Goal: Contribute content: Contribute content

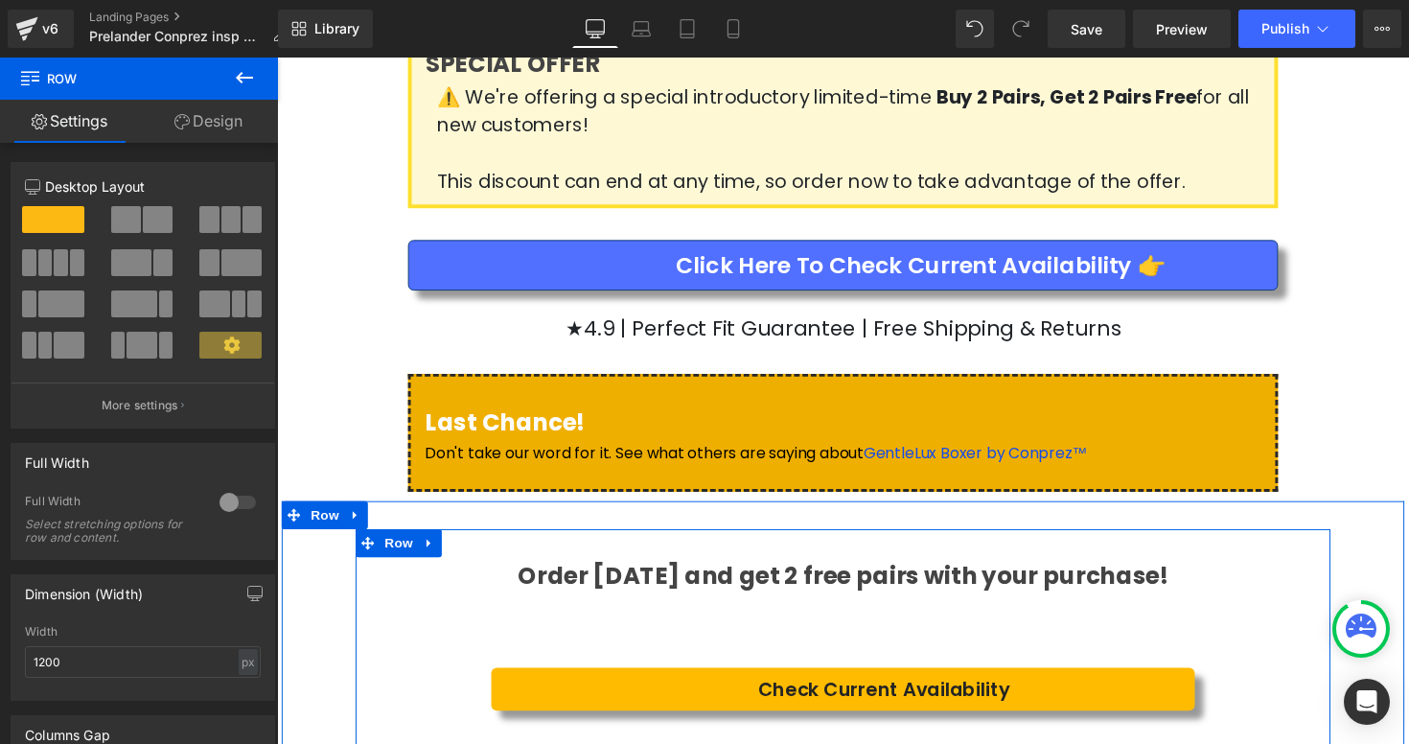
scroll to position [3812, 0]
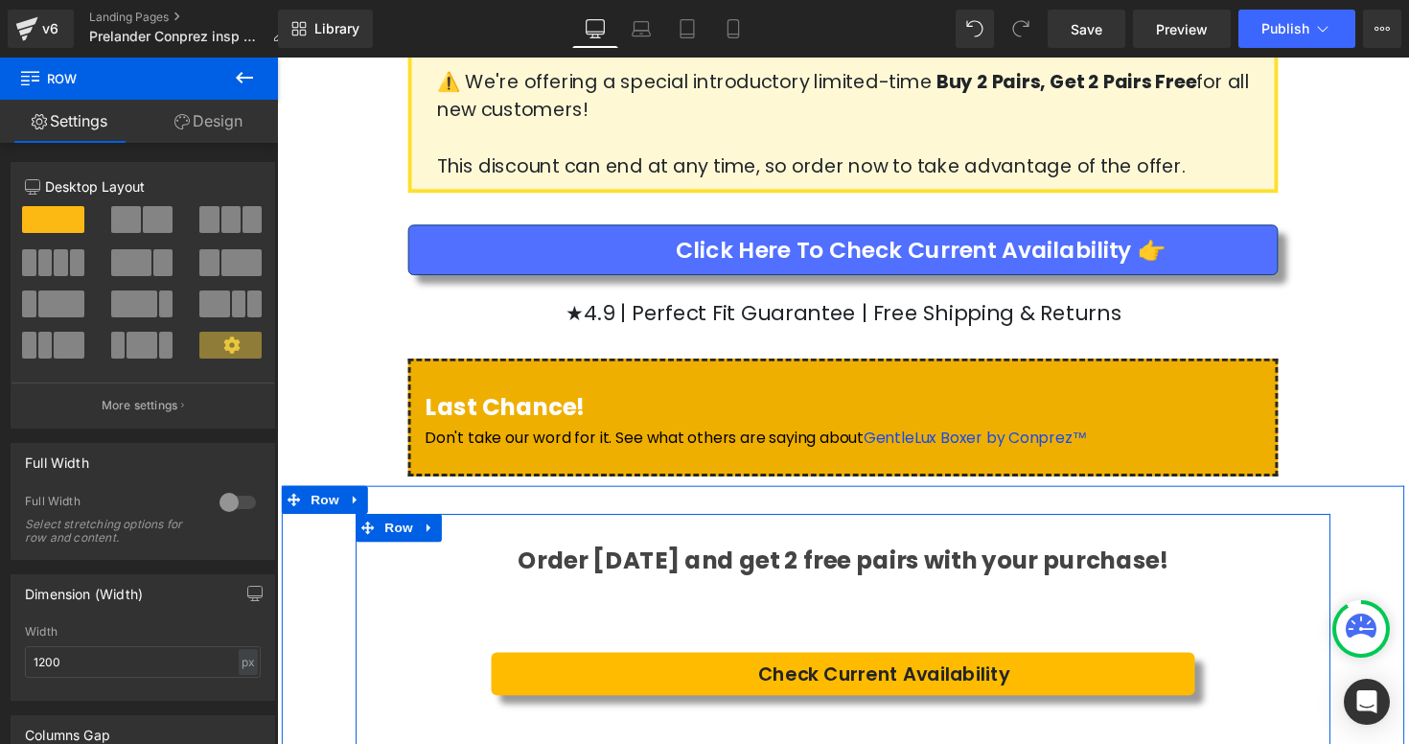
click at [873, 667] on div "Check Current Availability Button" at bounding box center [856, 689] width 721 height 44
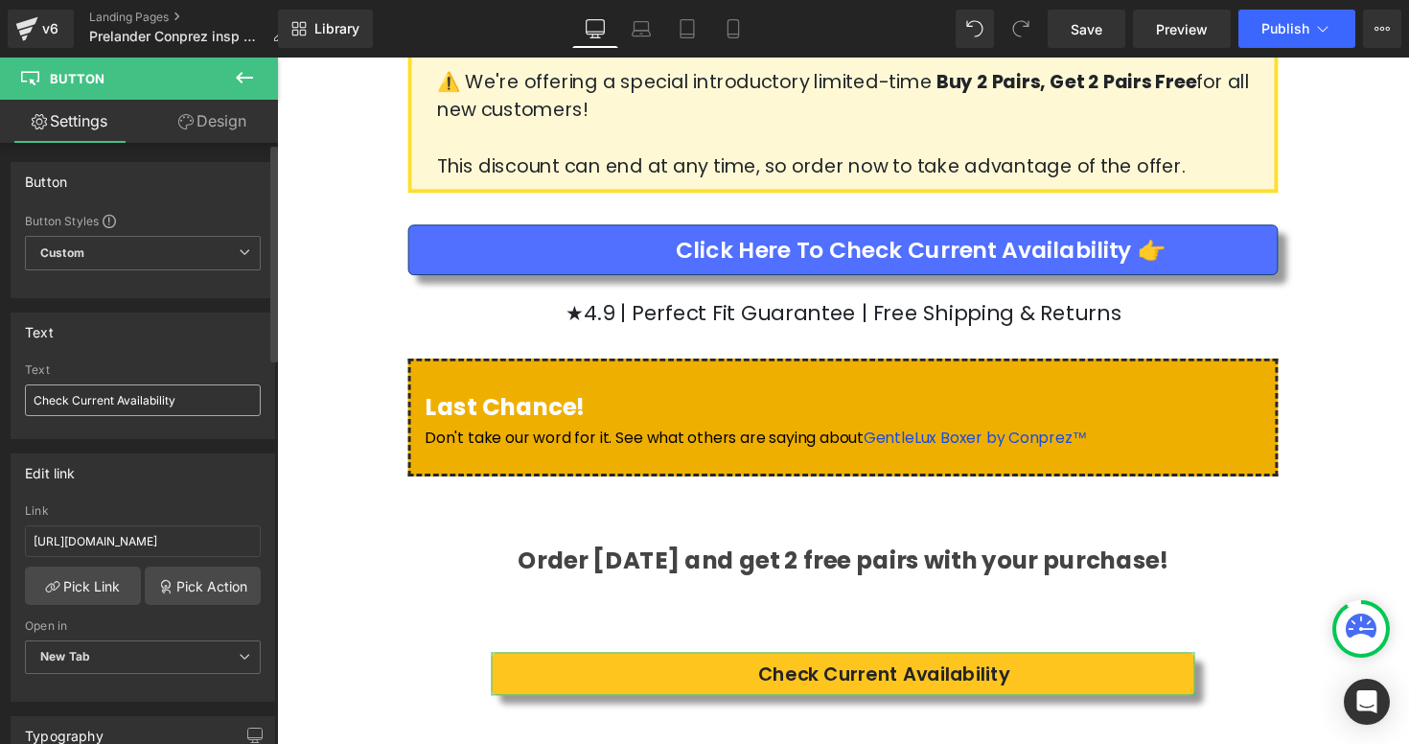
click at [220, 396] on input "Check Current Availability" at bounding box center [143, 400] width 236 height 32
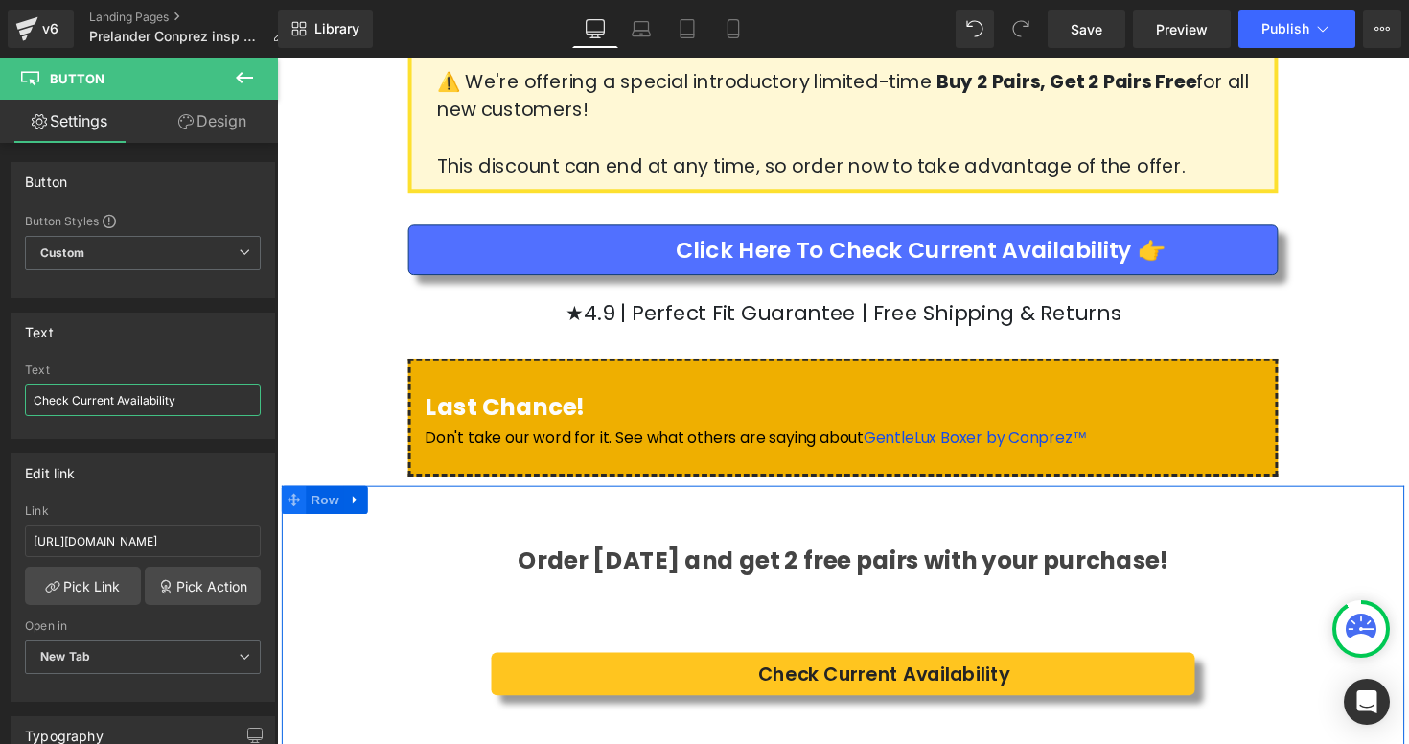
paste input "👉"
type input "Check Current Availability 👉"
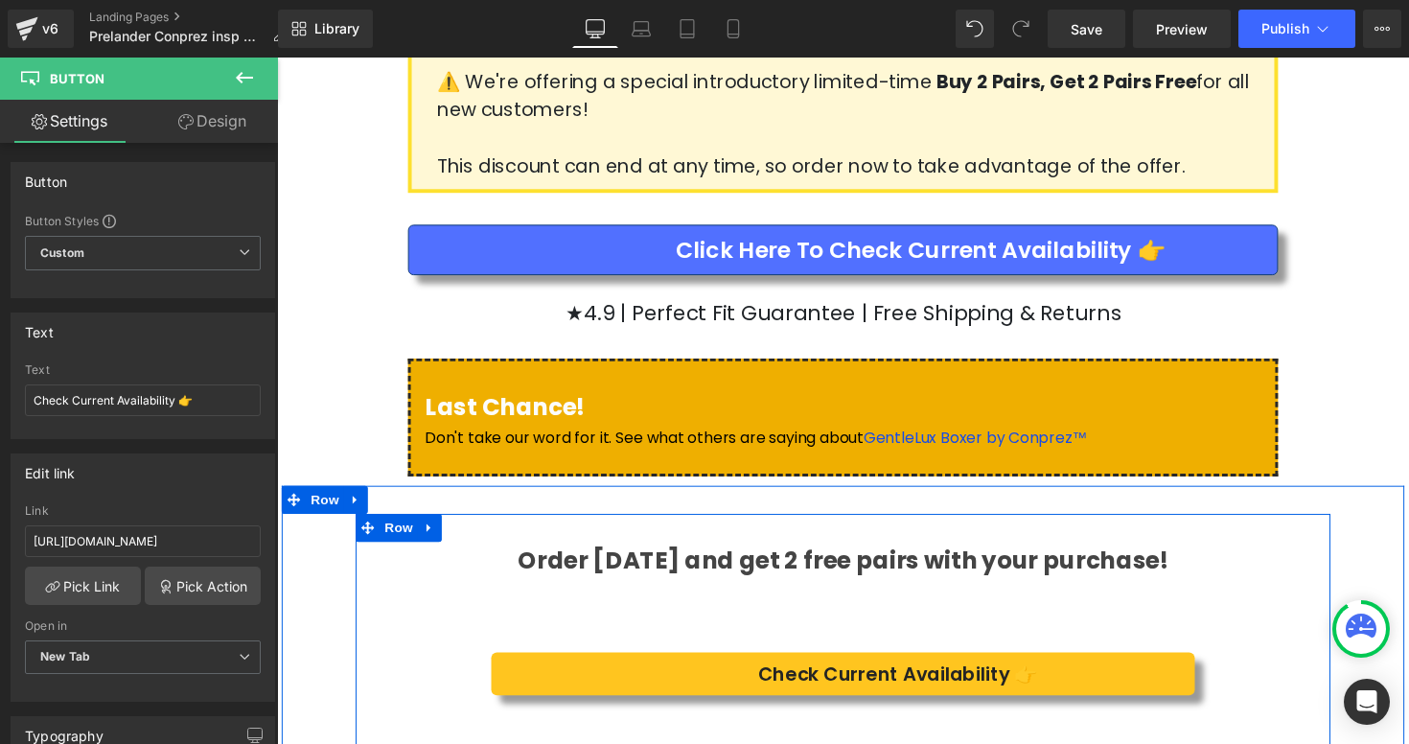
click at [277, 58] on div at bounding box center [277, 58] width 0 height 0
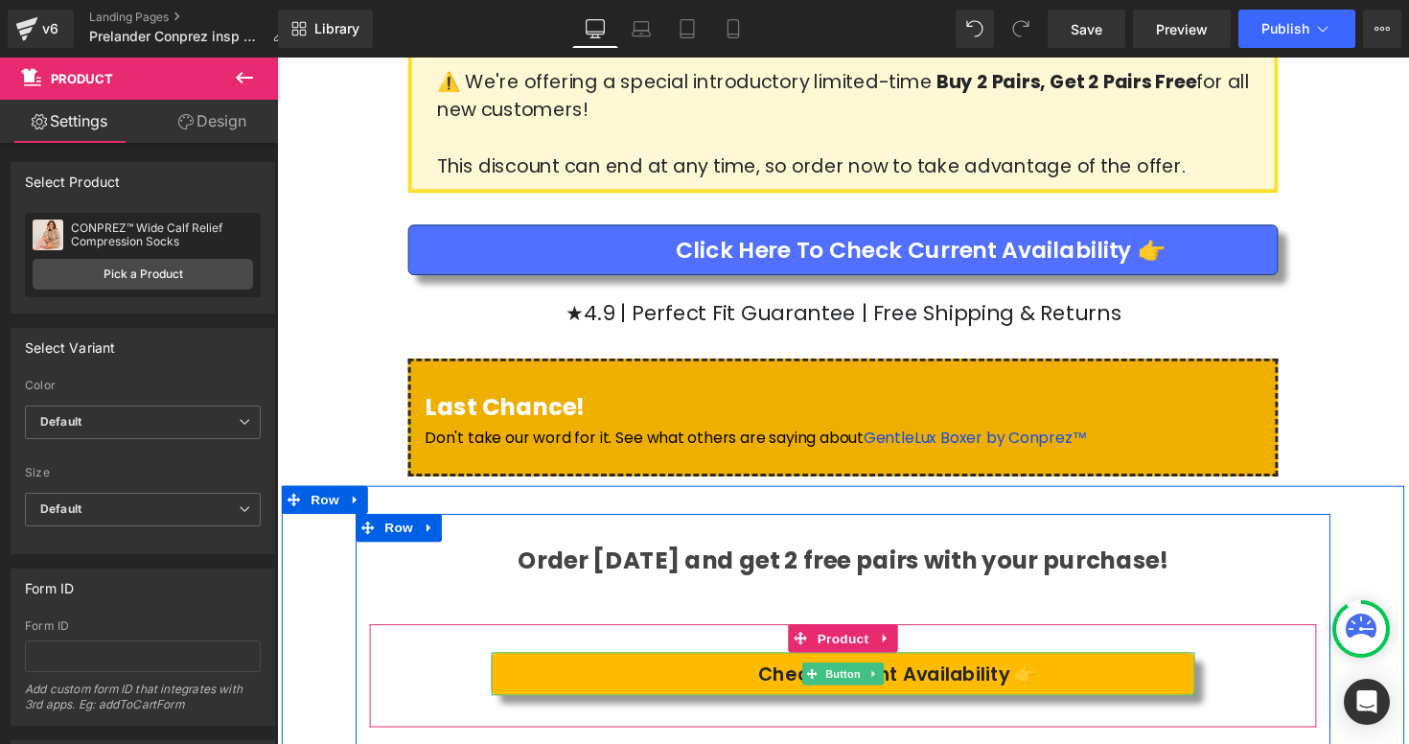
click at [693, 667] on link "Check Current Availability 👉" at bounding box center [856, 689] width 721 height 44
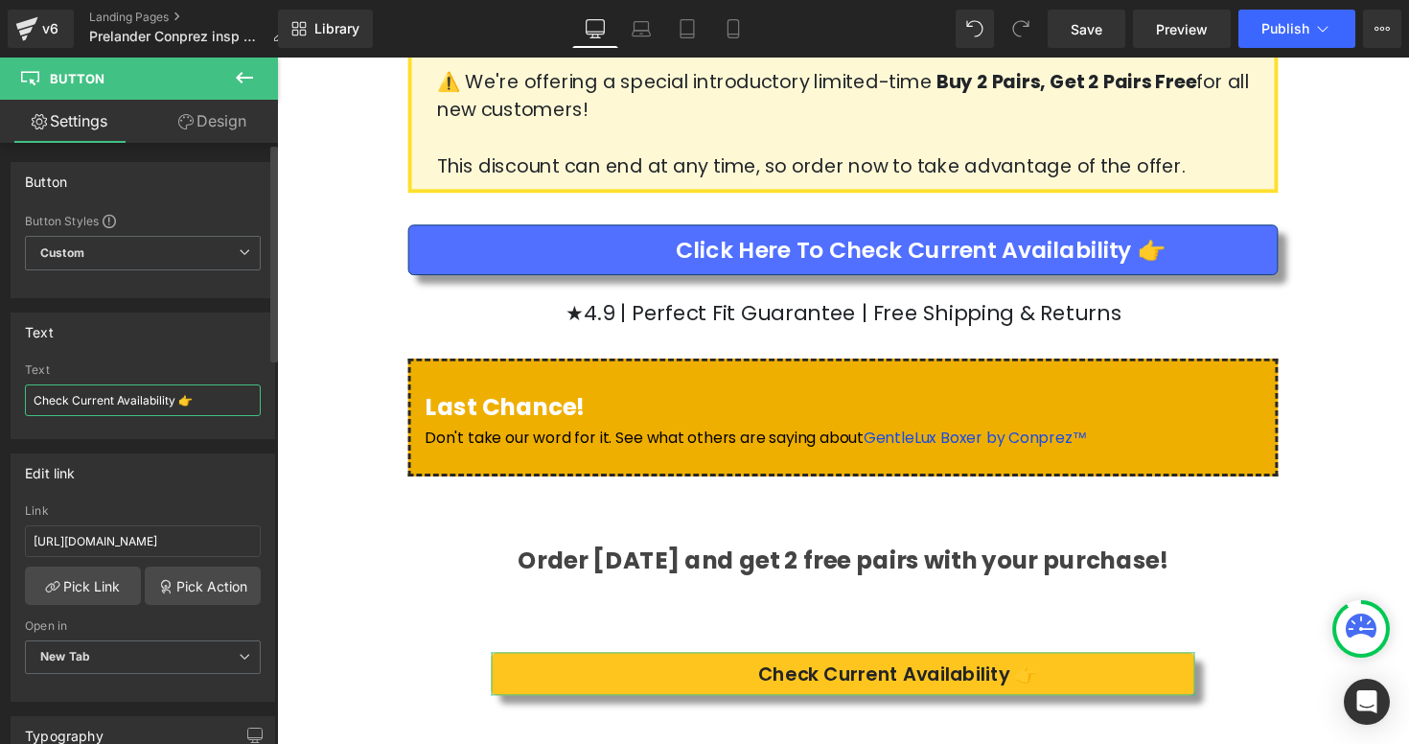
click at [212, 414] on input "Check Current Availability 👉" at bounding box center [143, 400] width 236 height 32
type input "Check Current Availability"
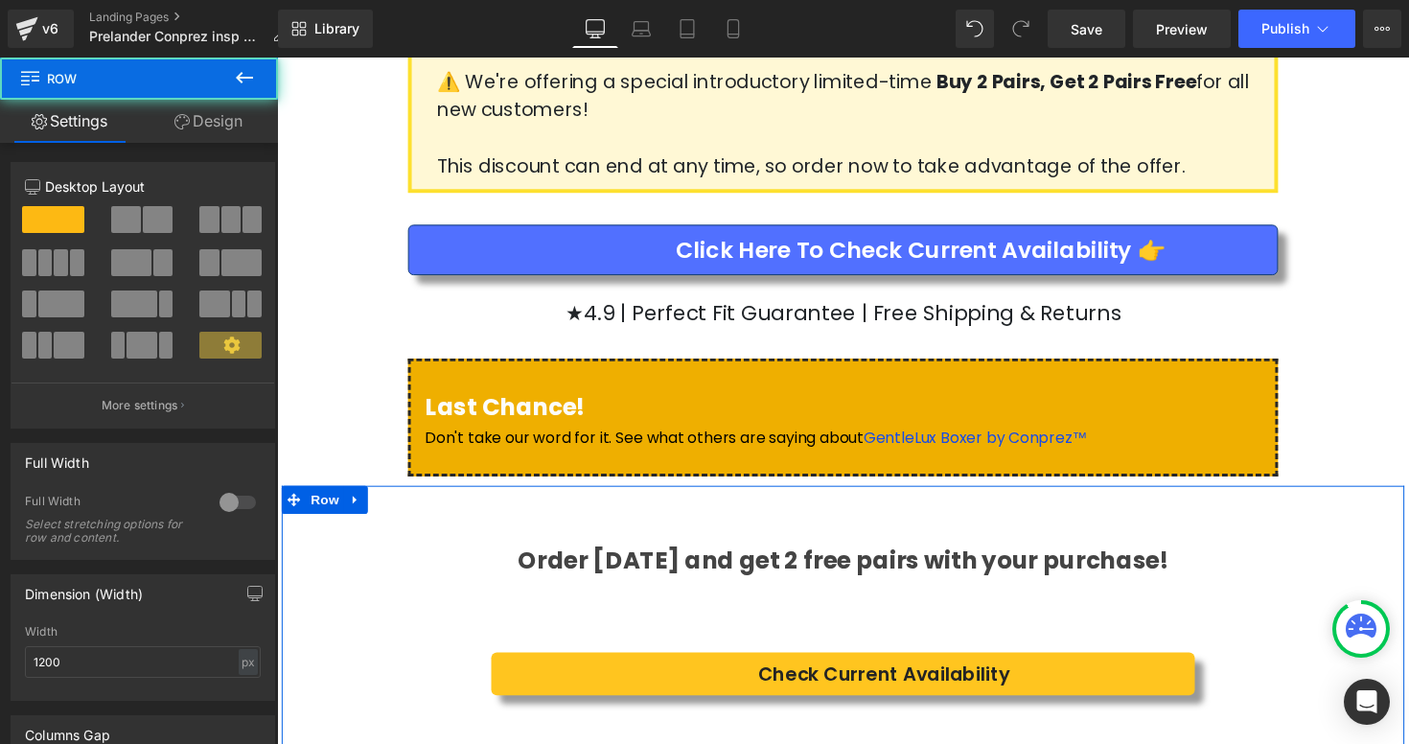
click at [374, 525] on div "Order [DATE] and get 2 free pairs with your purchase! Heading Text Block Check …" at bounding box center [856, 696] width 999 height 343
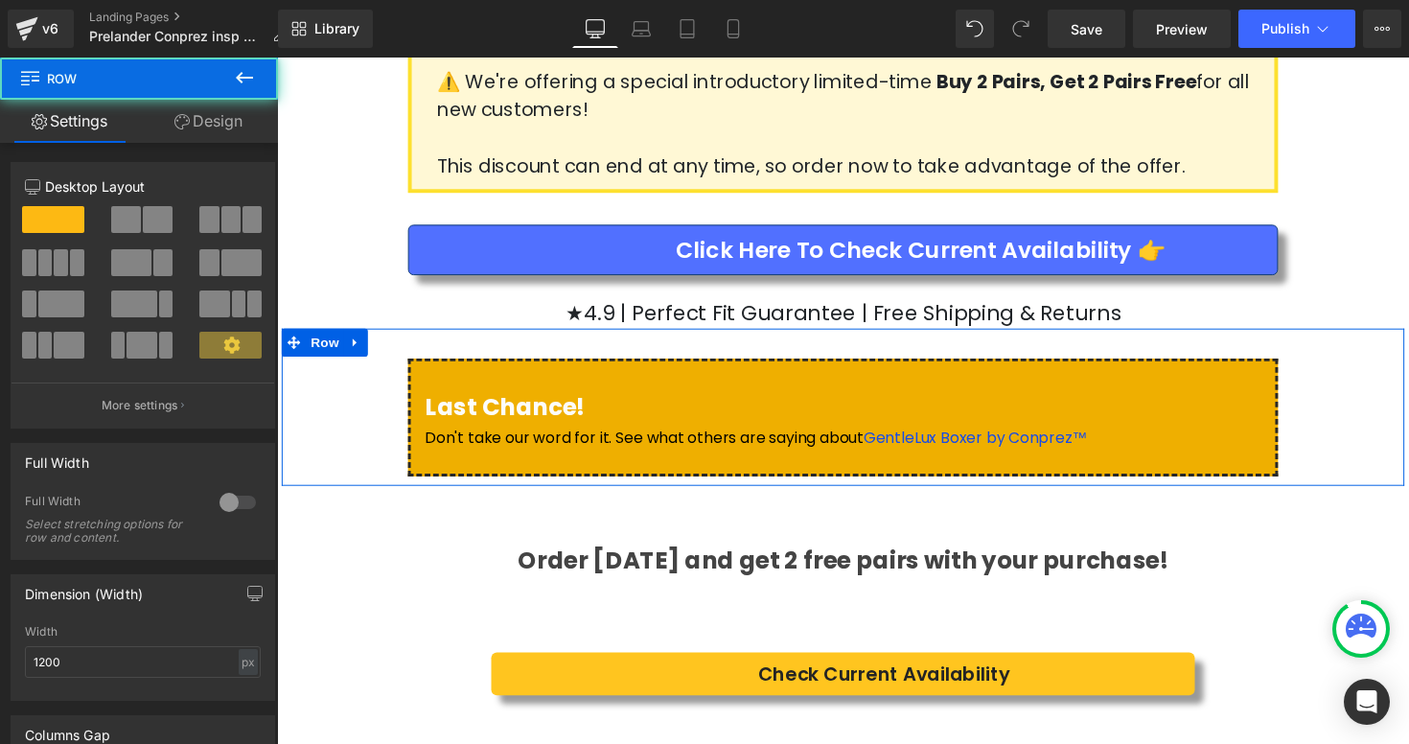
click at [1391, 335] on div "Last Chance! Heading Don't take our word for it. See what others are saying abo…" at bounding box center [857, 415] width 1150 height 161
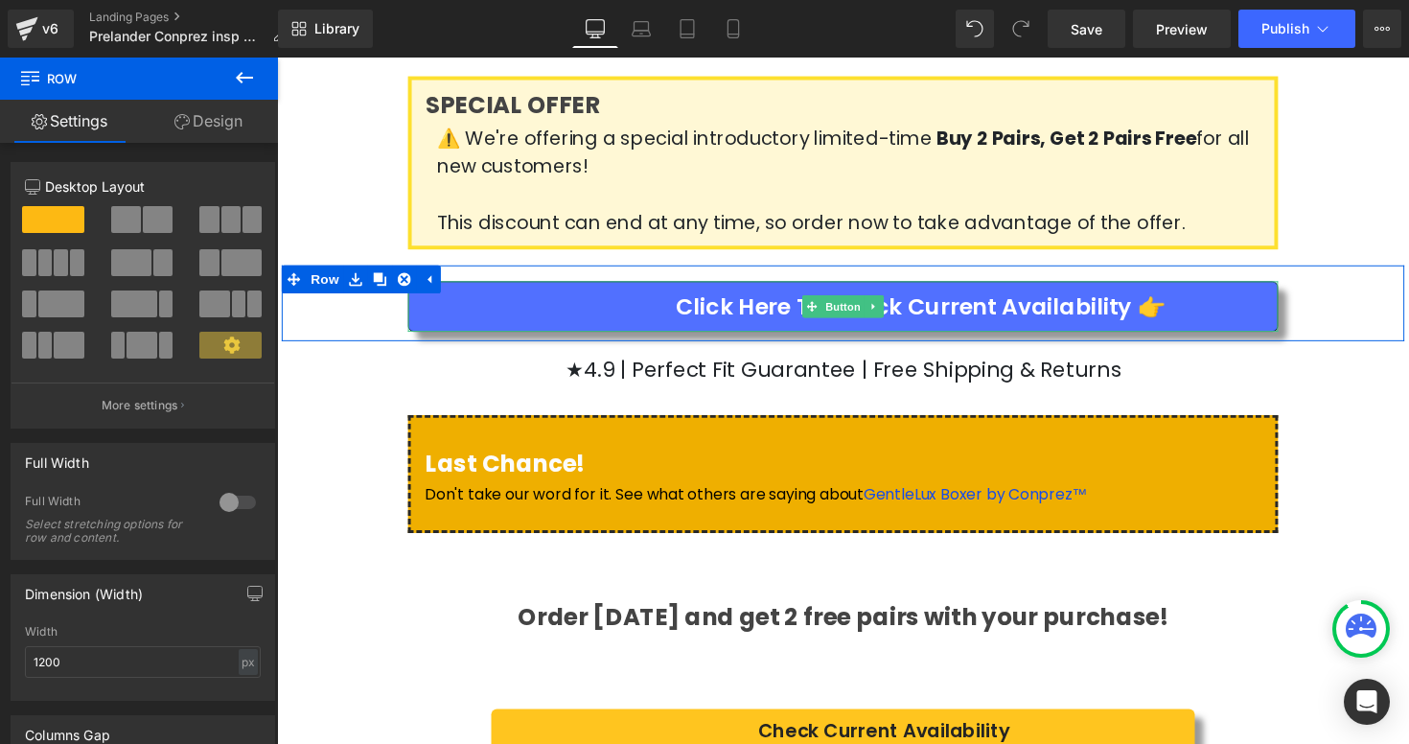
scroll to position [3756, 0]
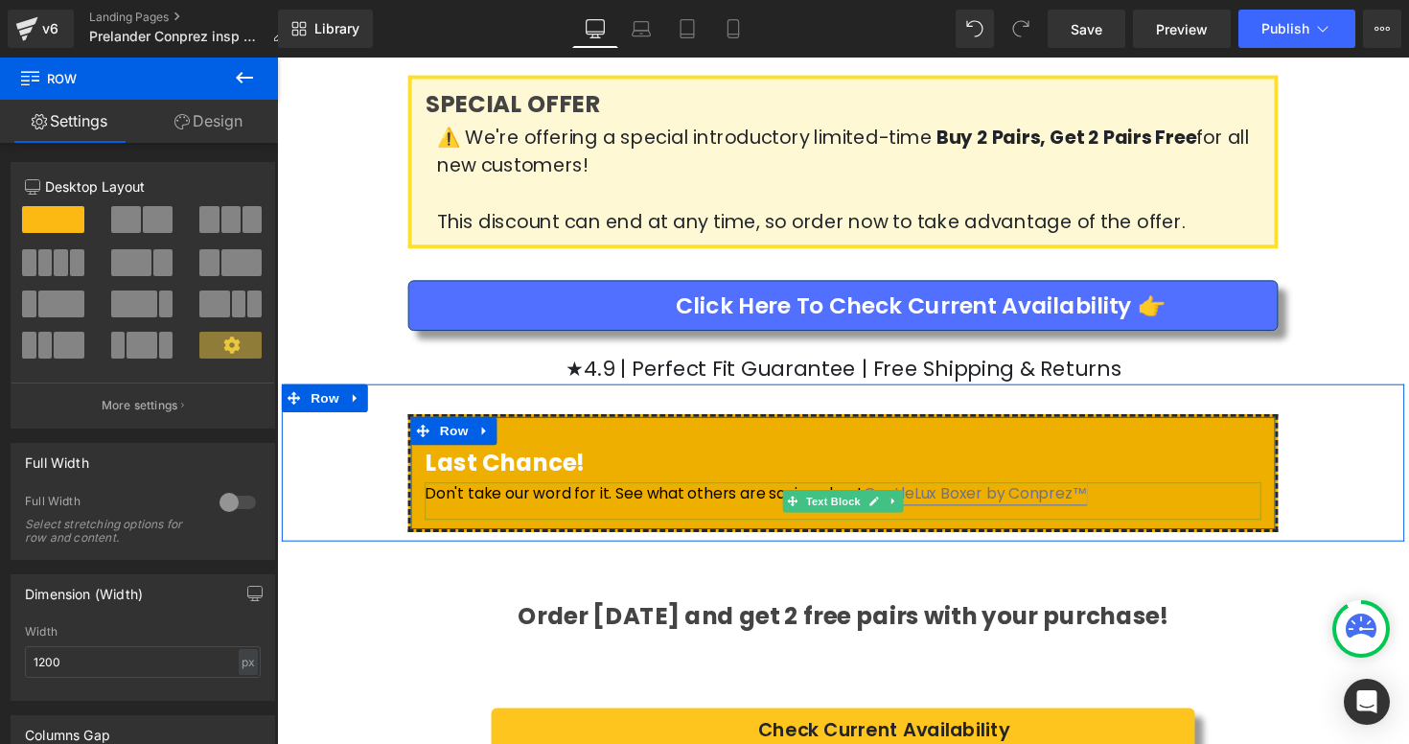
click at [971, 493] on link "GentleLux Boxer by Conprez™" at bounding box center [992, 504] width 229 height 22
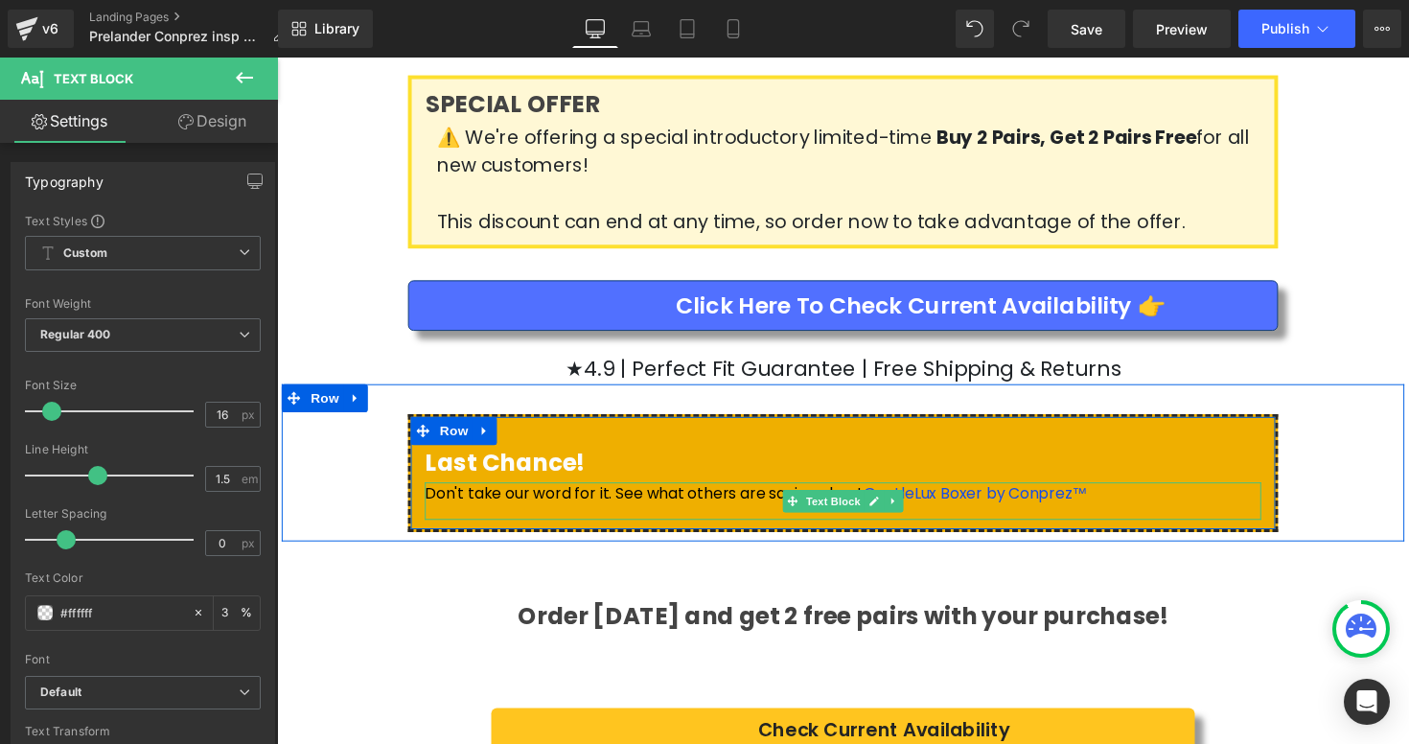
click at [745, 493] on span "Don't take our word for it. See what others are saying about" at bounding box center [652, 504] width 449 height 22
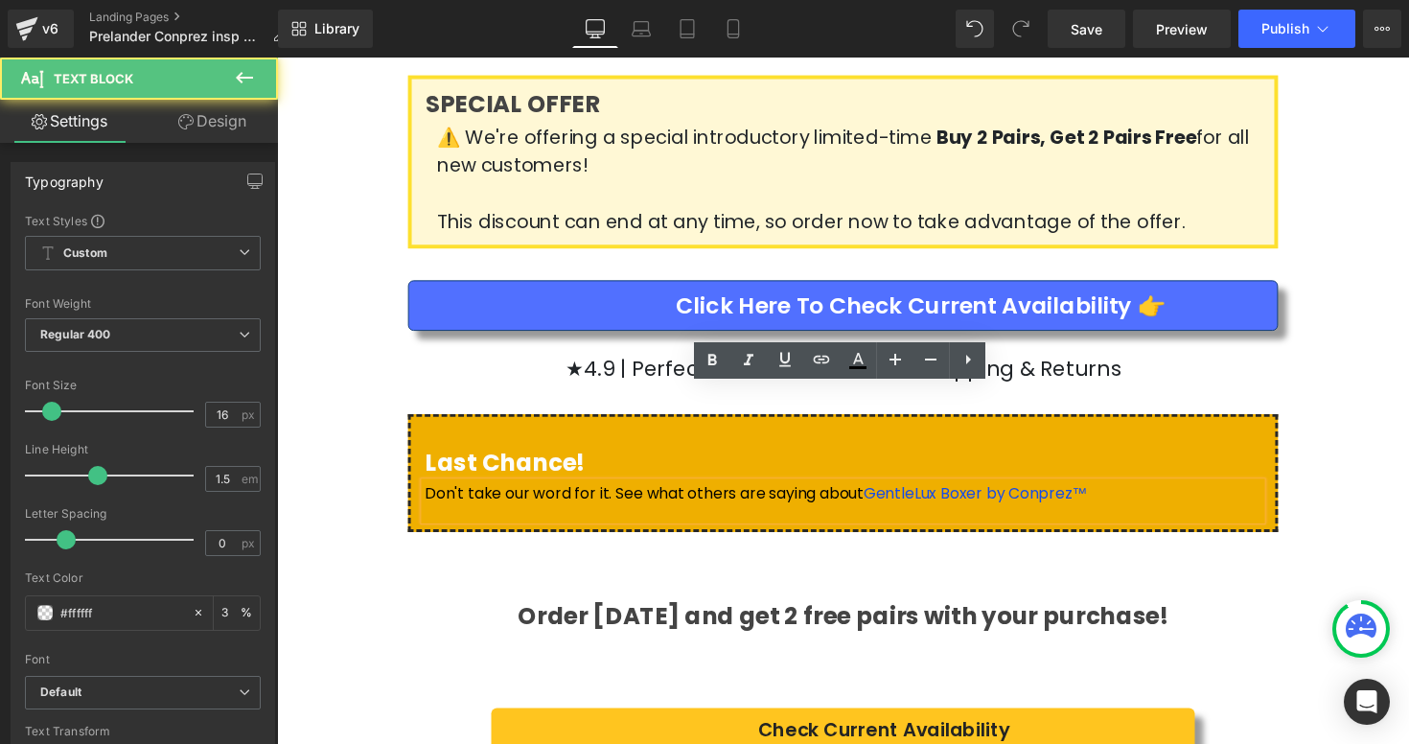
click at [822, 493] on span "Don't take our word for it. See what others are saying about" at bounding box center [652, 504] width 449 height 22
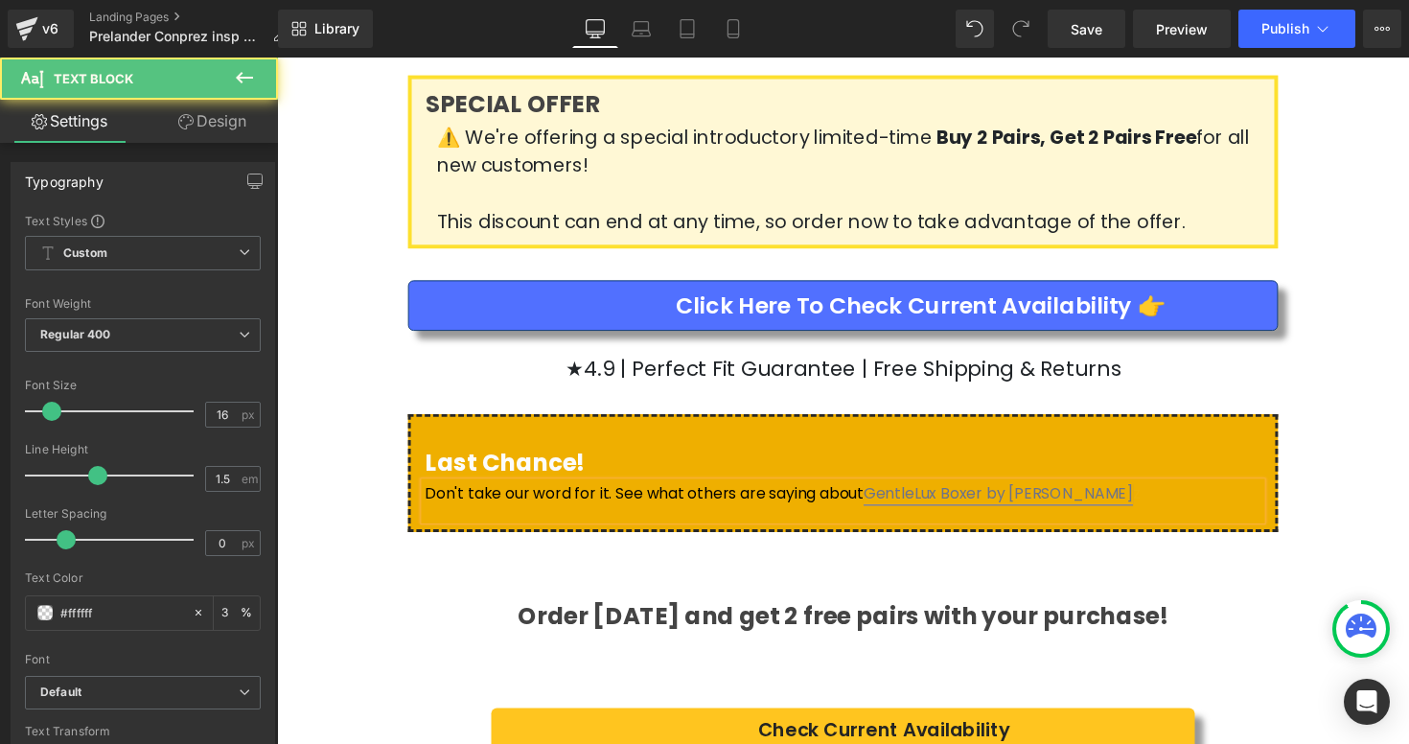
click at [1024, 493] on link "GentleLux Boxer by [PERSON_NAME]" at bounding box center [1016, 504] width 276 height 22
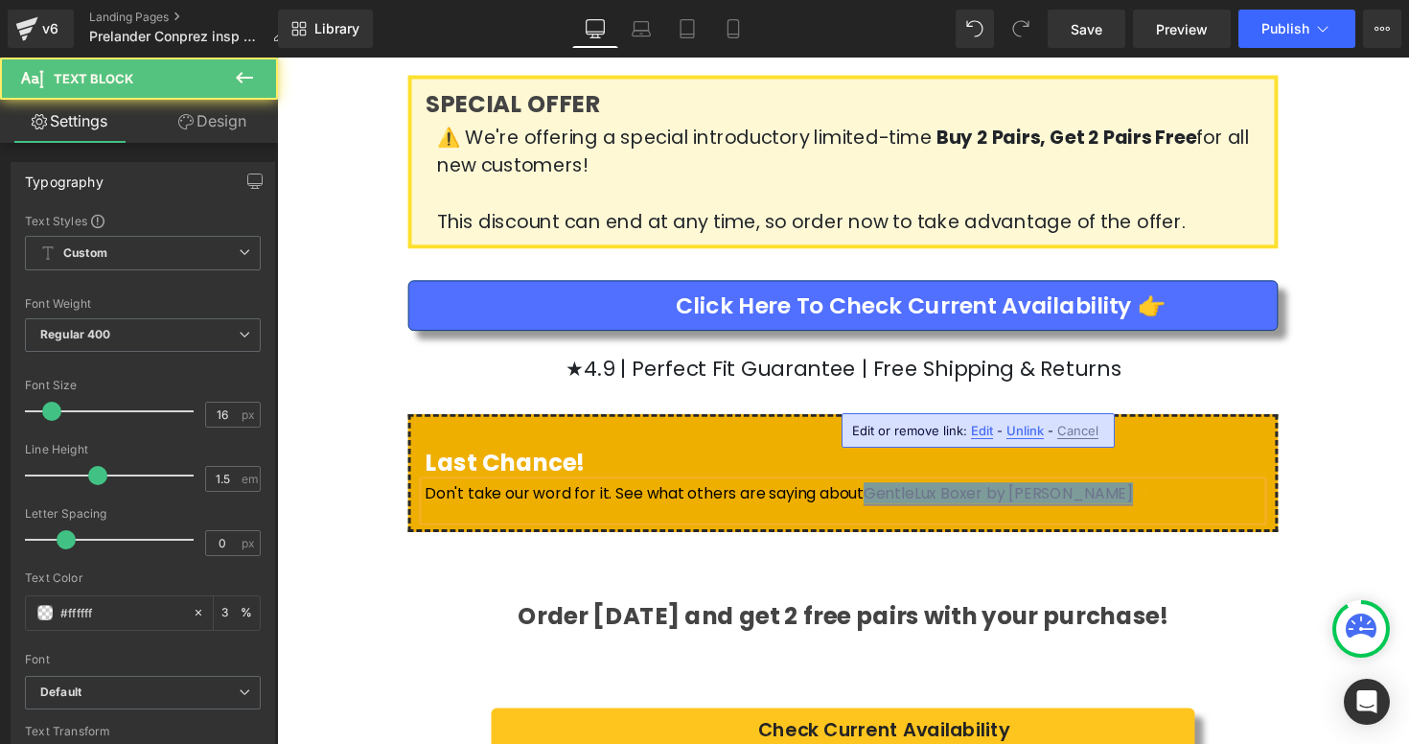
click at [1018, 493] on link "GentleLux Boxer by [PERSON_NAME]" at bounding box center [1016, 504] width 276 height 22
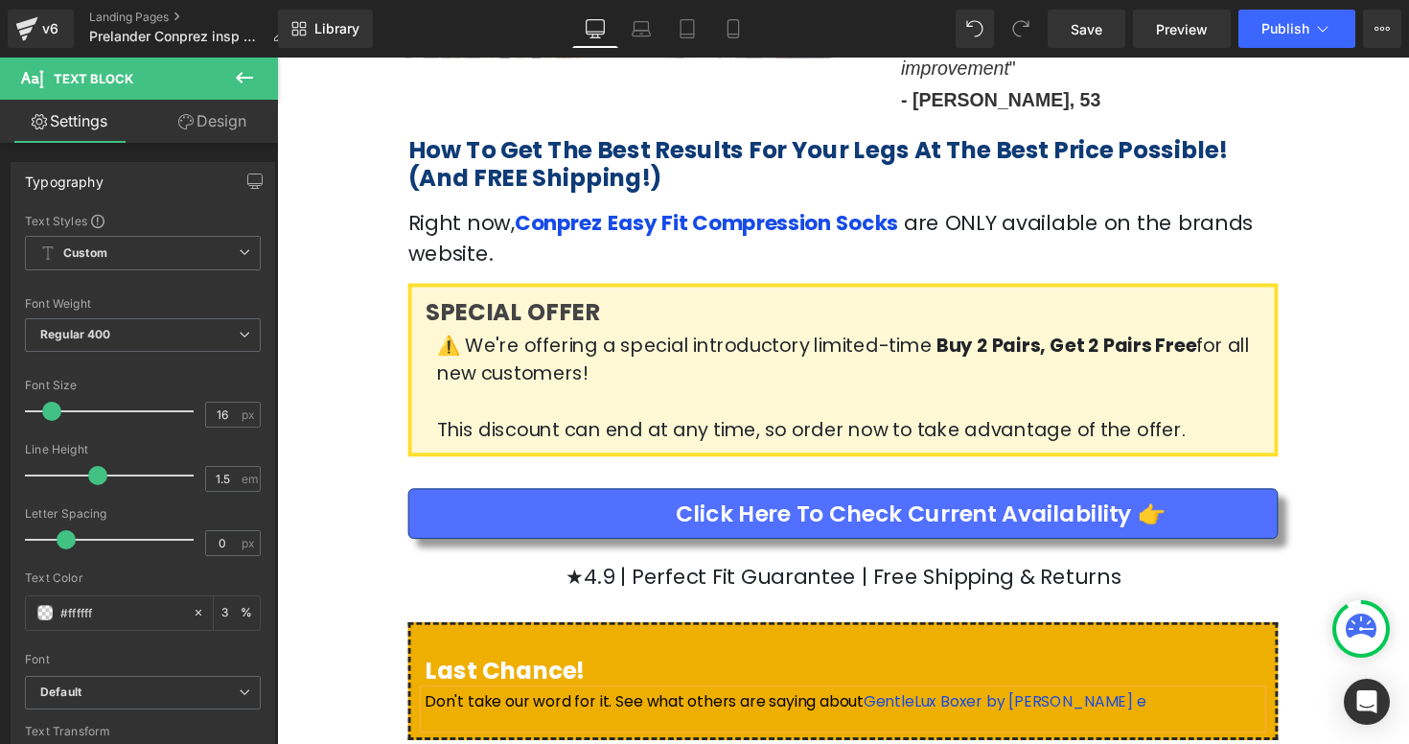
scroll to position [3555, 0]
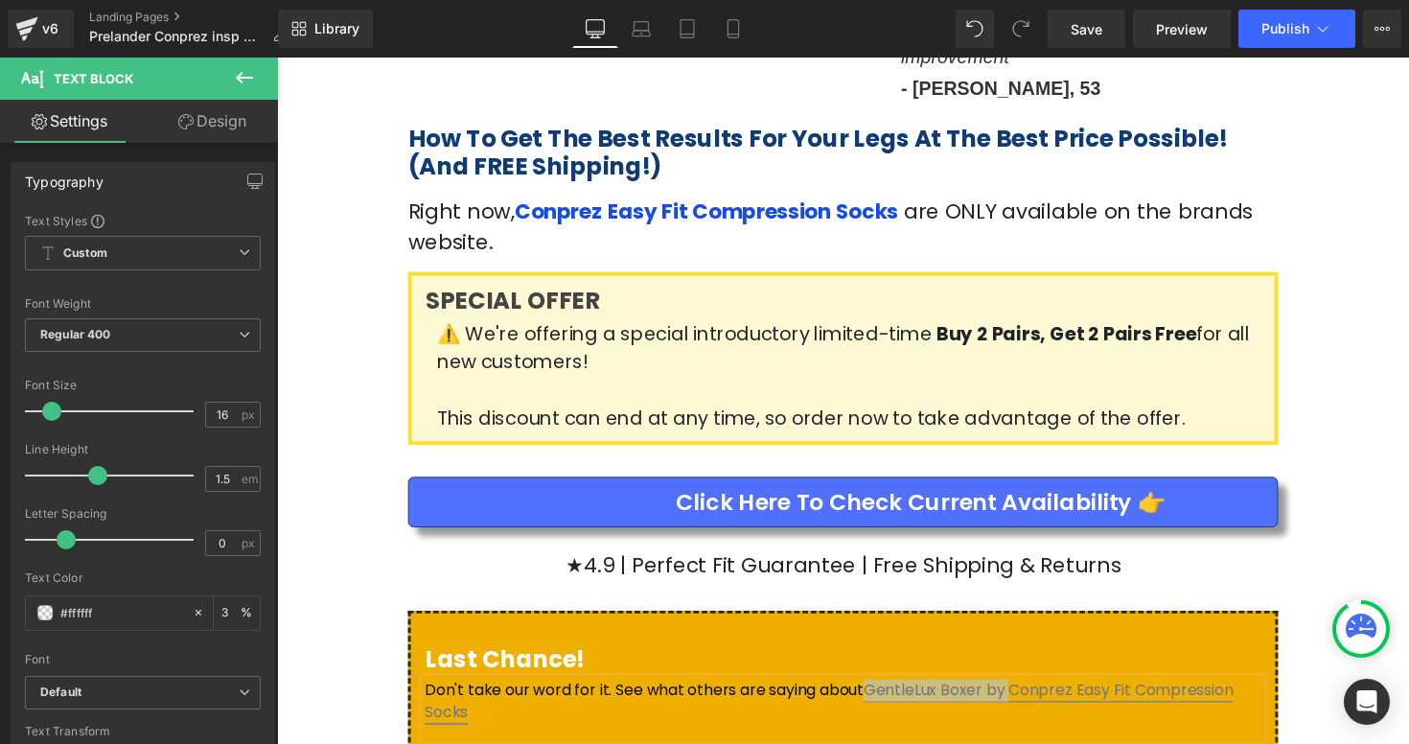
drag, startPoint x: 973, startPoint y: 610, endPoint x: 839, endPoint y: 612, distance: 134.2
click at [839, 694] on link "GentleLux Boxer by Conprez Easy Fit Compression Socks" at bounding box center [842, 716] width 828 height 45
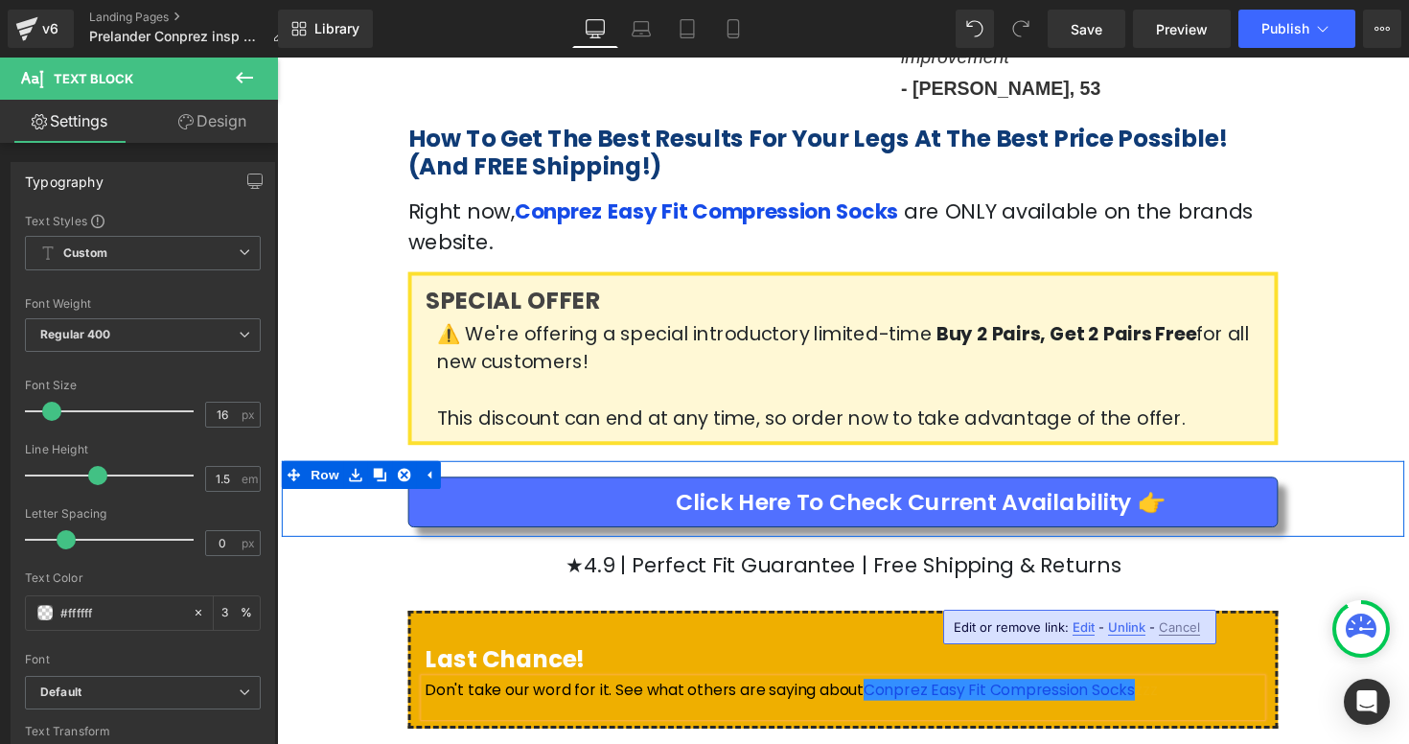
click at [1354, 487] on div "Click Here to Check Current Availability 👉 Button" at bounding box center [857, 513] width 1150 height 52
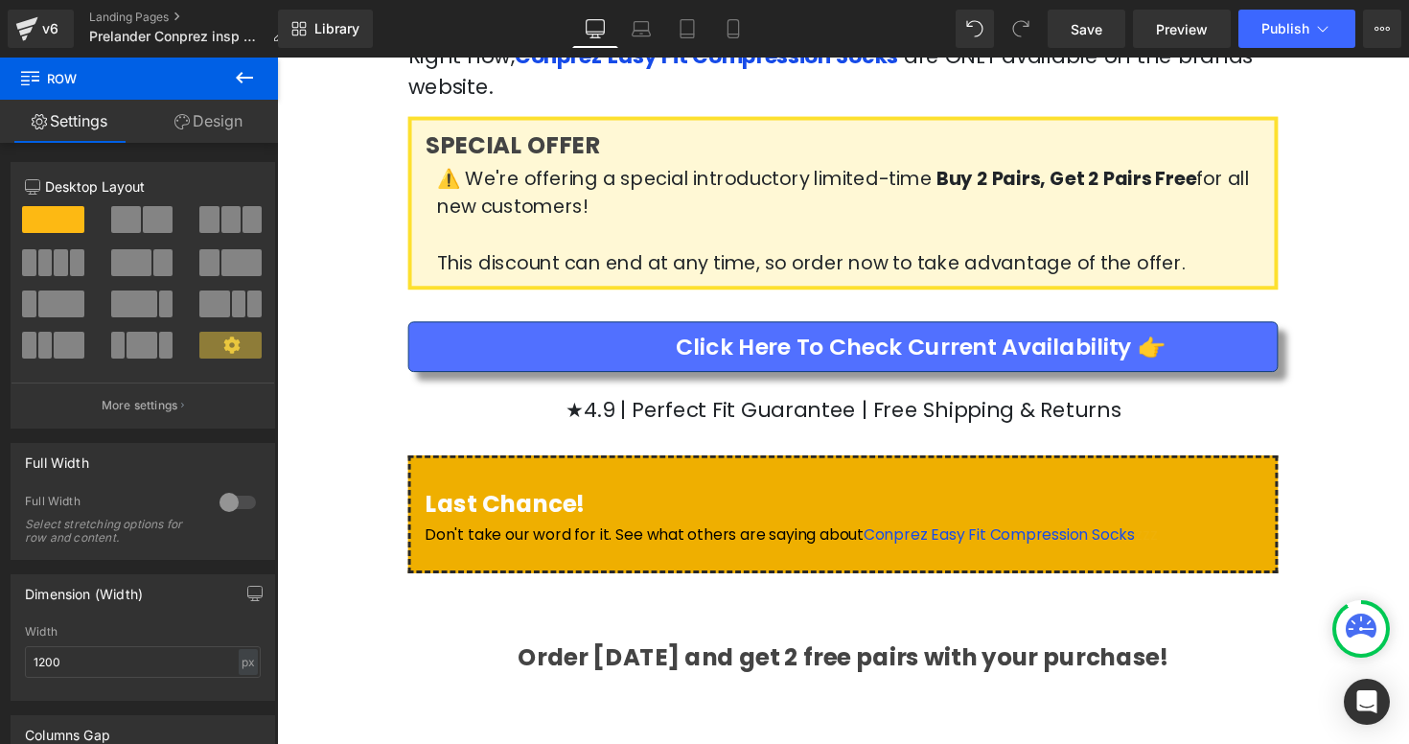
scroll to position [3712, 0]
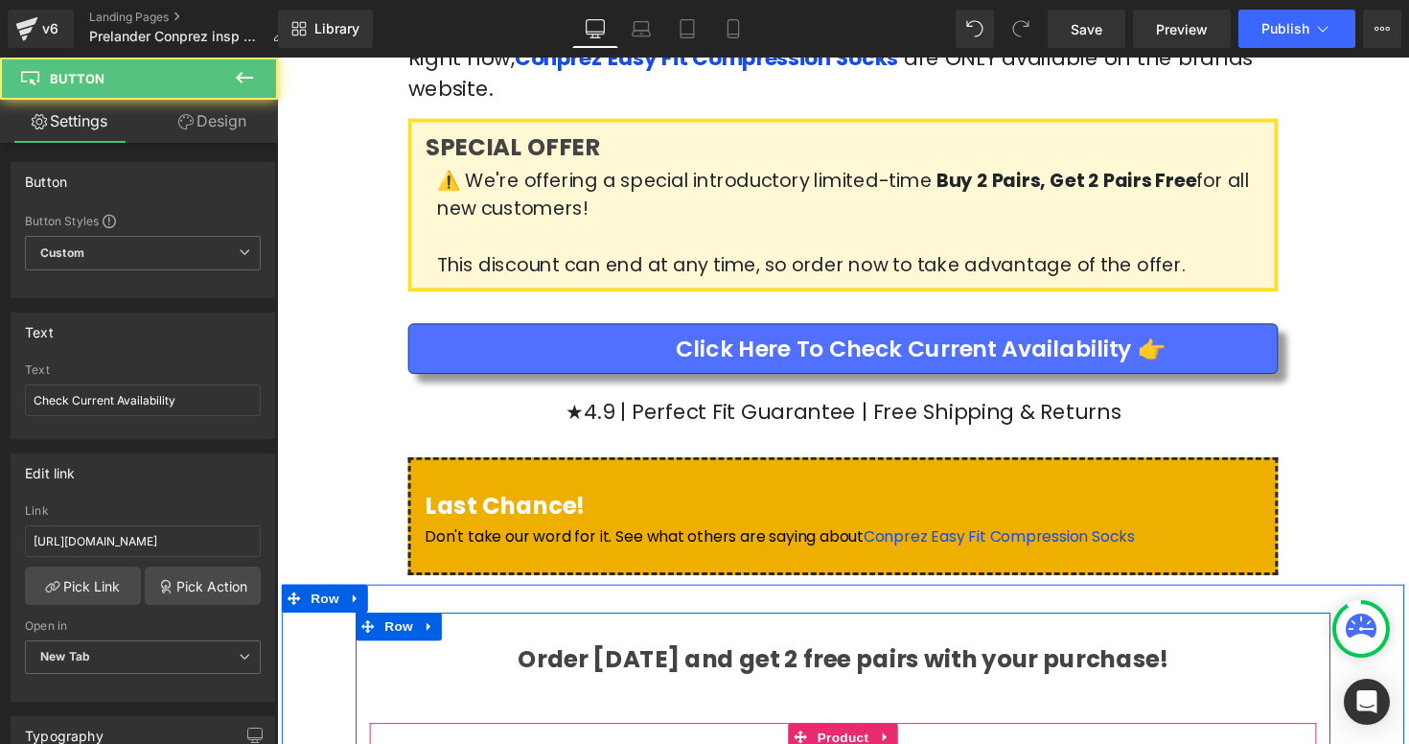
click at [277, 58] on div at bounding box center [277, 58] width 0 height 0
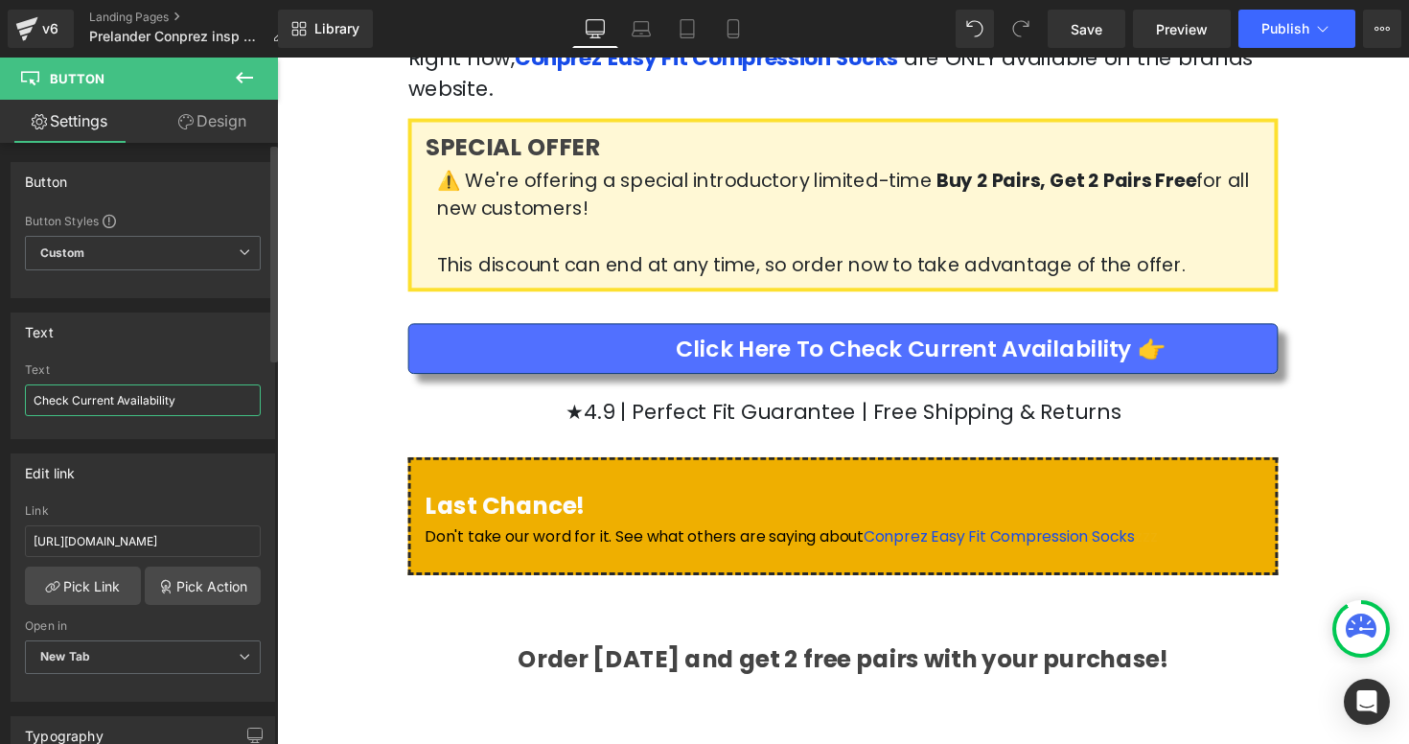
click at [34, 401] on input "Check Current Availability" at bounding box center [143, 400] width 236 height 32
paste input "👉"
drag, startPoint x: 63, startPoint y: 398, endPoint x: 104, endPoint y: 397, distance: 40.3
click at [104, 397] on input "Click Here To Check Current Availability" at bounding box center [143, 400] width 236 height 32
type input "Click To Apply Discount & Check Current Availability"
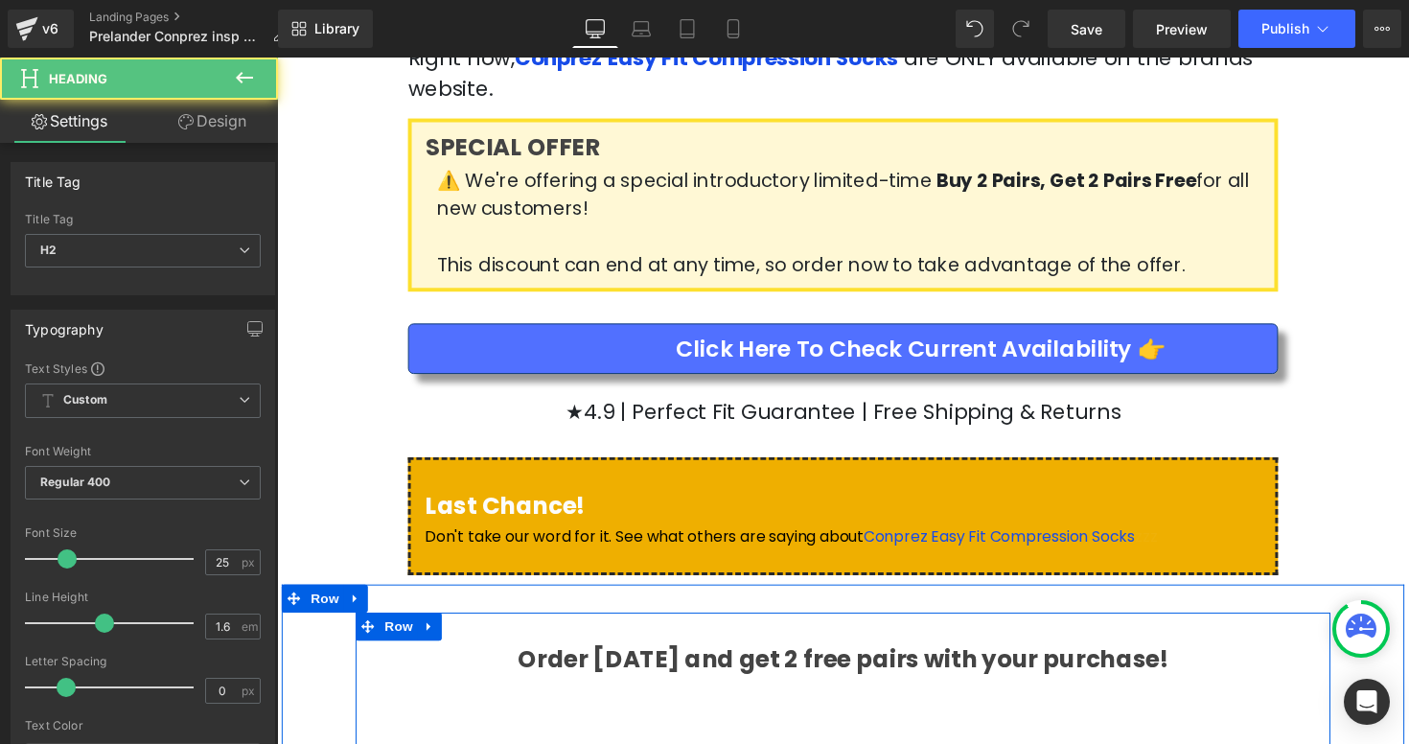
click at [456, 655] on h2 "Order [DATE] and get 2 free pairs with your purchase!" at bounding box center [857, 674] width 970 height 38
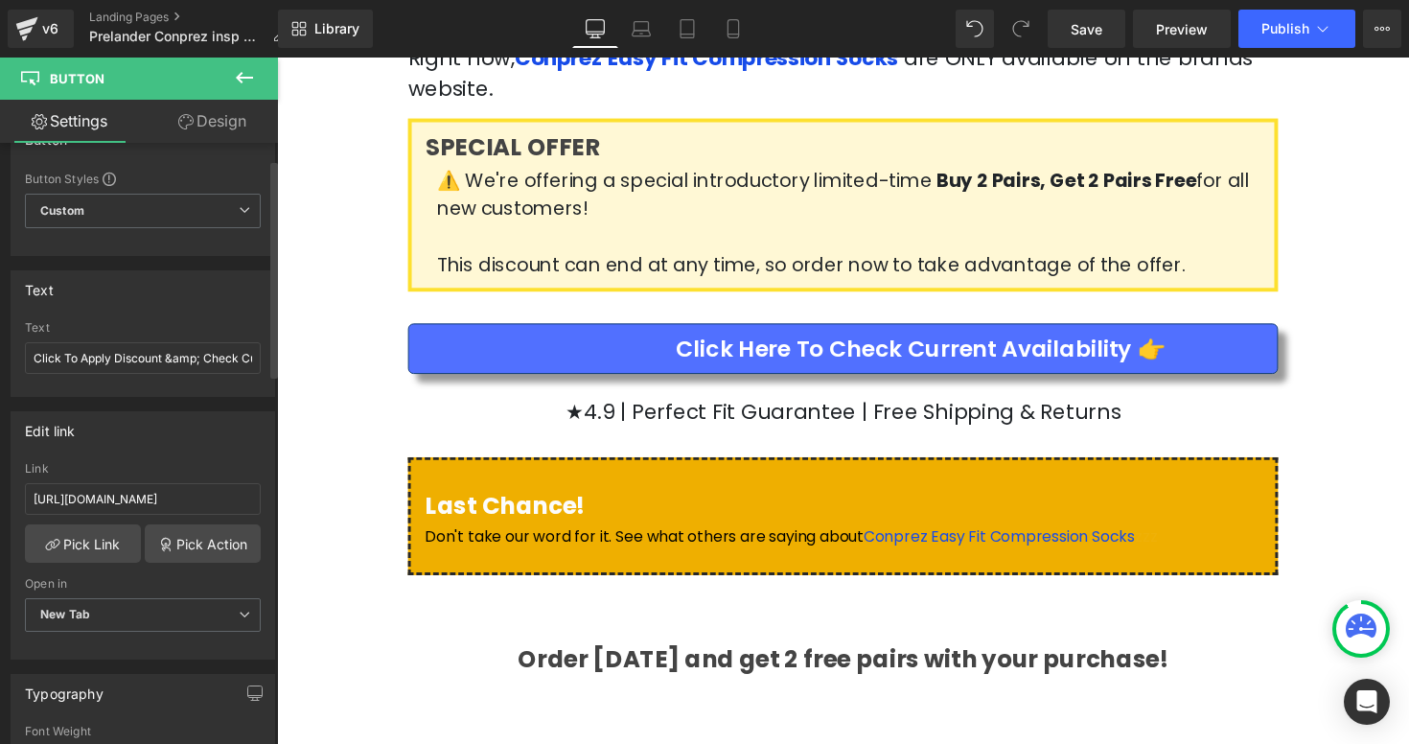
scroll to position [45, 0]
click at [168, 358] on input "Click To Apply Discount &amp; Check Current Availability" at bounding box center [143, 355] width 236 height 32
type input "Click To Apply Discount & Check Current Availability"
click at [215, 425] on div "Edit link" at bounding box center [143, 427] width 263 height 36
click at [198, 357] on input "Click To Apply Discount & Check Current Availability" at bounding box center [143, 355] width 236 height 32
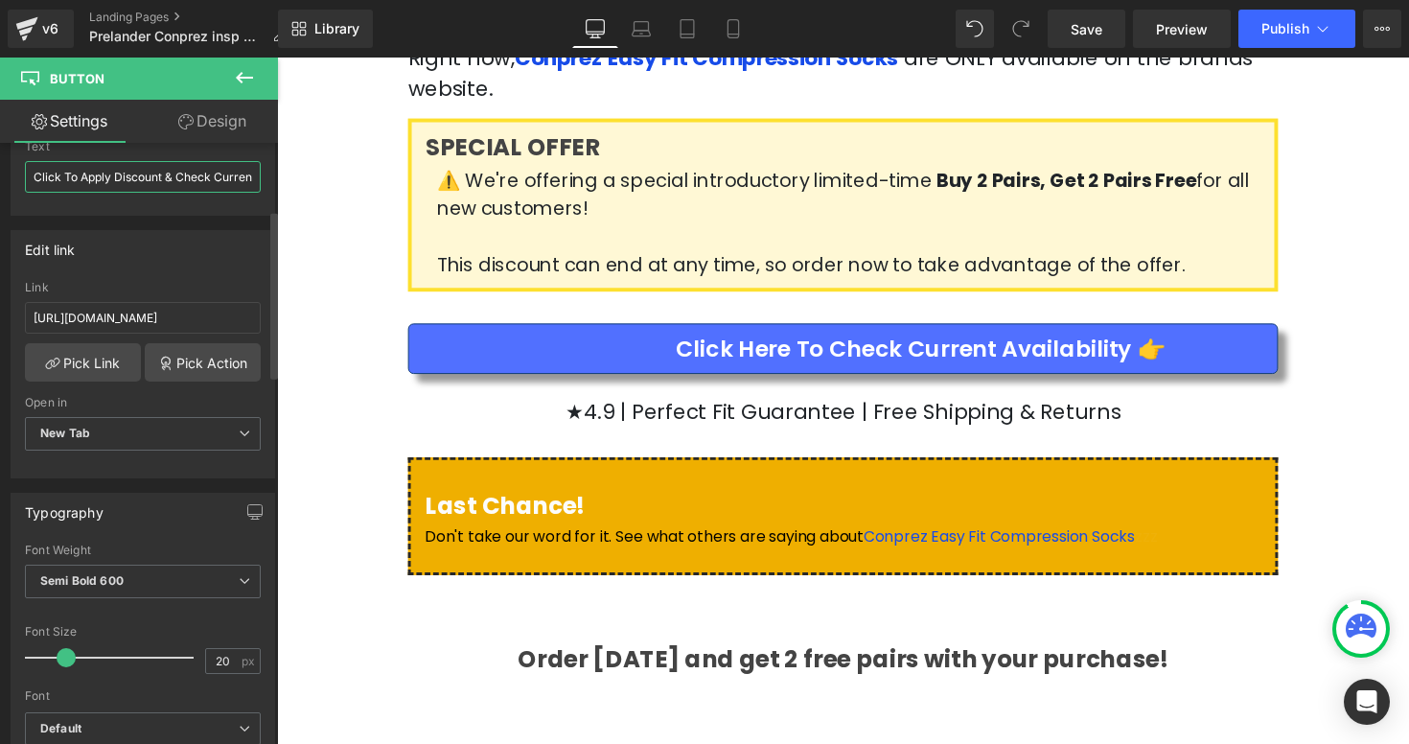
scroll to position [241, 0]
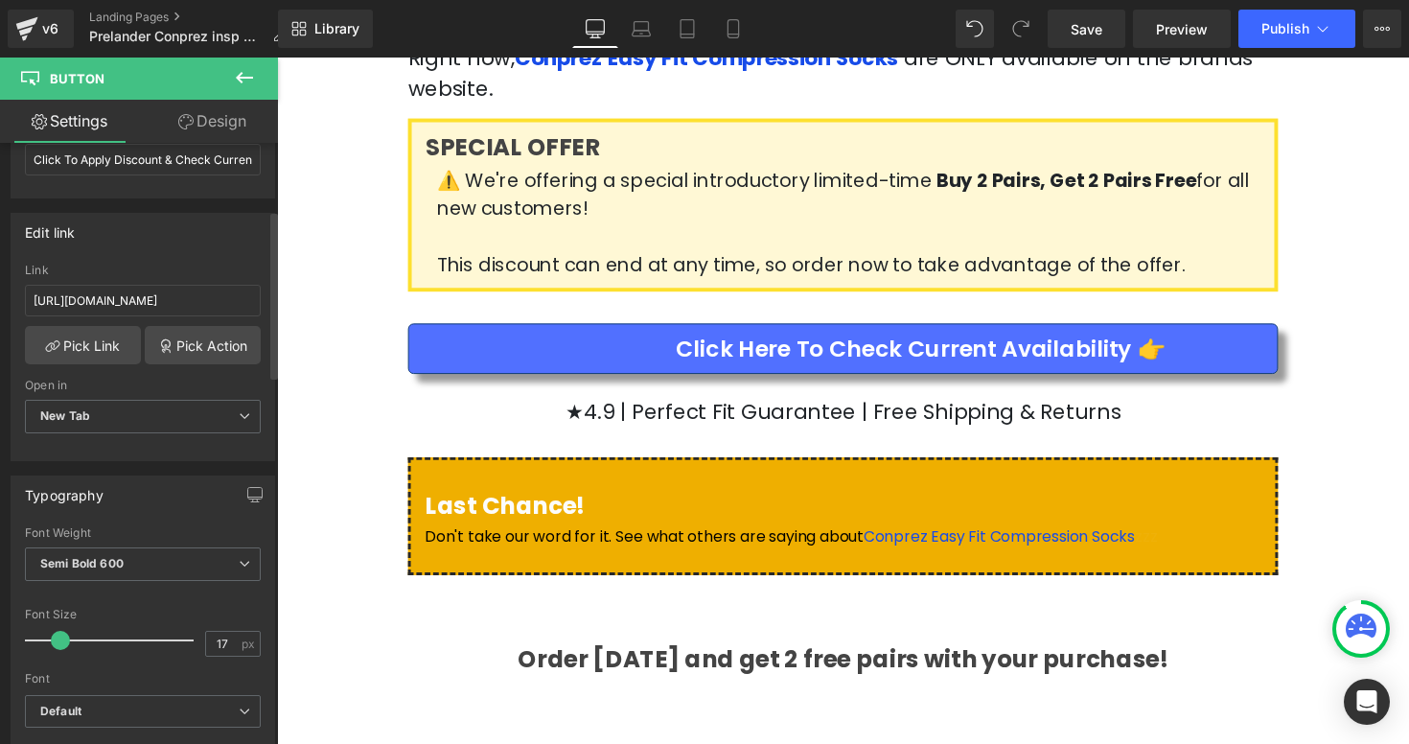
type input "18"
click at [55, 637] on span at bounding box center [63, 640] width 19 height 19
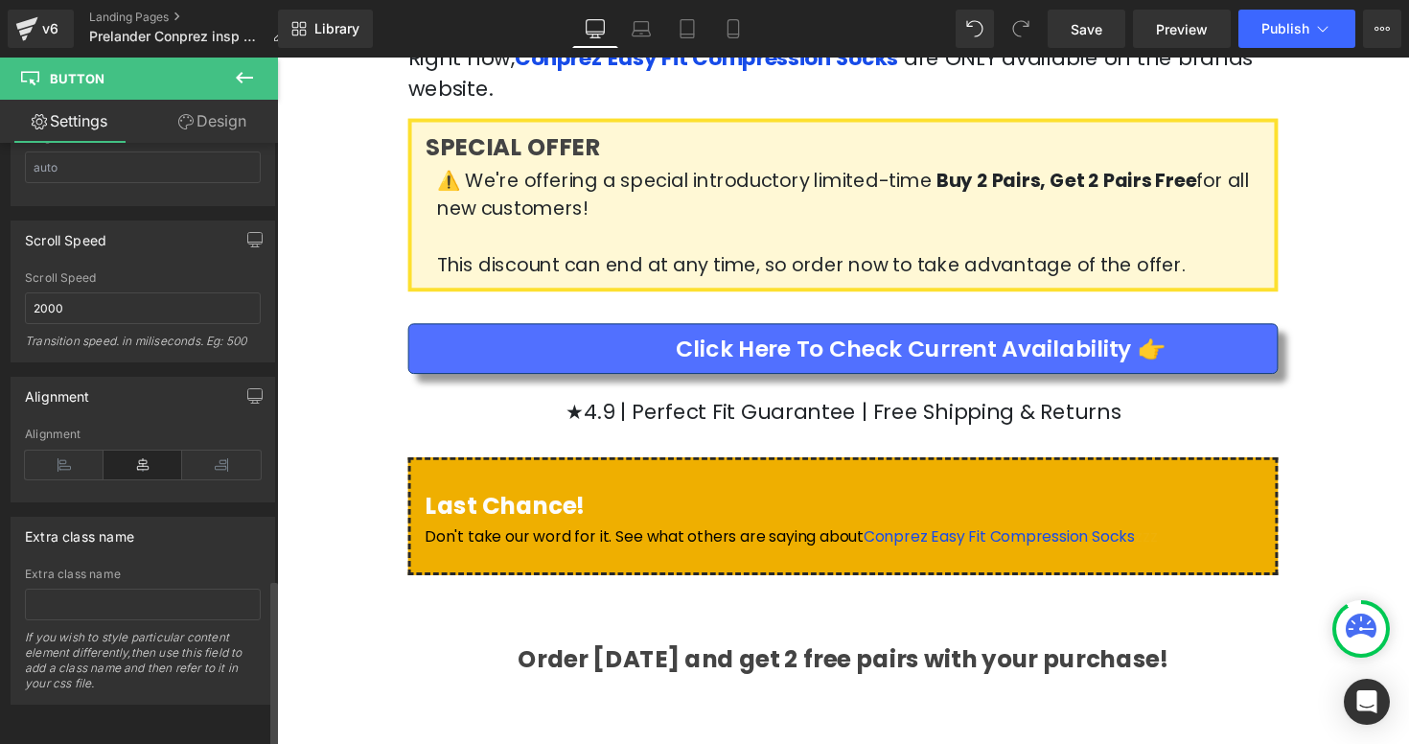
scroll to position [1564, 0]
click at [75, 450] on icon at bounding box center [64, 464] width 79 height 29
click at [70, 457] on icon at bounding box center [64, 464] width 79 height 29
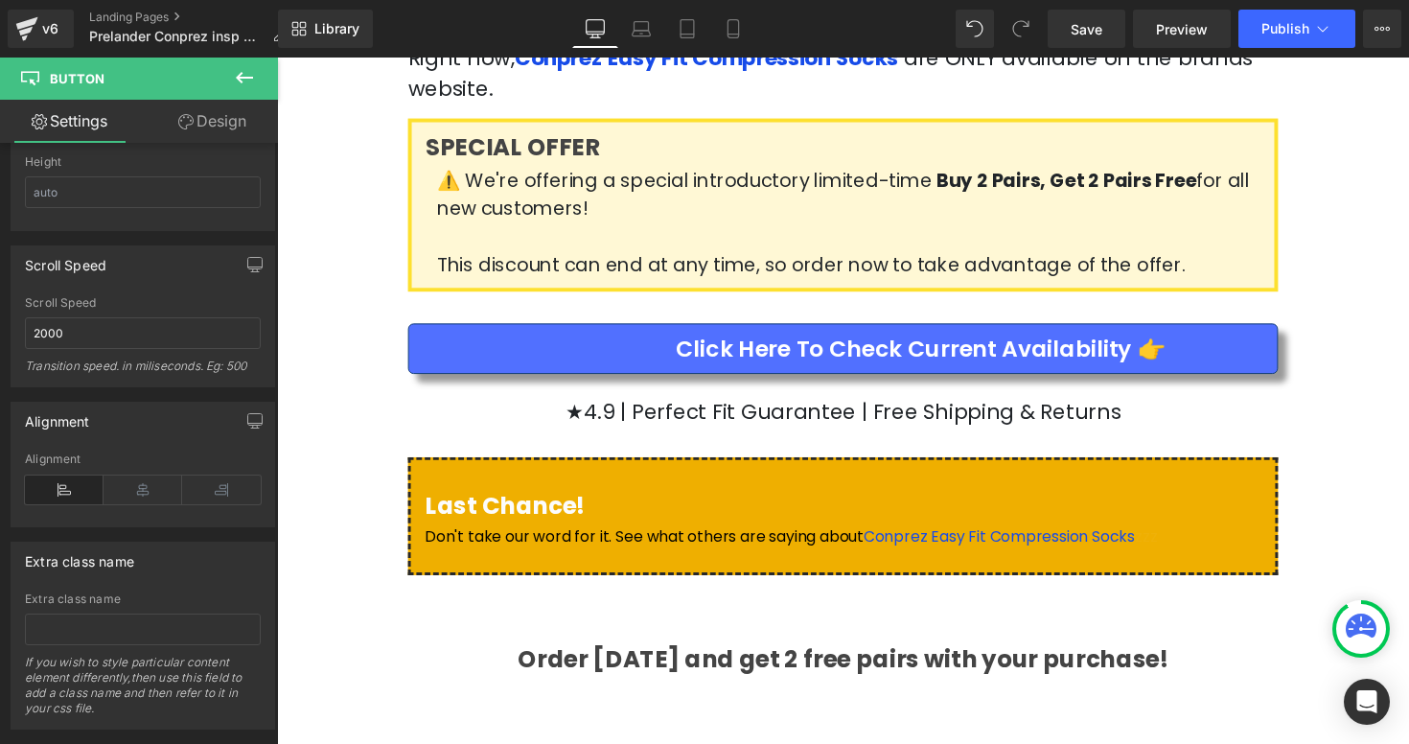
click at [749, 669] on div "Rendering Content" at bounding box center [705, 667] width 118 height 21
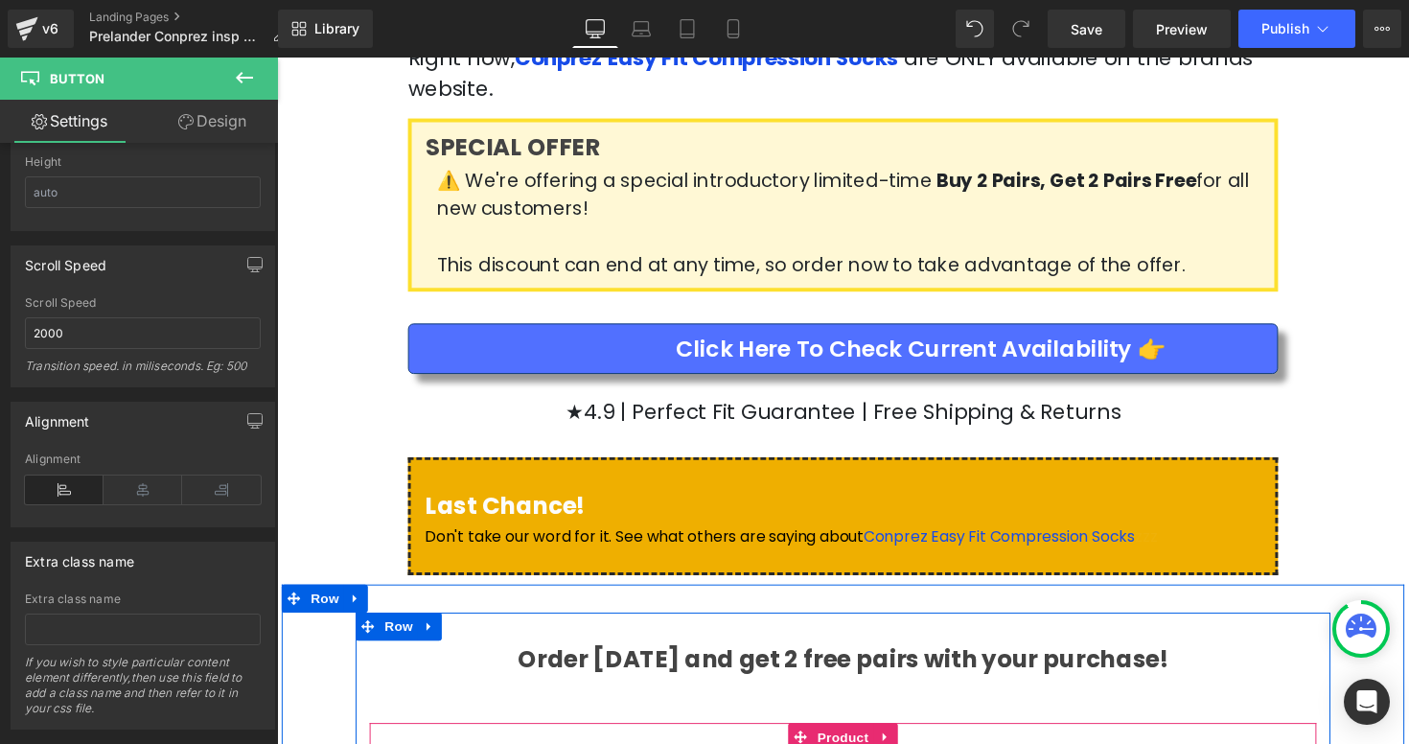
drag, startPoint x: 1036, startPoint y: 734, endPoint x: 927, endPoint y: 695, distance: 116.1
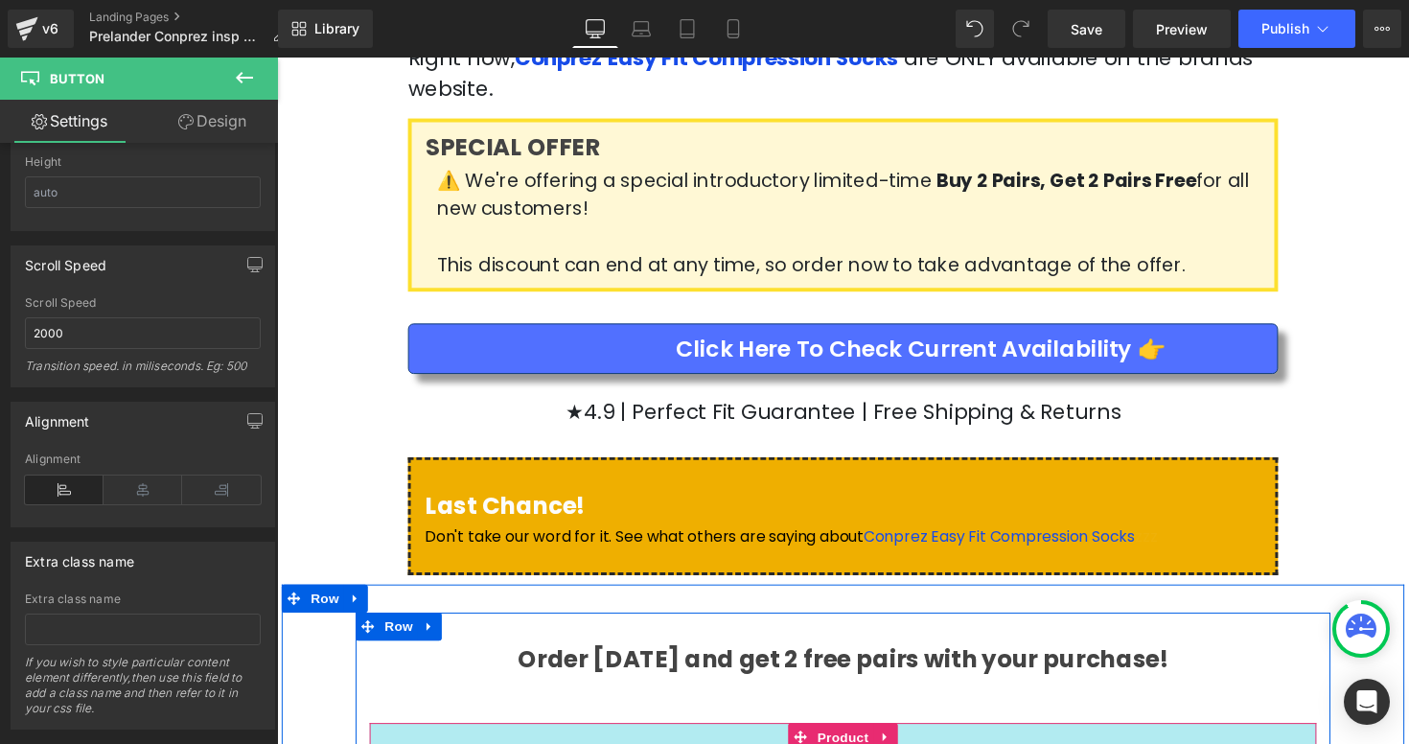
click at [1069, 739] on div at bounding box center [857, 753] width 970 height 29
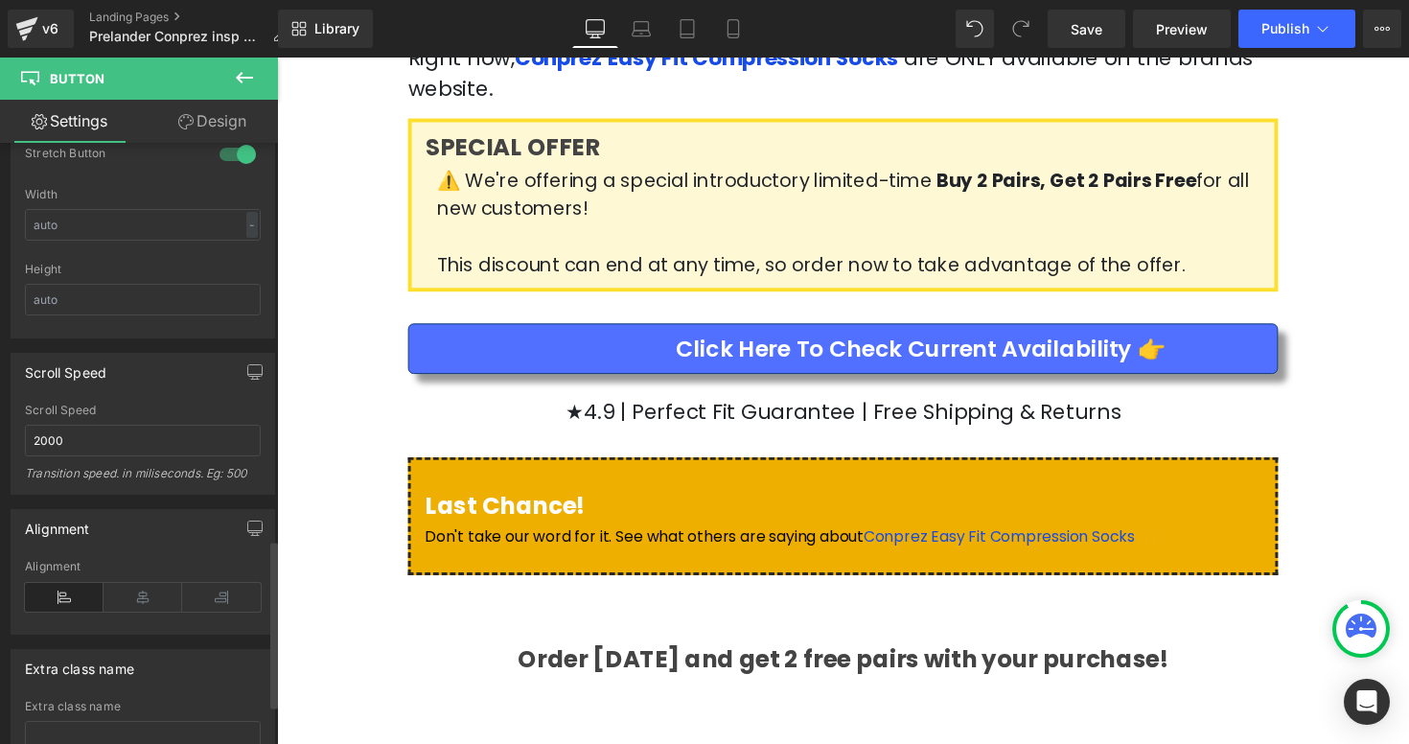
scroll to position [1429, 0]
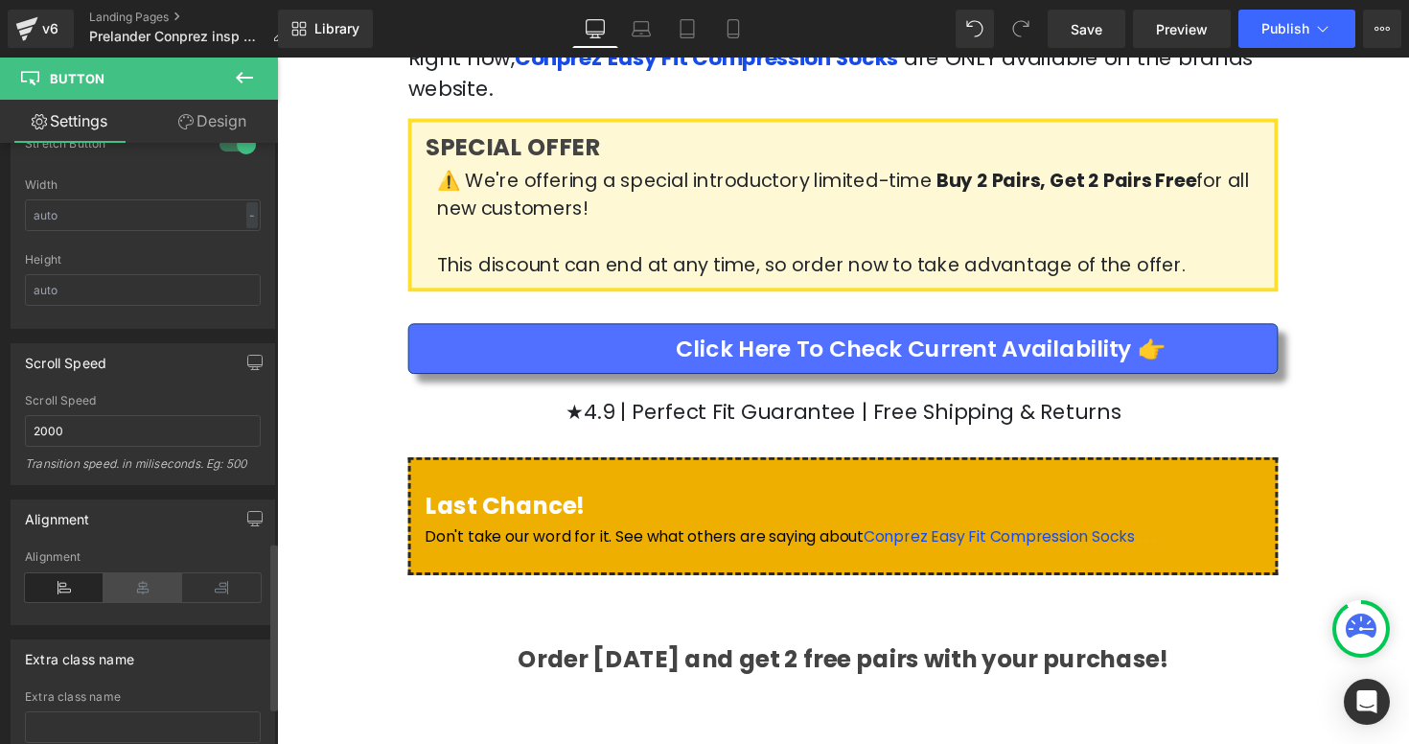
click at [120, 578] on icon at bounding box center [143, 587] width 79 height 29
click at [235, 580] on icon at bounding box center [221, 587] width 79 height 29
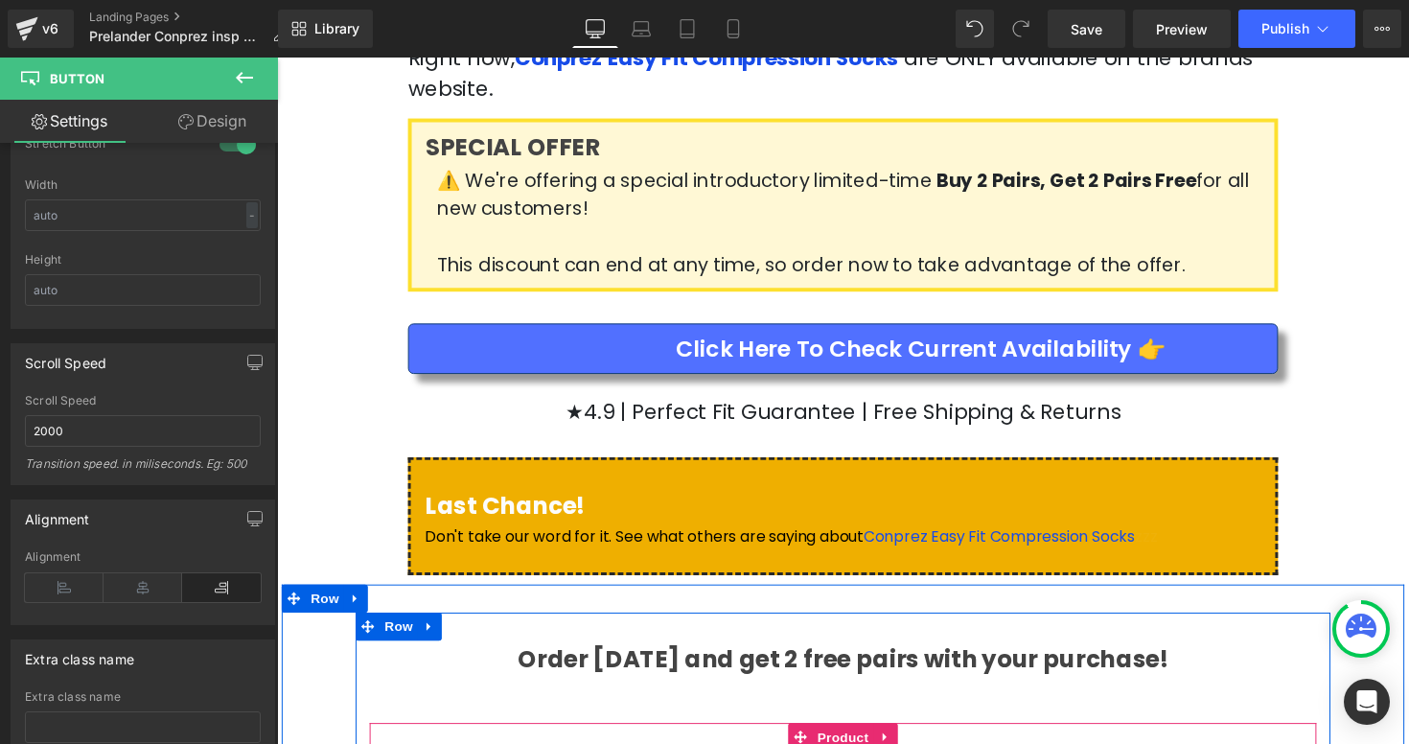
drag, startPoint x: 1034, startPoint y: 728, endPoint x: 818, endPoint y: 690, distance: 219.0
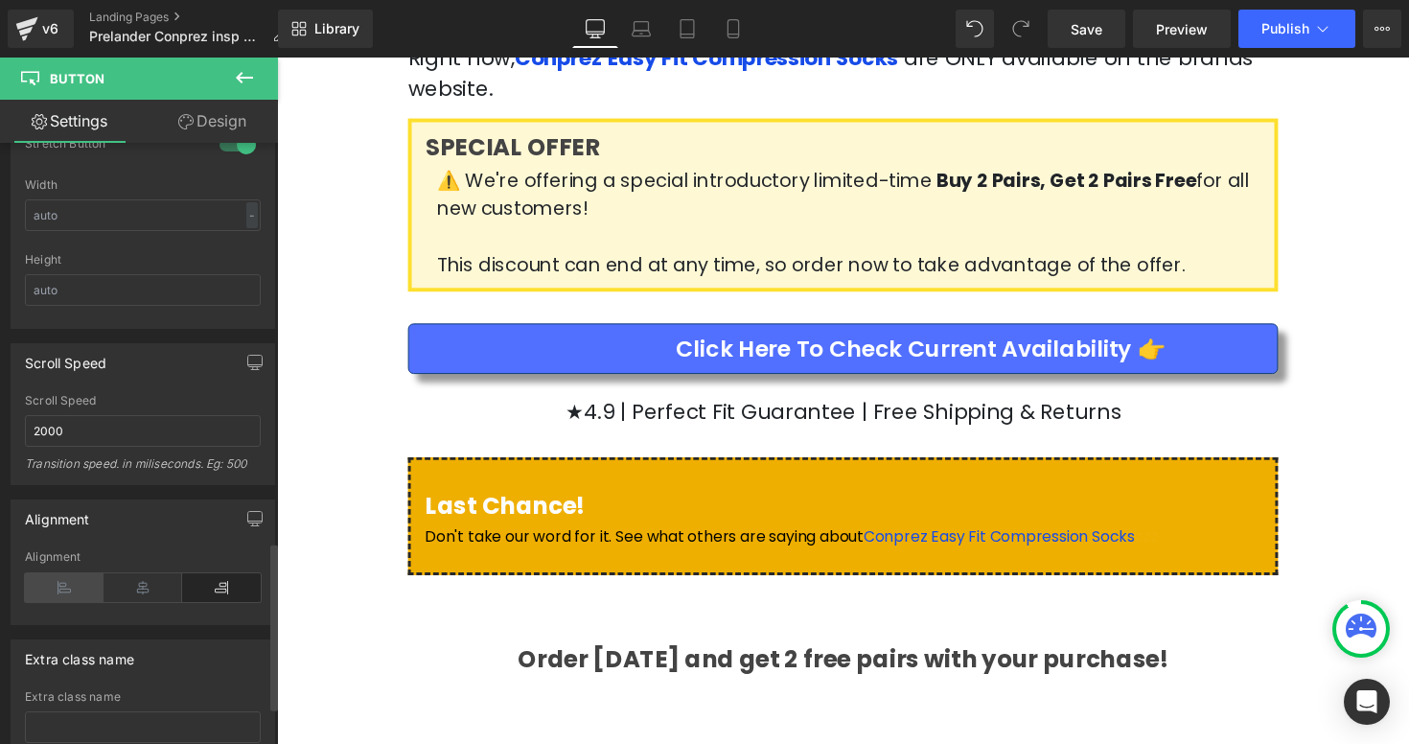
click at [62, 582] on icon at bounding box center [64, 587] width 79 height 29
click at [128, 591] on icon at bounding box center [143, 587] width 79 height 29
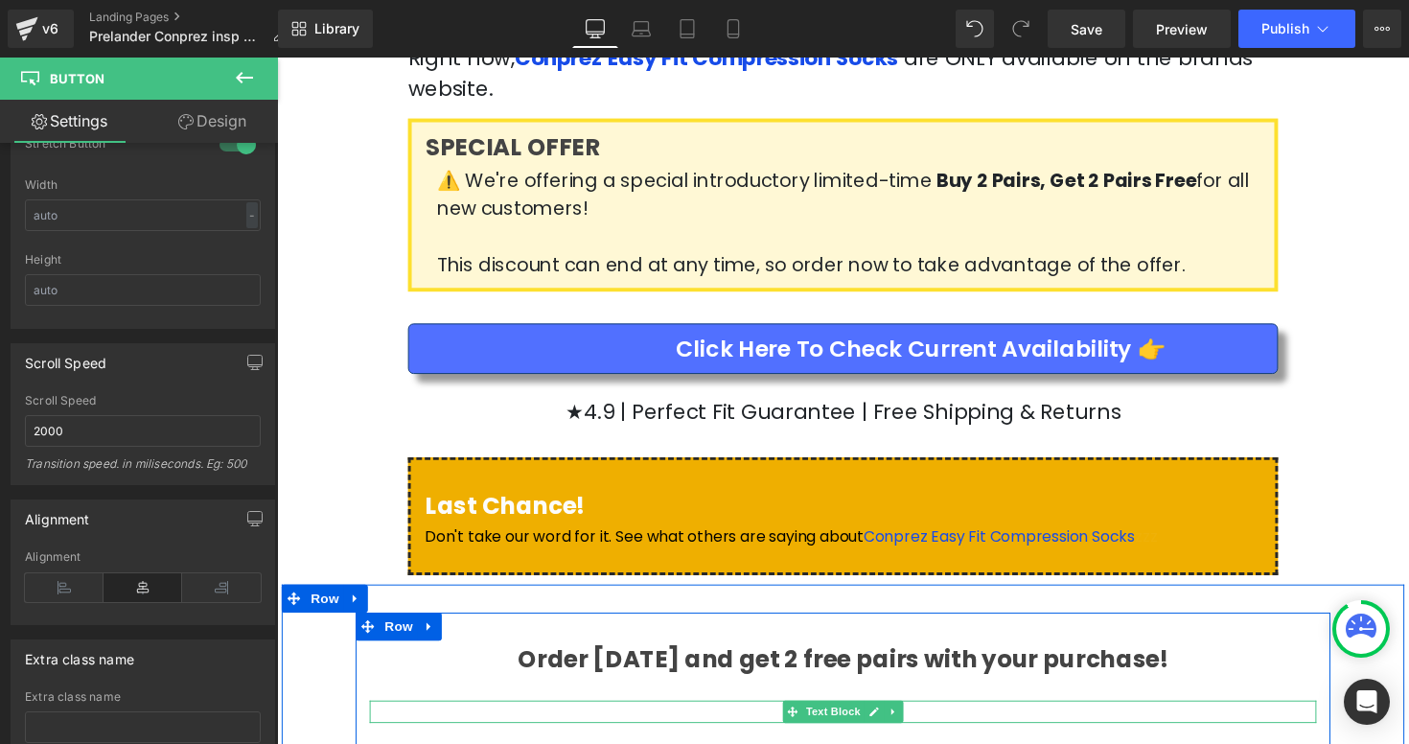
click at [731, 716] on p at bounding box center [857, 727] width 970 height 23
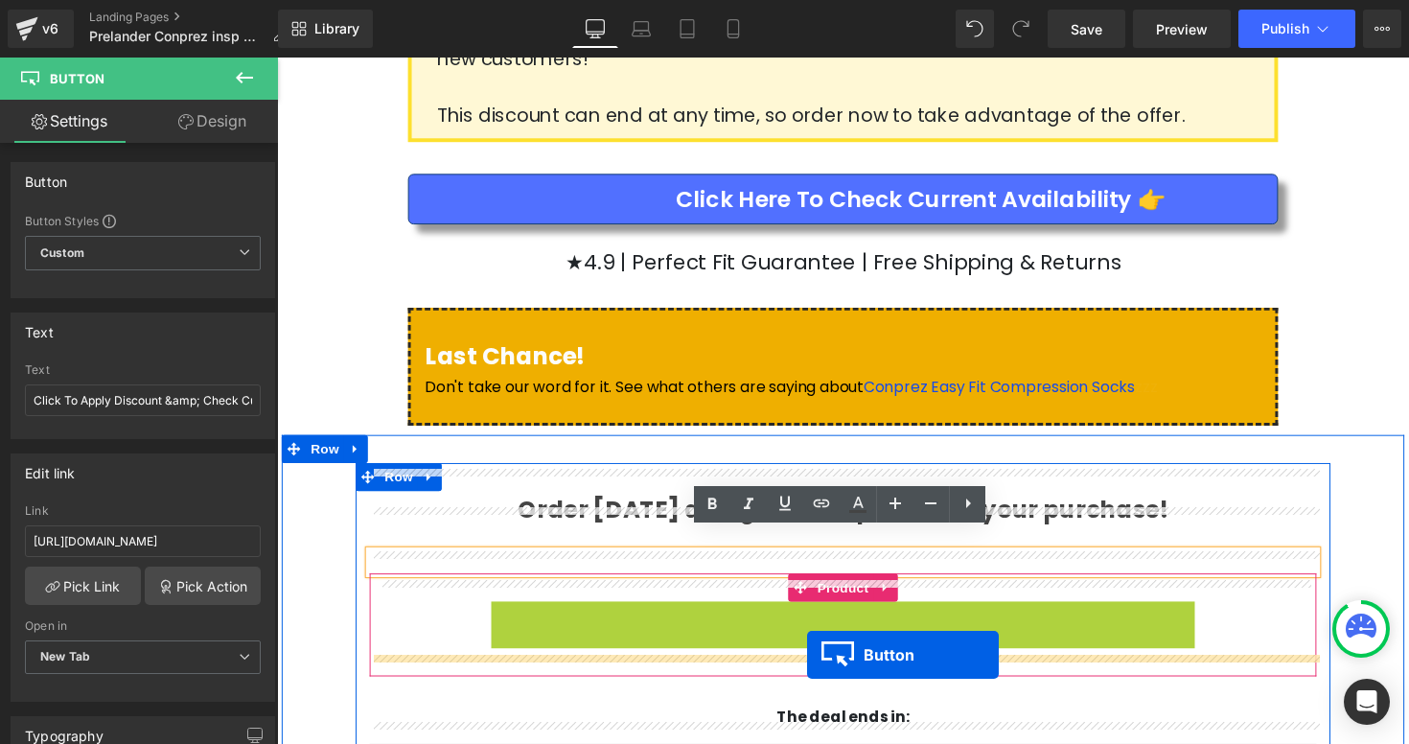
scroll to position [3999, 0]
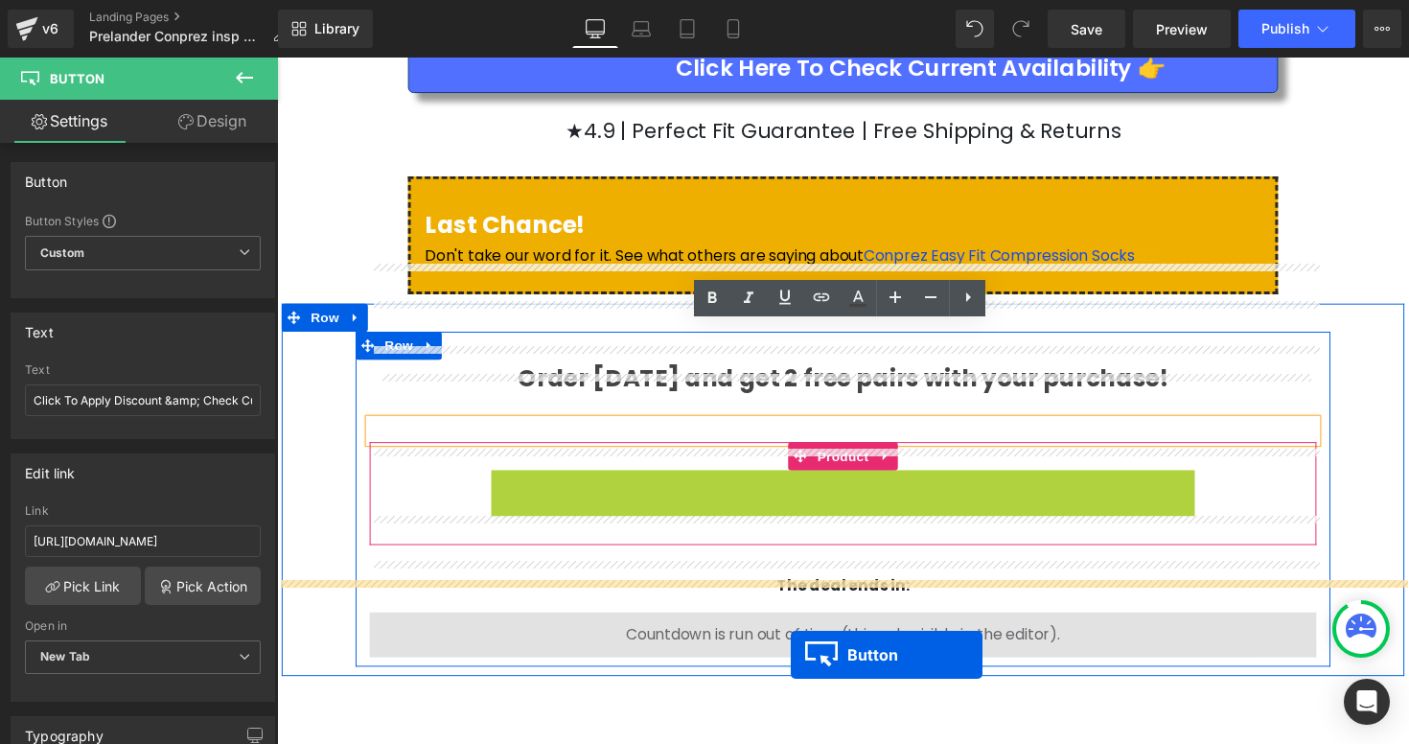
drag, startPoint x: 847, startPoint y: 688, endPoint x: 803, endPoint y: 688, distance: 44.1
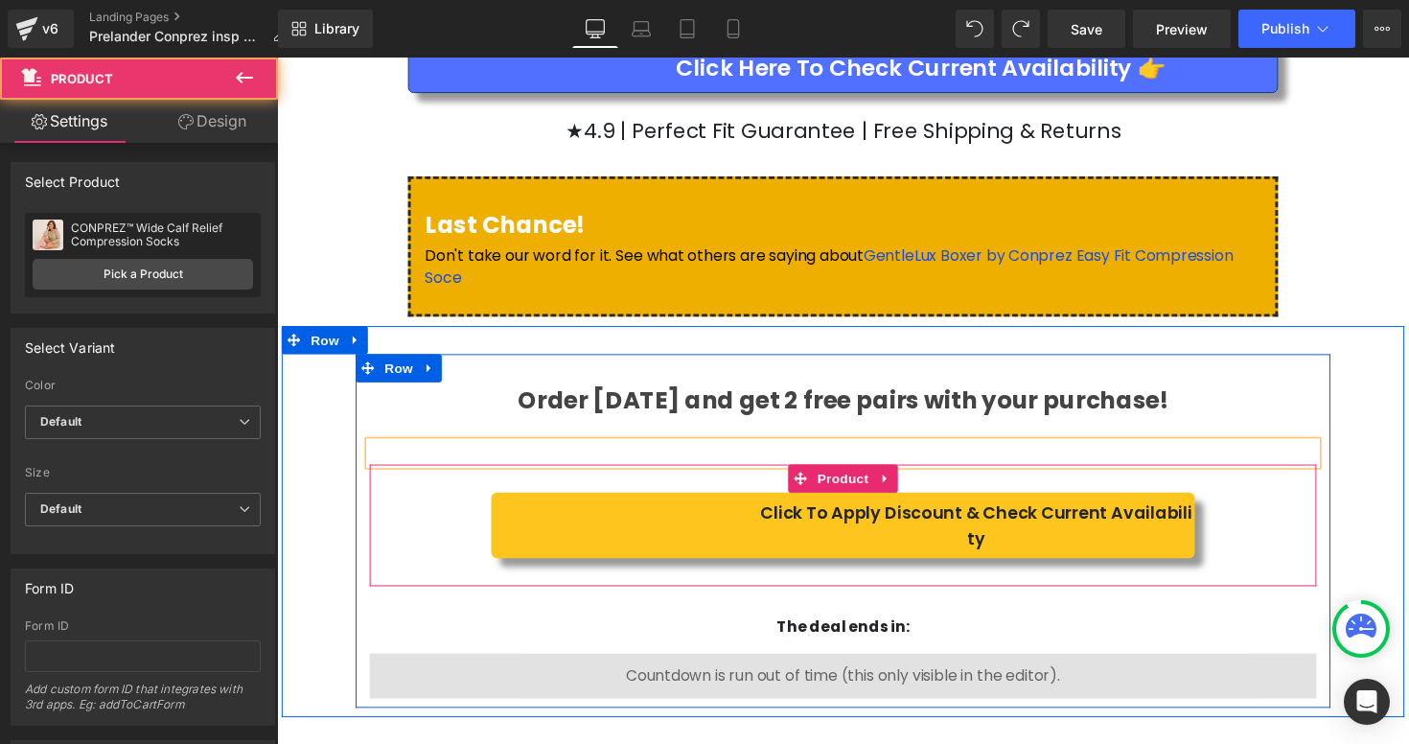
click at [1301, 503] on div "Click To Apply Discount & Check Current Availability Button" at bounding box center [856, 536] width 951 height 67
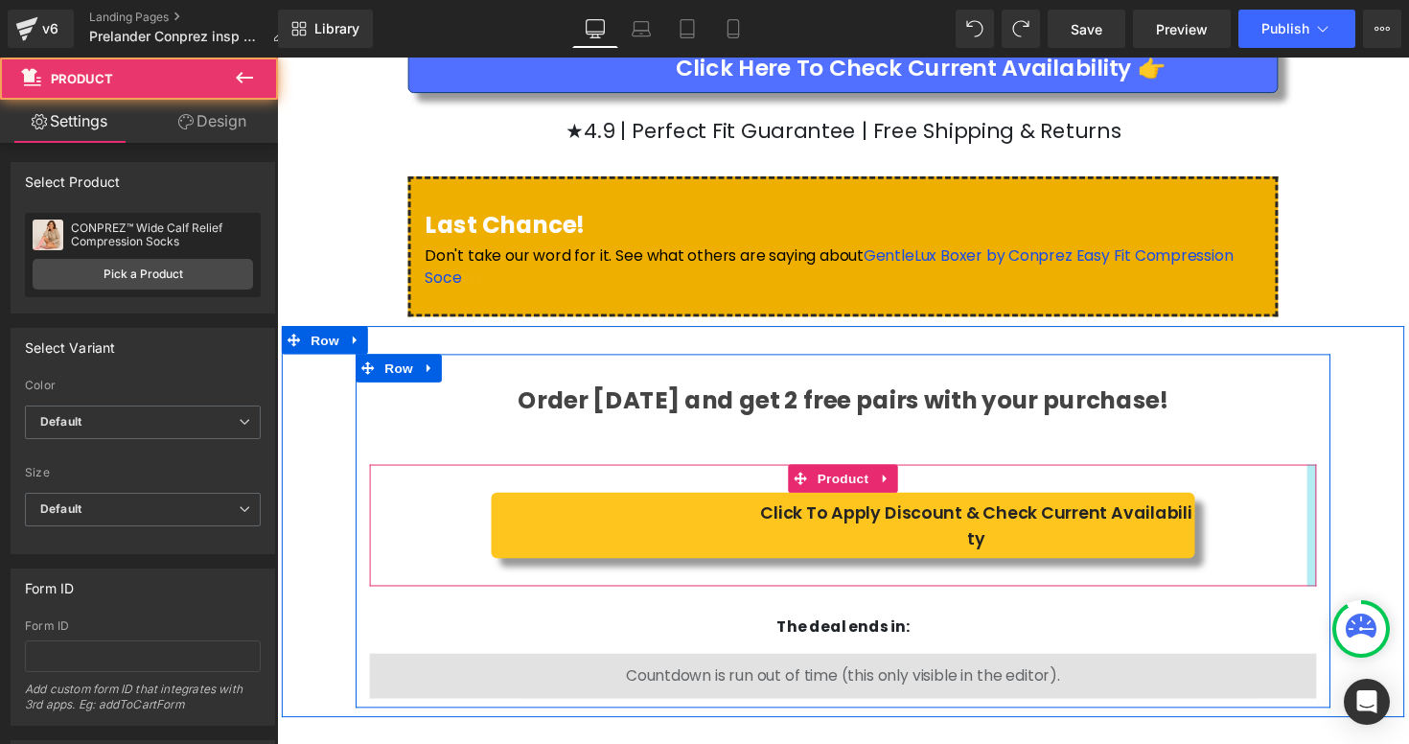
click at [1377, 439] on div "Order [DATE] and get 2 free pairs with your purchase! Heading Text Block Click …" at bounding box center [857, 533] width 1150 height 401
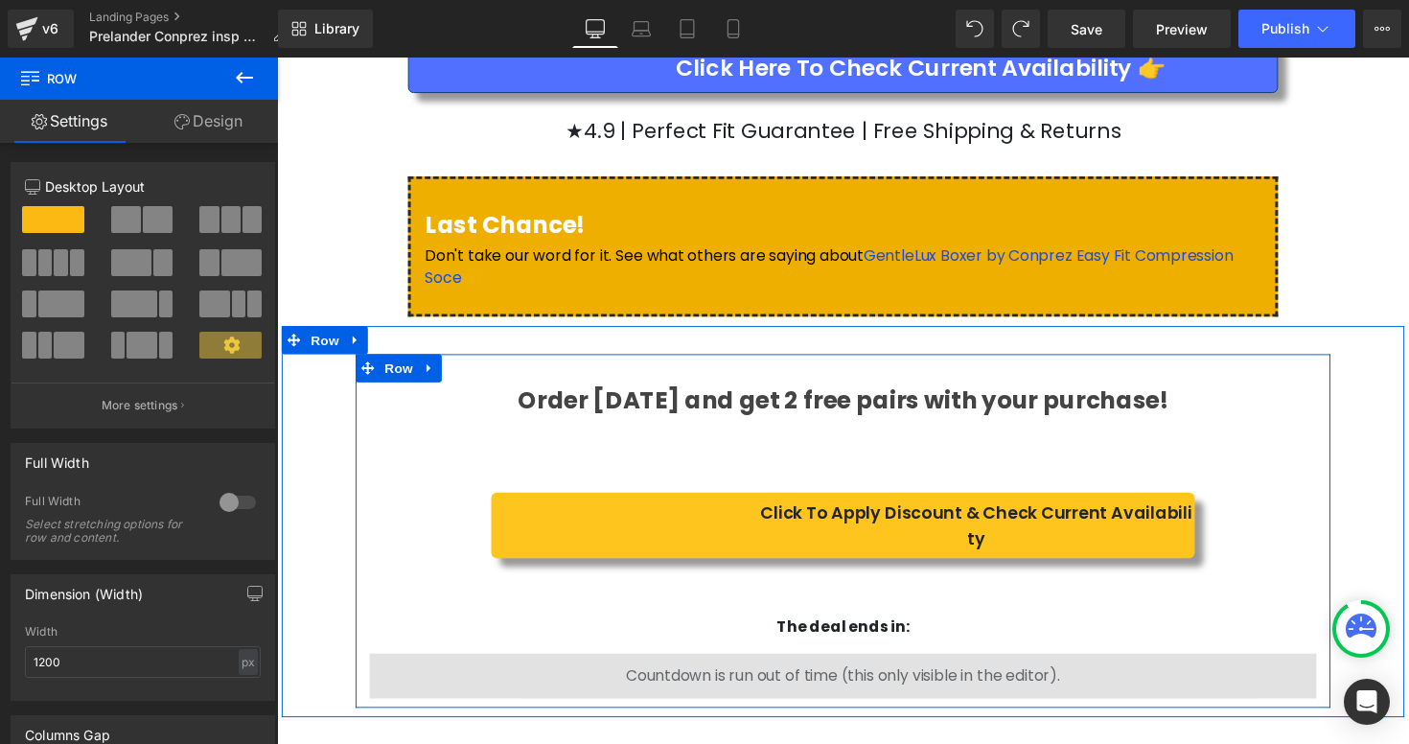
click at [798, 390] on div "Order [DATE] and get 2 free pairs with your purchase! Heading Text Block Click …" at bounding box center [856, 552] width 999 height 324
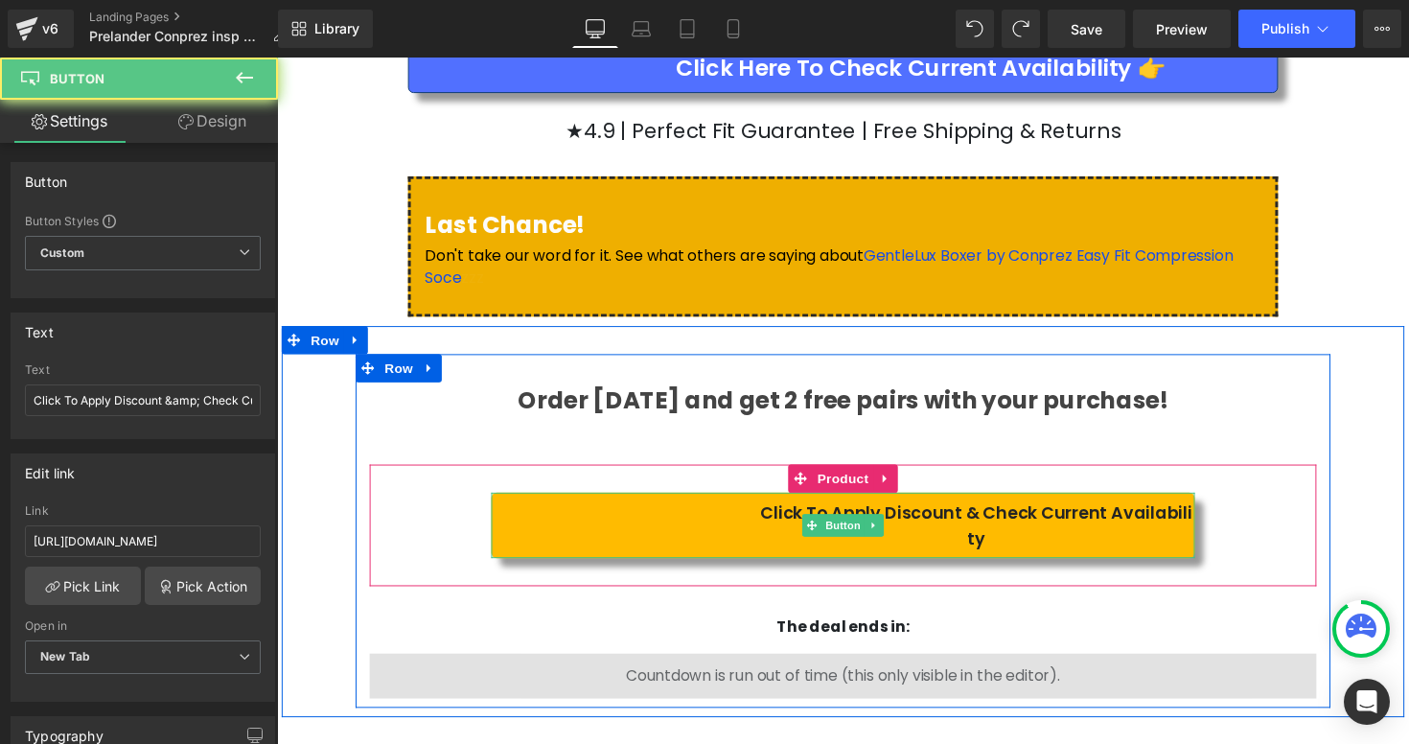
click at [800, 511] on span "Click To Apply Discount & Check Current Availability" at bounding box center [994, 537] width 448 height 52
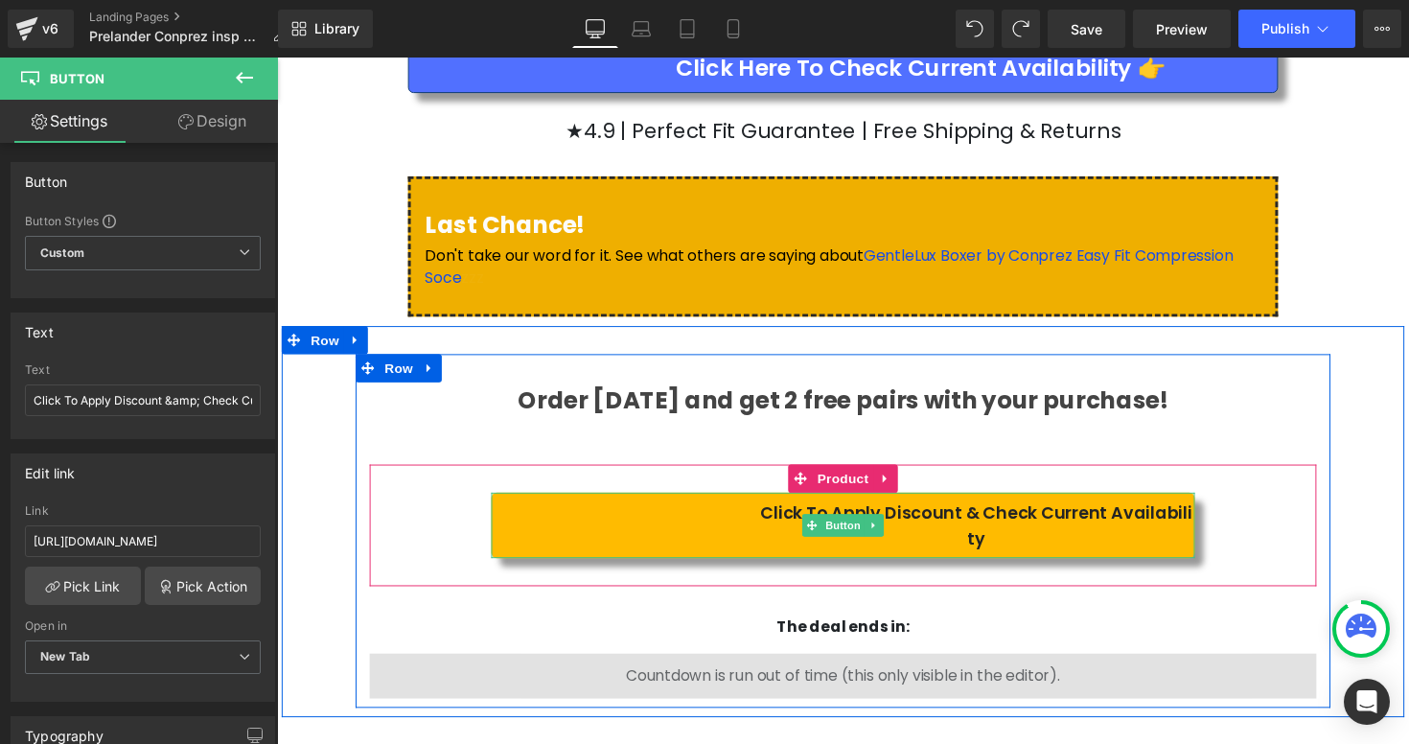
click at [774, 511] on span "Click To Apply Discount & Check Current Availability" at bounding box center [994, 537] width 448 height 52
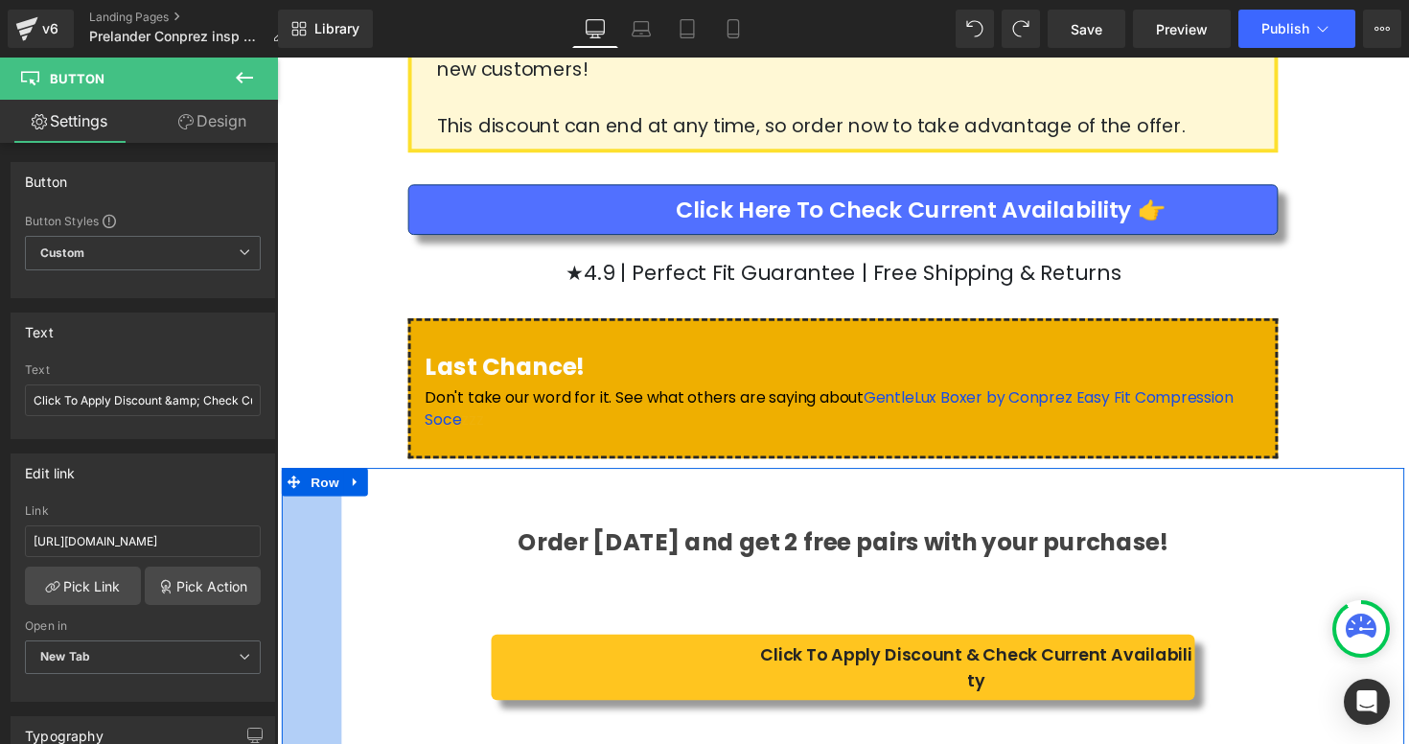
scroll to position [3846, 0]
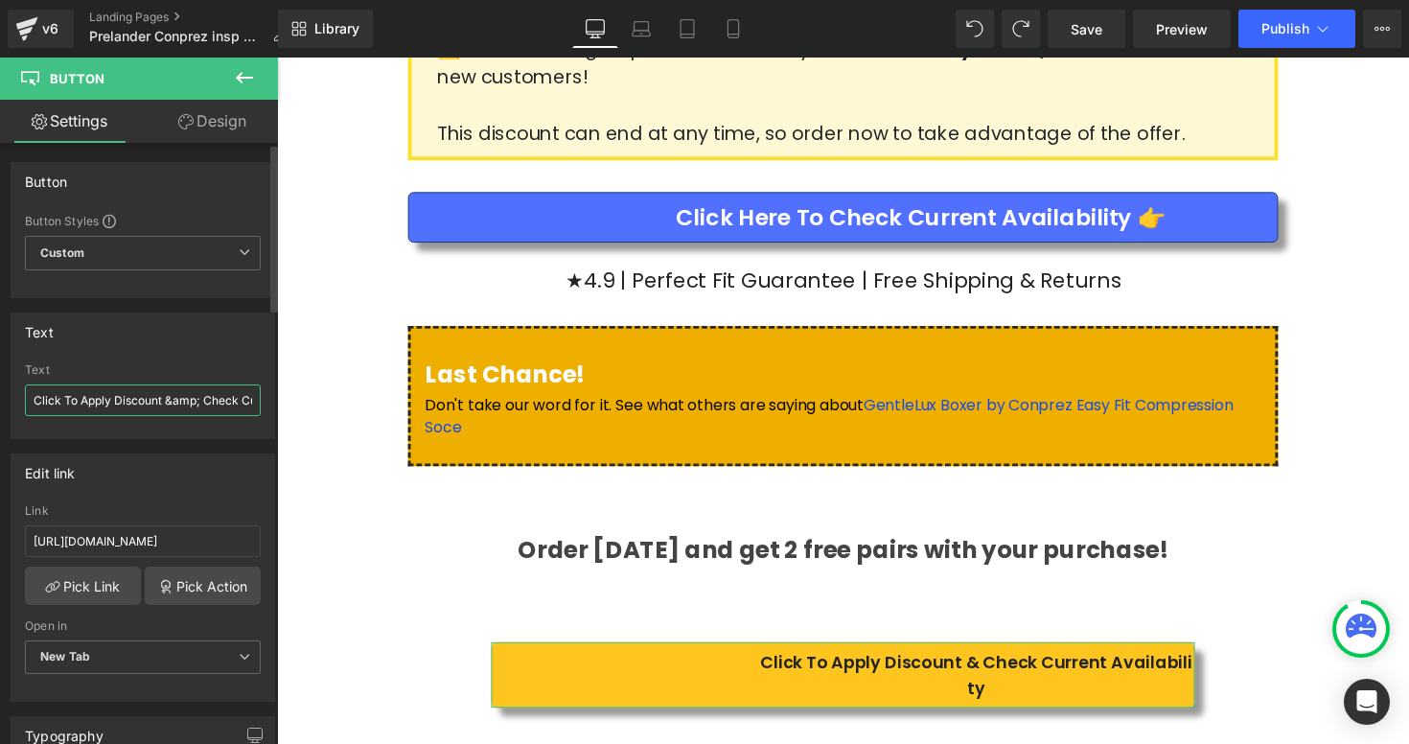
click at [177, 394] on input "Click To Apply Discount &amp; Check Current Availability" at bounding box center [143, 400] width 236 height 32
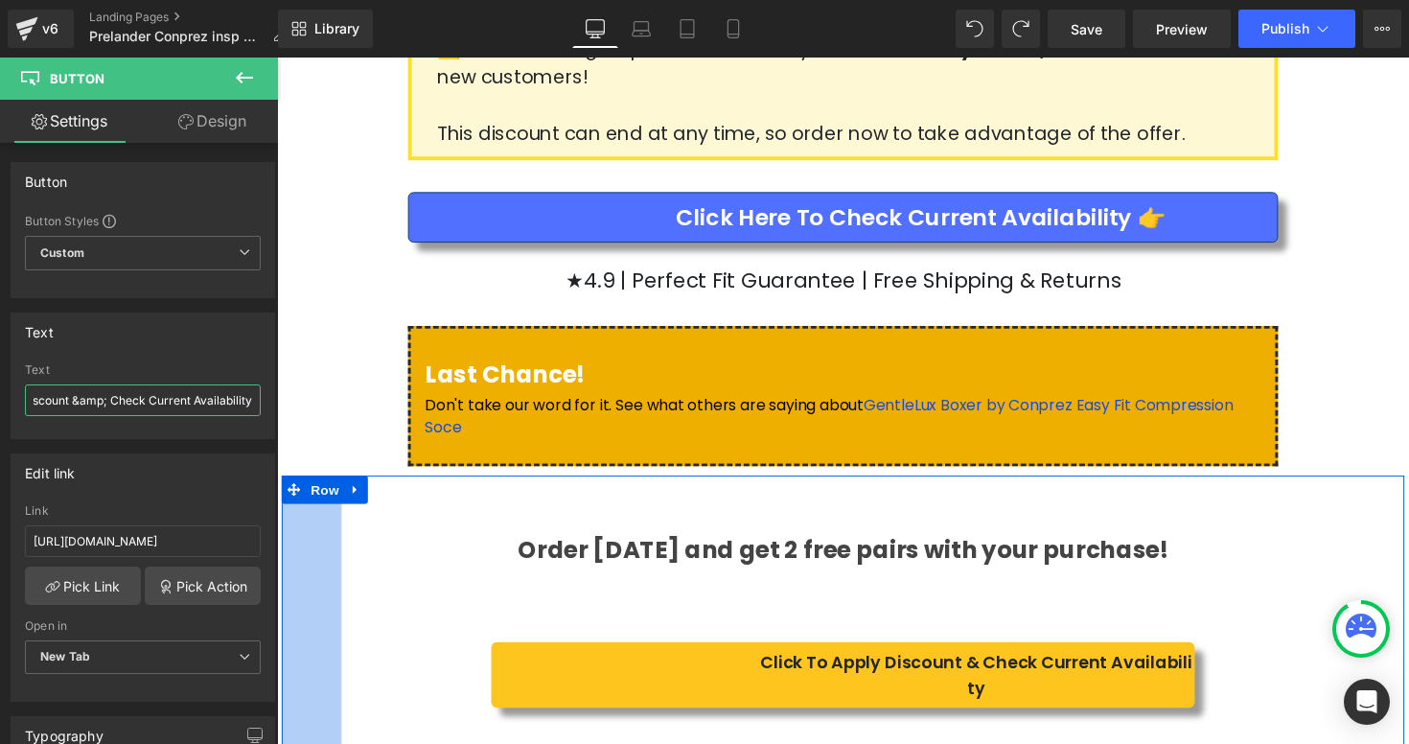
drag, startPoint x: 441, startPoint y: 460, endPoint x: 288, endPoint y: 411, distance: 160.9
type input "Click To Apply Discount"
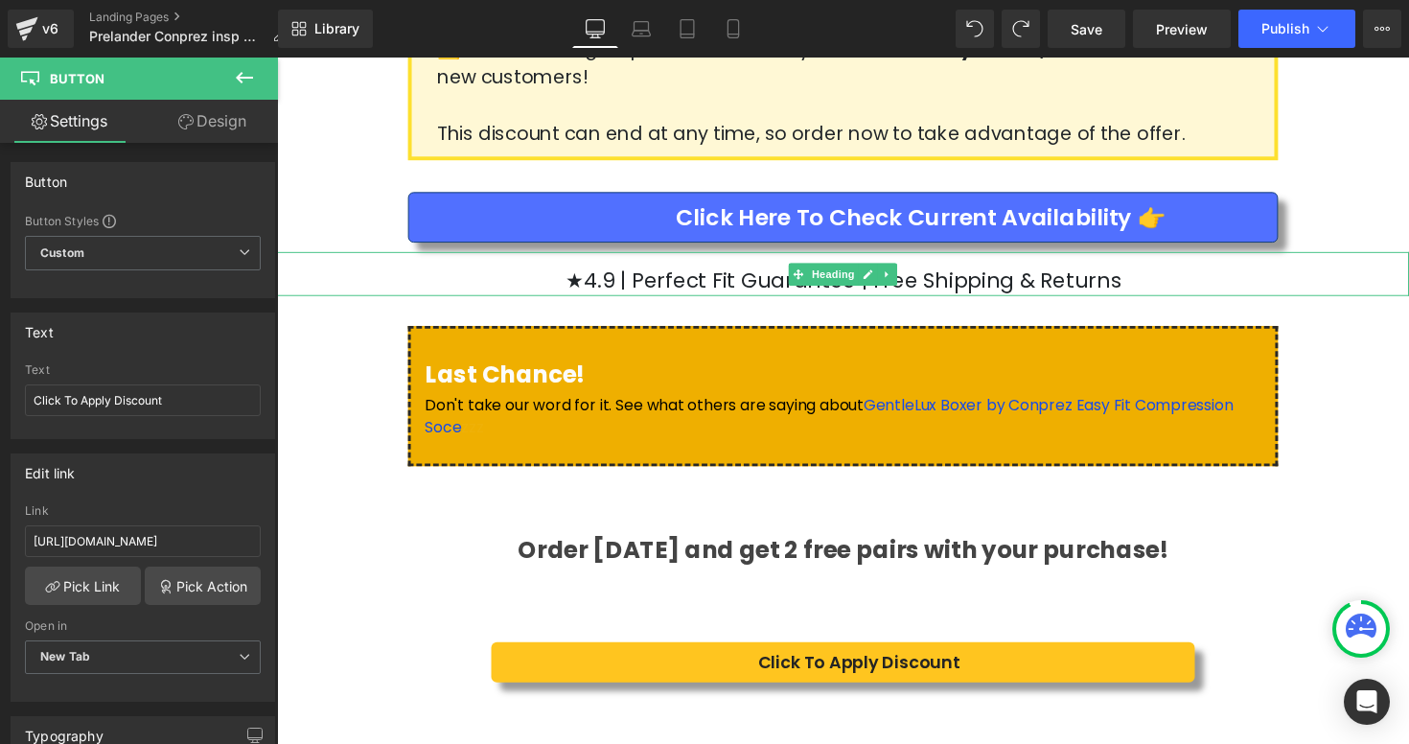
click at [1401, 270] on h1 "★4.9 | Perfect Fit Guarantee | Free Shipping & Returns" at bounding box center [857, 286] width 1160 height 32
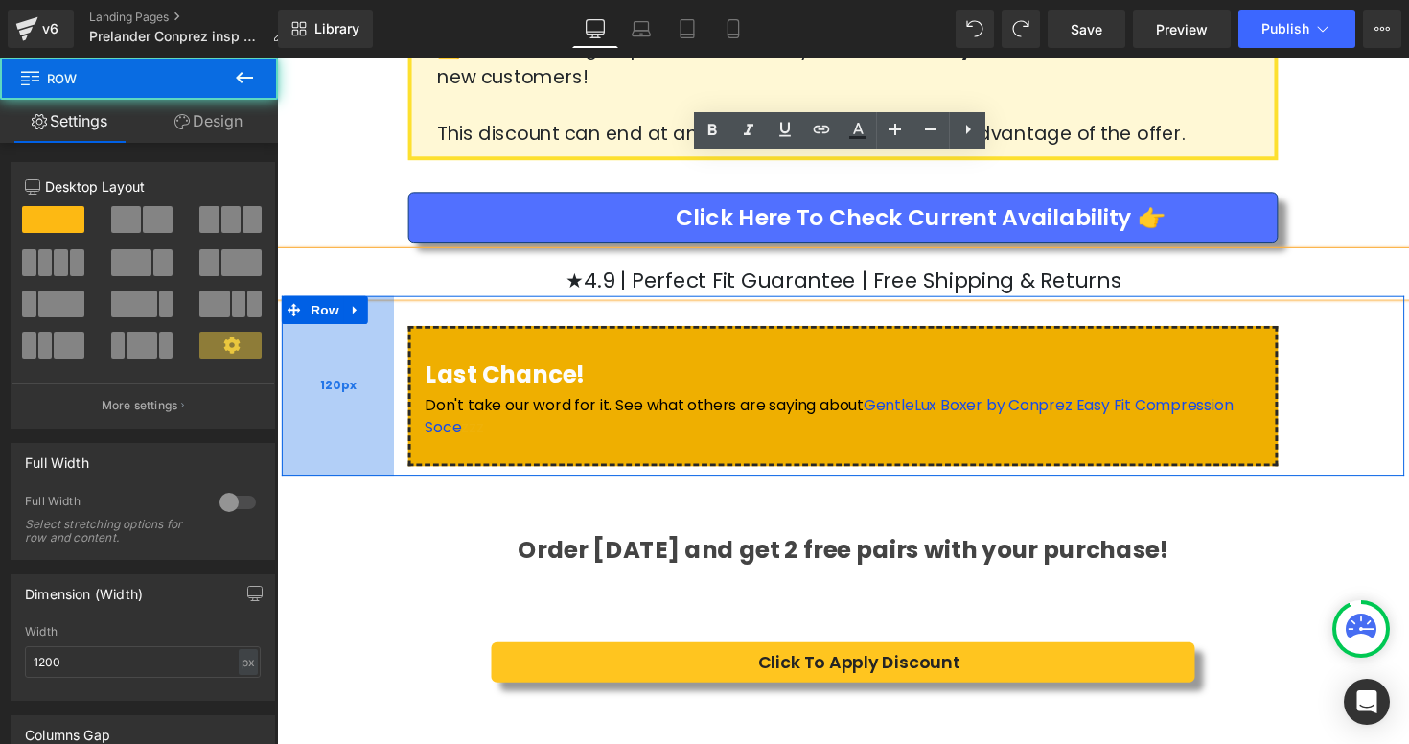
click at [377, 320] on div "120px" at bounding box center [339, 394] width 115 height 184
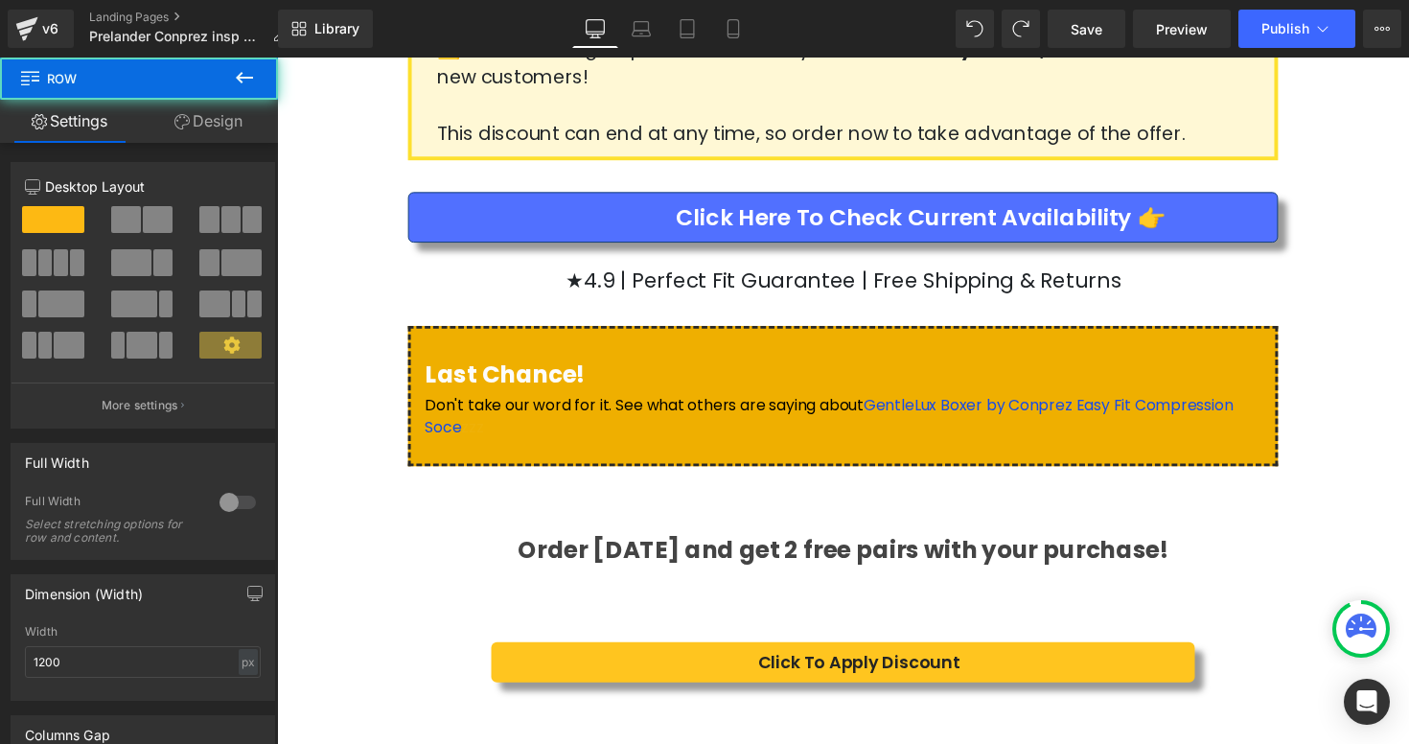
click at [277, 58] on div "64px" at bounding box center [277, 58] width 0 height 0
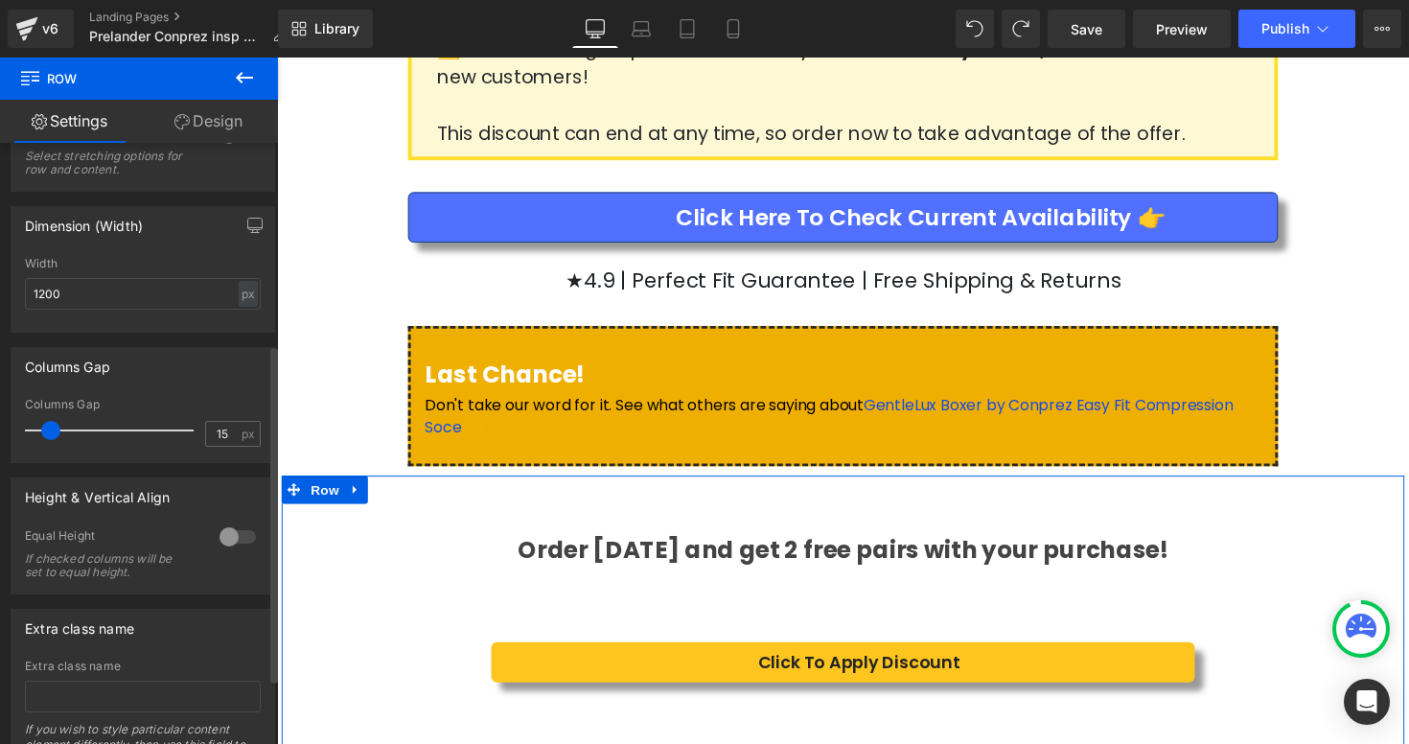
scroll to position [371, 0]
type input "24"
click at [57, 430] on span at bounding box center [60, 427] width 19 height 19
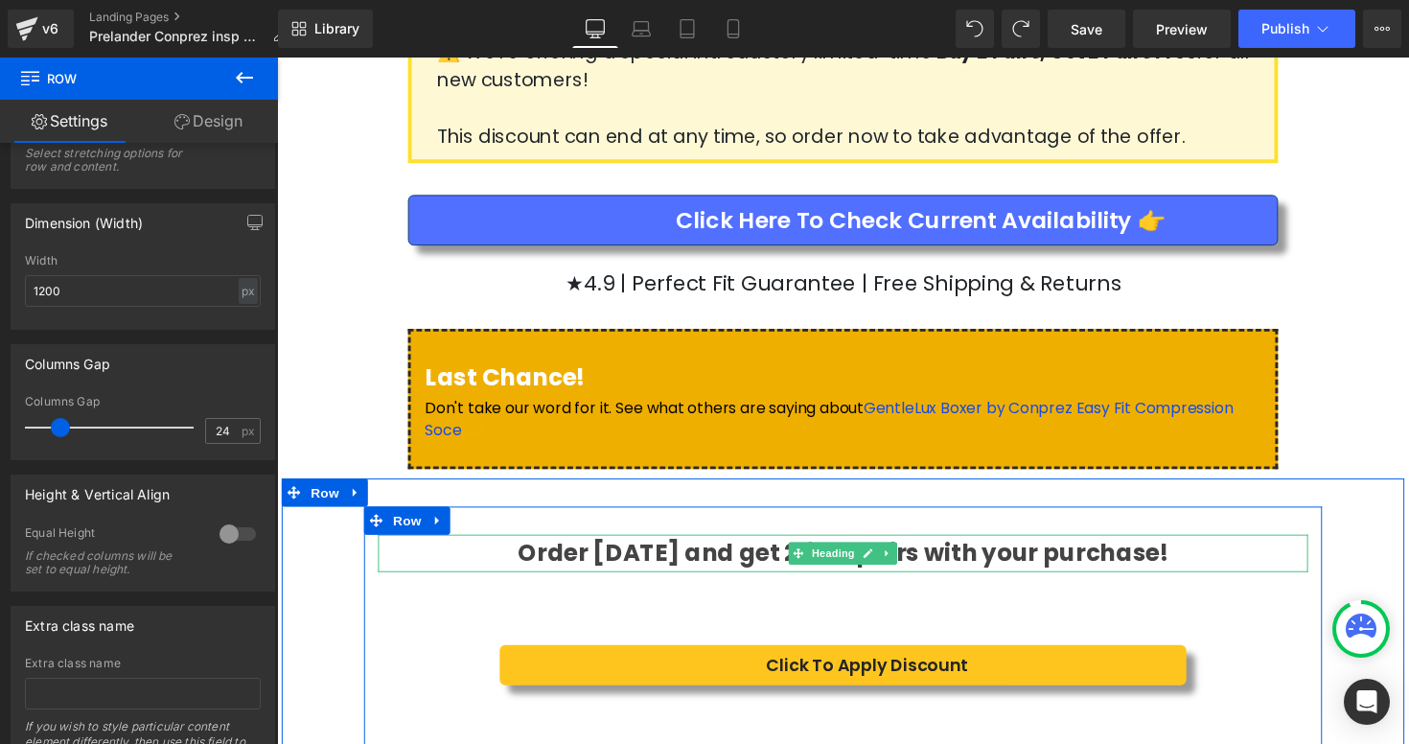
scroll to position [3841, 0]
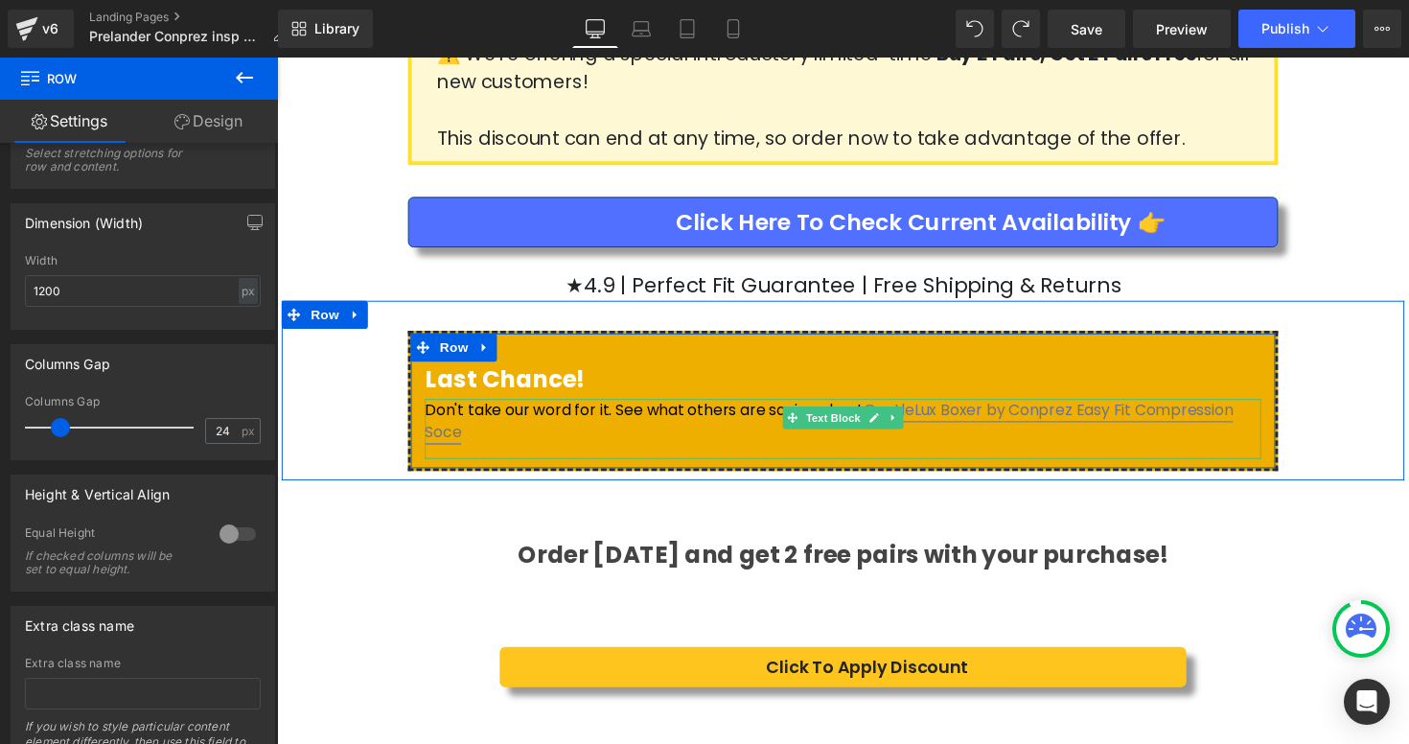
click at [956, 407] on link "GentleLux Boxer by Conprez Easy Fit Compression Soce" at bounding box center [842, 429] width 828 height 45
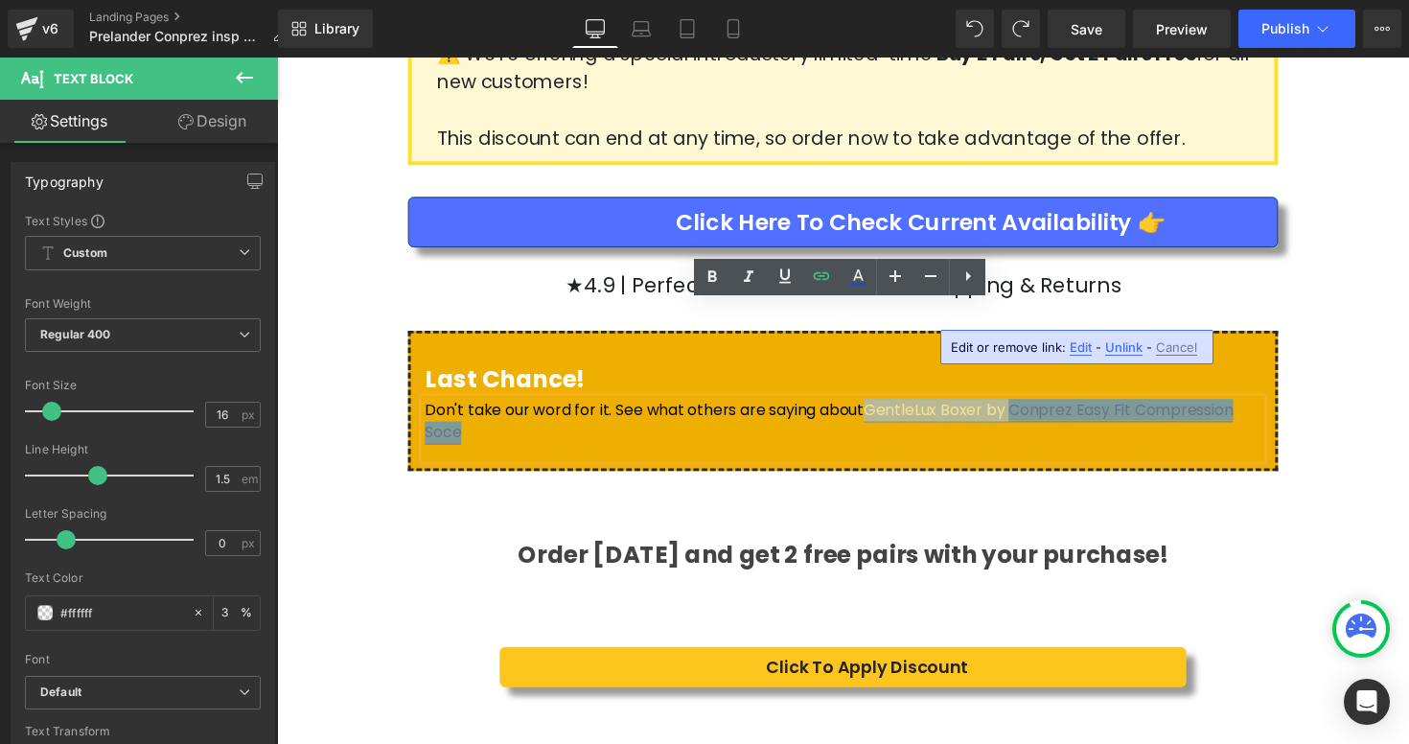
drag, startPoint x: 974, startPoint y: 329, endPoint x: 837, endPoint y: 321, distance: 137.3
click at [837, 407] on link "GentleLux Boxer by Conprez Easy Fit Compression Soce" at bounding box center [842, 429] width 828 height 45
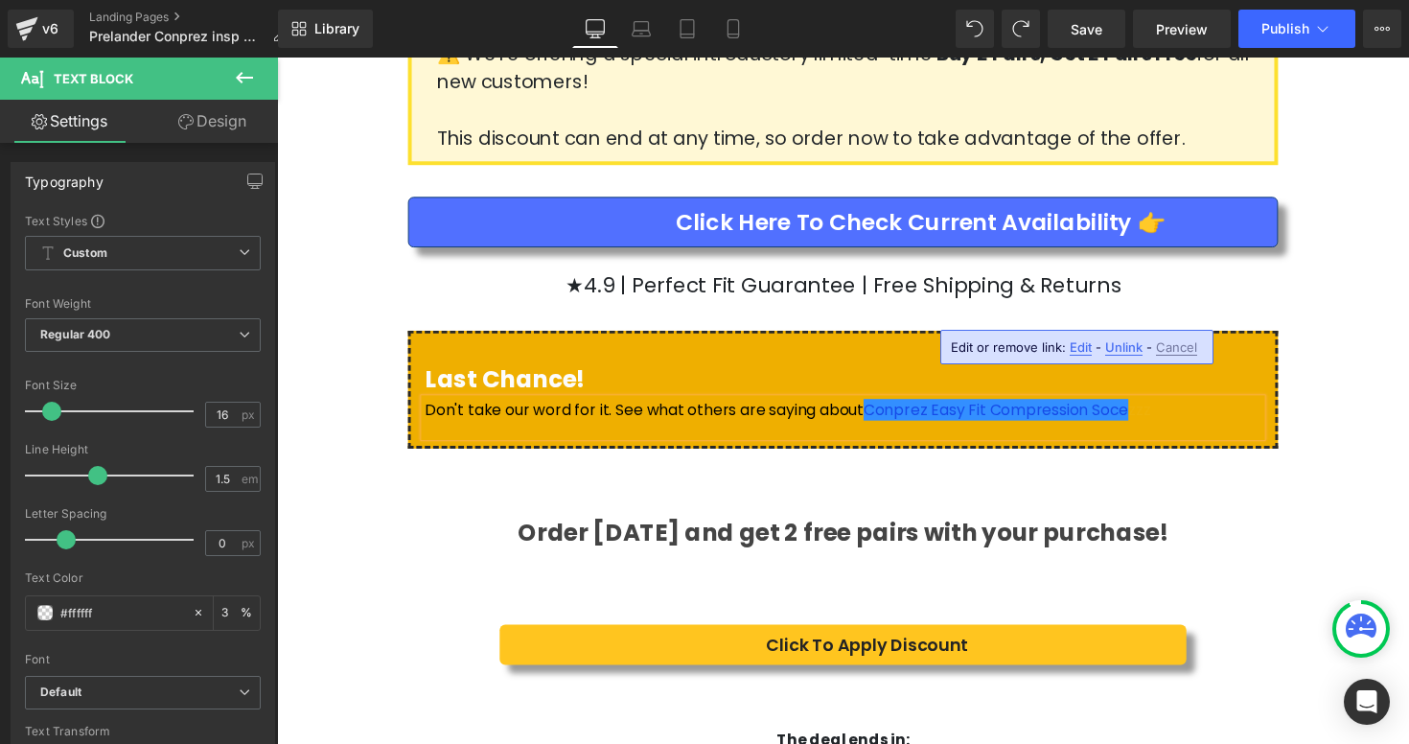
click at [1355, 307] on div "Last Chance! Heading Don't take our word for it. See what others are saying abo…" at bounding box center [857, 387] width 1150 height 161
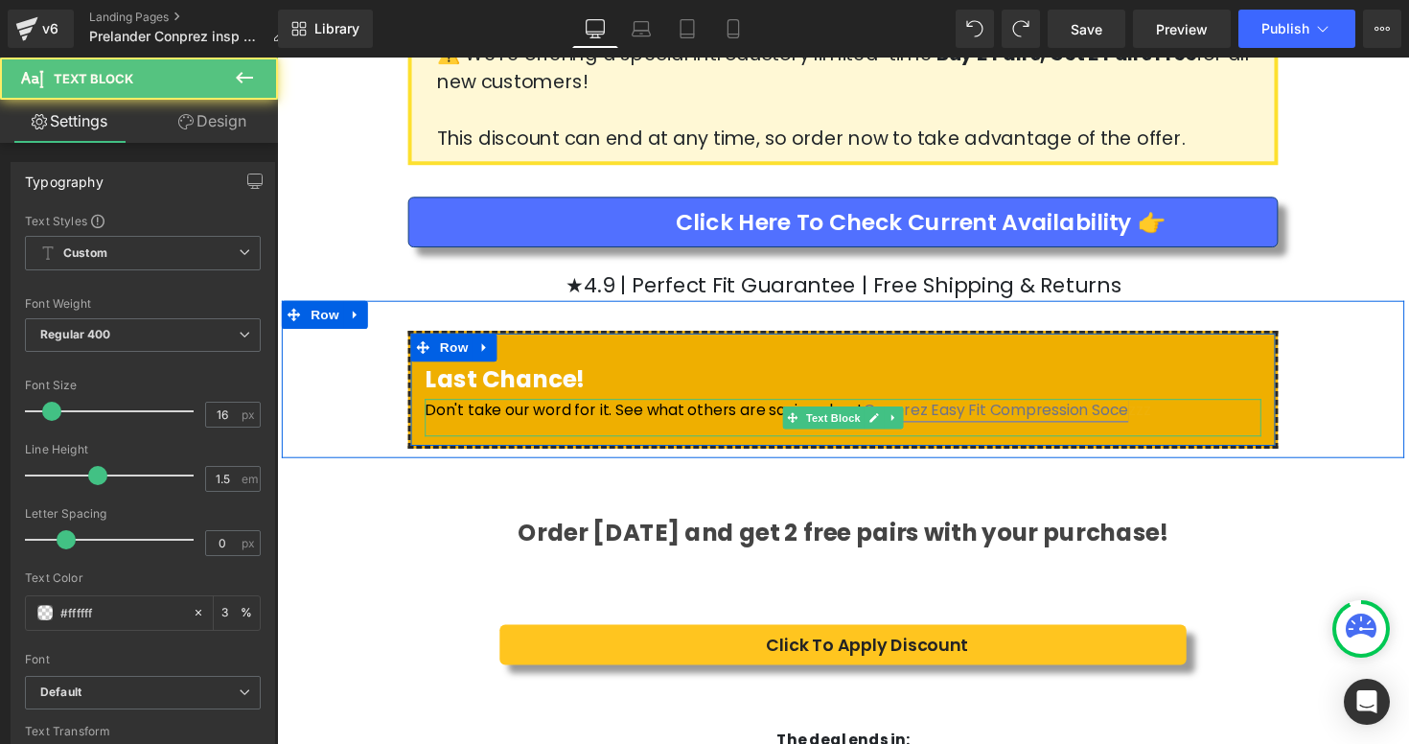
click at [1076, 407] on link "Conprez Easy Fit Compression Soce" at bounding box center [1013, 418] width 271 height 22
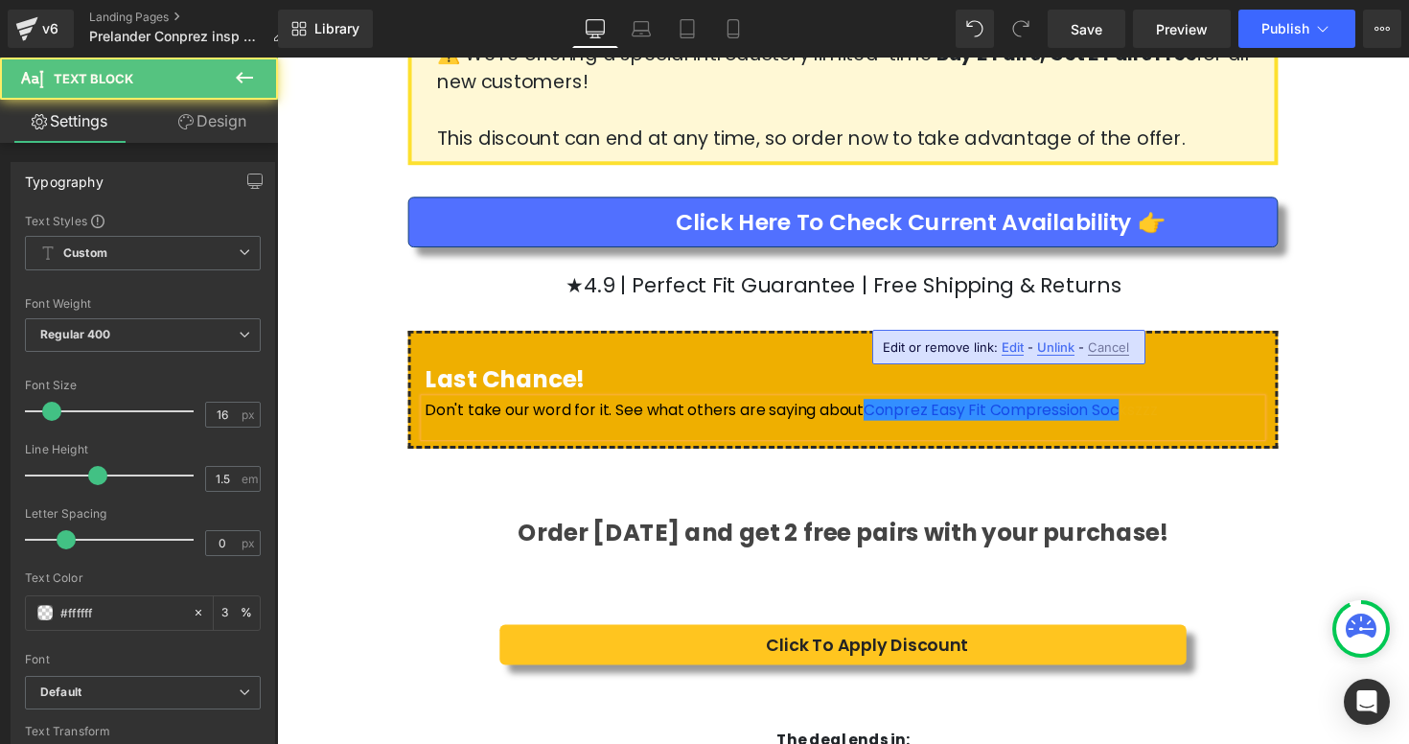
click at [1081, 407] on p "Don't take our word for it. See what others are saying about Conprez Easy Fit C…" at bounding box center [856, 418] width 857 height 23
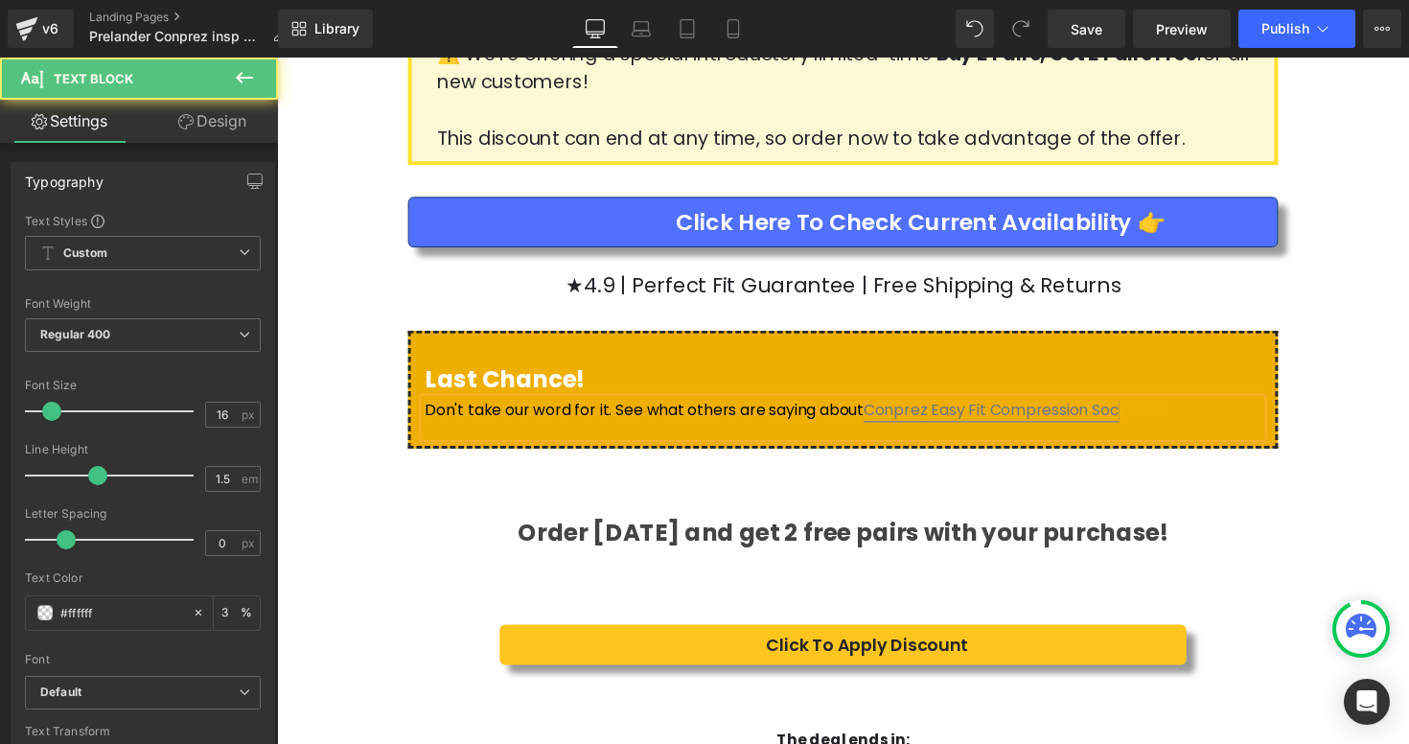
click at [1076, 407] on link "Conprez Easy Fit Compression Soc" at bounding box center [1009, 418] width 262 height 22
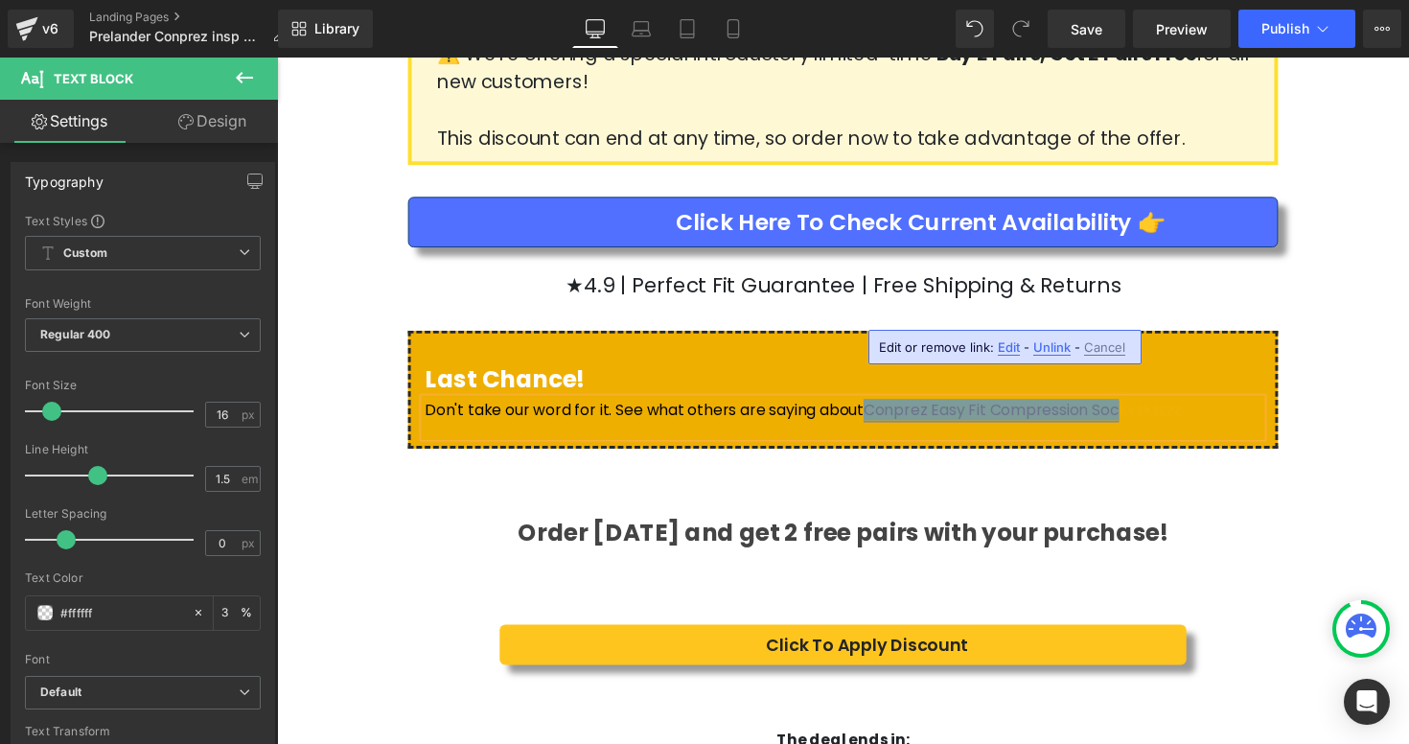
click at [1065, 407] on link "Conprez Easy Fit Compression Soc" at bounding box center [1009, 418] width 262 height 22
click at [1406, 307] on div "Last Chance! Heading Don't take our word for it. See what others are saying abo…" at bounding box center [857, 387] width 1150 height 161
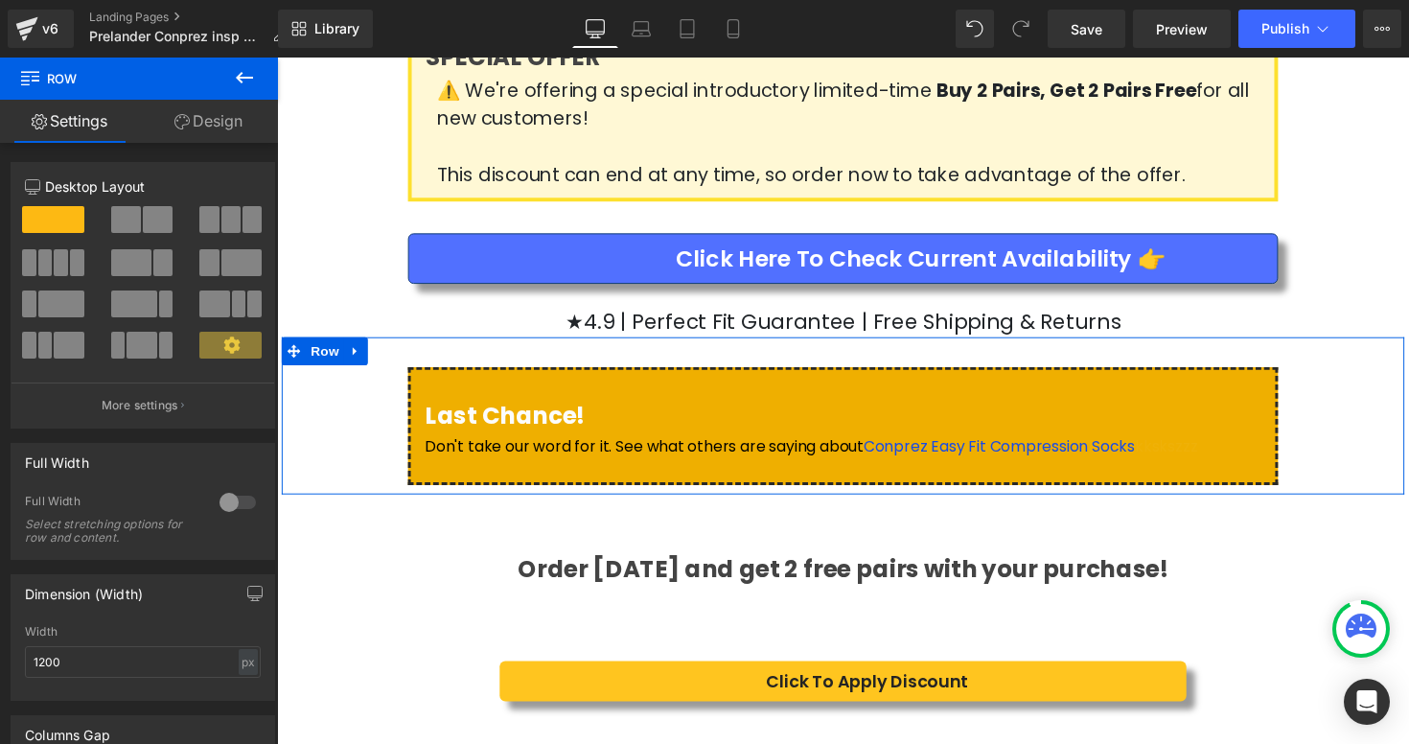
scroll to position [3802, 0]
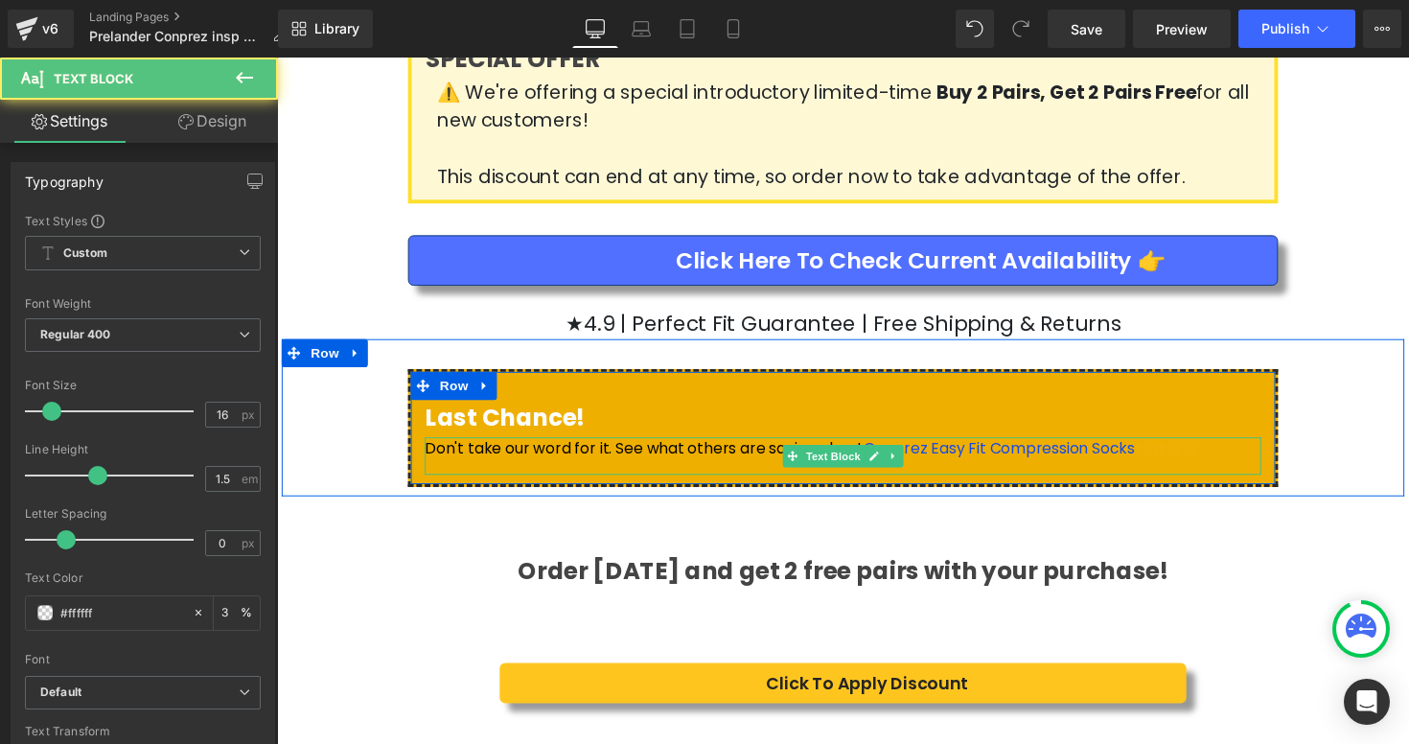
click at [1126, 447] on p "Don't take our word for it. See what others are saying about Conprez Easy Fit C…" at bounding box center [856, 458] width 857 height 23
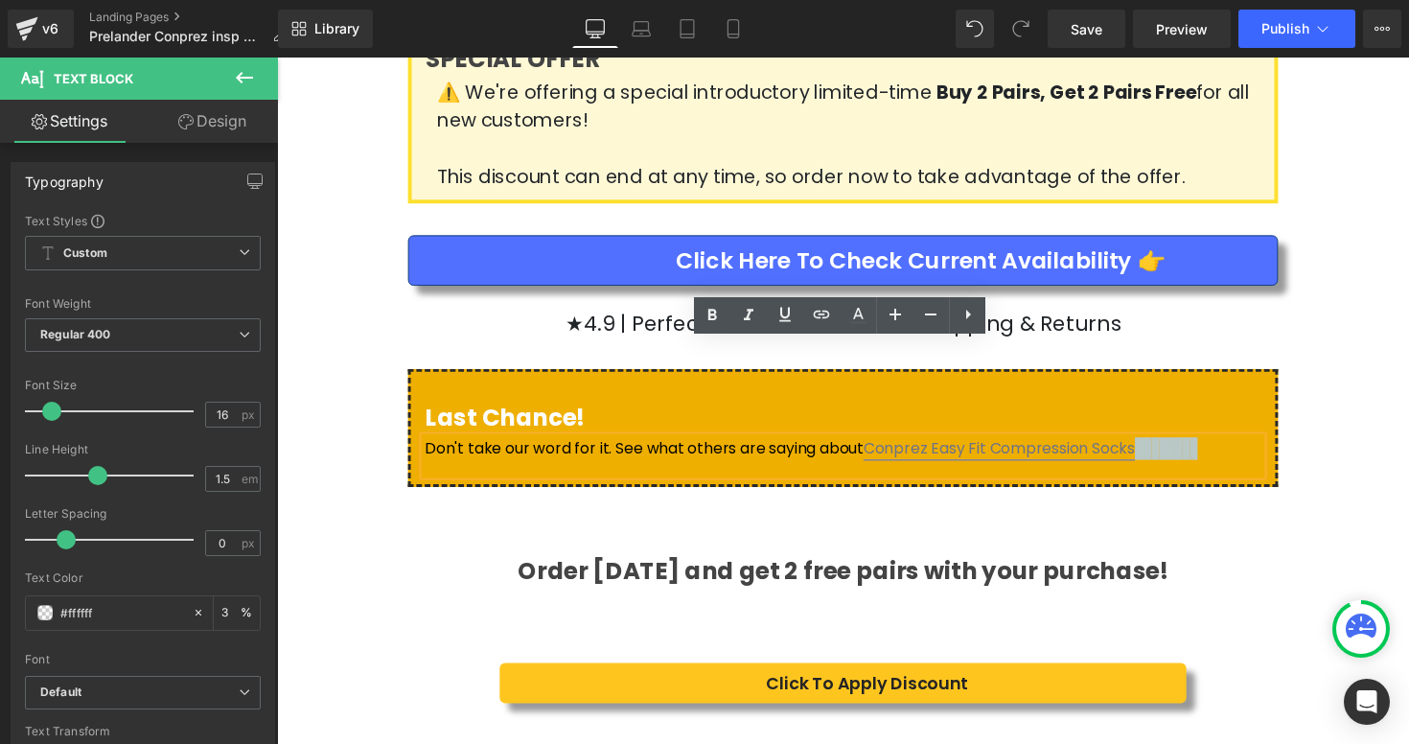
drag, startPoint x: 1155, startPoint y: 367, endPoint x: 1091, endPoint y: 364, distance: 64.3
click at [1091, 447] on p "Don't take our word for it. See what others are saying about Conprez Easy Fit C…" at bounding box center [856, 458] width 857 height 23
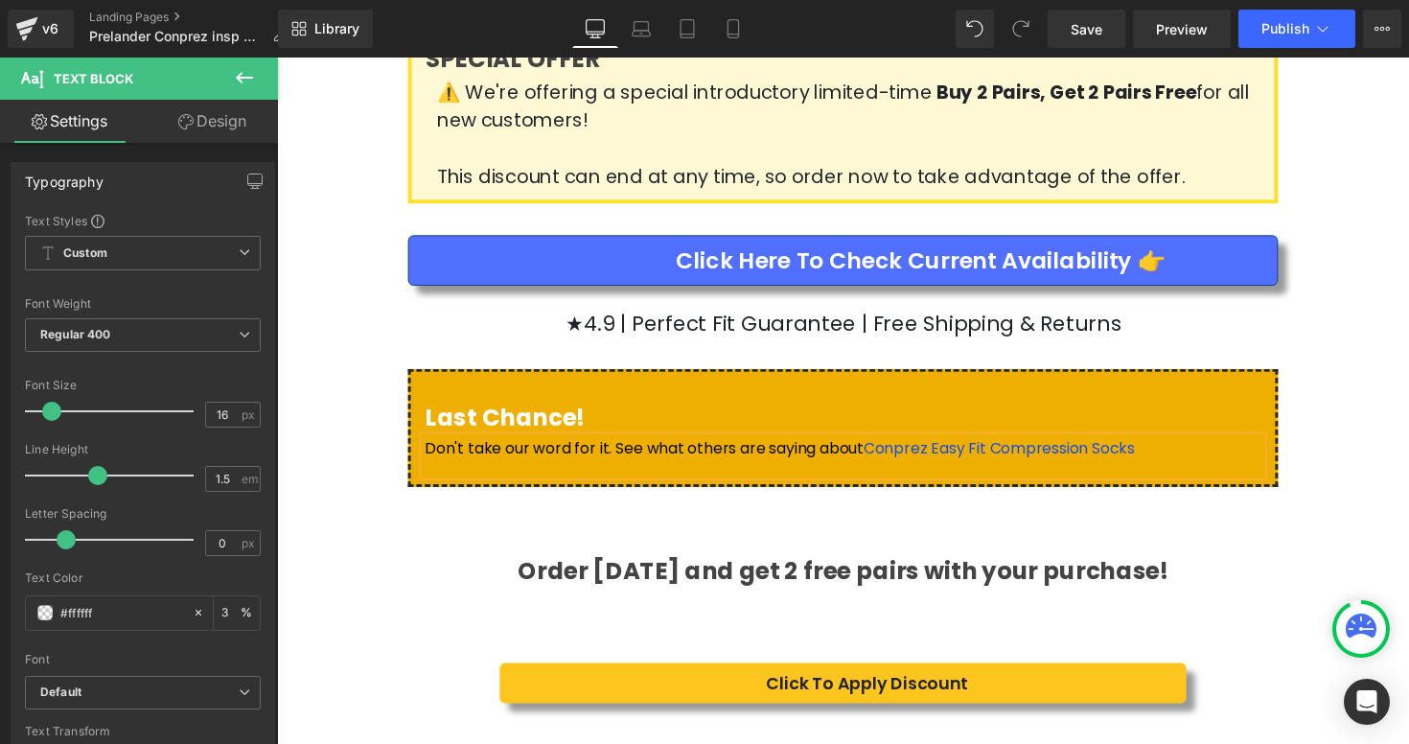
click at [1408, 355] on div "Last Chance! Heading Don't take our word for it. See what others are saying abo…" at bounding box center [857, 426] width 1150 height 161
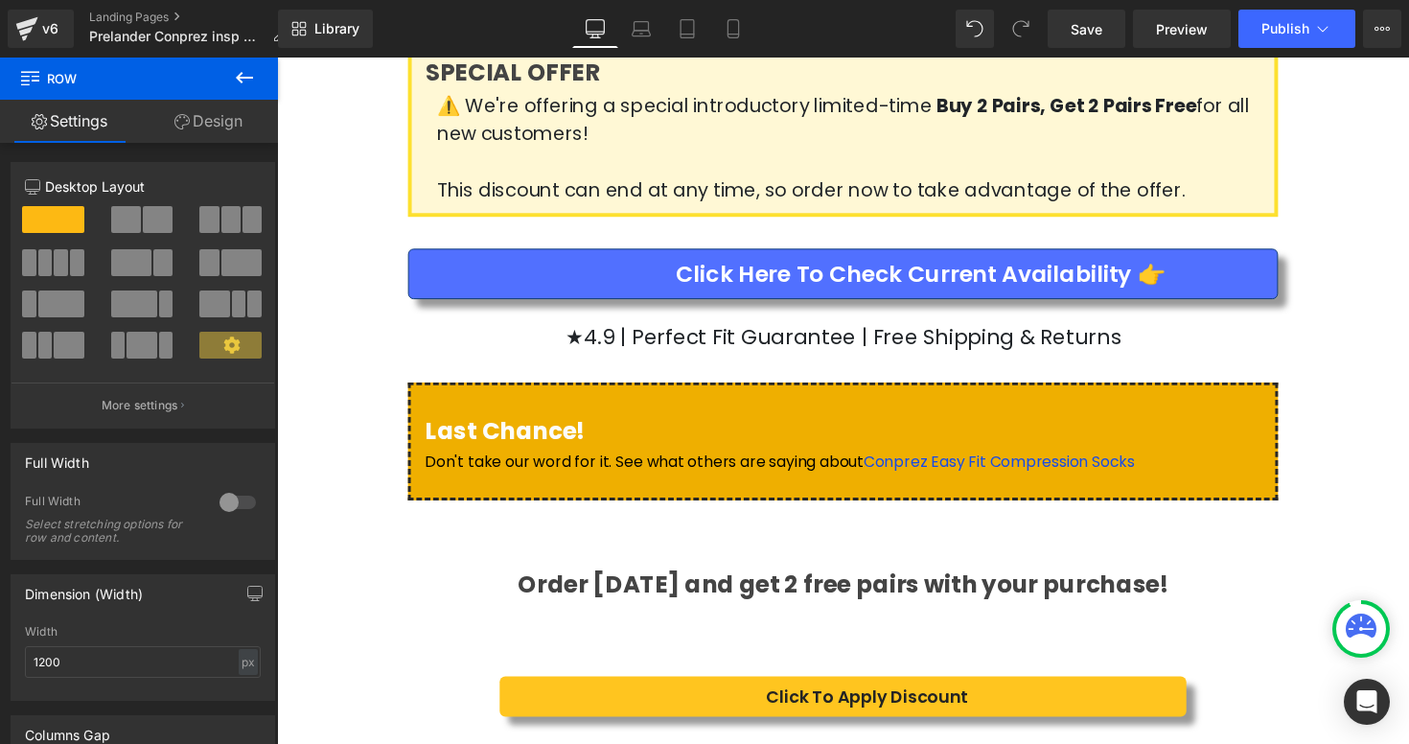
scroll to position [3787, 0]
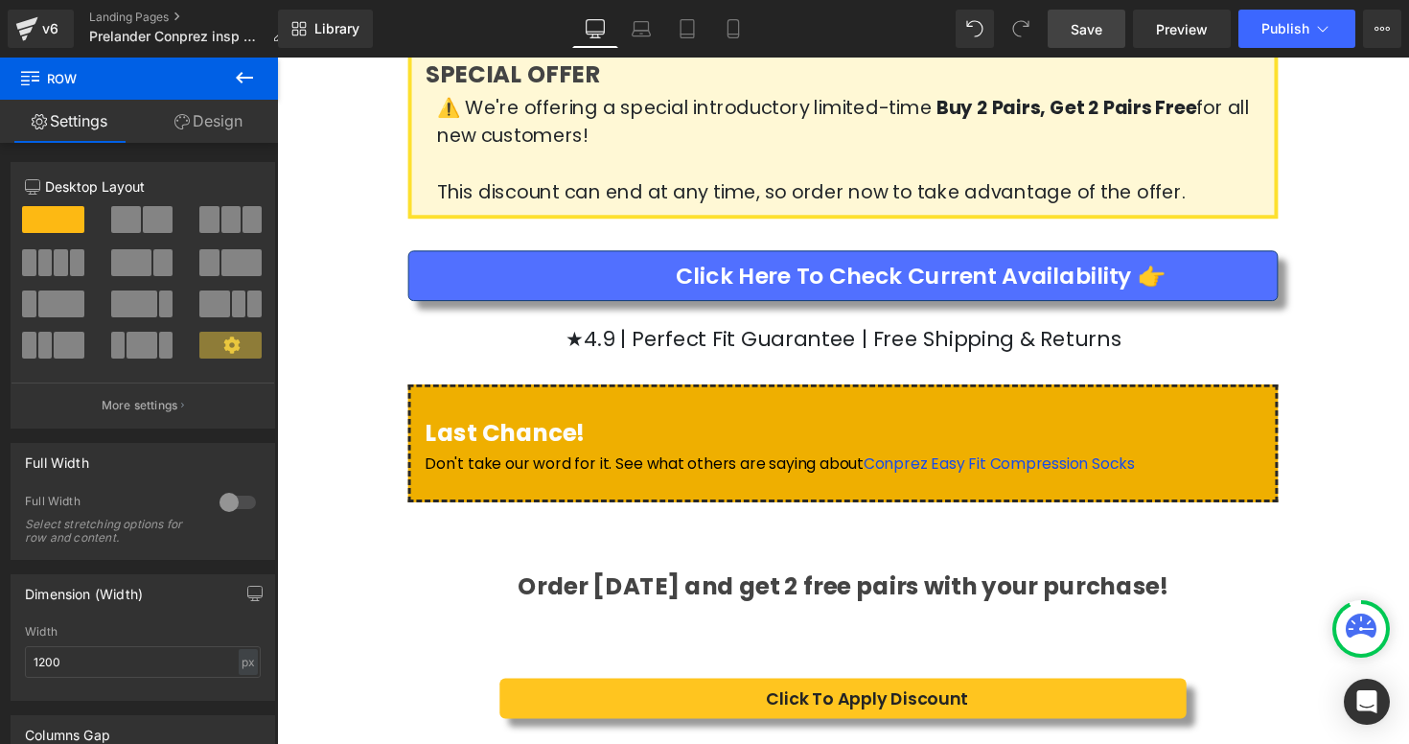
click at [1084, 35] on span "Save" at bounding box center [1087, 29] width 32 height 20
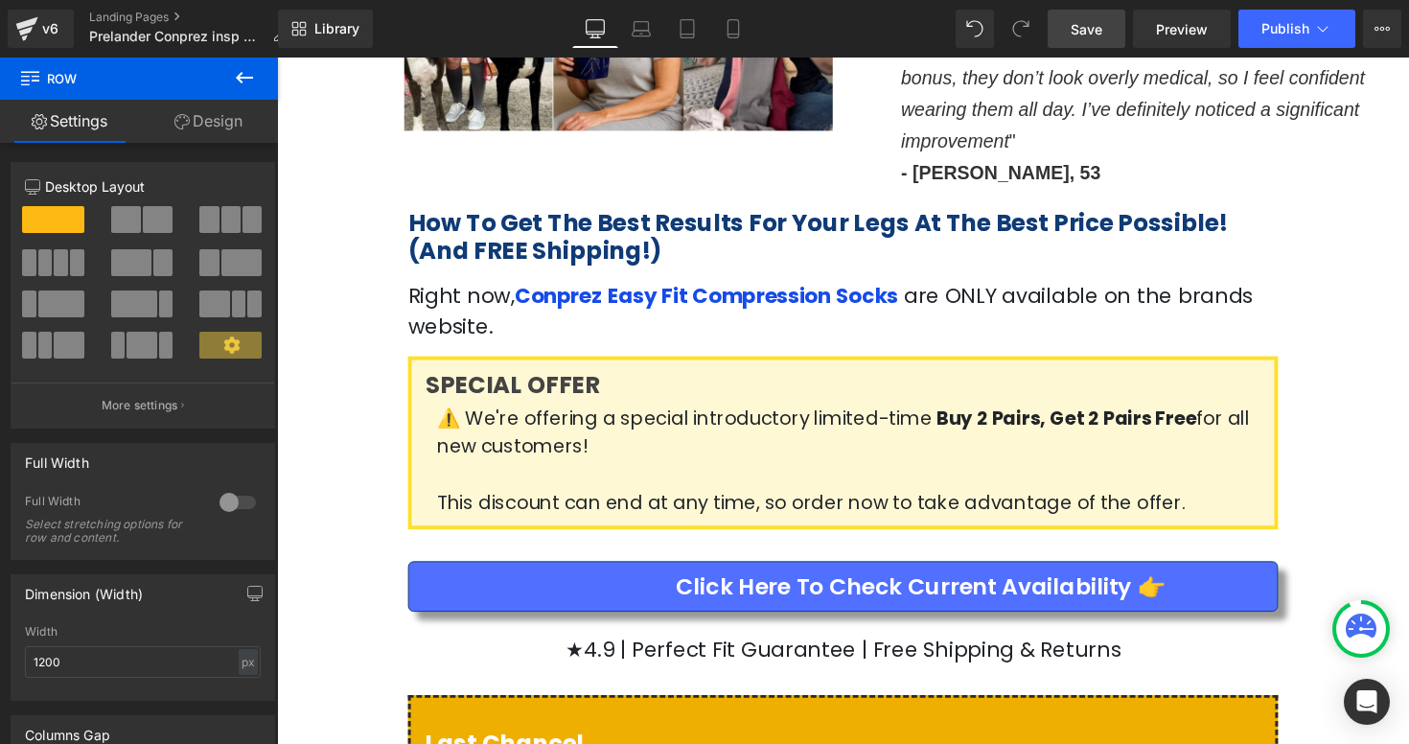
scroll to position [3467, 0]
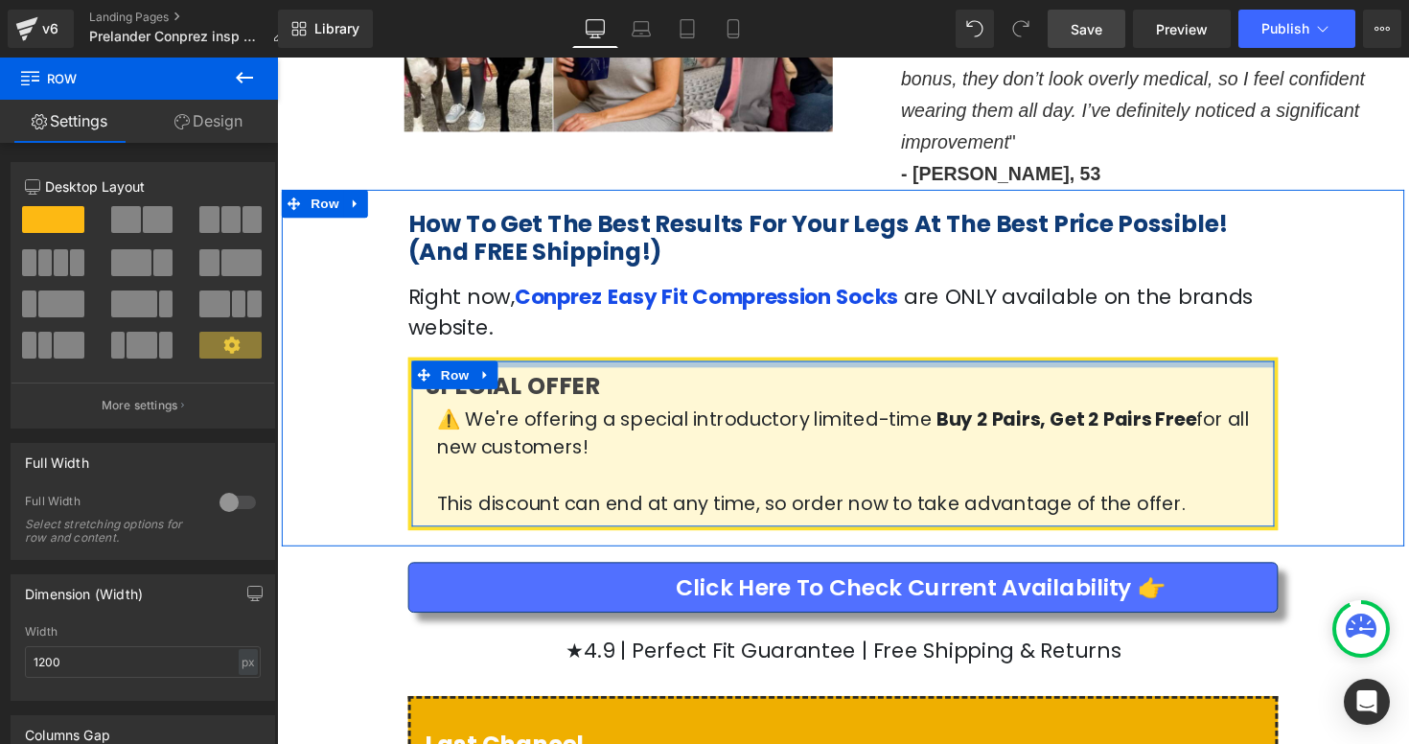
click at [1055, 368] on div at bounding box center [857, 371] width 884 height 7
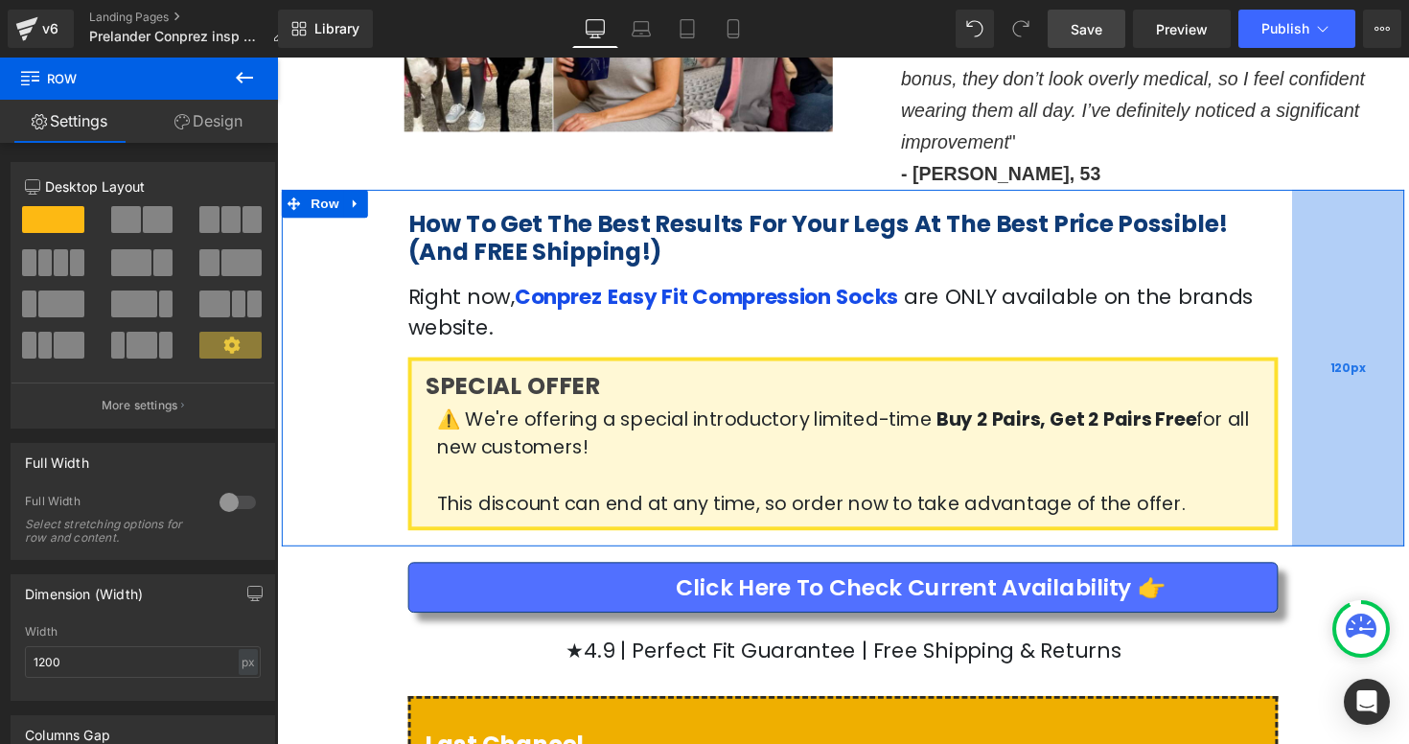
click at [1399, 283] on div "120px" at bounding box center [1374, 375] width 115 height 365
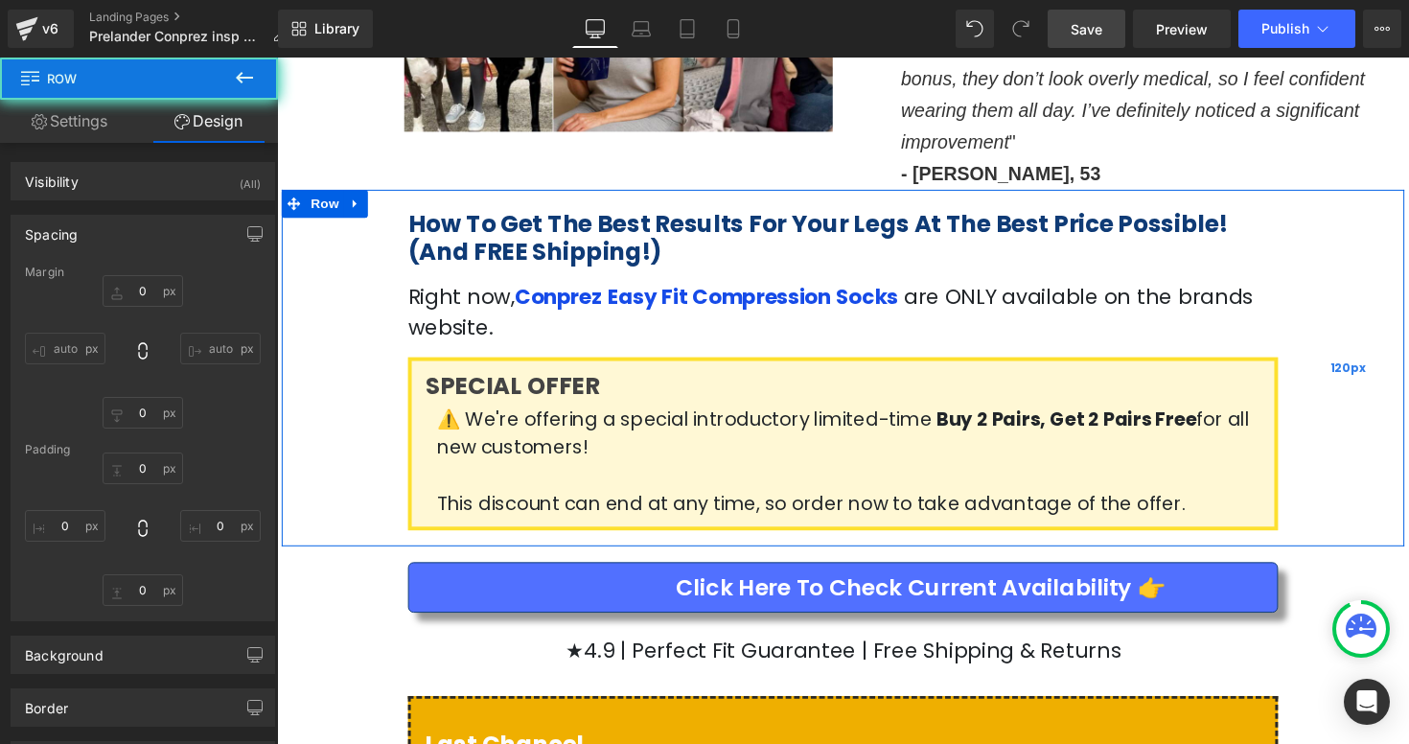
type input "0"
type input "6"
type input "120"
type input "17"
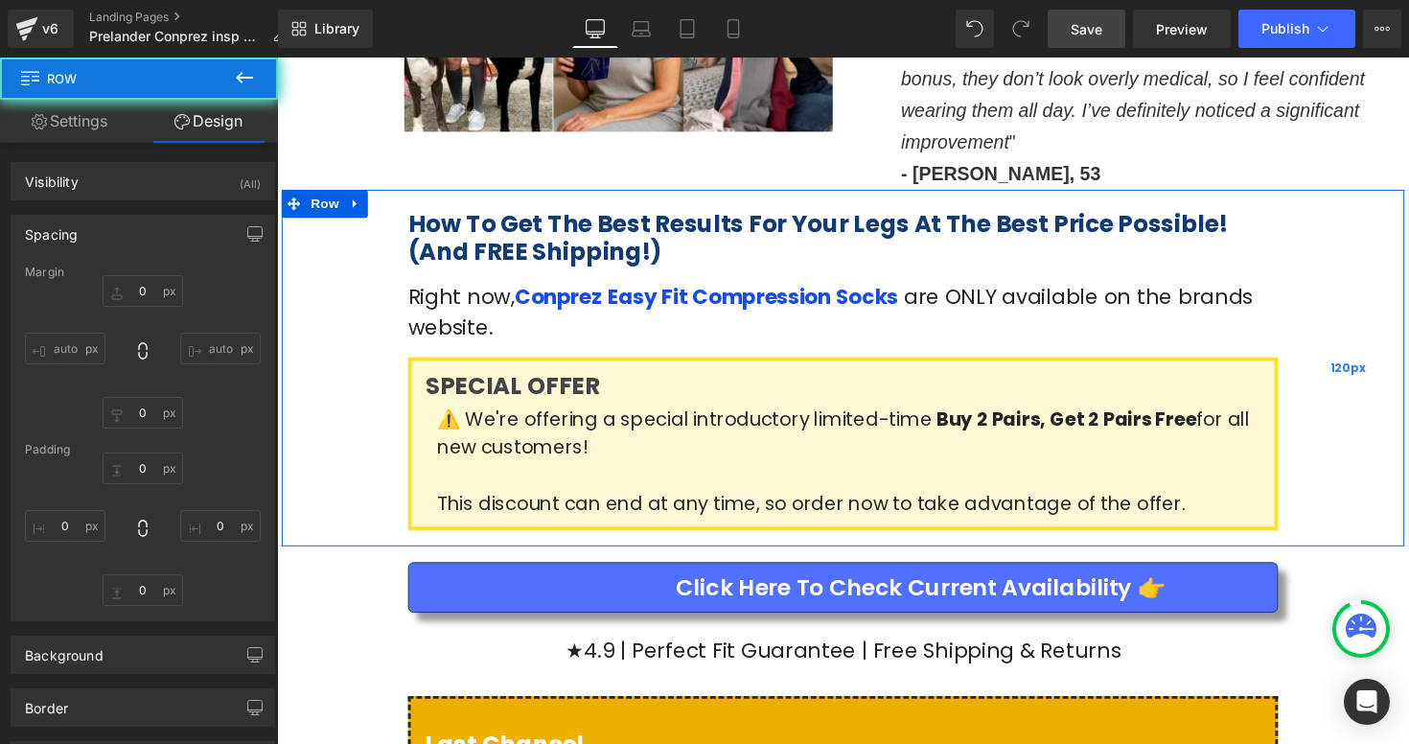
type input "120"
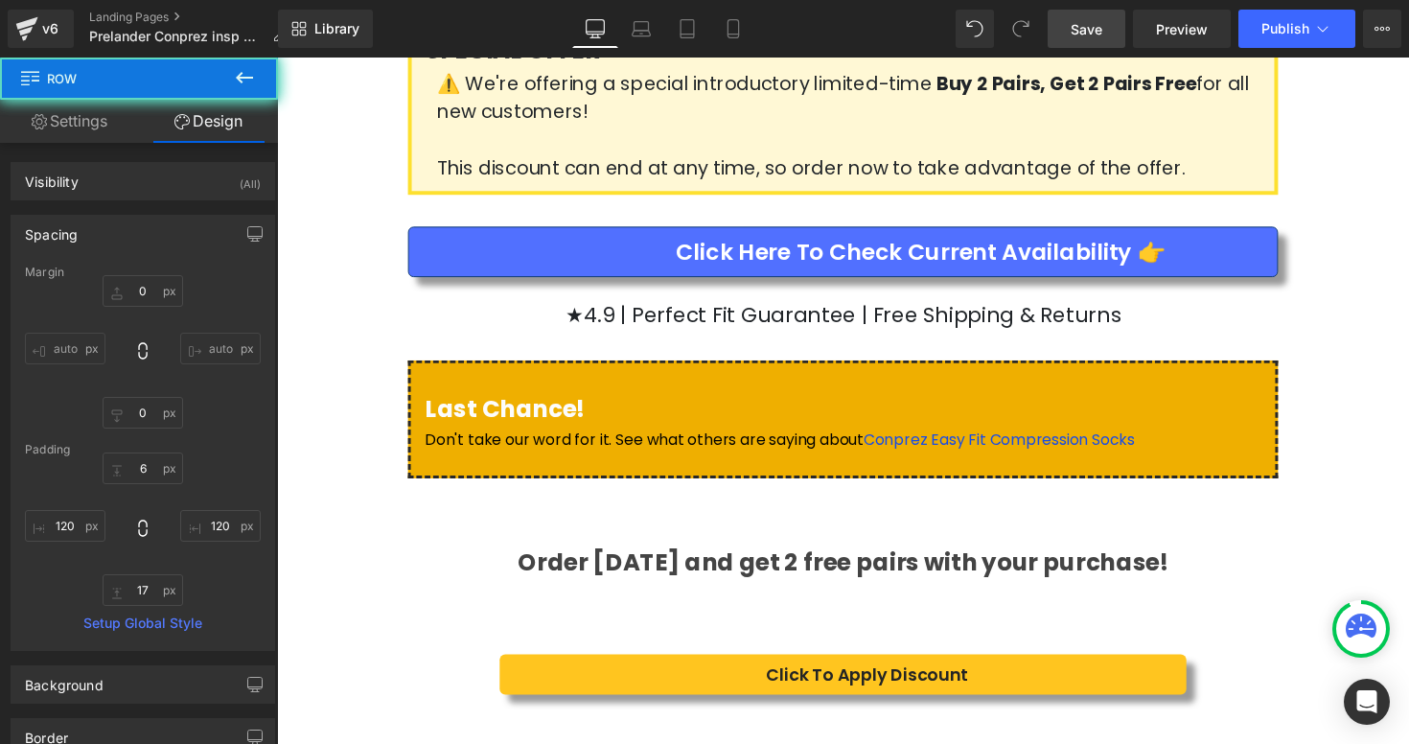
scroll to position [3836, 0]
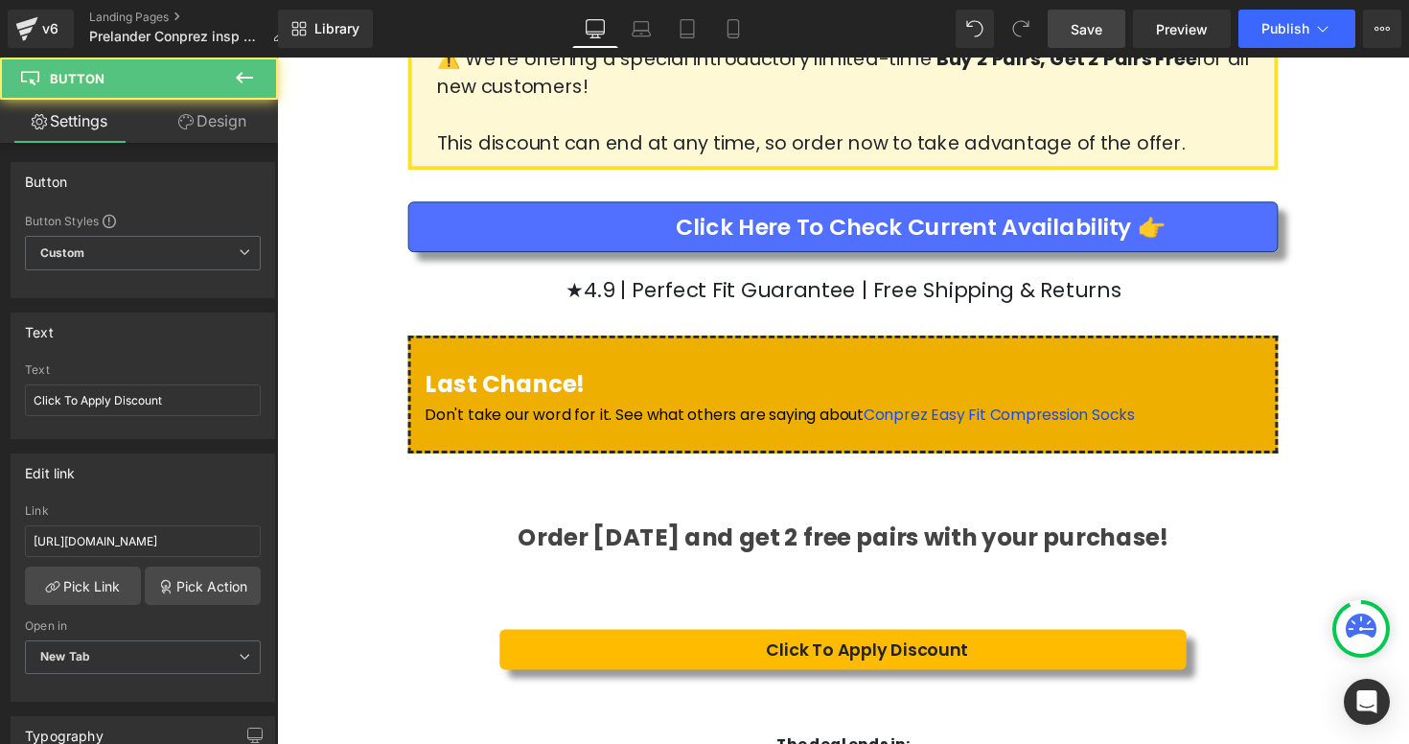
click at [1127, 643] on link "Click To Apply Discount" at bounding box center [856, 663] width 703 height 41
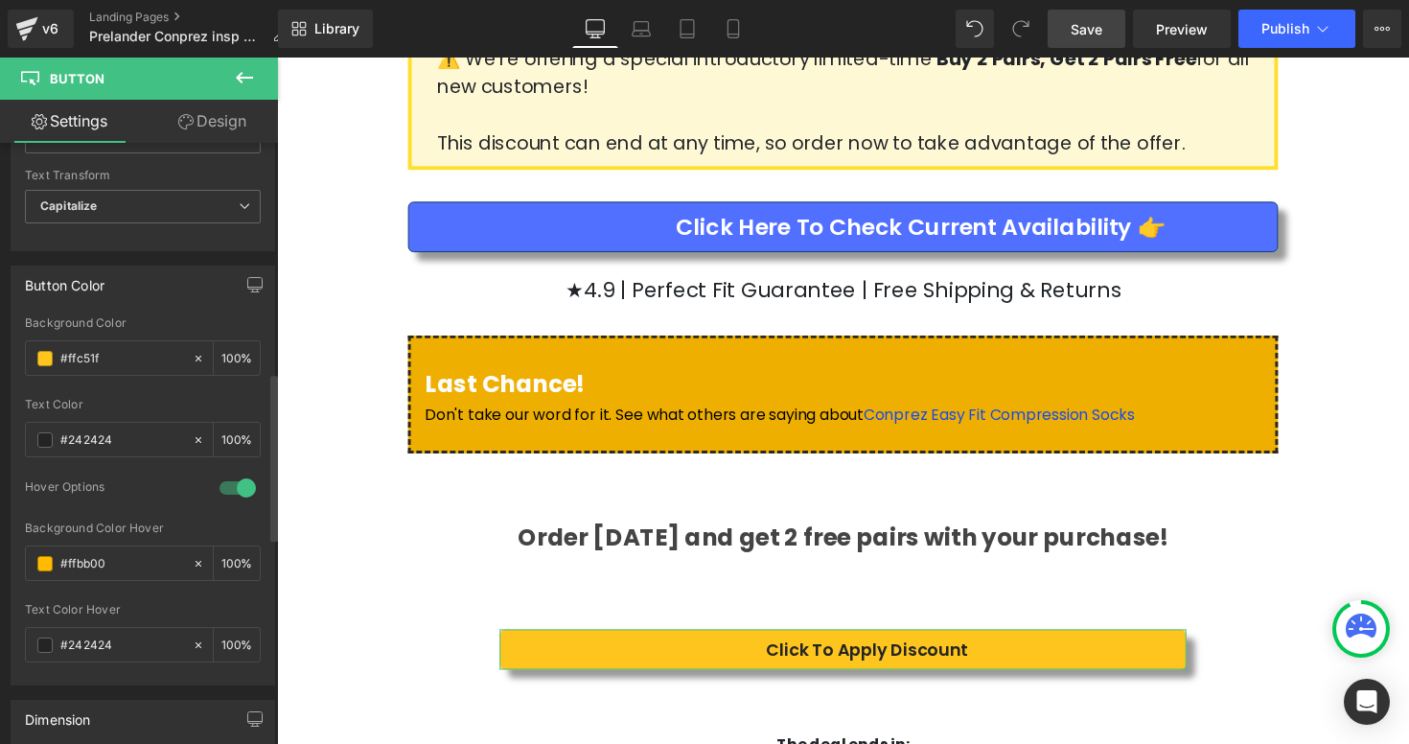
scroll to position [833, 0]
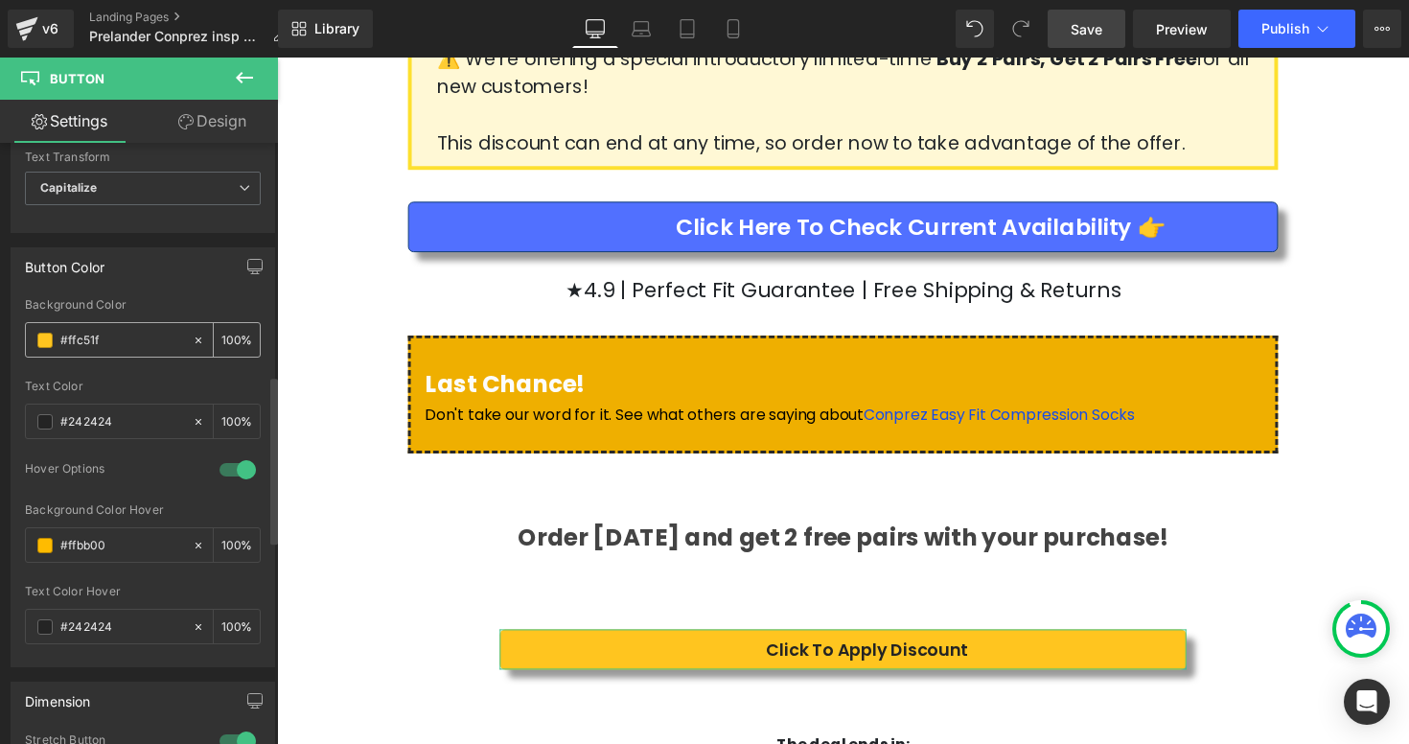
click at [106, 334] on input "#ffc51f" at bounding box center [121, 340] width 123 height 21
click at [49, 342] on span at bounding box center [44, 340] width 15 height 15
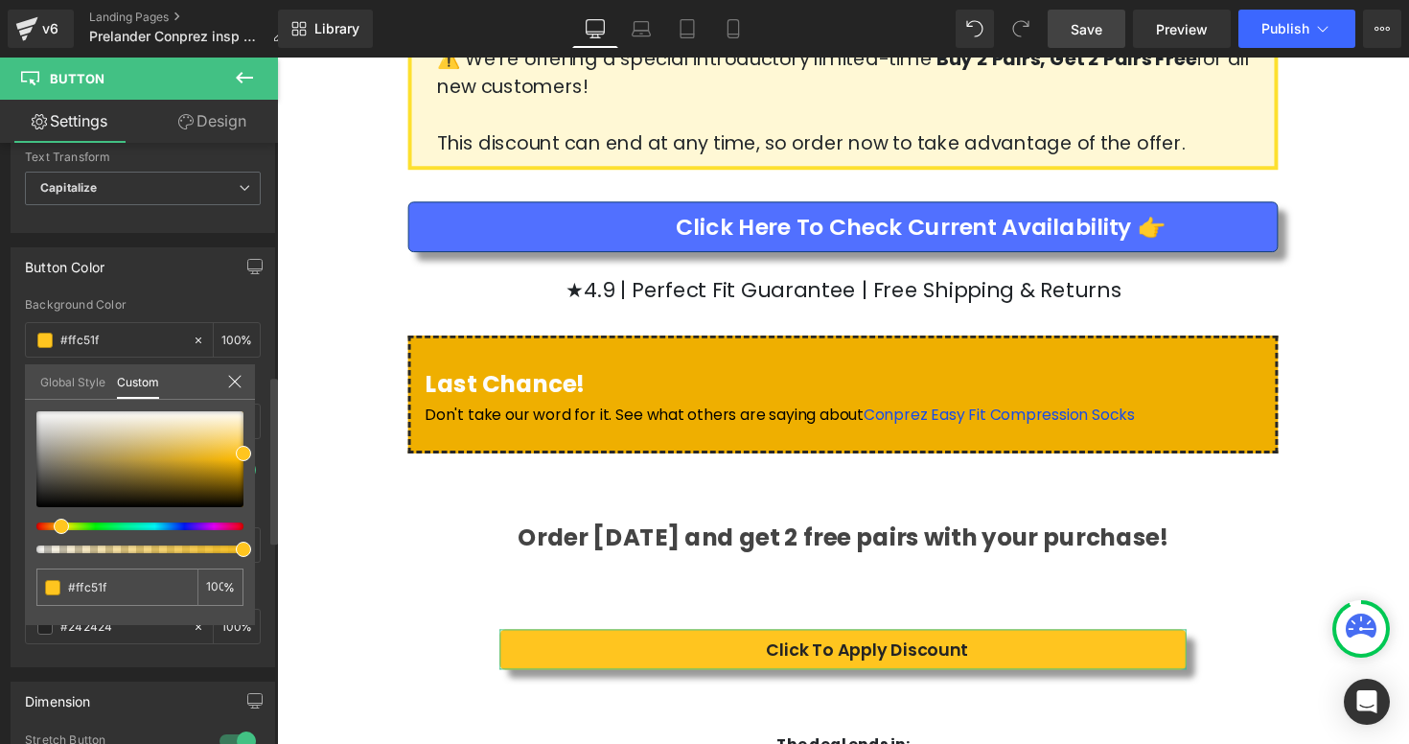
drag, startPoint x: 121, startPoint y: 583, endPoint x: 24, endPoint y: 582, distance: 96.8
click at [24, 582] on div "Button Color #ffc51f Background Color #ffc51f 100 % rgba(36, 36, 36, 1) Text Co…" at bounding box center [143, 450] width 287 height 434
paste input "5170f"
type input "#5170ff"
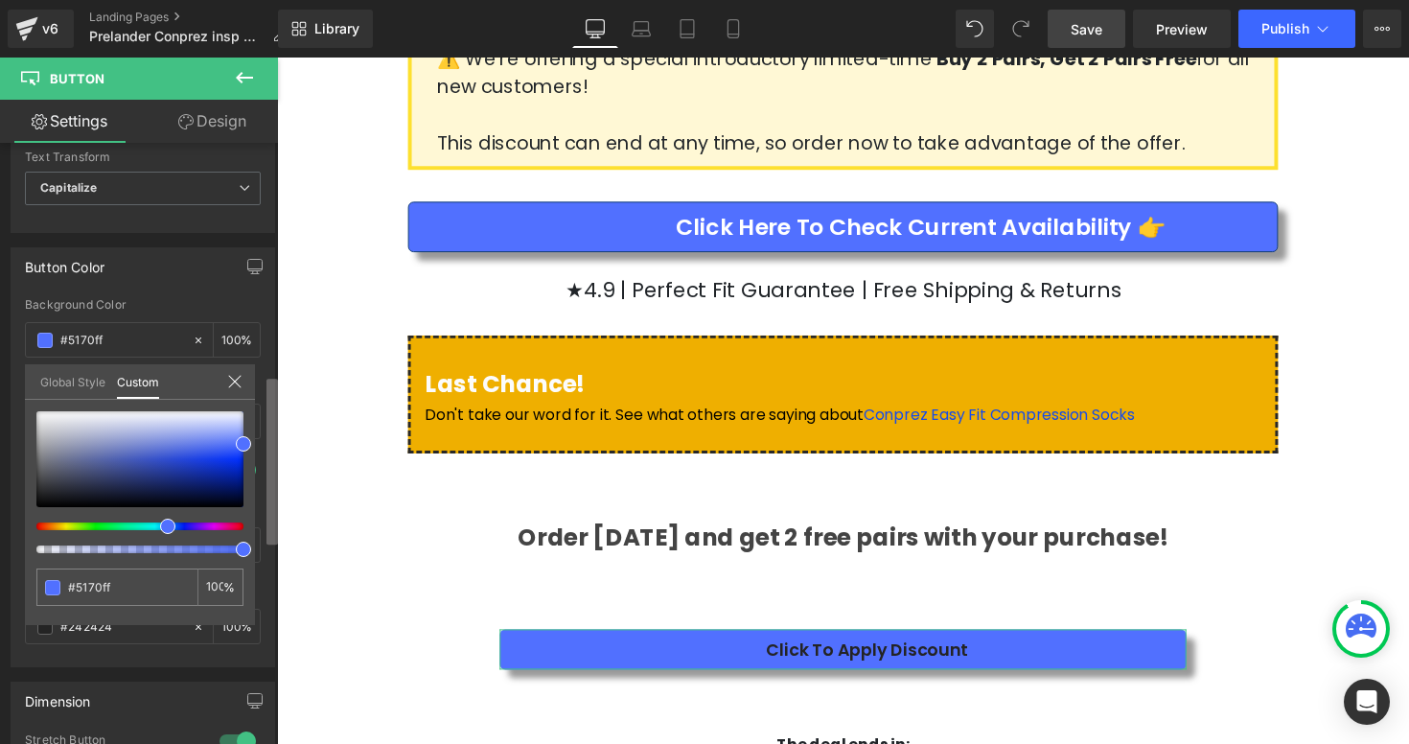
click at [274, 520] on b at bounding box center [272, 462] width 12 height 166
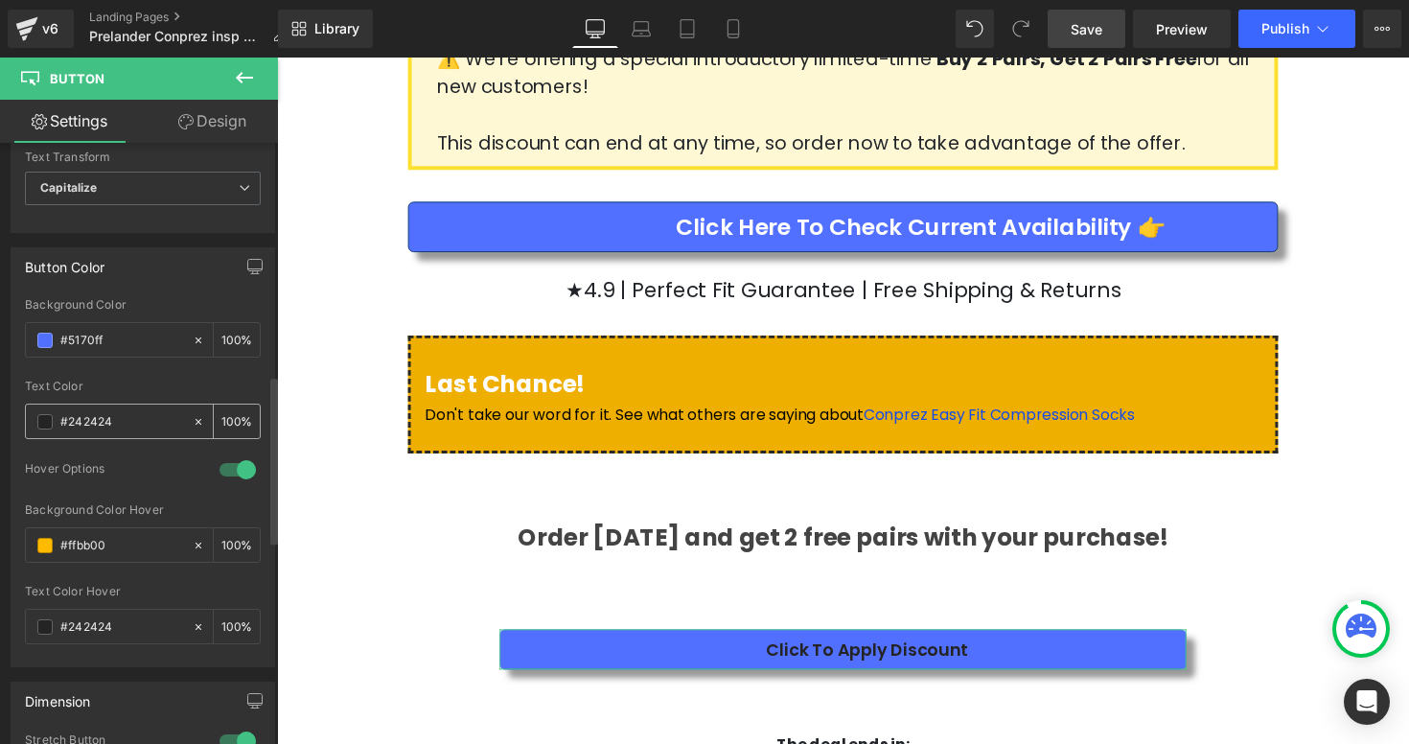
click at [44, 422] on span at bounding box center [44, 421] width 15 height 15
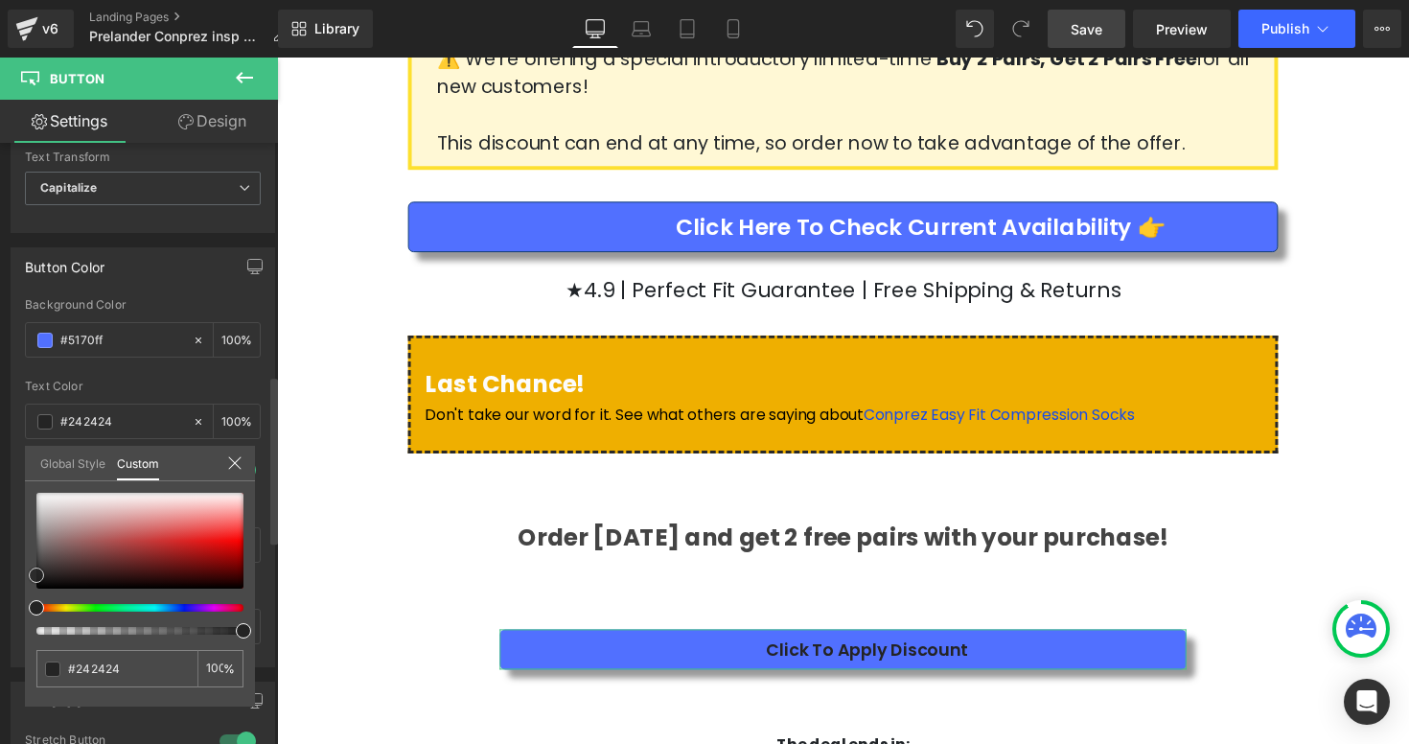
type input "#2b2b2b"
type input "#b2b2b2"
type input "#efefef"
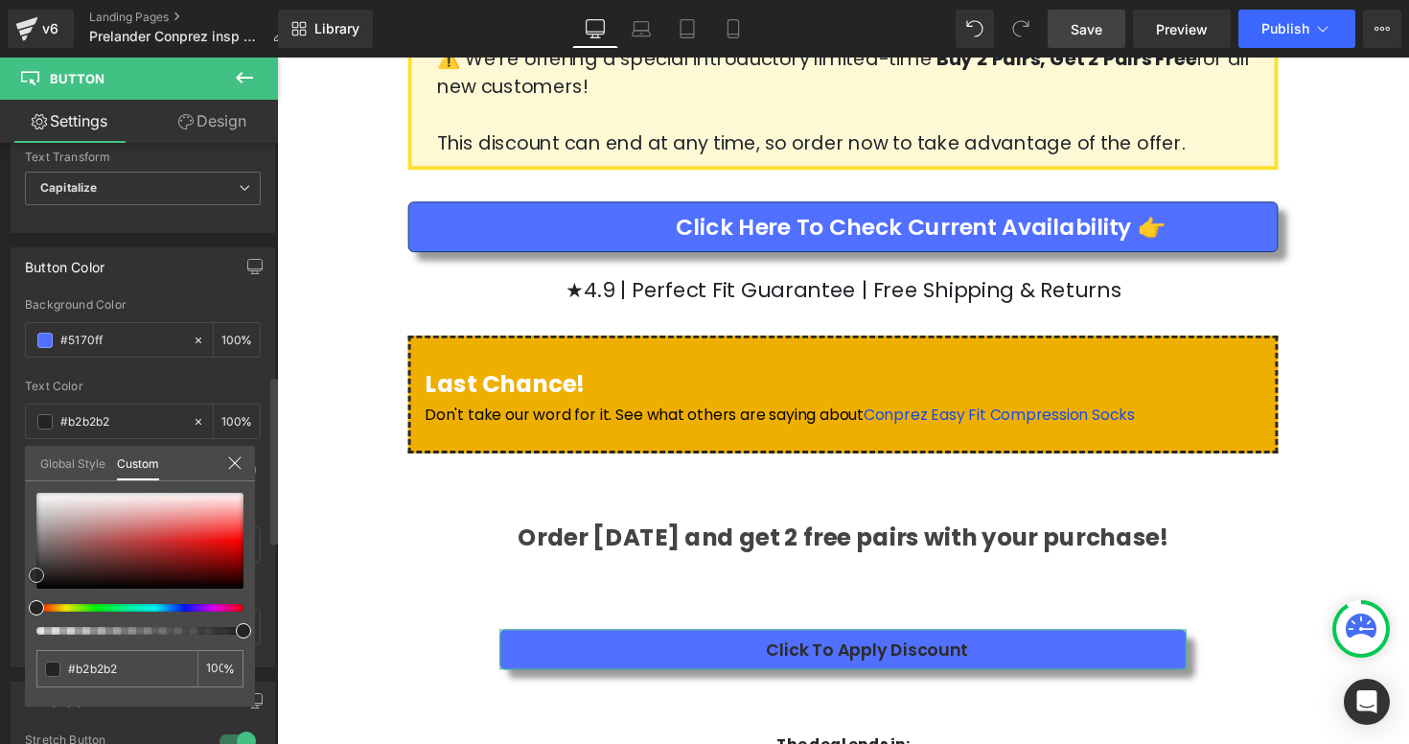
type input "#efefef"
type input "#ffffff"
drag, startPoint x: 34, startPoint y: 572, endPoint x: 33, endPoint y: 487, distance: 85.3
click at [33, 487] on span at bounding box center [36, 492] width 15 height 15
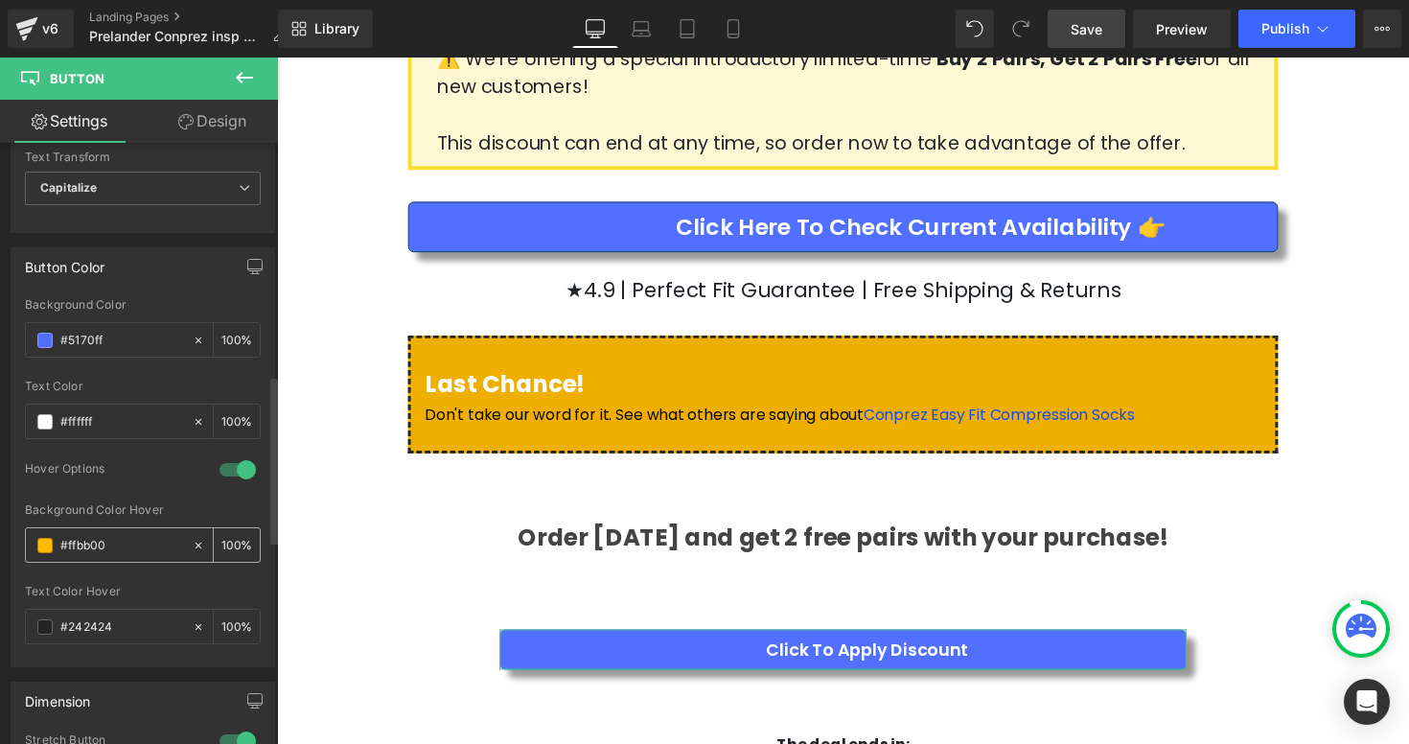
click at [105, 539] on input "#ffbb00" at bounding box center [121, 545] width 123 height 21
drag, startPoint x: 121, startPoint y: 548, endPoint x: 49, endPoint y: 544, distance: 72.0
click at [49, 545] on div "#ffbb00" at bounding box center [109, 545] width 166 height 34
paste input "5170ff"
type input "#5170ff"
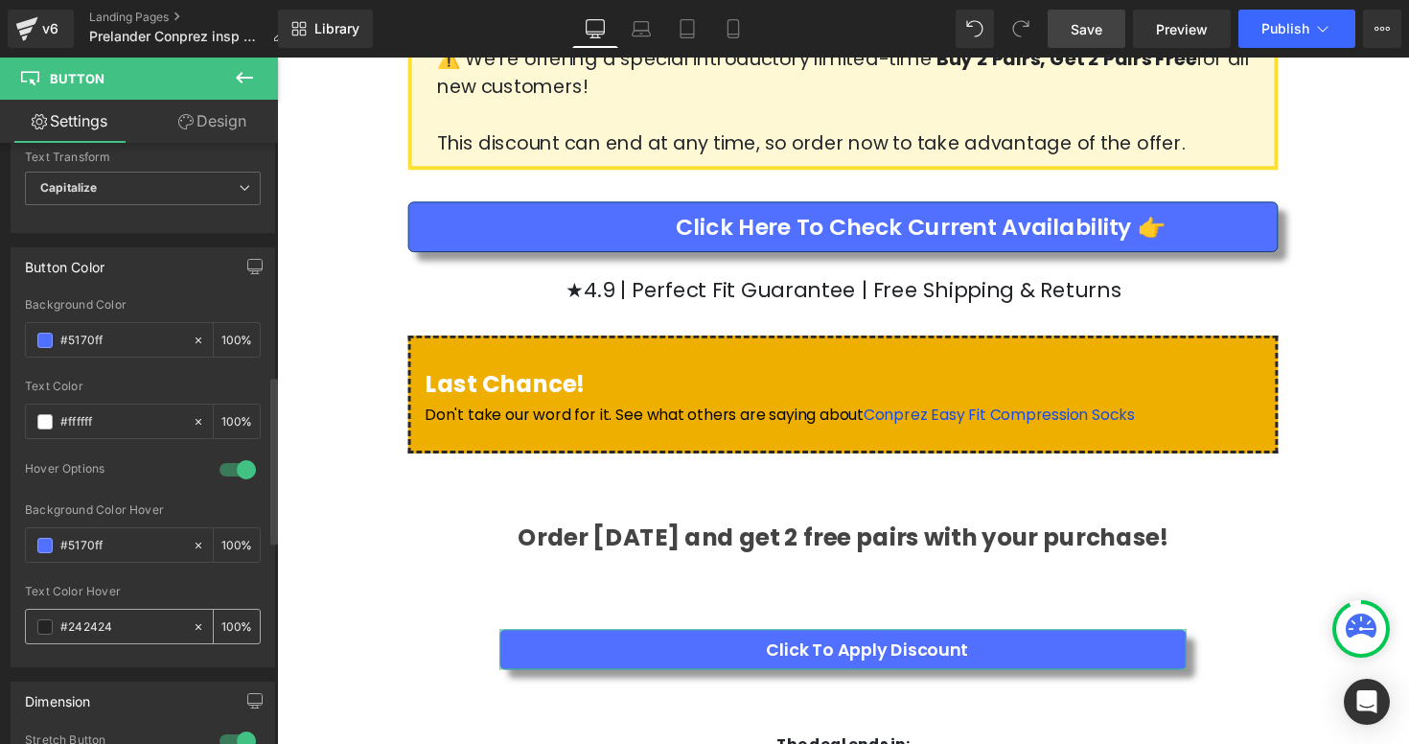
click at [41, 624] on span at bounding box center [44, 626] width 15 height 15
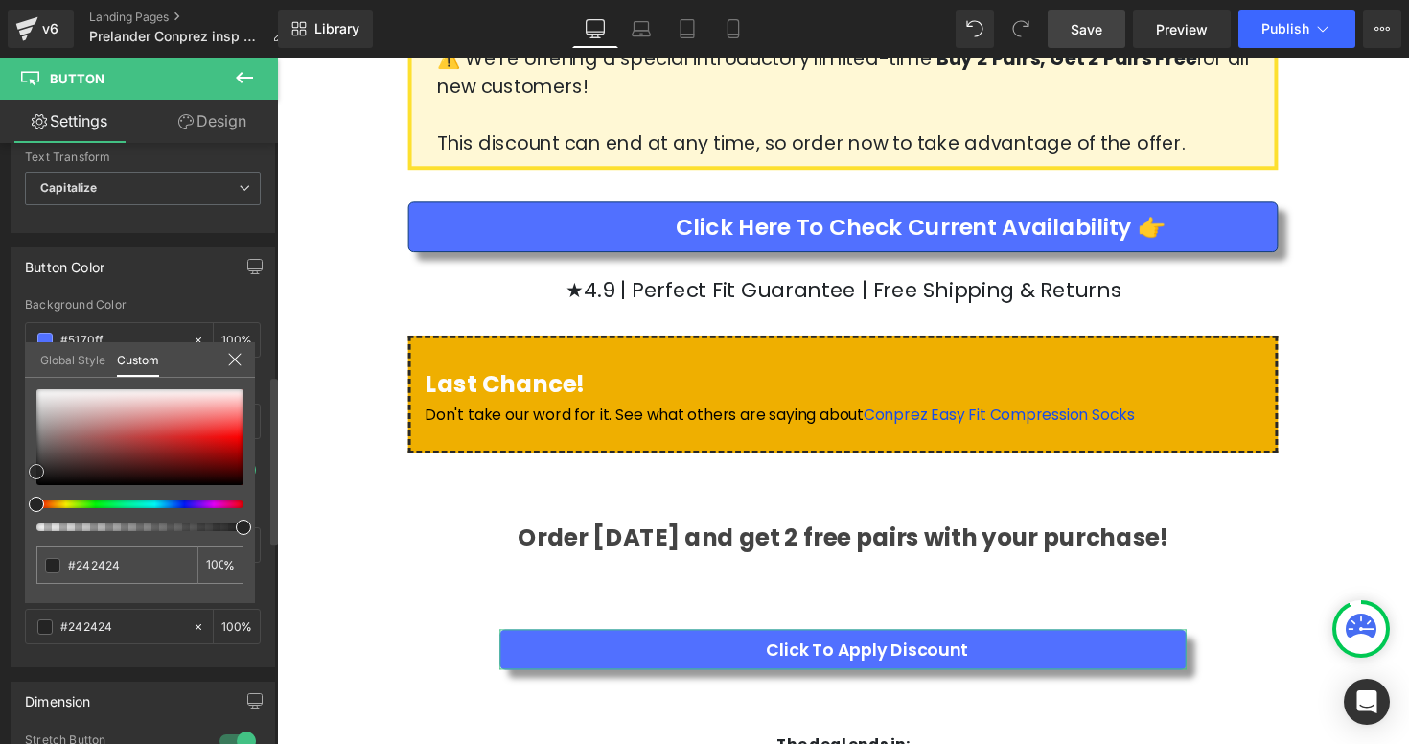
type input "#282828"
type input "#6b6b6b"
type input "#b5b5b5"
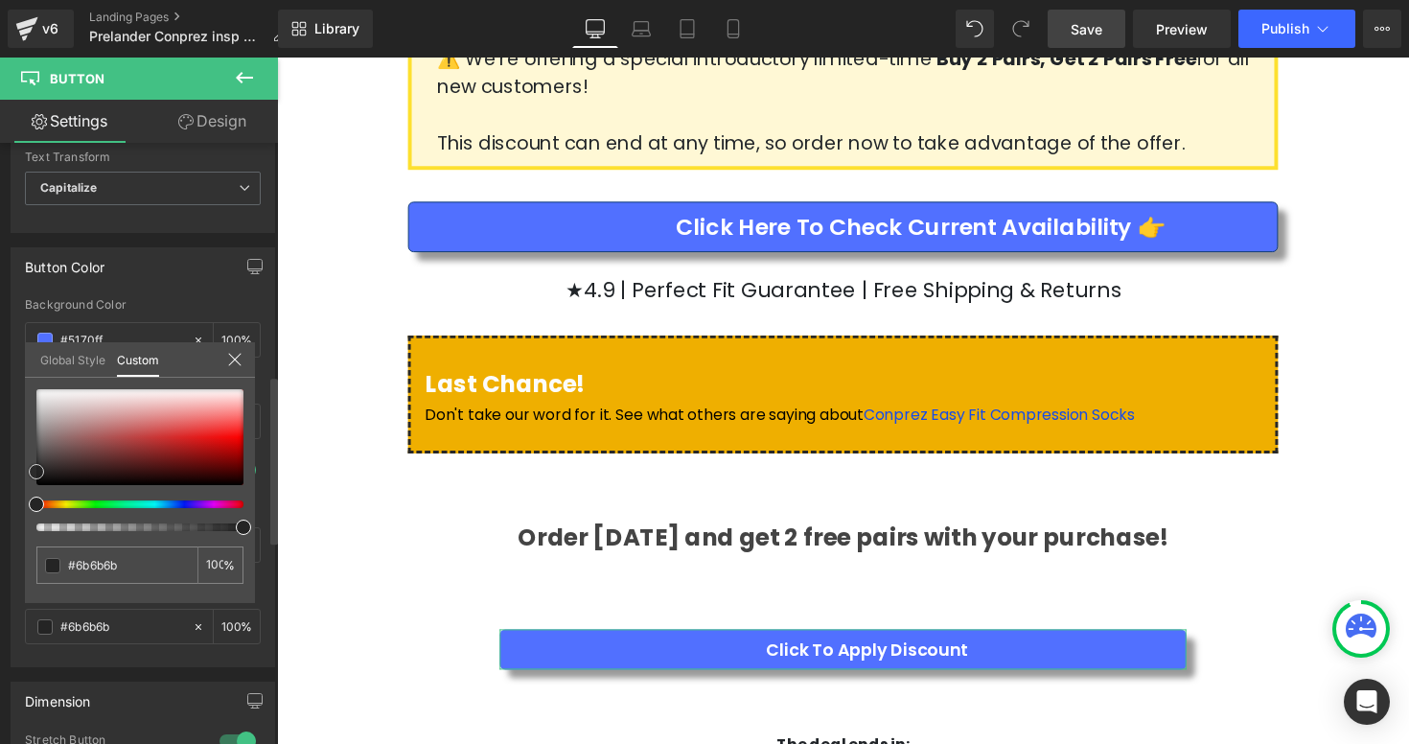
type input "#b5b5b5"
type input "#d1d1d1"
type input "#d8d8d8"
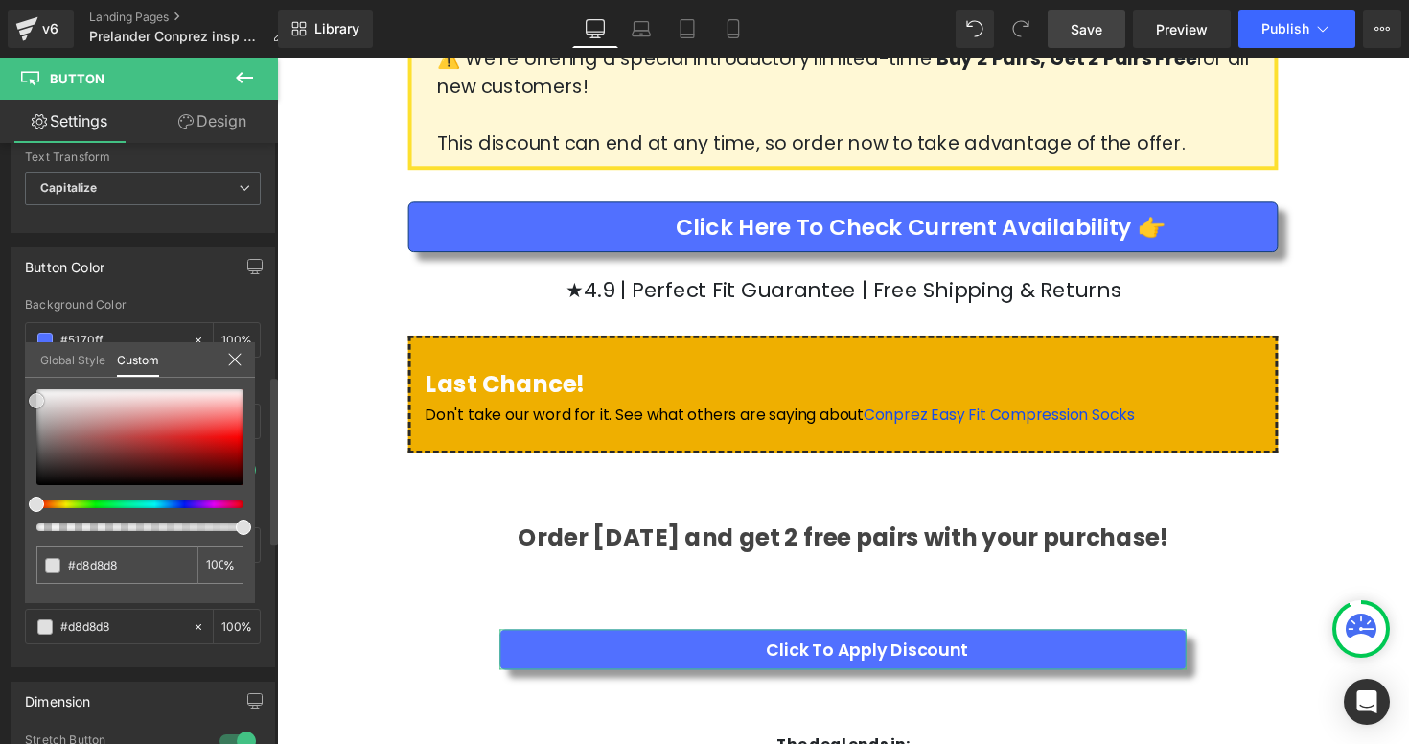
type input "#dbdbdb"
type input "#e0e0e0"
type input "#fcfcfc"
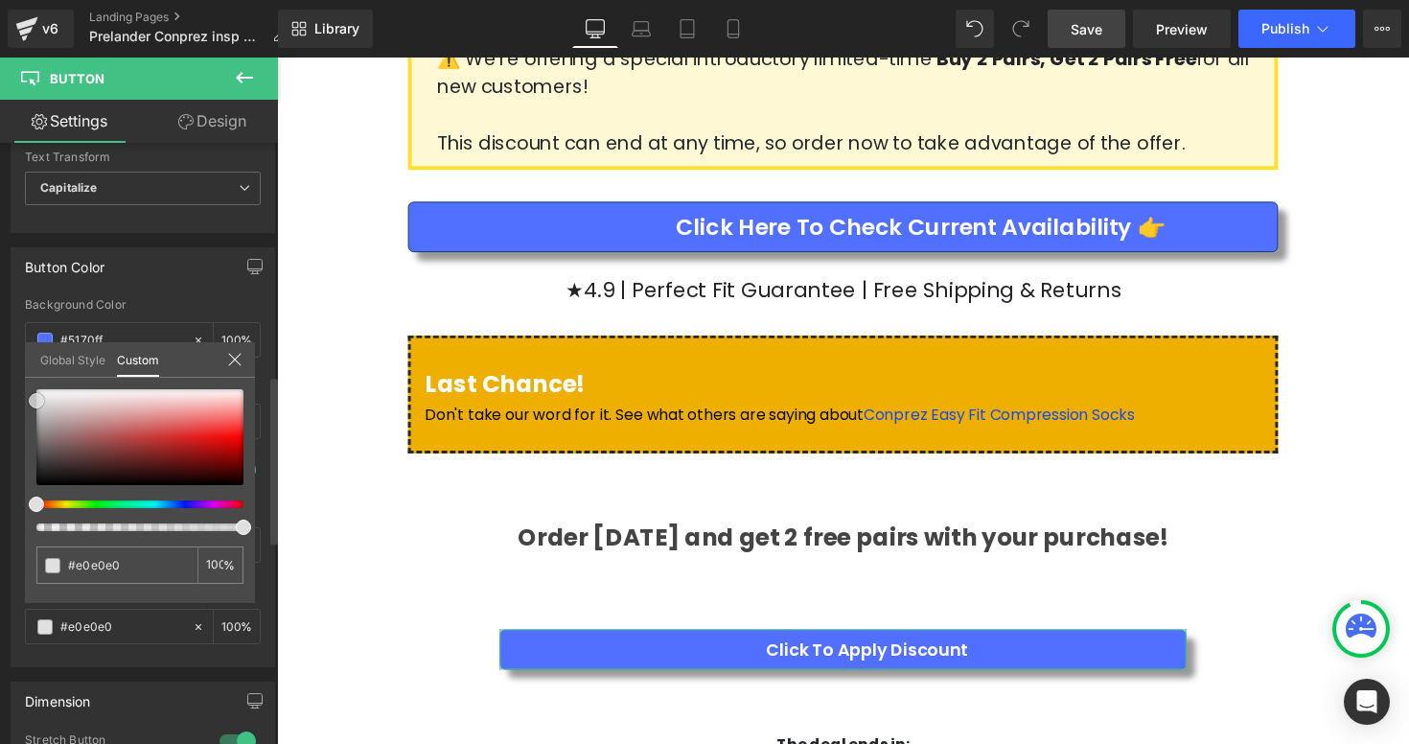
type input "#fcfcfc"
type input "#ffffff"
drag, startPoint x: 32, startPoint y: 472, endPoint x: 31, endPoint y: 382, distance: 90.1
click at [31, 382] on span at bounding box center [36, 388] width 15 height 15
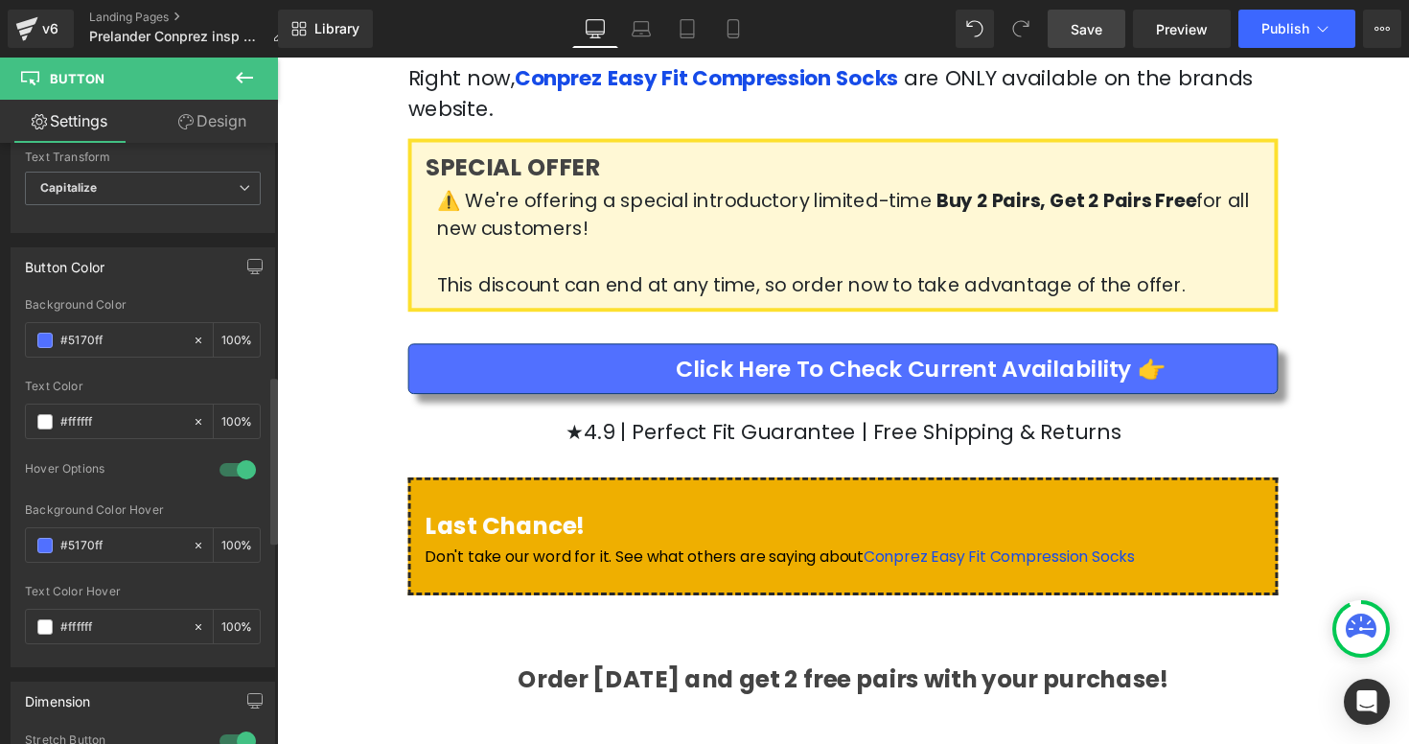
scroll to position [3695, 0]
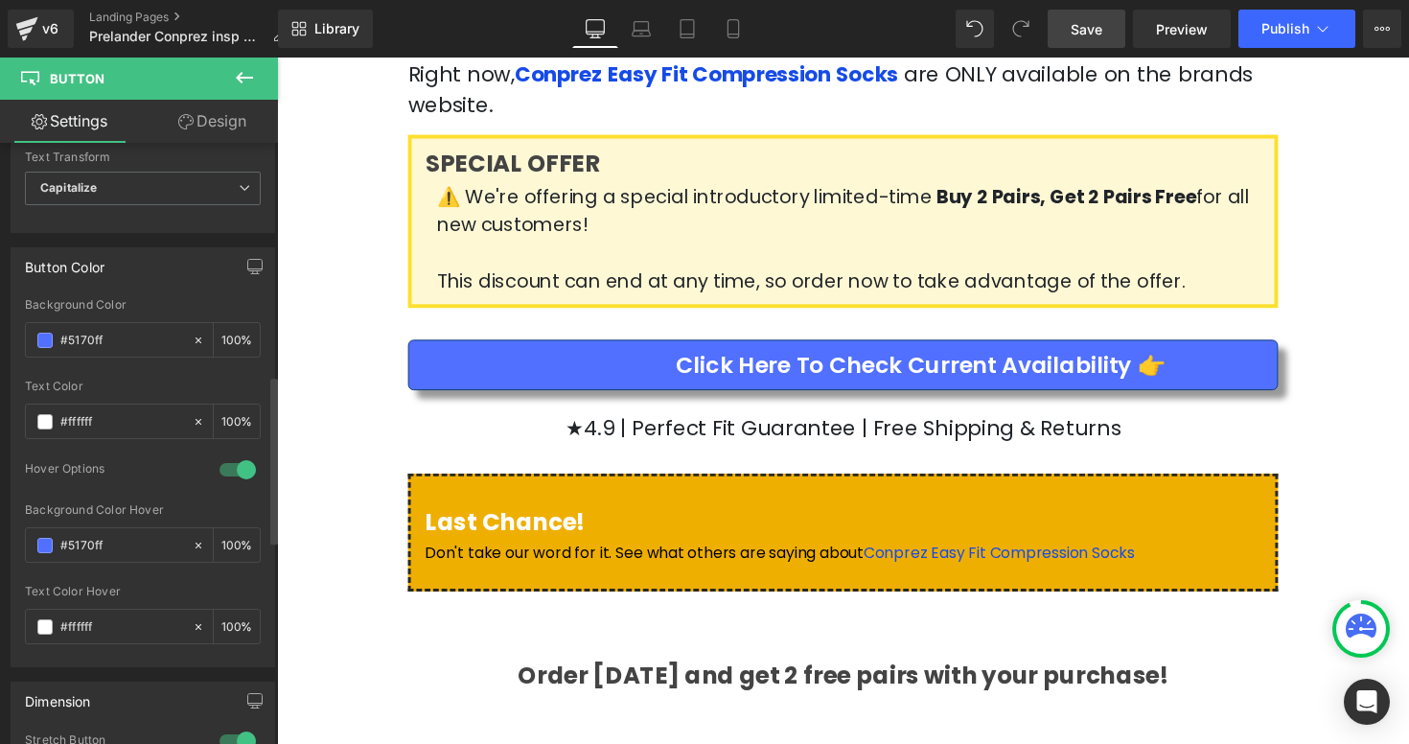
click at [1085, 39] on link "Save" at bounding box center [1087, 29] width 78 height 38
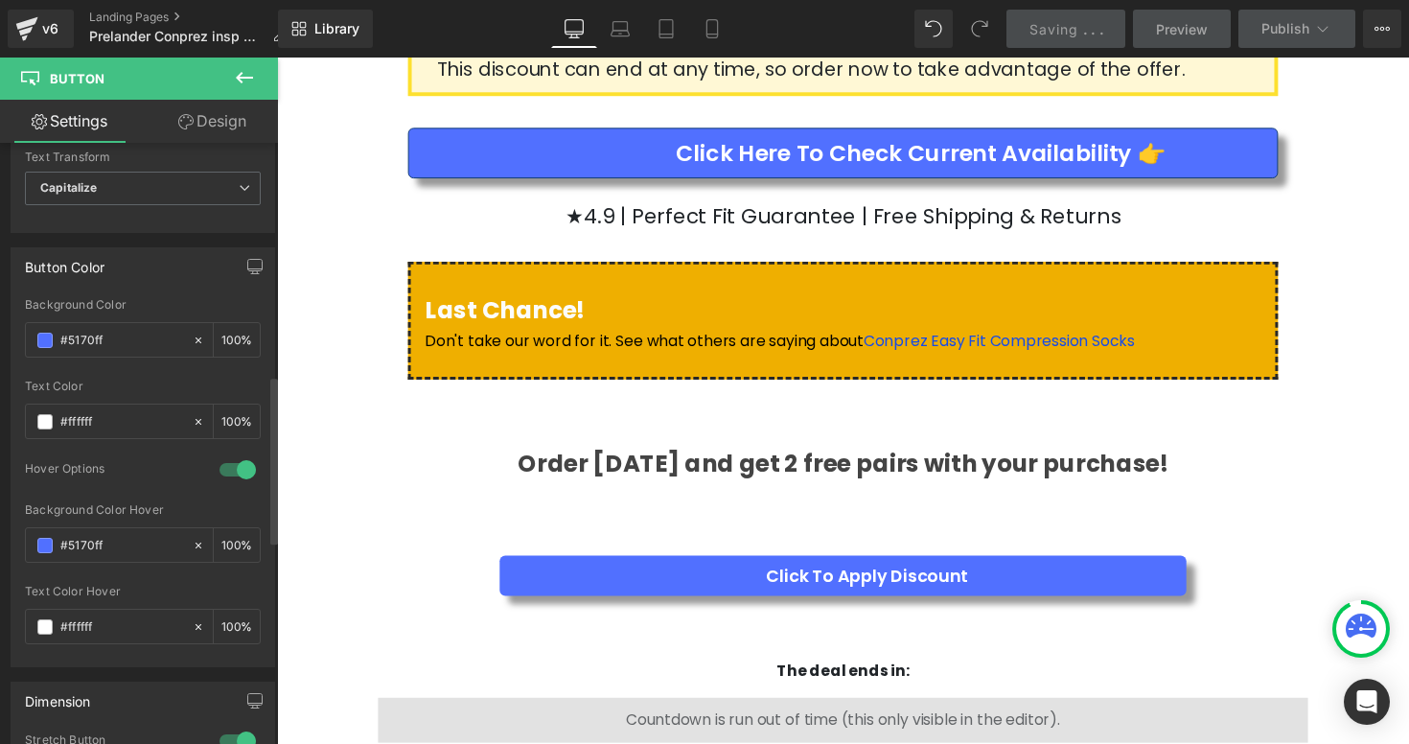
scroll to position [3904, 0]
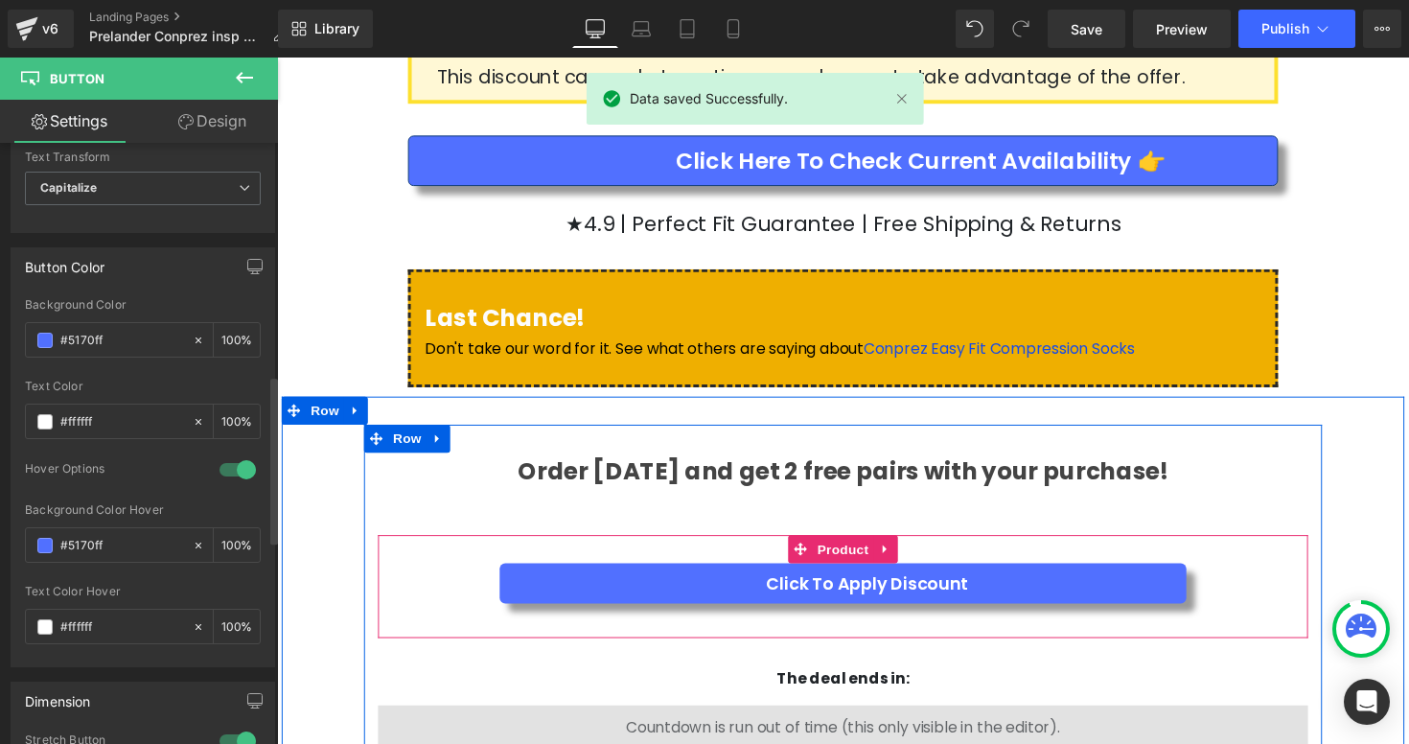
click at [1110, 546] on div at bounding box center [856, 560] width 953 height 29
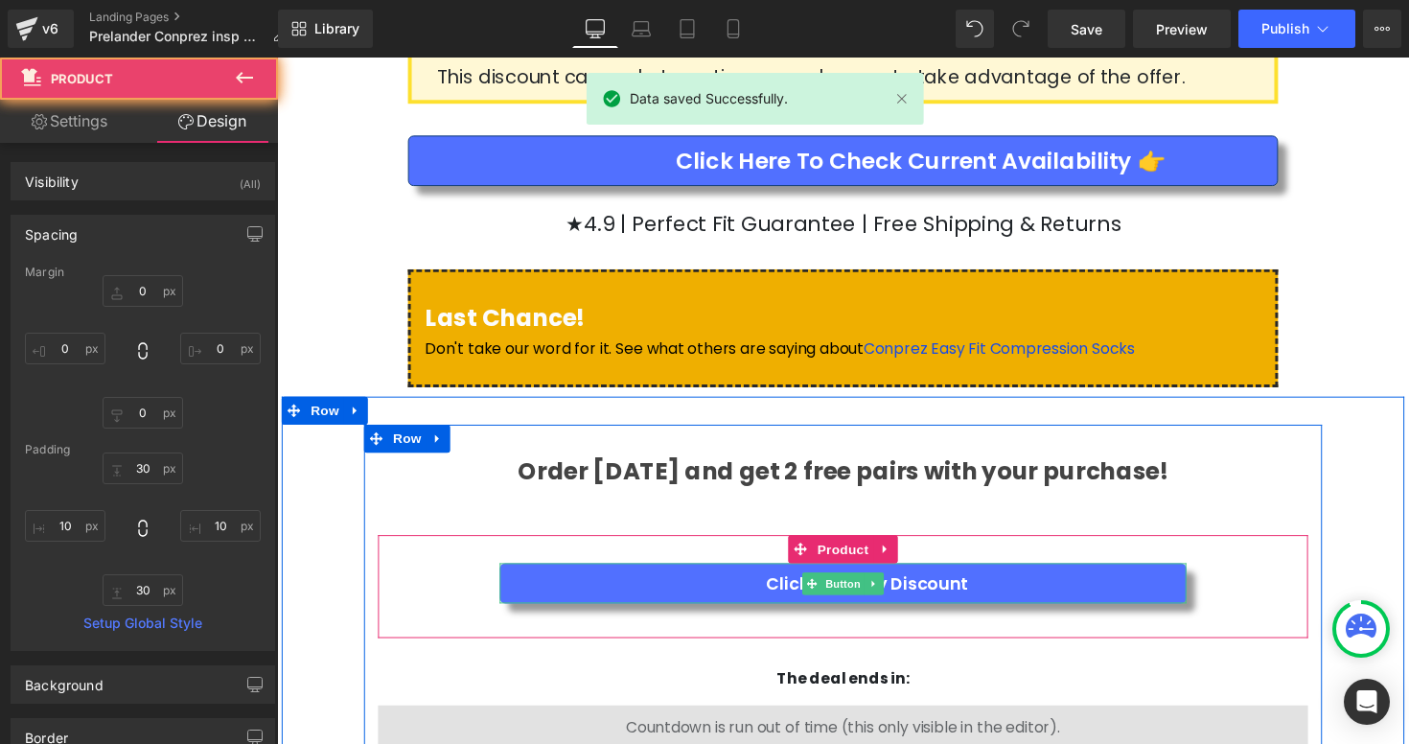
click at [1110, 575] on link "Click To Apply Discount" at bounding box center [856, 595] width 703 height 41
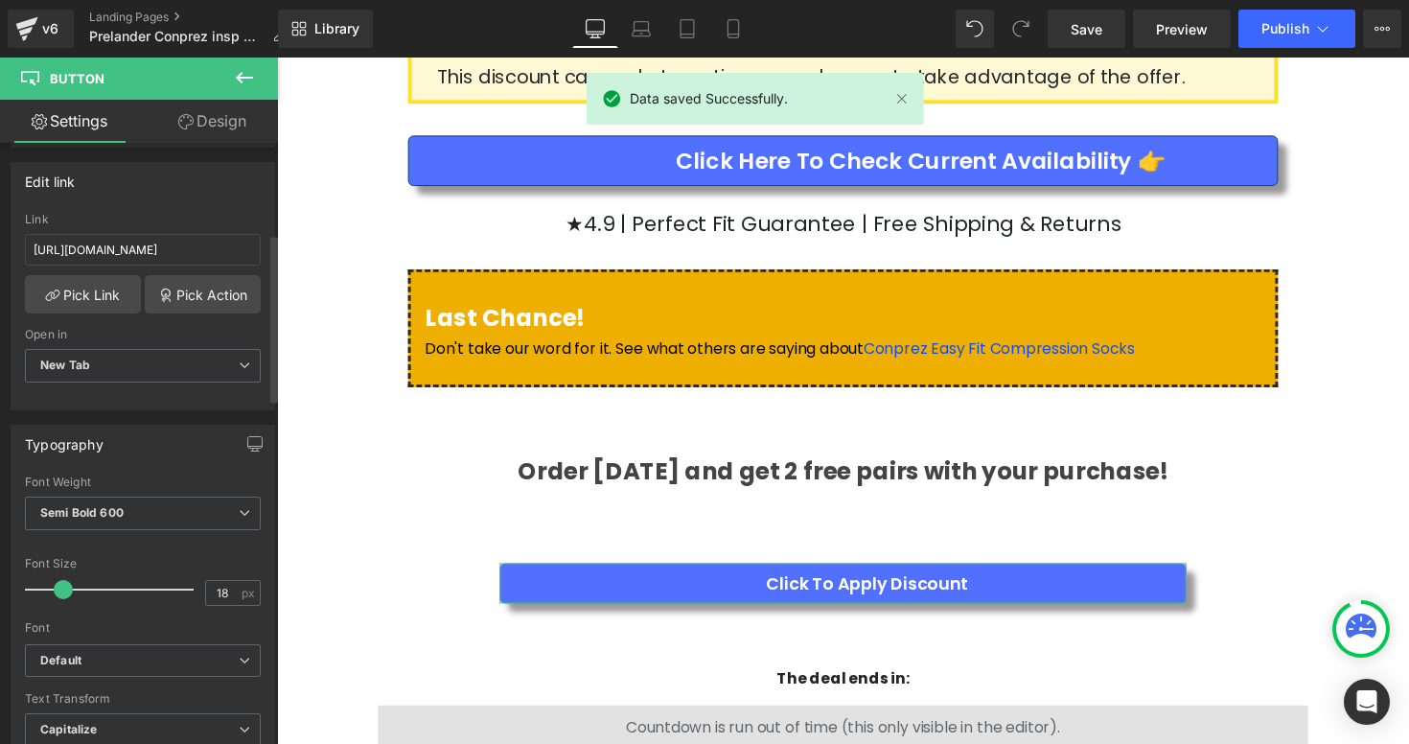
scroll to position [362, 0]
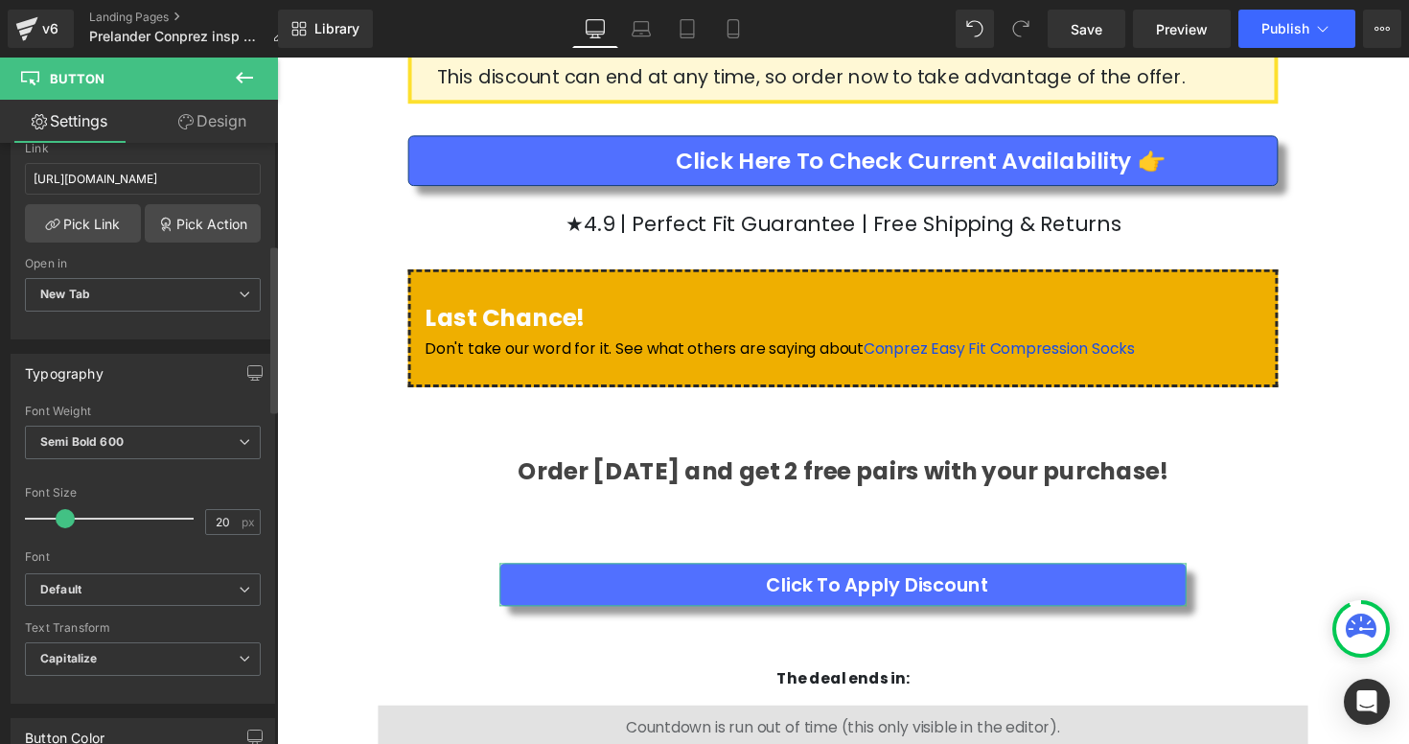
type input "22"
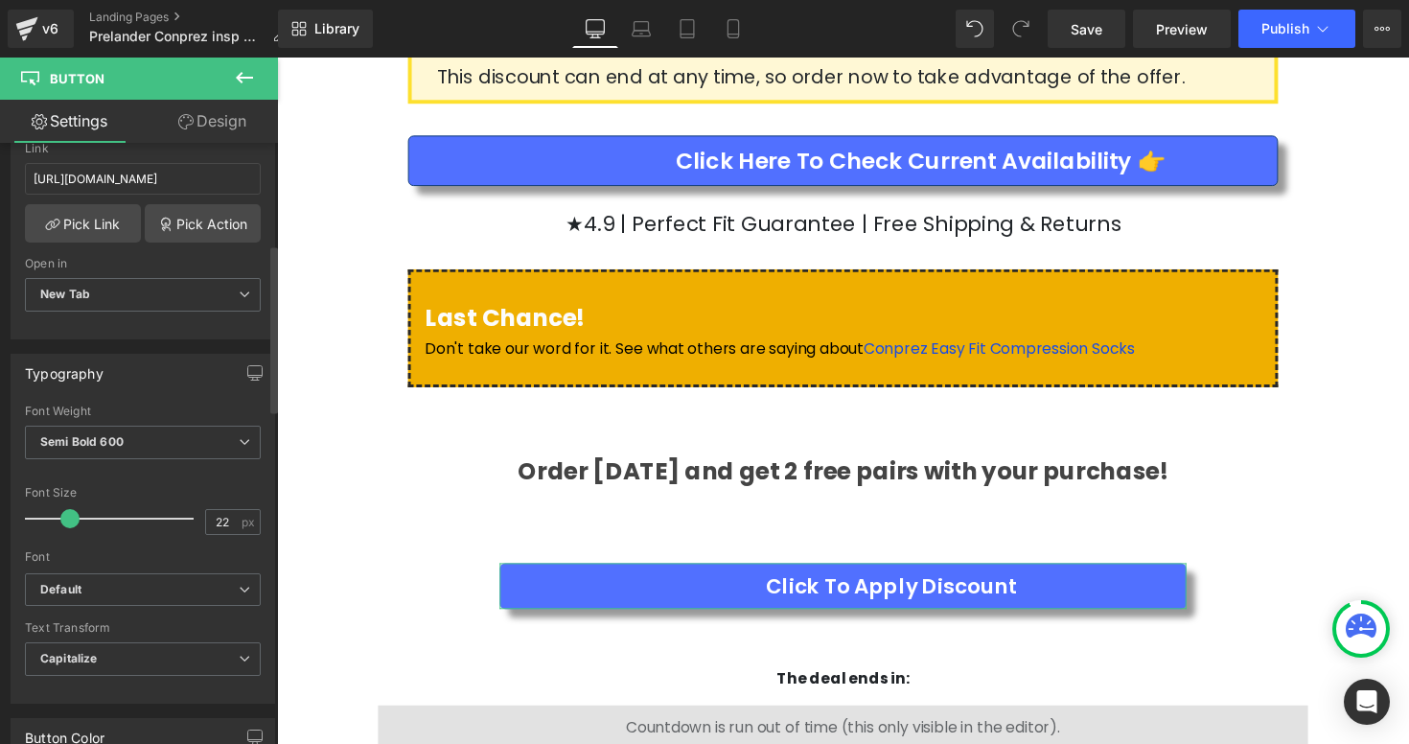
click at [69, 513] on span at bounding box center [69, 518] width 19 height 19
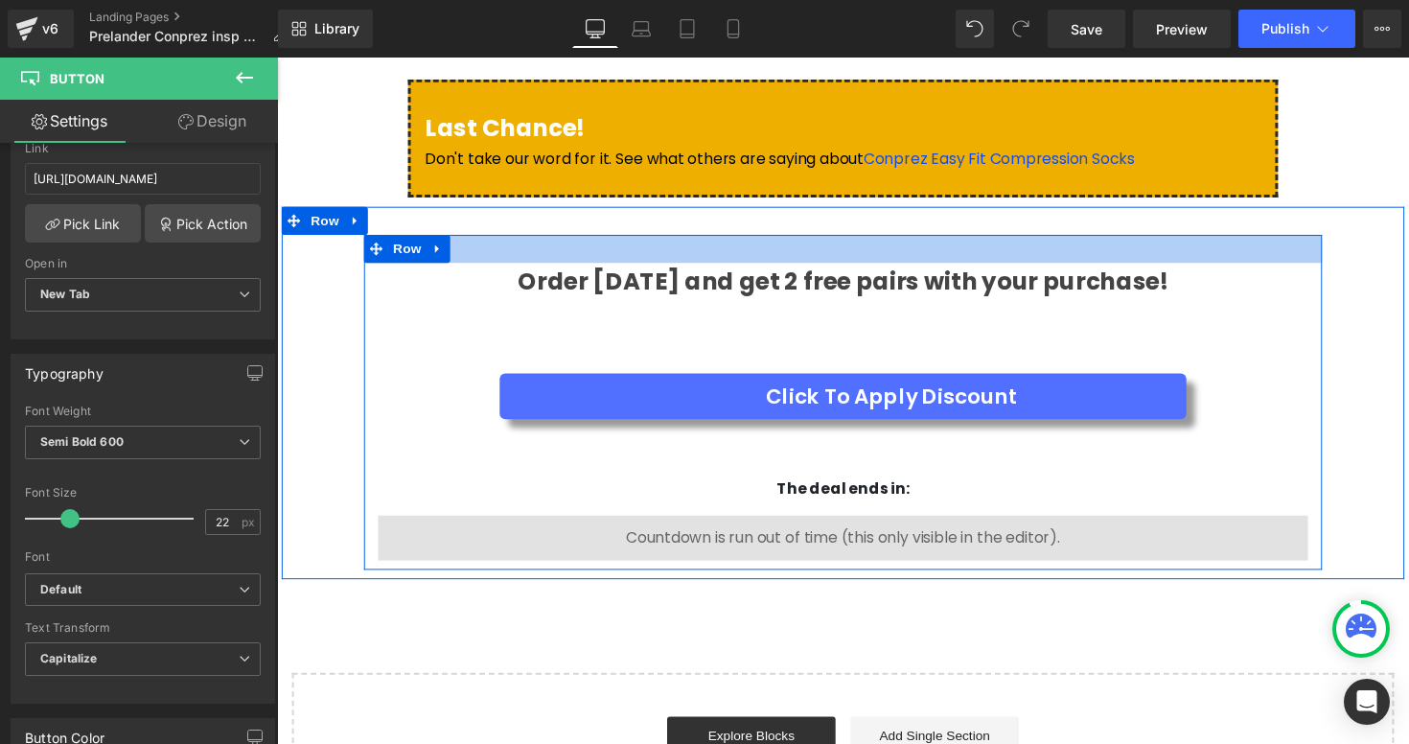
scroll to position [4113, 0]
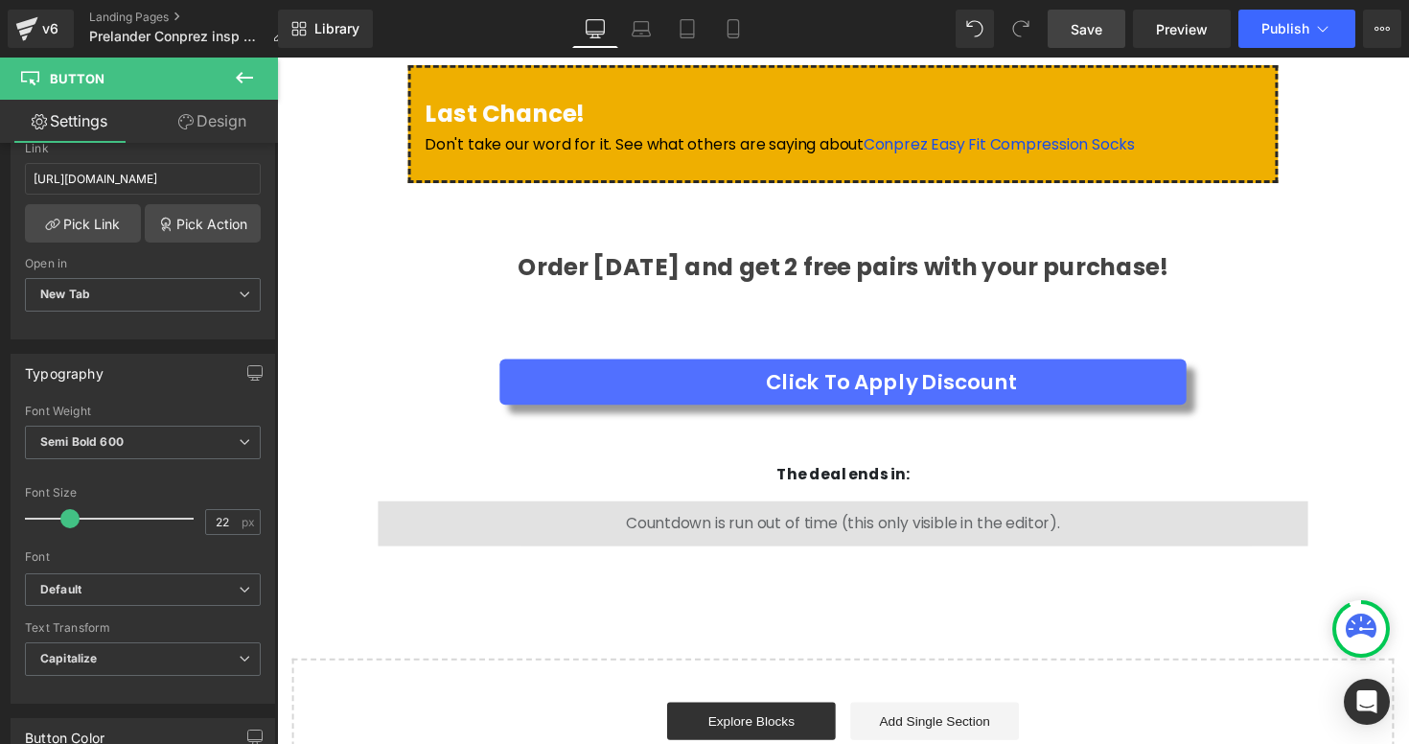
click at [1098, 15] on link "Save" at bounding box center [1087, 29] width 78 height 38
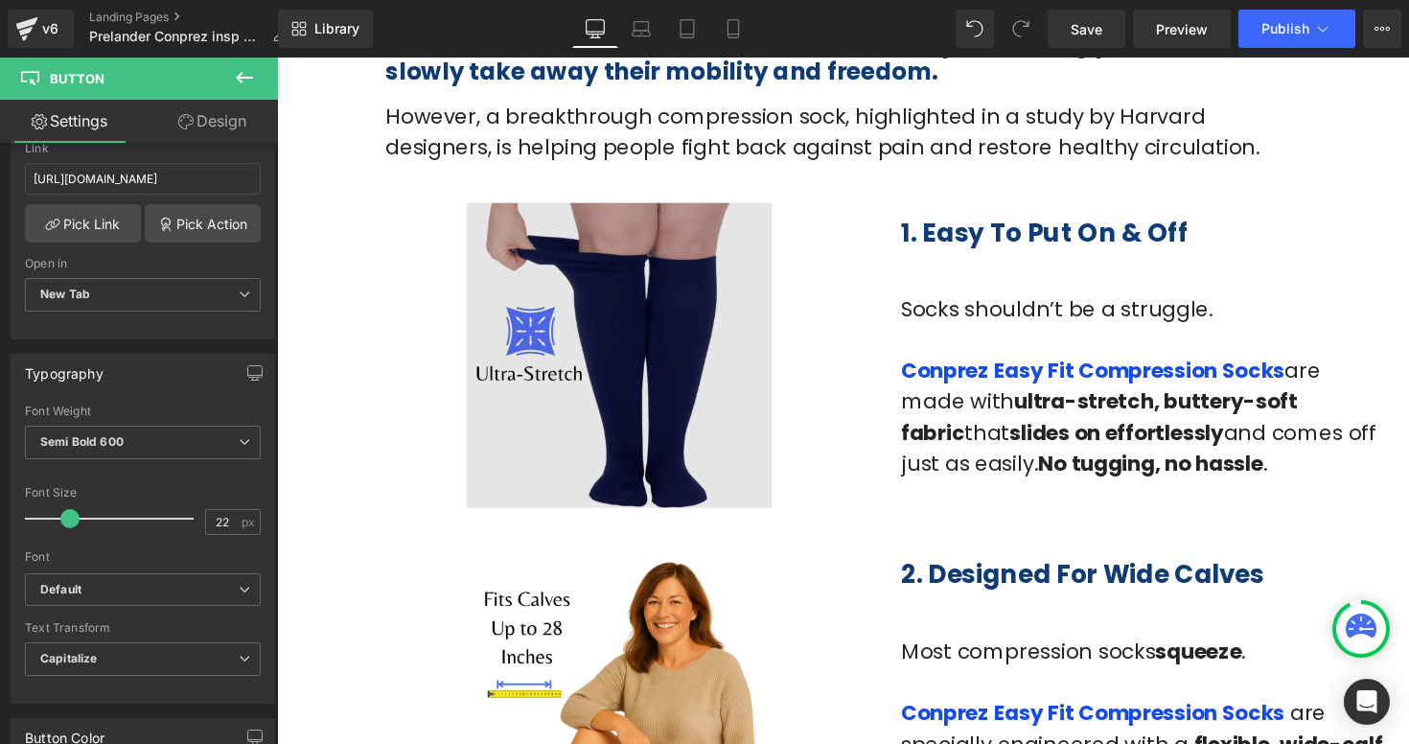
scroll to position [726, 0]
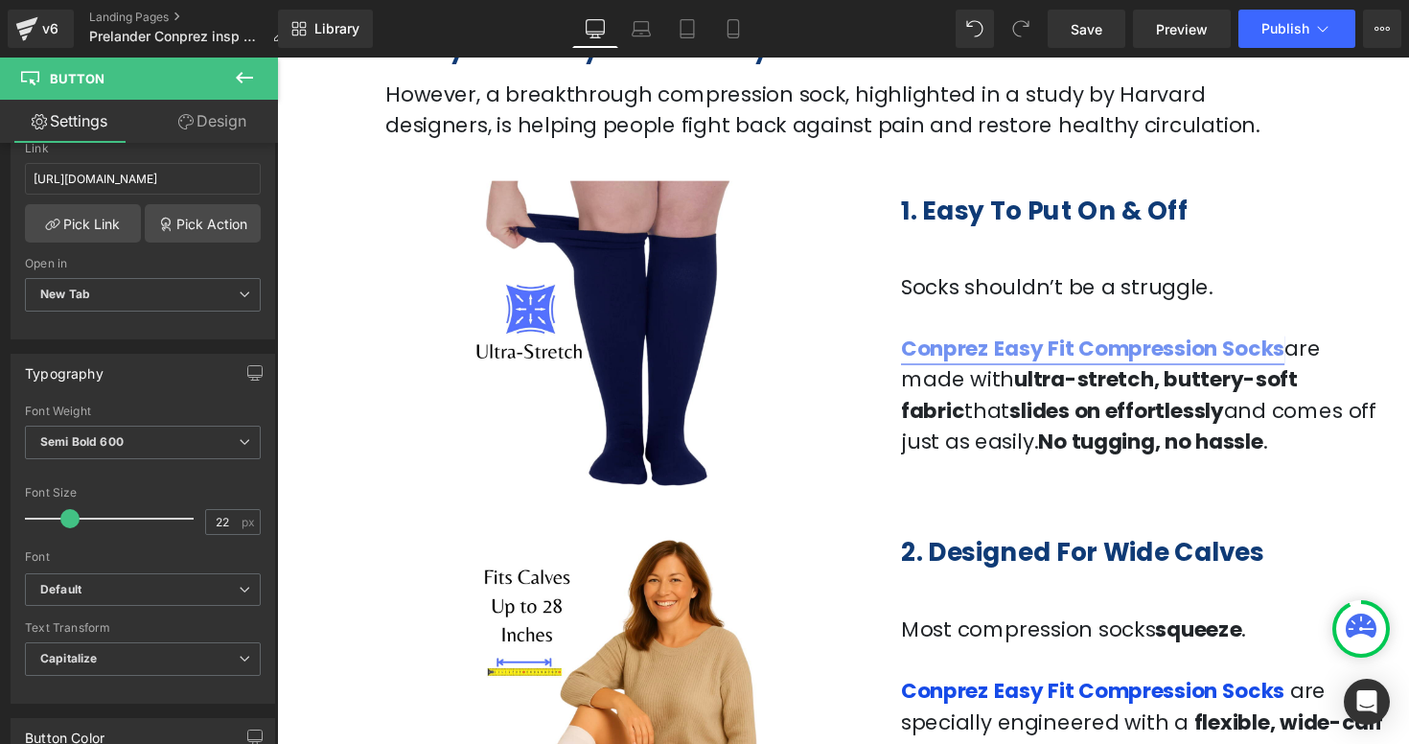
click at [1037, 360] on link "Conprez Easy Fit Compression Socks" at bounding box center [1112, 356] width 393 height 30
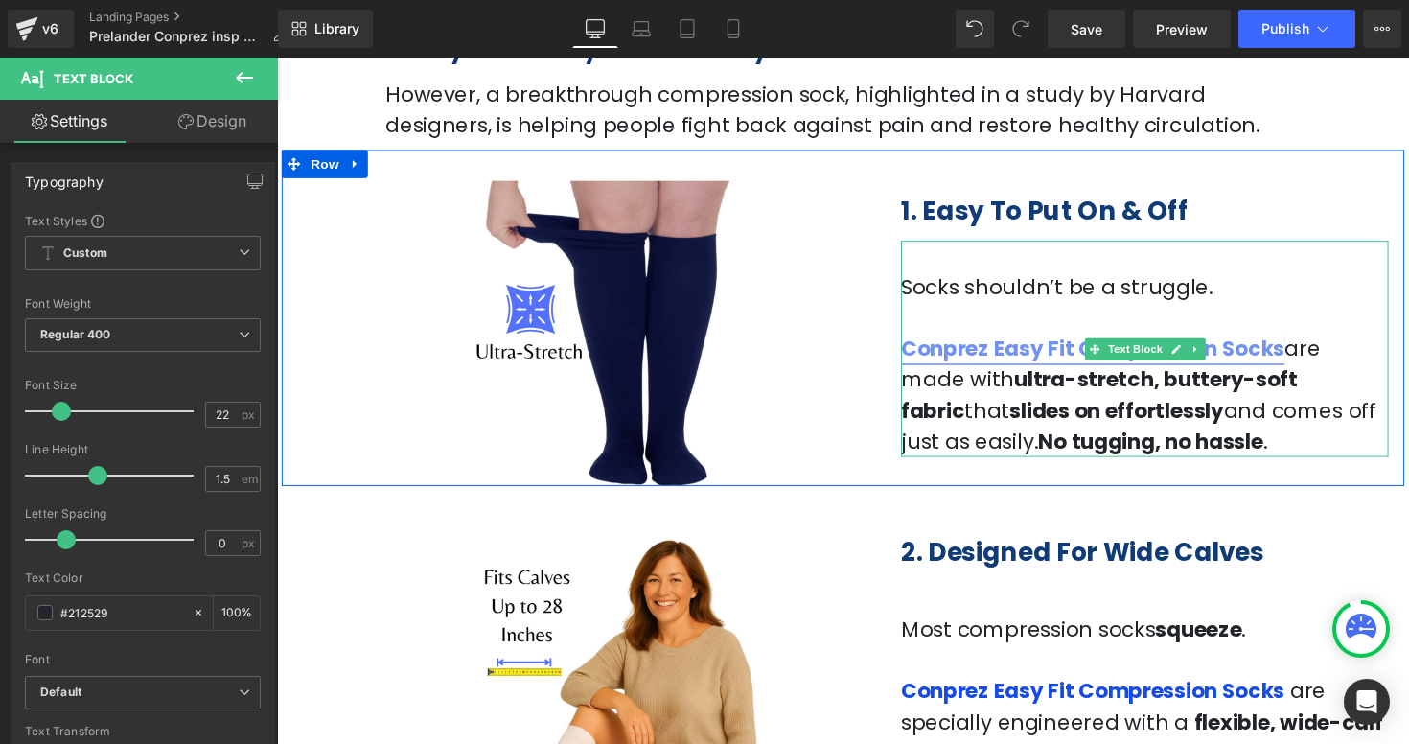
click at [1051, 354] on link "Conprez Easy Fit Compression Socks" at bounding box center [1112, 356] width 393 height 30
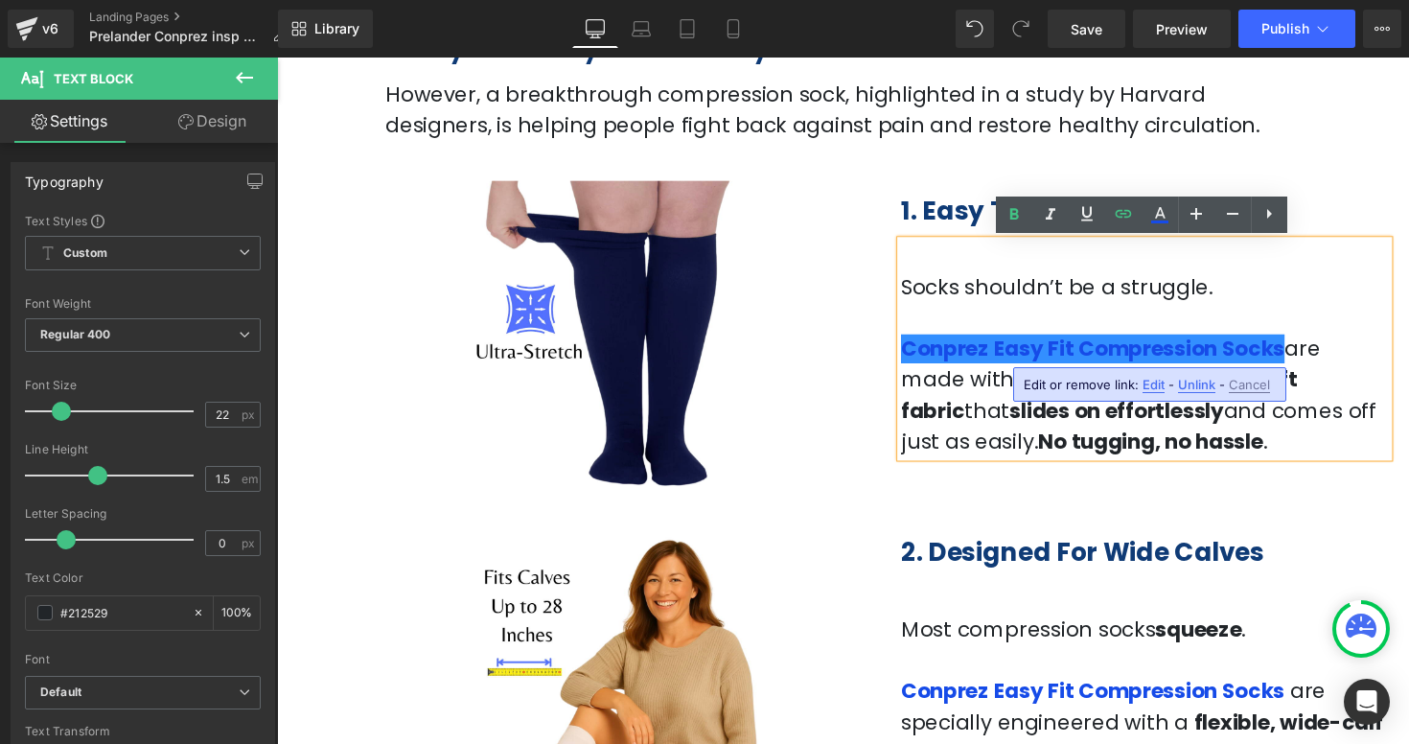
click at [1149, 380] on span "Edit" at bounding box center [1153, 385] width 22 height 16
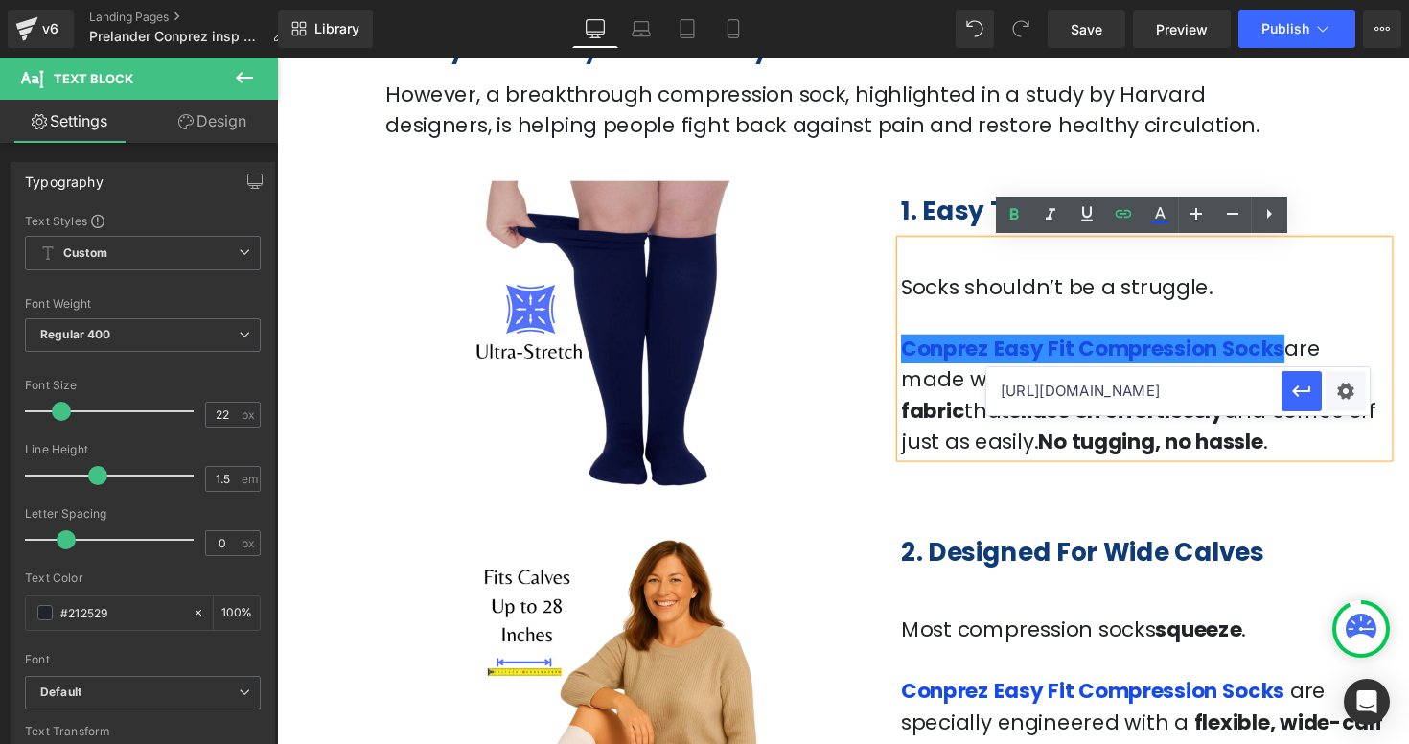
click at [1187, 394] on input "[URL][DOMAIN_NAME]" at bounding box center [1133, 391] width 295 height 48
paste input "sock"
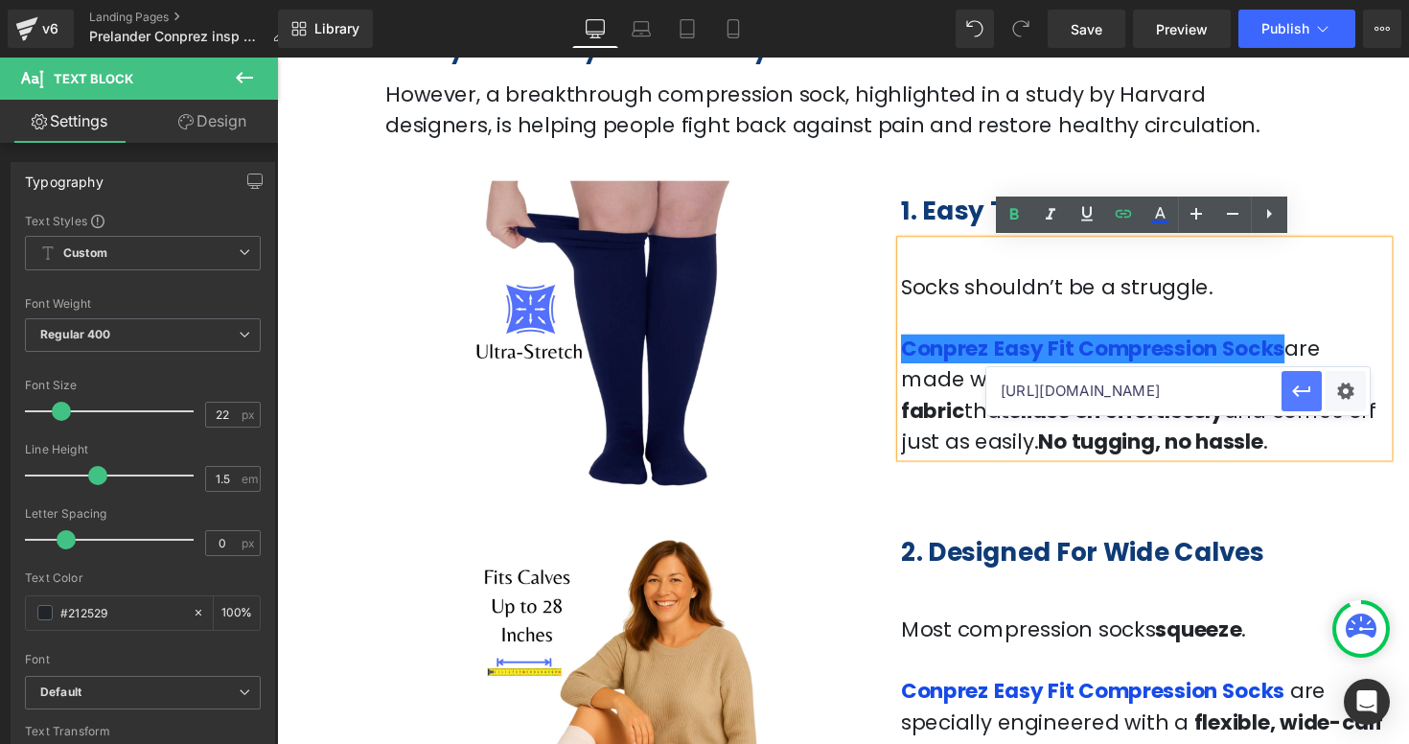
click at [1306, 392] on icon "button" at bounding box center [1301, 391] width 23 height 23
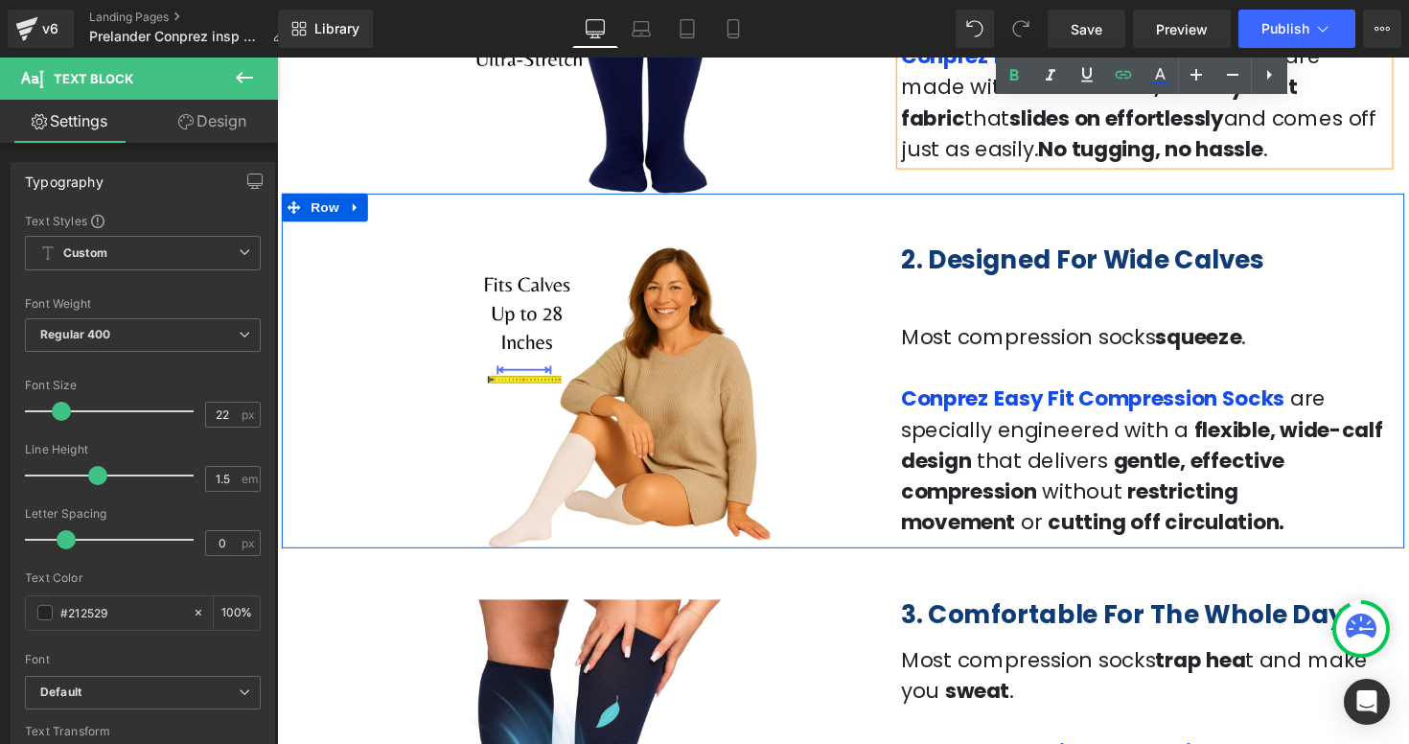
scroll to position [1038, 0]
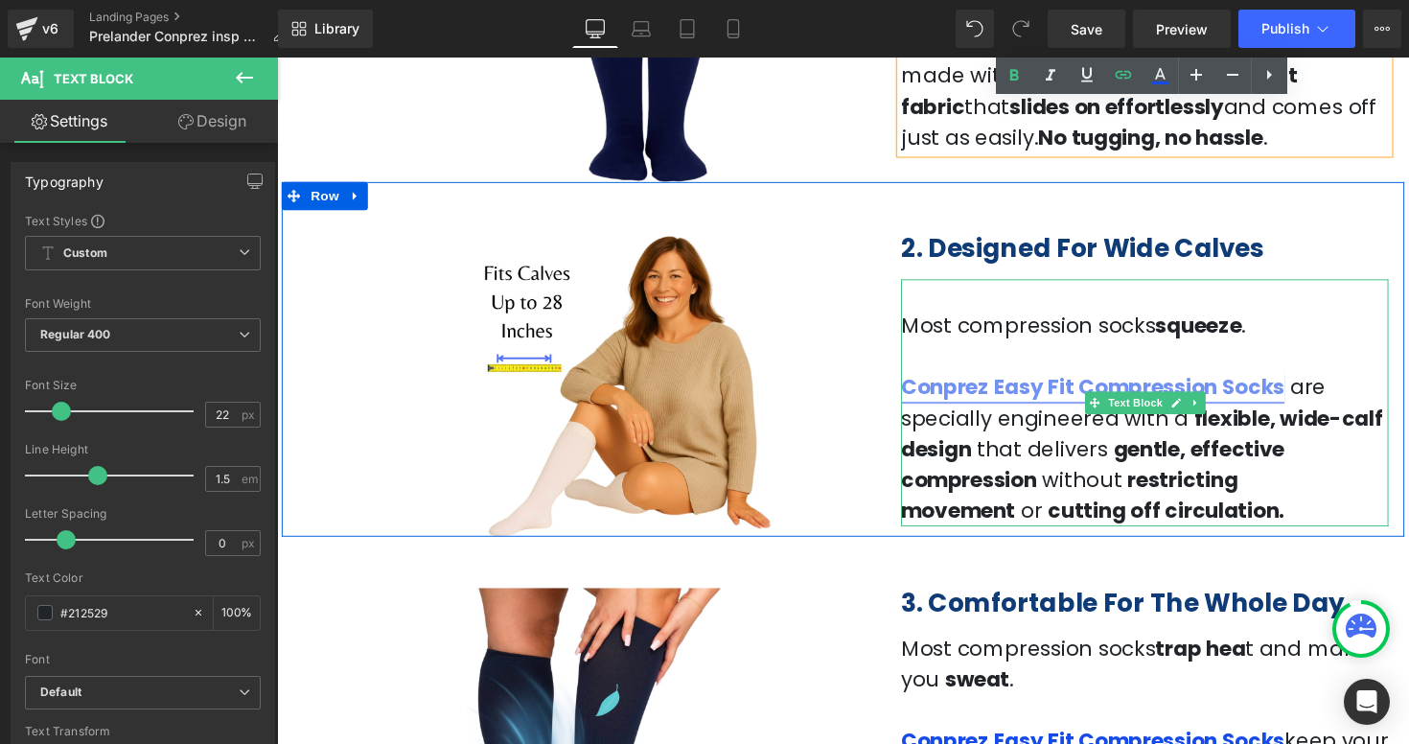
click at [1148, 394] on link "Conprez Easy Fit Compression Socks" at bounding box center [1112, 395] width 393 height 30
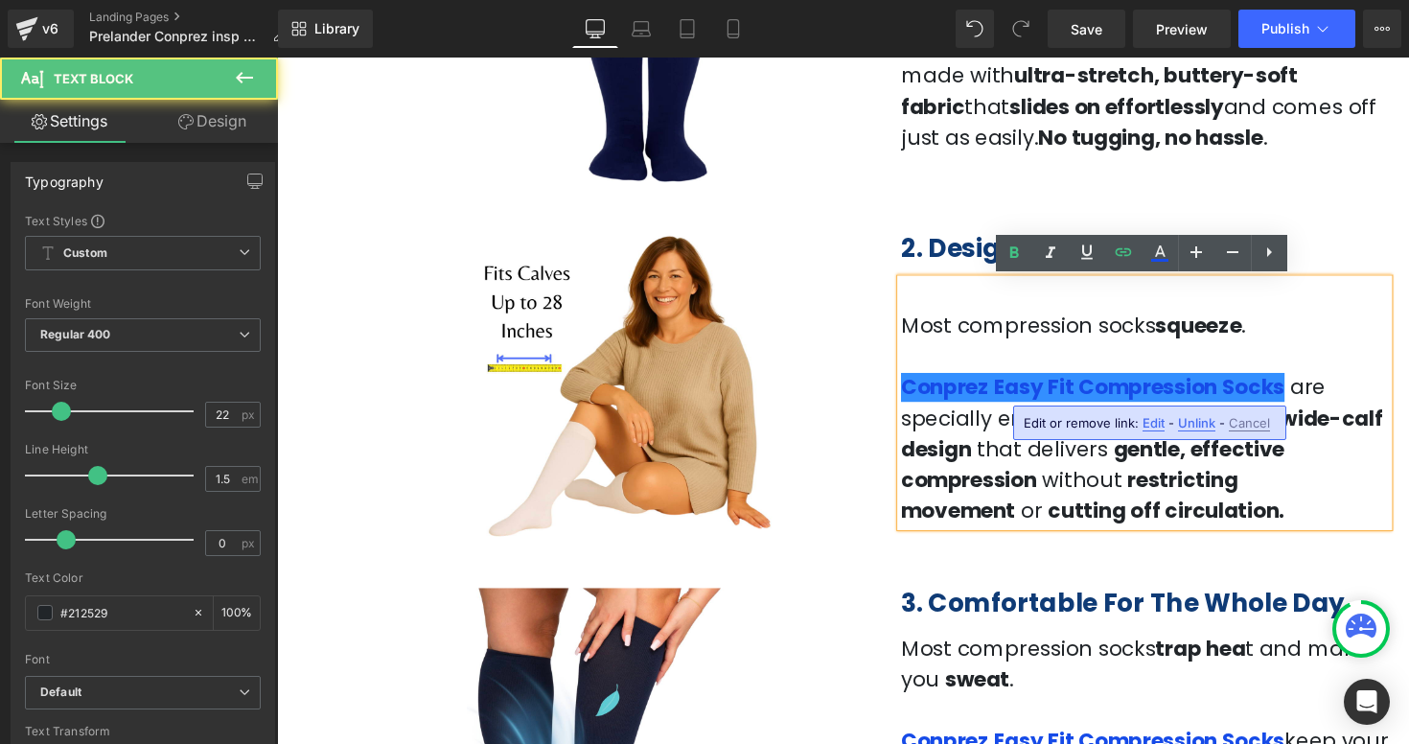
click at [1144, 424] on span "Edit" at bounding box center [1153, 423] width 22 height 16
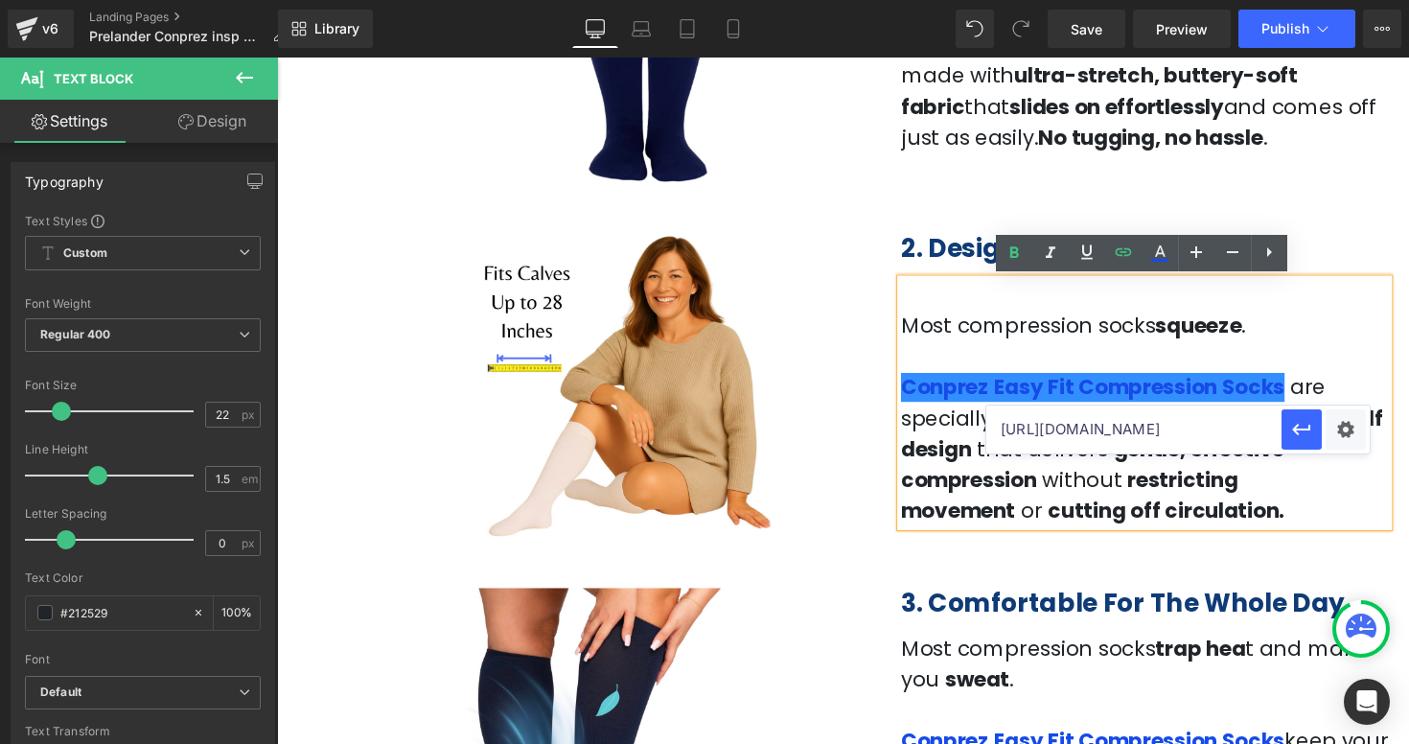
click at [1121, 435] on input "[URL][DOMAIN_NAME]" at bounding box center [1133, 429] width 295 height 48
paste input "sock"
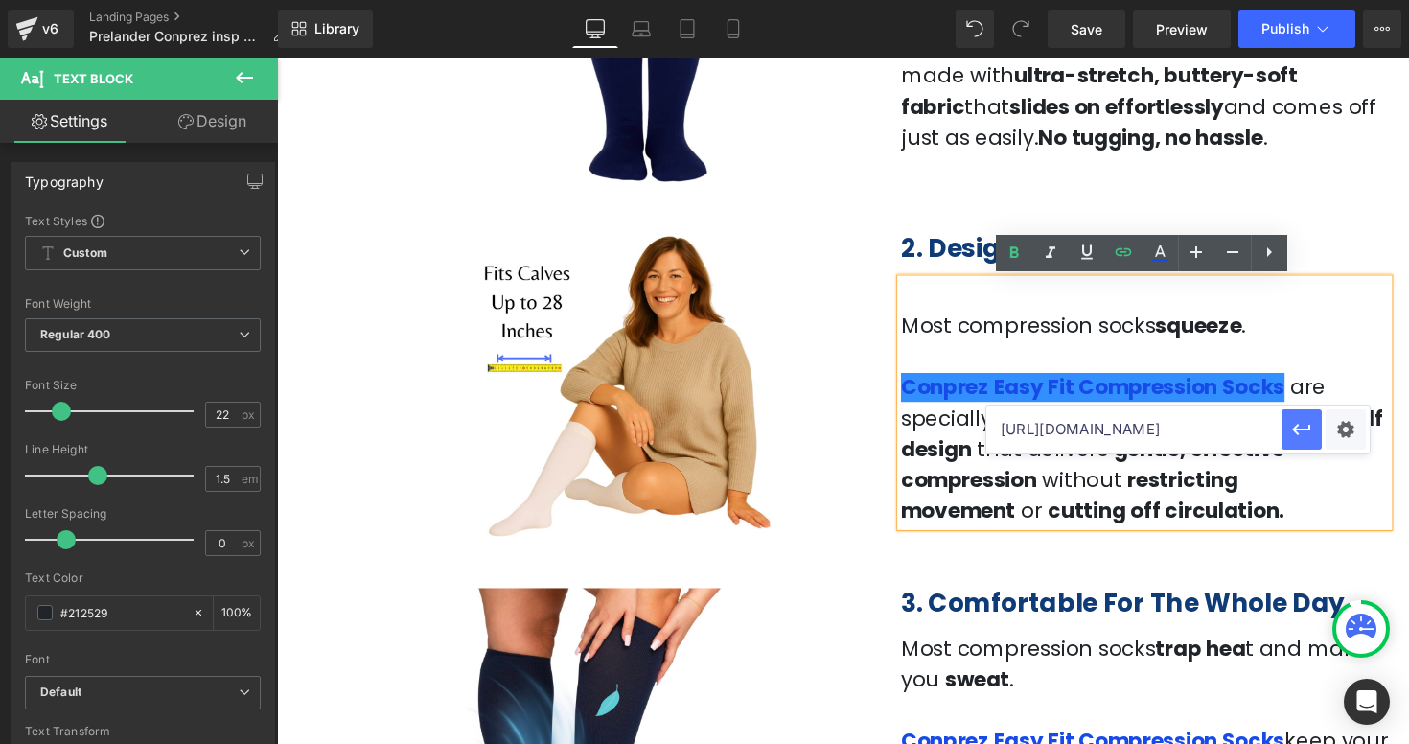
click at [1297, 430] on icon "button" at bounding box center [1301, 429] width 23 height 23
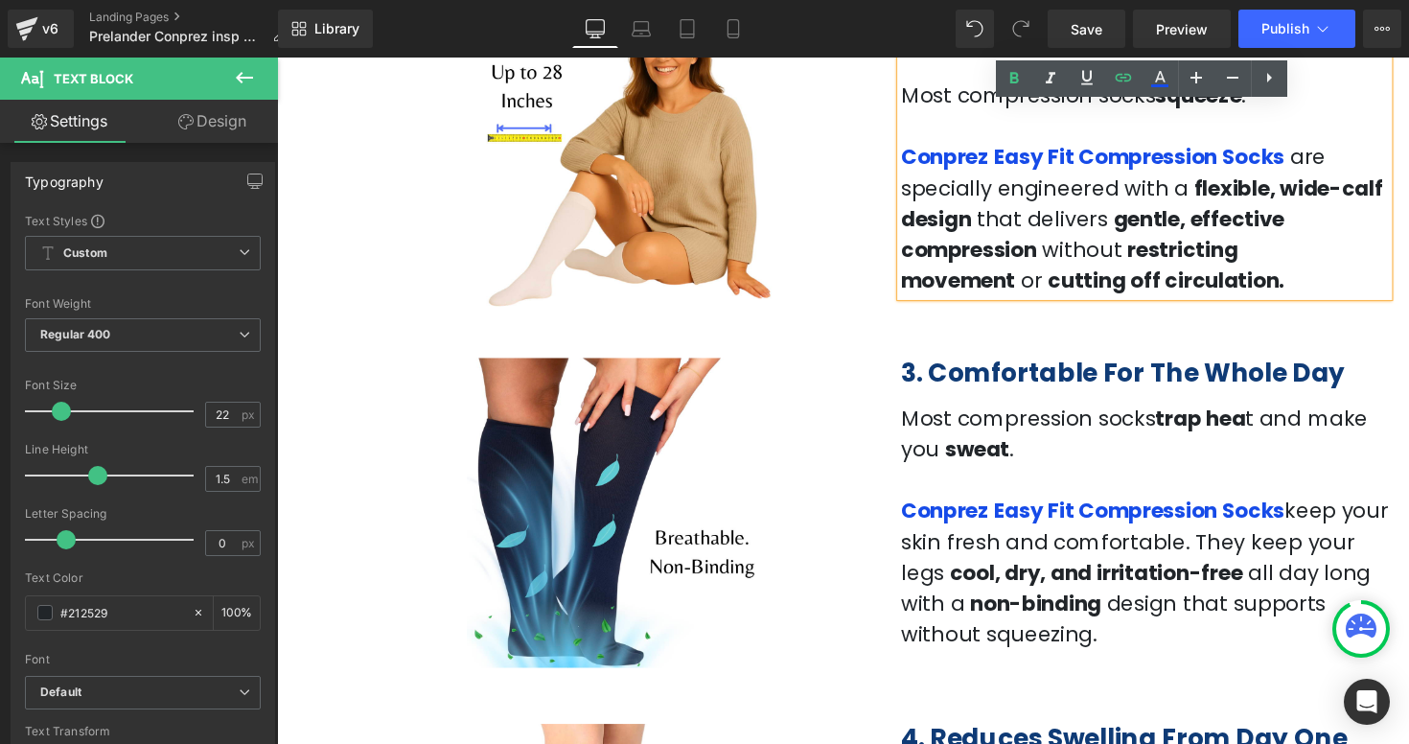
scroll to position [1292, 0]
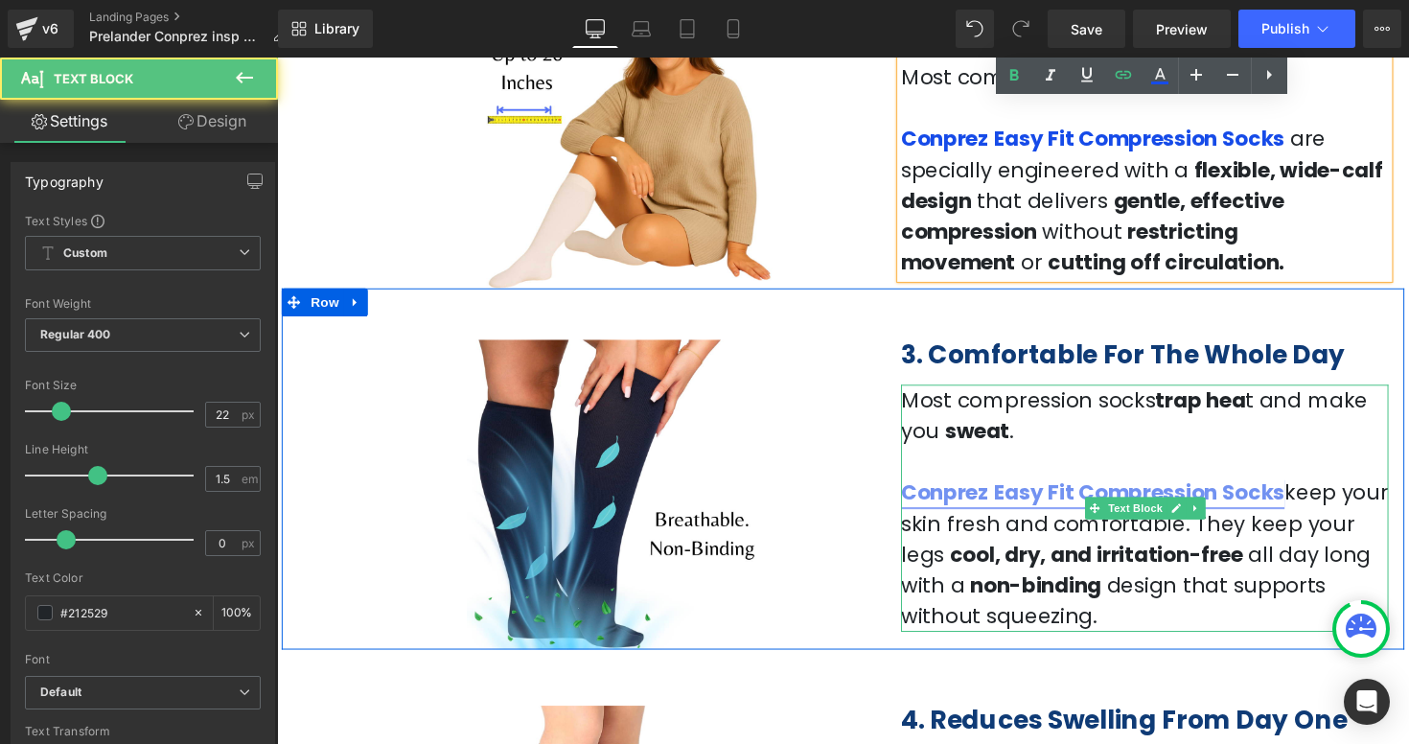
click at [1216, 500] on link "Conprez Easy Fit Compression Socks" at bounding box center [1112, 504] width 393 height 30
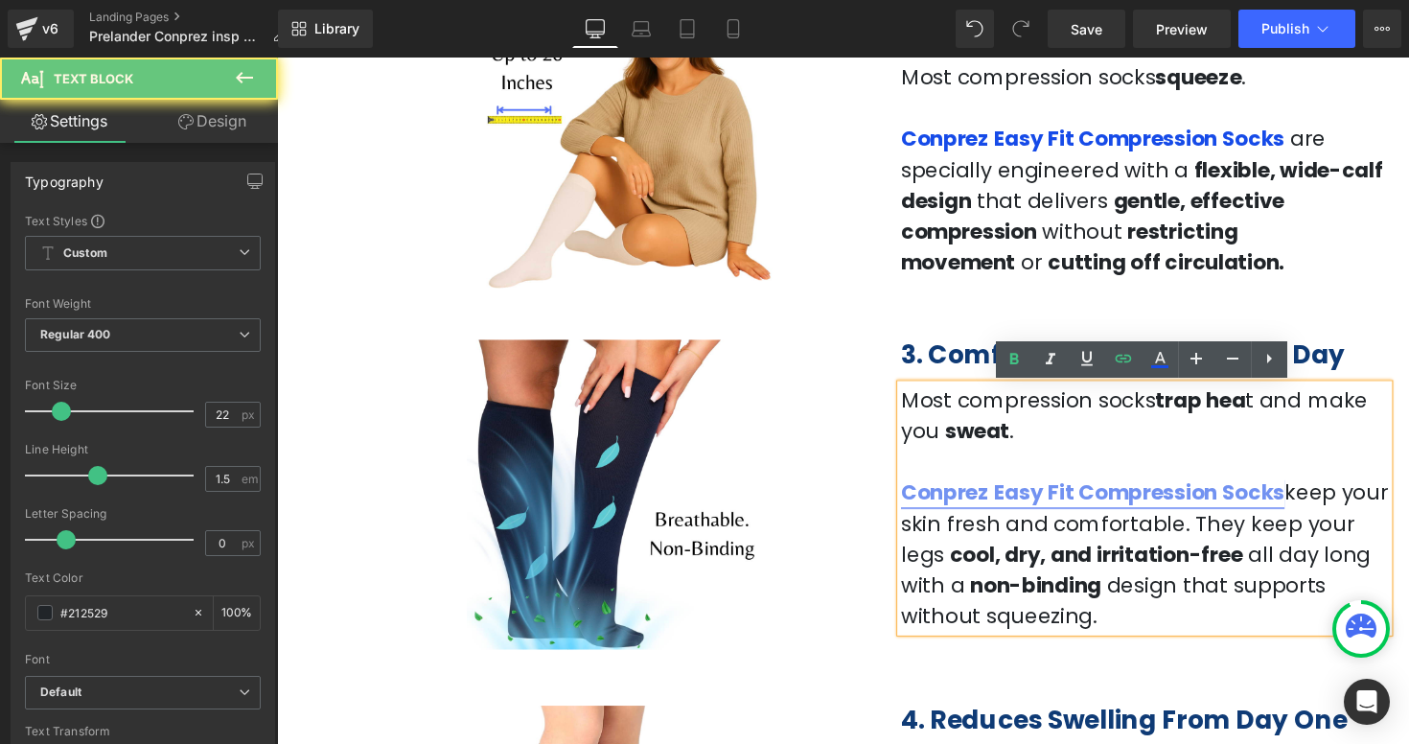
click at [1209, 513] on link "Conprez Easy Fit Compression Socks" at bounding box center [1112, 504] width 393 height 30
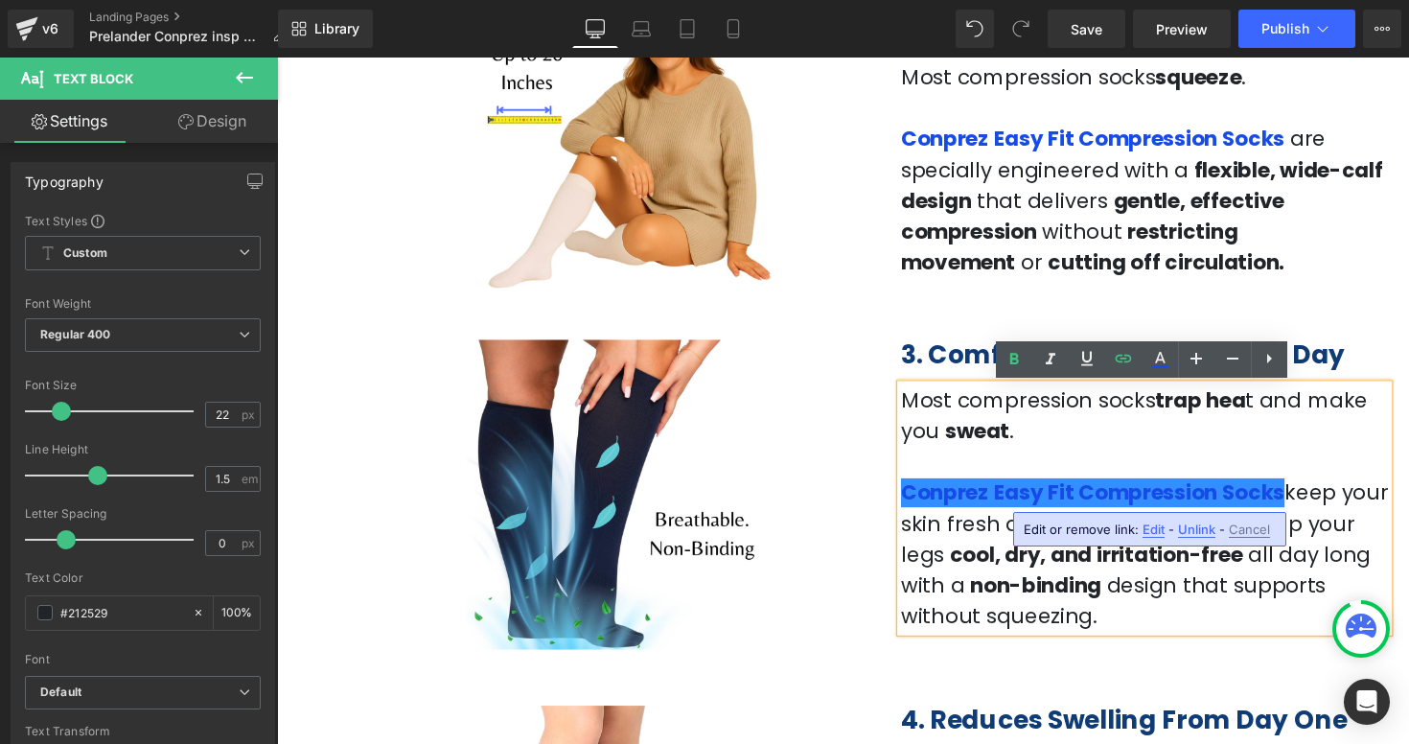
click at [1150, 530] on span "Edit" at bounding box center [1153, 529] width 22 height 16
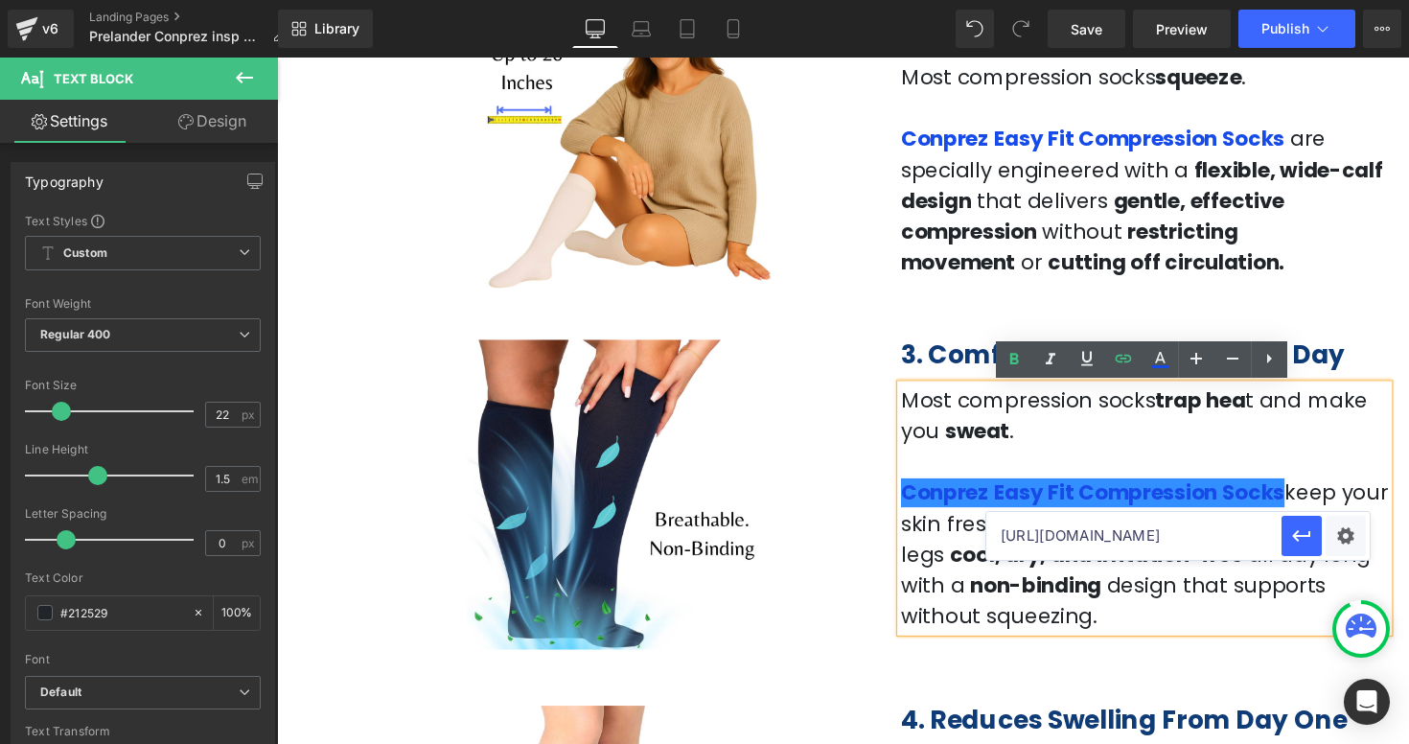
click at [1085, 526] on input "[URL][DOMAIN_NAME]" at bounding box center [1133, 536] width 295 height 48
paste input "sock"
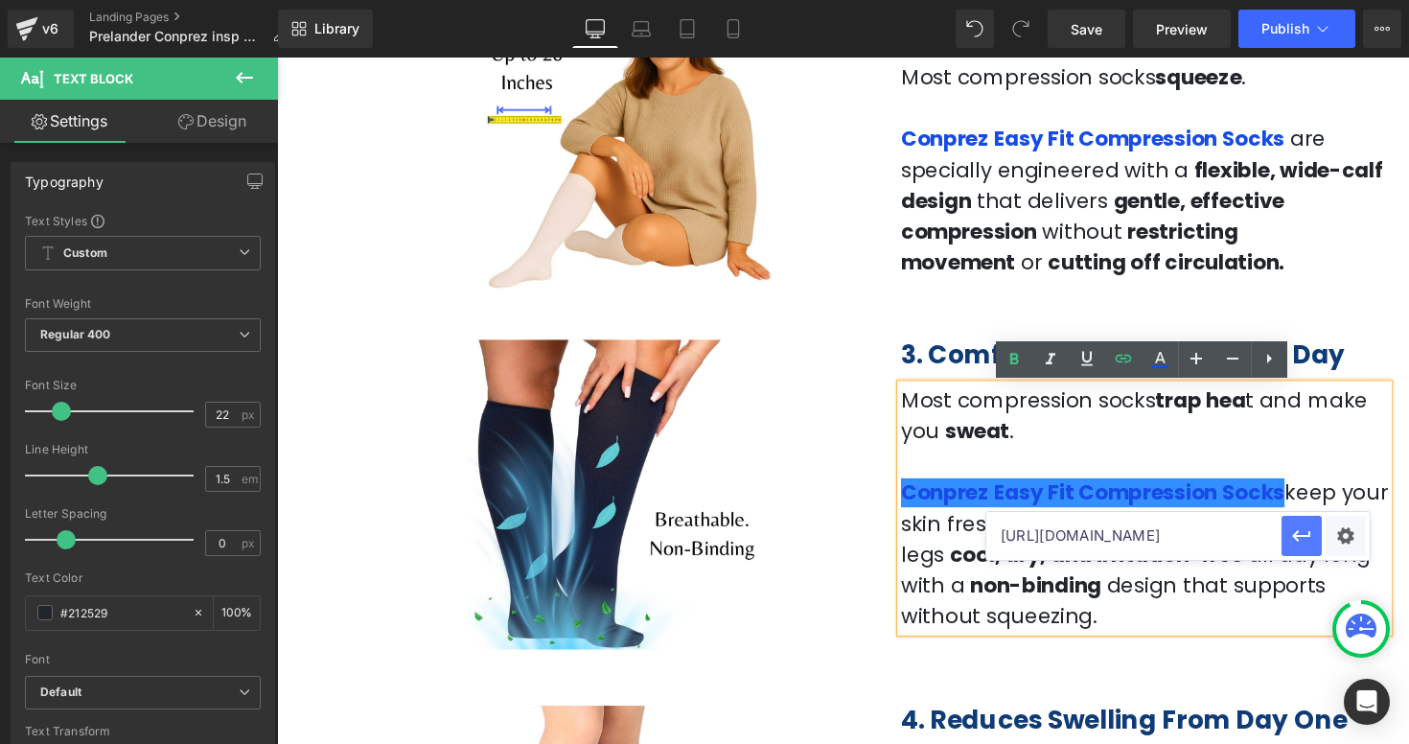
click at [1307, 542] on icon "button" at bounding box center [1301, 535] width 23 height 23
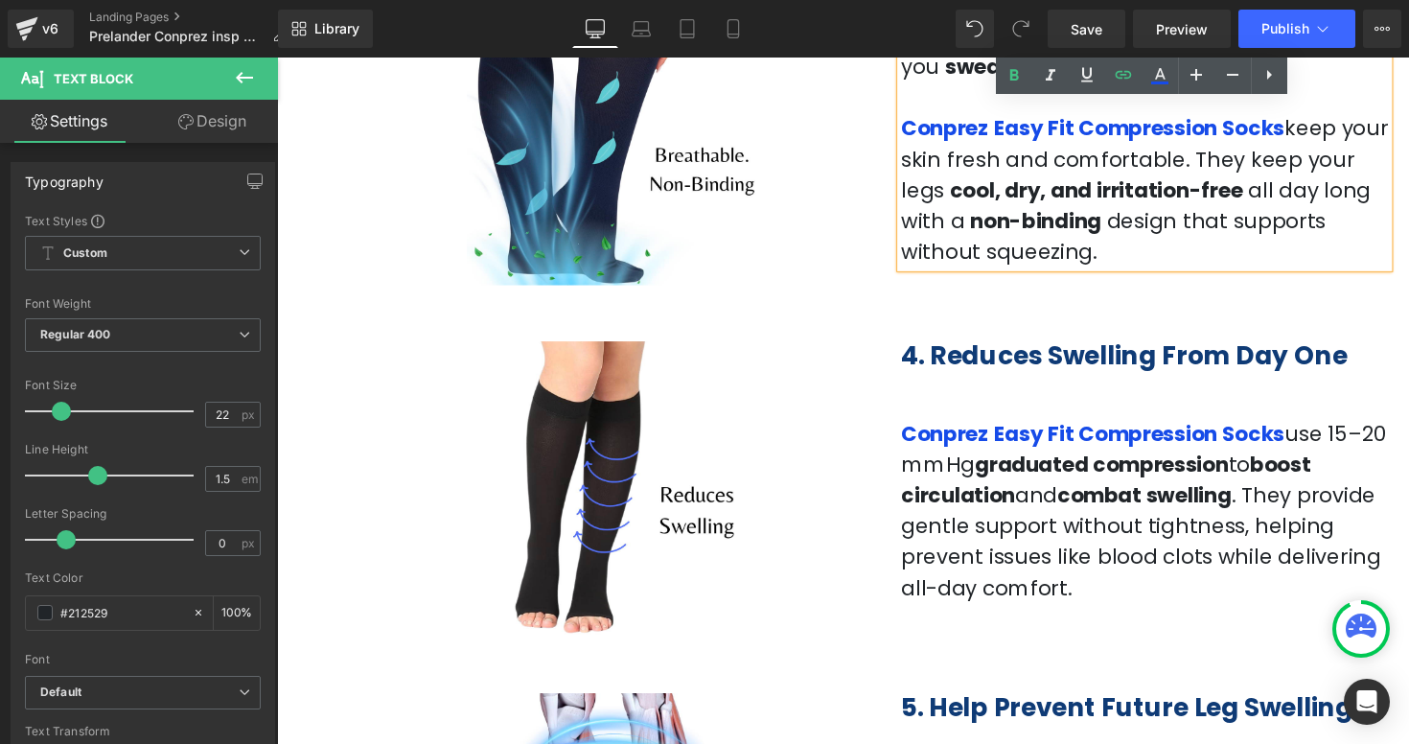
scroll to position [1675, 0]
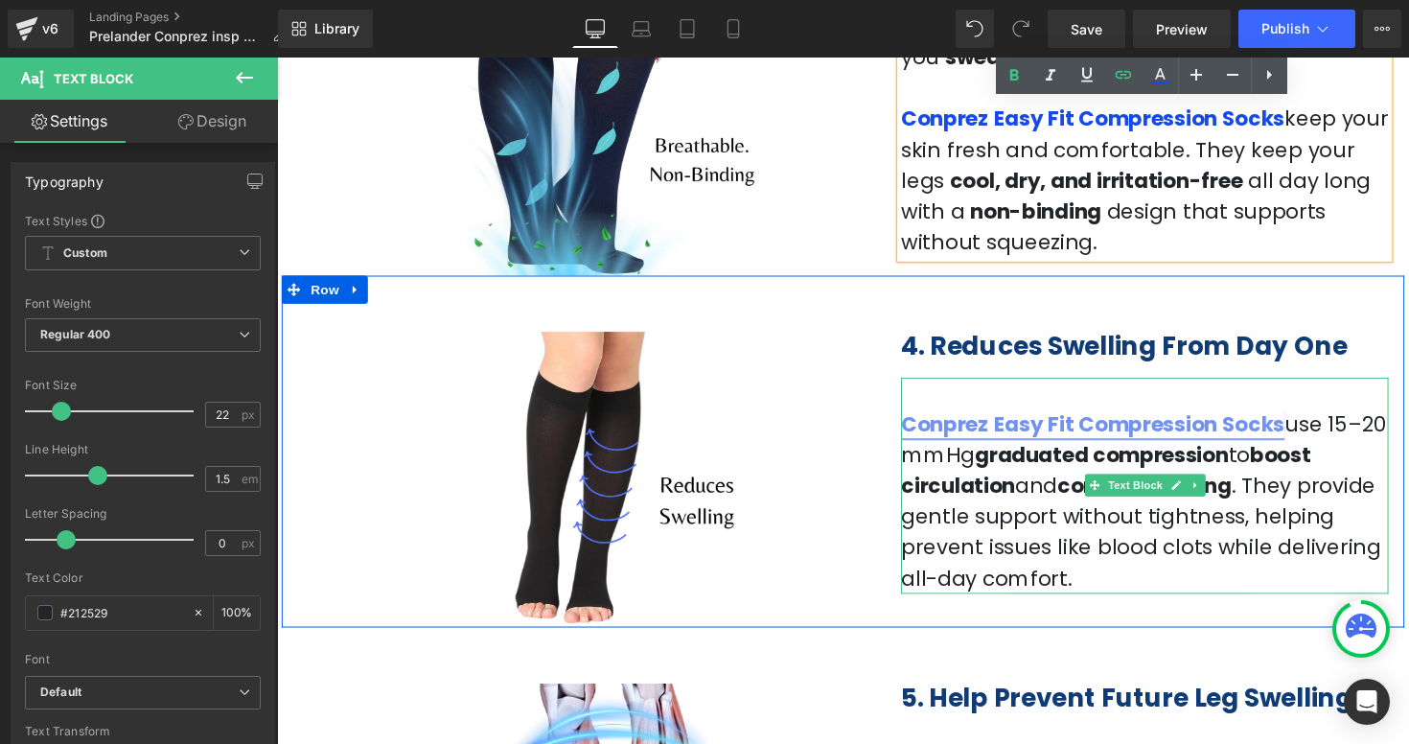
click at [1217, 428] on link "Conprez Easy Fit Compression Socks" at bounding box center [1112, 433] width 393 height 30
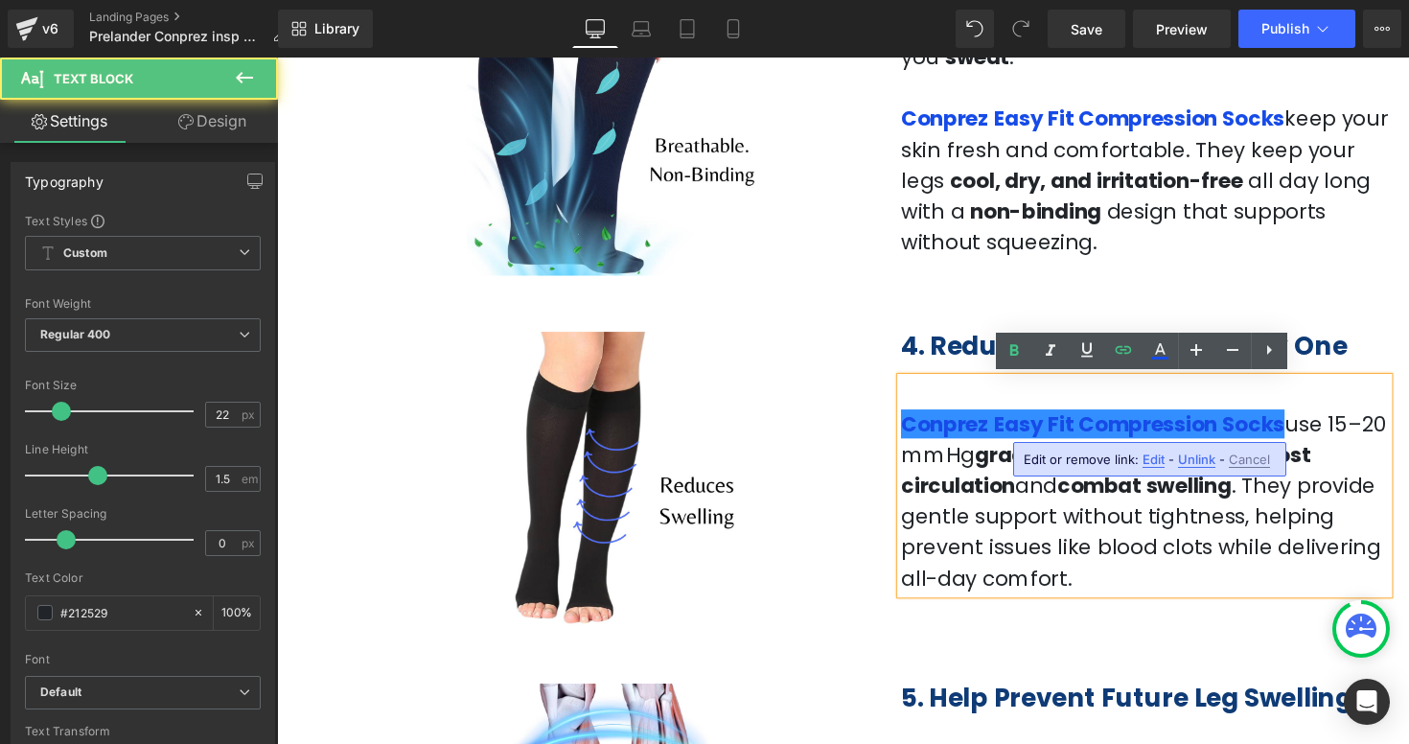
click at [1153, 456] on span "Edit" at bounding box center [1153, 459] width 22 height 16
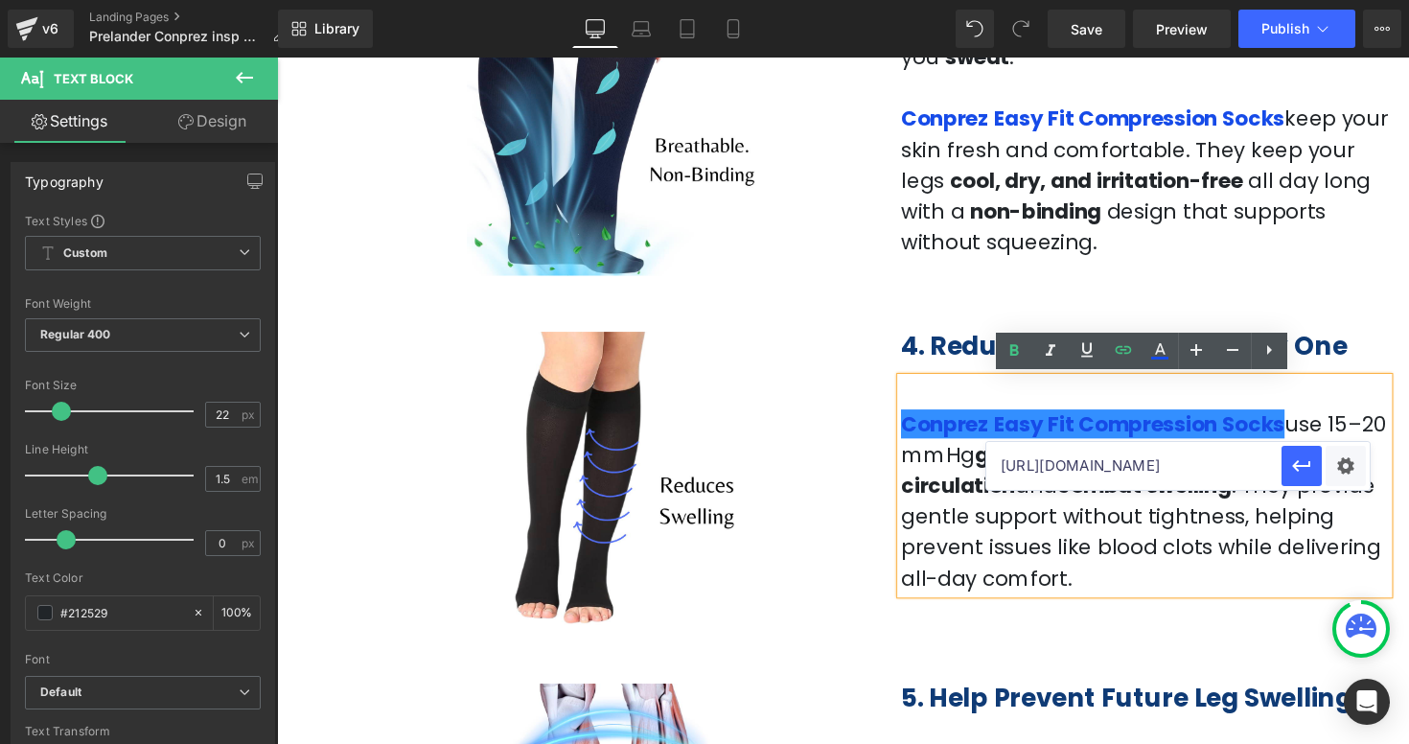
click at [1116, 476] on input "[URL][DOMAIN_NAME]" at bounding box center [1133, 466] width 295 height 48
paste input "sock"
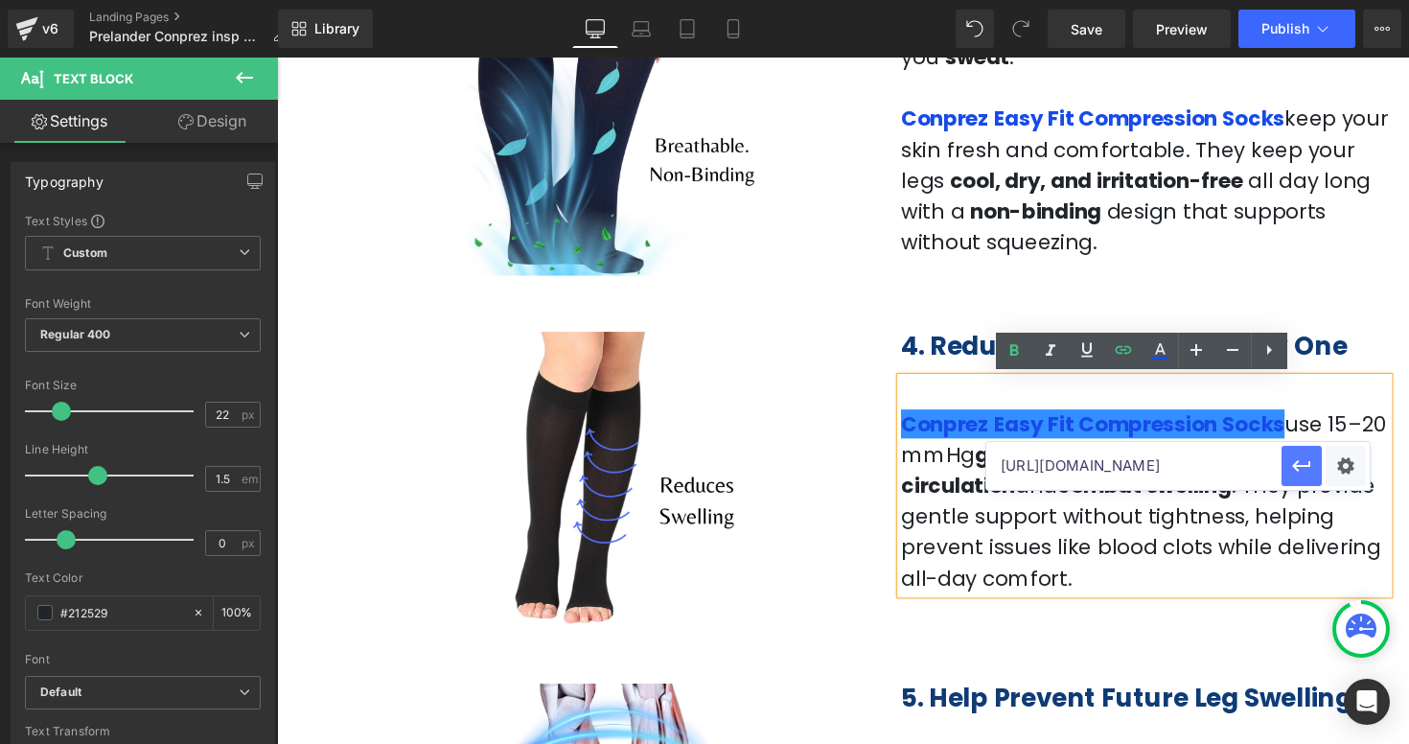
click at [1313, 459] on button "button" at bounding box center [1301, 466] width 40 height 40
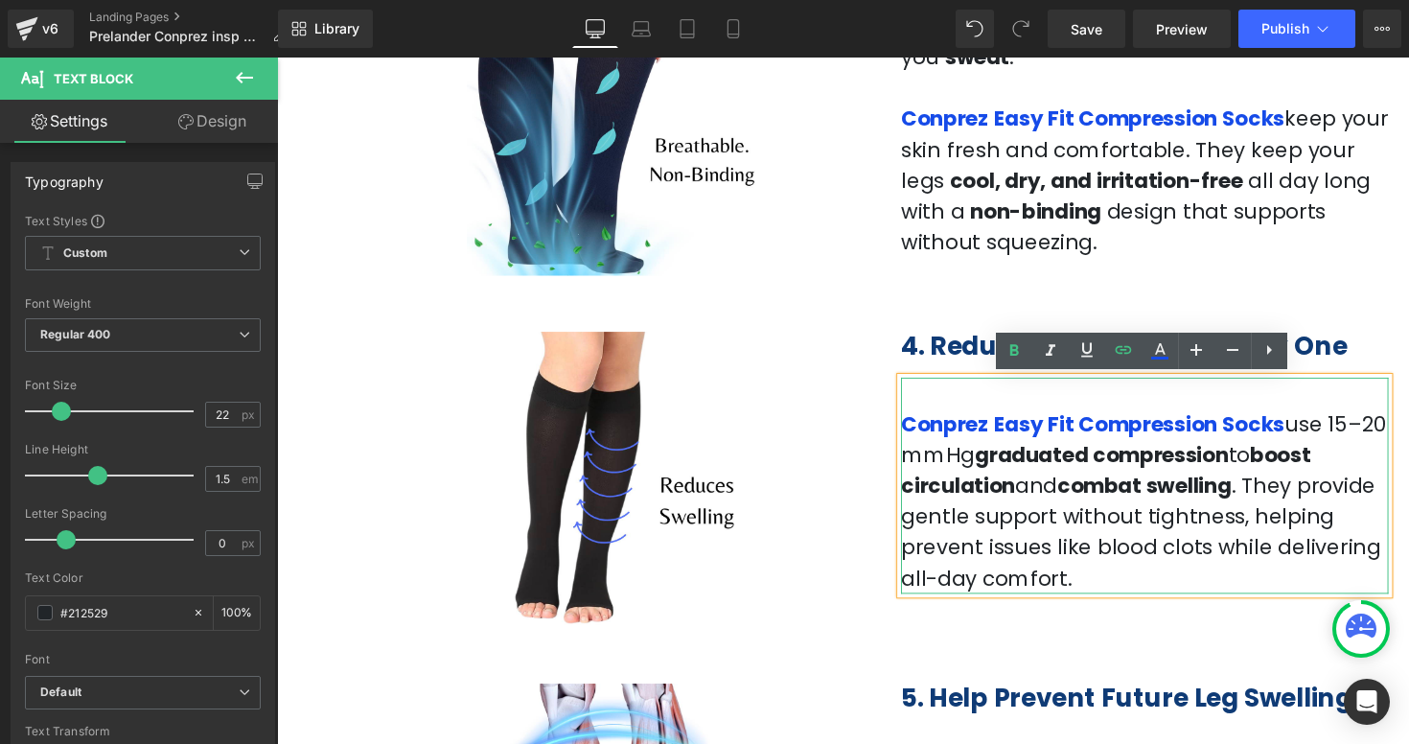
click at [1273, 577] on p "Conprez Easy Fit Compression Socks use 15–20 mmHg graduated compression to boos…" at bounding box center [1165, 512] width 499 height 190
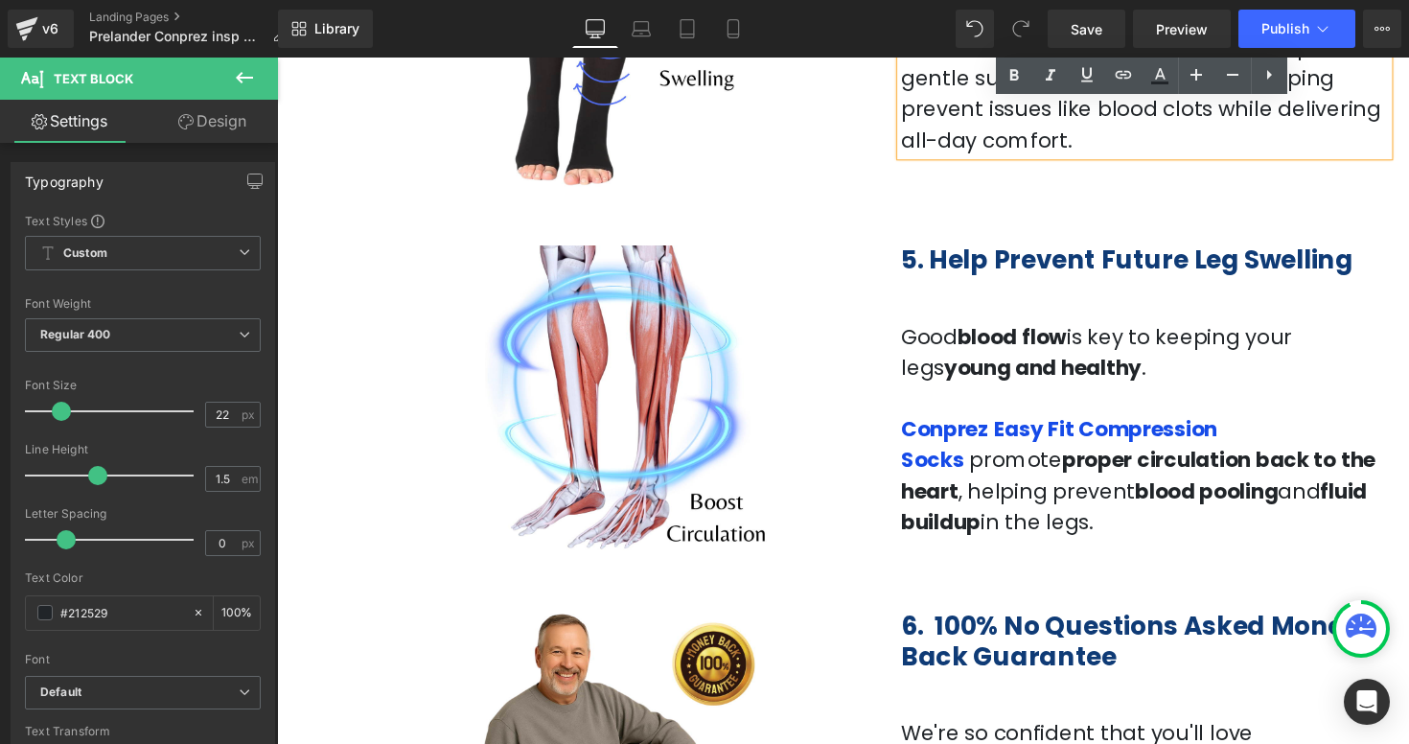
scroll to position [2127, 0]
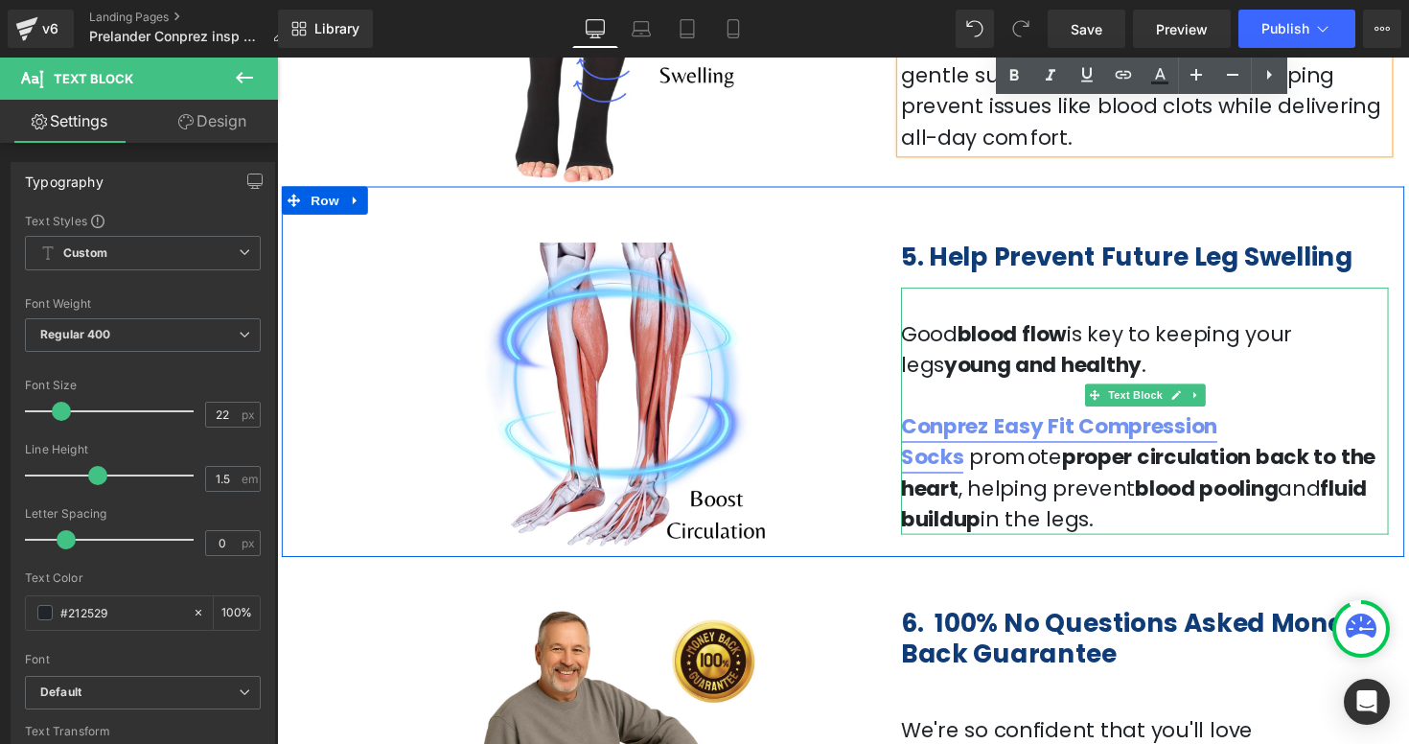
click at [1239, 442] on link "Conprez Easy Fit Compression Socks" at bounding box center [1078, 451] width 324 height 61
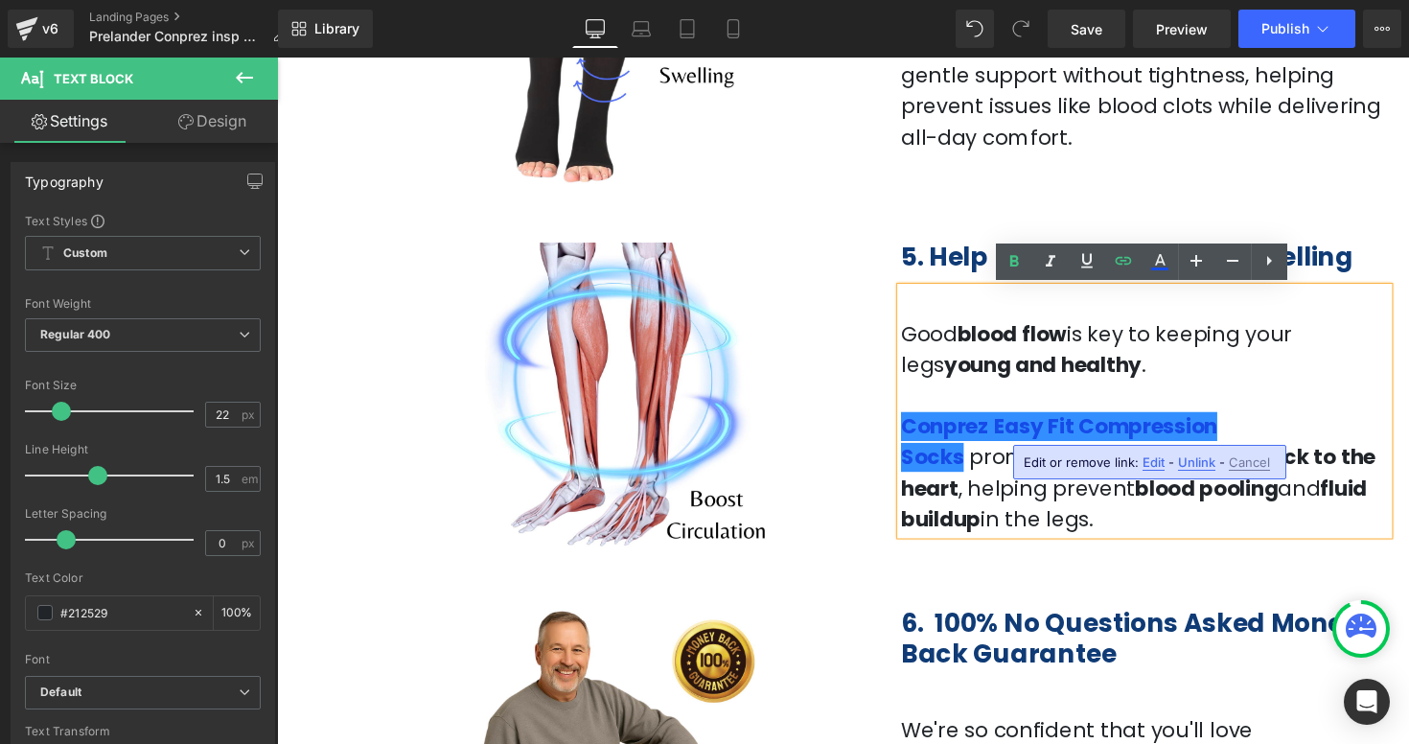
click at [1154, 463] on span "Edit" at bounding box center [1153, 462] width 22 height 16
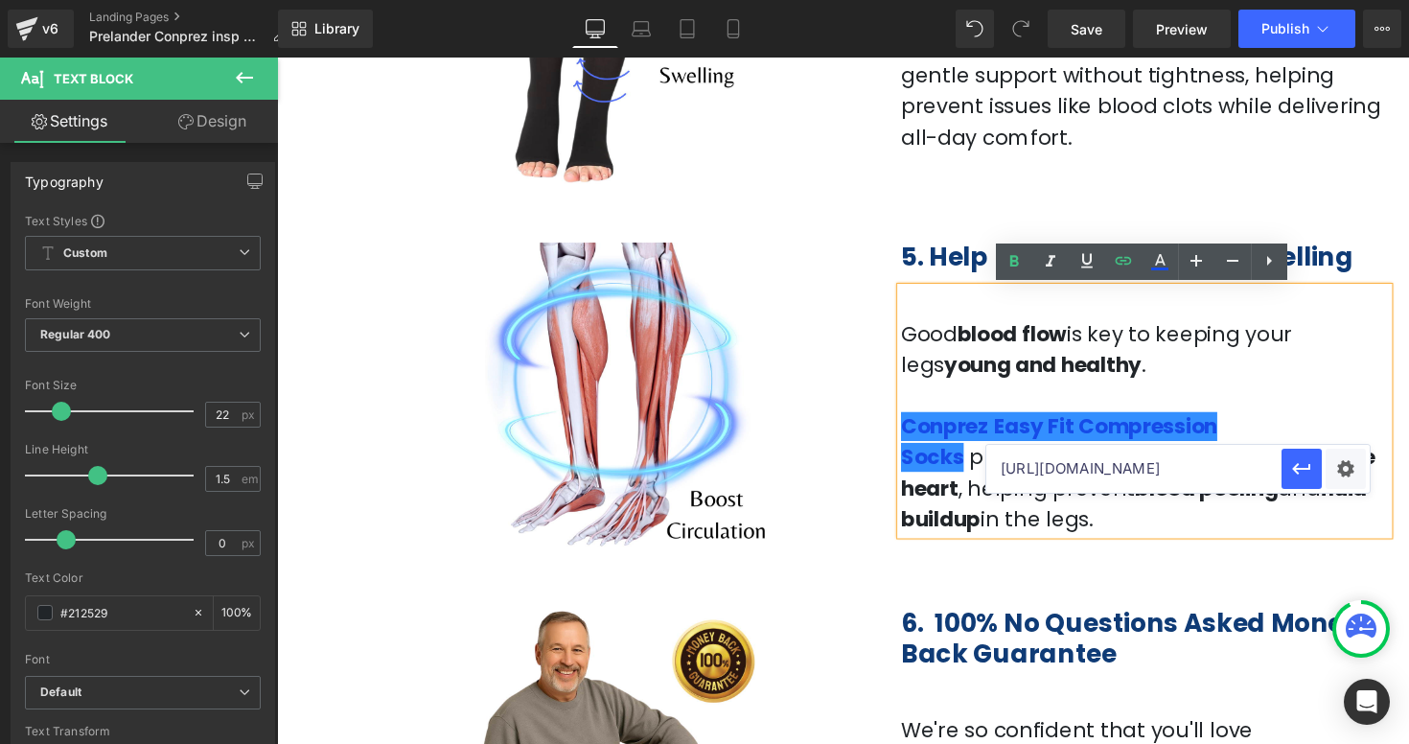
click at [1112, 470] on input "[URL][DOMAIN_NAME]" at bounding box center [1133, 469] width 295 height 48
paste input "sock"
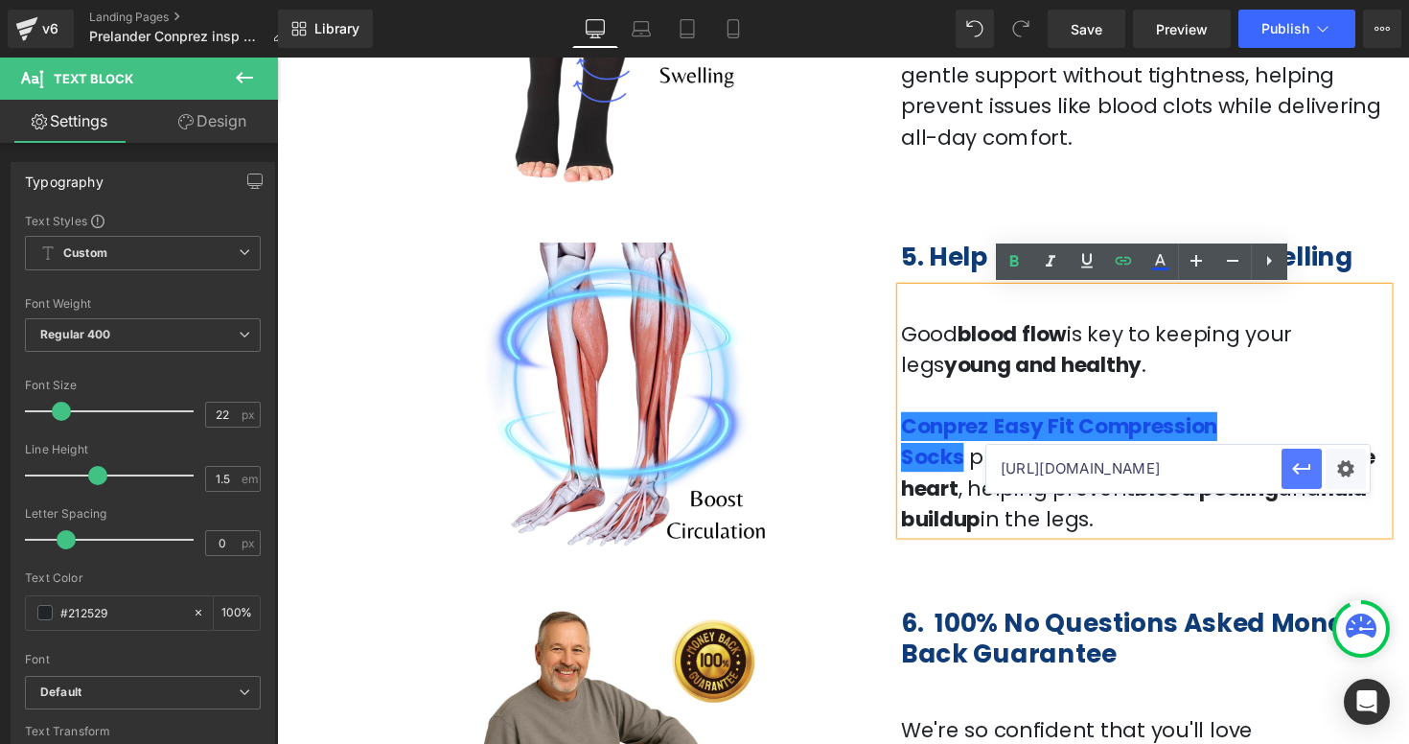
click at [1306, 472] on icon "button" at bounding box center [1301, 468] width 23 height 23
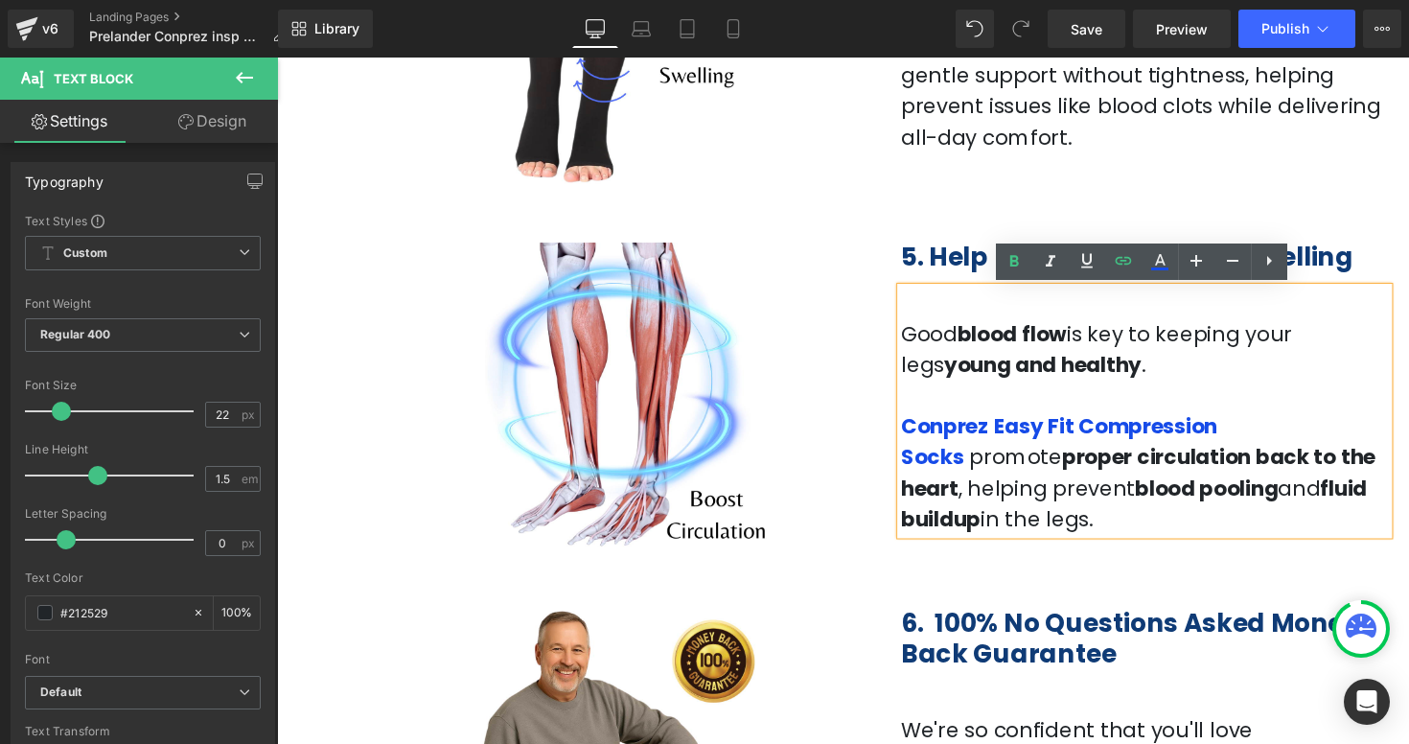
click at [1212, 567] on div "Image 5. Help Prevent Future Leg Swelling Heading Good blood flow is key to kee…" at bounding box center [857, 380] width 1150 height 380
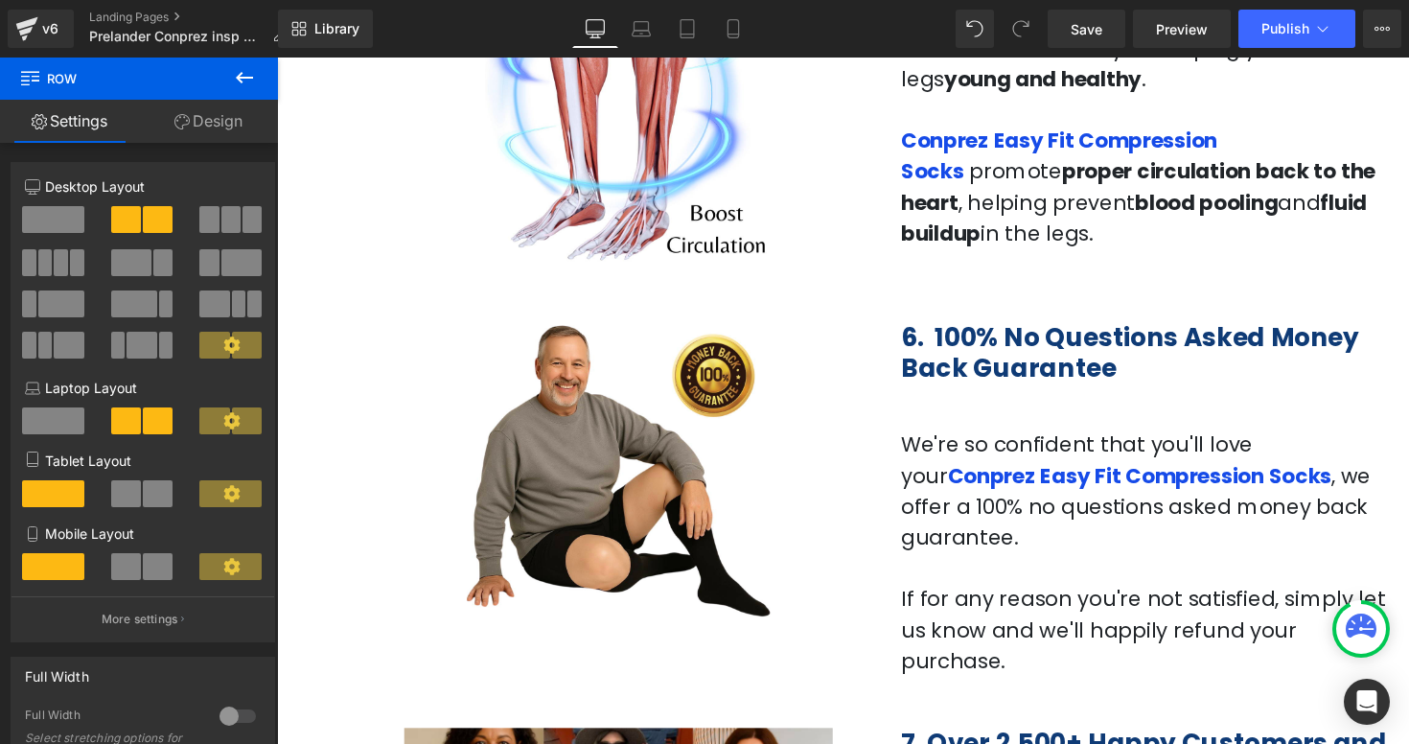
scroll to position [2420, 0]
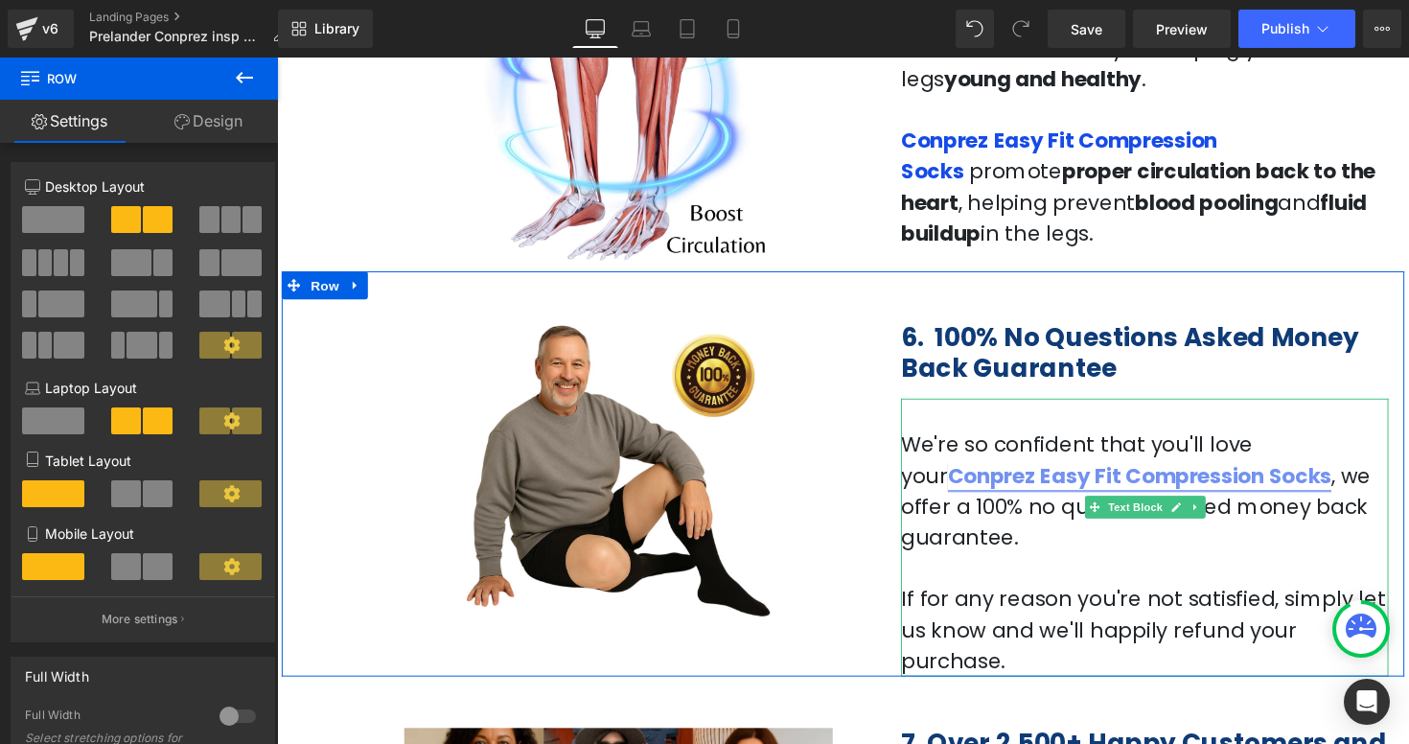
click at [1169, 489] on link "Conprez Easy Fit Compression Socks" at bounding box center [1160, 486] width 393 height 30
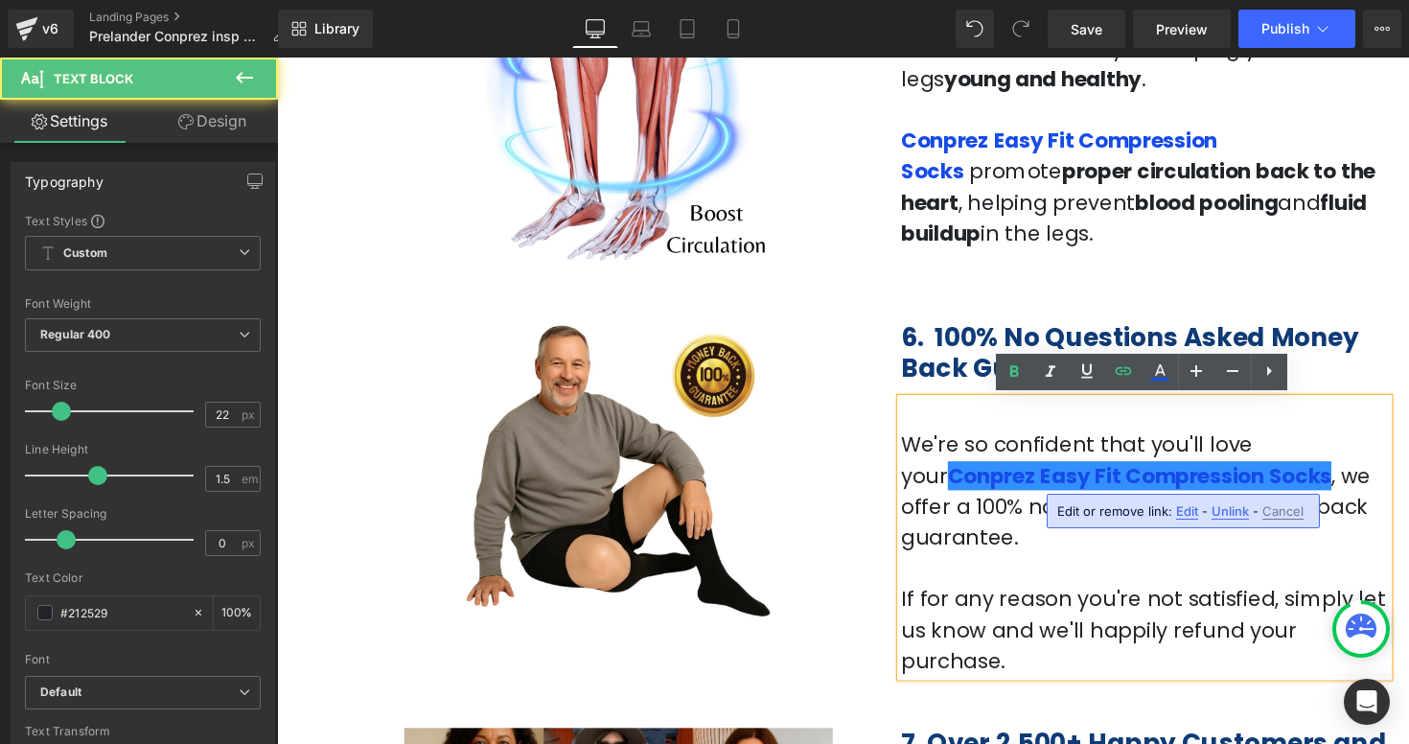
click at [1182, 518] on span "Edit" at bounding box center [1187, 511] width 22 height 16
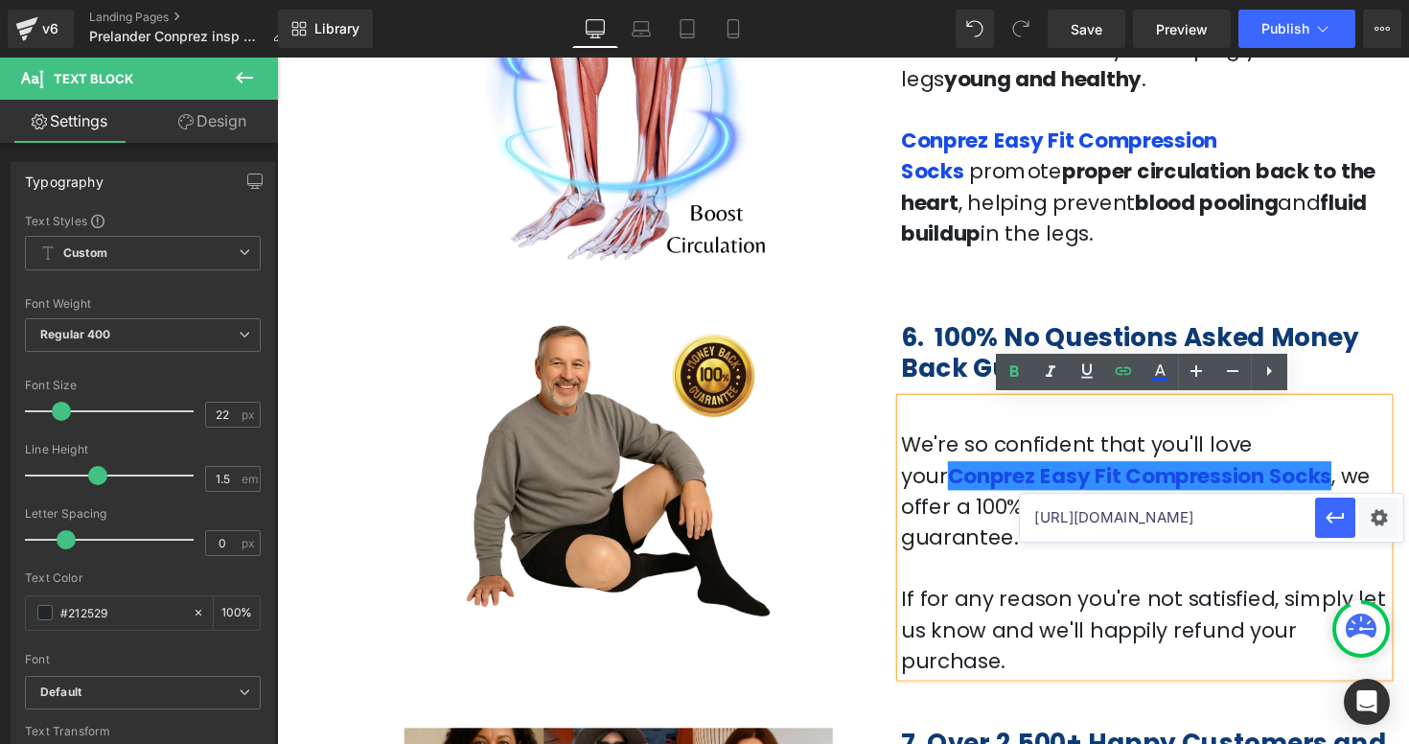
click at [1166, 518] on input "[URL][DOMAIN_NAME]" at bounding box center [1167, 518] width 295 height 48
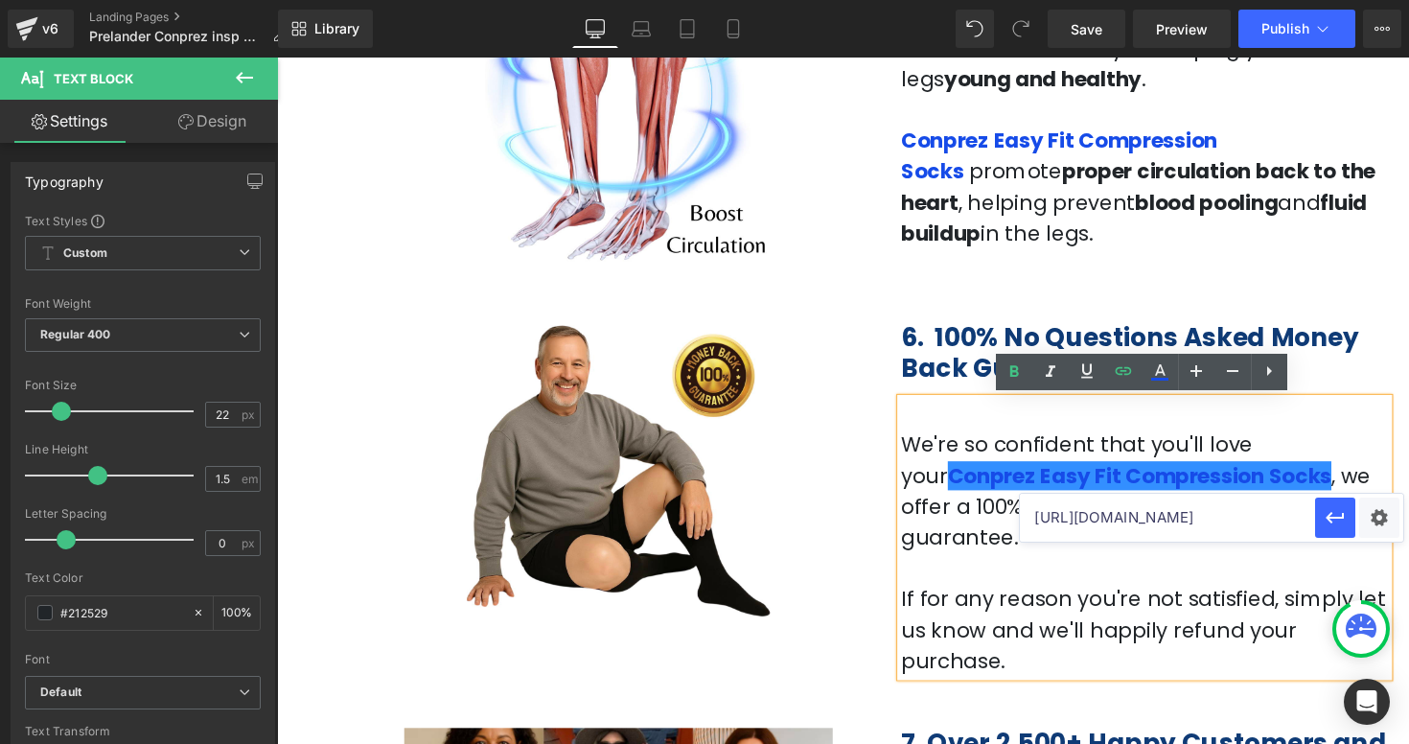
paste input "sock"
click at [1342, 530] on button "button" at bounding box center [1335, 517] width 40 height 40
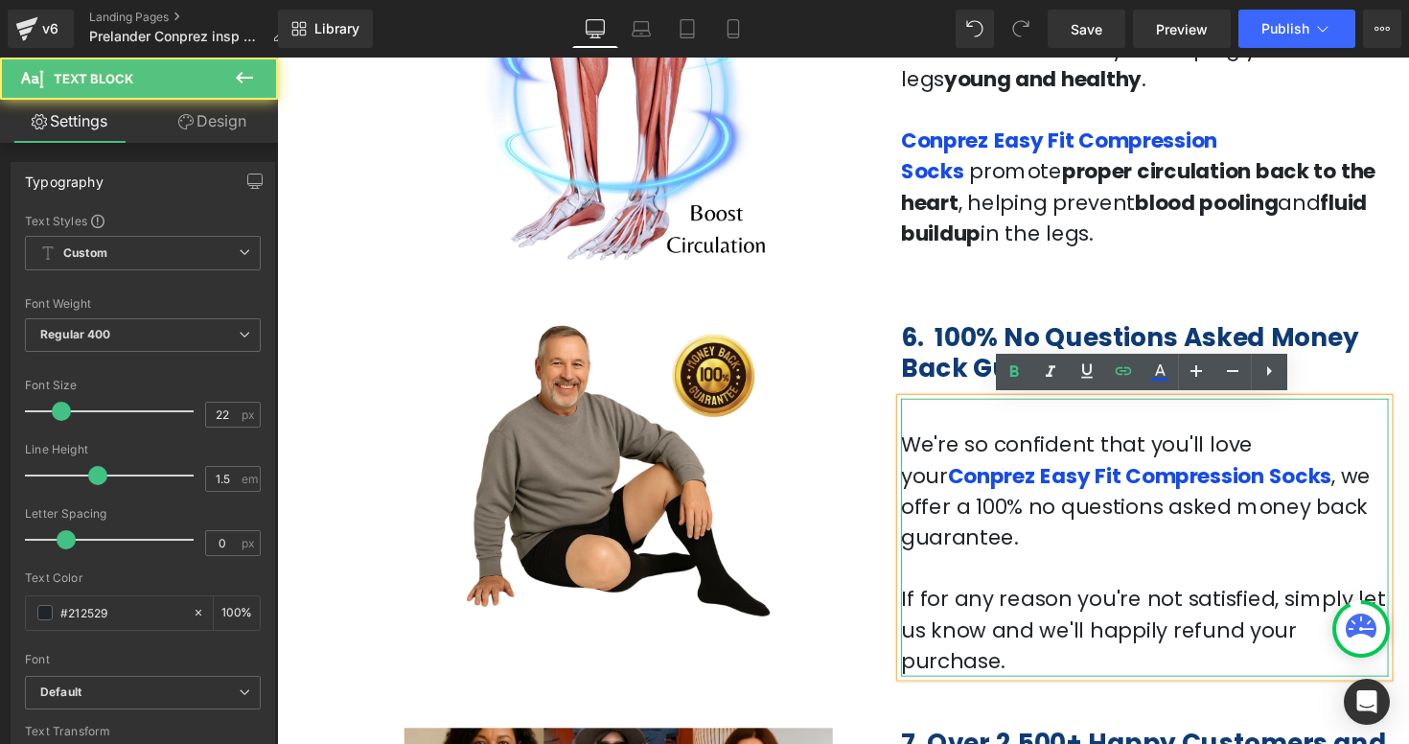
click at [1179, 564] on p at bounding box center [1165, 580] width 499 height 32
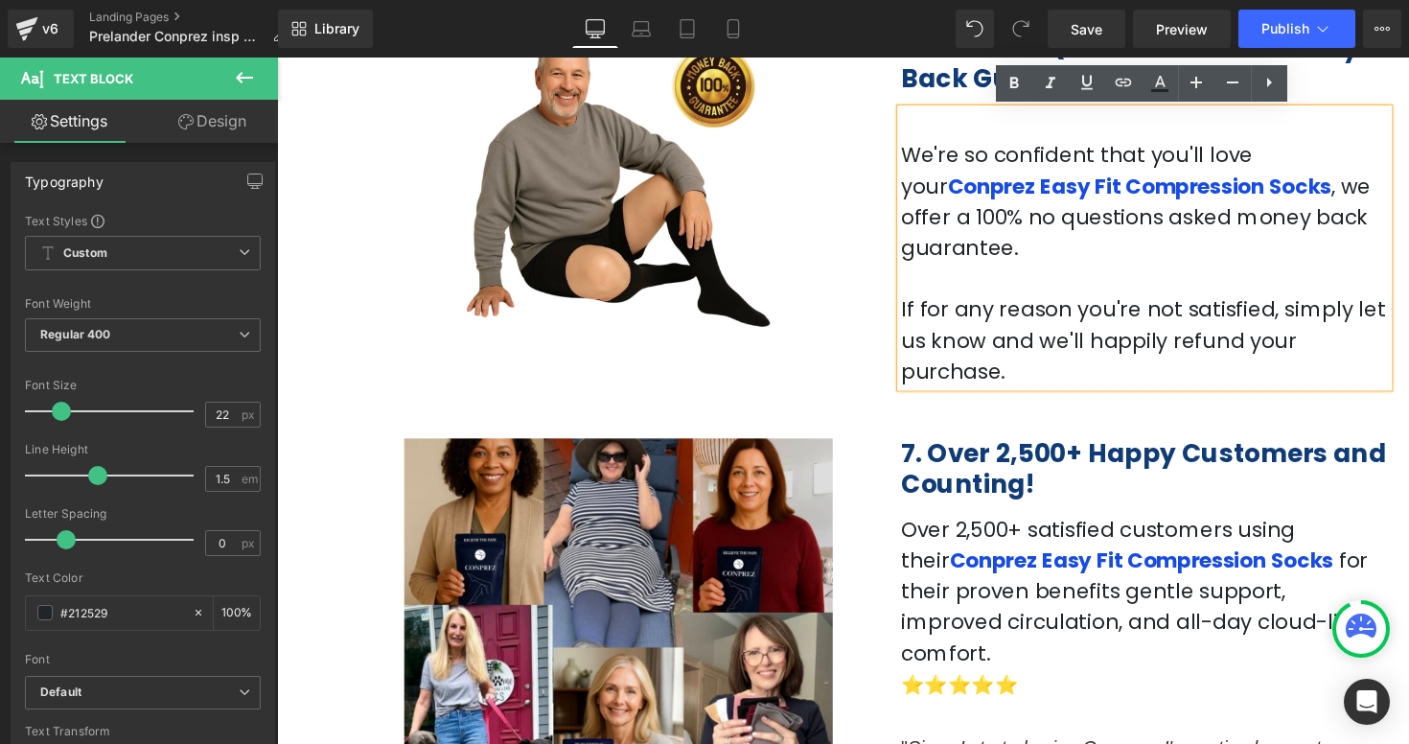
scroll to position [2729, 0]
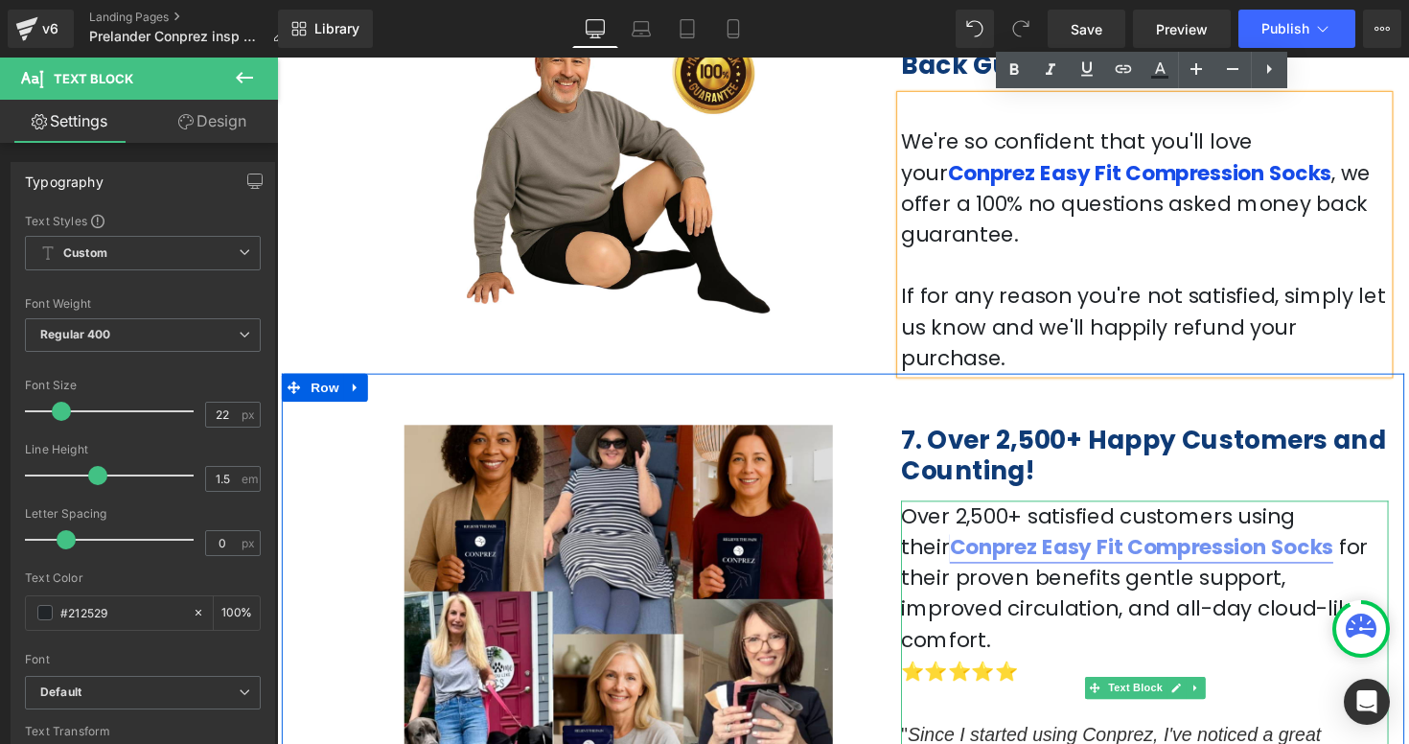
click at [1172, 544] on link "Conprez Easy Fit Compression Socks" at bounding box center [1162, 559] width 393 height 30
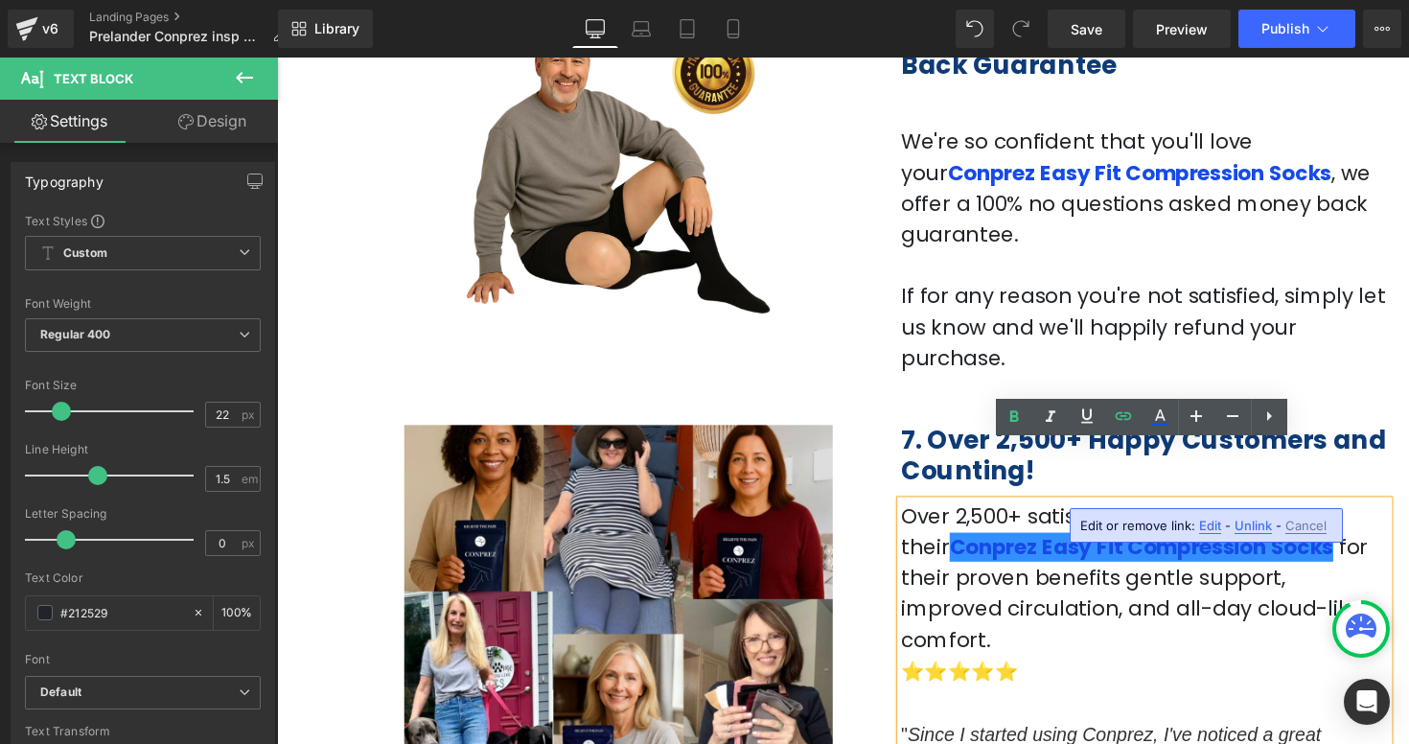
click at [1206, 528] on span "Edit" at bounding box center [1210, 526] width 22 height 16
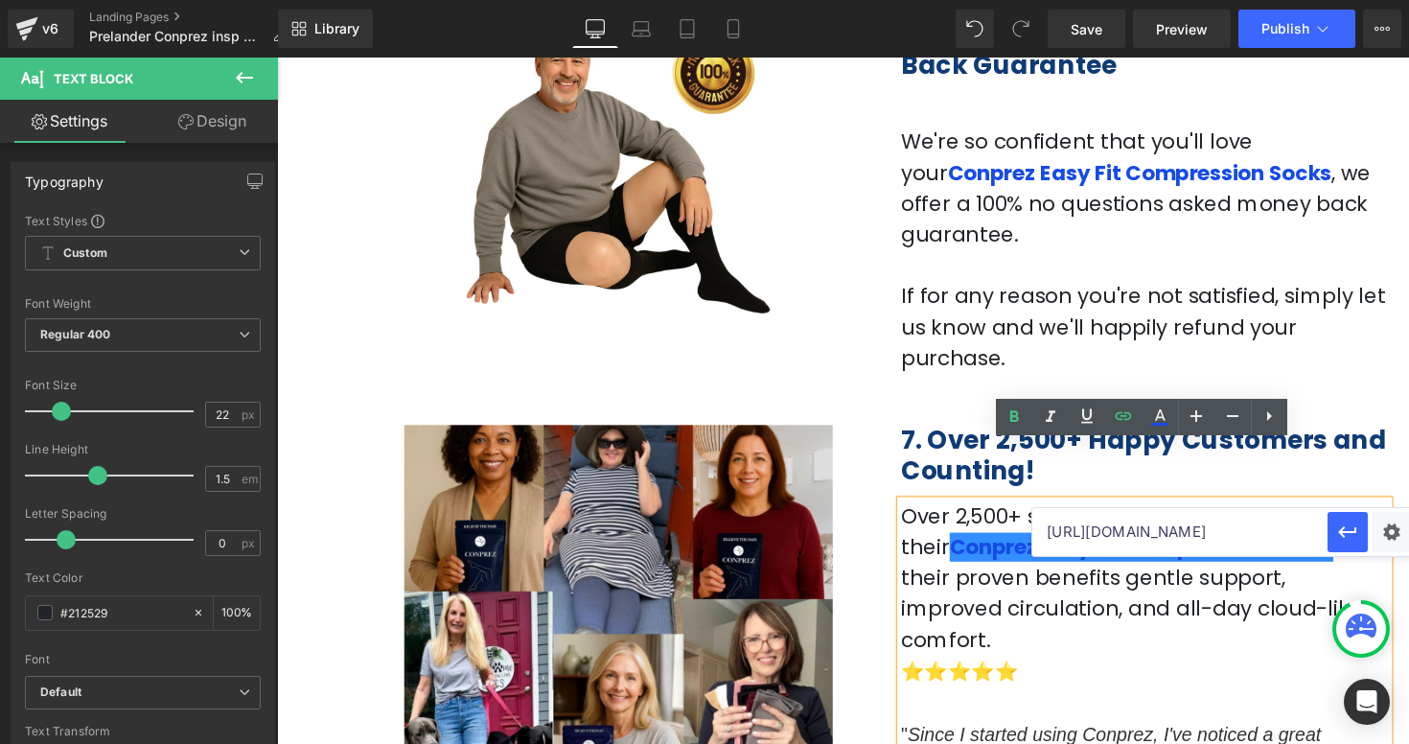
click at [1140, 538] on input "[URL][DOMAIN_NAME]" at bounding box center [1179, 532] width 295 height 48
paste input "sock"
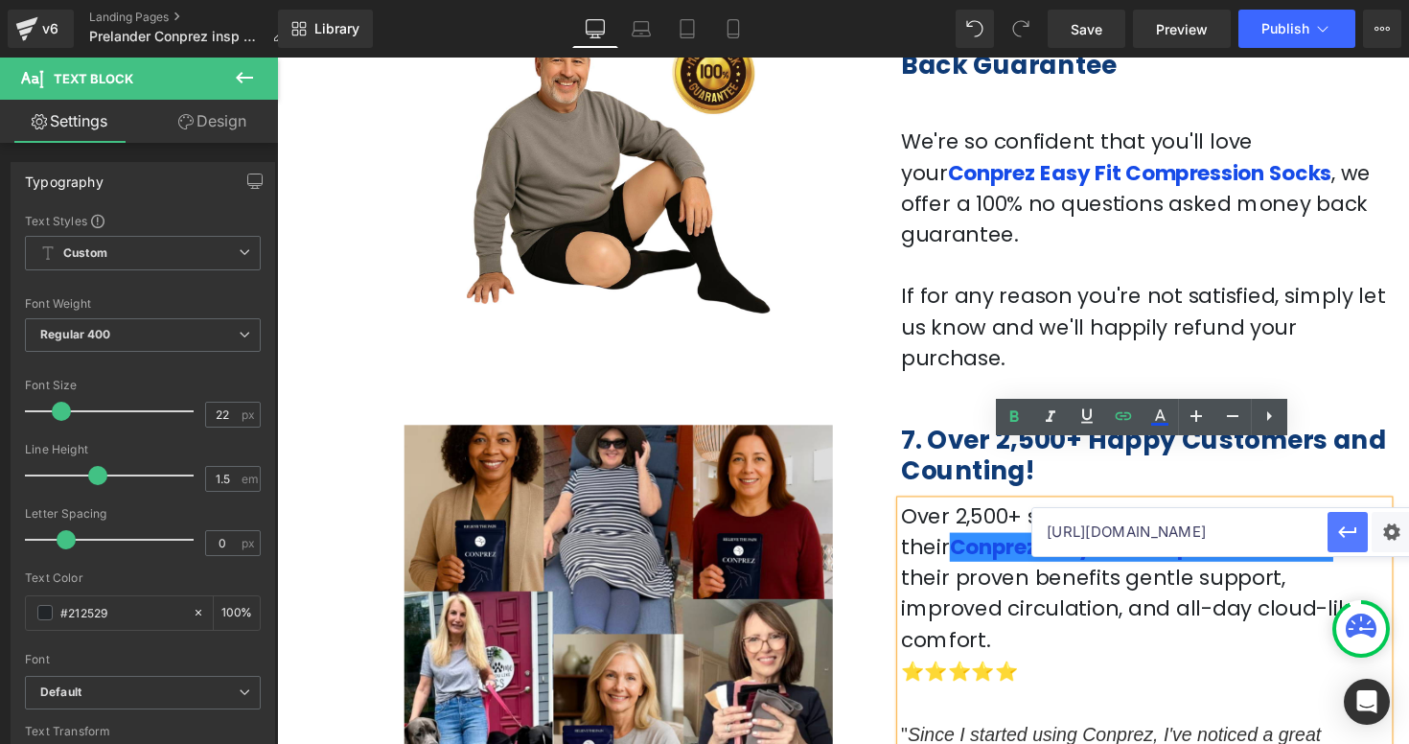
click at [1347, 527] on icon "button" at bounding box center [1347, 531] width 23 height 23
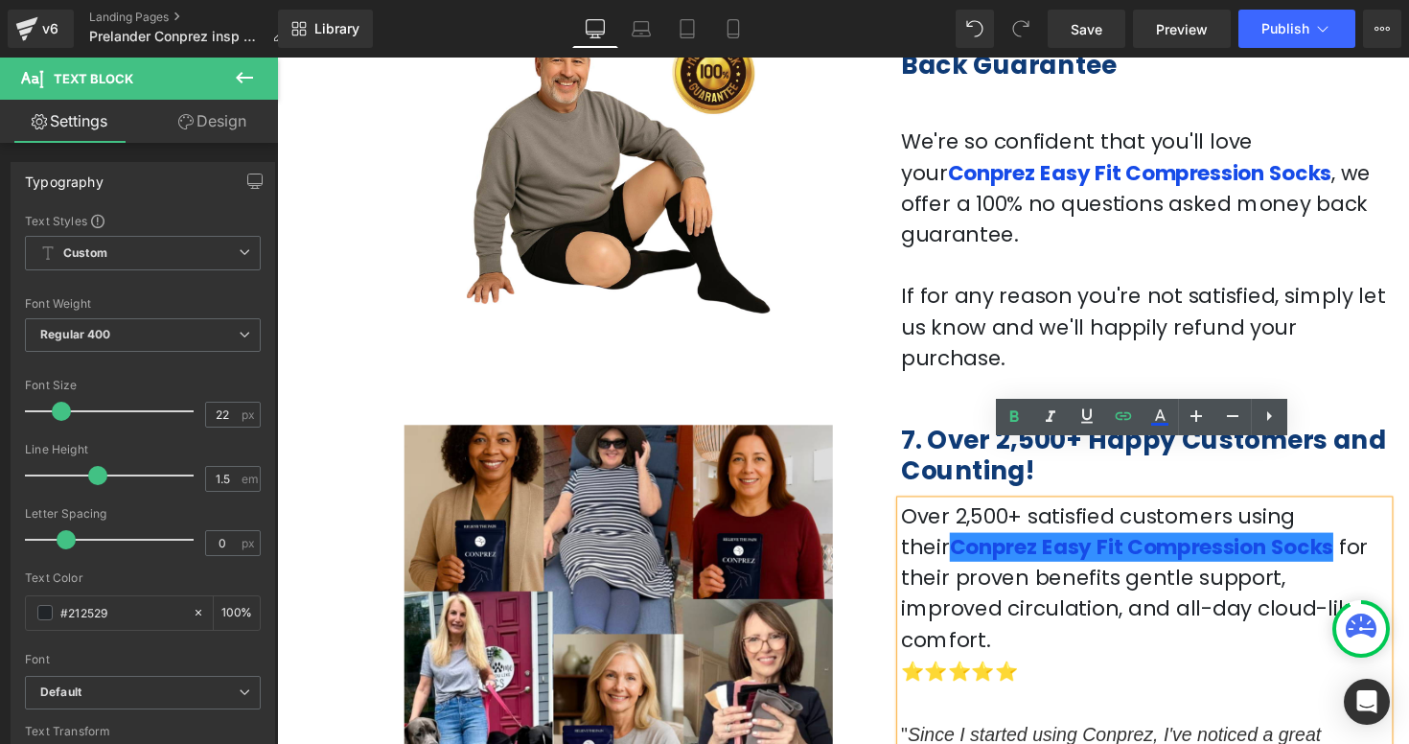
scroll to position [0, 0]
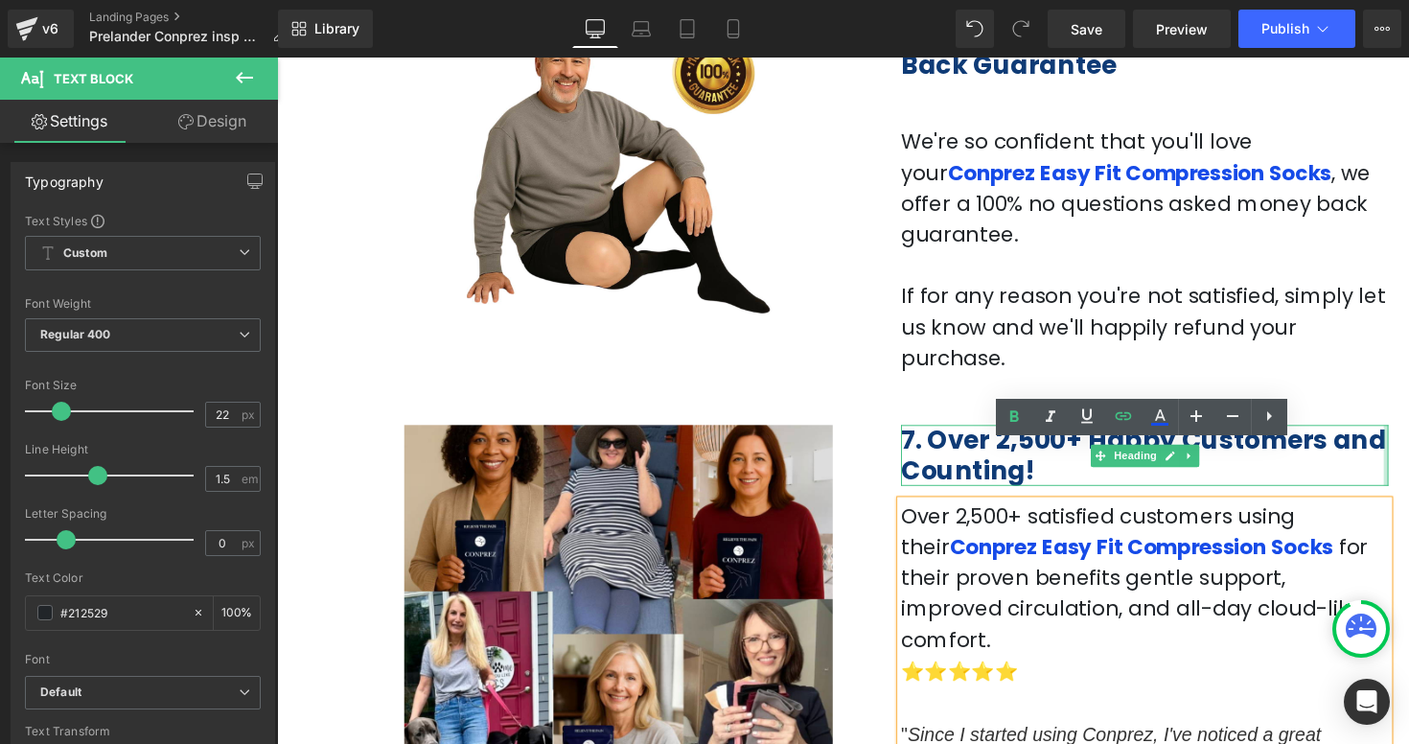
click at [1408, 434] on div at bounding box center [1413, 465] width 5 height 62
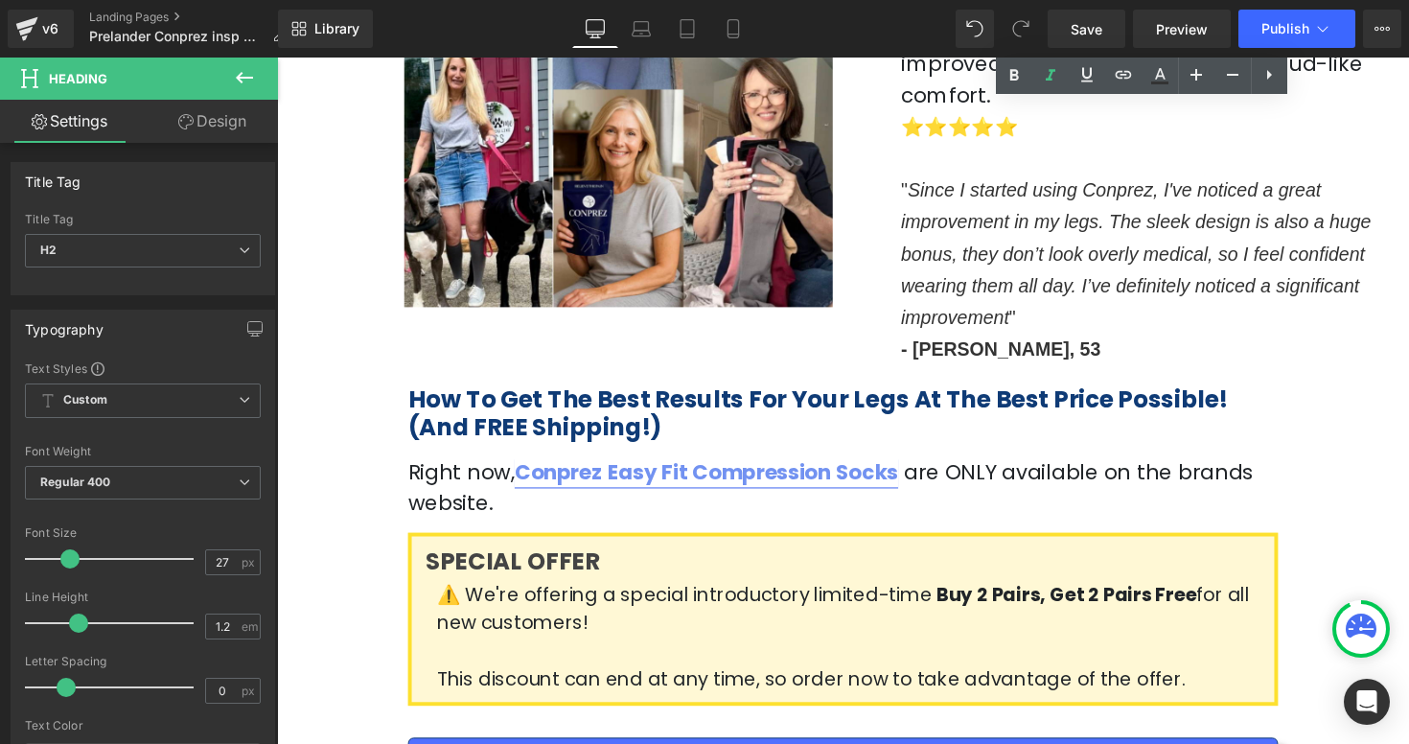
scroll to position [3304, 0]
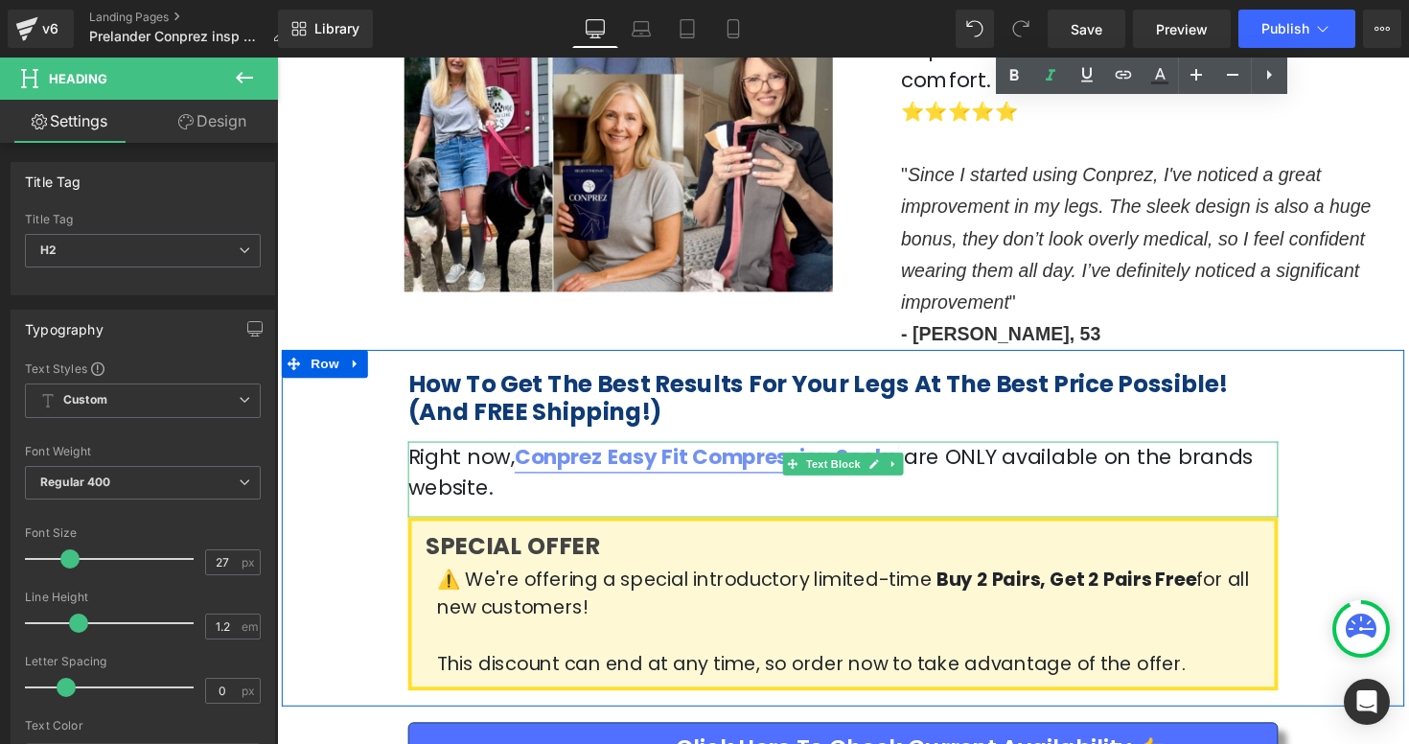
click at [746, 451] on link "Conprez Easy Fit Compression Socks" at bounding box center [716, 466] width 393 height 30
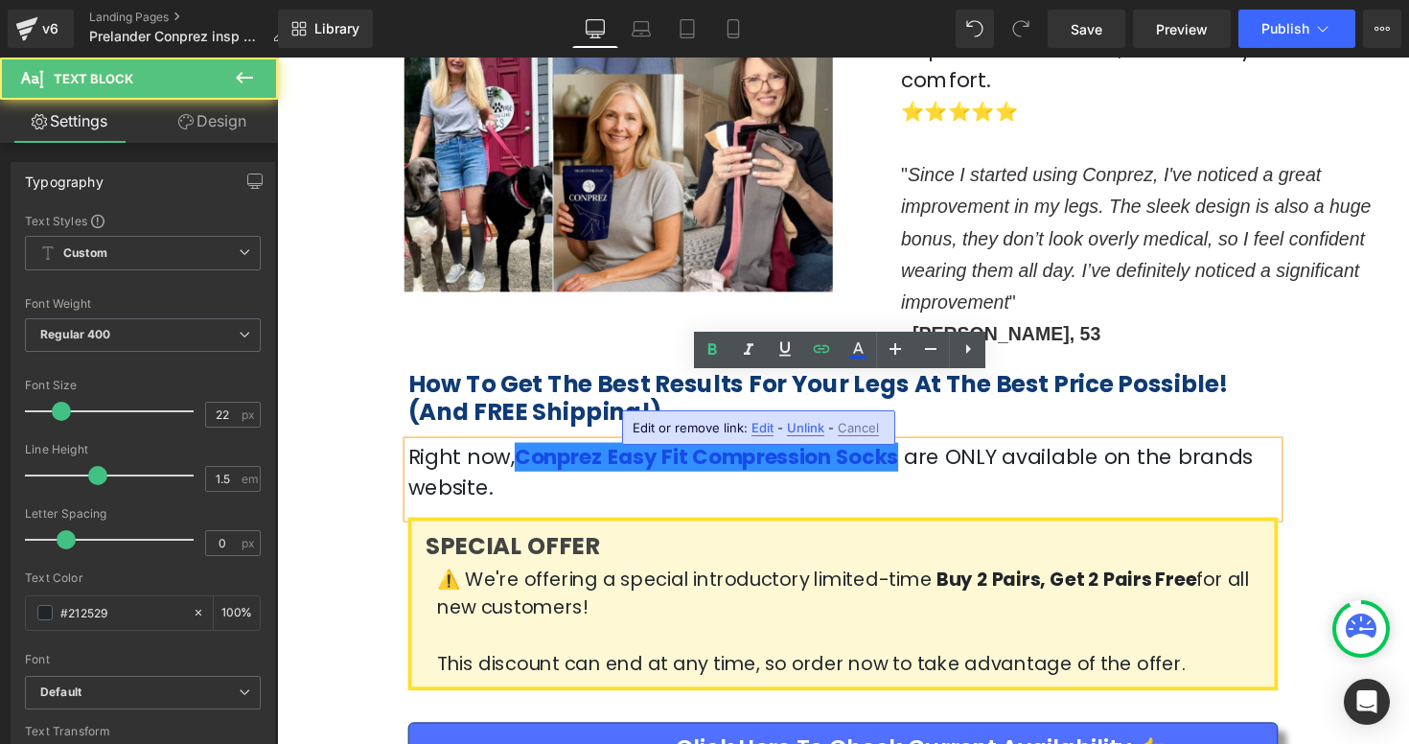
click at [765, 431] on span "Edit" at bounding box center [762, 428] width 22 height 16
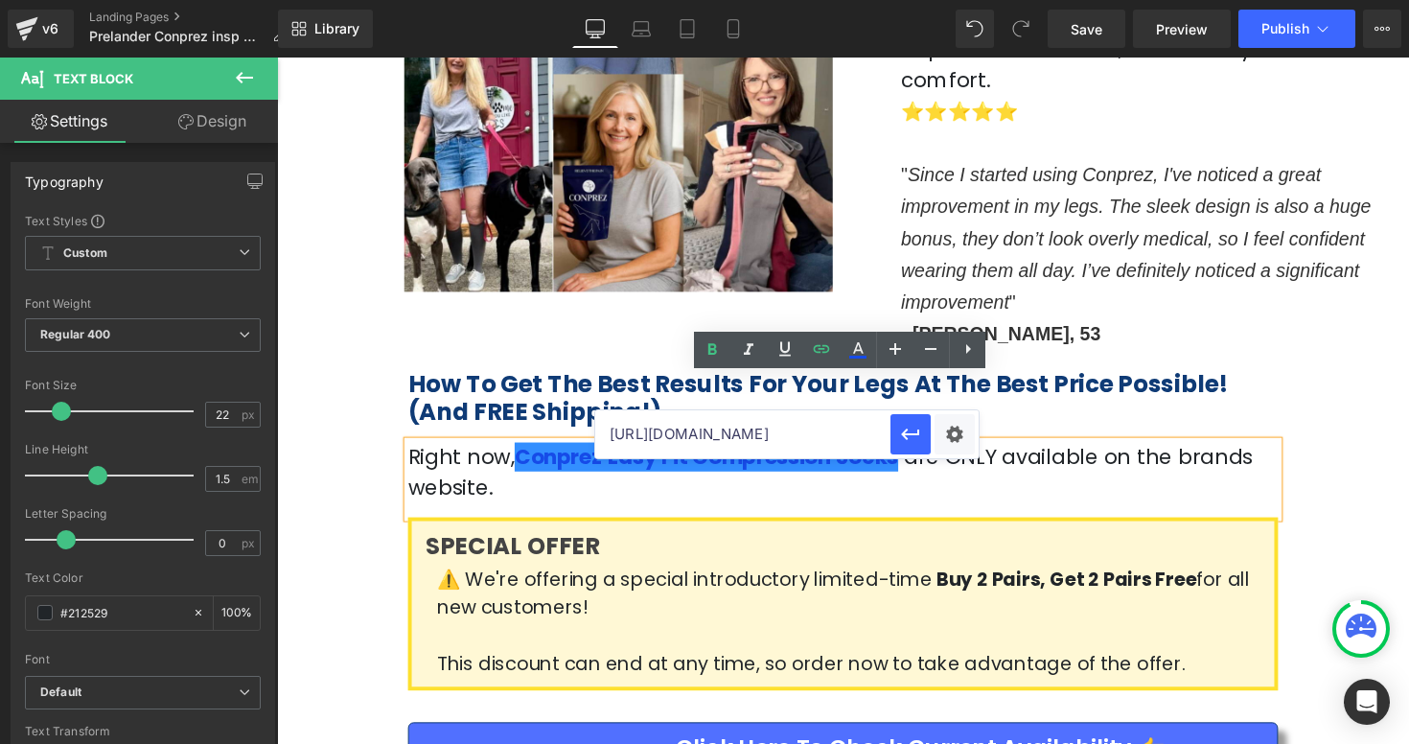
click at [769, 443] on input "[URL][DOMAIN_NAME]" at bounding box center [742, 434] width 295 height 48
paste input "sock"
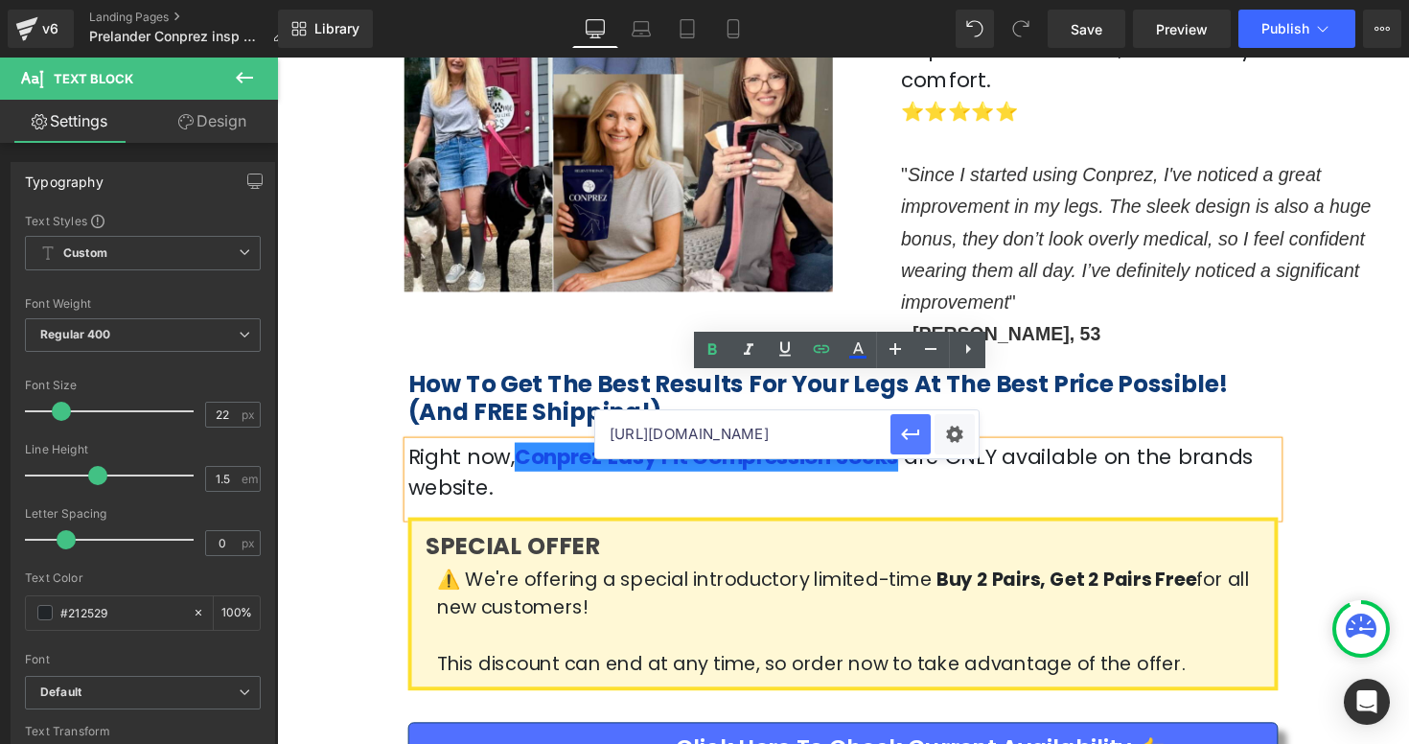
type input "[URL][DOMAIN_NAME]"
click at [910, 435] on icon "button" at bounding box center [910, 434] width 23 height 23
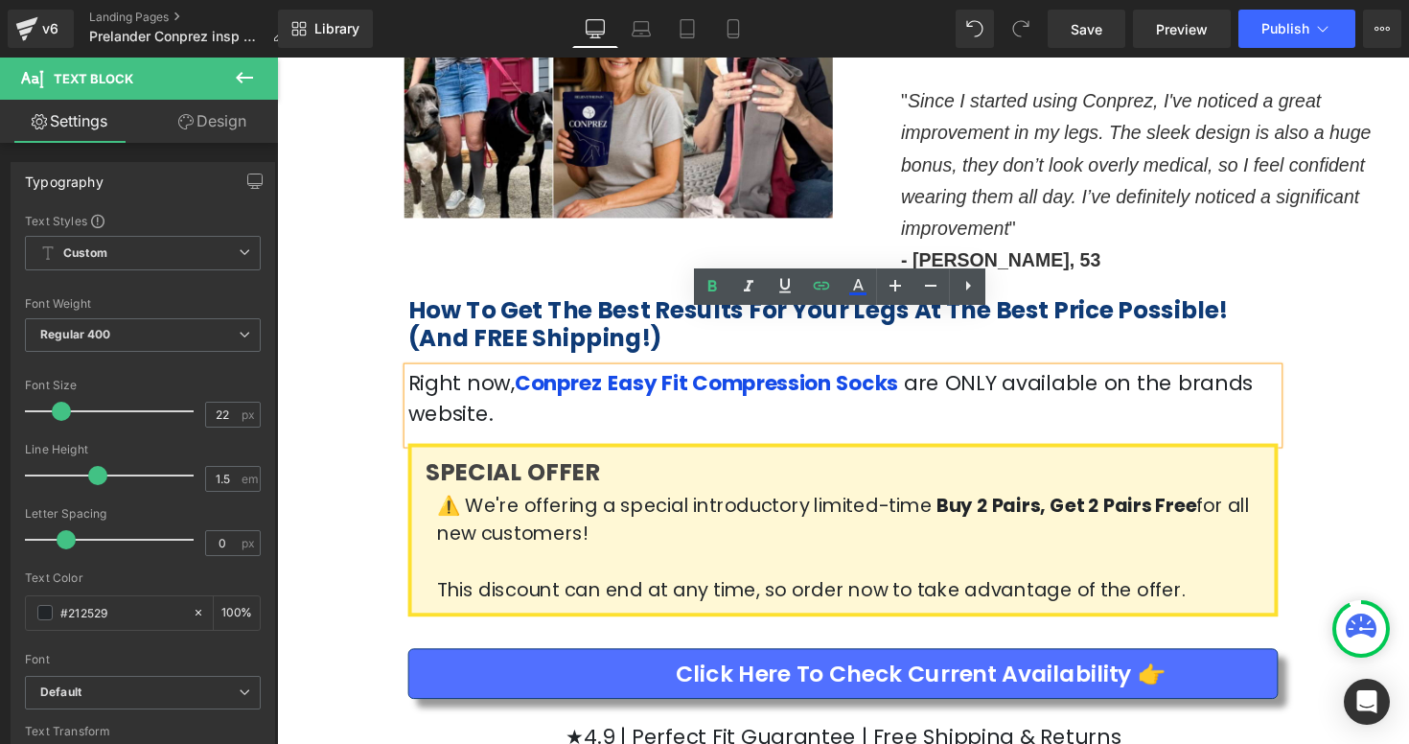
scroll to position [3426, 0]
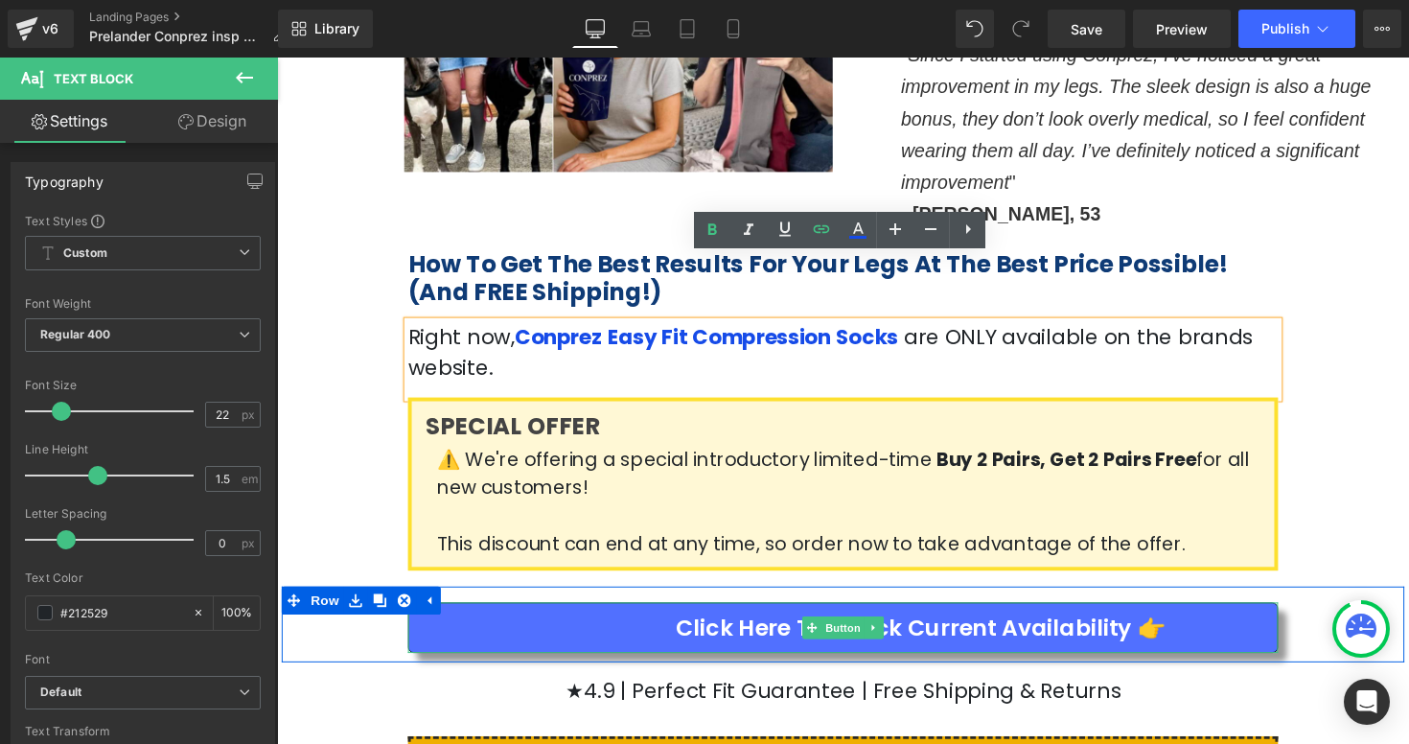
click at [956, 624] on span "Click Here to Check Current Availability 👉" at bounding box center [936, 641] width 502 height 35
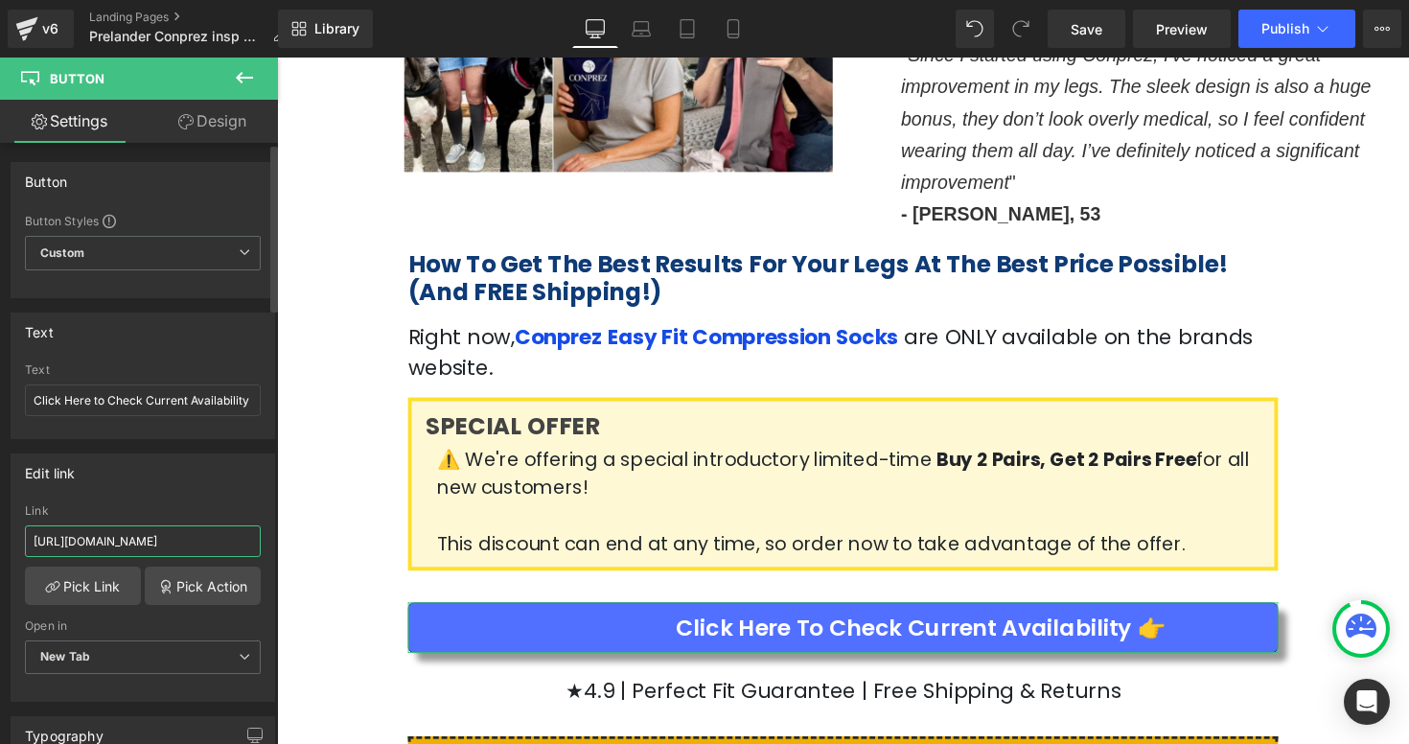
click at [152, 538] on input "[URL][DOMAIN_NAME]" at bounding box center [143, 541] width 236 height 32
type input "[URL][DOMAIN_NAME]"
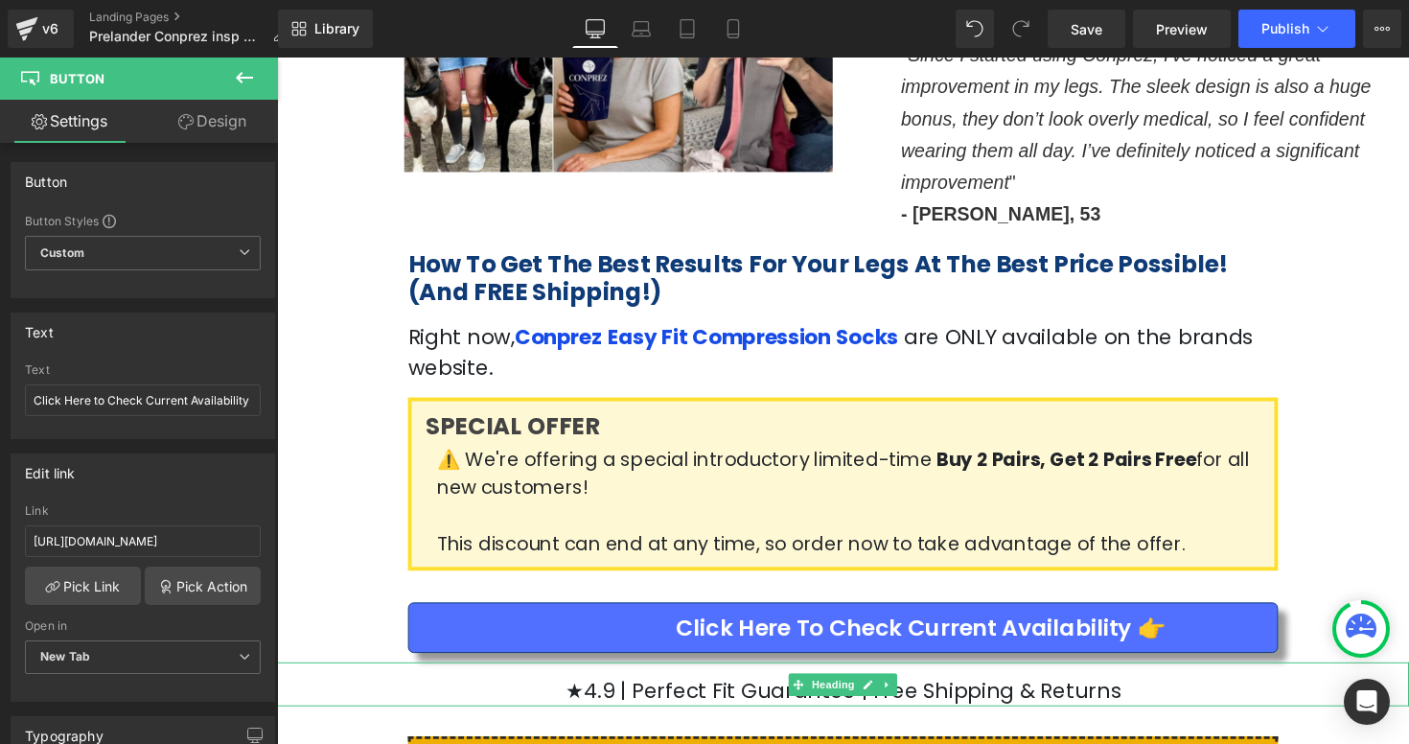
click at [316, 690] on h1 "★4.9 | Perfect Fit Guarantee | Free Shipping & Returns" at bounding box center [857, 706] width 1160 height 32
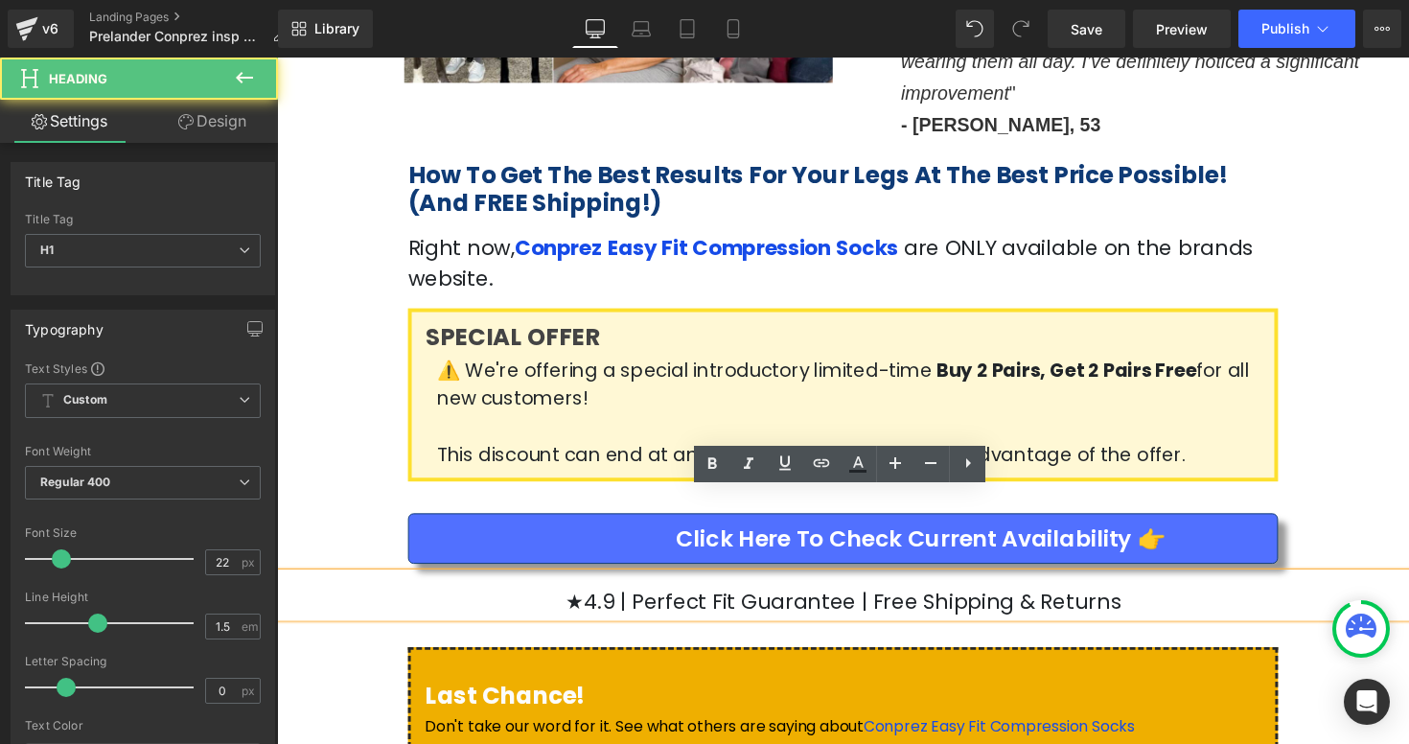
scroll to position [3558, 0]
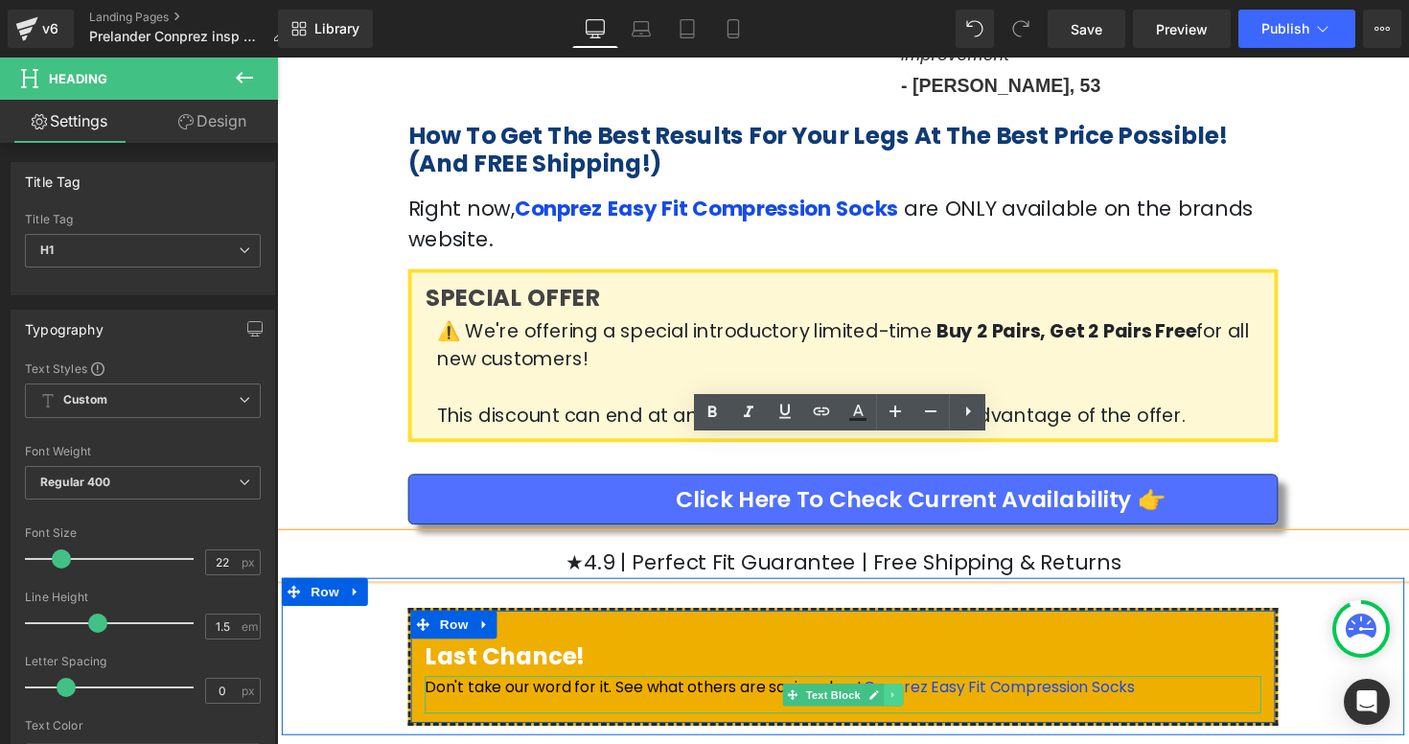
click at [899, 699] on link at bounding box center [909, 710] width 20 height 23
click at [991, 691] on p "Don't take our word for it. See what others are saying about Conprez Easy Fit C…" at bounding box center [856, 702] width 857 height 23
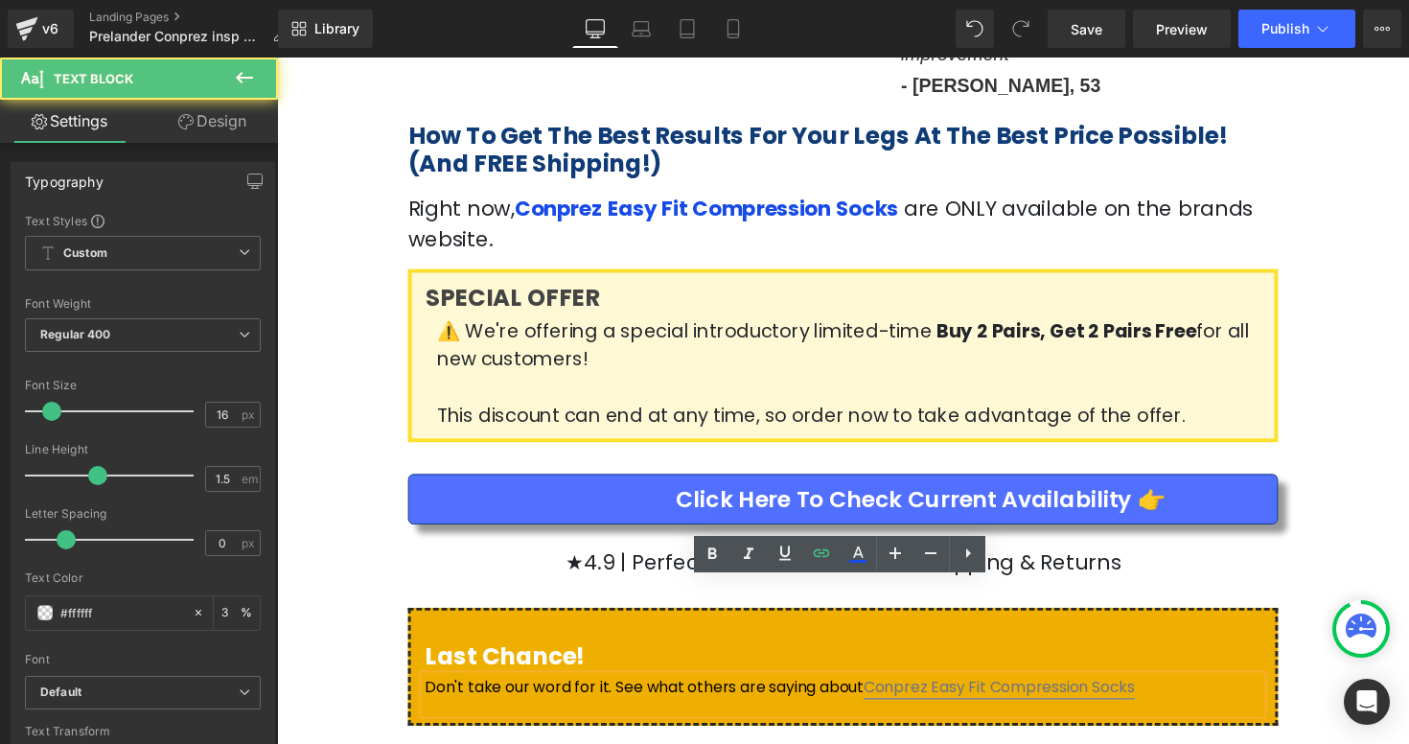
click at [993, 691] on link "Conprez Easy Fit Compression Socks" at bounding box center [1017, 702] width 278 height 22
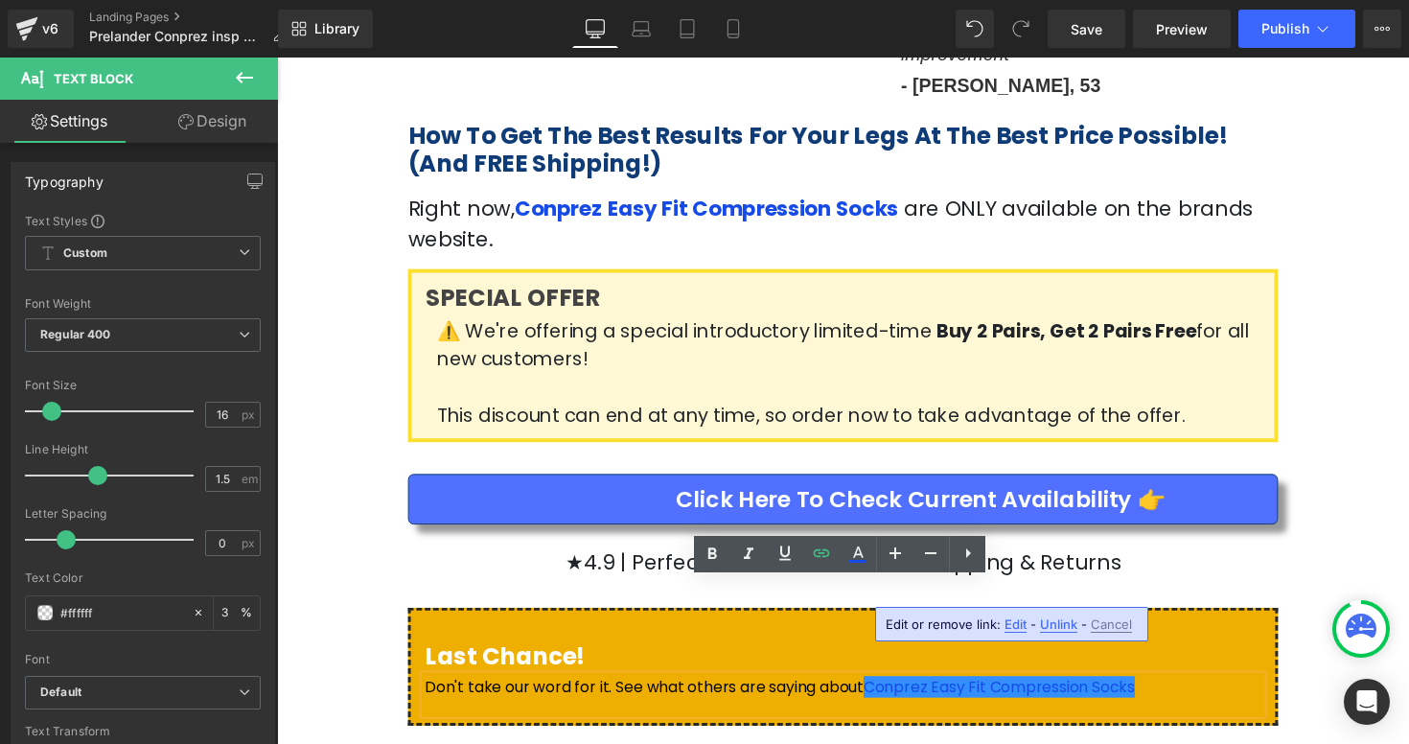
click at [1014, 628] on span "Edit" at bounding box center [1015, 624] width 22 height 16
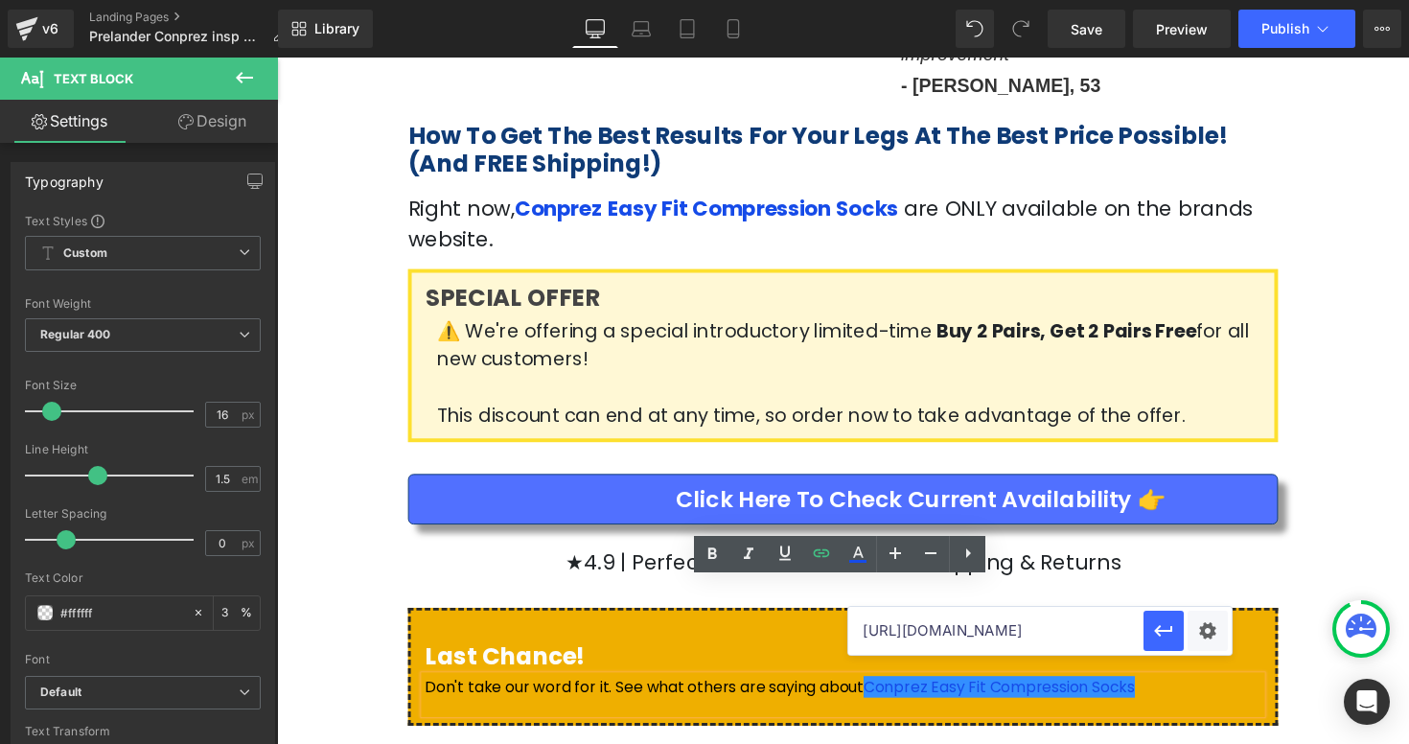
click at [951, 622] on input "[URL][DOMAIN_NAME]" at bounding box center [995, 631] width 295 height 48
paste input "sock"
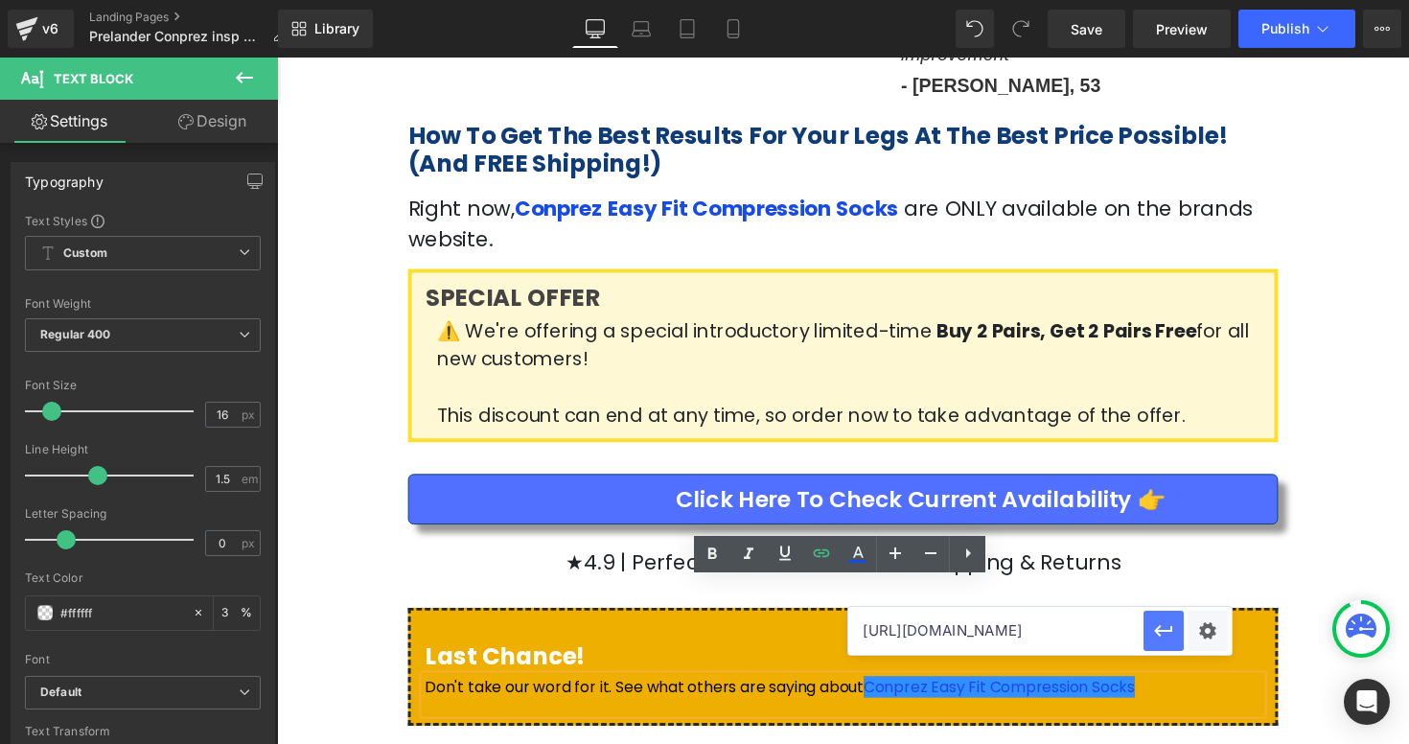
type input "[URL][DOMAIN_NAME]"
click at [1163, 630] on icon "button" at bounding box center [1163, 631] width 18 height 12
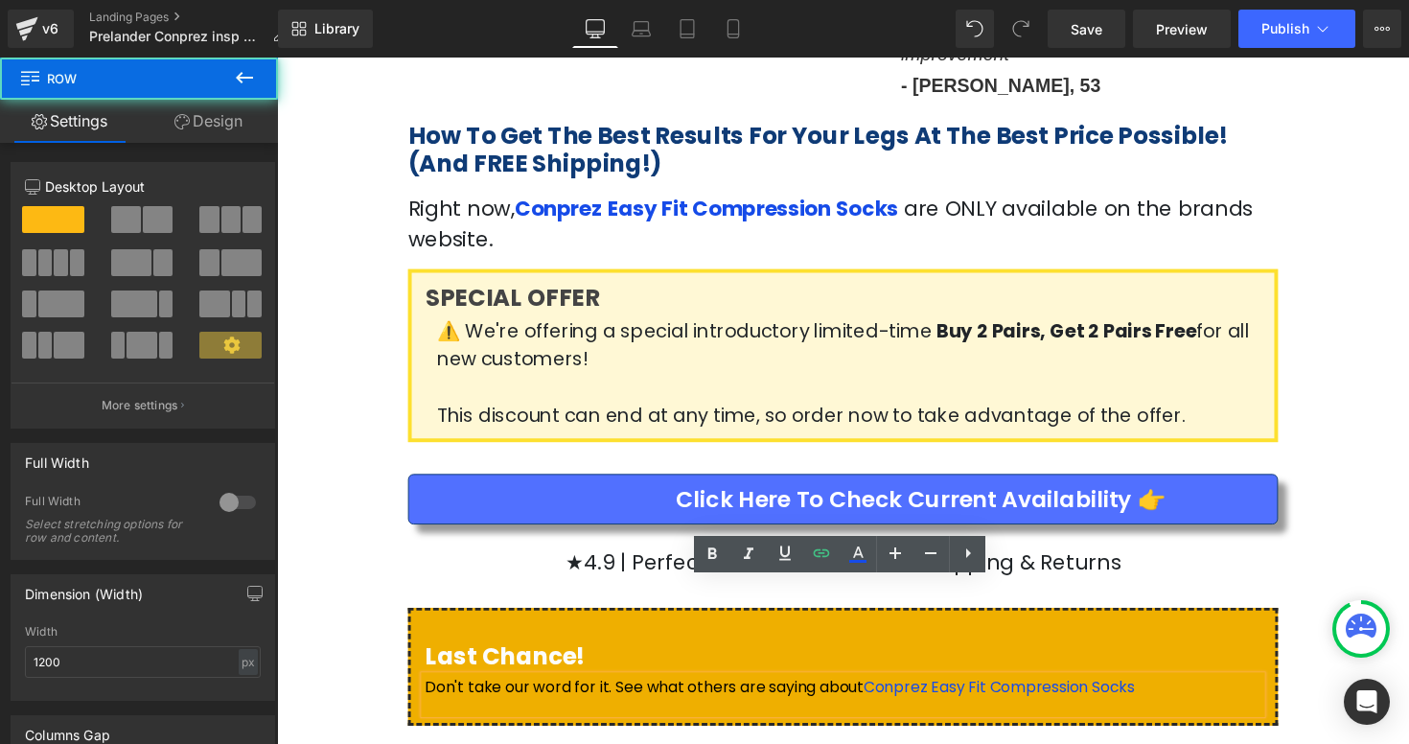
click at [1364, 590] on div "Last Chance! Heading Don't take our word for it. See what others are saying abo…" at bounding box center [857, 670] width 1150 height 161
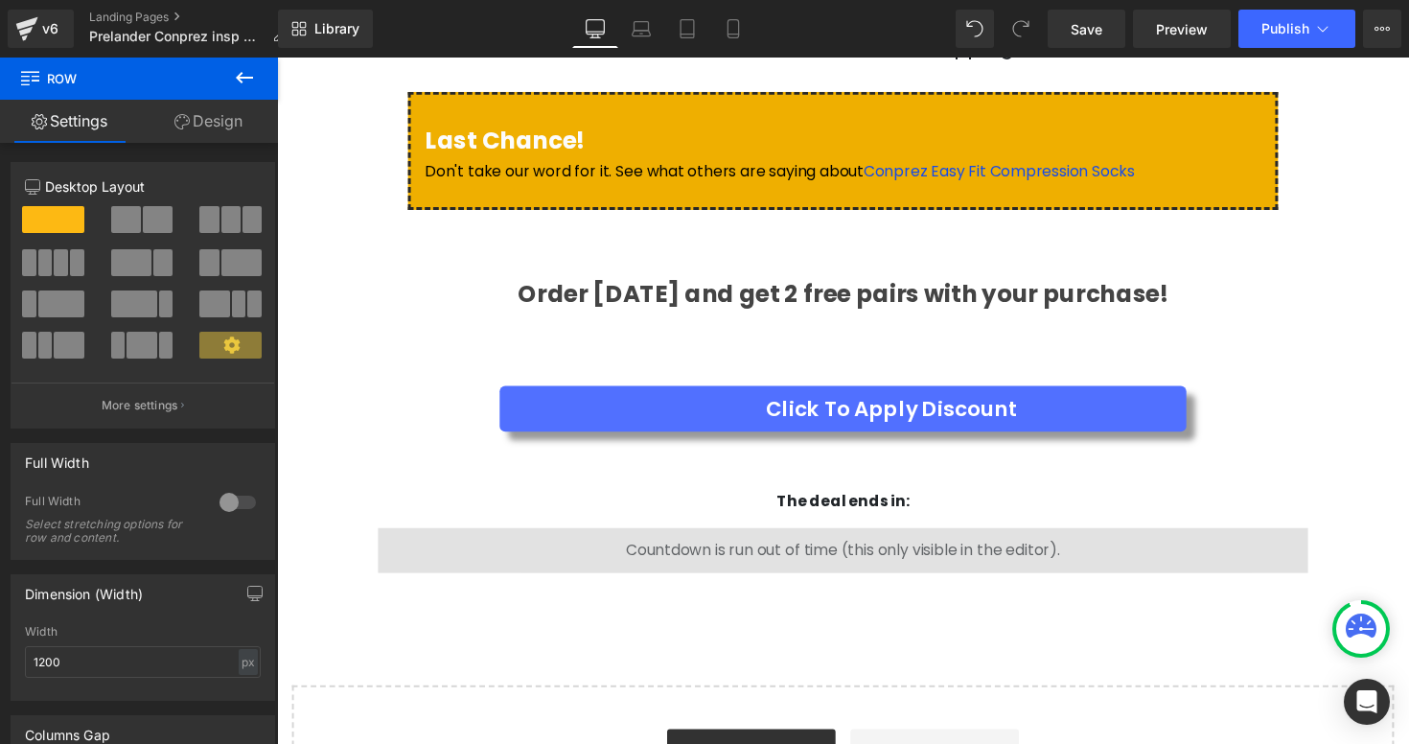
scroll to position [4091, 0]
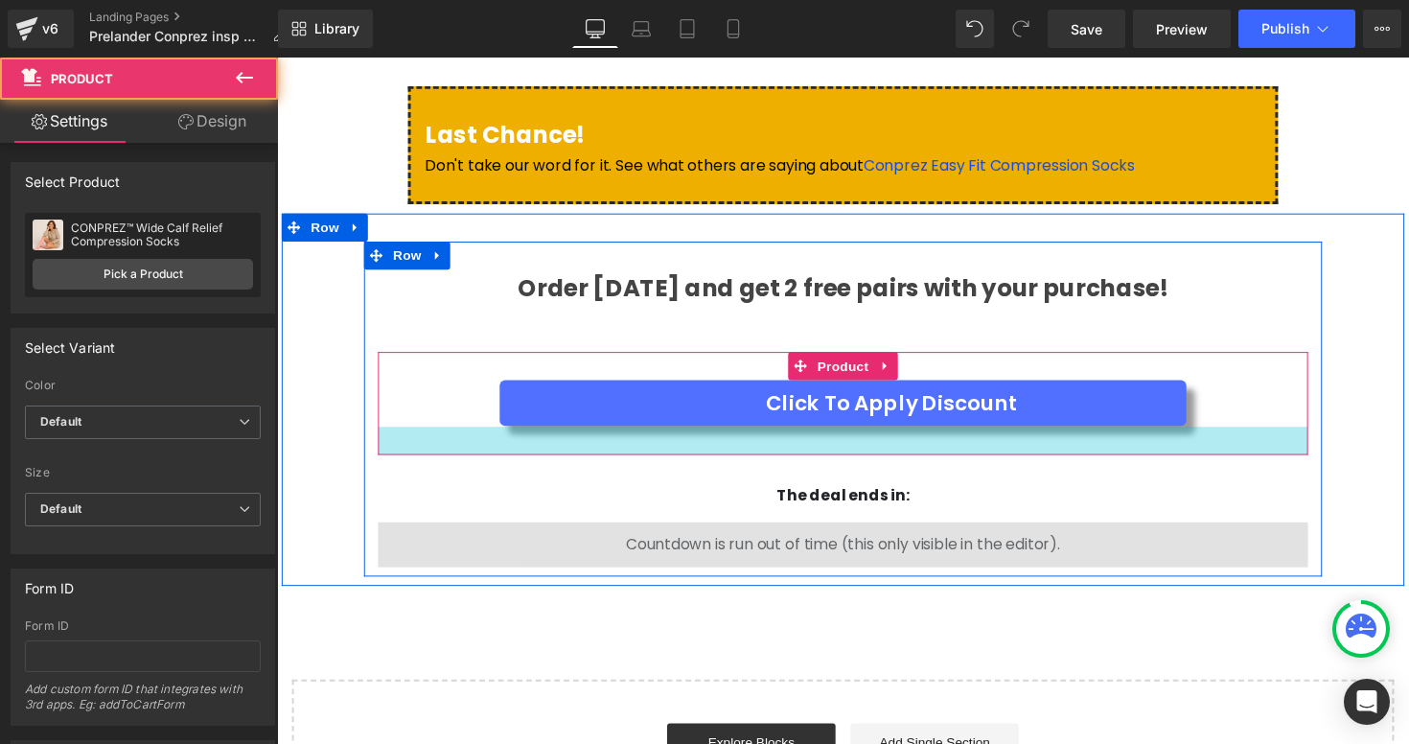
click at [1076, 436] on div at bounding box center [856, 450] width 953 height 29
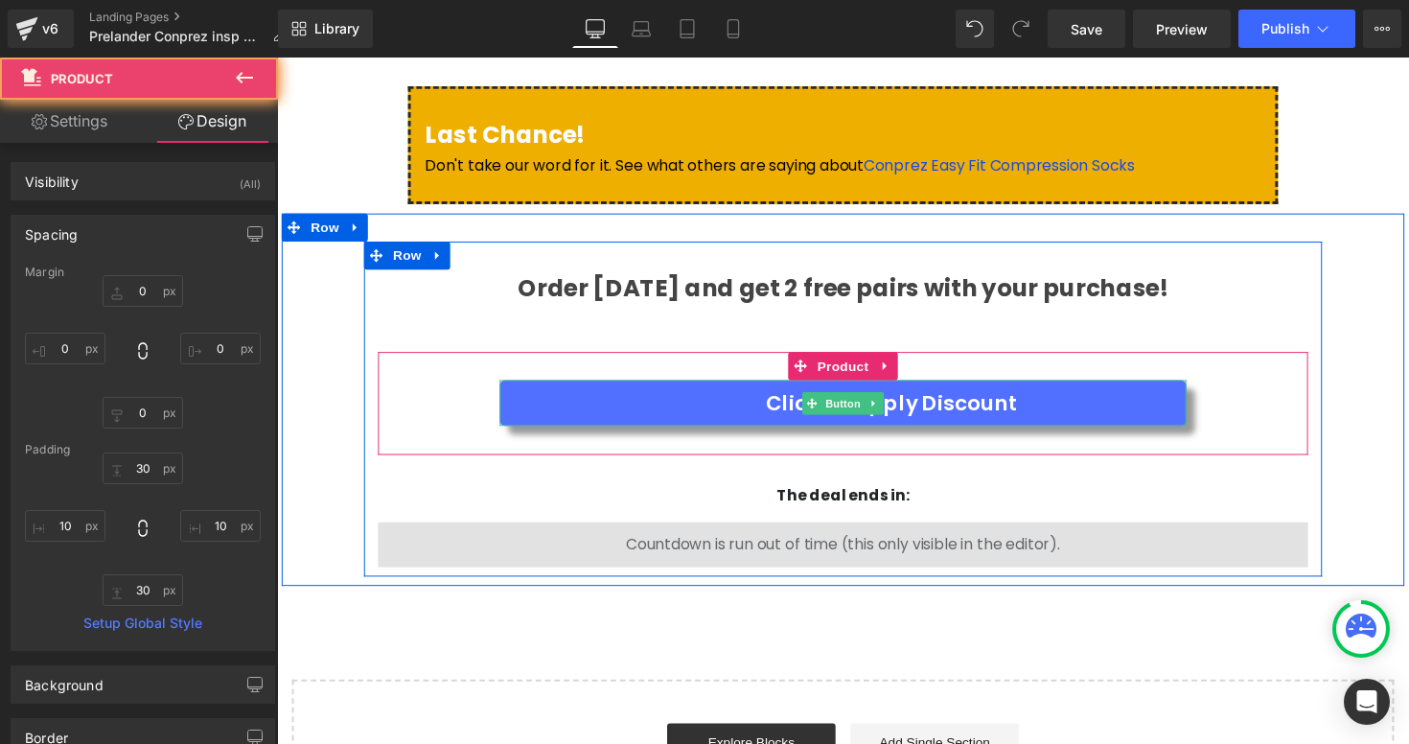
click at [1073, 388] on link "Click To Apply Discount" at bounding box center [856, 411] width 703 height 47
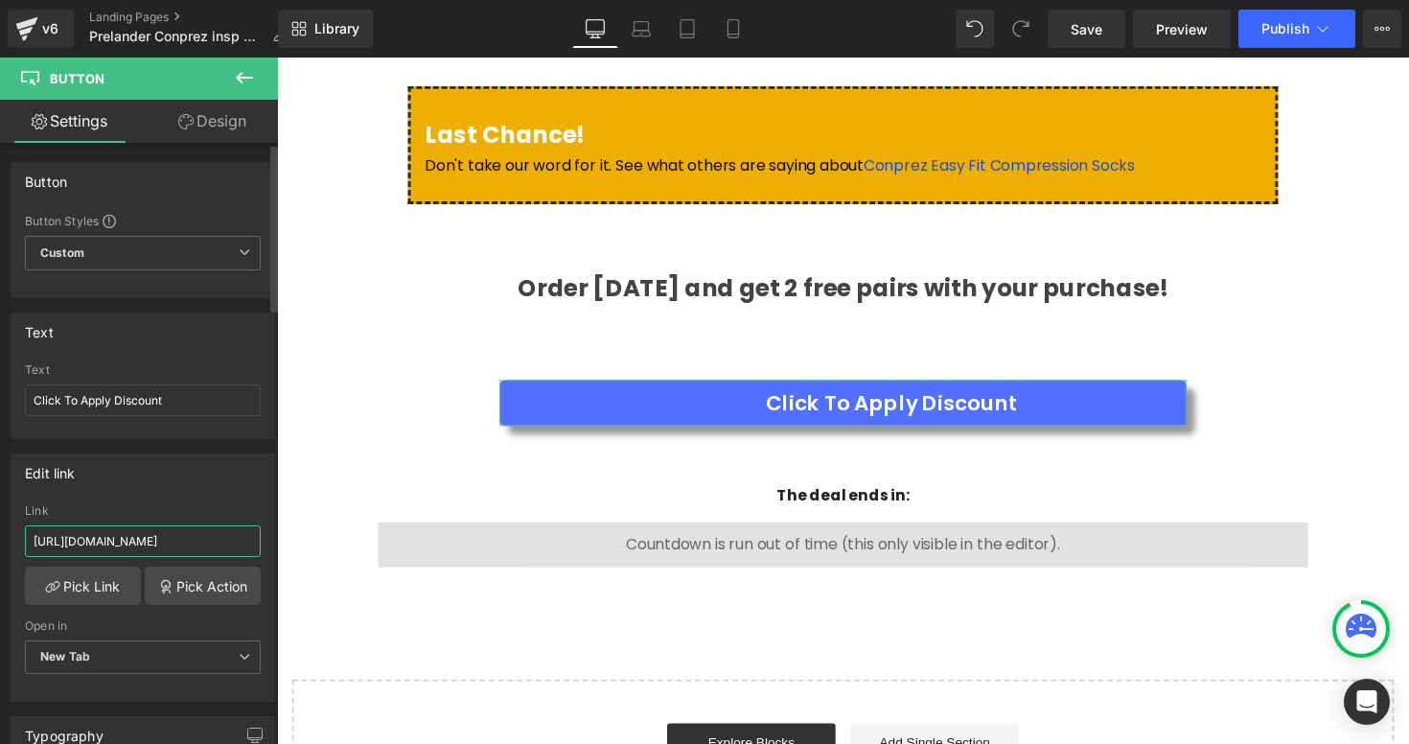
click at [219, 542] on input "[URL][DOMAIN_NAME]" at bounding box center [143, 541] width 236 height 32
type input "[URL][DOMAIN_NAME]"
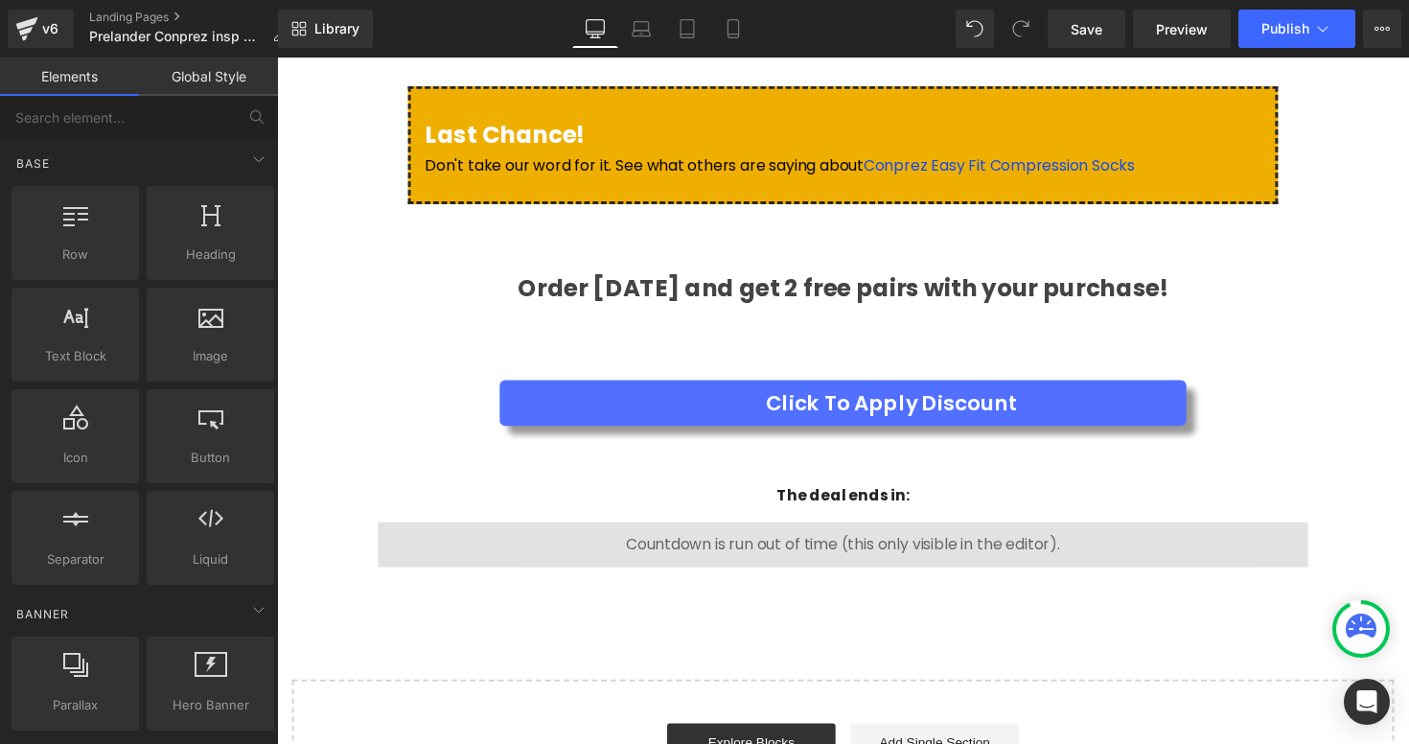
scroll to position [4113, 0]
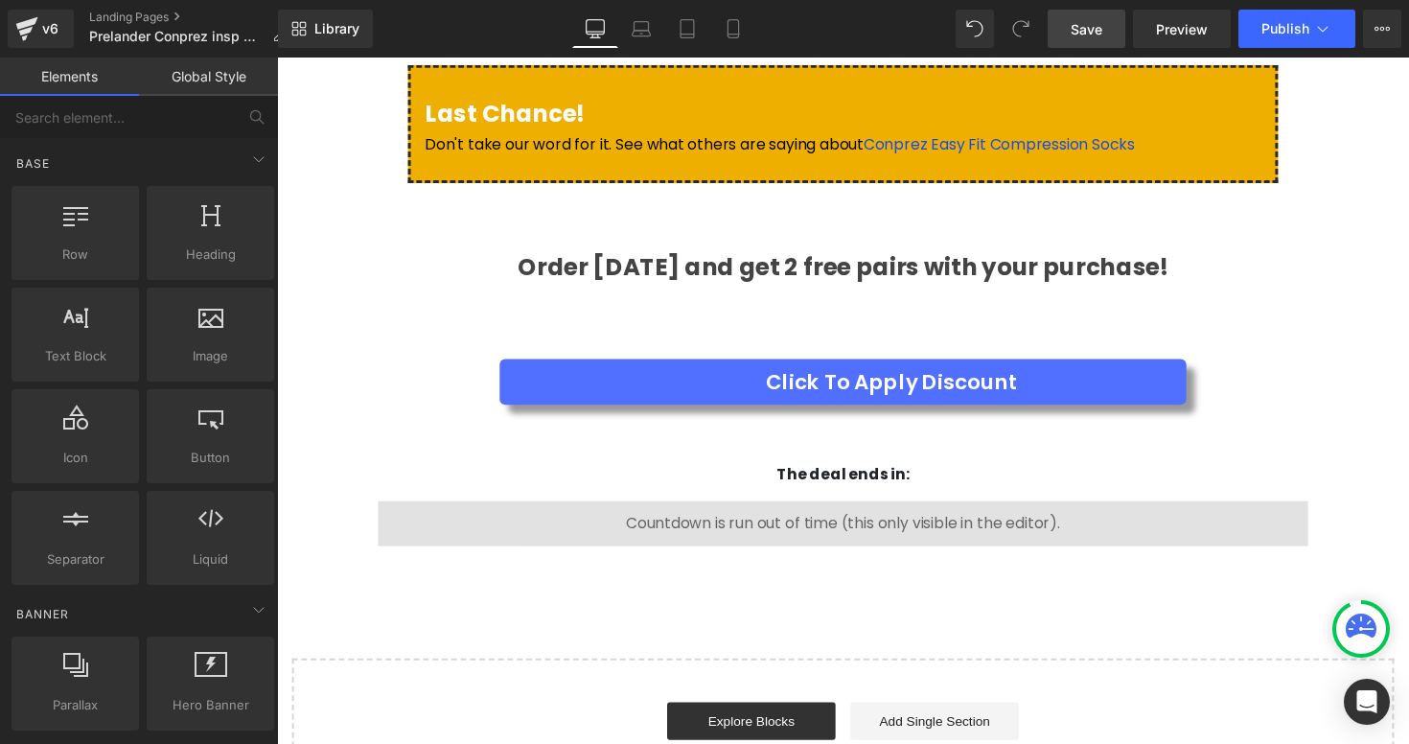
click at [1091, 31] on span "Save" at bounding box center [1087, 29] width 32 height 20
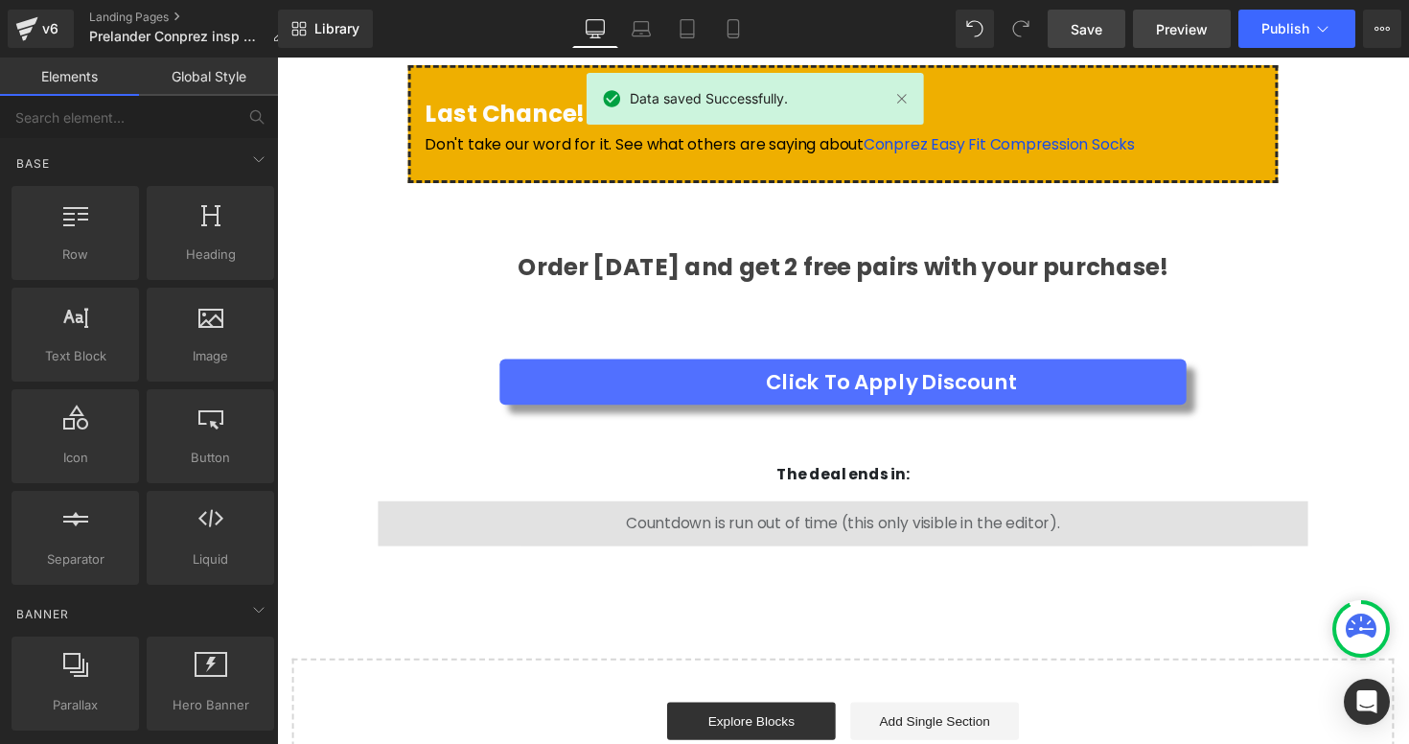
click at [1181, 31] on span "Preview" at bounding box center [1182, 29] width 52 height 20
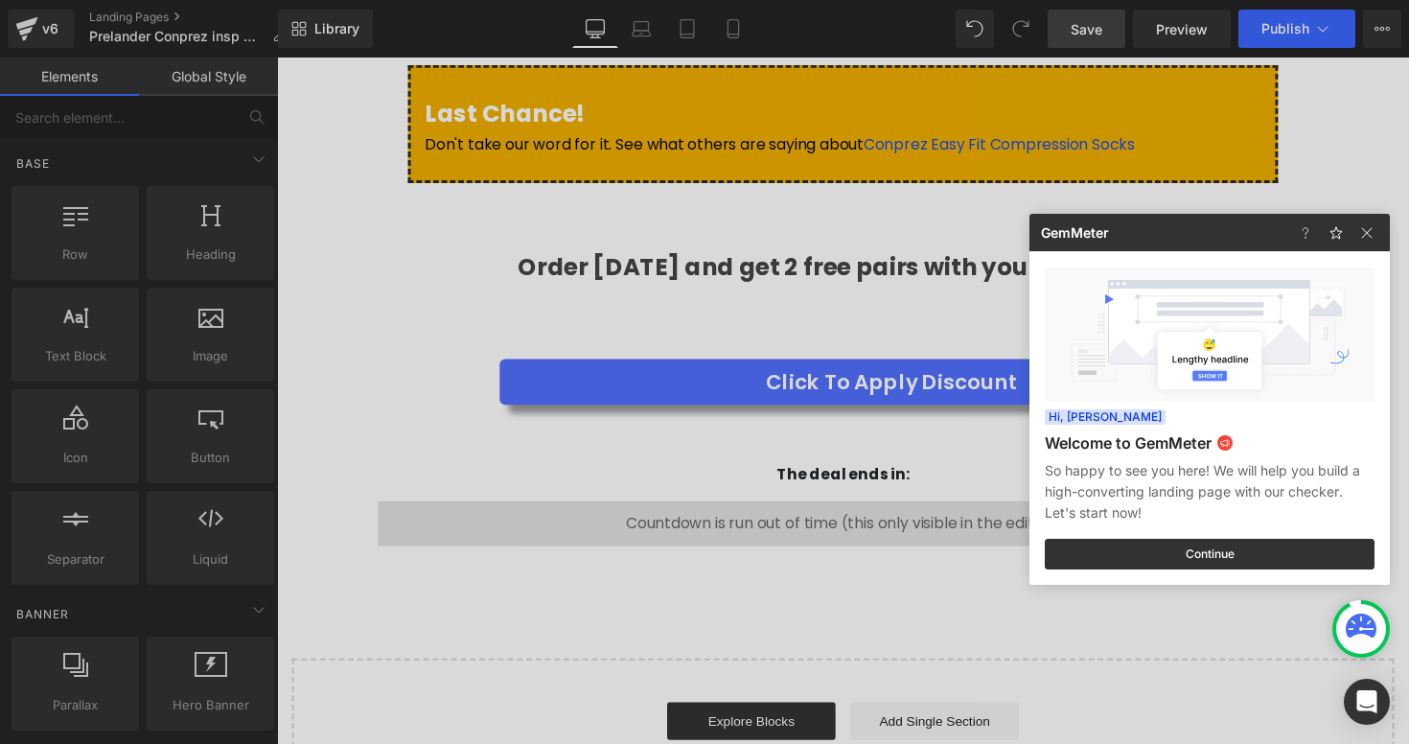
click at [479, 335] on div at bounding box center [704, 372] width 1409 height 744
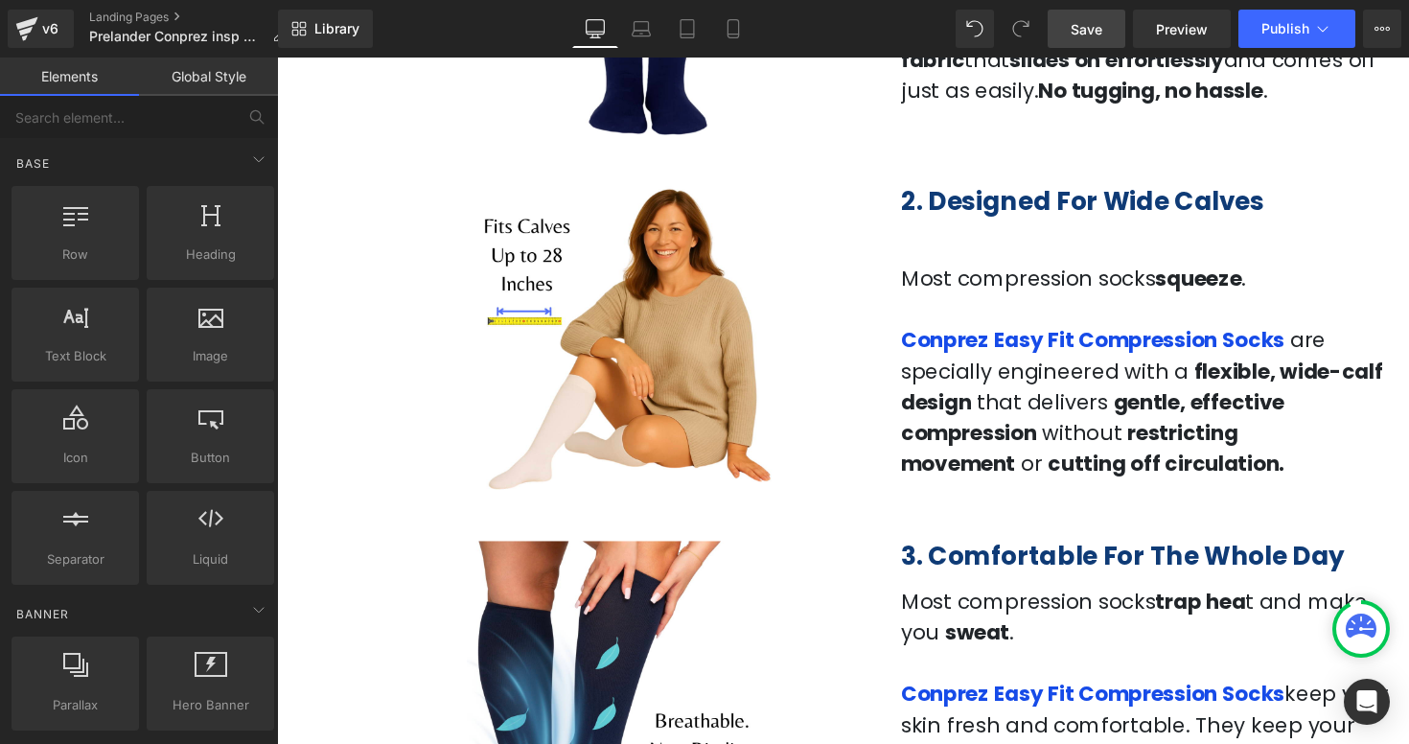
scroll to position [0, 0]
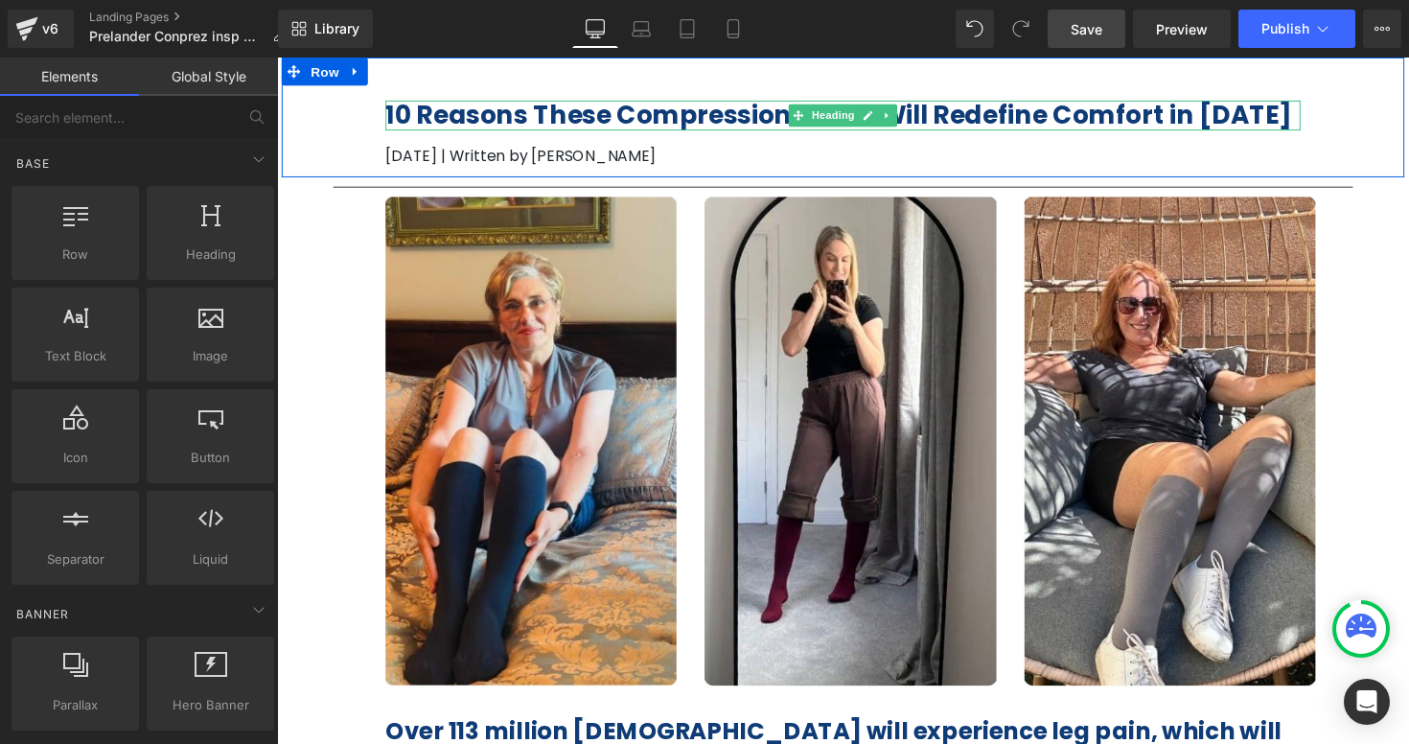
click at [577, 126] on b "10 Reasons These Compression Socks Will Redefine Comfort in [DATE]" at bounding box center [852, 116] width 929 height 35
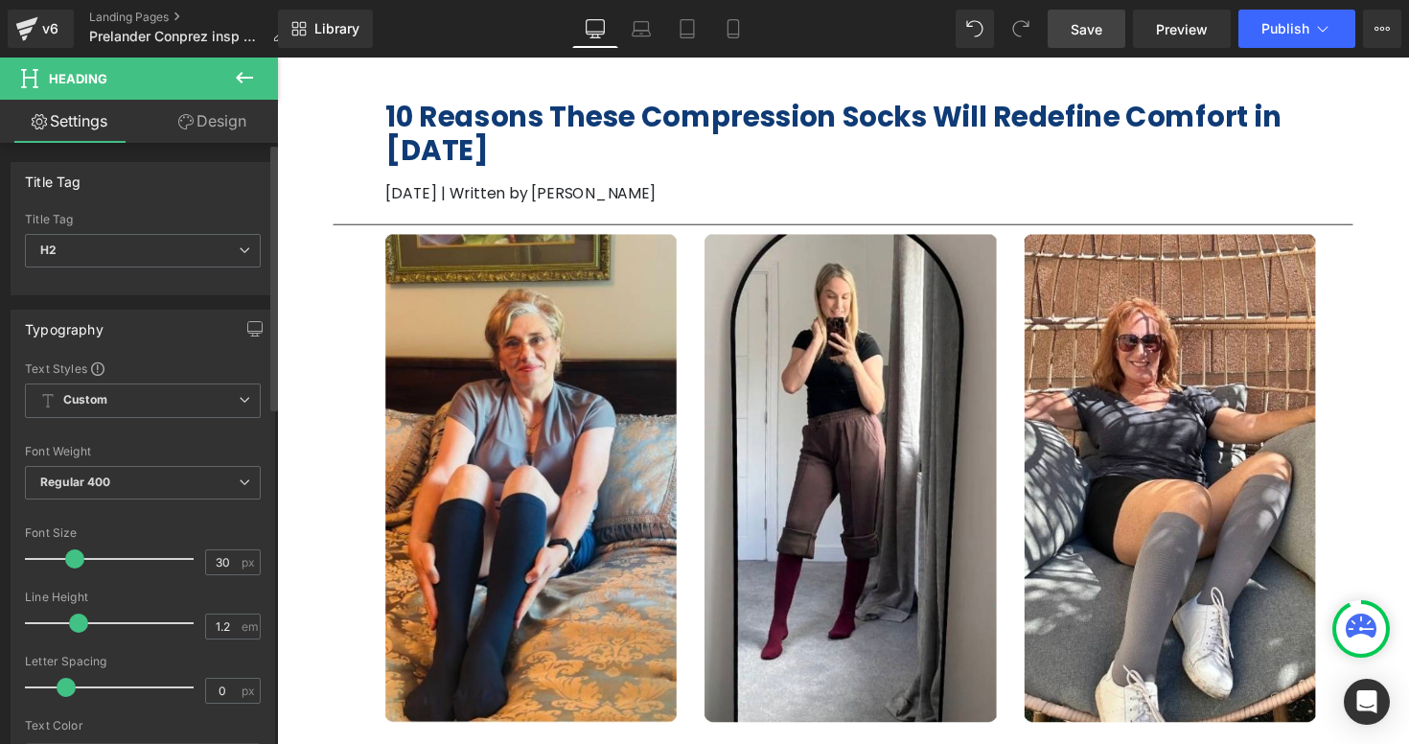
click at [76, 552] on span at bounding box center [74, 558] width 19 height 19
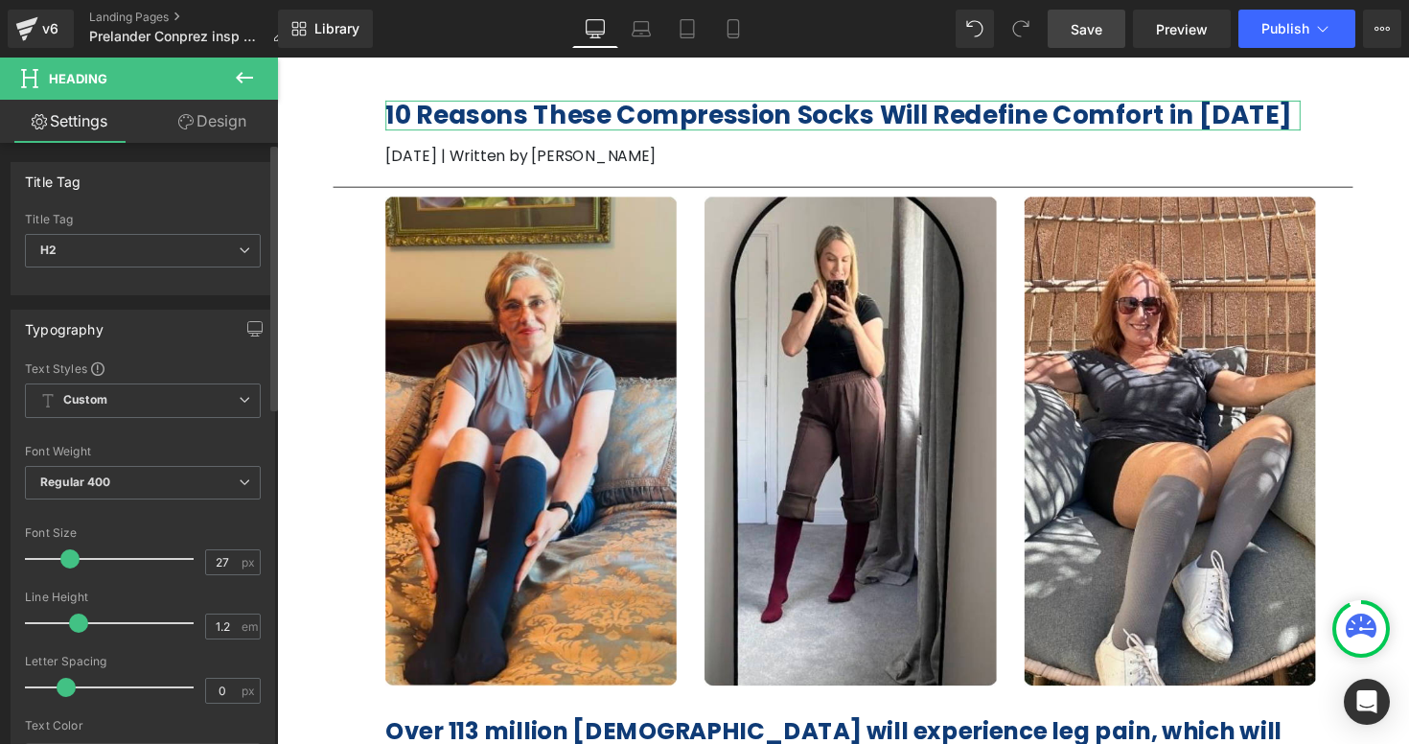
click at [69, 563] on span at bounding box center [69, 558] width 19 height 19
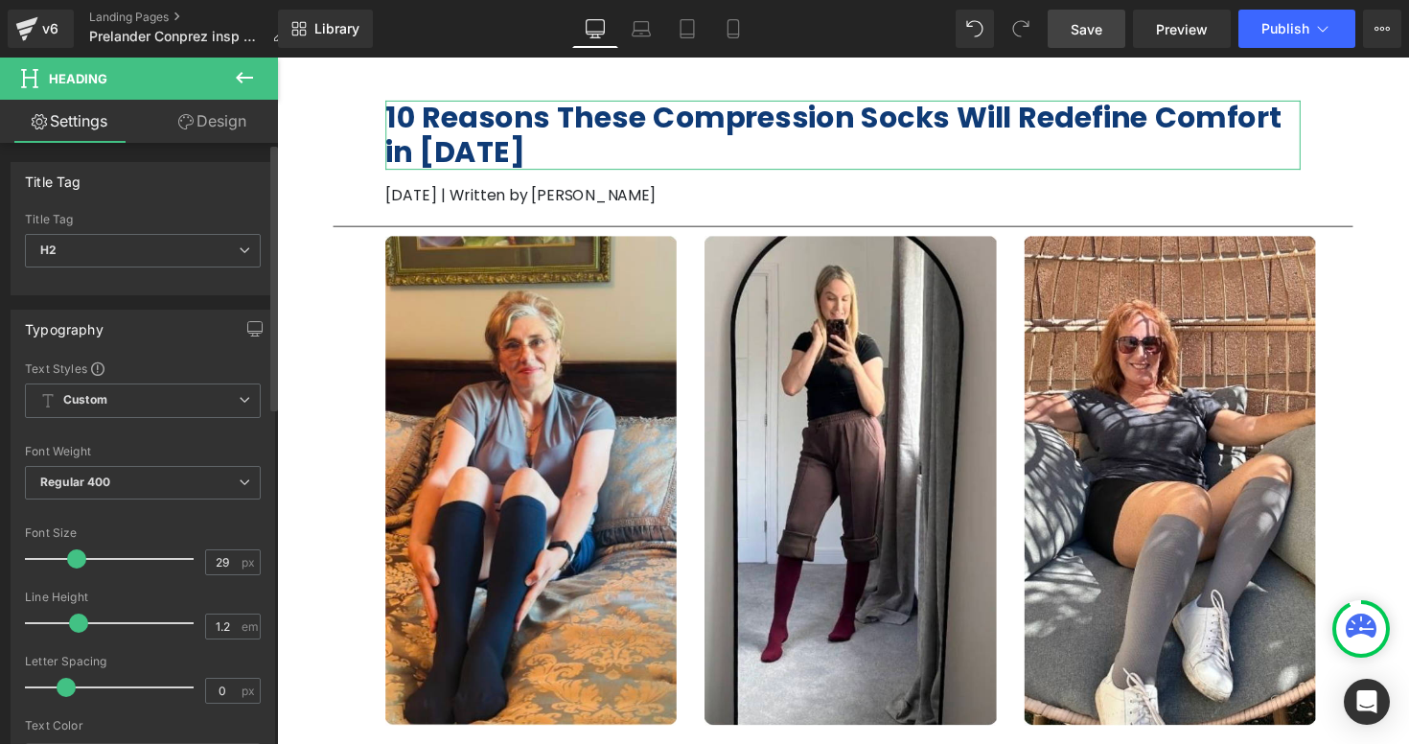
type input "28"
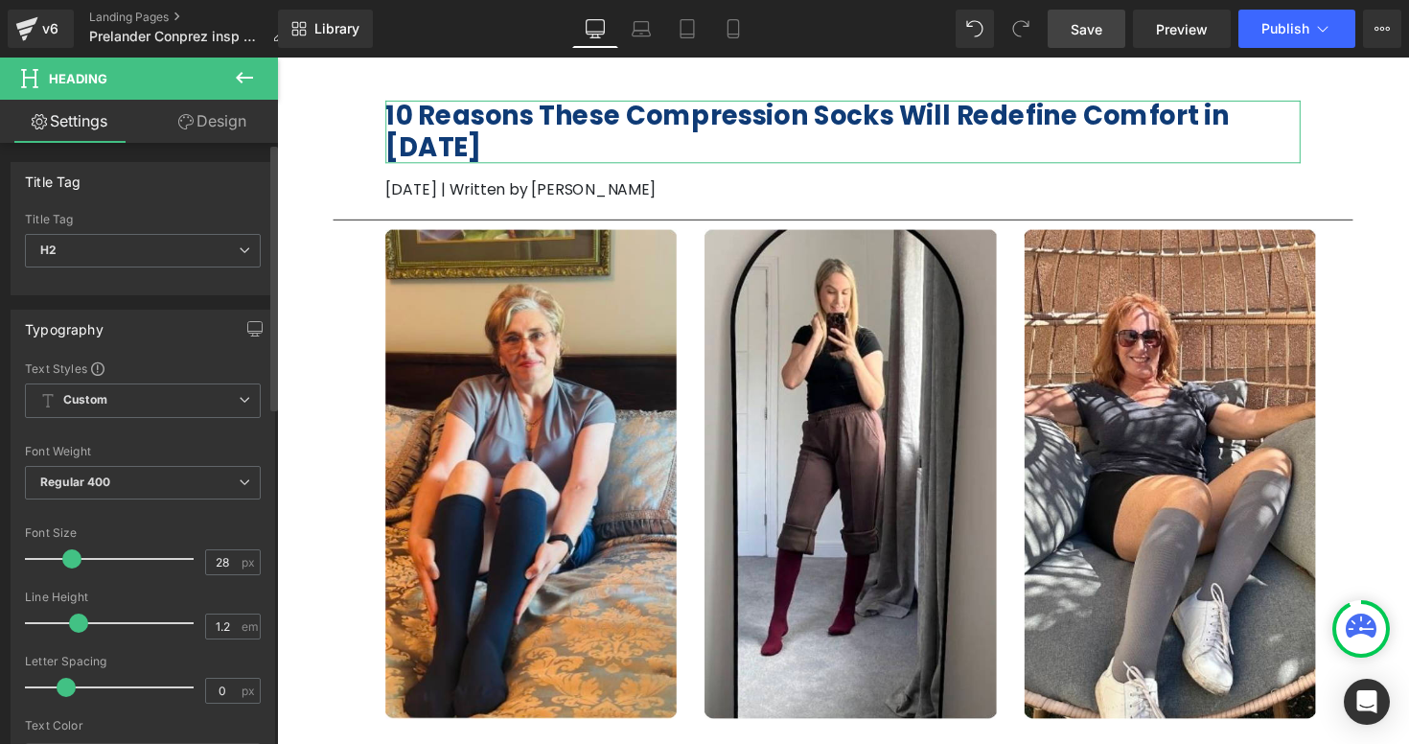
click at [70, 562] on span at bounding box center [71, 558] width 19 height 19
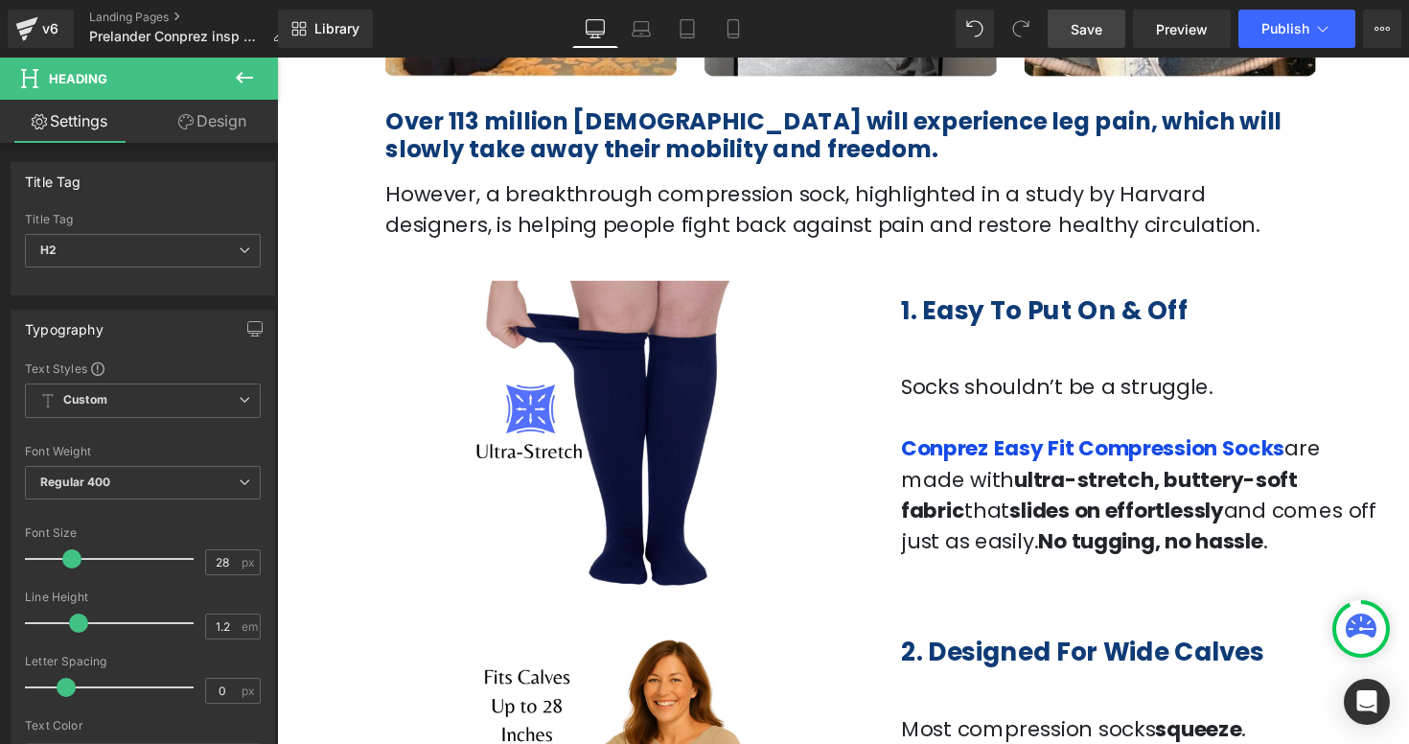
scroll to position [635, 0]
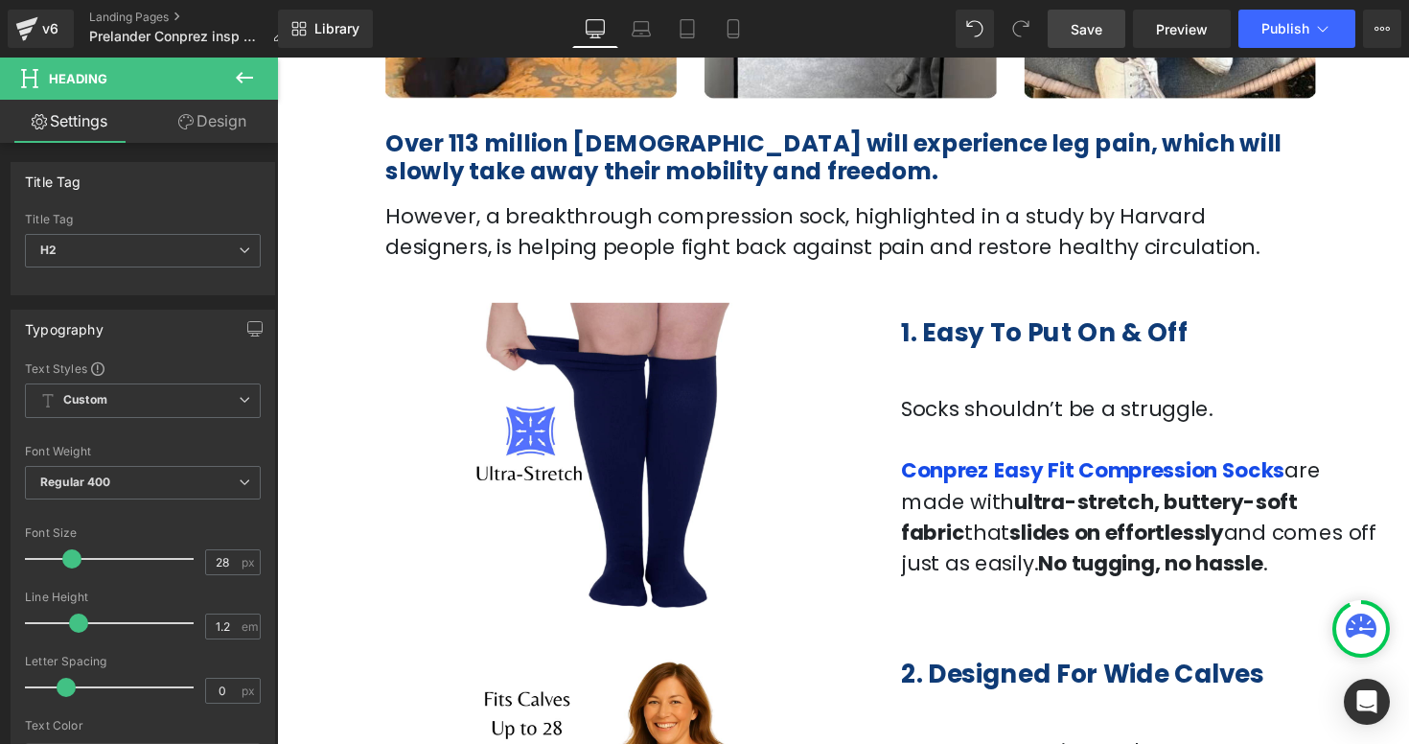
click at [674, 130] on span "Over 113 million [DEMOGRAPHIC_DATA] will experience leg pain, which will slowly…" at bounding box center [847, 159] width 918 height 62
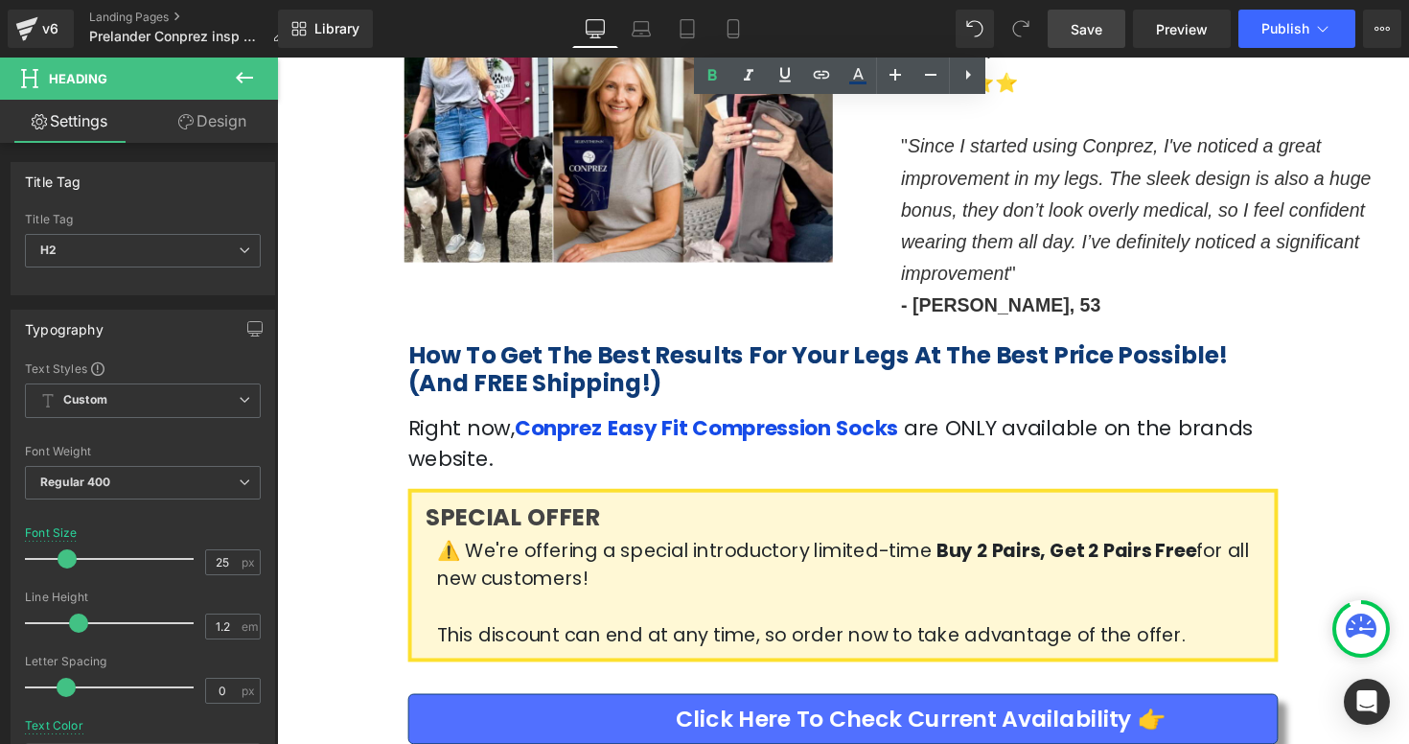
scroll to position [3382, 0]
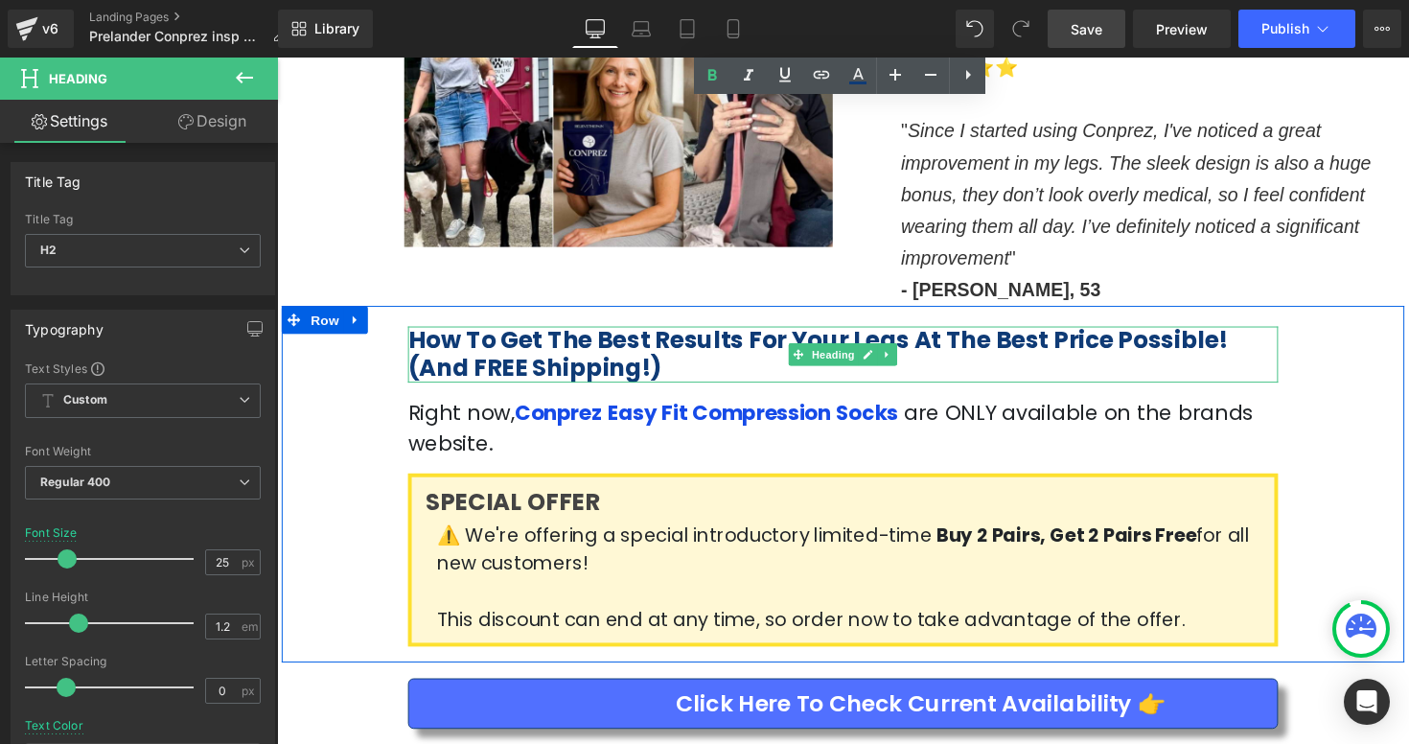
click at [590, 330] on span "How To Get The Best Results For Your Legs At The Best Price Possible! (And FREE…" at bounding box center [831, 361] width 840 height 62
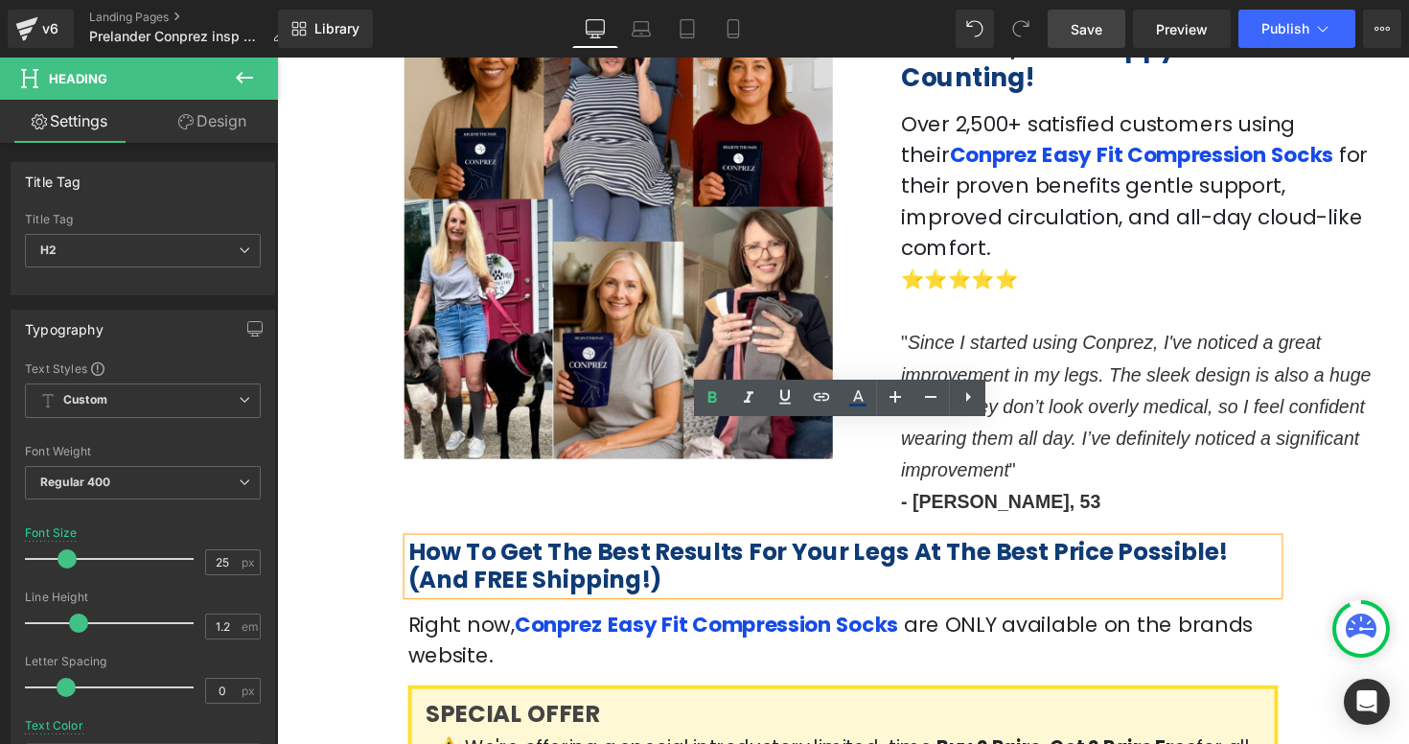
scroll to position [3183, 0]
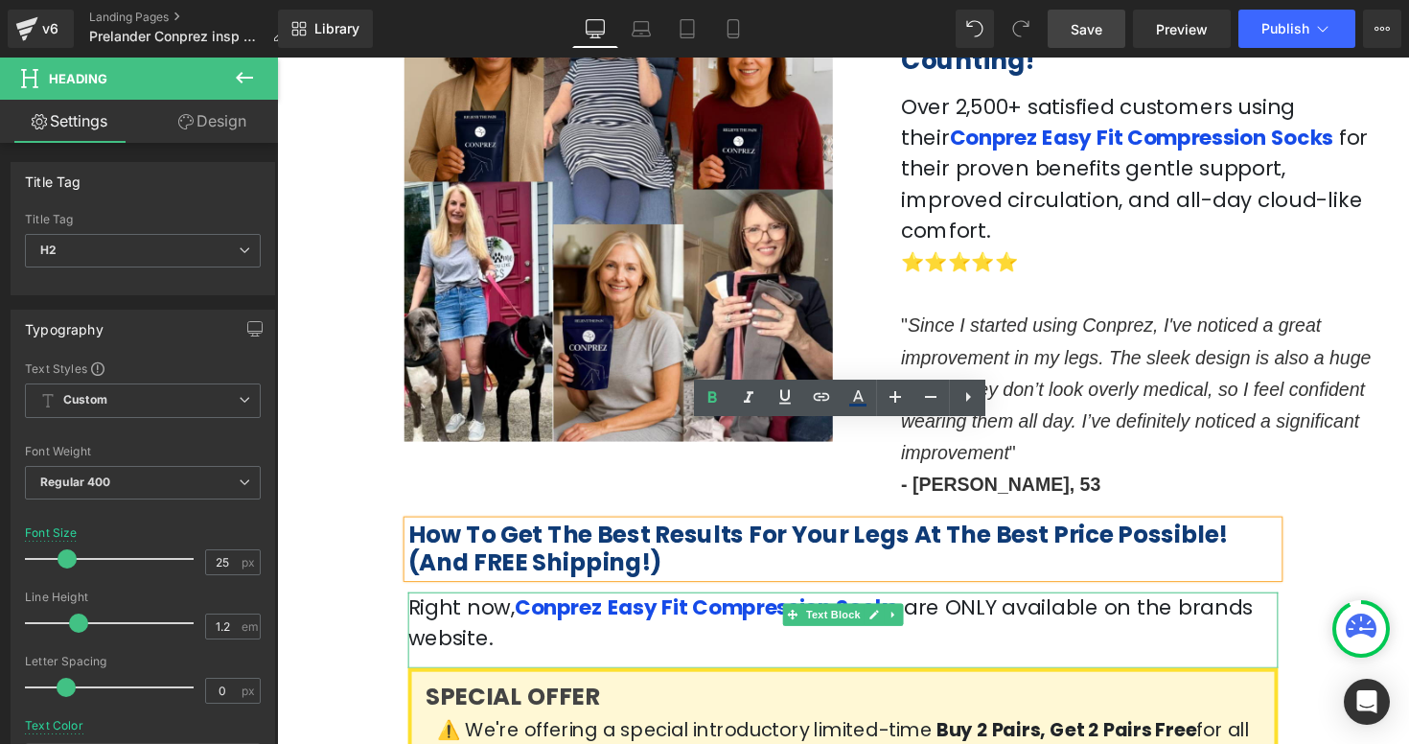
click at [477, 605] on p "Right now, Conprez Easy Fit Compression Socks are ONLY available on the brands …" at bounding box center [856, 636] width 891 height 63
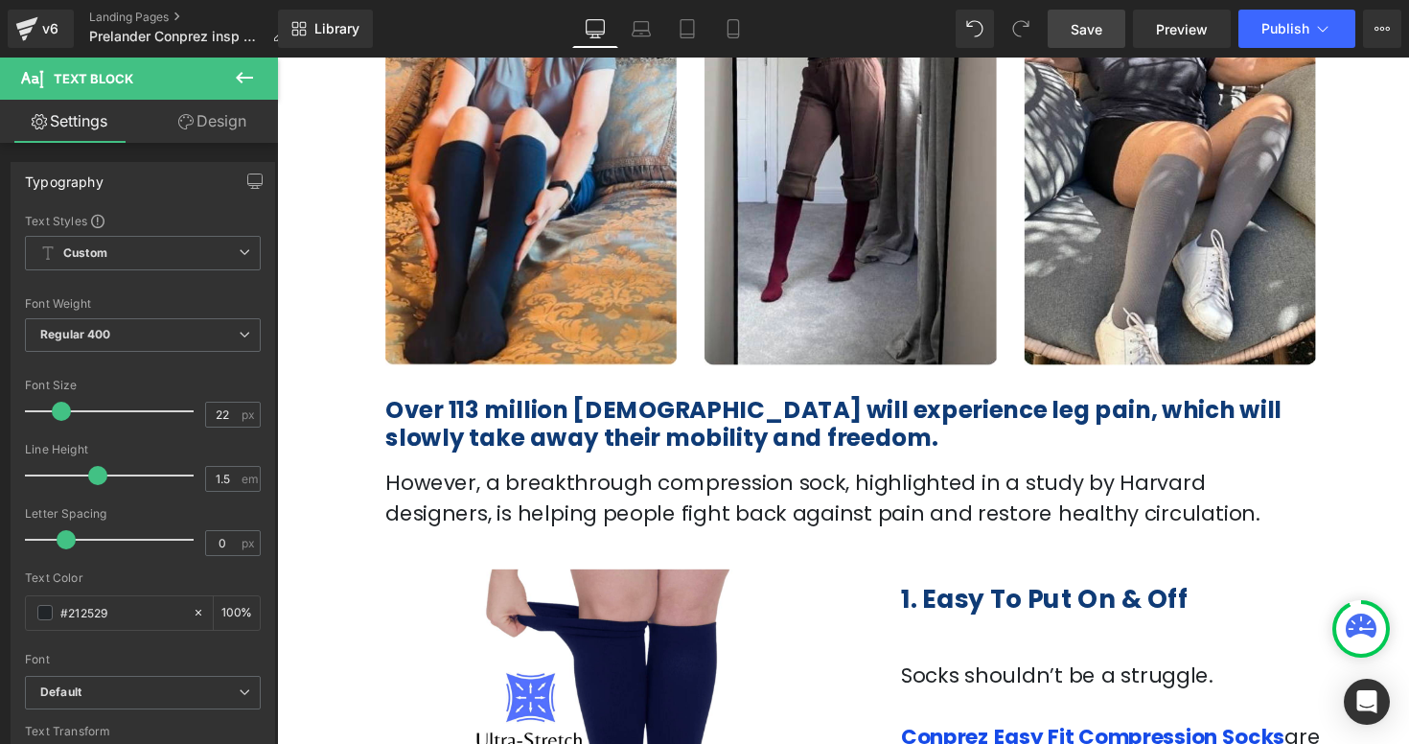
scroll to position [378, 0]
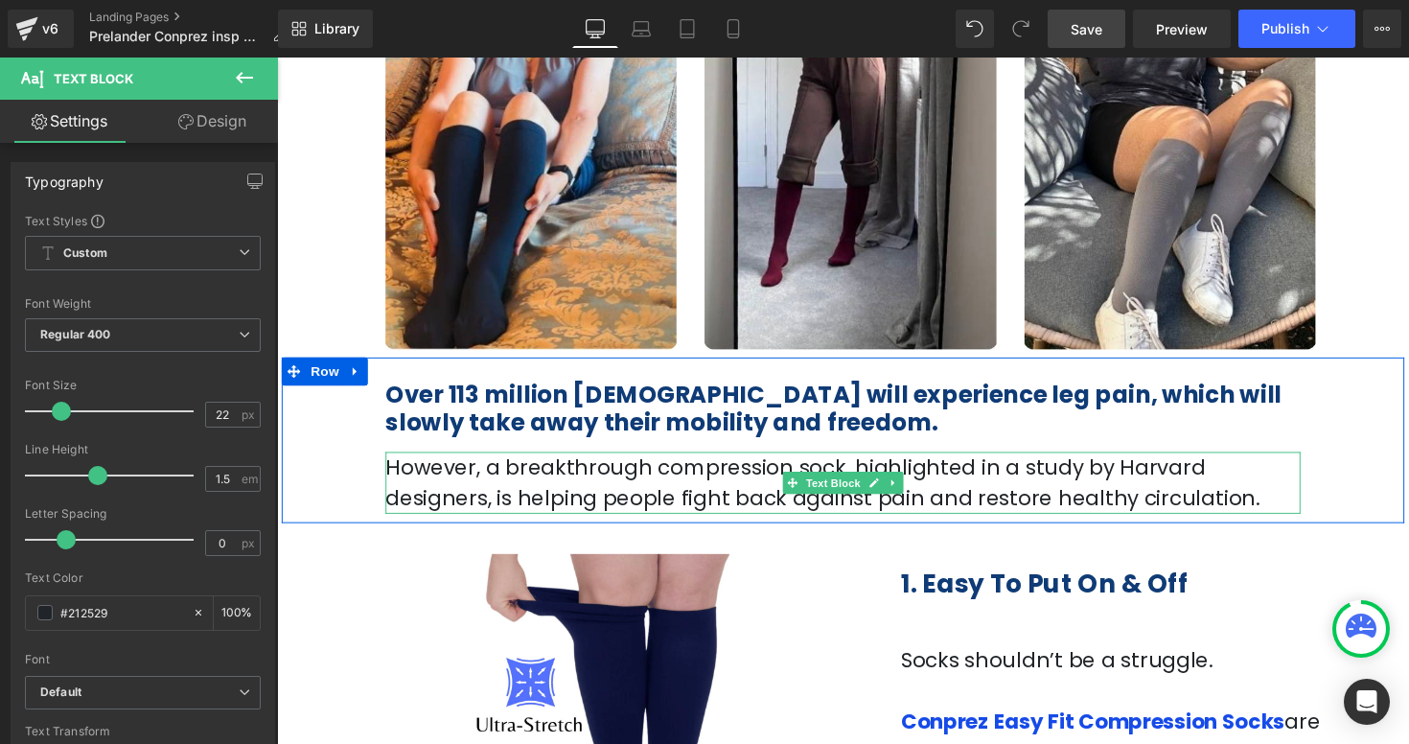
click at [482, 462] on p "However, a breakthrough compression sock, highlighted in a study by Harvard des…" at bounding box center [856, 493] width 937 height 63
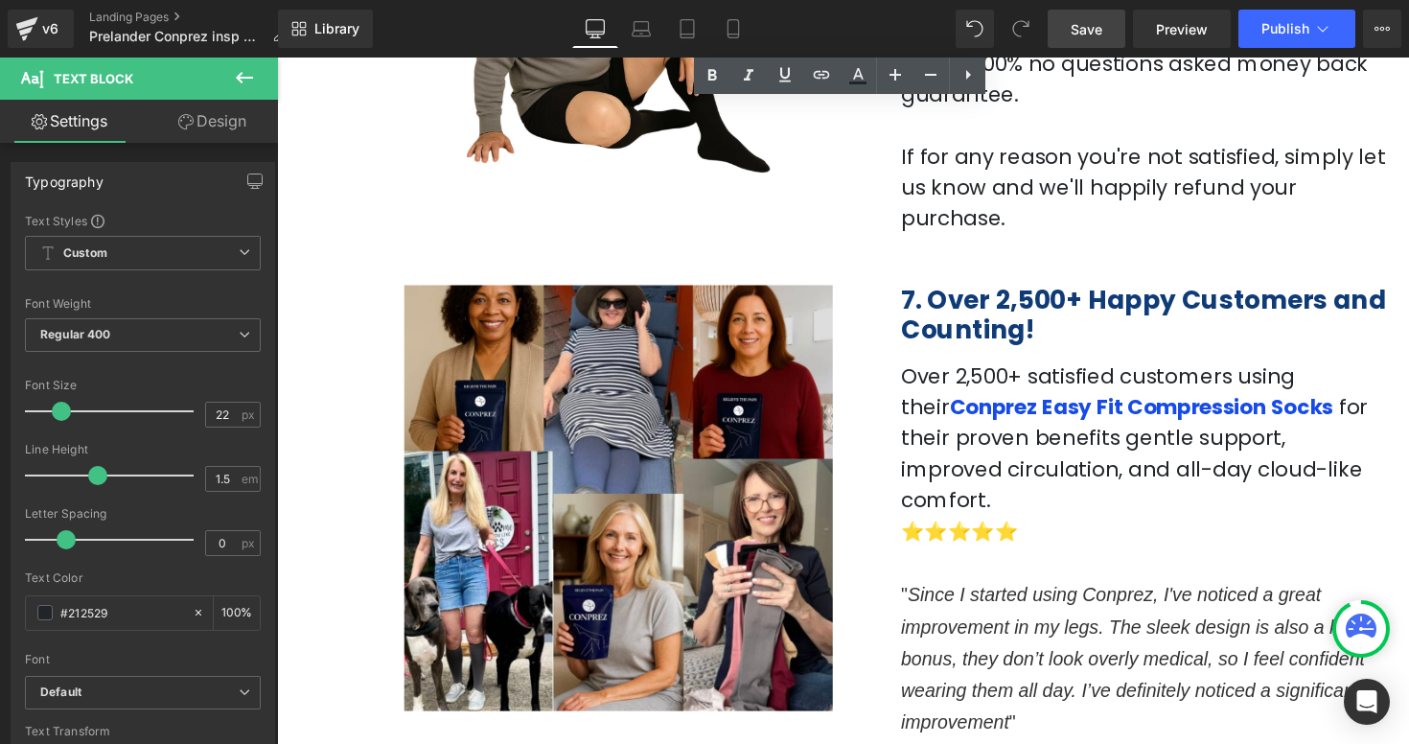
scroll to position [2881, 0]
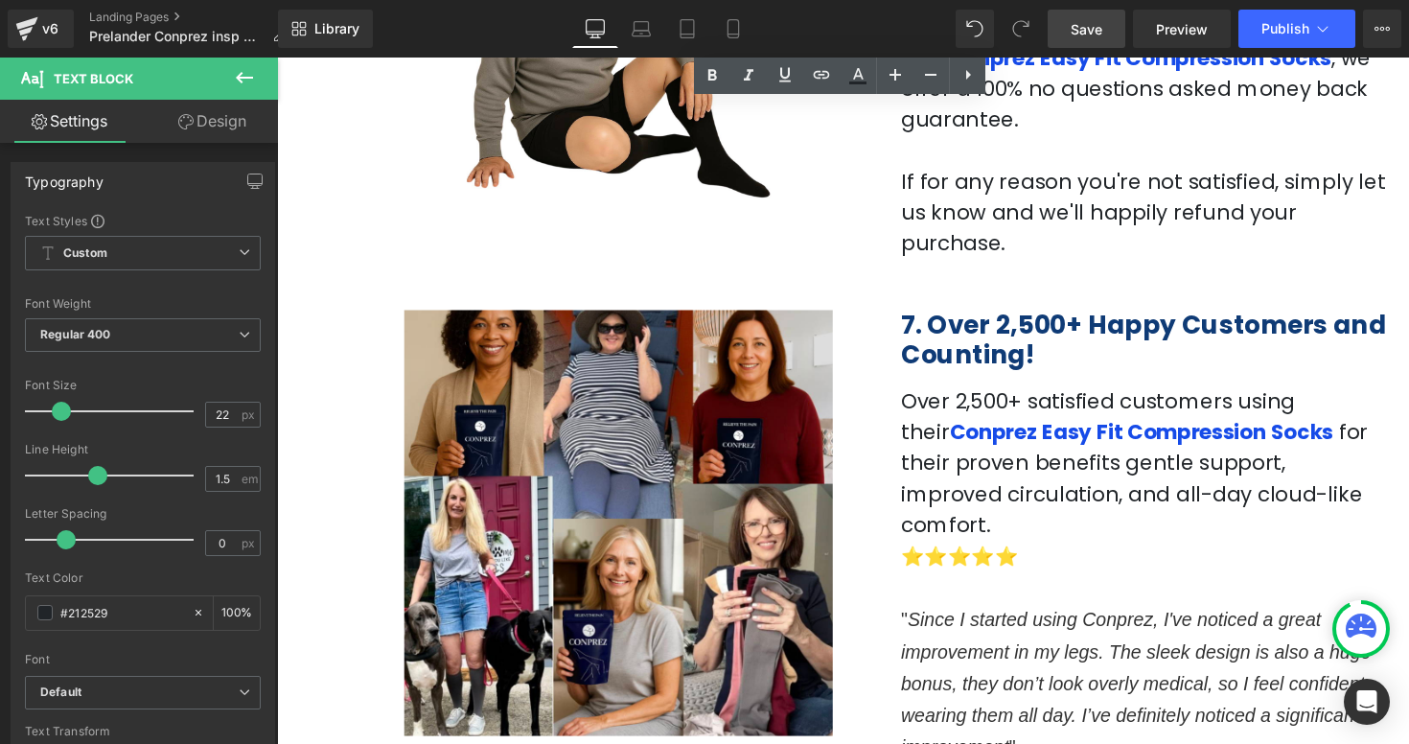
click at [1083, 38] on span "Save" at bounding box center [1087, 29] width 32 height 20
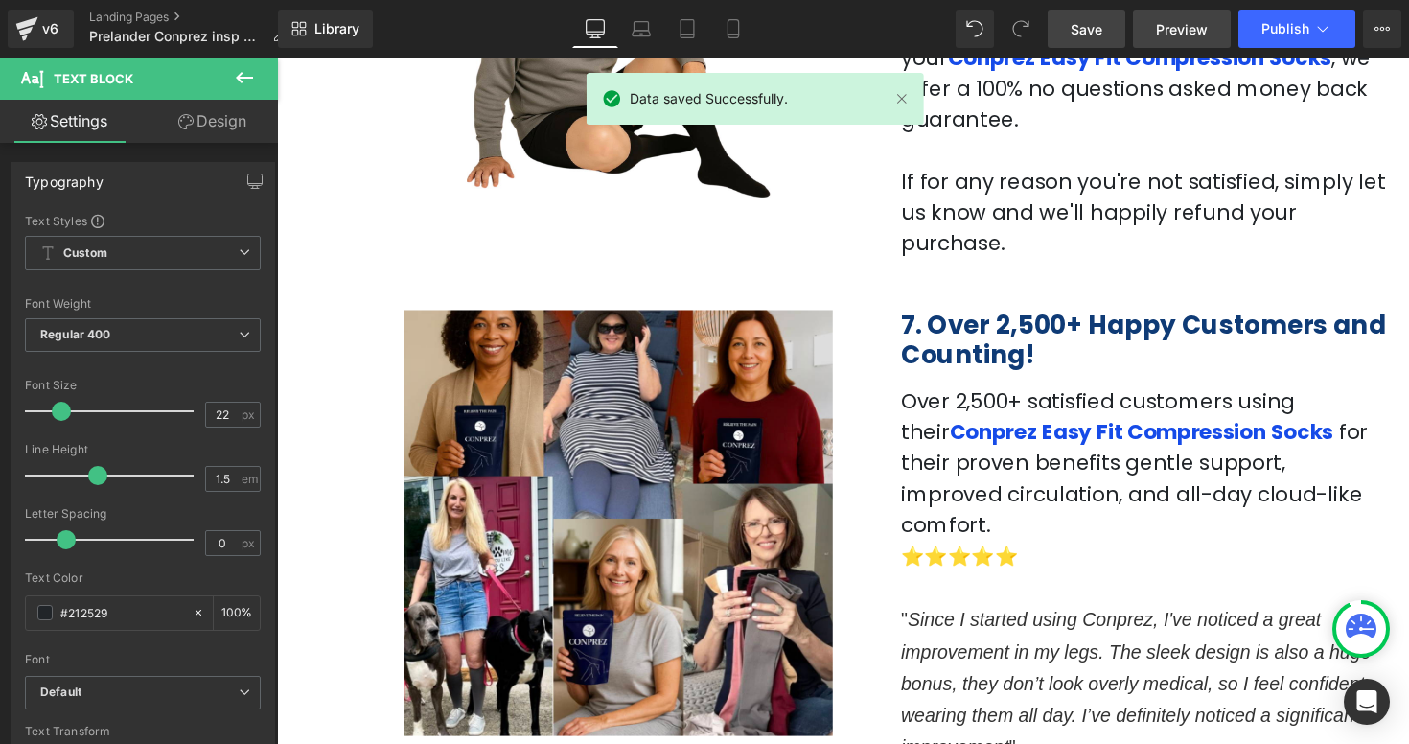
click at [1183, 35] on span "Preview" at bounding box center [1182, 29] width 52 height 20
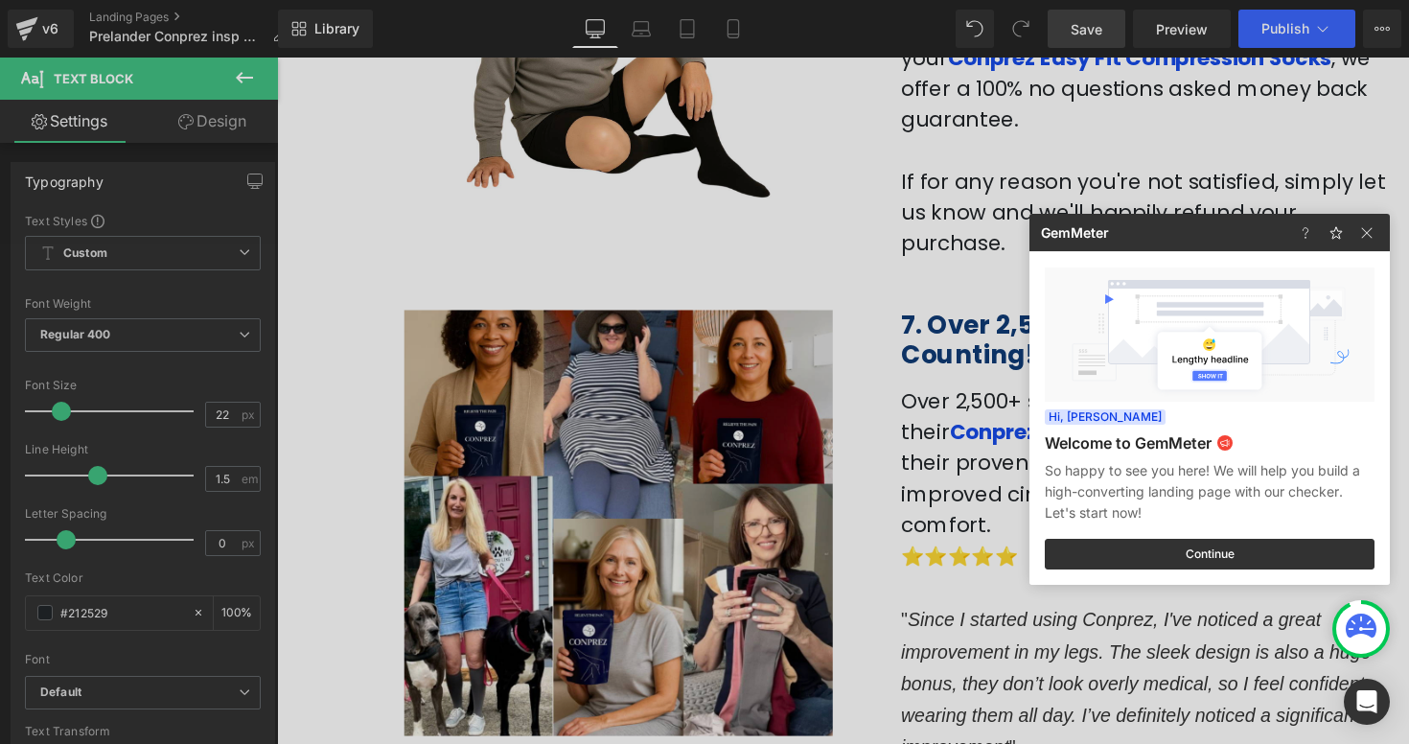
click at [323, 213] on div at bounding box center [704, 372] width 1409 height 744
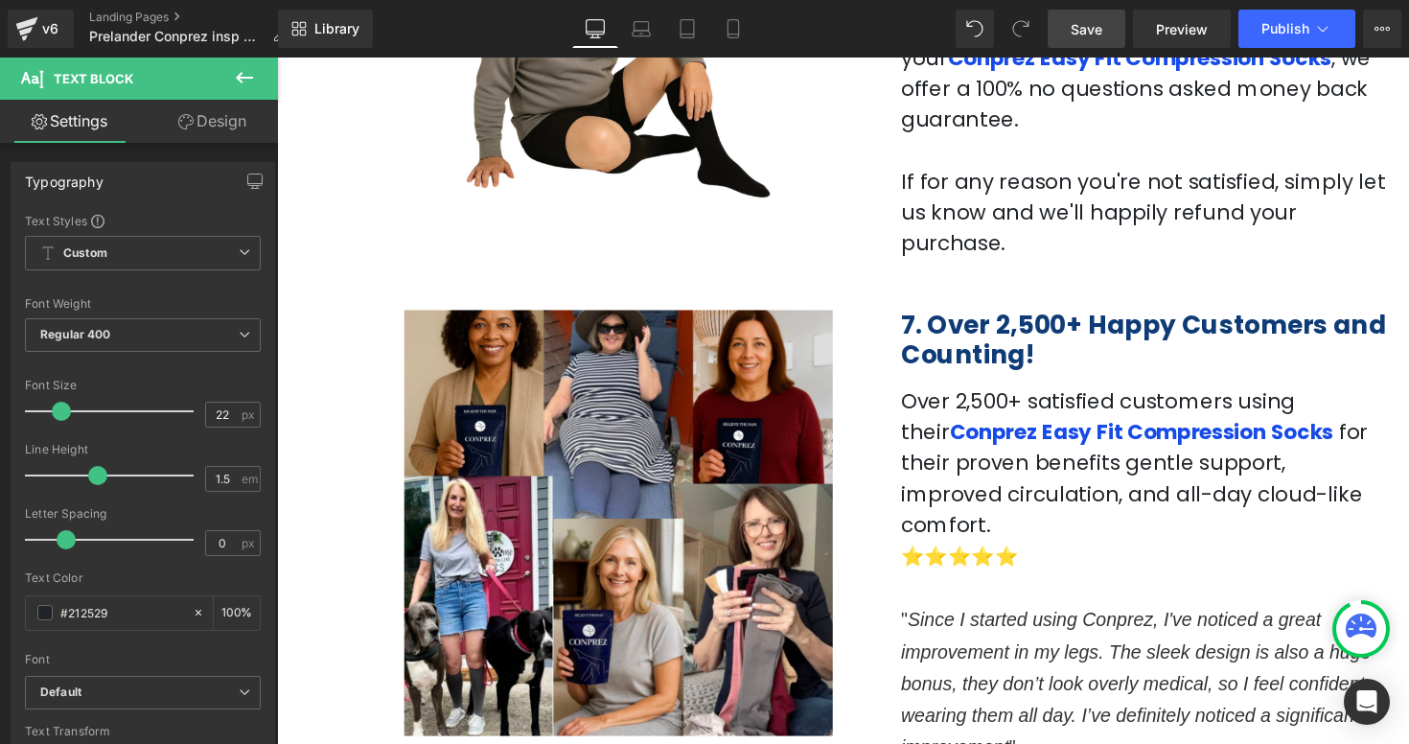
click at [253, 68] on icon at bounding box center [244, 77] width 23 height 23
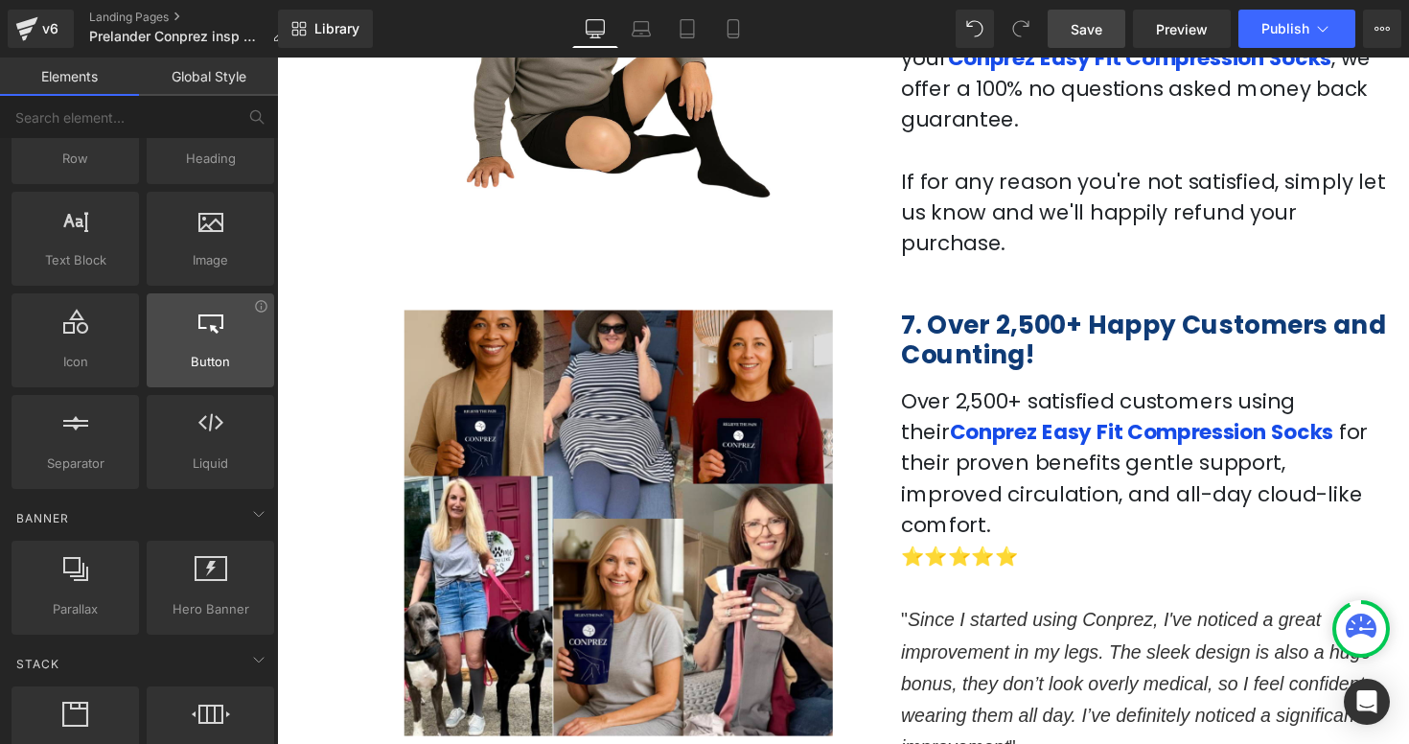
scroll to position [0, 0]
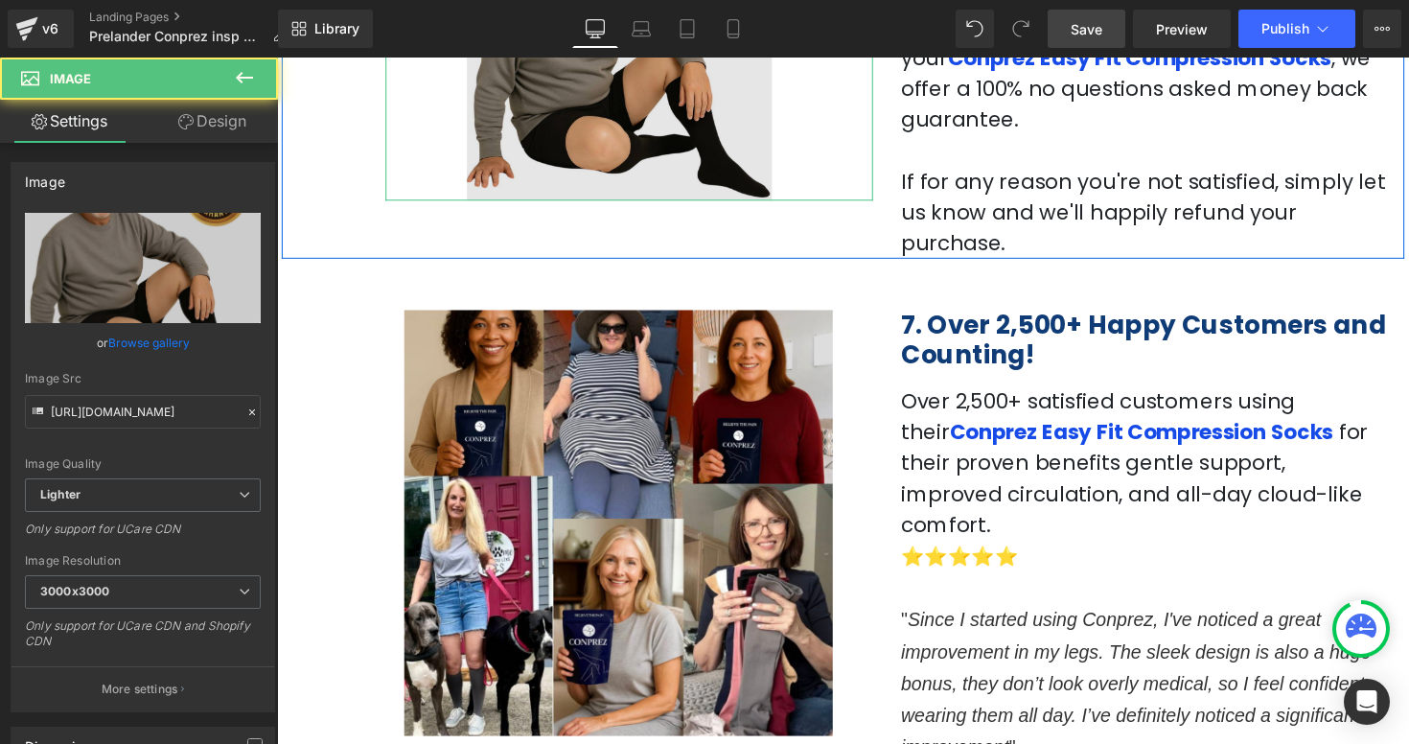
click at [821, 137] on img at bounding box center [637, 45] width 499 height 318
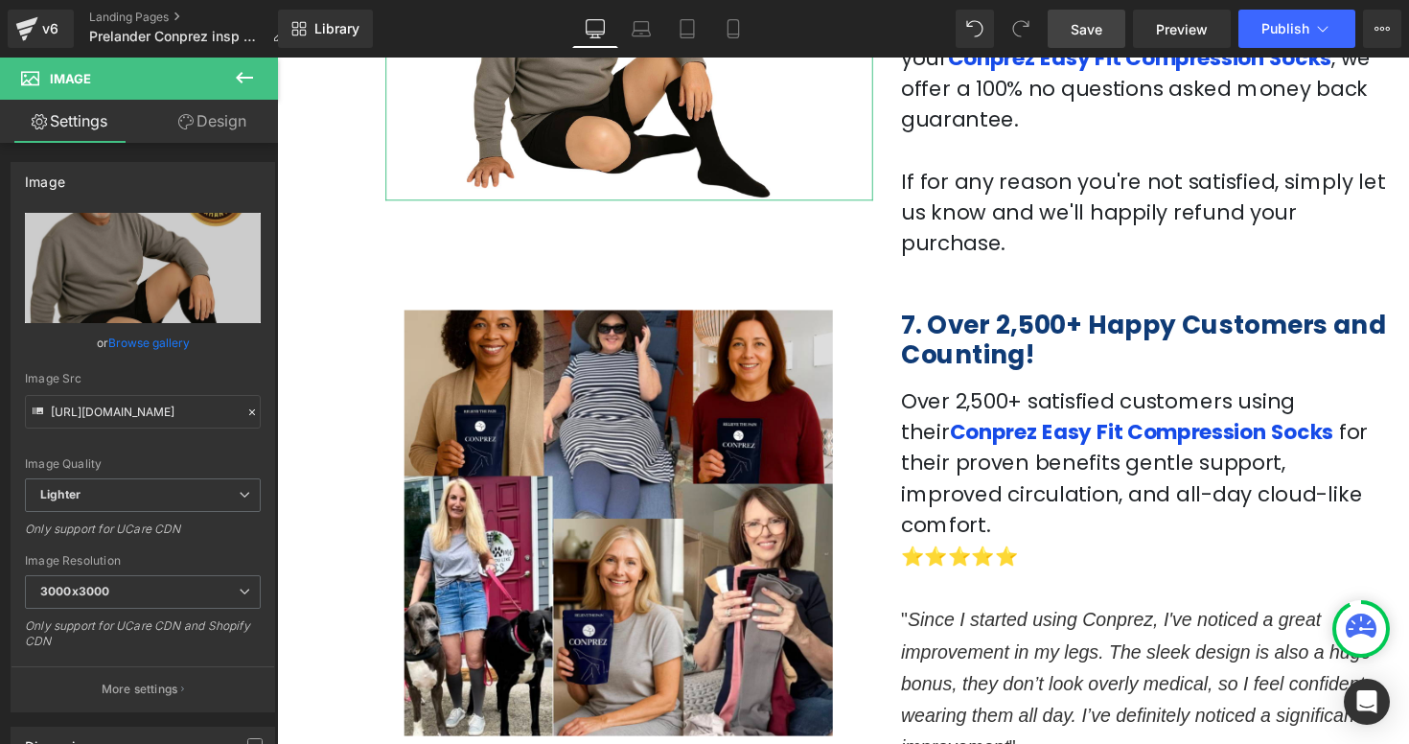
click at [199, 121] on link "Design" at bounding box center [212, 121] width 139 height 43
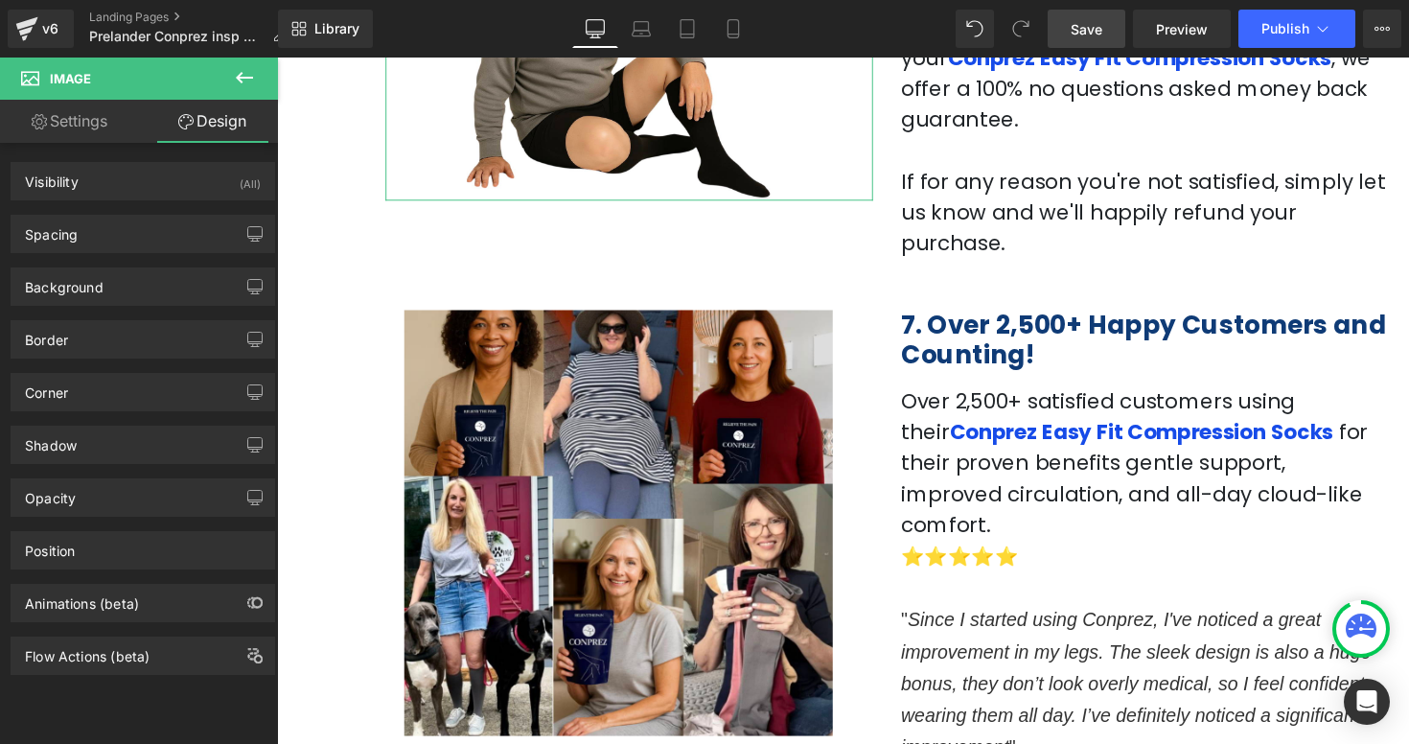
click at [67, 117] on link "Settings" at bounding box center [69, 121] width 139 height 43
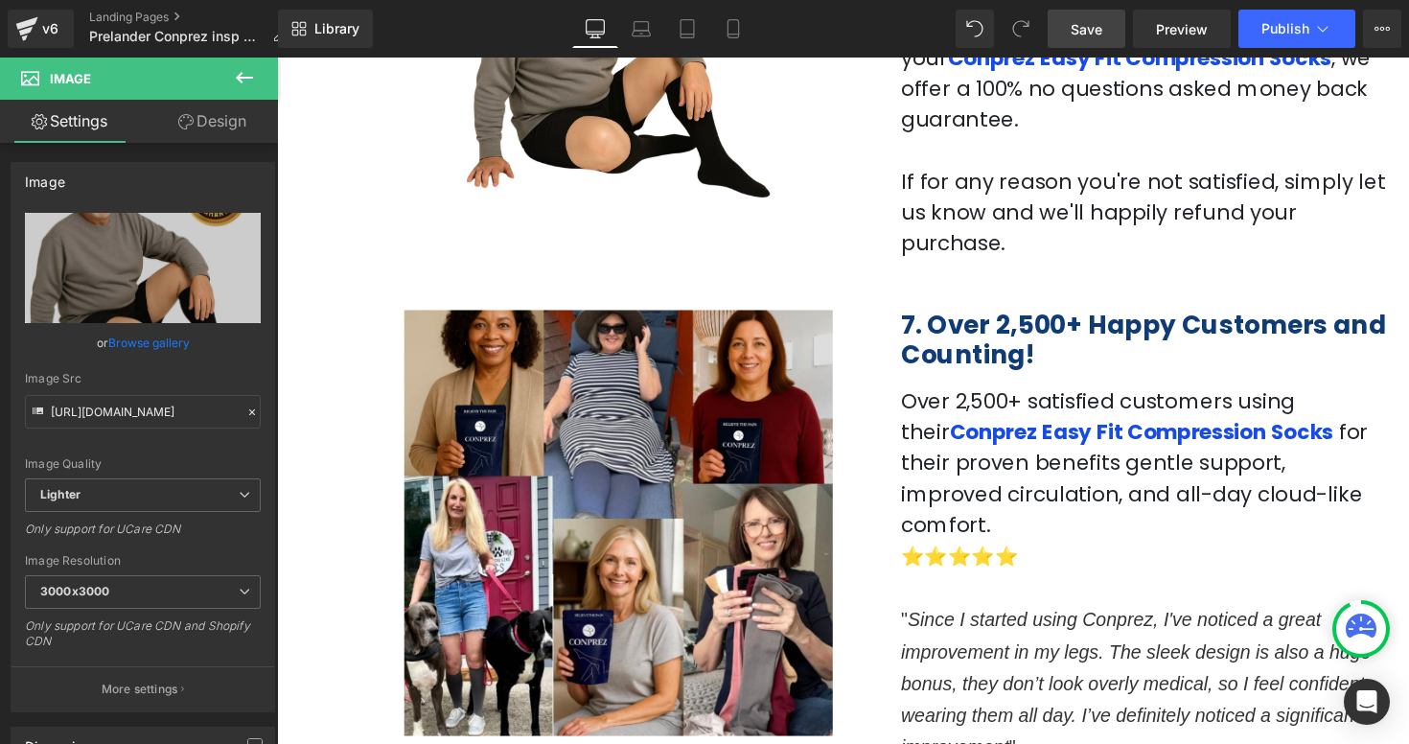
click at [237, 79] on icon at bounding box center [244, 78] width 17 height 12
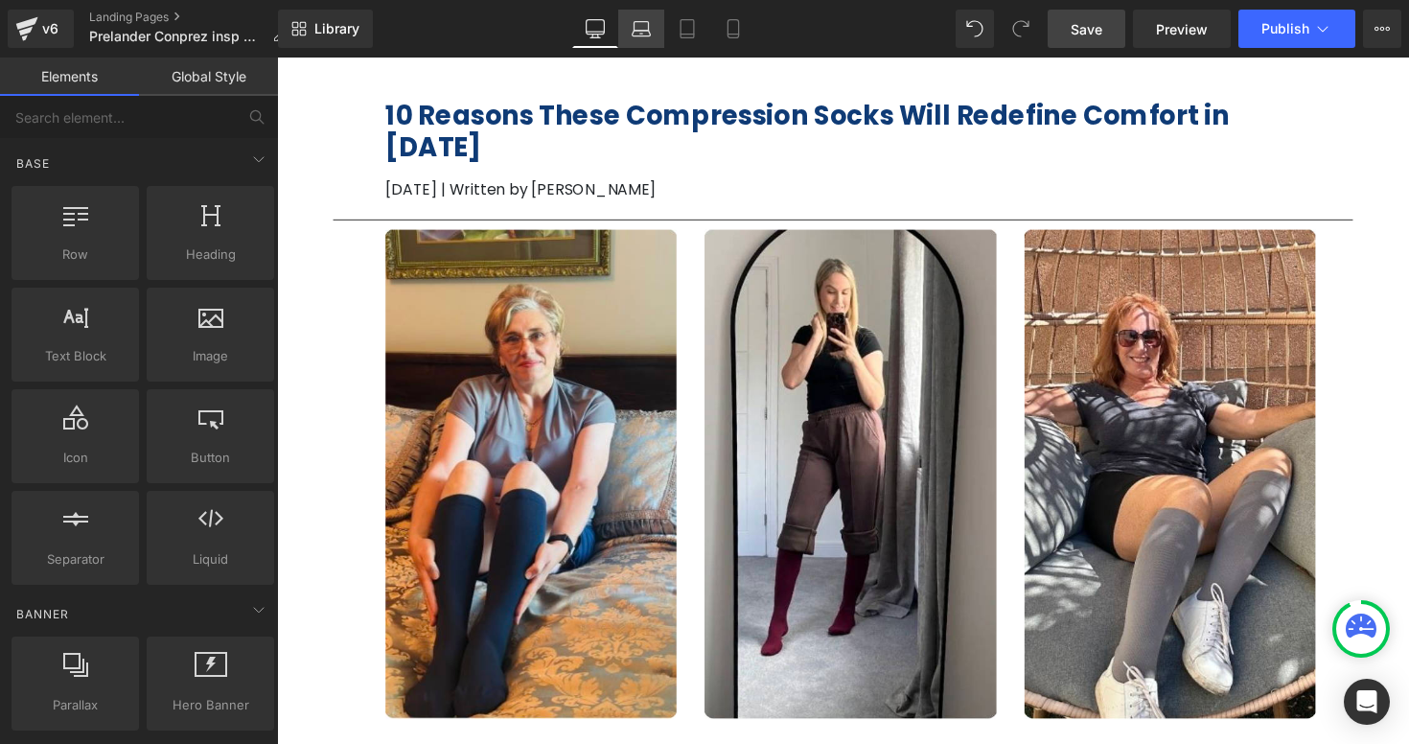
click at [643, 35] on icon at bounding box center [642, 34] width 18 height 6
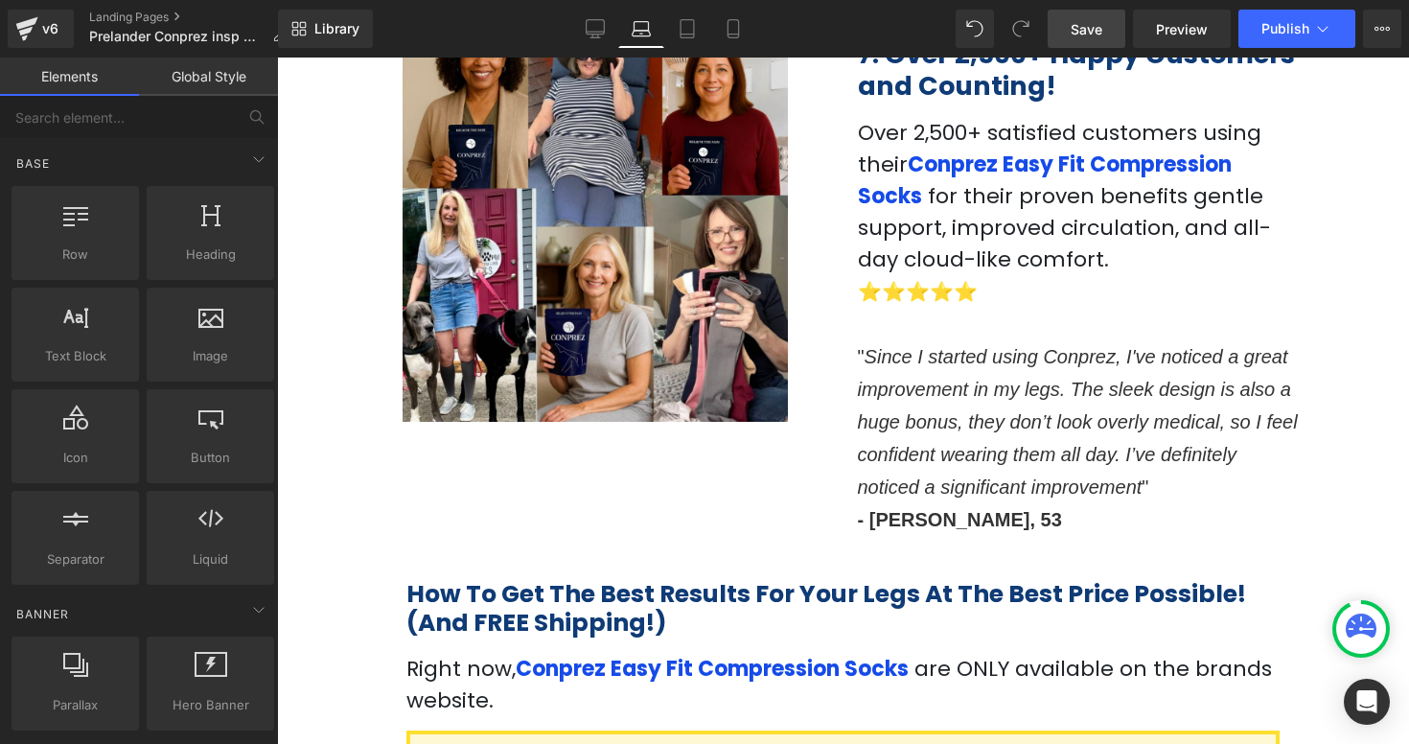
scroll to position [2543, 0]
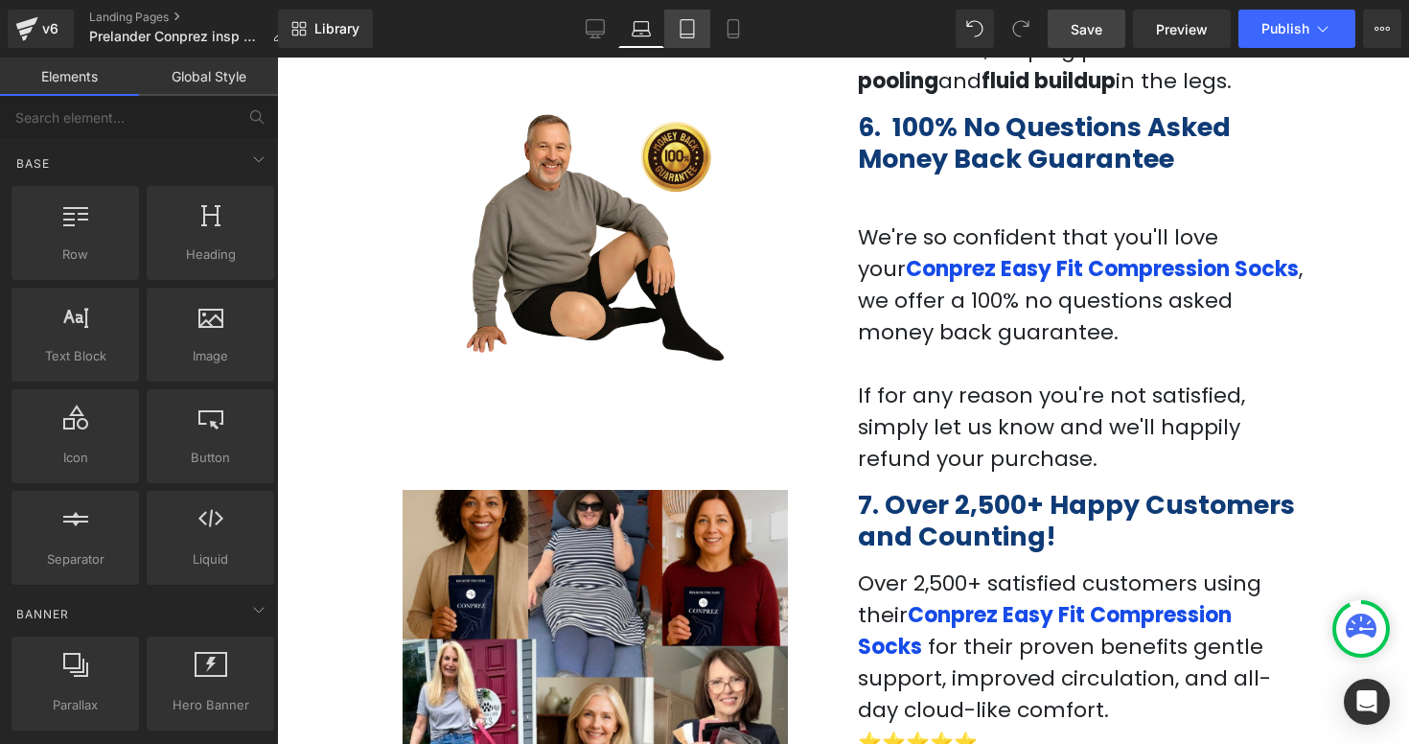
click at [698, 34] on link "Tablet" at bounding box center [687, 29] width 46 height 38
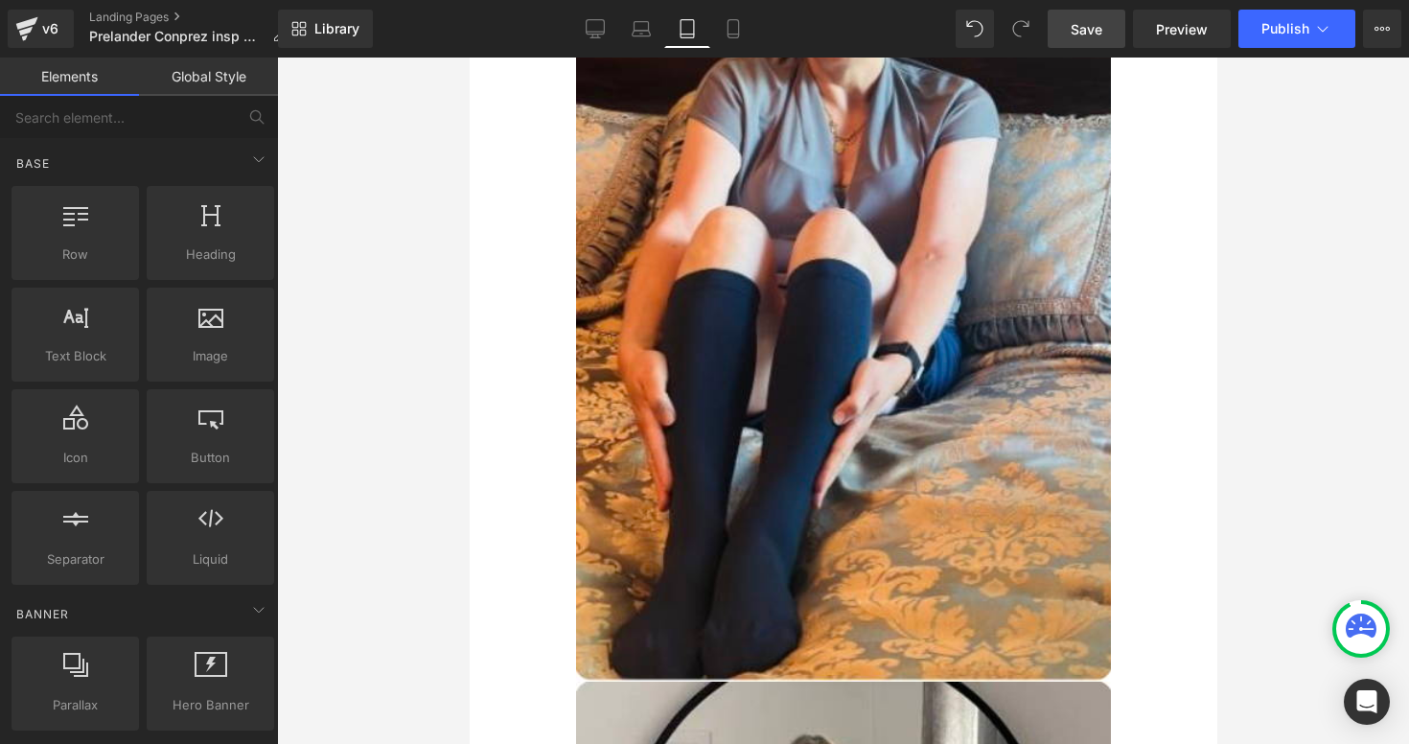
scroll to position [0, 0]
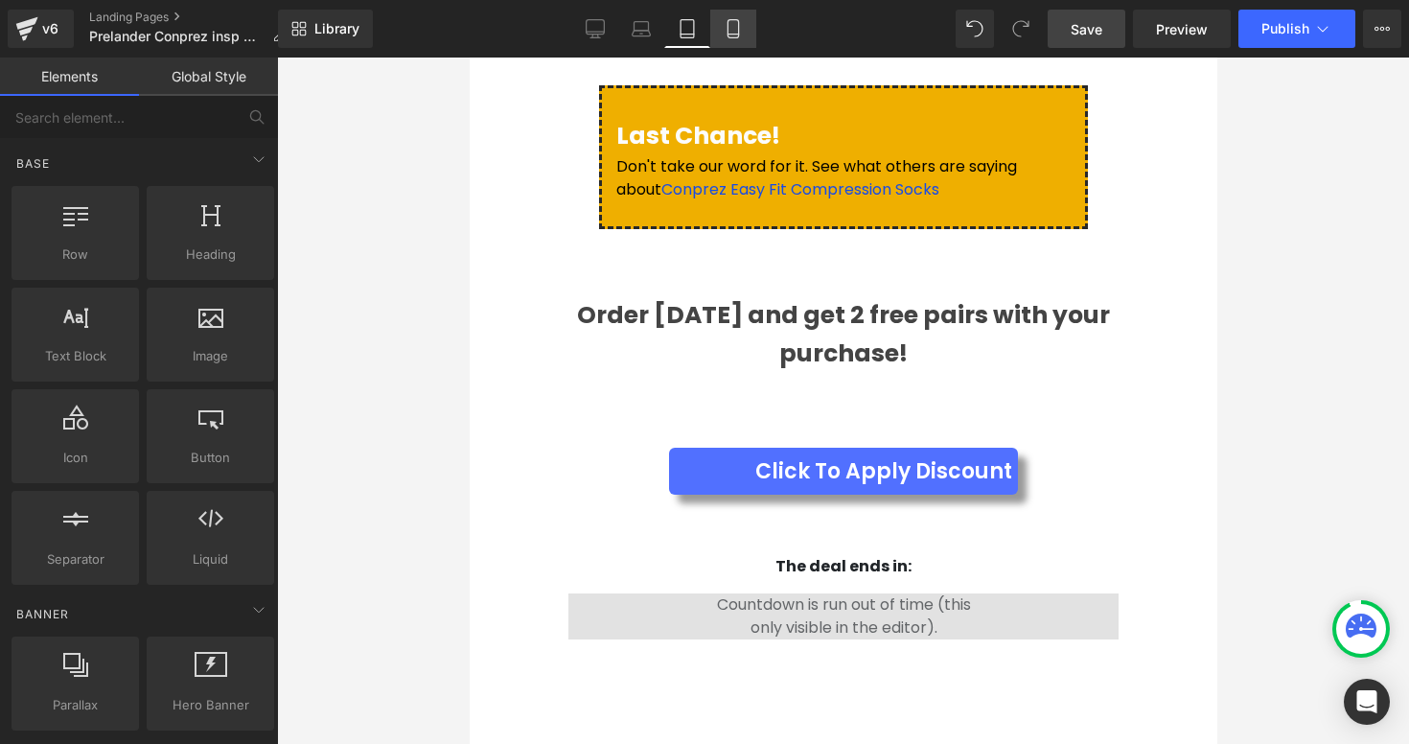
click at [728, 39] on link "Mobile" at bounding box center [733, 29] width 46 height 38
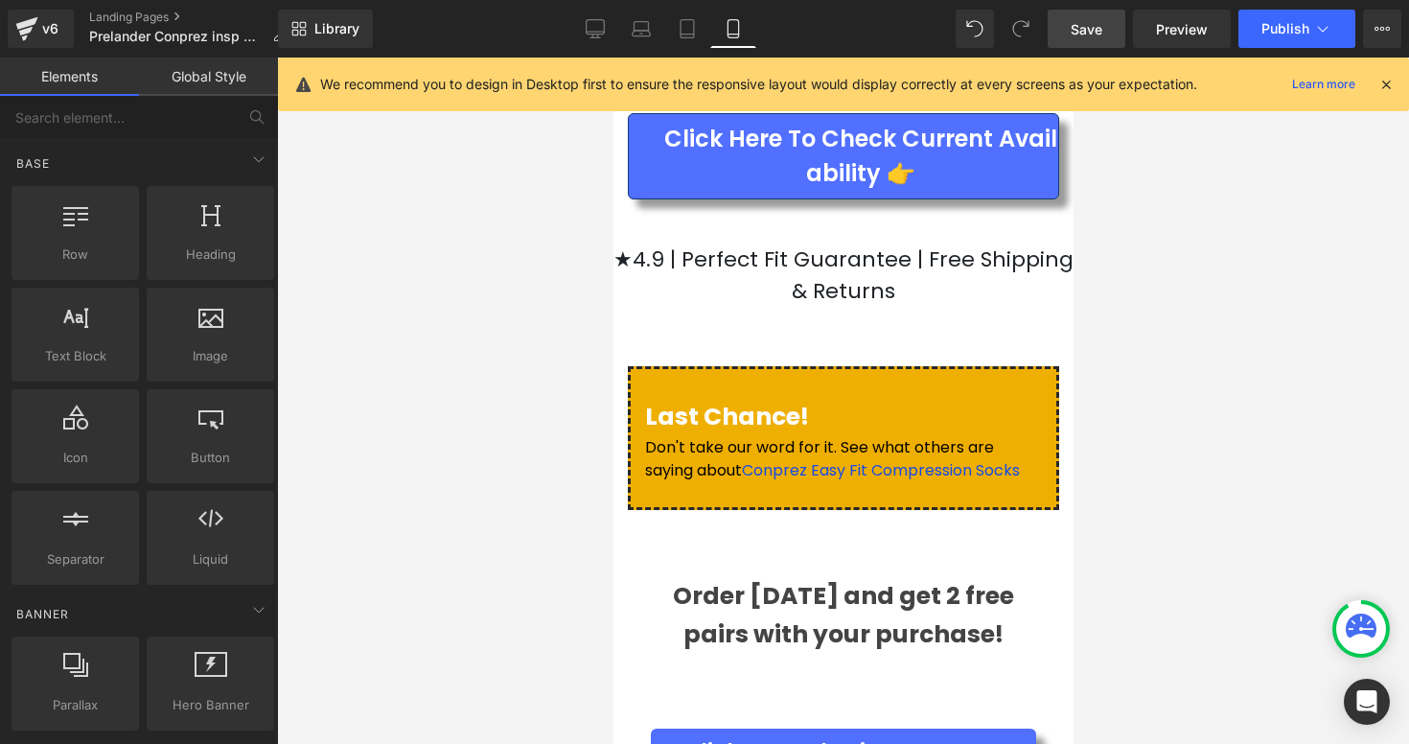
scroll to position [7882, 0]
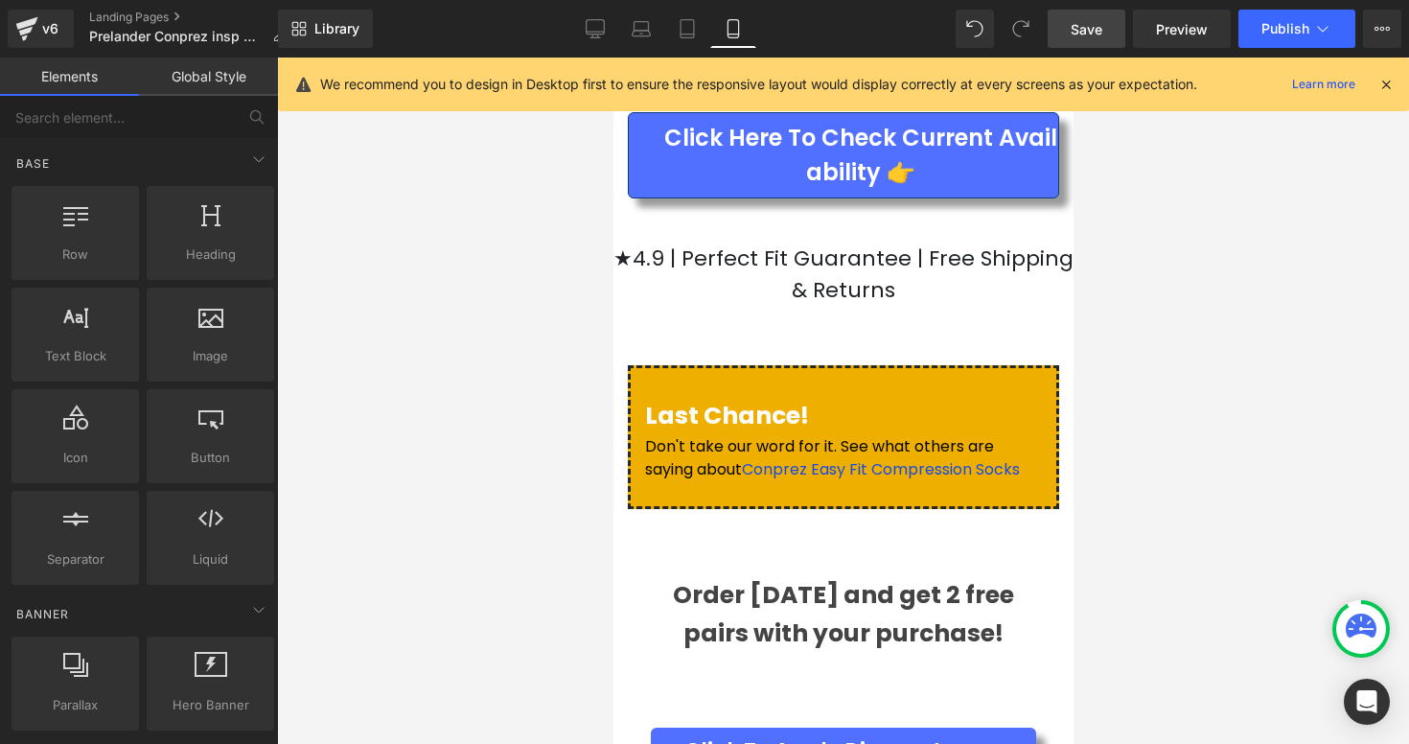
click at [892, 735] on span "Click To Apply Discount" at bounding box center [811, 751] width 257 height 32
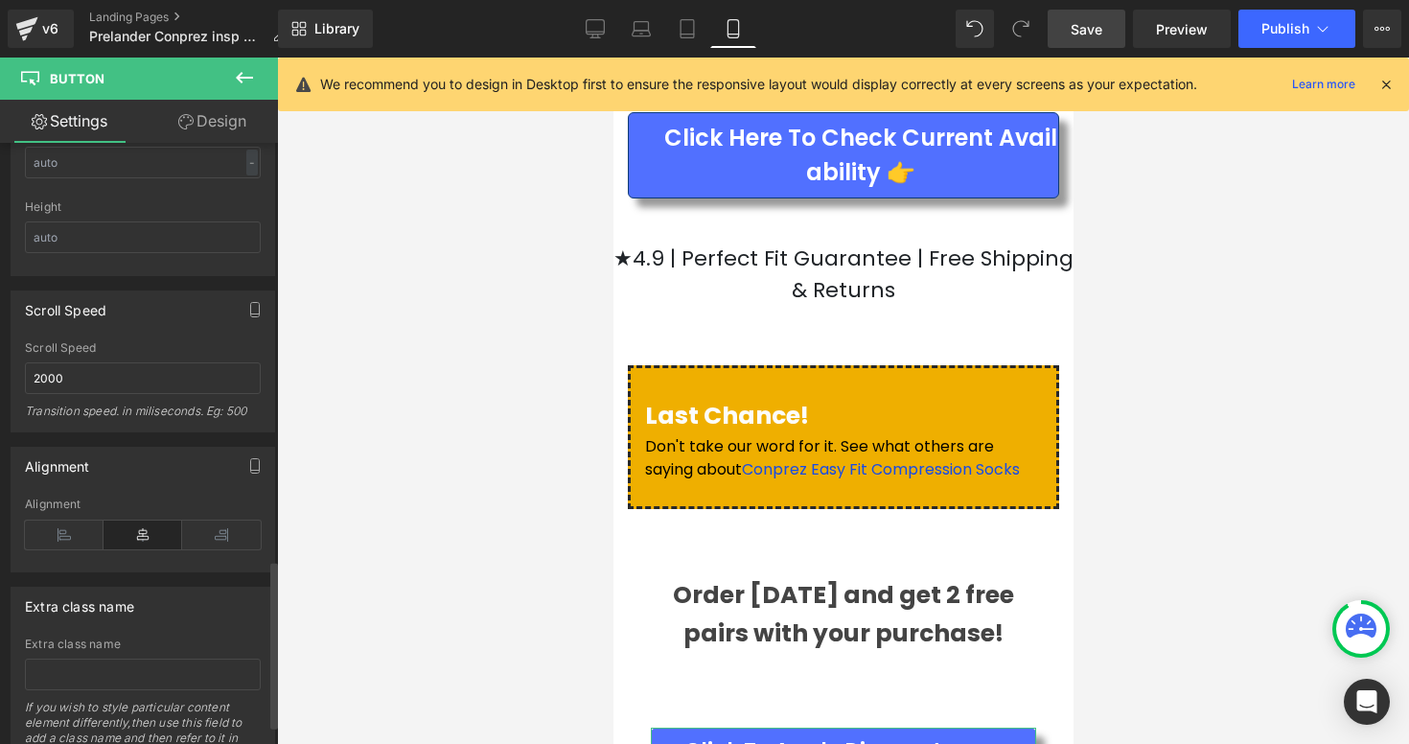
scroll to position [1515, 0]
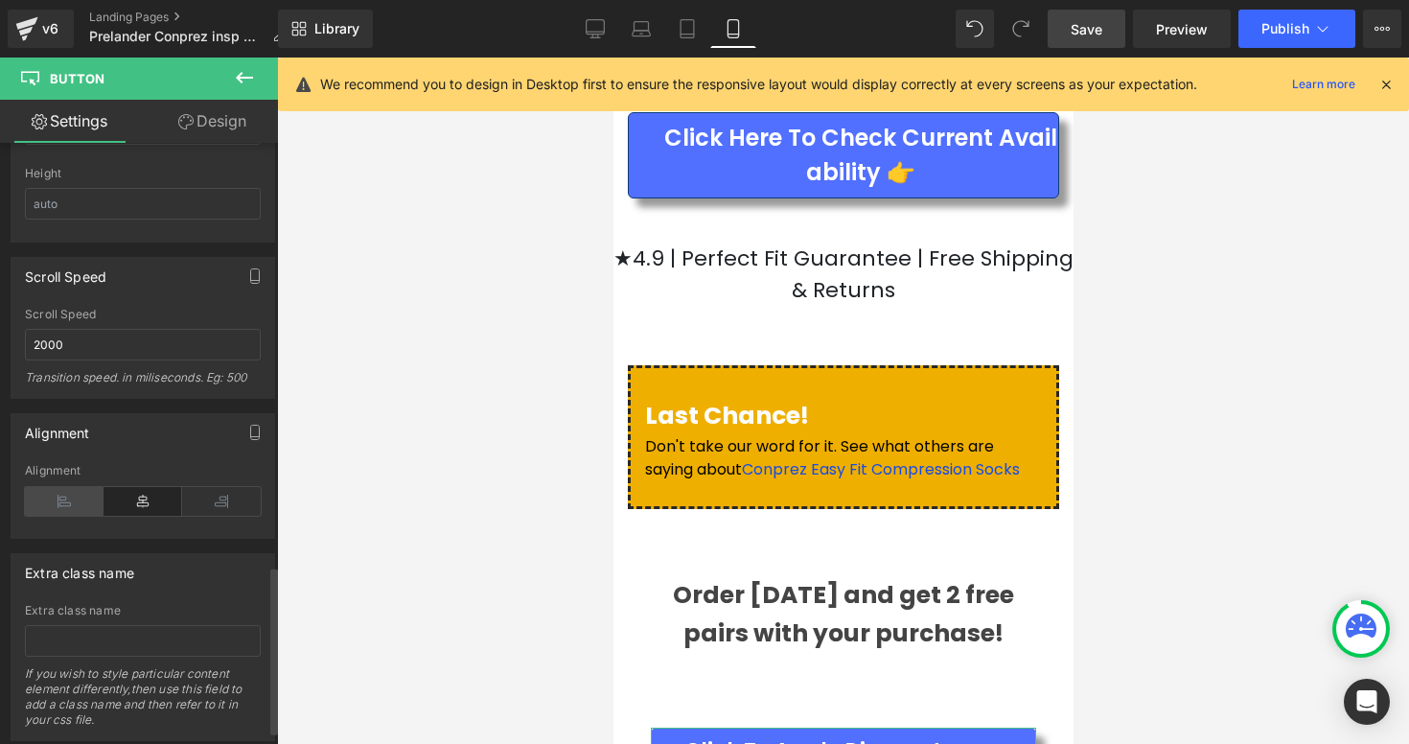
click at [57, 503] on icon at bounding box center [64, 501] width 79 height 29
click at [208, 513] on icon at bounding box center [221, 501] width 79 height 29
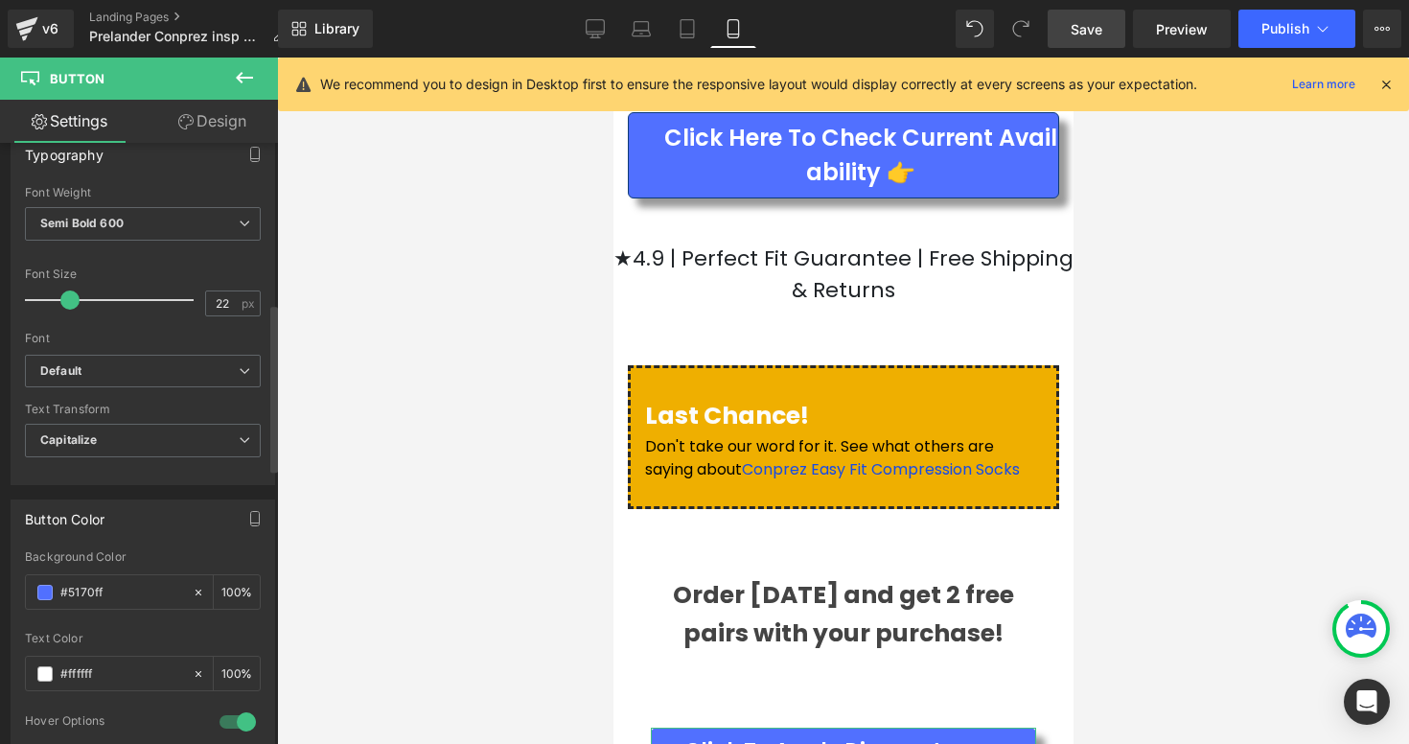
scroll to position [571, 0]
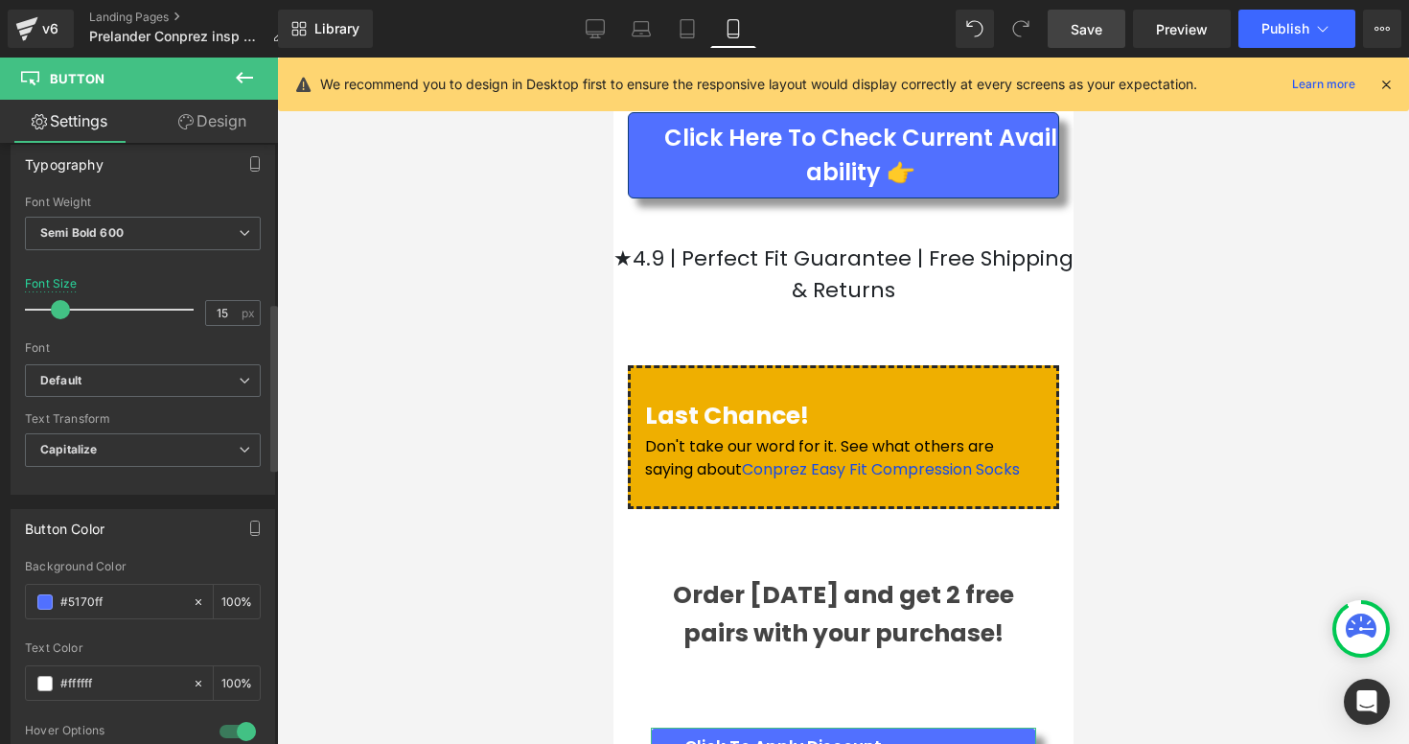
drag, startPoint x: 71, startPoint y: 312, endPoint x: 60, endPoint y: 311, distance: 10.6
click at [60, 311] on span at bounding box center [60, 309] width 19 height 19
type input "20"
click at [68, 311] on span at bounding box center [66, 309] width 19 height 19
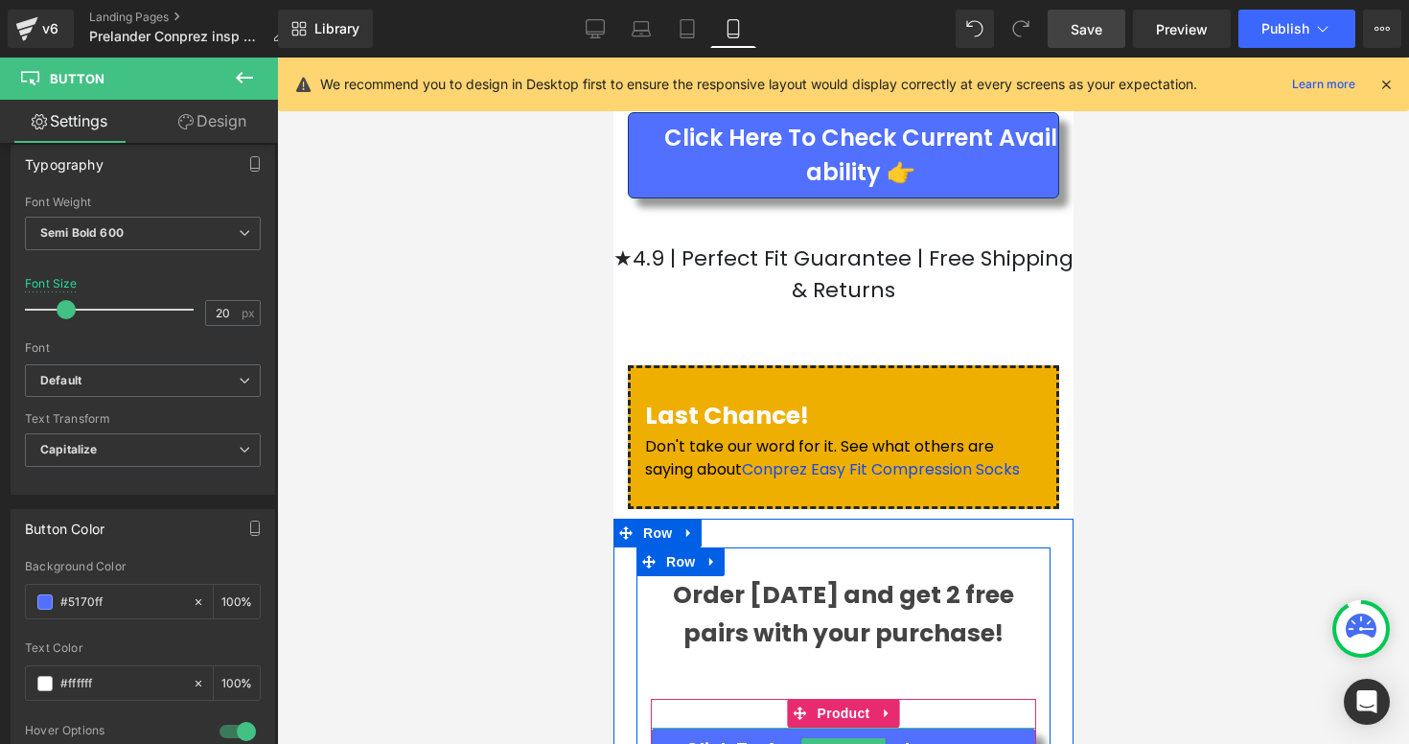
click at [819, 738] on span at bounding box center [810, 749] width 20 height 23
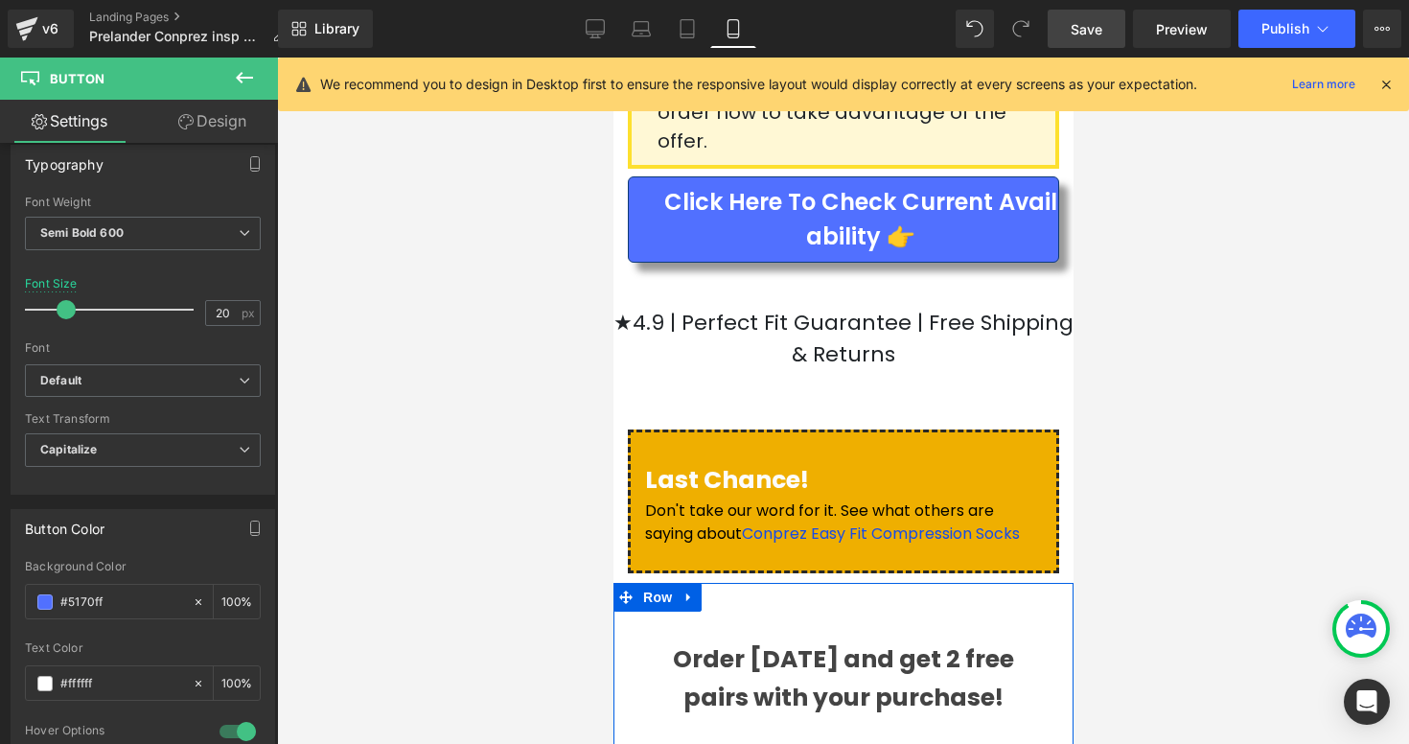
scroll to position [7837, 0]
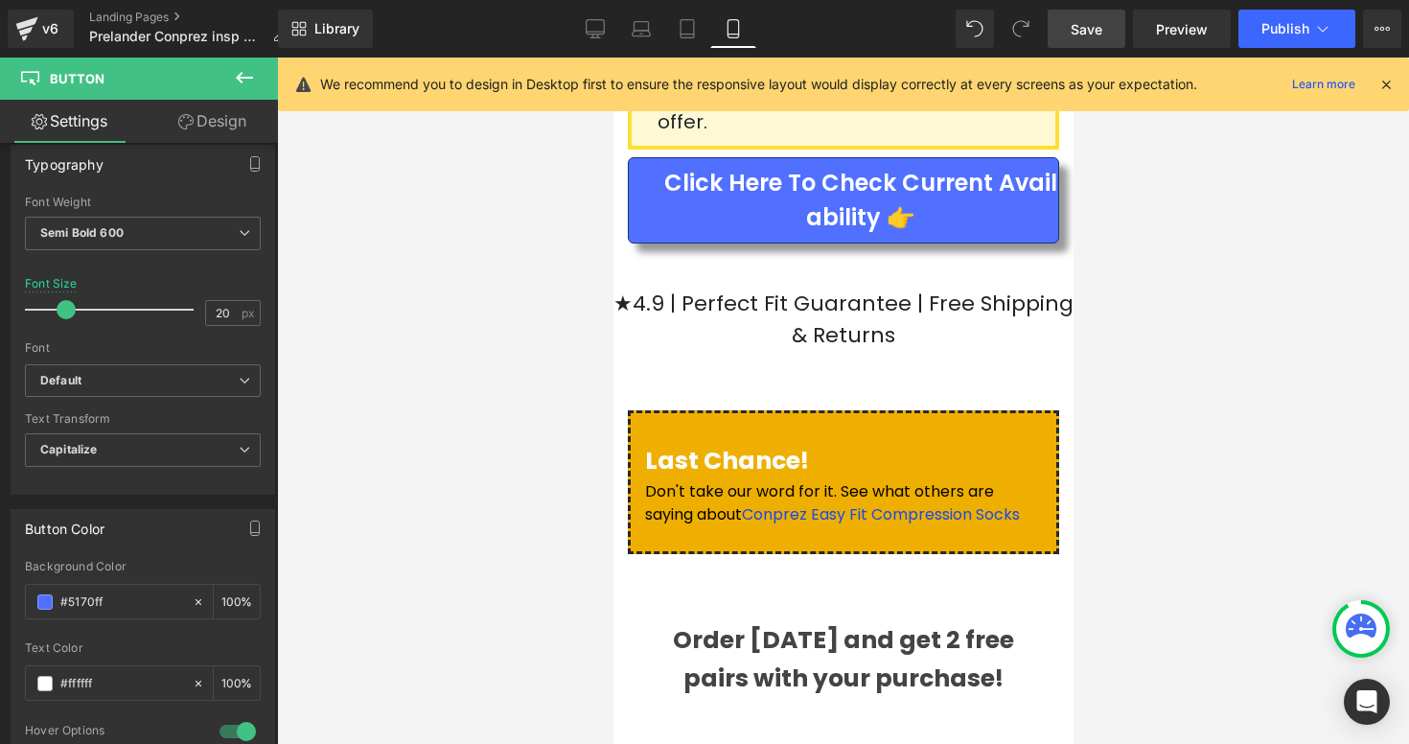
click at [1101, 328] on div at bounding box center [843, 401] width 1132 height 686
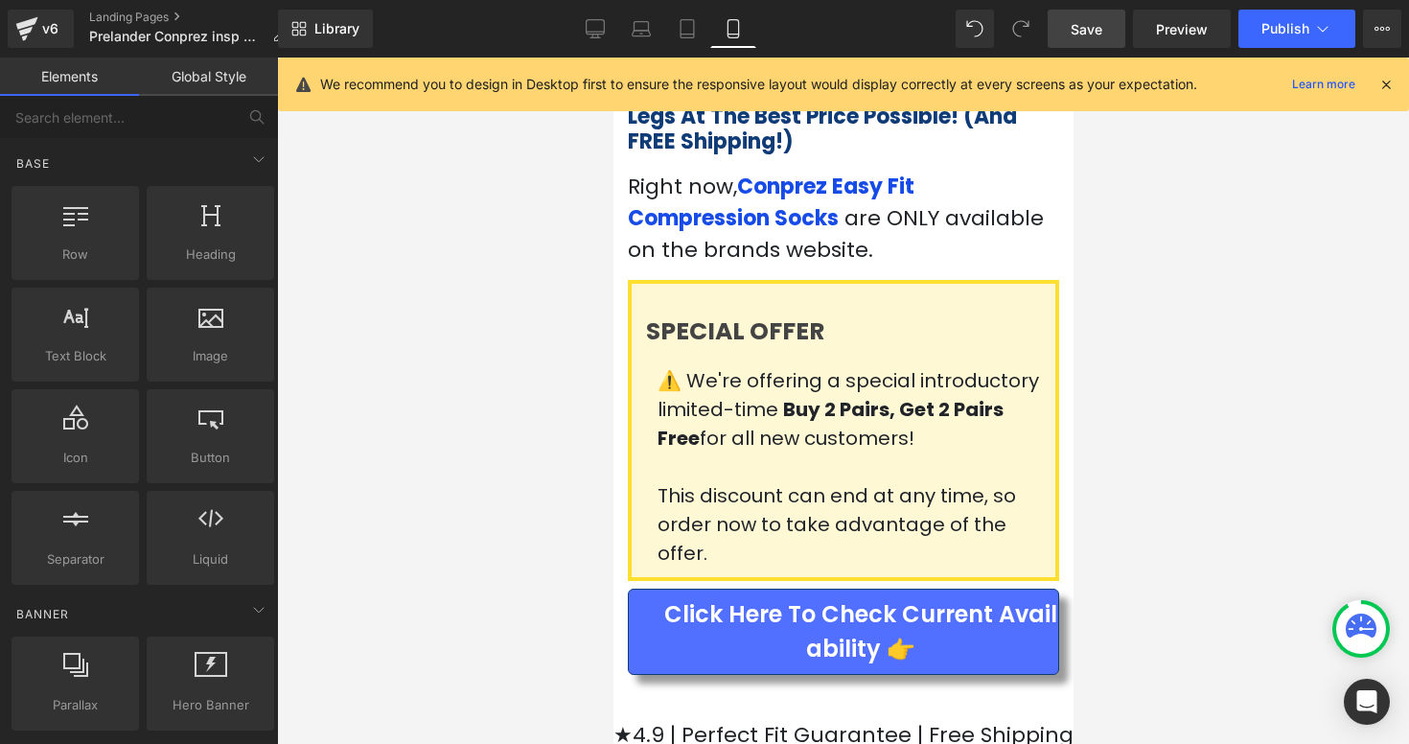
scroll to position [7396, 0]
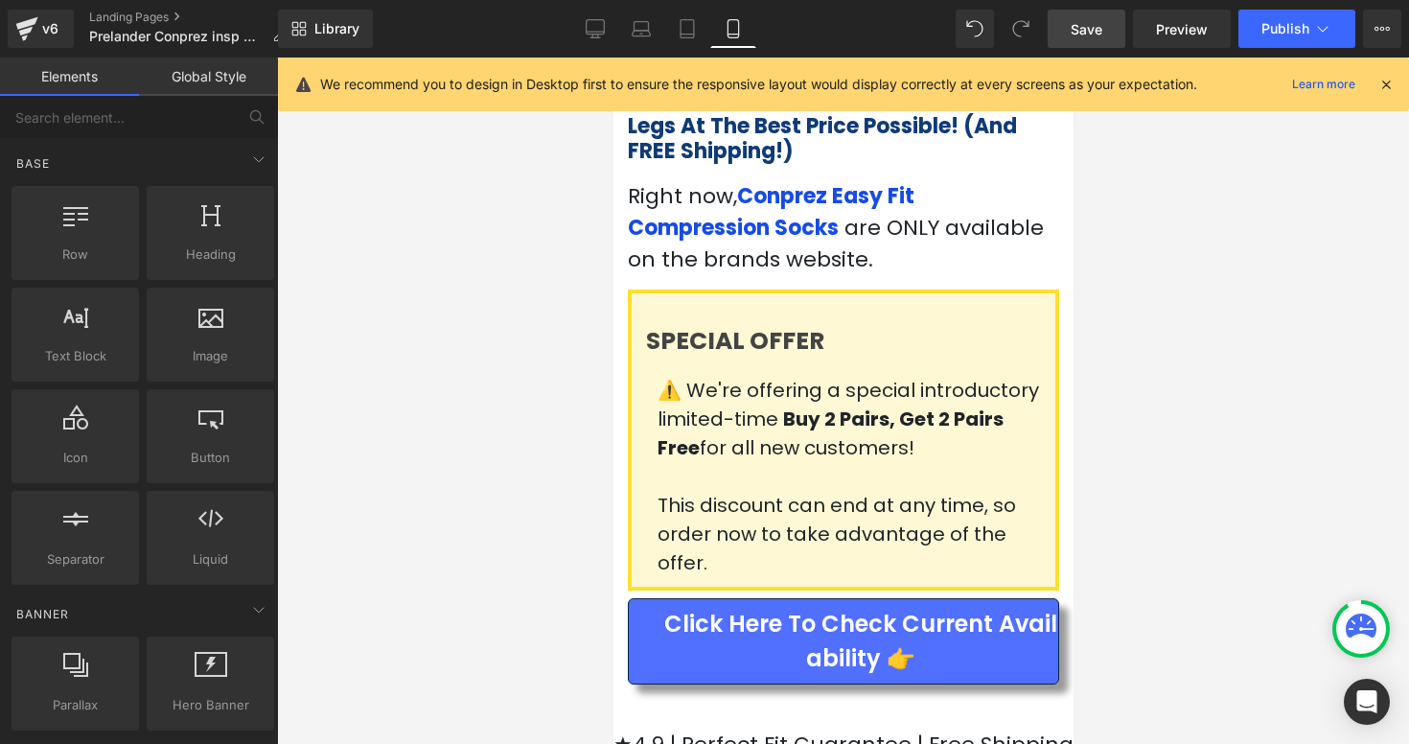
click at [954, 607] on span "Click Here to Check Current Availability 👉" at bounding box center [859, 641] width 396 height 69
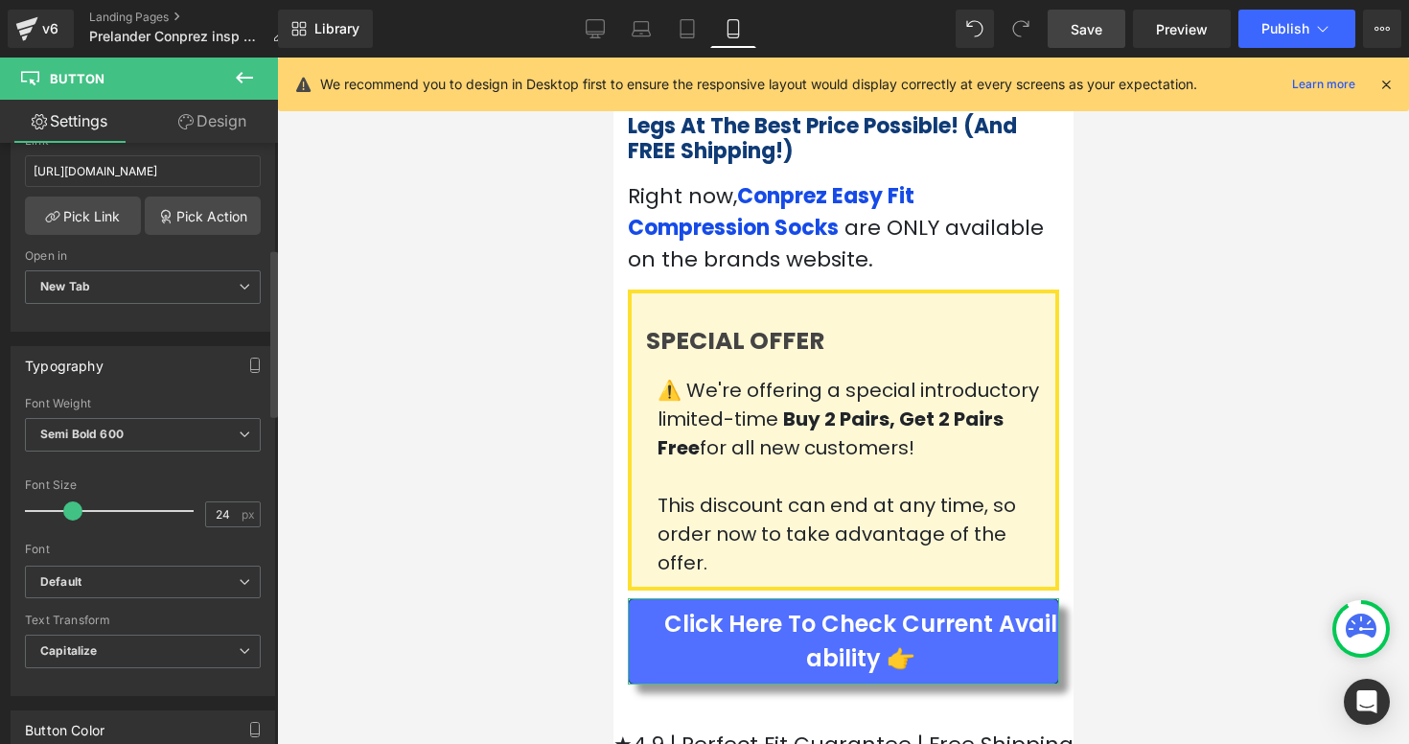
scroll to position [378, 0]
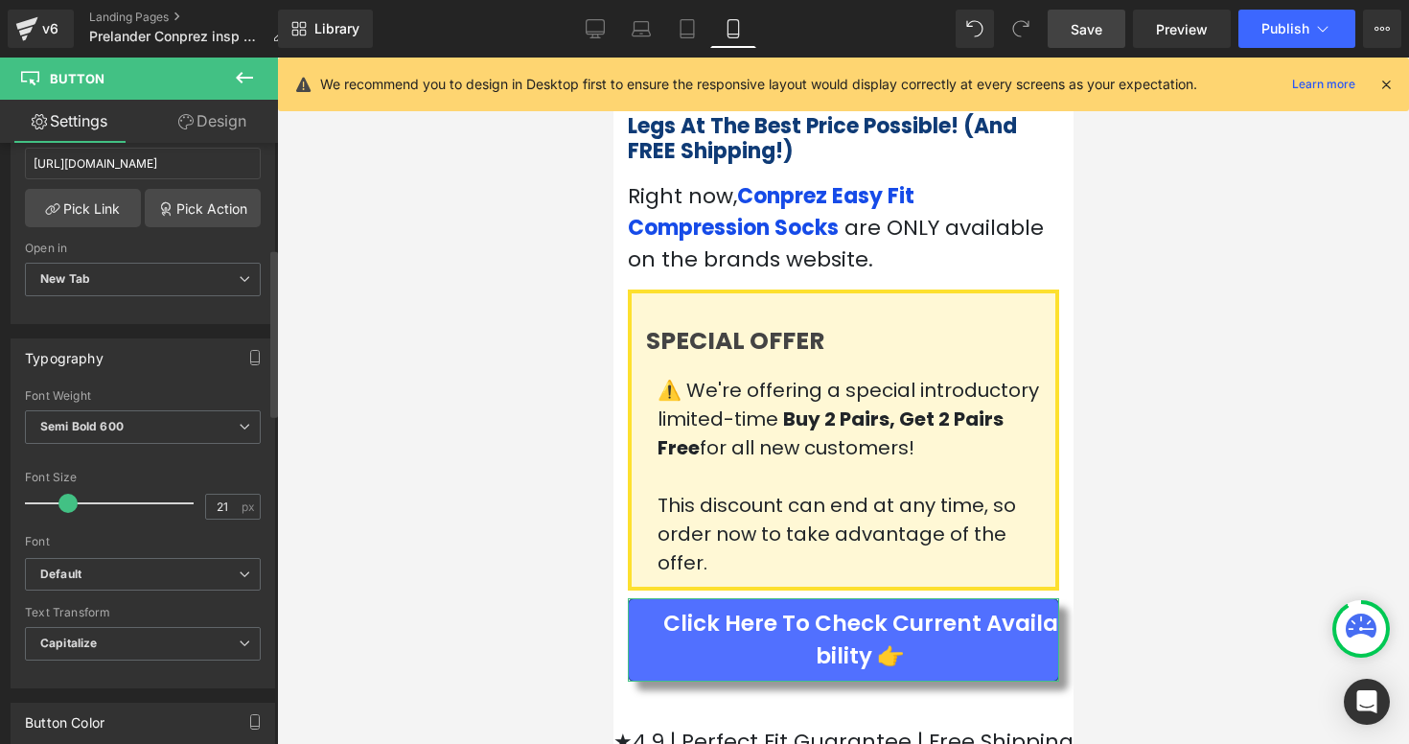
type input "20"
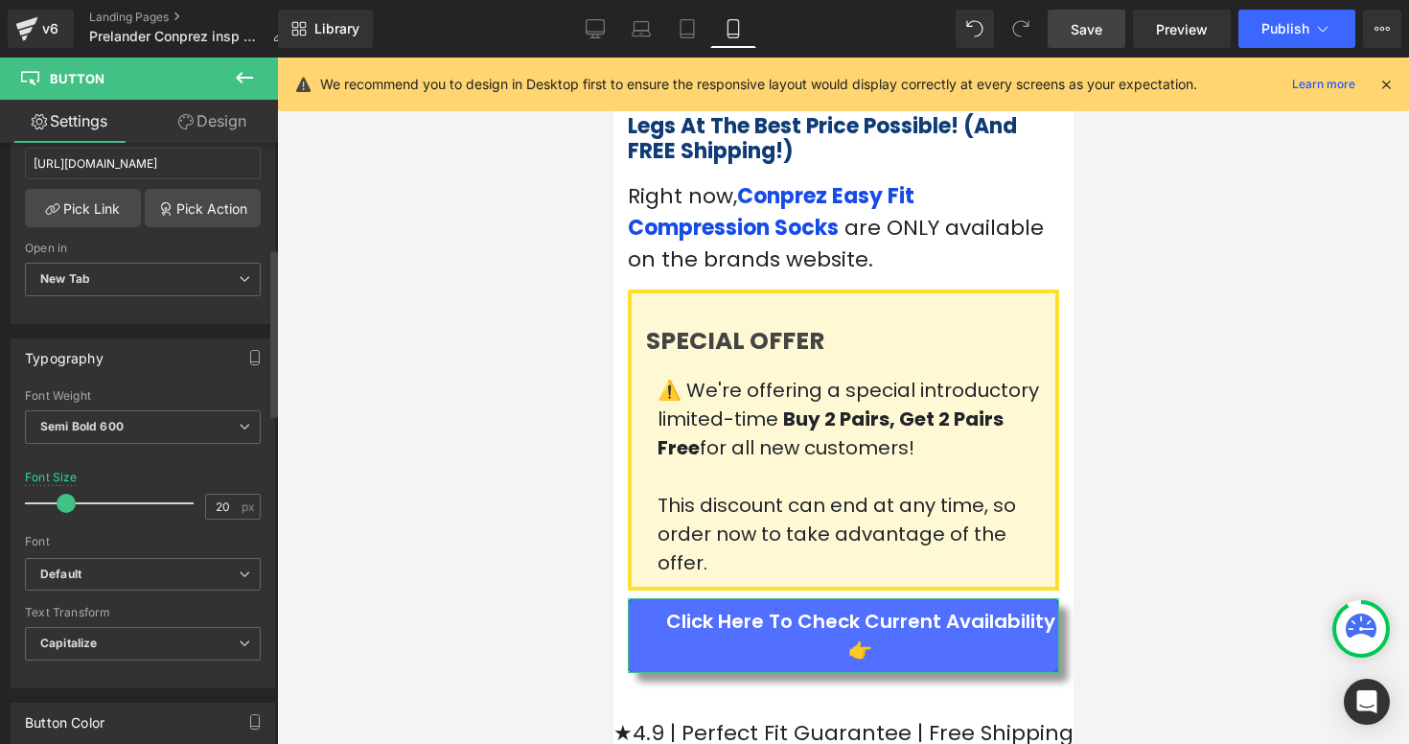
click at [67, 502] on span at bounding box center [66, 503] width 19 height 19
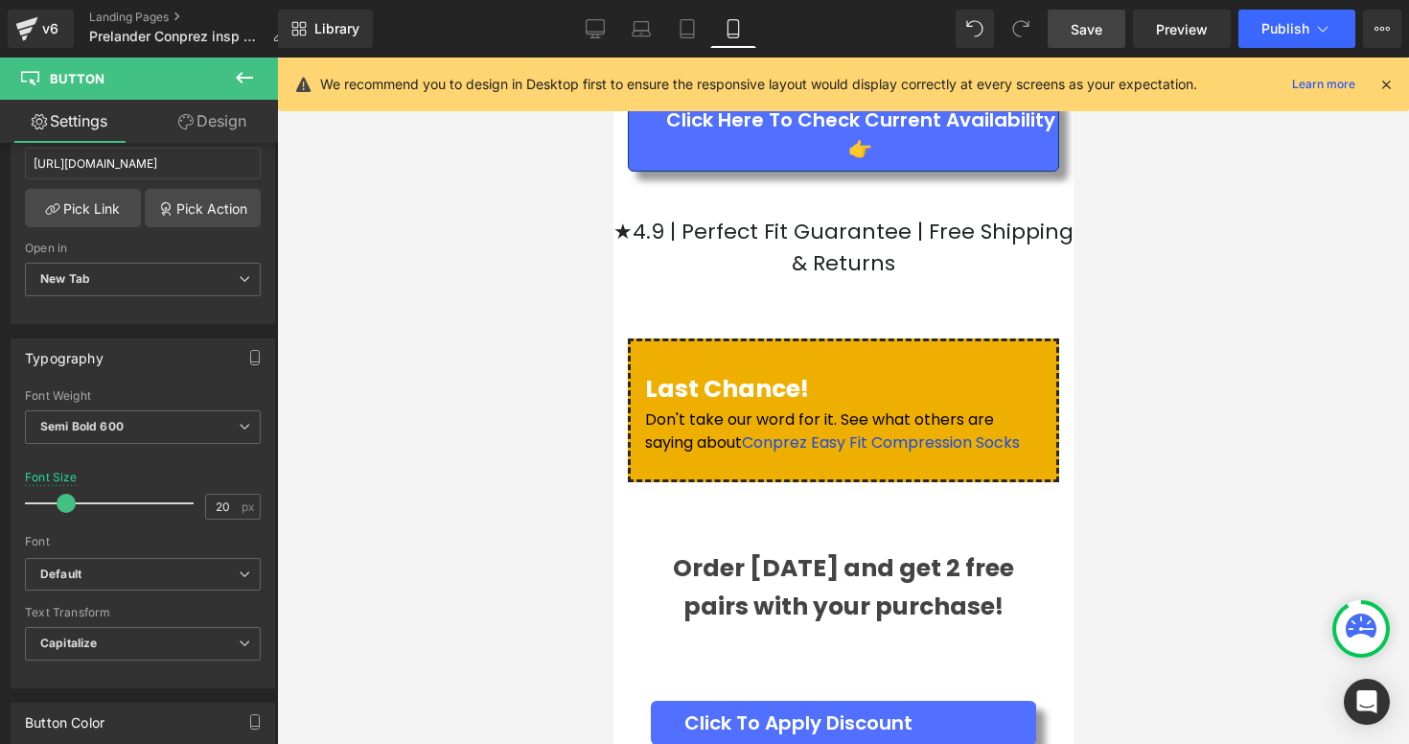
scroll to position [7898, 0]
click at [798, 707] on span "Click To Apply Discount" at bounding box center [797, 721] width 228 height 29
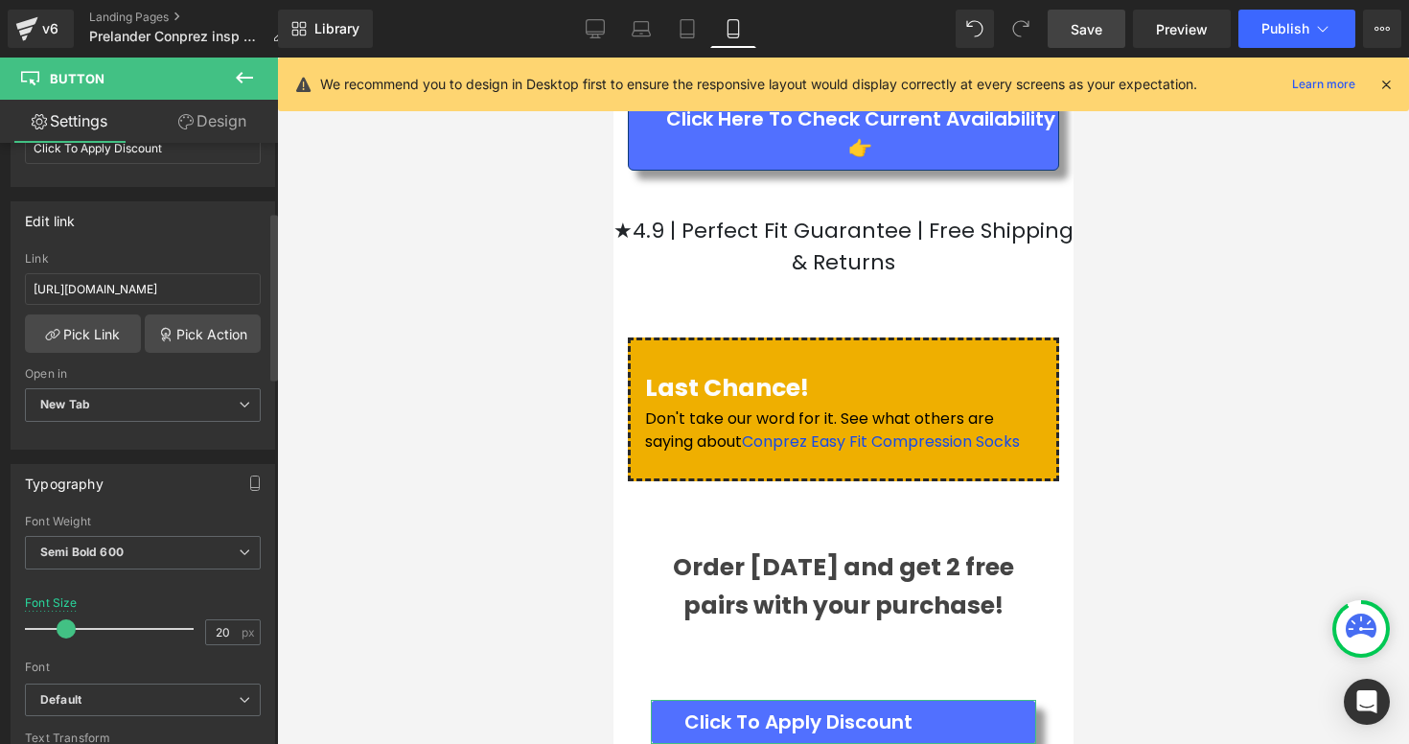
scroll to position [253, 0]
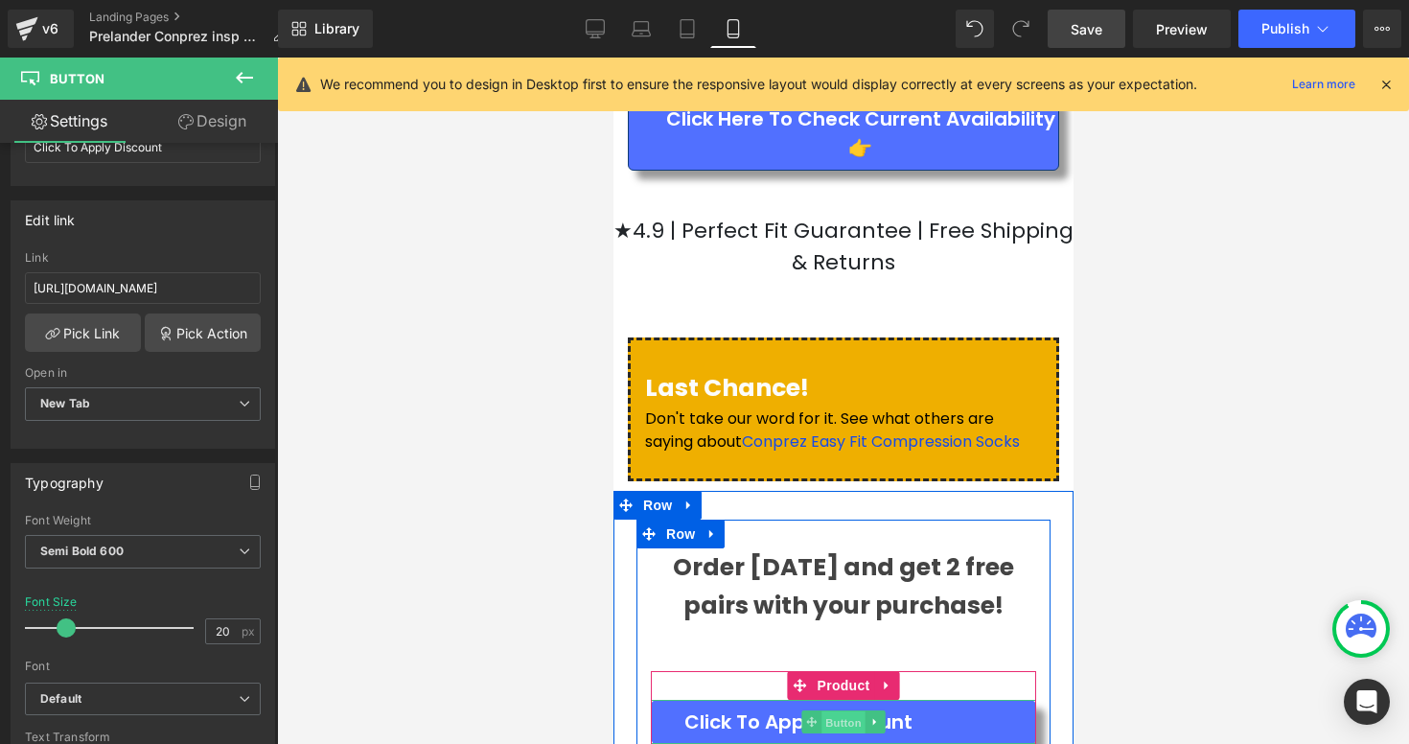
click at [862, 711] on span "Button" at bounding box center [842, 722] width 44 height 23
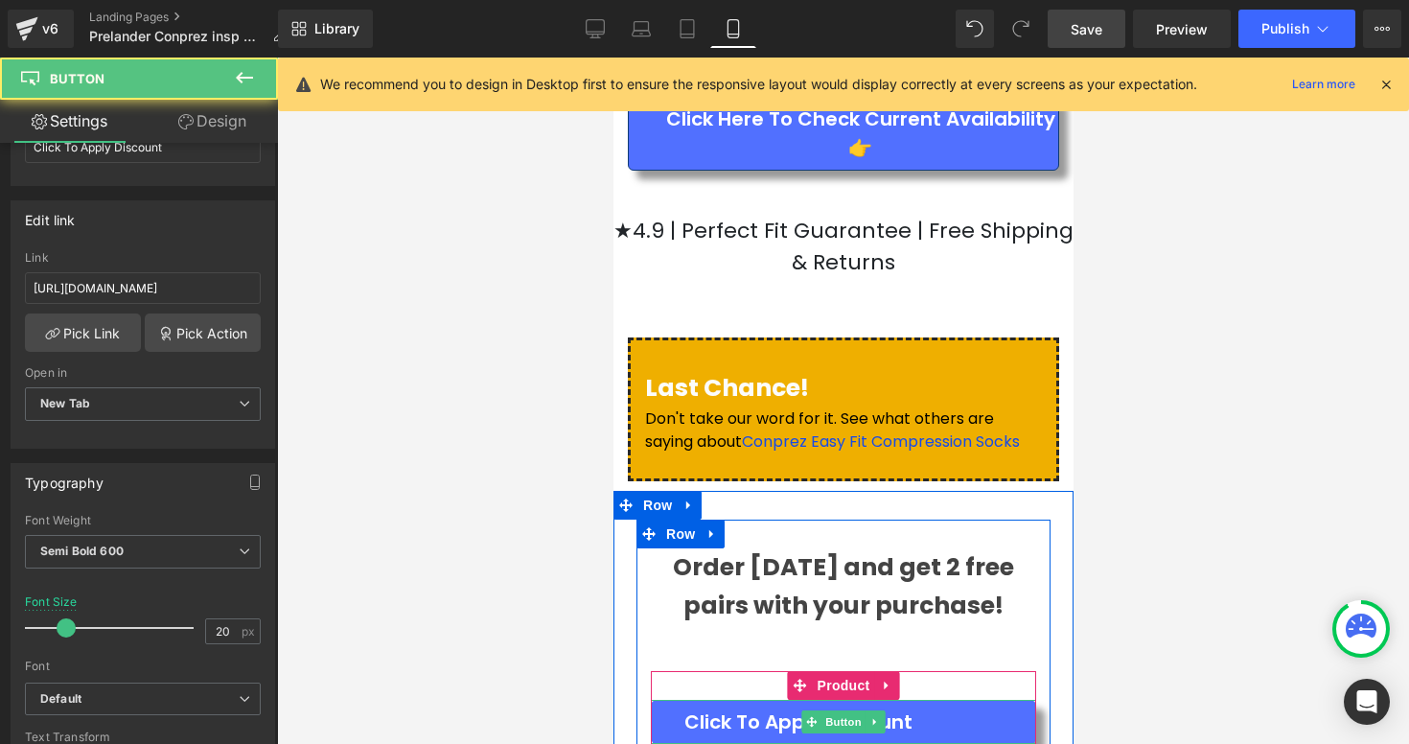
click at [918, 700] on link "Click To Apply Discount" at bounding box center [842, 722] width 385 height 44
click at [691, 707] on span "Click To Apply Discount" at bounding box center [797, 721] width 228 height 29
click at [679, 700] on link "Click To Apply Discount" at bounding box center [842, 722] width 385 height 44
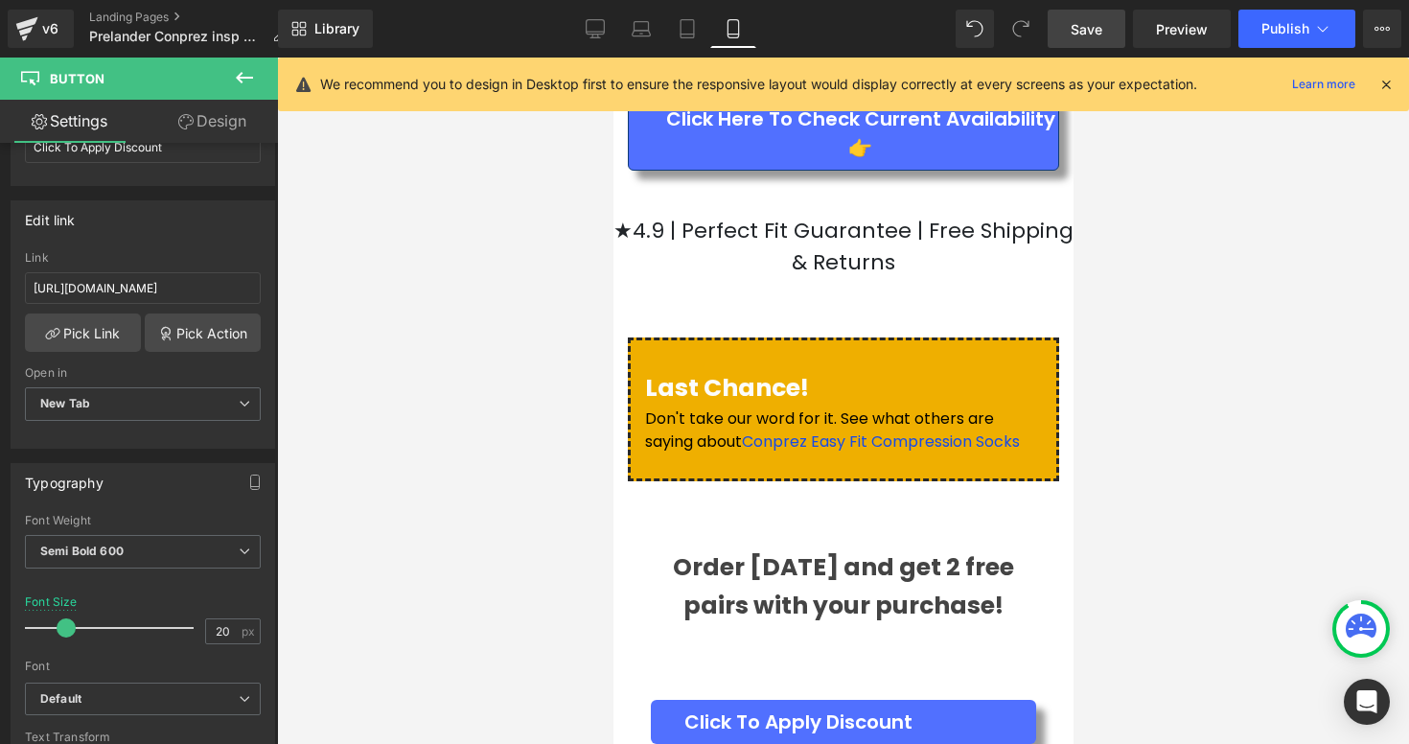
click at [1087, 376] on div at bounding box center [843, 401] width 1132 height 686
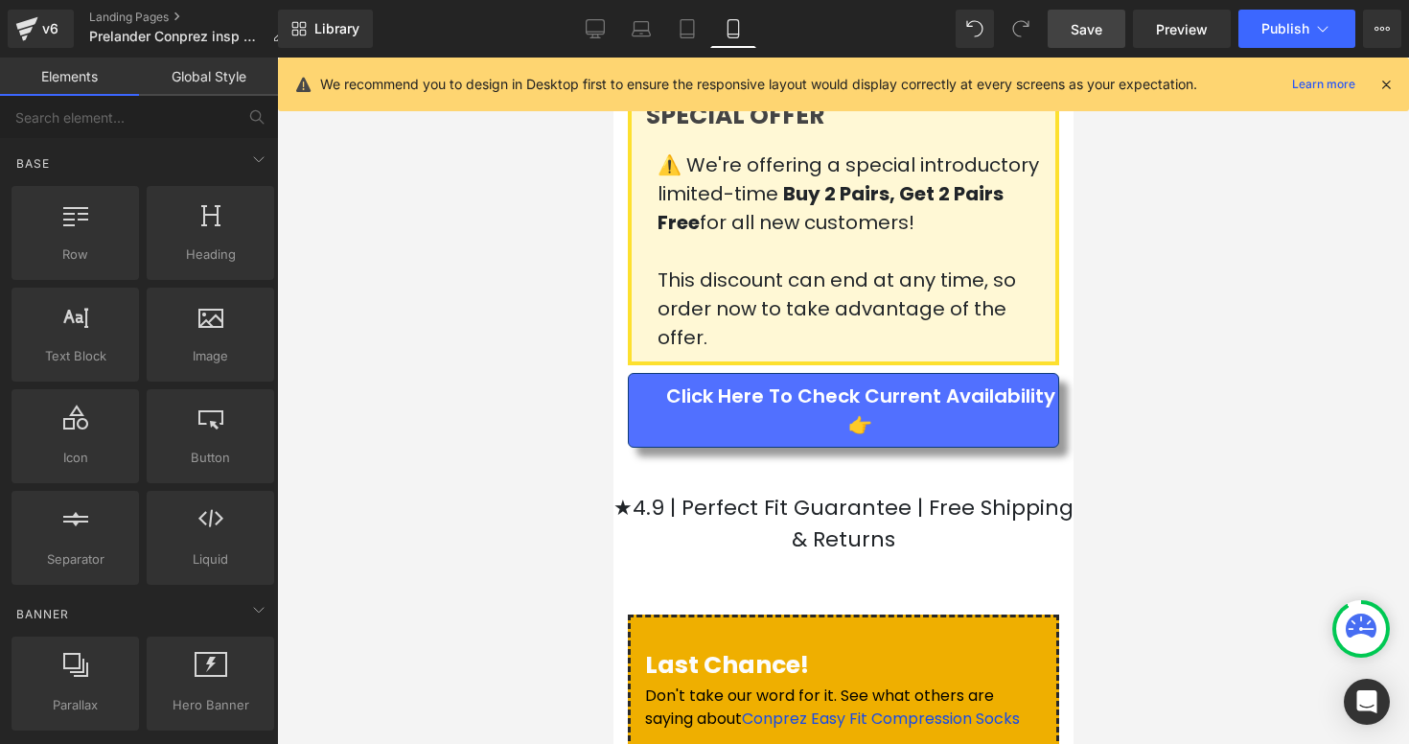
scroll to position [7625, 0]
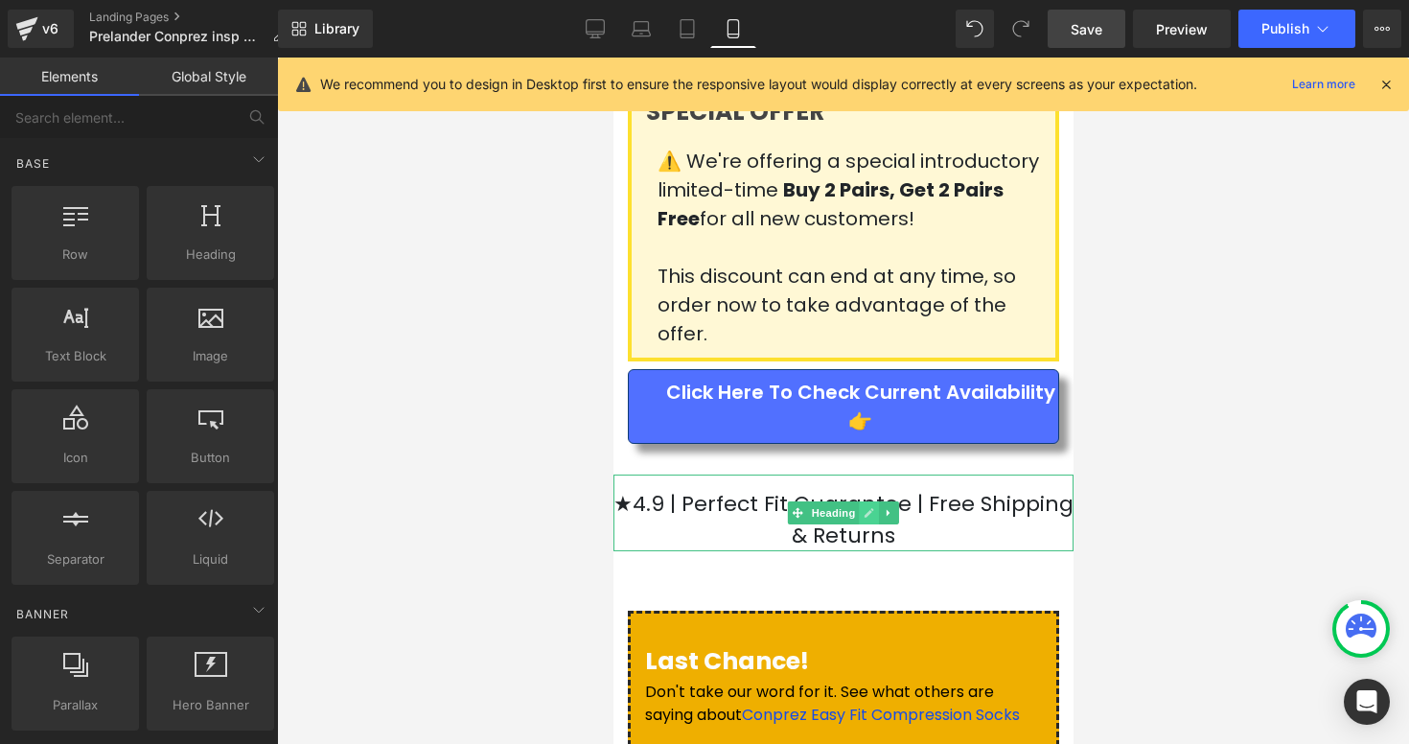
click at [871, 501] on link at bounding box center [869, 512] width 20 height 23
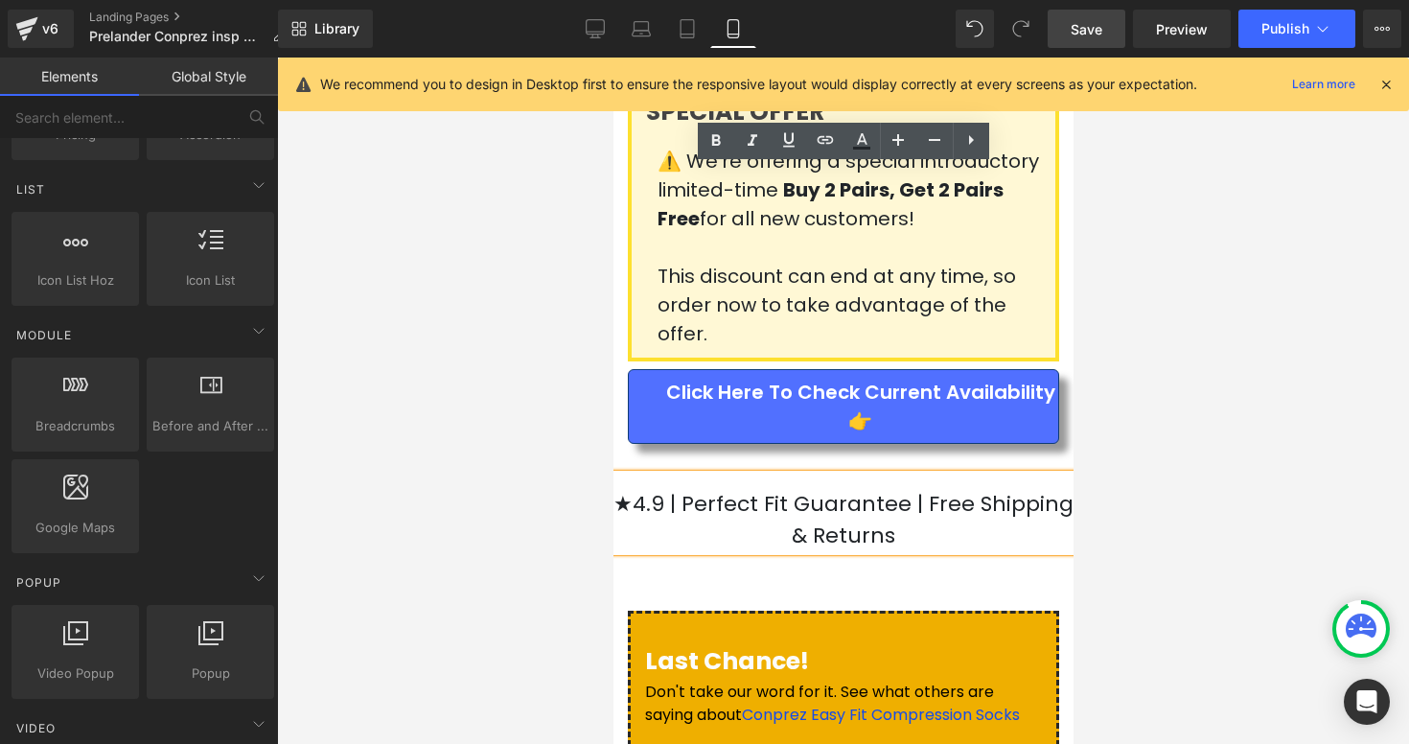
scroll to position [1048, 0]
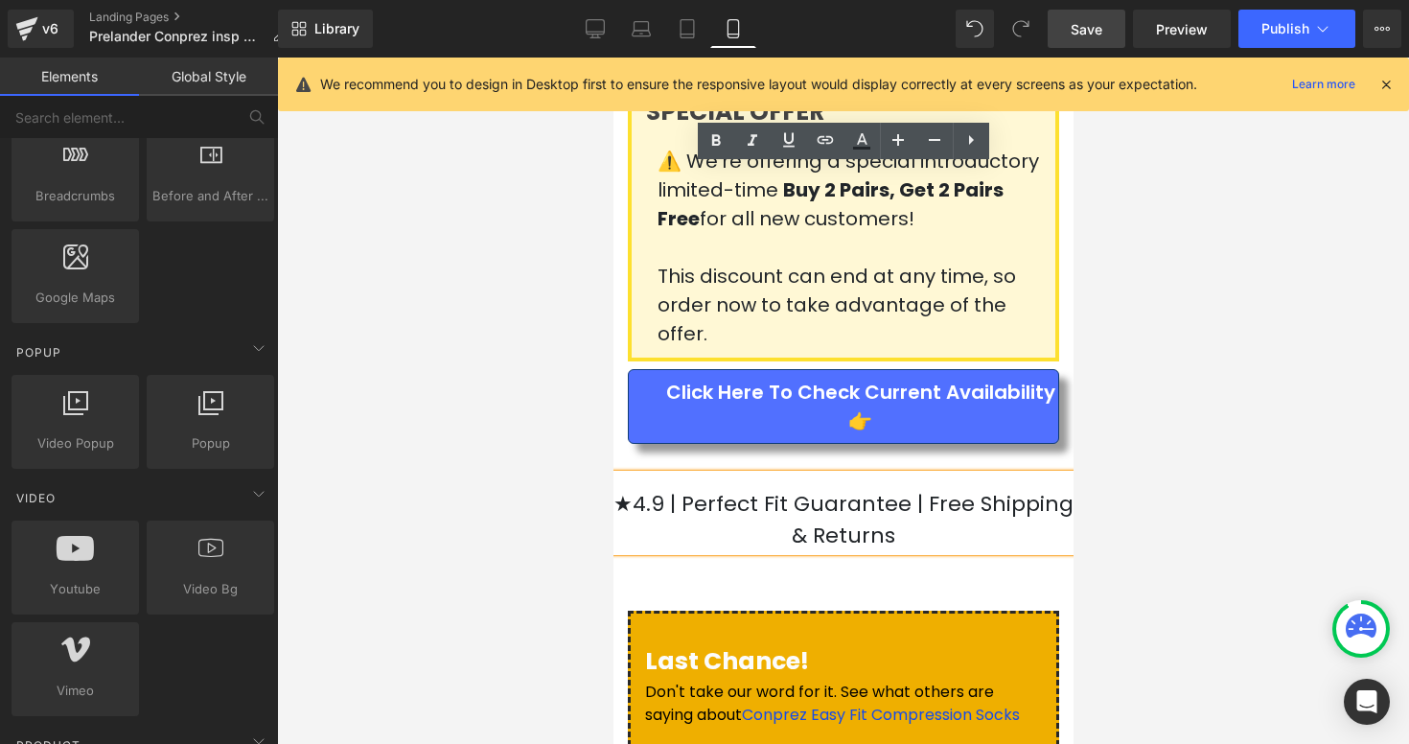
click at [717, 488] on h1 "★4.9 | Perfect Fit Guarantee | Free Shipping & Returns" at bounding box center [842, 519] width 460 height 63
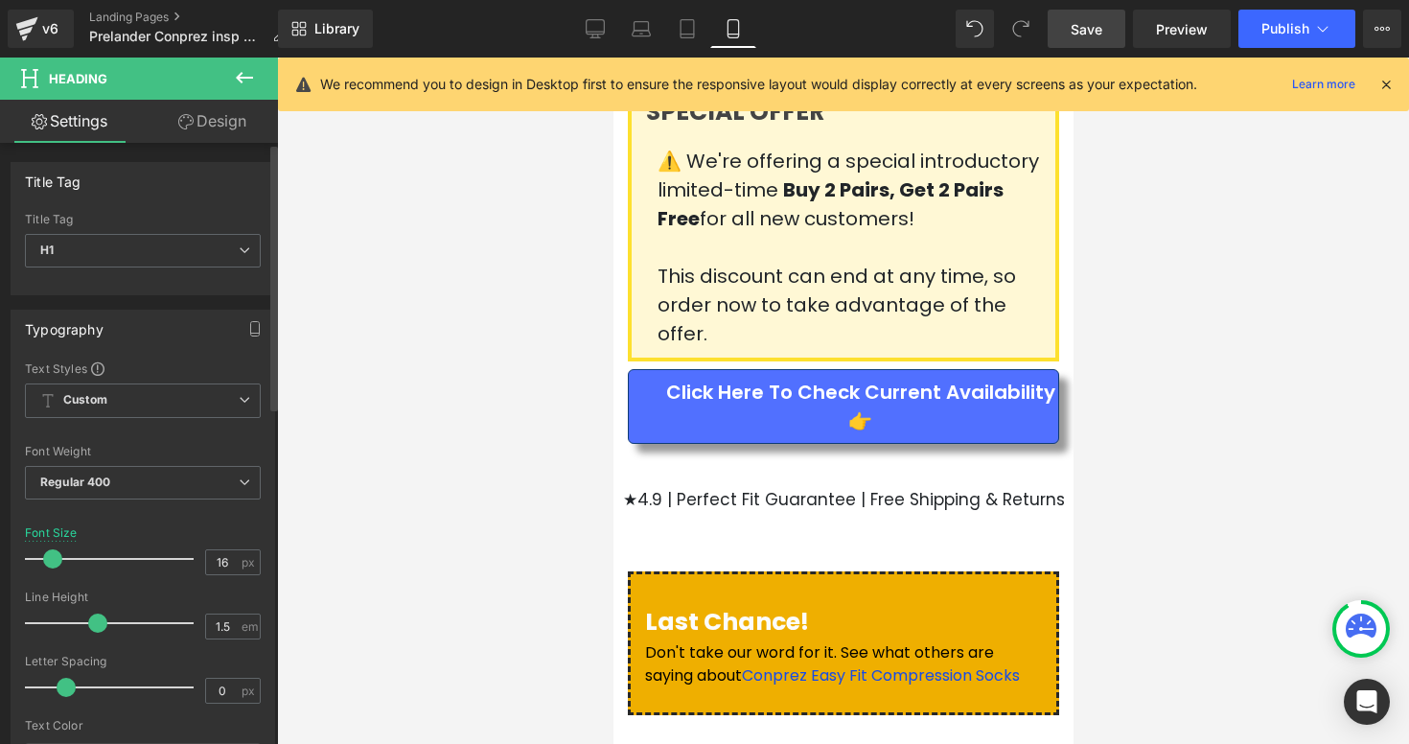
type input "15"
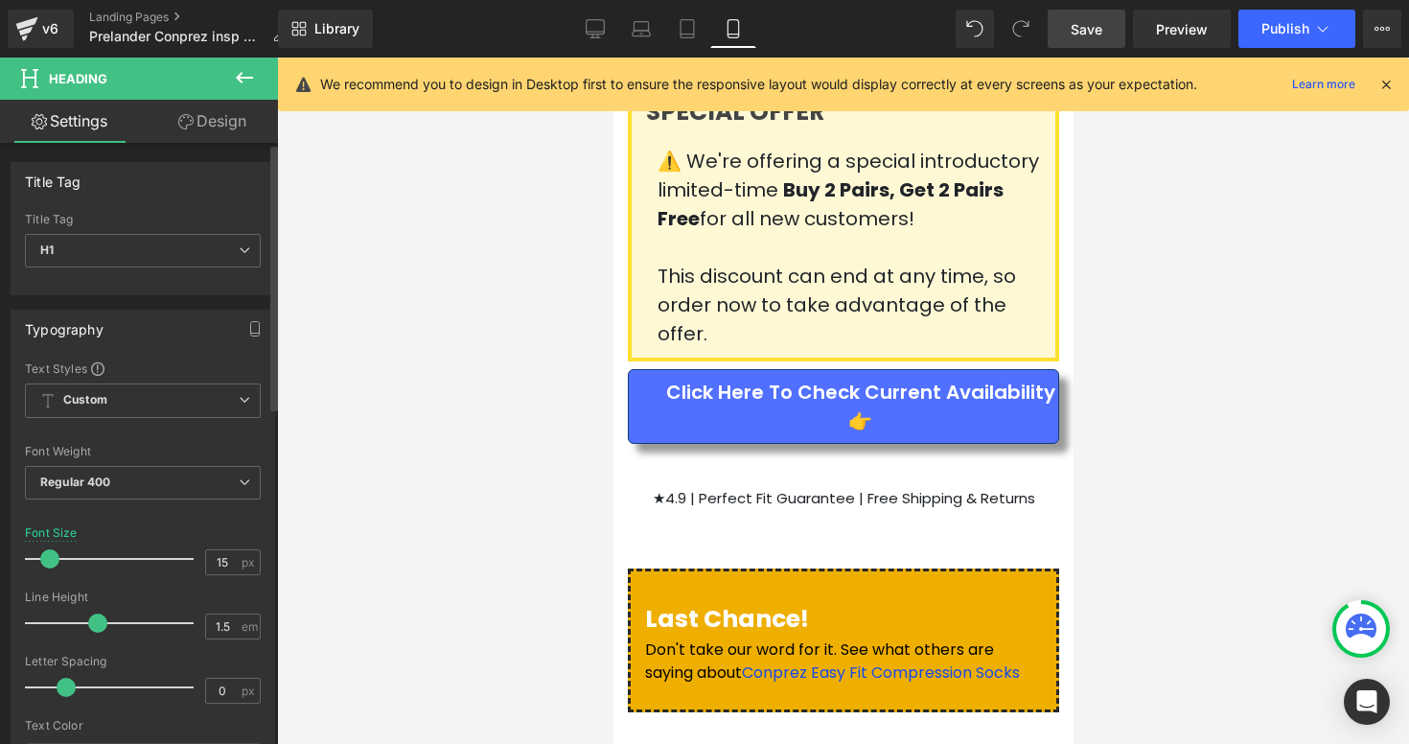
drag, startPoint x: 58, startPoint y: 556, endPoint x: 46, endPoint y: 554, distance: 11.7
click at [46, 554] on span at bounding box center [49, 558] width 19 height 19
click at [1155, 301] on div at bounding box center [843, 401] width 1132 height 686
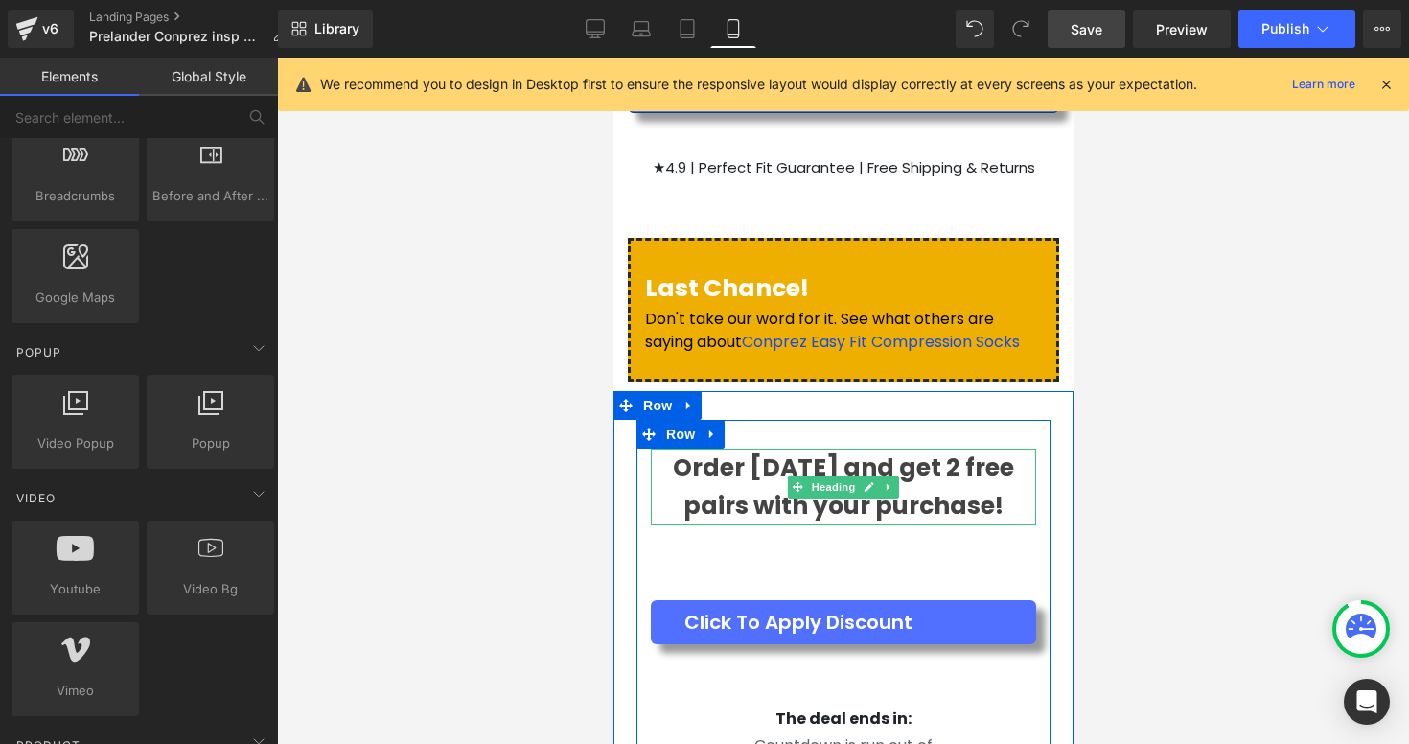
scroll to position [7980, 0]
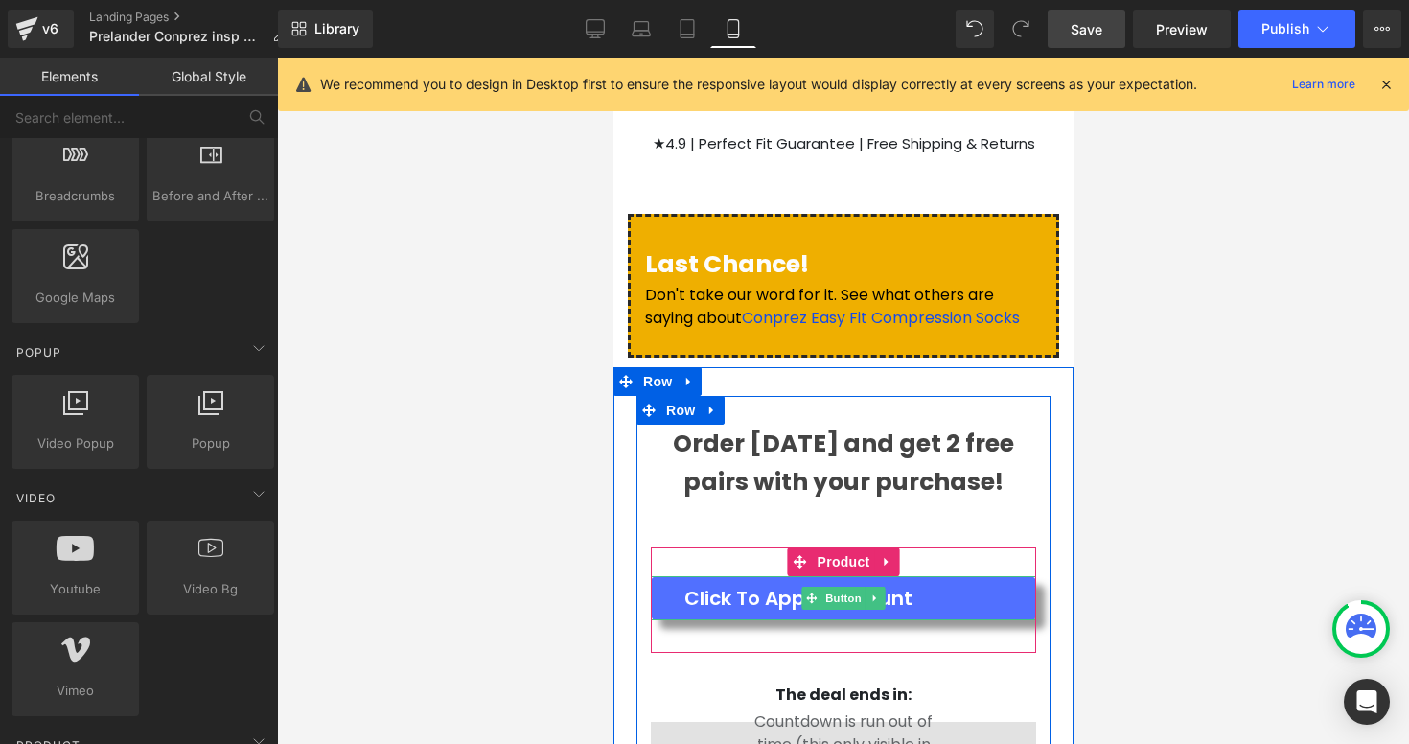
click at [810, 576] on div "Click To Apply Discount Button" at bounding box center [842, 598] width 385 height 44
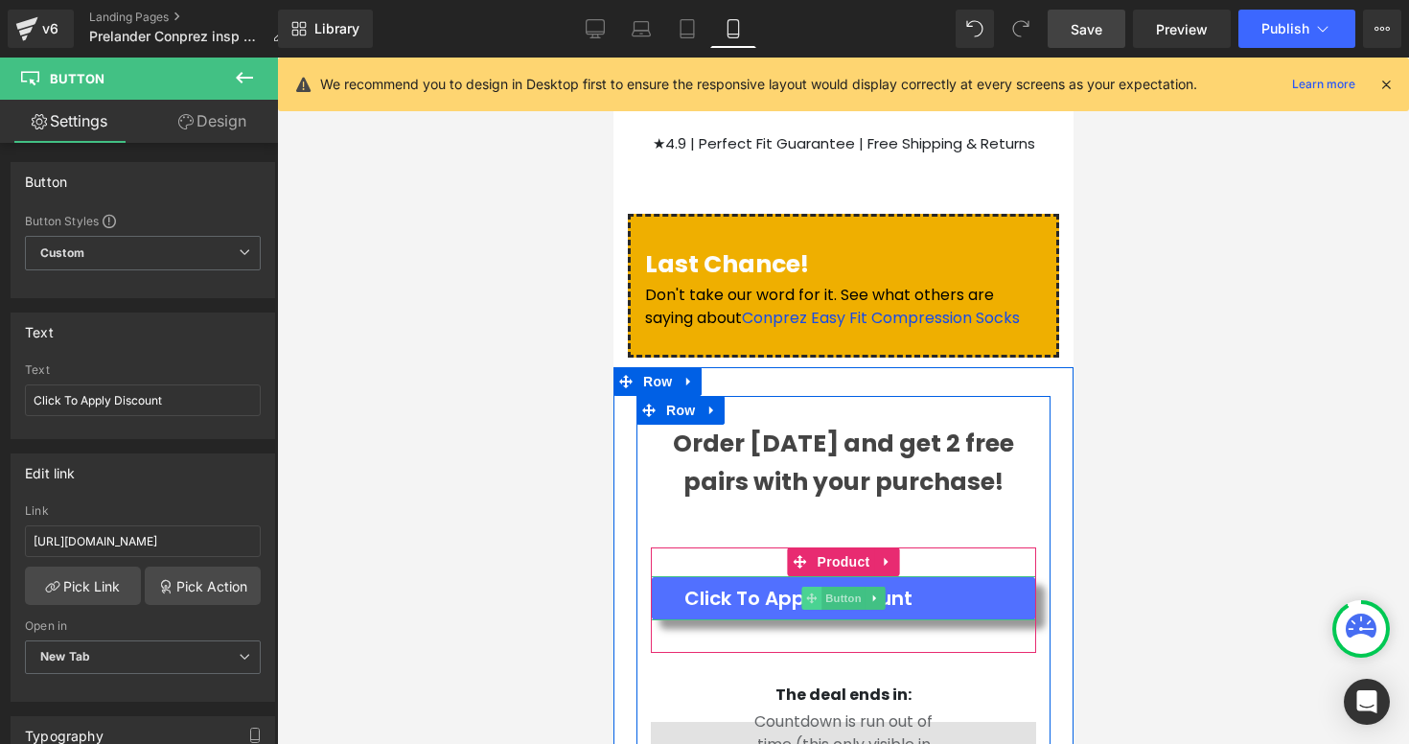
click at [812, 592] on icon at bounding box center [810, 598] width 11 height 12
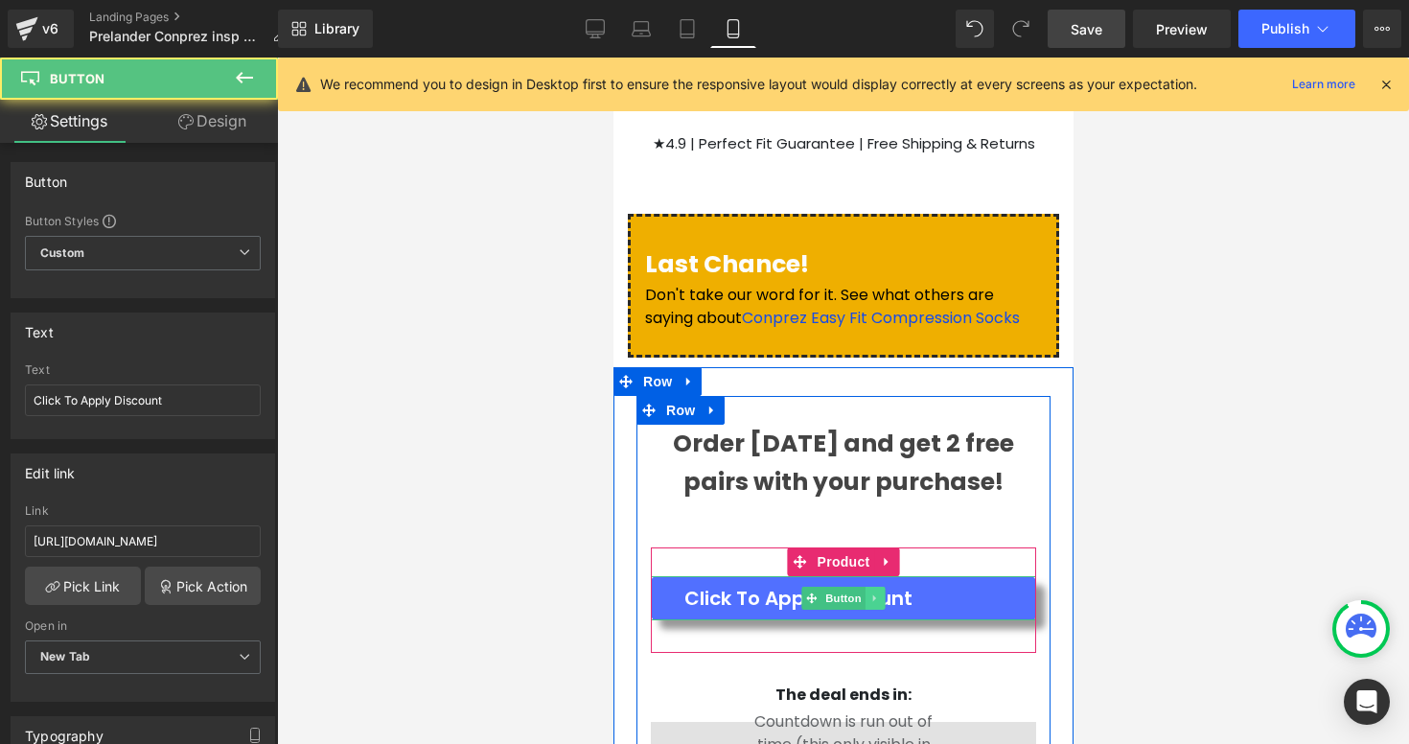
click at [870, 592] on icon at bounding box center [874, 598] width 11 height 12
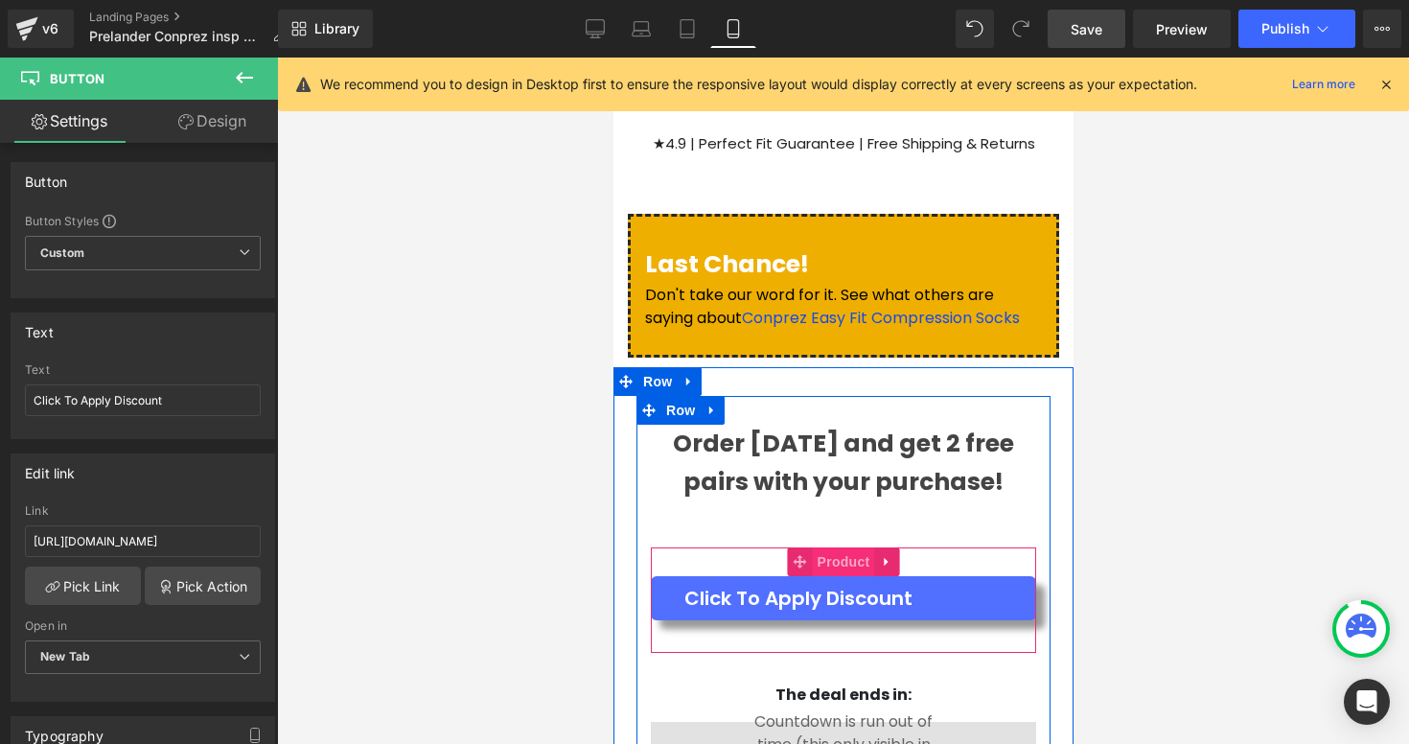
click at [859, 547] on link "Product" at bounding box center [830, 561] width 87 height 29
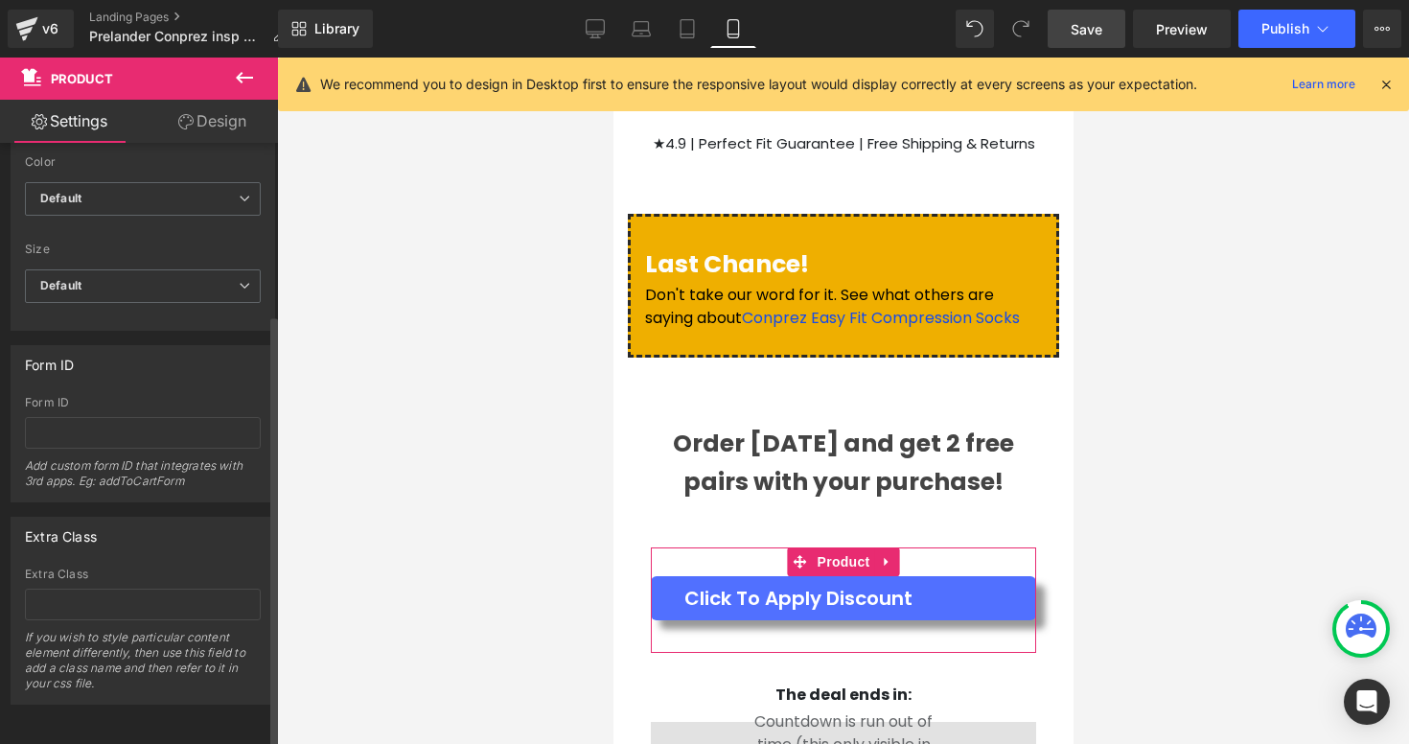
scroll to position [0, 0]
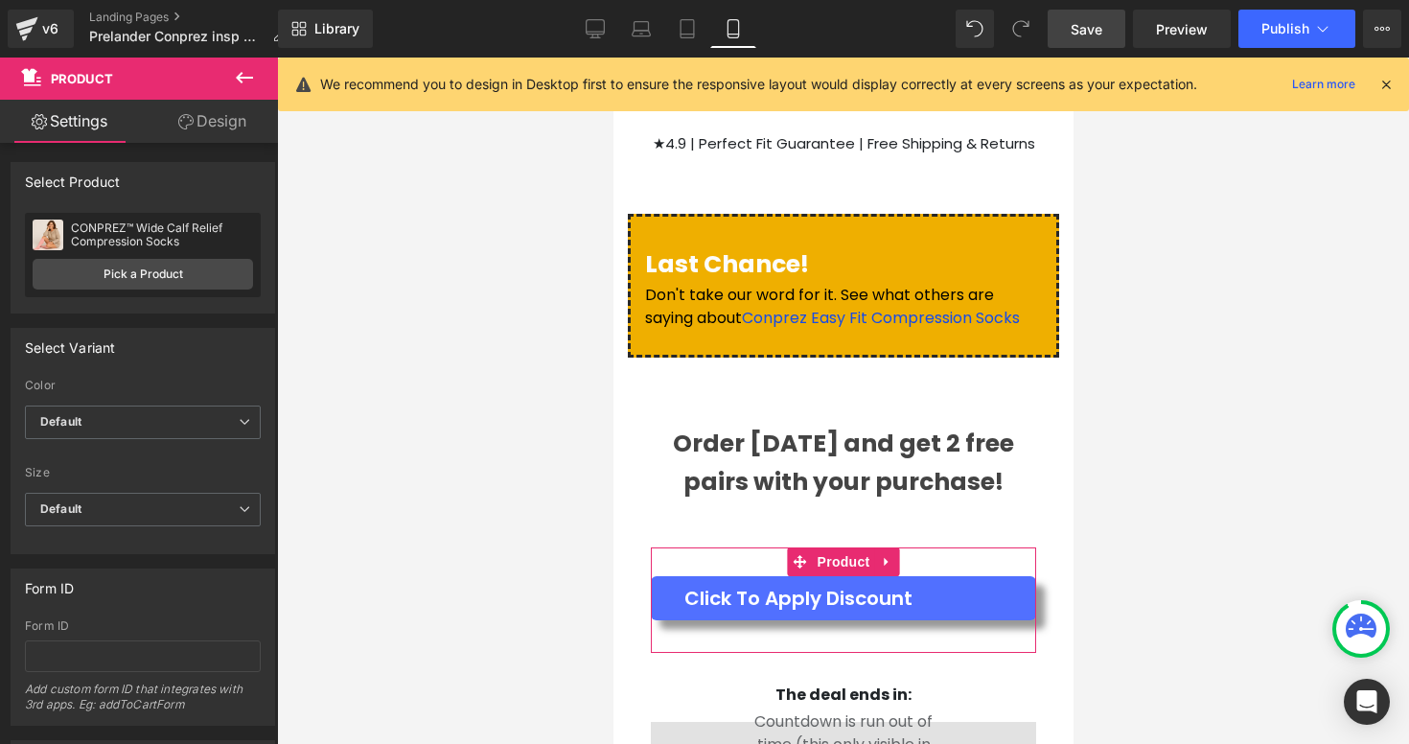
click at [216, 122] on link "Design" at bounding box center [212, 121] width 139 height 43
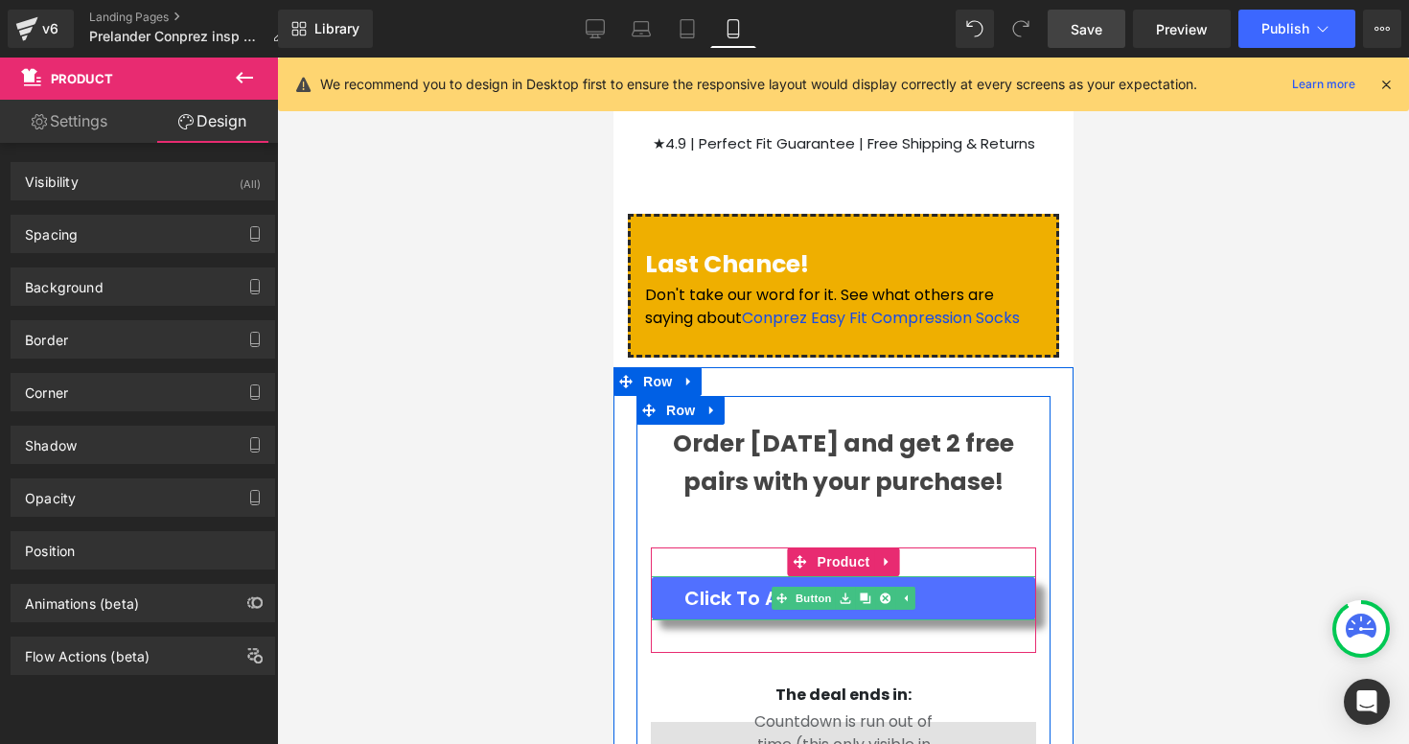
click at [716, 584] on span "Click To Apply Discount" at bounding box center [797, 598] width 228 height 29
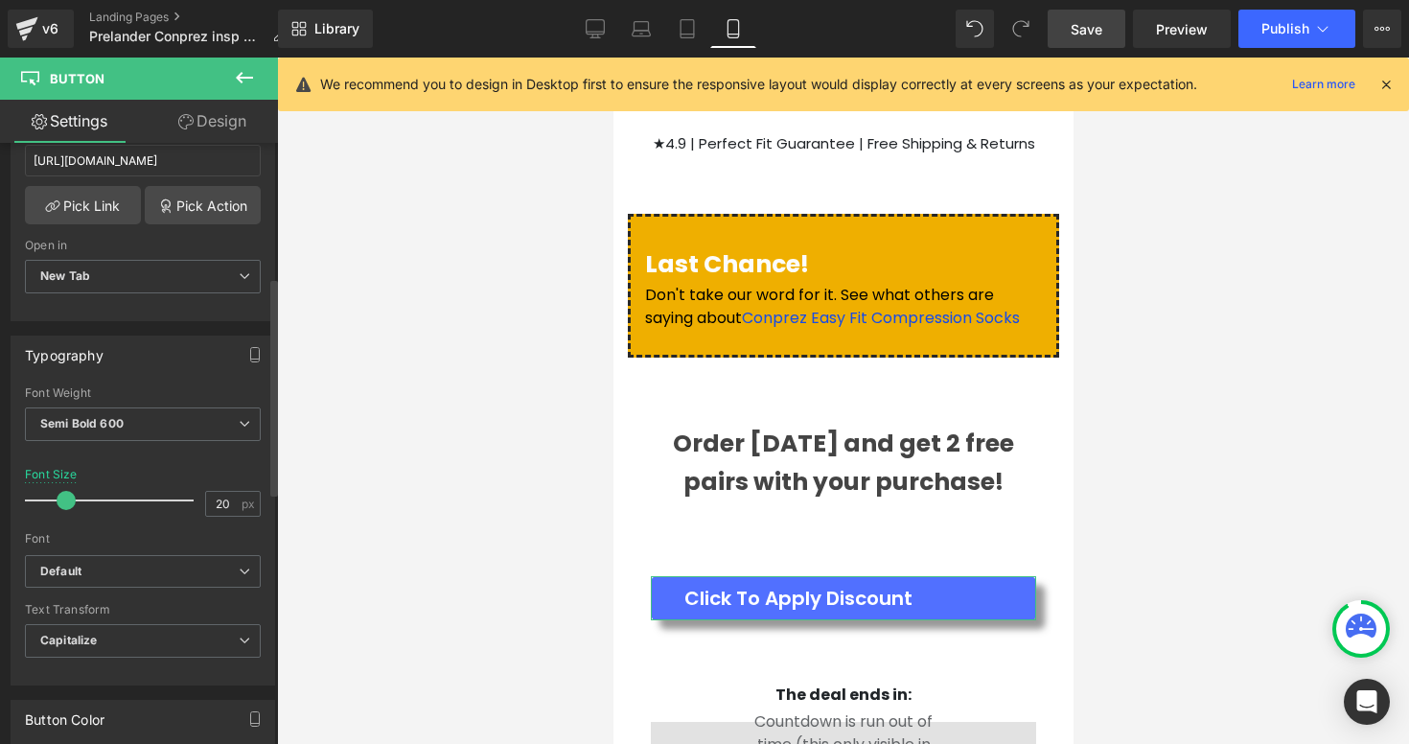
scroll to position [370, 0]
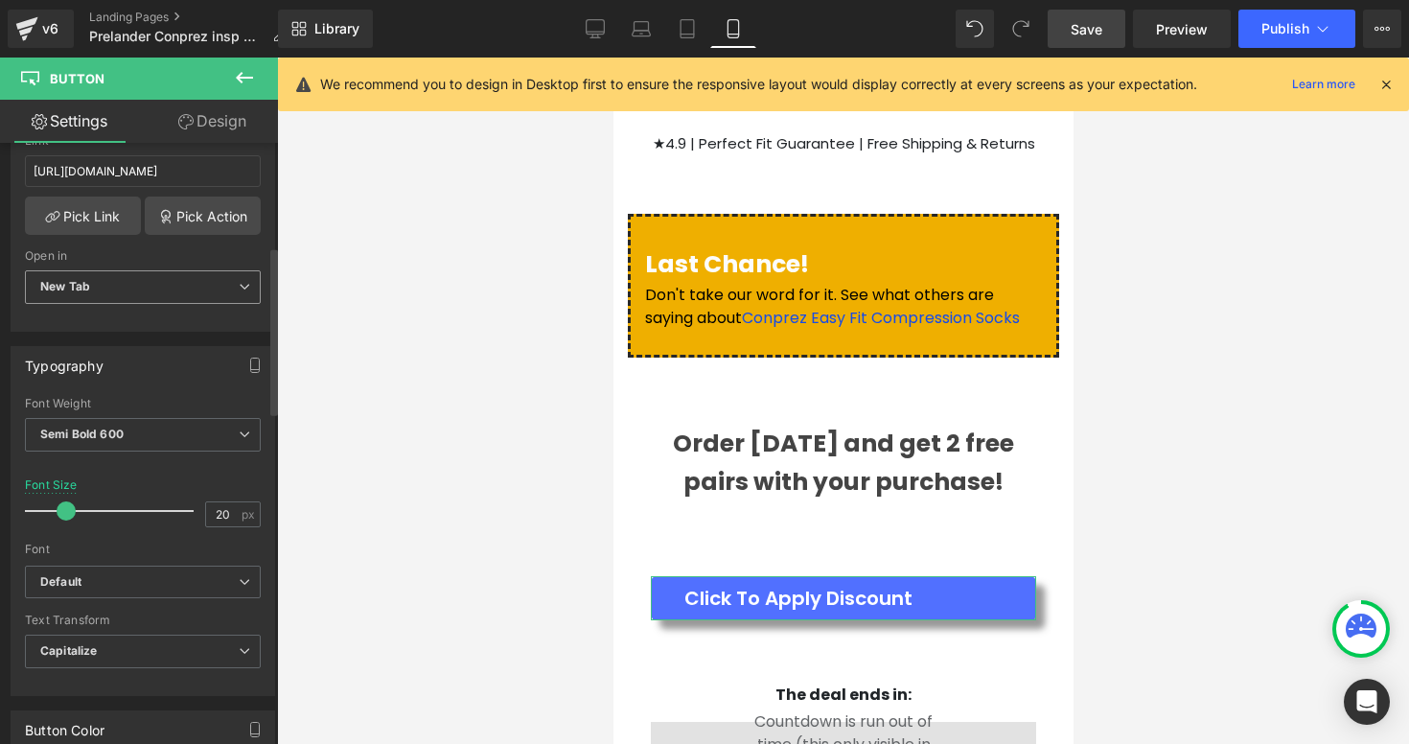
click at [177, 275] on span "New Tab" at bounding box center [143, 287] width 236 height 34
click at [177, 275] on span "New Tab" at bounding box center [139, 287] width 228 height 34
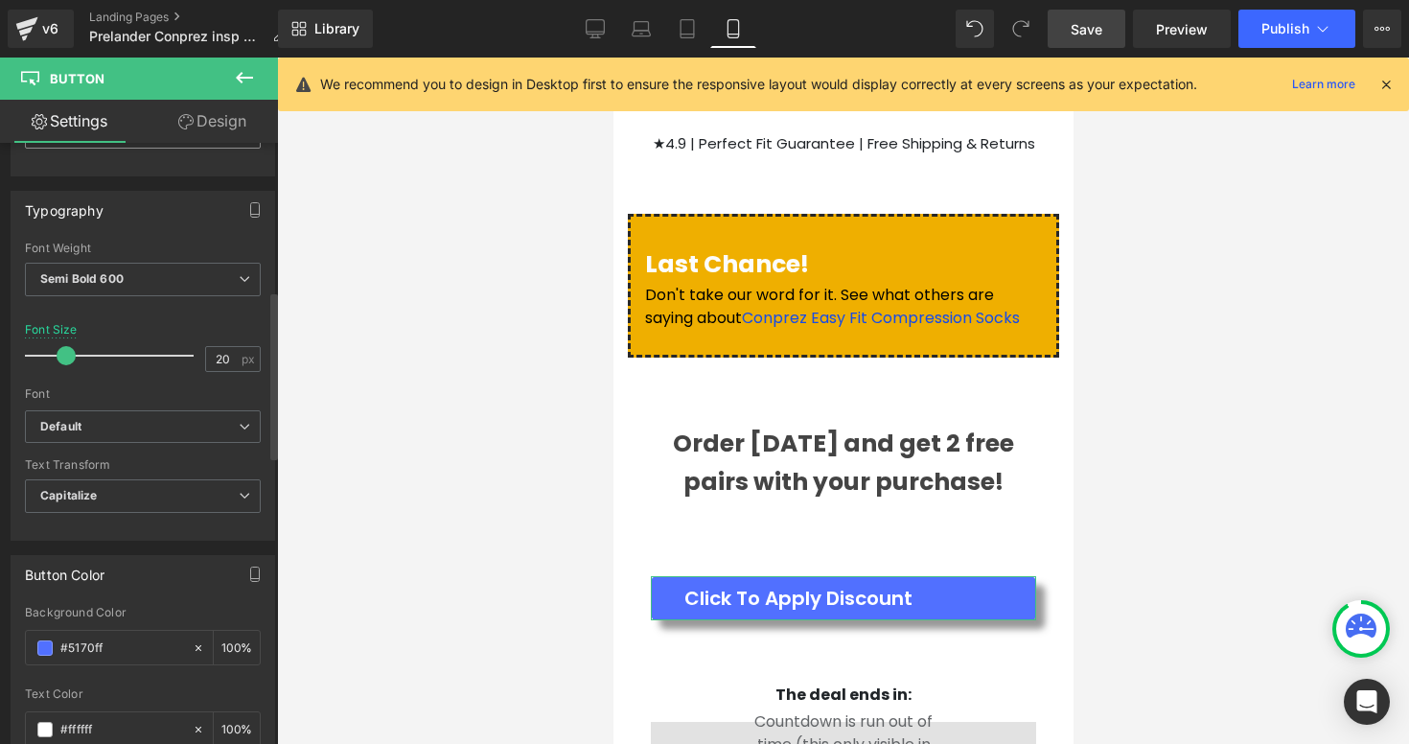
scroll to position [529, 0]
click at [177, 275] on span "Semi Bold 600" at bounding box center [143, 276] width 236 height 34
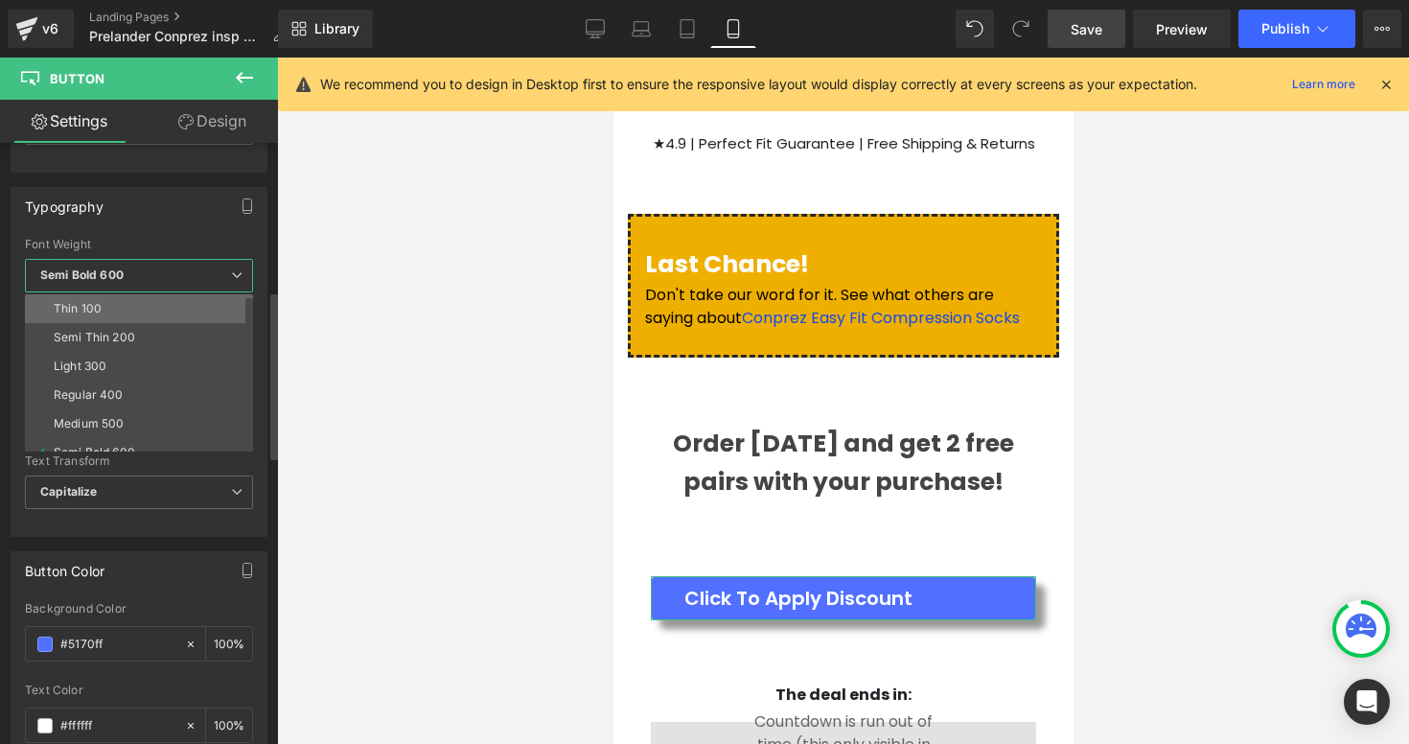
click at [111, 312] on li "Thin 100" at bounding box center [143, 308] width 237 height 29
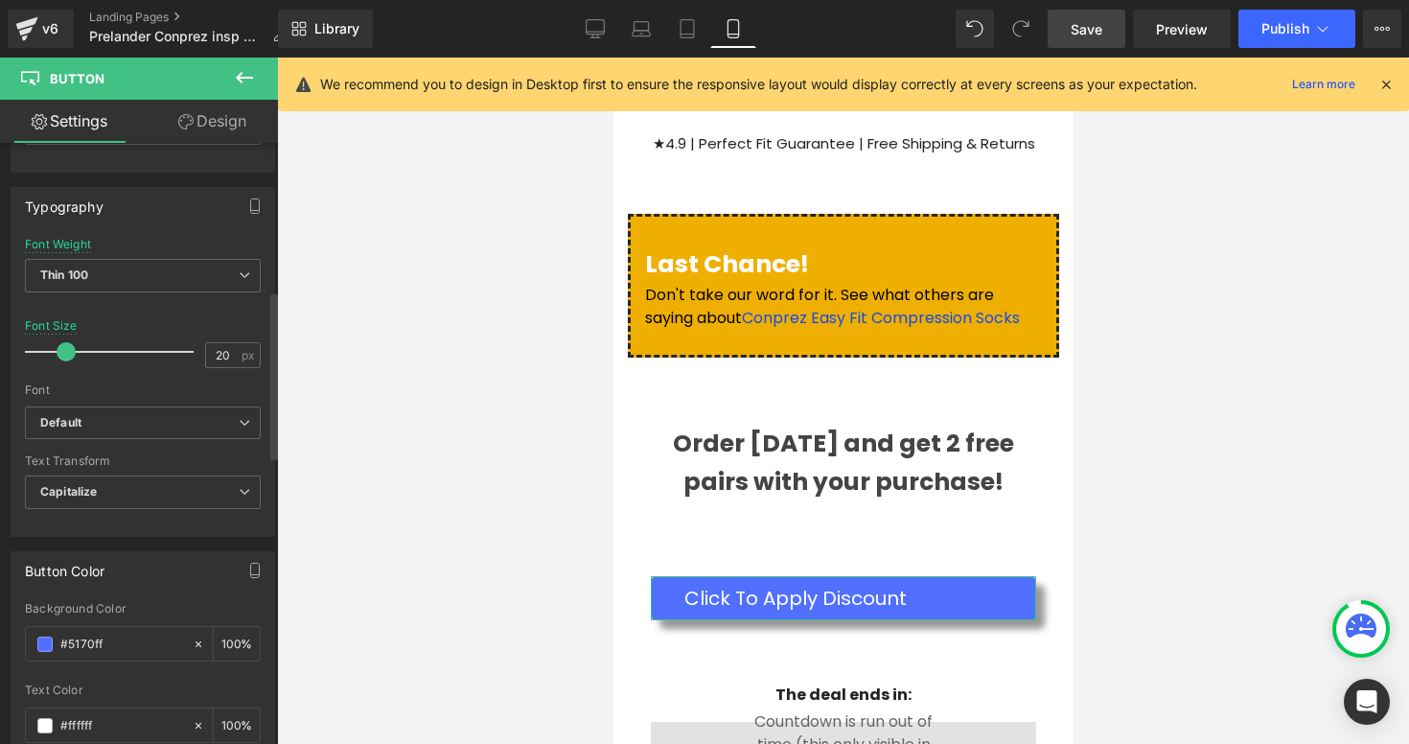
click at [130, 251] on div "Font Weight Thin 100 Thin 100 Semi Thin 200 Light 300 Regular 400 Medium 500 Se…" at bounding box center [143, 276] width 236 height 77
click at [124, 268] on span "Thin 100" at bounding box center [143, 276] width 236 height 34
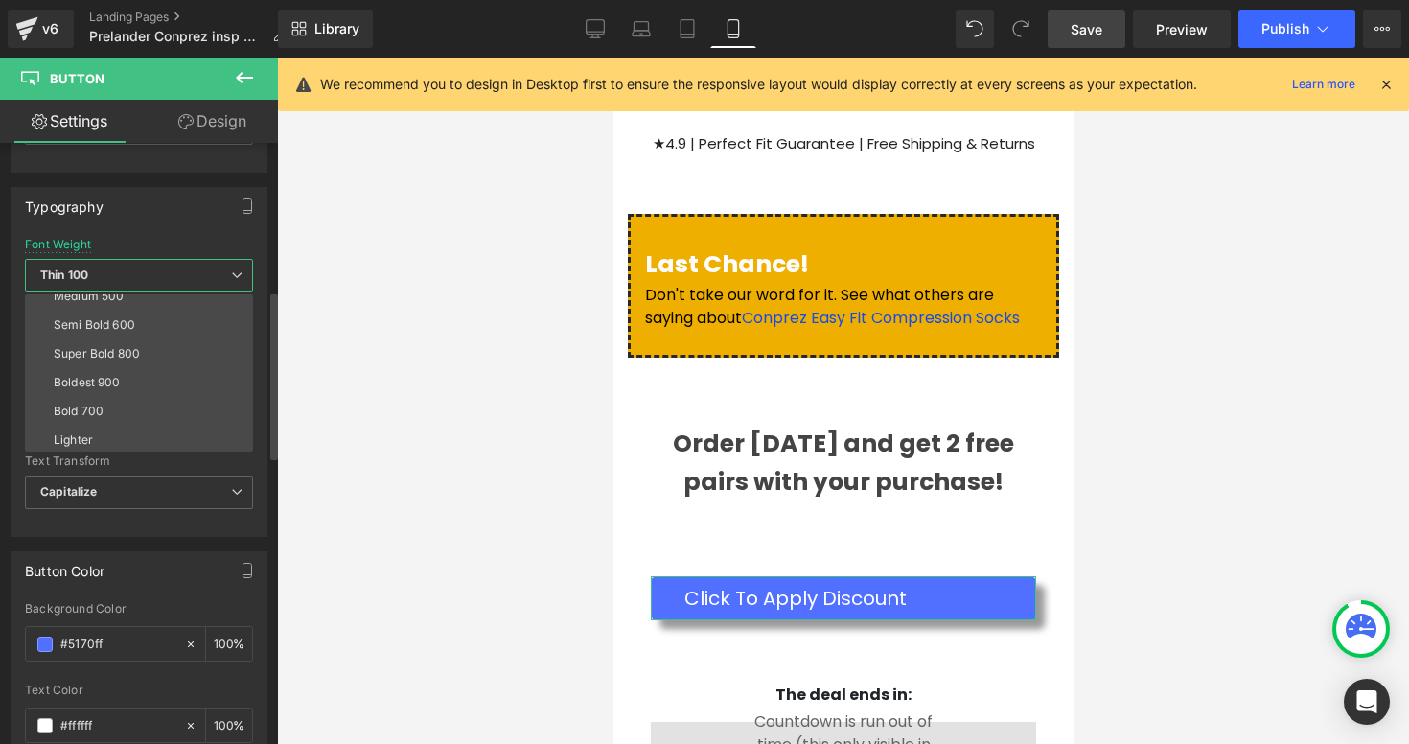
scroll to position [130, 0]
click at [108, 351] on div "Super Bold 800" at bounding box center [97, 350] width 86 height 13
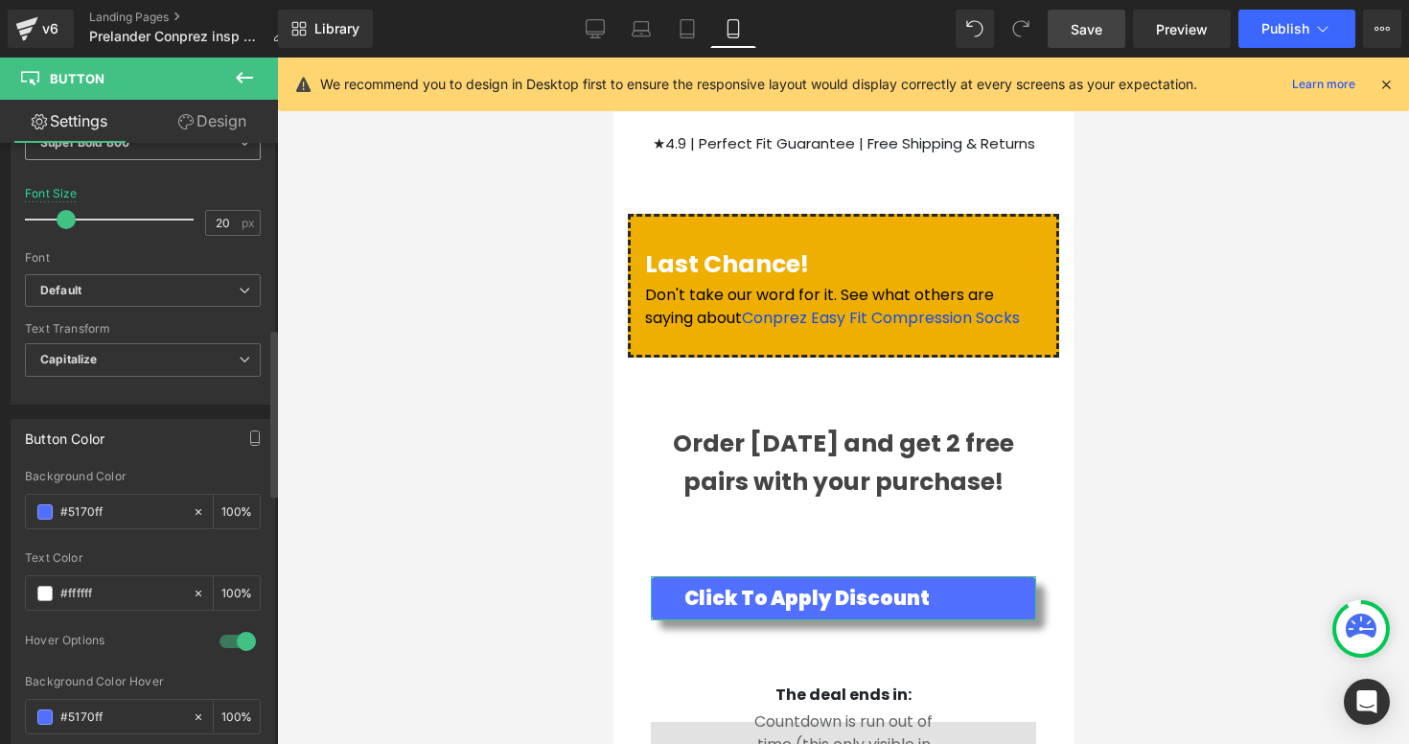
scroll to position [664, 0]
click at [108, 351] on span "Capitalize" at bounding box center [143, 357] width 236 height 34
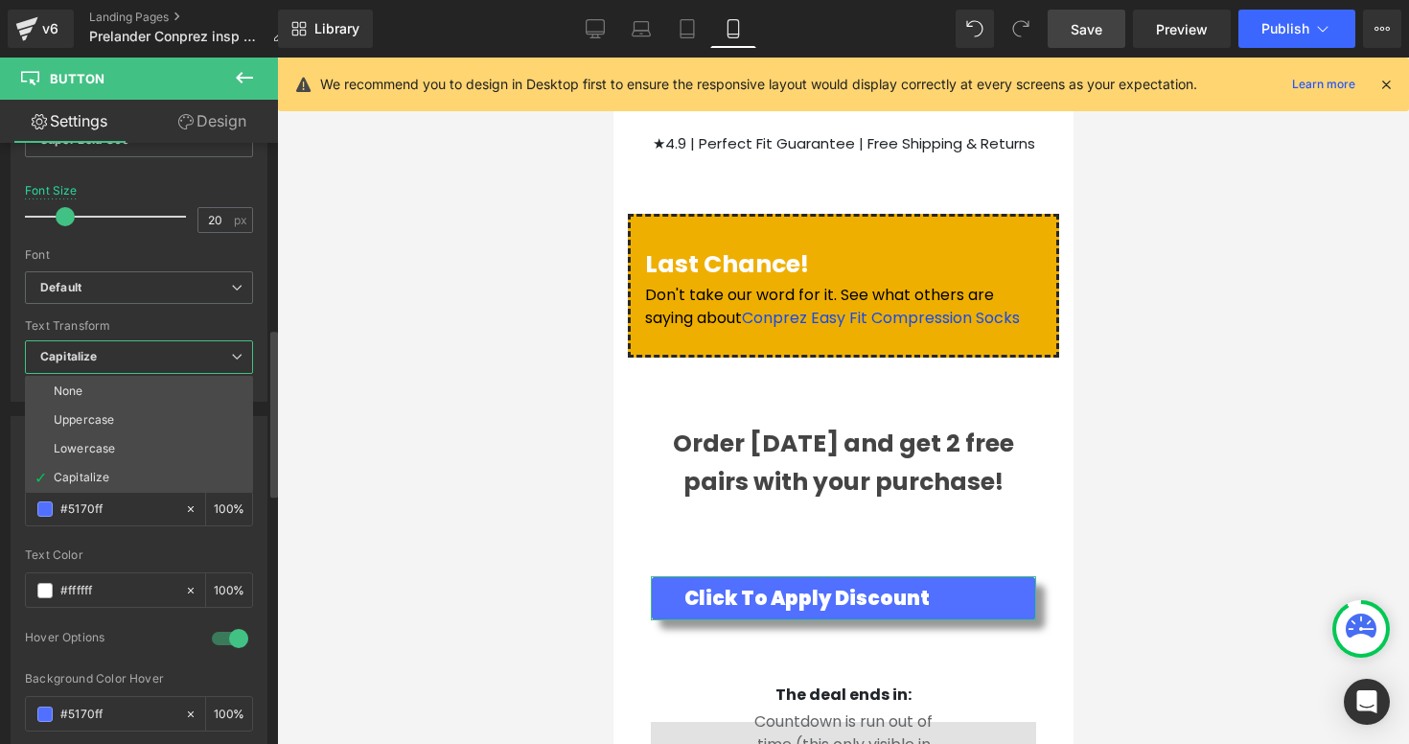
click at [108, 351] on span "Capitalize" at bounding box center [139, 357] width 228 height 34
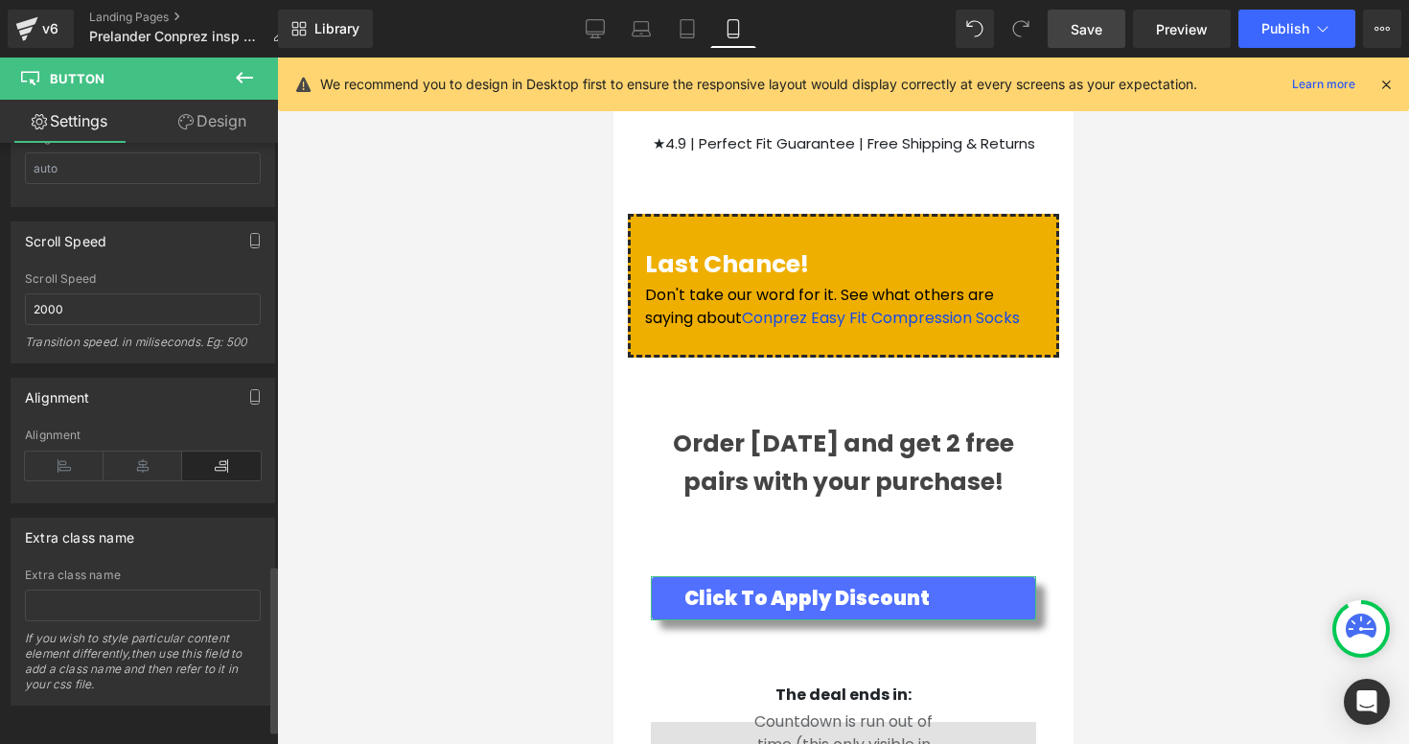
scroll to position [1564, 0]
click at [138, 458] on icon at bounding box center [143, 464] width 79 height 29
click at [60, 450] on icon at bounding box center [64, 464] width 79 height 29
click at [139, 464] on icon at bounding box center [143, 464] width 79 height 29
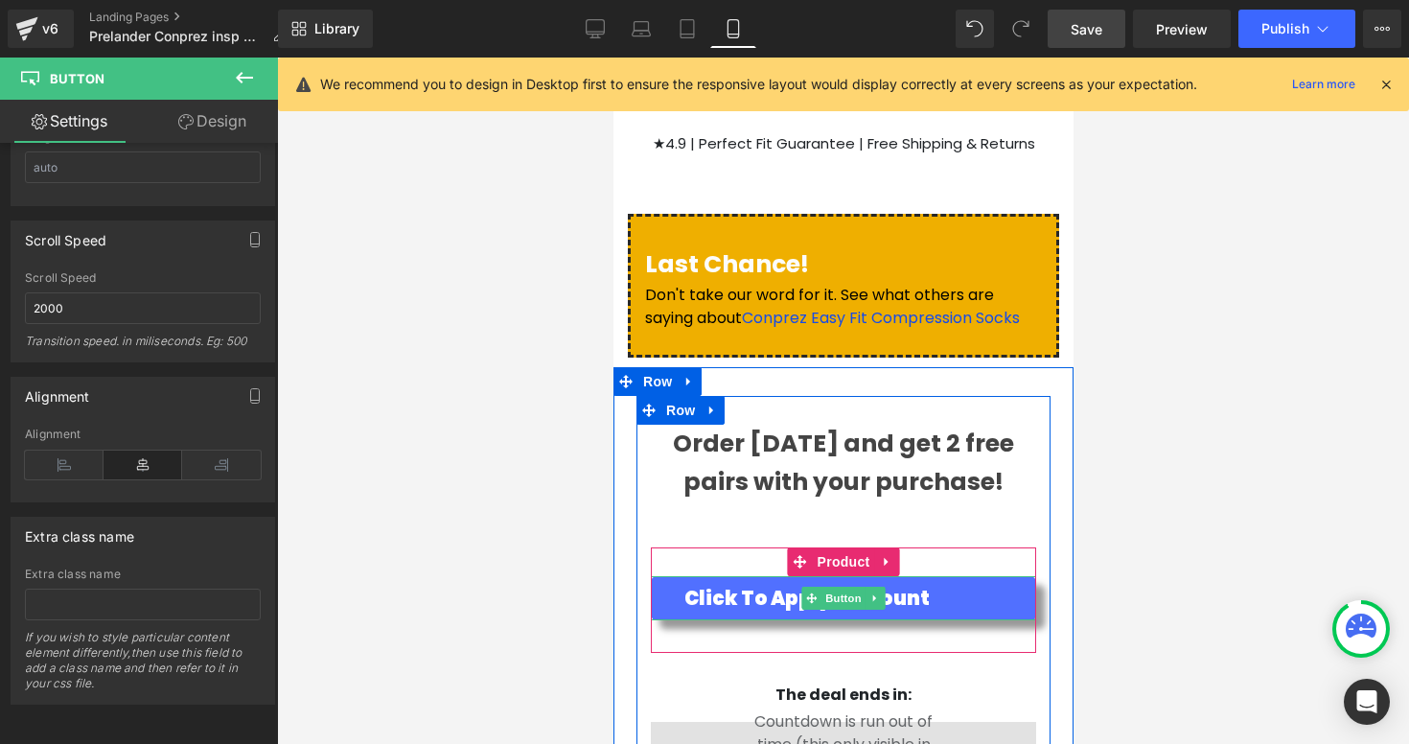
click at [781, 576] on div "Click To Apply Discount Button" at bounding box center [842, 598] width 385 height 44
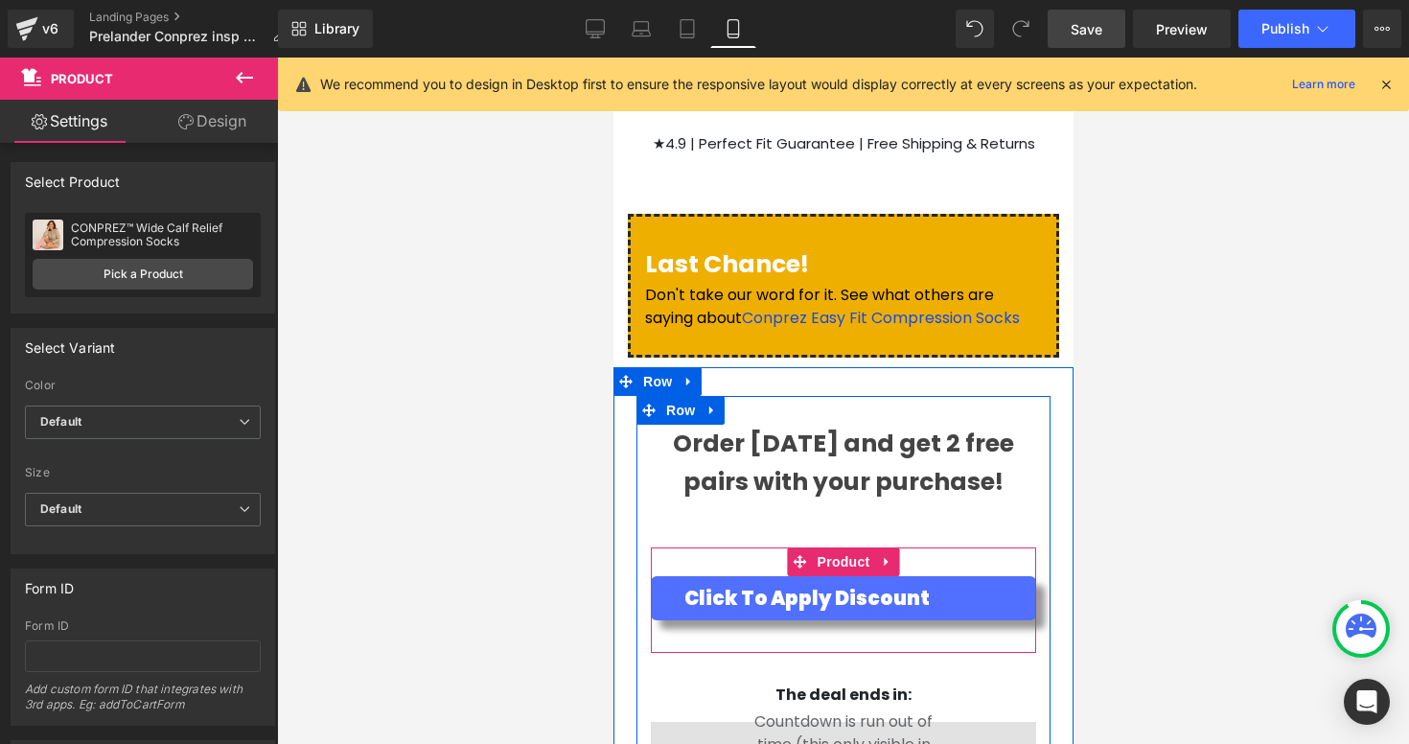
click at [772, 576] on div "Click To Apply Discount Button" at bounding box center [842, 600] width 385 height 48
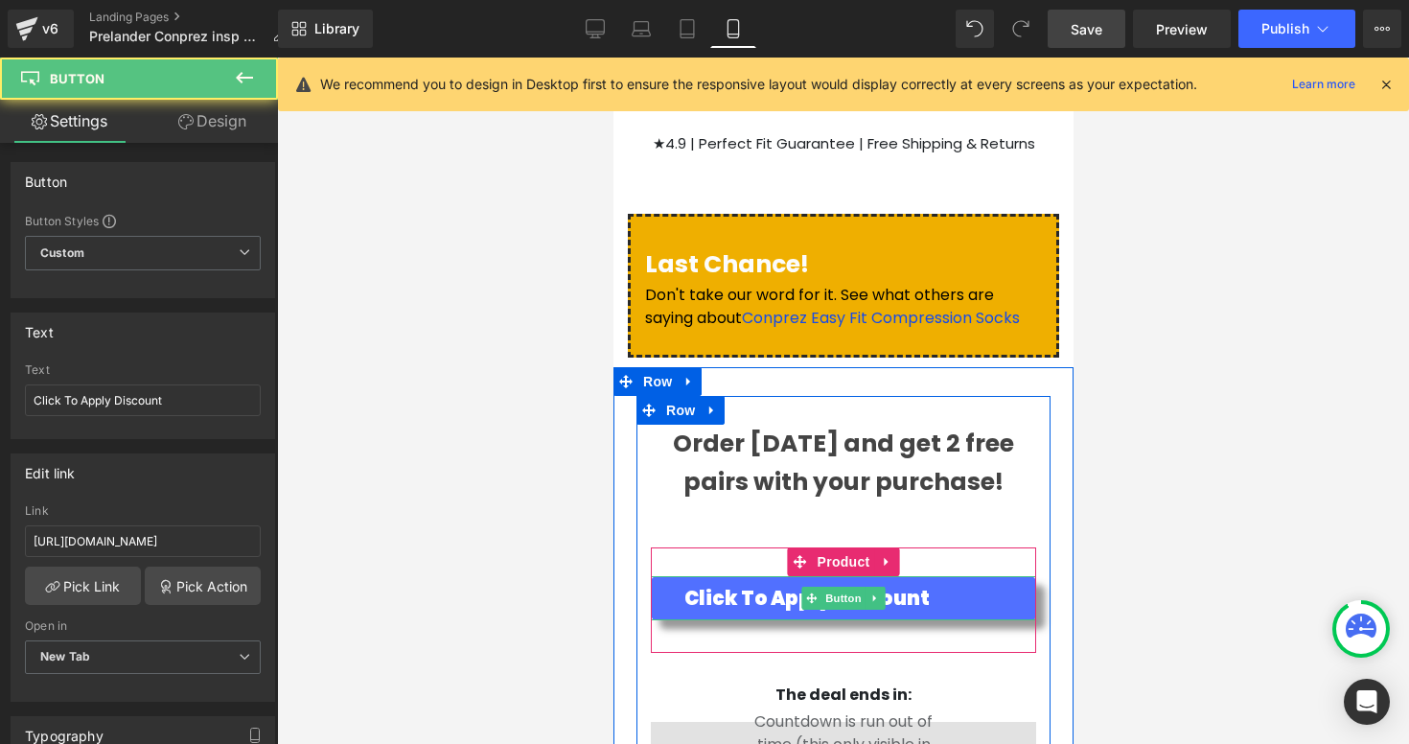
click at [759, 584] on span "Click To Apply Discount" at bounding box center [805, 598] width 245 height 29
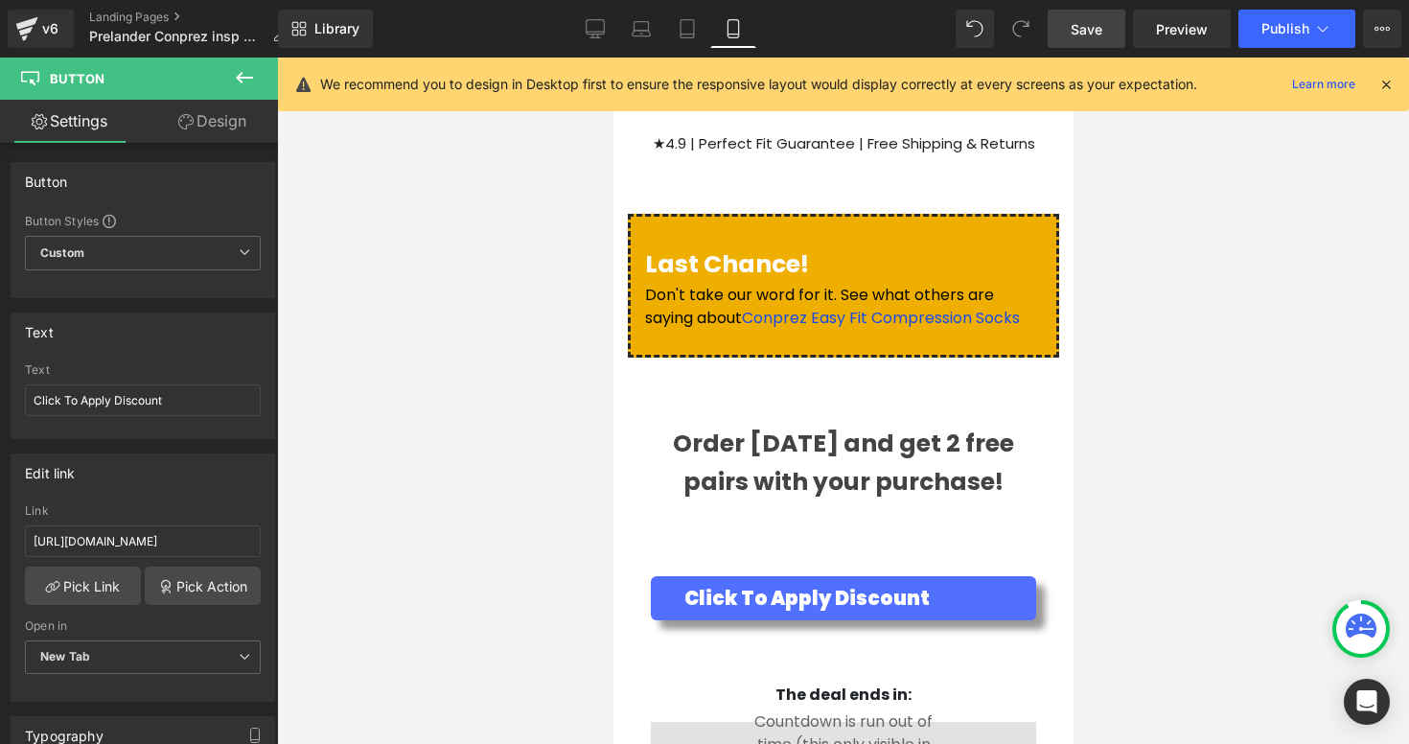
click at [1305, 341] on div at bounding box center [843, 401] width 1132 height 686
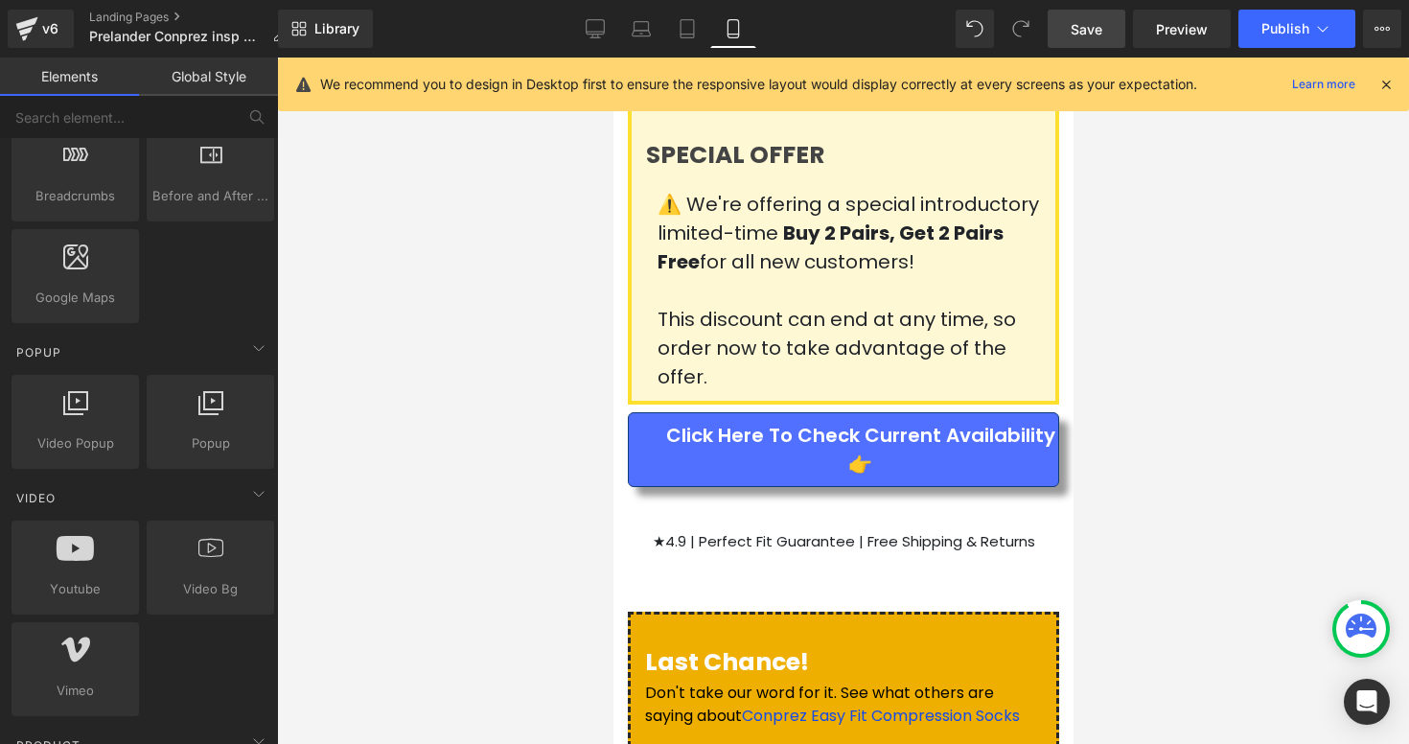
scroll to position [7531, 0]
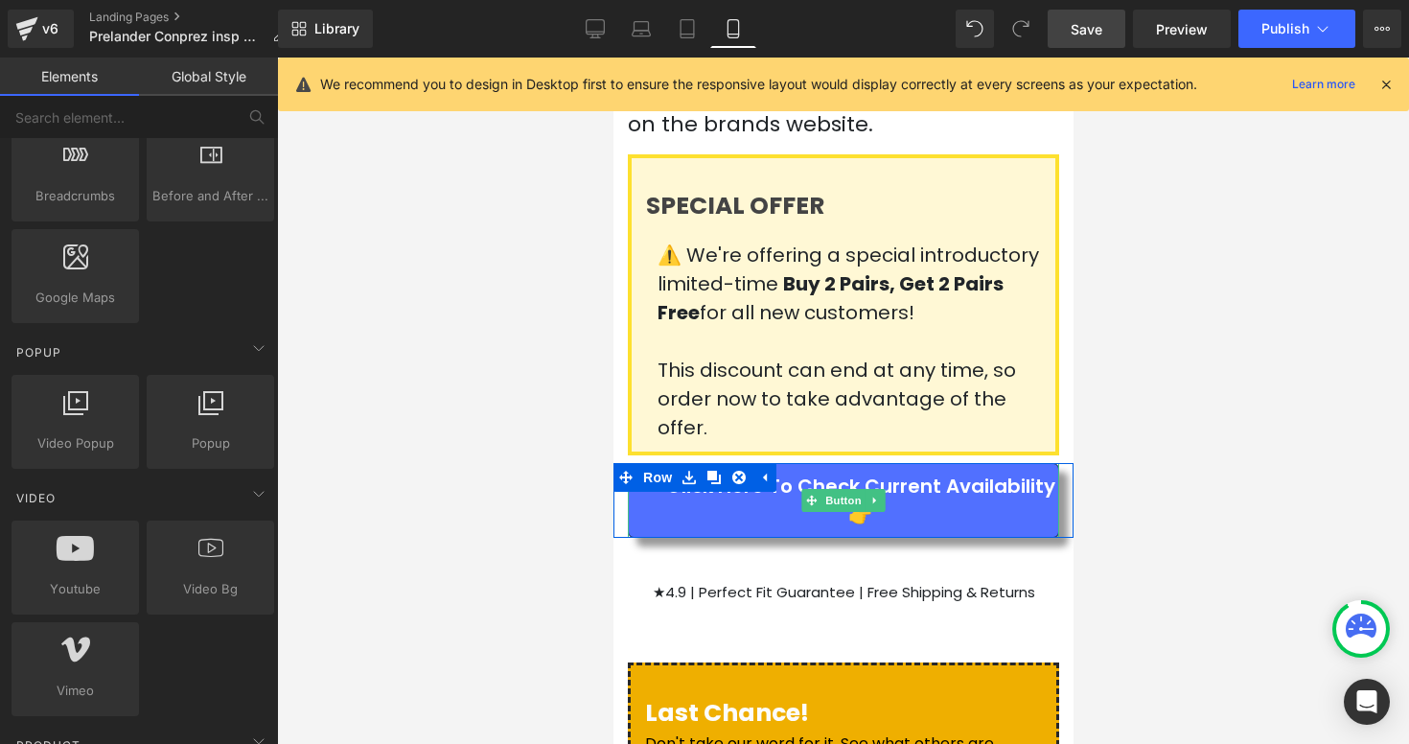
click at [920, 472] on span "Click Here to Check Current Availability 👉" at bounding box center [859, 501] width 396 height 58
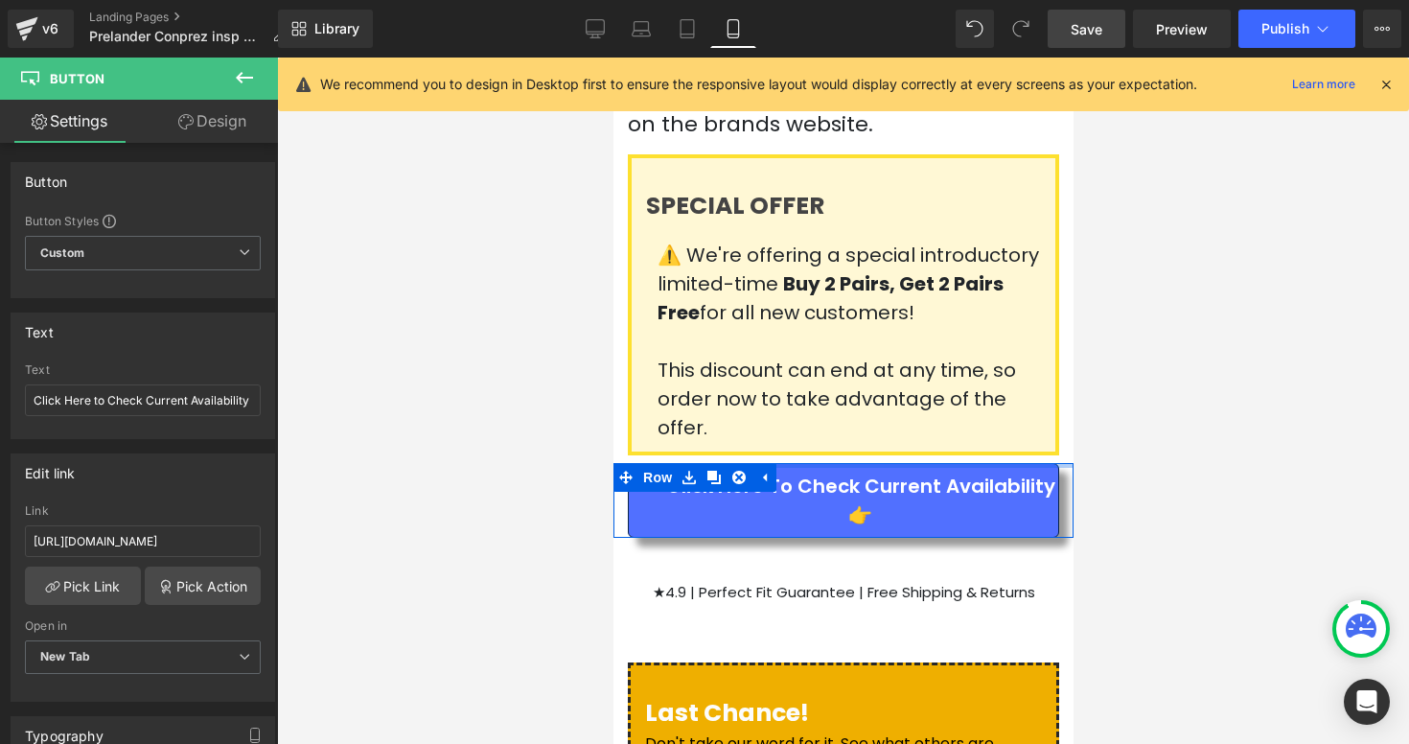
click at [898, 463] on div at bounding box center [842, 465] width 460 height 5
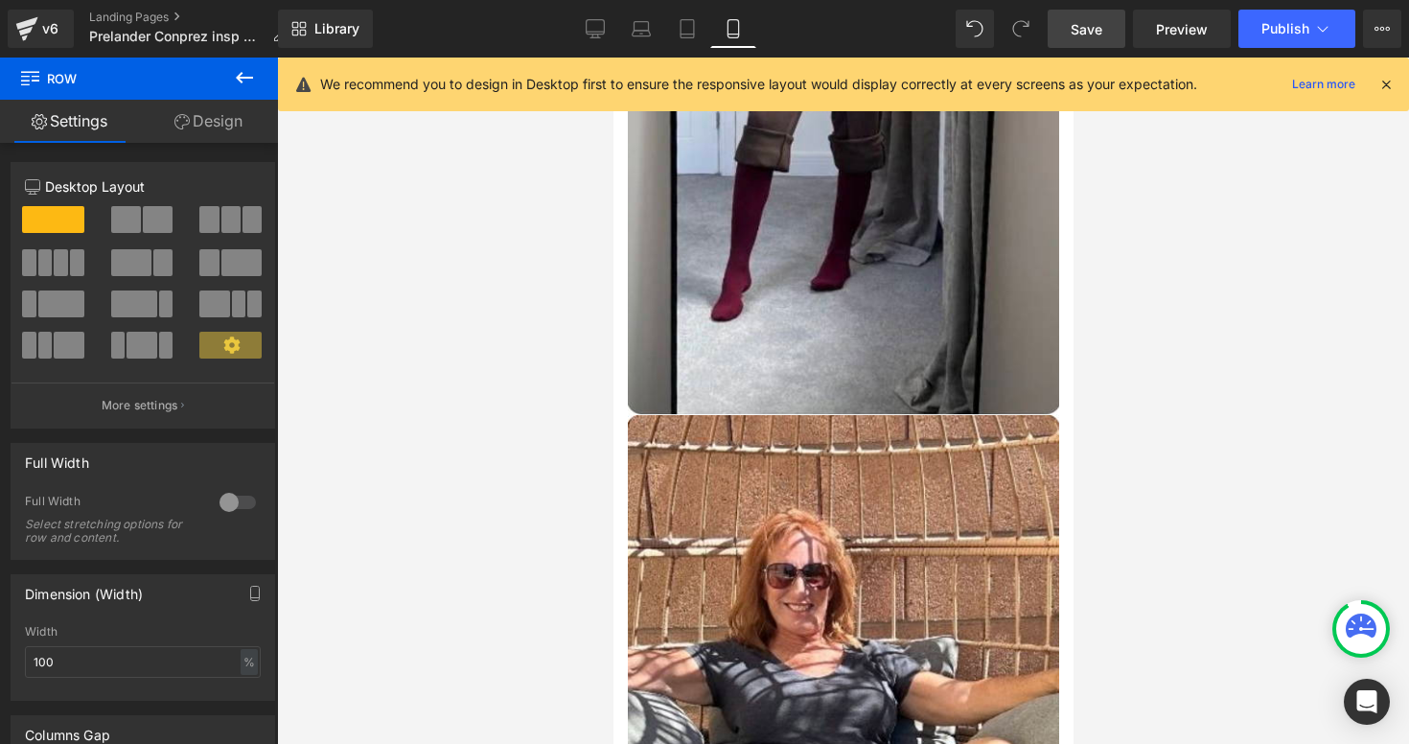
scroll to position [1315, 0]
click at [914, 230] on img at bounding box center [842, 52] width 431 height 724
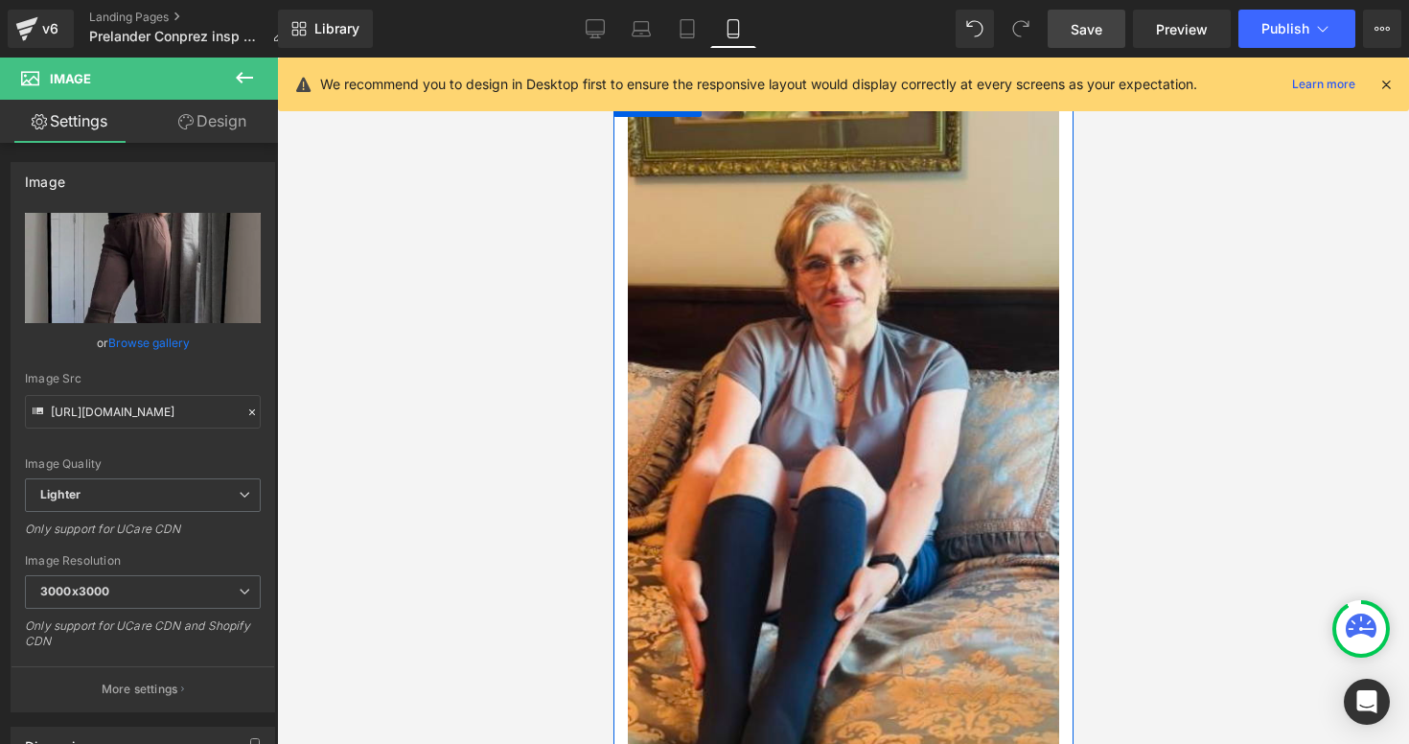
scroll to position [0, 0]
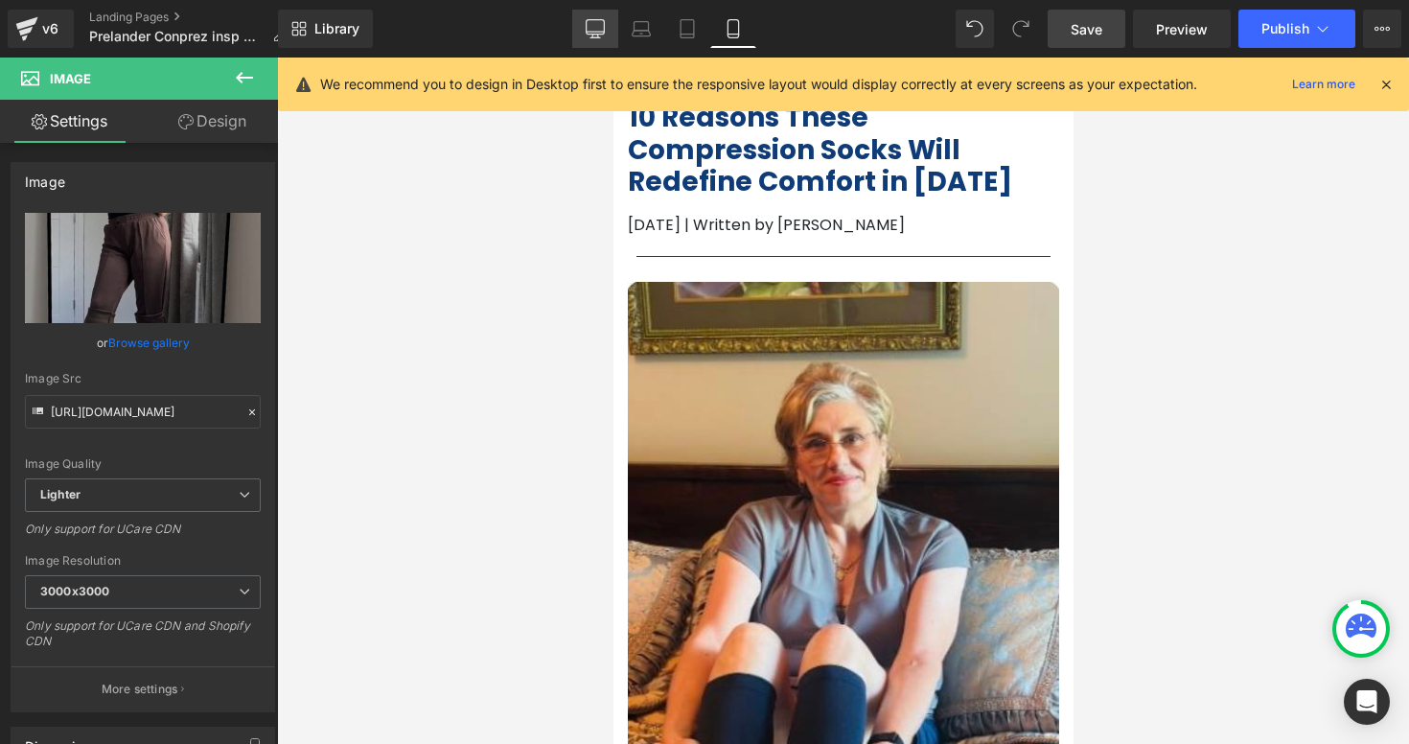
click at [588, 25] on icon at bounding box center [595, 28] width 19 height 19
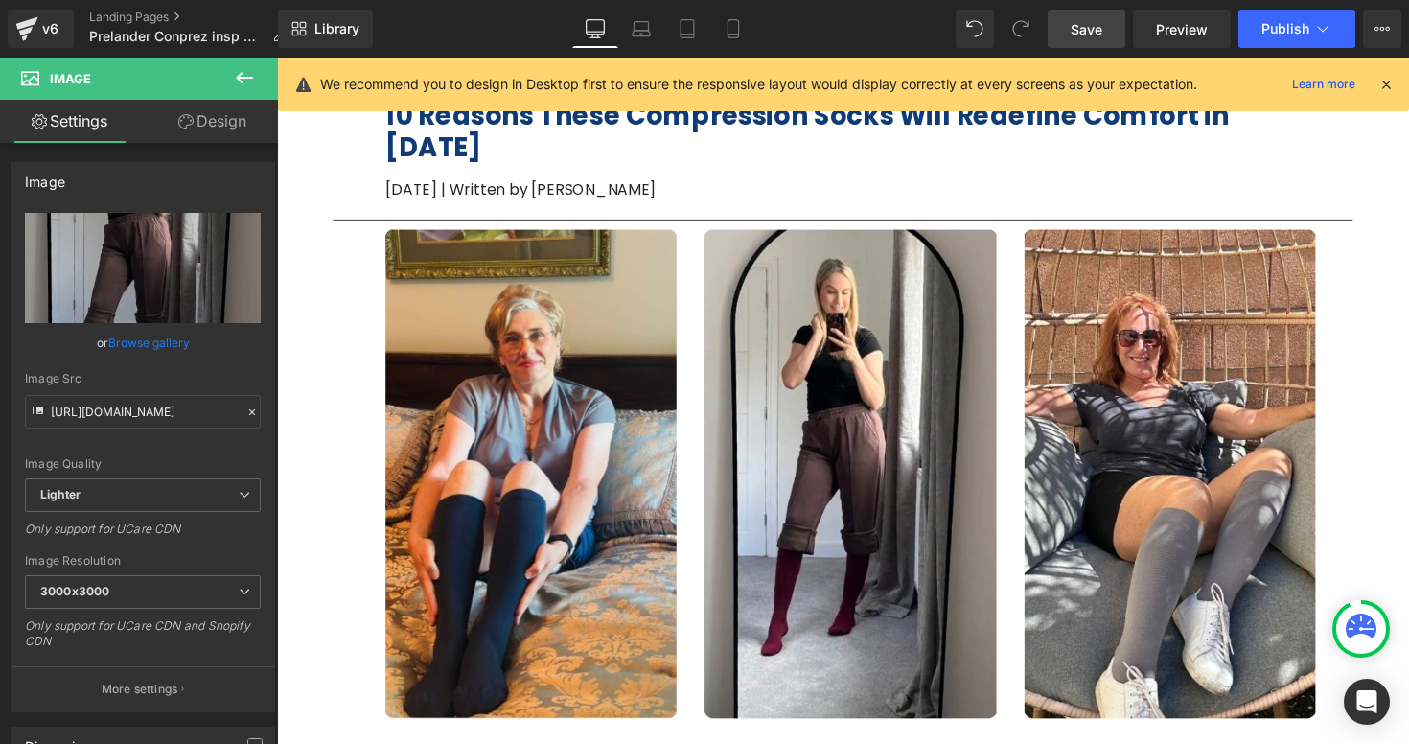
click at [1100, 30] on span "Save" at bounding box center [1087, 29] width 32 height 20
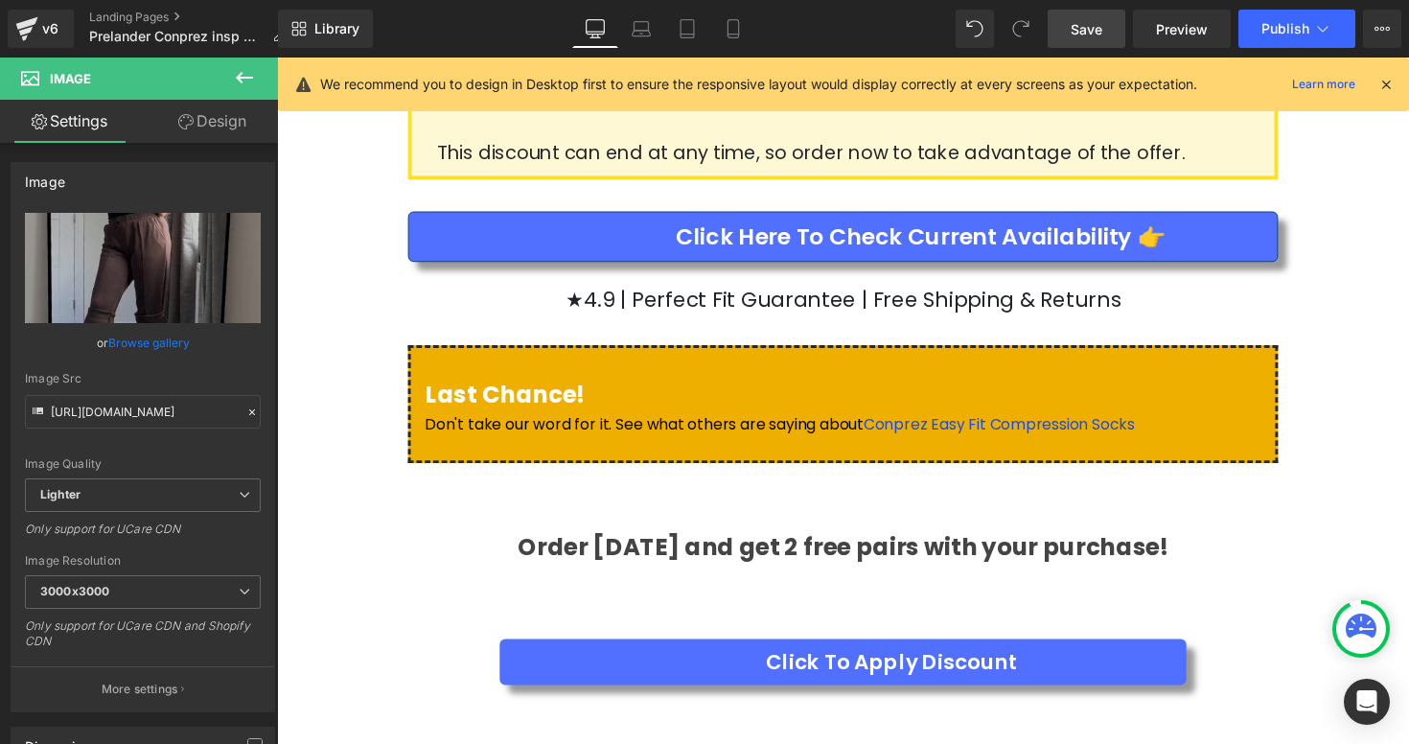
scroll to position [3861, 0]
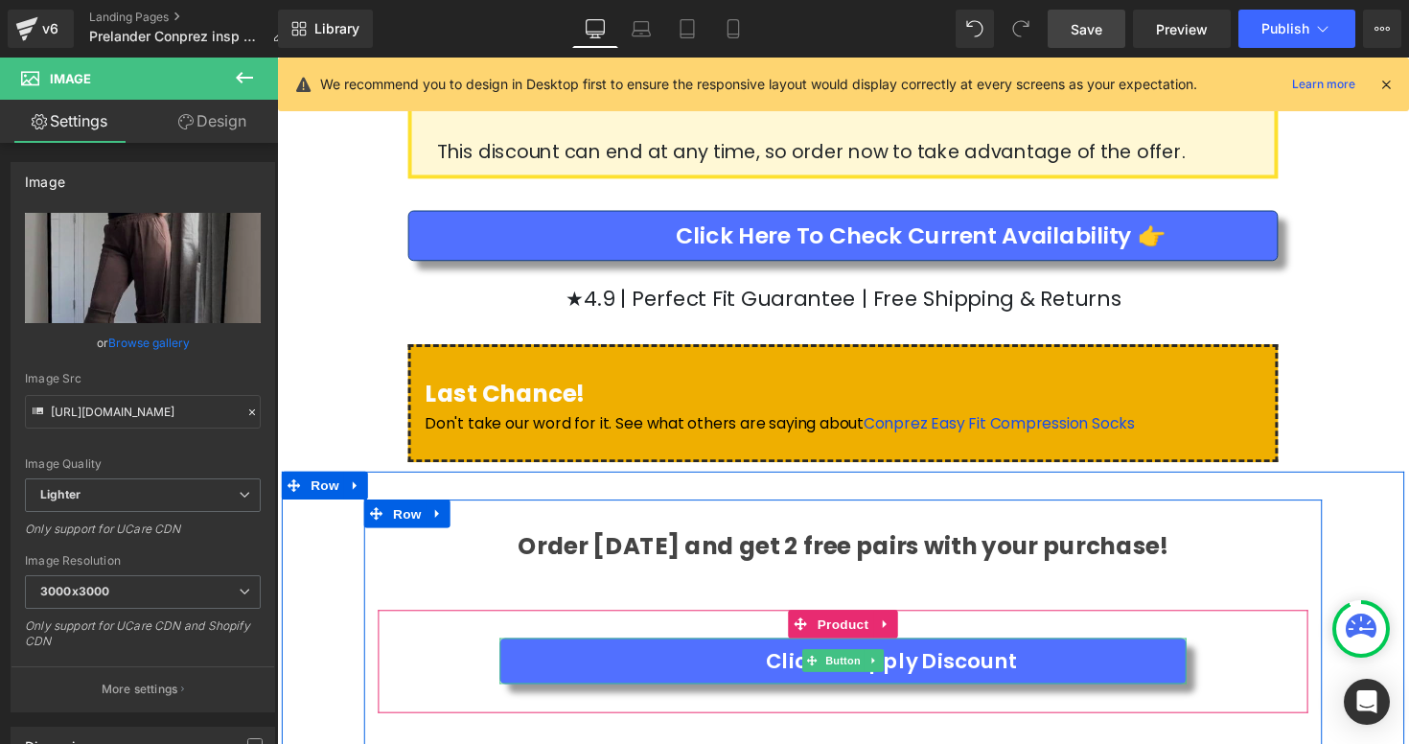
click at [759, 652] on link "Click To Apply Discount" at bounding box center [856, 675] width 703 height 47
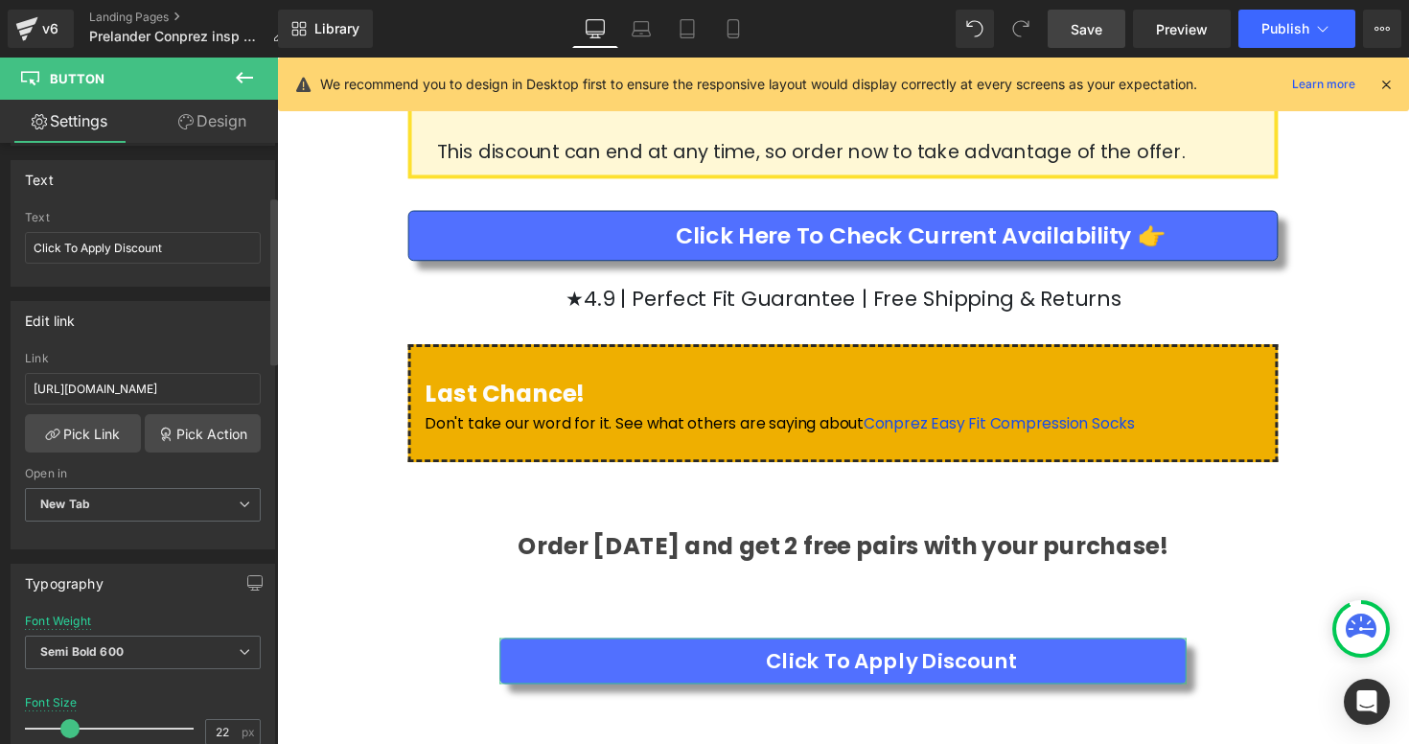
scroll to position [41, 0]
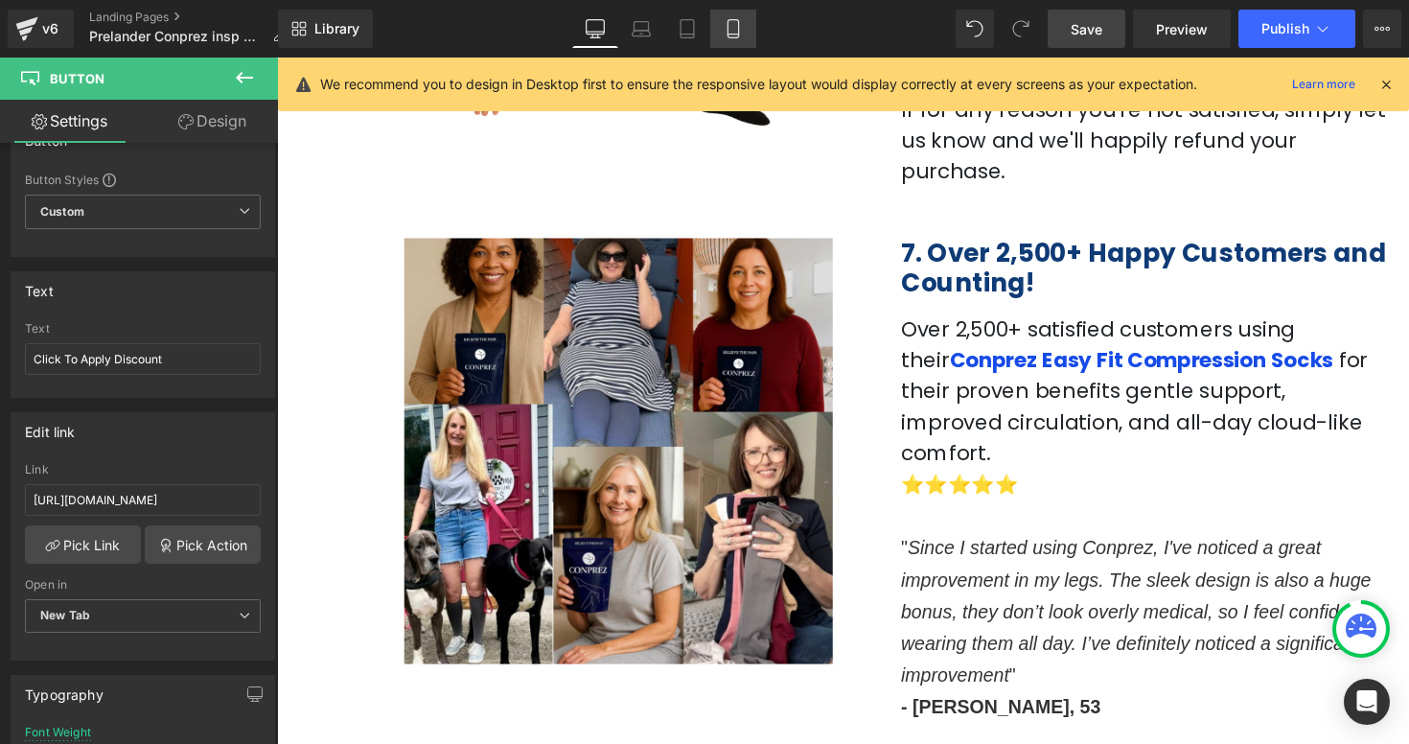
click at [726, 35] on icon at bounding box center [733, 28] width 19 height 19
type input "20"
type input "100"
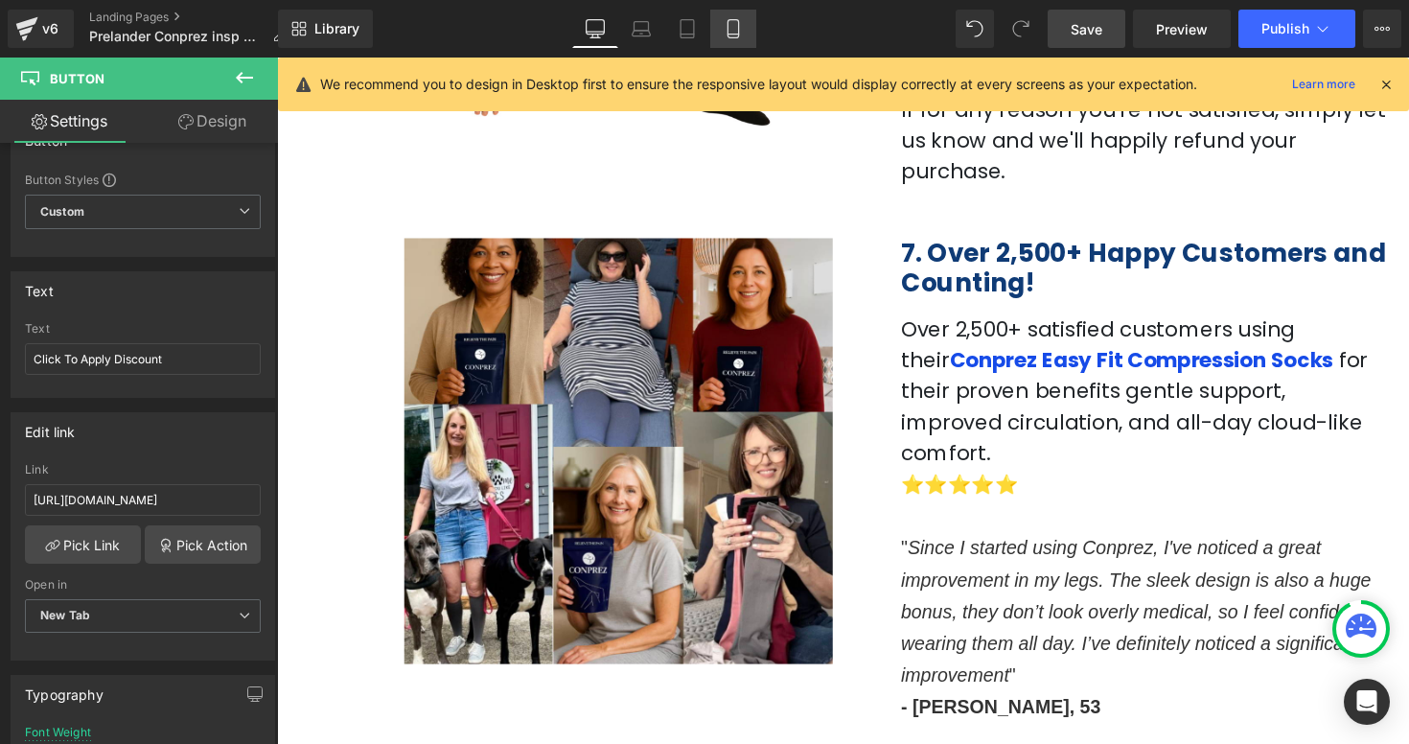
type input "100"
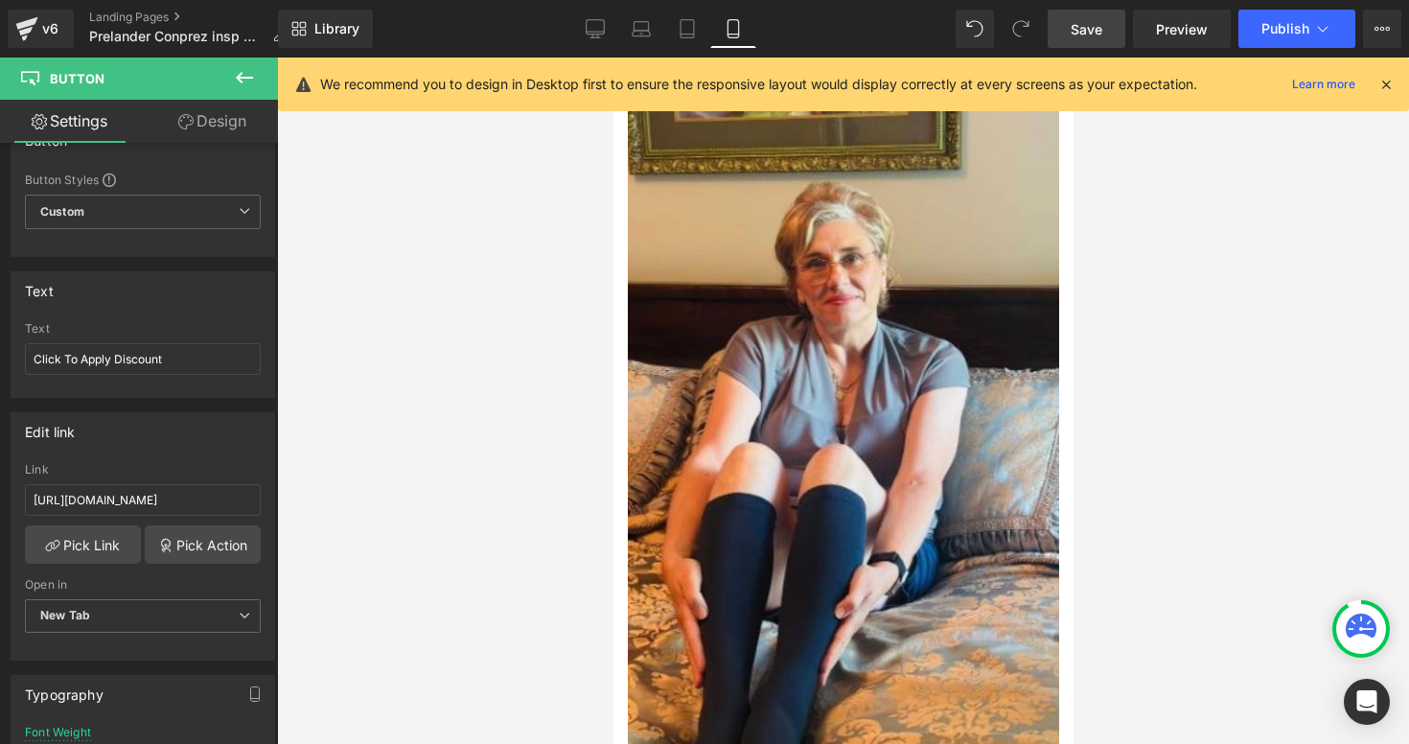
scroll to position [0, 0]
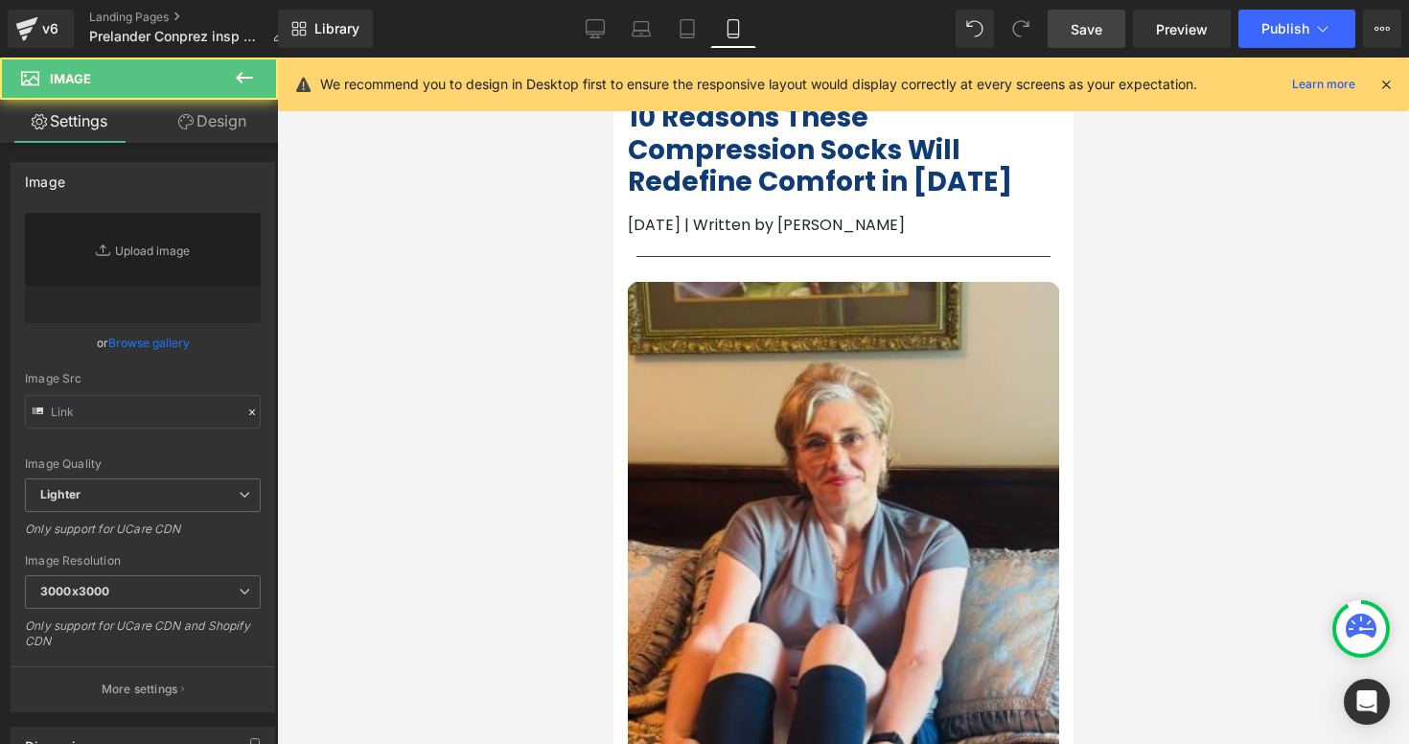
type input "[URL][DOMAIN_NAME]"
click at [722, 420] on img at bounding box center [842, 644] width 431 height 724
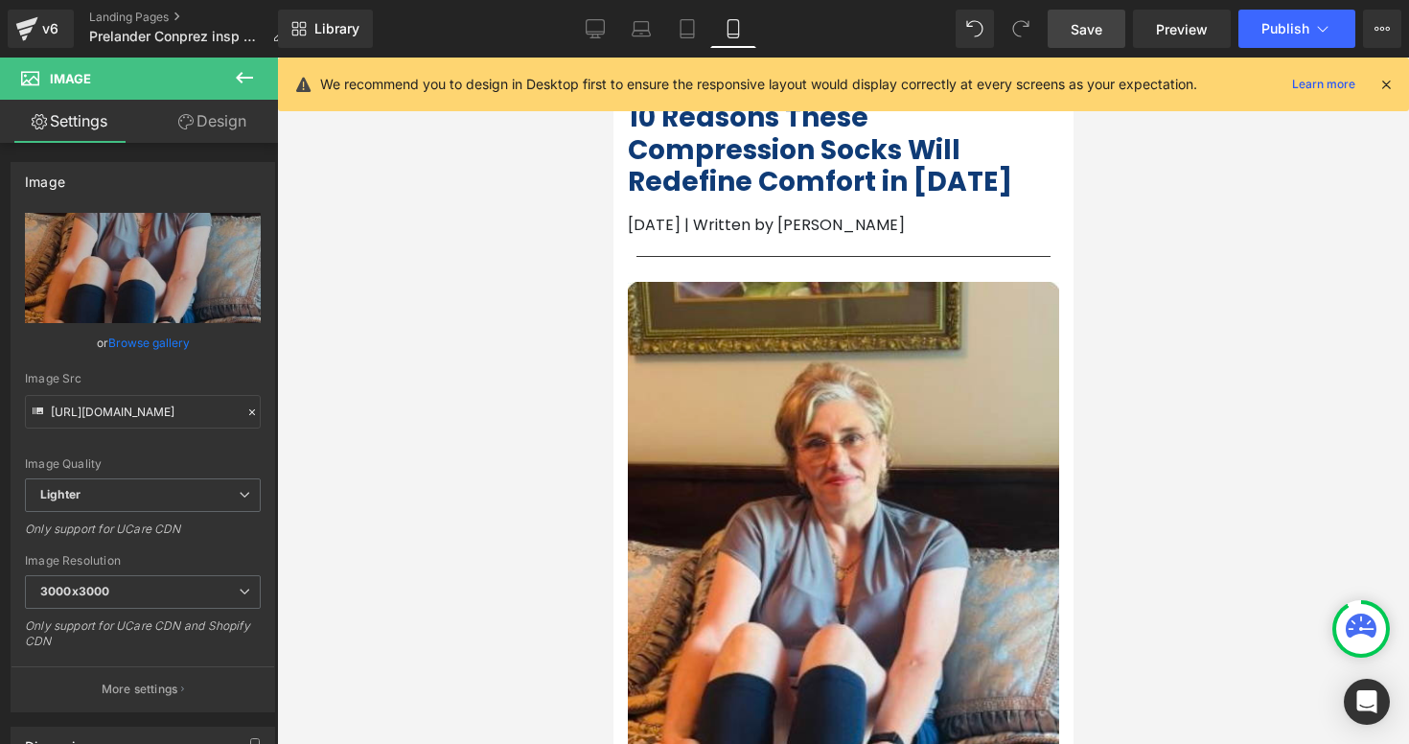
click at [1080, 307] on div at bounding box center [843, 401] width 1132 height 686
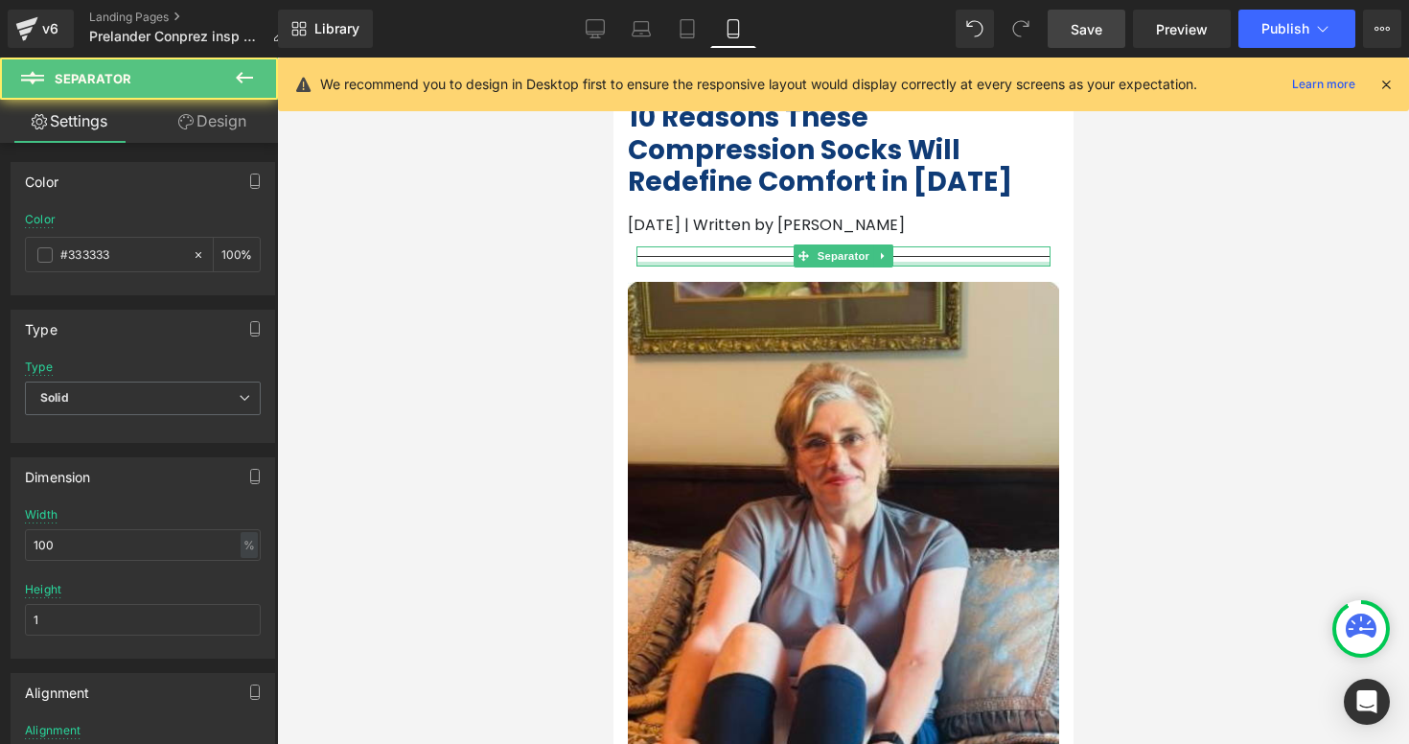
click at [911, 264] on div at bounding box center [842, 264] width 414 height 5
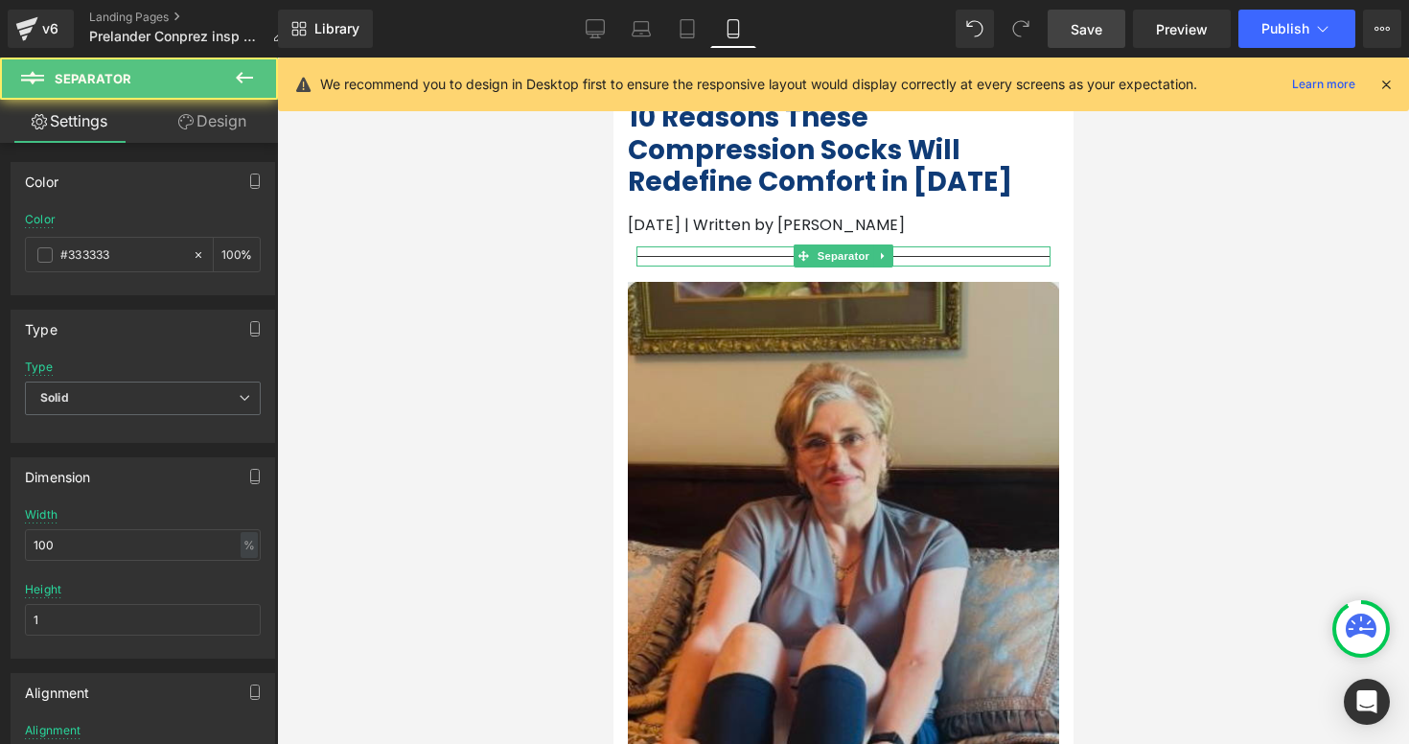
click at [892, 310] on img at bounding box center [842, 644] width 431 height 724
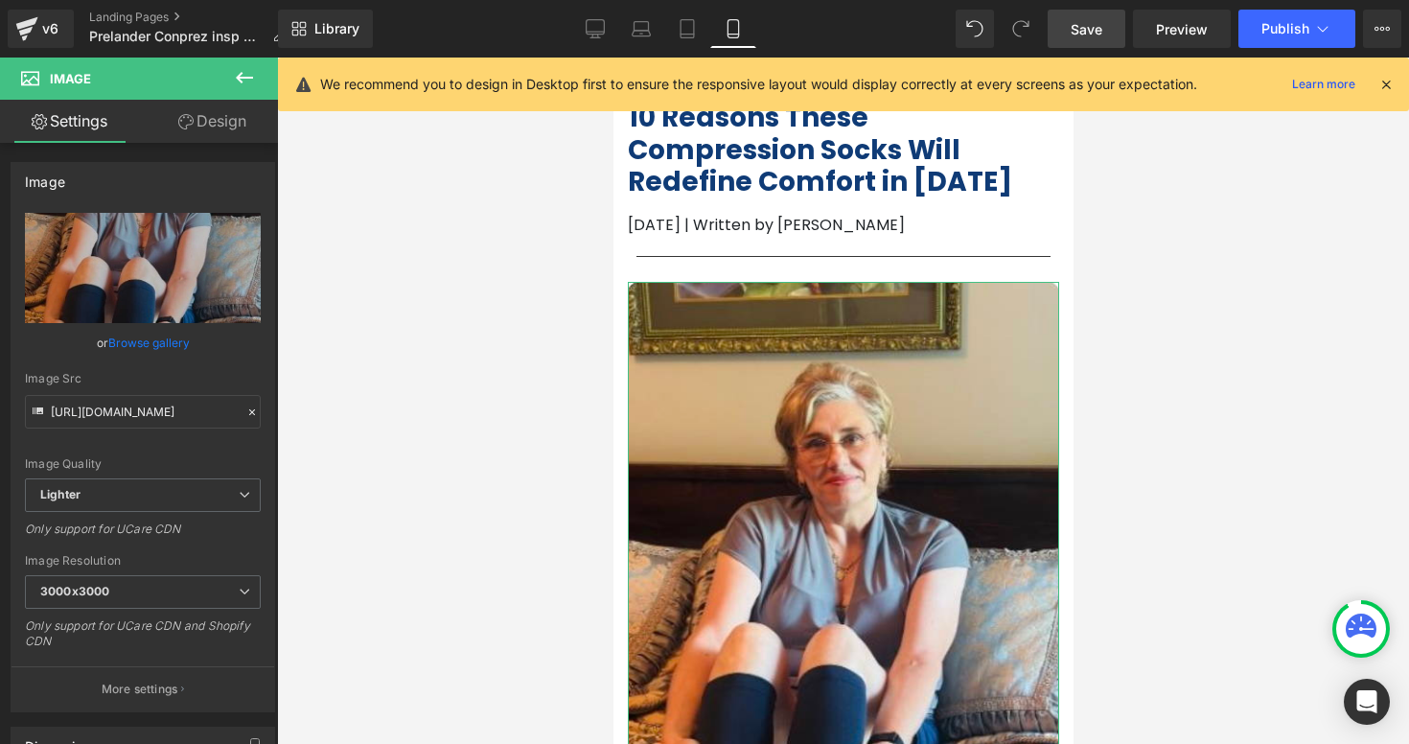
click at [172, 128] on link "Design" at bounding box center [212, 121] width 139 height 43
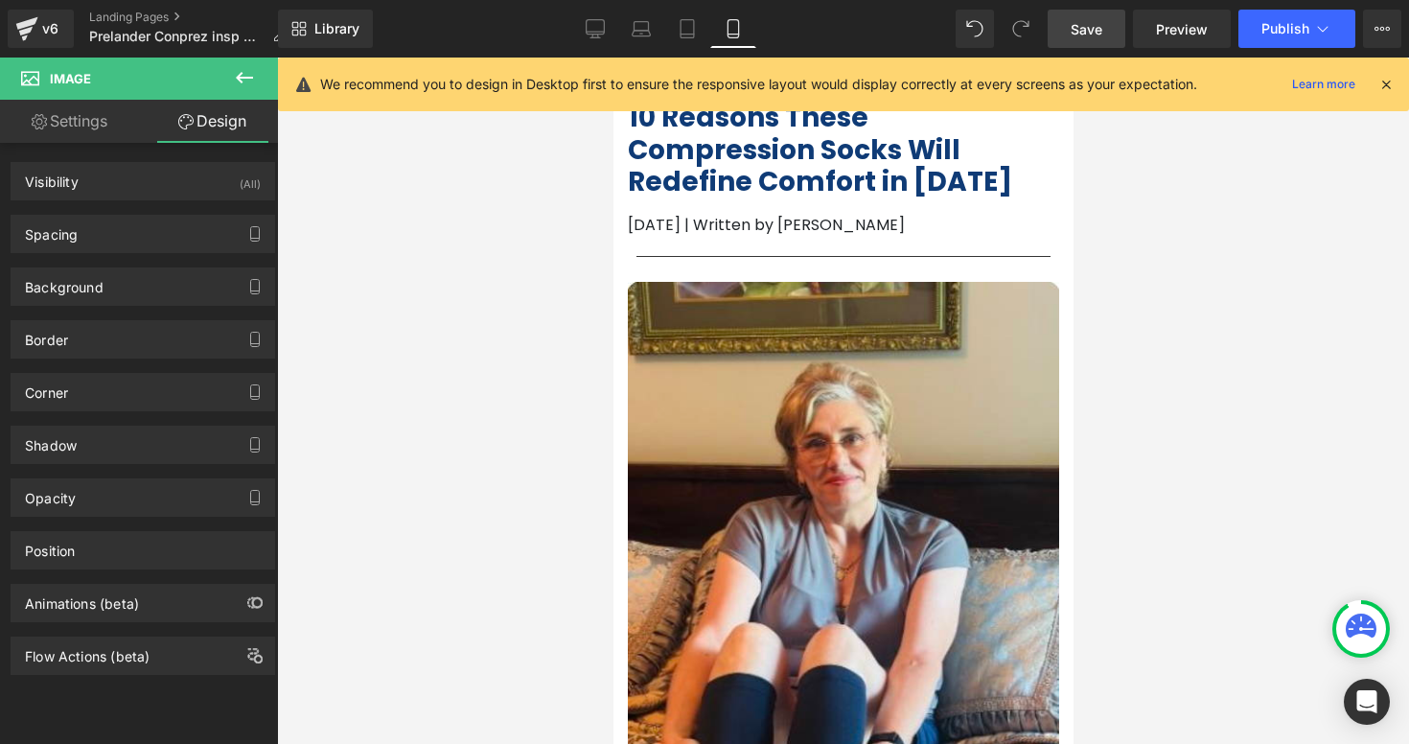
click at [179, 85] on span "Image" at bounding box center [115, 79] width 192 height 42
click at [249, 83] on icon at bounding box center [244, 77] width 23 height 23
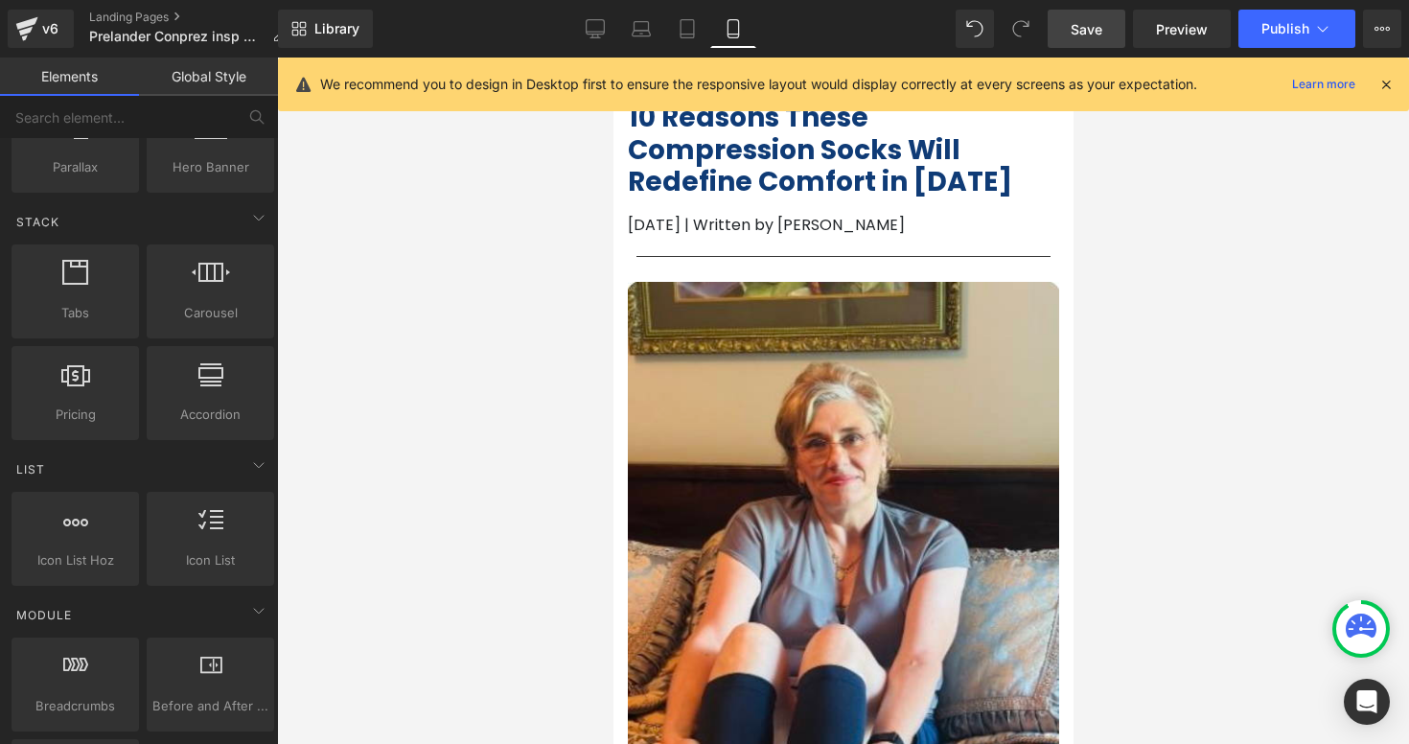
scroll to position [536, 0]
click at [207, 299] on div at bounding box center [210, 283] width 116 height 43
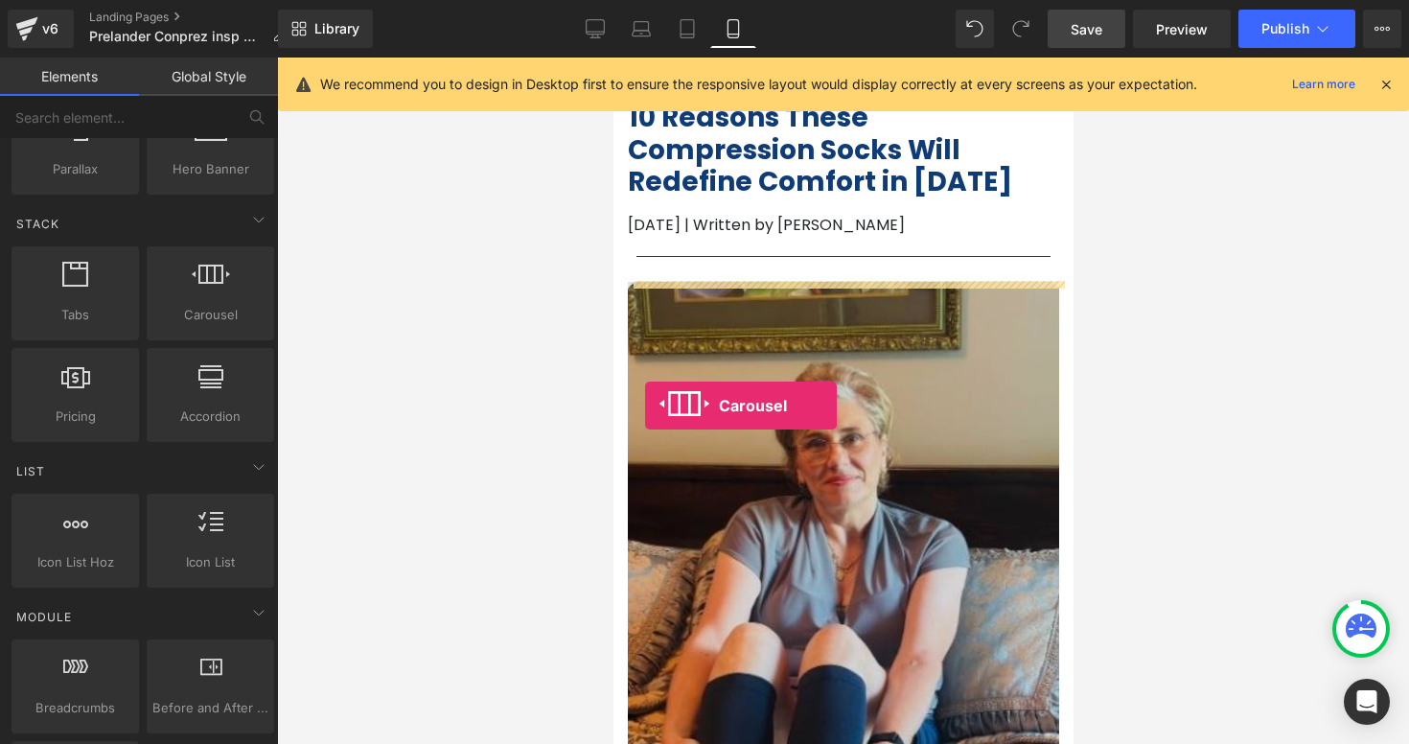
drag, startPoint x: 838, startPoint y: 357, endPoint x: 644, endPoint y: 405, distance: 199.7
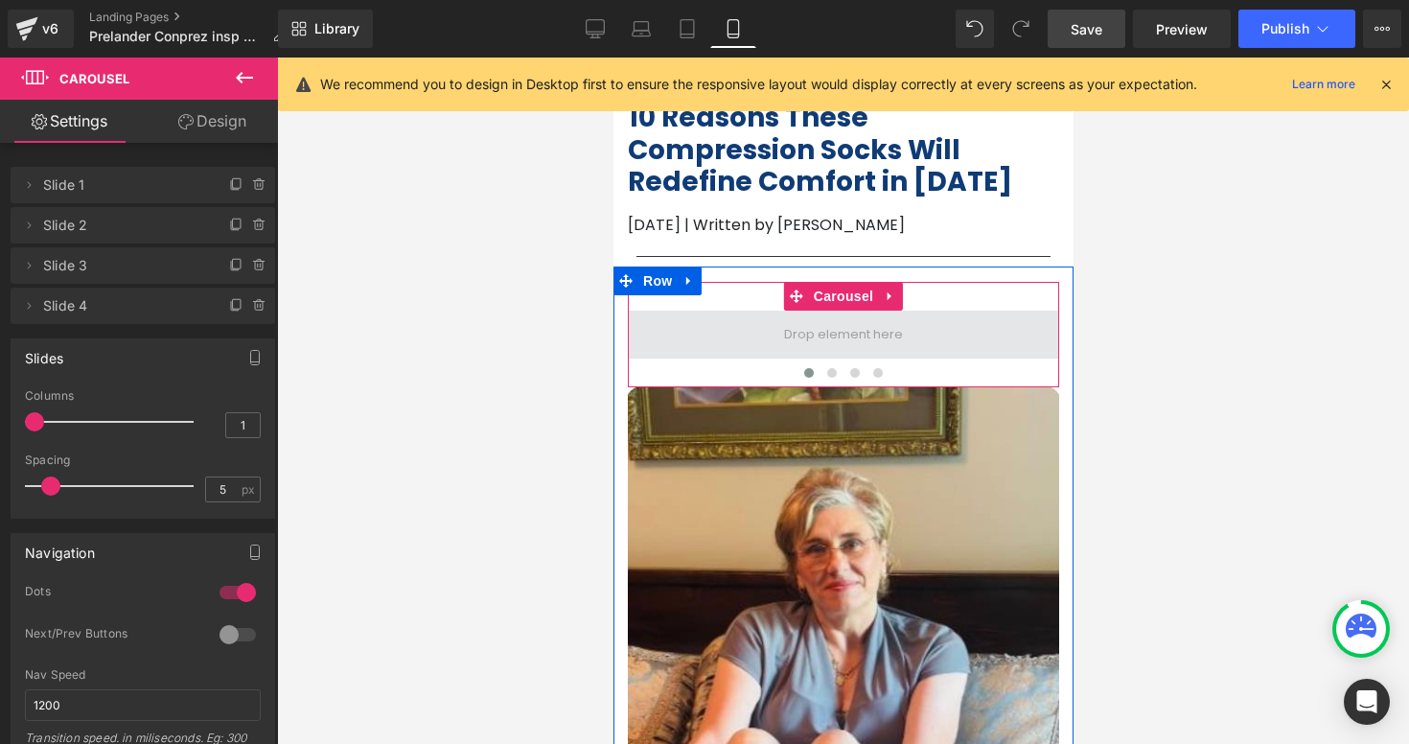
click at [829, 348] on span at bounding box center [842, 335] width 431 height 48
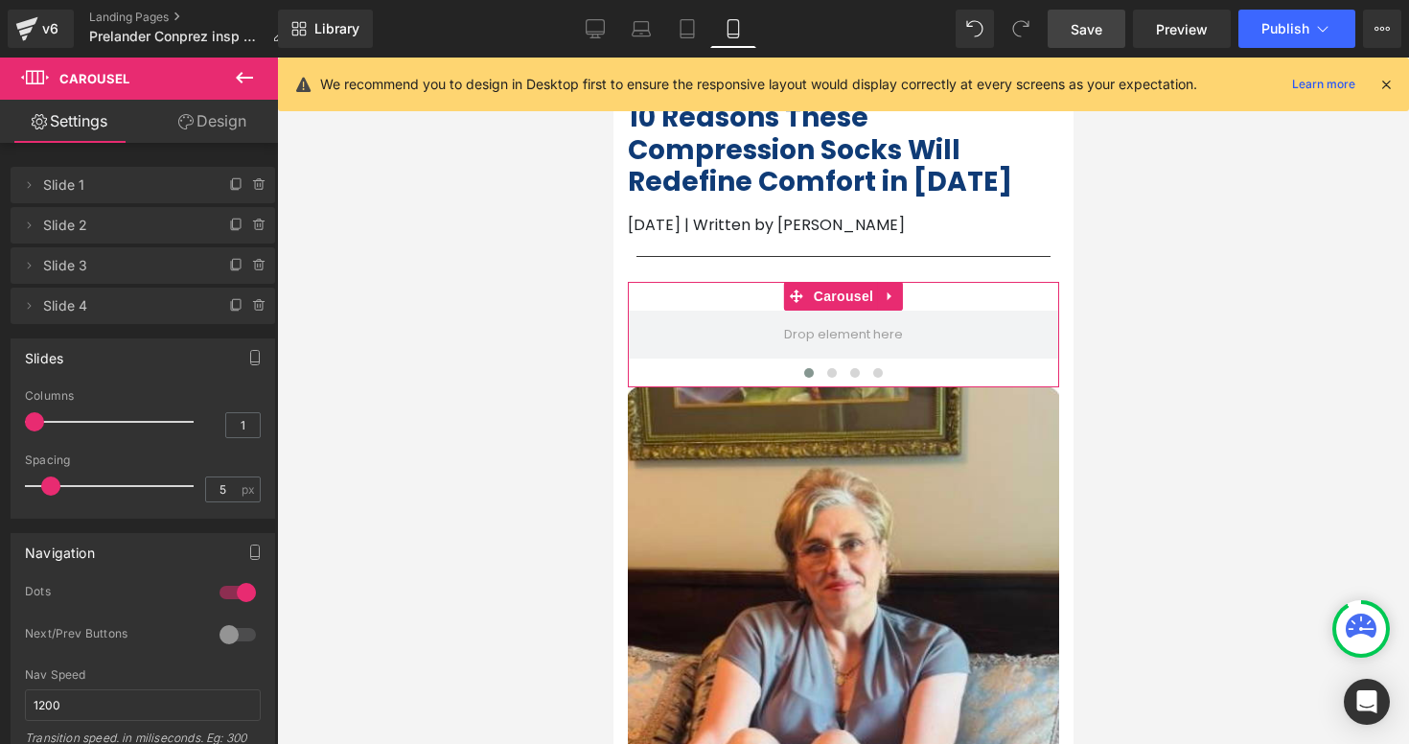
click at [178, 182] on span "Slide 1" at bounding box center [123, 185] width 161 height 36
click at [136, 225] on span "Slide 2" at bounding box center [123, 225] width 161 height 36
click at [154, 277] on span "Slide 3" at bounding box center [123, 265] width 161 height 36
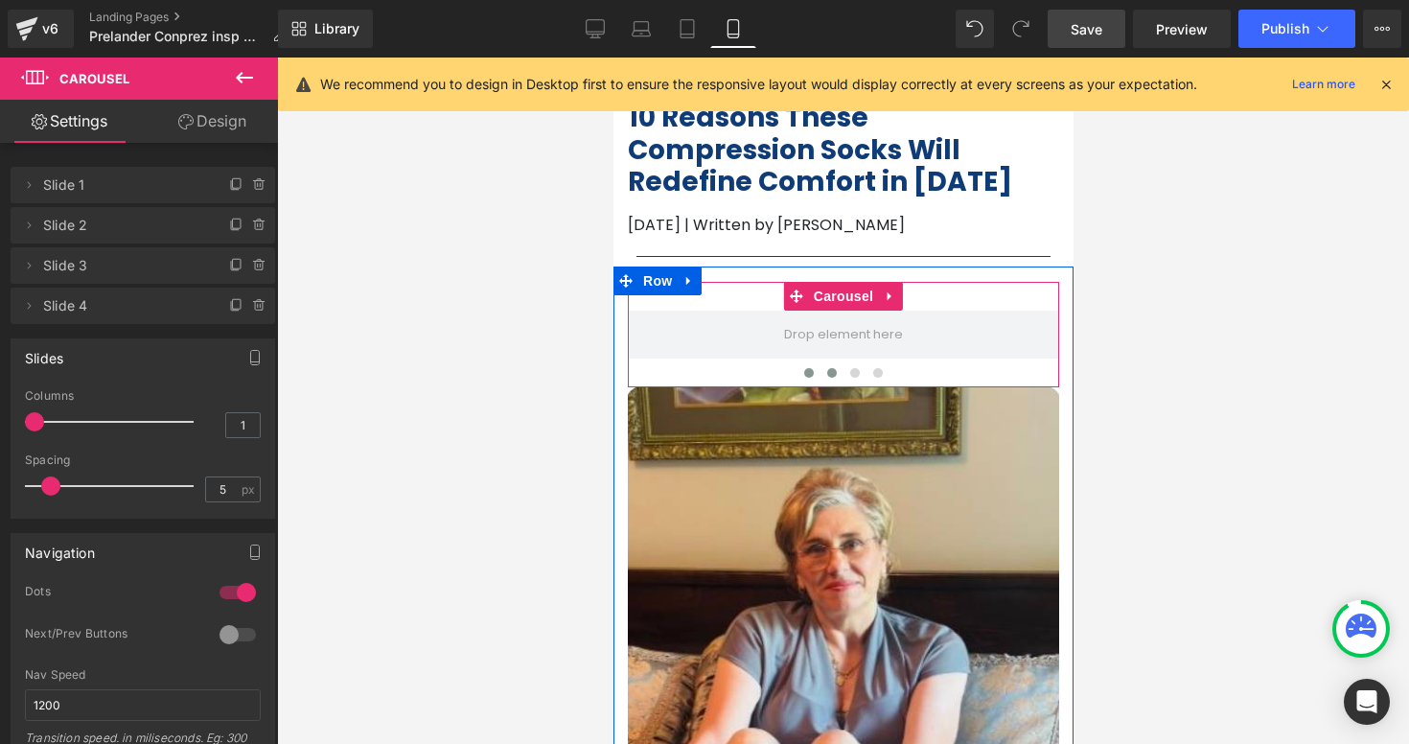
click at [831, 377] on span at bounding box center [831, 373] width 10 height 10
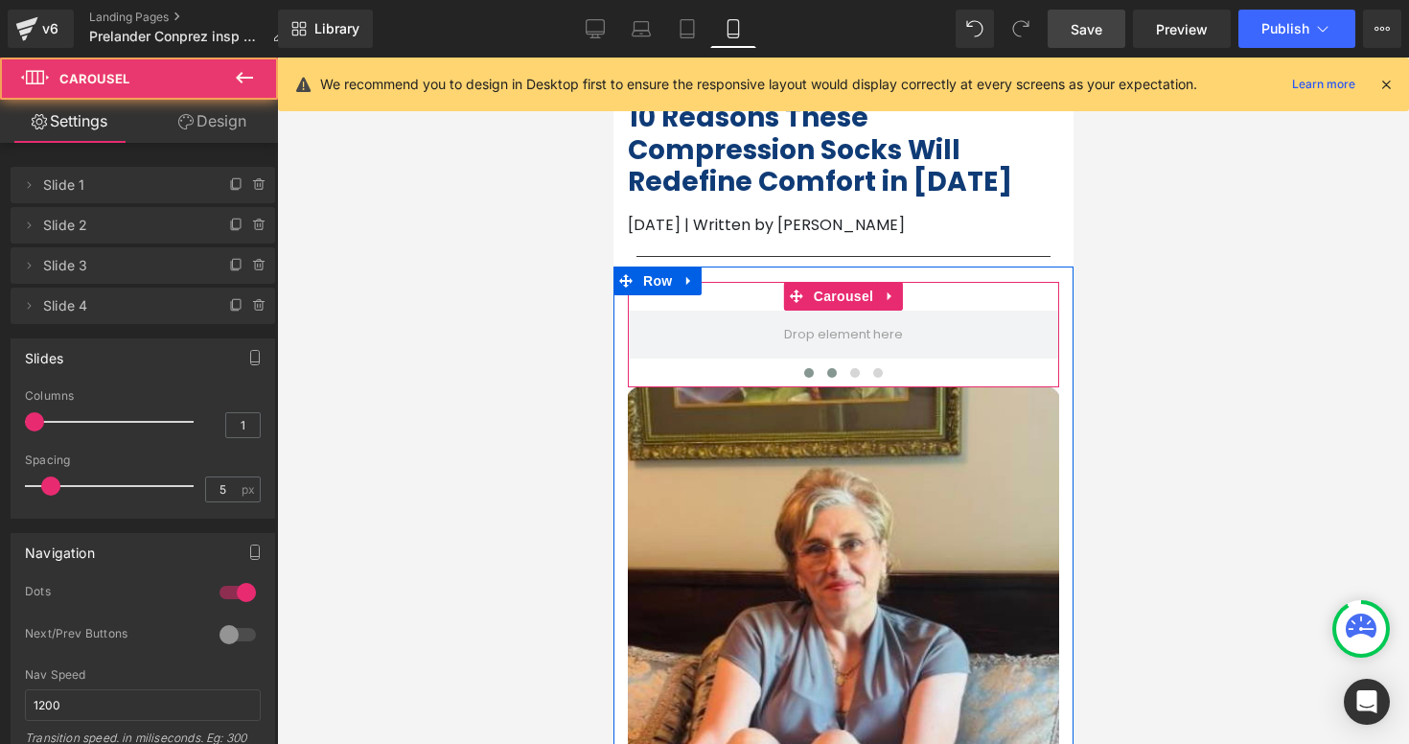
click at [804, 378] on button at bounding box center [807, 372] width 23 height 19
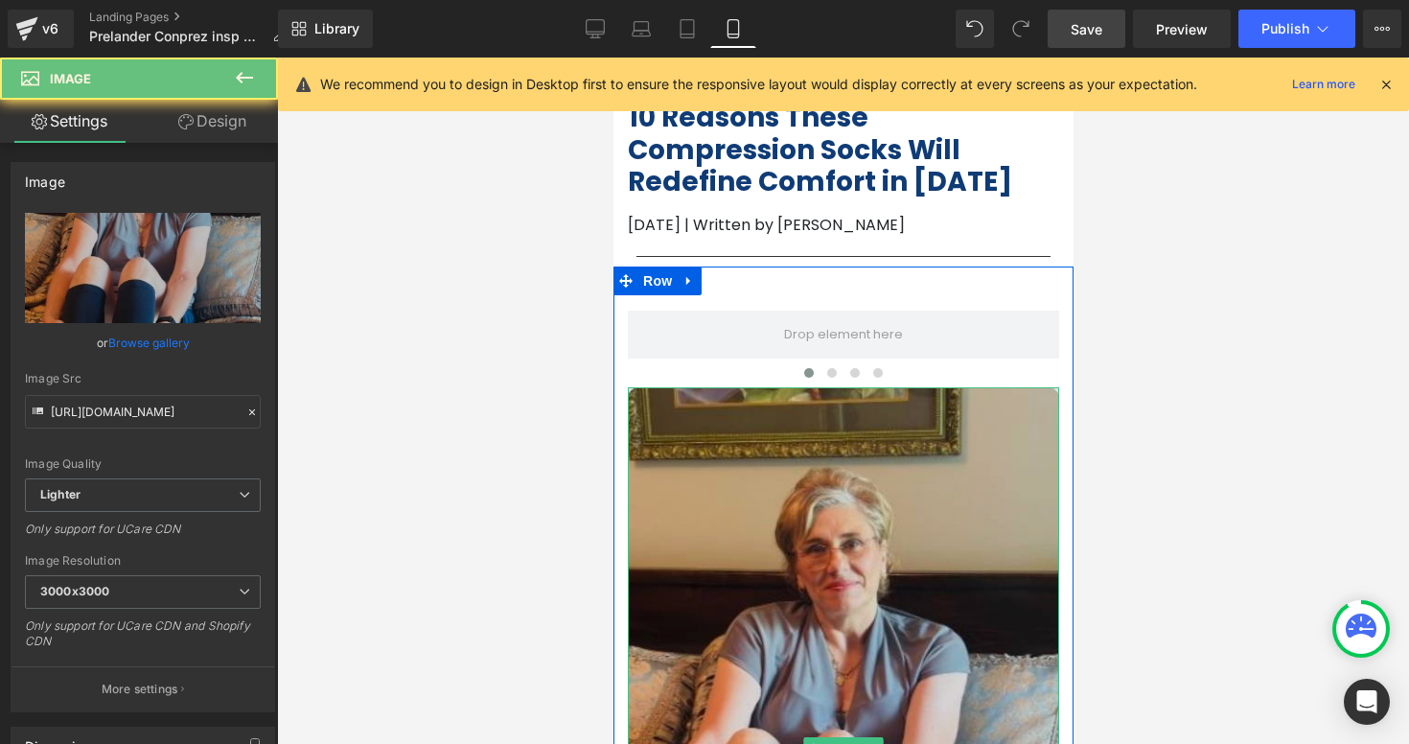
click at [774, 497] on img at bounding box center [842, 749] width 431 height 724
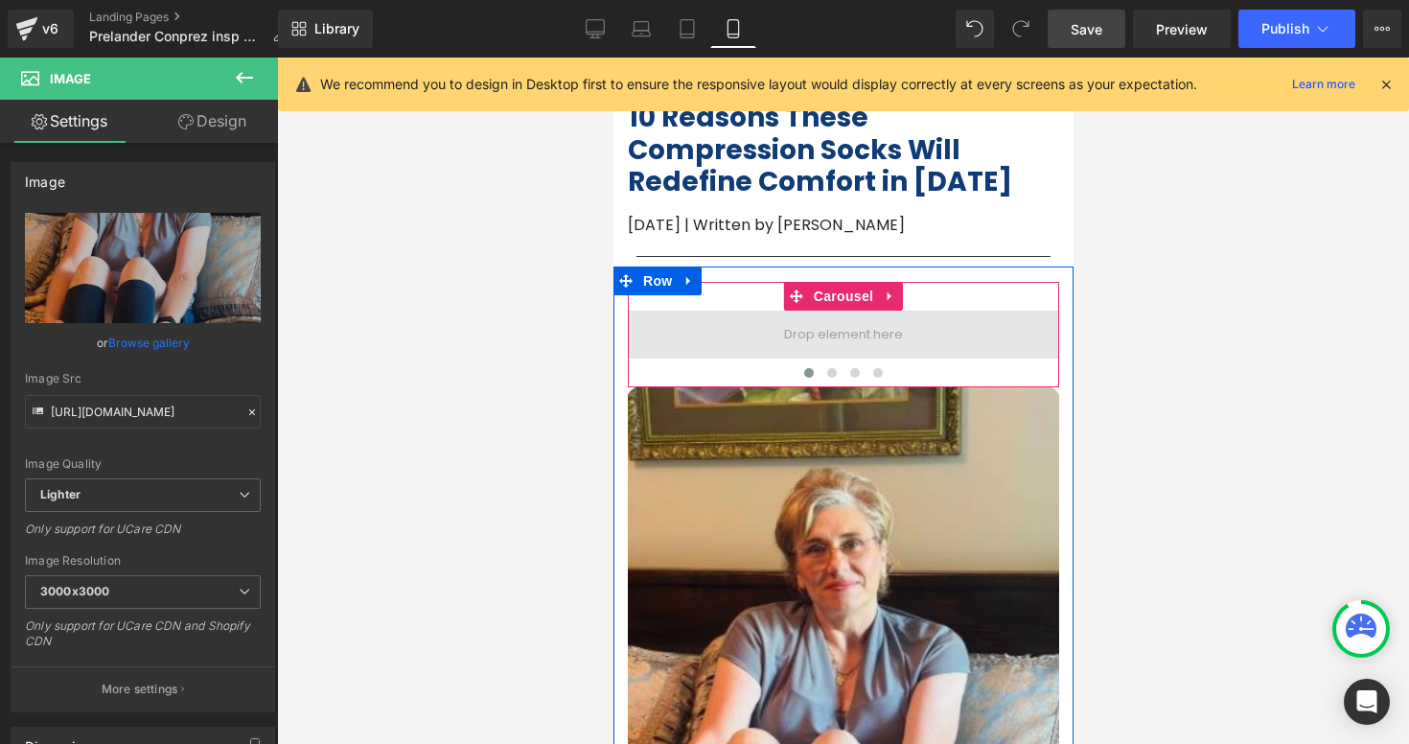
click at [817, 342] on span at bounding box center [842, 334] width 132 height 29
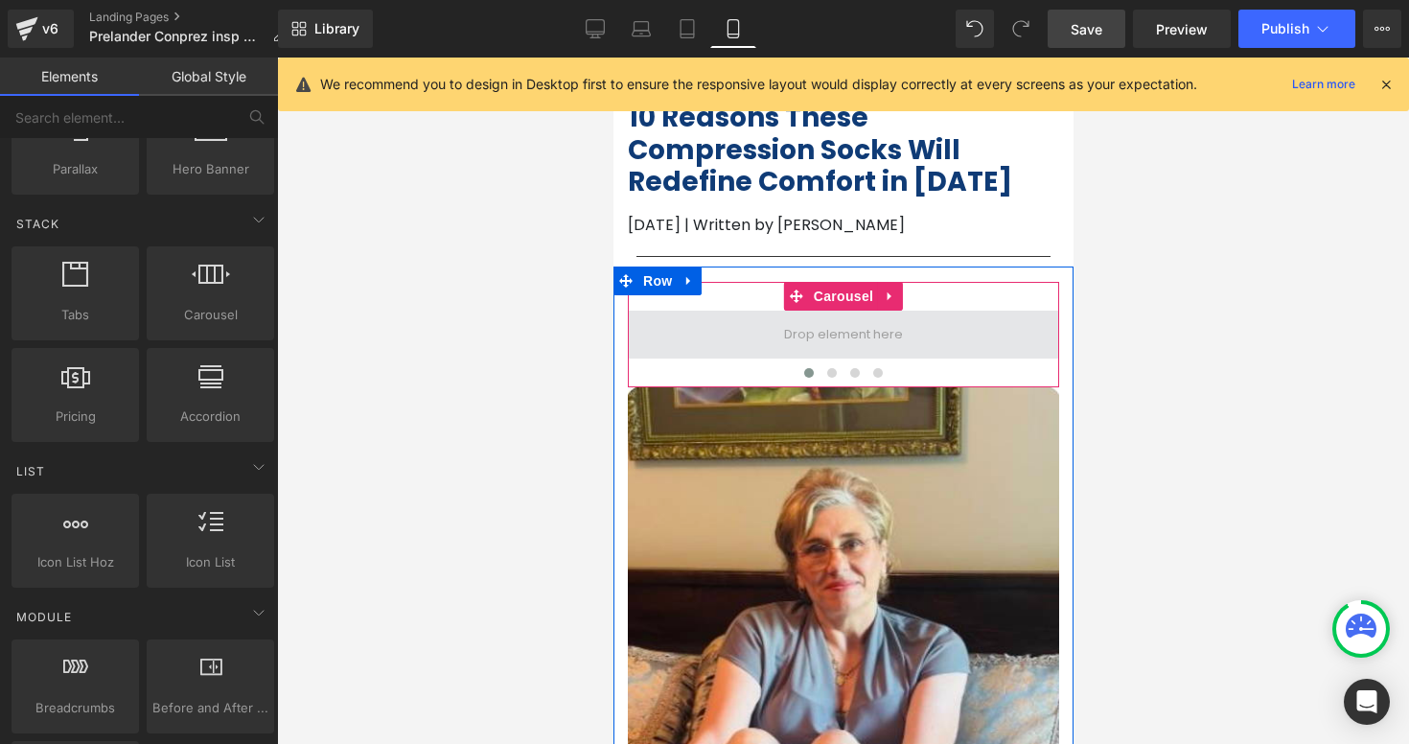
click at [842, 334] on span at bounding box center [842, 334] width 132 height 29
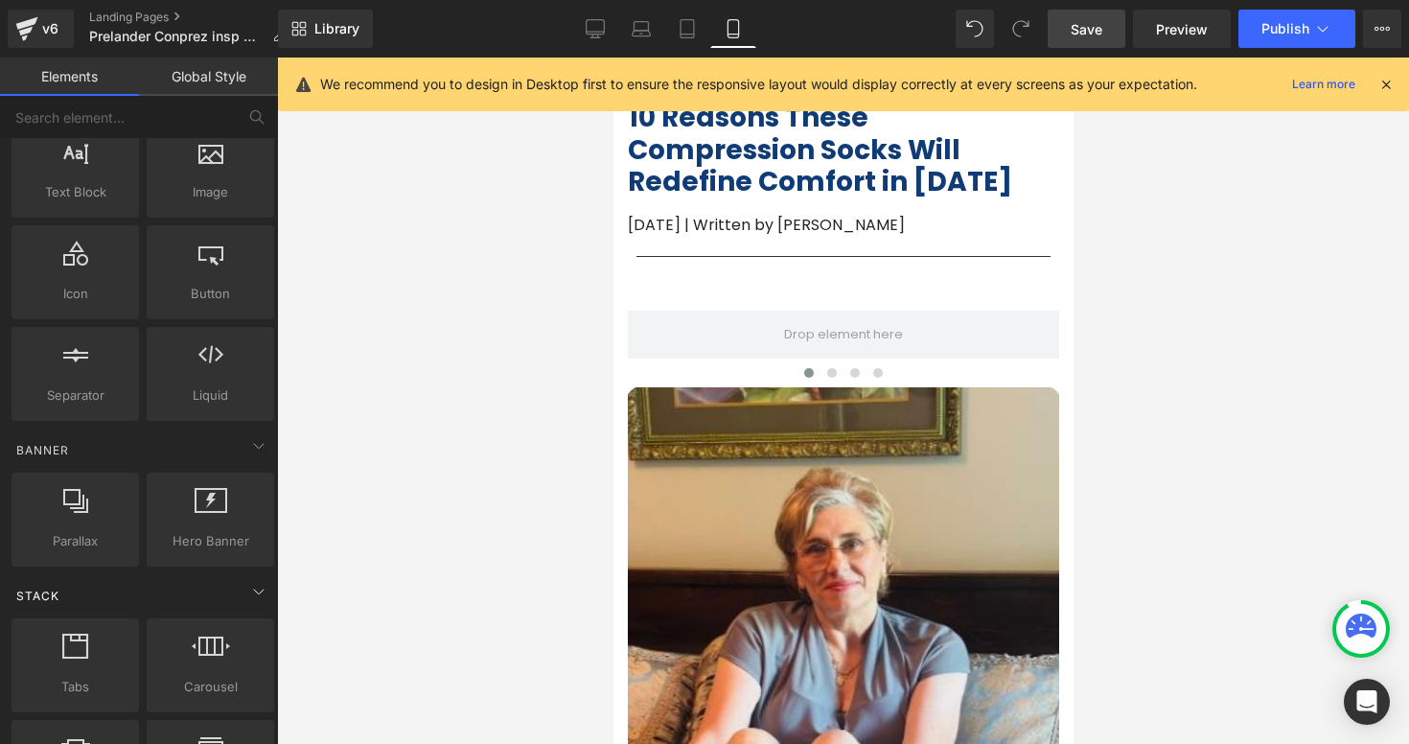
scroll to position [0, 0]
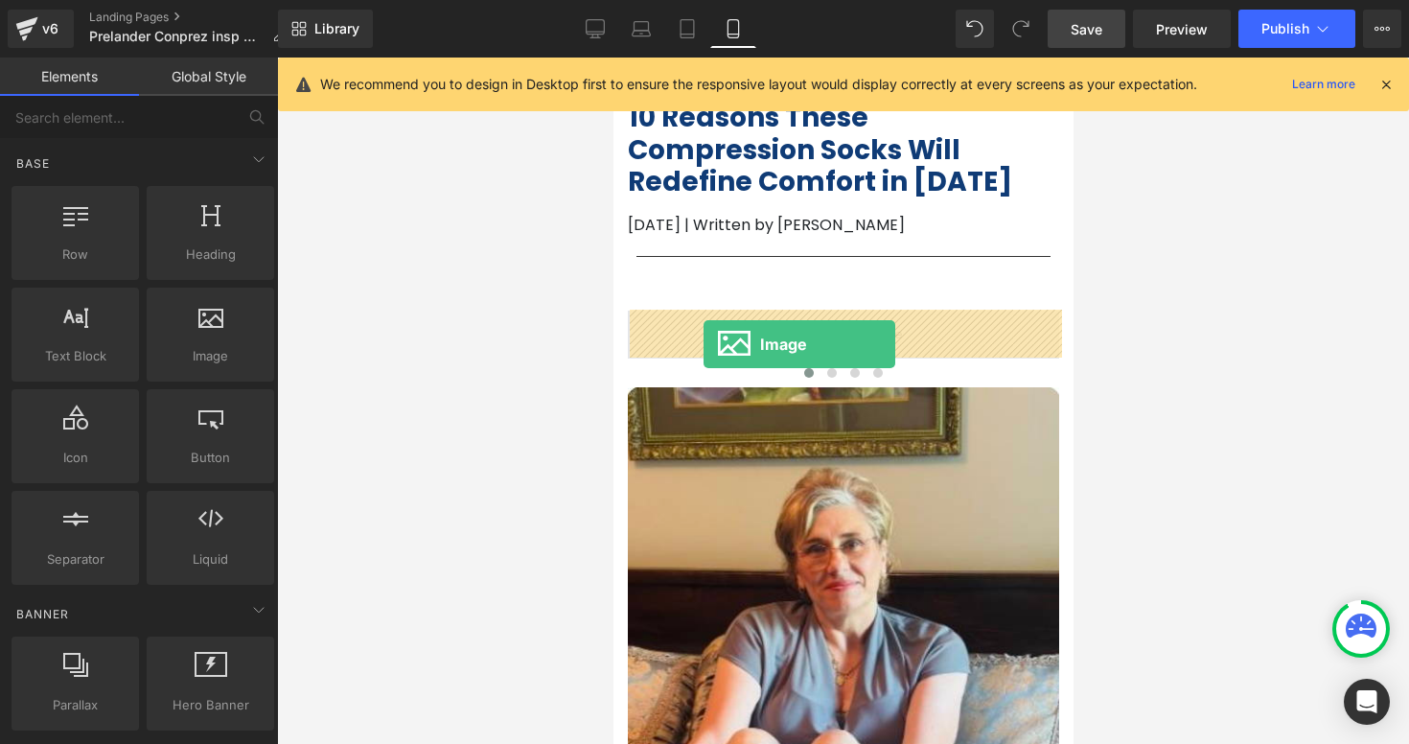
drag, startPoint x: 829, startPoint y: 376, endPoint x: 702, endPoint y: 340, distance: 131.4
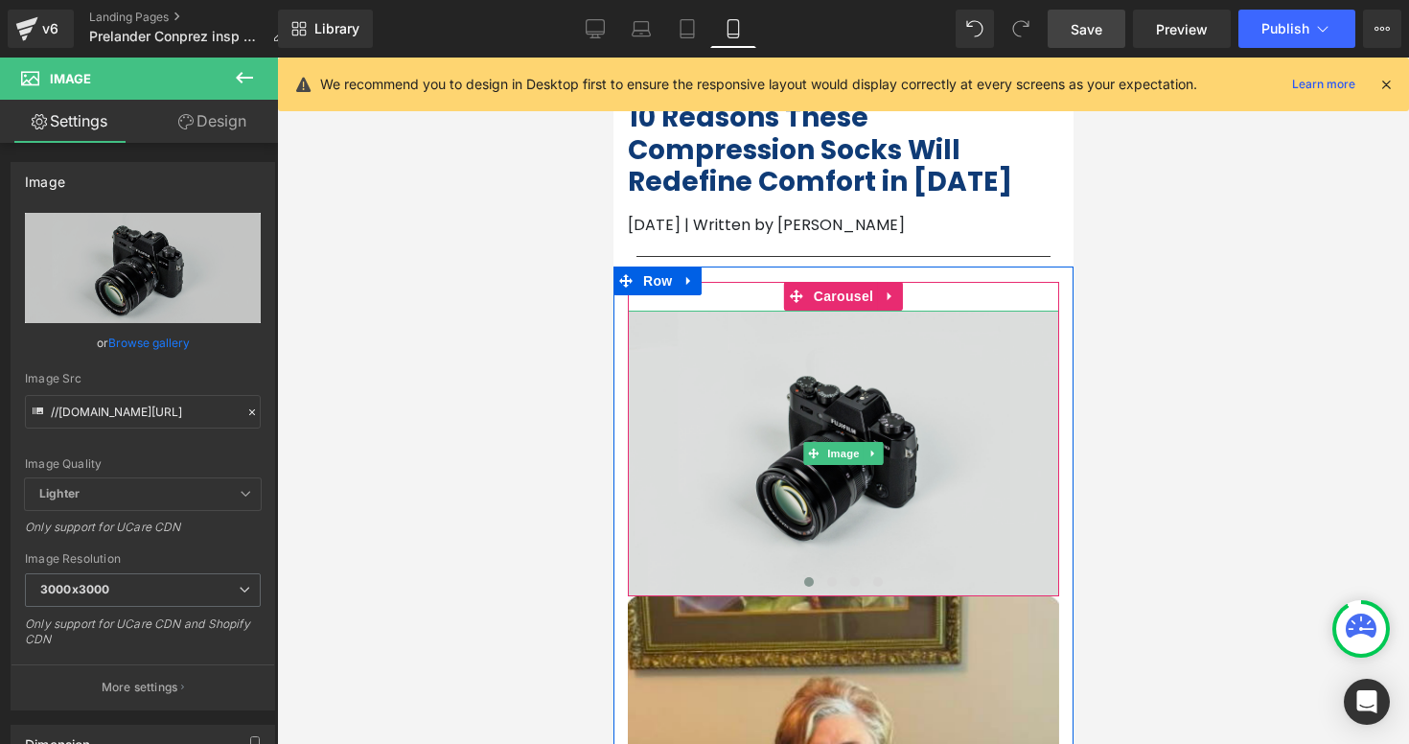
click at [747, 441] on img at bounding box center [842, 454] width 431 height 286
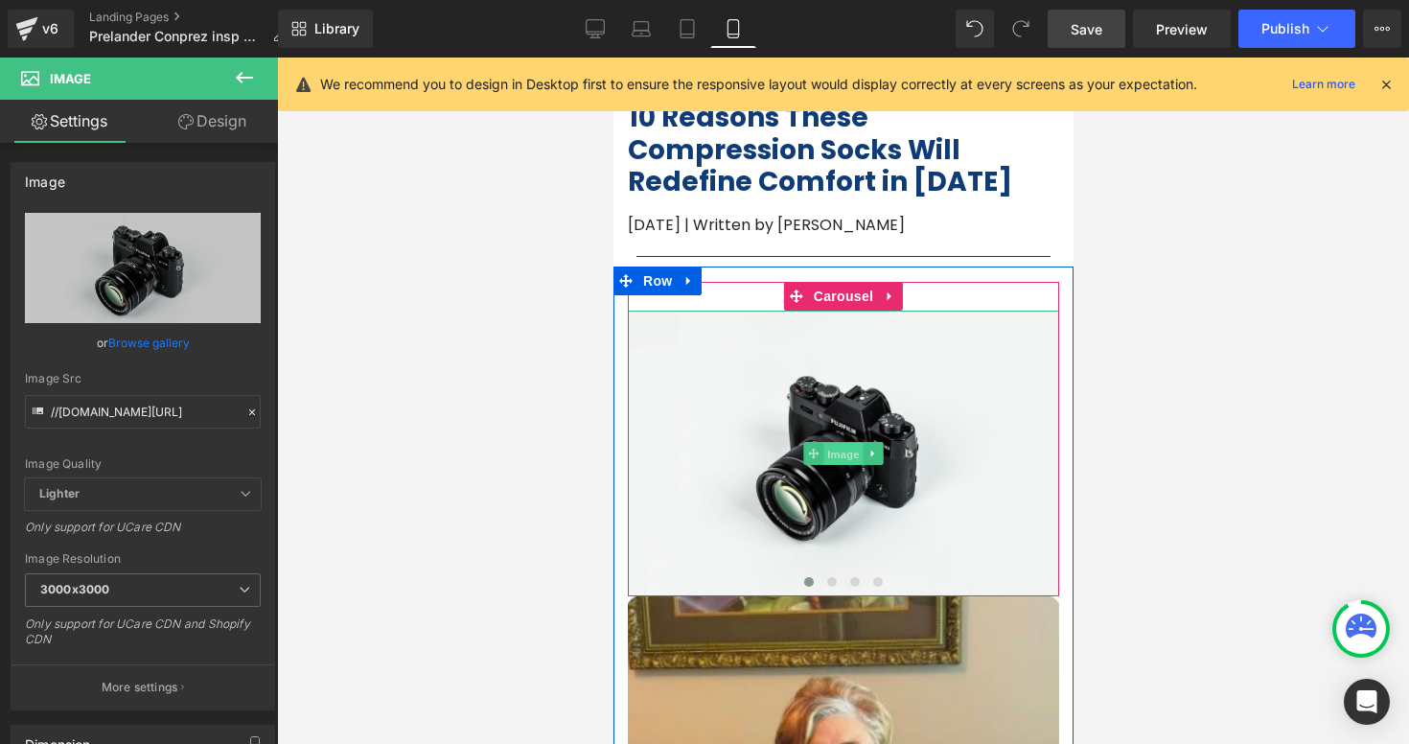
click at [845, 457] on span "Image" at bounding box center [842, 454] width 40 height 23
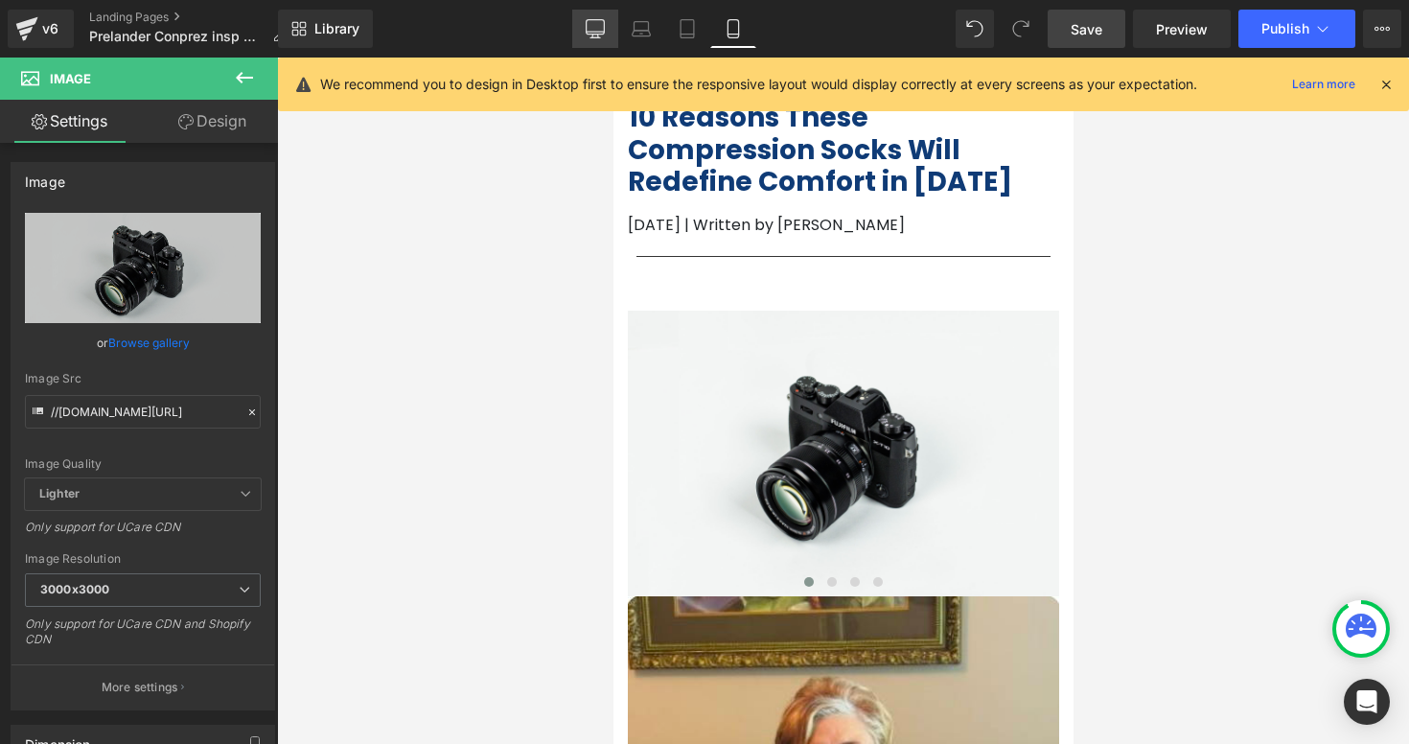
click at [608, 19] on link "Desktop" at bounding box center [595, 29] width 46 height 38
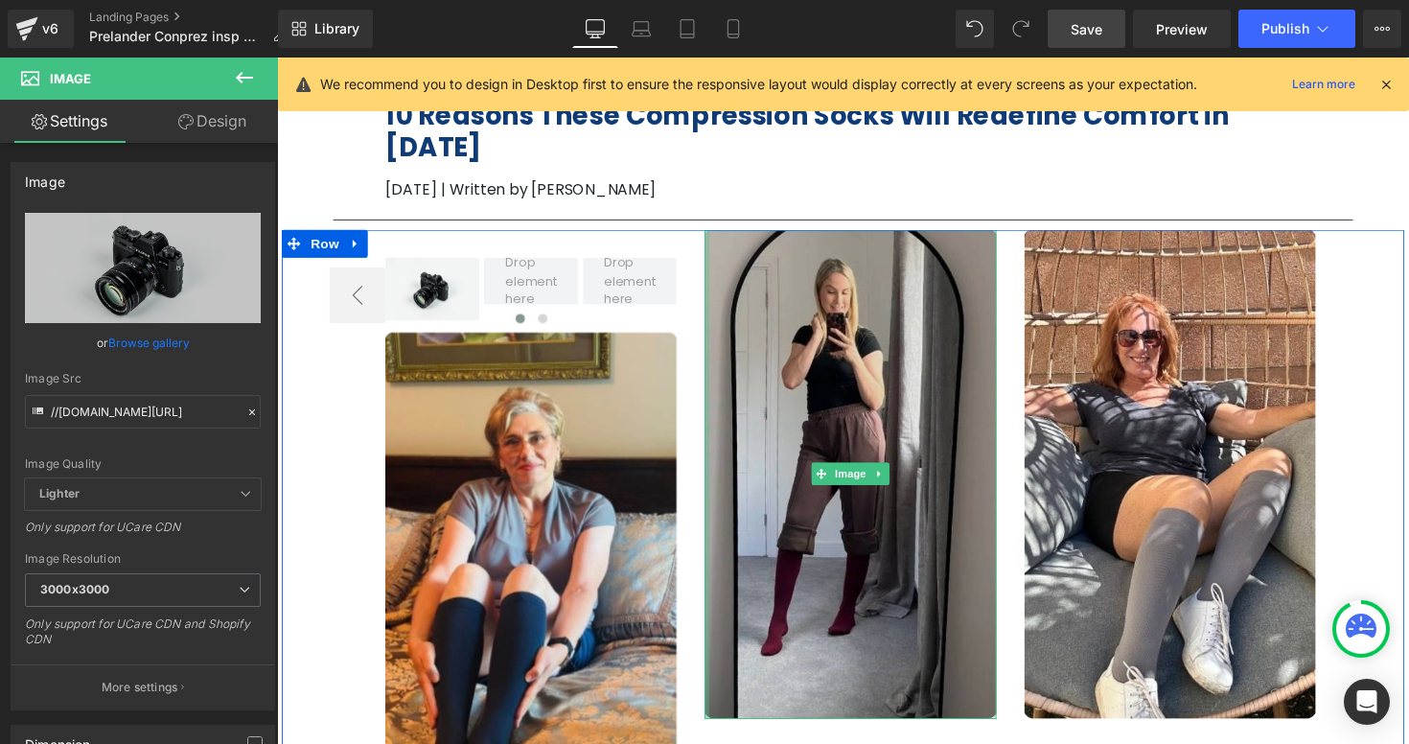
scroll to position [57, 0]
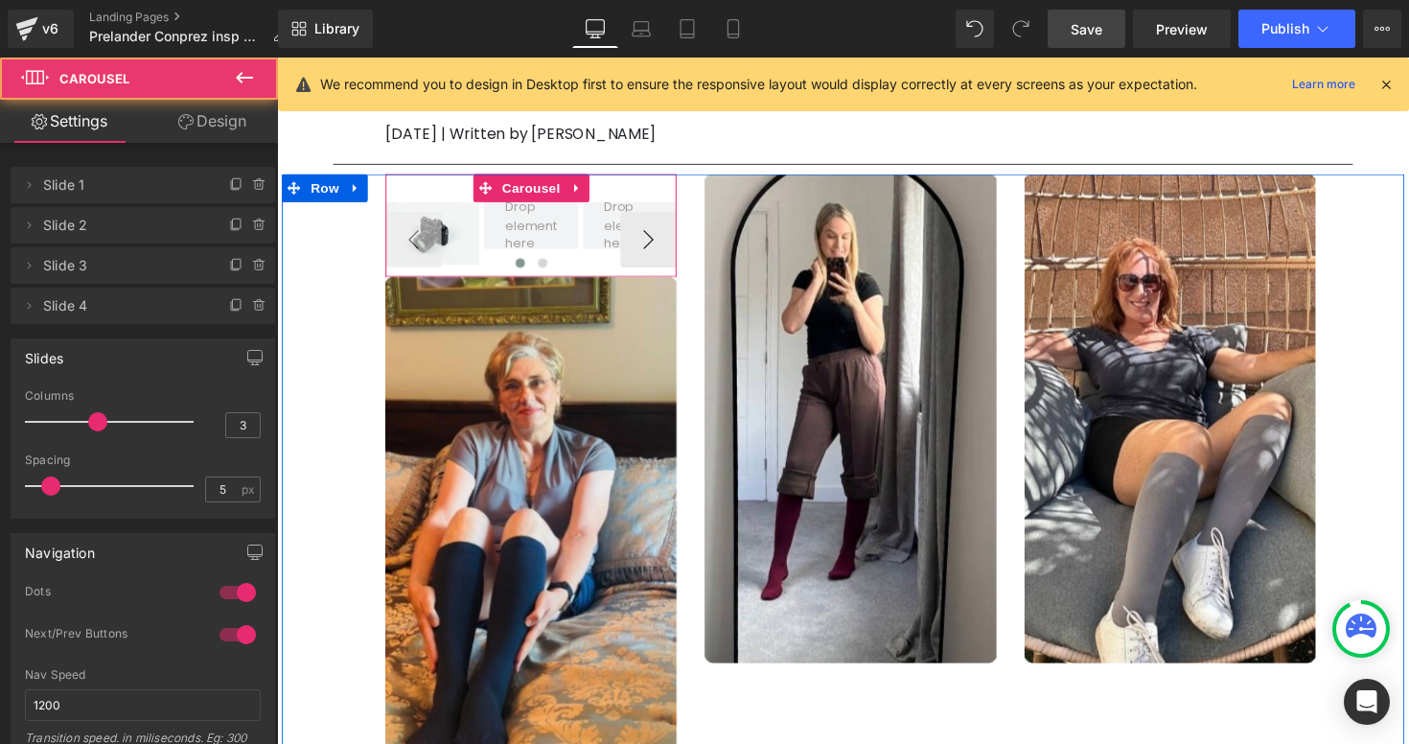
click at [436, 177] on div "Image ‹ › [GEOGRAPHIC_DATA]" at bounding box center [537, 229] width 298 height 105
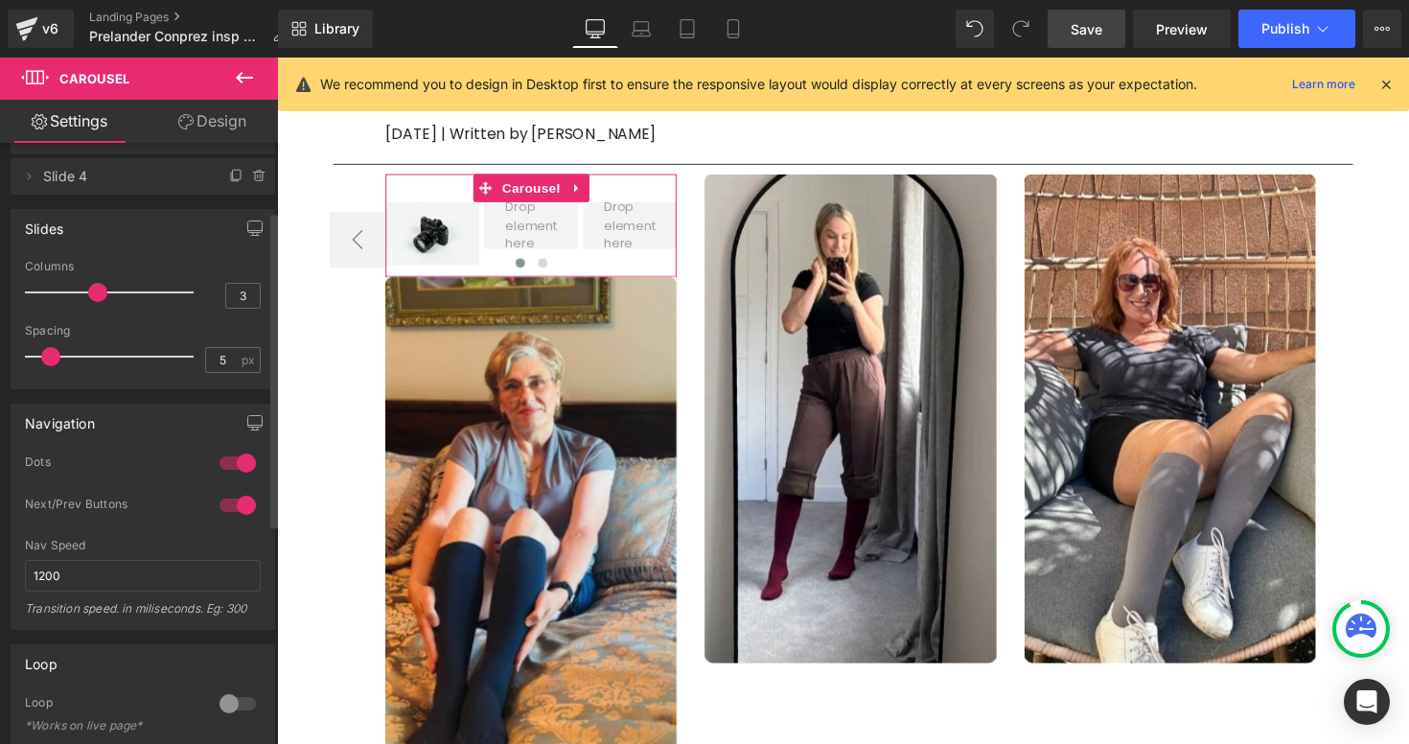
scroll to position [0, 0]
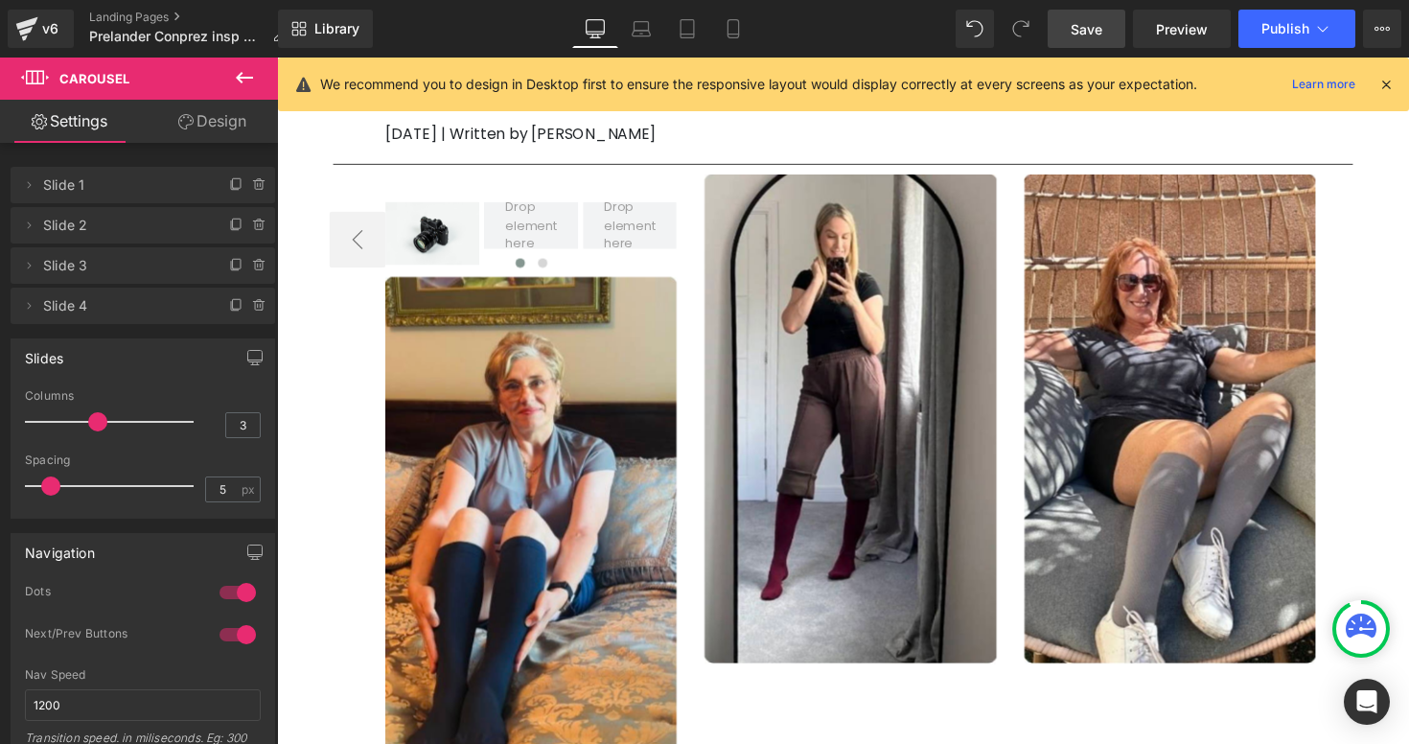
click at [245, 82] on icon at bounding box center [244, 77] width 23 height 23
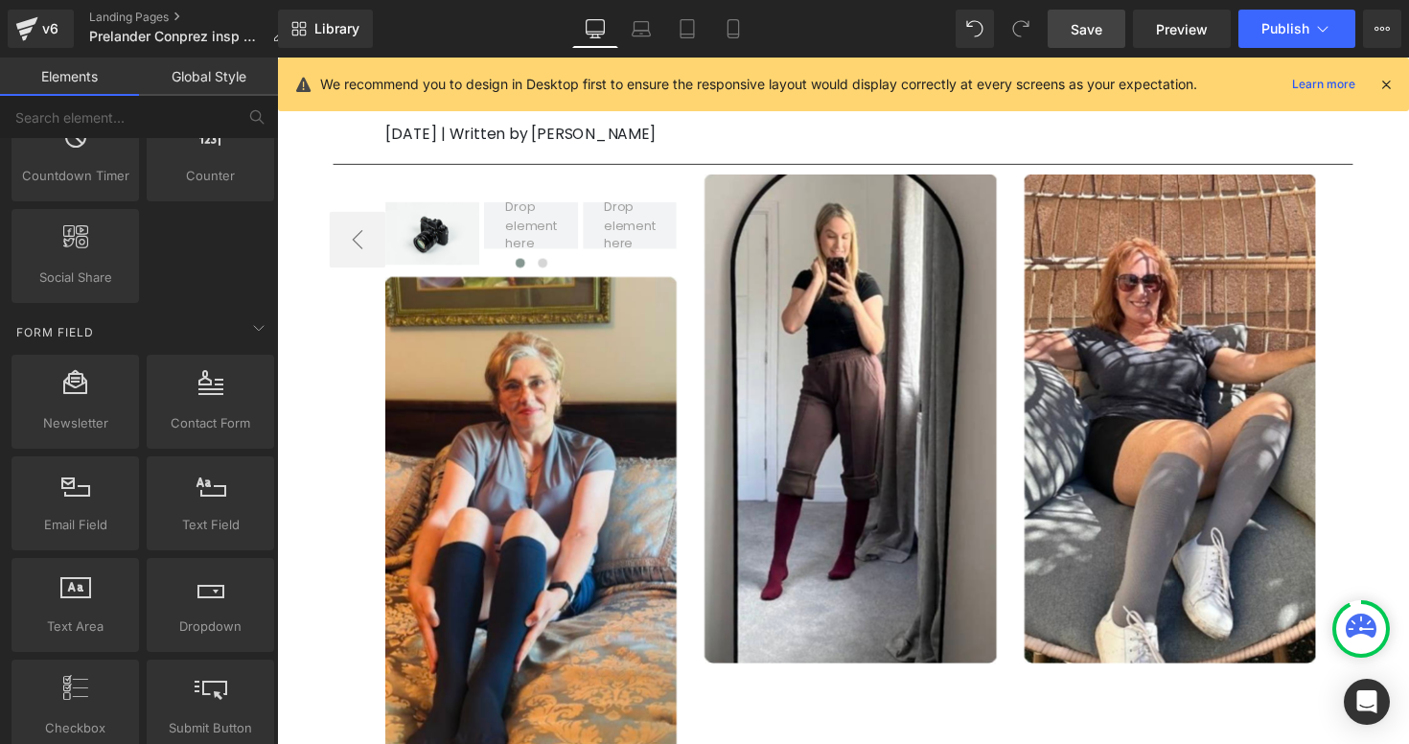
scroll to position [2257, 0]
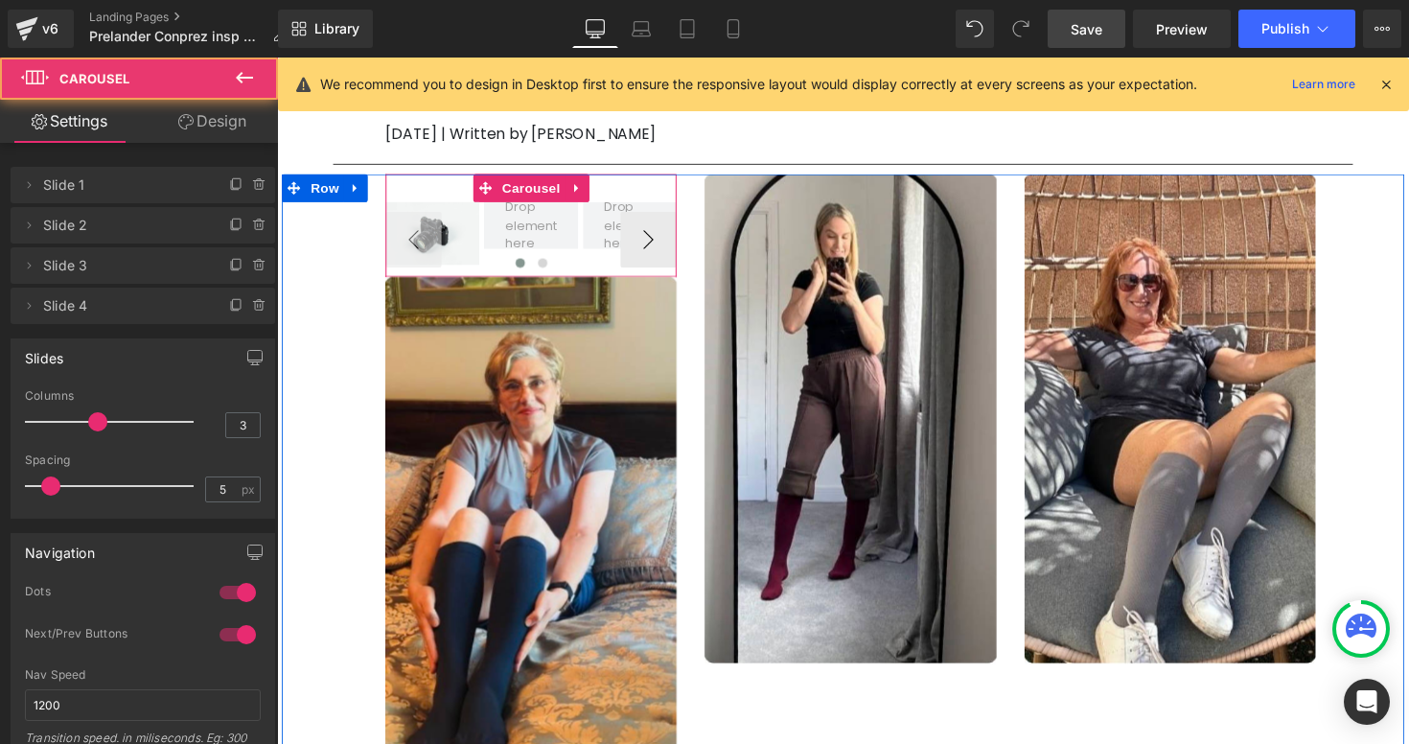
click at [415, 177] on div "Image ‹ › [GEOGRAPHIC_DATA]" at bounding box center [537, 229] width 298 height 105
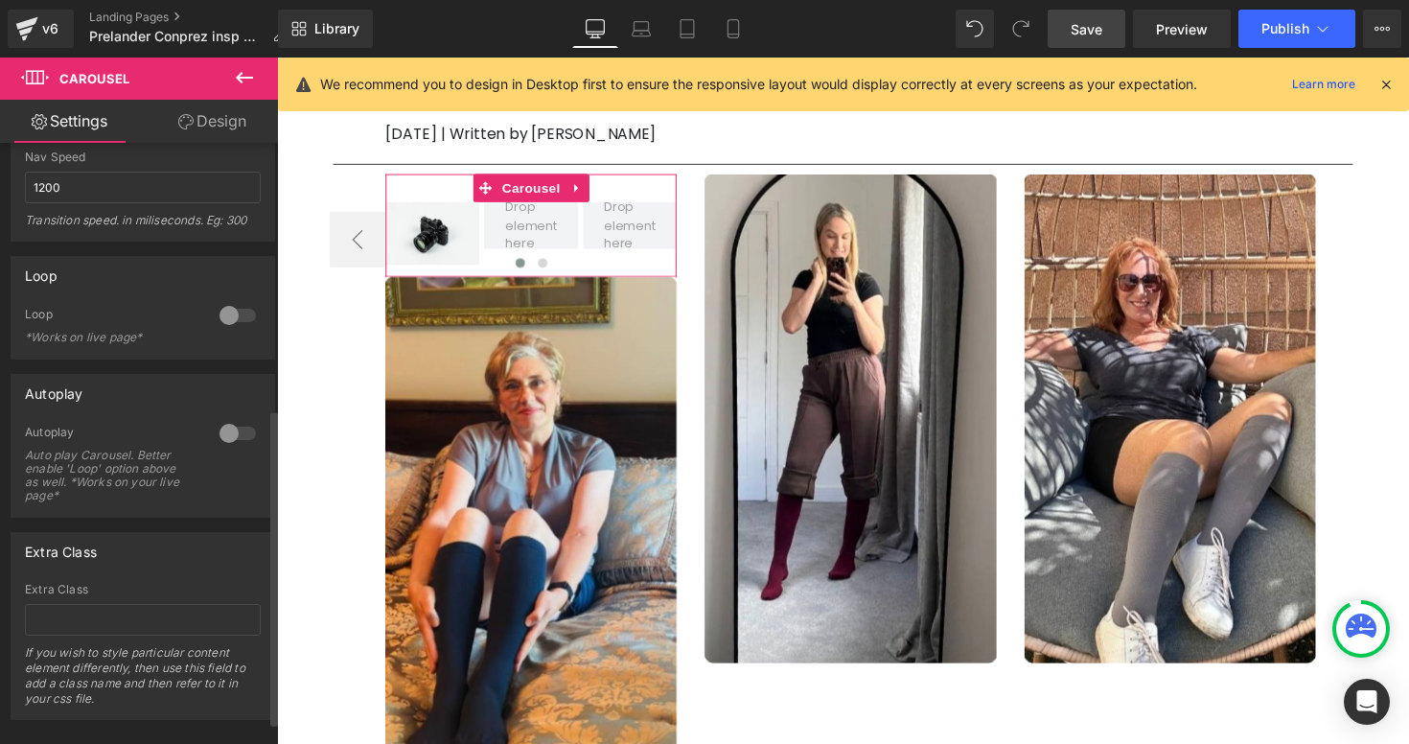
scroll to position [505, 0]
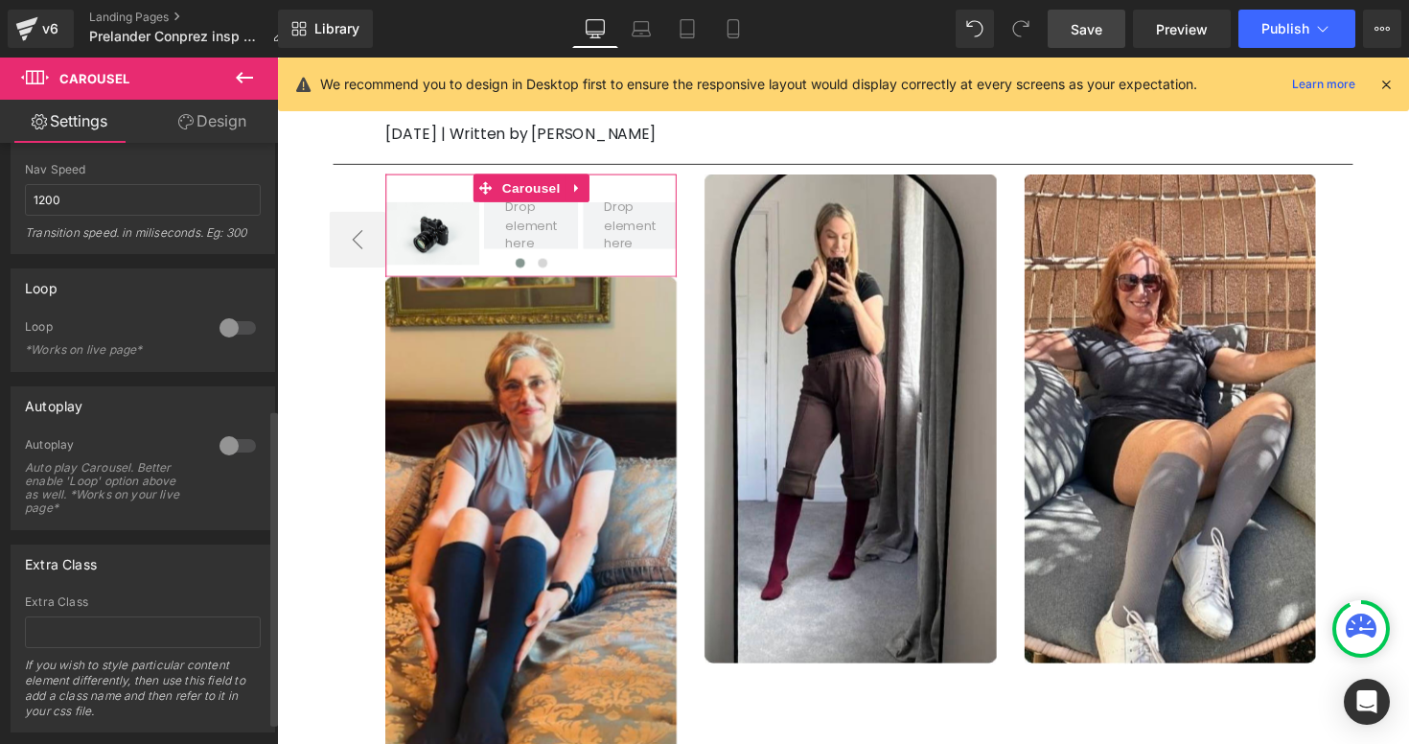
click at [231, 447] on div at bounding box center [238, 445] width 46 height 31
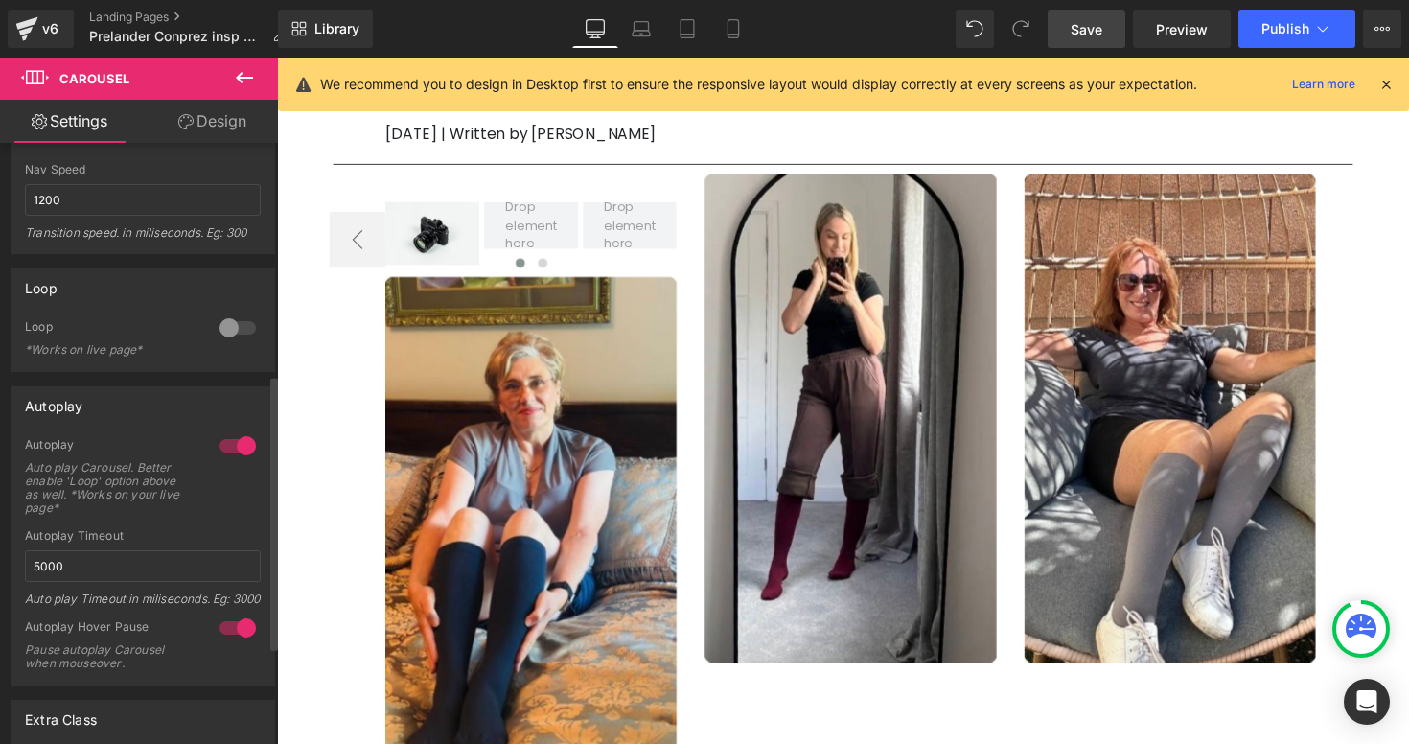
click at [231, 447] on div at bounding box center [238, 445] width 46 height 31
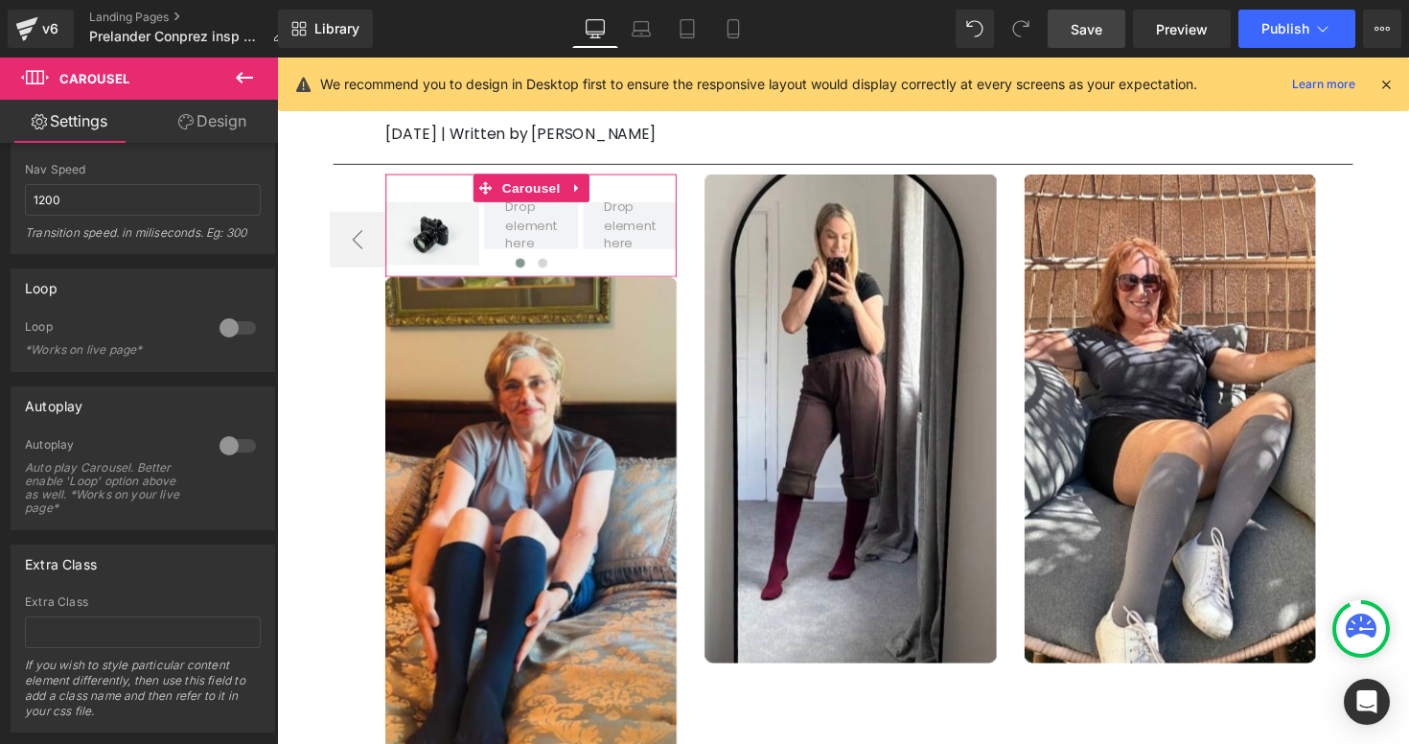
click at [234, 113] on link "Design" at bounding box center [212, 121] width 139 height 43
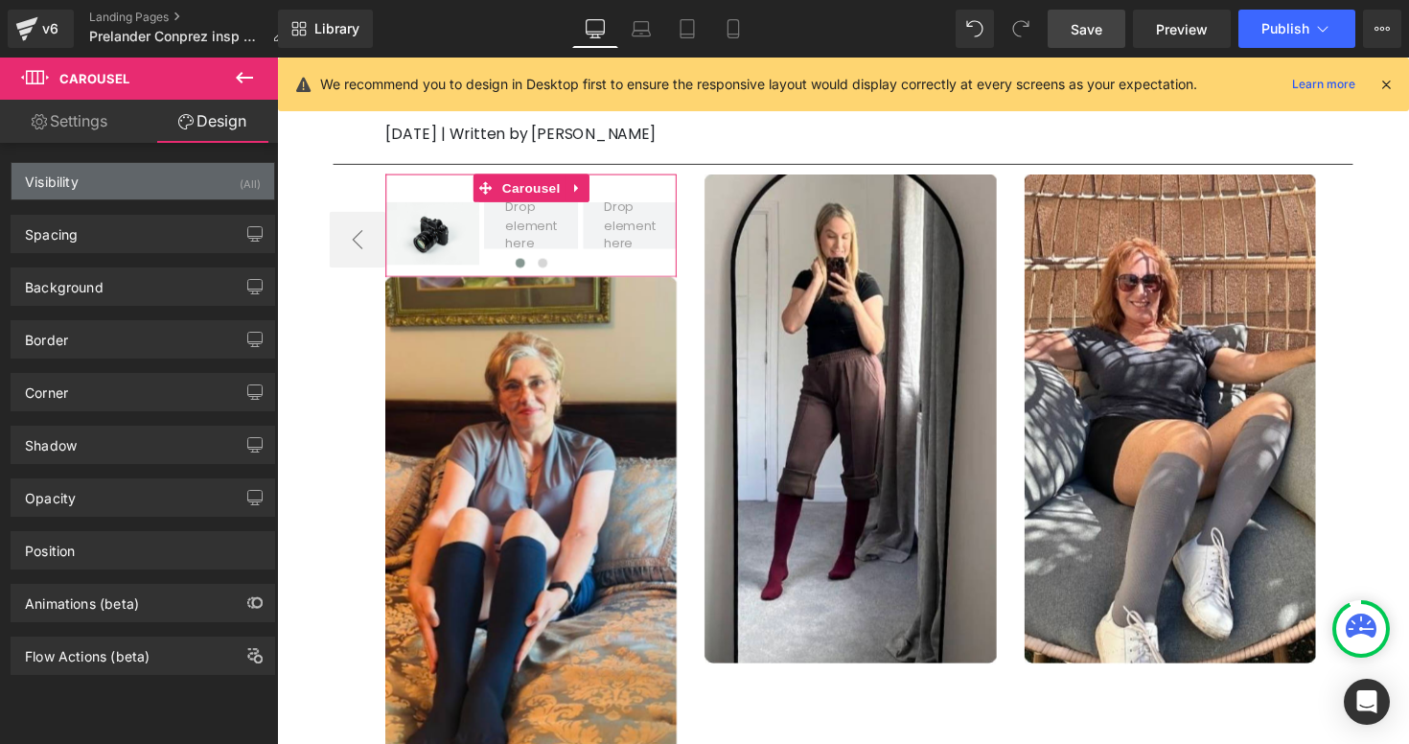
click at [110, 182] on div "Visibility (All)" at bounding box center [143, 181] width 263 height 36
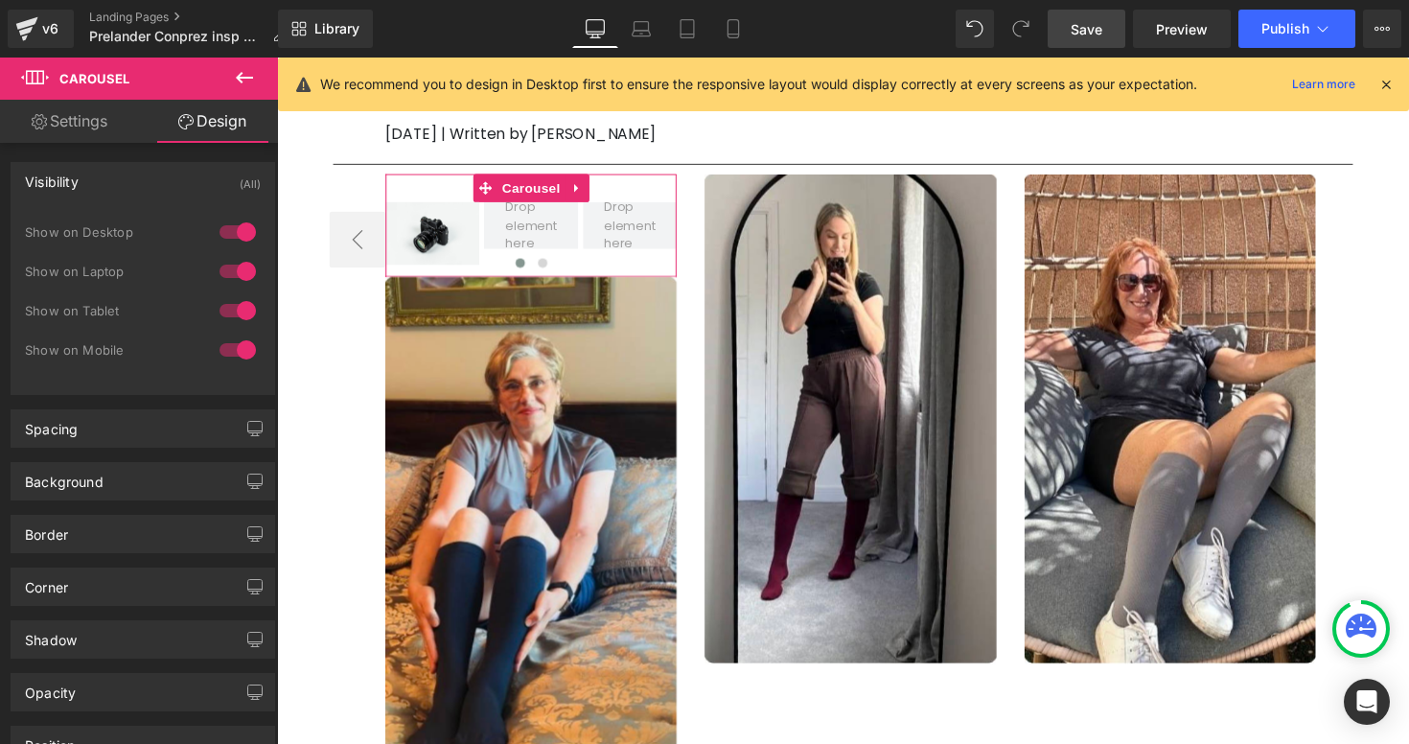
click at [234, 232] on div at bounding box center [238, 232] width 46 height 31
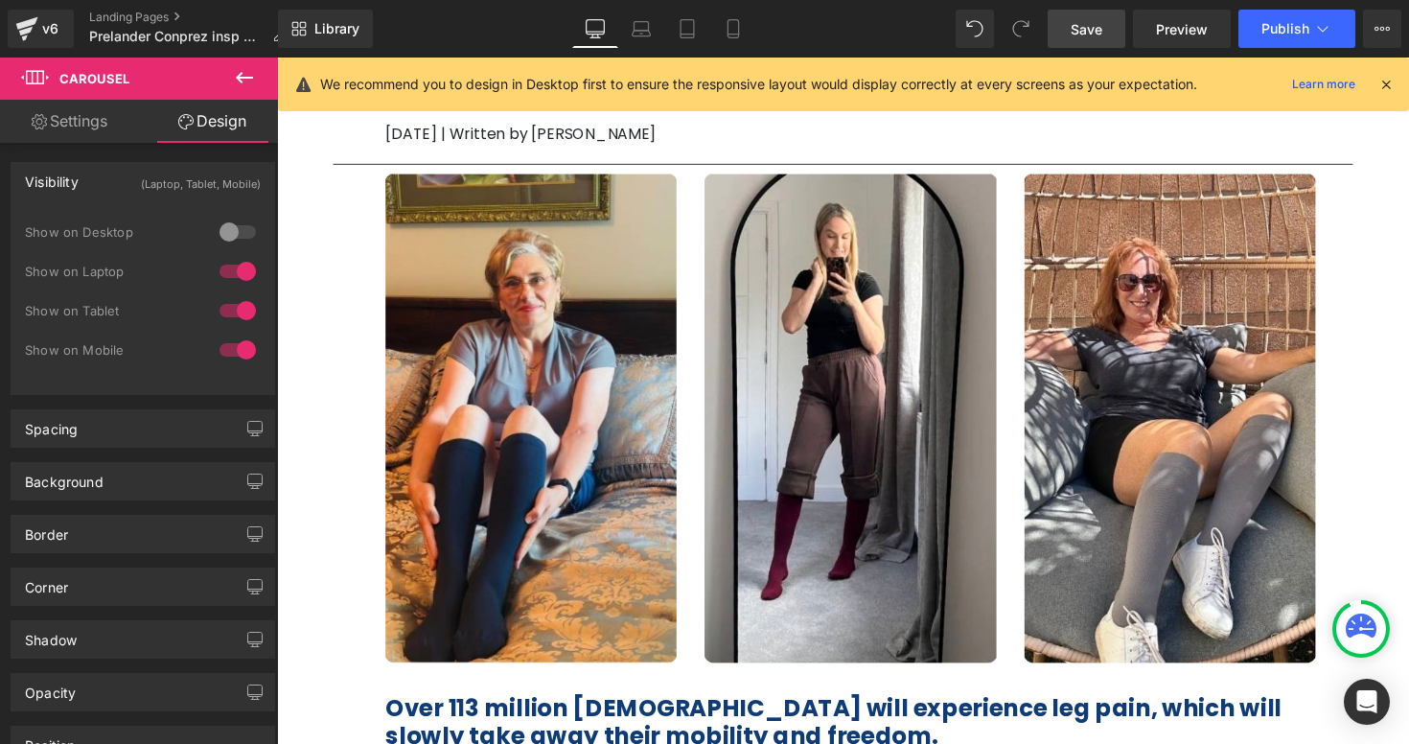
click at [236, 265] on div at bounding box center [238, 271] width 46 height 31
click at [236, 297] on div at bounding box center [238, 310] width 46 height 31
click at [740, 33] on icon at bounding box center [733, 28] width 19 height 19
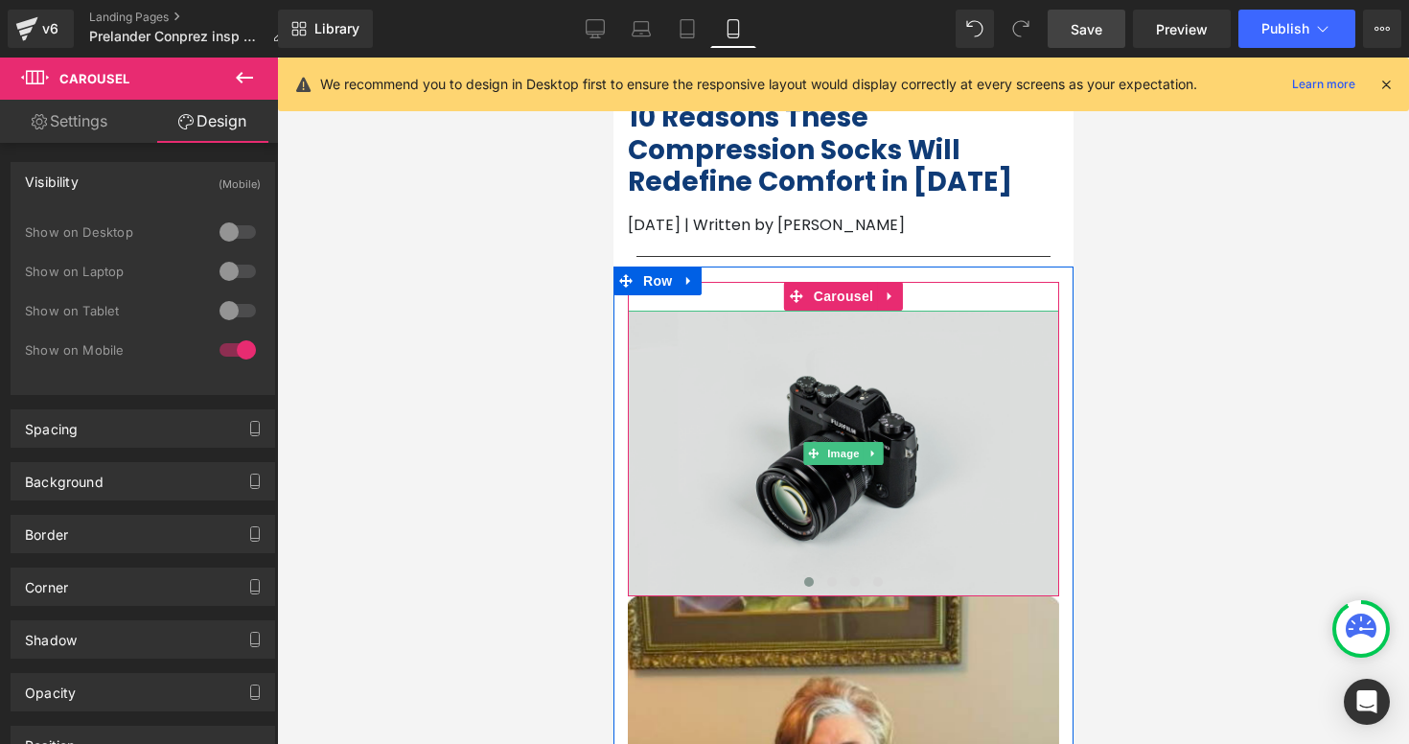
click at [816, 352] on img at bounding box center [842, 454] width 431 height 286
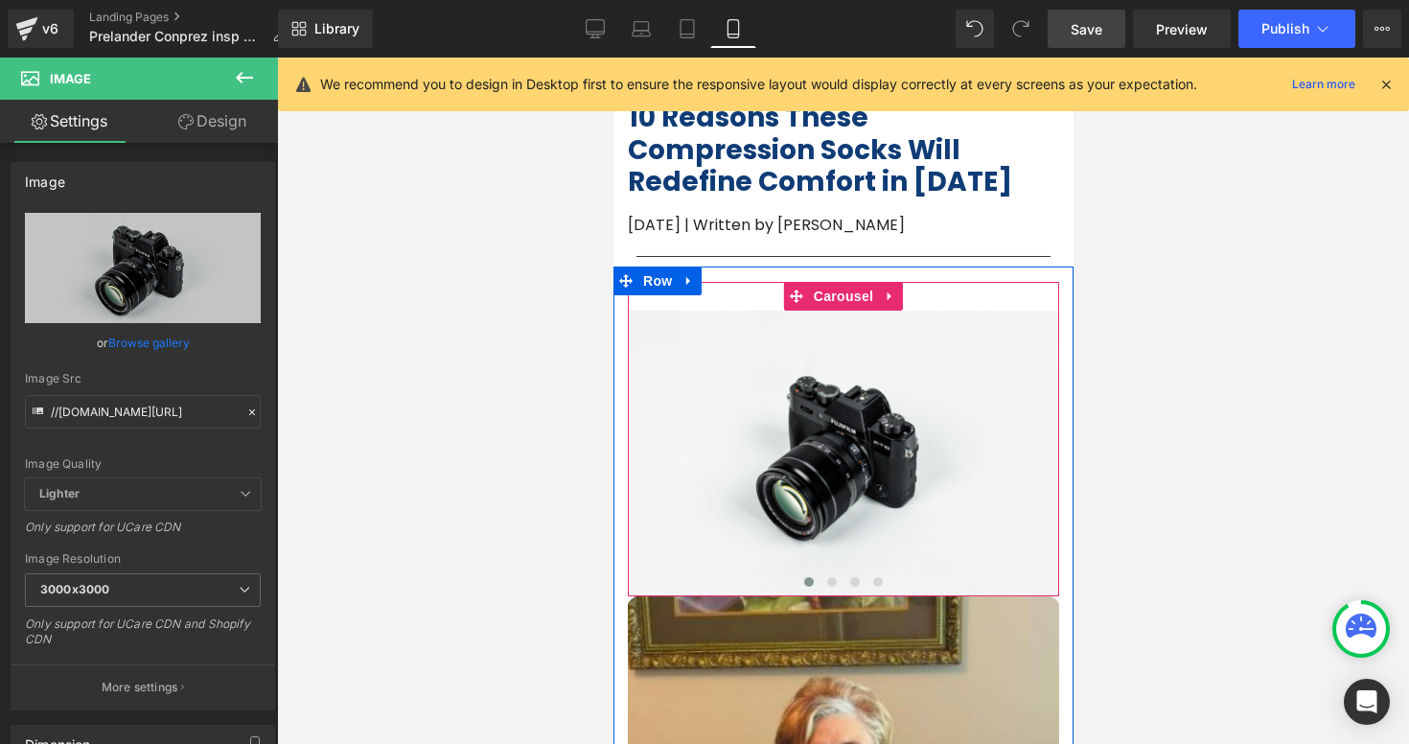
click at [912, 288] on div "Image ‹ › [GEOGRAPHIC_DATA]" at bounding box center [842, 439] width 431 height 314
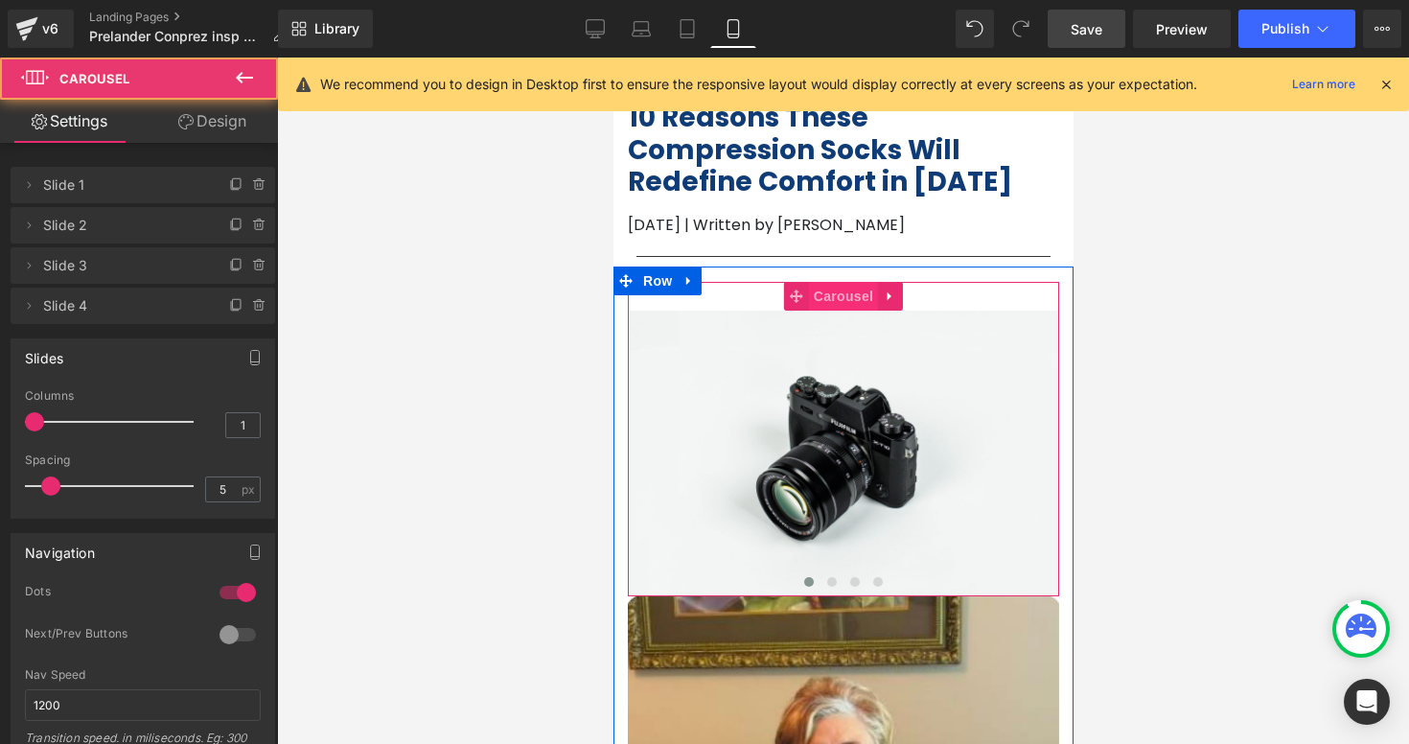
click at [850, 297] on span "Carousel" at bounding box center [842, 296] width 69 height 29
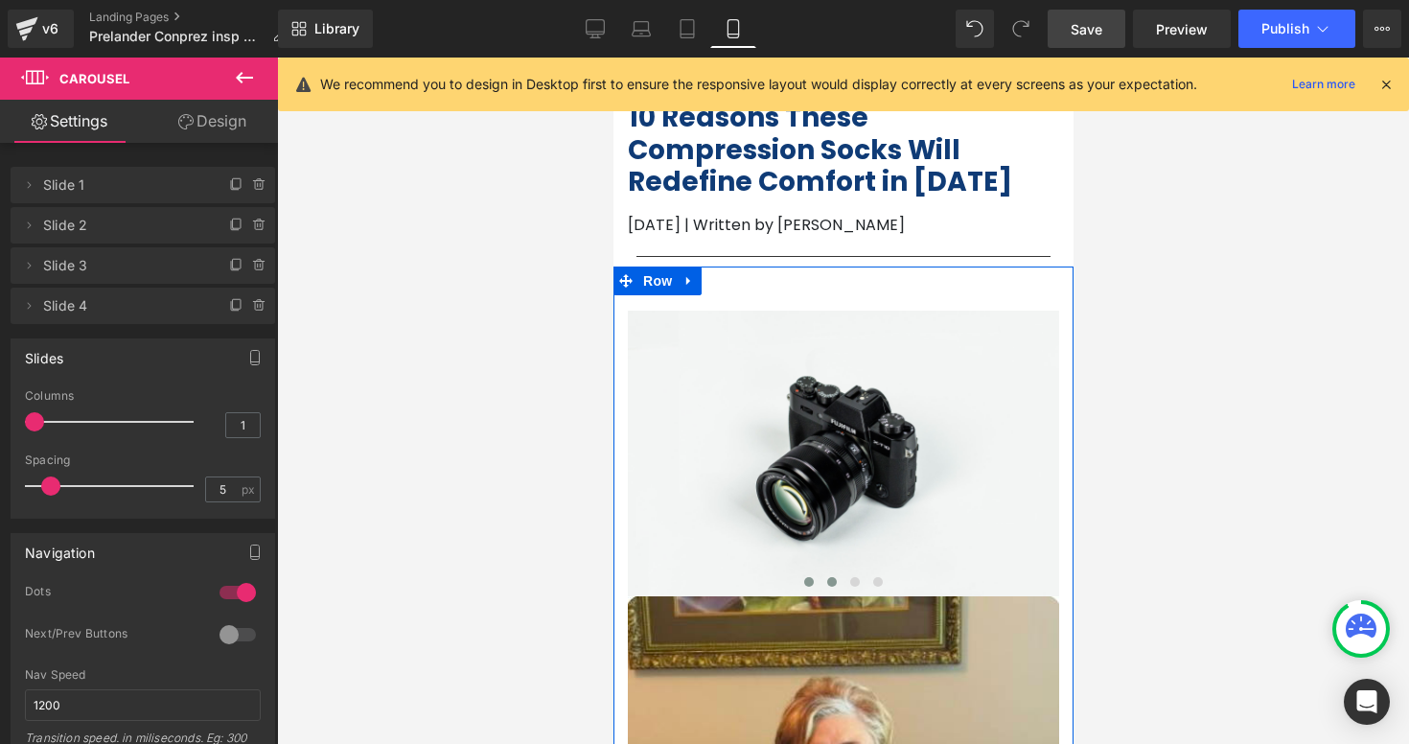
click at [833, 579] on span at bounding box center [831, 582] width 10 height 10
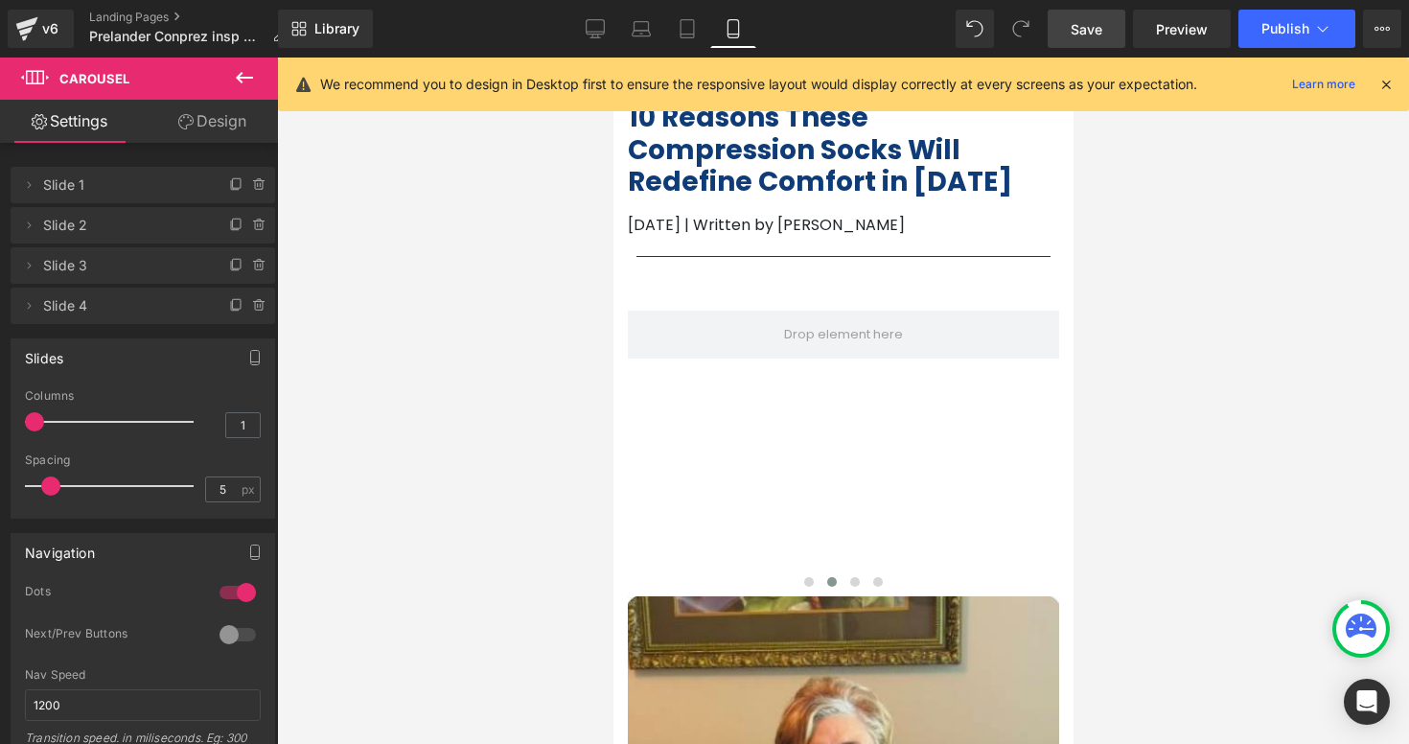
click at [254, 87] on icon at bounding box center [244, 77] width 23 height 23
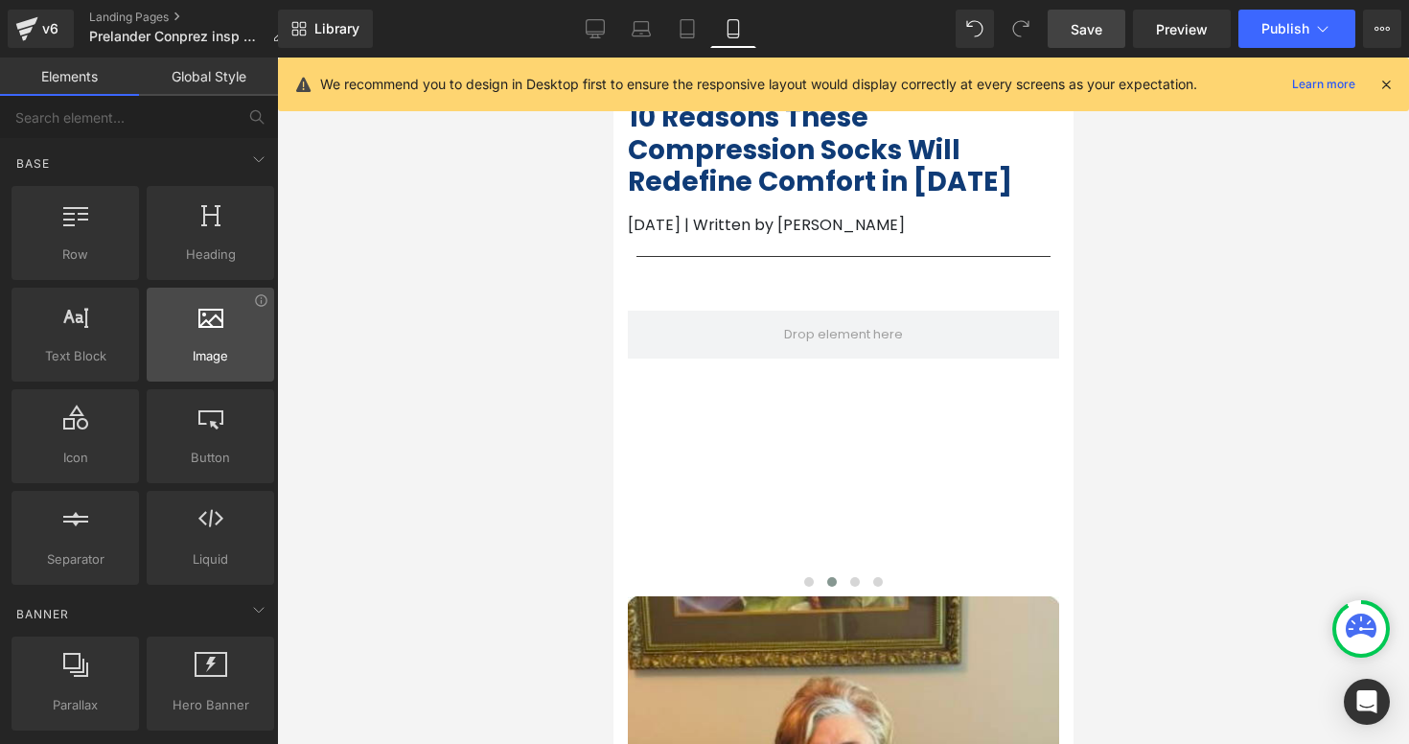
click at [215, 366] on div "Image images, photos, alts, uploads" at bounding box center [210, 335] width 127 height 94
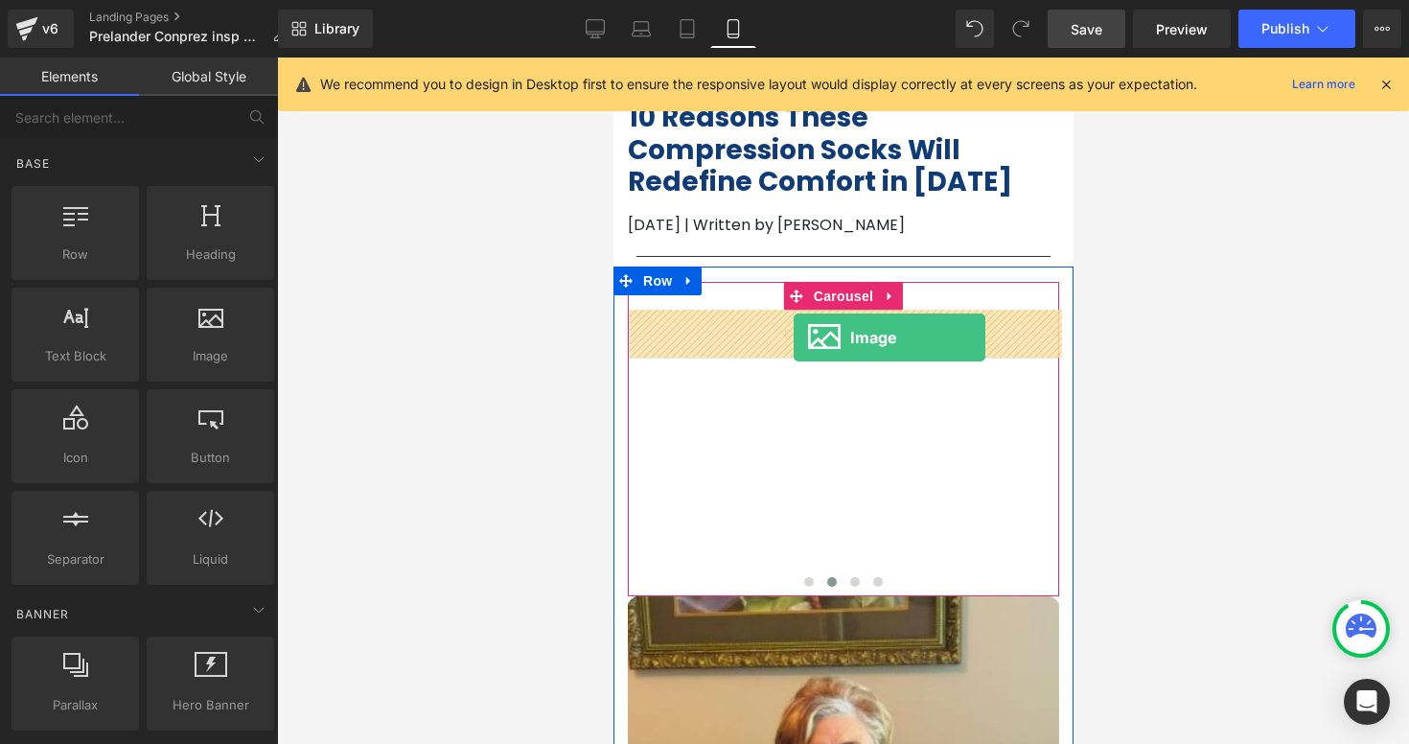
drag, startPoint x: 827, startPoint y: 424, endPoint x: 793, endPoint y: 337, distance: 92.9
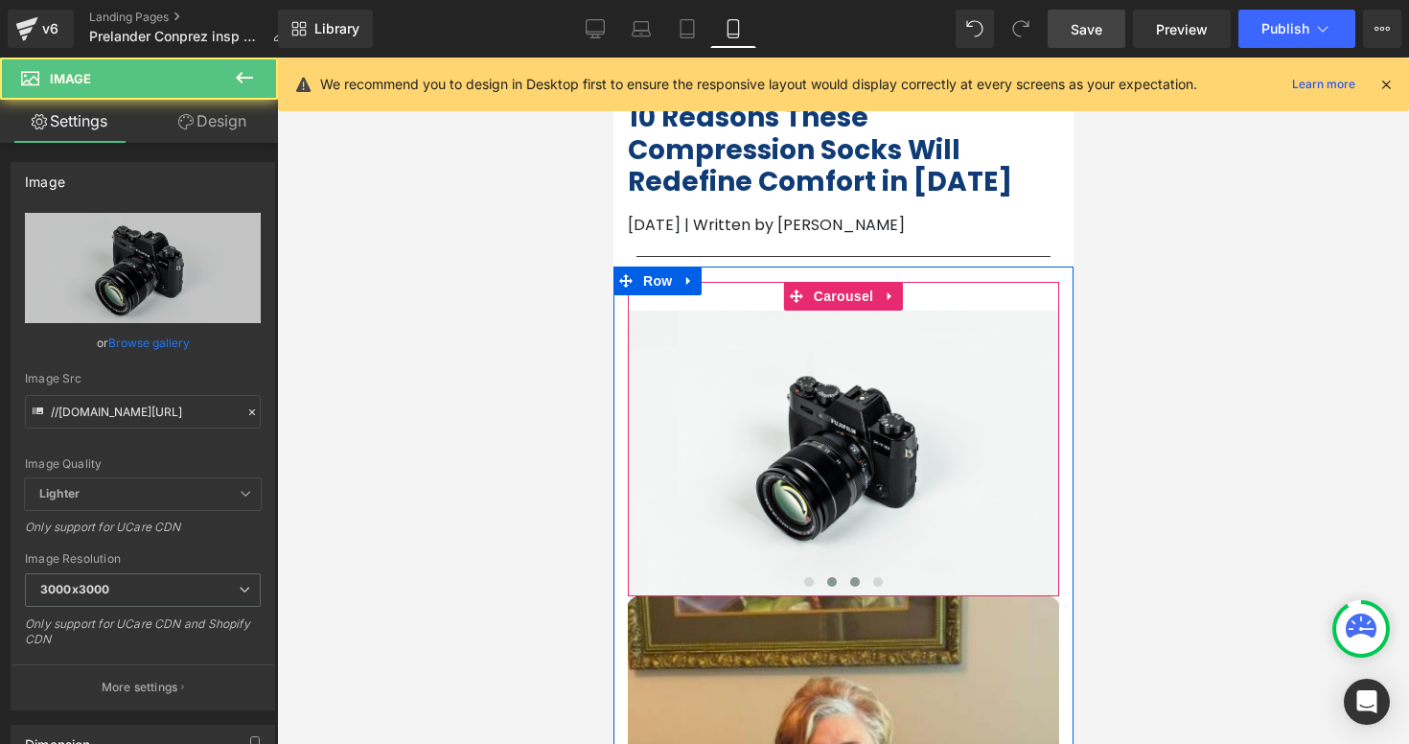
click at [860, 580] on button at bounding box center [853, 581] width 23 height 19
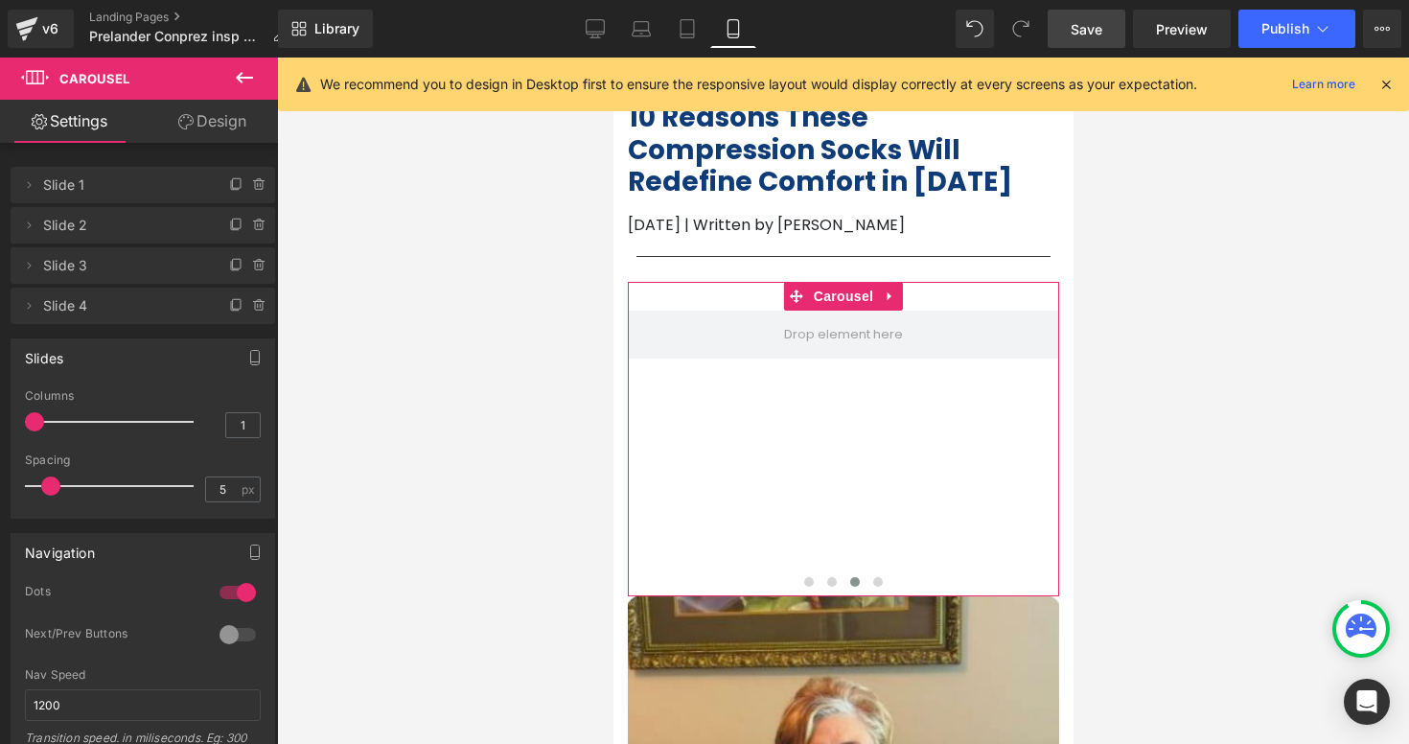
click at [237, 130] on link "Design" at bounding box center [212, 121] width 139 height 43
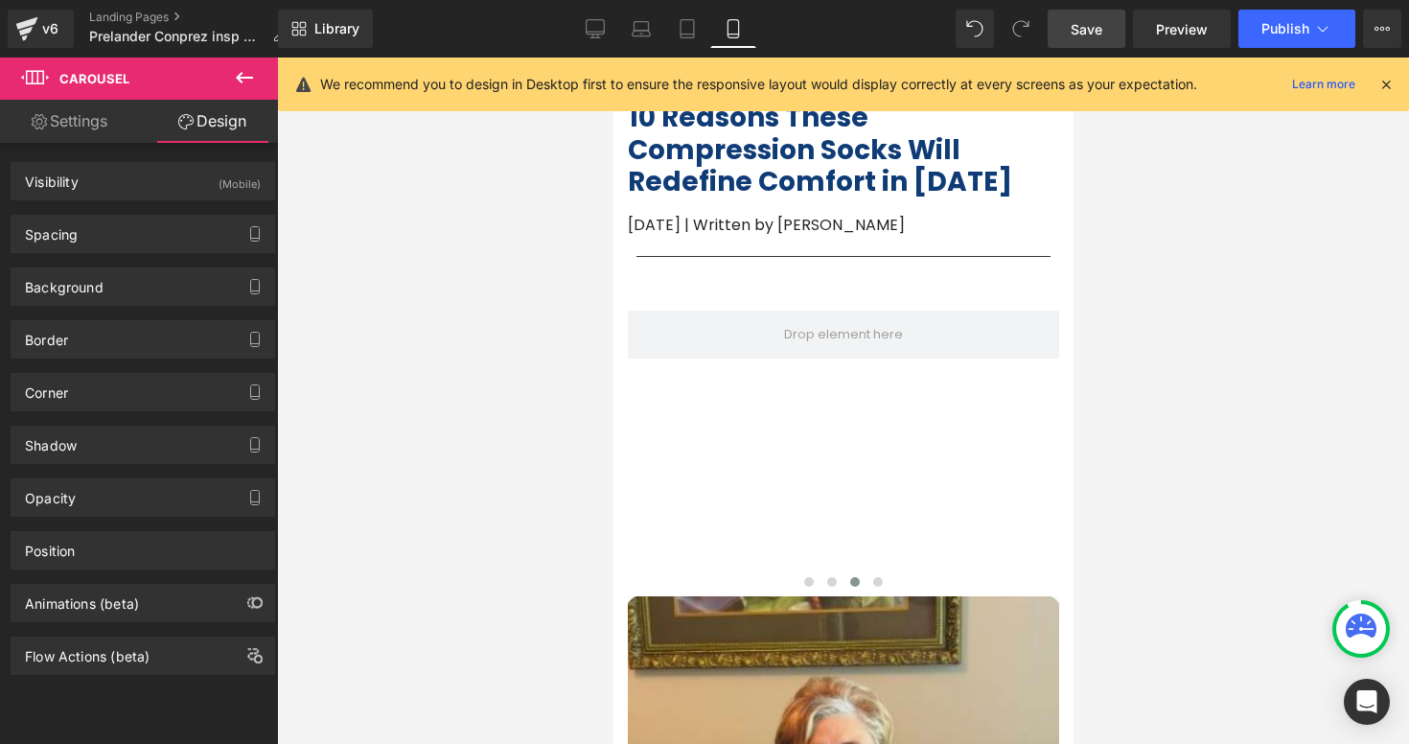
click at [251, 78] on icon at bounding box center [244, 78] width 17 height 12
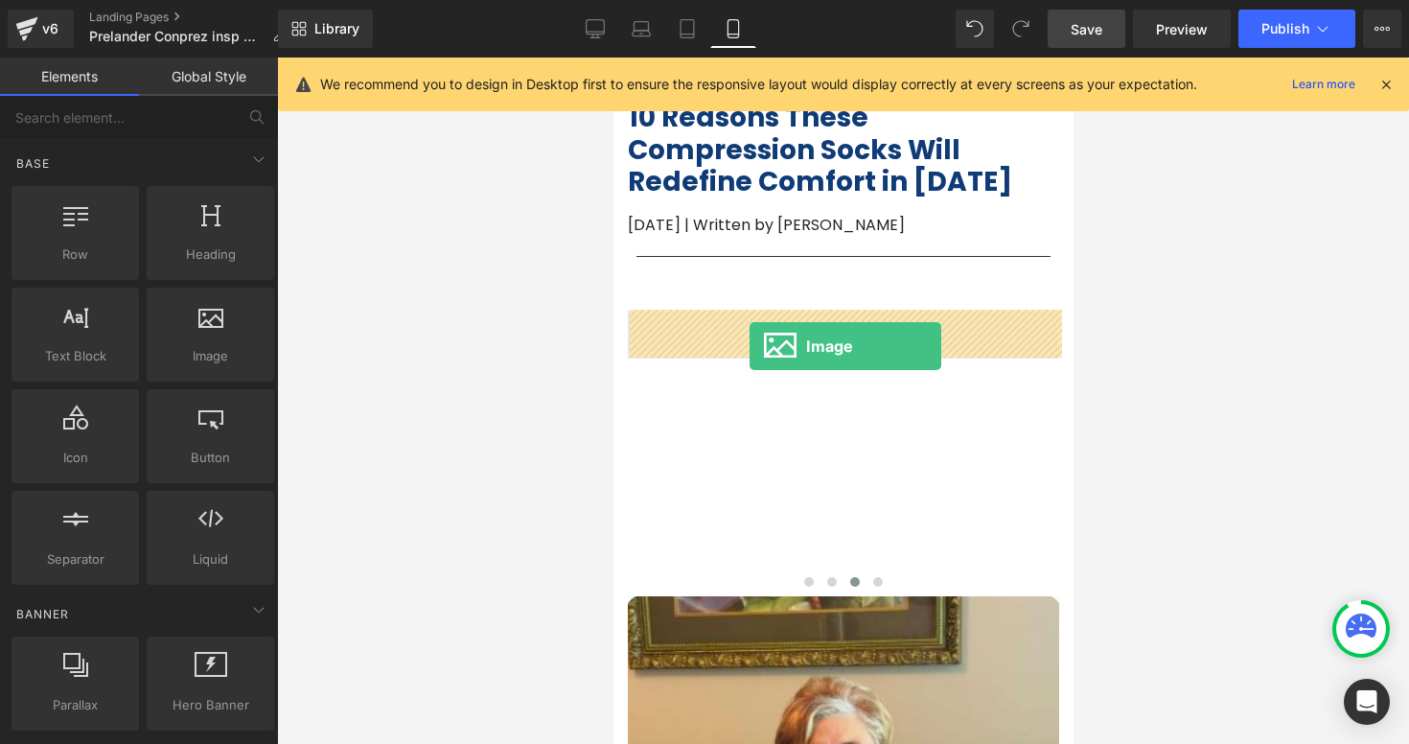
drag, startPoint x: 834, startPoint y: 385, endPoint x: 749, endPoint y: 346, distance: 93.9
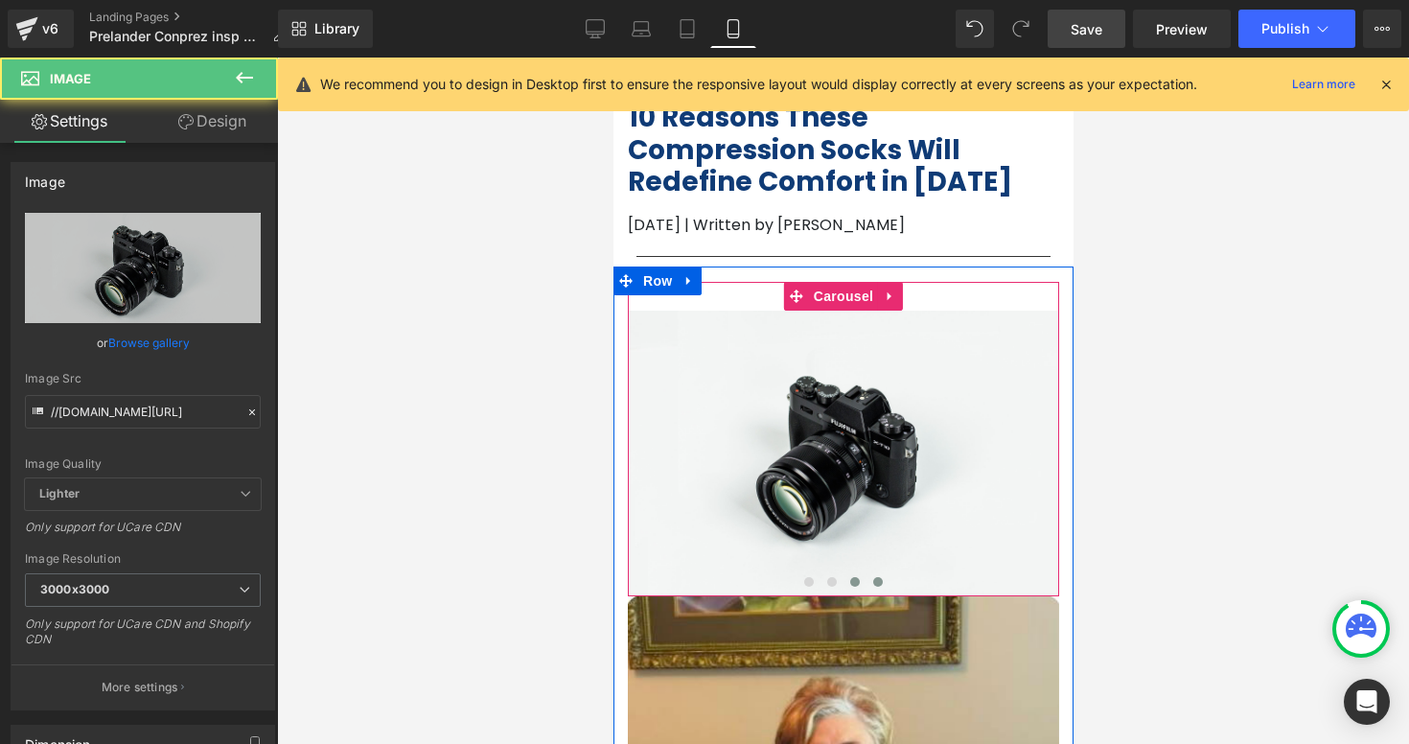
click at [878, 584] on span at bounding box center [877, 582] width 10 height 10
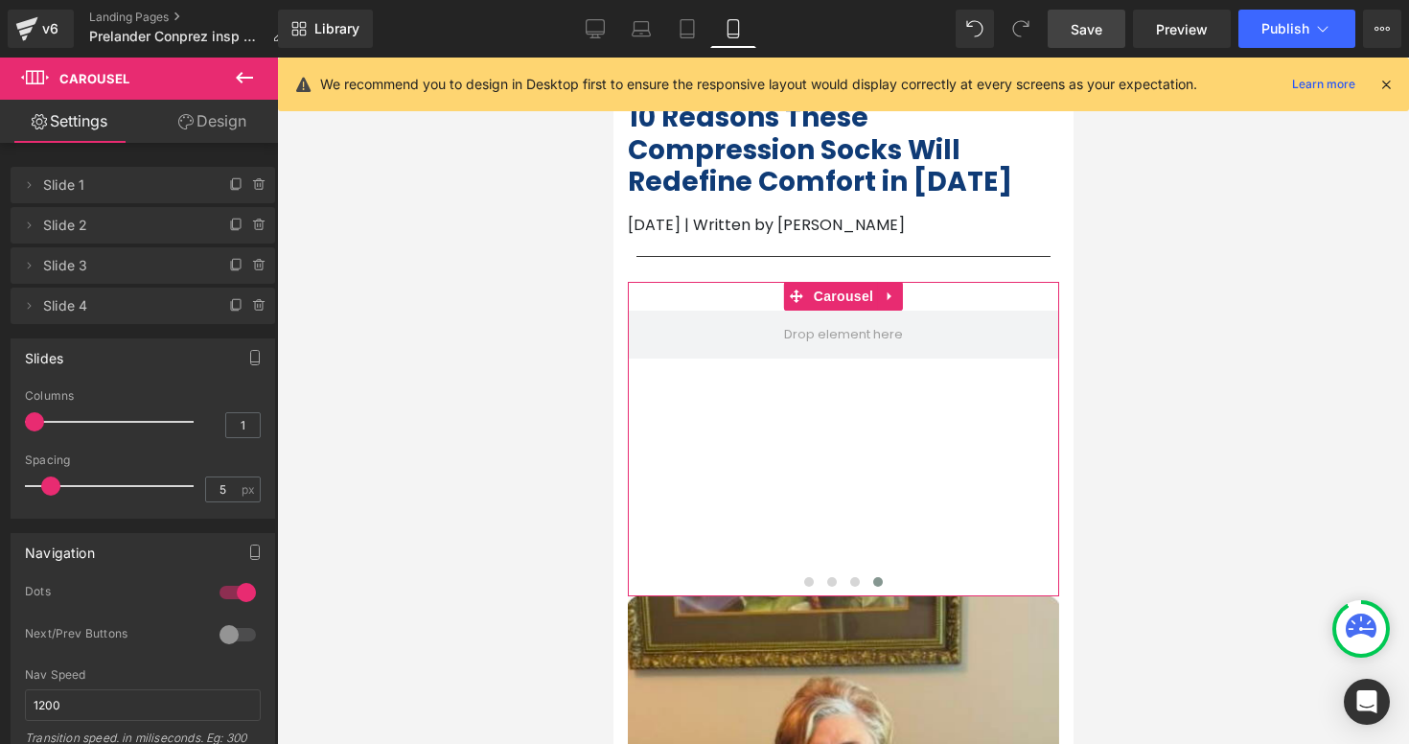
click at [222, 131] on link "Design" at bounding box center [212, 121] width 139 height 43
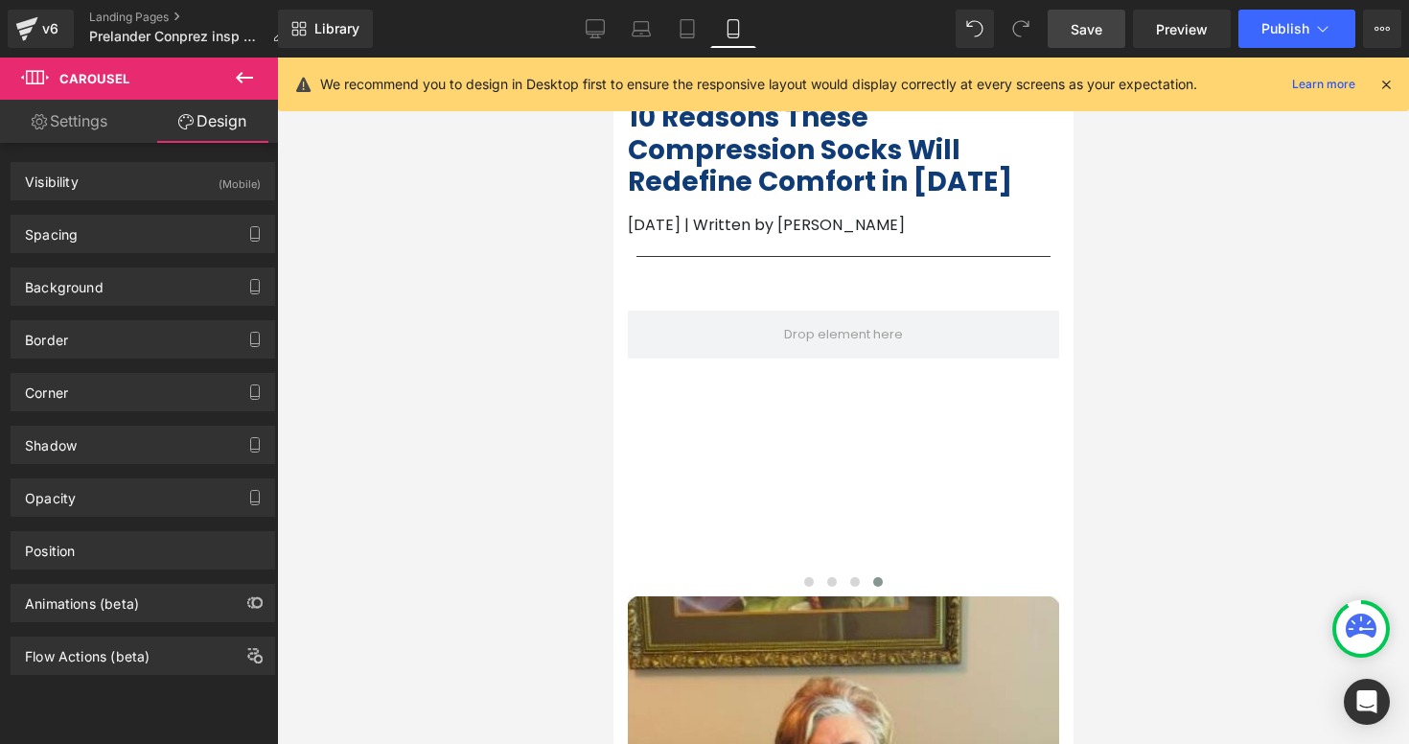
click at [237, 92] on button at bounding box center [244, 79] width 67 height 42
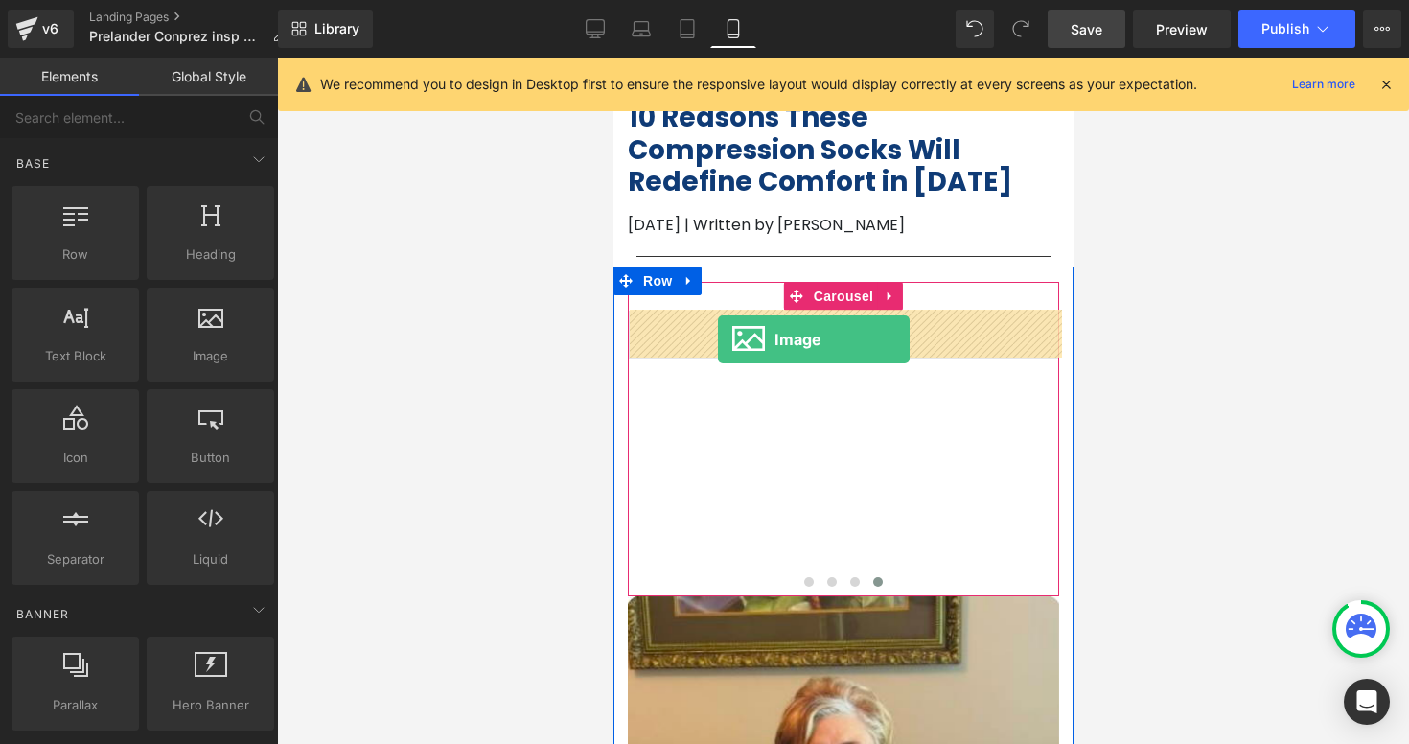
drag, startPoint x: 836, startPoint y: 403, endPoint x: 717, endPoint y: 339, distance: 135.1
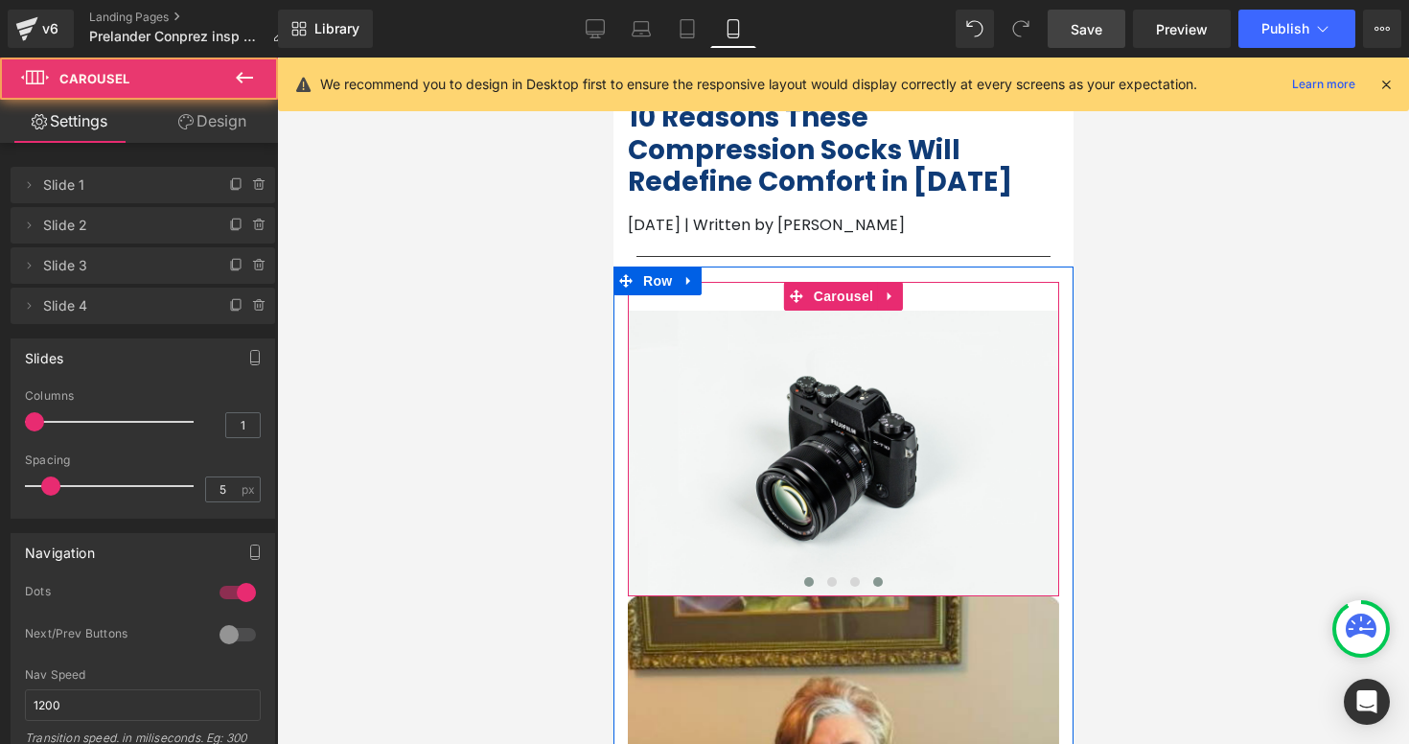
click at [809, 585] on span at bounding box center [808, 582] width 10 height 10
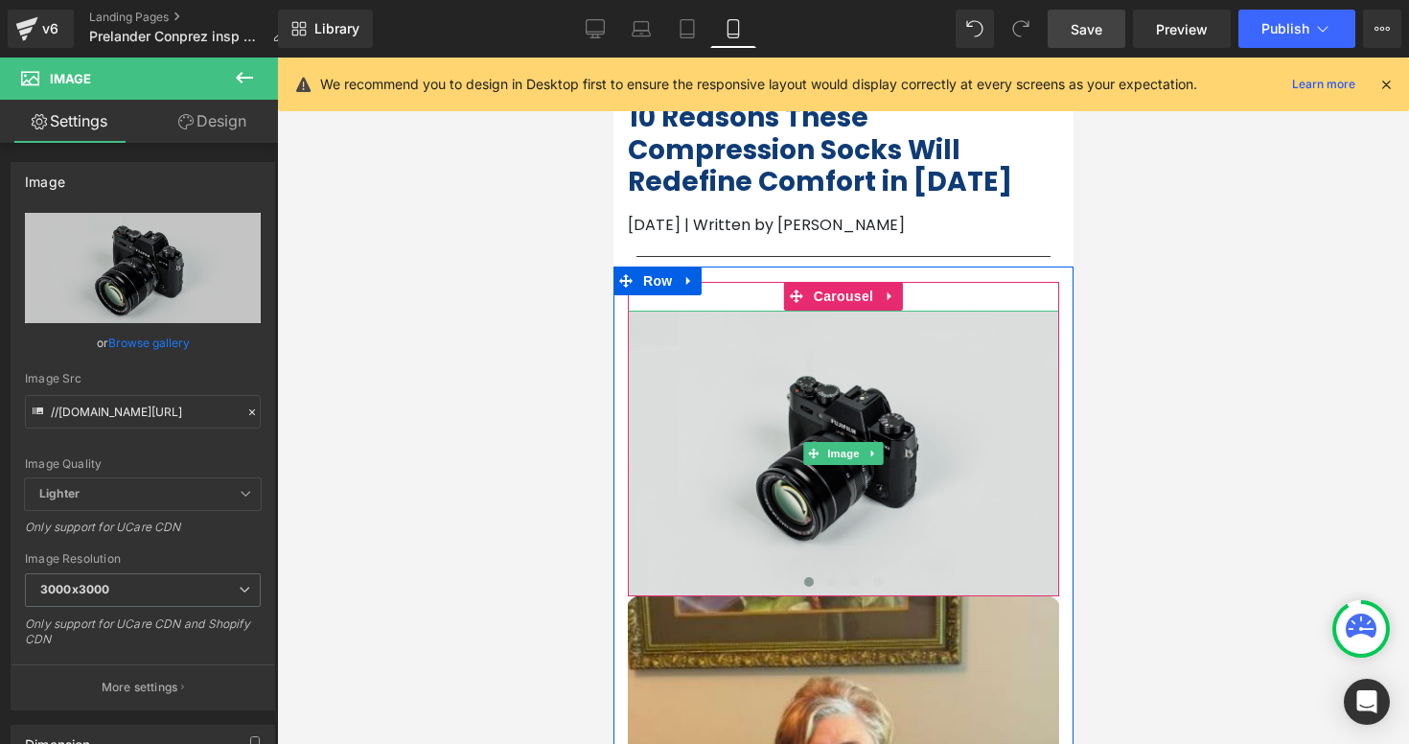
click at [818, 427] on img at bounding box center [842, 454] width 431 height 286
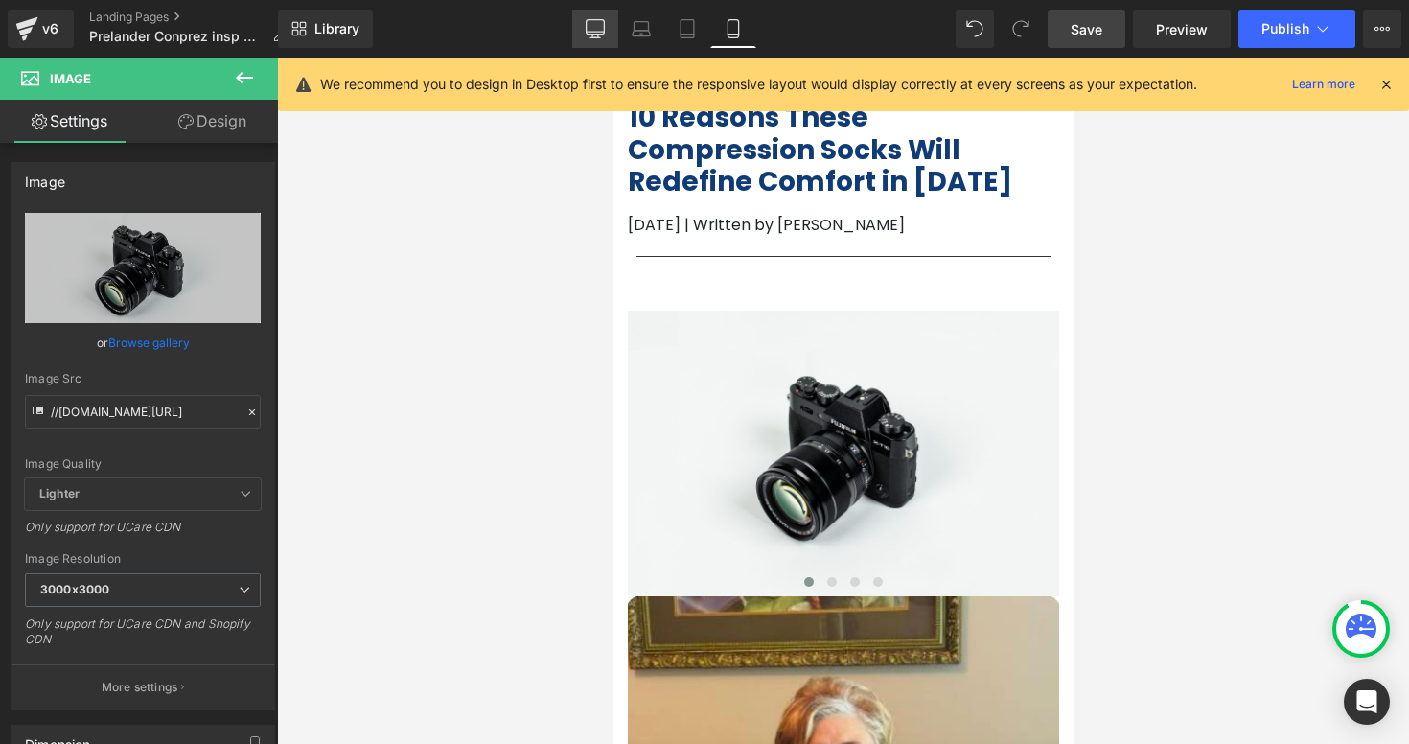
click at [603, 35] on icon at bounding box center [595, 28] width 19 height 19
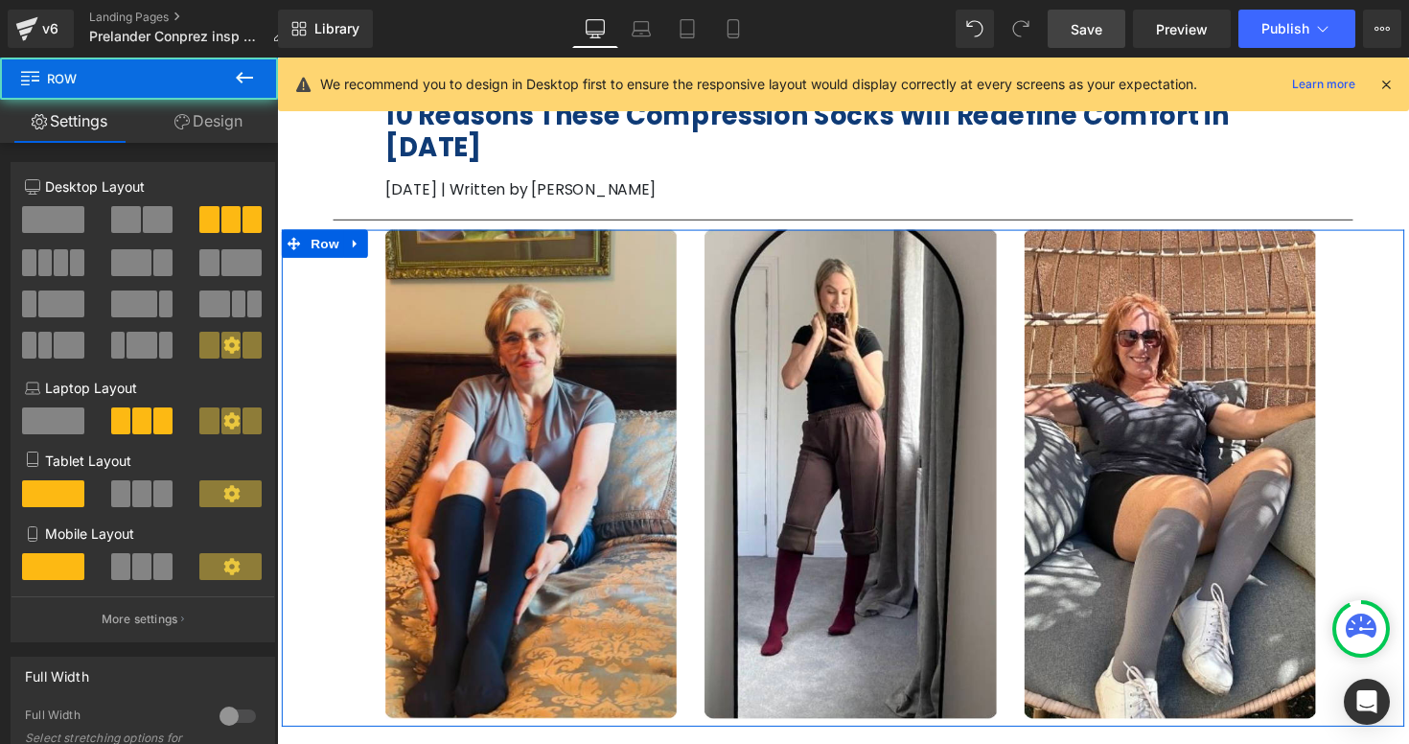
click at [696, 241] on div "Image Image Image Image ‹ › [GEOGRAPHIC_DATA] Image" at bounding box center [537, 484] width 327 height 500
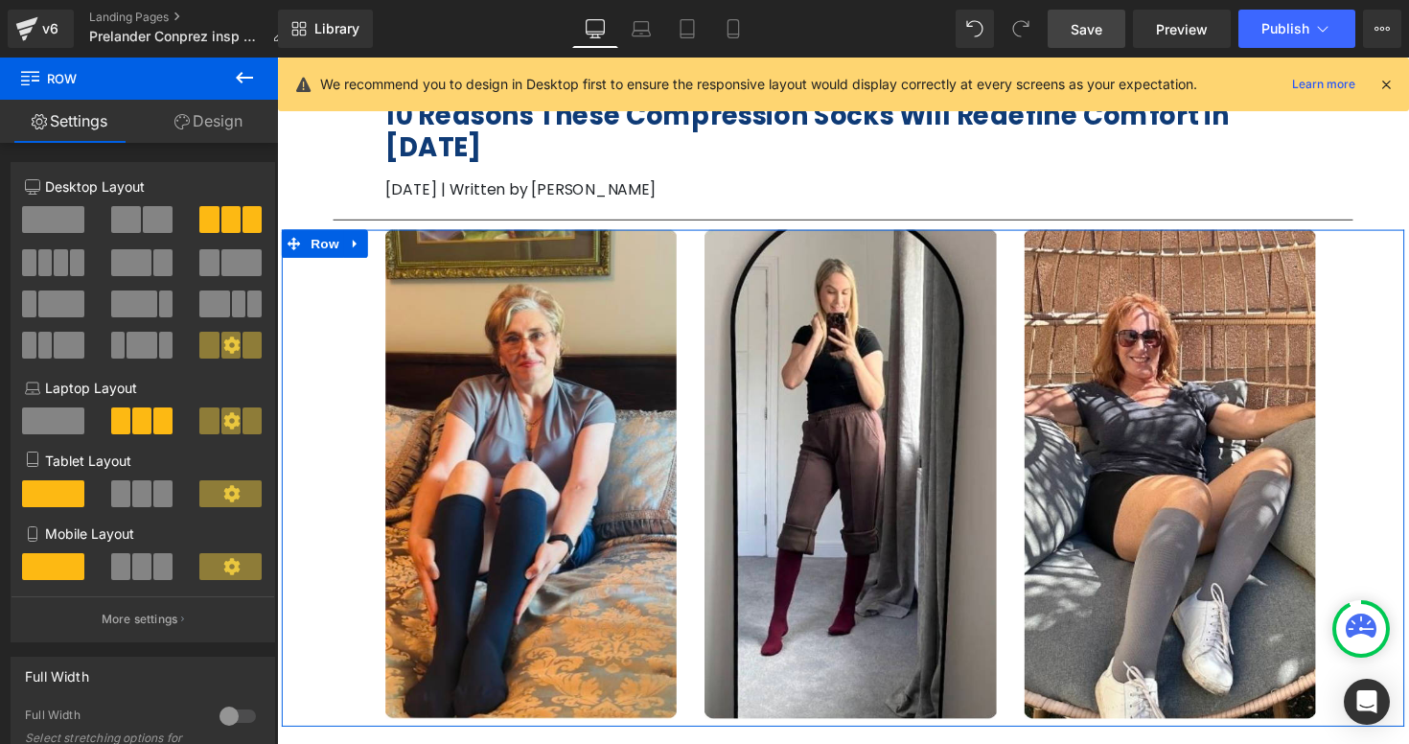
click at [214, 123] on link "Design" at bounding box center [208, 121] width 139 height 43
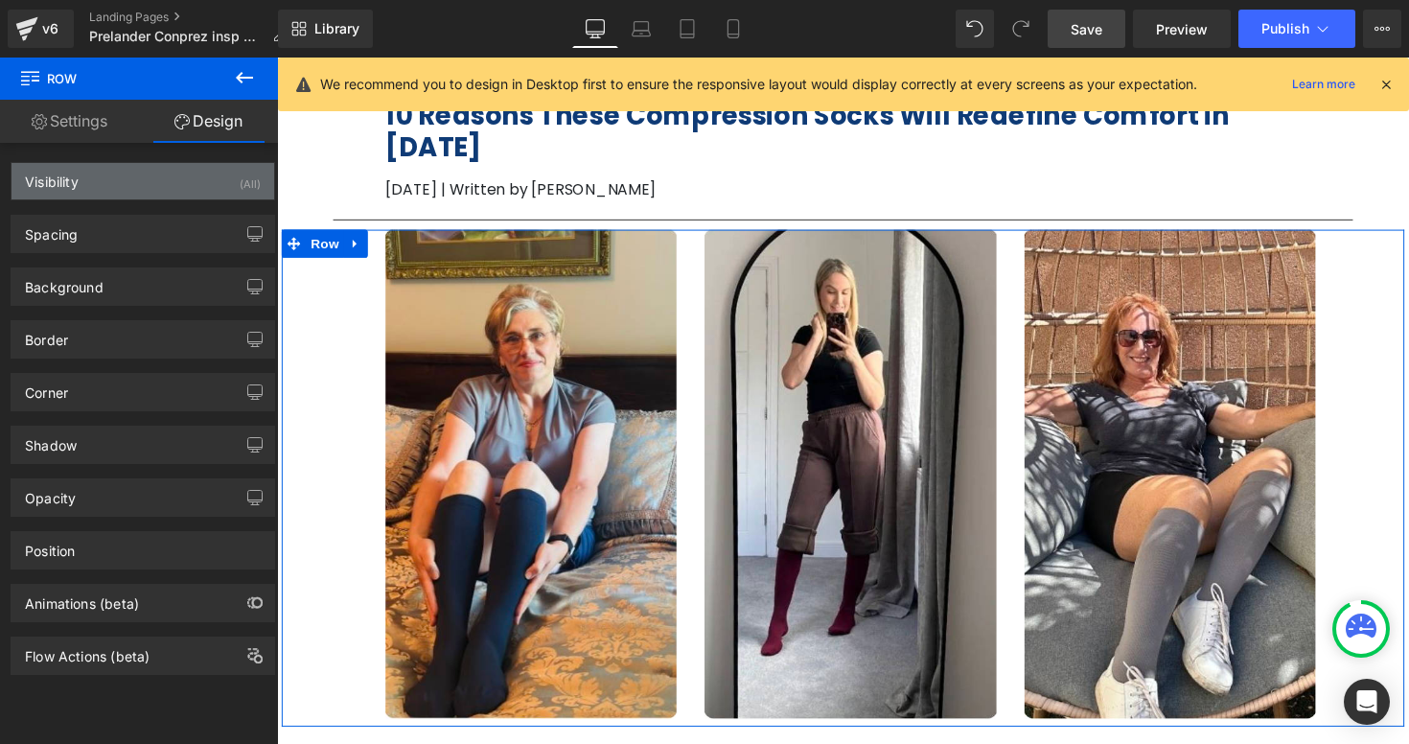
click at [163, 187] on div "Visibility (All)" at bounding box center [143, 181] width 263 height 36
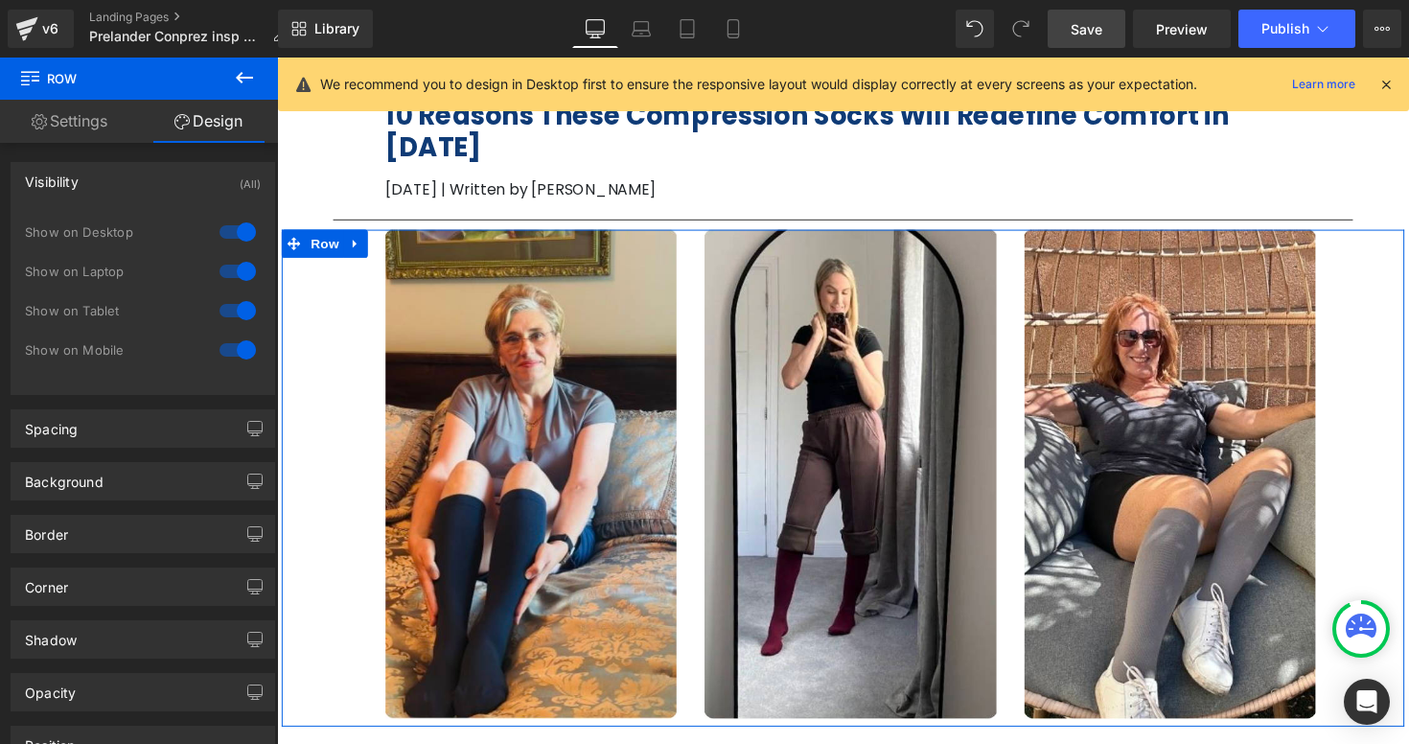
click at [248, 351] on div at bounding box center [238, 349] width 46 height 31
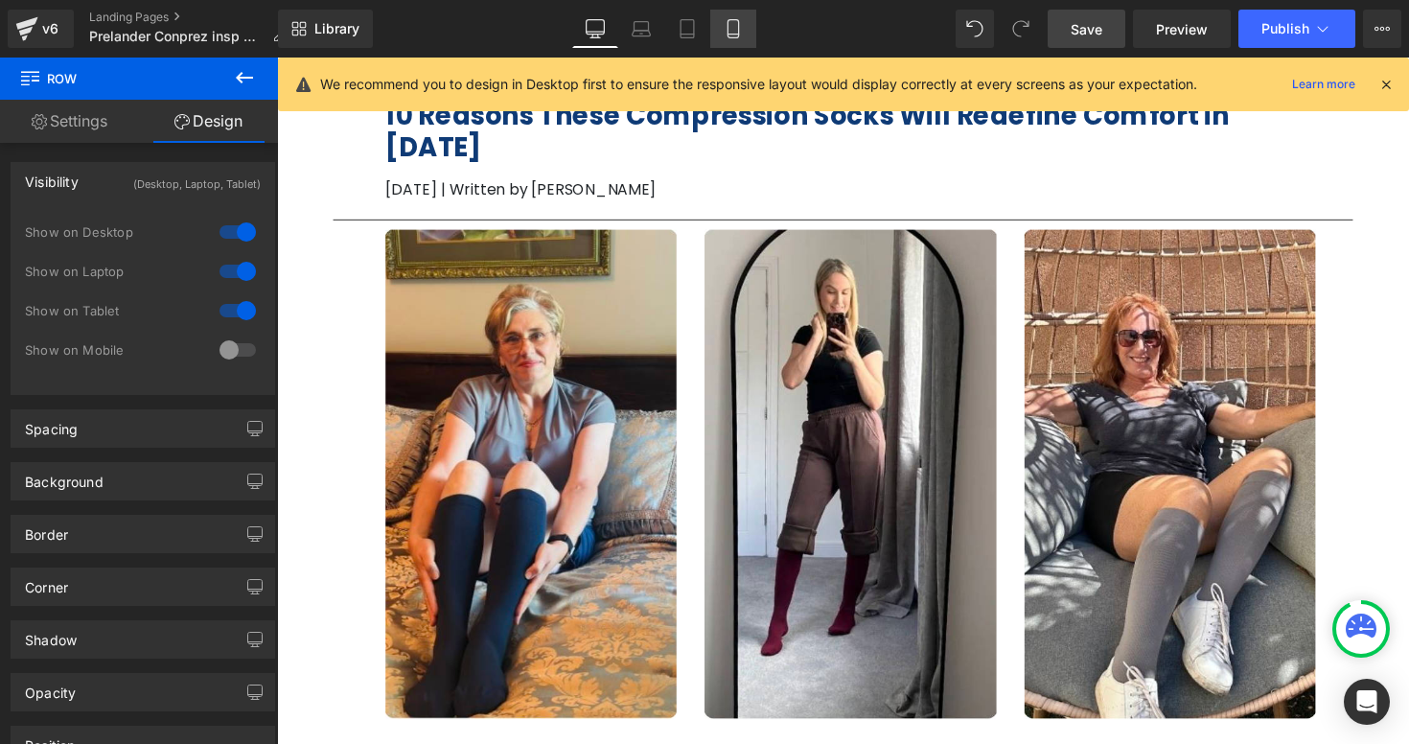
click at [735, 29] on icon at bounding box center [733, 28] width 19 height 19
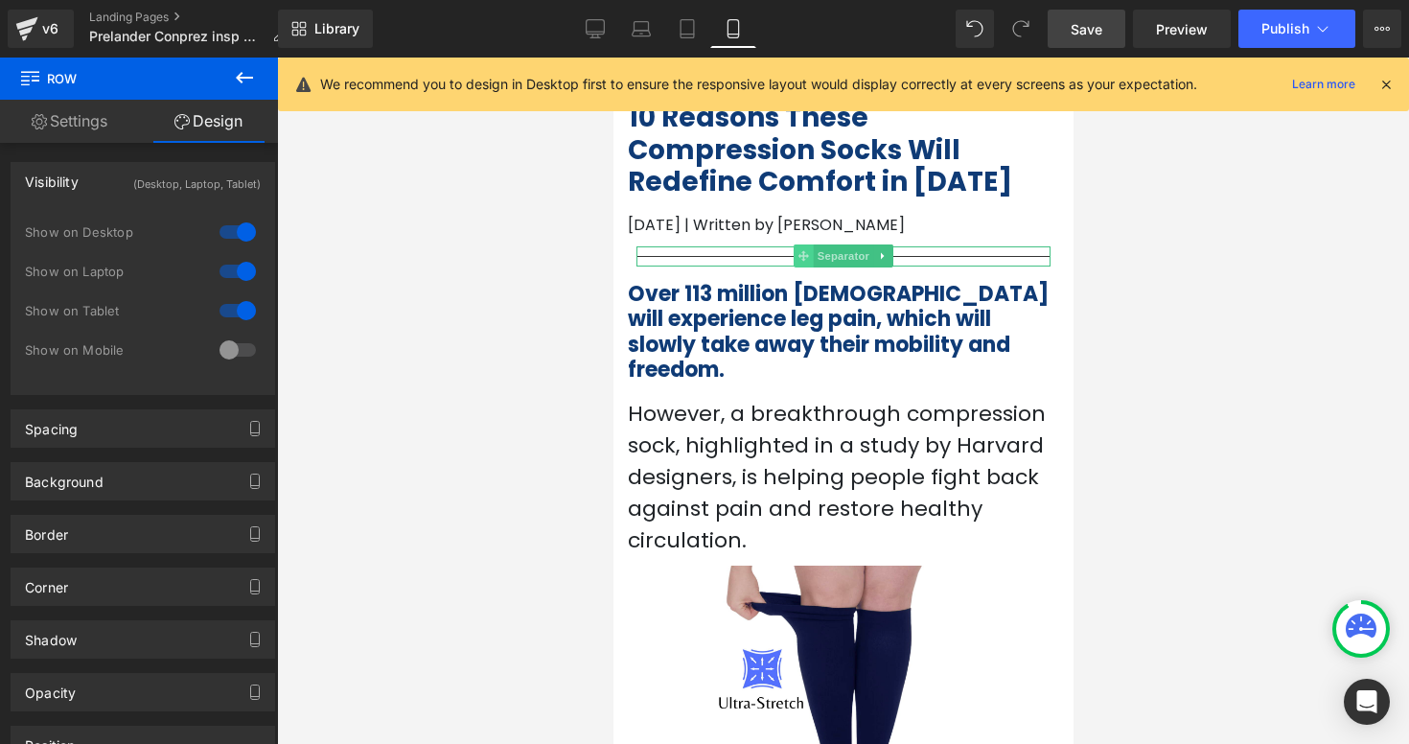
click at [803, 264] on span at bounding box center [803, 255] width 20 height 23
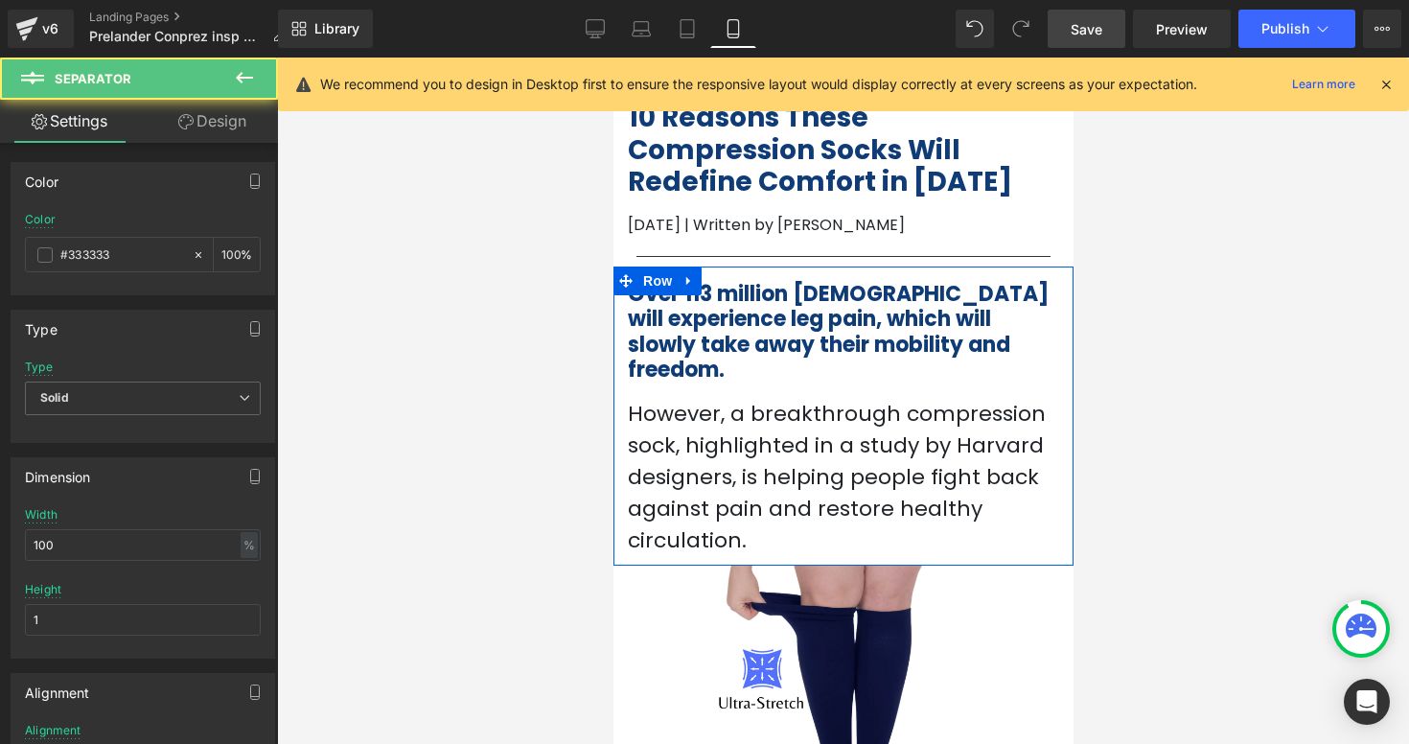
click at [761, 267] on div "Over 113 million [DEMOGRAPHIC_DATA] will experience leg pain, which will slowly…" at bounding box center [842, 416] width 460 height 300
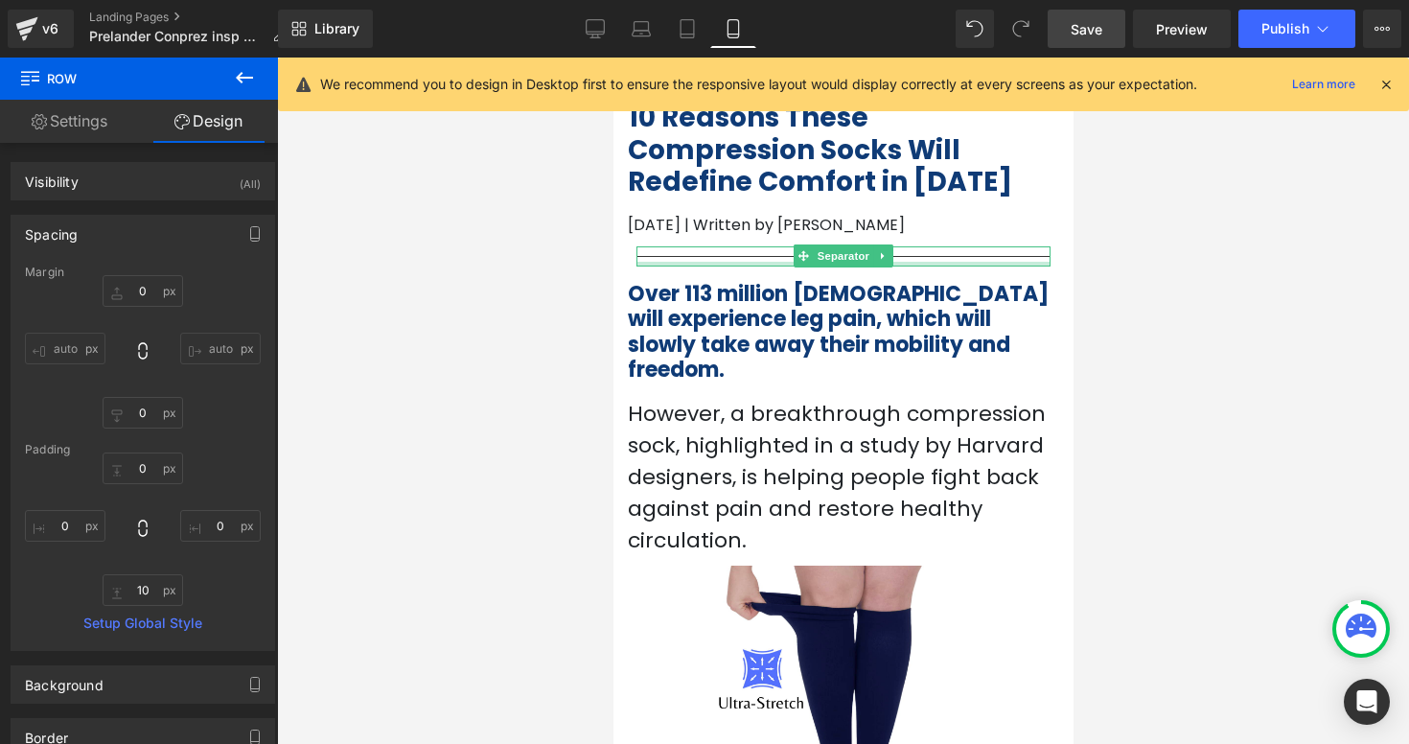
click at [761, 262] on div at bounding box center [842, 264] width 414 height 5
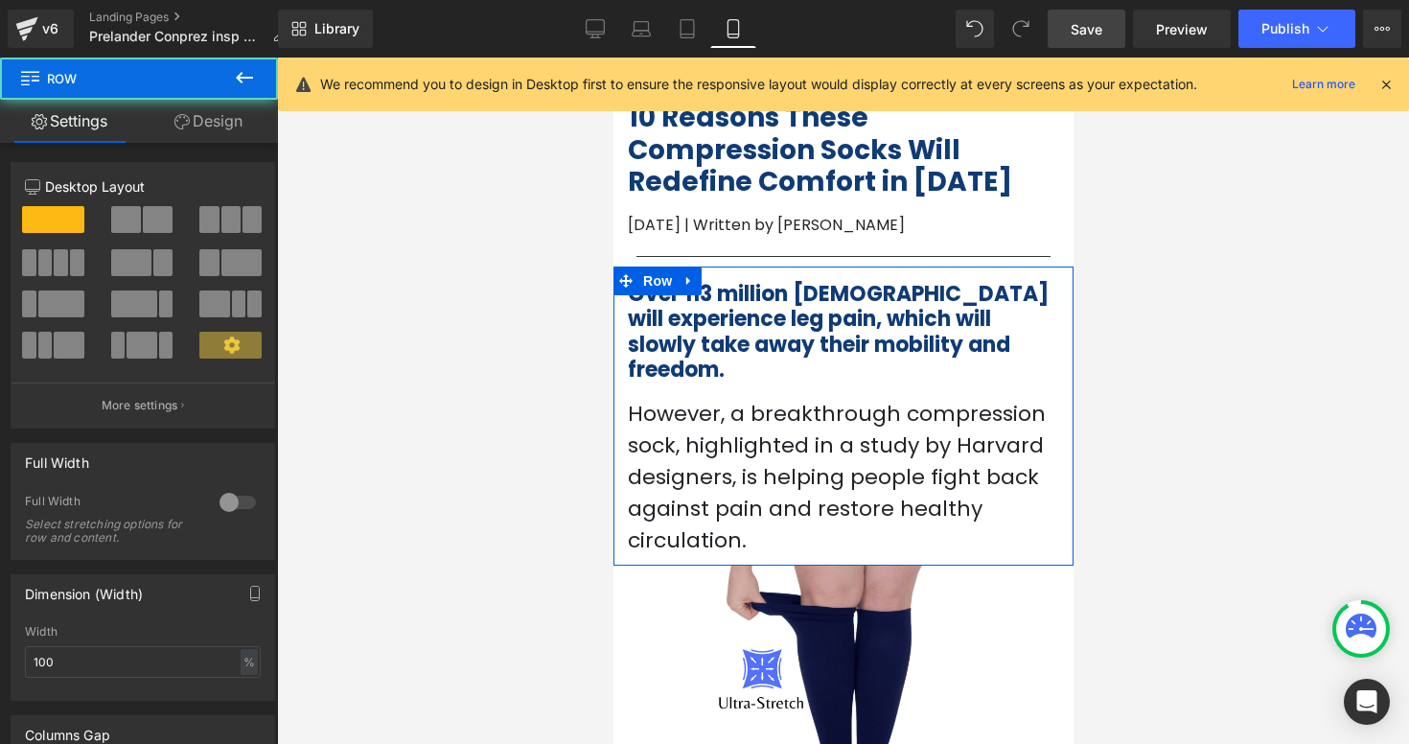
click at [758, 270] on div "Over 113 million [DEMOGRAPHIC_DATA] will experience leg pain, which will slowly…" at bounding box center [842, 411] width 460 height 290
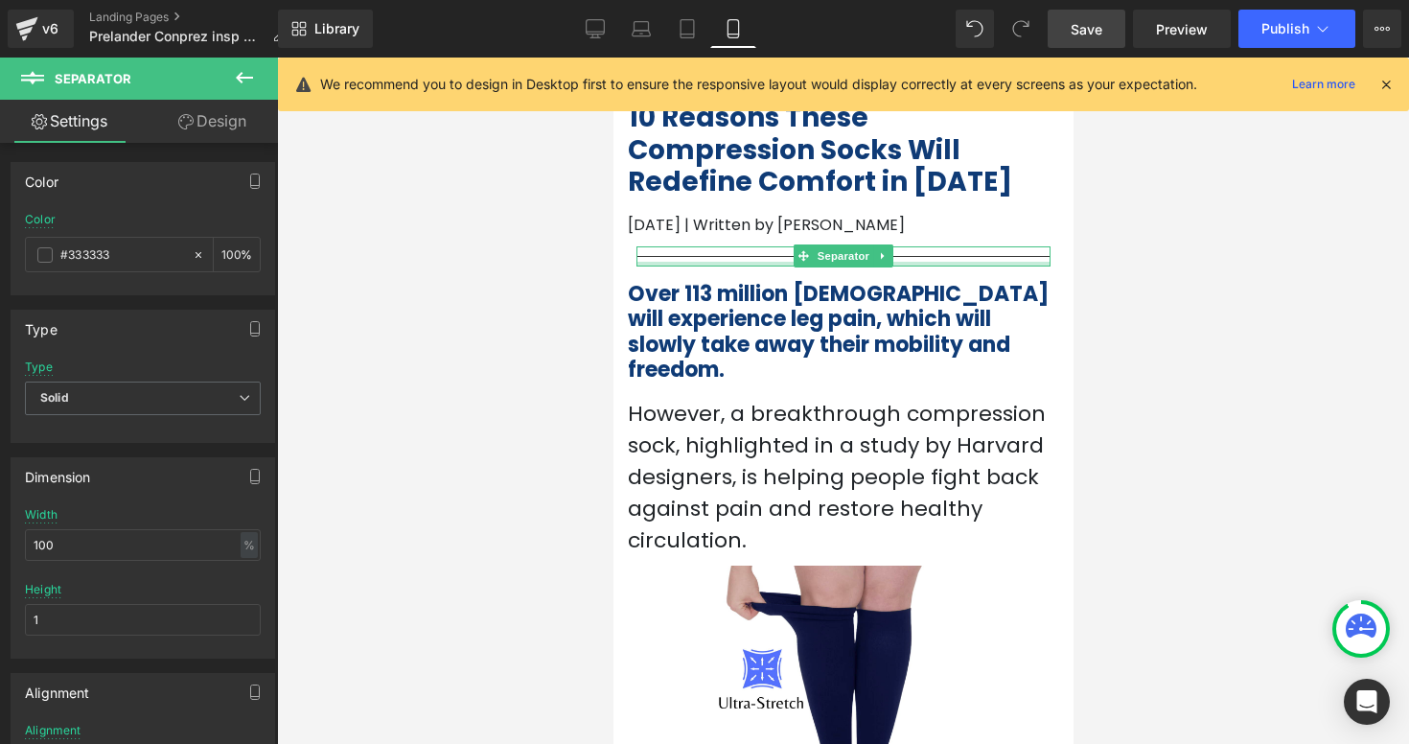
click at [756, 265] on div at bounding box center [842, 264] width 414 height 5
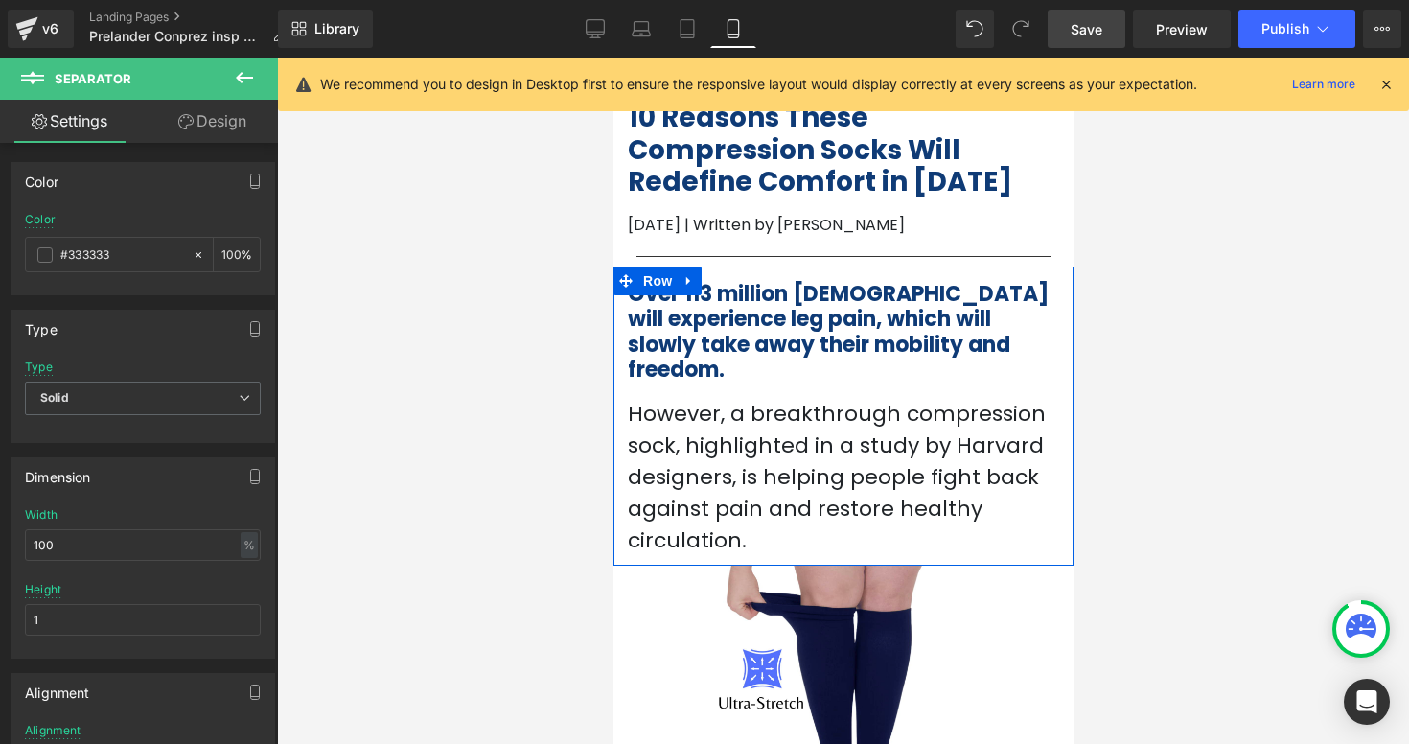
click at [755, 270] on div "Over 113 million [DEMOGRAPHIC_DATA] will experience leg pain, which will slowly…" at bounding box center [842, 411] width 460 height 290
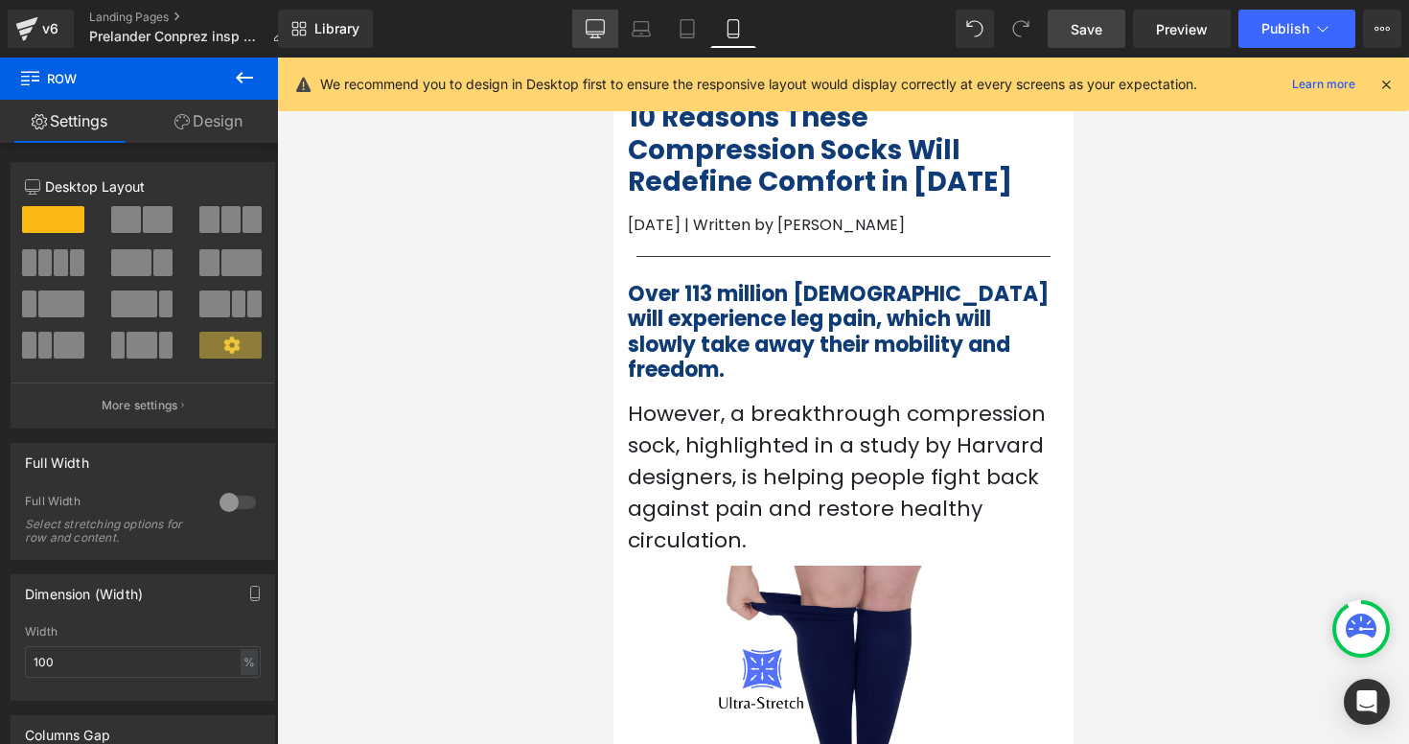
click at [603, 33] on icon at bounding box center [595, 28] width 19 height 19
type input "1200"
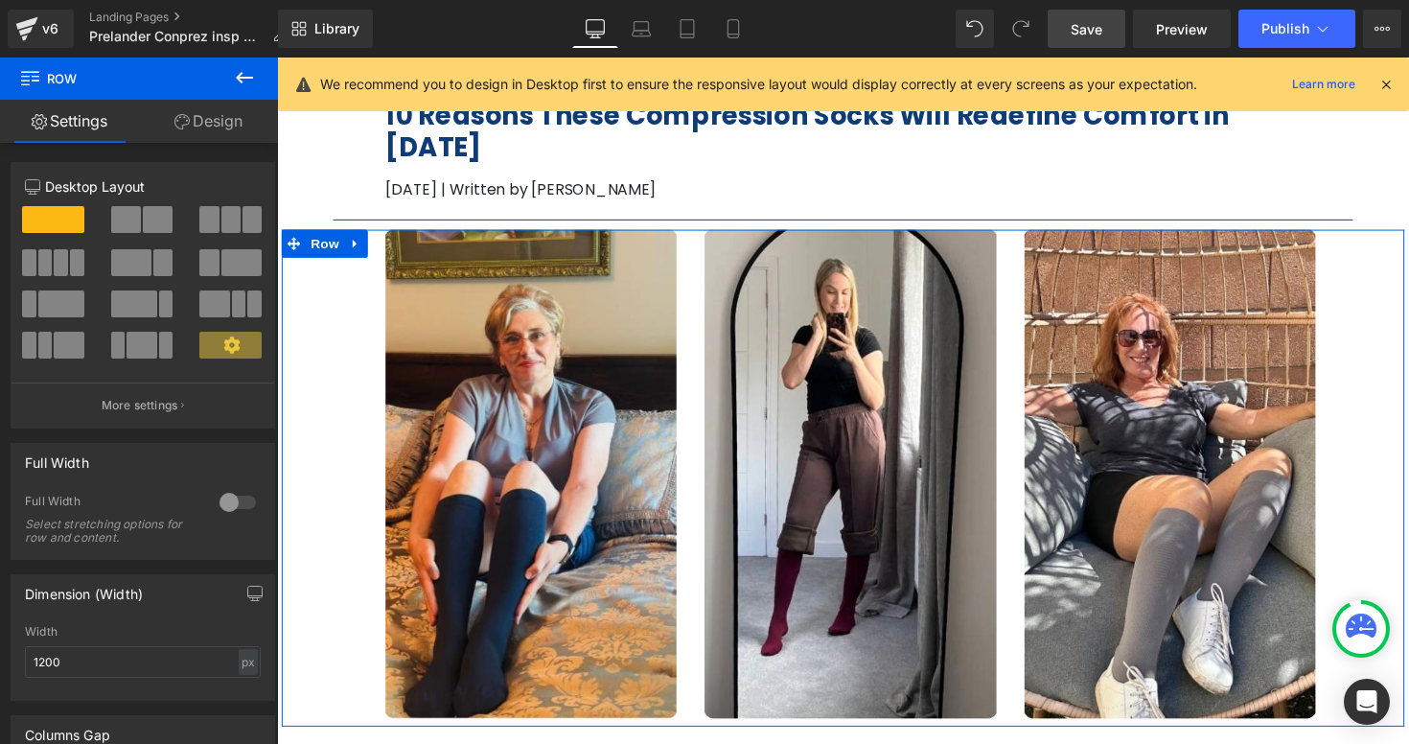
click at [713, 236] on div "Image" at bounding box center [864, 484] width 327 height 500
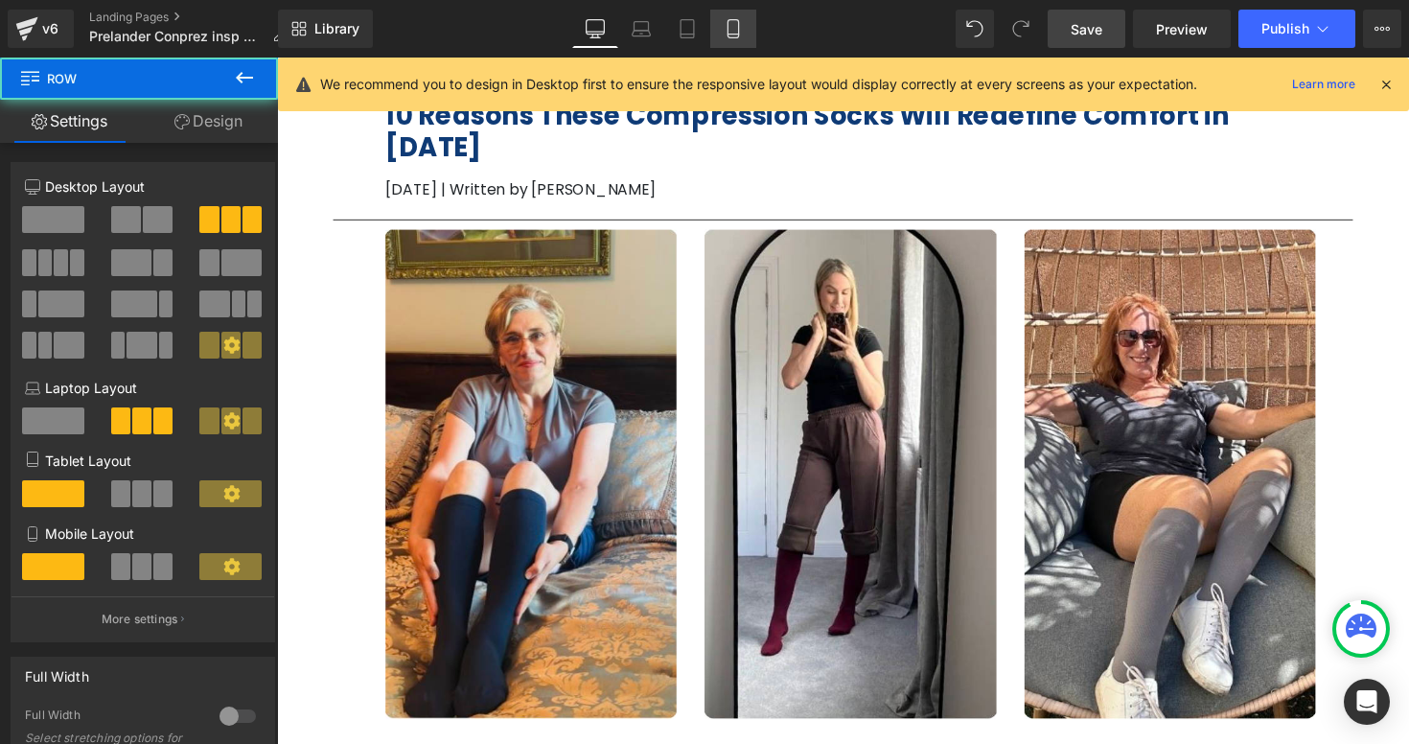
click at [740, 24] on icon at bounding box center [733, 28] width 19 height 19
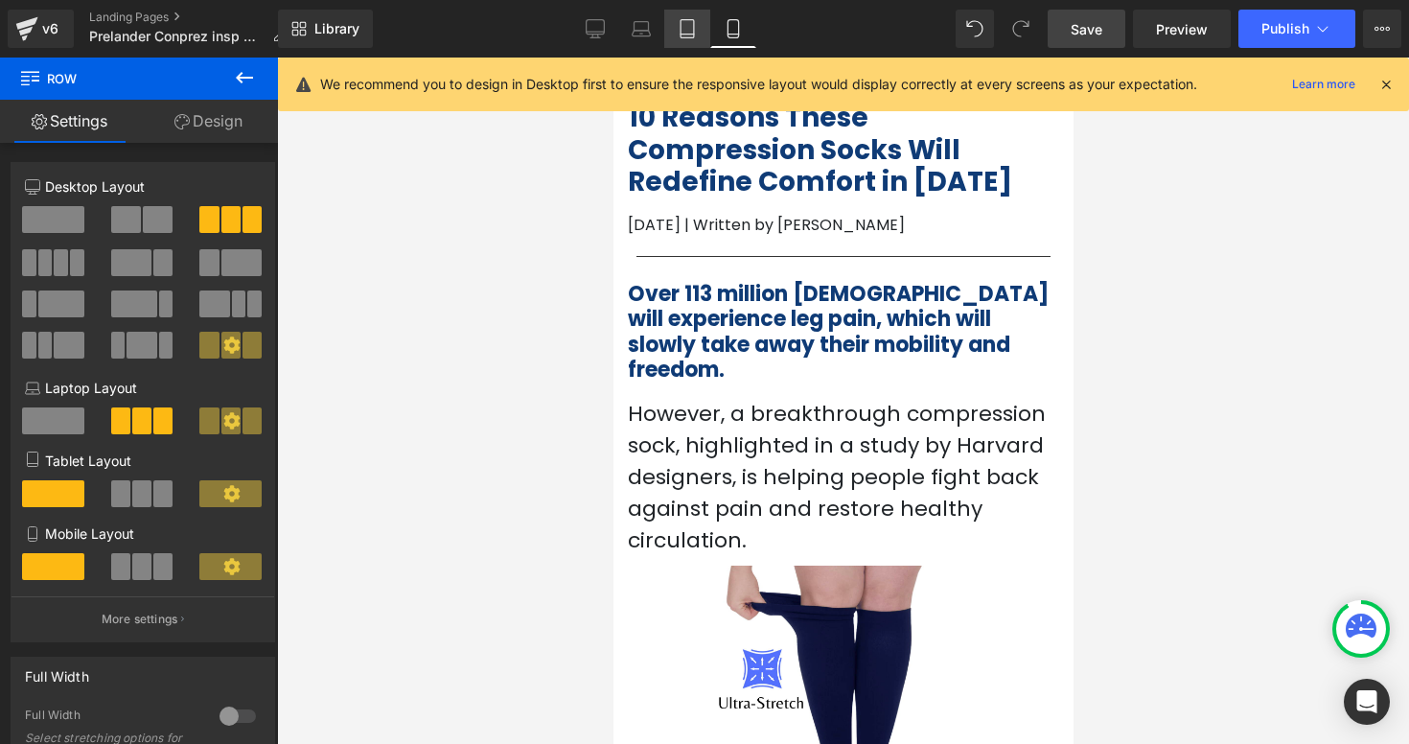
click at [680, 35] on icon at bounding box center [686, 29] width 13 height 18
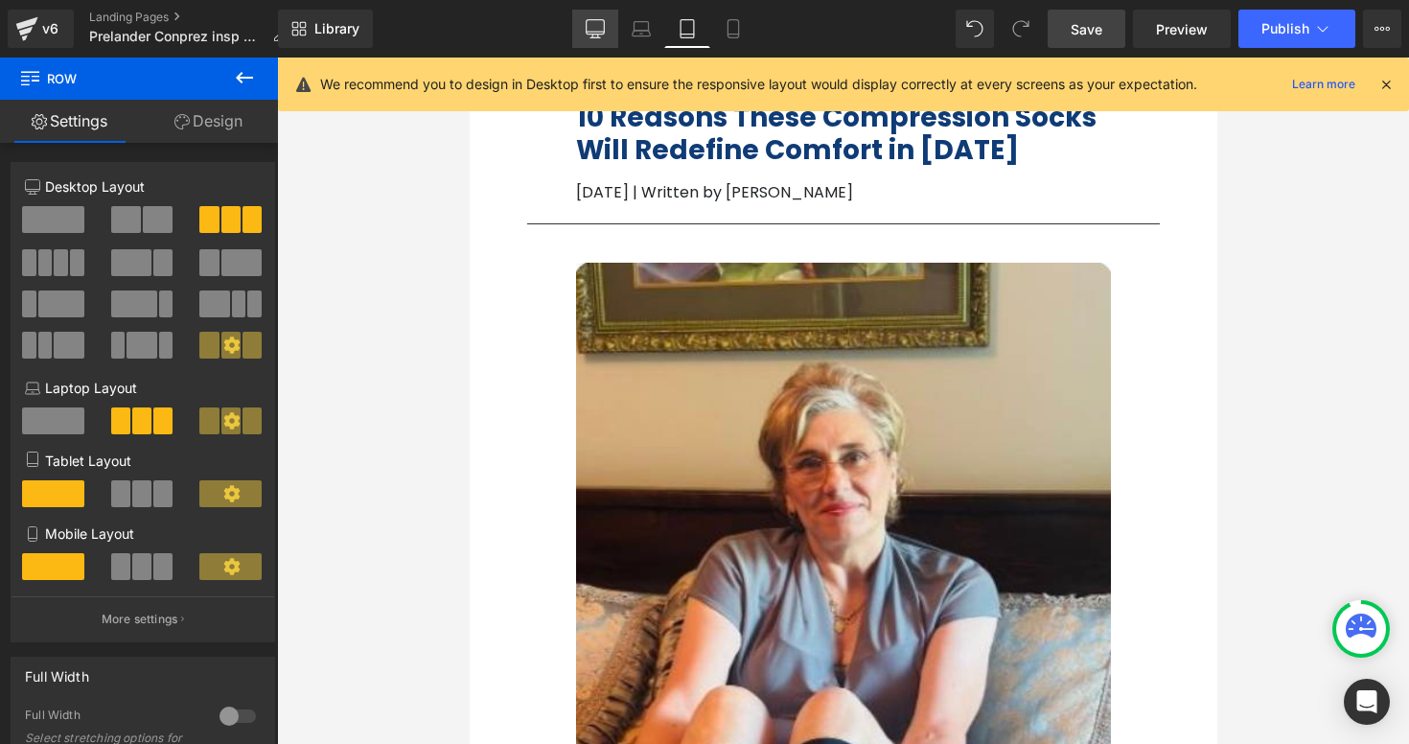
click at [592, 20] on icon at bounding box center [595, 28] width 19 height 19
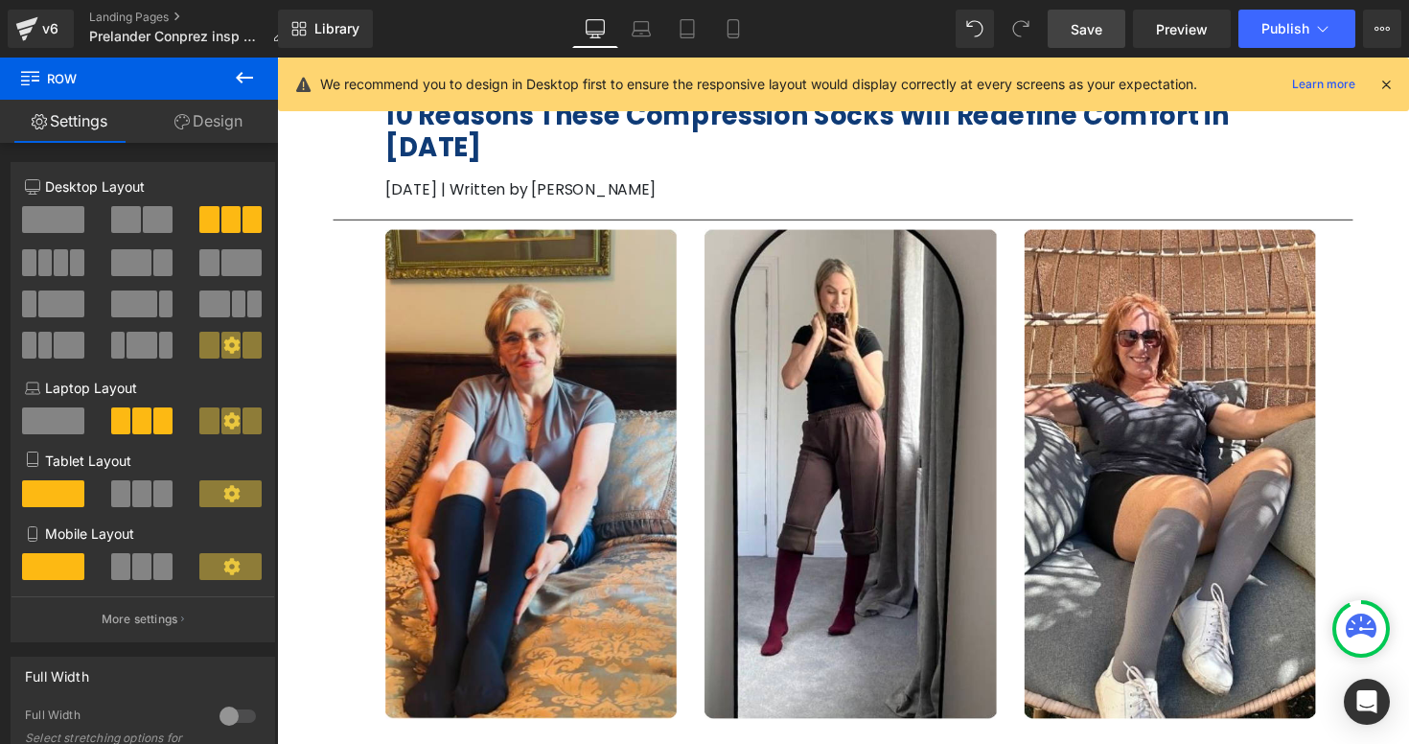
click at [700, 234] on div "Image Image Image Image ‹ › [GEOGRAPHIC_DATA] Image" at bounding box center [537, 484] width 327 height 500
click at [235, 85] on icon at bounding box center [244, 77] width 23 height 23
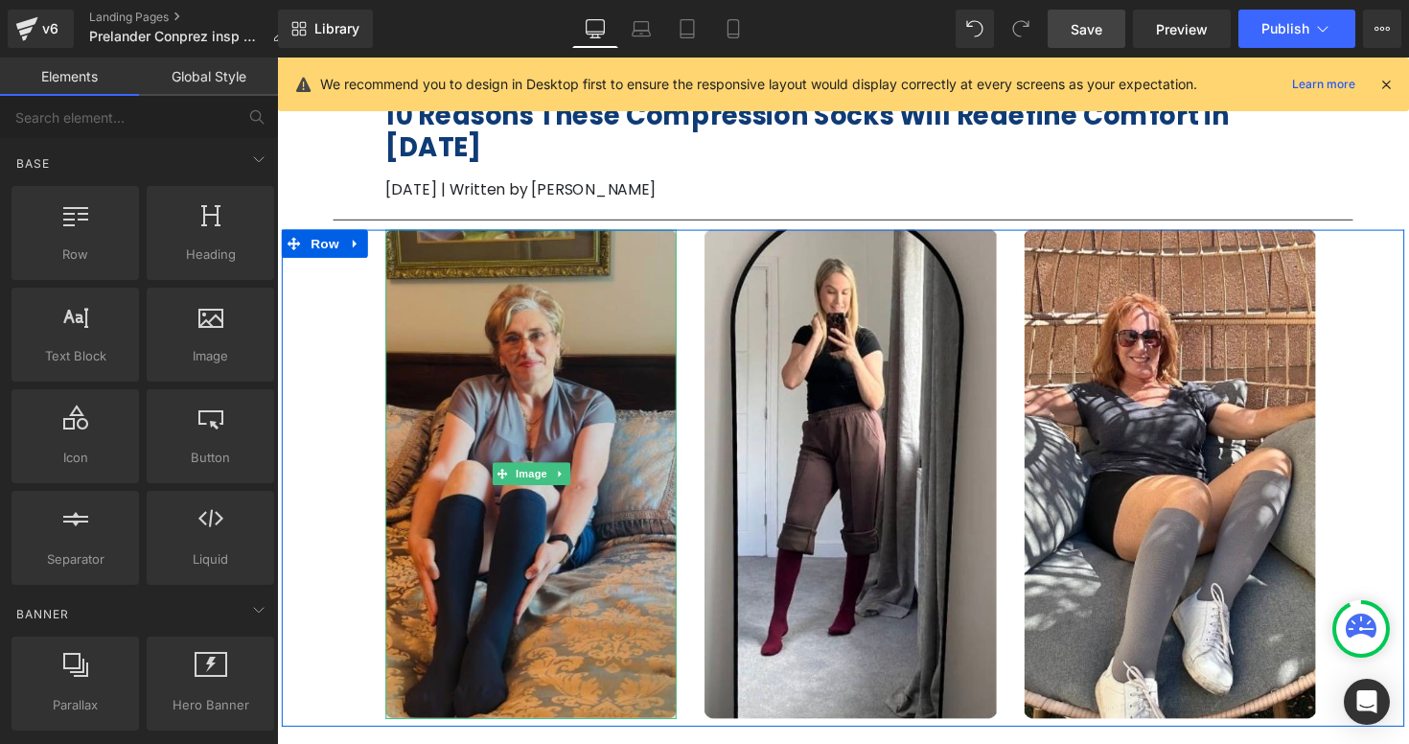
click at [426, 245] on img at bounding box center [537, 484] width 298 height 500
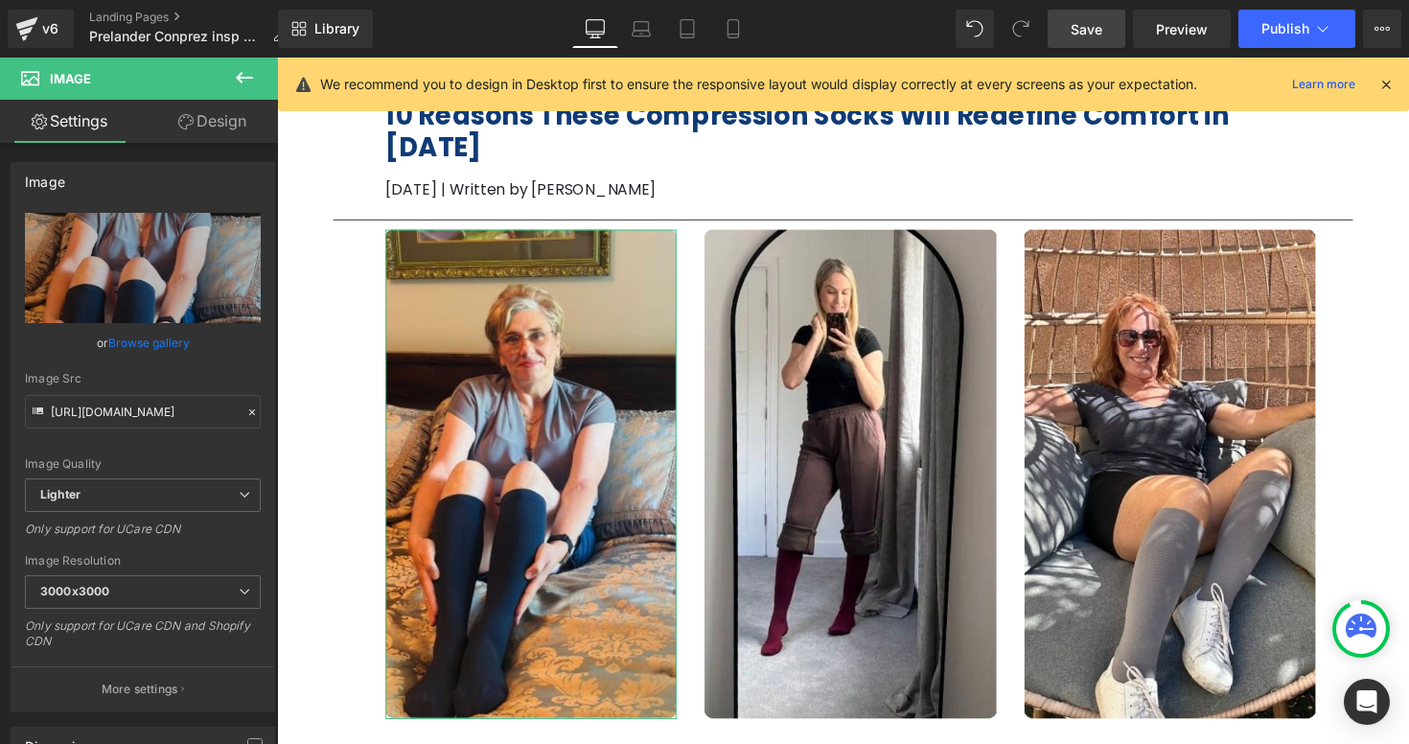
click at [247, 122] on link "Design" at bounding box center [212, 121] width 139 height 43
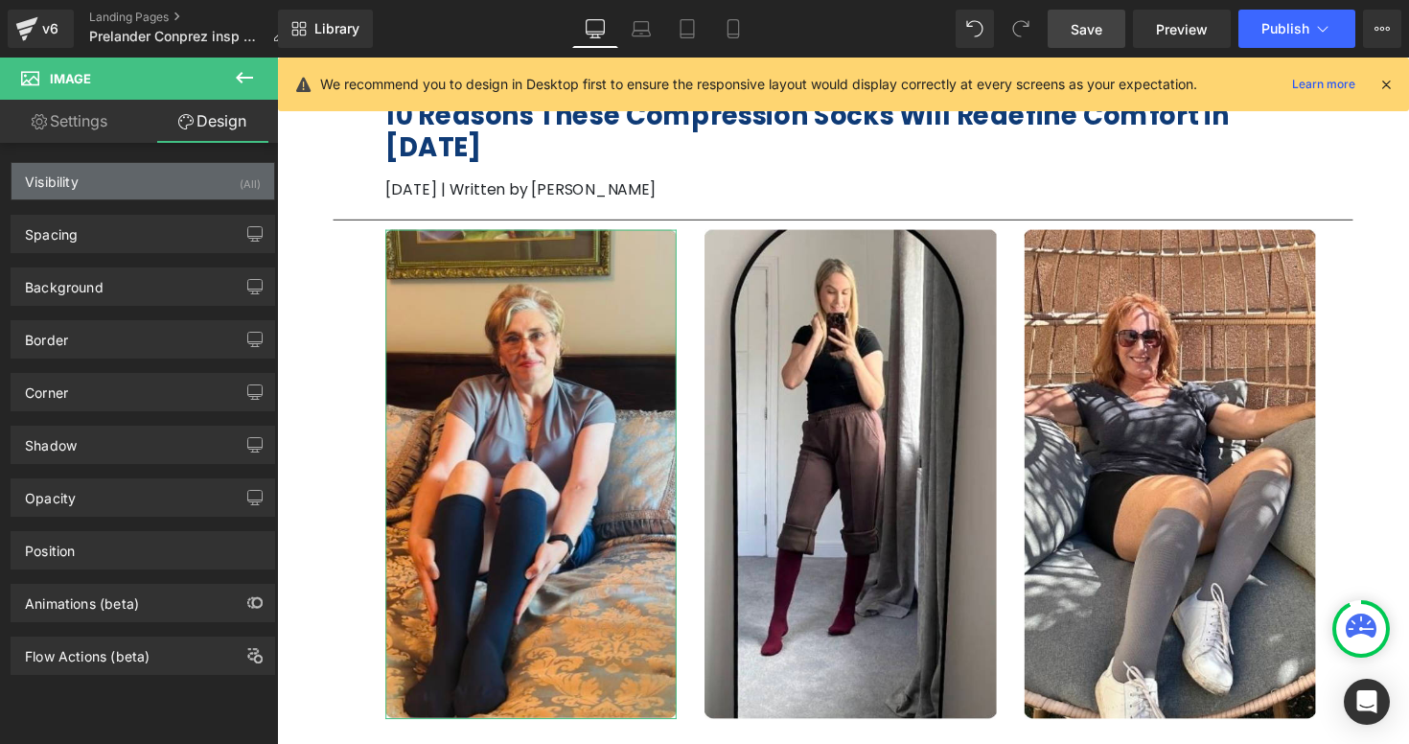
click at [150, 193] on div "Visibility (All)" at bounding box center [143, 181] width 263 height 36
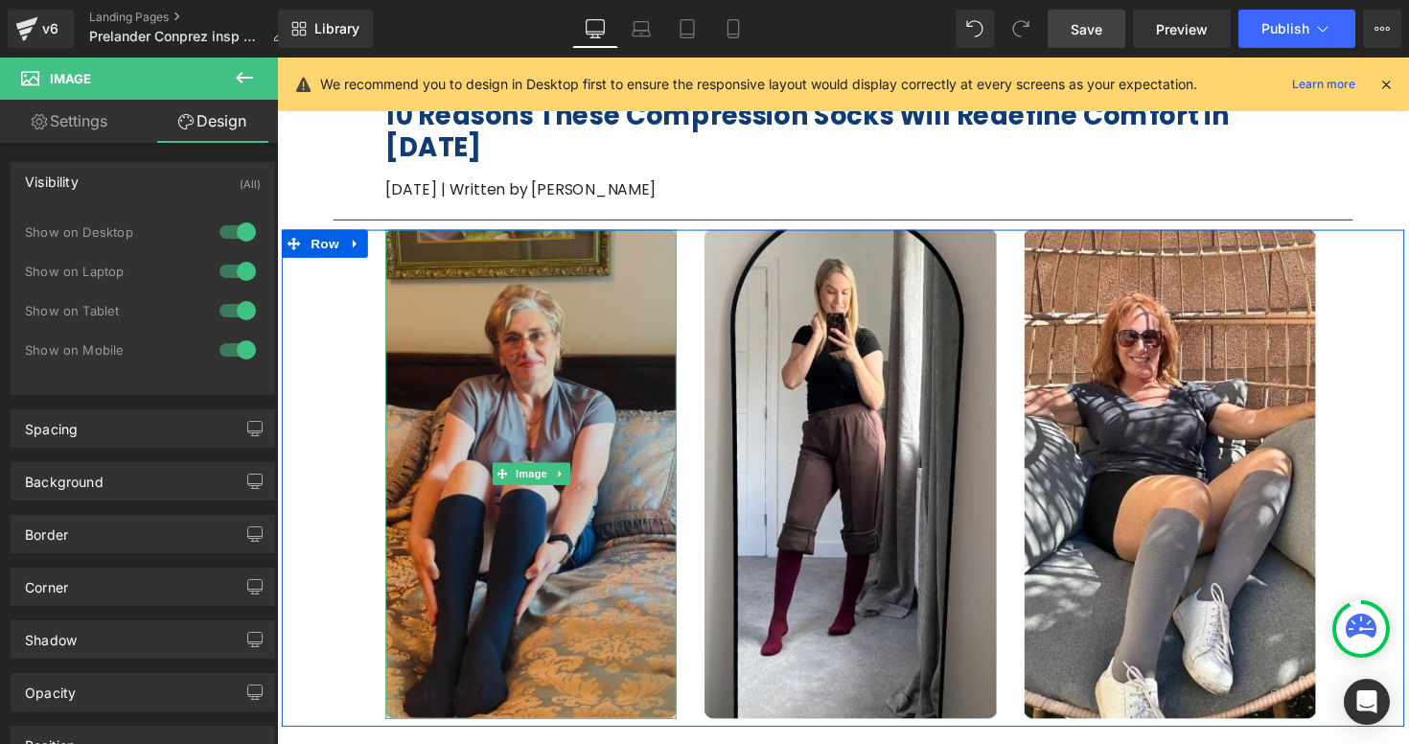
click at [429, 234] on img at bounding box center [537, 484] width 298 height 500
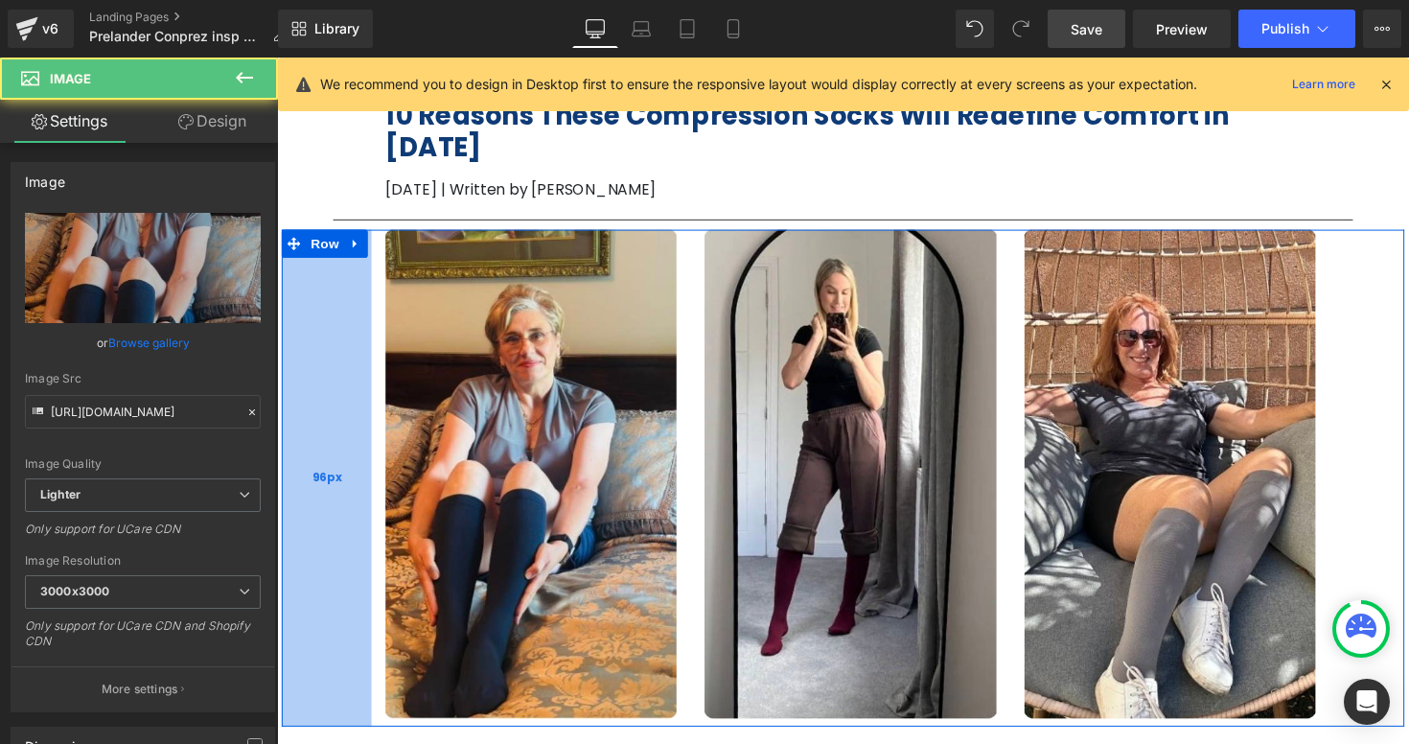
click at [357, 254] on div "96px" at bounding box center [328, 488] width 92 height 508
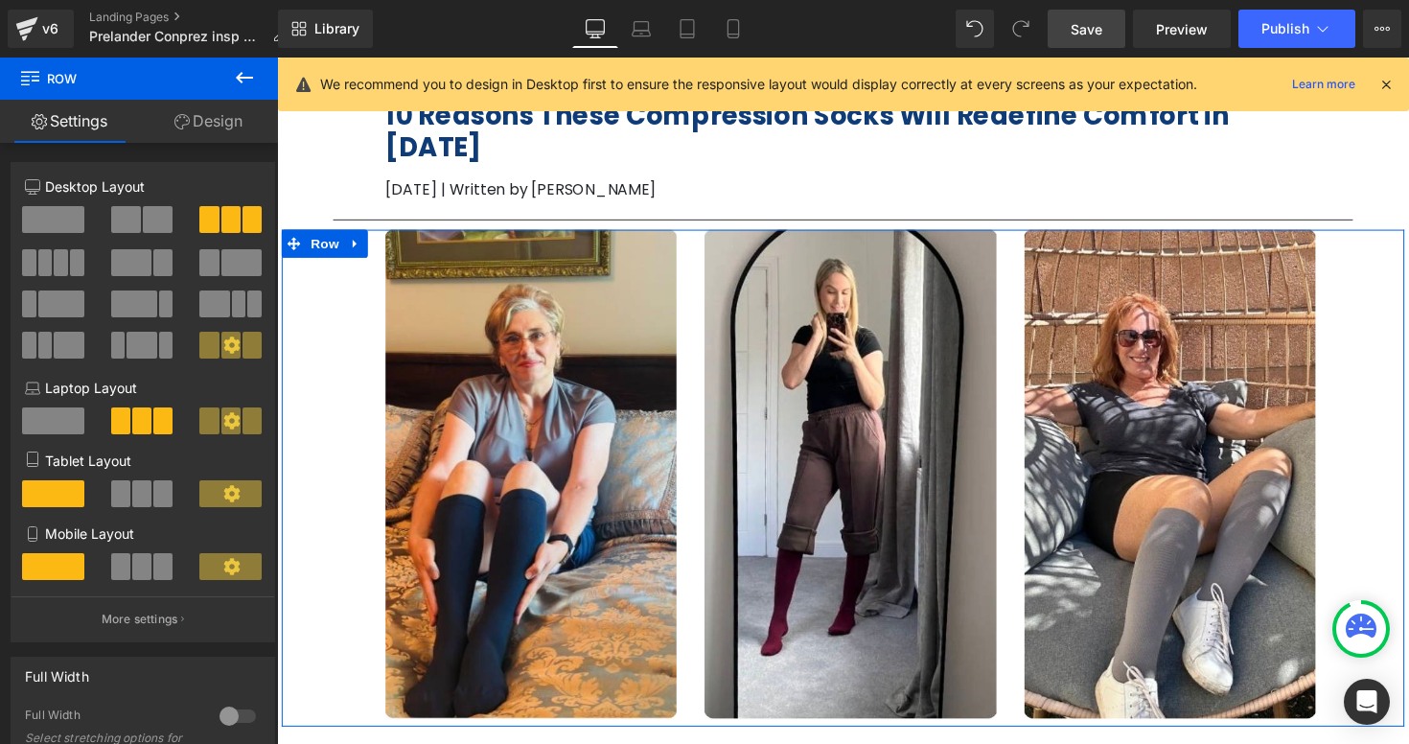
click at [379, 266] on div "Image Image Image Image ‹ › [GEOGRAPHIC_DATA] Image" at bounding box center [537, 484] width 327 height 500
click at [237, 126] on link "Design" at bounding box center [208, 121] width 139 height 43
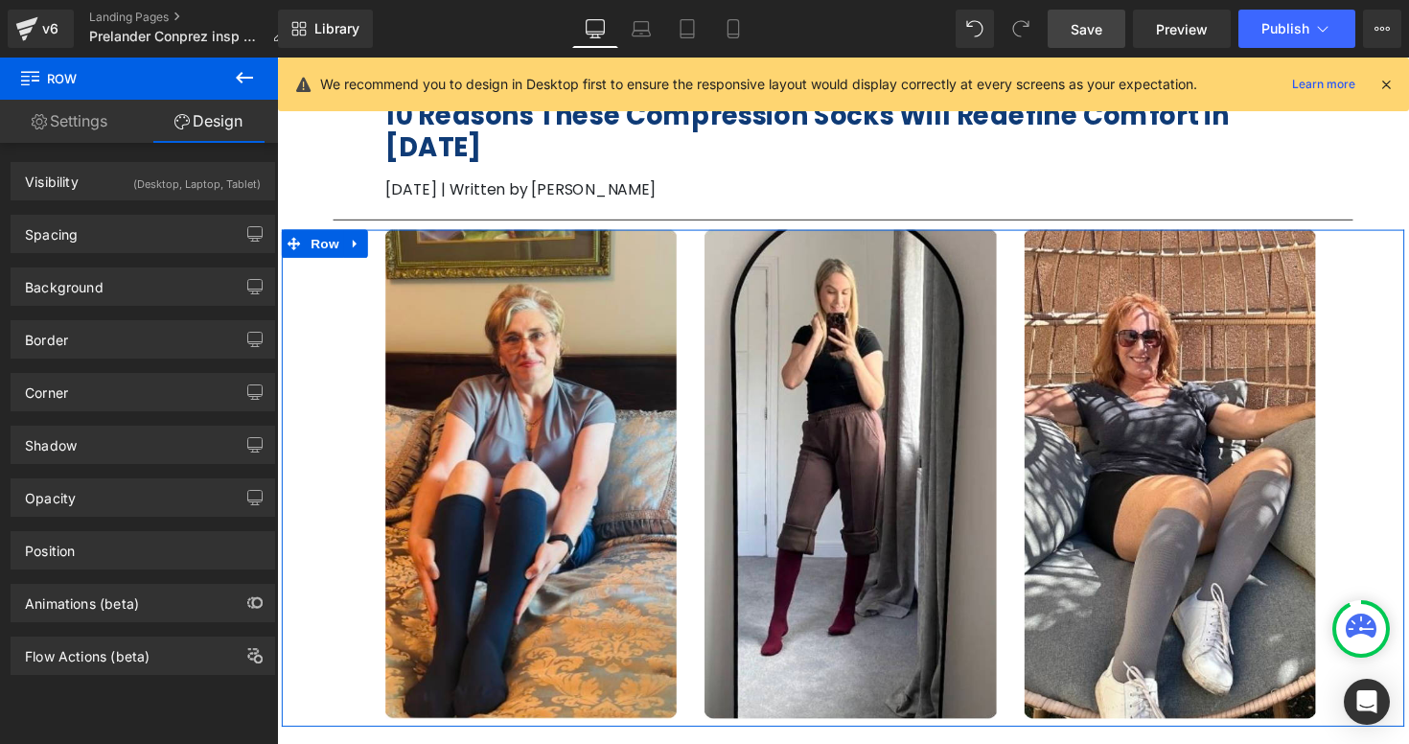
click at [230, 201] on div "Spacing [GEOGRAPHIC_DATA] 0px 0 auto auto 0px 0 auto auto [GEOGRAPHIC_DATA] 0px…" at bounding box center [143, 226] width 287 height 53
click at [231, 196] on div "Visibility (Desktop, Laptop, Tablet)" at bounding box center [143, 181] width 263 height 36
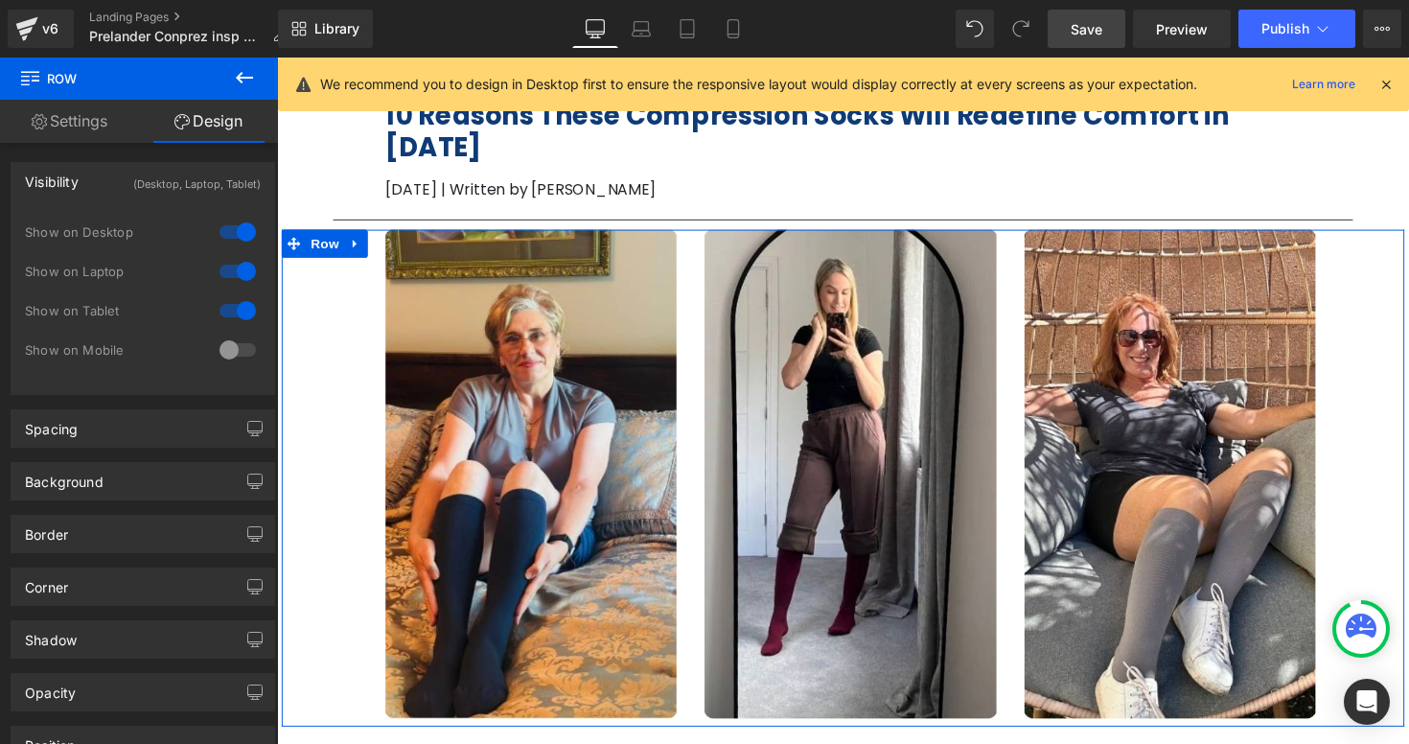
click at [239, 321] on div at bounding box center [238, 310] width 46 height 31
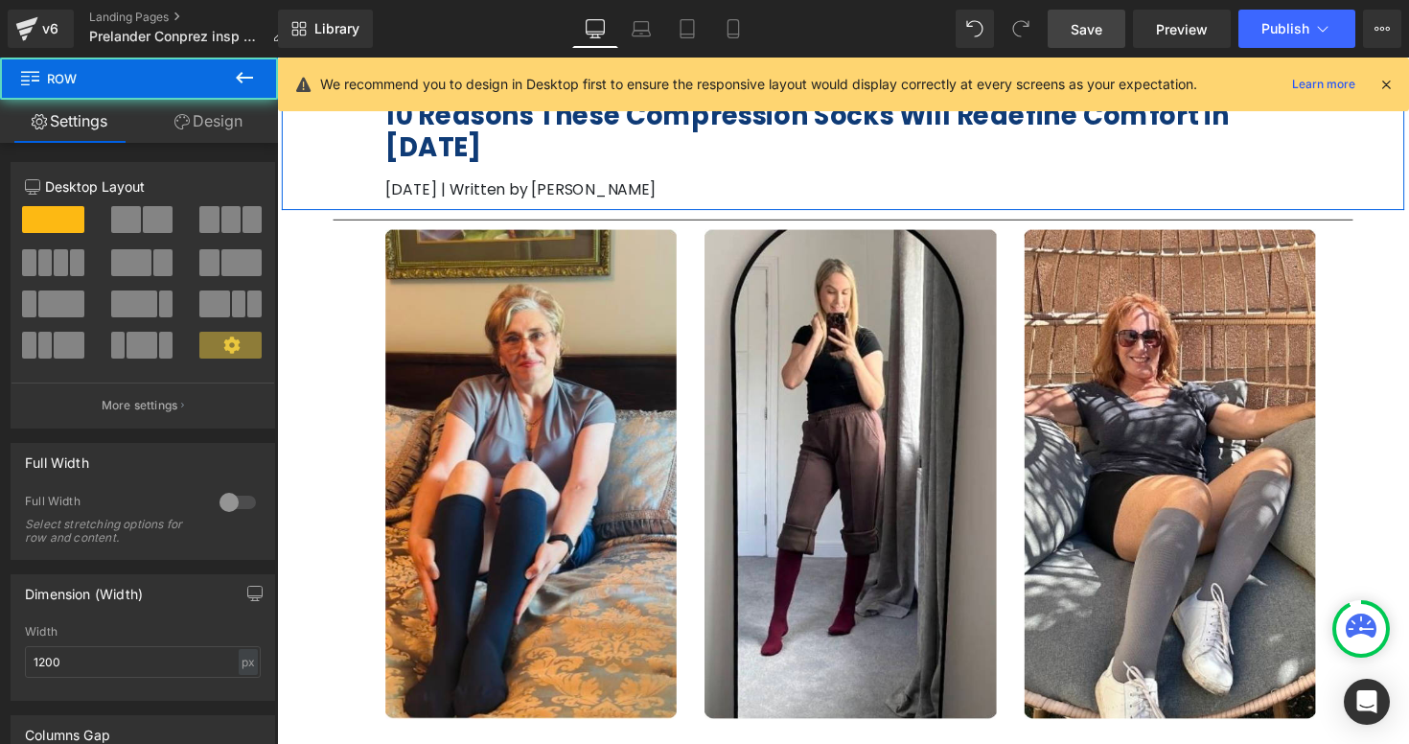
click at [800, 145] on div "10 Reasons These Compression Socks Will Redefine Comfort in [DATE] Heading [DAT…" at bounding box center [857, 145] width 966 height 118
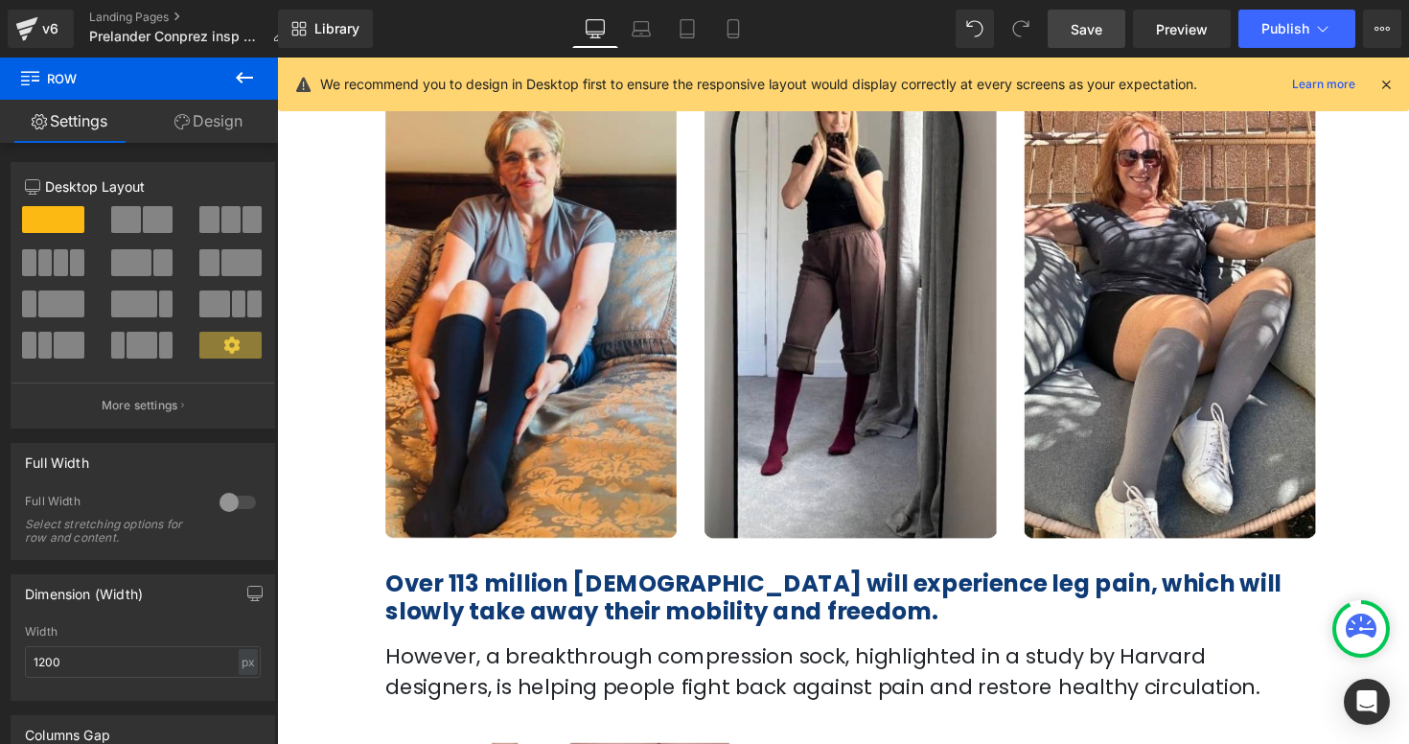
scroll to position [216, 0]
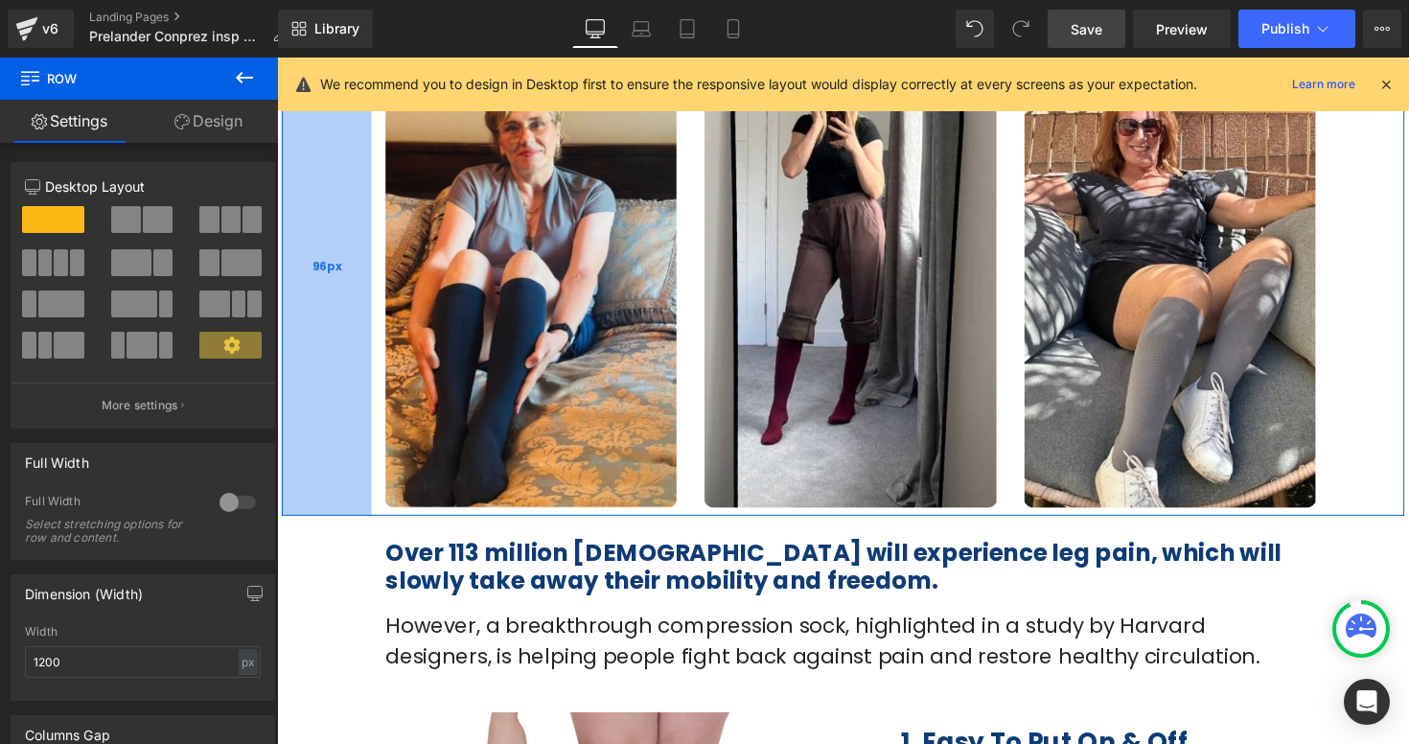
click at [357, 428] on div "96px" at bounding box center [328, 272] width 92 height 508
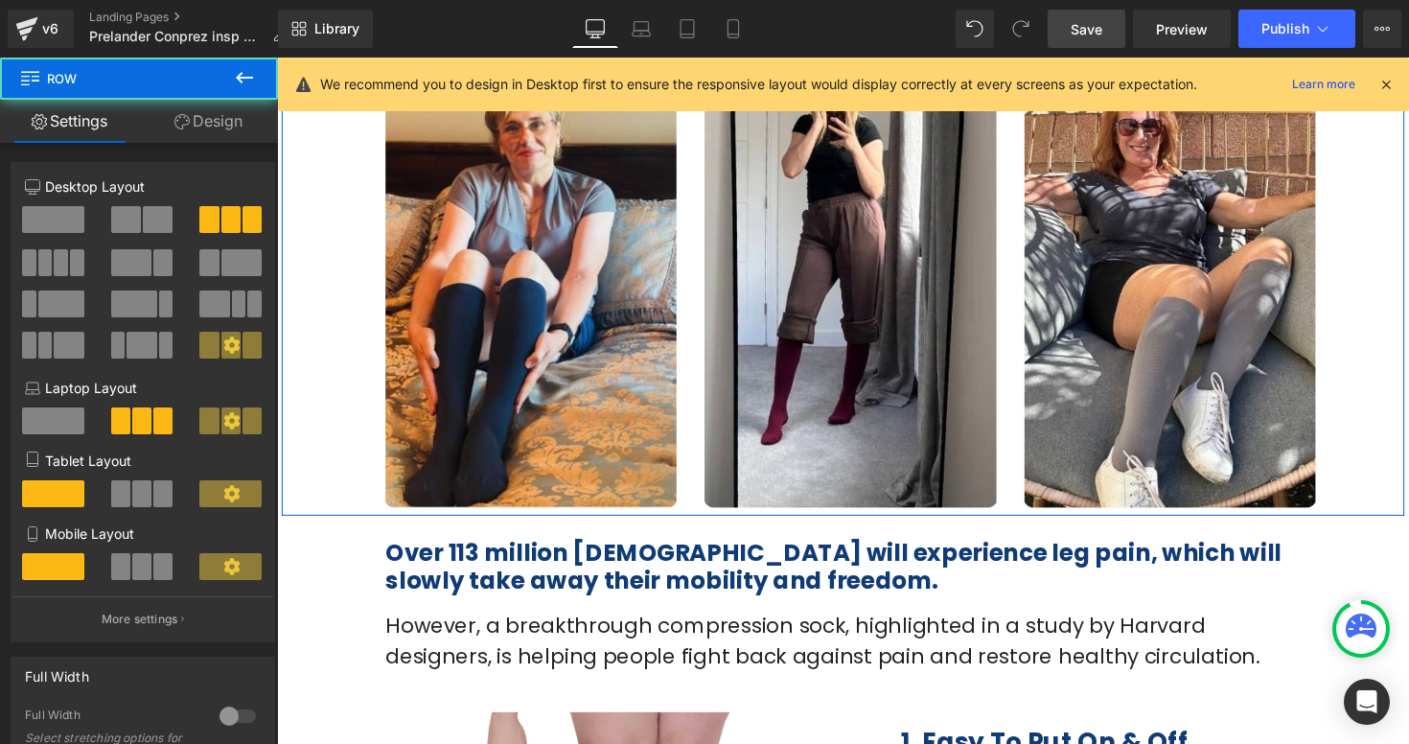
click at [377, 424] on div "Image Image Image Image ‹ › [GEOGRAPHIC_DATA] Image" at bounding box center [537, 268] width 327 height 500
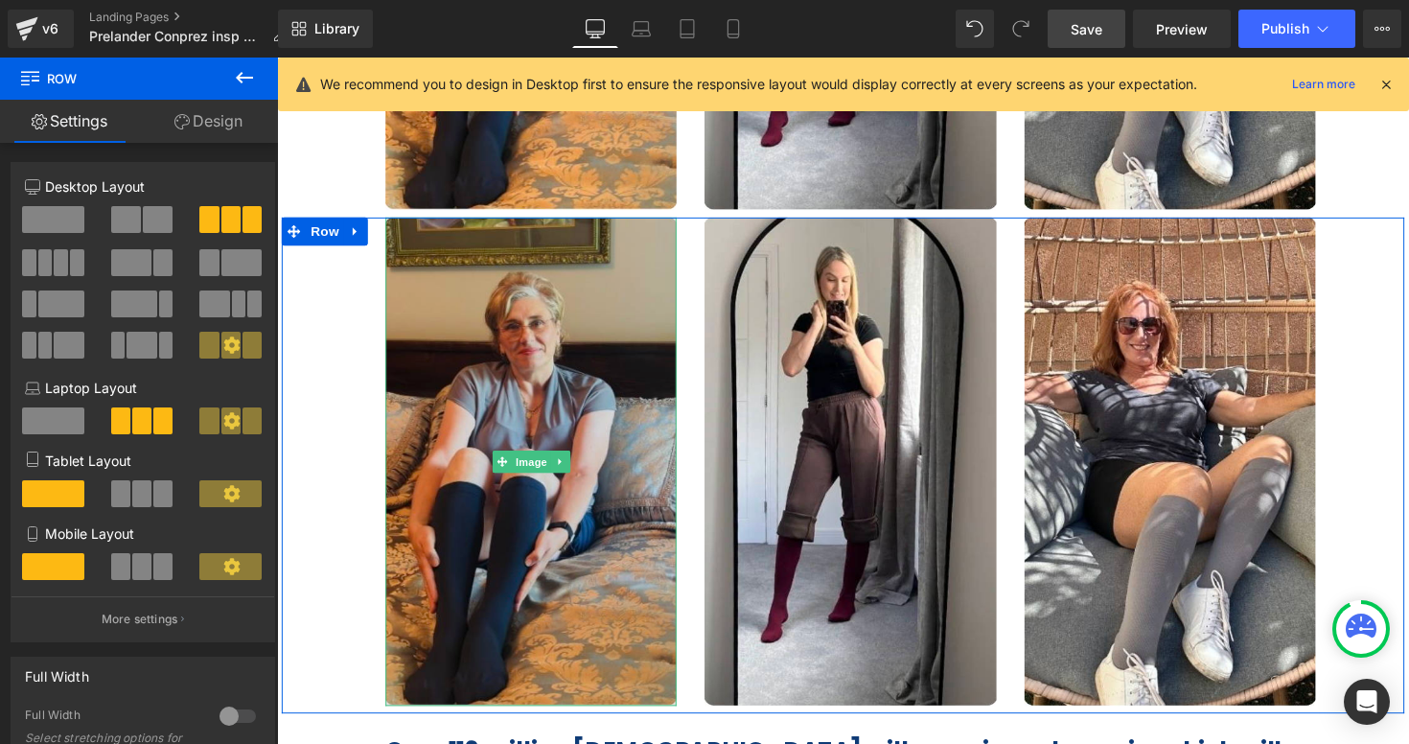
scroll to position [529, 0]
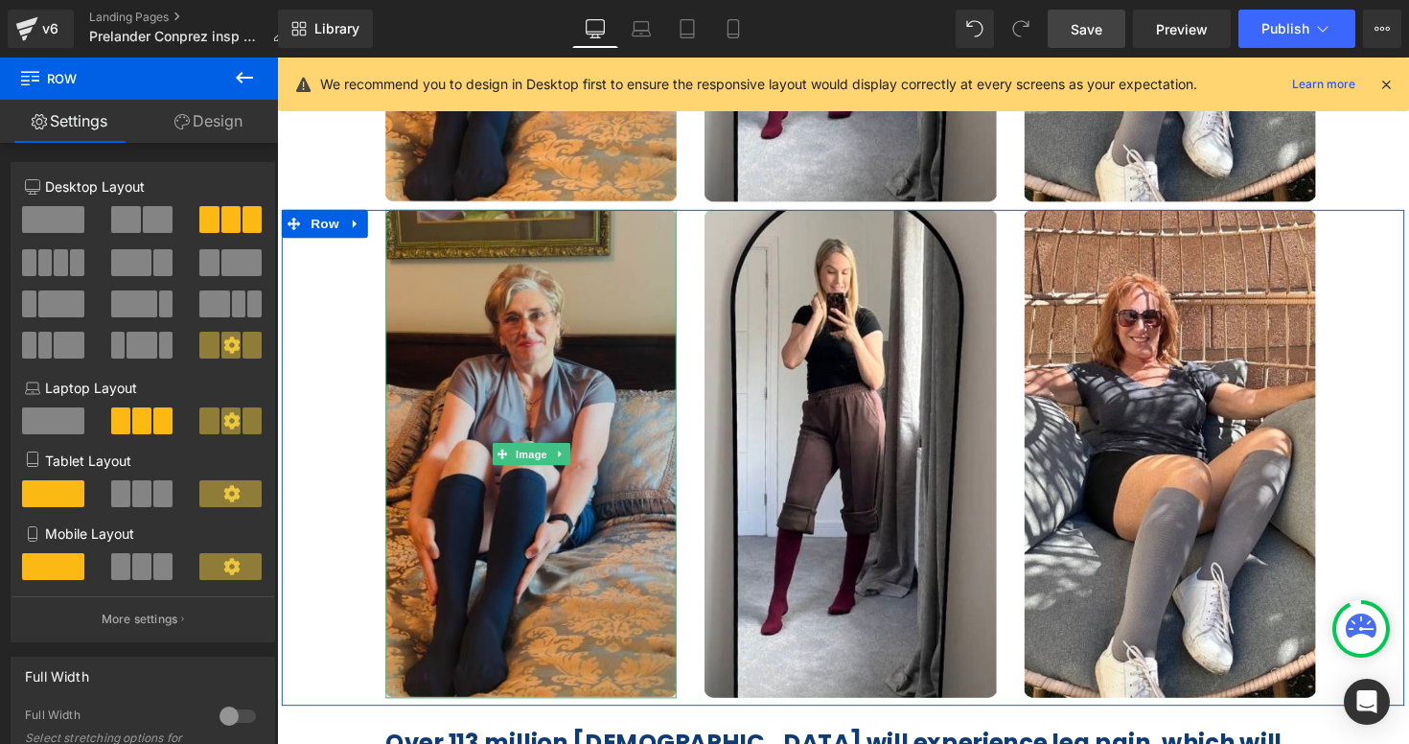
click at [666, 431] on img at bounding box center [537, 464] width 298 height 500
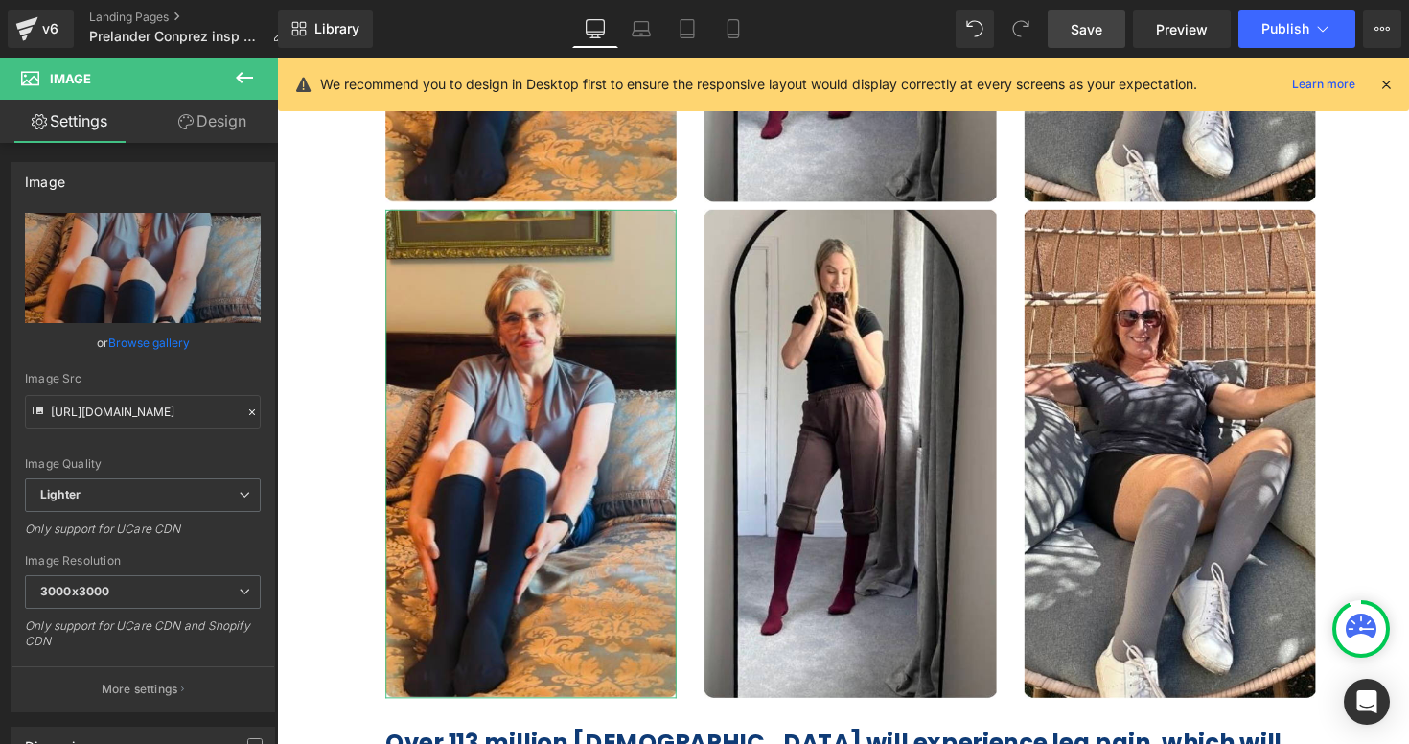
click at [215, 127] on link "Design" at bounding box center [212, 121] width 139 height 43
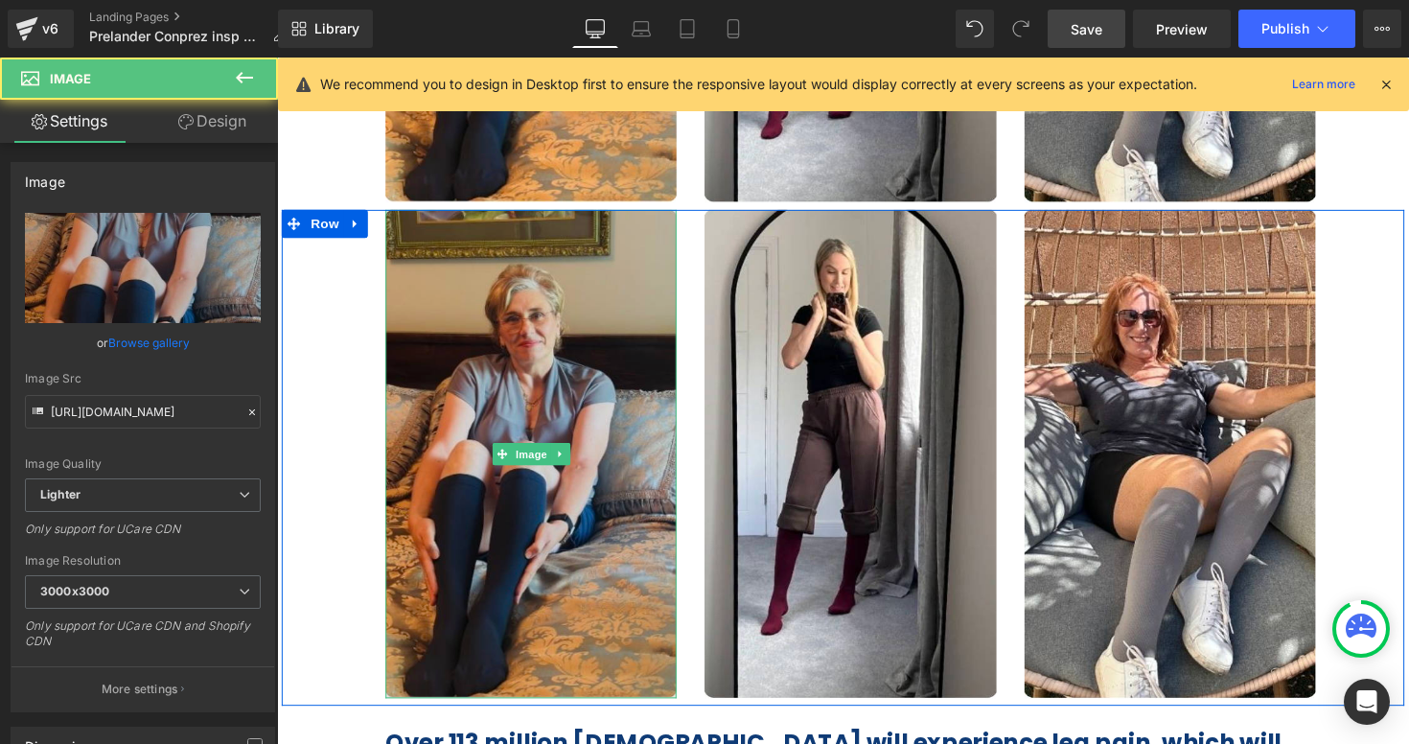
click at [574, 405] on img at bounding box center [537, 464] width 298 height 500
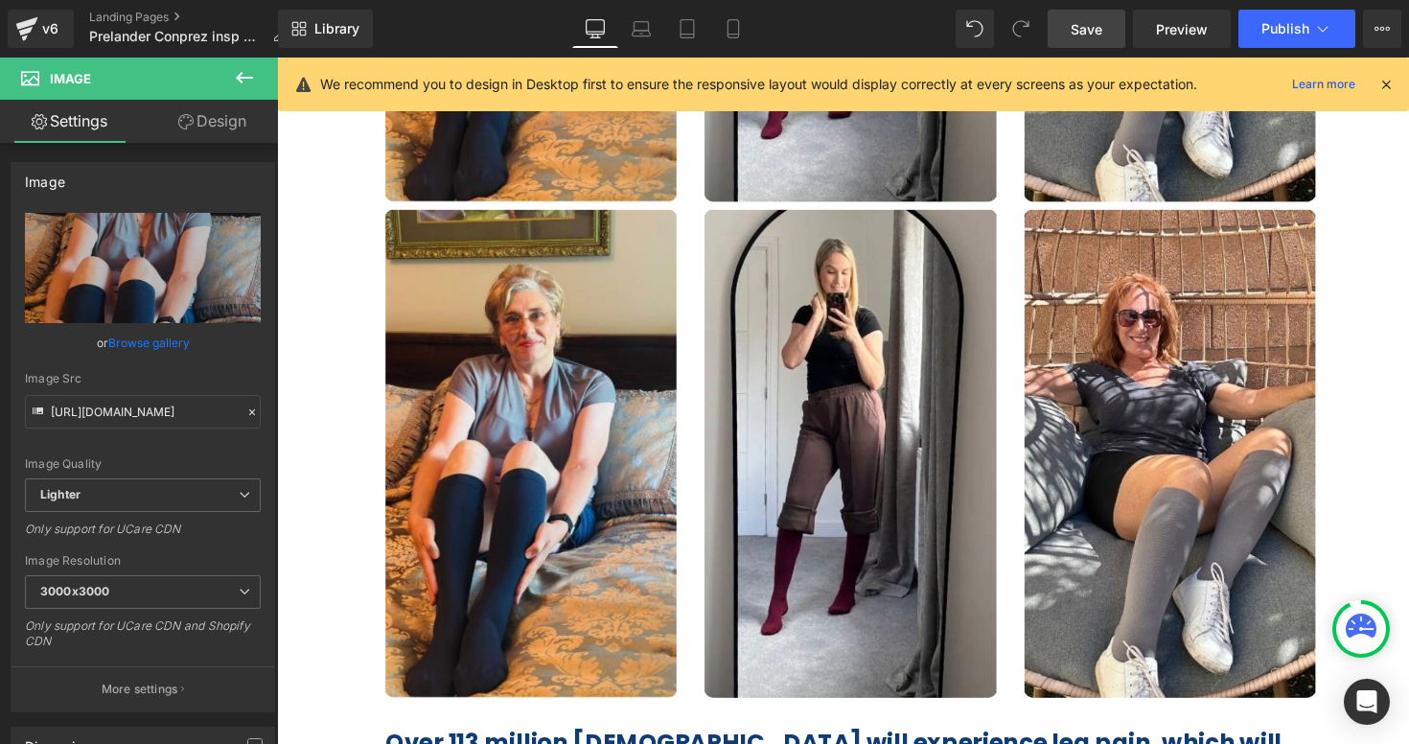
click at [239, 81] on icon at bounding box center [244, 77] width 23 height 23
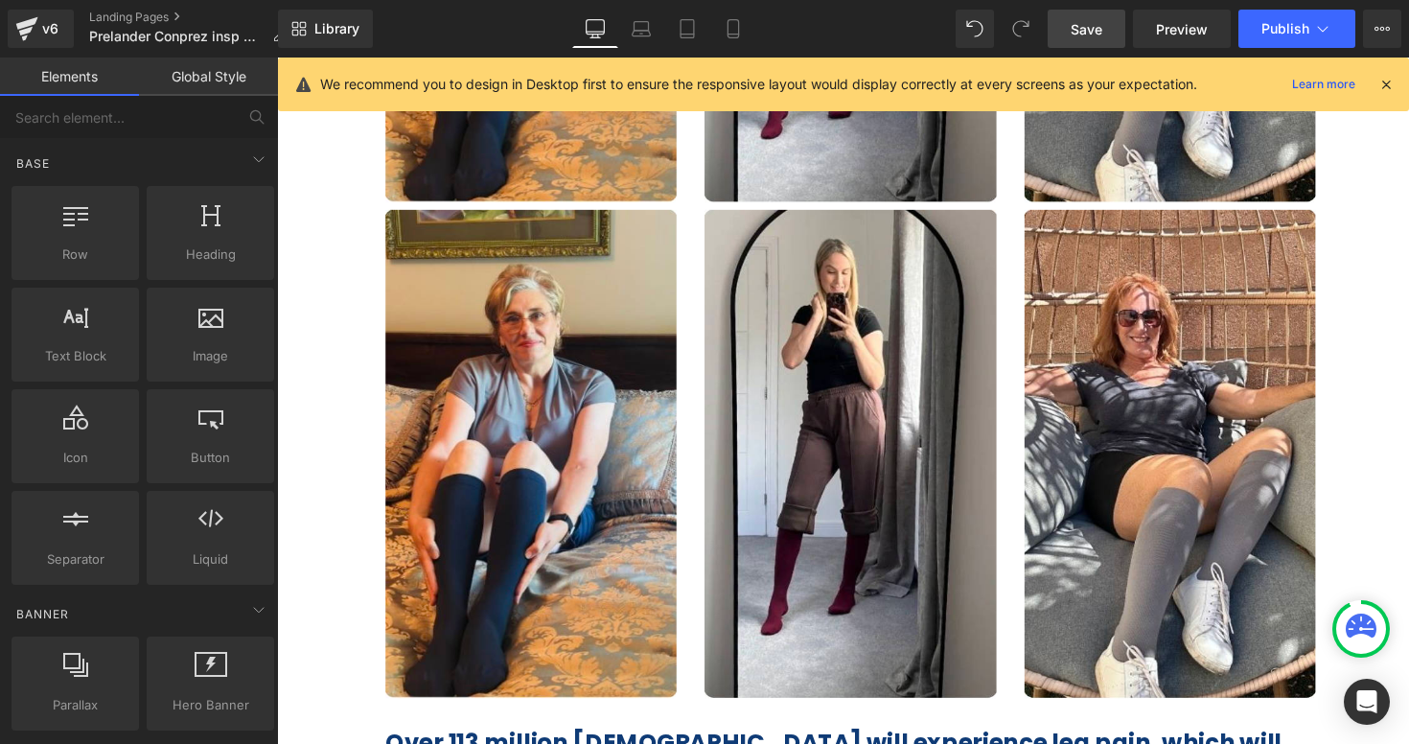
click at [228, 81] on link "Global Style" at bounding box center [208, 77] width 139 height 38
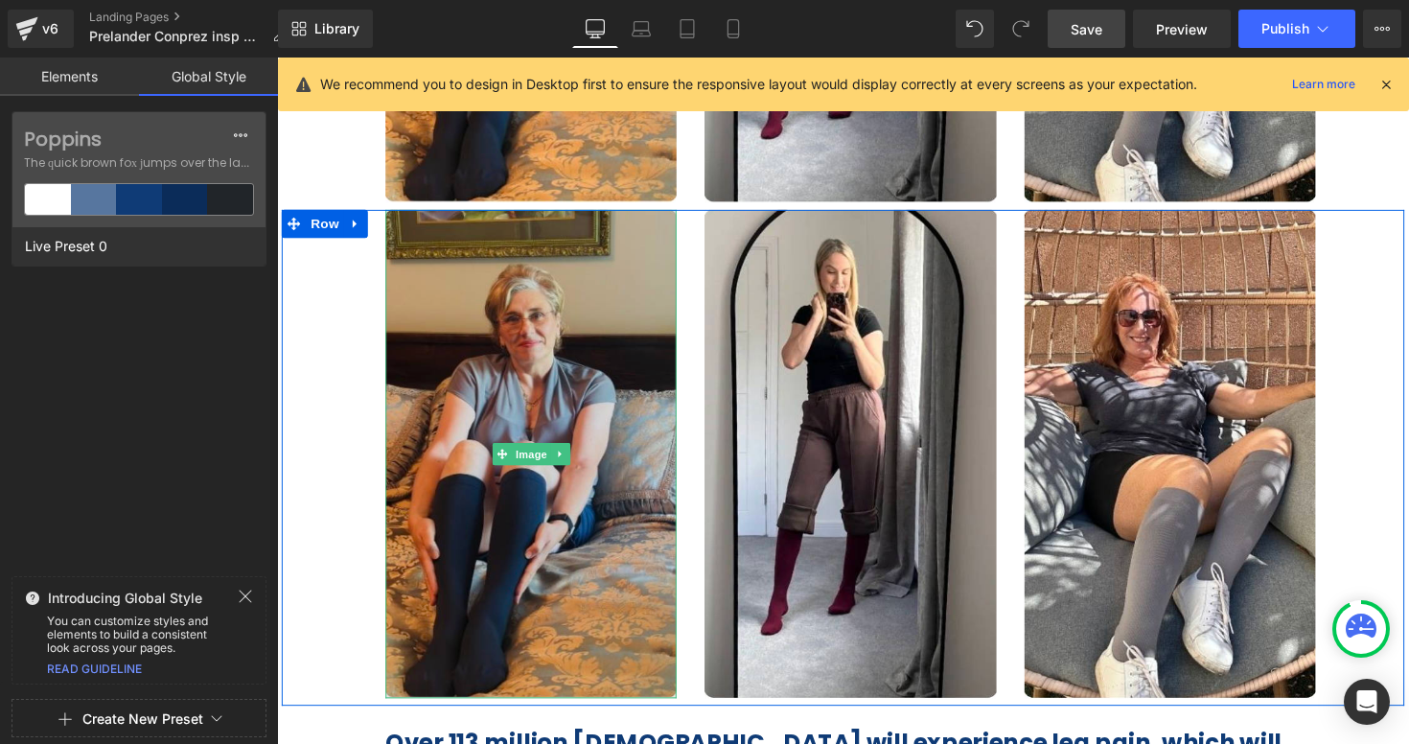
click at [472, 302] on img at bounding box center [537, 464] width 298 height 500
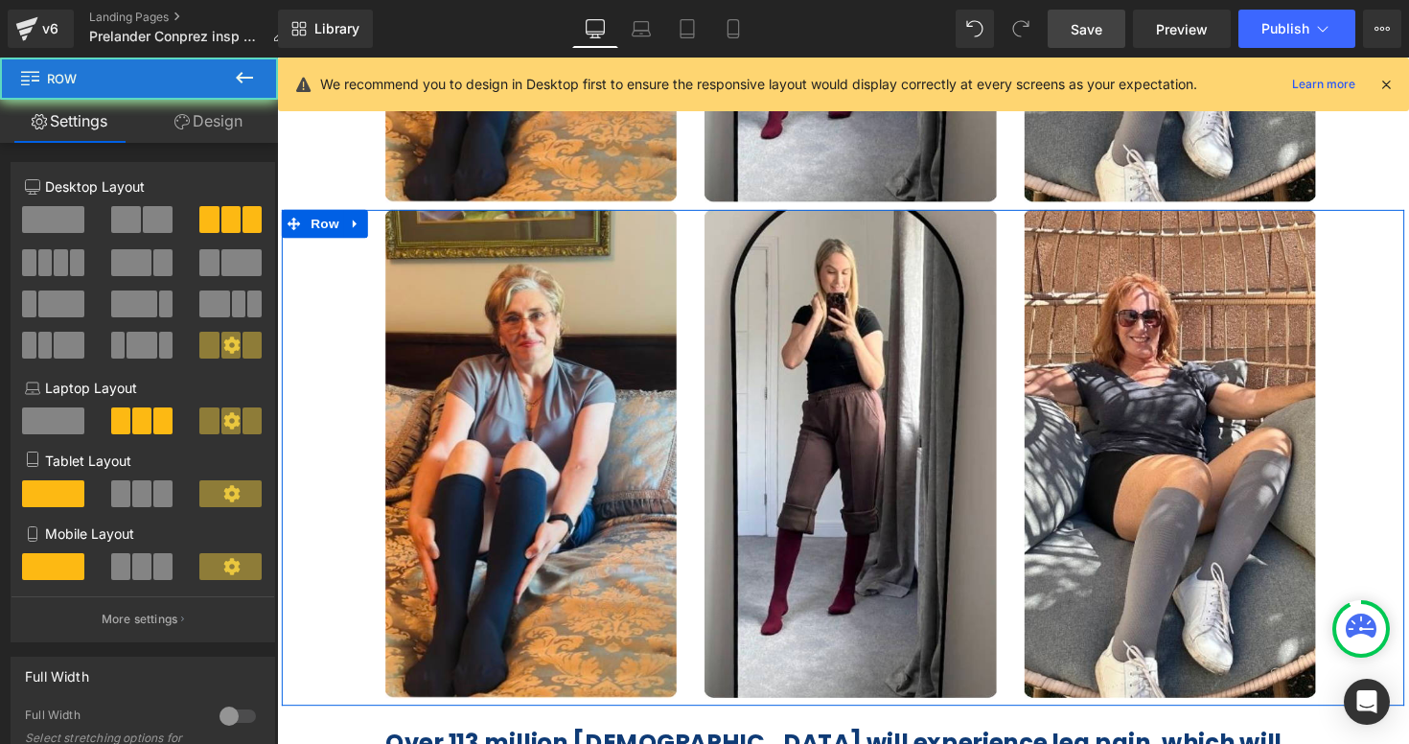
click at [360, 337] on div "Image Image Image Image ‹ › Carousel Image Image Image Row" at bounding box center [857, 468] width 1150 height 508
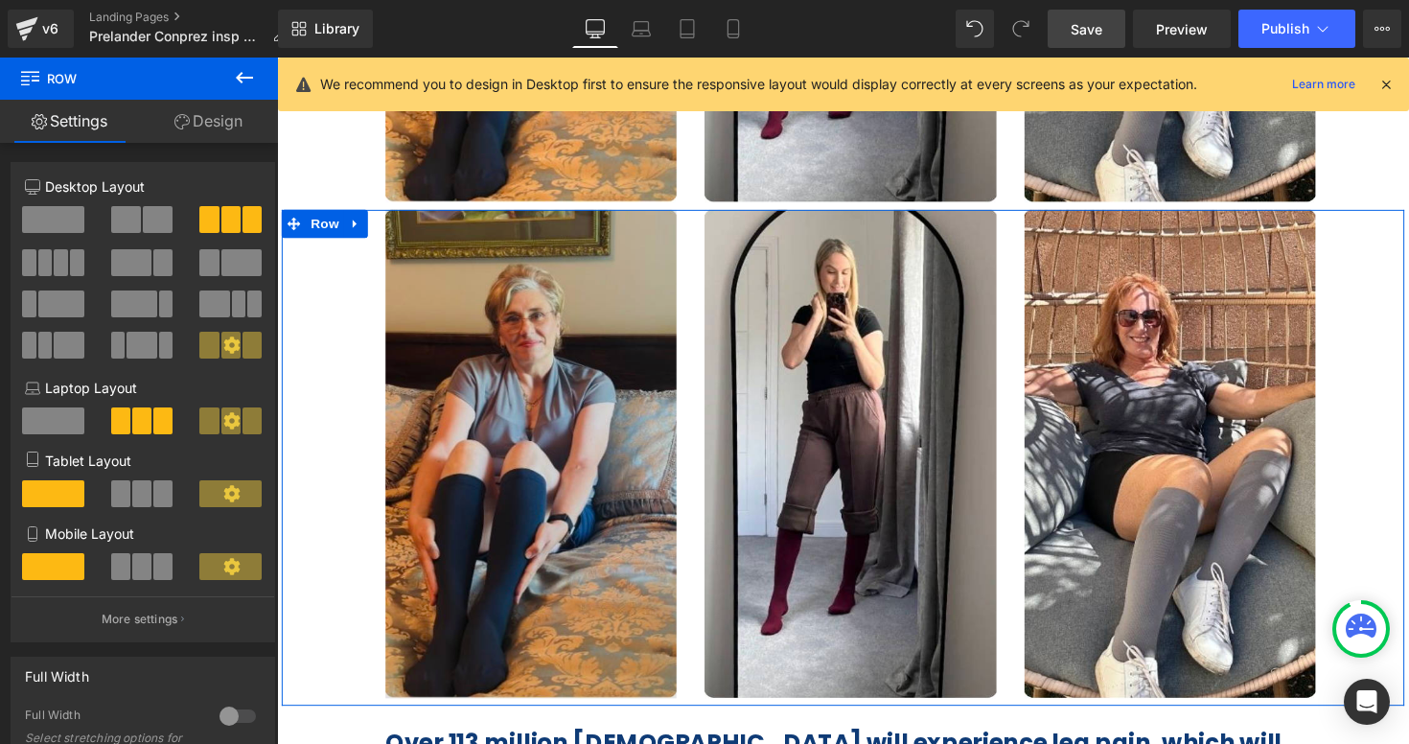
click at [551, 337] on img at bounding box center [537, 464] width 298 height 500
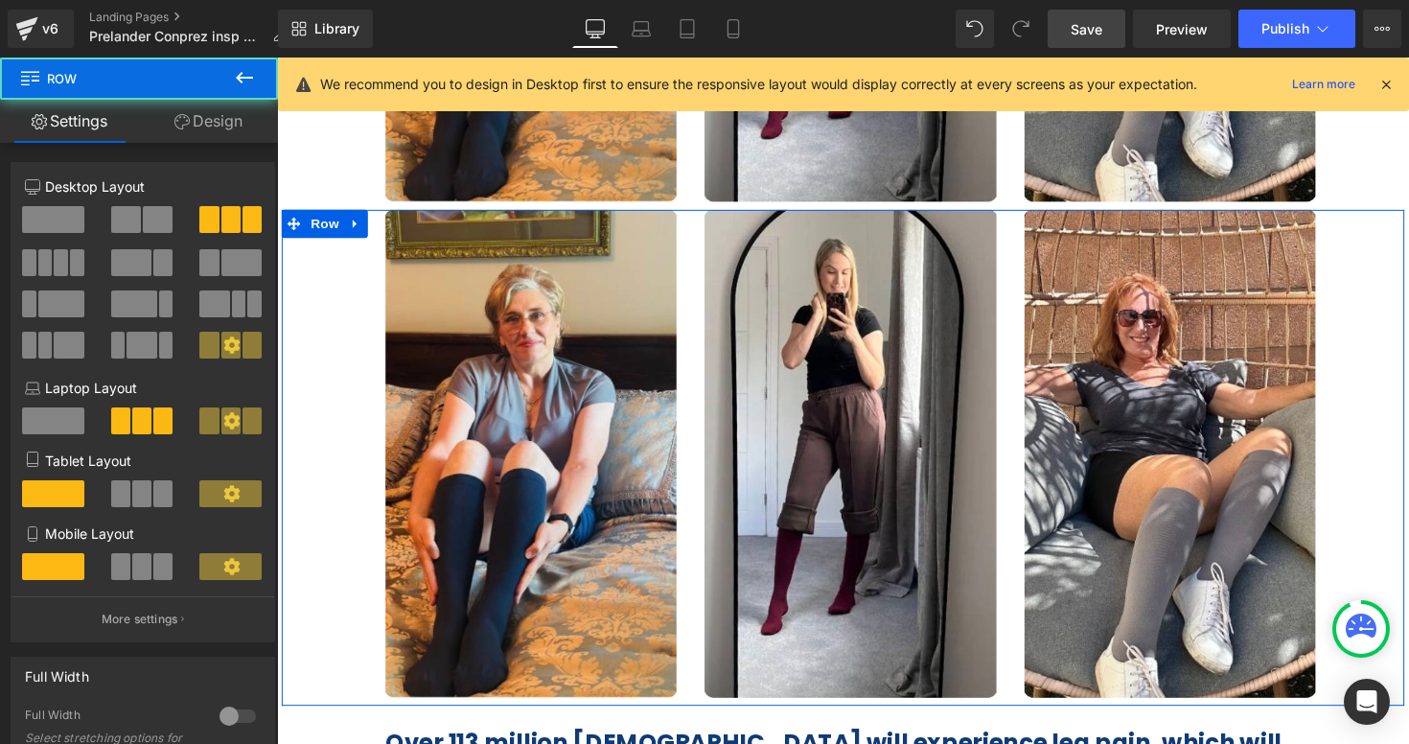
click at [706, 310] on div "Image" at bounding box center [864, 464] width 327 height 500
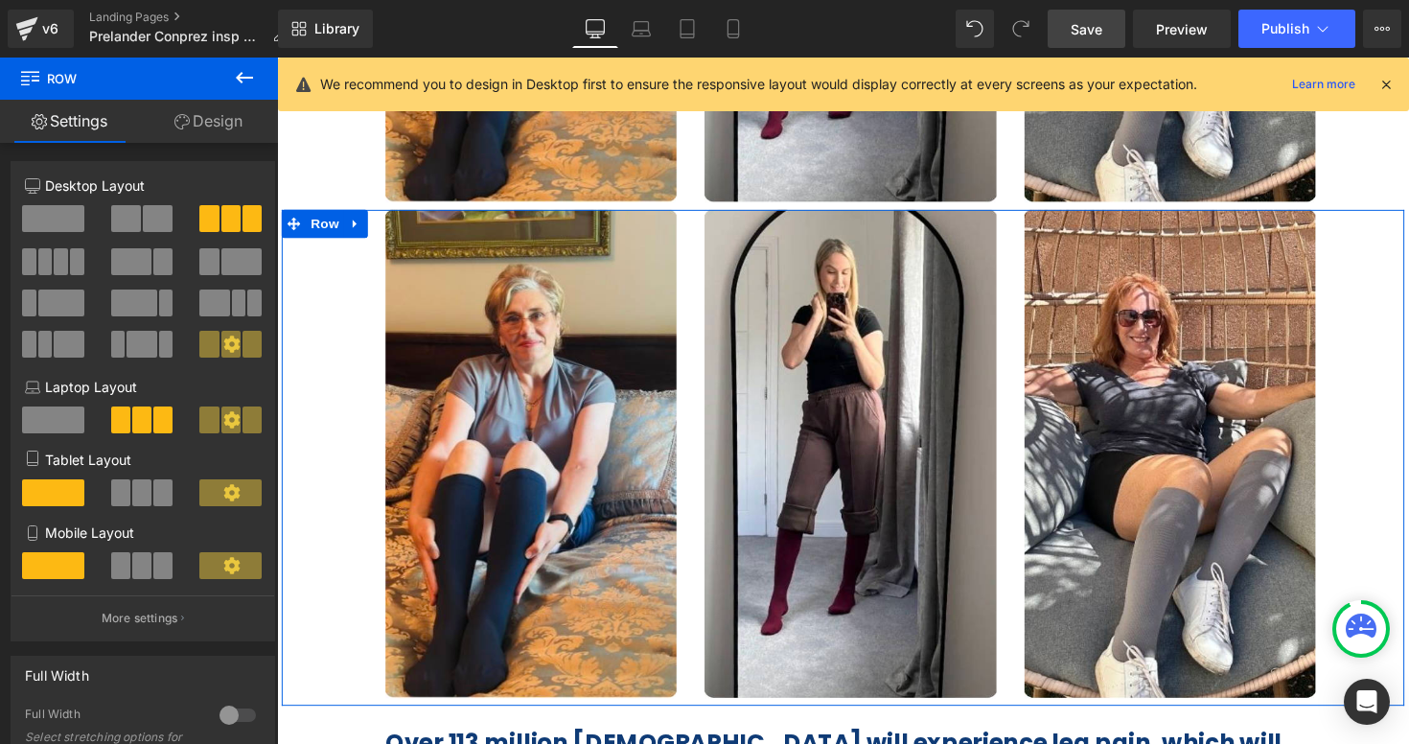
scroll to position [0, 0]
click at [125, 573] on span at bounding box center [120, 566] width 19 height 27
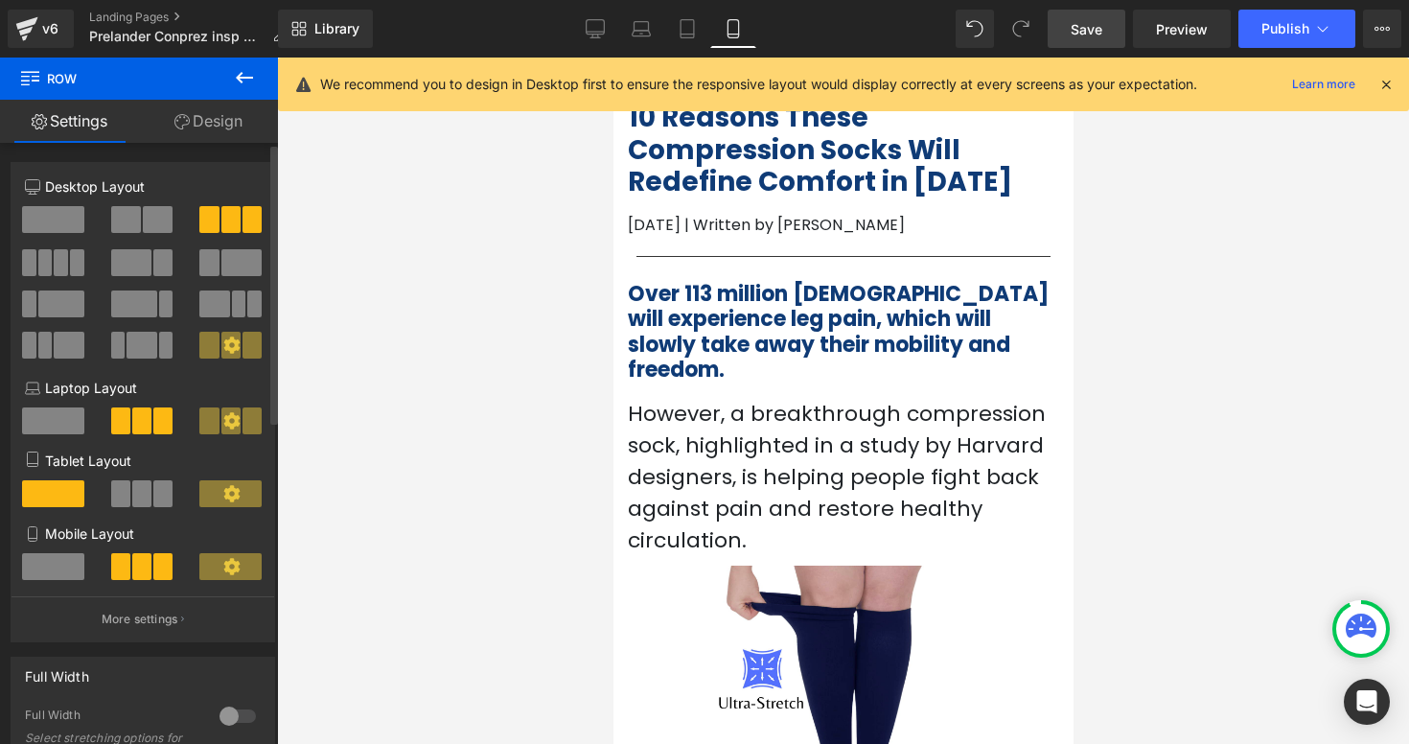
click at [133, 568] on span at bounding box center [141, 566] width 19 height 27
click at [843, 212] on div "10 Reasons These Compression Socks Will Redefine Comfort in [DATE] Heading [DAT…" at bounding box center [842, 161] width 460 height 150
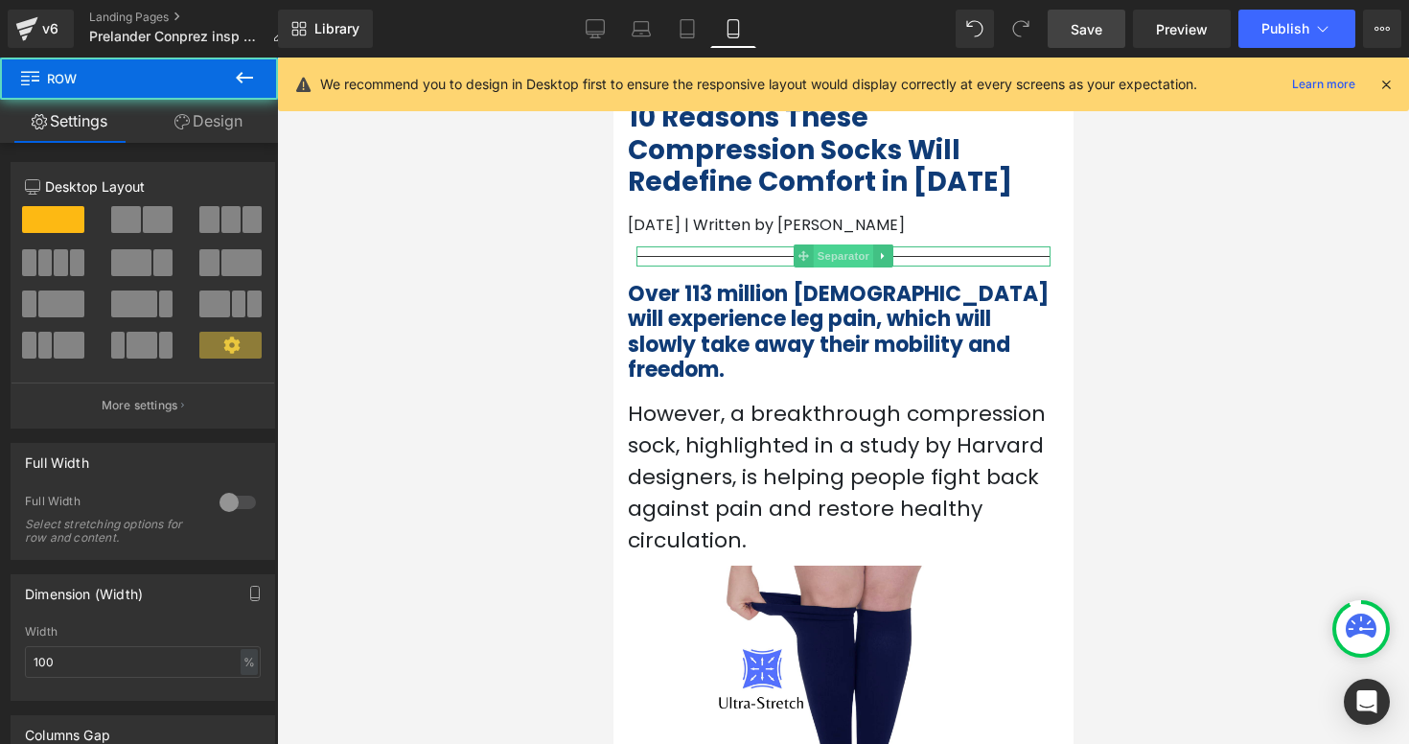
click at [838, 257] on div "Separator" at bounding box center [842, 256] width 414 height 20
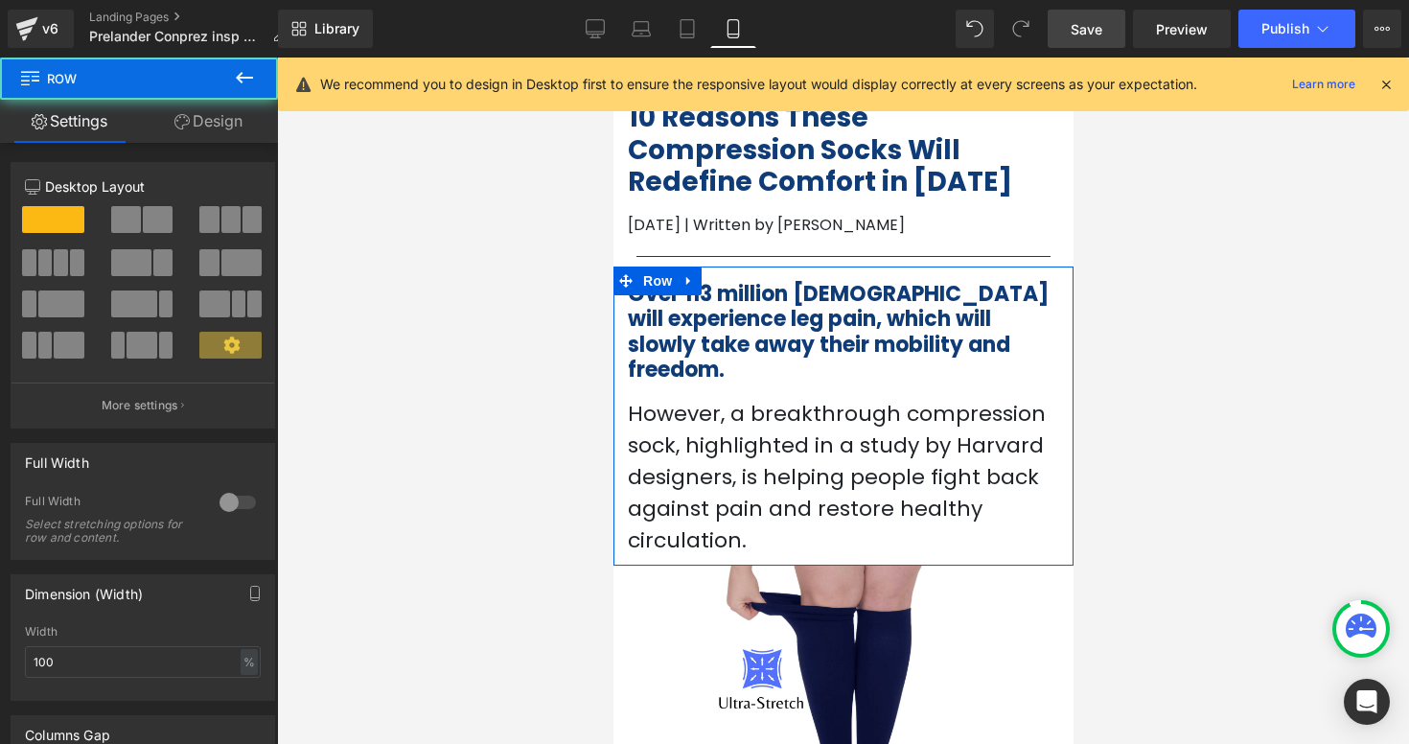
click at [743, 271] on div "Over 113 million [DEMOGRAPHIC_DATA] will experience leg pain, which will slowly…" at bounding box center [842, 411] width 460 height 290
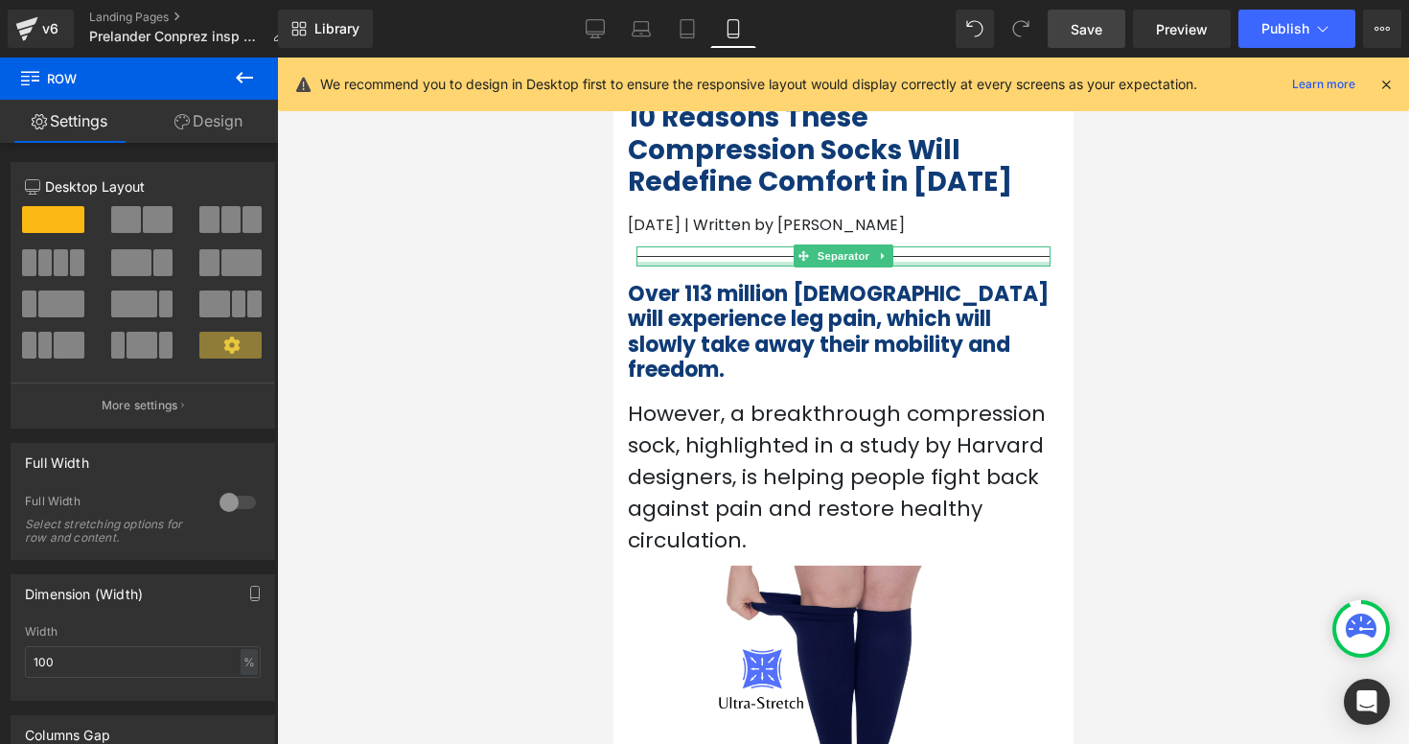
click at [731, 262] on div at bounding box center [842, 264] width 414 height 5
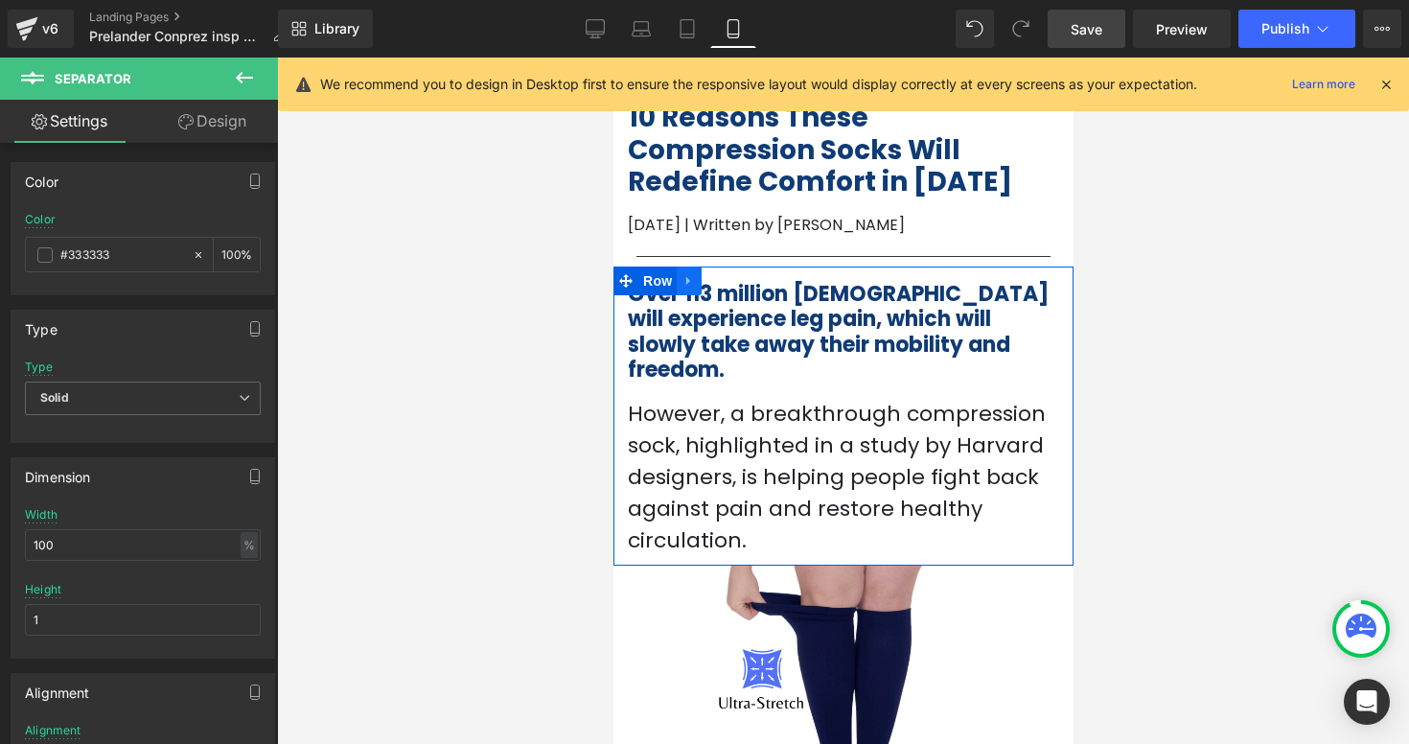
click at [684, 272] on link at bounding box center [688, 280] width 25 height 29
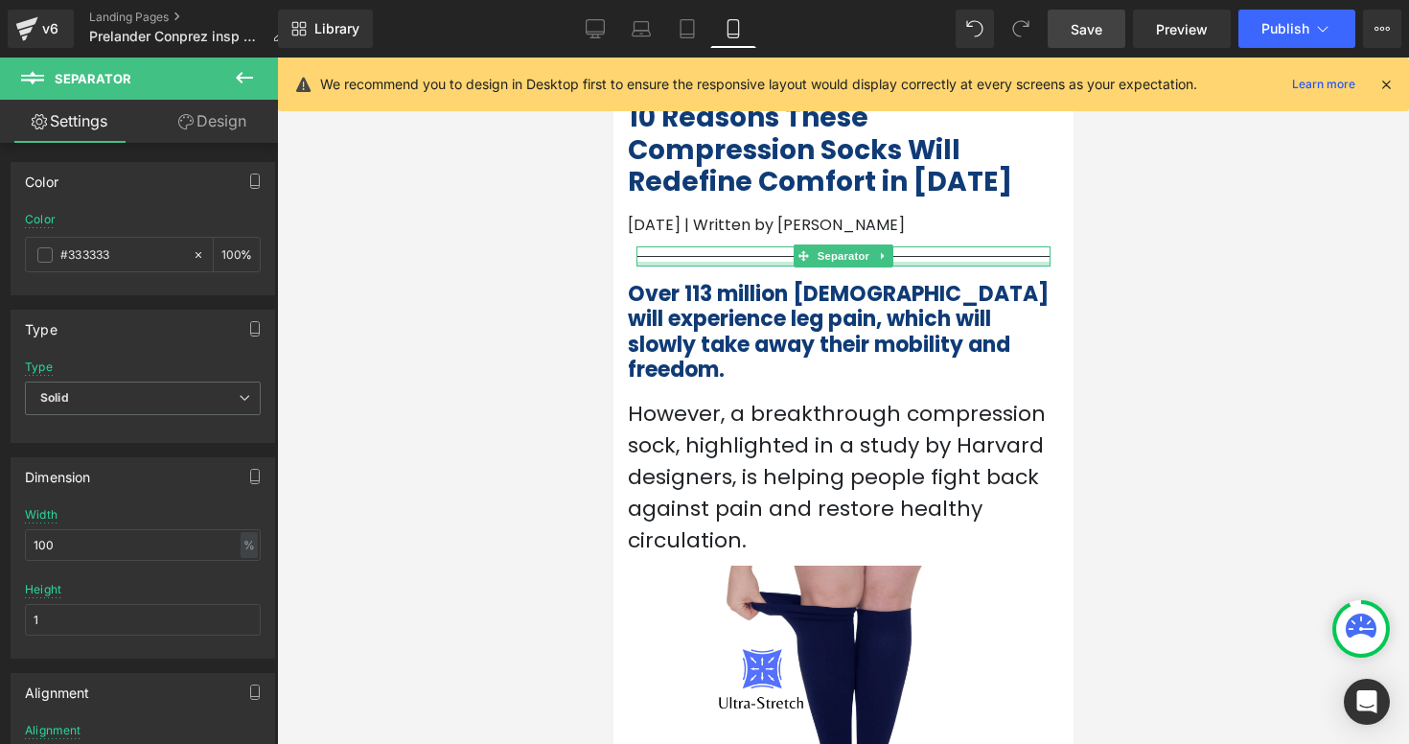
click at [662, 262] on div at bounding box center [842, 264] width 414 height 5
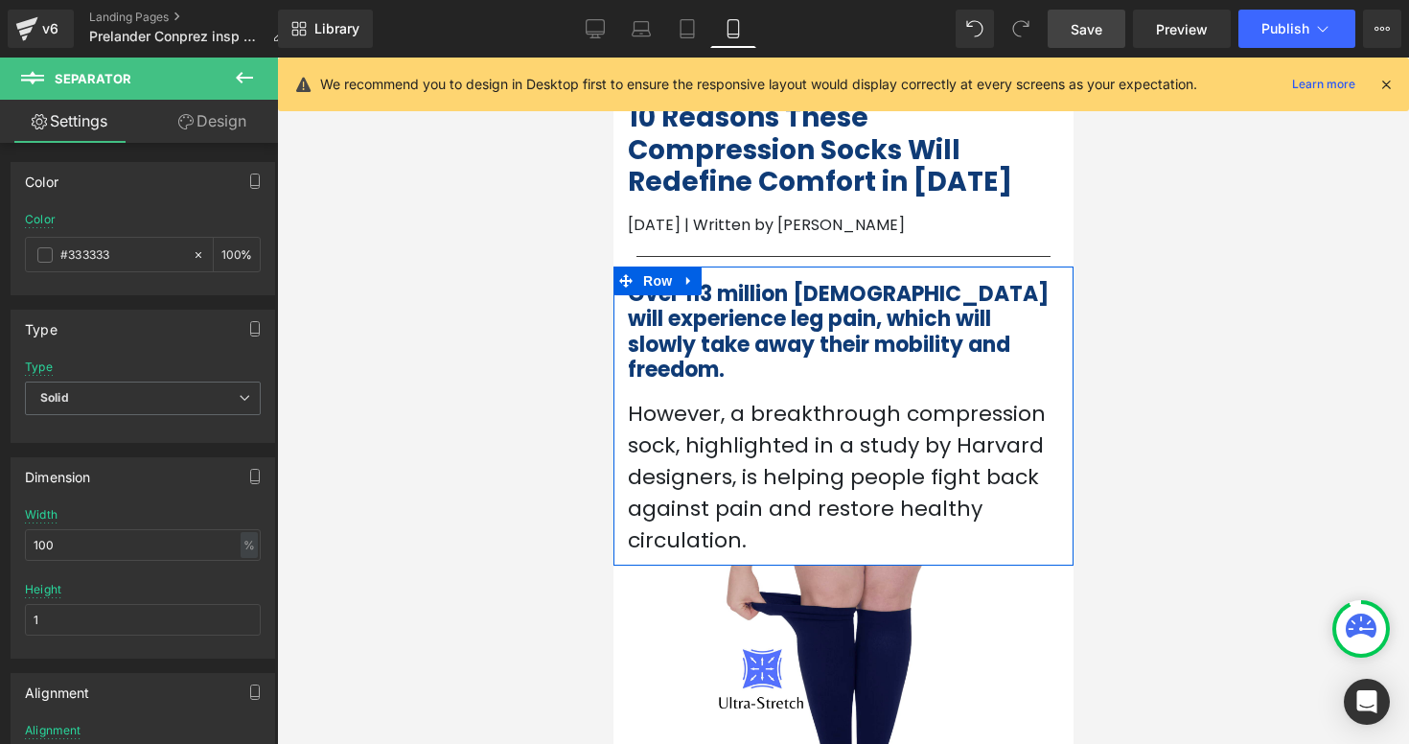
click at [656, 270] on span "Row" at bounding box center [656, 280] width 38 height 29
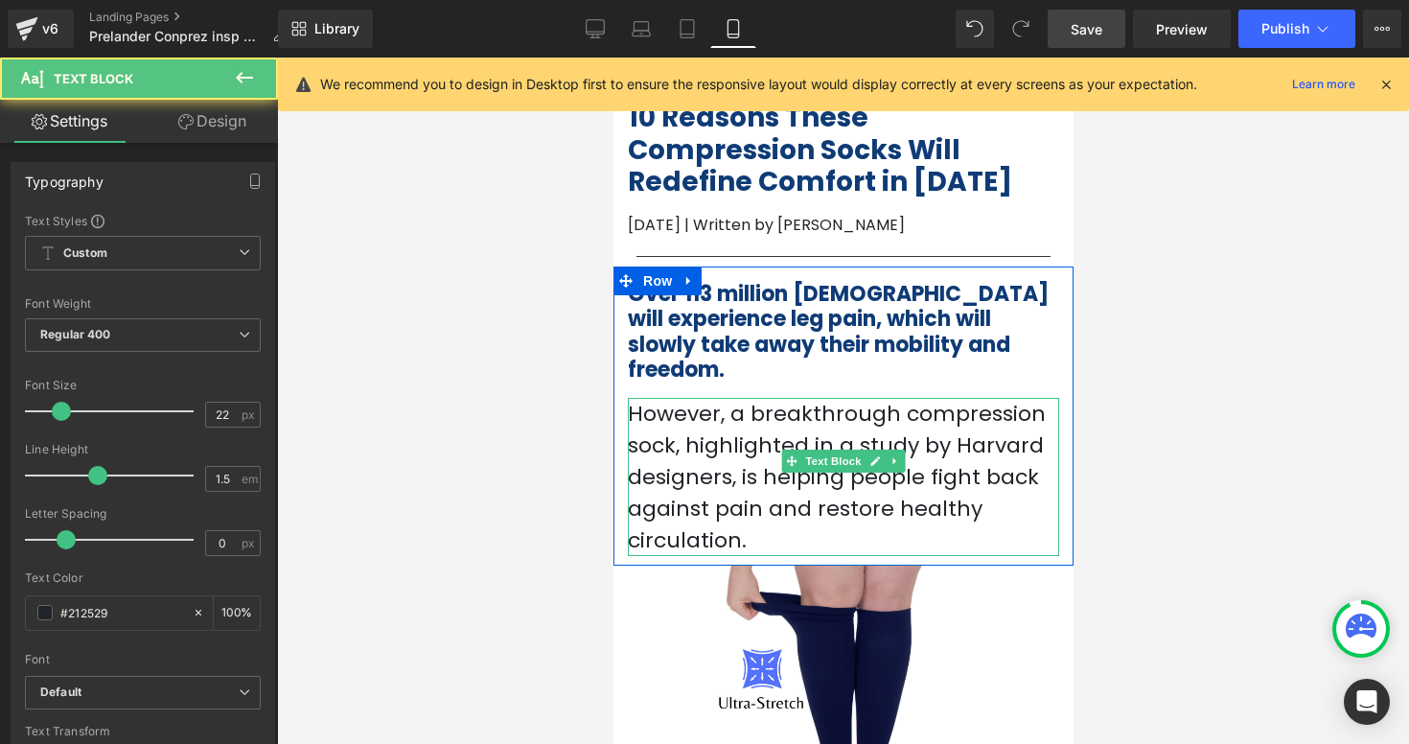
click at [1047, 418] on p "However, a breakthrough compression sock, highlighted in a study by Harvard des…" at bounding box center [842, 477] width 431 height 158
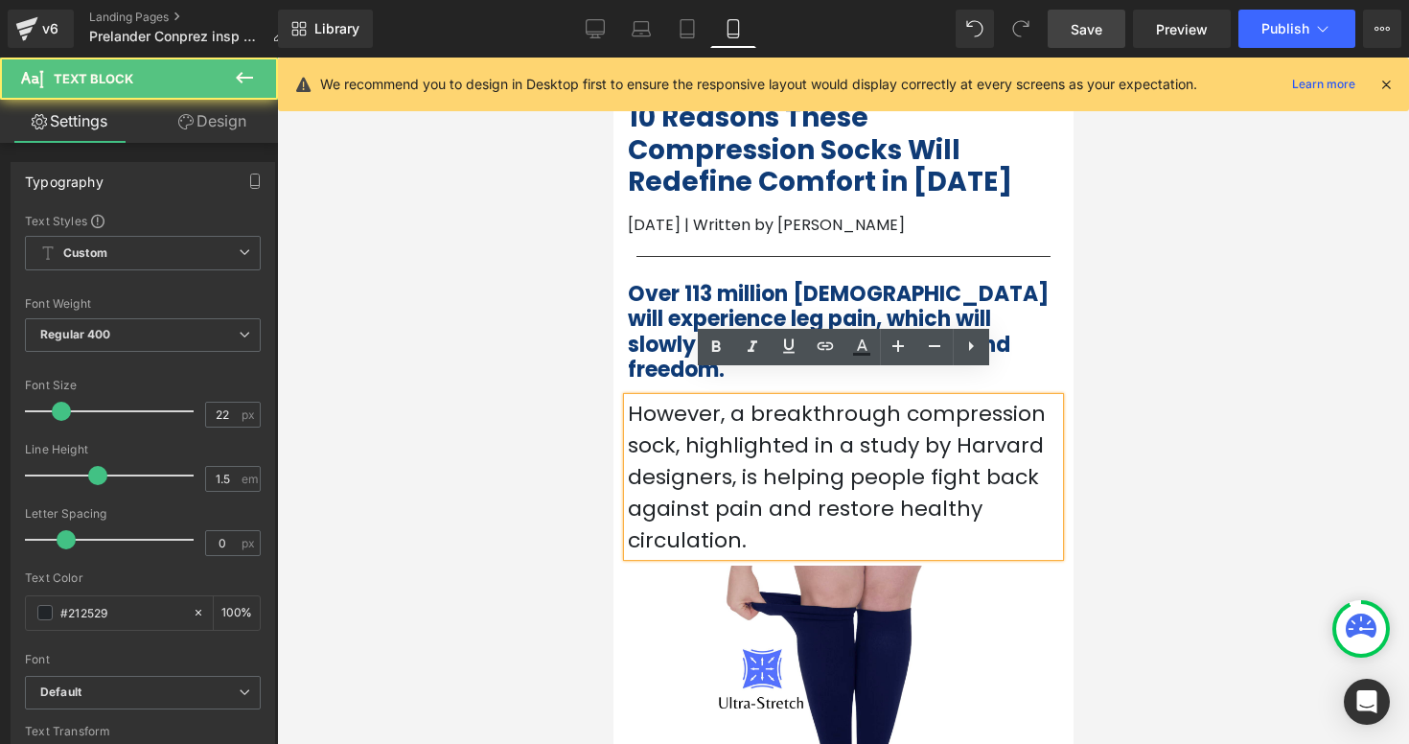
click at [1067, 359] on div "Over 113 million [DEMOGRAPHIC_DATA] will experience leg pain, which will slowly…" at bounding box center [842, 411] width 460 height 290
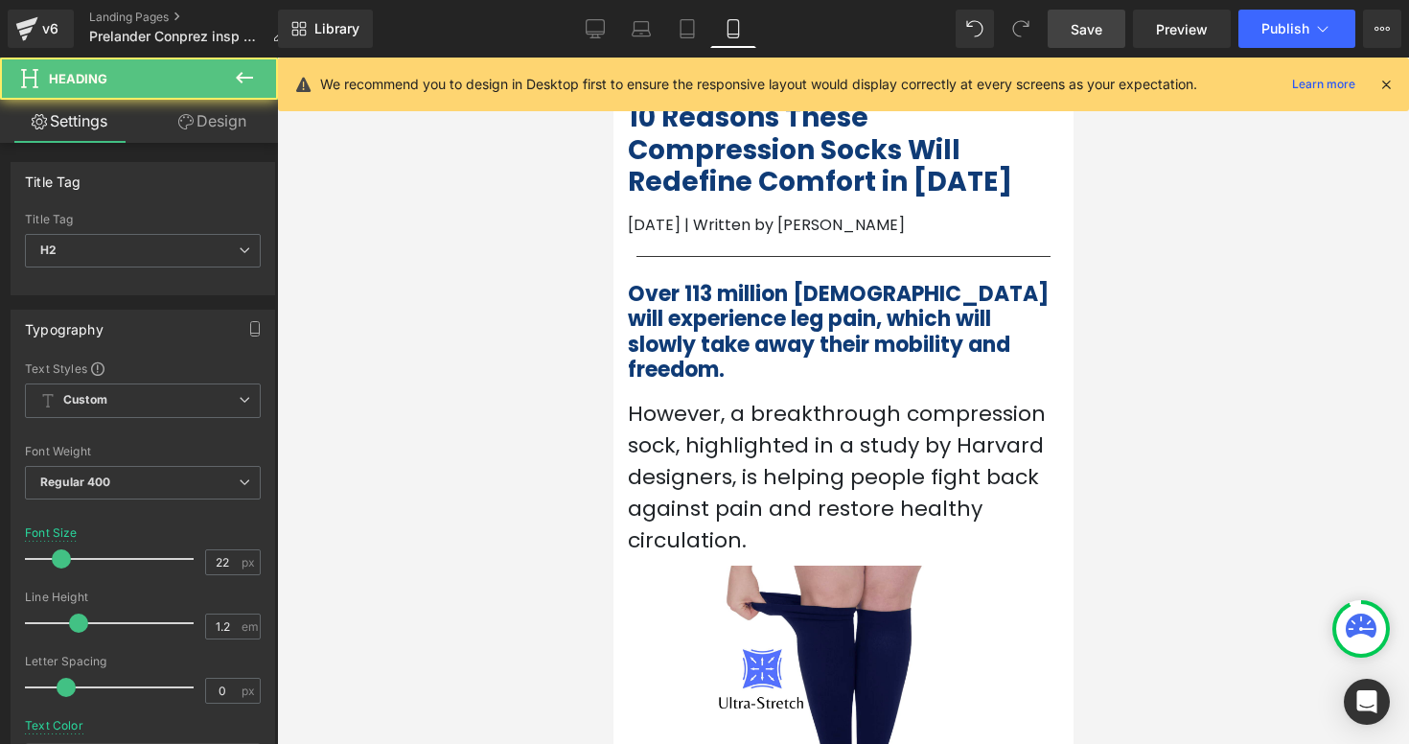
click at [1057, 347] on div "Over 113 million [DEMOGRAPHIC_DATA] will experience leg pain, which will slowly…" at bounding box center [842, 333] width 431 height 102
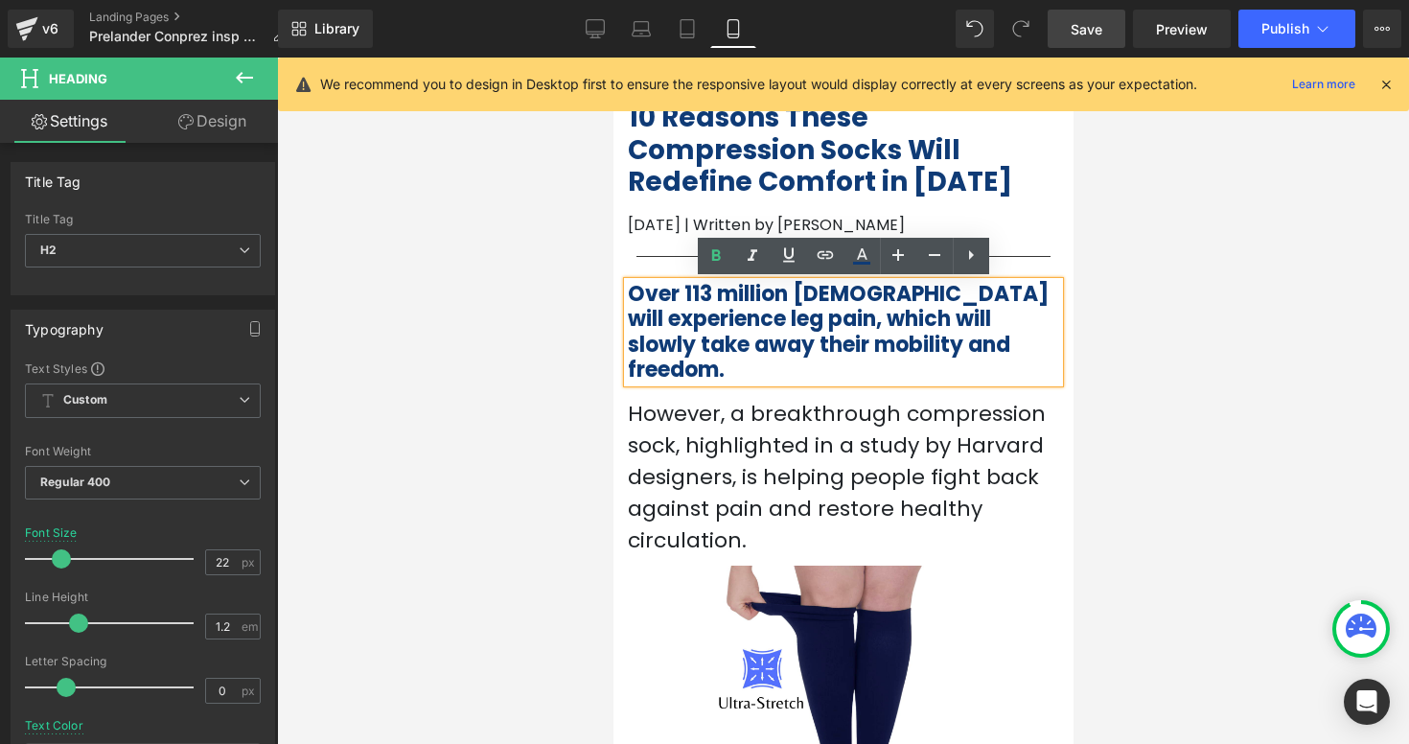
click at [1062, 397] on div "Over 113 million [DEMOGRAPHIC_DATA] will experience leg pain, which will slowly…" at bounding box center [842, 411] width 460 height 290
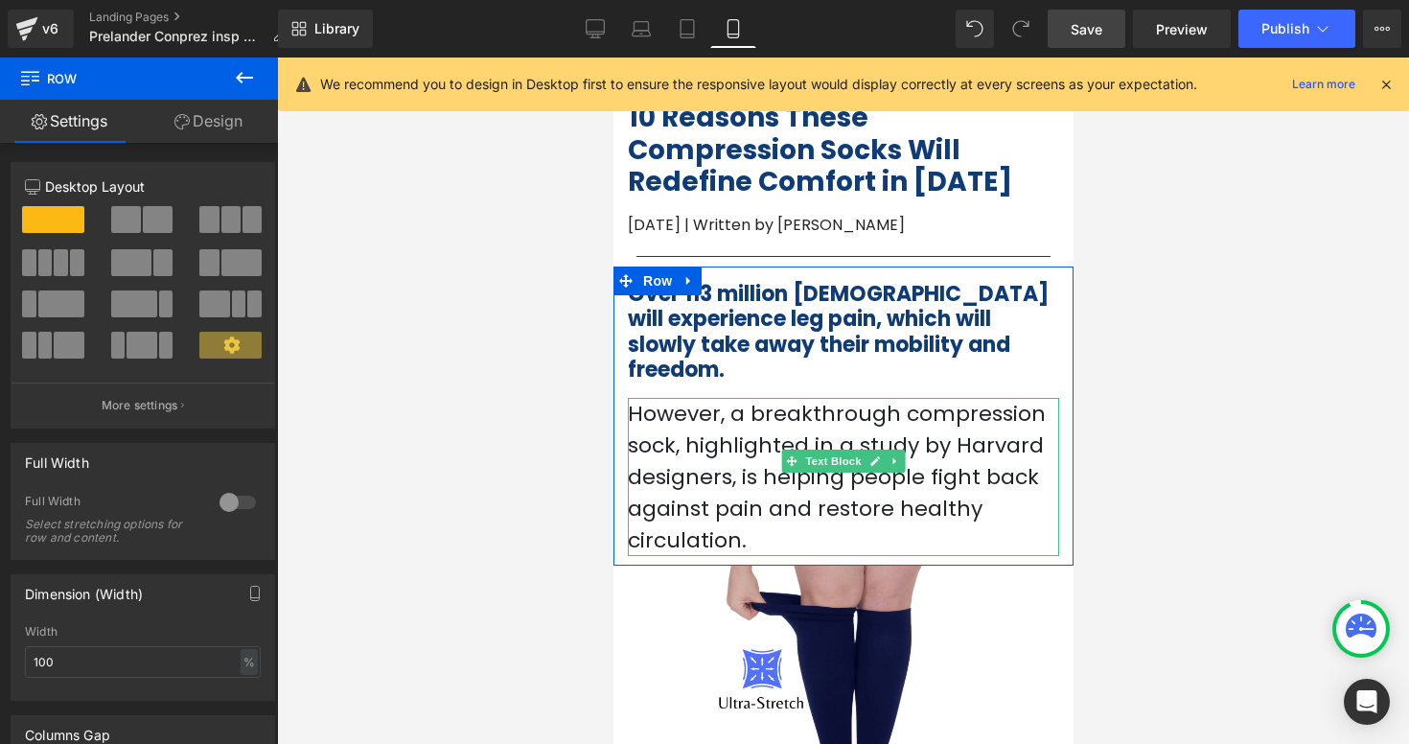
click at [1004, 401] on p "However, a breakthrough compression sock, highlighted in a study by Harvard des…" at bounding box center [842, 477] width 431 height 158
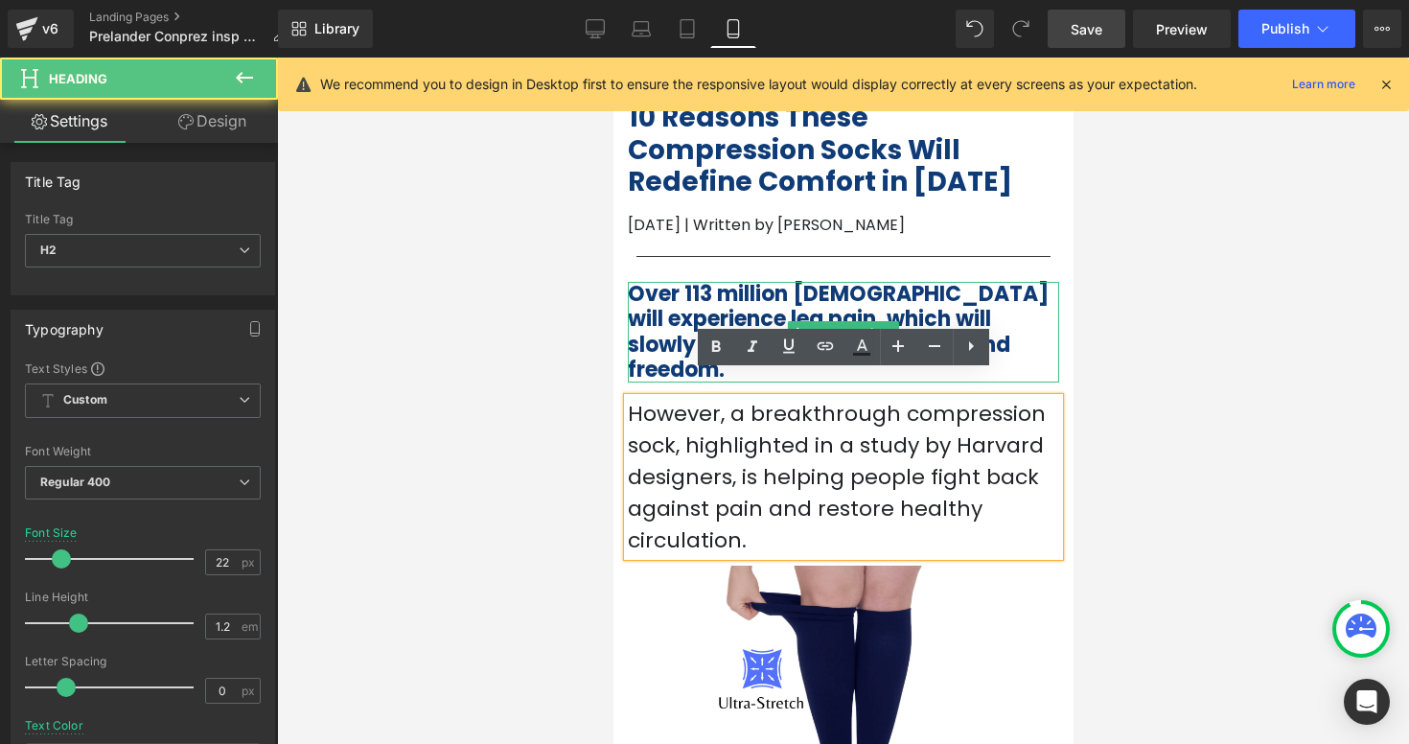
click at [1041, 349] on h2 "Over 113 million [DEMOGRAPHIC_DATA] will experience leg pain, which will slowly…" at bounding box center [842, 333] width 431 height 102
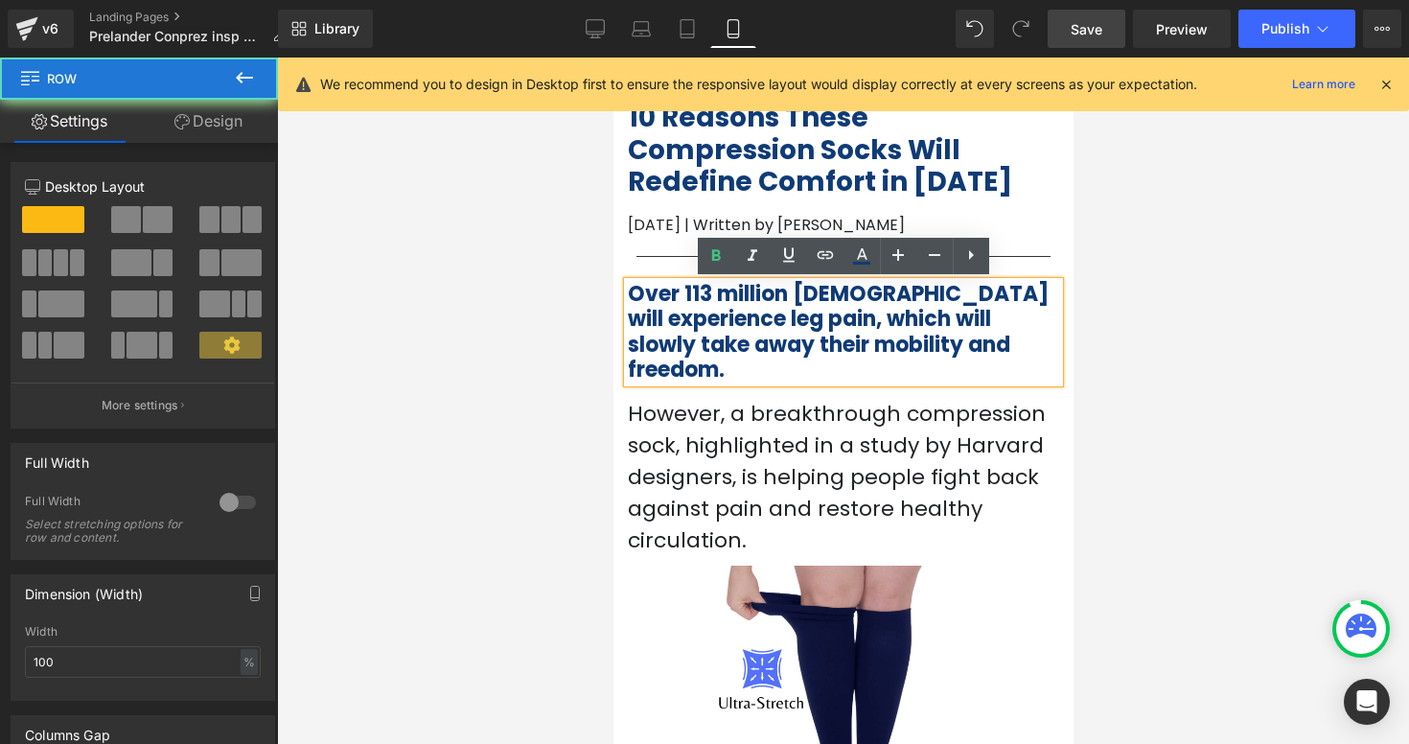
click at [1065, 375] on div "Over 113 million [DEMOGRAPHIC_DATA] will experience leg pain, which will slowly…" at bounding box center [842, 411] width 460 height 290
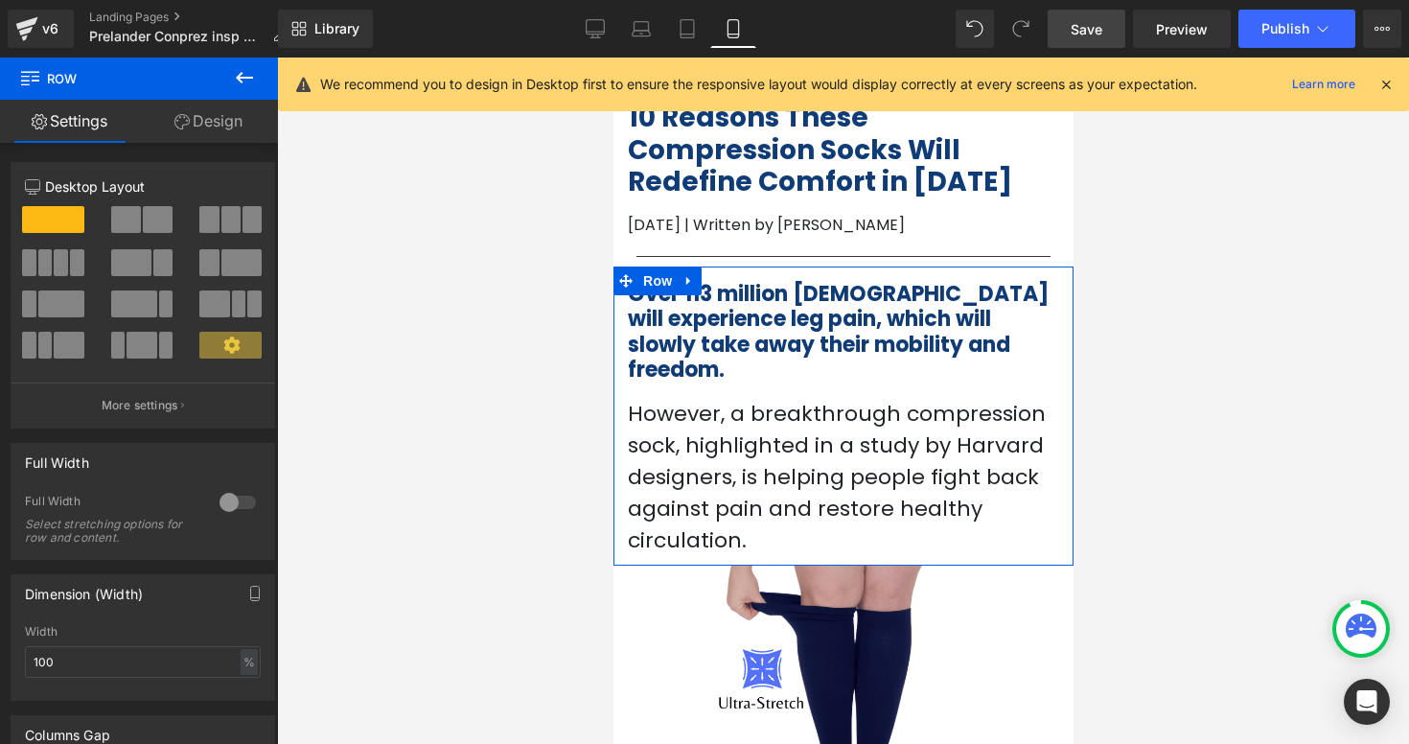
click at [626, 362] on div "Over 113 million [DEMOGRAPHIC_DATA] will experience leg pain, which will slowly…" at bounding box center [842, 411] width 460 height 290
click at [587, 534] on div "Row You are previewing how the will restyle your page. You can not edit Element…" at bounding box center [704, 388] width 1409 height 776
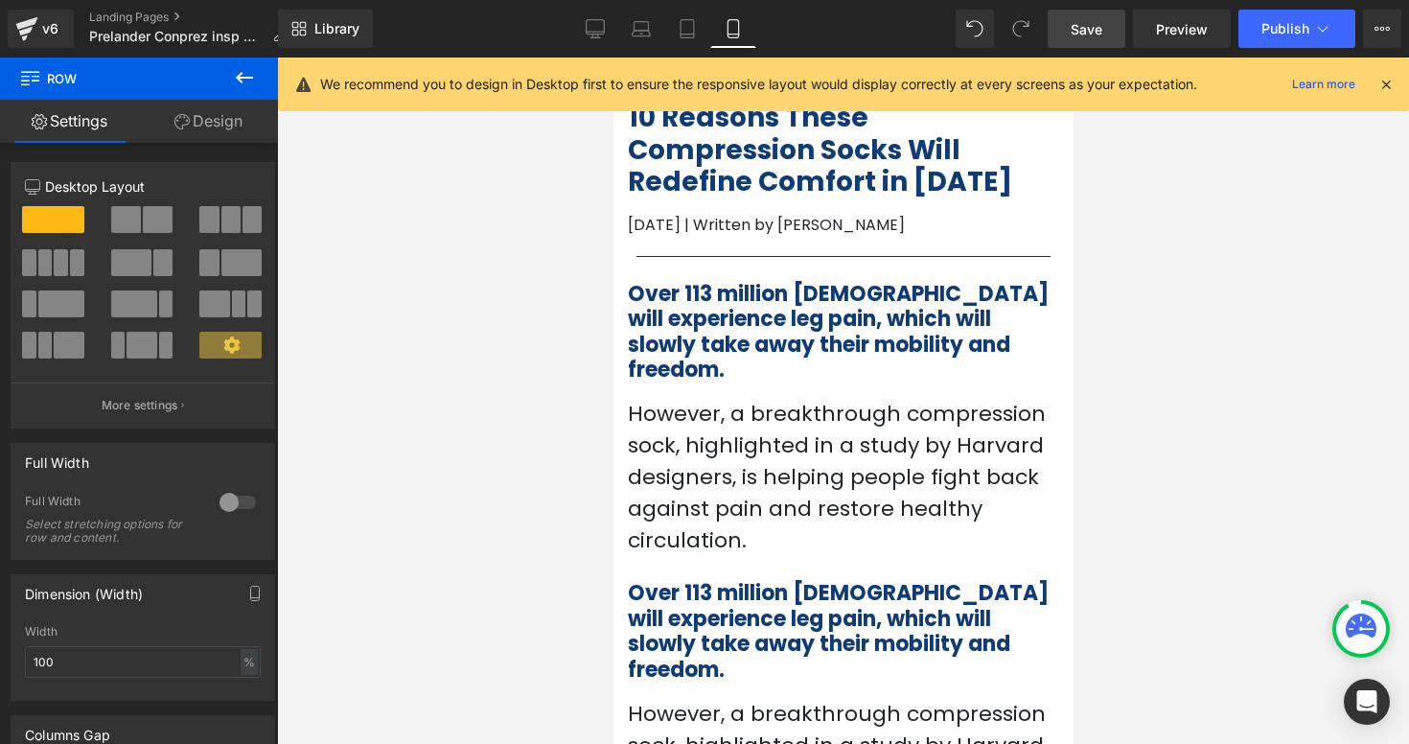
click at [761, 339] on span "Over 113 million [DEMOGRAPHIC_DATA] will experience leg pain, which will slowly…" at bounding box center [837, 331] width 421 height 105
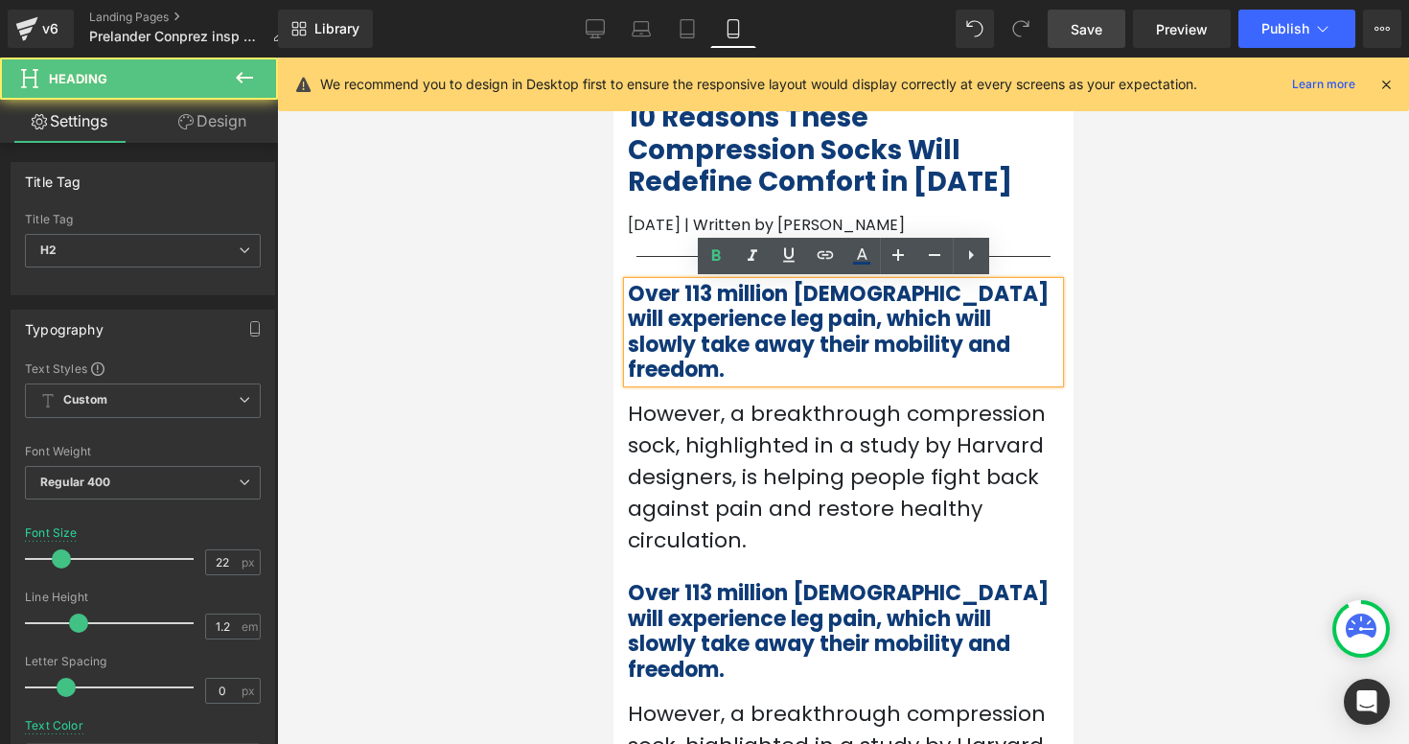
click at [722, 414] on p "However, a breakthrough compression sock, highlighted in a study by Harvard des…" at bounding box center [842, 477] width 431 height 158
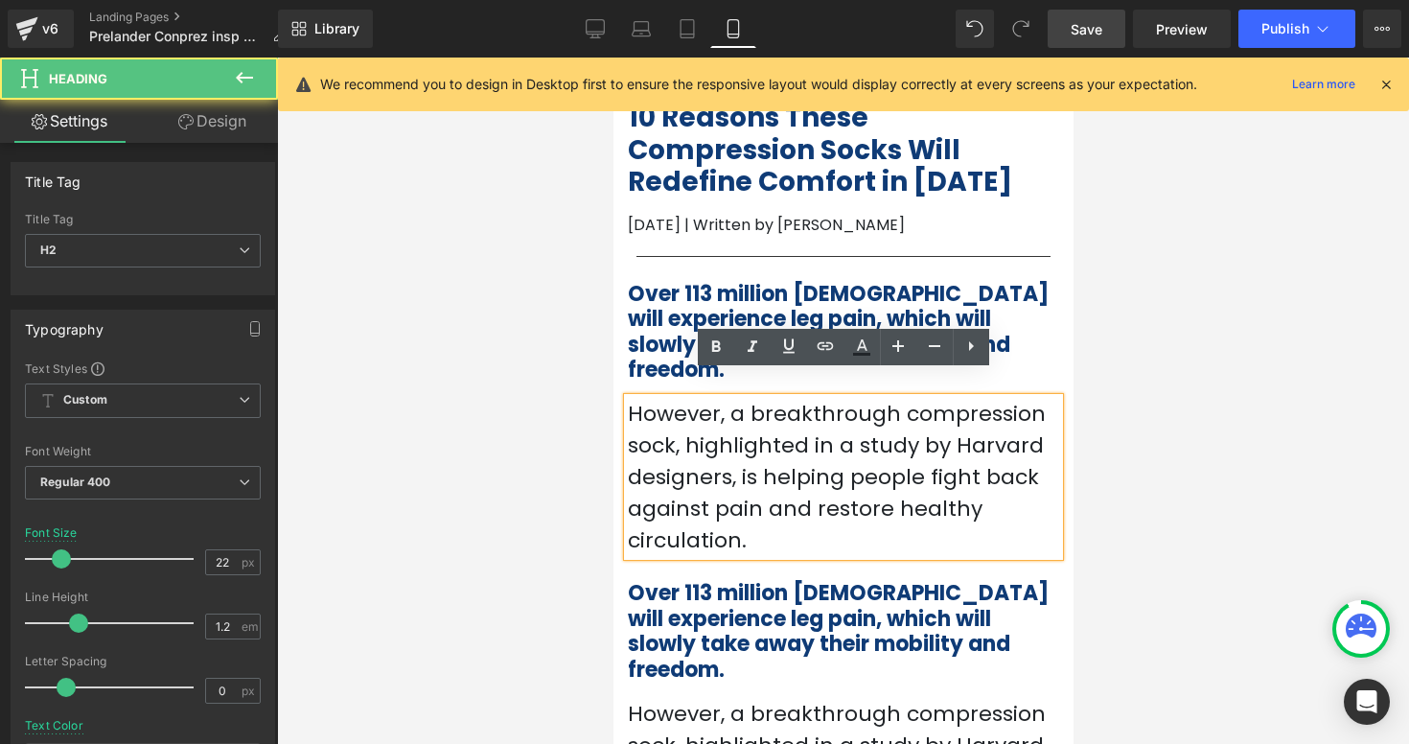
click at [698, 325] on span "Over 113 million [DEMOGRAPHIC_DATA] will experience leg pain, which will slowly…" at bounding box center [837, 331] width 421 height 105
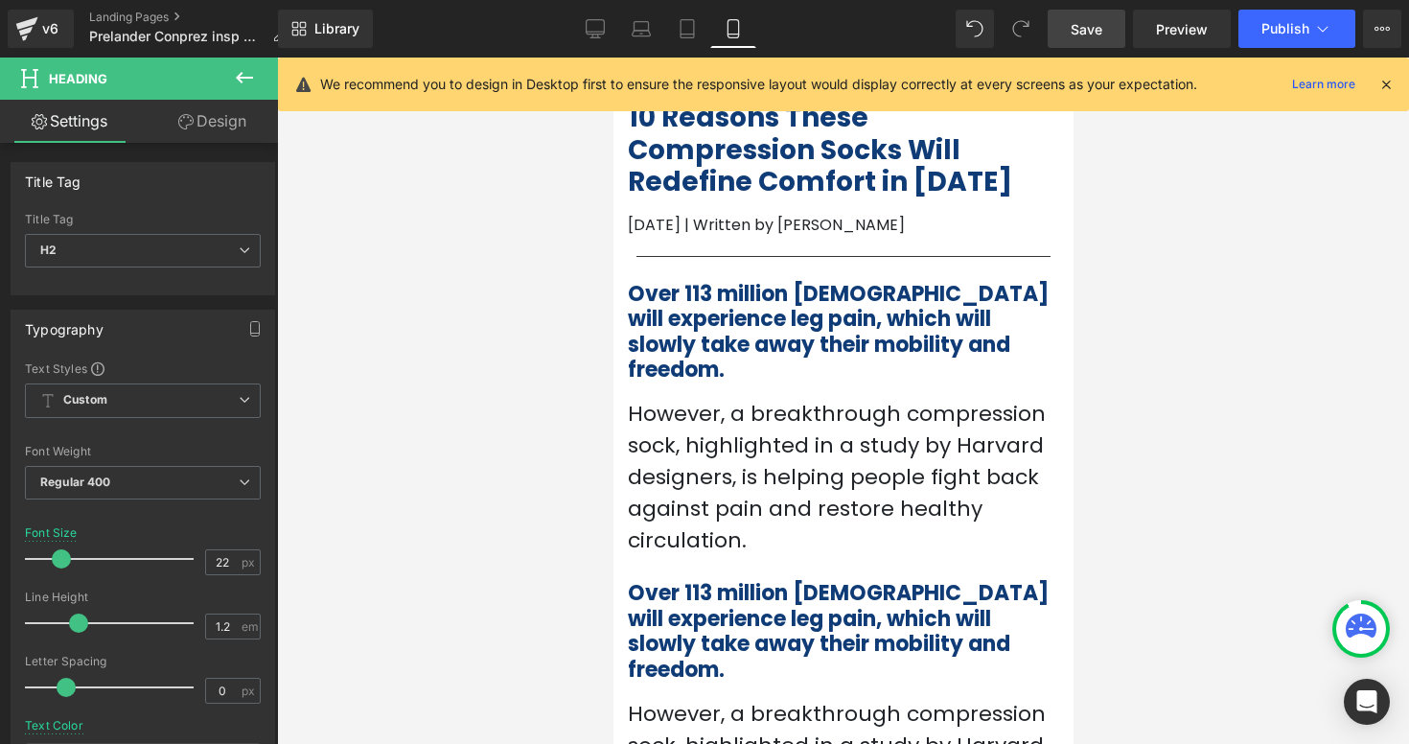
click at [224, 133] on link "Design" at bounding box center [212, 121] width 139 height 43
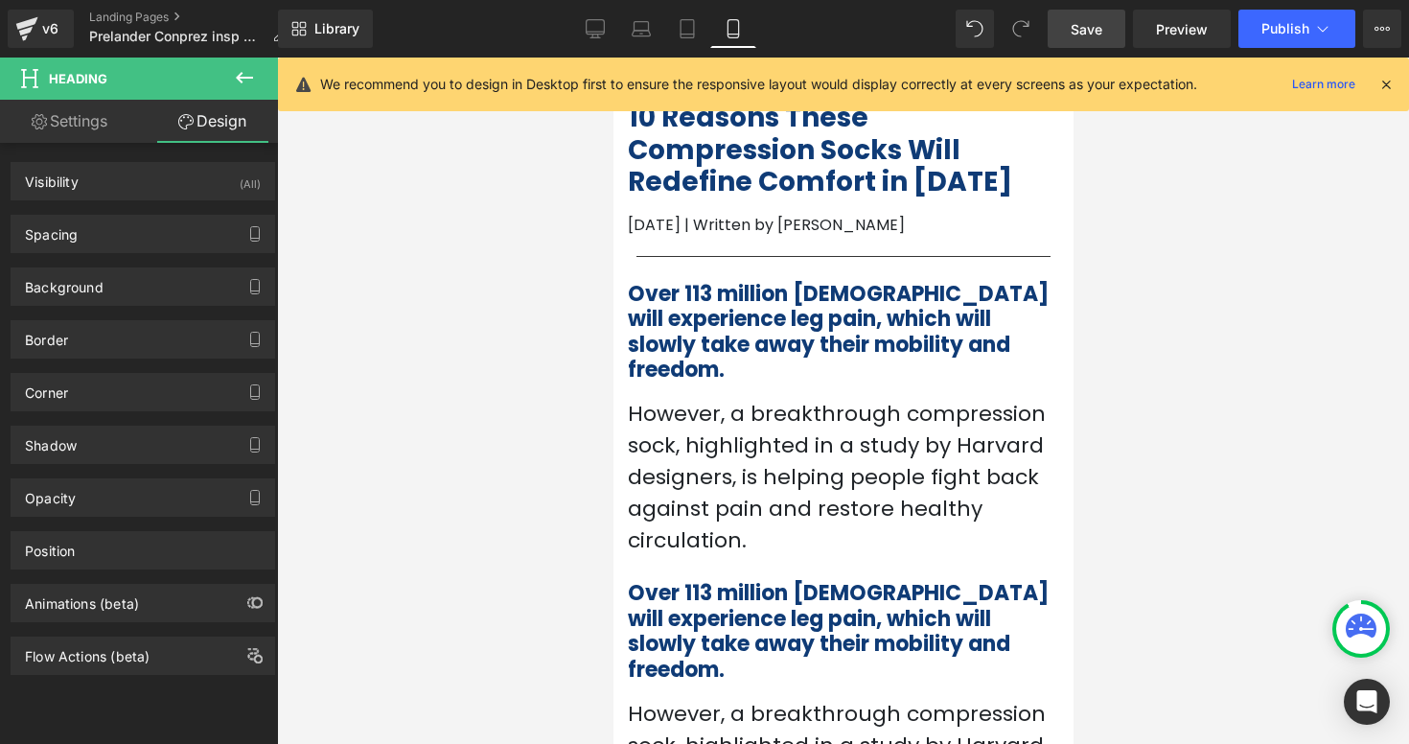
click at [100, 126] on link "Settings" at bounding box center [69, 121] width 139 height 43
type input "100"
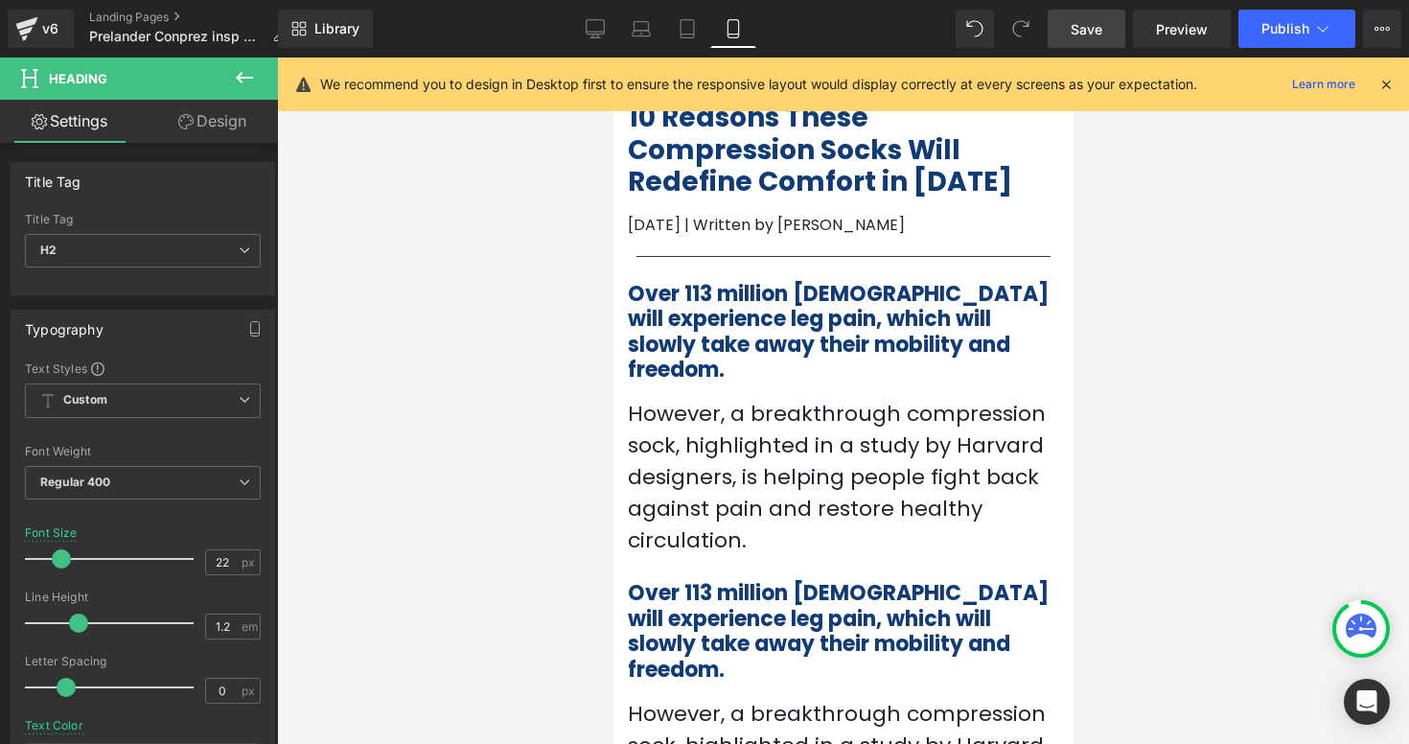
click at [246, 87] on icon at bounding box center [244, 77] width 23 height 23
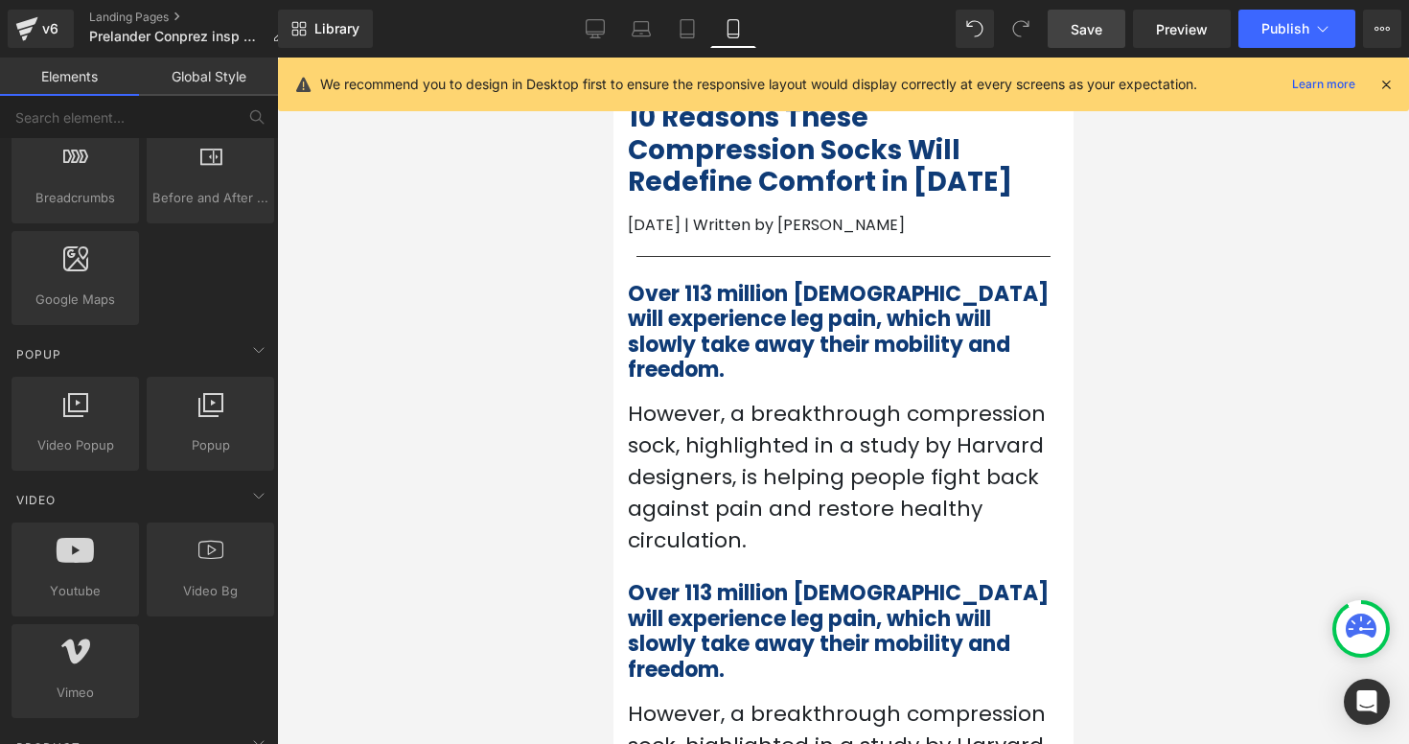
scroll to position [1090, 0]
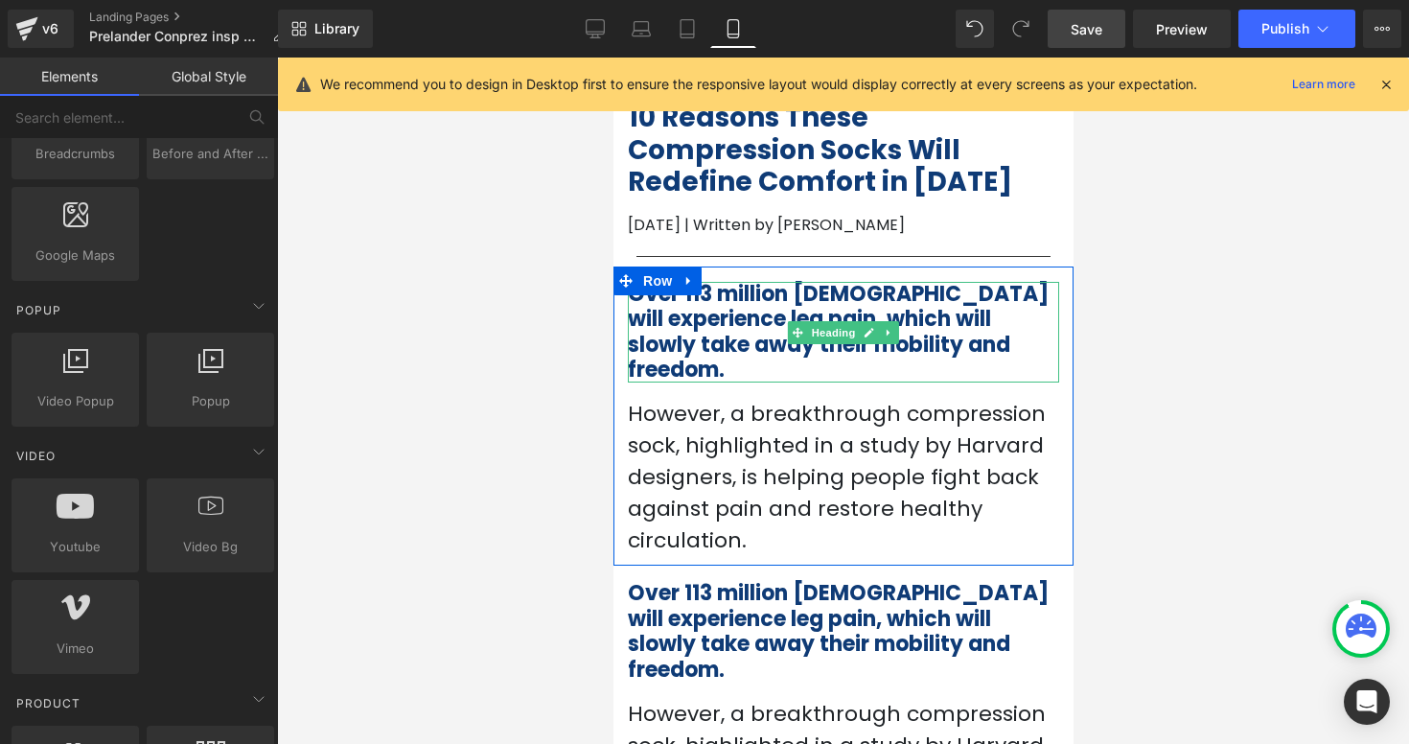
click at [681, 333] on span "Over 113 million [DEMOGRAPHIC_DATA] will experience leg pain, which will slowly…" at bounding box center [837, 331] width 421 height 105
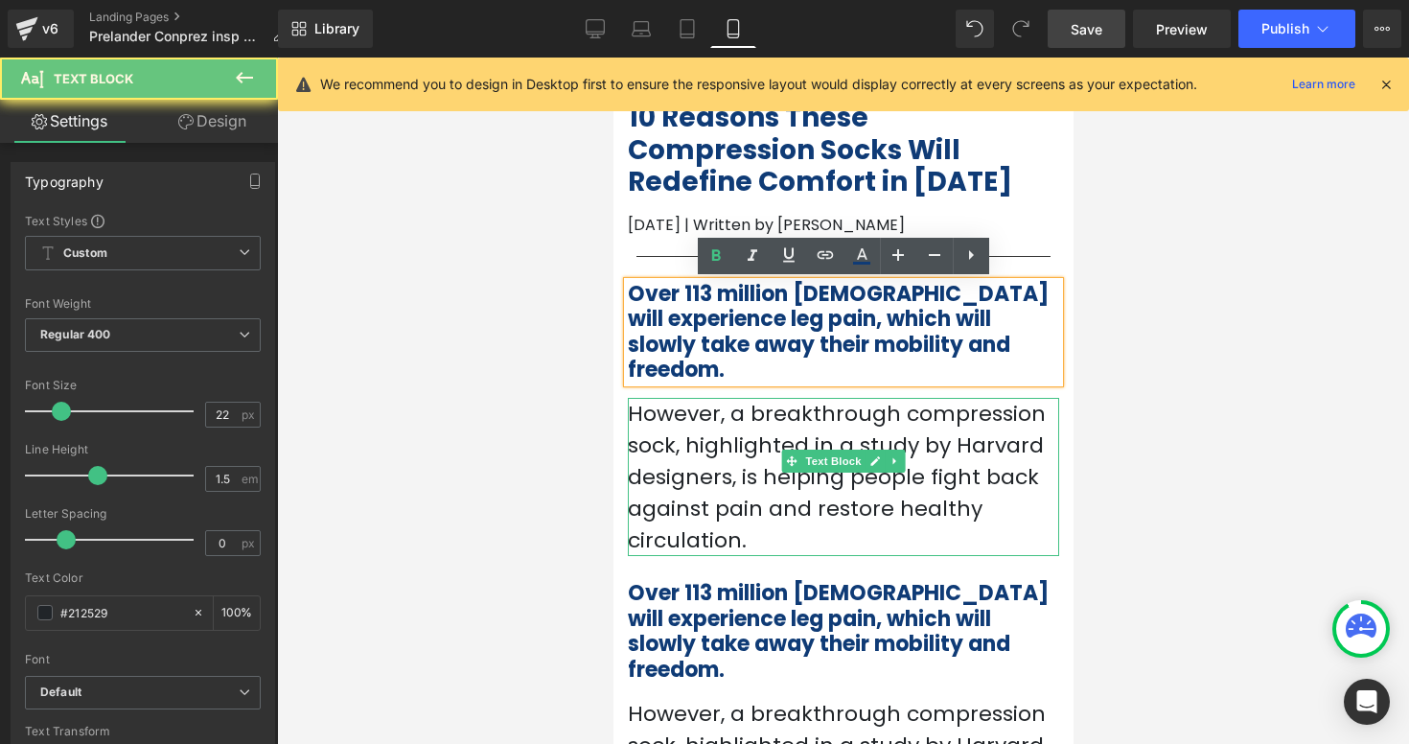
click at [665, 398] on p "However, a breakthrough compression sock, highlighted in a study by Harvard des…" at bounding box center [842, 477] width 431 height 158
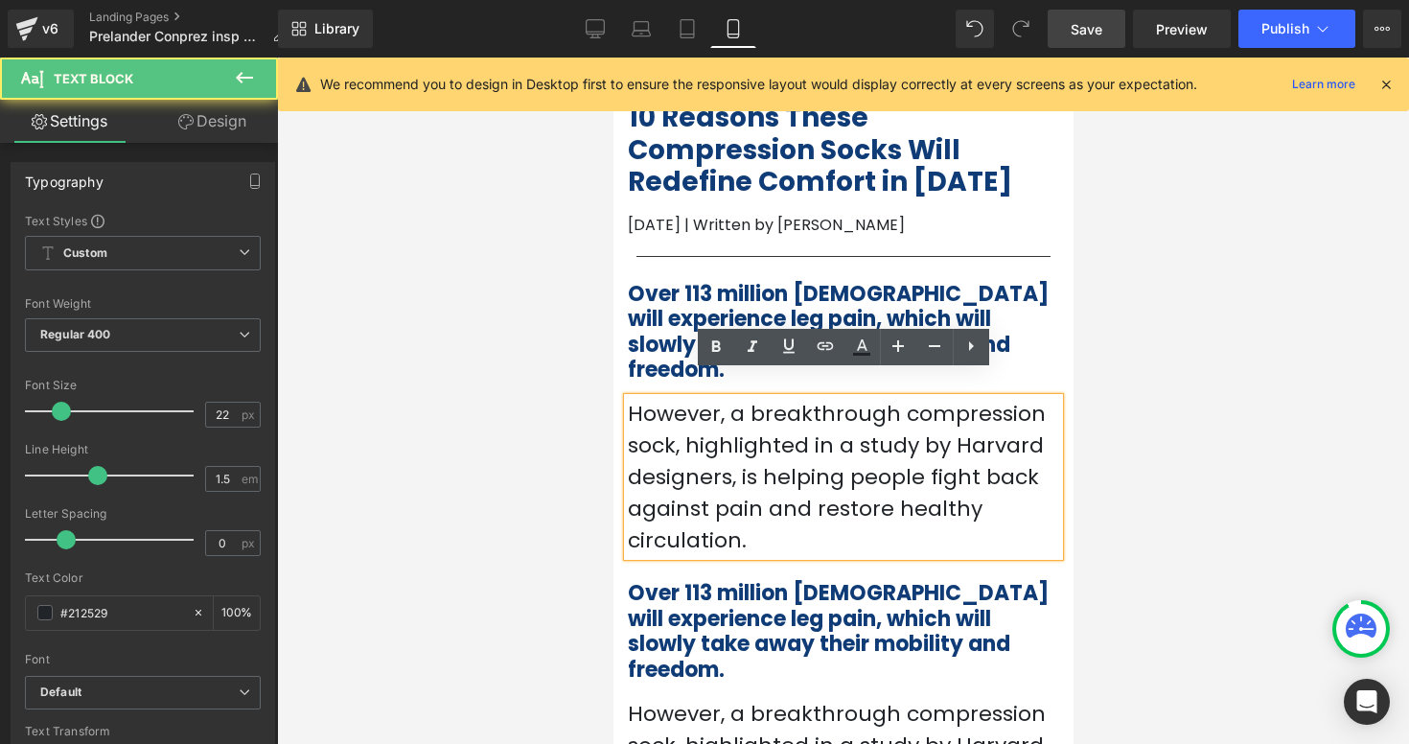
click at [648, 398] on div "However, a breakthrough compression sock, highlighted in a study by Harvard des…" at bounding box center [842, 477] width 431 height 158
click at [648, 340] on span "Over 113 million [DEMOGRAPHIC_DATA] will experience leg pain, which will slowly…" at bounding box center [837, 331] width 421 height 105
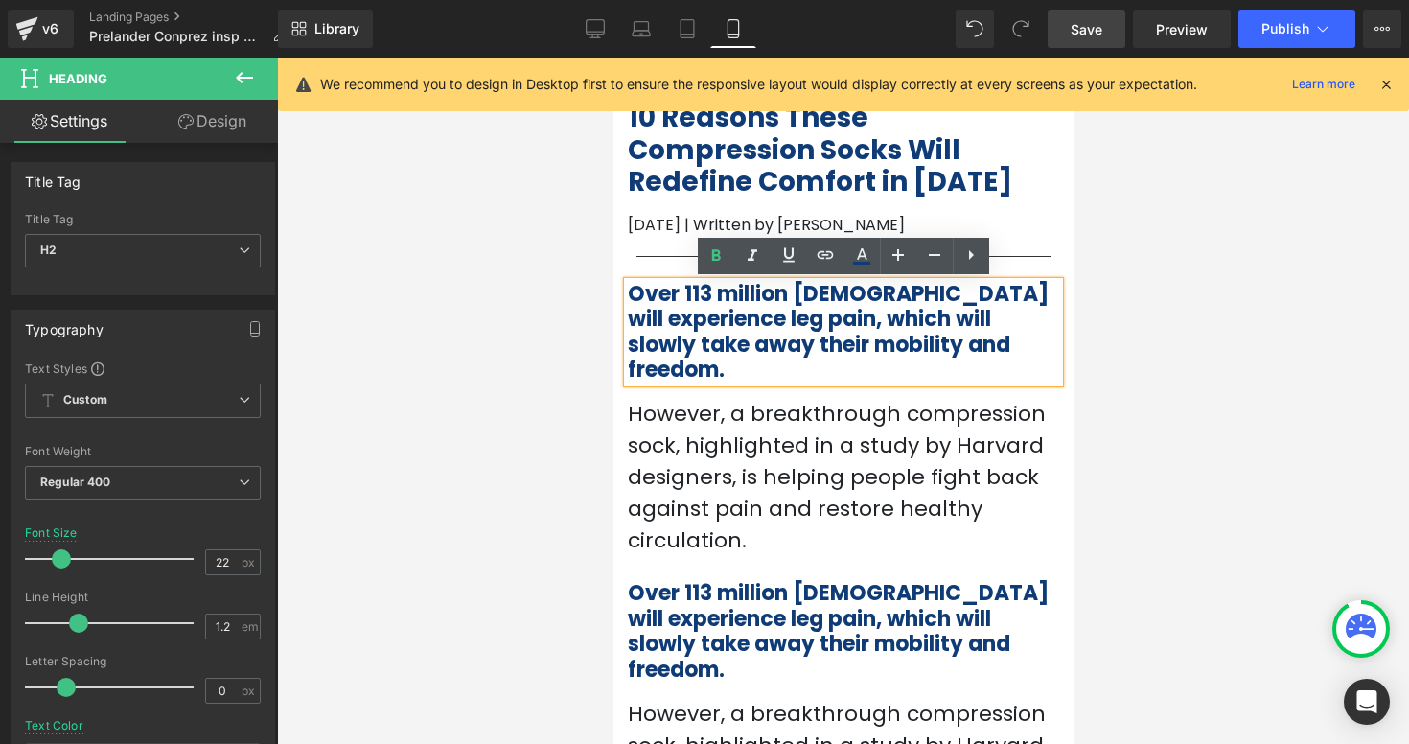
click at [655, 282] on div "Over 113 million [DEMOGRAPHIC_DATA] will experience leg pain, which will slowly…" at bounding box center [842, 333] width 431 height 102
click at [224, 120] on link "Design" at bounding box center [212, 121] width 139 height 43
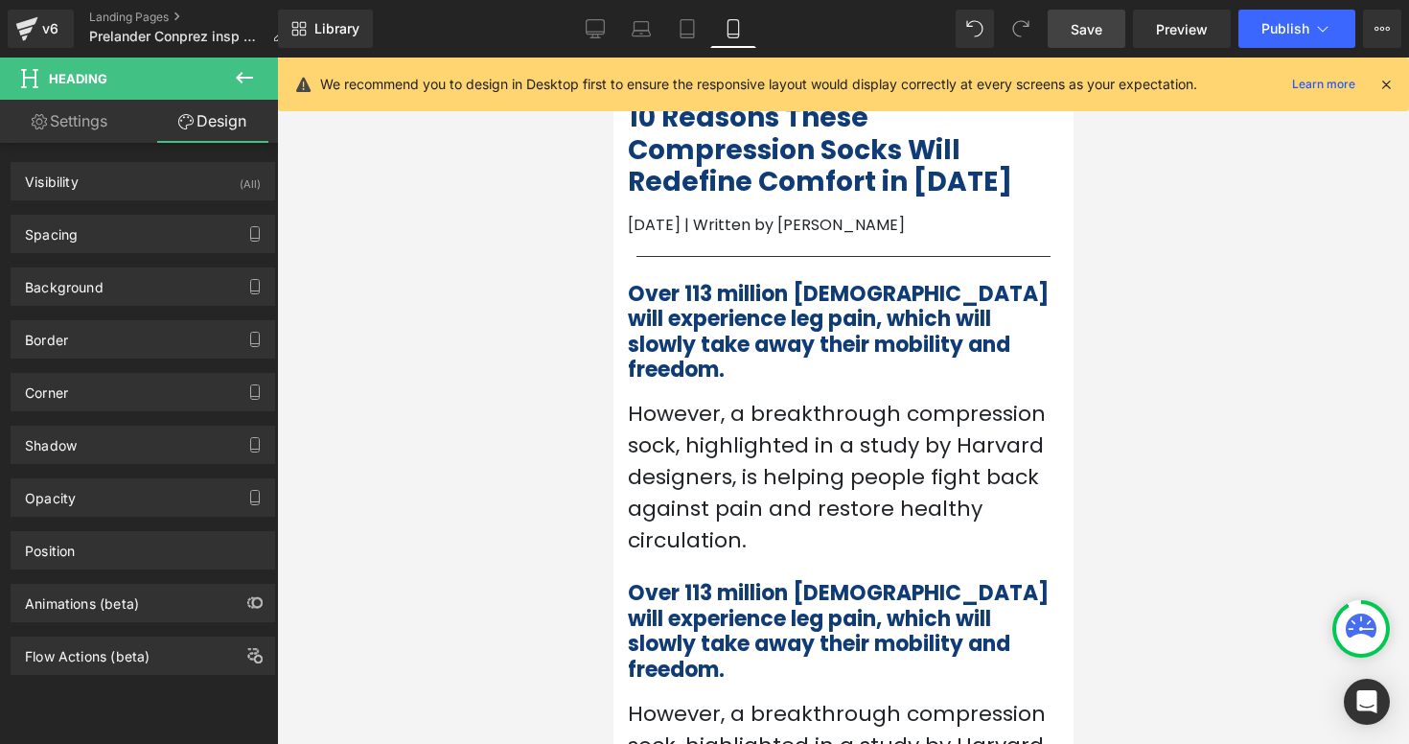
click at [203, 73] on span "Heading" at bounding box center [115, 79] width 192 height 42
click at [235, 79] on icon at bounding box center [244, 77] width 23 height 23
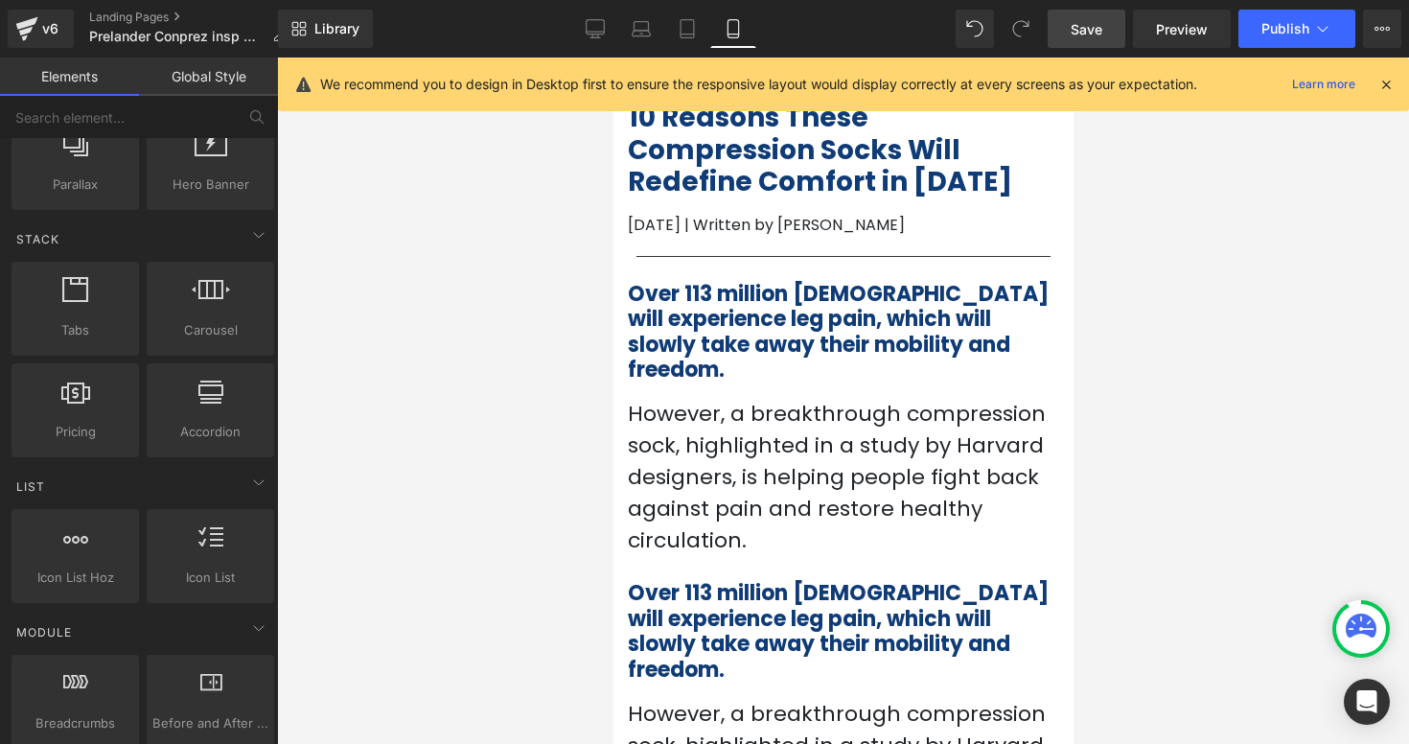
scroll to position [523, 0]
click at [208, 296] on icon at bounding box center [211, 286] width 38 height 25
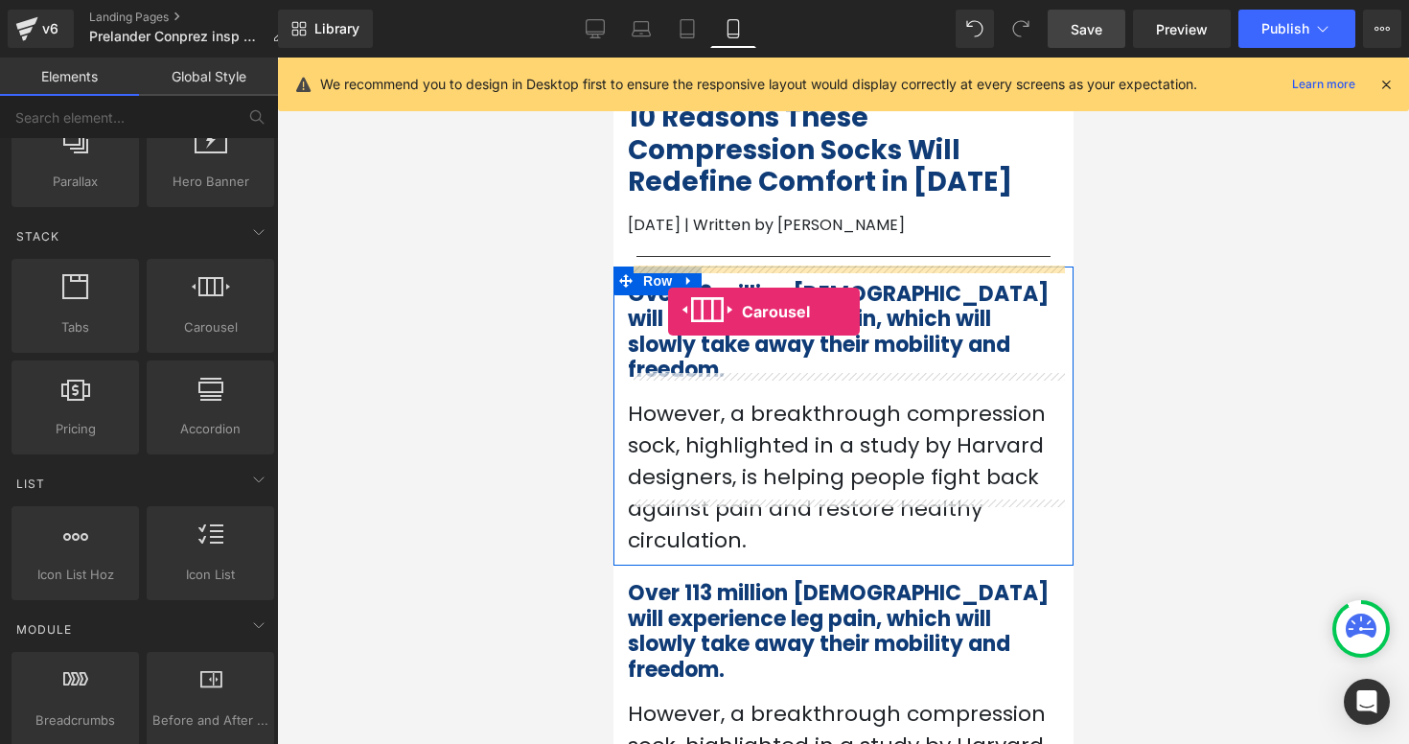
drag, startPoint x: 820, startPoint y: 354, endPoint x: 667, endPoint y: 311, distance: 159.0
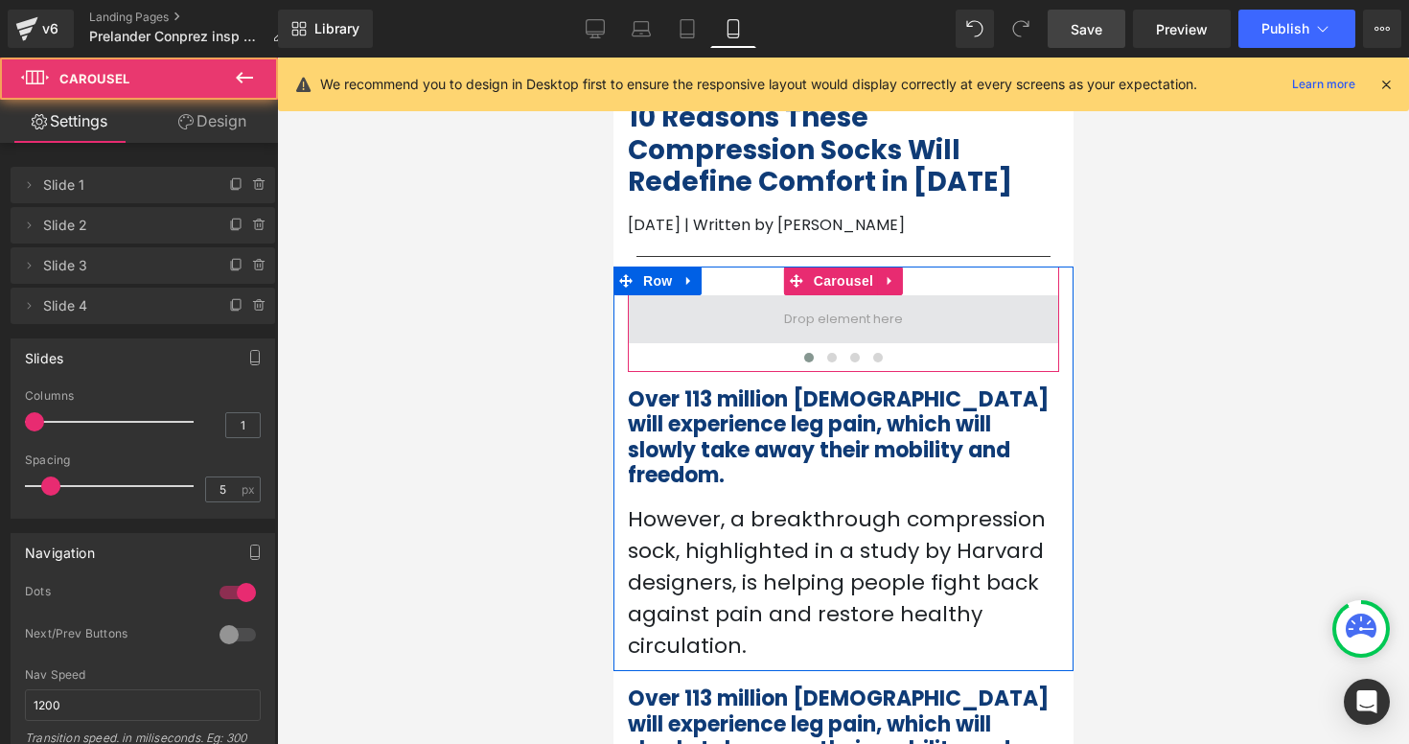
click at [829, 337] on span at bounding box center [842, 319] width 431 height 48
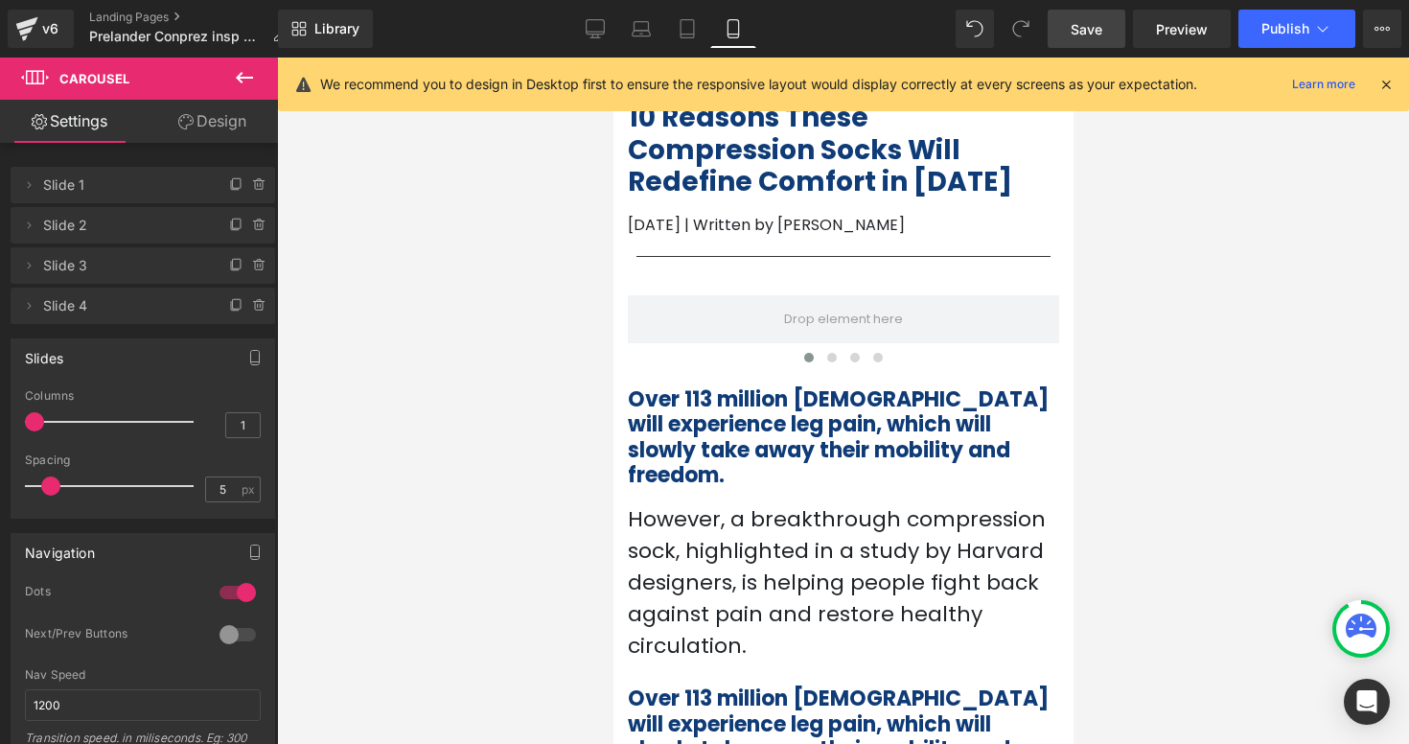
click at [248, 67] on icon at bounding box center [244, 77] width 23 height 23
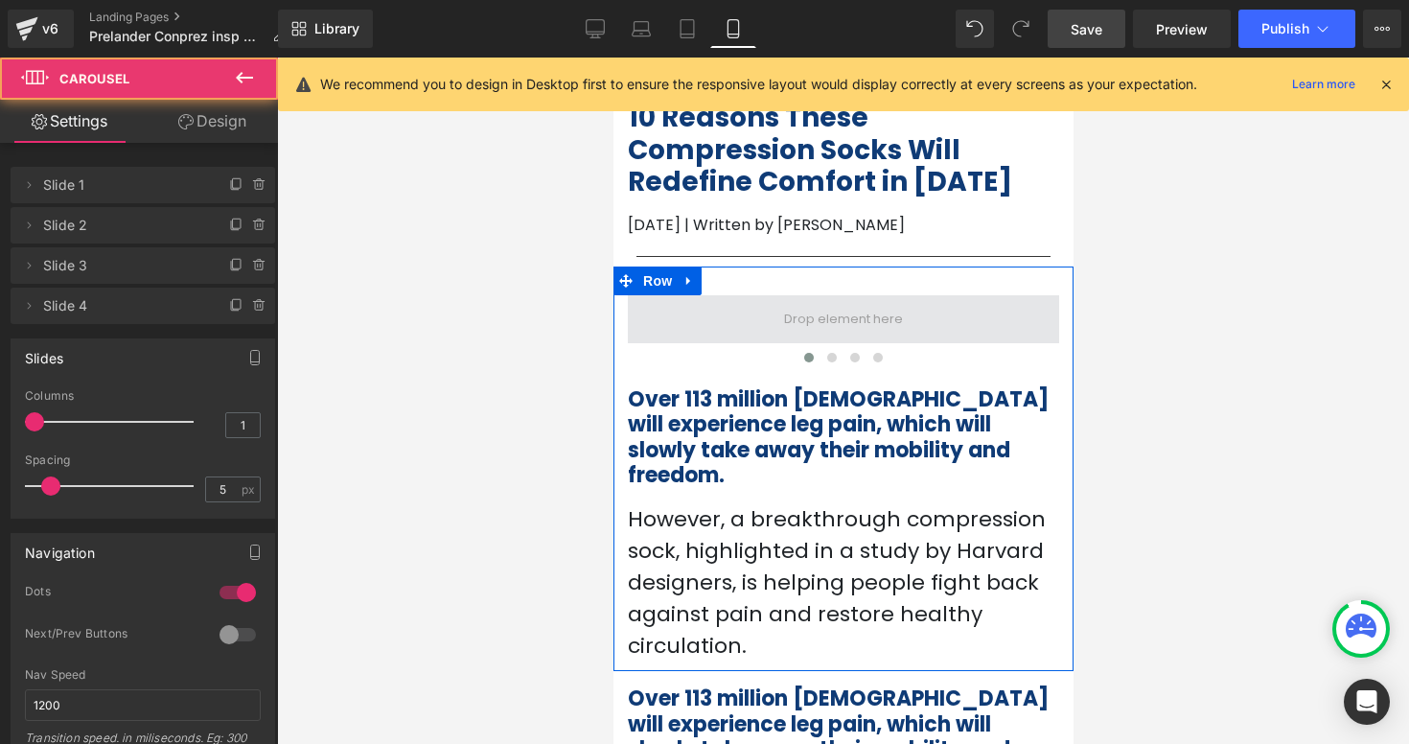
click at [733, 295] on span at bounding box center [842, 319] width 431 height 48
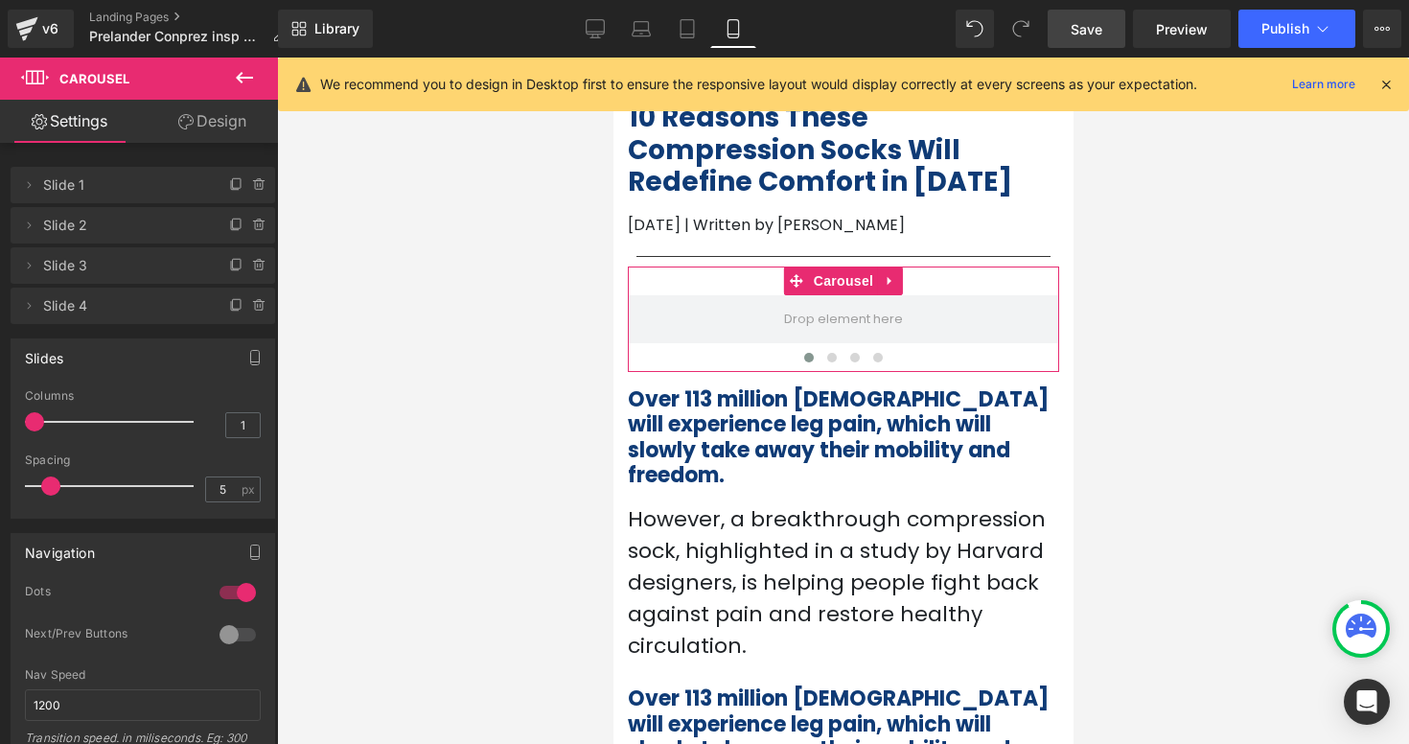
click at [200, 115] on link "Design" at bounding box center [212, 121] width 139 height 43
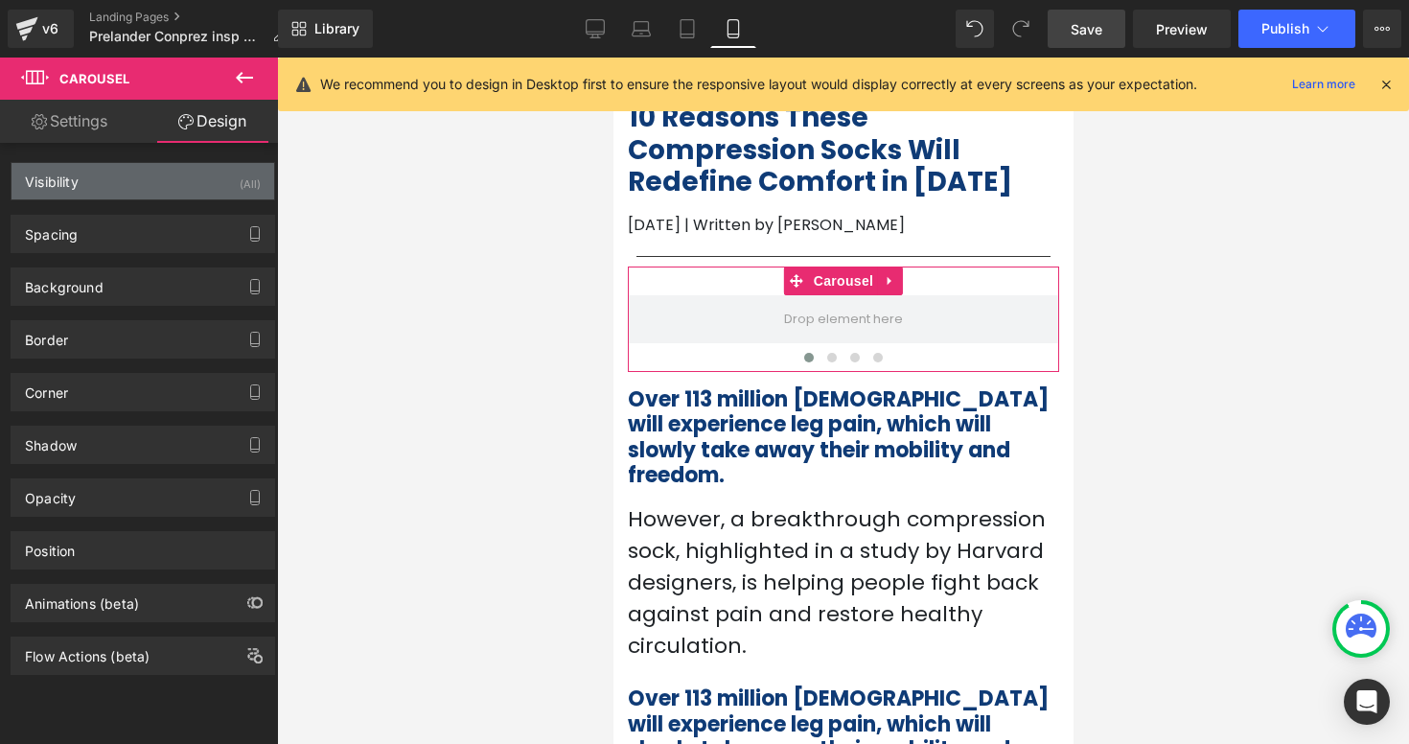
click at [190, 182] on div "Visibility (All)" at bounding box center [143, 181] width 263 height 36
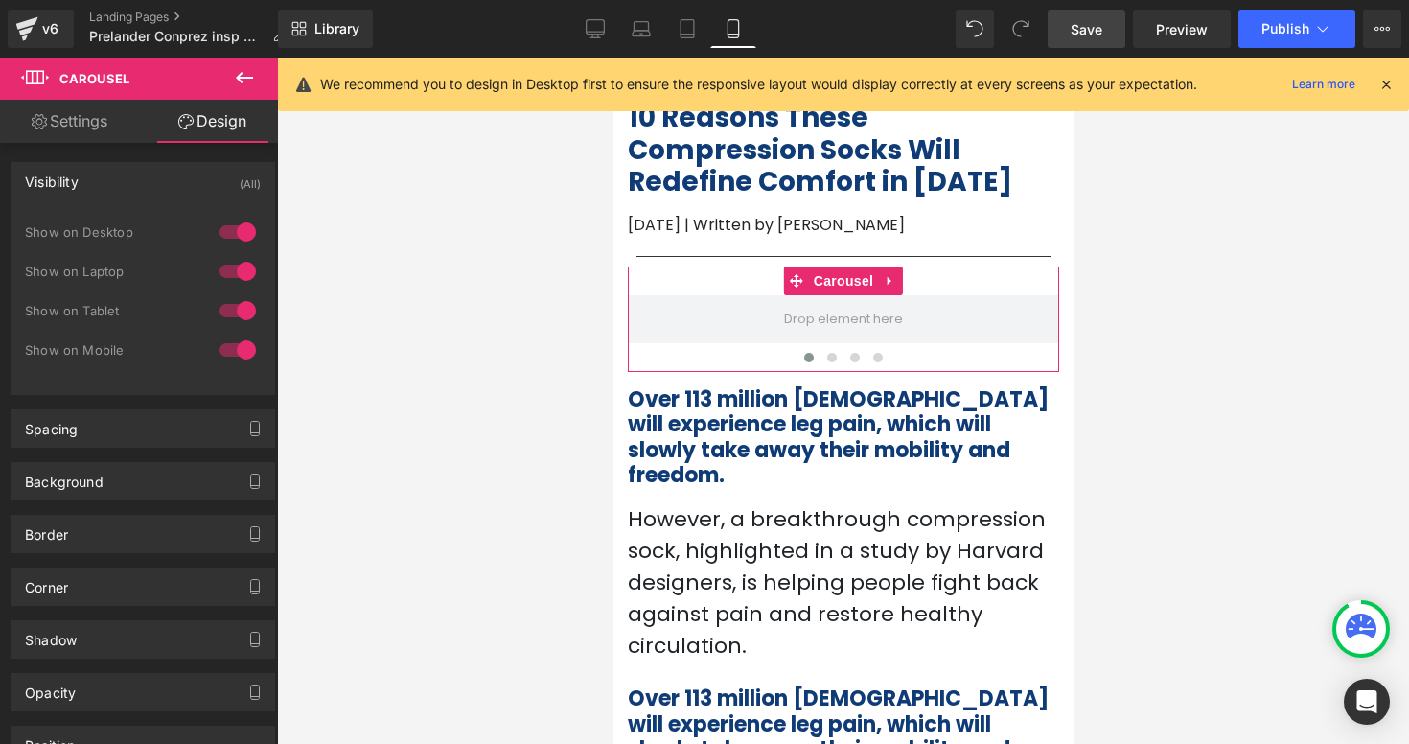
click at [240, 238] on div at bounding box center [238, 232] width 46 height 31
click at [235, 264] on div at bounding box center [238, 271] width 46 height 31
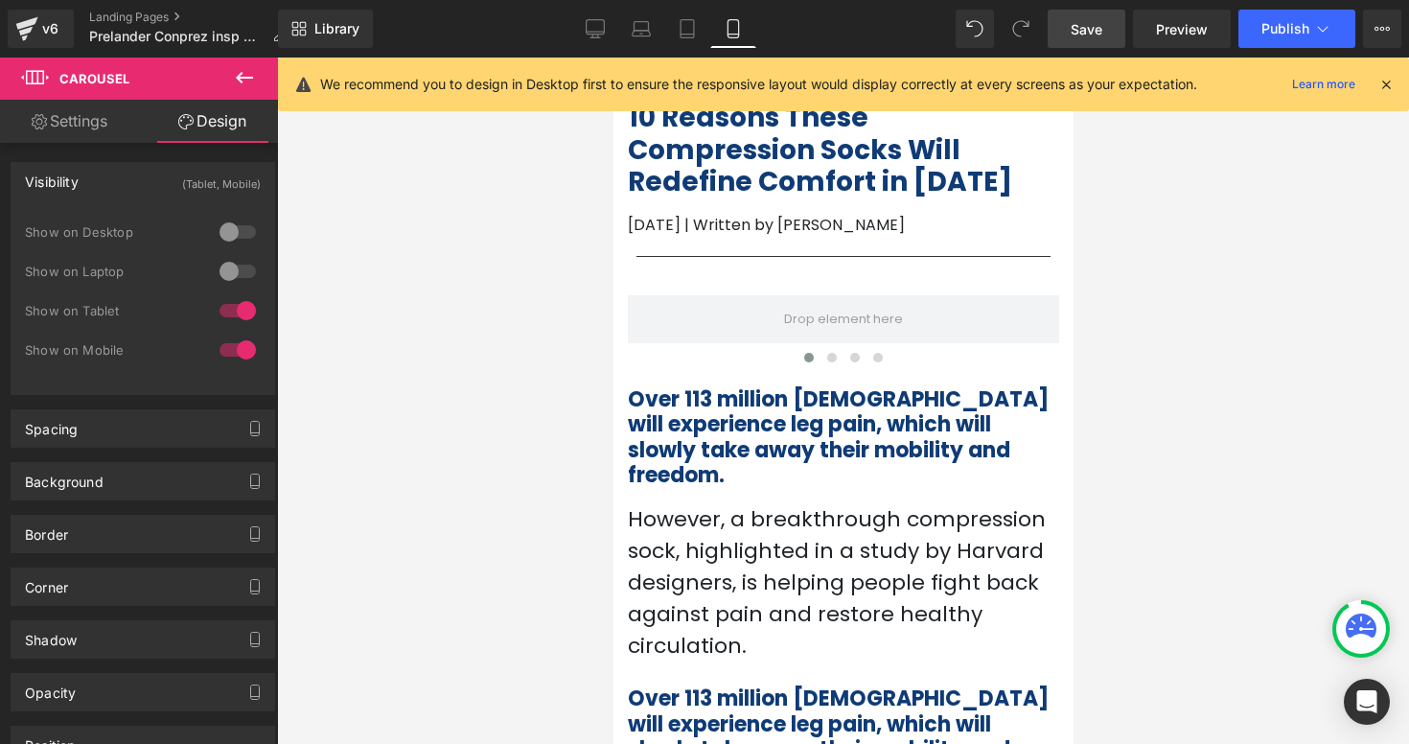
click at [483, 325] on div at bounding box center [843, 401] width 1132 height 686
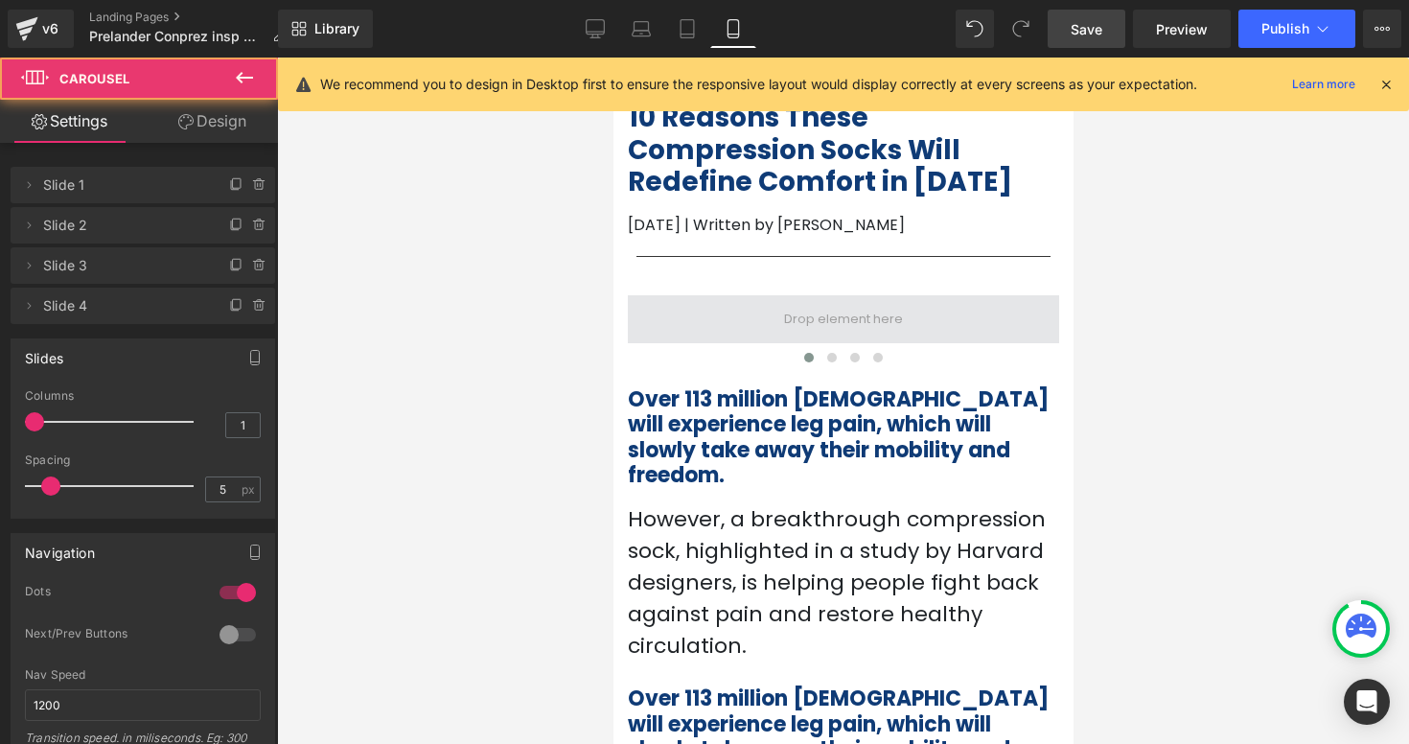
click at [760, 322] on span at bounding box center [842, 319] width 431 height 48
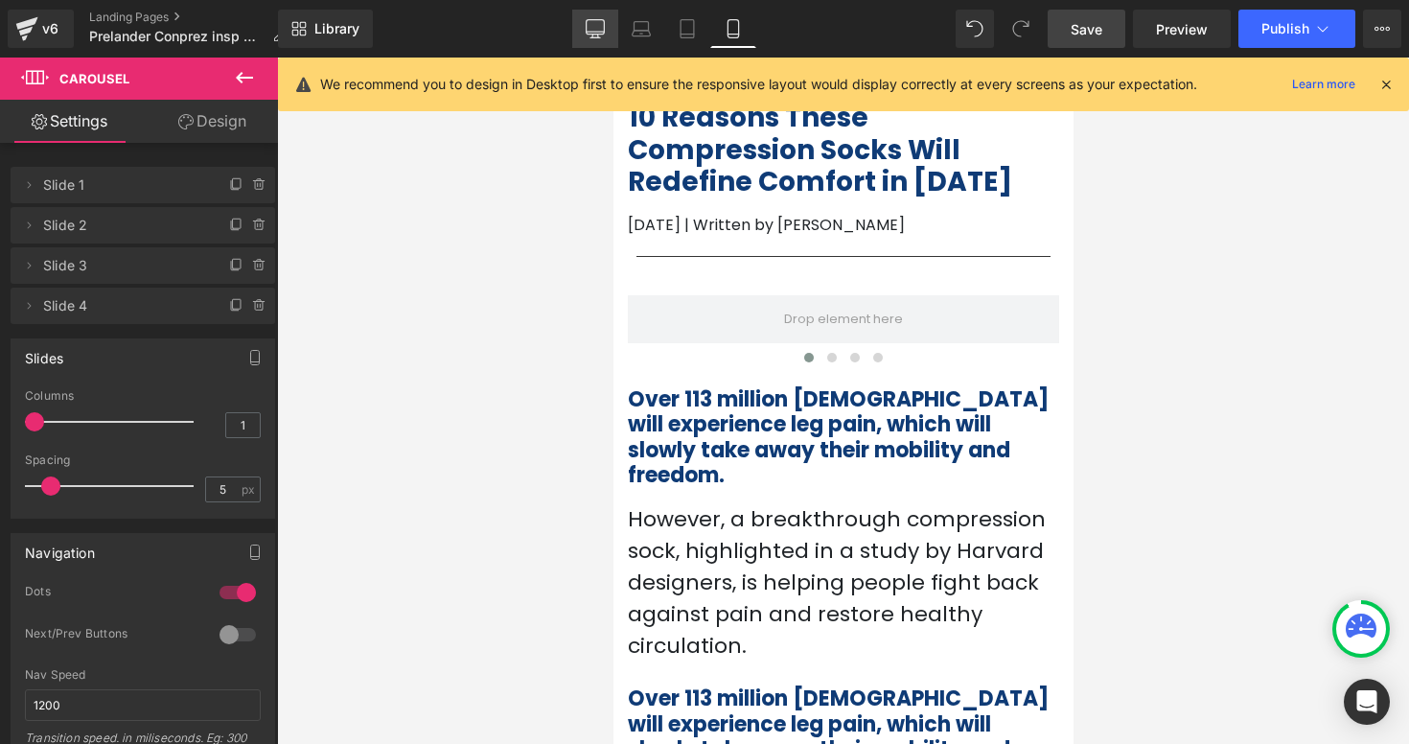
click at [606, 24] on link "Desktop" at bounding box center [595, 29] width 46 height 38
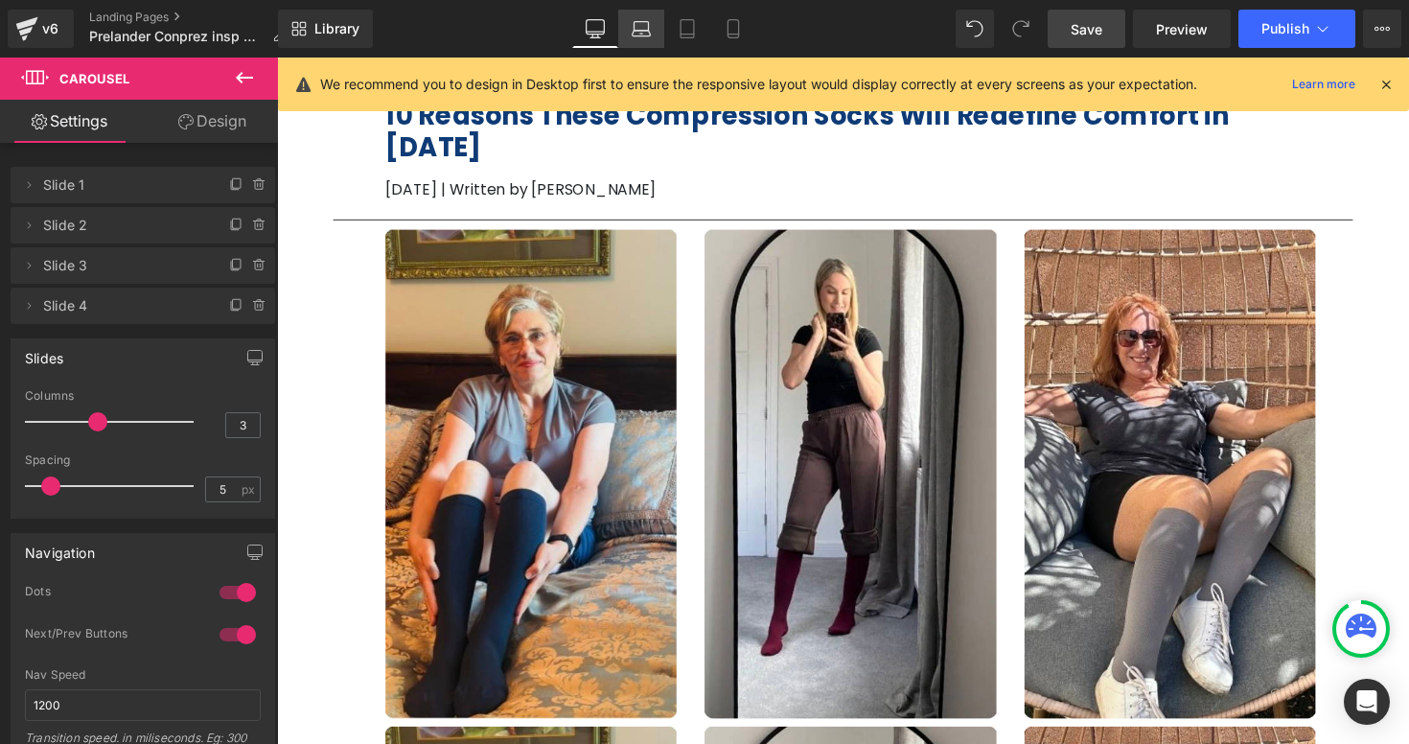
click at [646, 22] on icon at bounding box center [641, 26] width 14 height 9
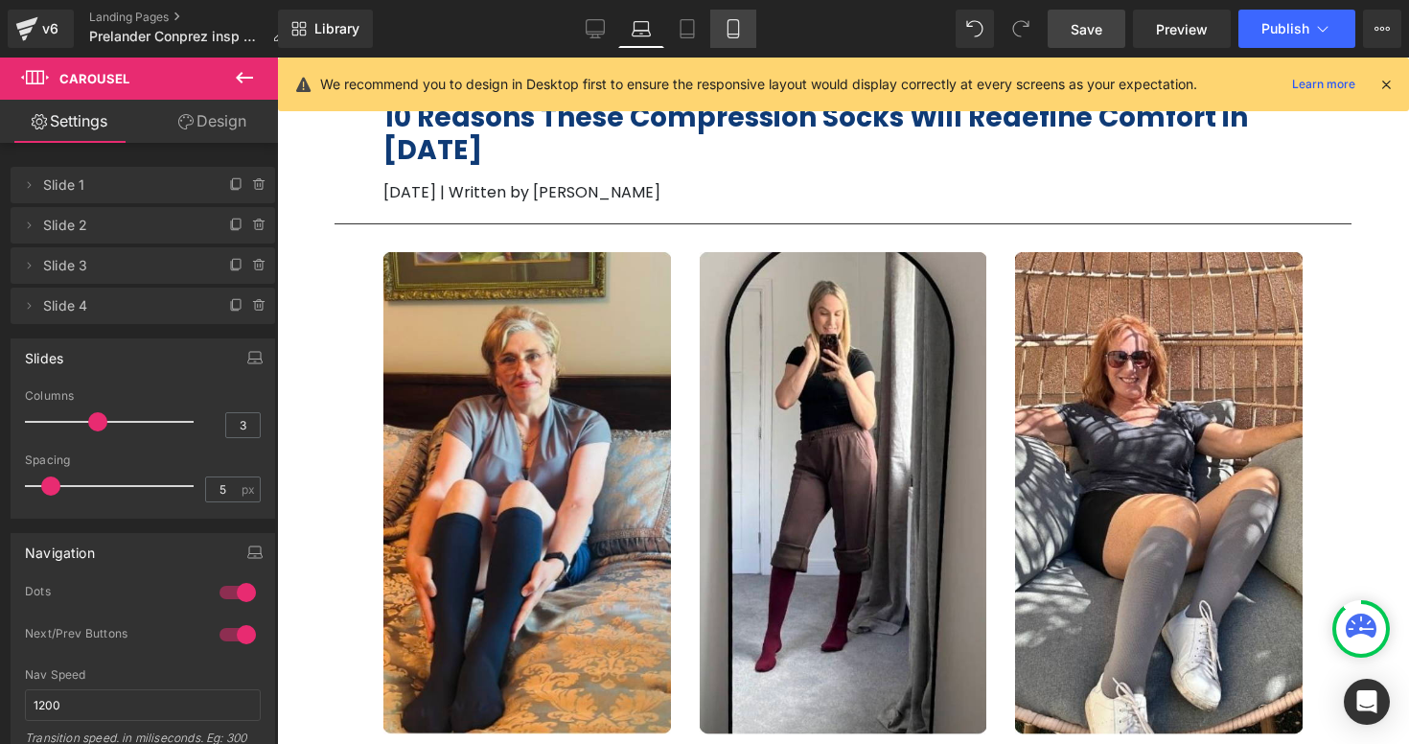
click at [714, 35] on link "Mobile" at bounding box center [733, 29] width 46 height 38
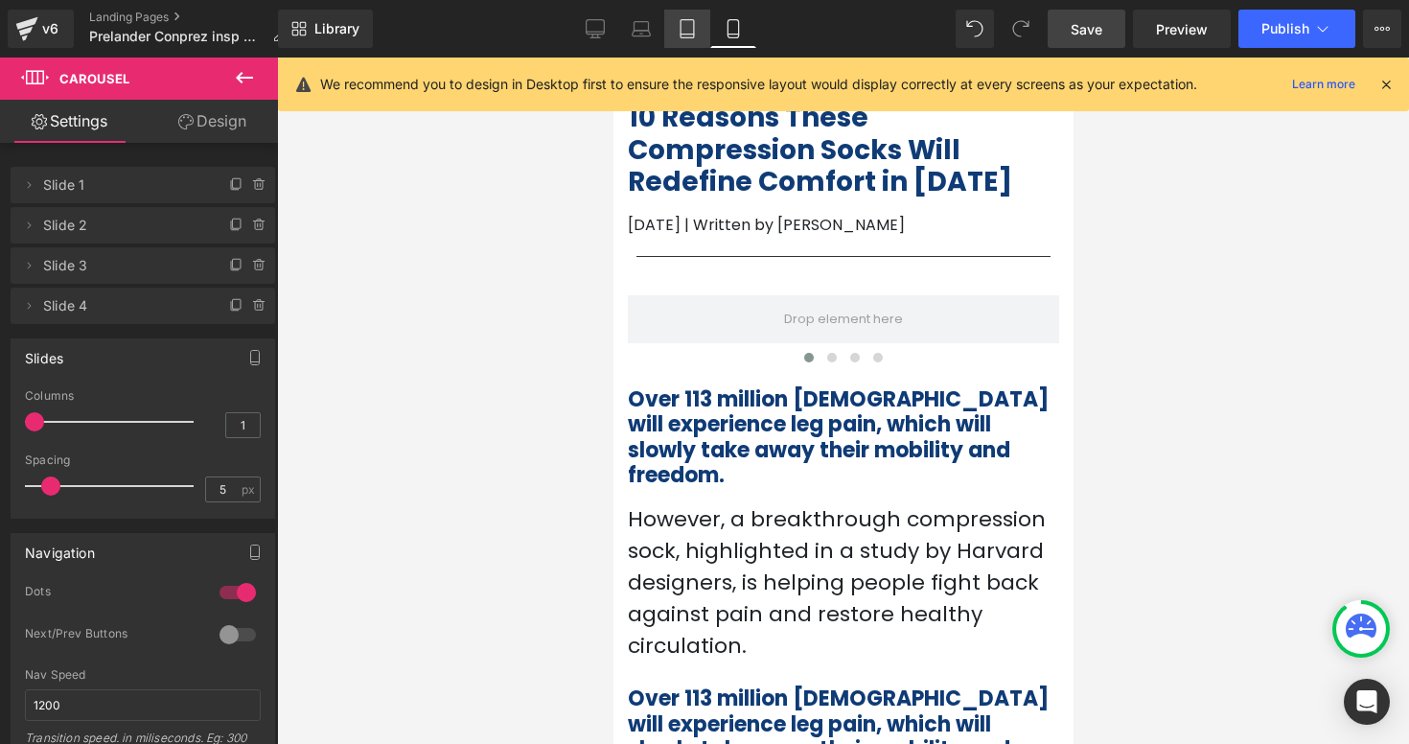
click at [687, 29] on icon at bounding box center [687, 28] width 19 height 19
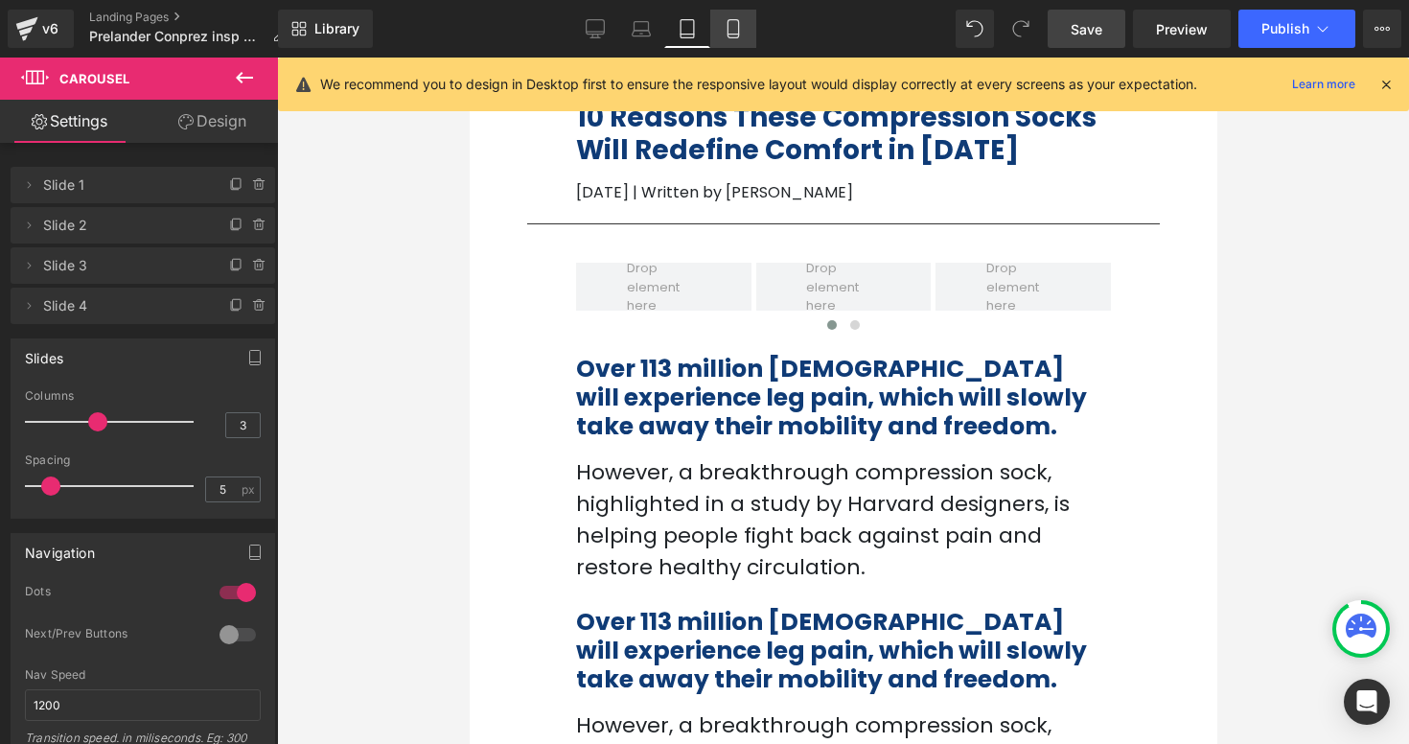
click at [732, 36] on icon at bounding box center [733, 28] width 19 height 19
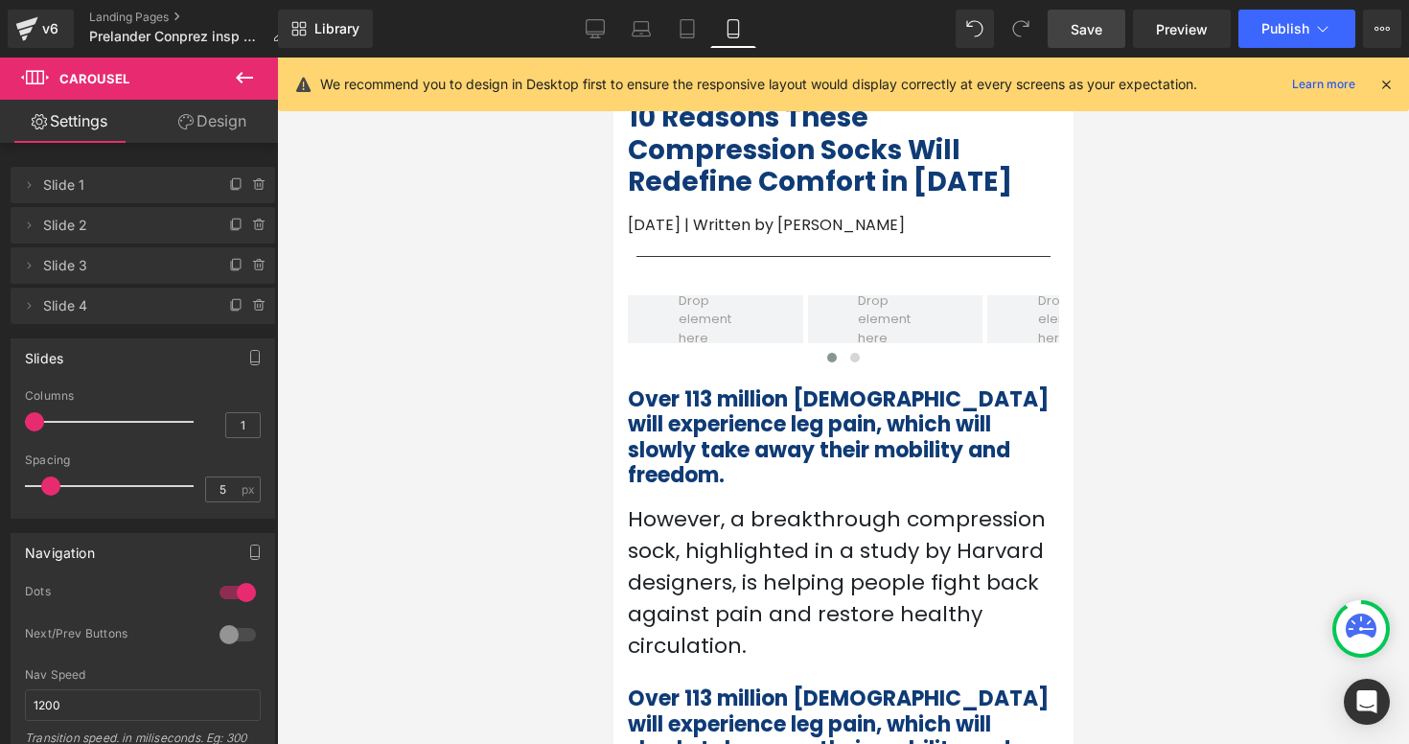
scroll to position [32, 0]
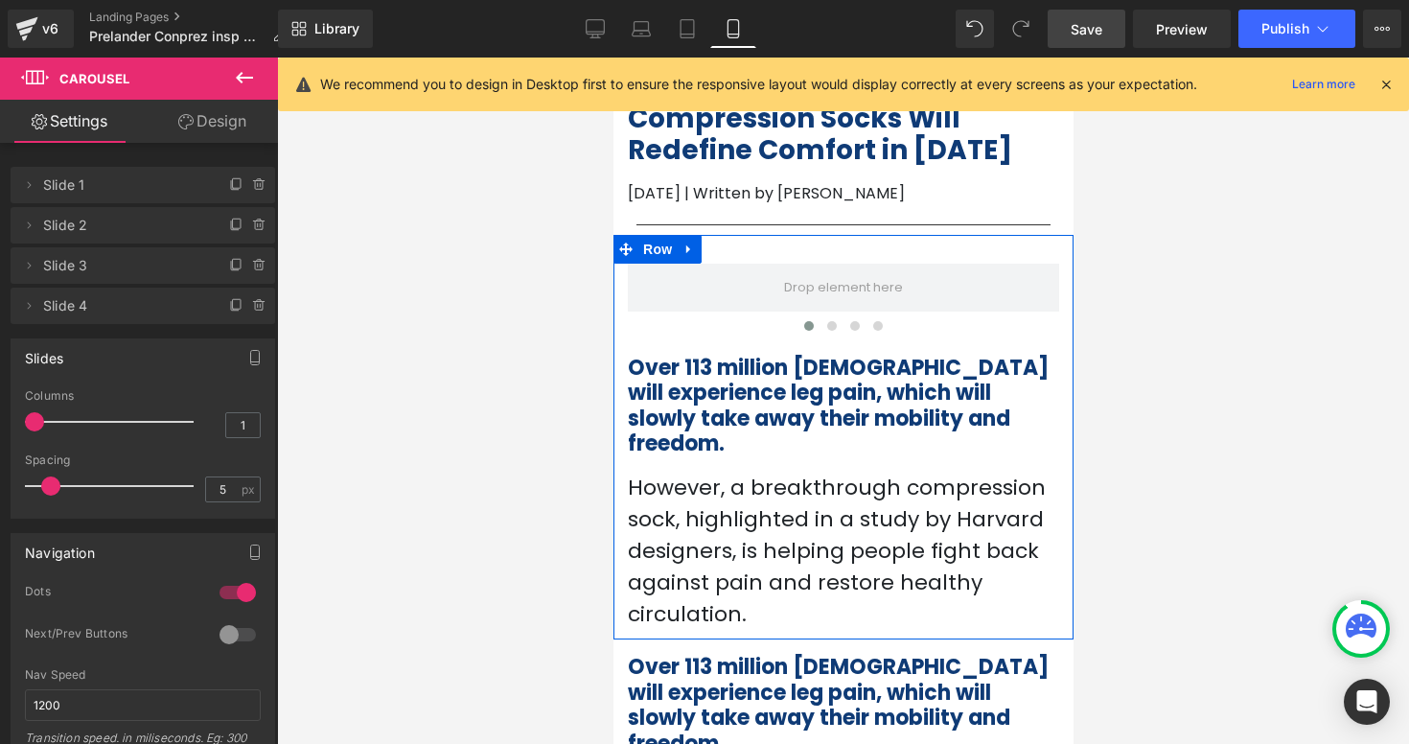
click at [624, 318] on div "‹ › Carousel Over 113 million [DEMOGRAPHIC_DATA] will experience leg pain, whic…" at bounding box center [842, 433] width 460 height 396
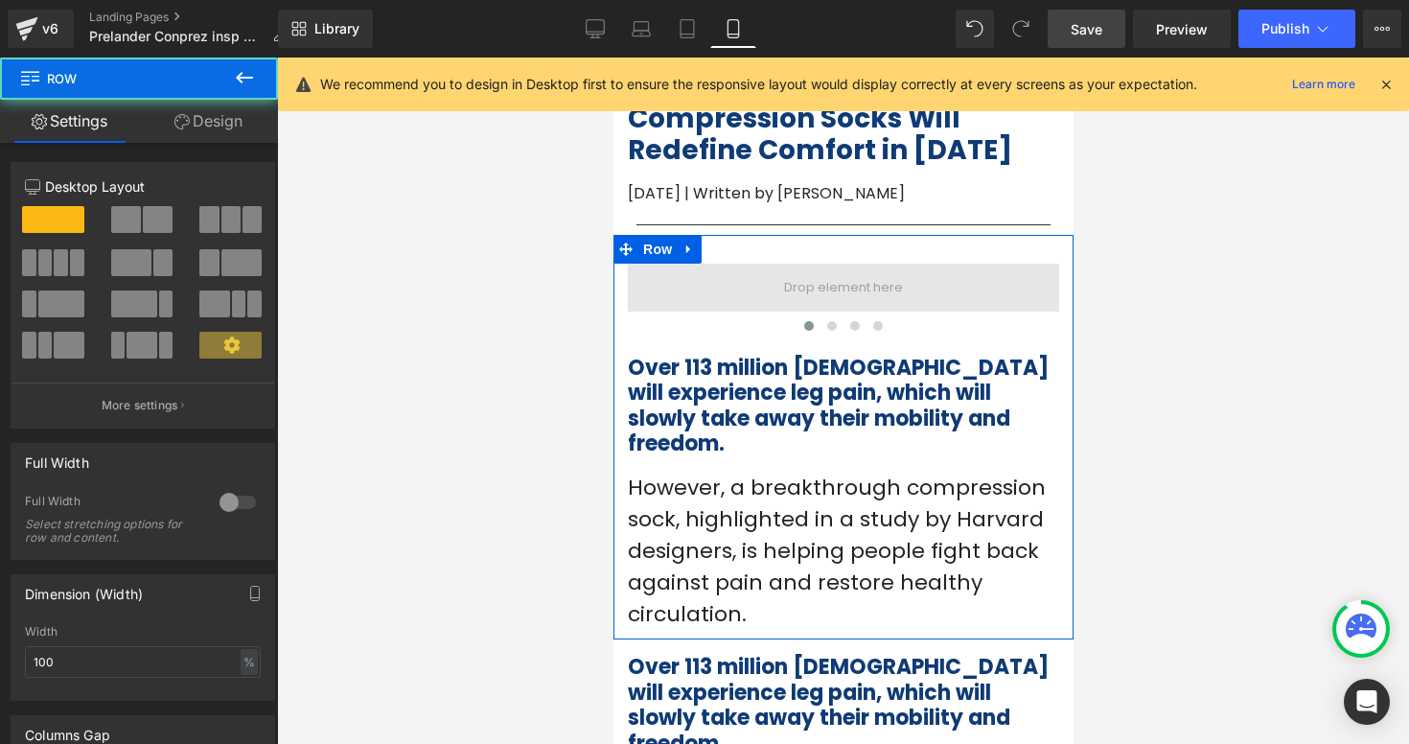
click at [683, 309] on span at bounding box center [842, 288] width 431 height 48
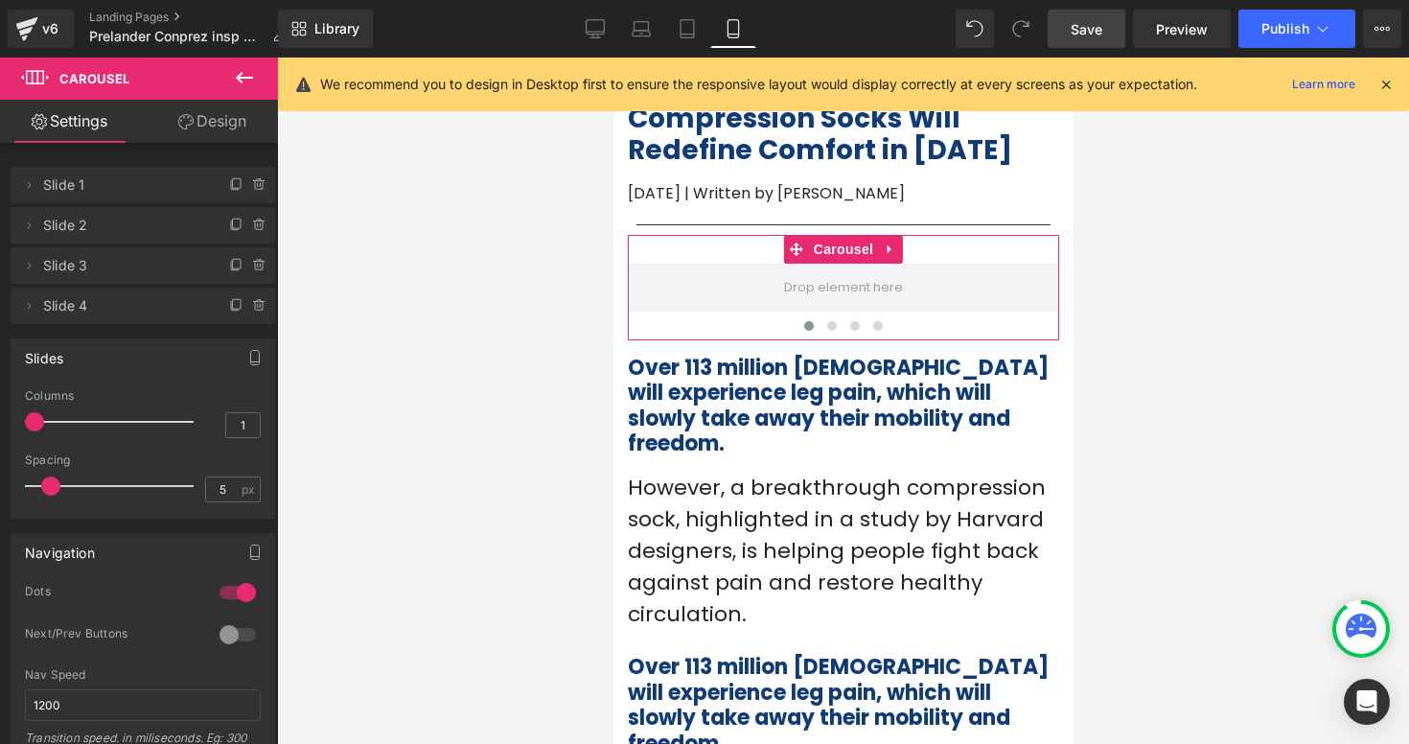
click at [228, 134] on link "Design" at bounding box center [212, 121] width 139 height 43
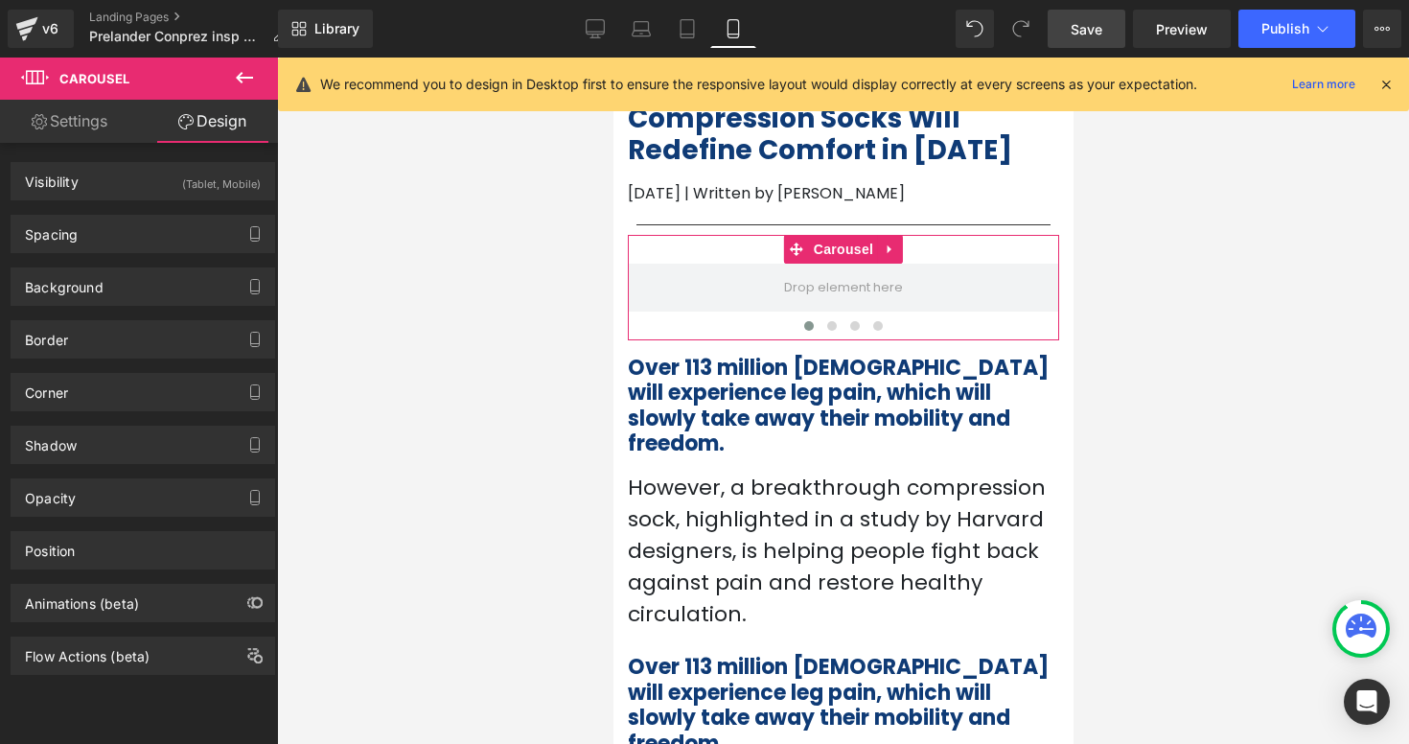
click at [107, 123] on link "Settings" at bounding box center [69, 121] width 139 height 43
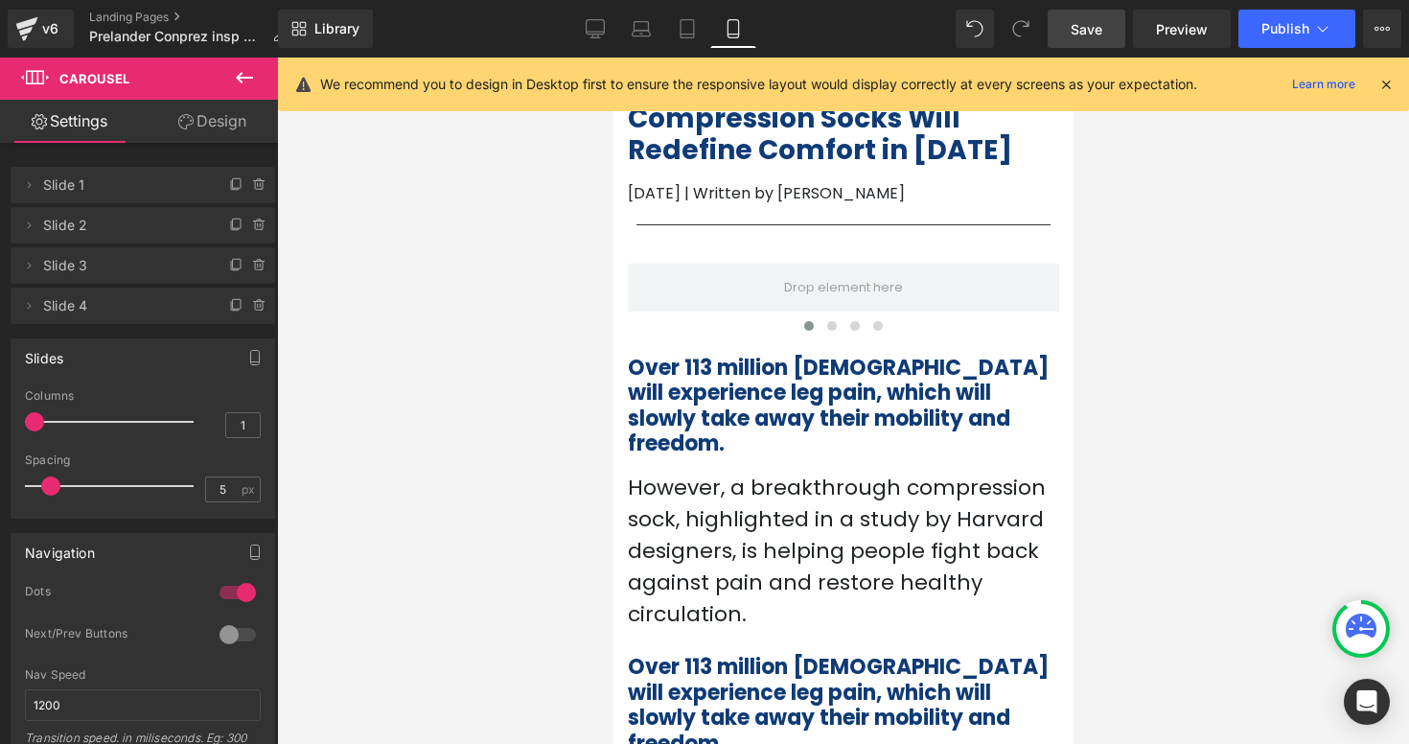
click at [103, 77] on span "Carousel" at bounding box center [94, 78] width 70 height 15
click at [250, 87] on icon at bounding box center [244, 77] width 23 height 23
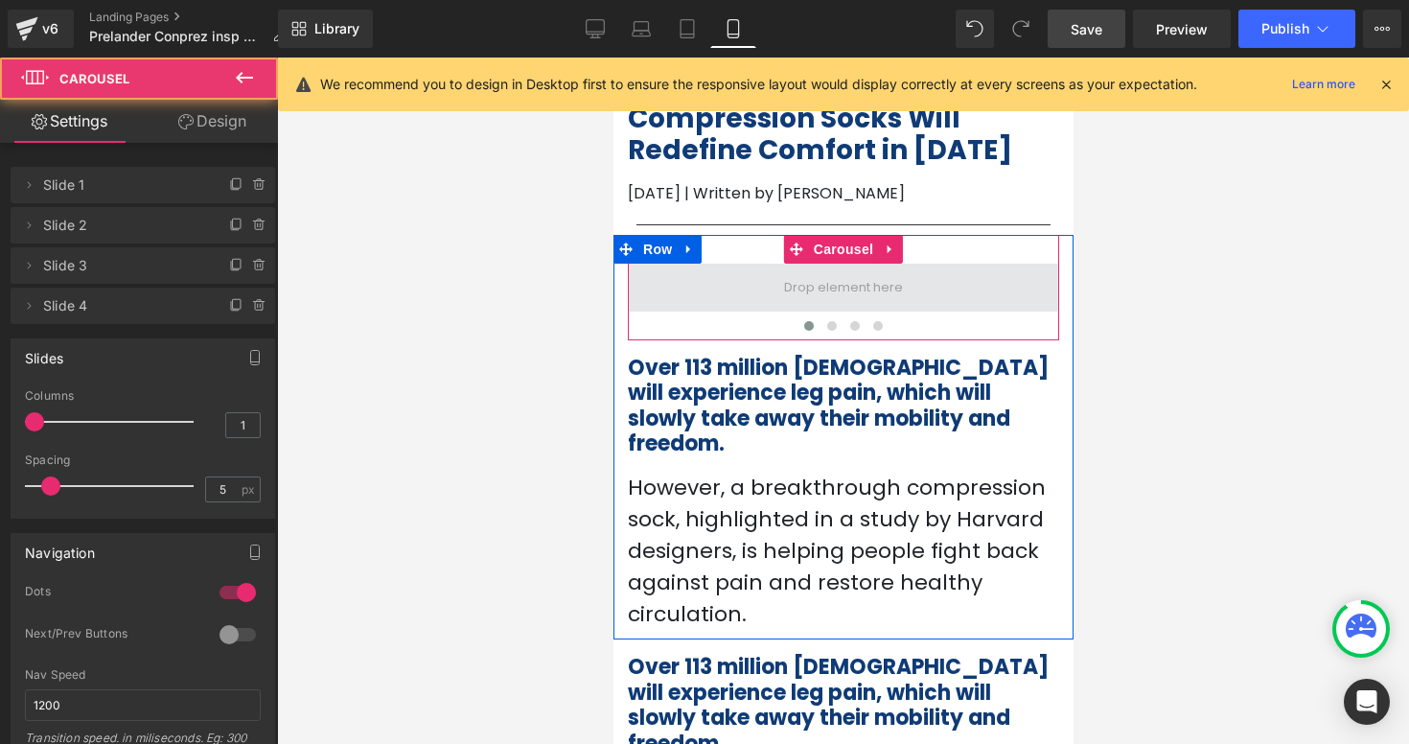
click at [812, 308] on span at bounding box center [842, 288] width 431 height 48
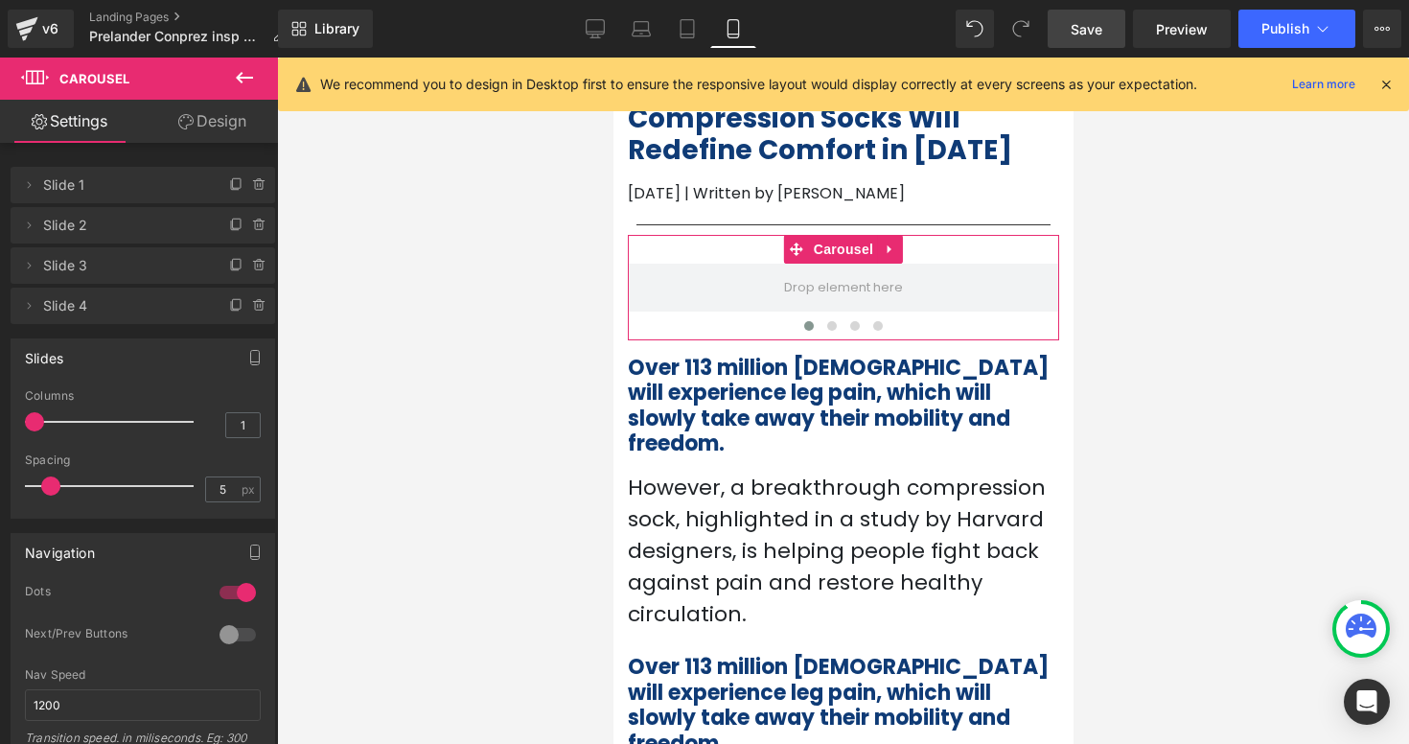
click at [87, 127] on link "Settings" at bounding box center [69, 121] width 139 height 43
click at [156, 187] on span "Slide 1" at bounding box center [123, 185] width 161 height 36
click at [73, 199] on span "Slide 1" at bounding box center [123, 185] width 161 height 36
click at [68, 183] on span "Slide 1" at bounding box center [123, 185] width 161 height 36
click at [215, 114] on link "Design" at bounding box center [212, 121] width 139 height 43
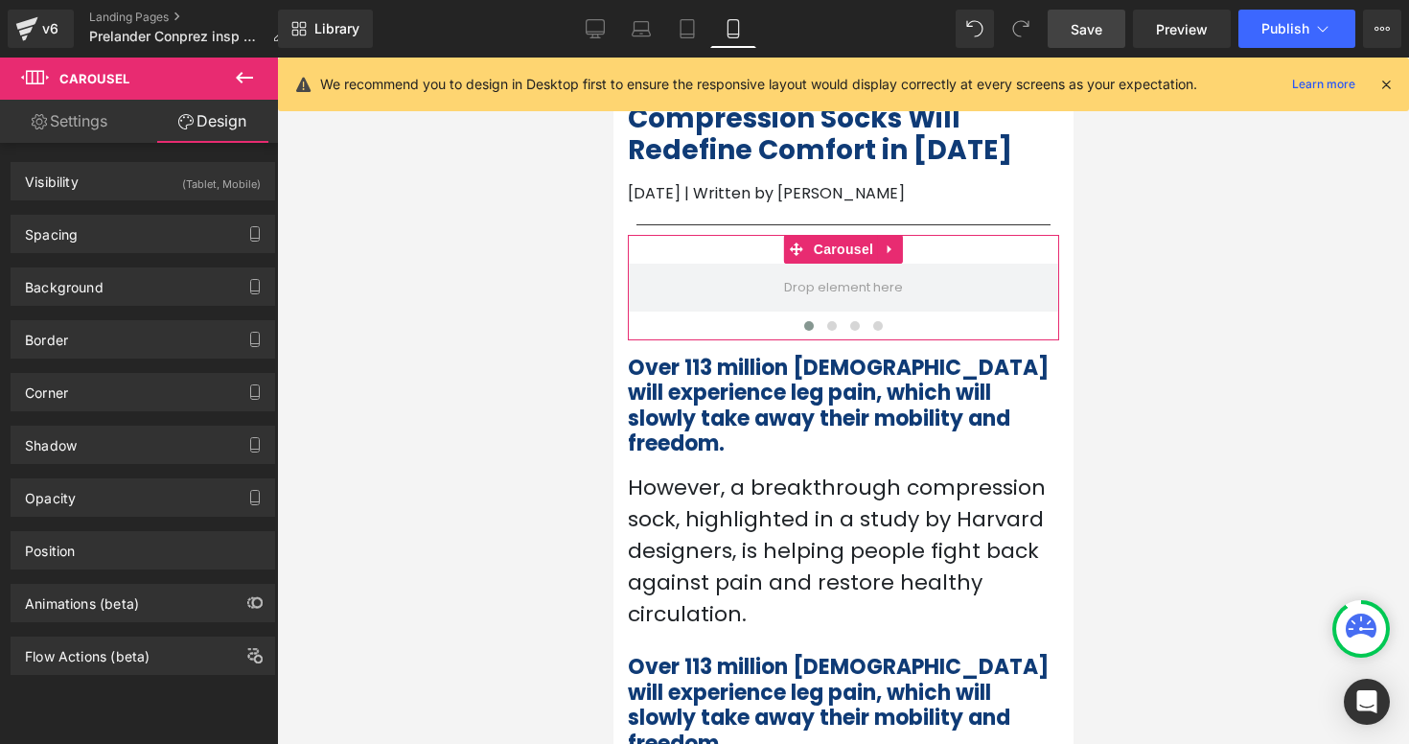
click at [67, 142] on link "Settings" at bounding box center [69, 121] width 139 height 43
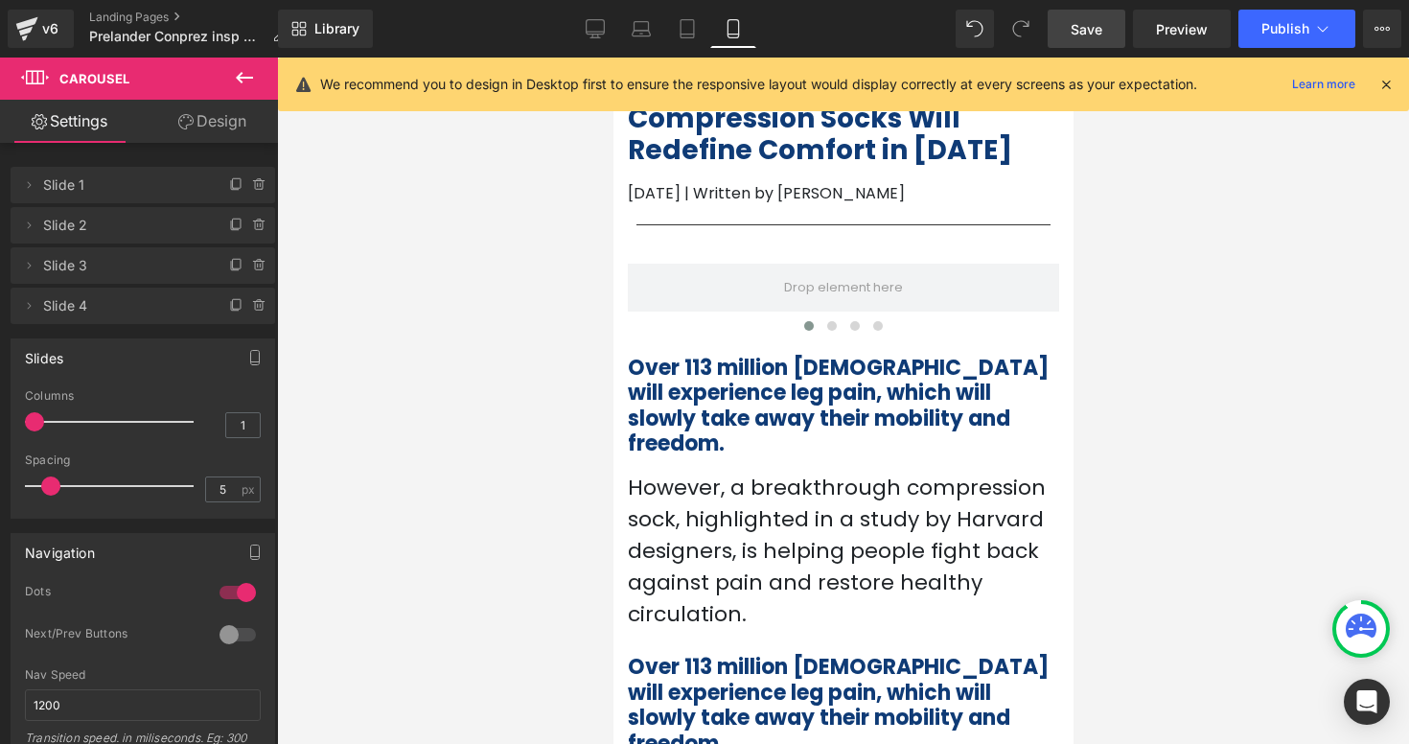
click at [236, 84] on icon at bounding box center [244, 77] width 23 height 23
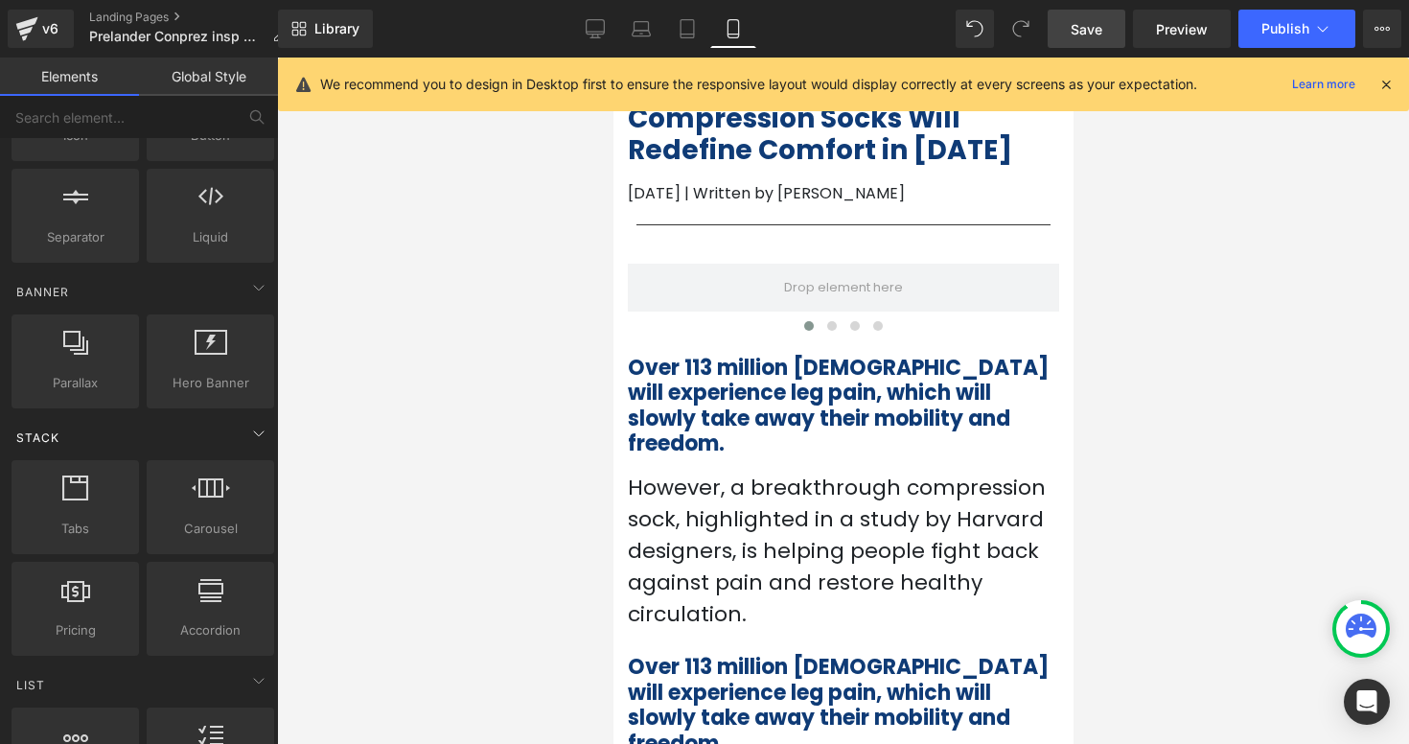
scroll to position [0, 0]
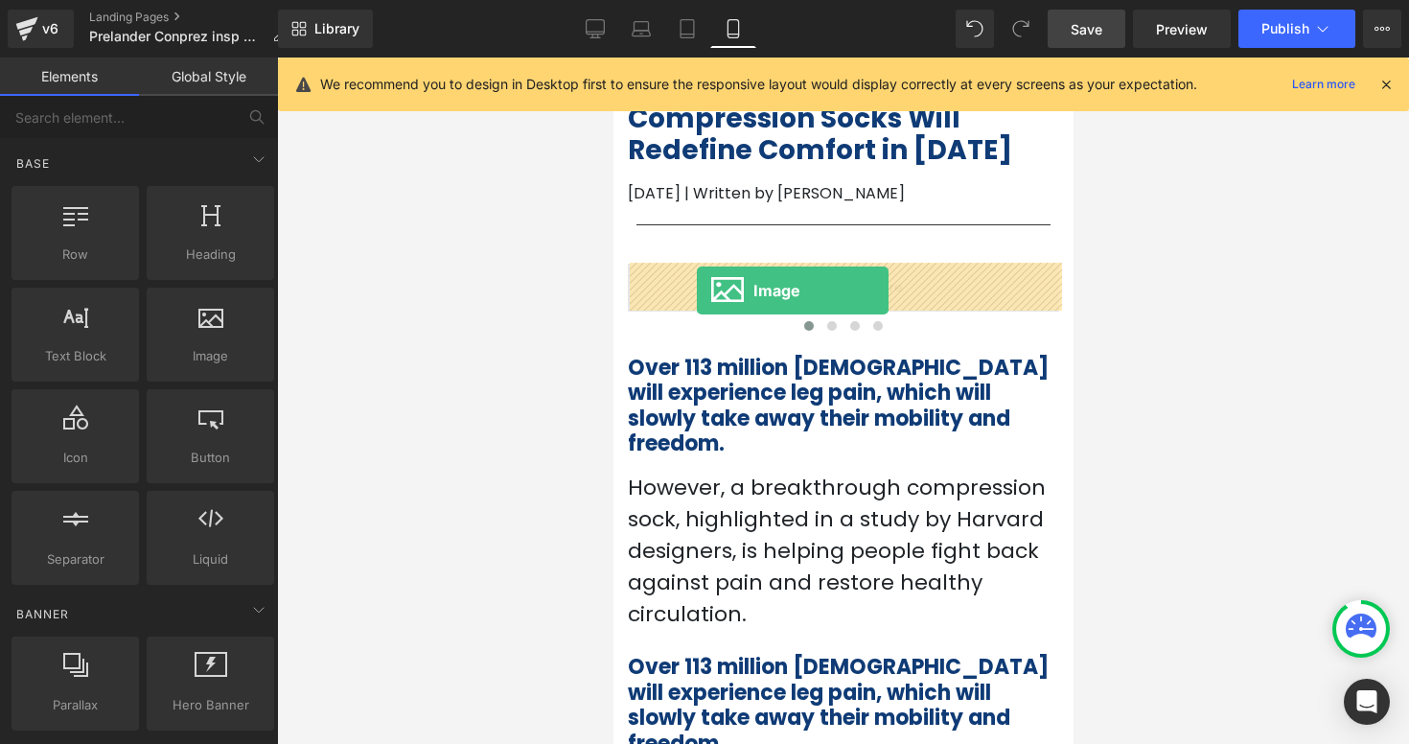
drag, startPoint x: 833, startPoint y: 403, endPoint x: 696, endPoint y: 289, distance: 178.3
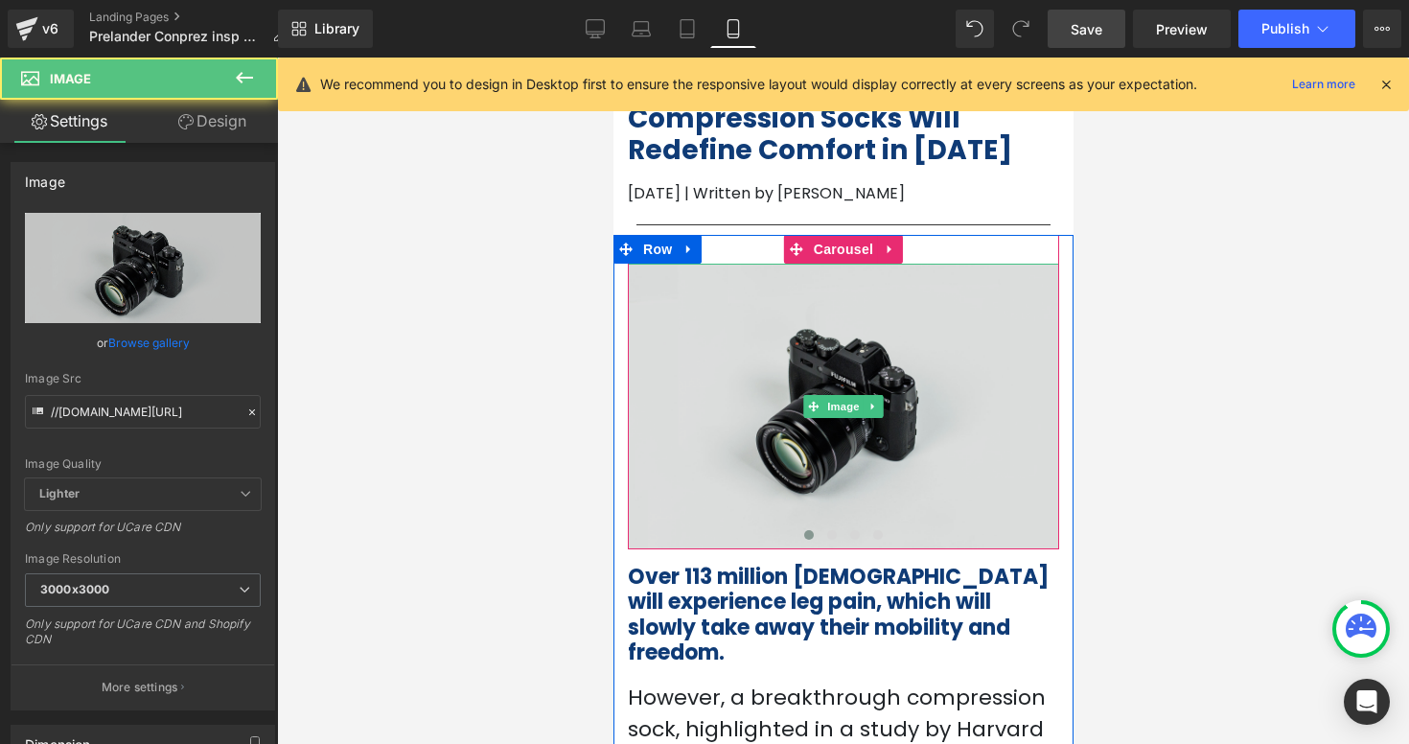
click at [785, 372] on img at bounding box center [842, 407] width 431 height 286
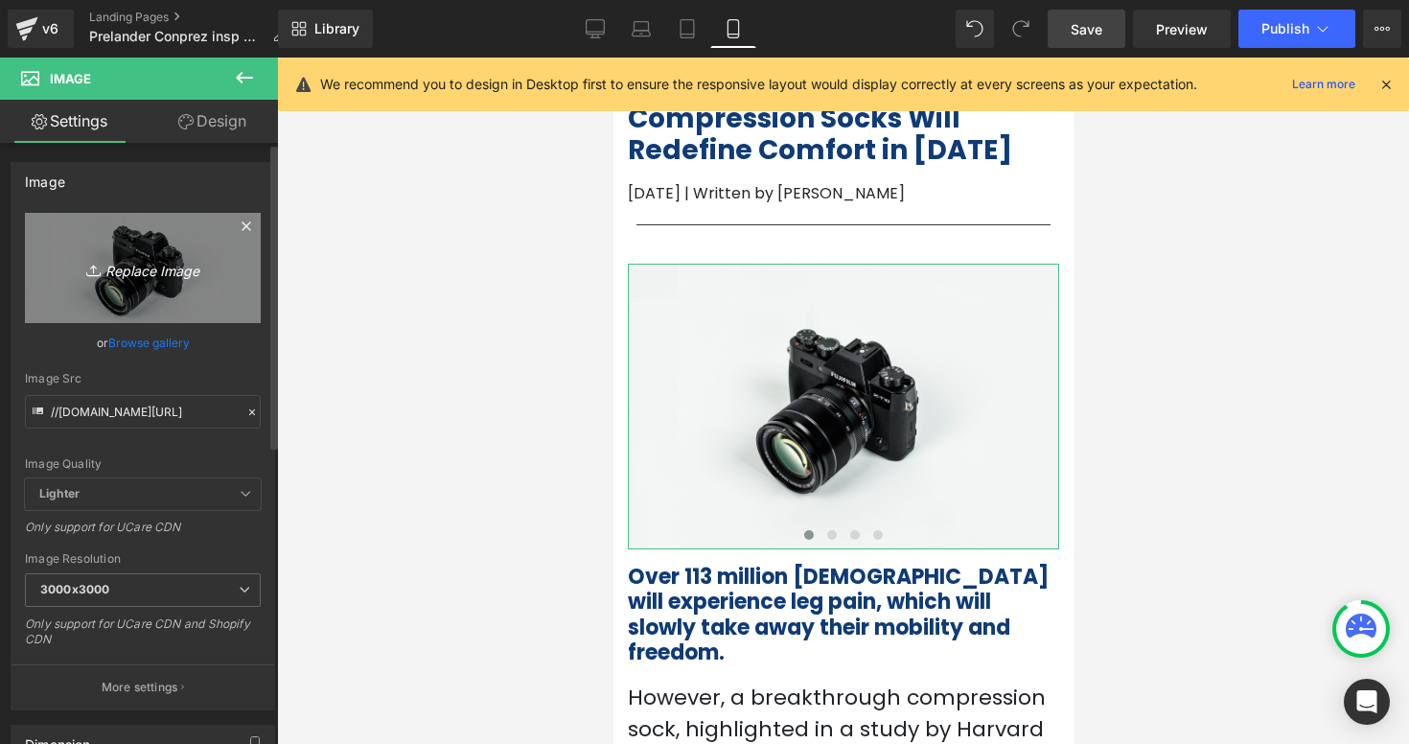
click at [119, 265] on icon "Replace Image" at bounding box center [142, 268] width 153 height 24
type input "C:\fakepath\Captura de pantalla [DATE] a la(s) 11.03.19 a.m..png"
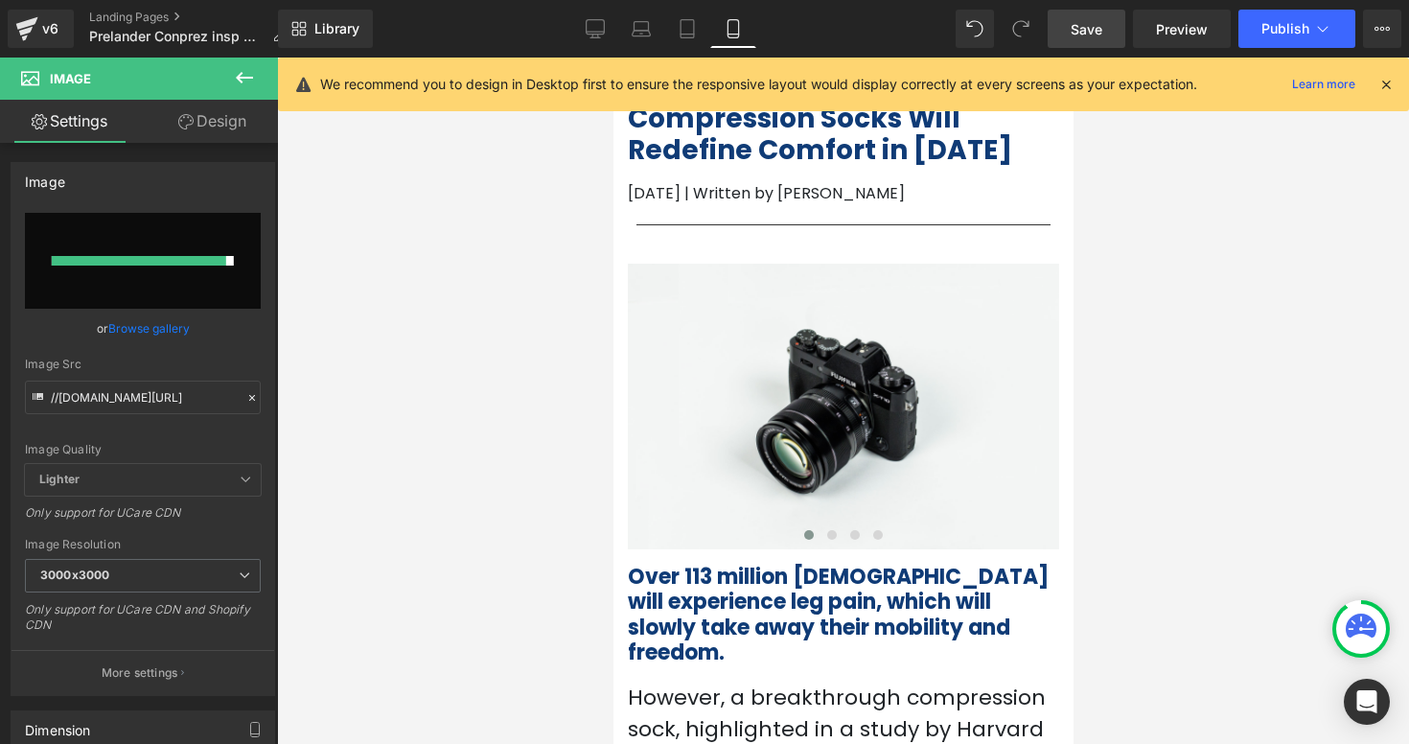
type input "[URL][DOMAIN_NAME]"
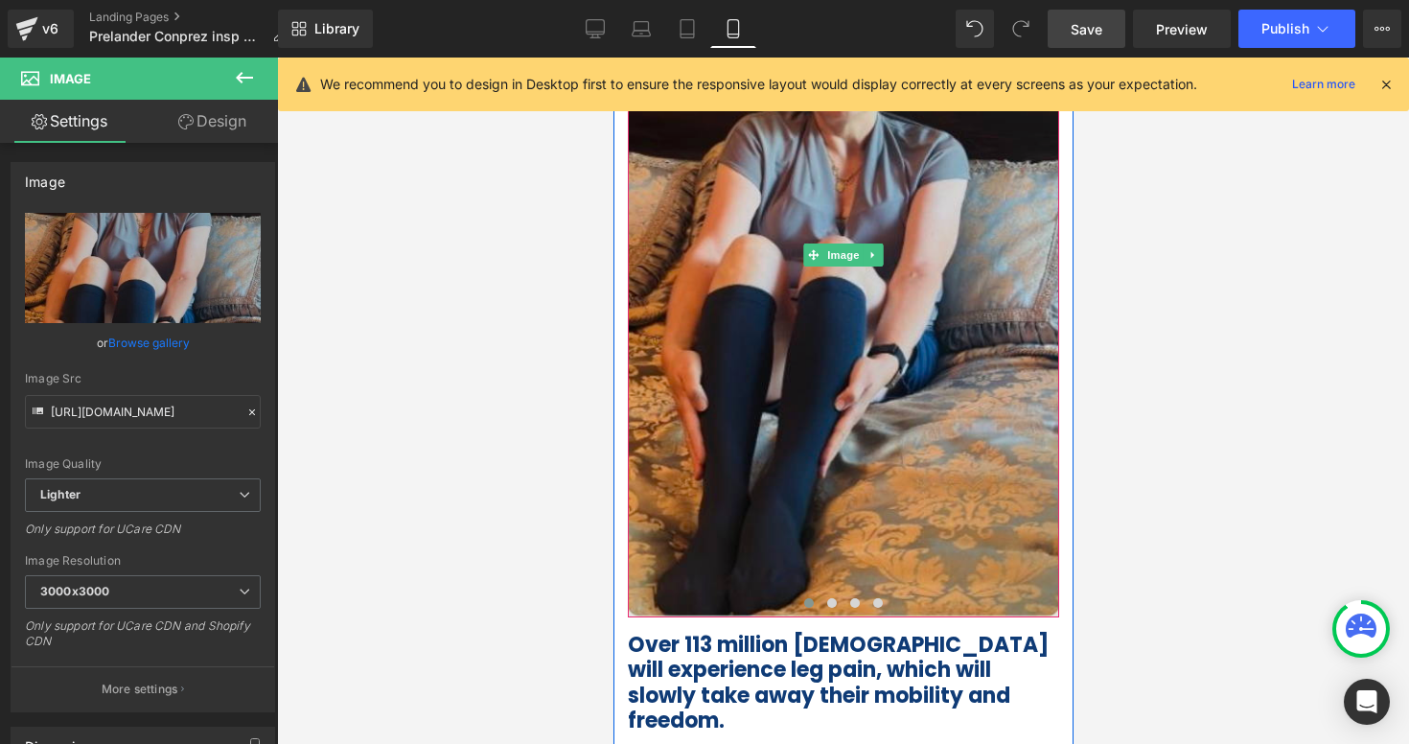
scroll to position [407, 0]
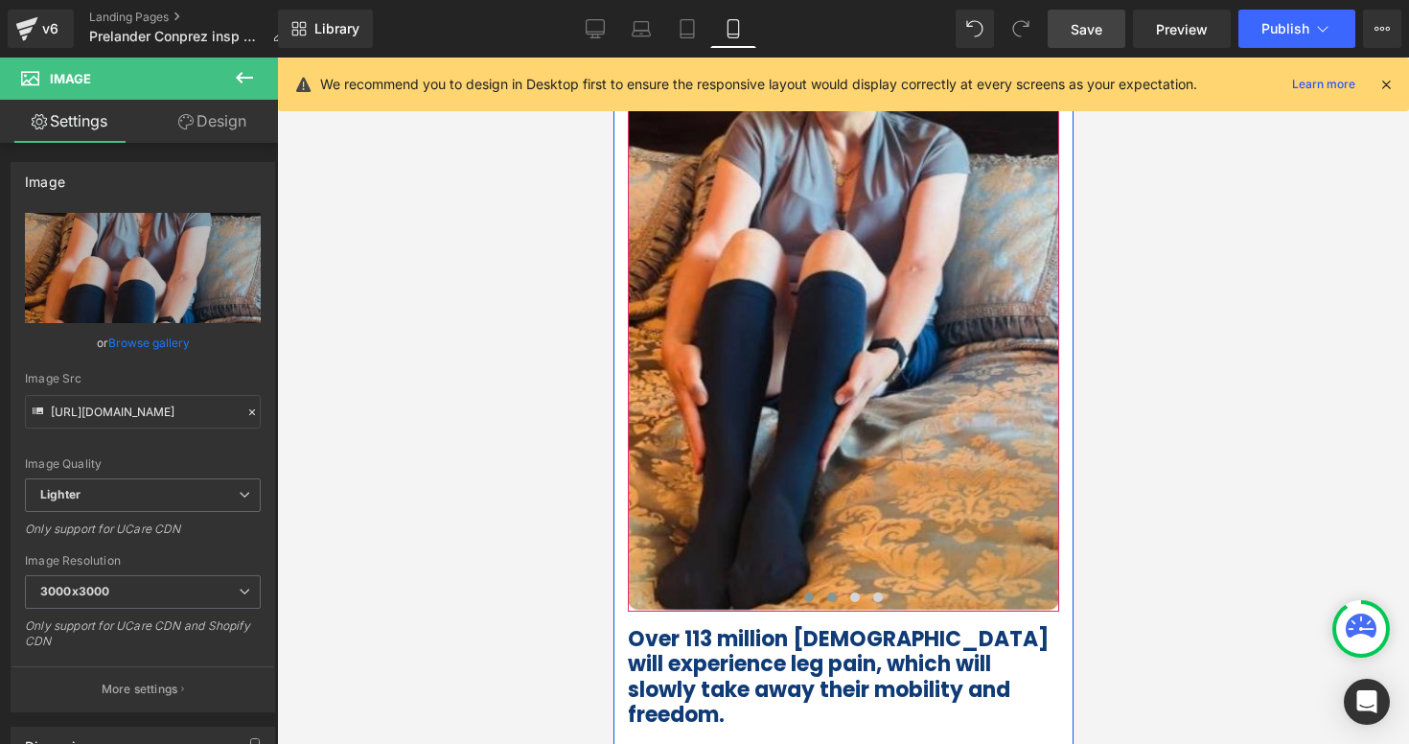
click at [831, 596] on span at bounding box center [831, 597] width 10 height 10
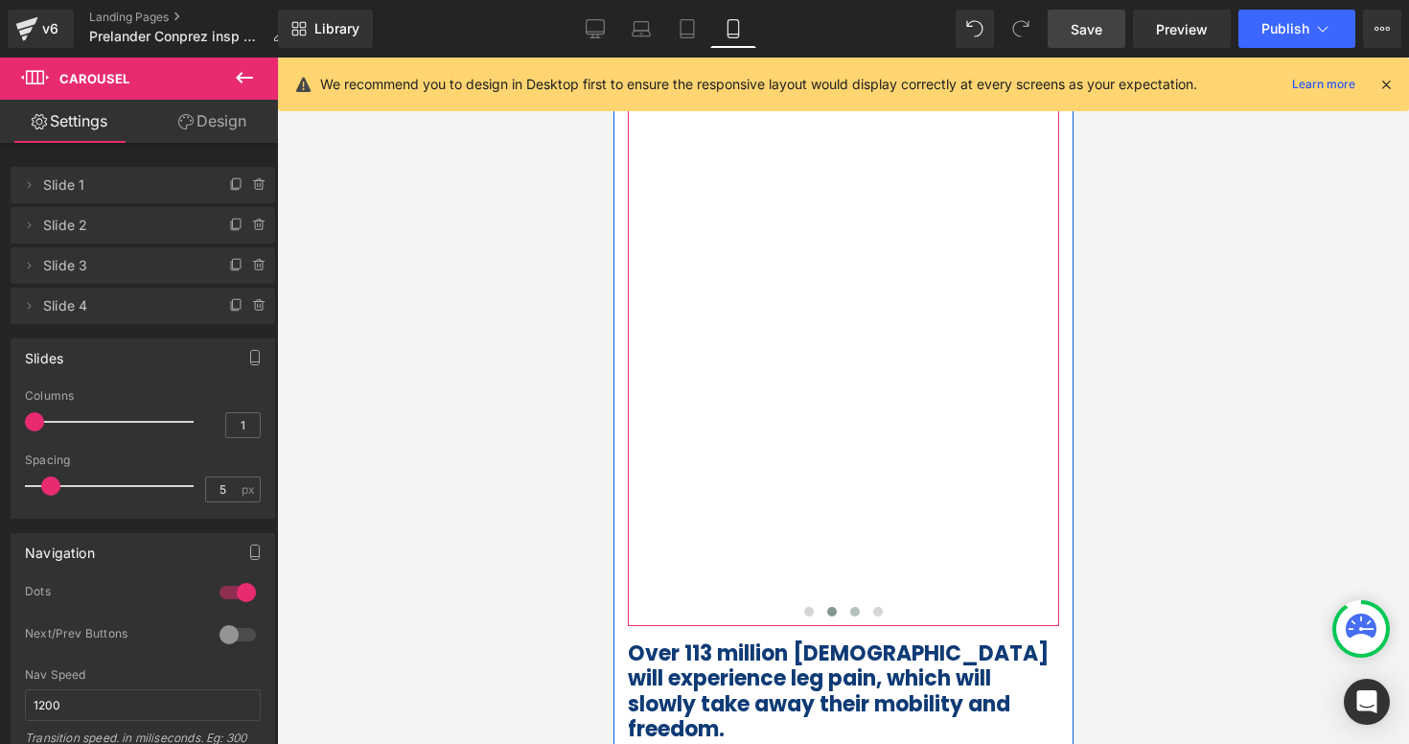
scroll to position [395, 0]
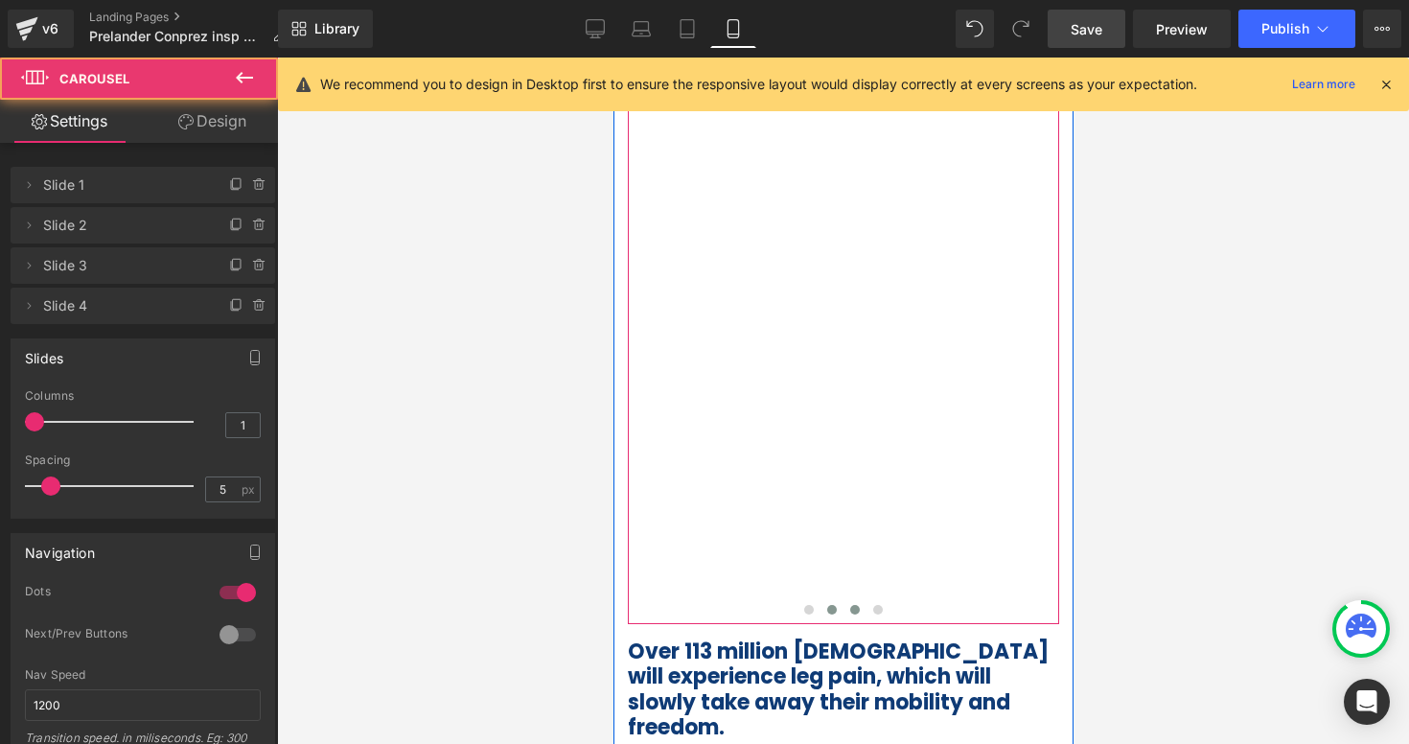
click at [854, 609] on span at bounding box center [854, 610] width 10 height 10
click at [875, 614] on button at bounding box center [876, 609] width 23 height 19
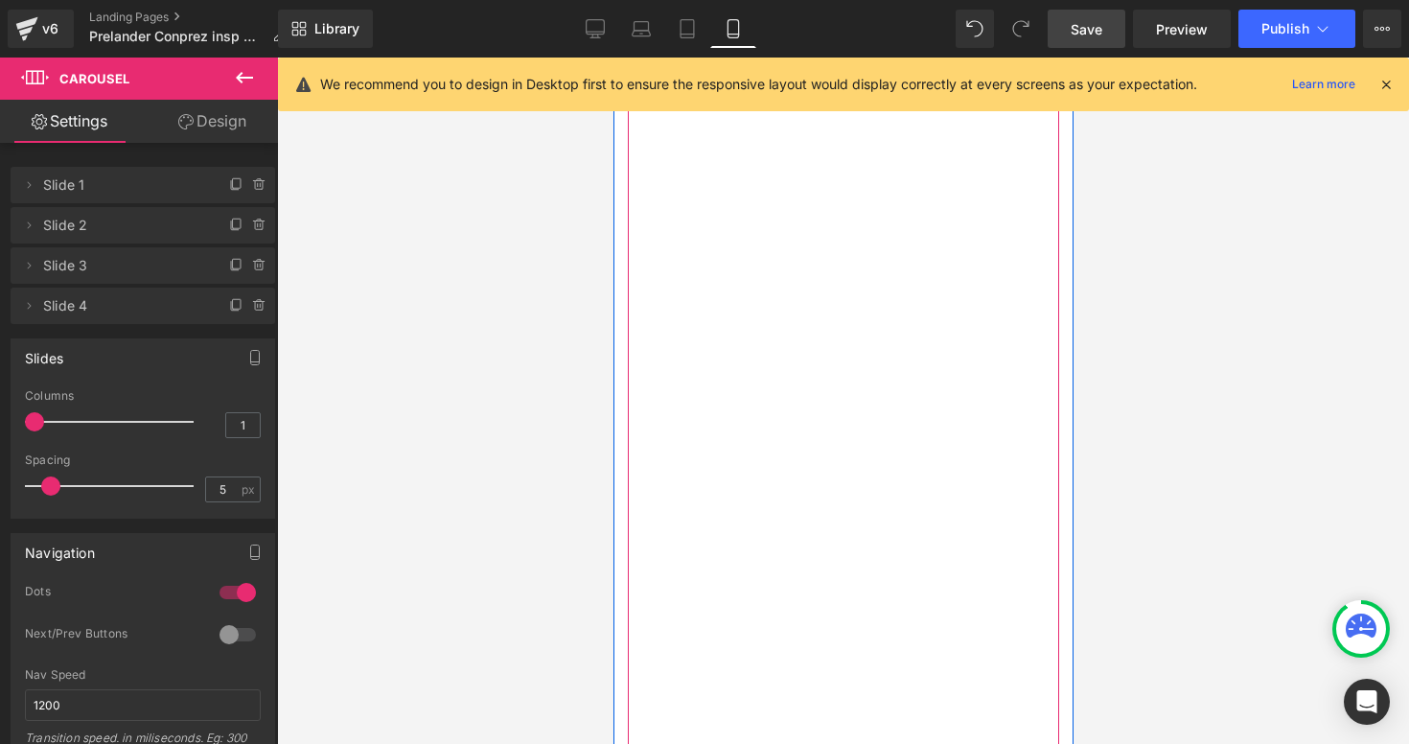
scroll to position [521, 0]
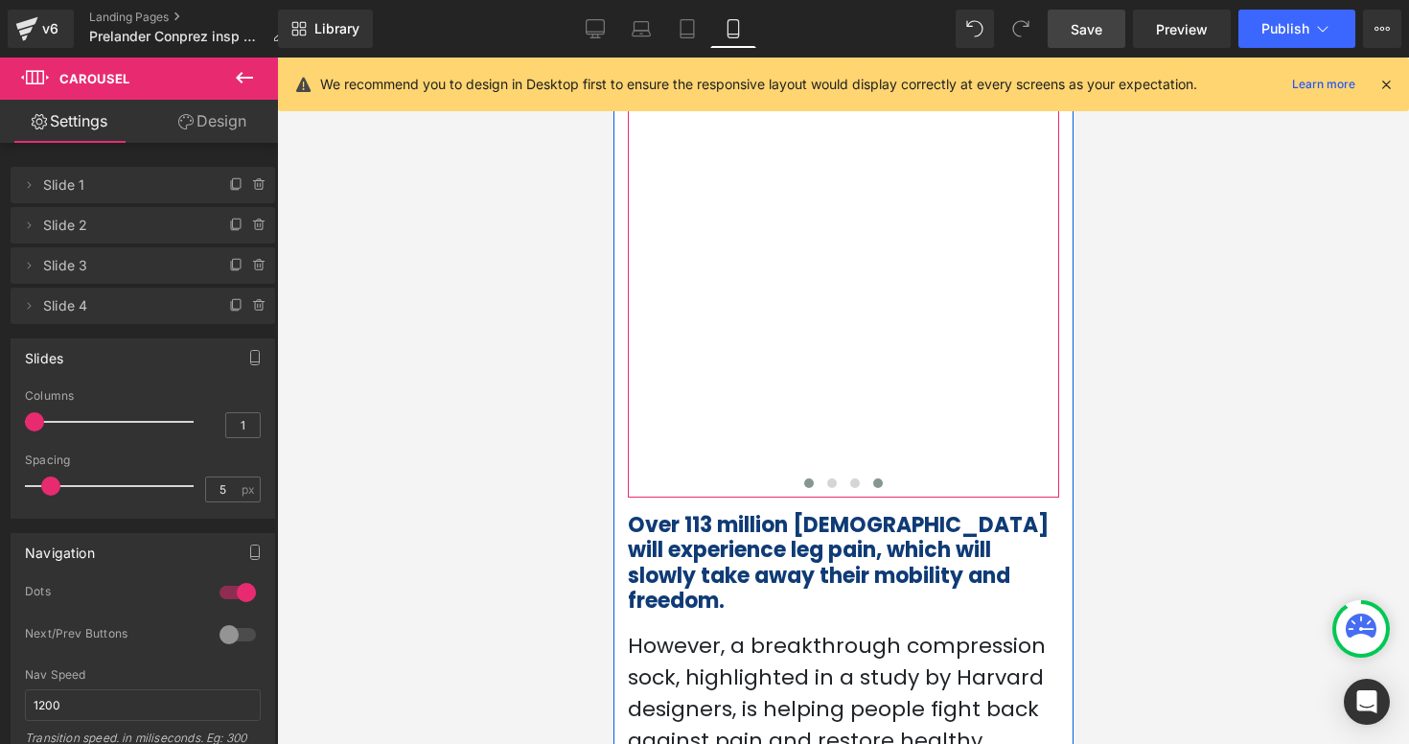
click at [815, 482] on button at bounding box center [807, 482] width 23 height 19
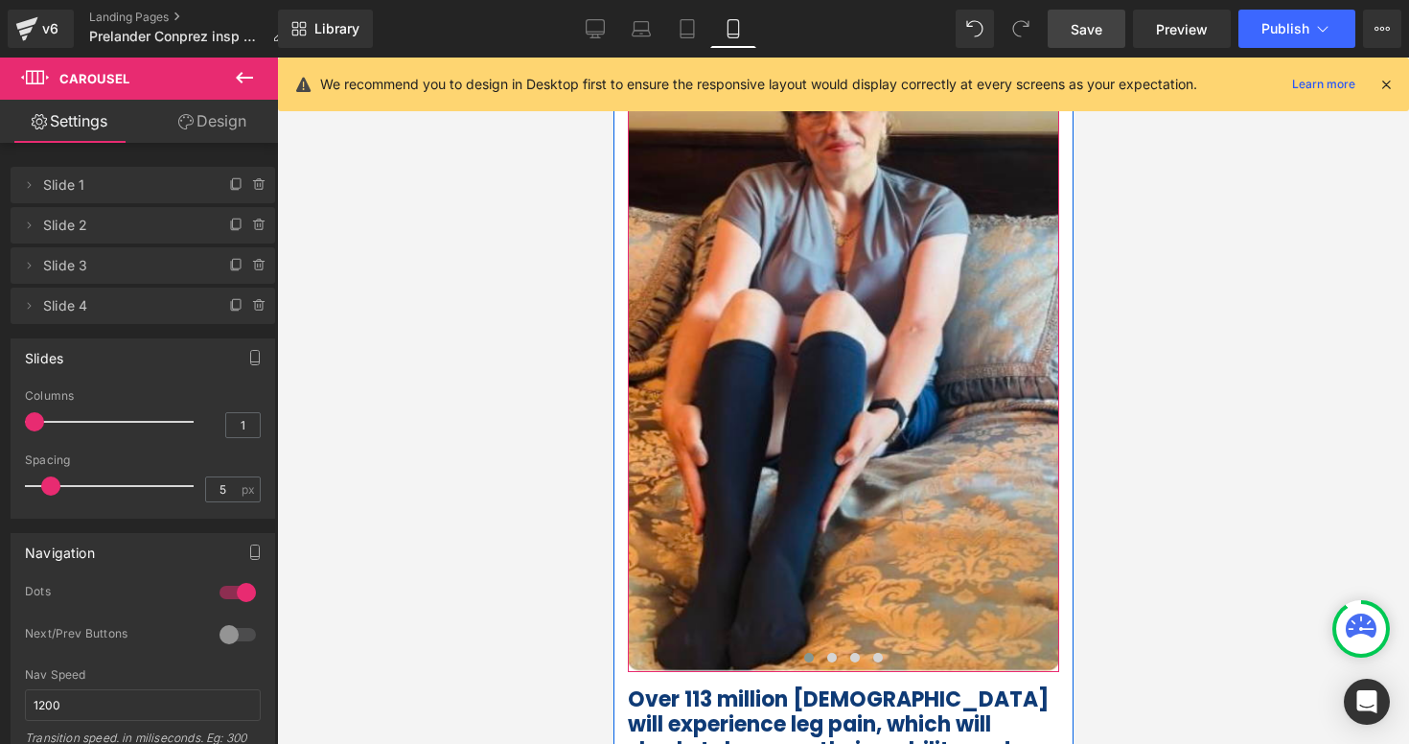
scroll to position [415, 0]
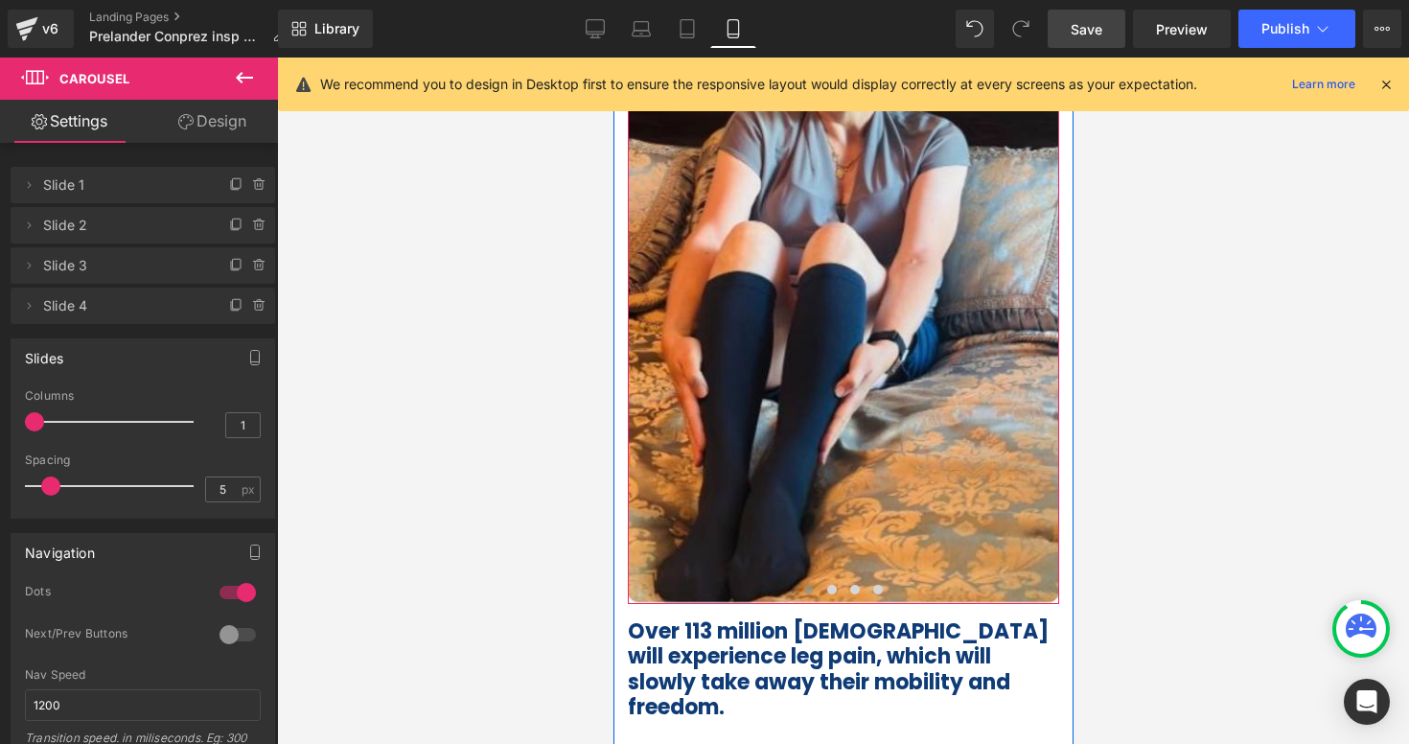
click at [815, 482] on img at bounding box center [842, 242] width 431 height 724
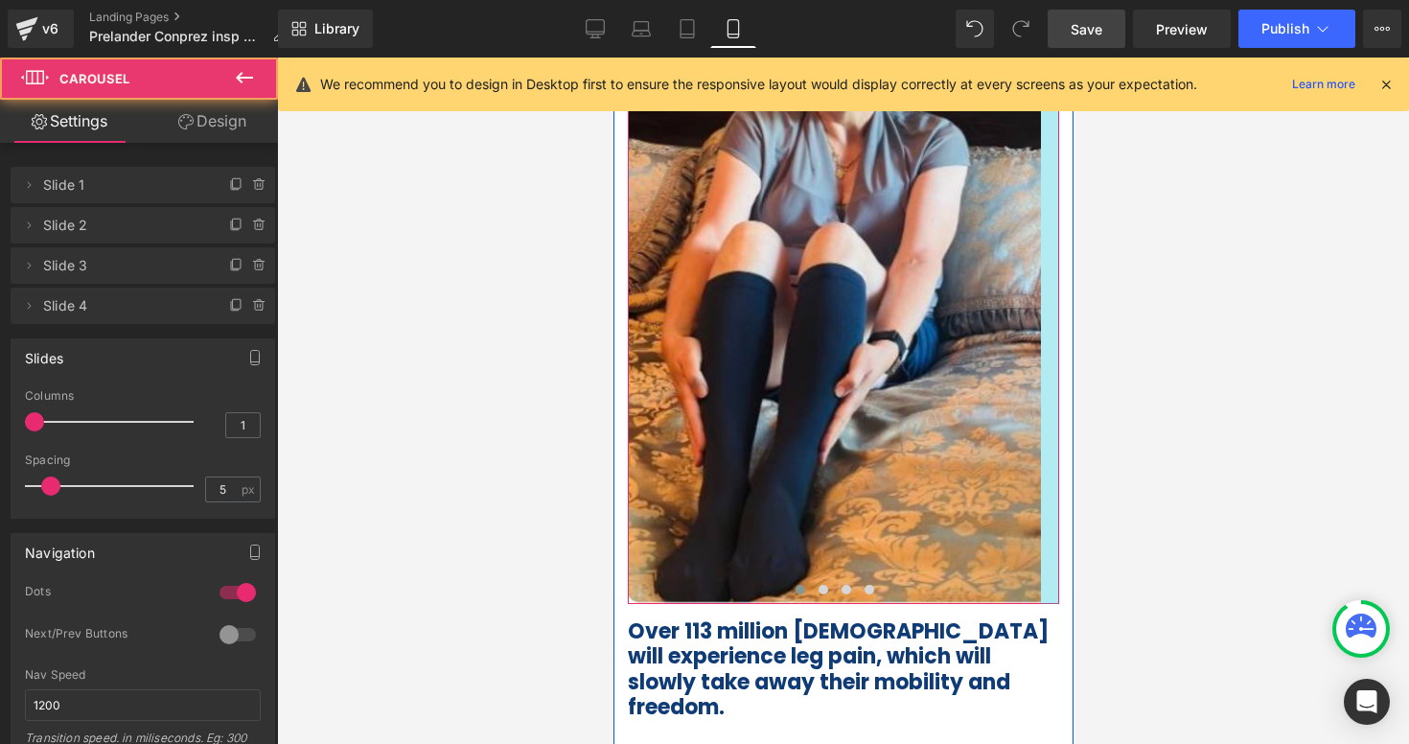
drag, startPoint x: 1053, startPoint y: 599, endPoint x: 1032, endPoint y: 592, distance: 22.1
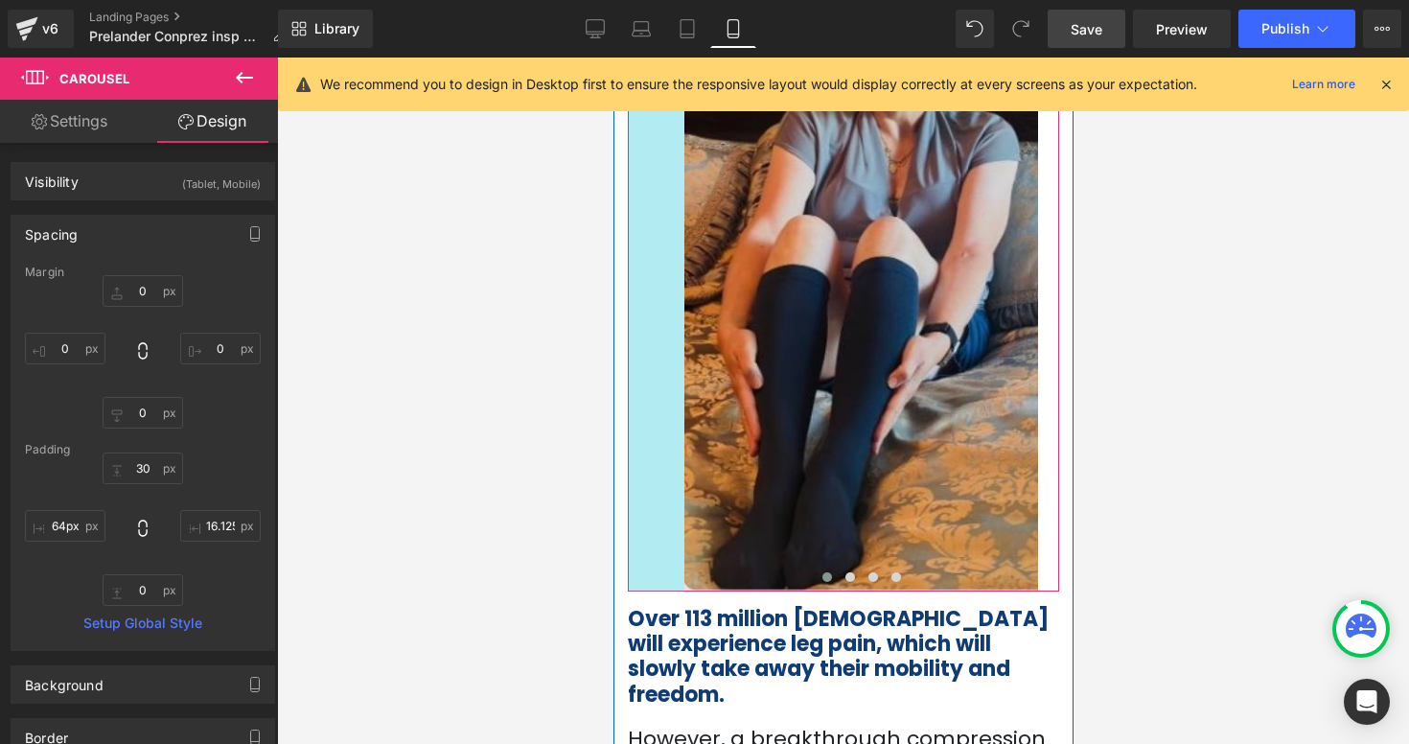
type input "65px"
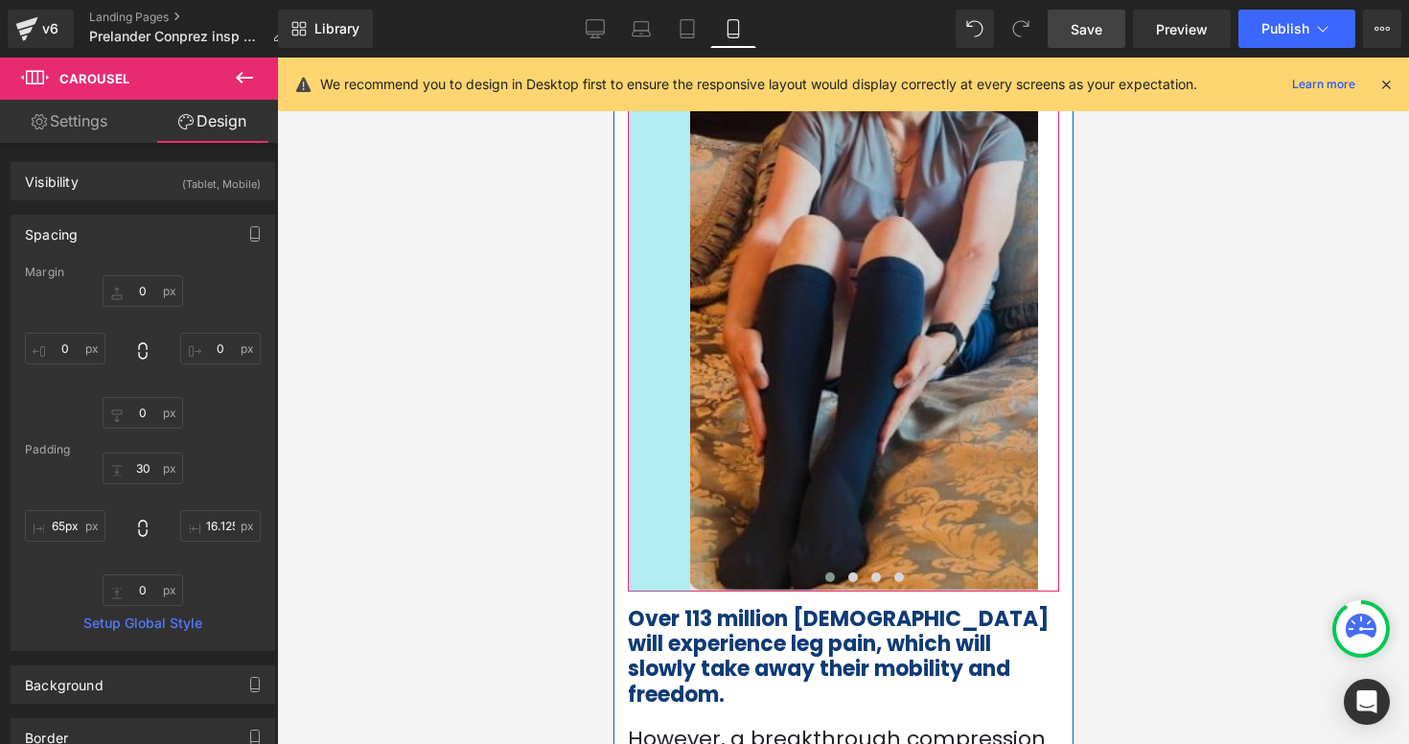
drag, startPoint x: 630, startPoint y: 581, endPoint x: 692, endPoint y: 540, distance: 74.7
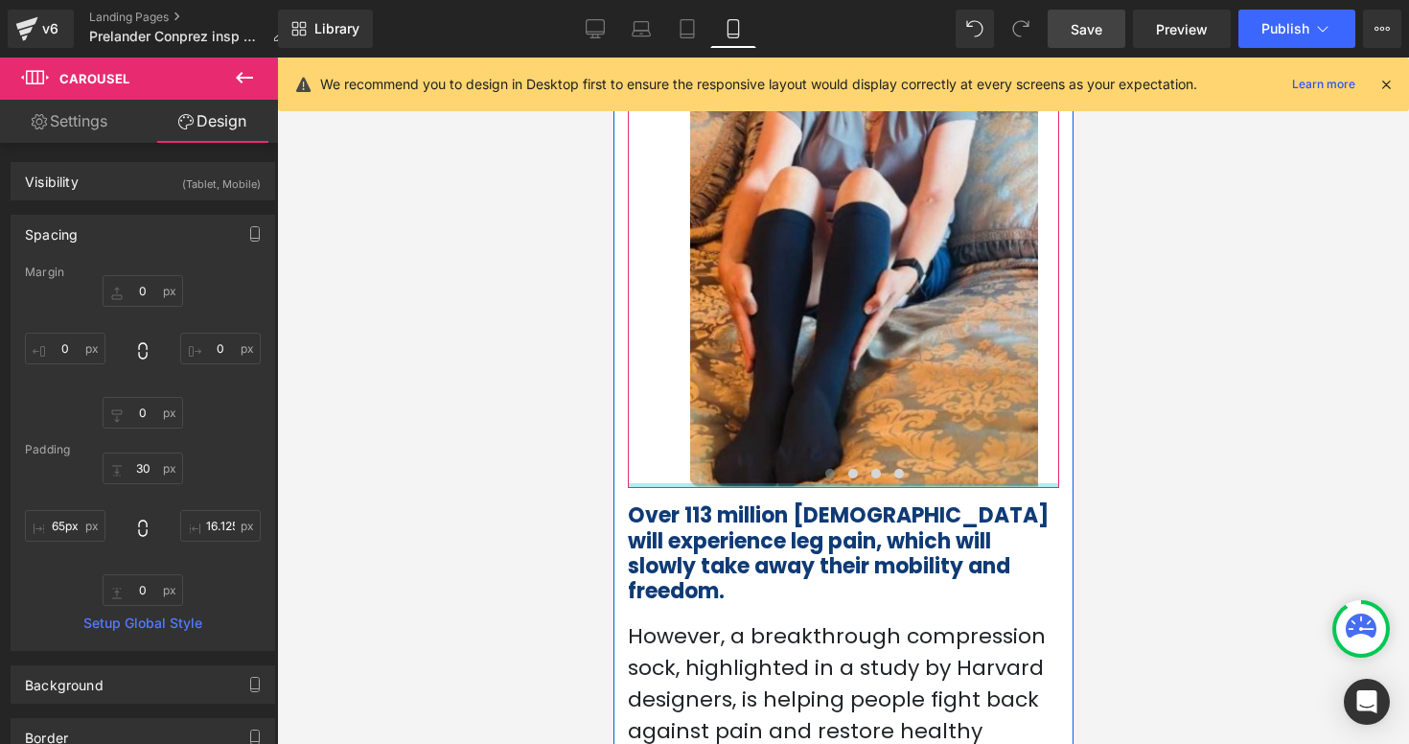
type input "0px"
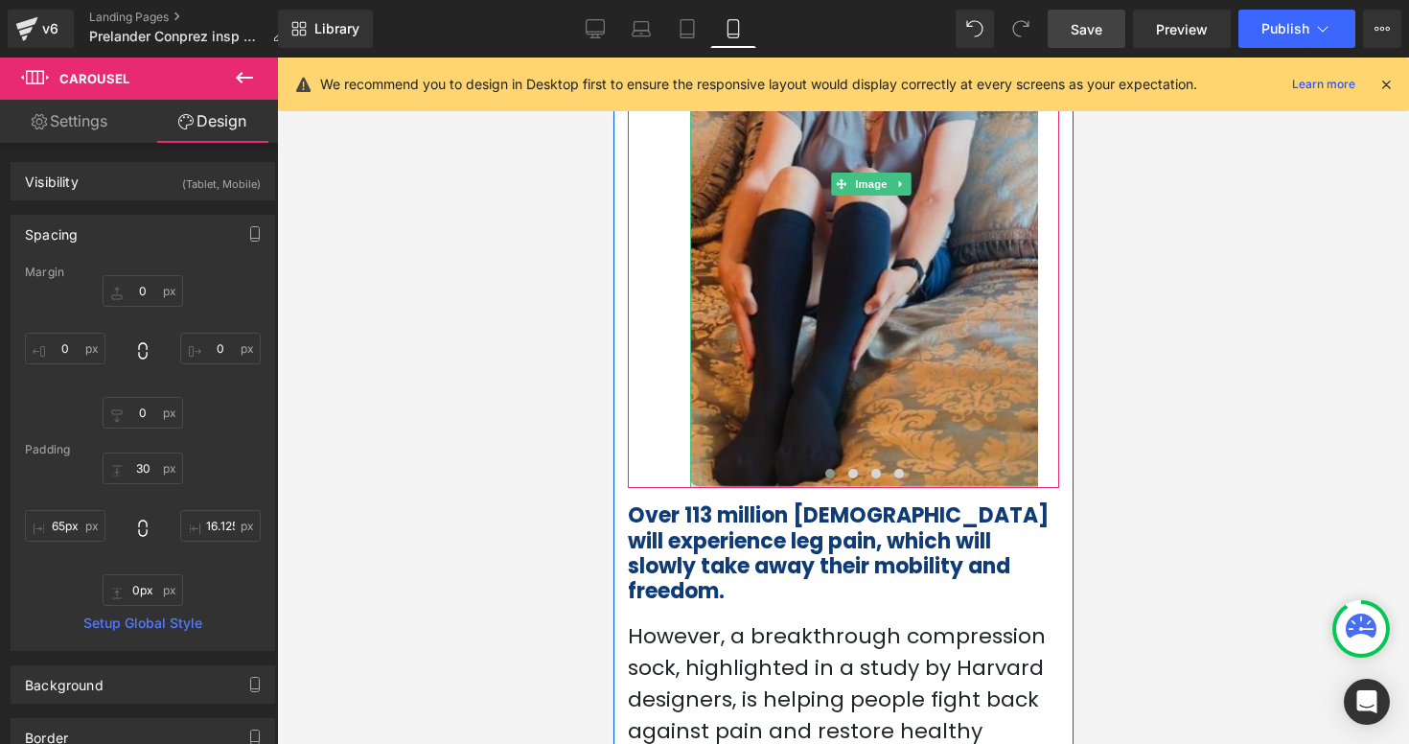
drag, startPoint x: 832, startPoint y: 484, endPoint x: 834, endPoint y: 449, distance: 34.6
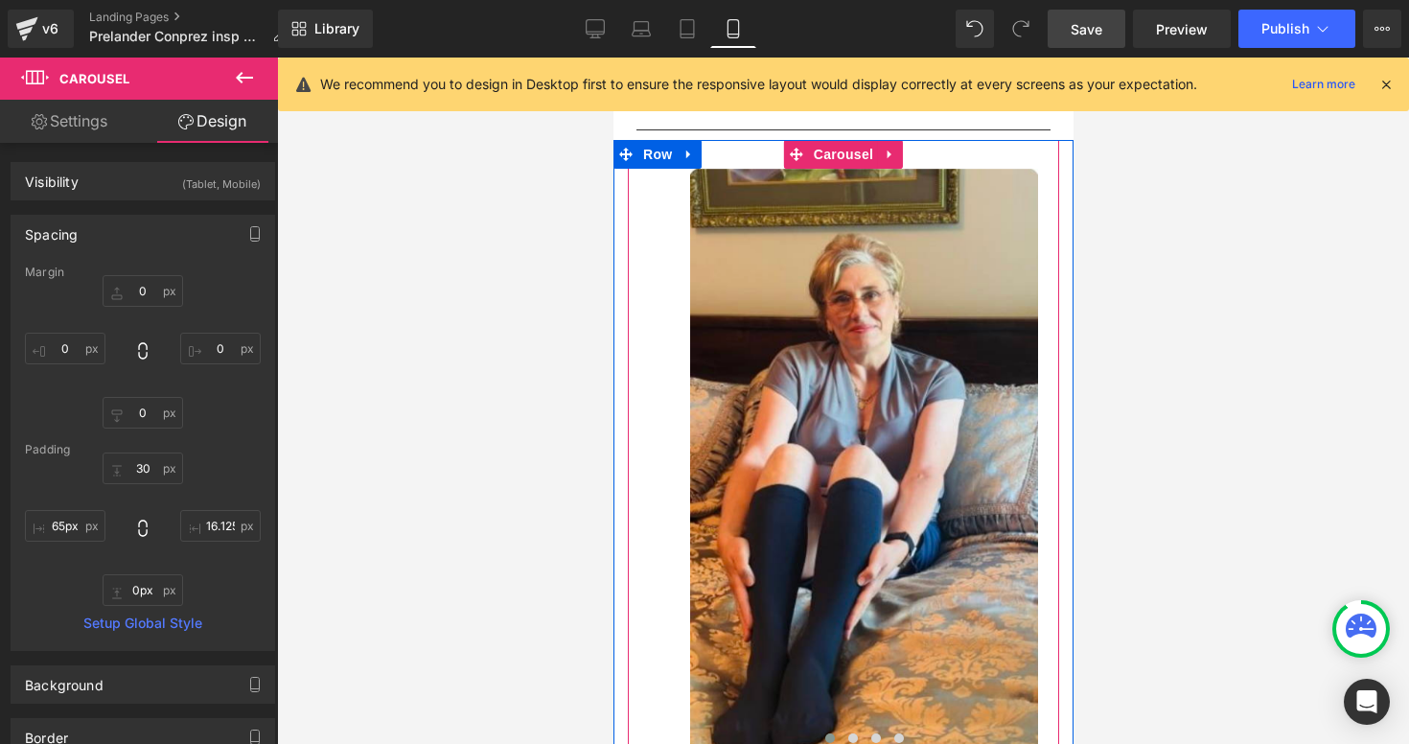
scroll to position [129, 0]
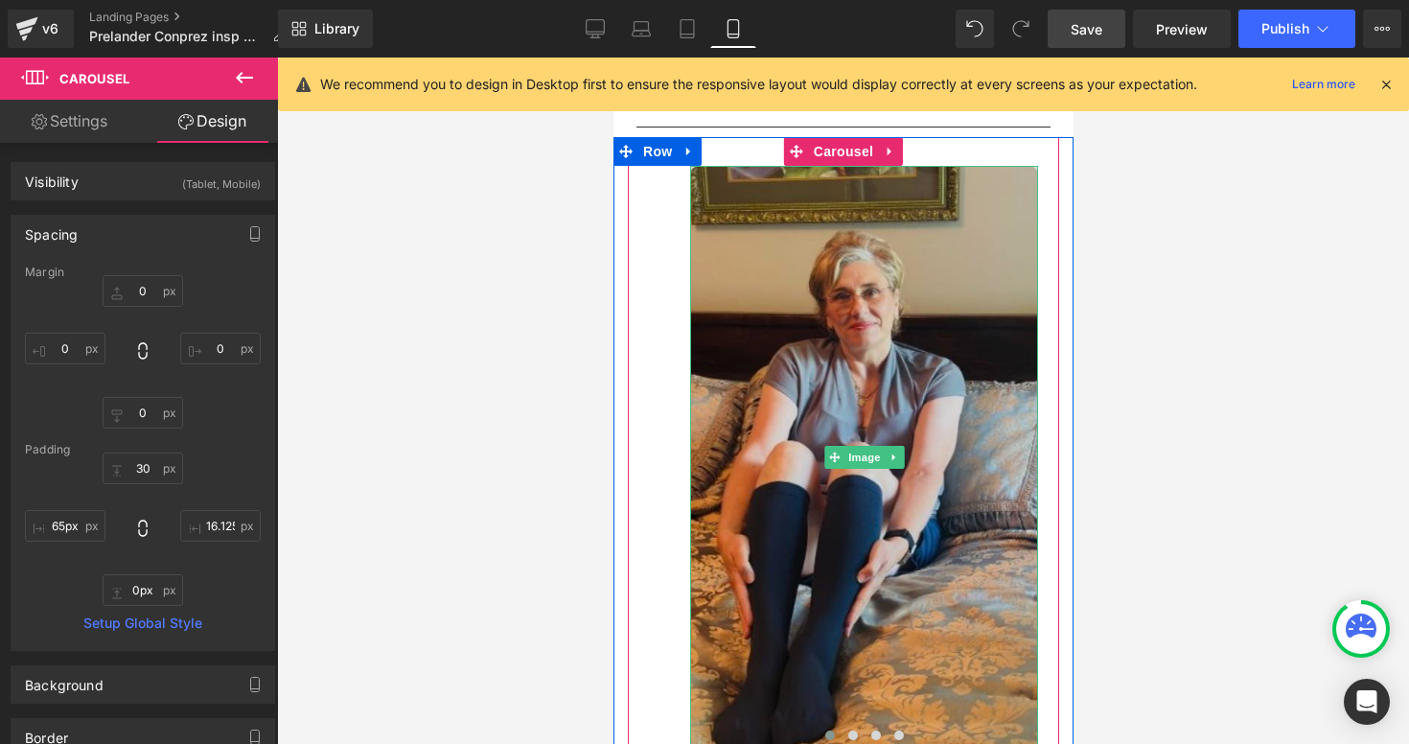
click at [925, 202] on img at bounding box center [863, 458] width 348 height 584
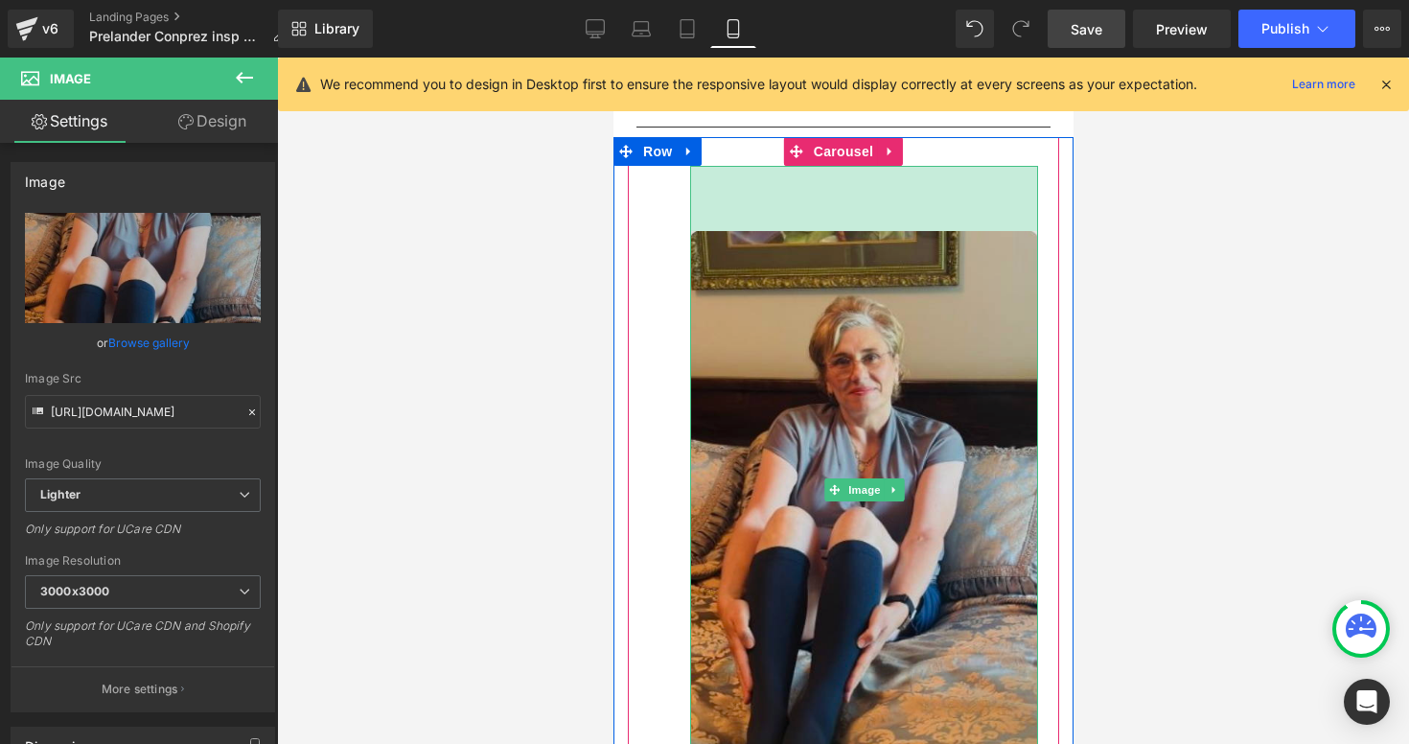
drag, startPoint x: 933, startPoint y: 169, endPoint x: 931, endPoint y: 243, distance: 74.8
click at [931, 243] on div "Image 68px" at bounding box center [863, 490] width 348 height 649
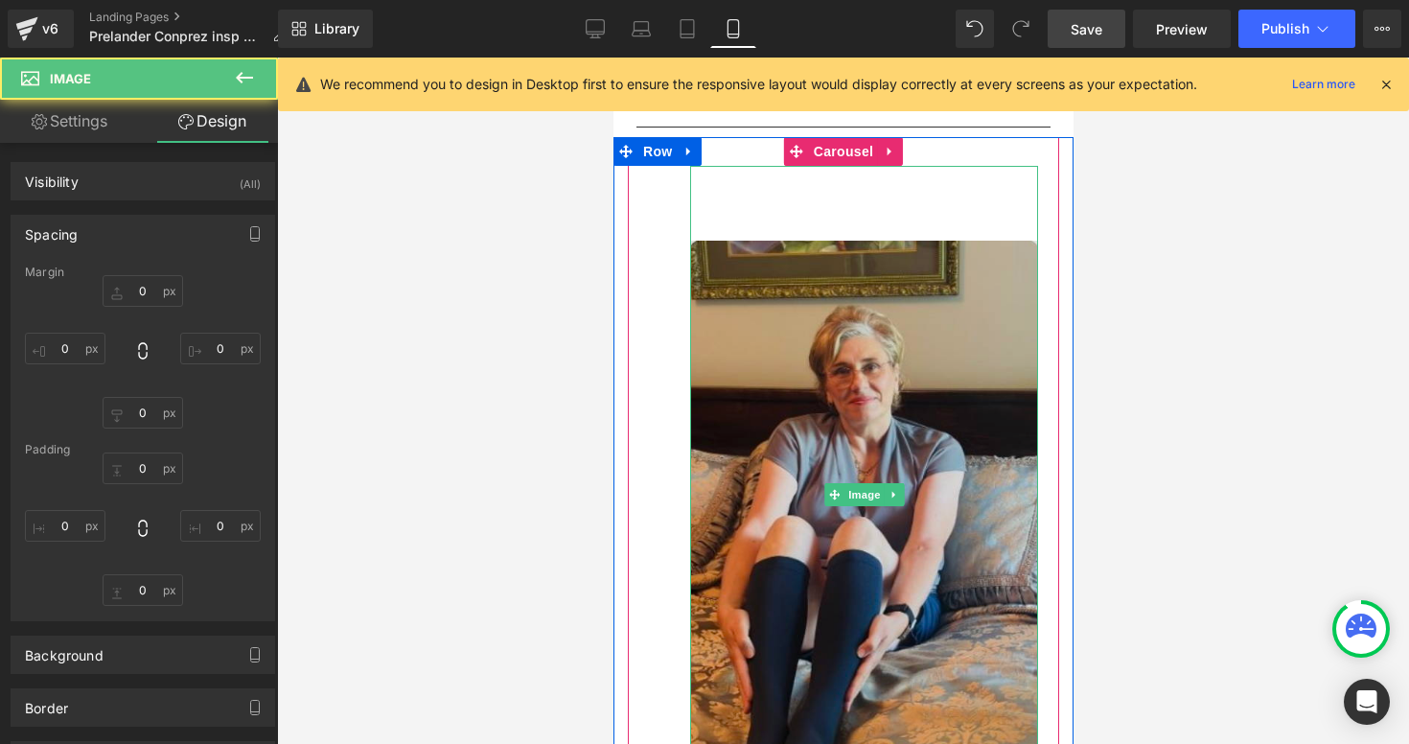
type input "0"
type input "76.9262"
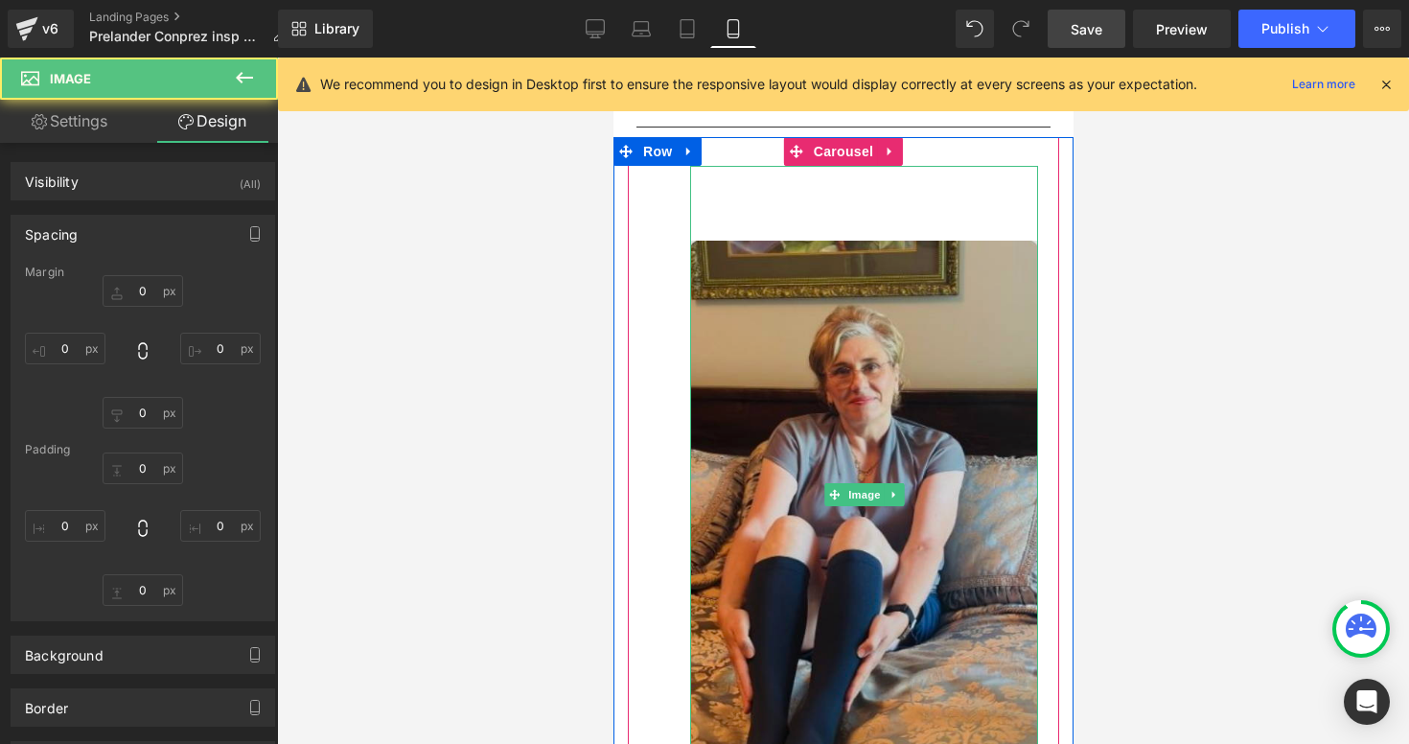
type input "0"
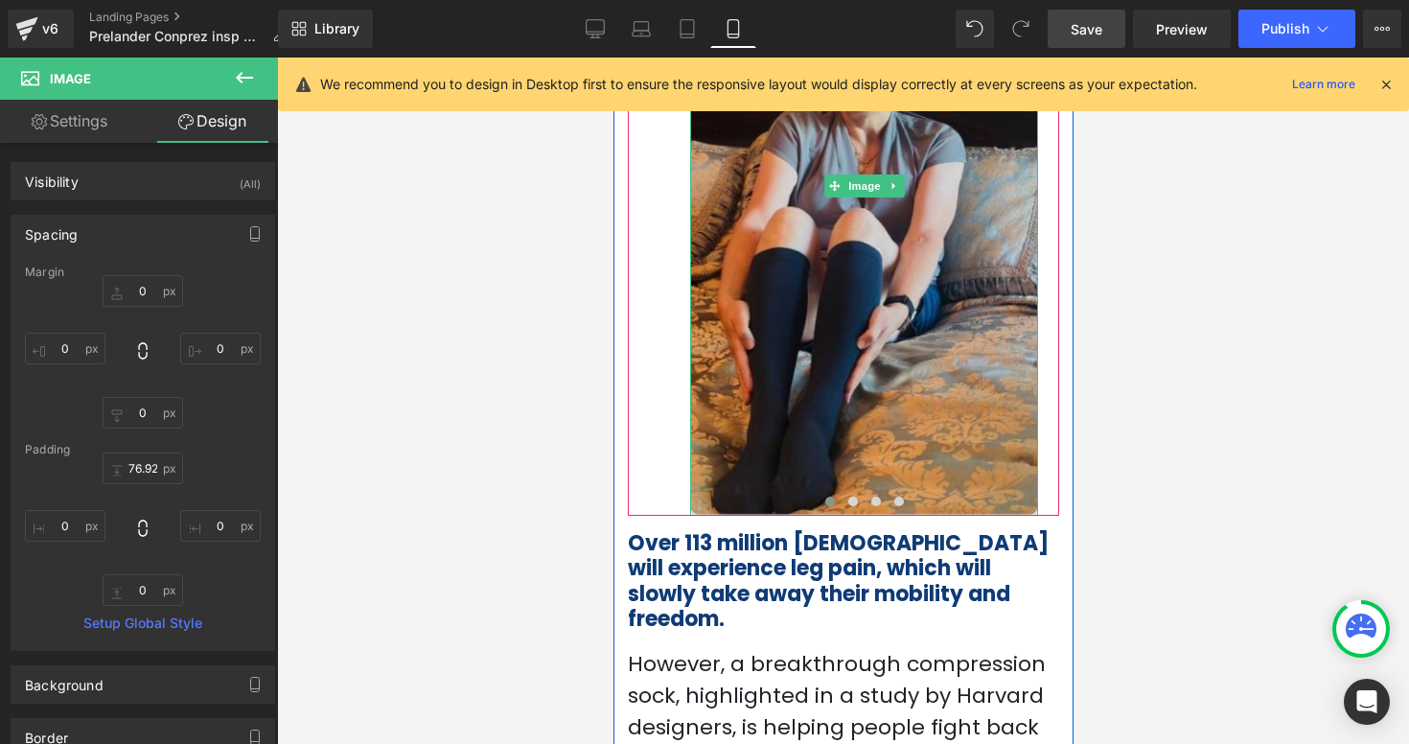
scroll to position [441, 0]
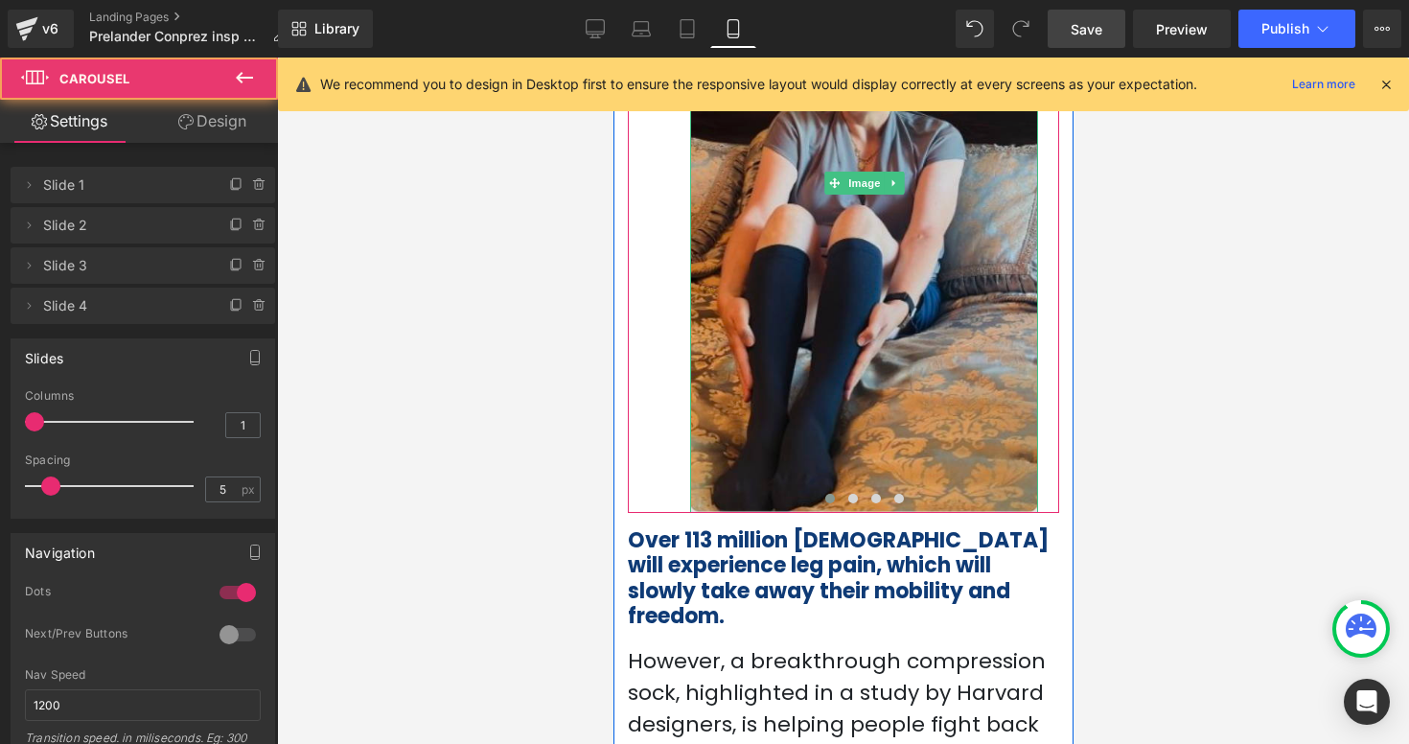
drag, startPoint x: 924, startPoint y: 510, endPoint x: 924, endPoint y: 472, distance: 37.4
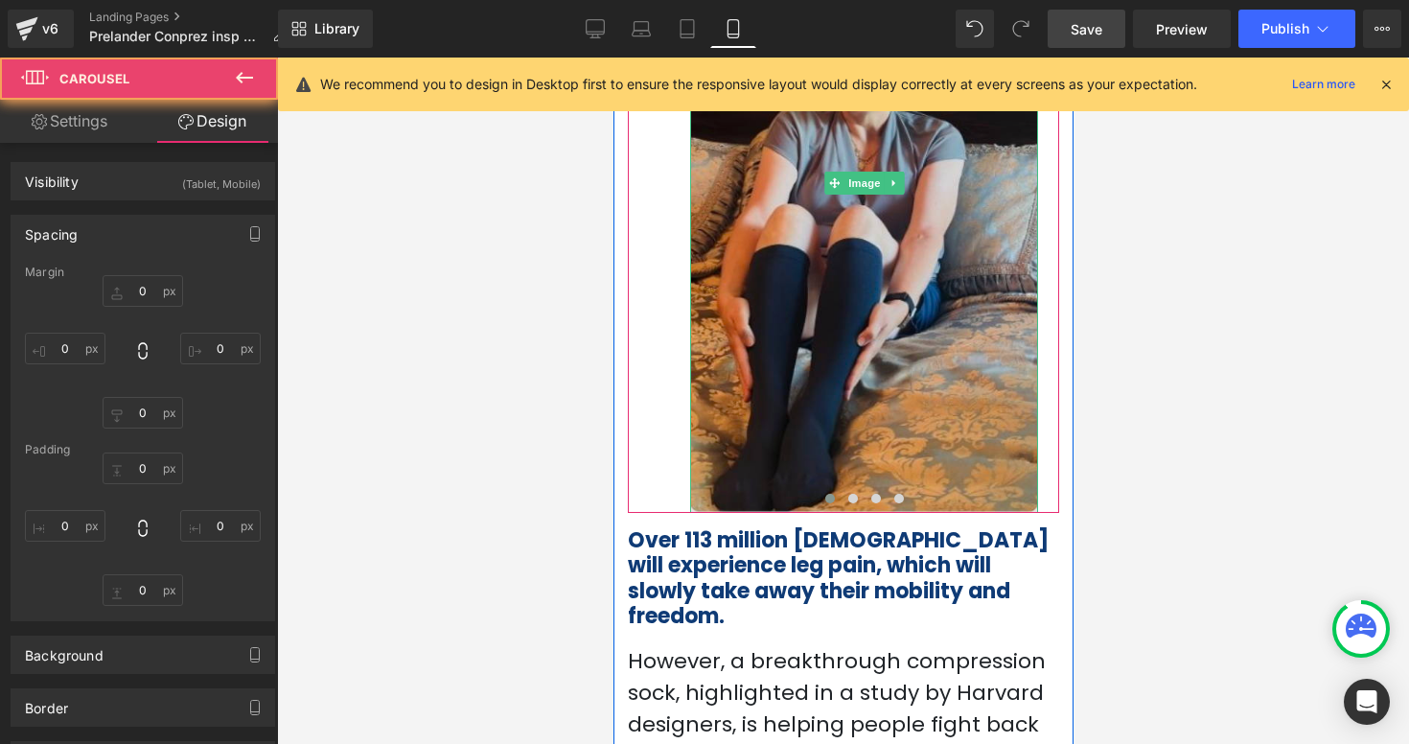
type input "0"
type input "30"
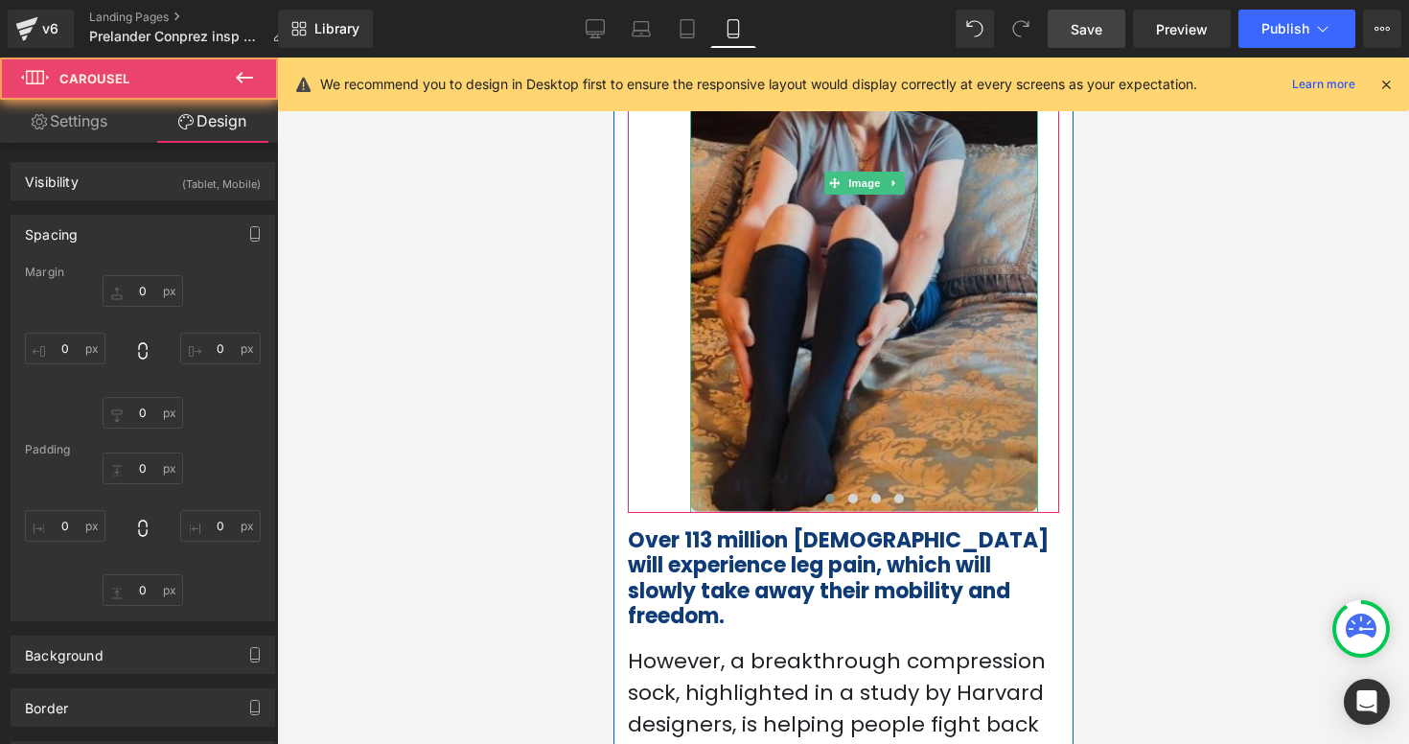
type input "22"
type input "0"
type input "65"
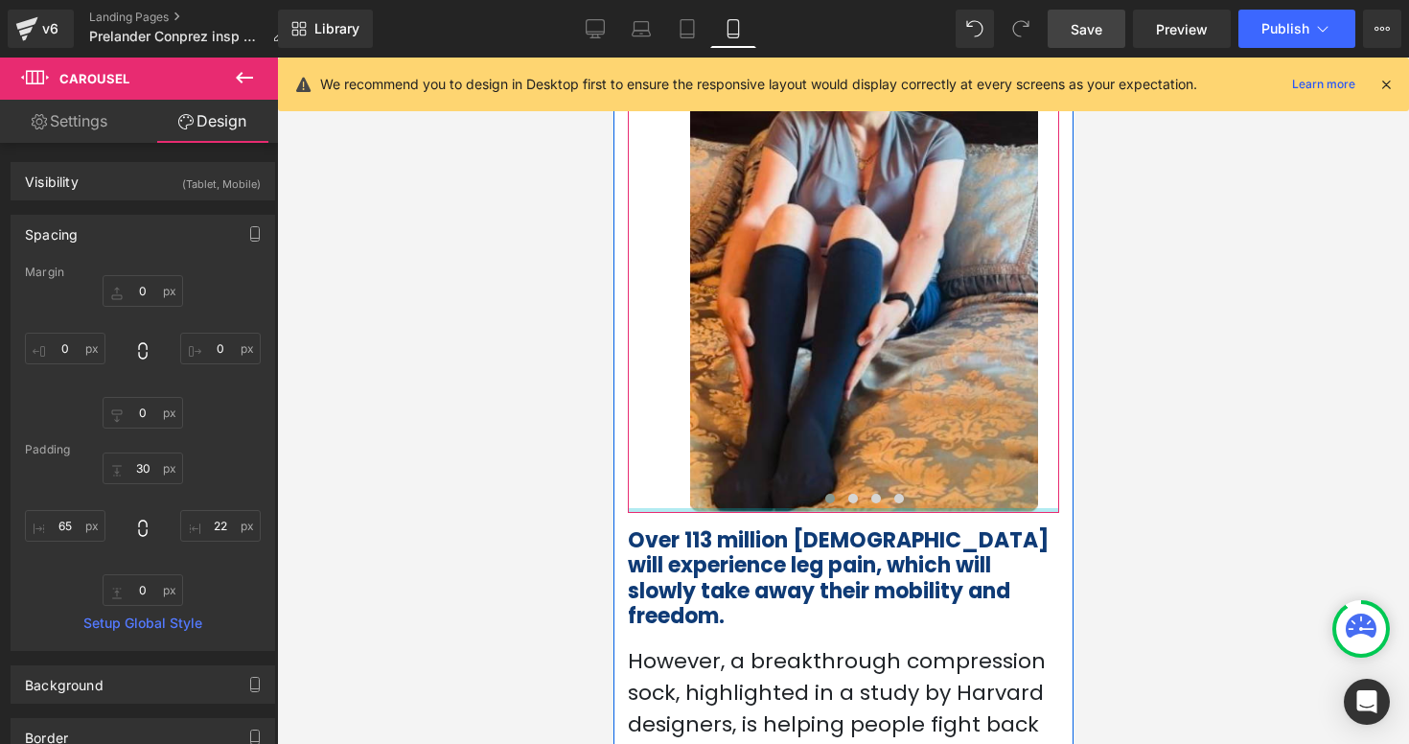
type input "0px"
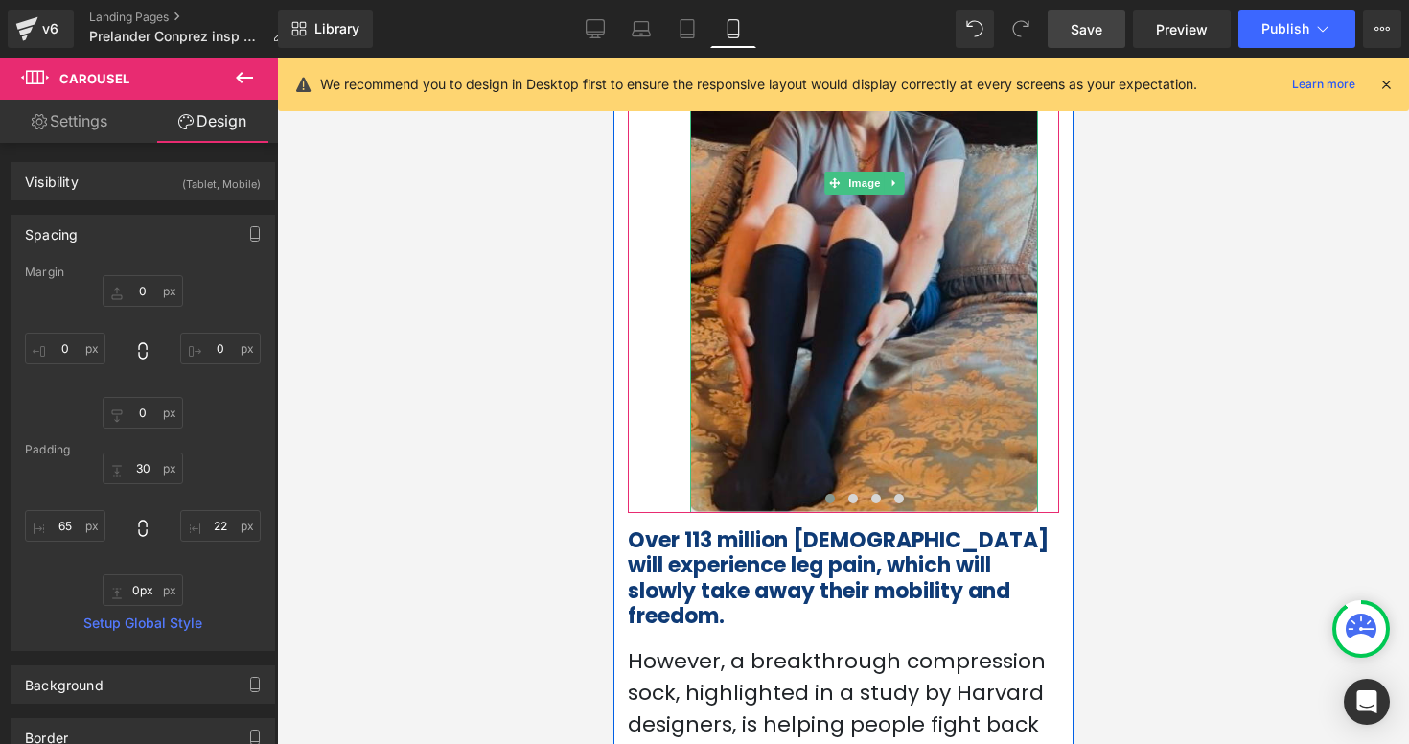
drag, startPoint x: 925, startPoint y: 510, endPoint x: 924, endPoint y: 487, distance: 23.0
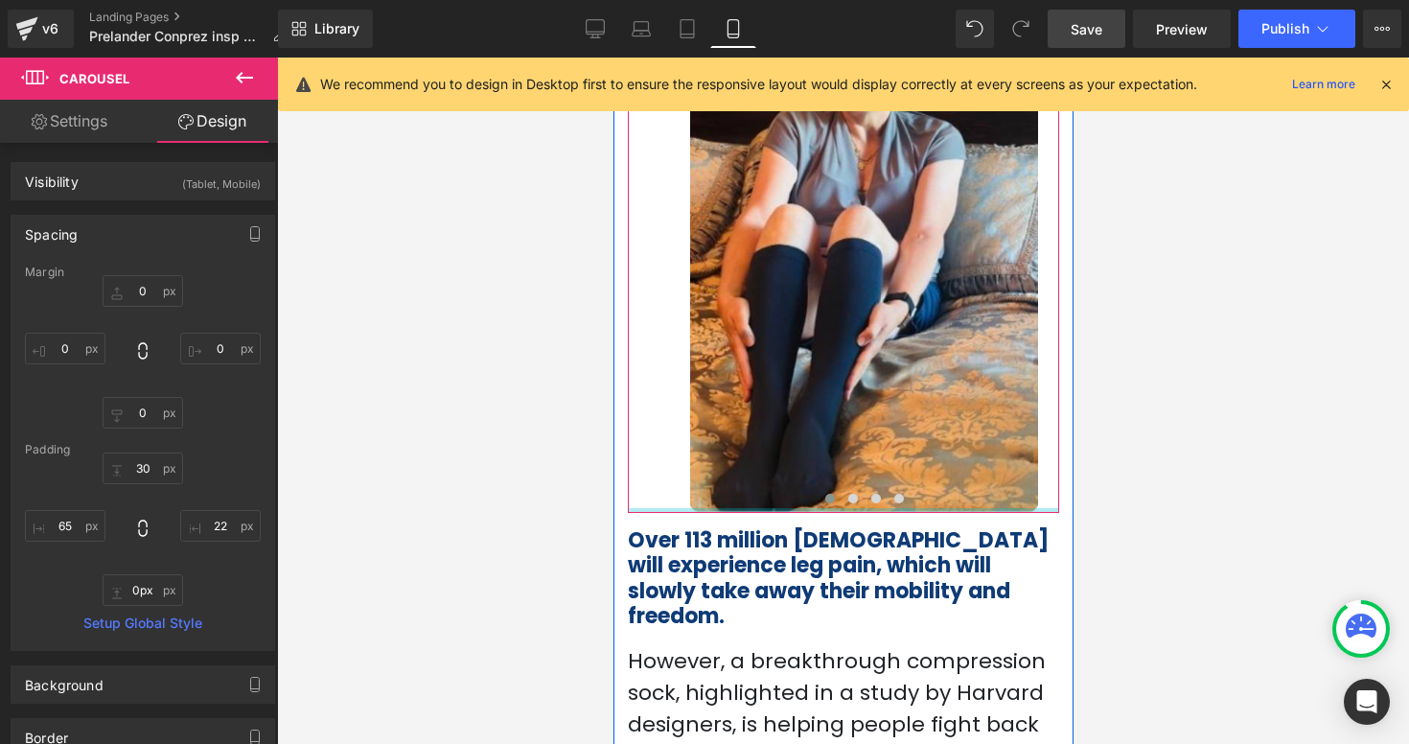
drag, startPoint x: 931, startPoint y: 508, endPoint x: 930, endPoint y: 492, distance: 16.3
drag, startPoint x: 930, startPoint y: 507, endPoint x: 974, endPoint y: 501, distance: 44.5
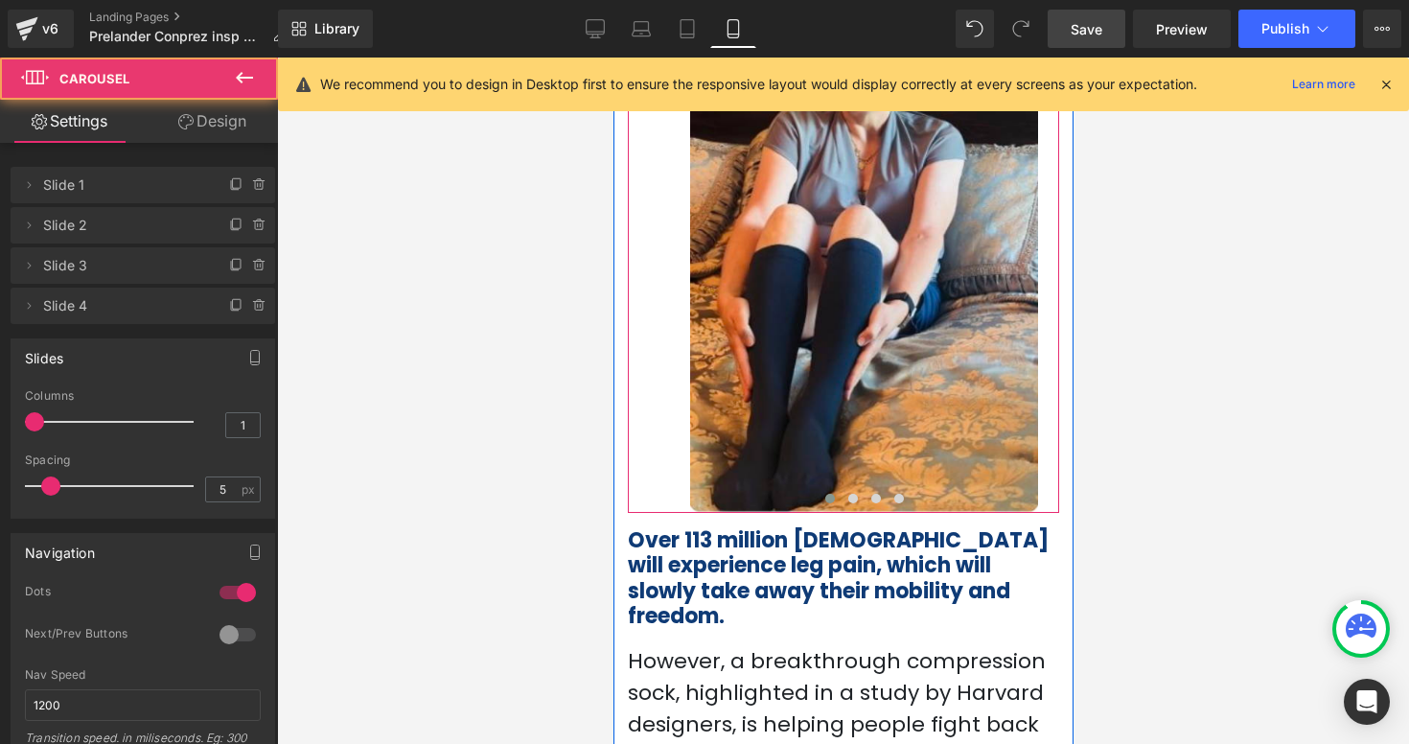
click at [1036, 504] on div at bounding box center [863, 502] width 348 height 26
click at [1037, 491] on div "Image ‹ › [GEOGRAPHIC_DATA]" at bounding box center [842, 169] width 431 height 687
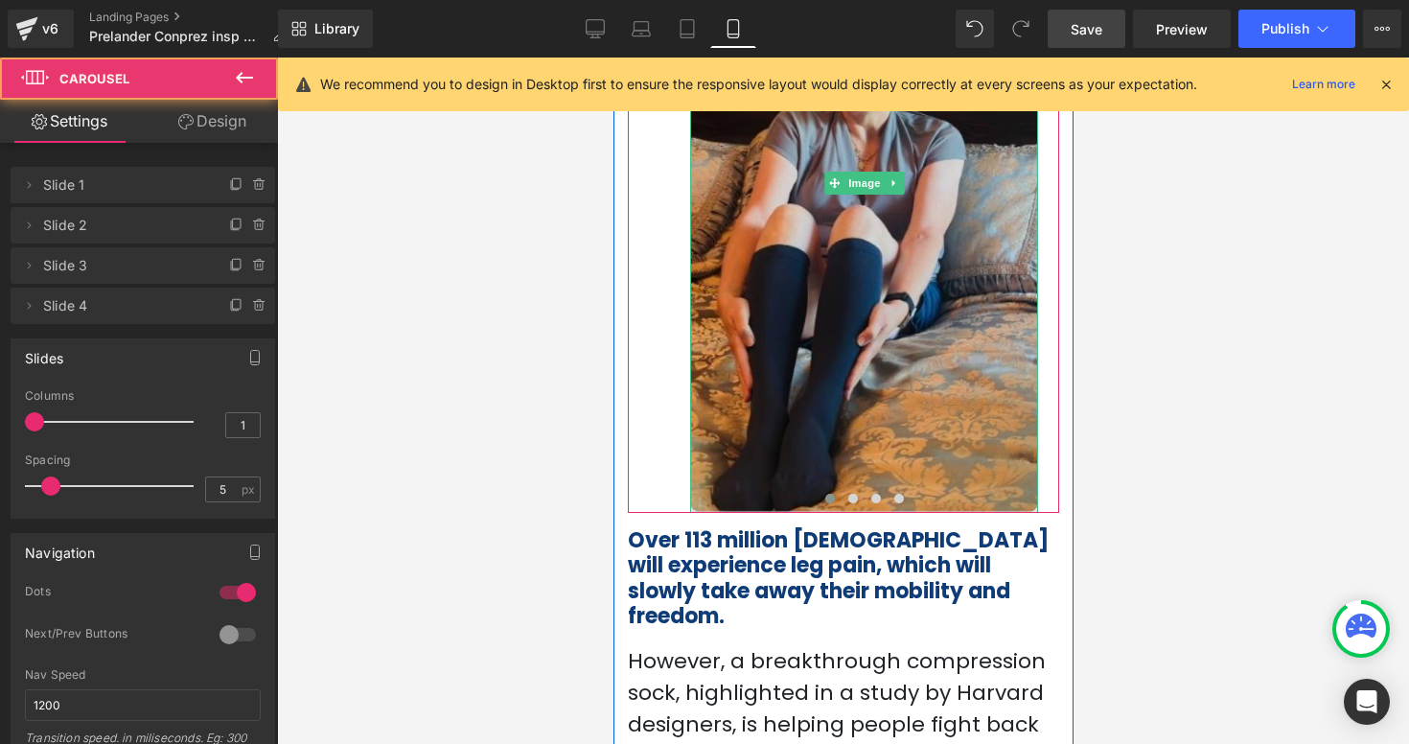
click at [1002, 476] on img at bounding box center [863, 183] width 348 height 658
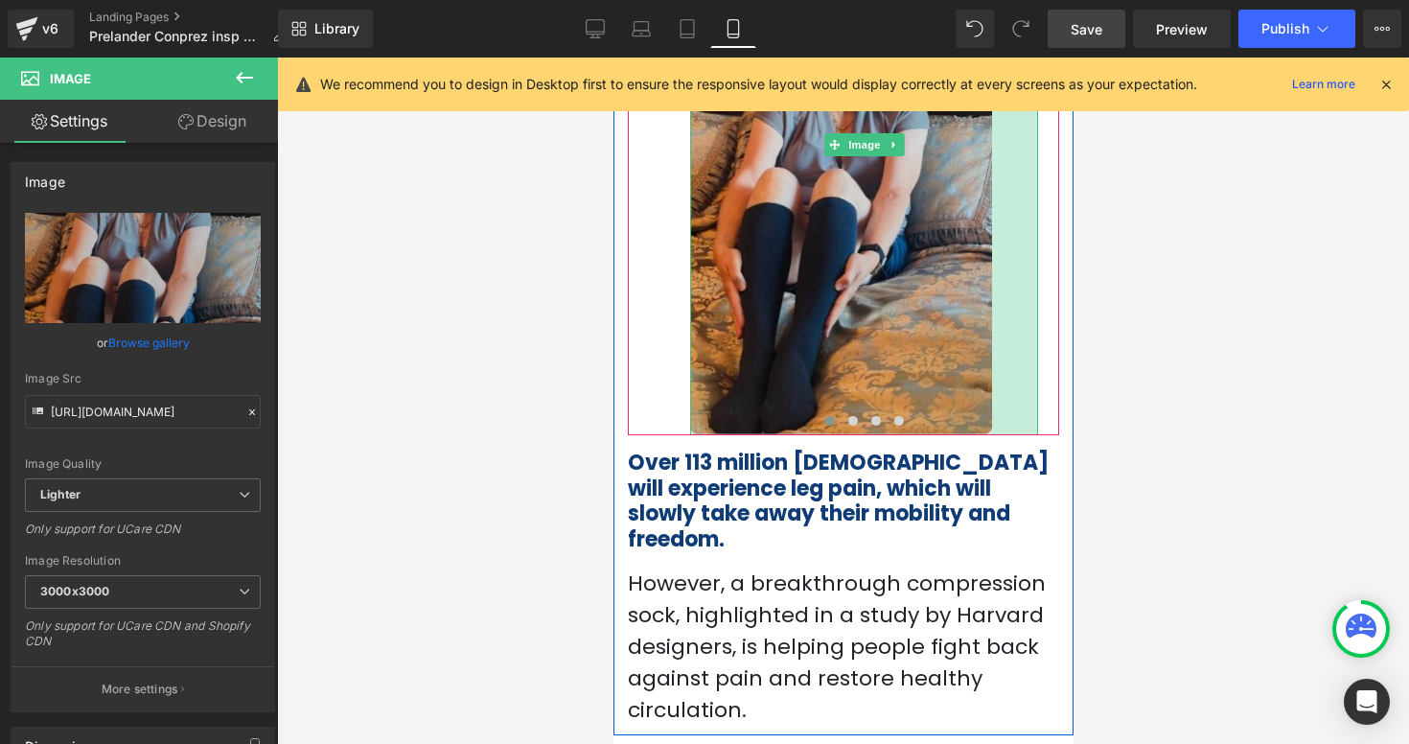
drag, startPoint x: 1035, startPoint y: 472, endPoint x: 989, endPoint y: 390, distance: 94.4
click at [989, 390] on div "Image 48px" at bounding box center [863, 145] width 348 height 582
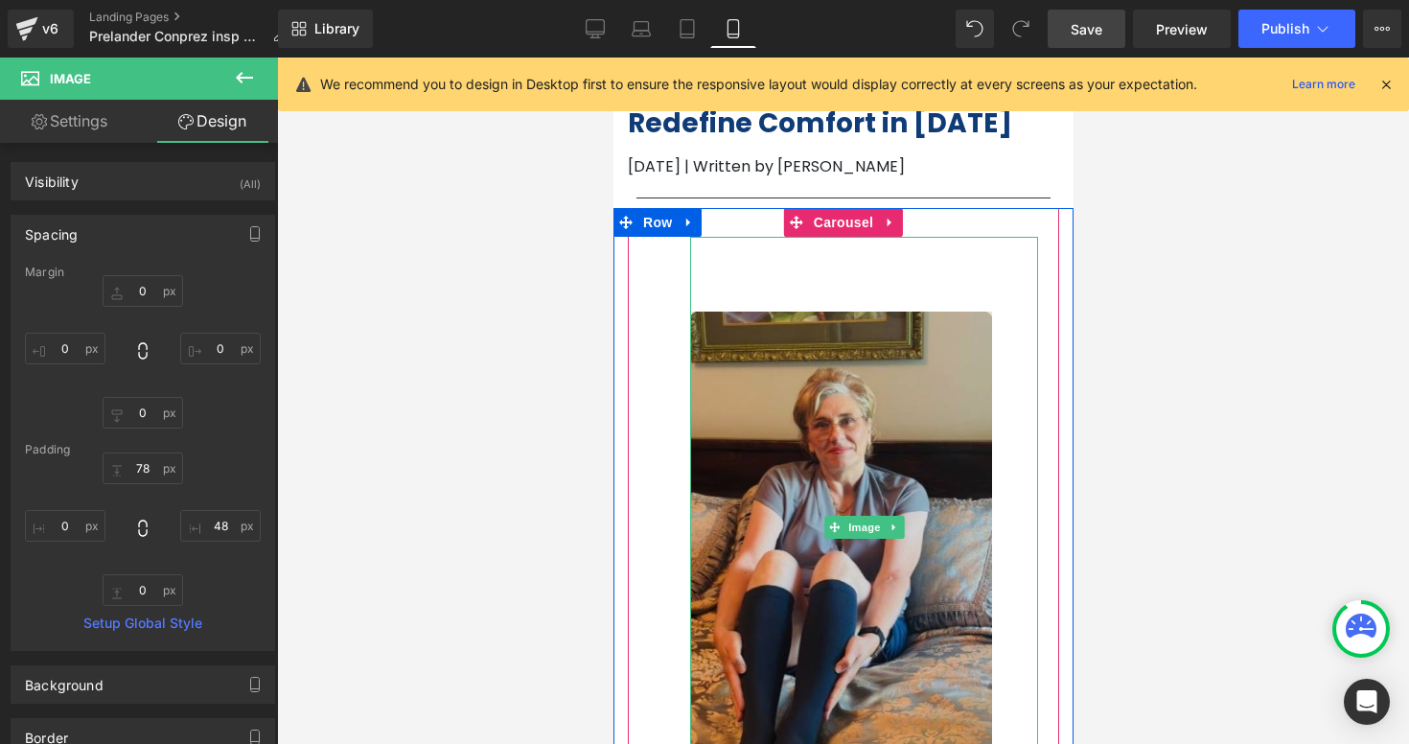
scroll to position [61, 0]
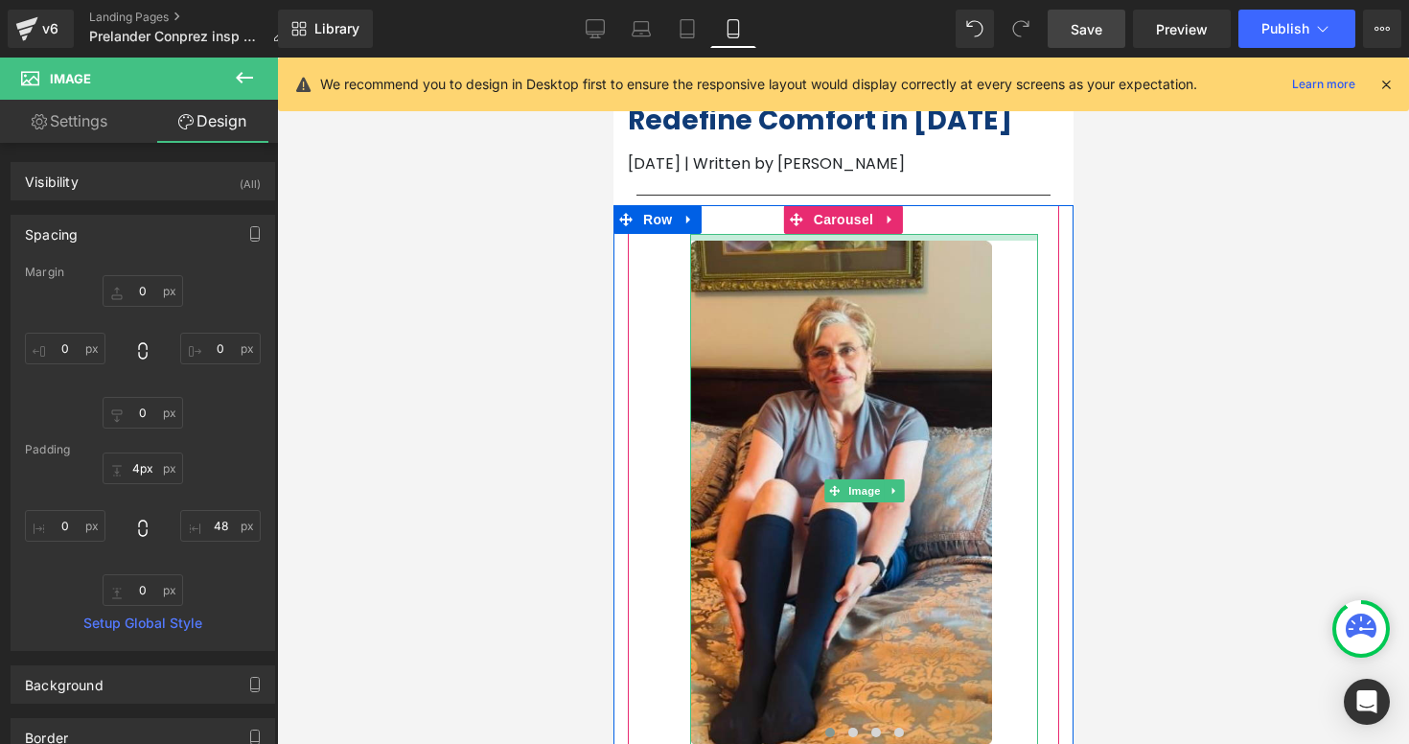
type input "0px"
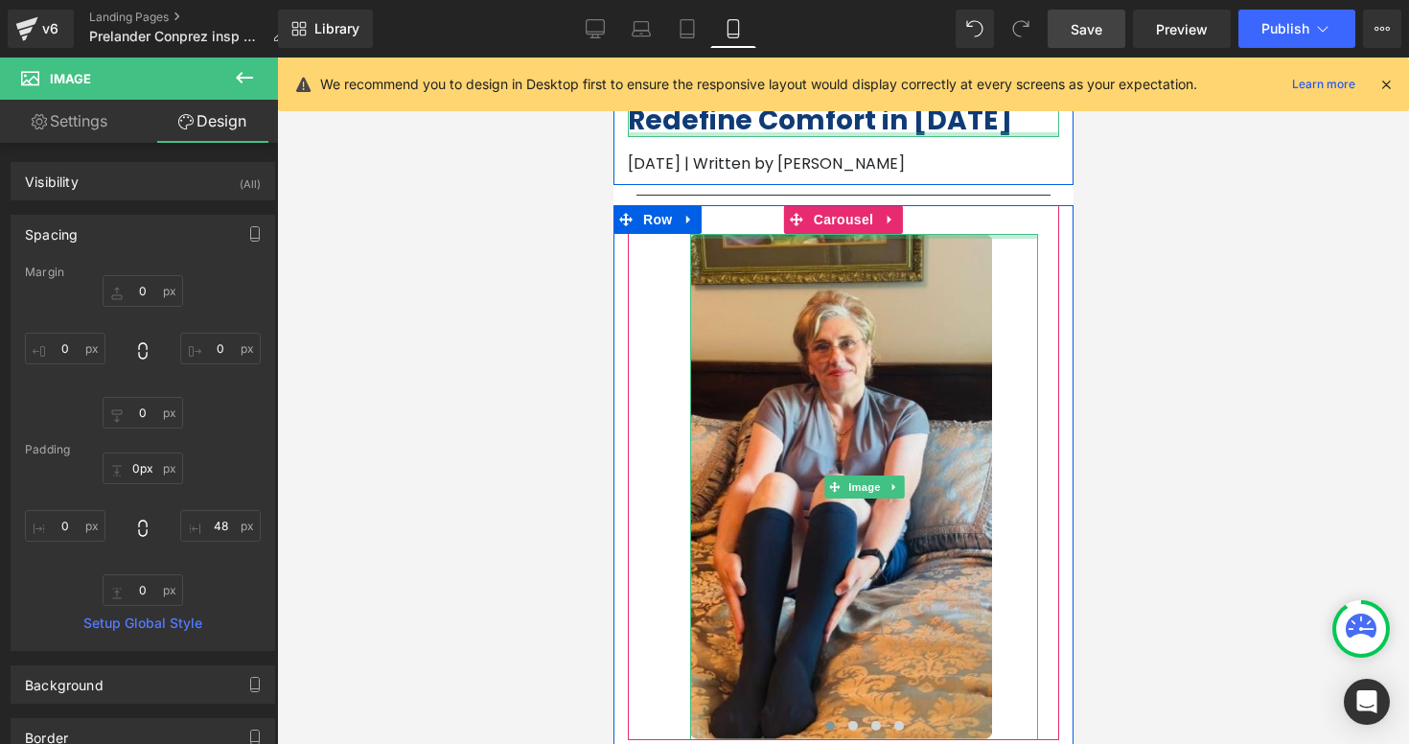
drag, startPoint x: 929, startPoint y: 235, endPoint x: 919, endPoint y: 132, distance: 103.0
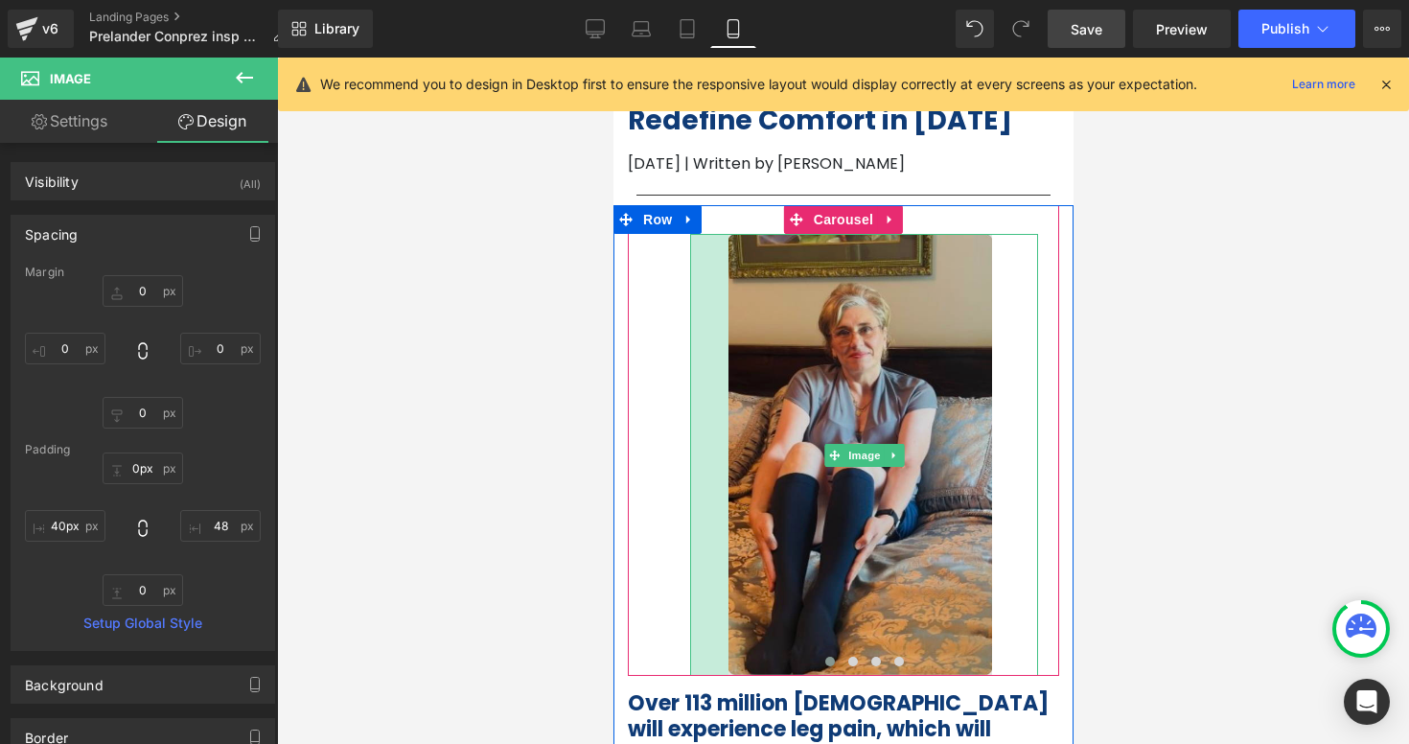
type input "39px"
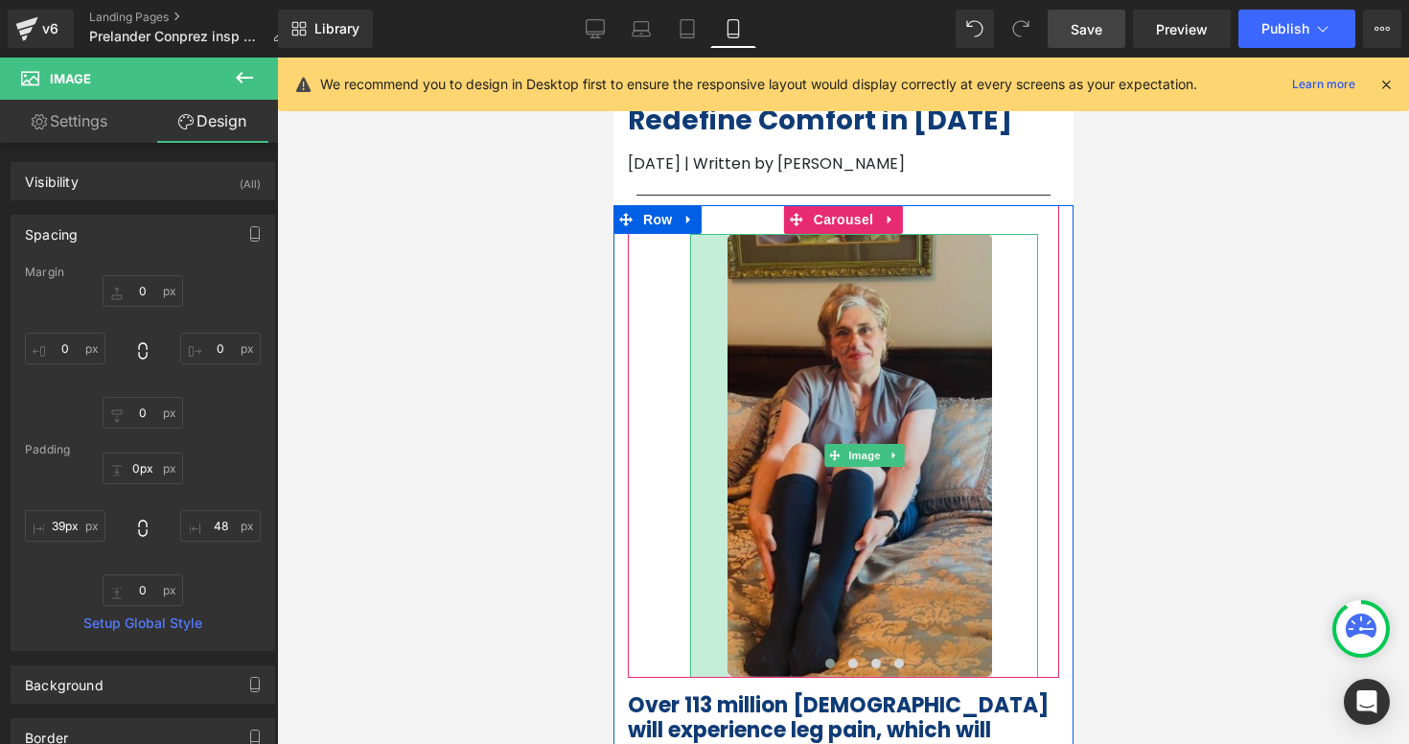
drag, startPoint x: 691, startPoint y: 466, endPoint x: 728, endPoint y: 466, distance: 37.4
click at [728, 466] on div "Image 39px 48px" at bounding box center [863, 456] width 348 height 444
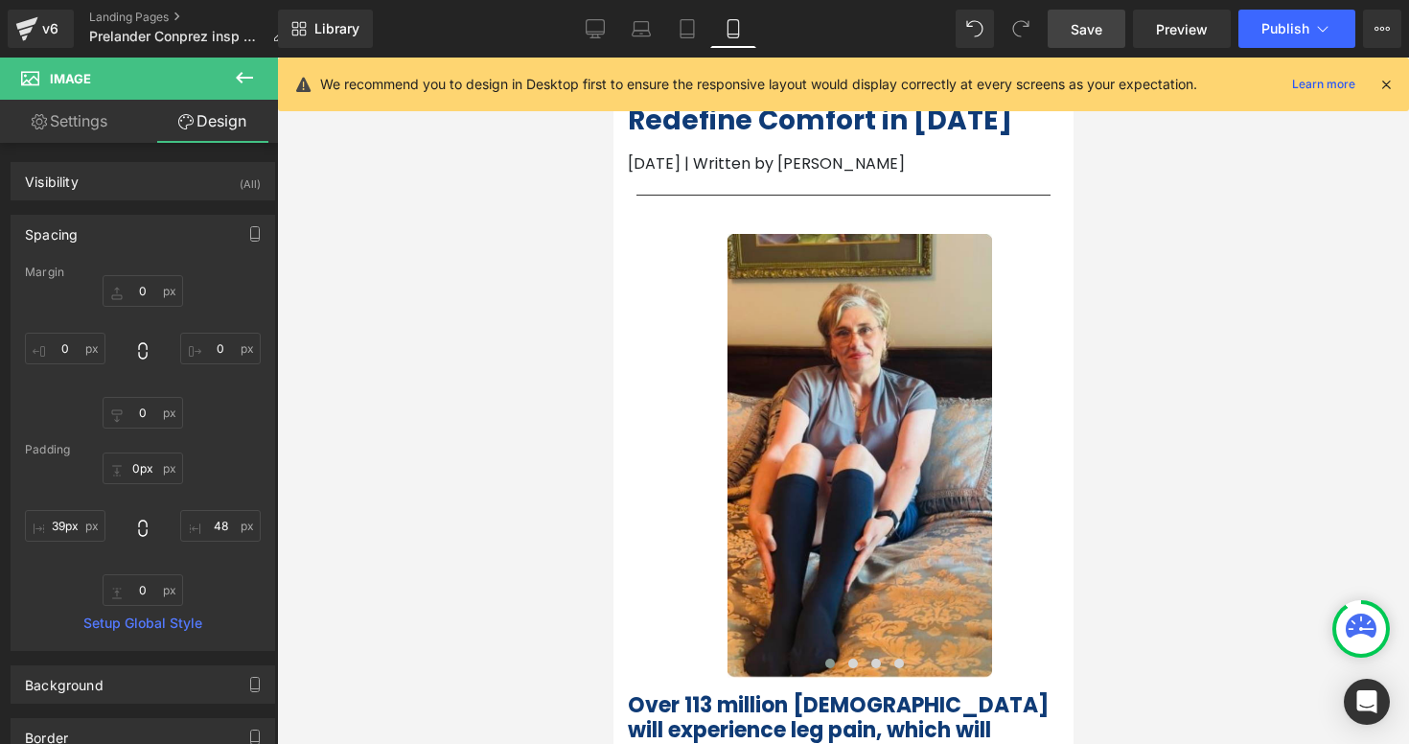
click at [1094, 495] on div at bounding box center [843, 401] width 1132 height 686
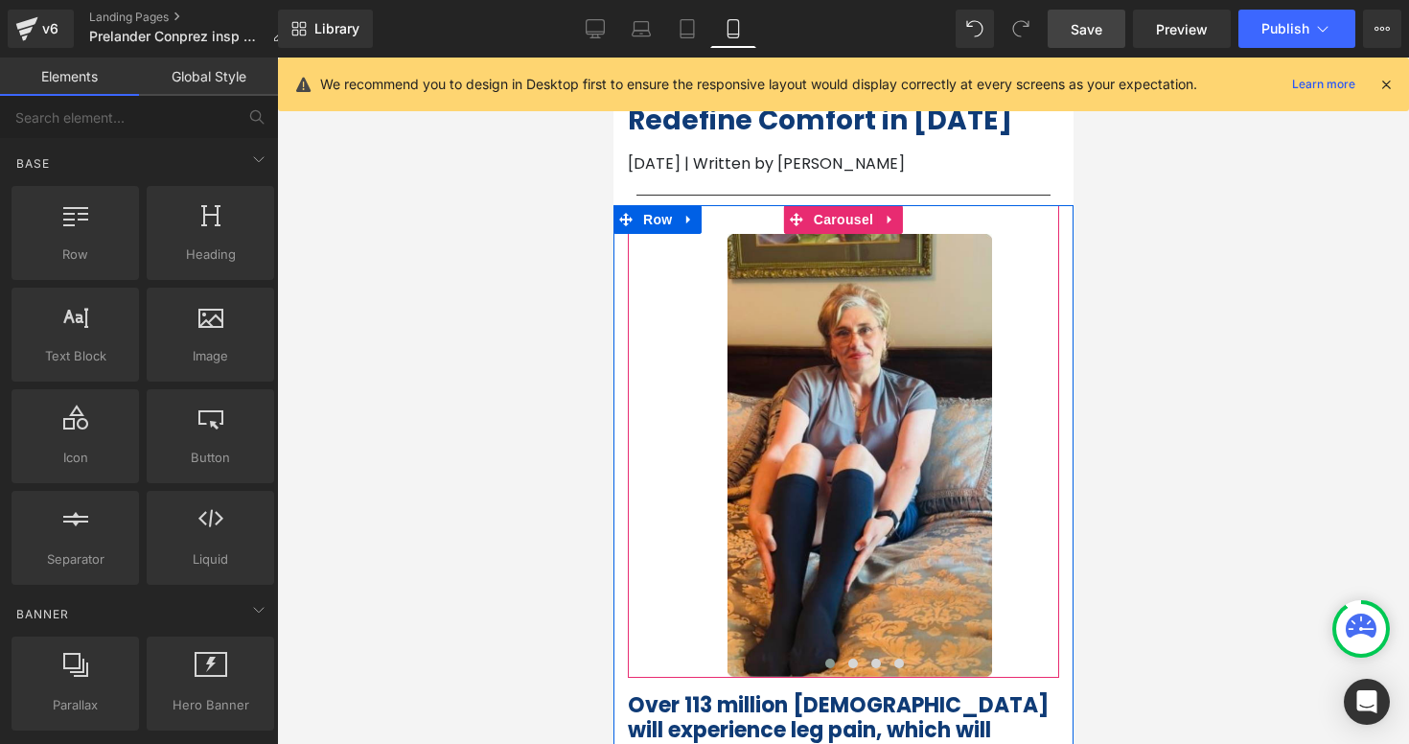
click at [658, 396] on div "Image 39px 48px ‹ › [GEOGRAPHIC_DATA]" at bounding box center [842, 441] width 431 height 472
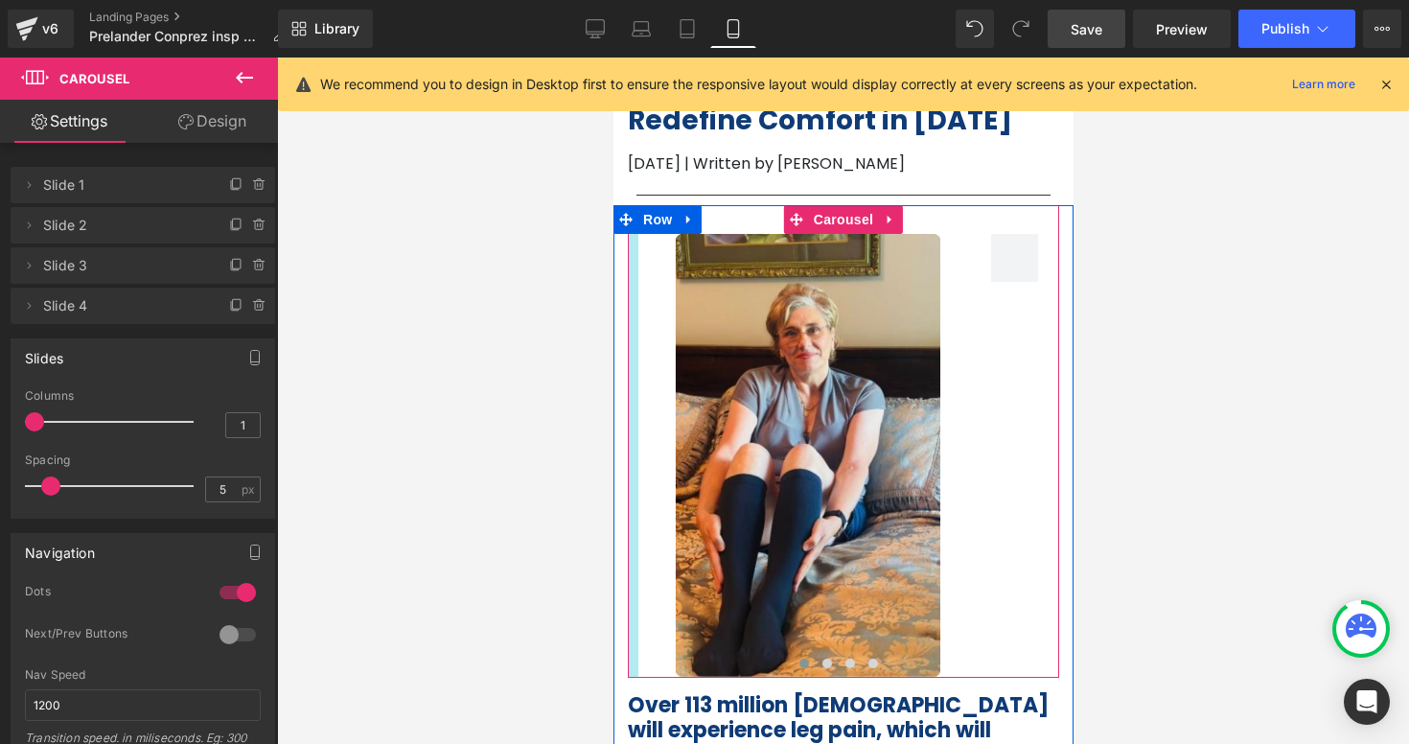
drag, startPoint x: 678, startPoint y: 337, endPoint x: 626, endPoint y: 338, distance: 51.8
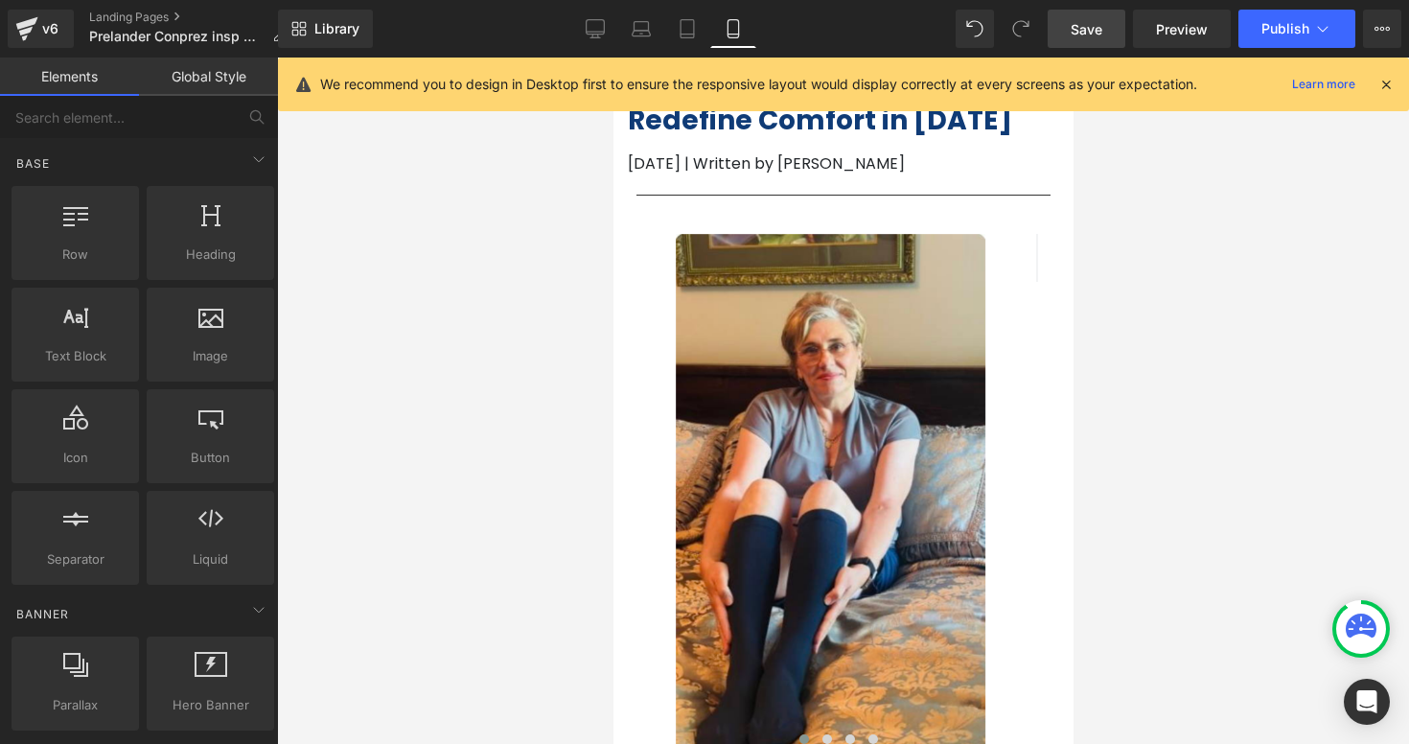
click at [1099, 415] on div at bounding box center [843, 401] width 1132 height 686
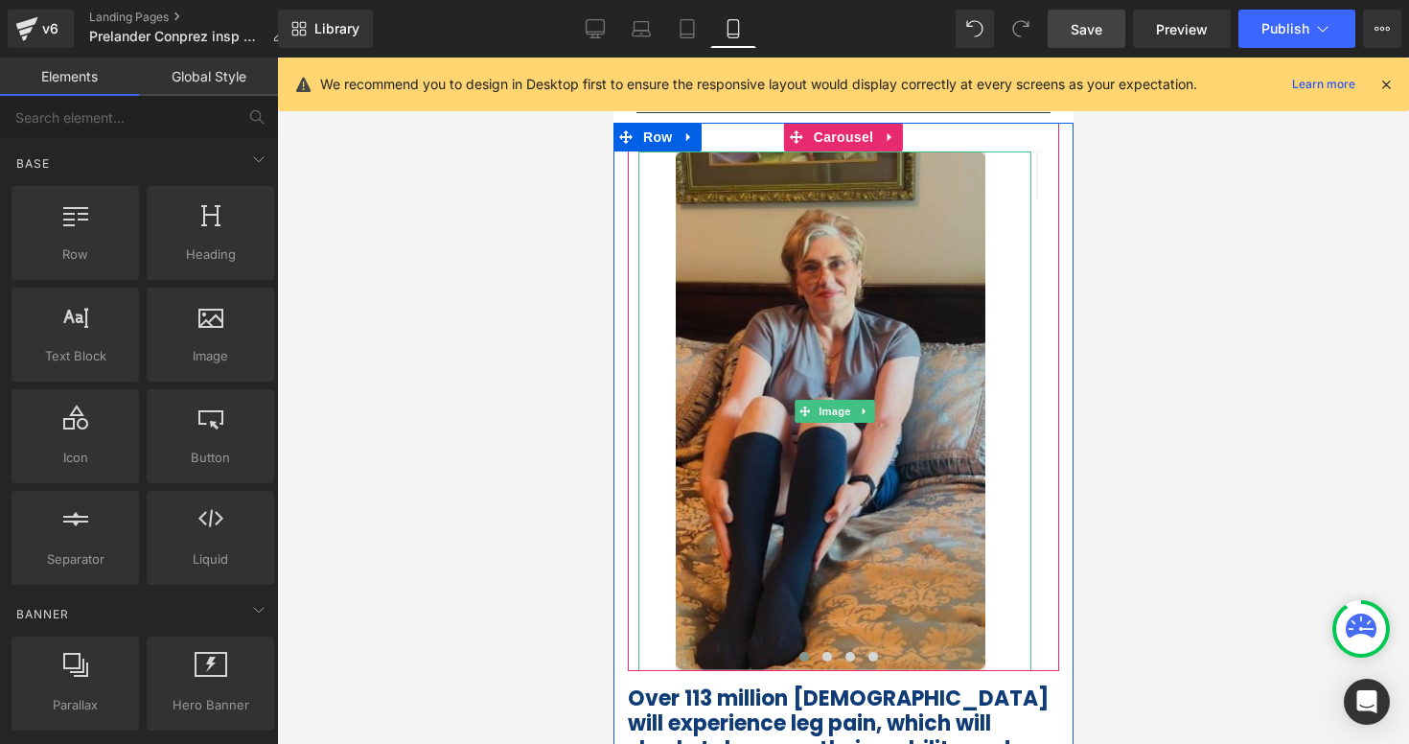
scroll to position [140, 0]
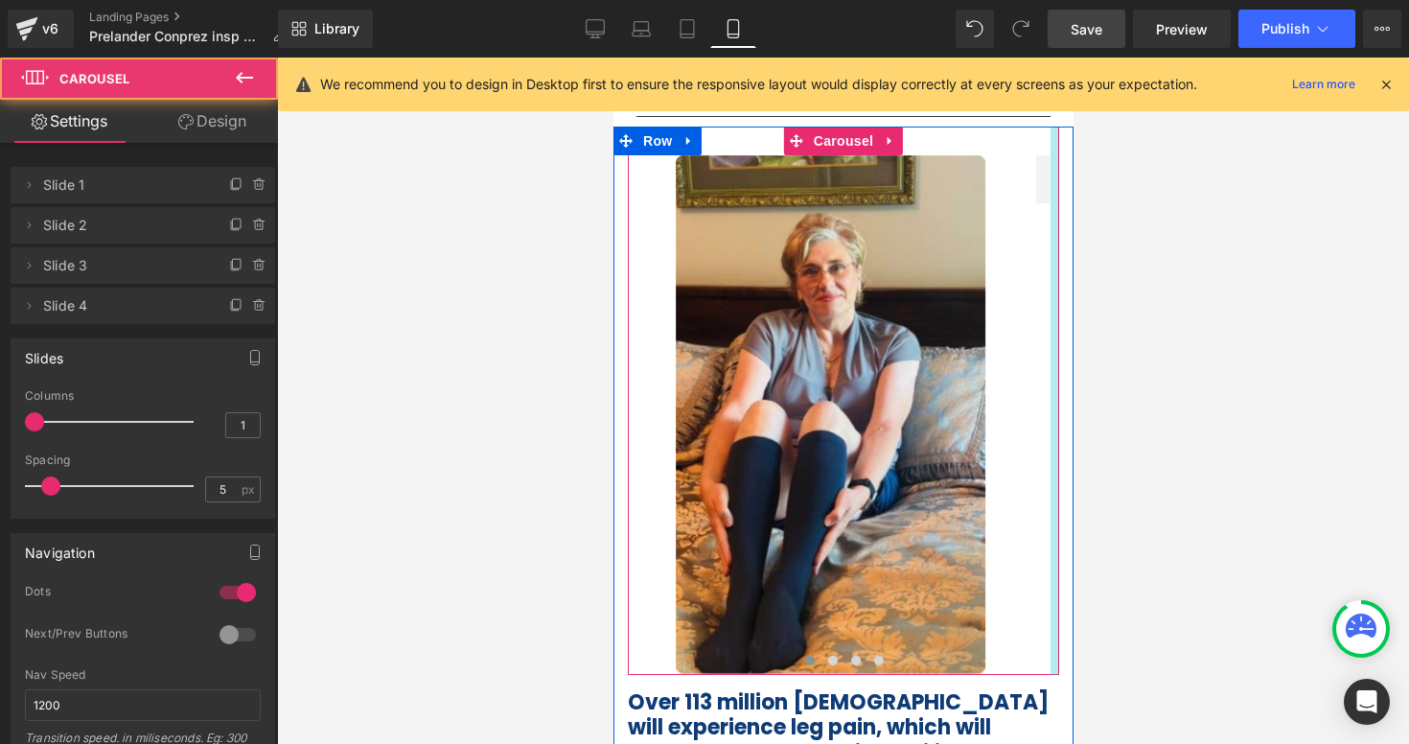
drag, startPoint x: 1039, startPoint y: 355, endPoint x: 1051, endPoint y: 355, distance: 12.5
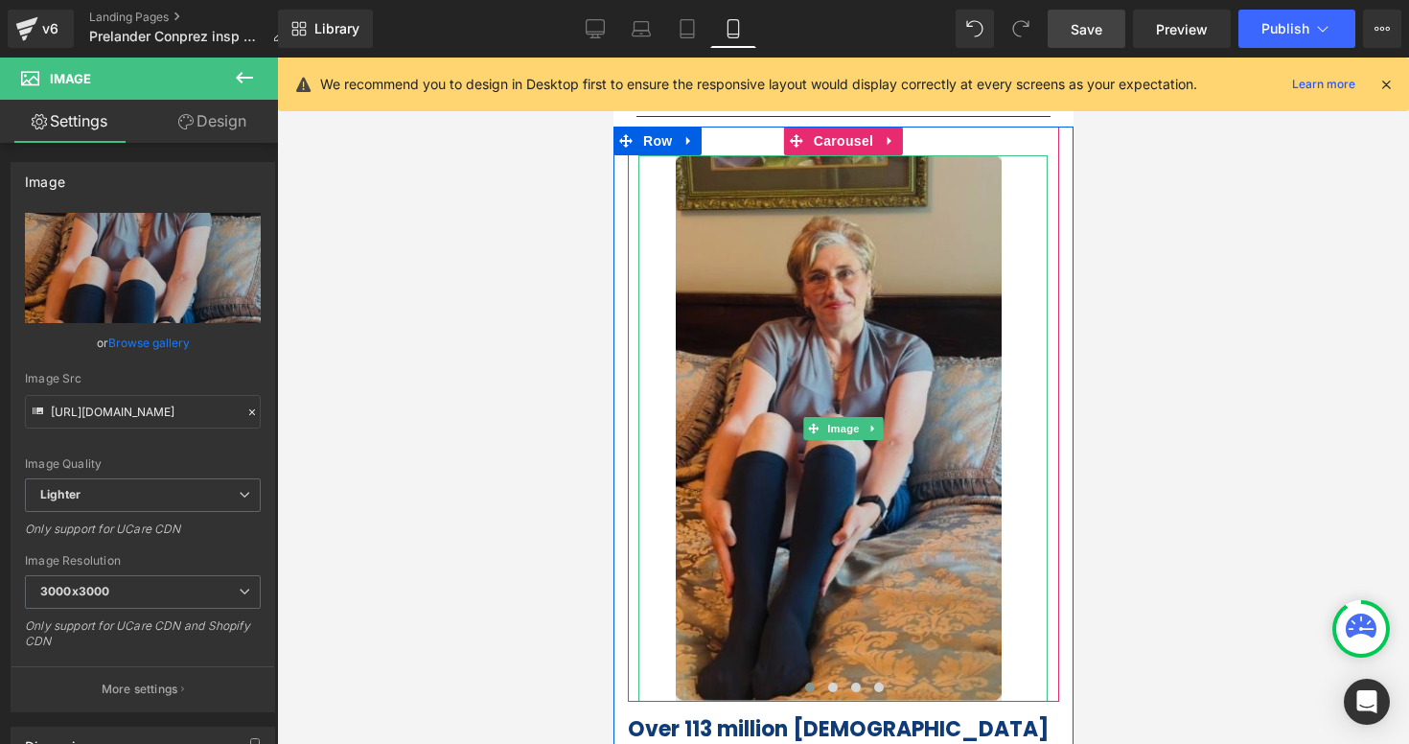
click at [1011, 355] on img at bounding box center [841, 428] width 409 height 547
click at [998, 387] on img at bounding box center [841, 428] width 409 height 547
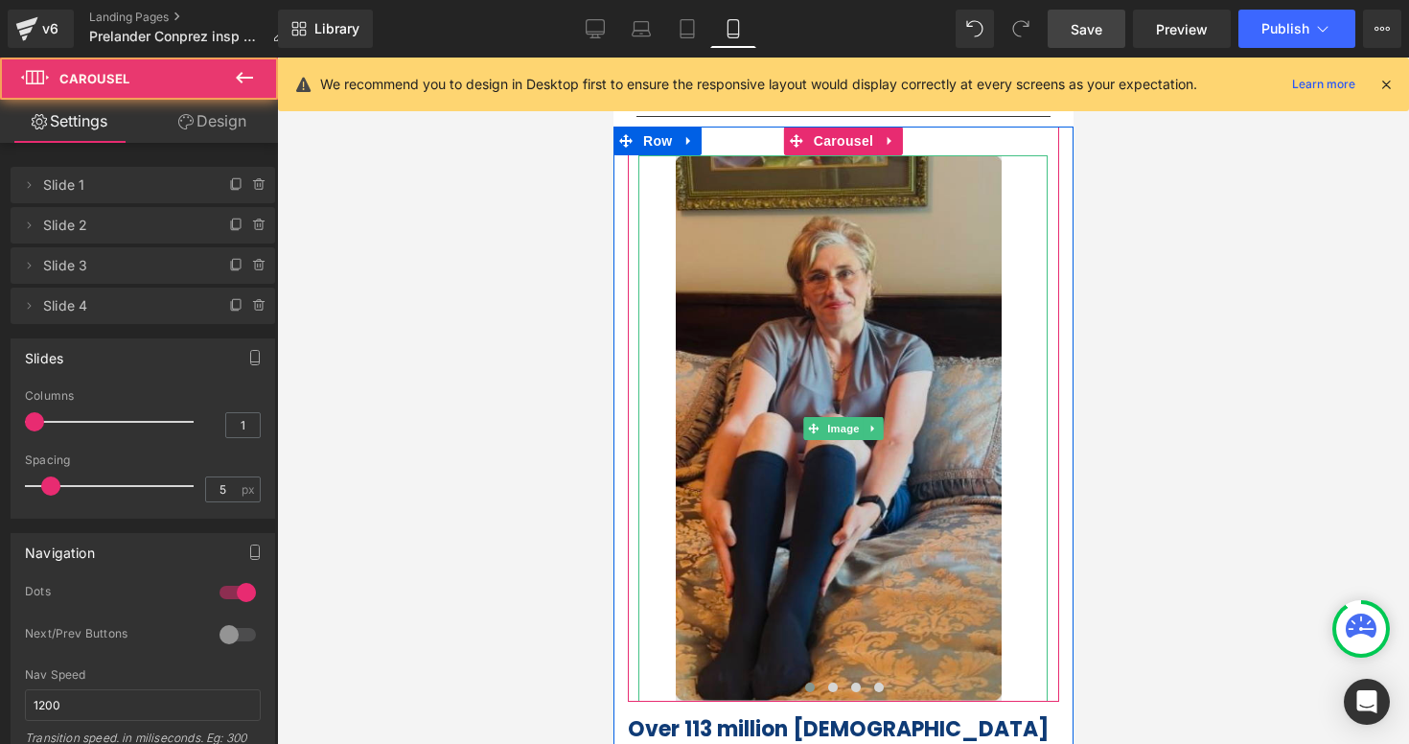
drag, startPoint x: 905, startPoint y: 699, endPoint x: 898, endPoint y: 658, distance: 40.8
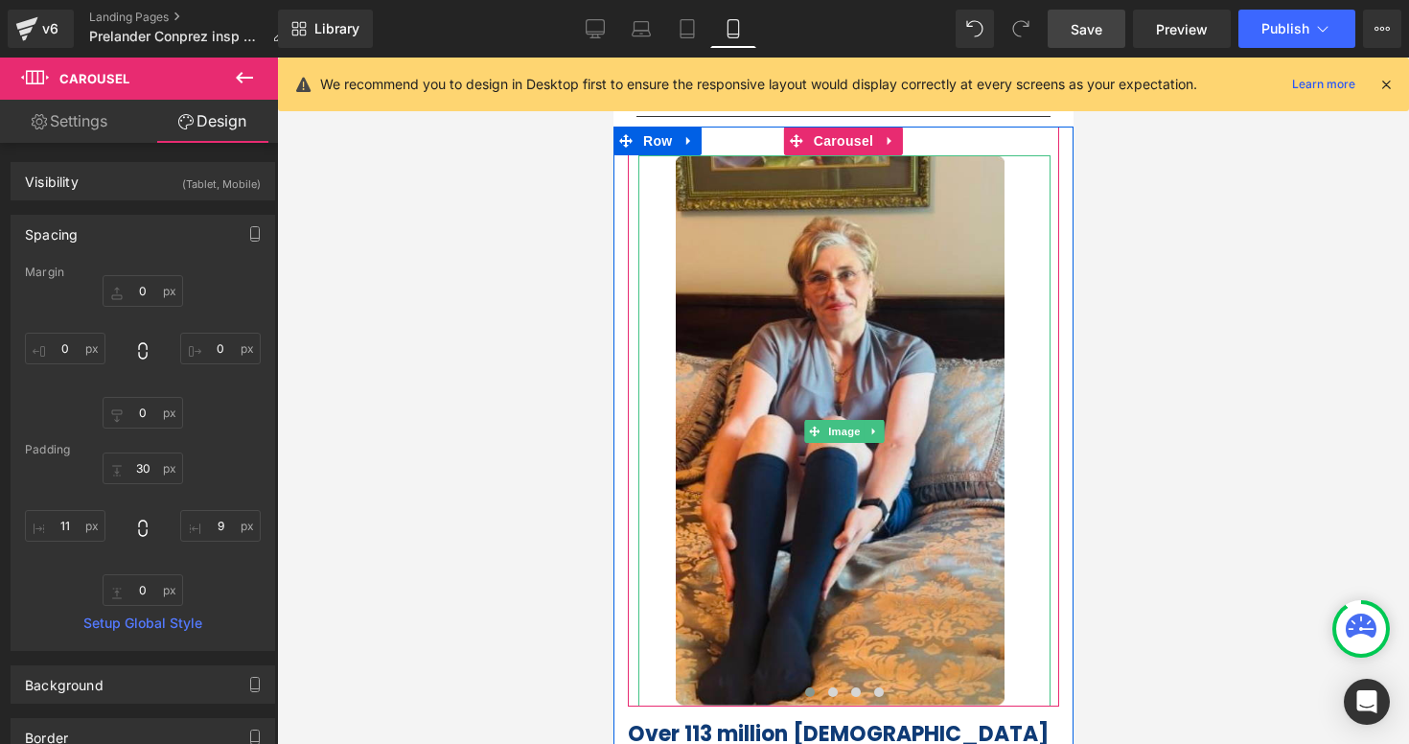
click at [898, 658] on img at bounding box center [843, 431] width 412 height 552
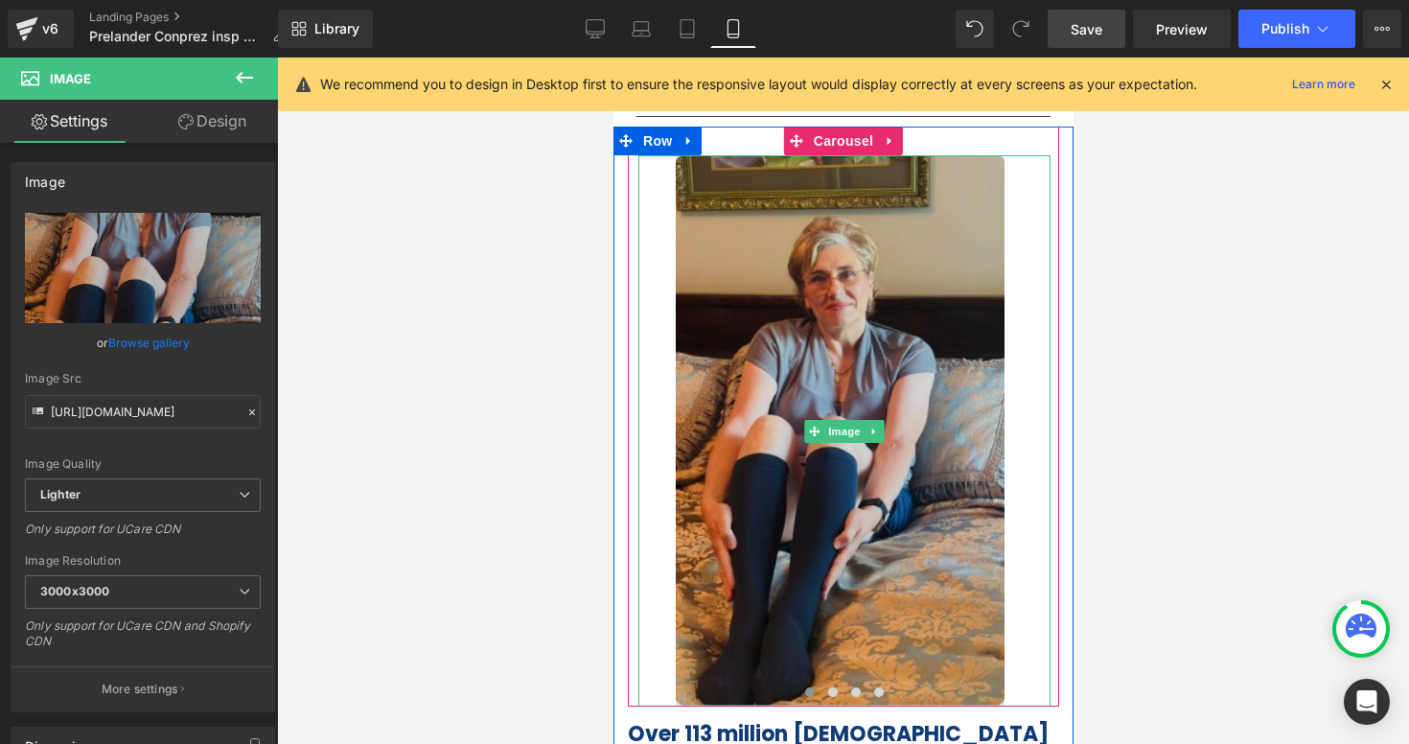
click at [933, 176] on img at bounding box center [843, 431] width 412 height 552
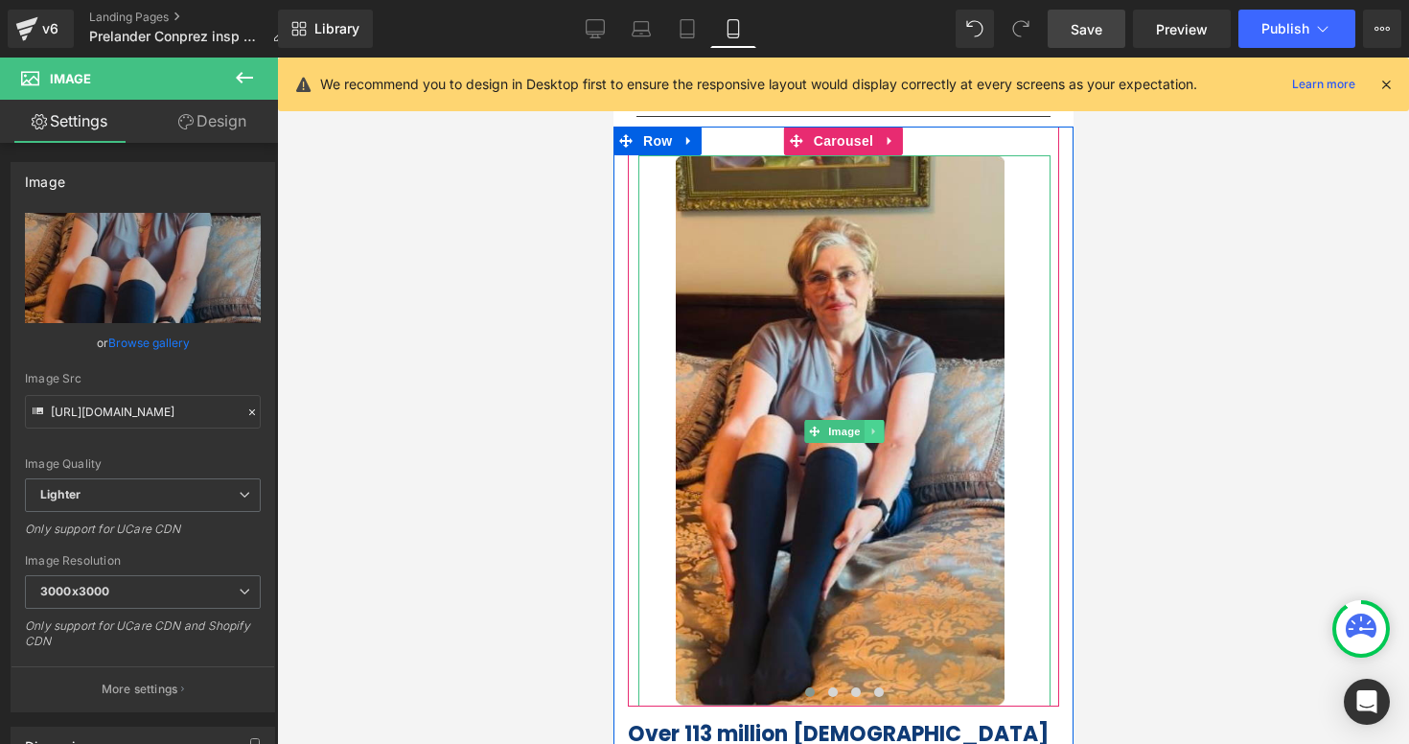
click at [868, 426] on icon at bounding box center [873, 432] width 11 height 12
click at [804, 430] on link "Image" at bounding box center [802, 431] width 59 height 23
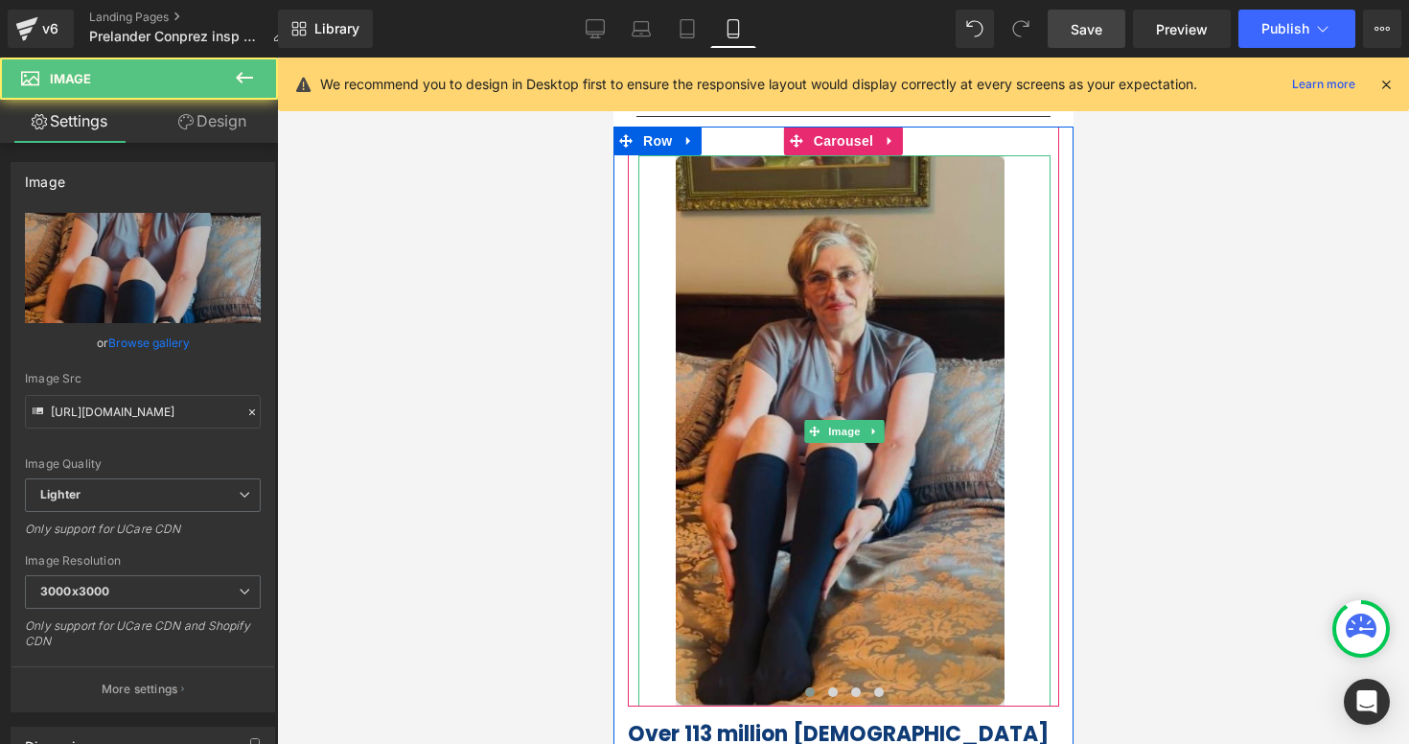
click at [856, 356] on img at bounding box center [843, 431] width 412 height 552
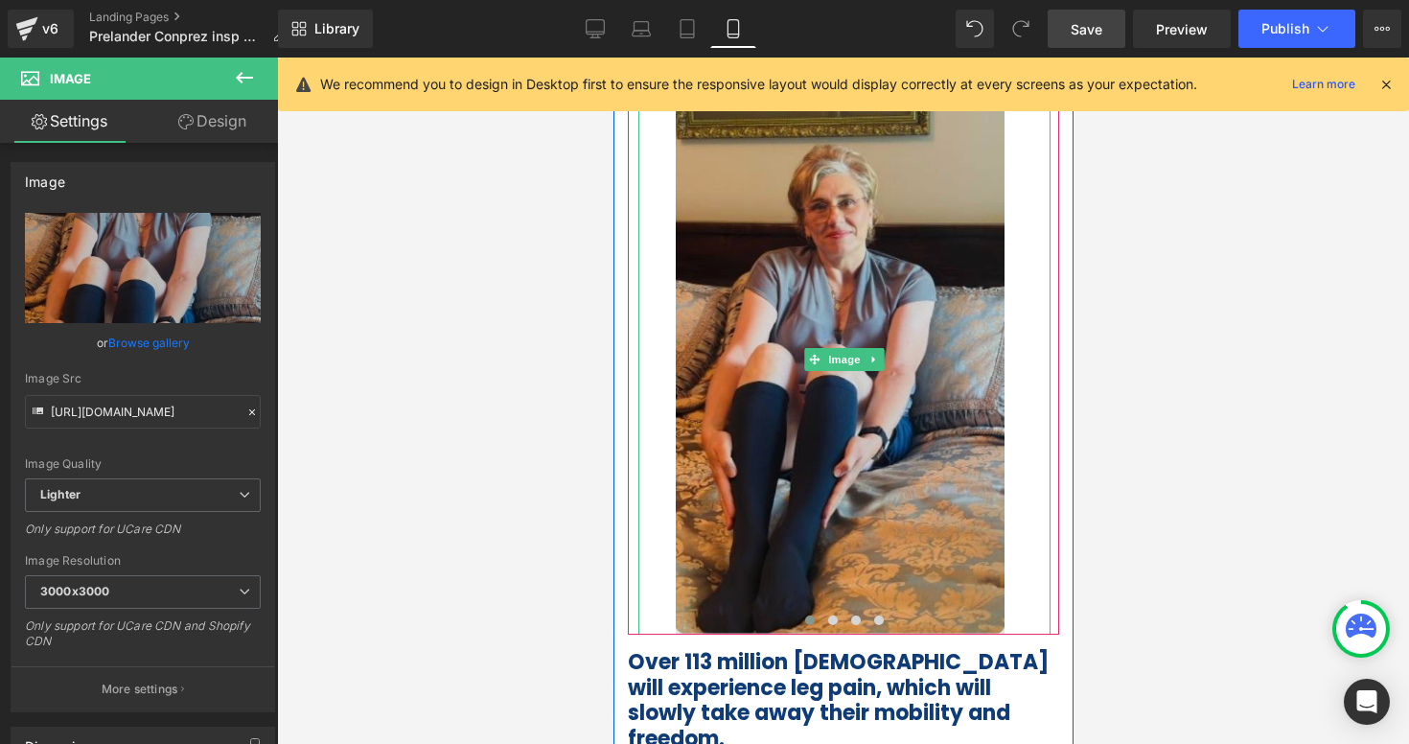
scroll to position [214, 0]
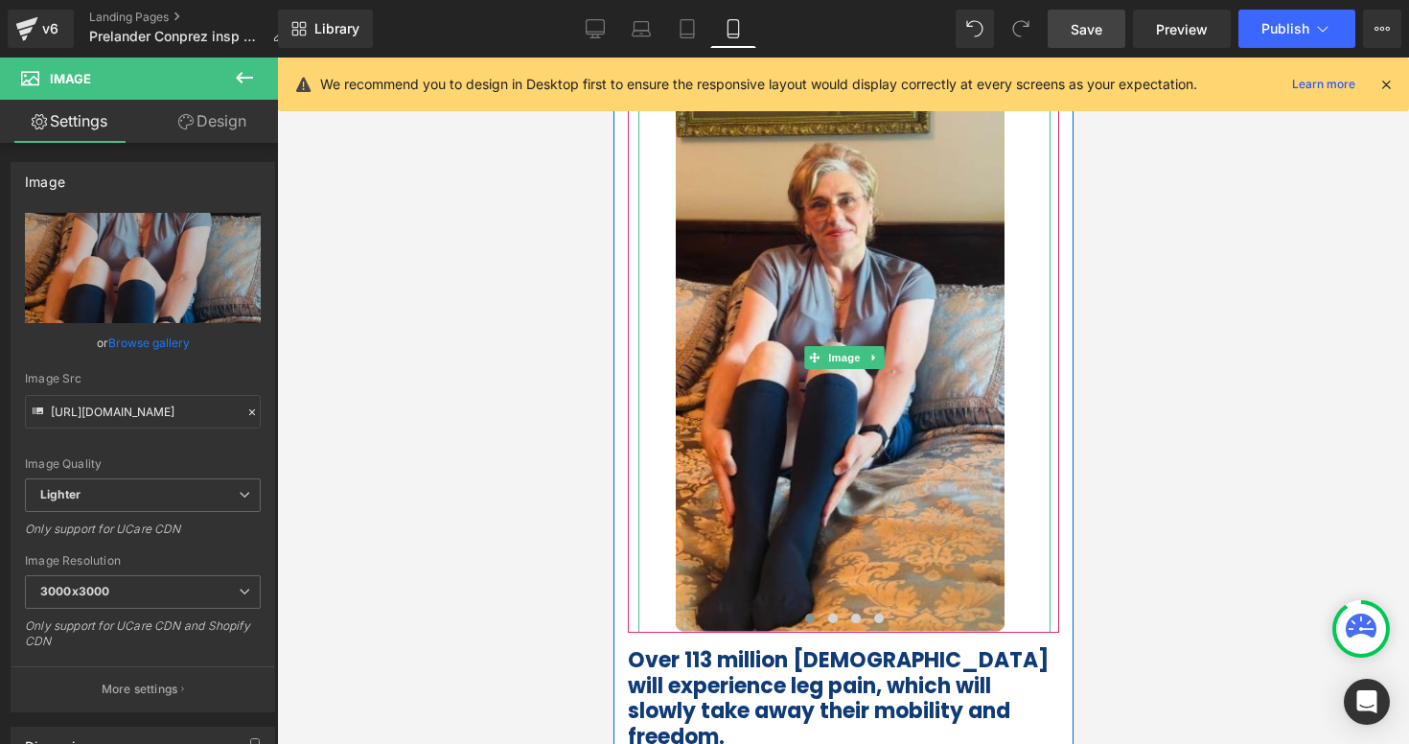
click at [1124, 444] on div at bounding box center [843, 401] width 1132 height 686
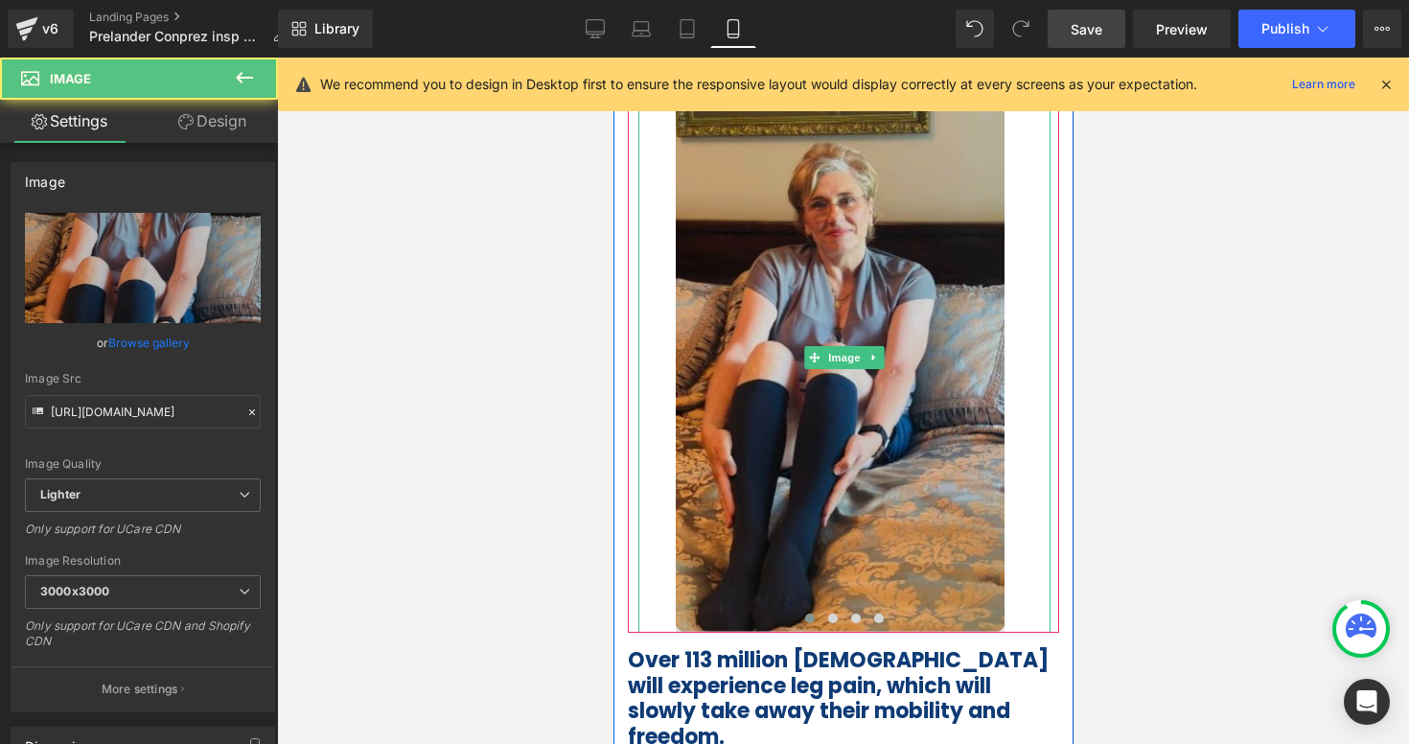
click at [846, 470] on img at bounding box center [843, 357] width 412 height 552
click at [664, 430] on img at bounding box center [843, 357] width 412 height 552
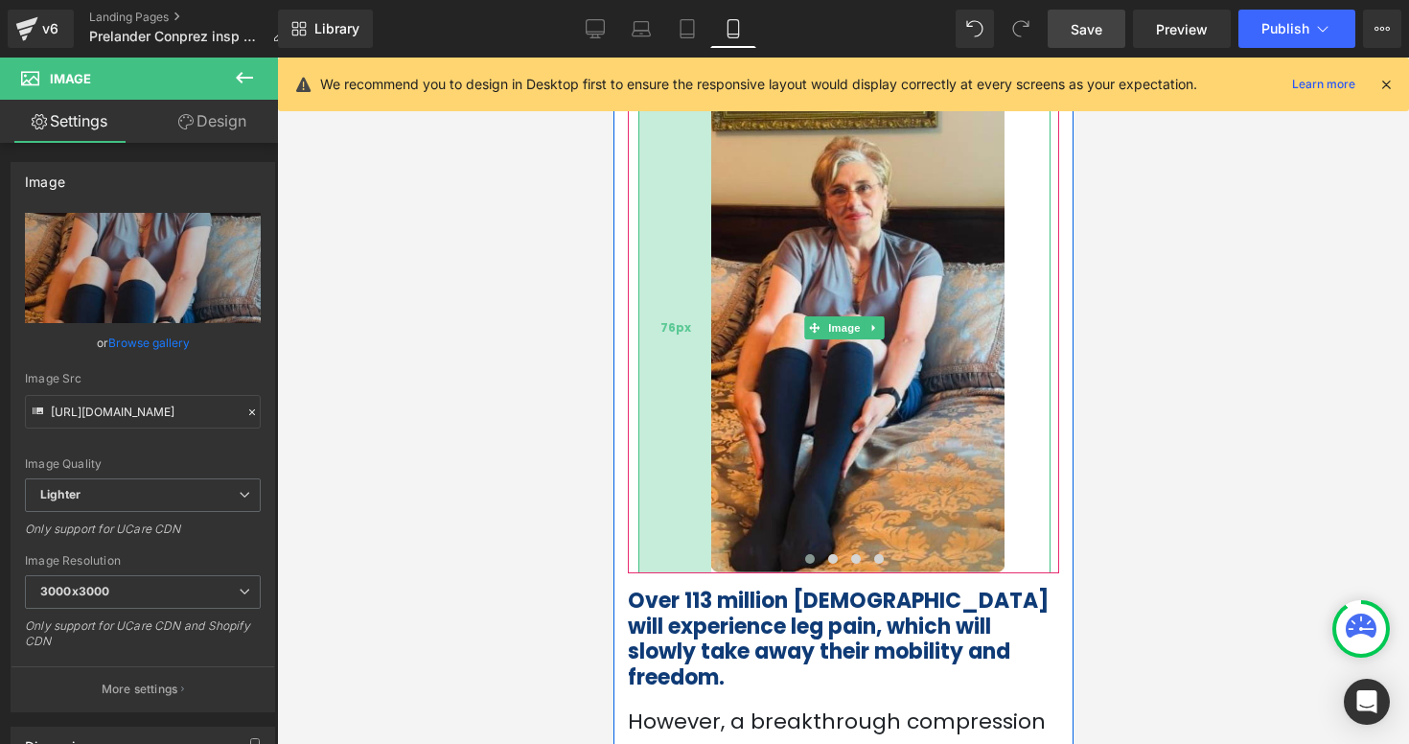
drag, startPoint x: 638, startPoint y: 421, endPoint x: 674, endPoint y: 420, distance: 35.5
click at [674, 420] on div "76px" at bounding box center [673, 327] width 73 height 493
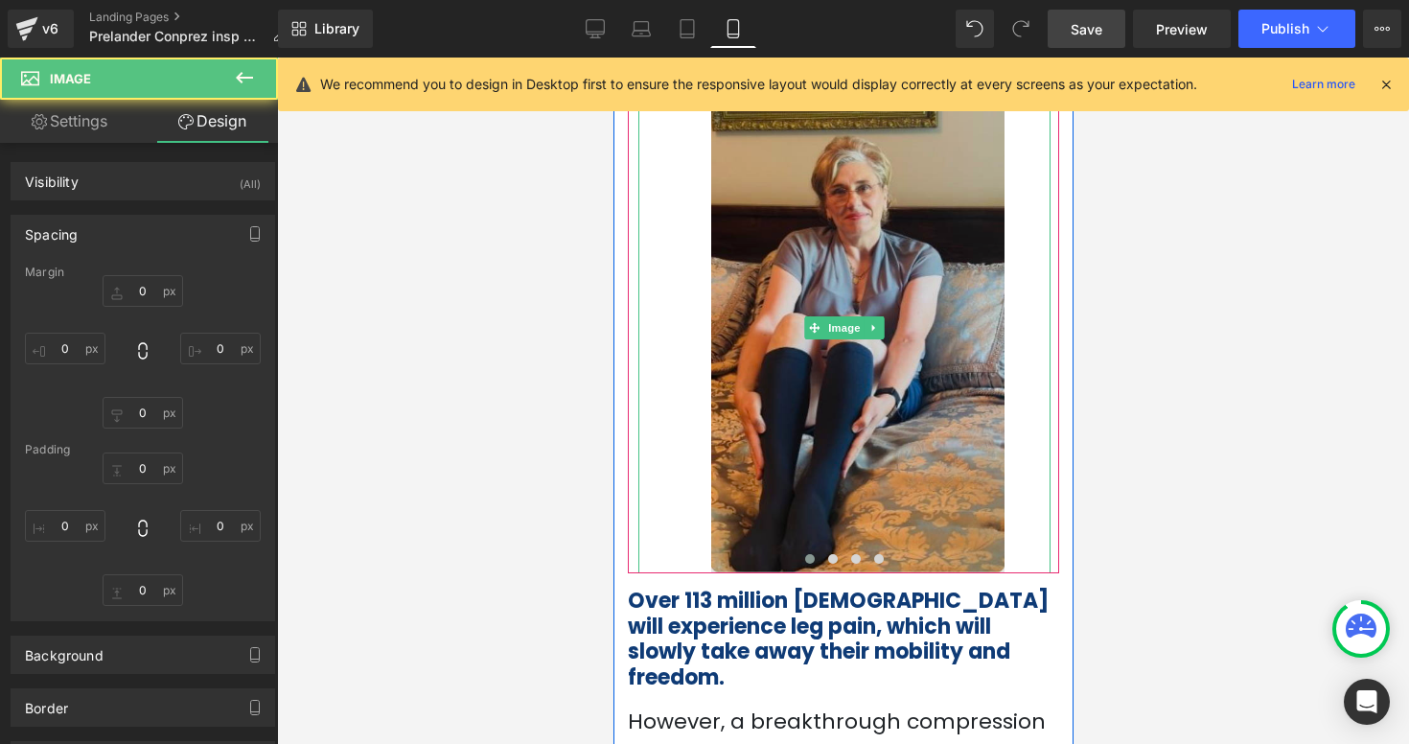
type input "0"
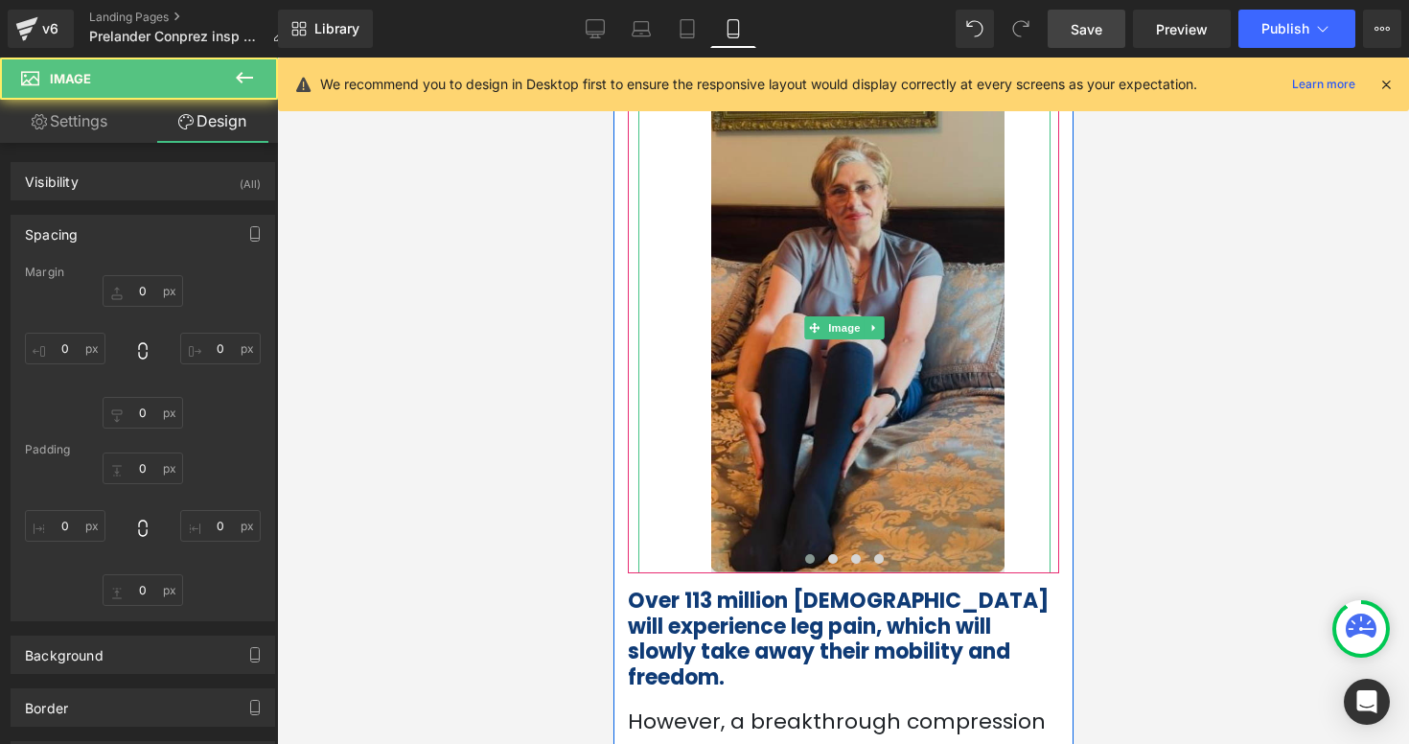
type input "48"
type input "0"
type input "76"
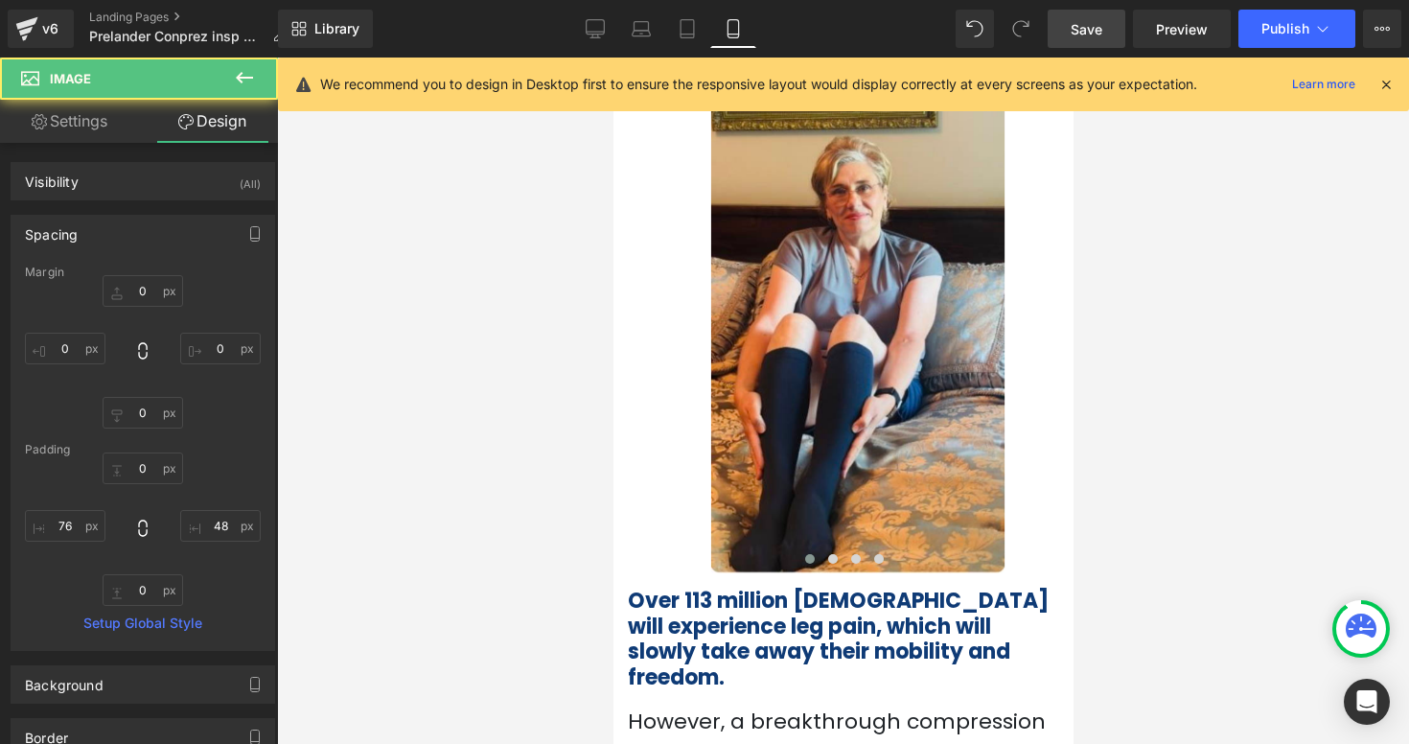
click at [1223, 376] on div at bounding box center [843, 401] width 1132 height 686
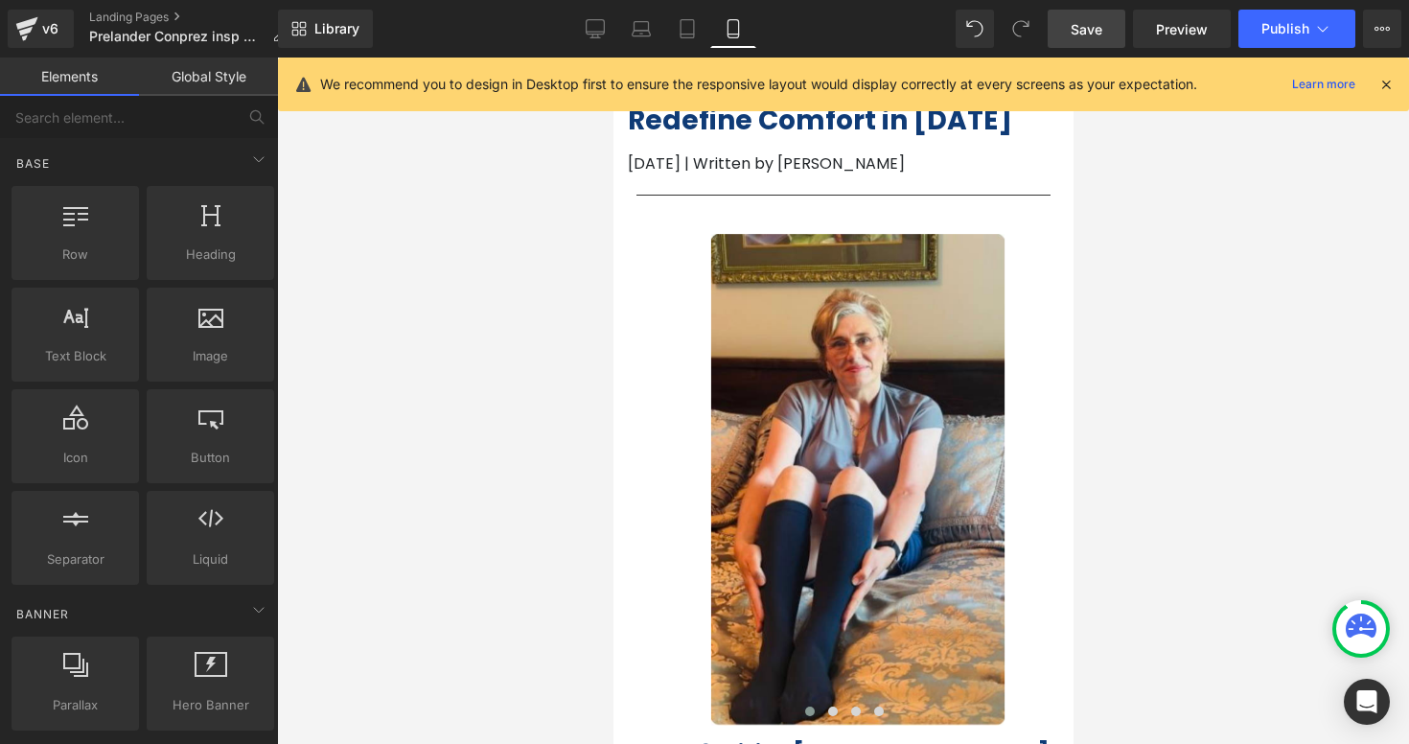
scroll to position [62, 0]
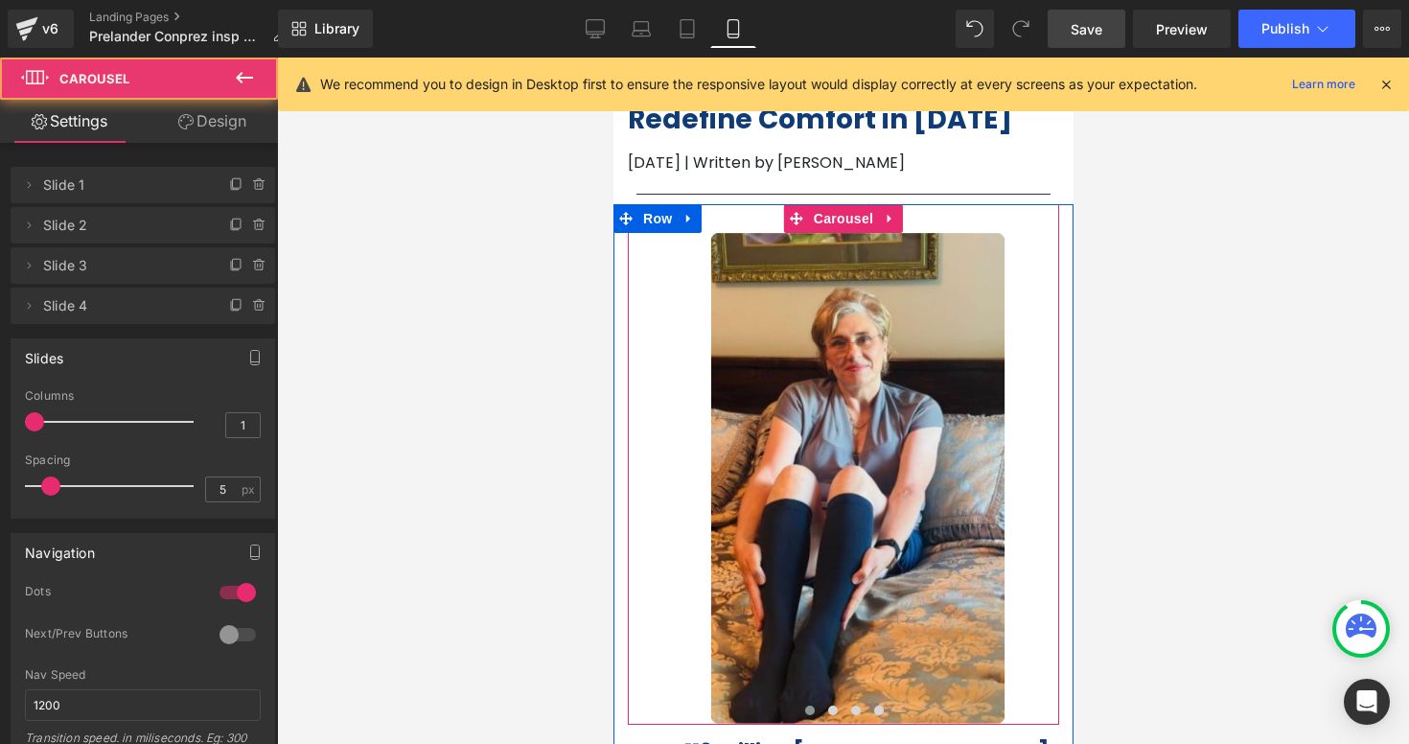
click at [932, 219] on div "Image 76px ‹ › [GEOGRAPHIC_DATA]" at bounding box center [842, 464] width 431 height 521
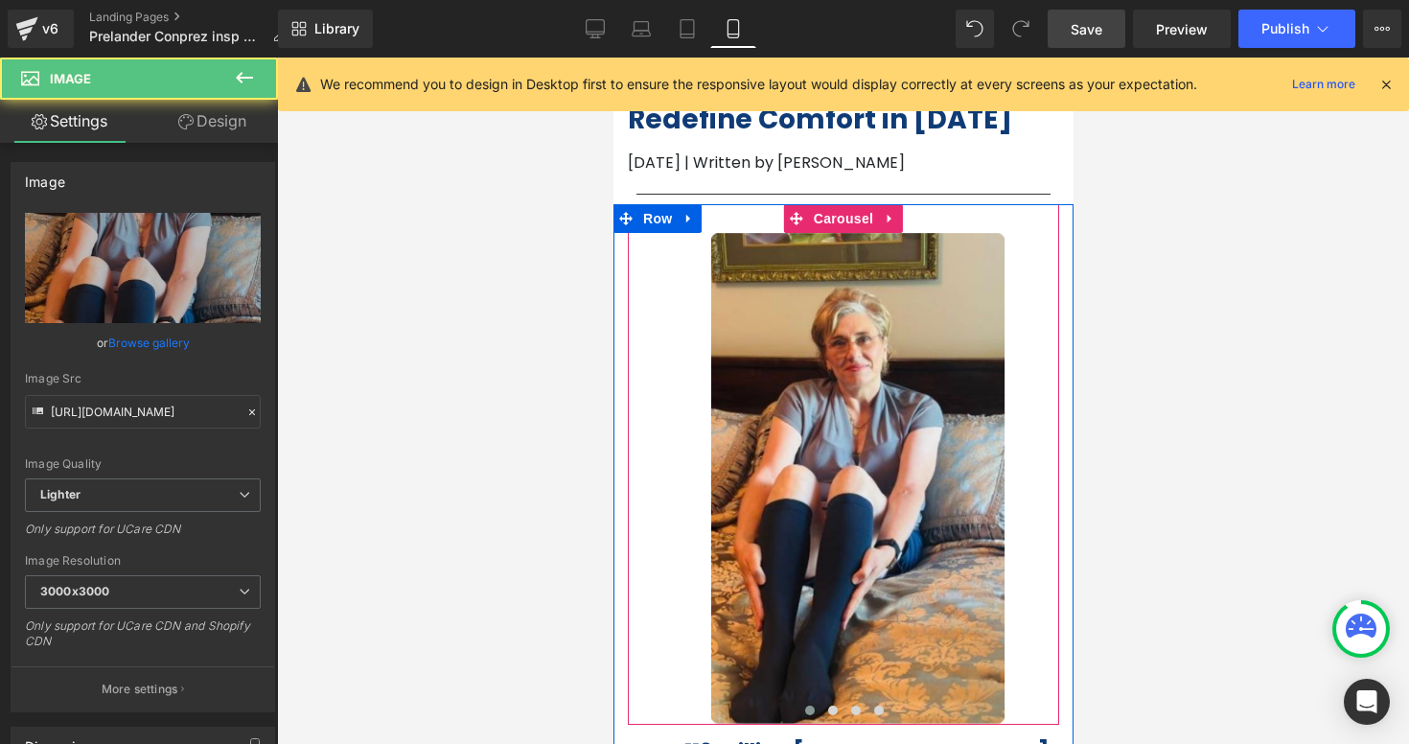
click at [921, 224] on div "Image 76px ‹ › [GEOGRAPHIC_DATA]" at bounding box center [842, 464] width 431 height 521
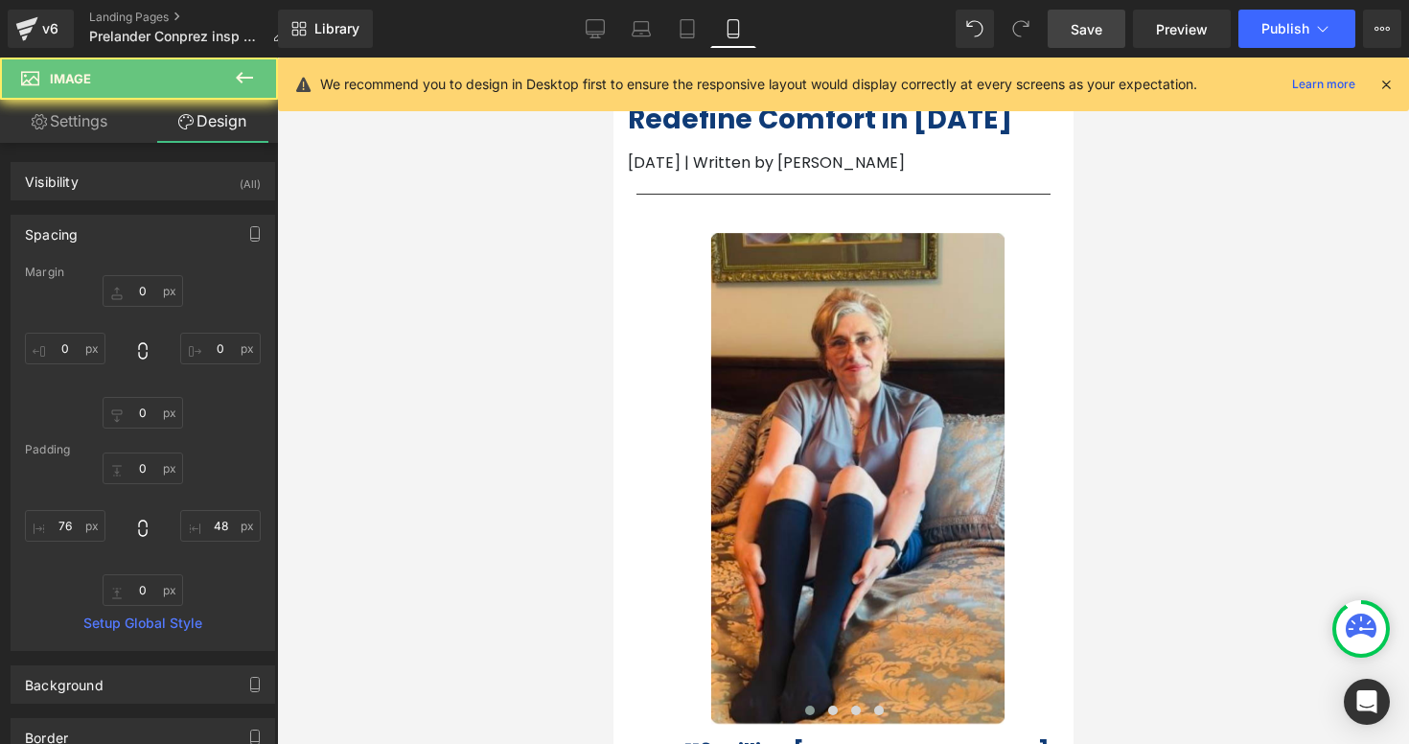
click at [1198, 288] on div at bounding box center [843, 401] width 1132 height 686
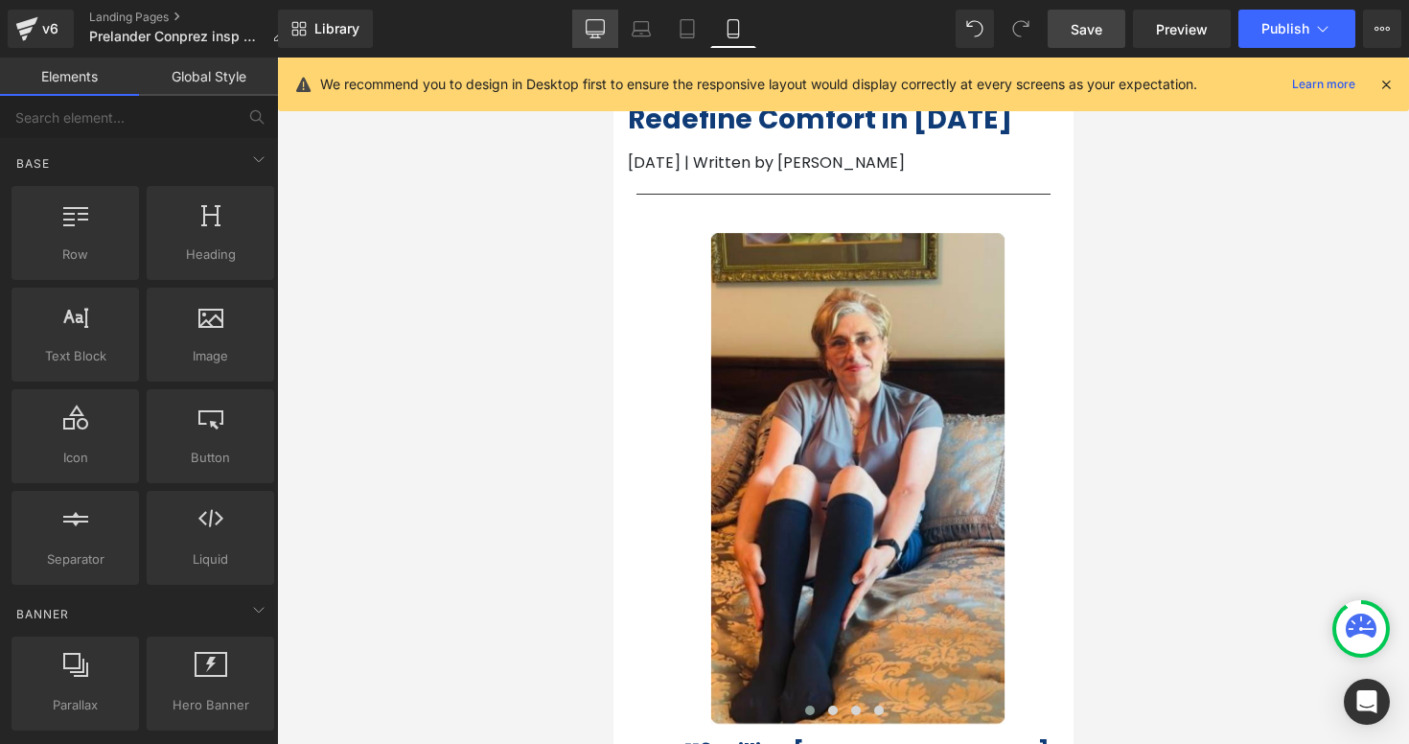
click at [590, 25] on icon at bounding box center [595, 28] width 19 height 19
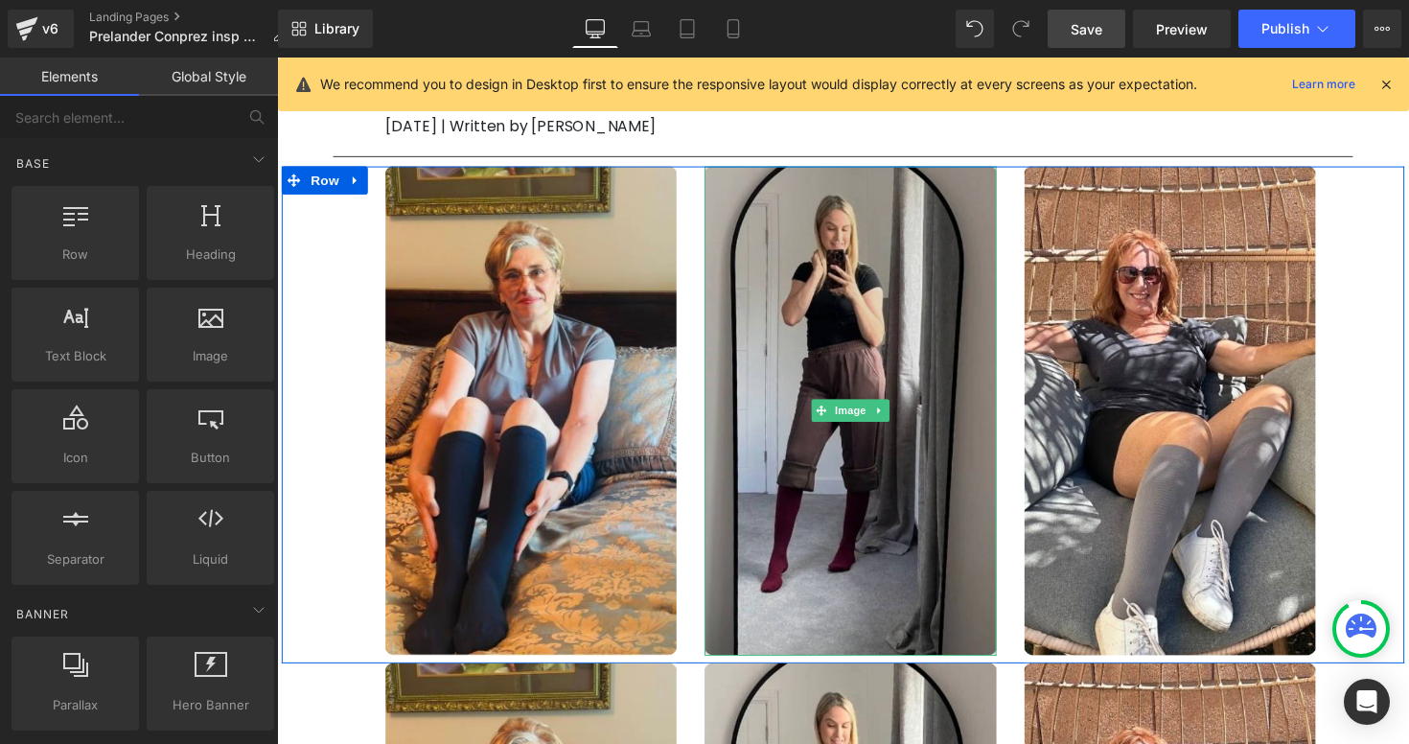
scroll to position [0, 0]
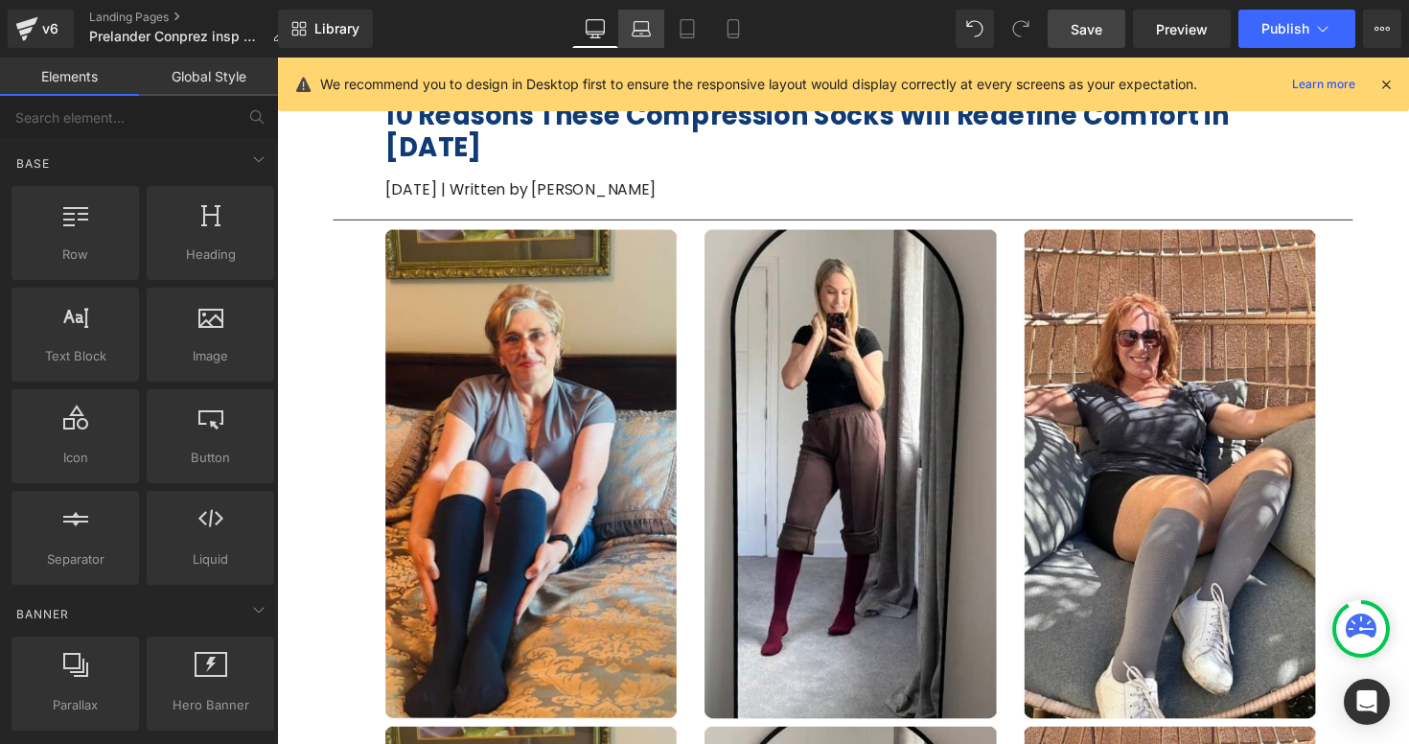
click at [650, 27] on icon at bounding box center [641, 28] width 19 height 19
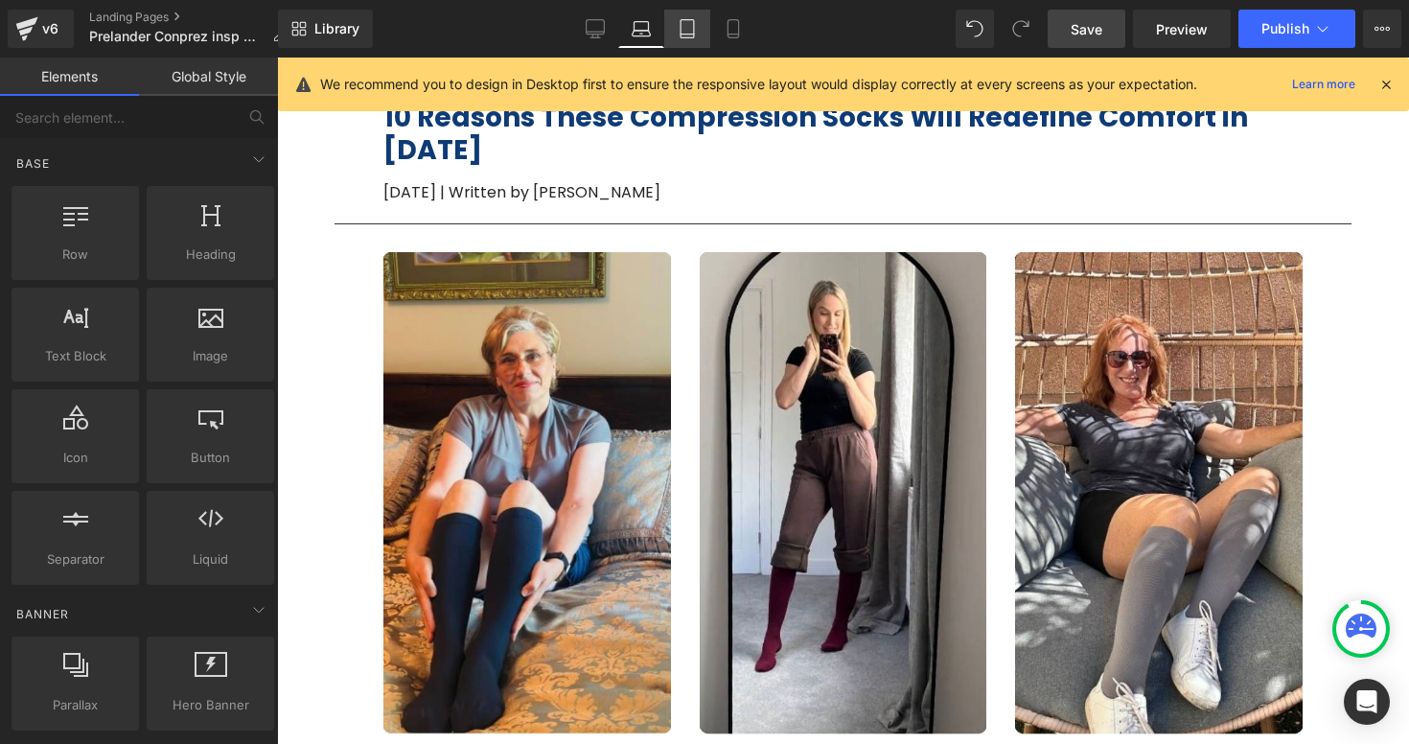
click at [699, 38] on link "Tablet" at bounding box center [687, 29] width 46 height 38
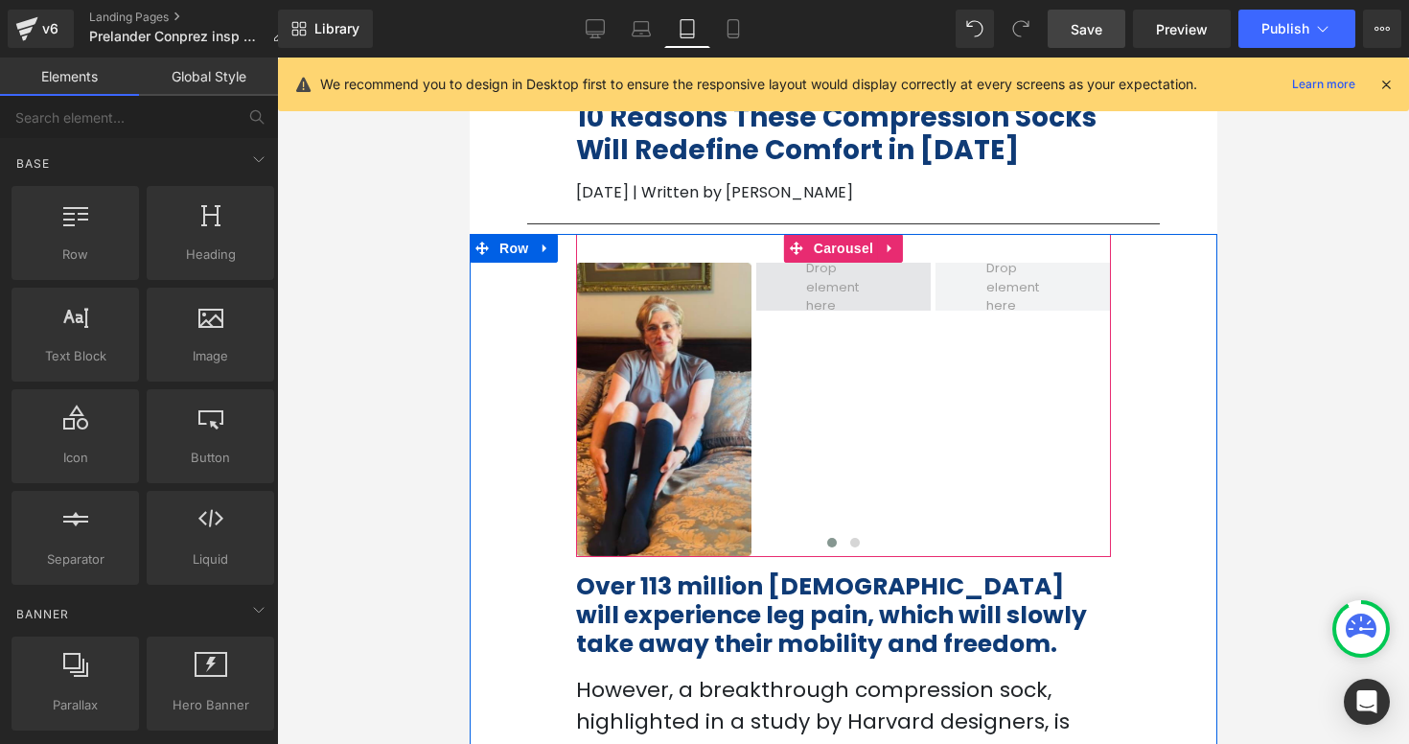
click at [847, 280] on span at bounding box center [841, 287] width 87 height 66
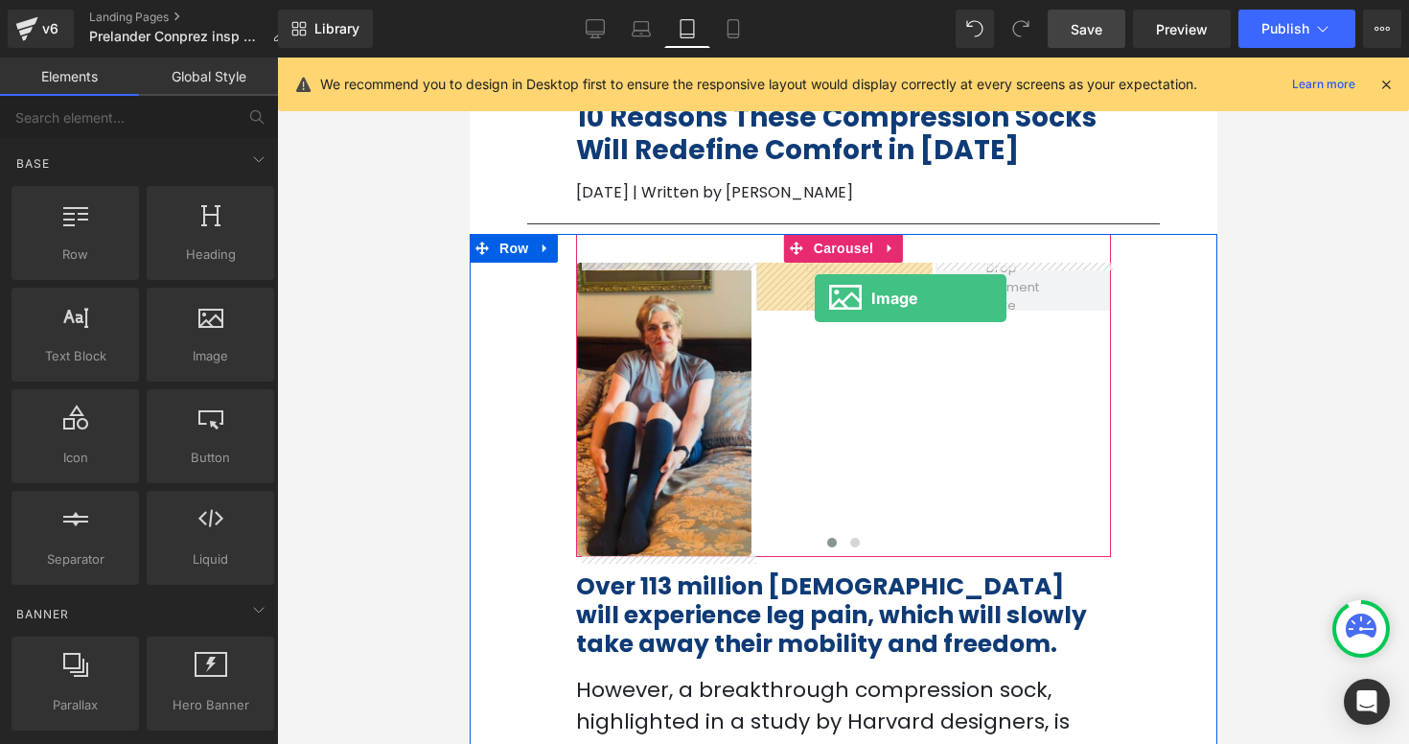
drag, startPoint x: 686, startPoint y: 400, endPoint x: 814, endPoint y: 298, distance: 163.0
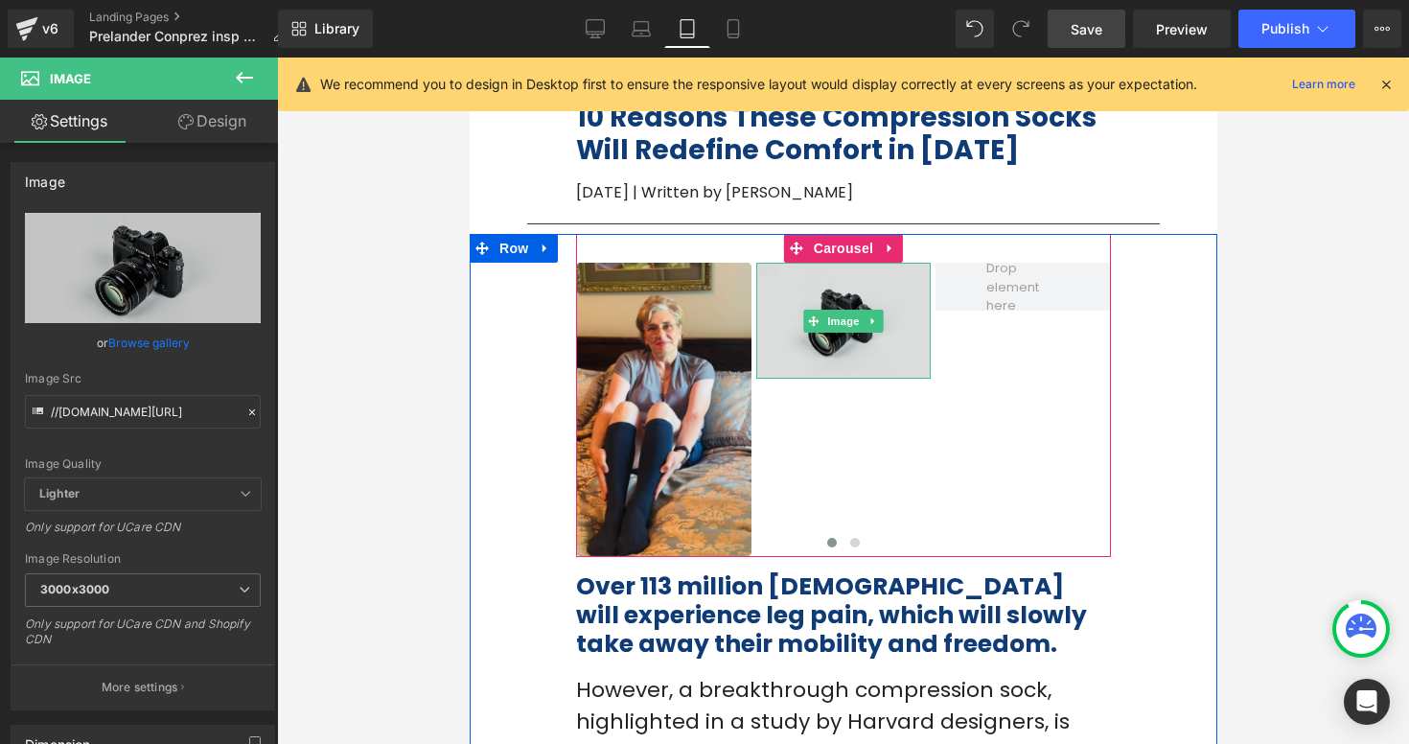
click at [864, 352] on img at bounding box center [842, 321] width 175 height 116
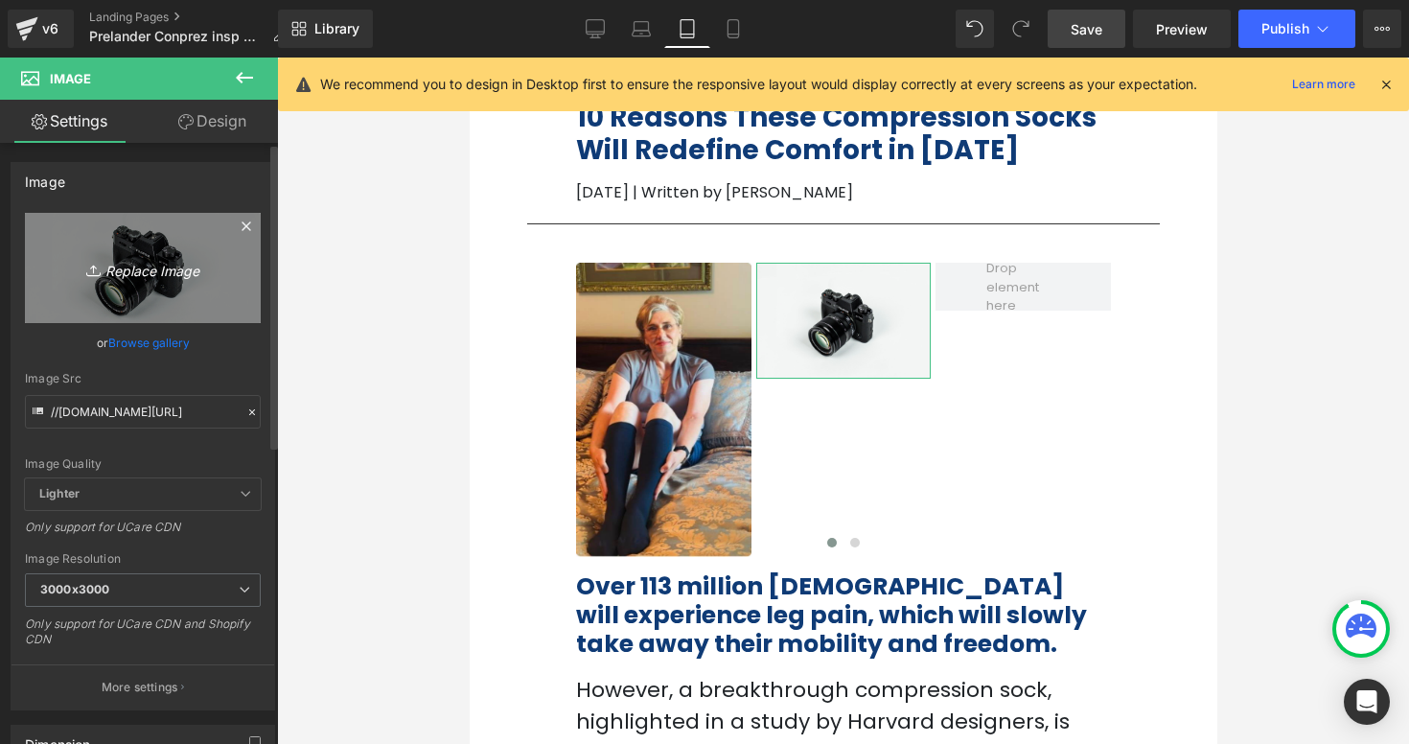
click at [144, 259] on icon "Replace Image" at bounding box center [142, 268] width 153 height 24
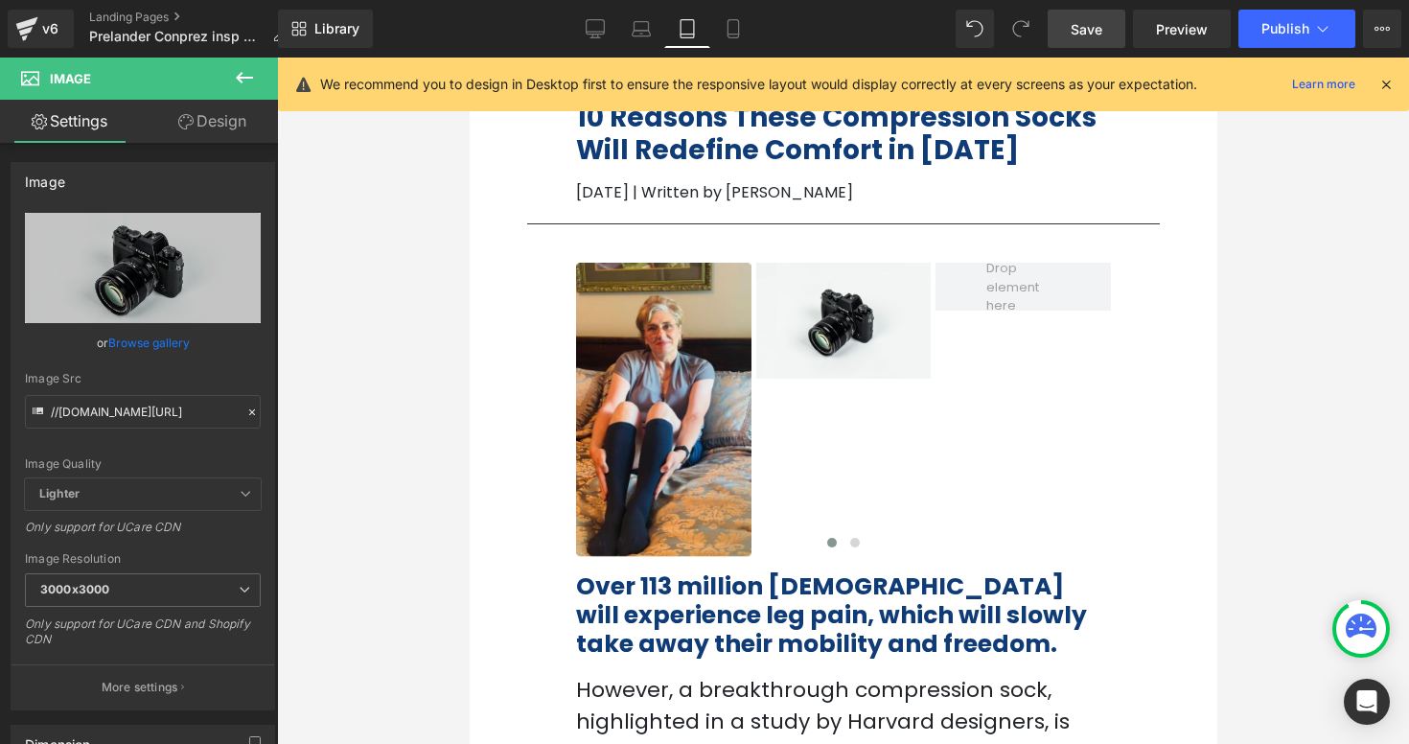
type input "C:\fakepath\Captura de pantalla [DATE] a la(s) 11.03.32 a.m..png"
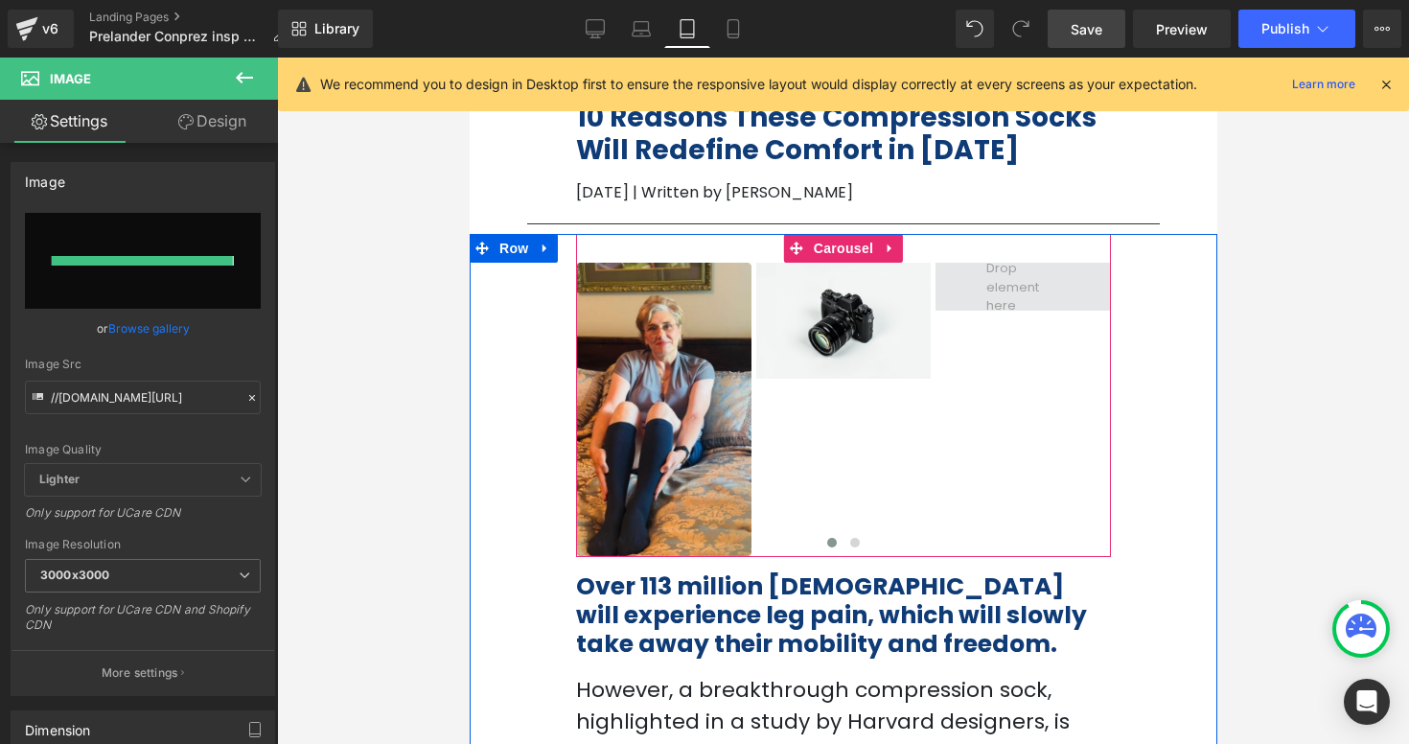
type input "[URL][DOMAIN_NAME]"
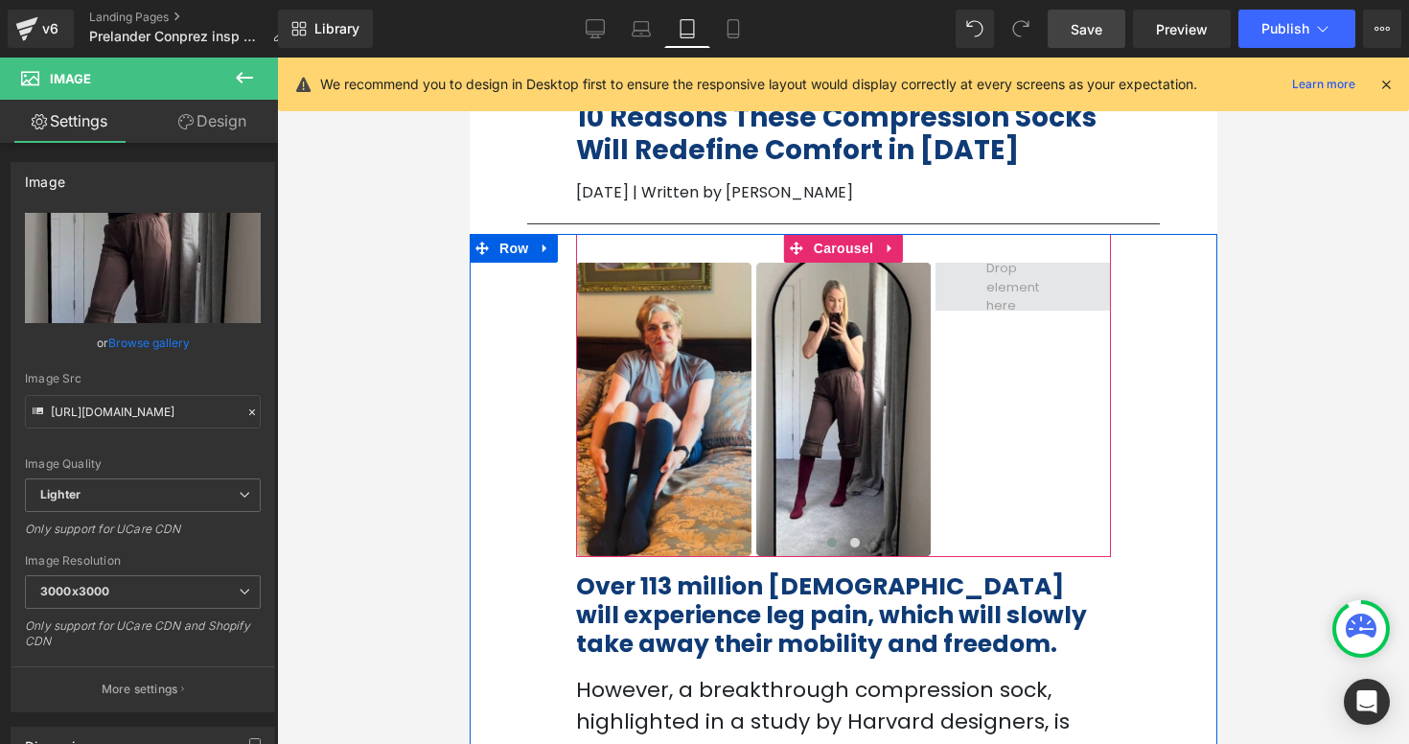
click at [1034, 303] on span at bounding box center [1022, 287] width 87 height 66
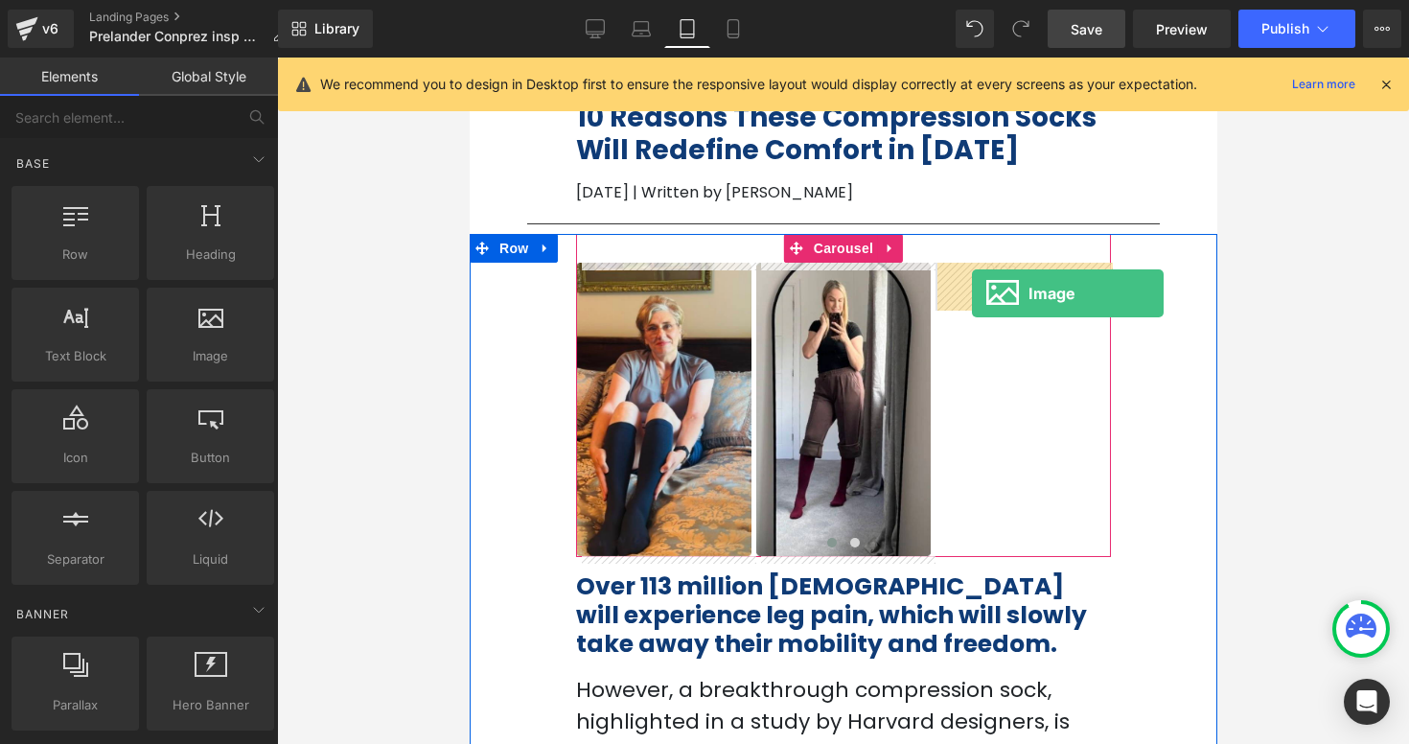
drag, startPoint x: 680, startPoint y: 407, endPoint x: 971, endPoint y: 292, distance: 312.3
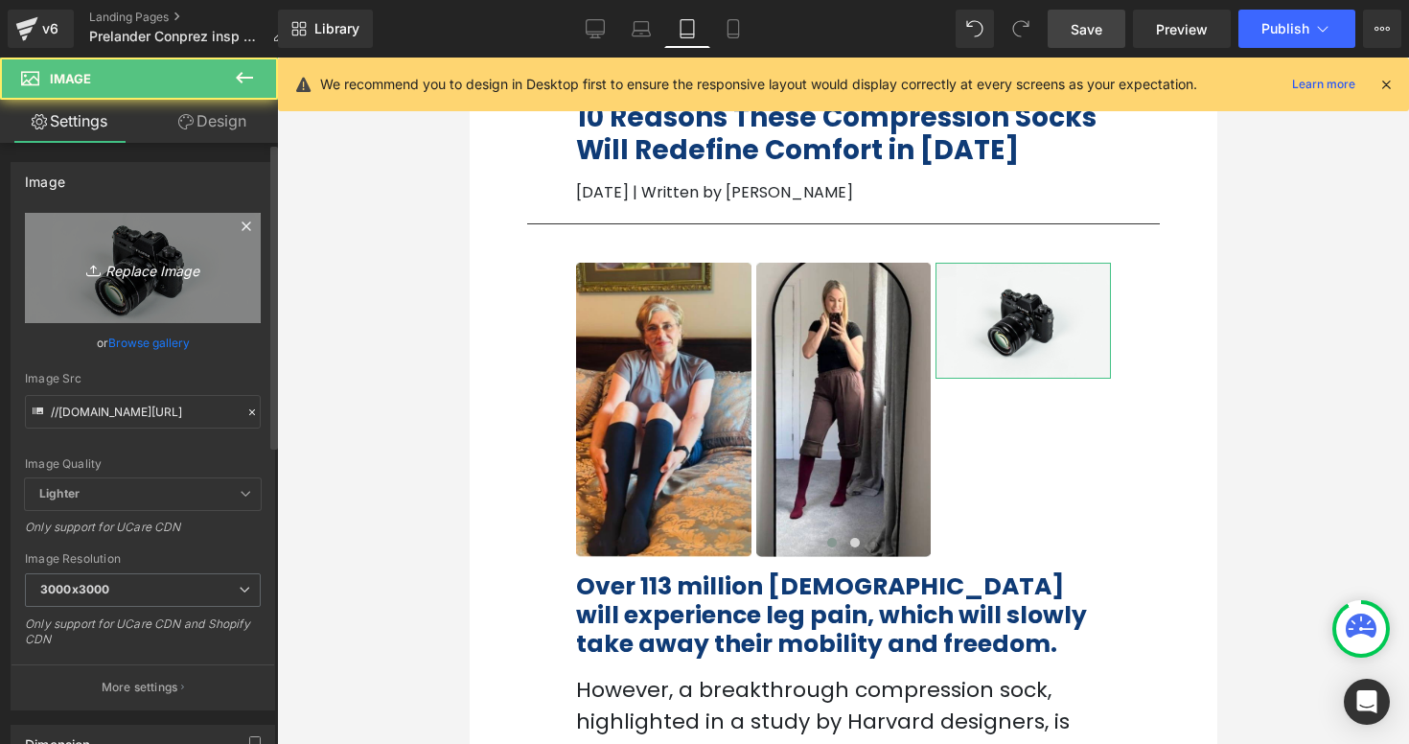
click at [133, 246] on link "Replace Image" at bounding box center [143, 268] width 236 height 110
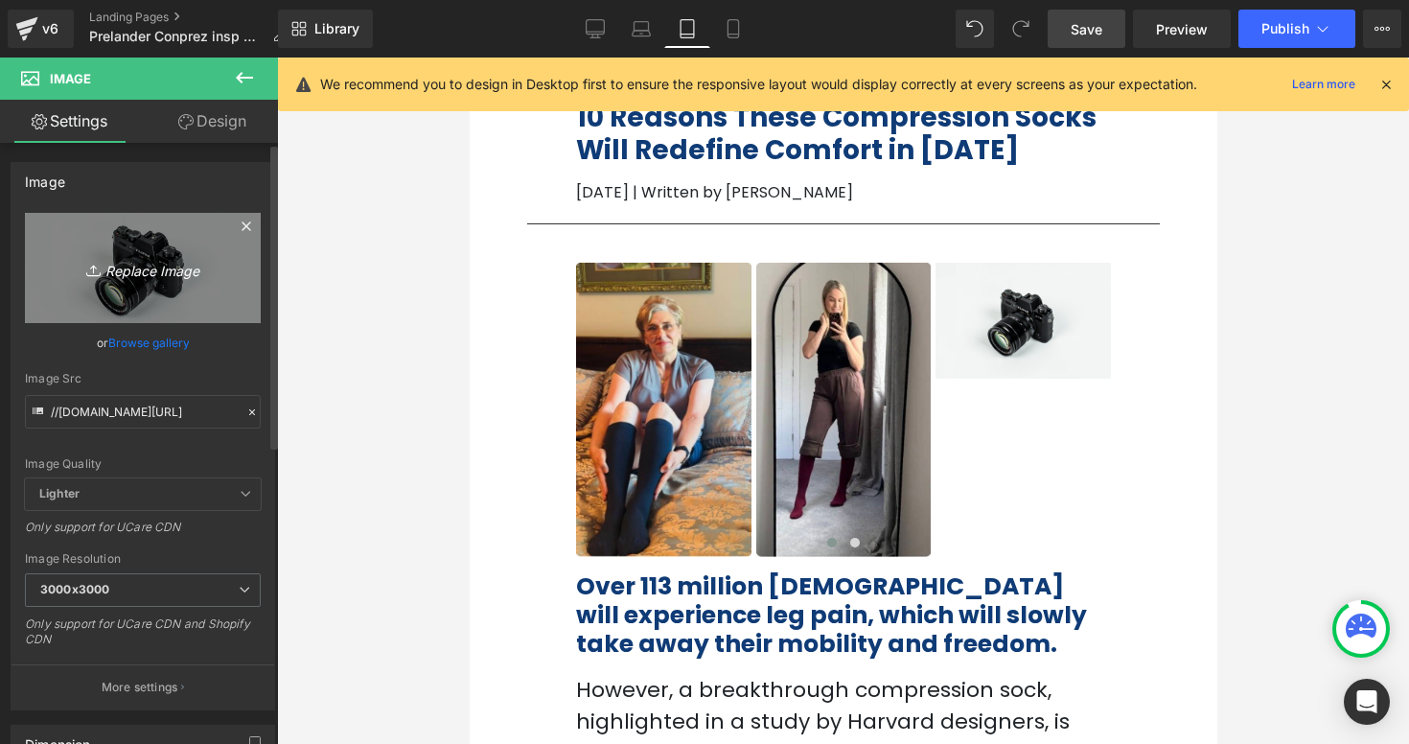
type input "C:\fakepath\Captura de pantalla [DATE] a la(s) 11.03.53 a.m..png"
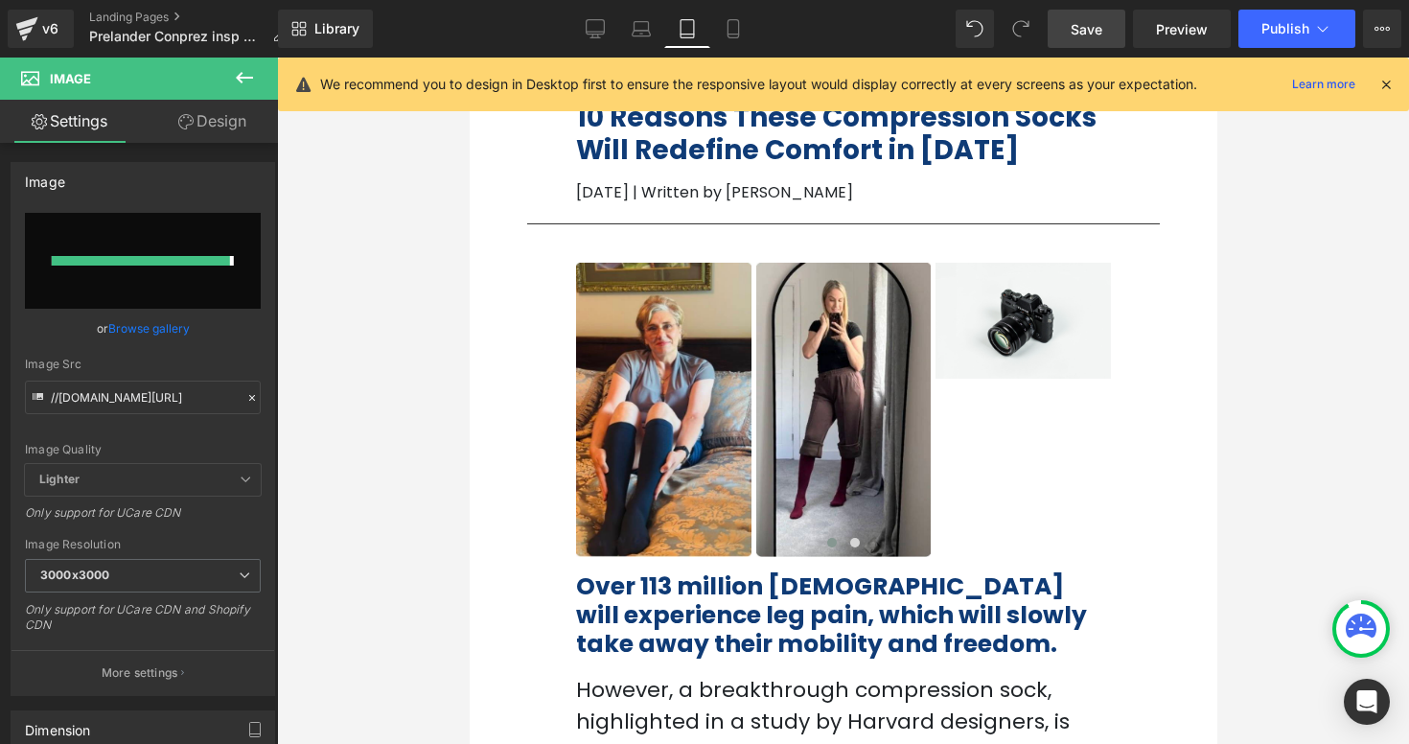
type input "[URL][DOMAIN_NAME]"
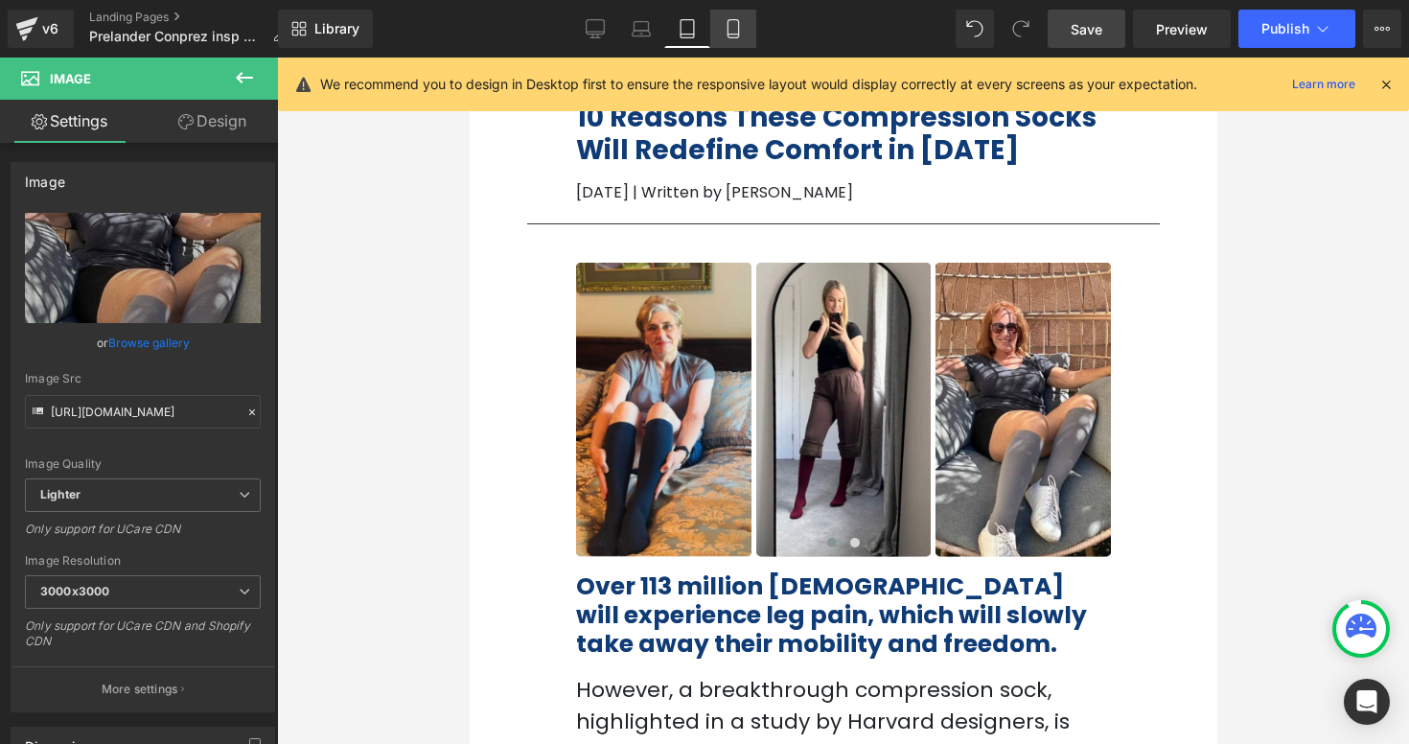
click at [750, 35] on link "Mobile" at bounding box center [733, 29] width 46 height 38
type input "auto"
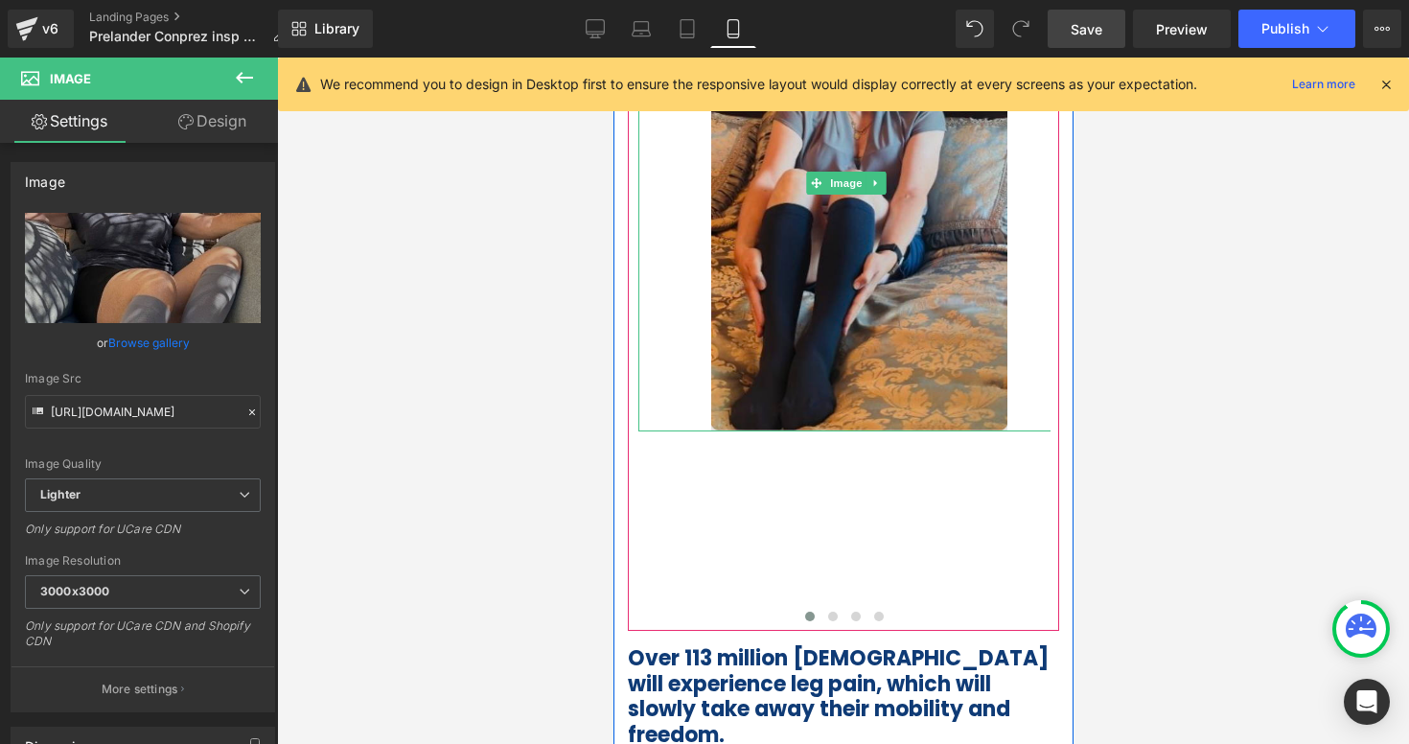
scroll to position [357, 0]
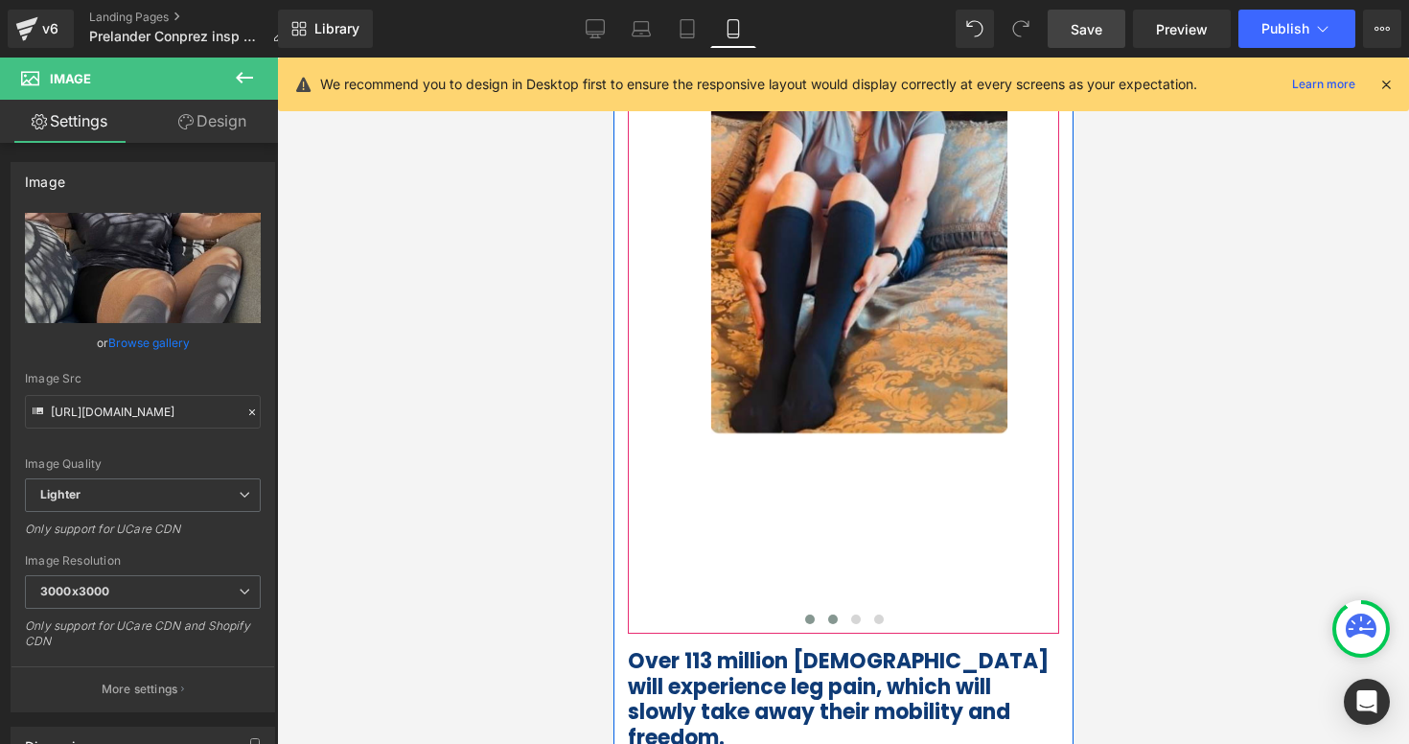
click at [831, 614] on span at bounding box center [832, 619] width 10 height 10
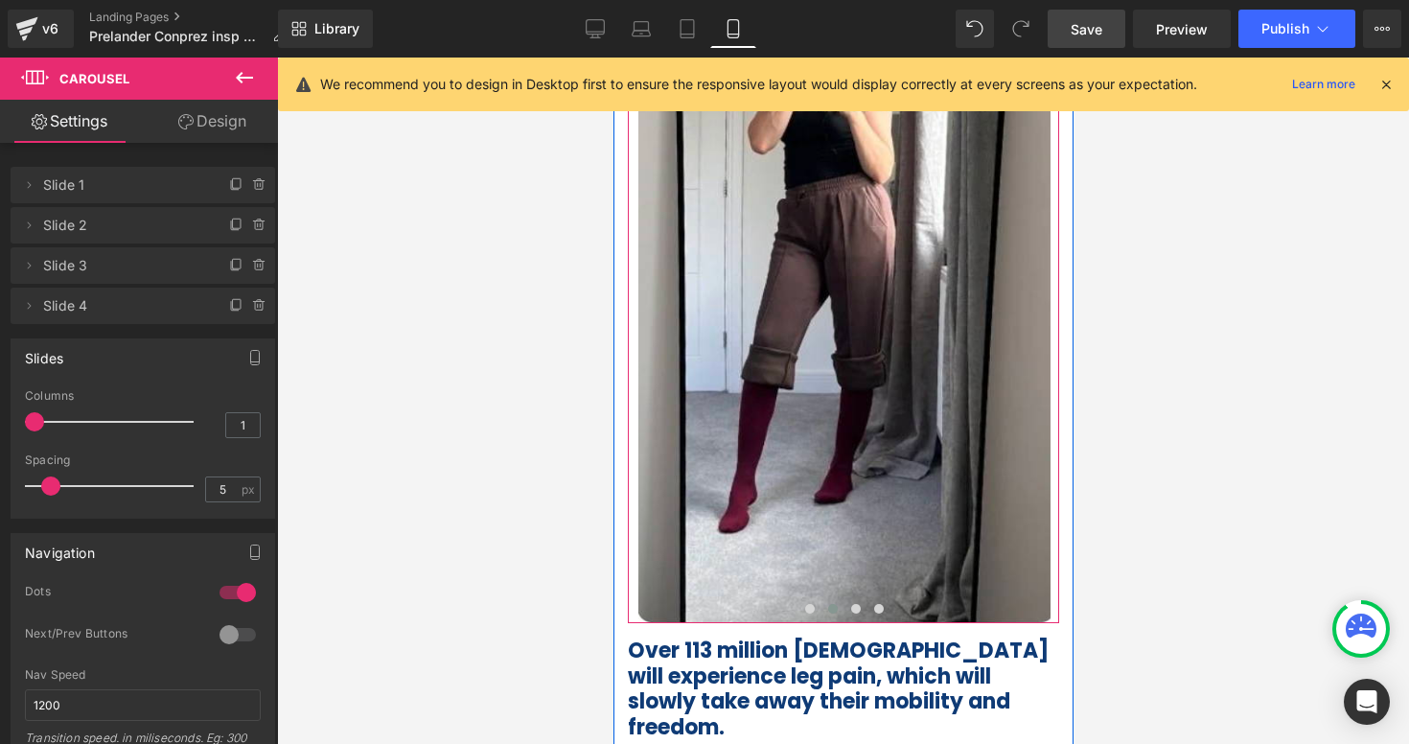
scroll to position [376, 0]
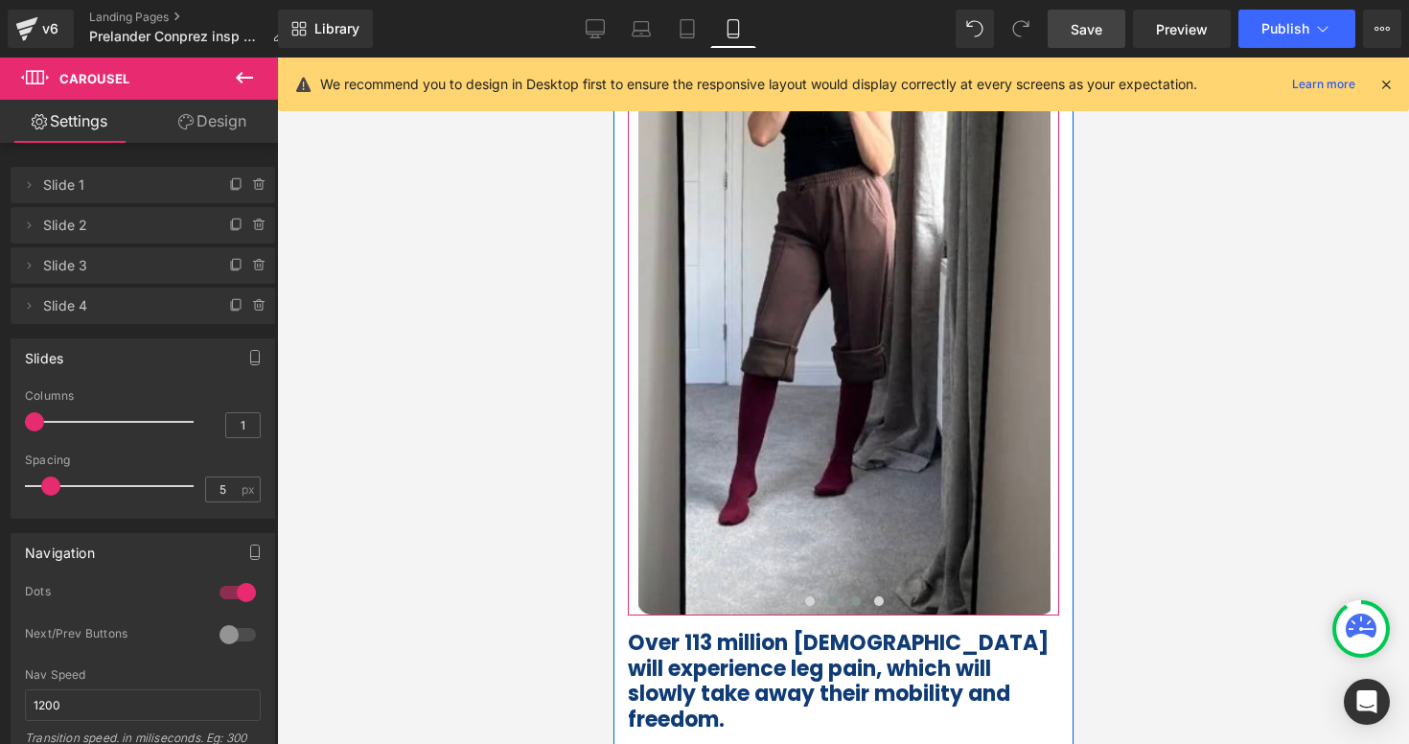
click at [855, 599] on span at bounding box center [855, 601] width 10 height 10
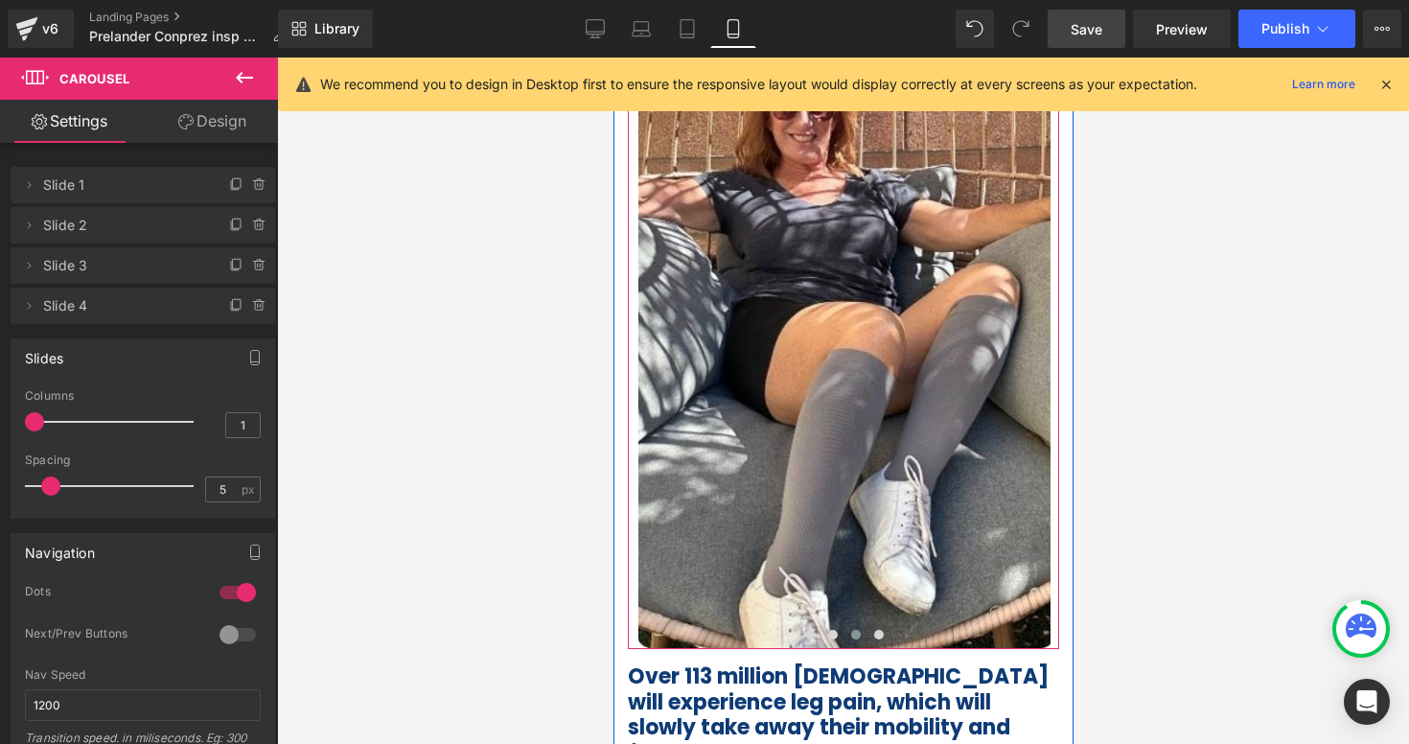
scroll to position [364, 0]
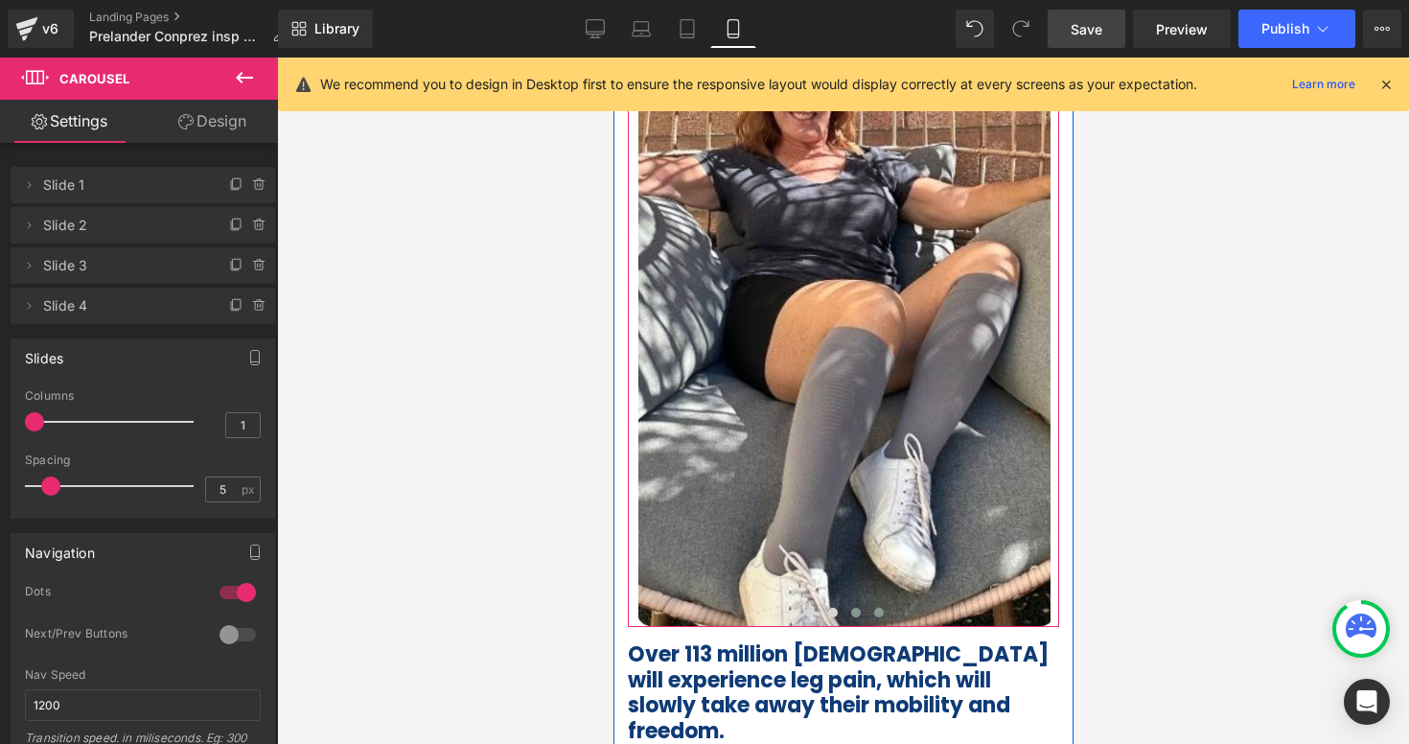
click at [873, 612] on span at bounding box center [878, 613] width 10 height 10
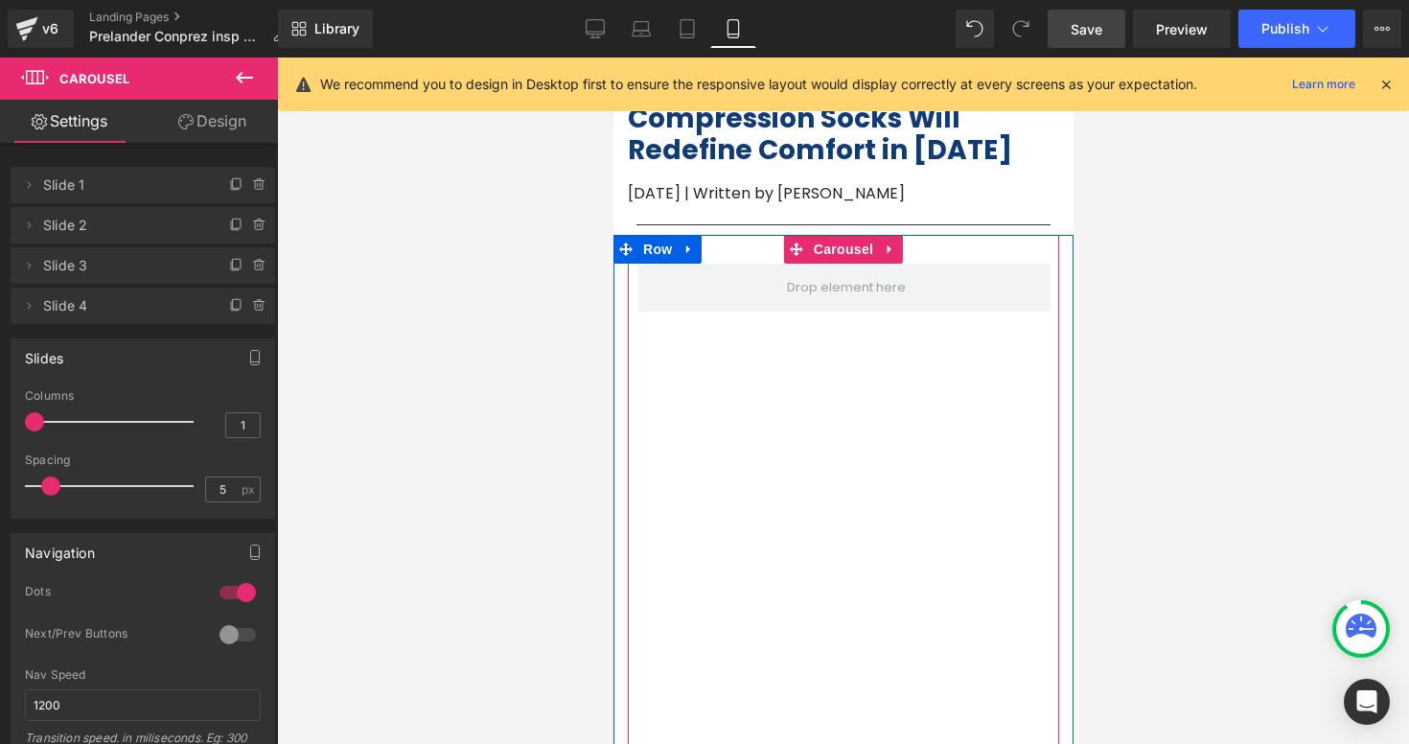
scroll to position [48, 0]
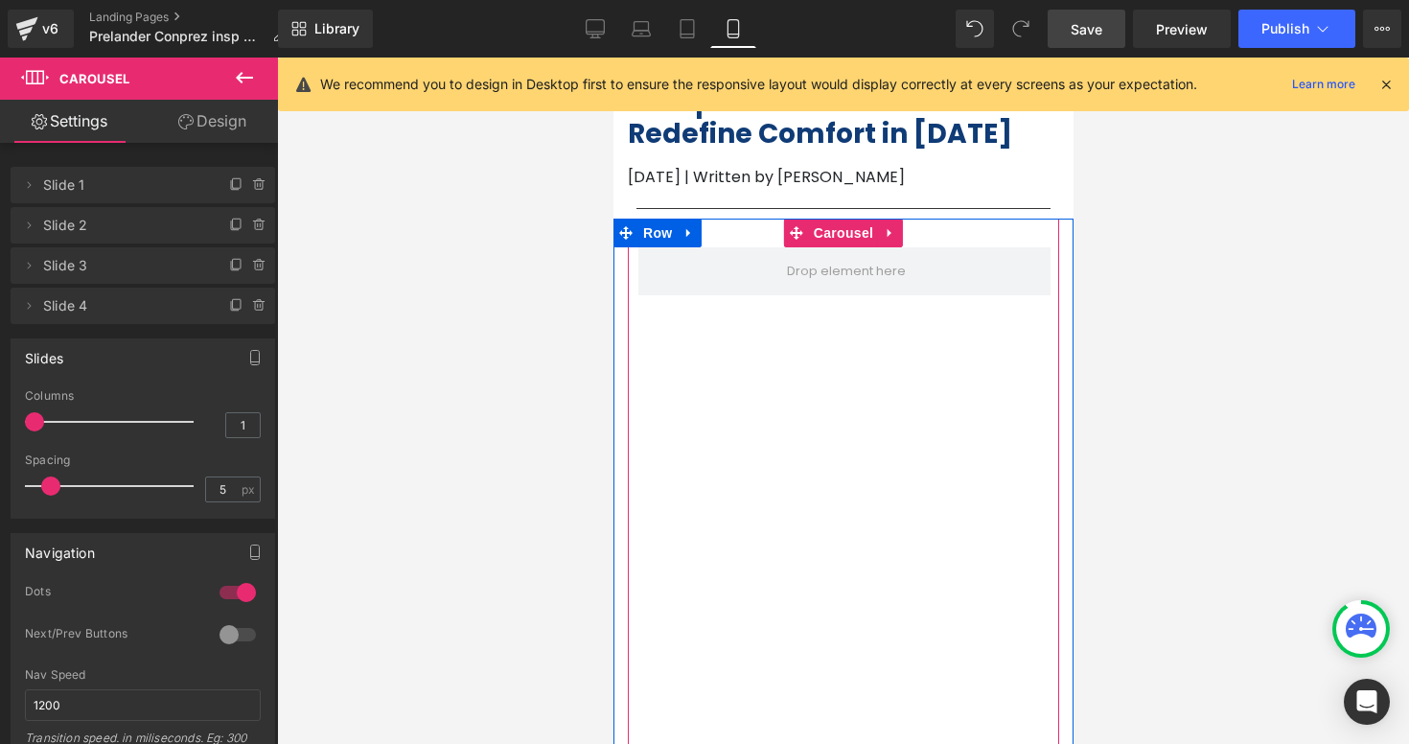
click at [827, 351] on div "Image Image Image" at bounding box center [217, 595] width 1679 height 697
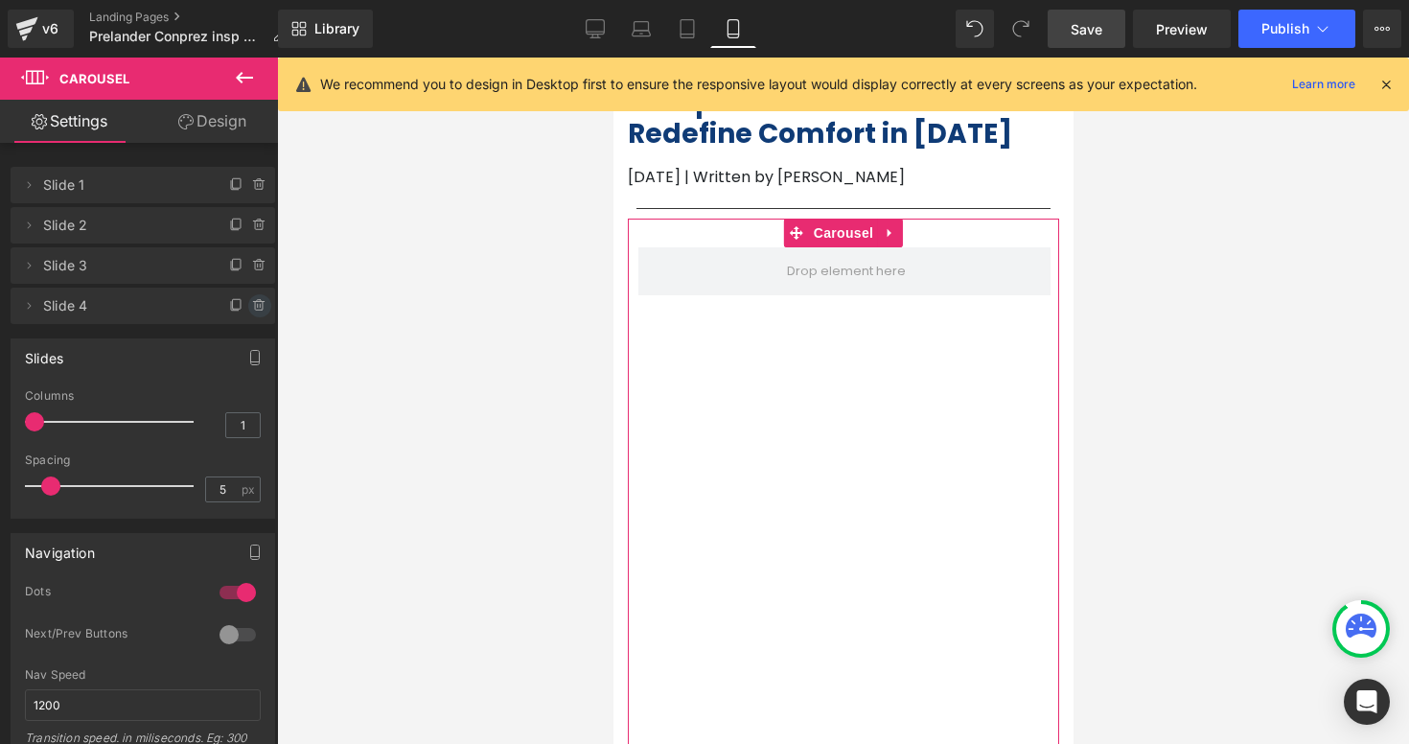
click at [253, 302] on icon at bounding box center [258, 302] width 11 height 0
click at [223, 310] on button "Delete" at bounding box center [239, 306] width 60 height 25
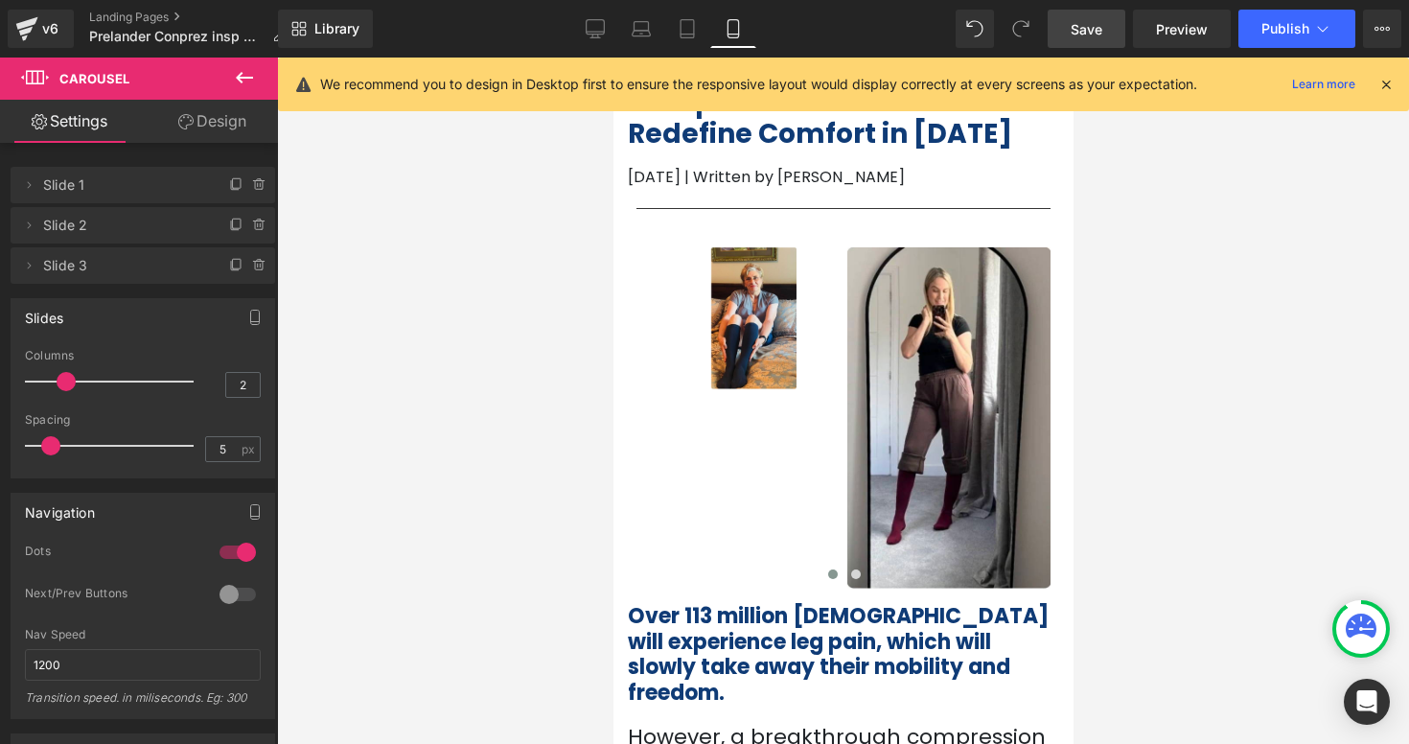
type input "3"
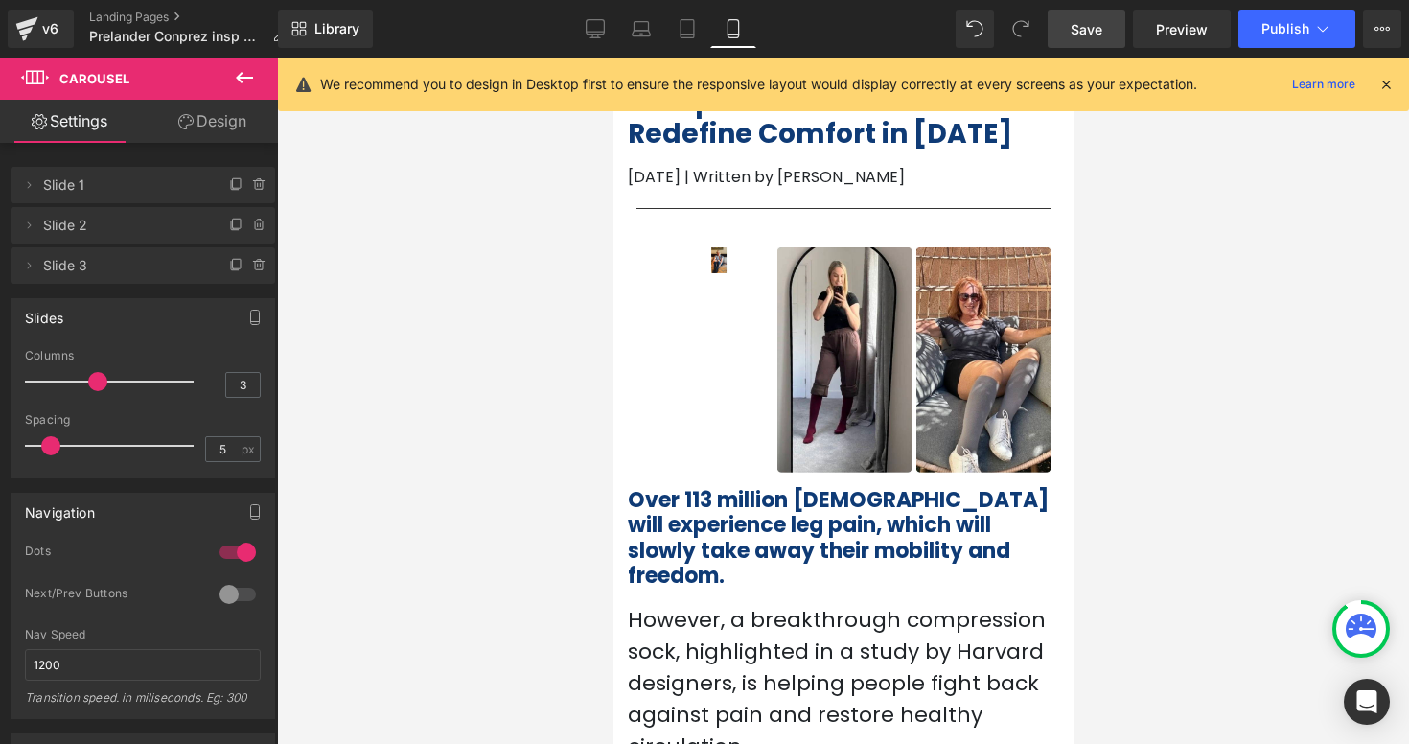
drag, startPoint x: 37, startPoint y: 380, endPoint x: 89, endPoint y: 379, distance: 51.8
click at [89, 379] on span at bounding box center [97, 381] width 19 height 19
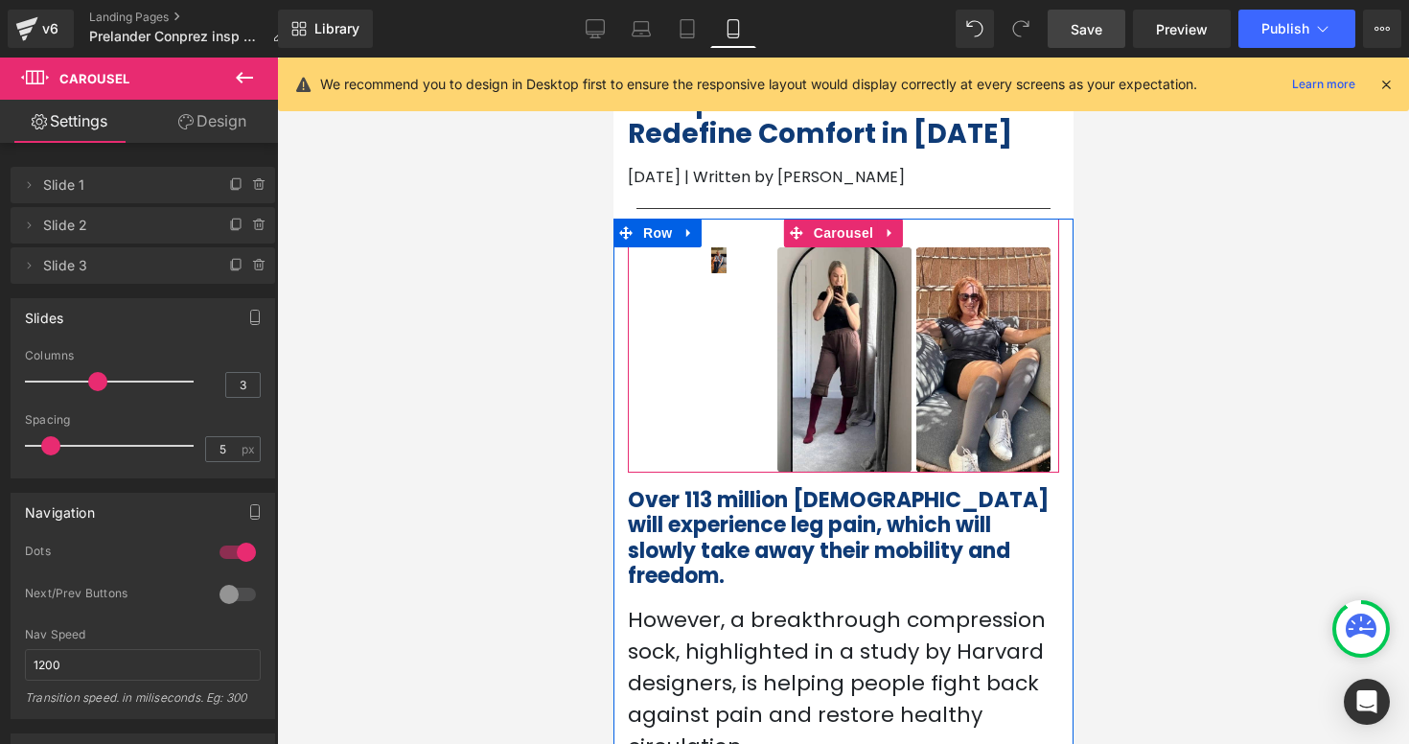
click at [712, 268] on span "Image" at bounding box center [704, 259] width 40 height 23
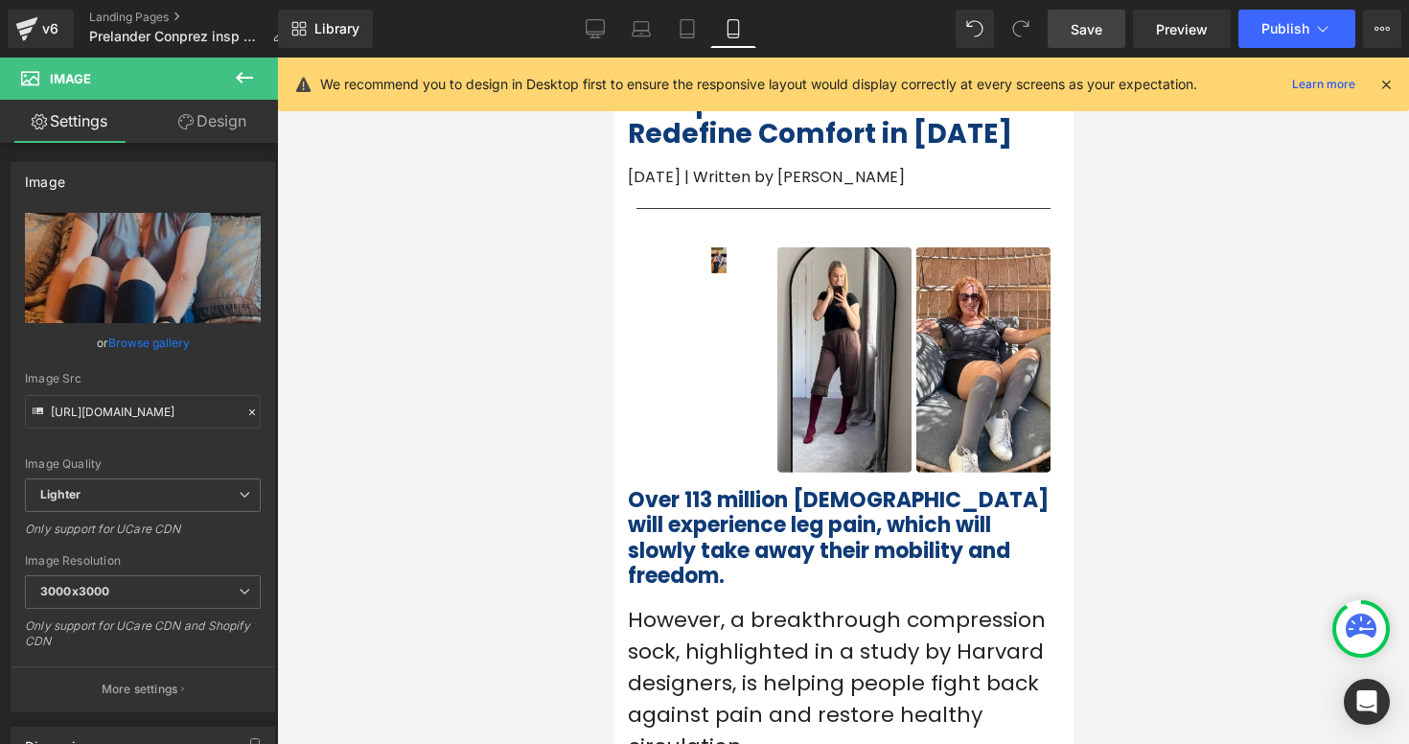
click at [1219, 331] on div at bounding box center [843, 401] width 1132 height 686
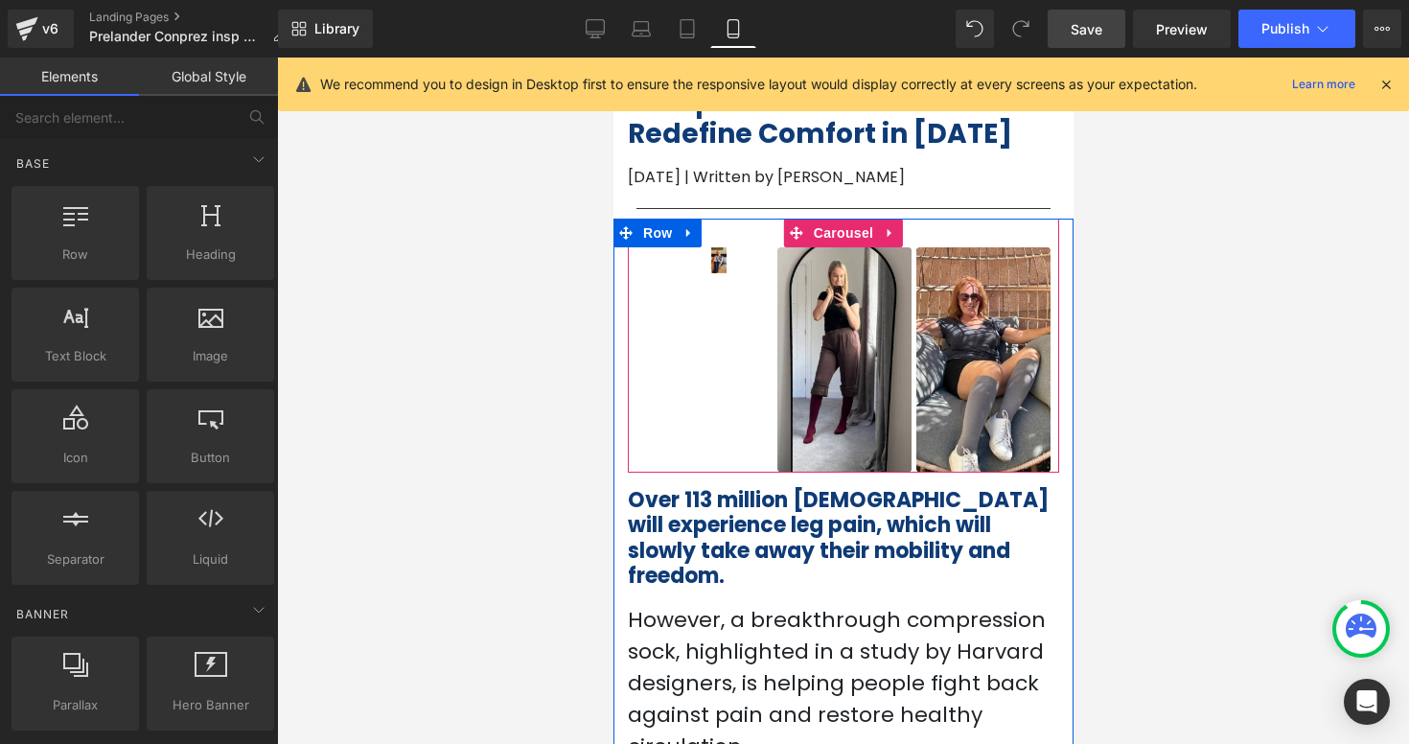
click at [732, 343] on div "Image Image Image" at bounding box center [845, 359] width 417 height 225
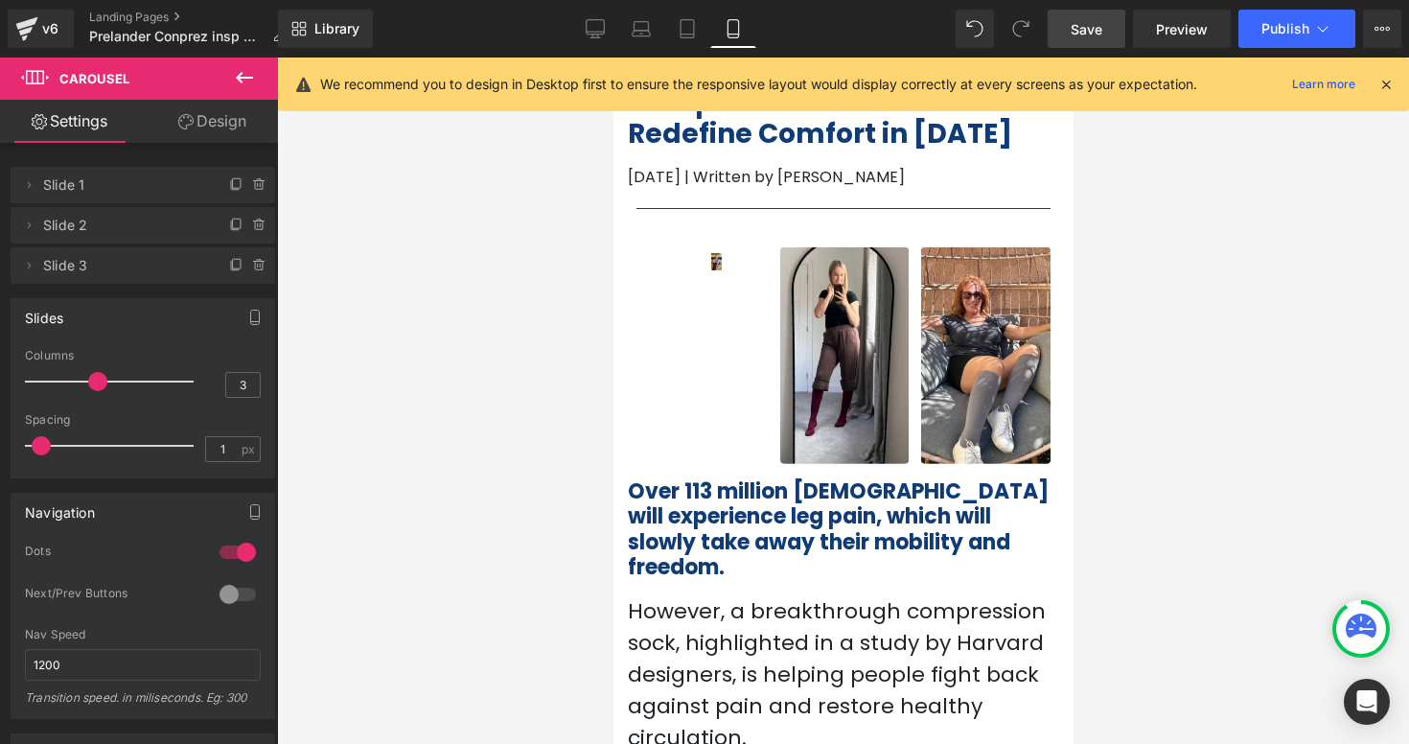
type input "0"
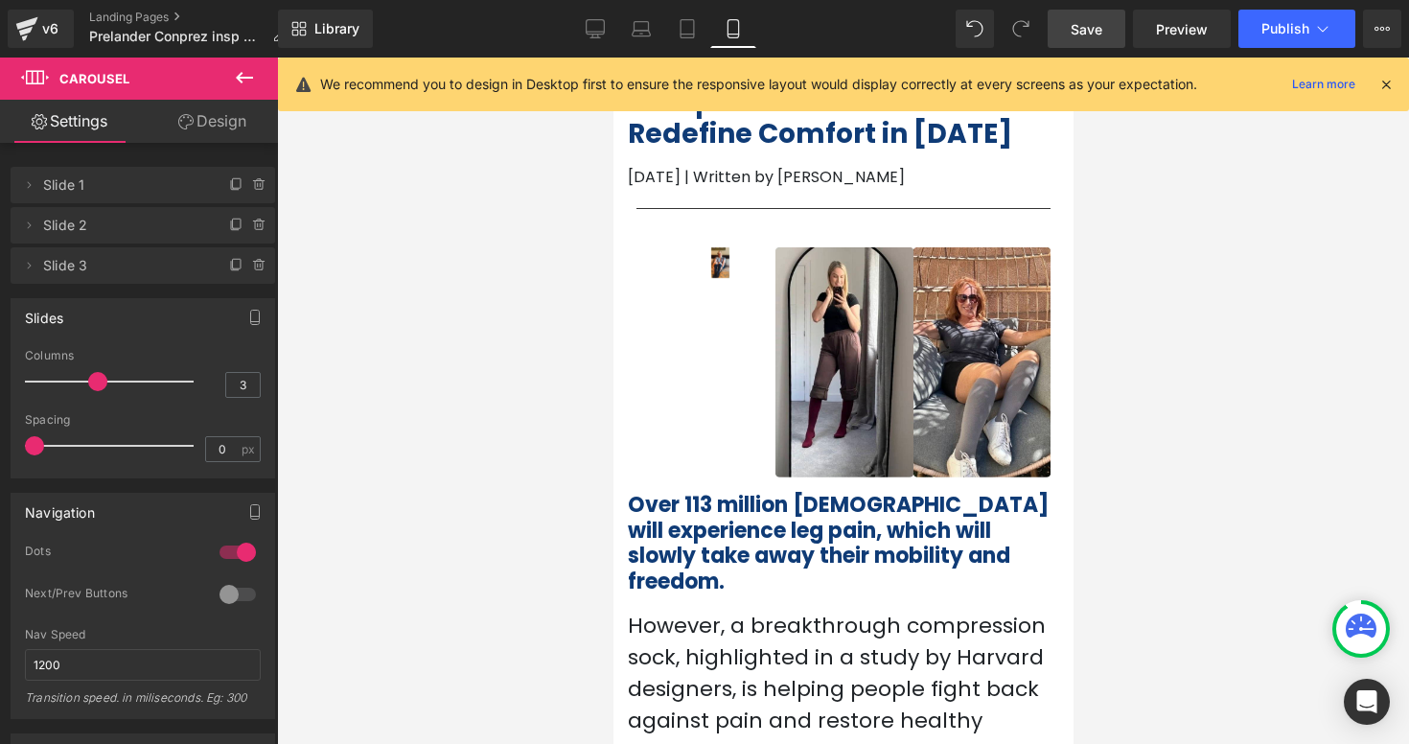
drag, startPoint x: 52, startPoint y: 444, endPoint x: 1, endPoint y: 439, distance: 51.0
click at [1, 439] on div "Slides 3 Columns 3 3 Columns 3 3 Columns 3 3 Columns 3 5px Spacing 5 px 5px Spa…" at bounding box center [143, 381] width 287 height 195
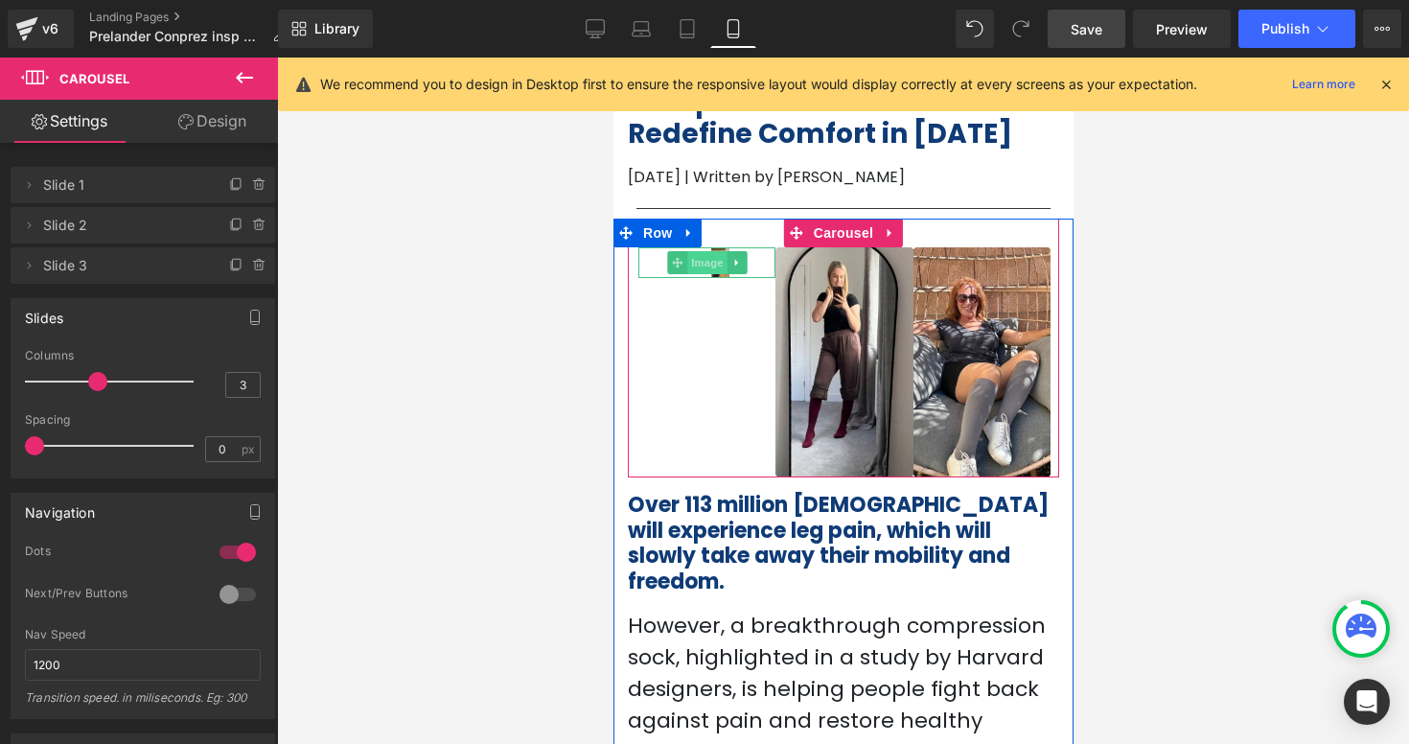
click at [721, 264] on span "Image" at bounding box center [706, 262] width 40 height 23
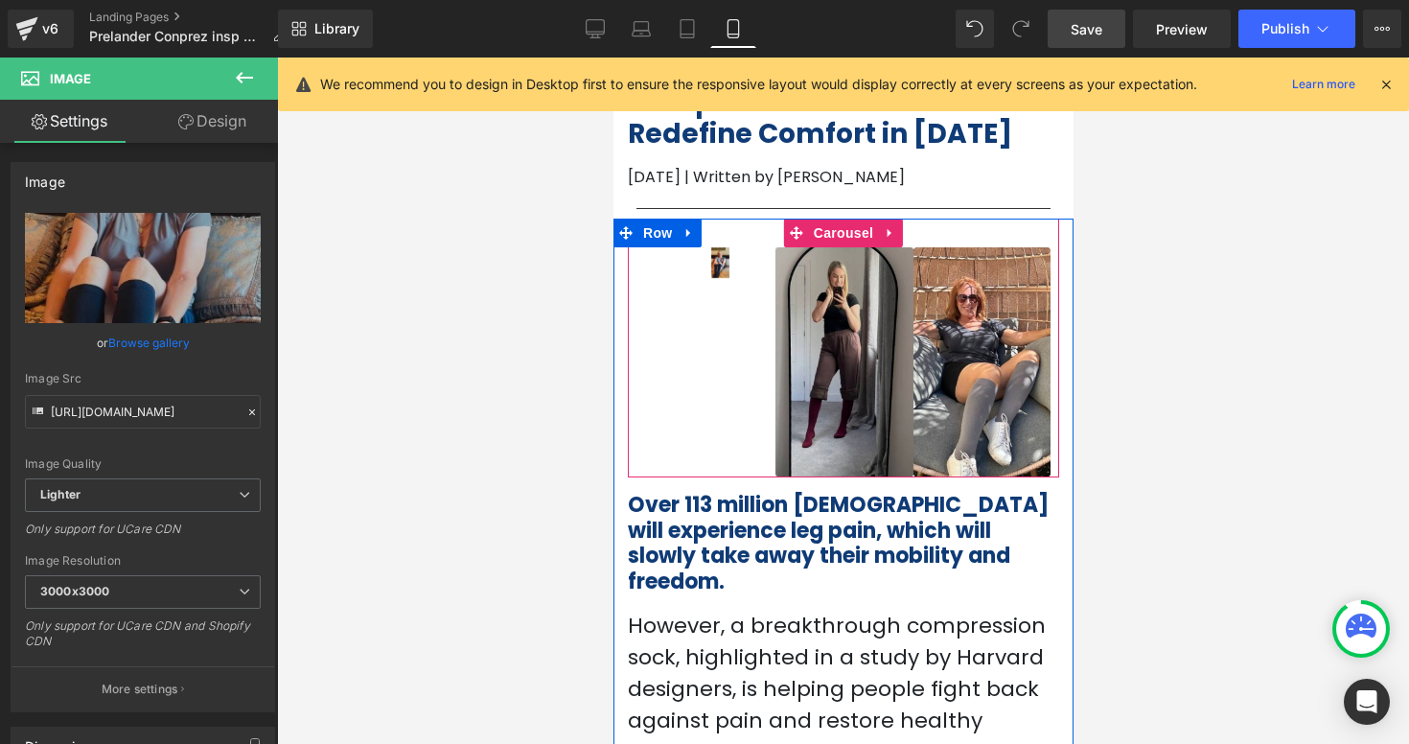
click at [827, 283] on img at bounding box center [842, 362] width 137 height 231
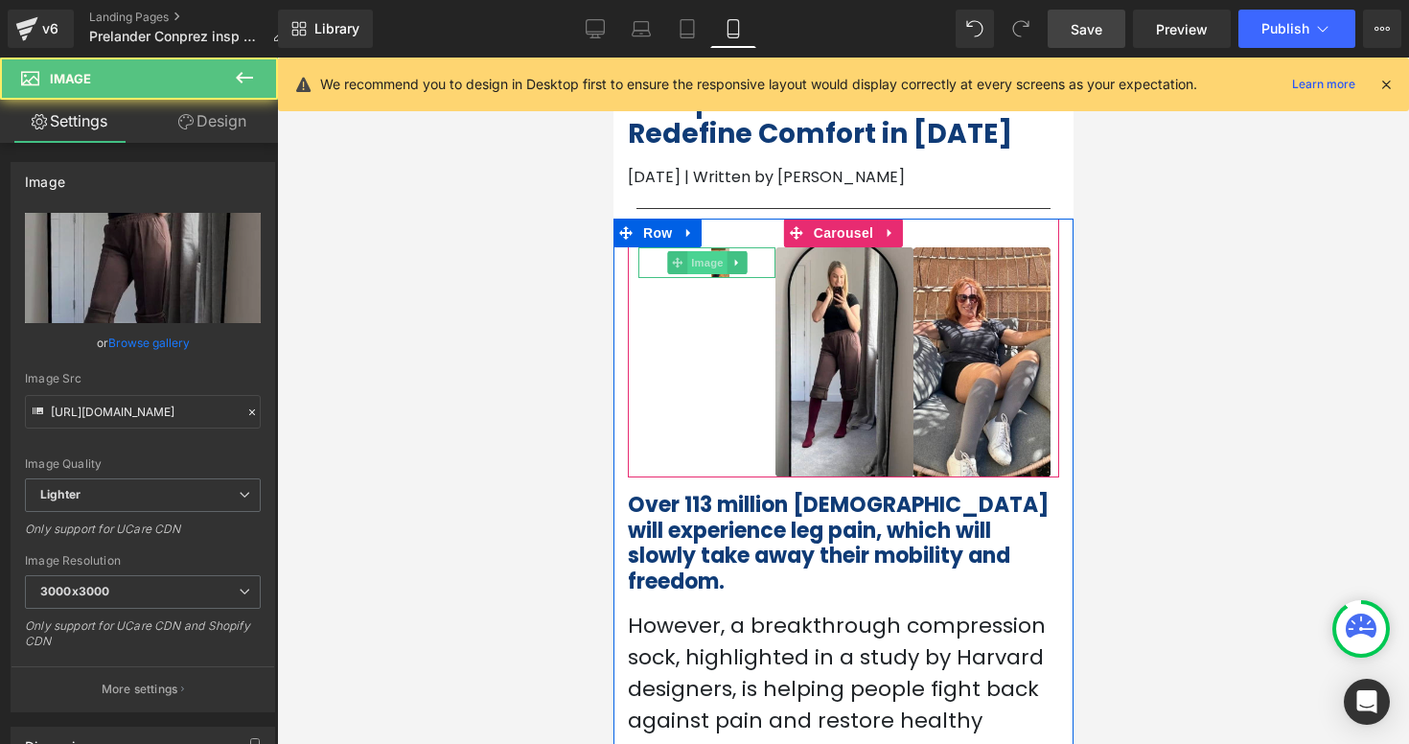
click at [714, 267] on span "Image" at bounding box center [706, 262] width 40 height 23
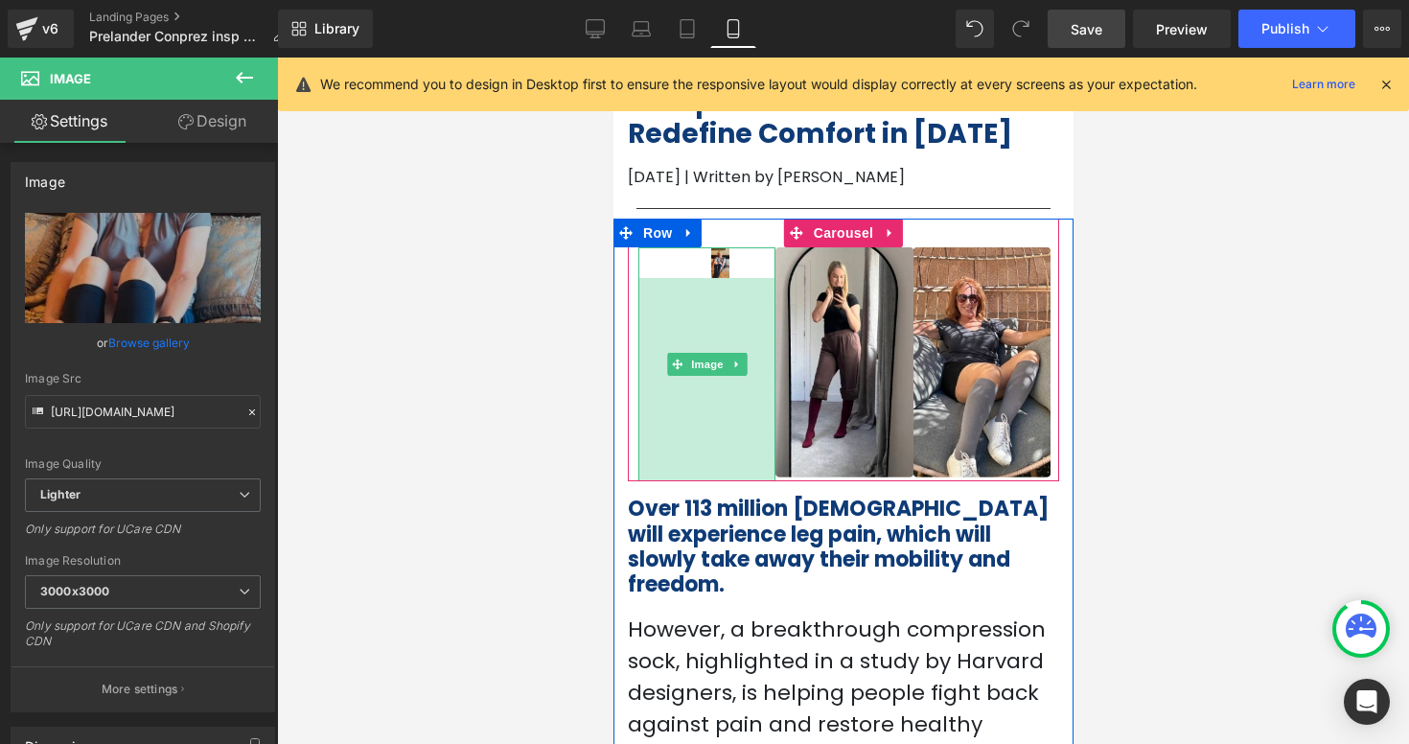
drag, startPoint x: 693, startPoint y: 274, endPoint x: 679, endPoint y: 482, distance: 208.5
click at [679, 482] on div "Image 212px Image Image ‹ › Carousel Over 113 million [DEMOGRAPHIC_DATA] will e…" at bounding box center [842, 495] width 460 height 553
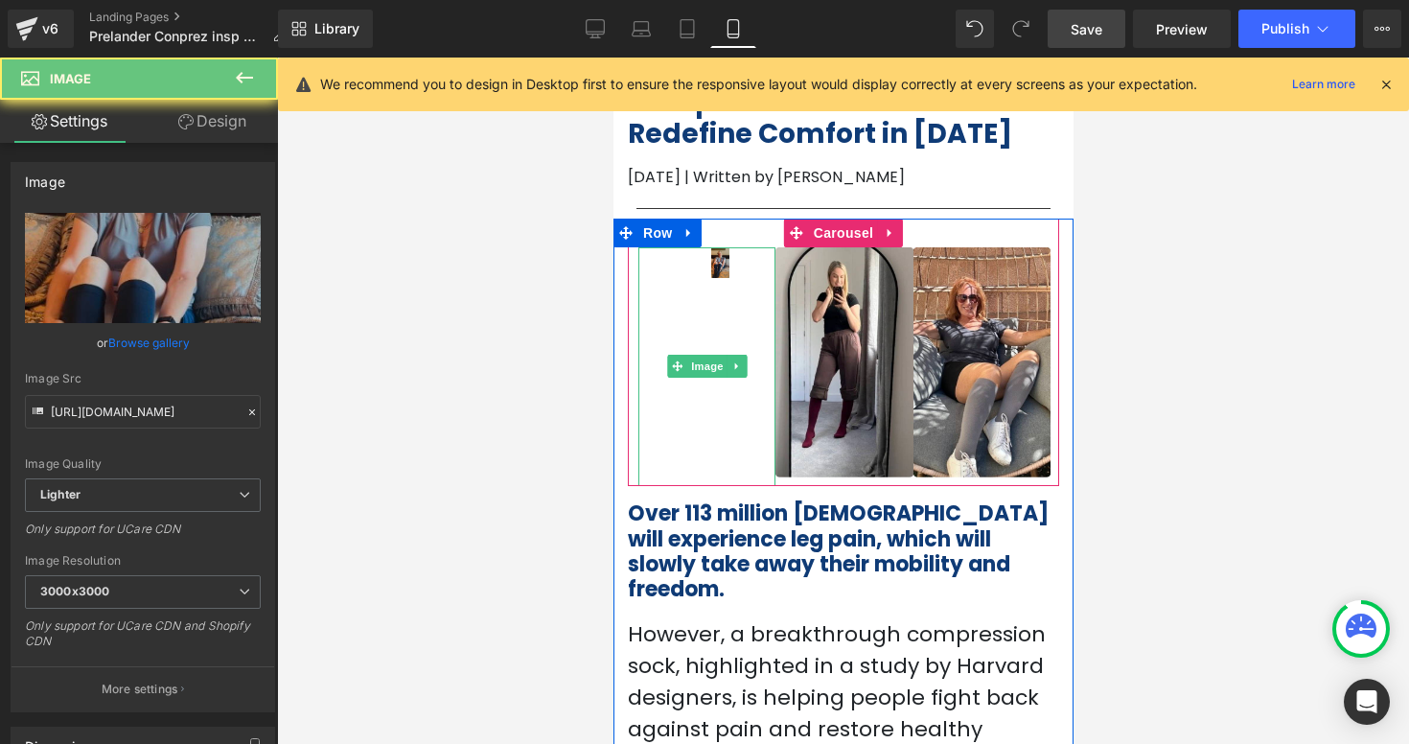
click at [719, 263] on img at bounding box center [705, 366] width 137 height 239
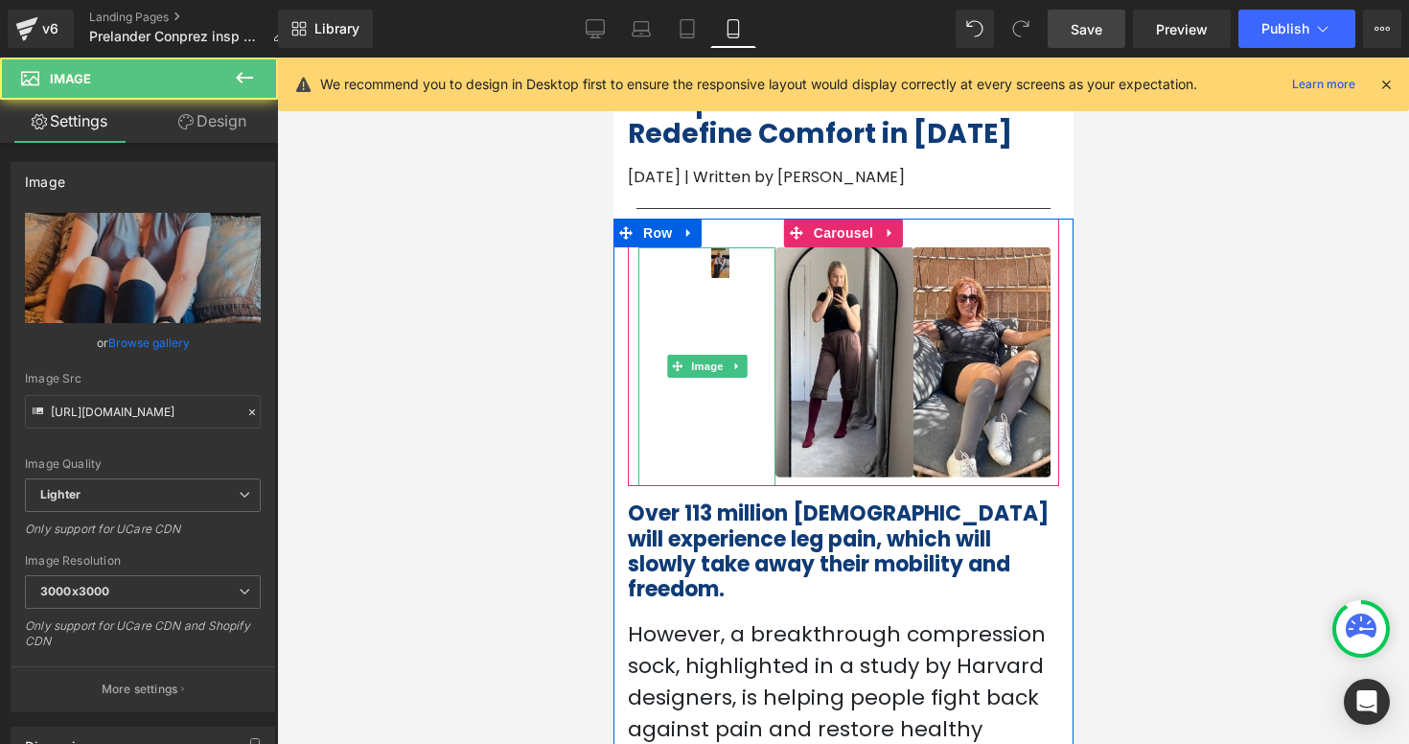
click at [719, 263] on img at bounding box center [705, 366] width 137 height 239
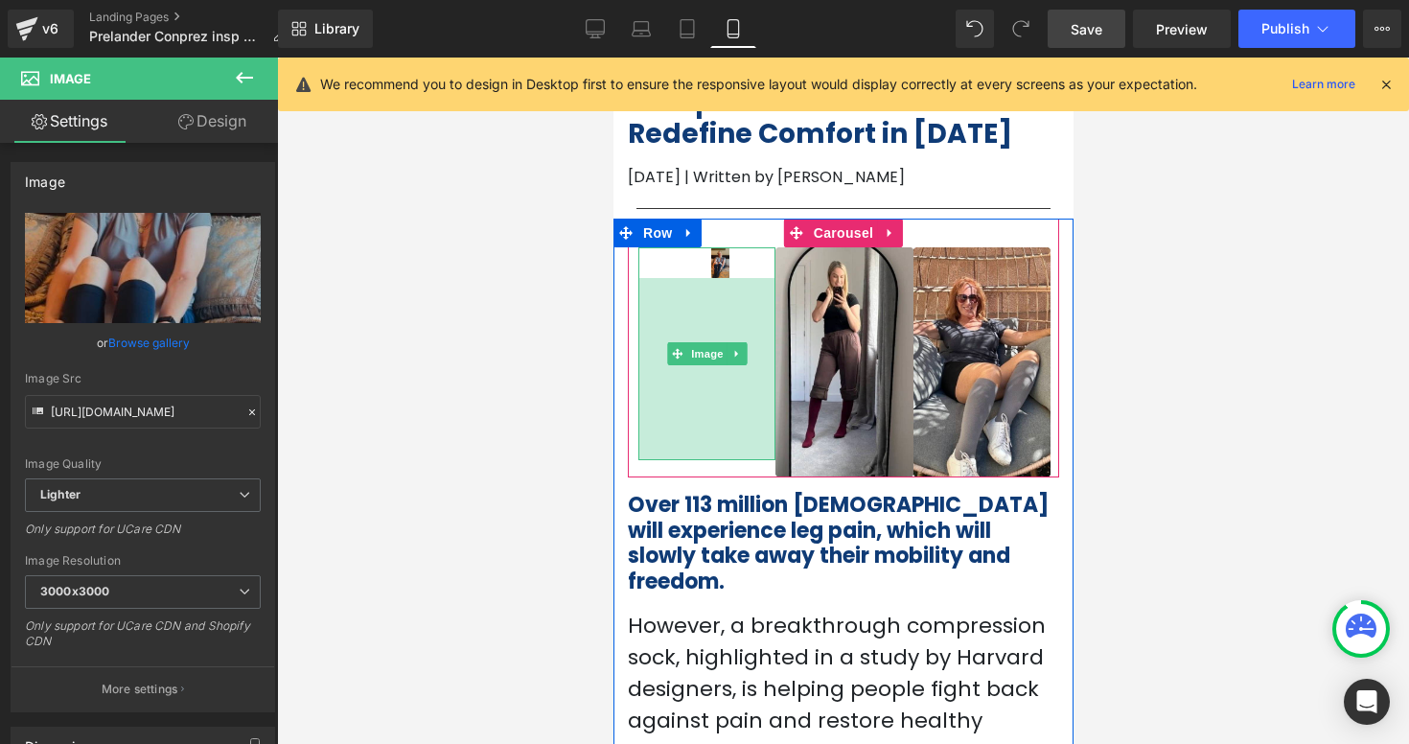
drag, startPoint x: 648, startPoint y: 279, endPoint x: 713, endPoint y: 252, distance: 70.5
click at [713, 252] on div "Image 190px" at bounding box center [705, 353] width 137 height 213
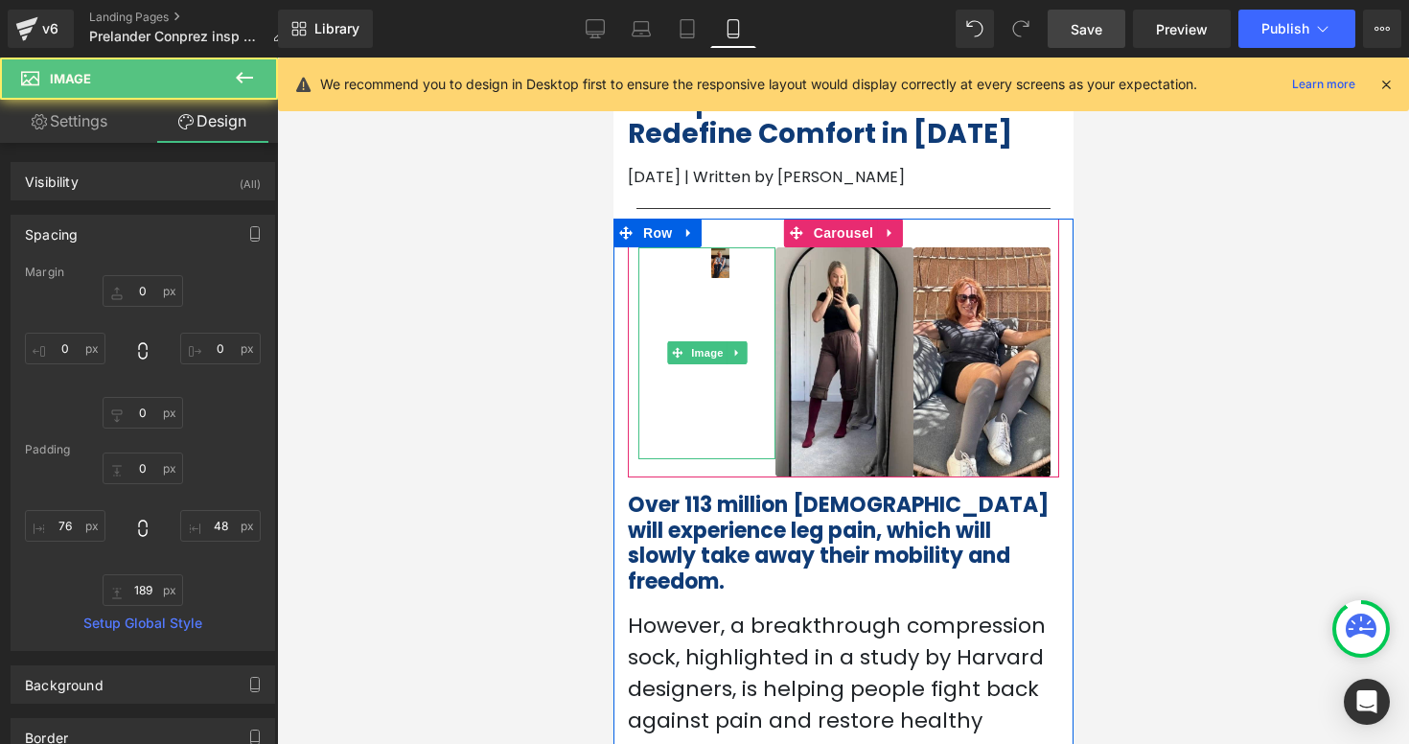
click at [717, 261] on img at bounding box center [705, 353] width 137 height 212
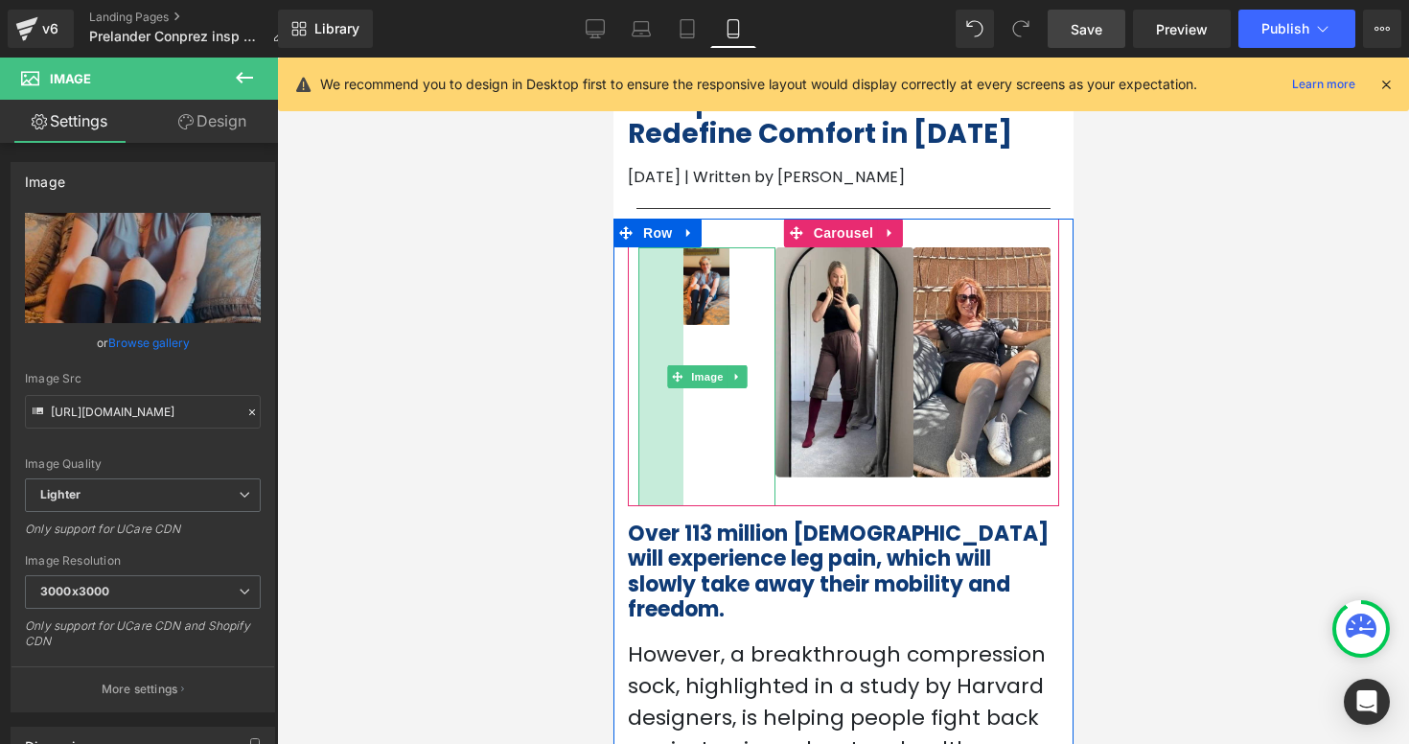
drag, startPoint x: 640, startPoint y: 276, endPoint x: 526, endPoint y: 302, distance: 116.9
click at [596, 423] on div at bounding box center [843, 401] width 1132 height 686
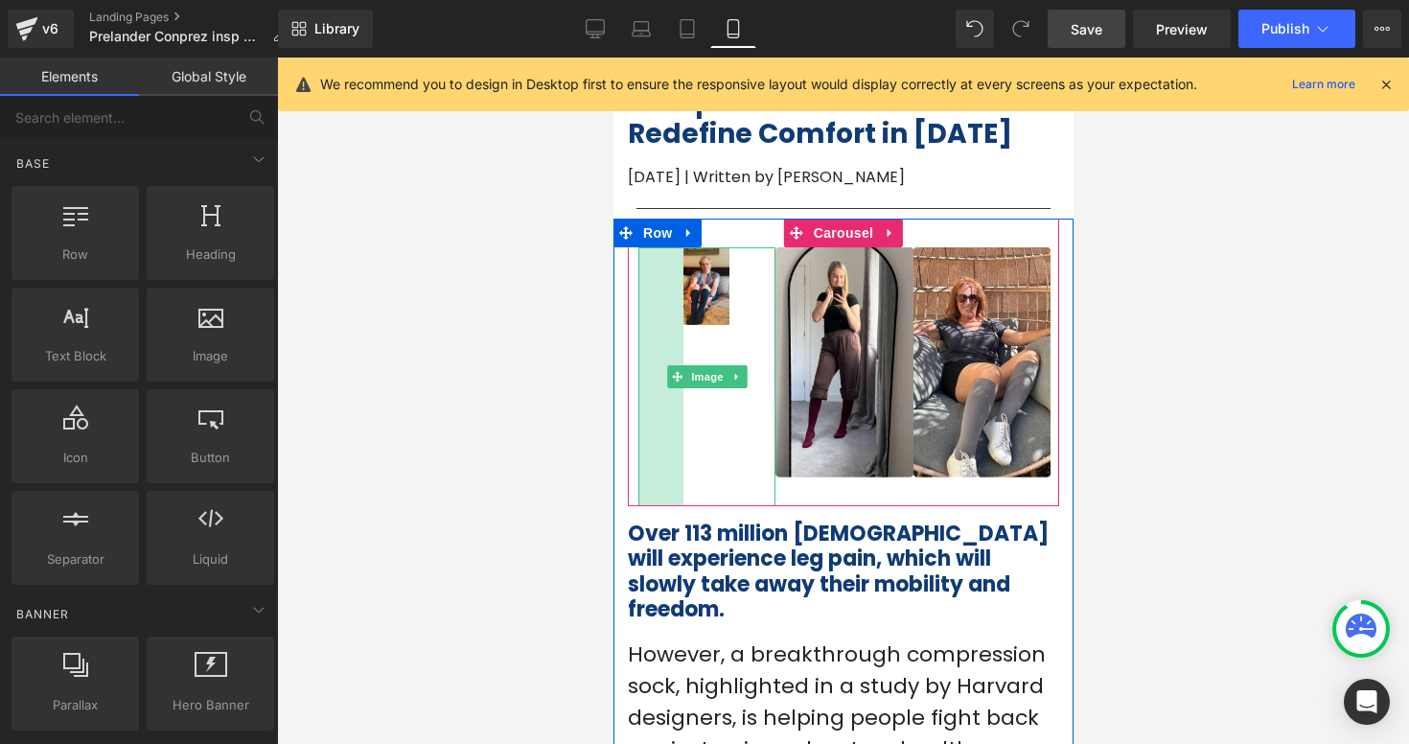
click at [597, 407] on div at bounding box center [843, 401] width 1132 height 686
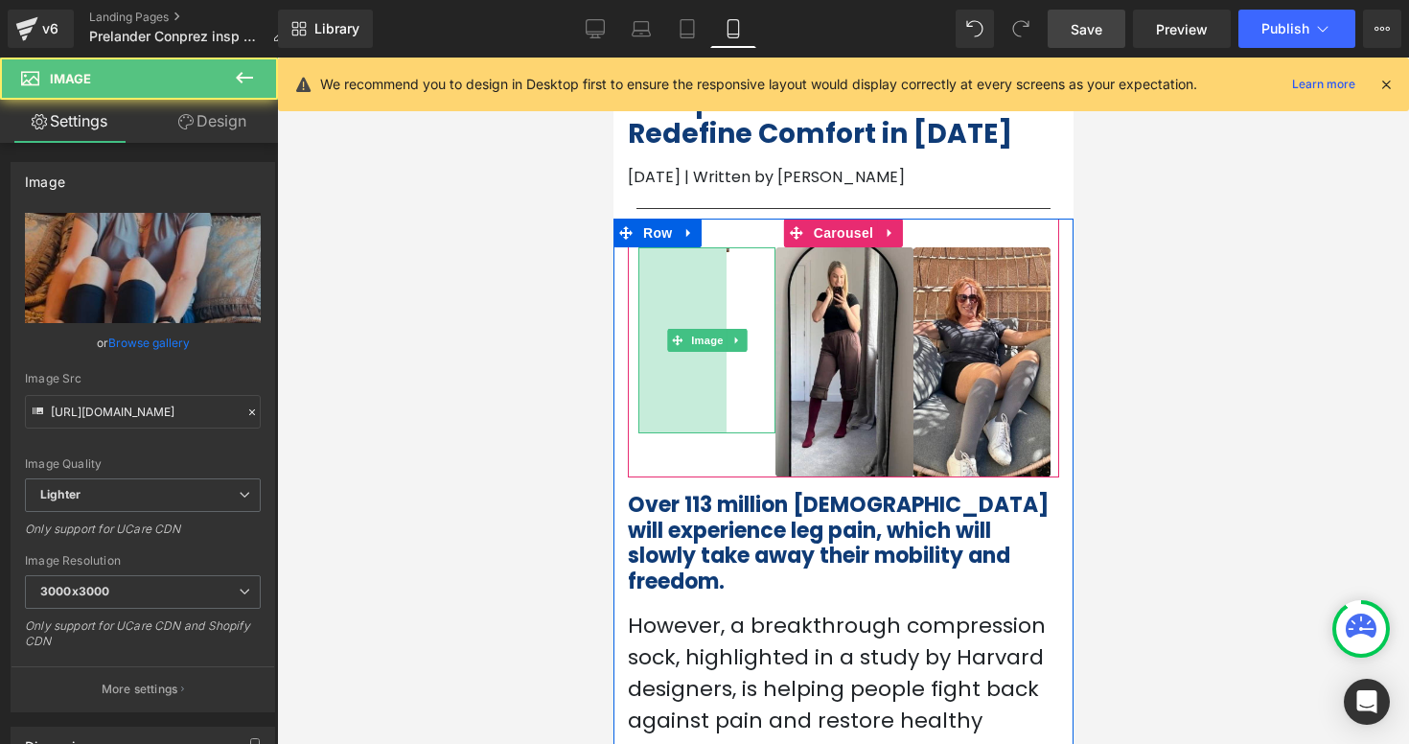
click at [654, 374] on div "92px" at bounding box center [681, 340] width 88 height 187
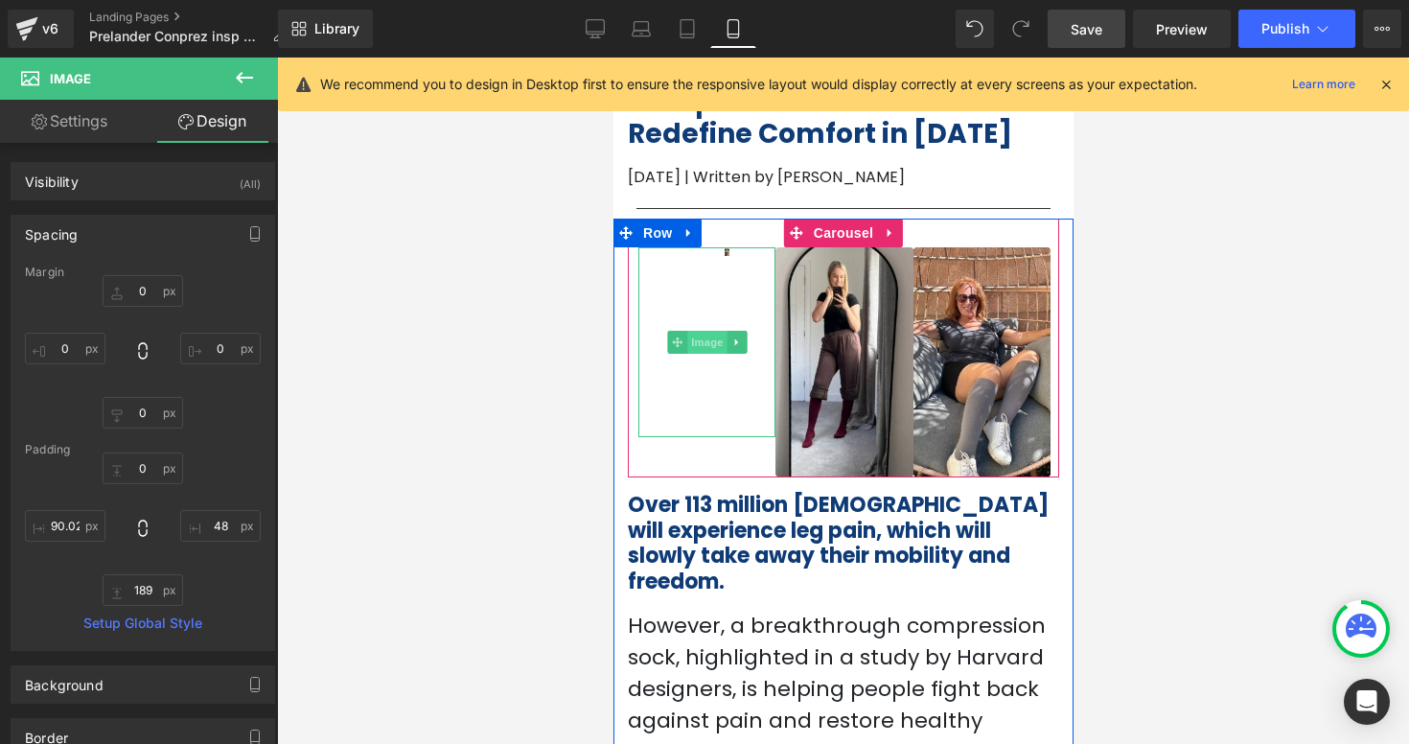
click at [687, 336] on span "Image" at bounding box center [706, 342] width 40 height 23
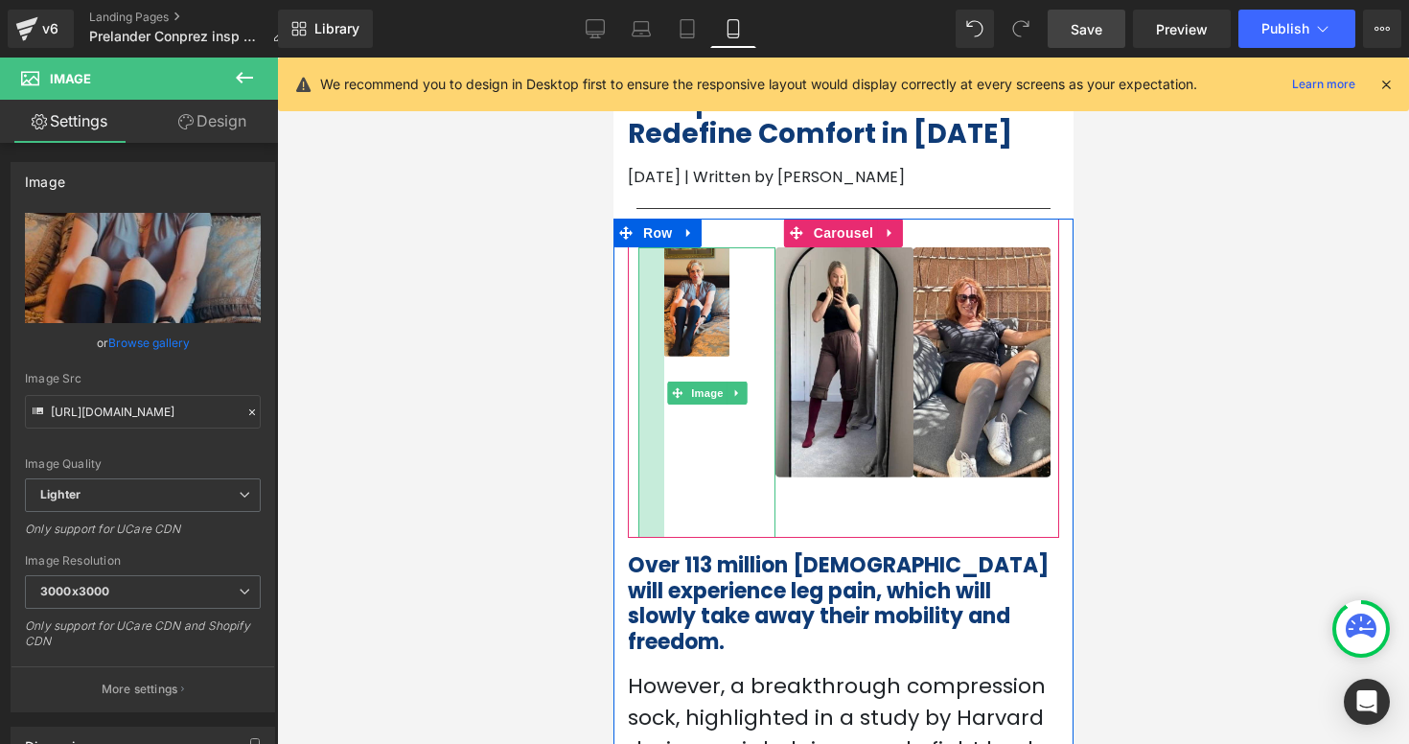
drag, startPoint x: 675, startPoint y: 312, endPoint x: 533, endPoint y: 336, distance: 143.9
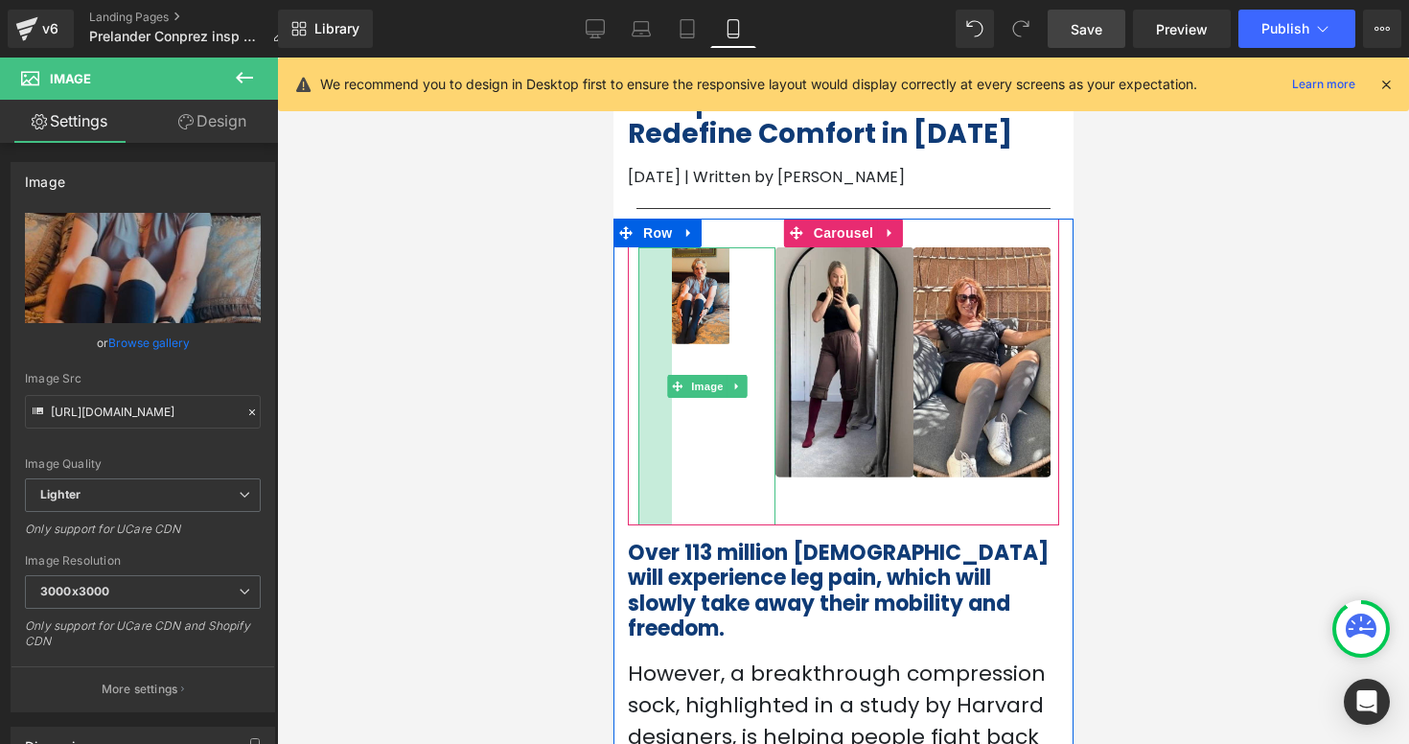
click at [623, 336] on div "Image 189px 35px Image Image ‹ › Carousel Over 113 million [DEMOGRAPHIC_DATA] w…" at bounding box center [842, 517] width 460 height 597
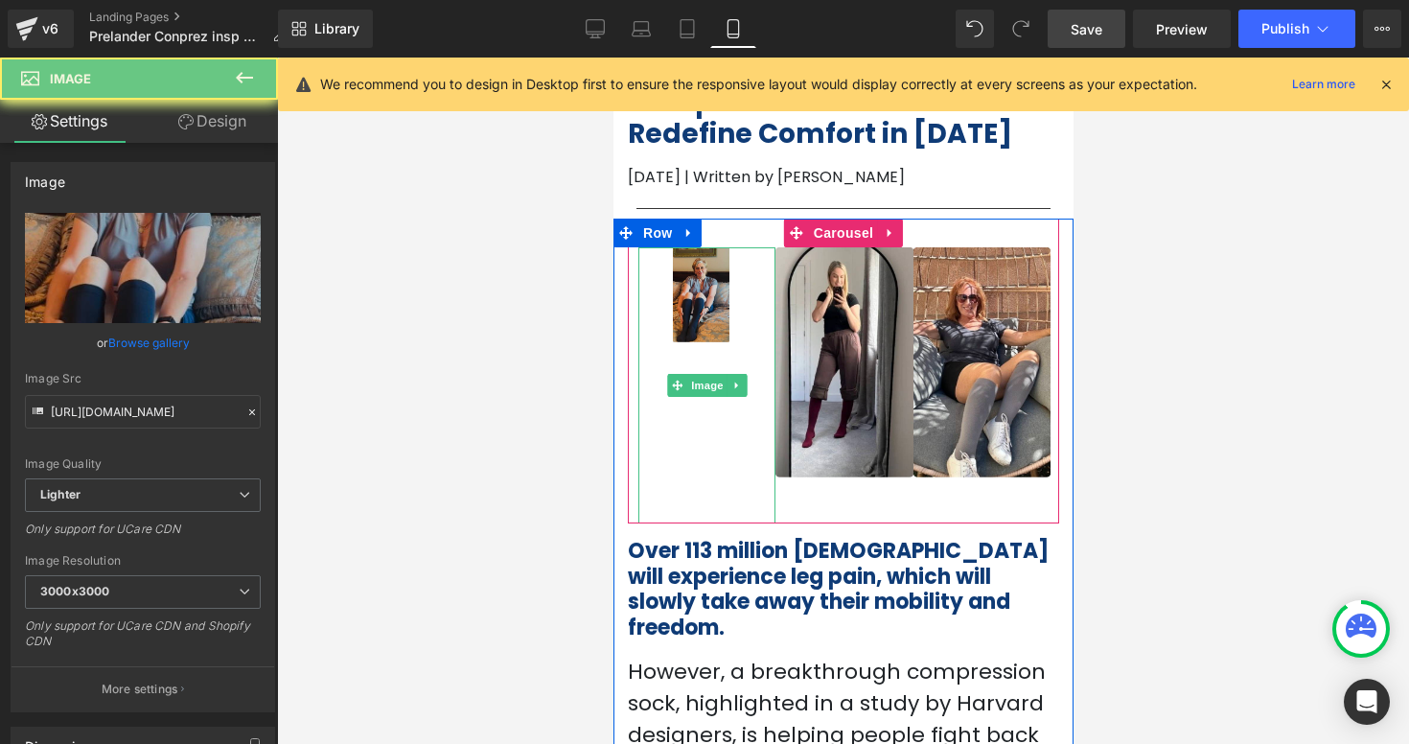
click at [673, 327] on img at bounding box center [705, 385] width 137 height 277
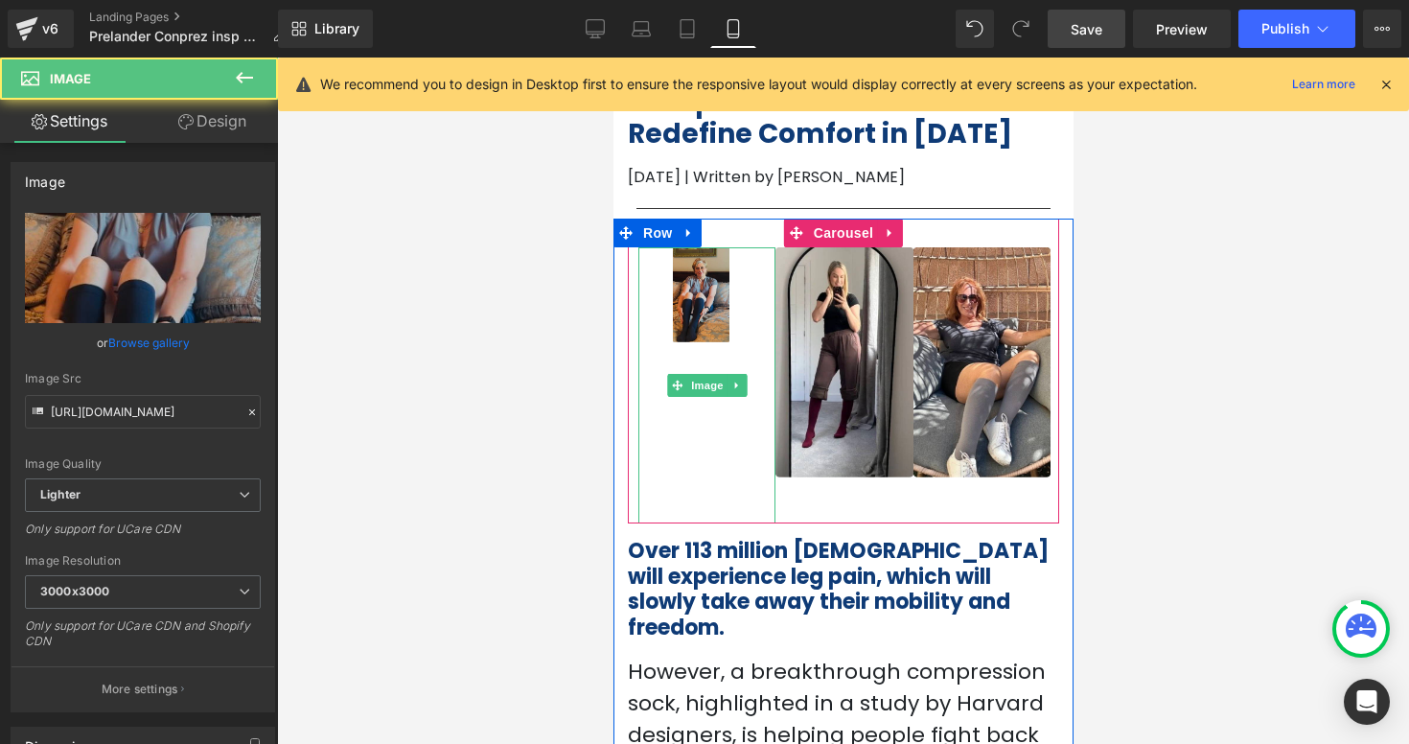
click at [761, 325] on img at bounding box center [705, 385] width 137 height 277
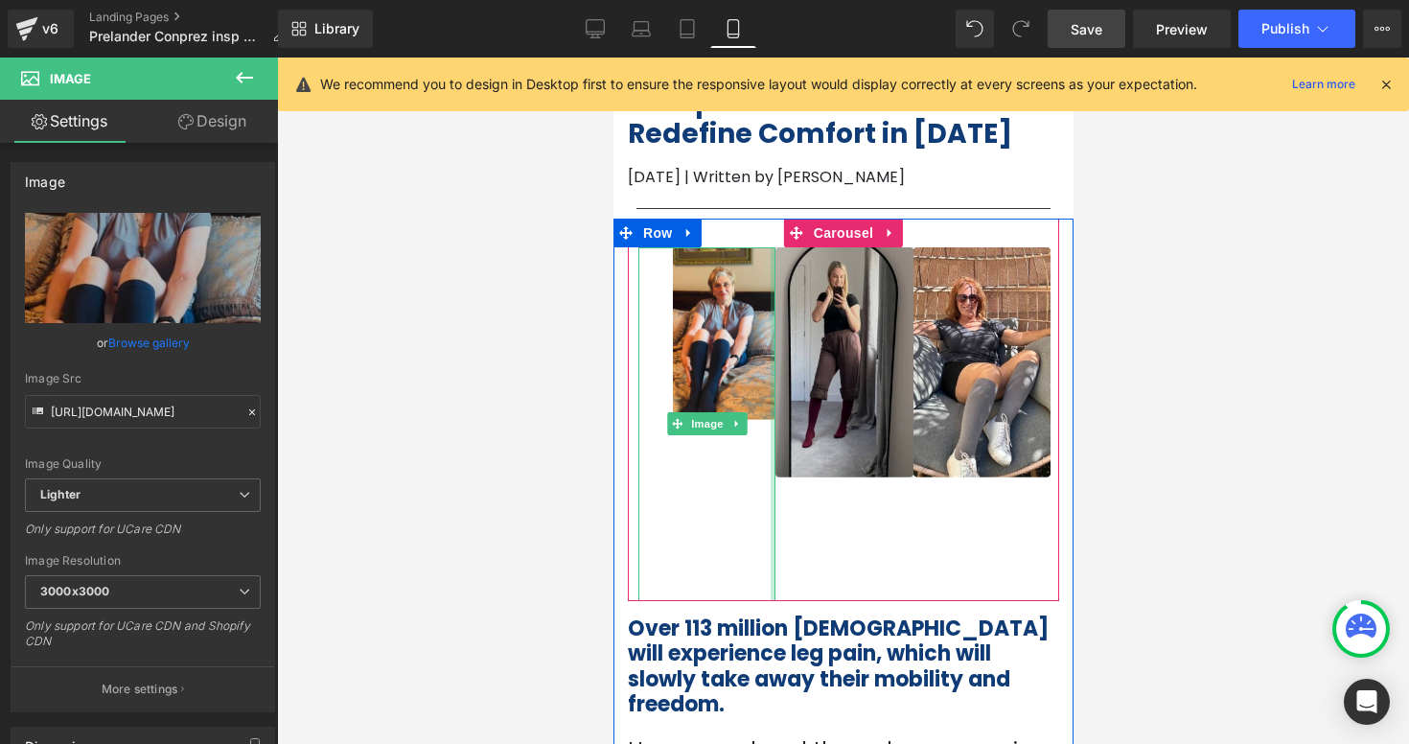
drag, startPoint x: 771, startPoint y: 326, endPoint x: 830, endPoint y: 352, distance: 64.8
click at [830, 352] on div "Image 189px 36px Image Image" at bounding box center [843, 424] width 412 height 354
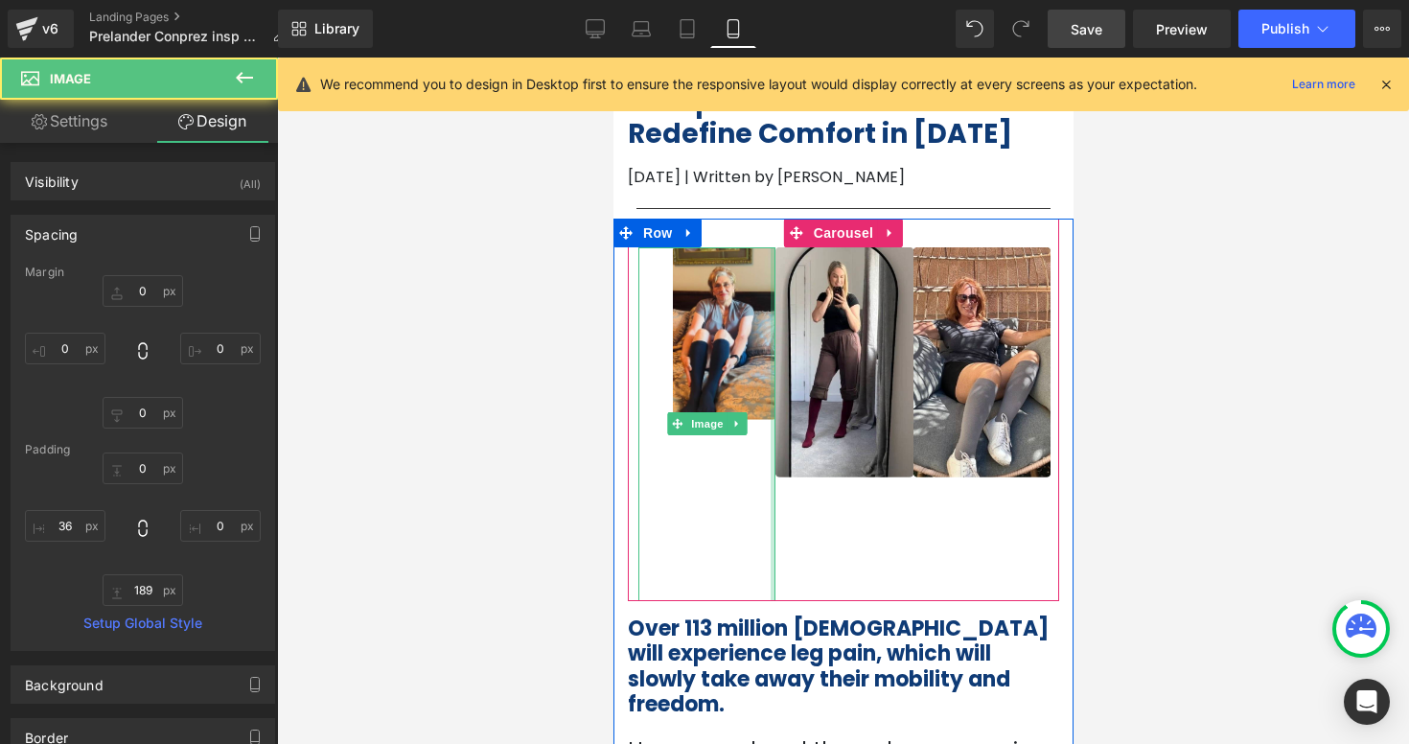
click at [774, 554] on div at bounding box center [772, 424] width 5 height 354
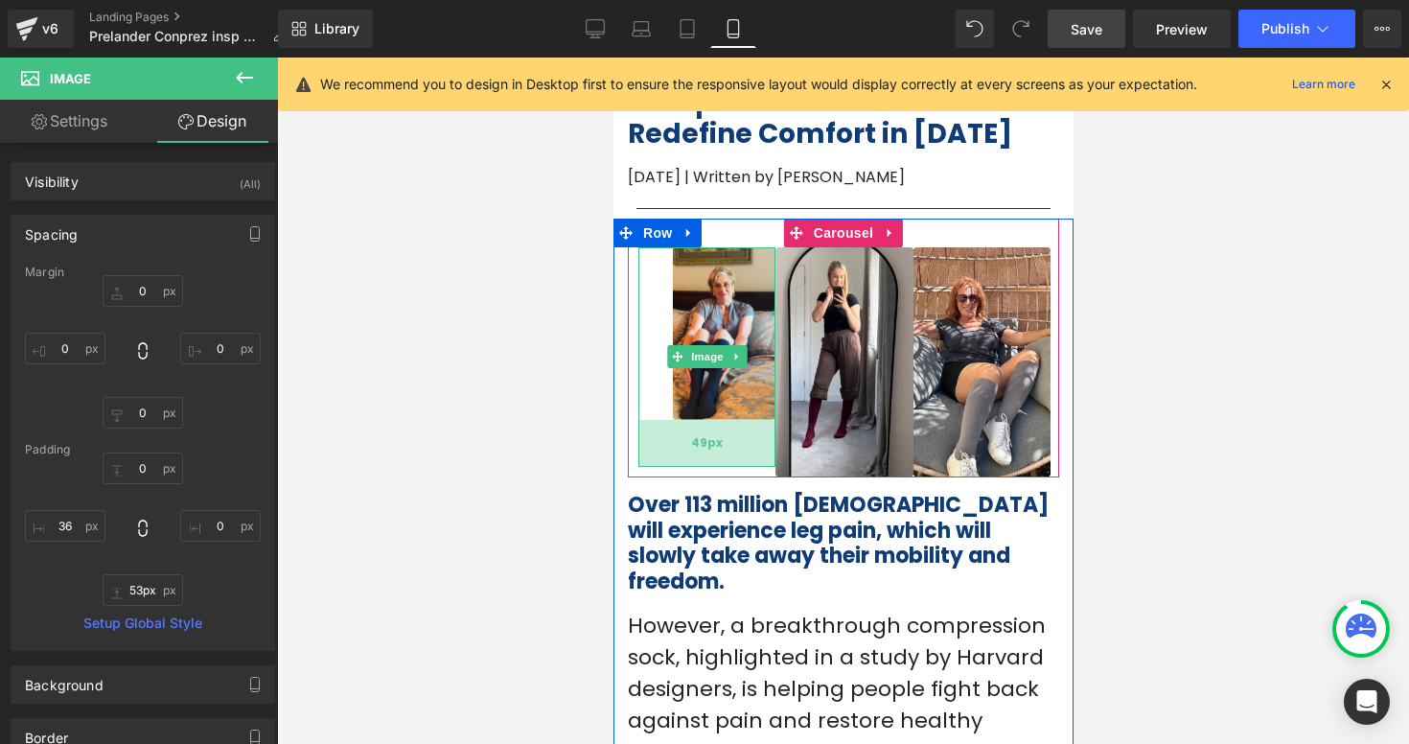
drag, startPoint x: 717, startPoint y: 587, endPoint x: 729, endPoint y: 457, distance: 130.9
click at [729, 457] on div "49px" at bounding box center [705, 443] width 137 height 47
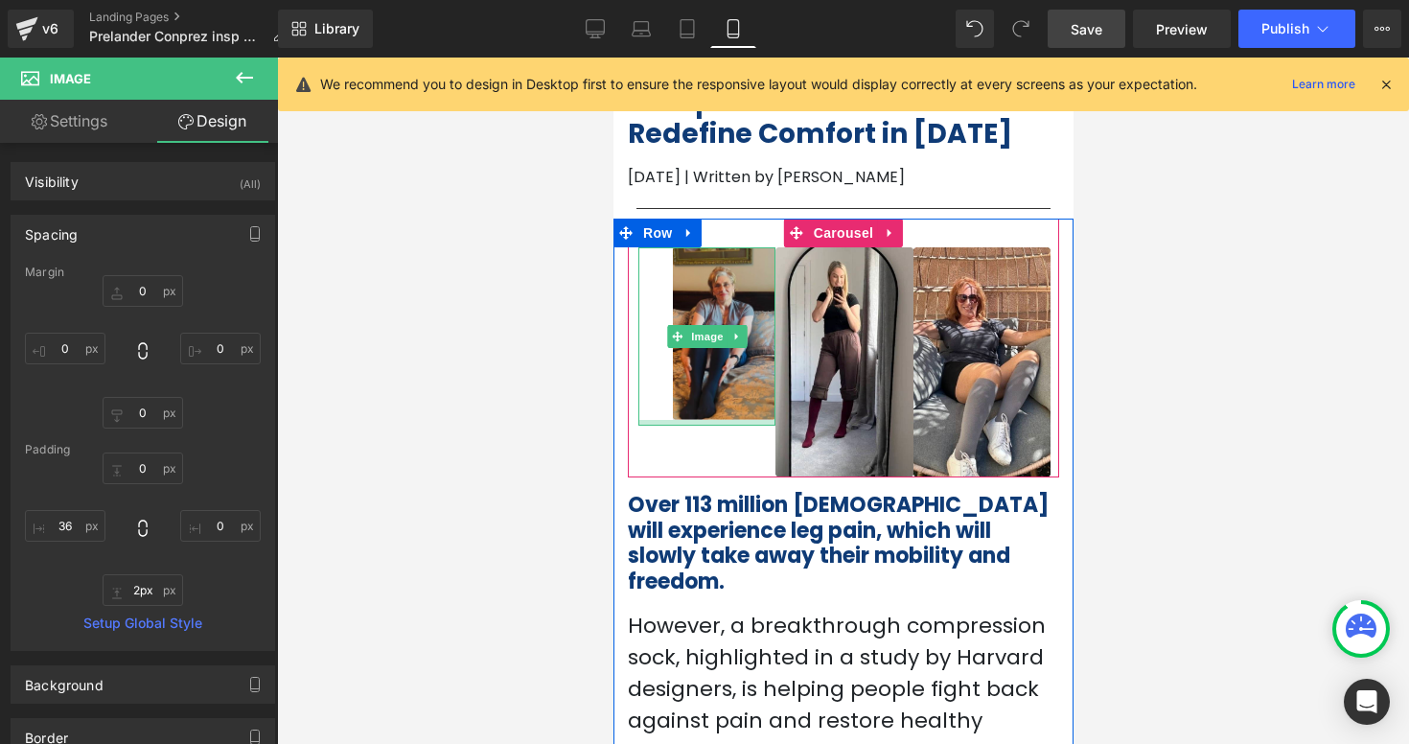
type input "0px"
drag, startPoint x: 735, startPoint y: 425, endPoint x: 740, endPoint y: 354, distance: 71.1
click at [740, 354] on div "Image 36px" at bounding box center [705, 333] width 137 height 173
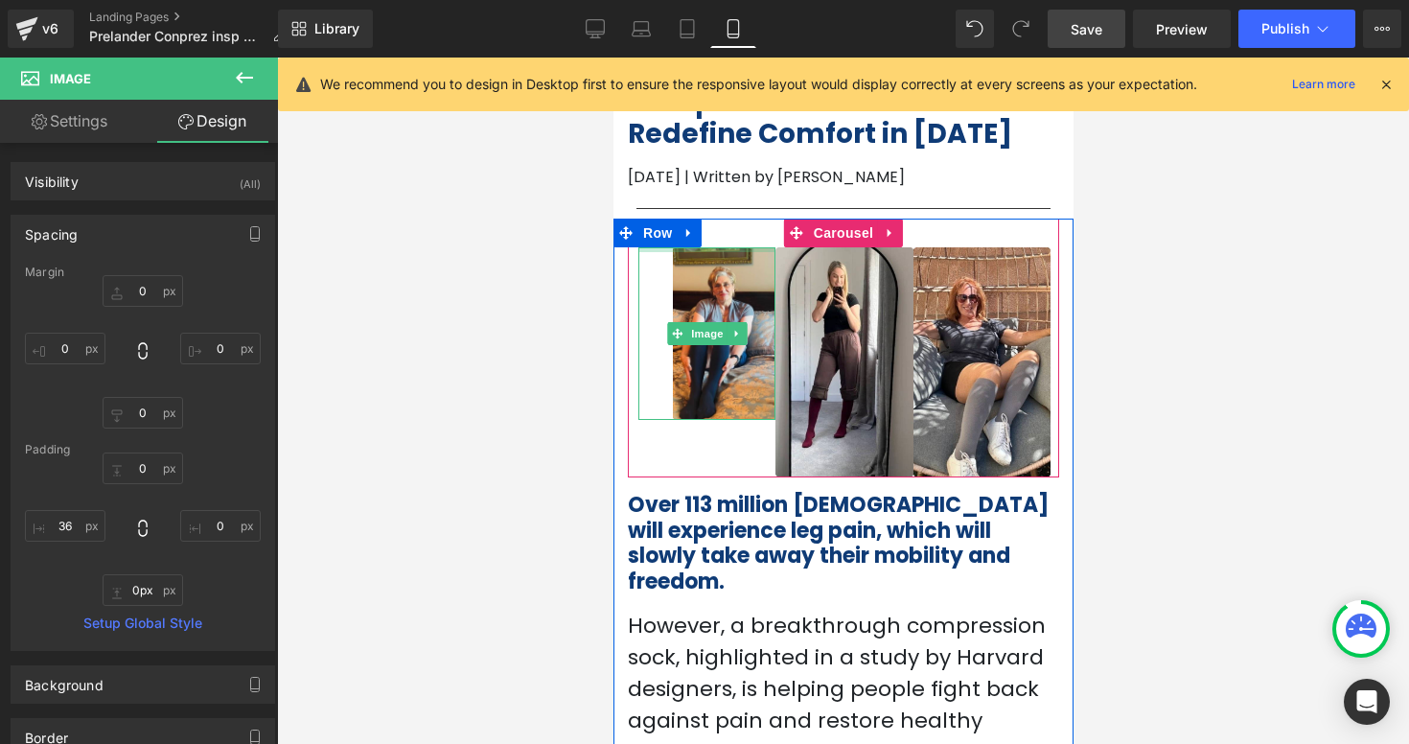
type input "0px"
click at [728, 237] on div "Image 36px Image Image ‹ › [GEOGRAPHIC_DATA]" at bounding box center [842, 349] width 431 height 260
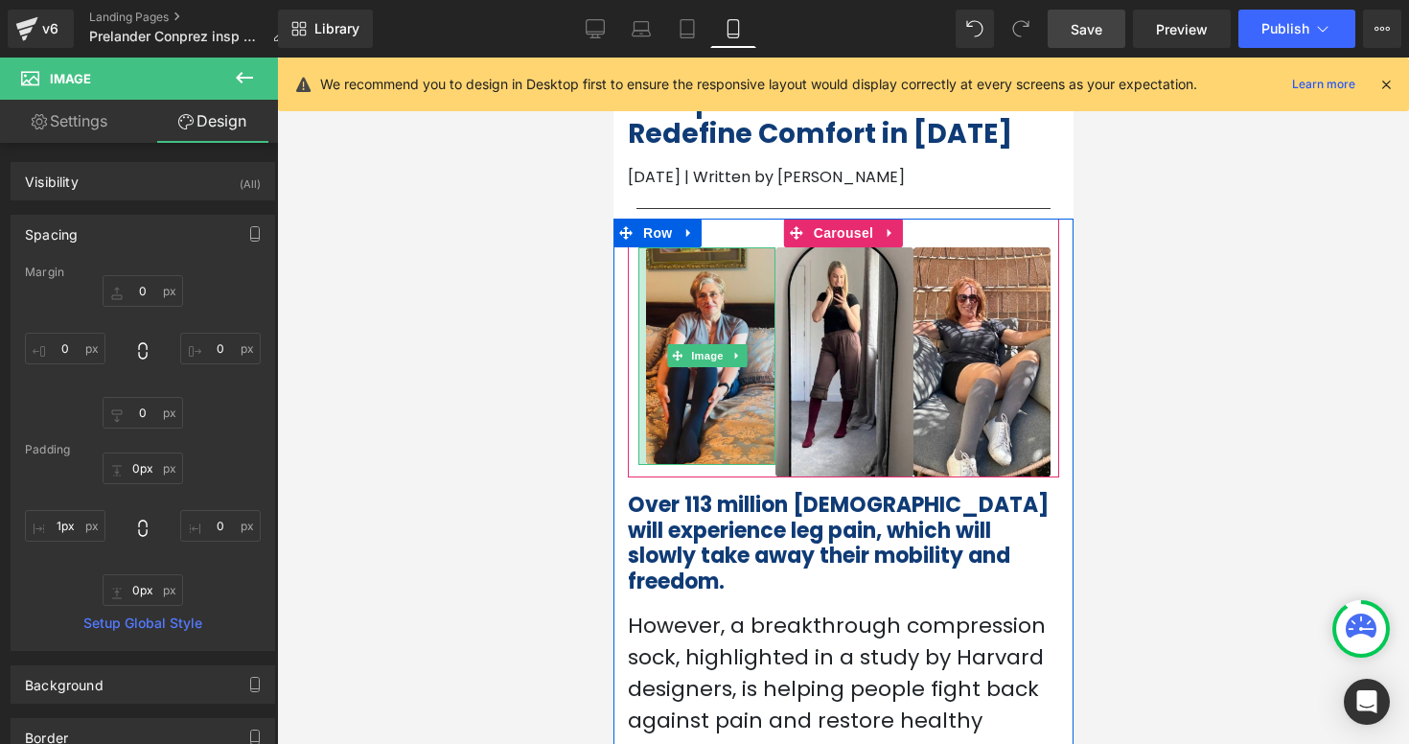
type input "0px"
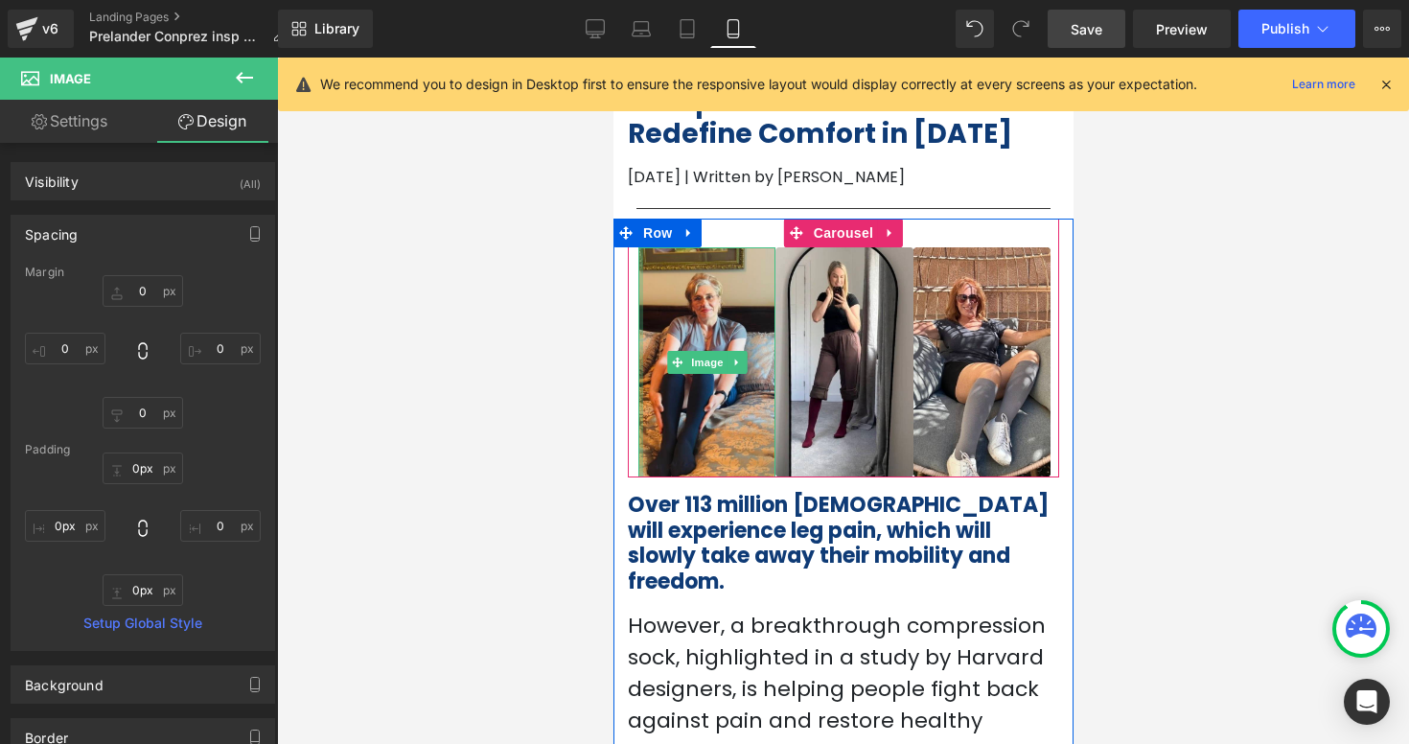
drag, startPoint x: 667, startPoint y: 309, endPoint x: 620, endPoint y: 320, distance: 48.3
click at [620, 320] on div "Image Image Image ‹ › Carousel Over 113 million [DEMOGRAPHIC_DATA] will experie…" at bounding box center [842, 493] width 460 height 549
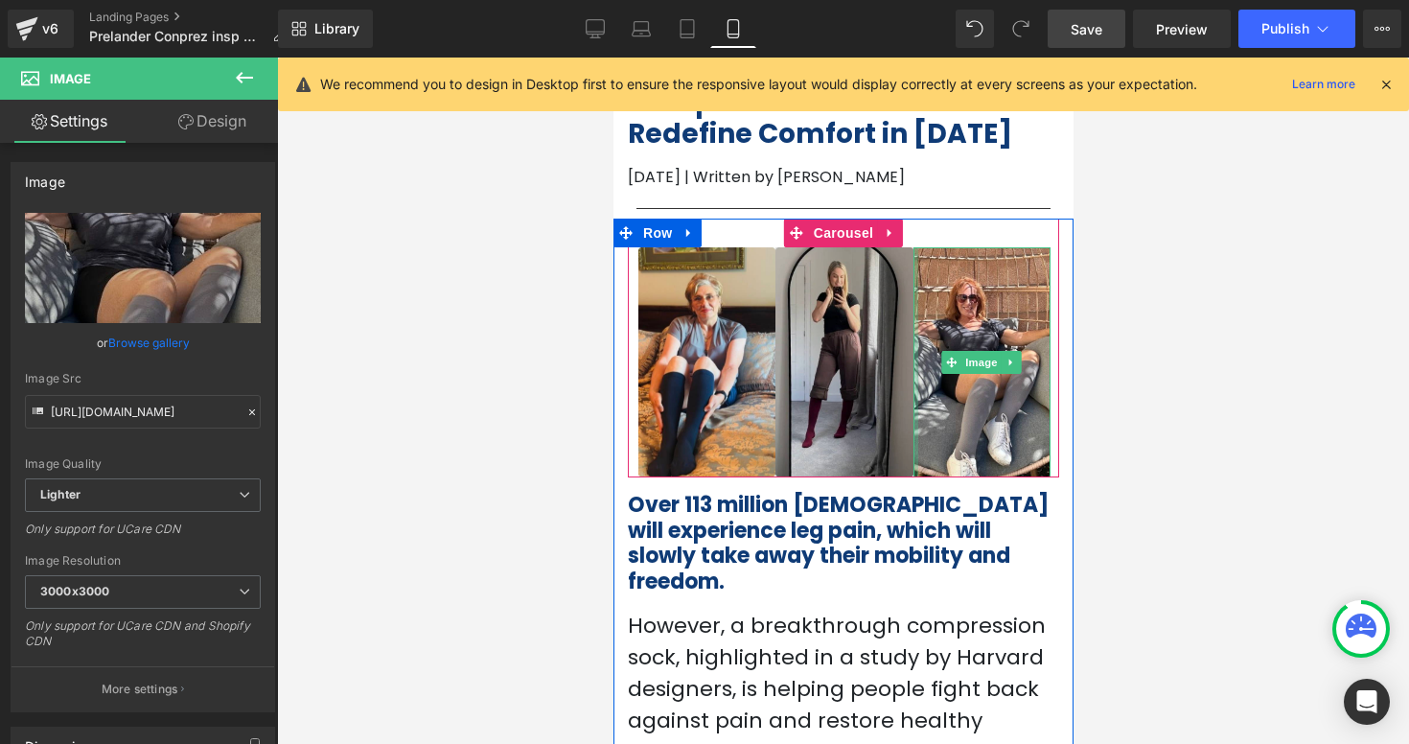
click at [909, 331] on div "Image Image Image" at bounding box center [843, 362] width 412 height 231
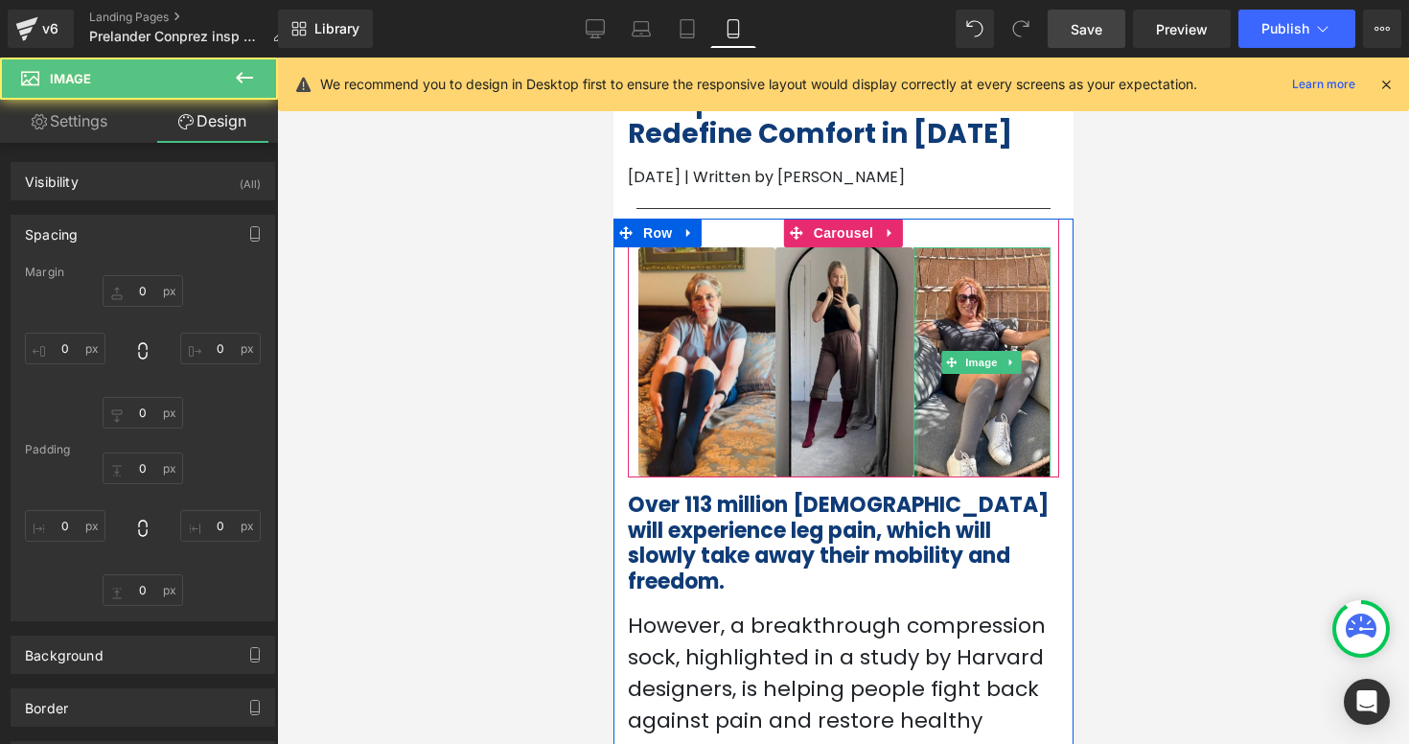
type input "0"
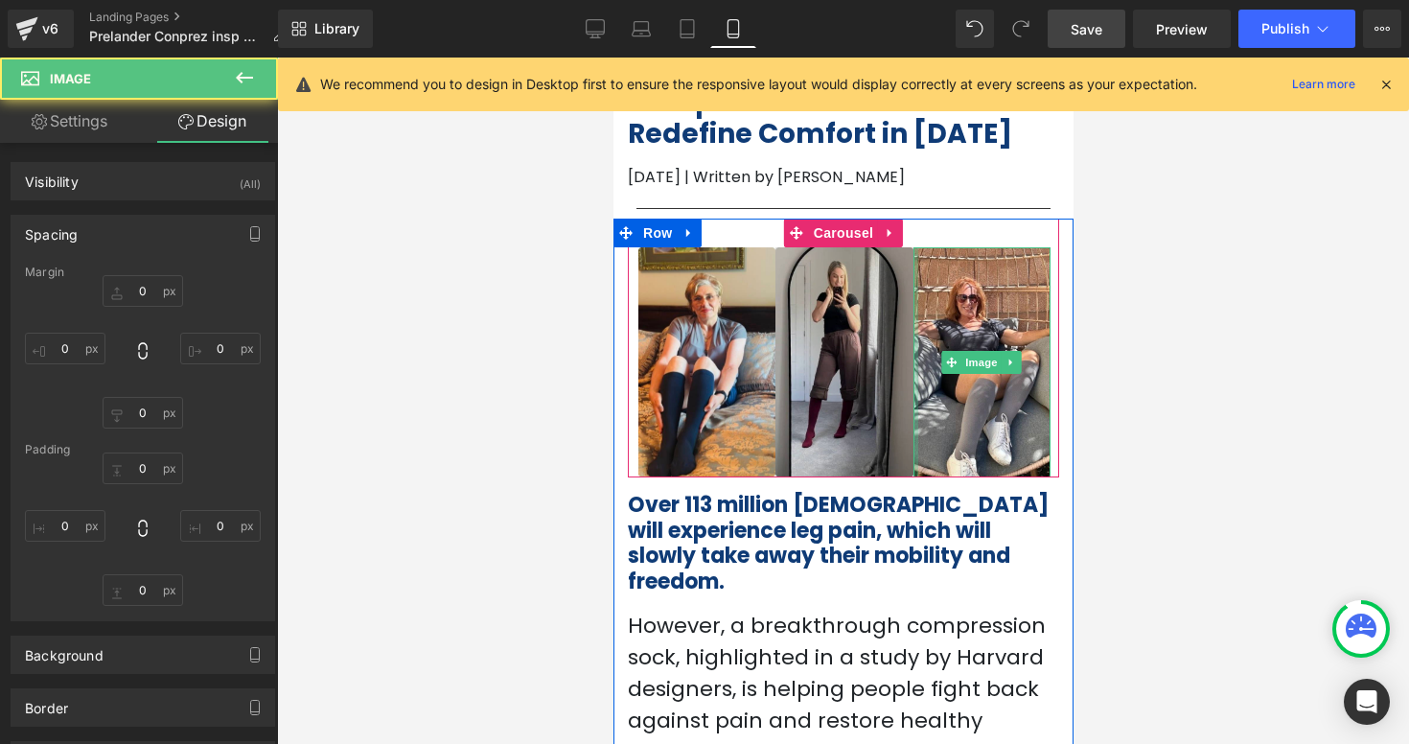
type input "0"
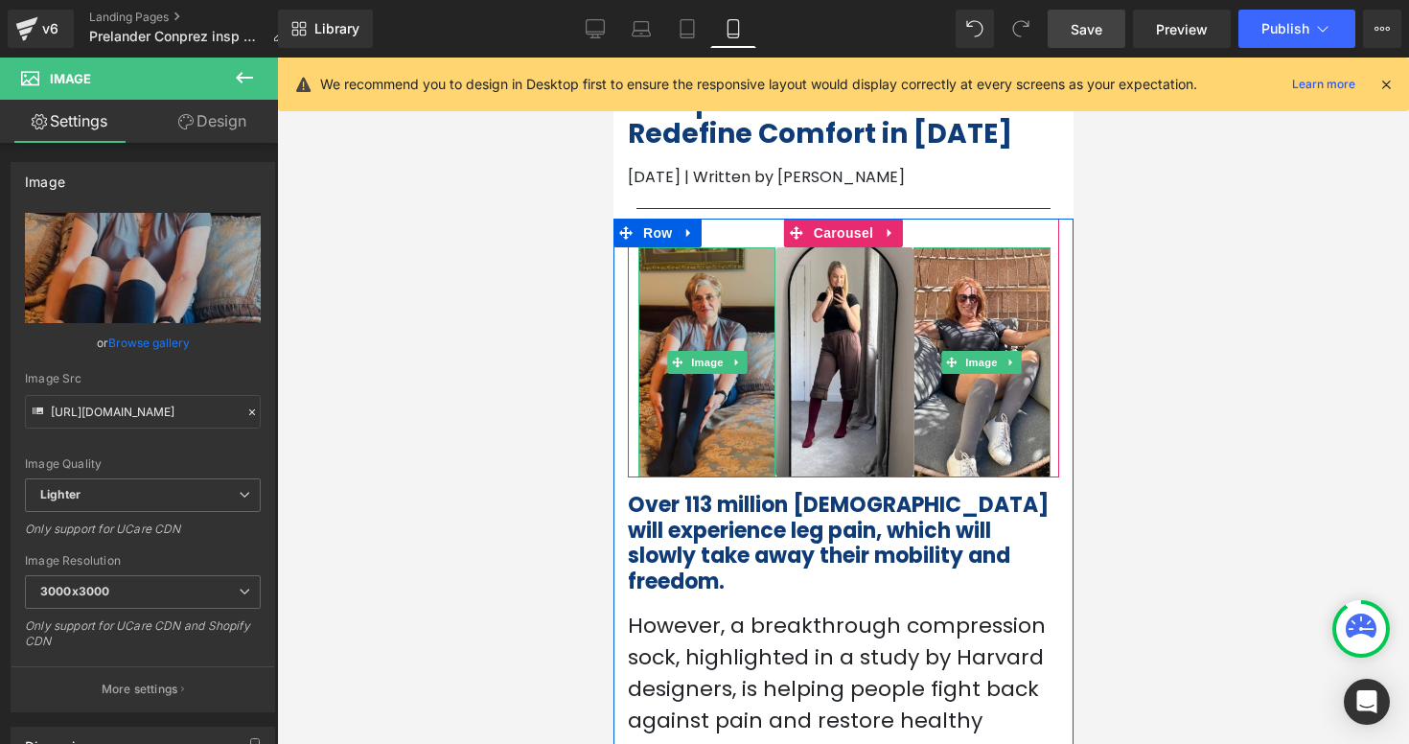
click at [707, 326] on img at bounding box center [705, 362] width 137 height 231
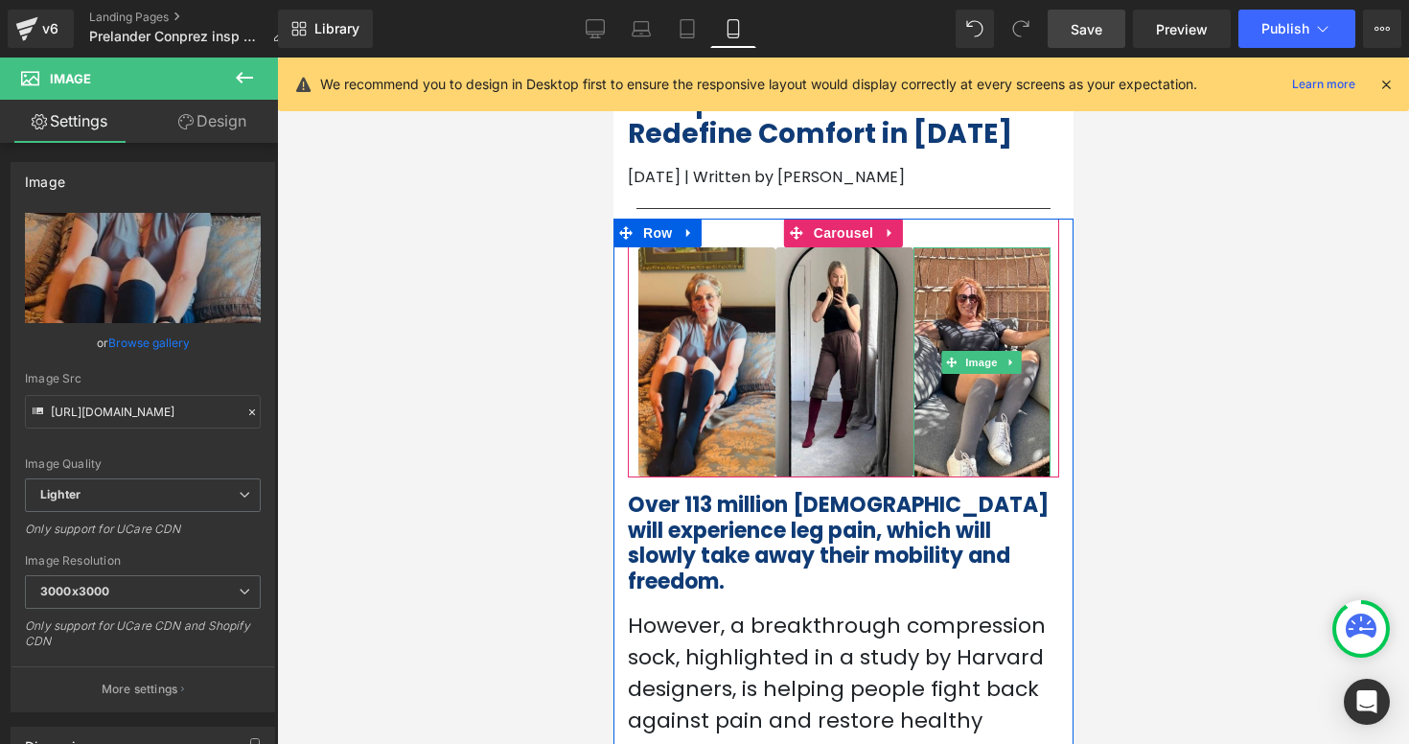
click at [776, 242] on div "Image Image Image ‹ › [GEOGRAPHIC_DATA]" at bounding box center [842, 349] width 431 height 260
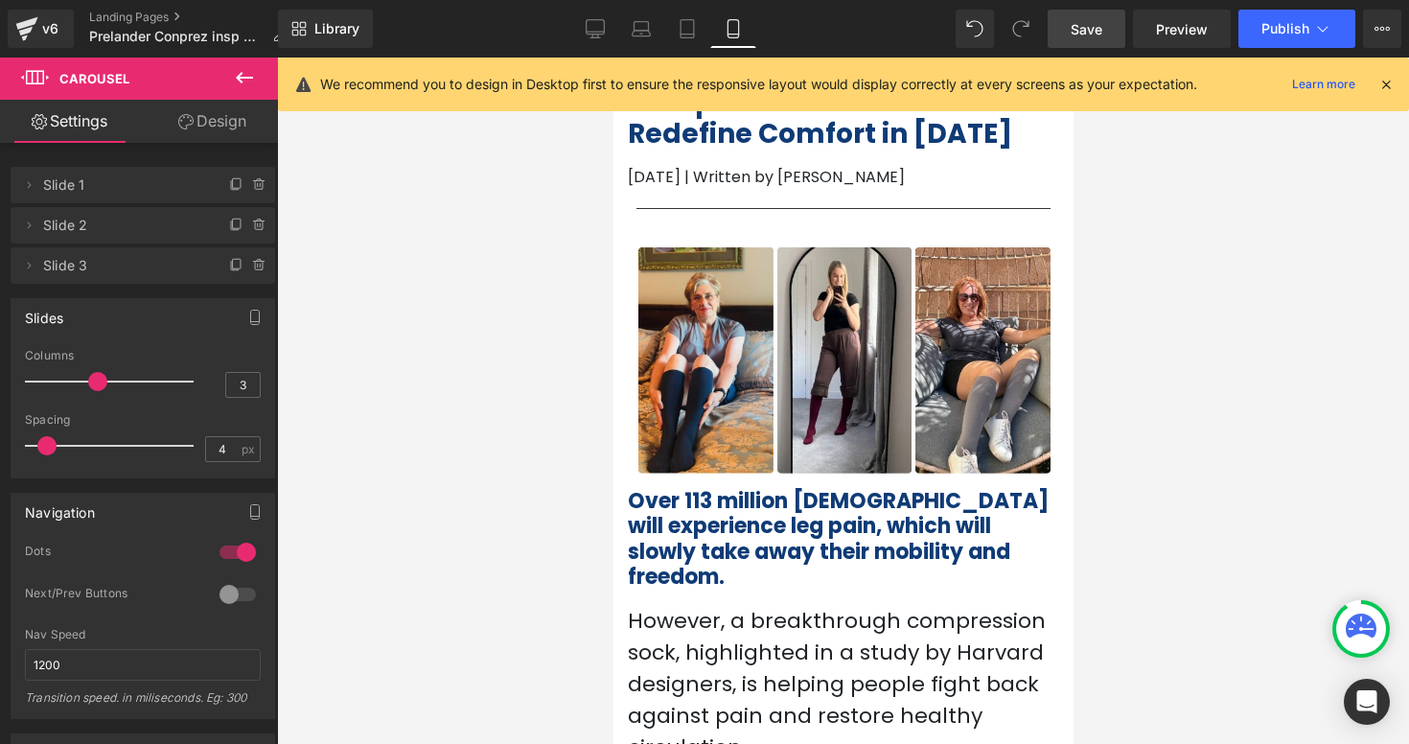
type input "5"
drag, startPoint x: 36, startPoint y: 444, endPoint x: 52, endPoint y: 444, distance: 15.3
click at [52, 444] on span at bounding box center [50, 445] width 19 height 19
click at [1136, 373] on div at bounding box center [843, 401] width 1132 height 686
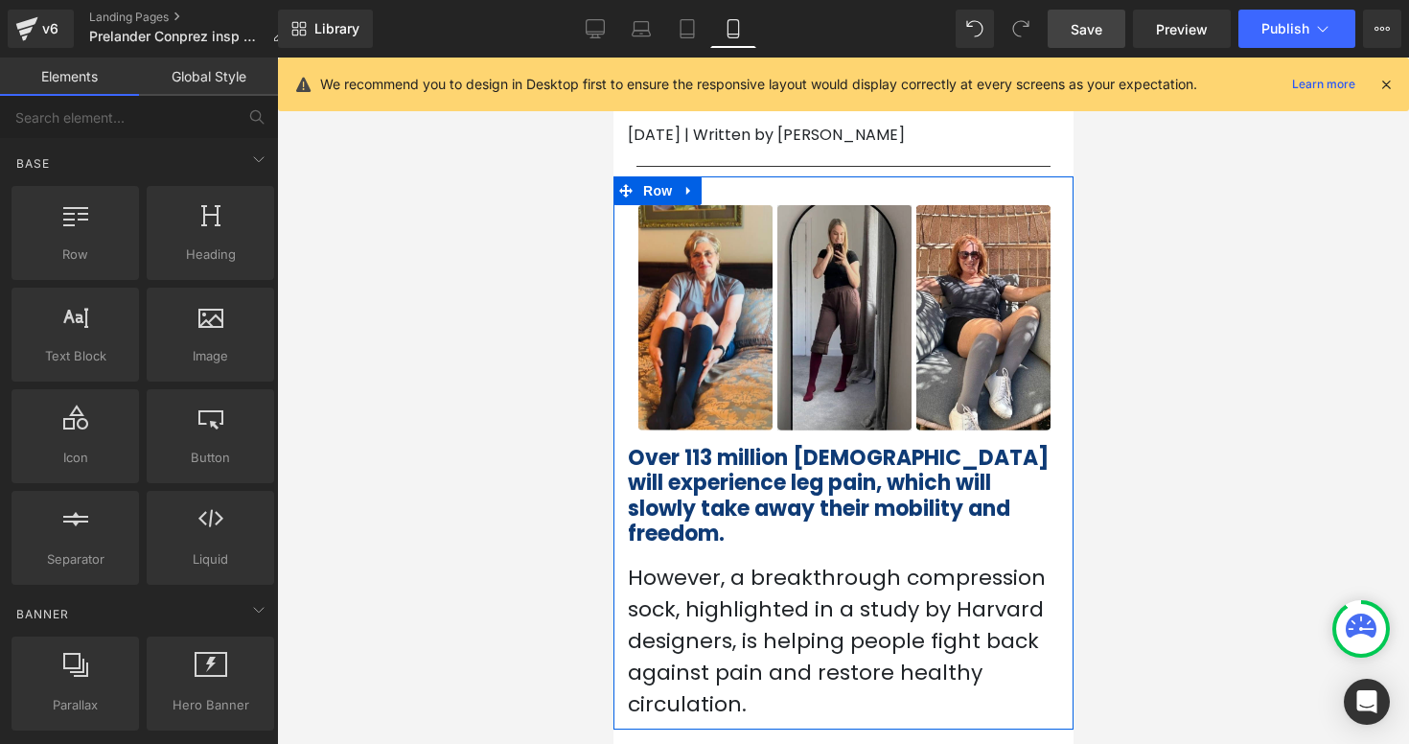
scroll to position [0, 0]
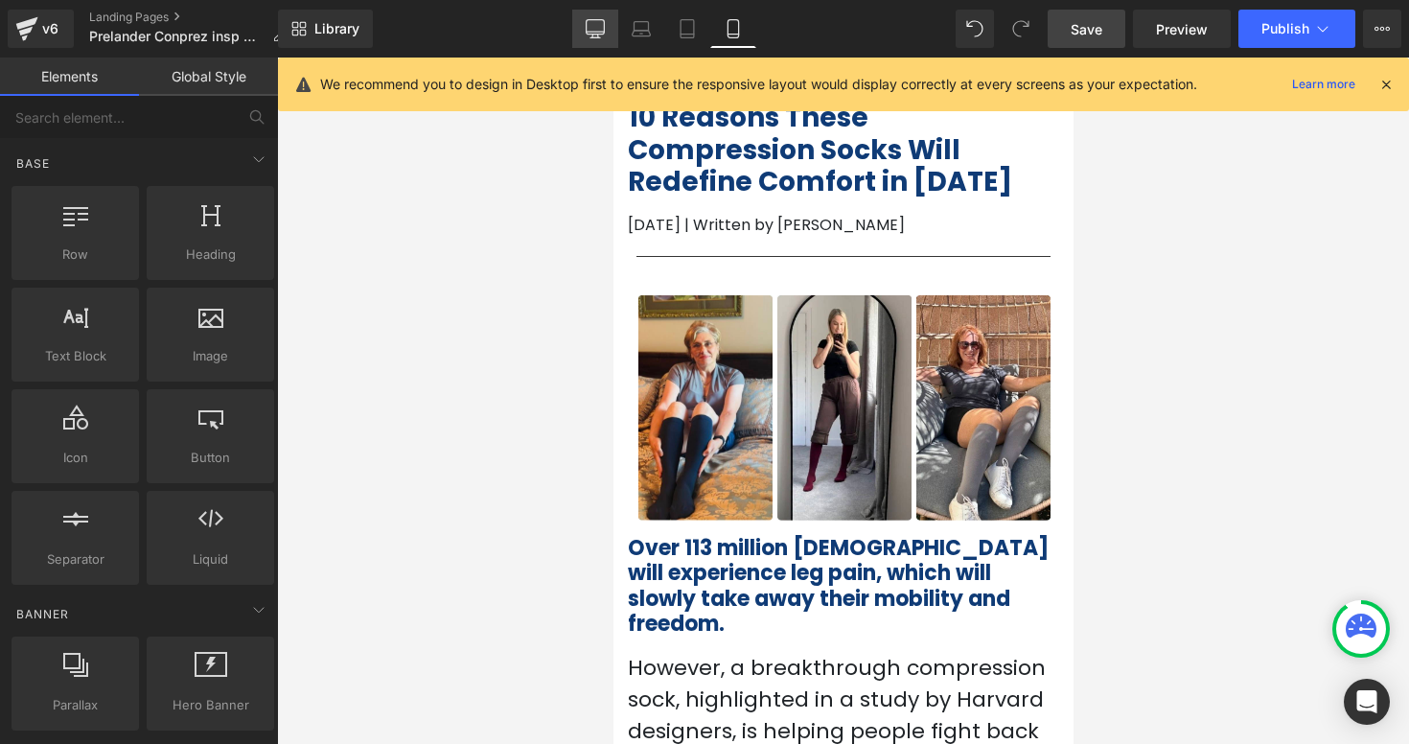
click at [609, 29] on link "Desktop" at bounding box center [595, 29] width 46 height 38
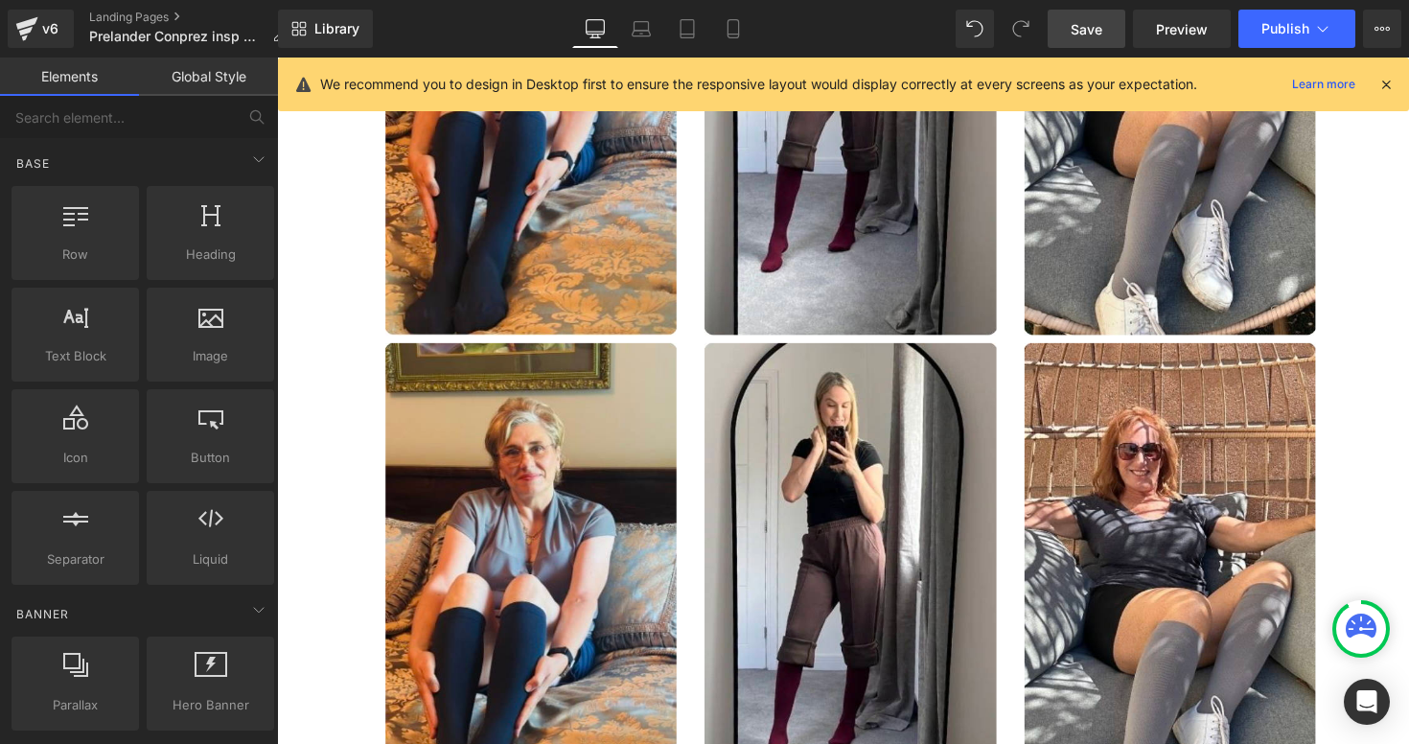
scroll to position [365, 0]
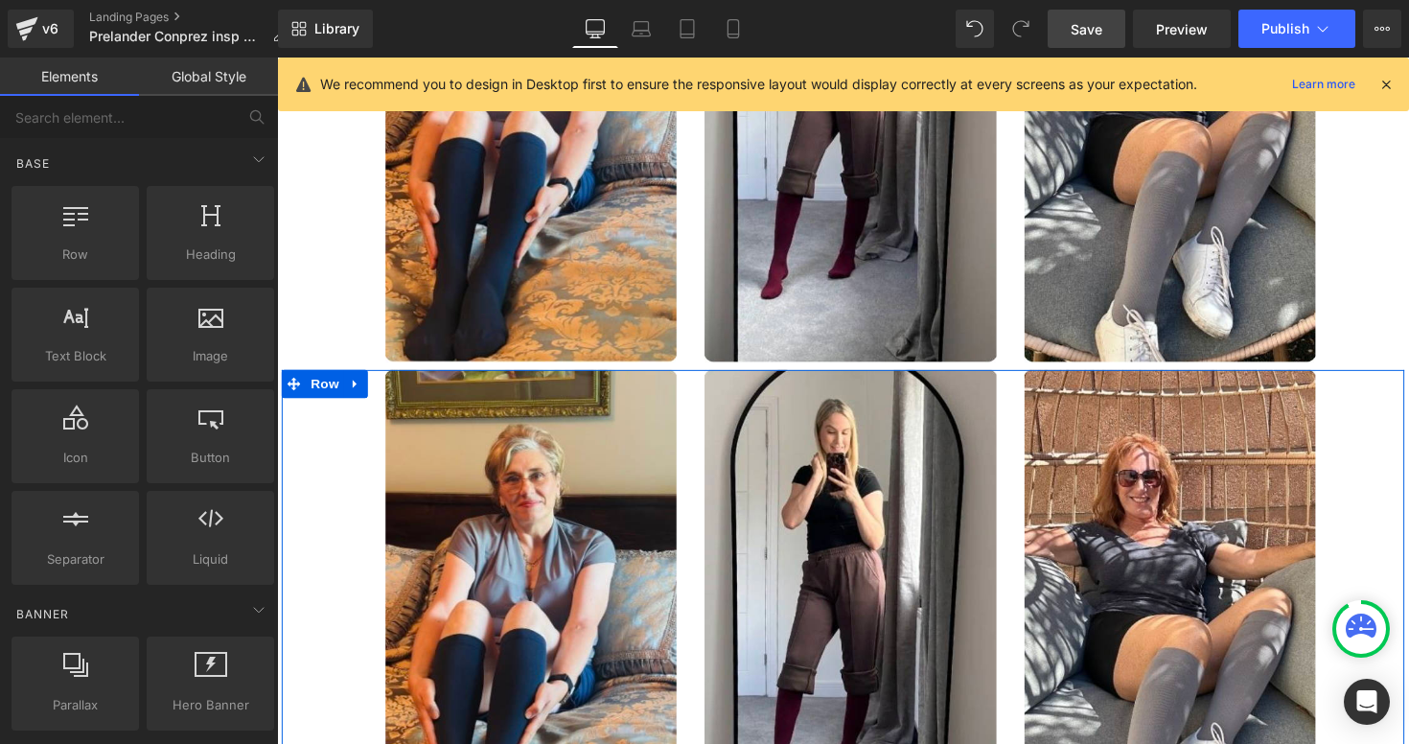
click at [704, 378] on div "Image" at bounding box center [864, 628] width 327 height 500
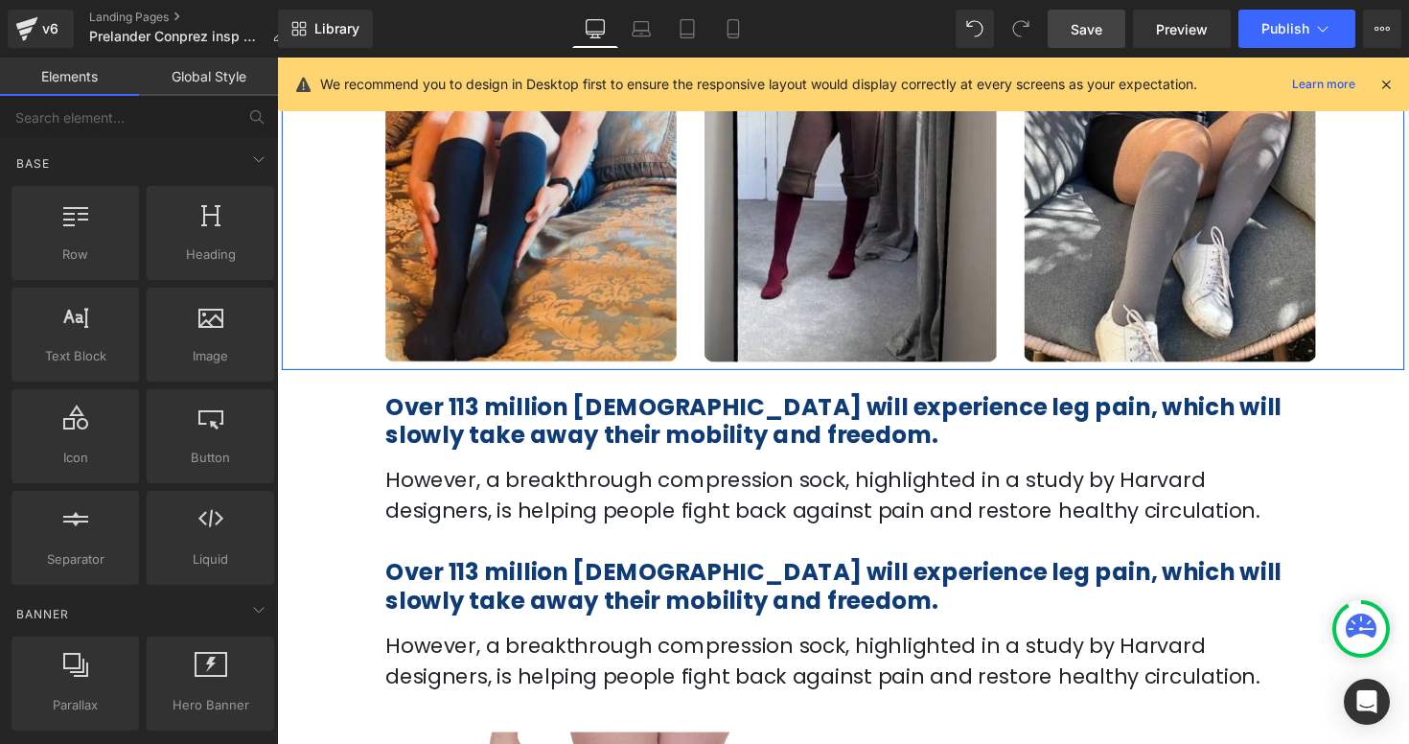
click at [706, 274] on div "Image" at bounding box center [864, 119] width 327 height 500
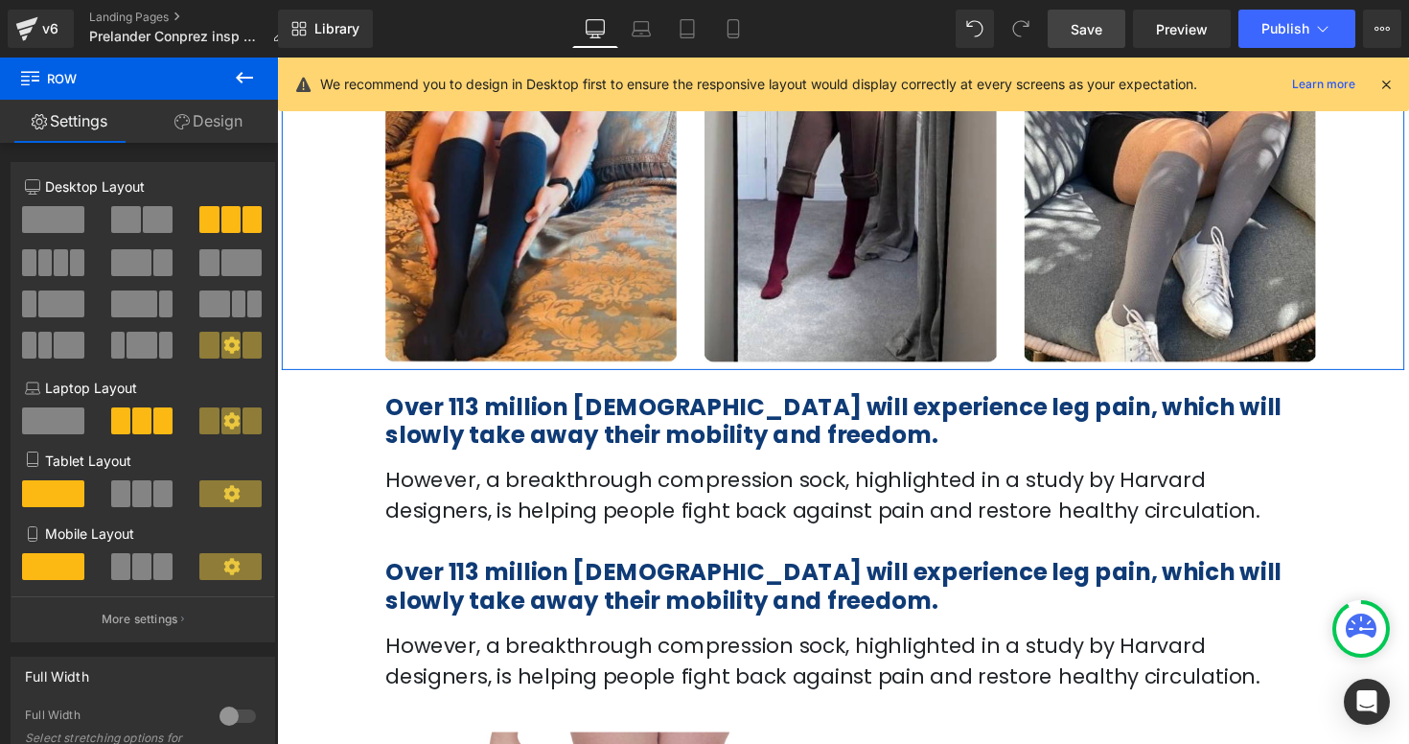
click at [213, 110] on link "Design" at bounding box center [208, 121] width 139 height 43
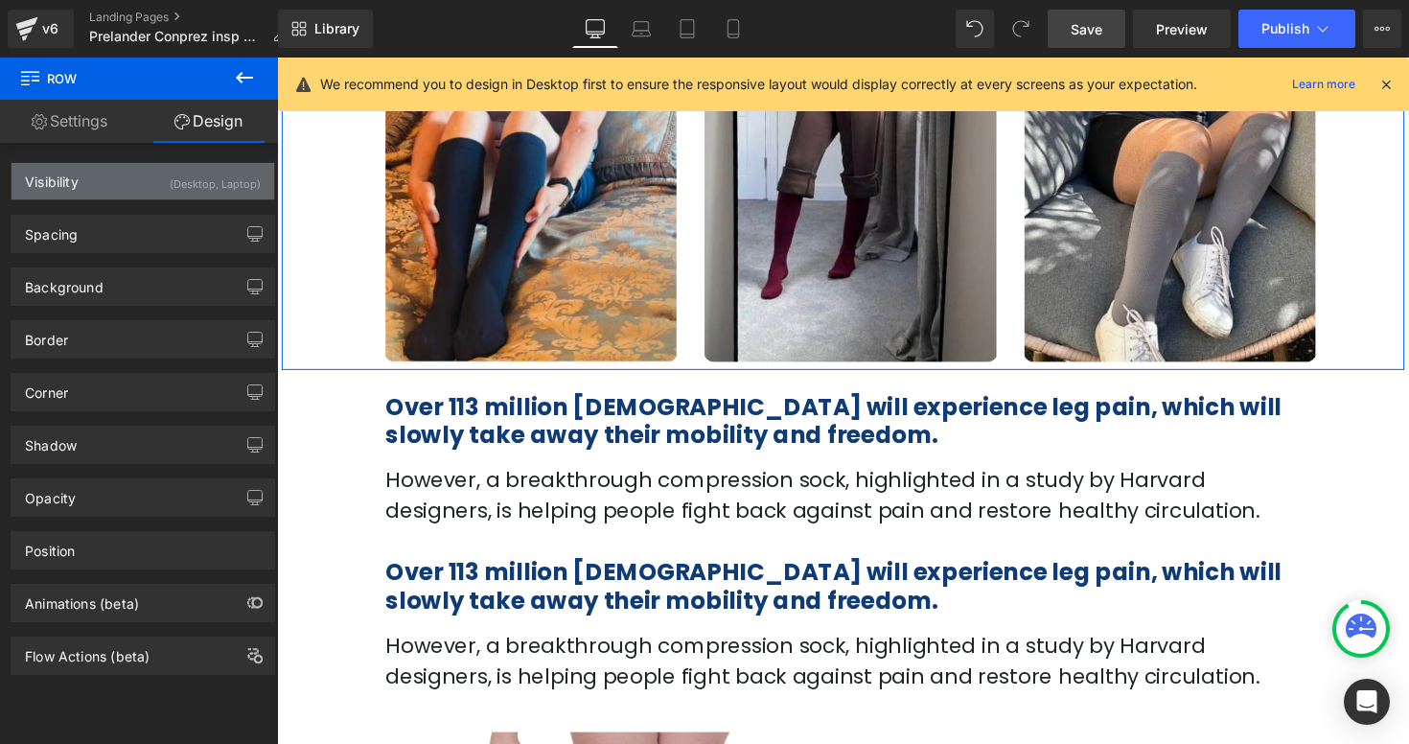
click at [197, 196] on div "Visibility (Desktop, Laptop)" at bounding box center [143, 181] width 263 height 36
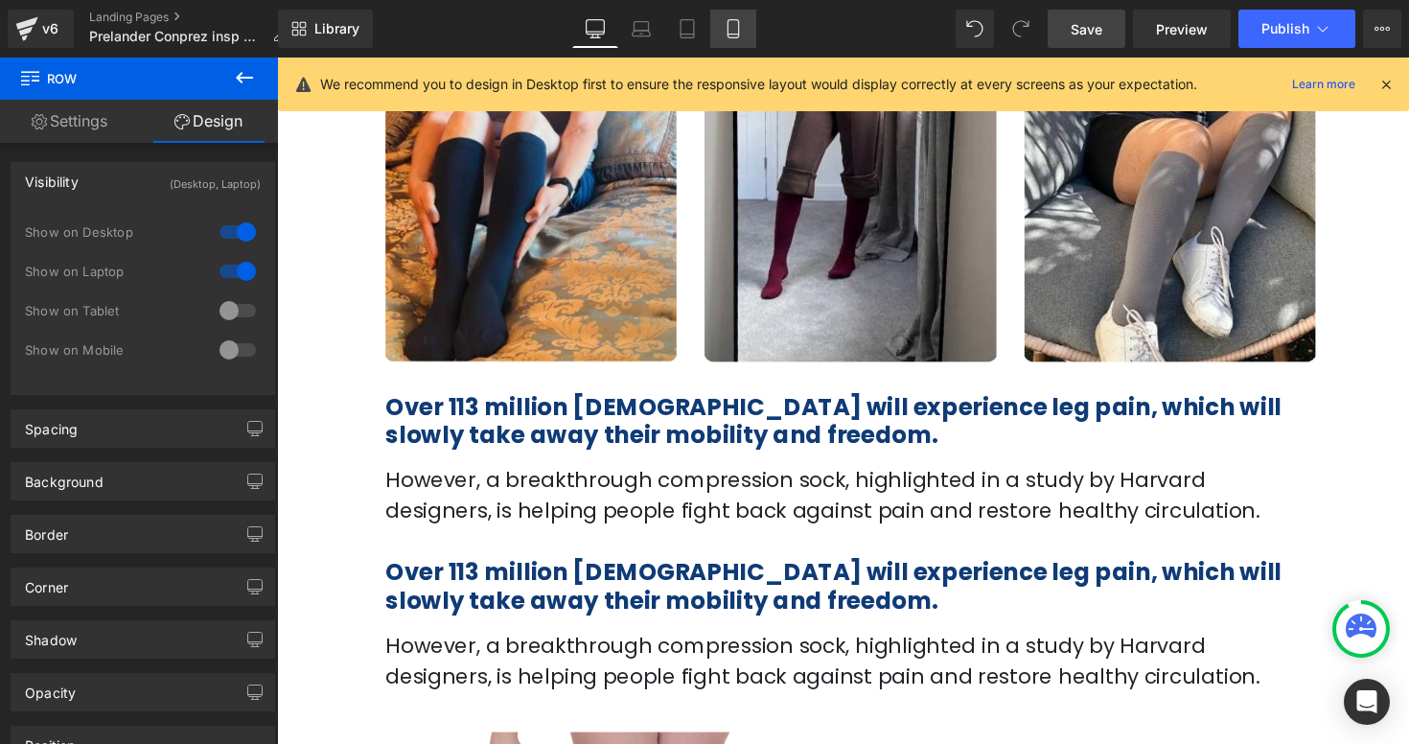
click at [735, 27] on icon at bounding box center [733, 28] width 19 height 19
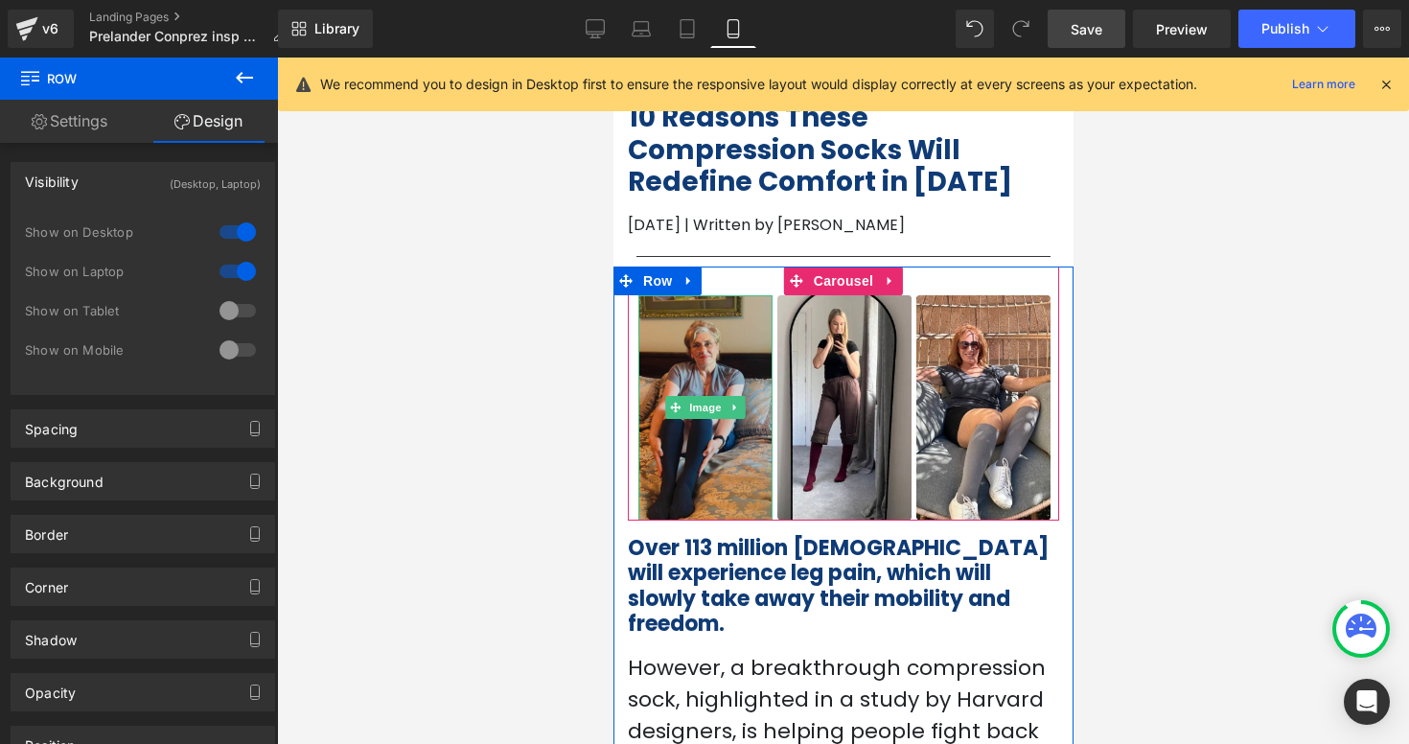
click at [715, 302] on img at bounding box center [704, 407] width 134 height 225
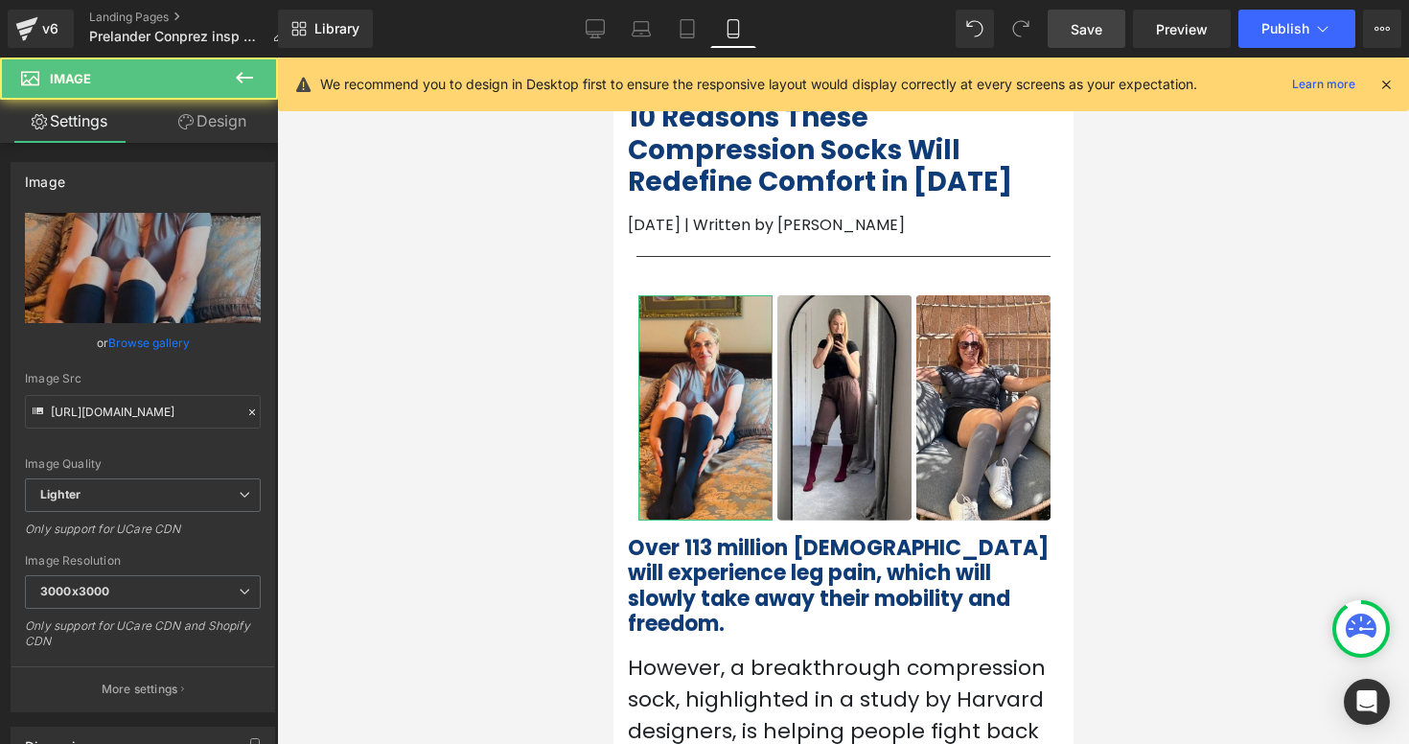
click at [203, 108] on link "Design" at bounding box center [212, 121] width 139 height 43
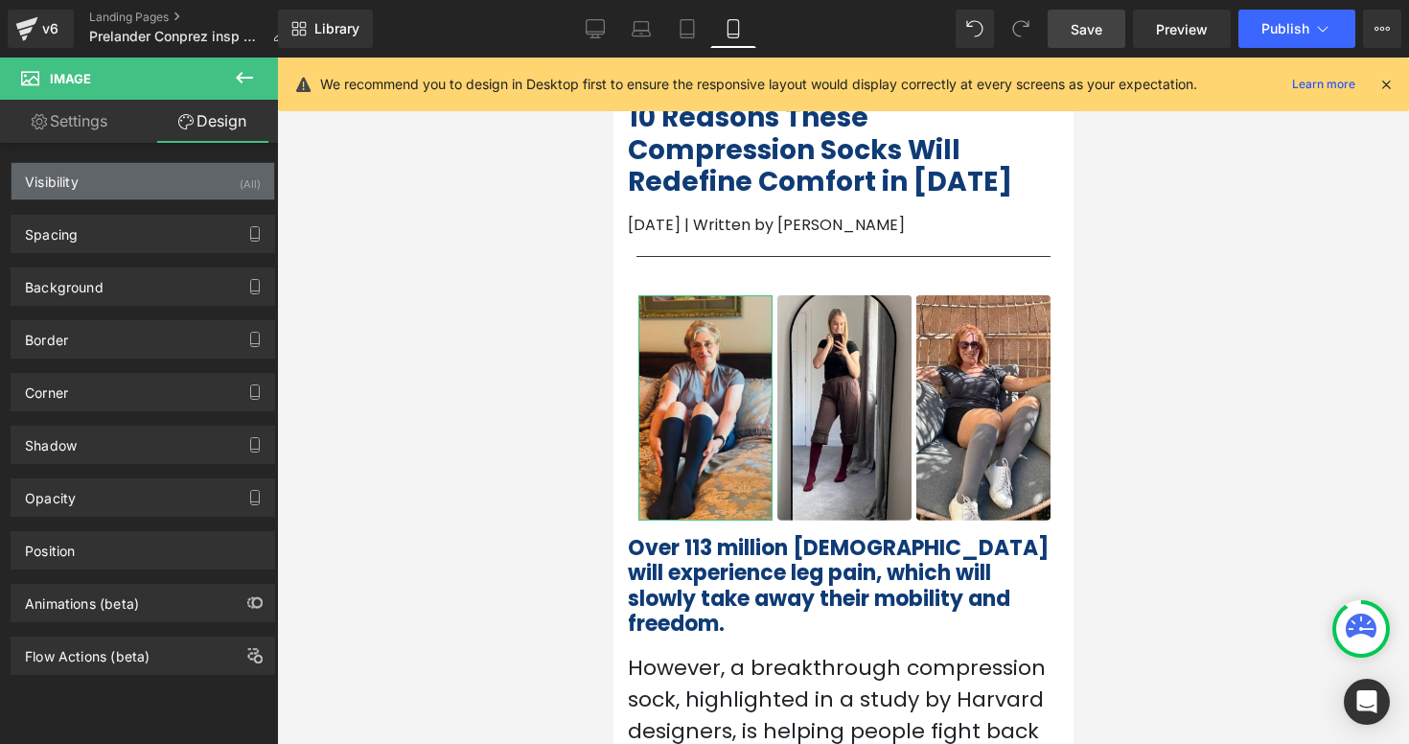
click at [195, 183] on div "Visibility (All)" at bounding box center [143, 181] width 263 height 36
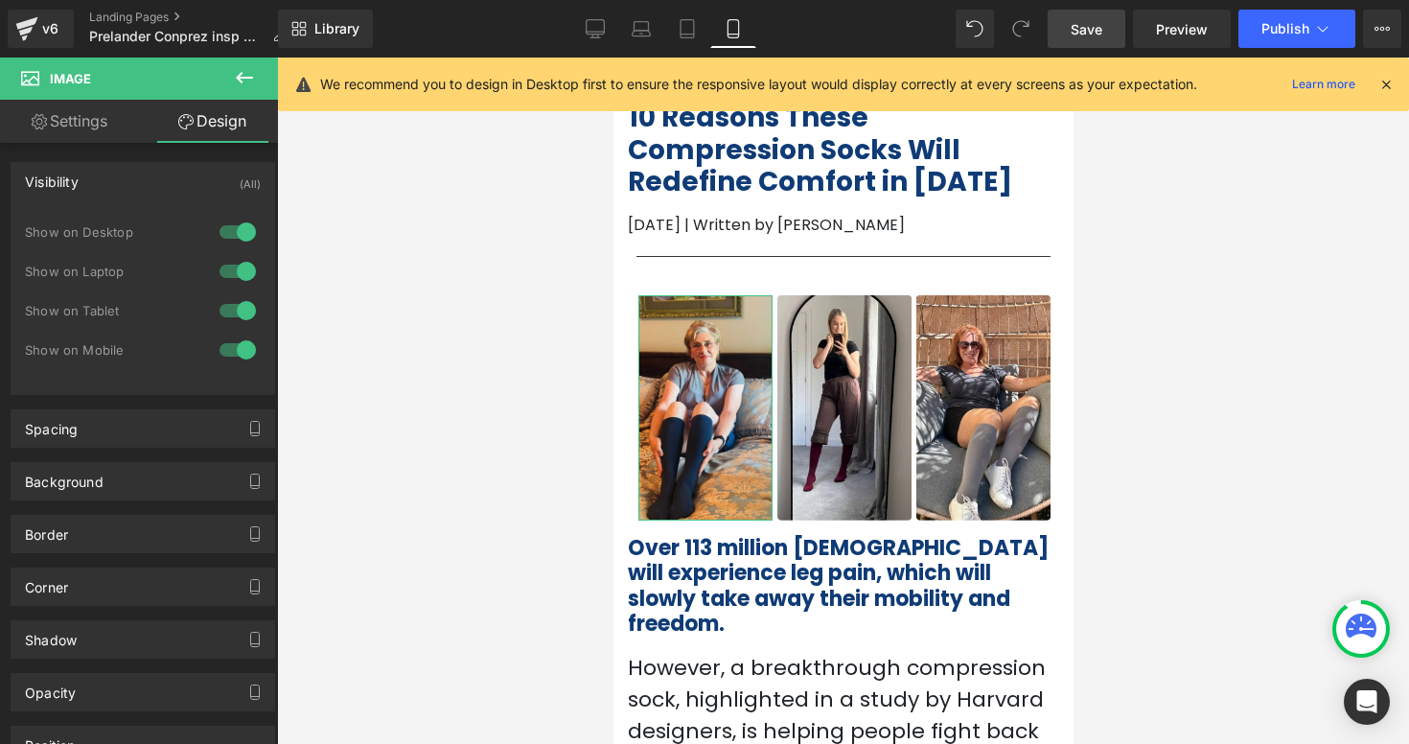
click at [239, 228] on div at bounding box center [238, 232] width 46 height 31
click at [237, 274] on div at bounding box center [238, 271] width 46 height 31
click at [437, 316] on div at bounding box center [843, 401] width 1132 height 686
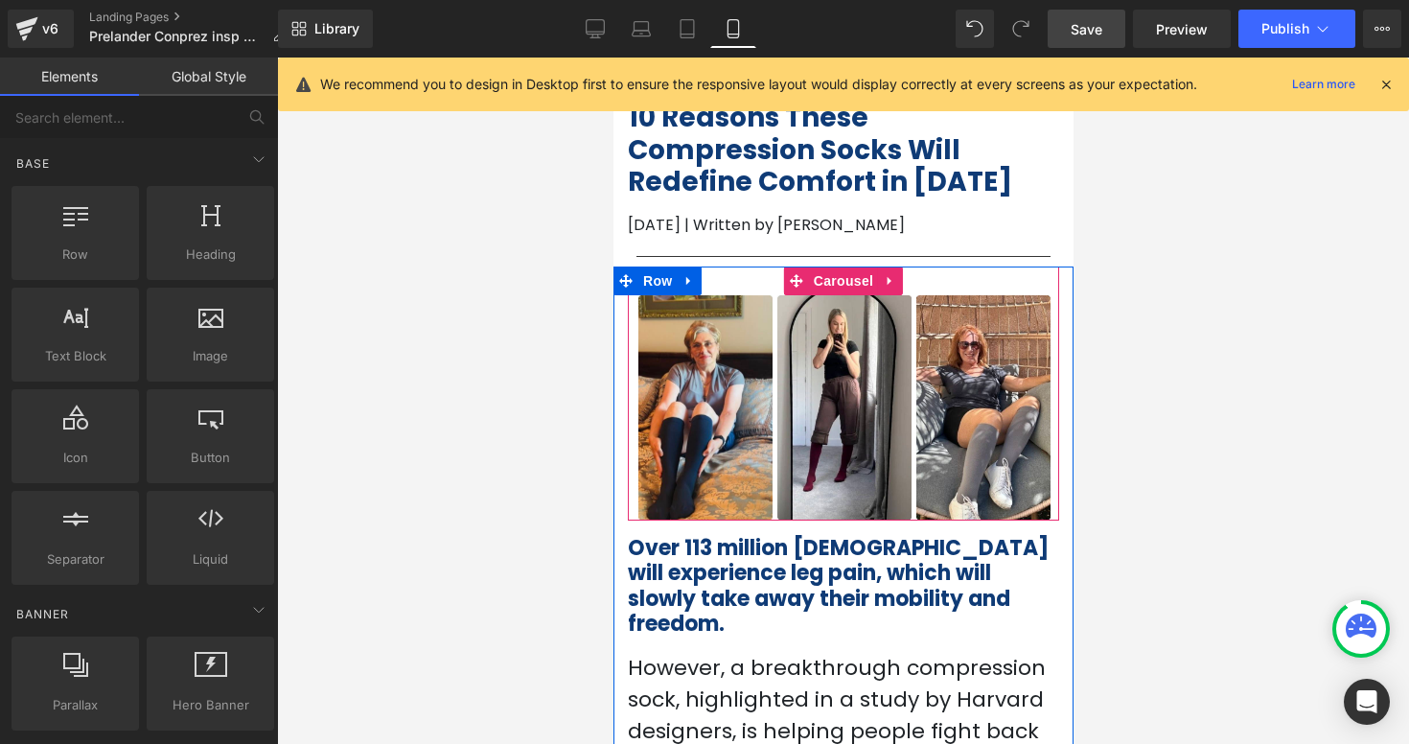
click at [724, 276] on div "Image Image Image ‹ › [GEOGRAPHIC_DATA]" at bounding box center [842, 393] width 431 height 254
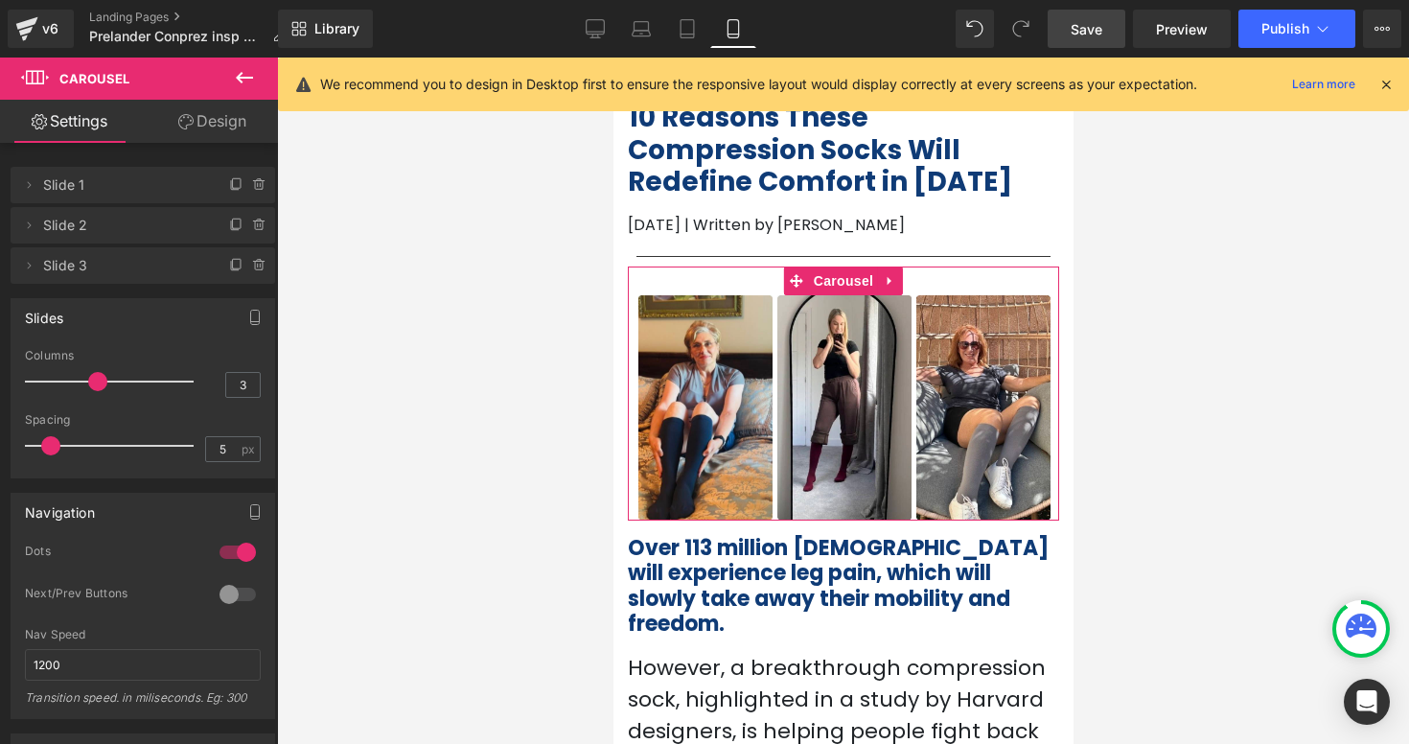
click at [244, 116] on link "Design" at bounding box center [212, 121] width 139 height 43
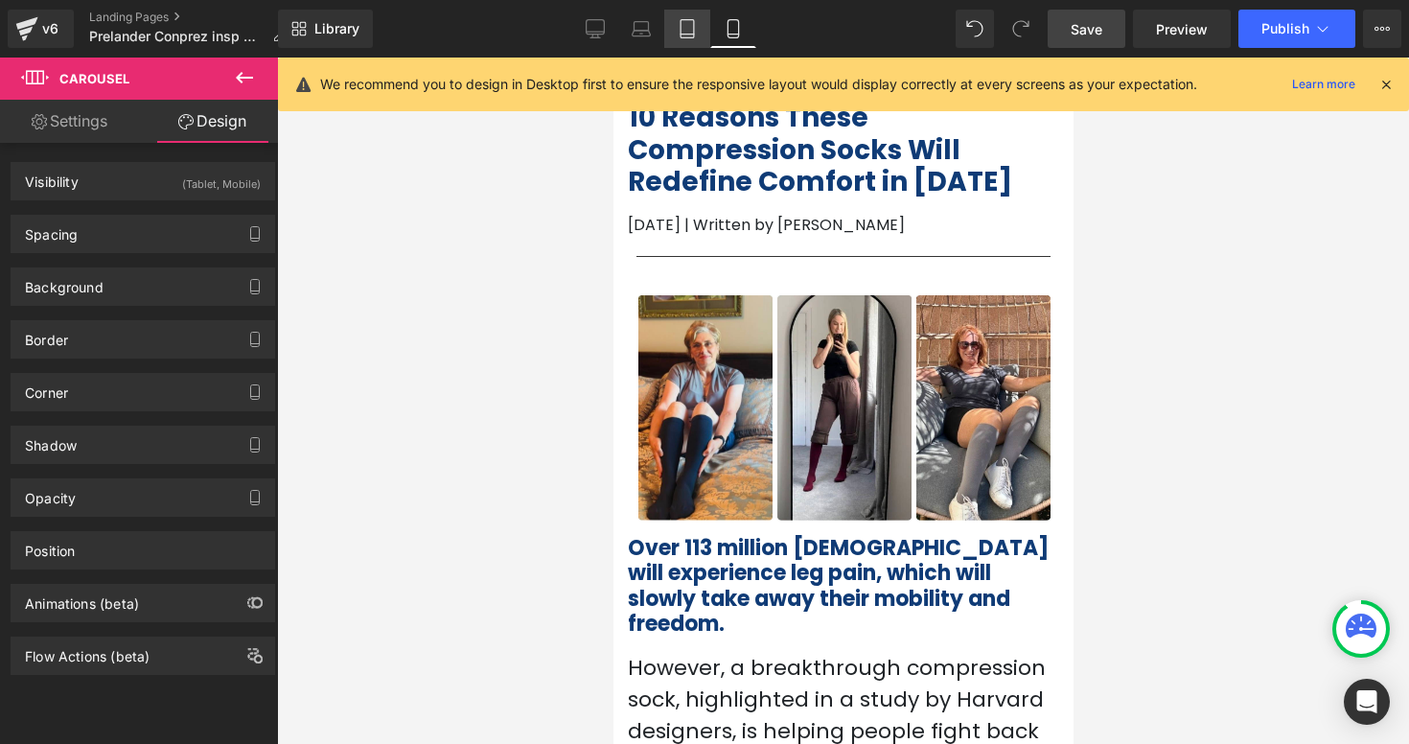
click at [687, 30] on icon at bounding box center [687, 28] width 19 height 19
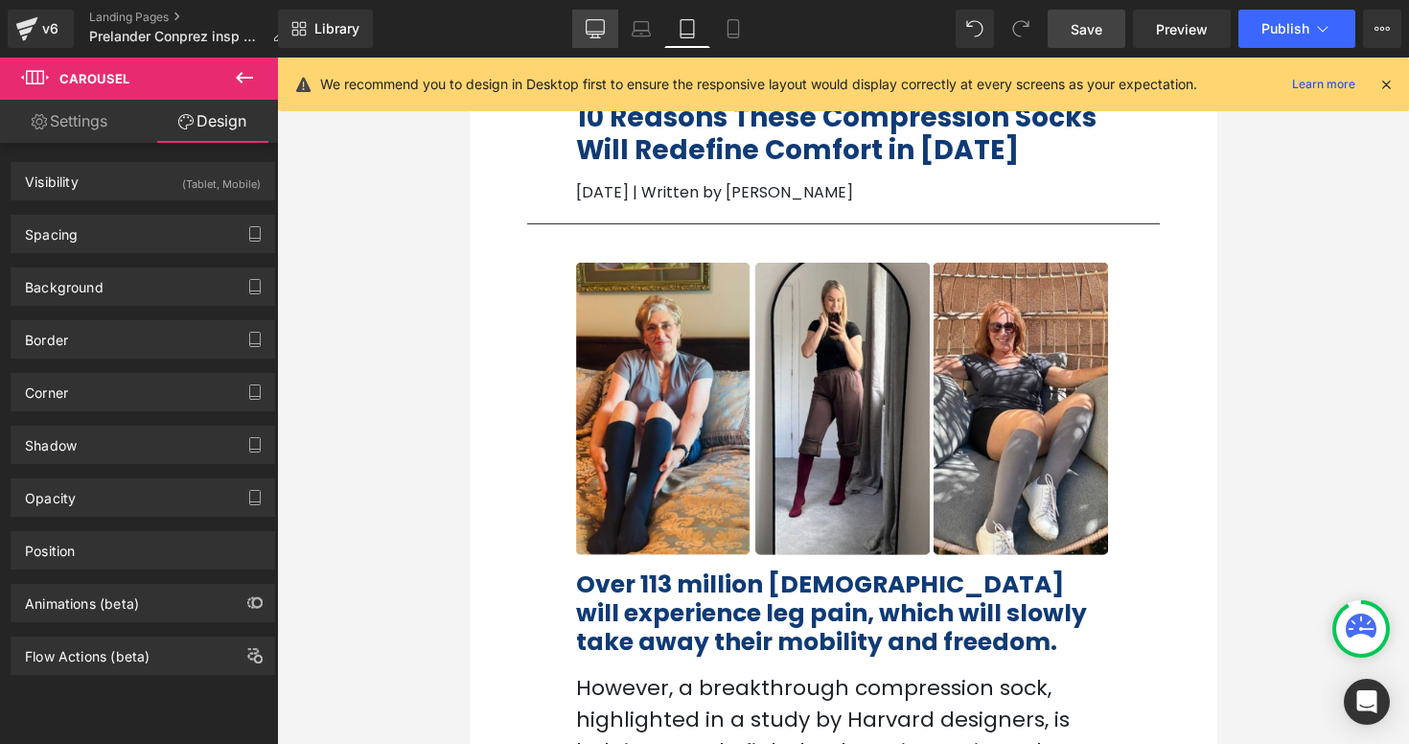
click at [588, 30] on icon at bounding box center [595, 28] width 19 height 19
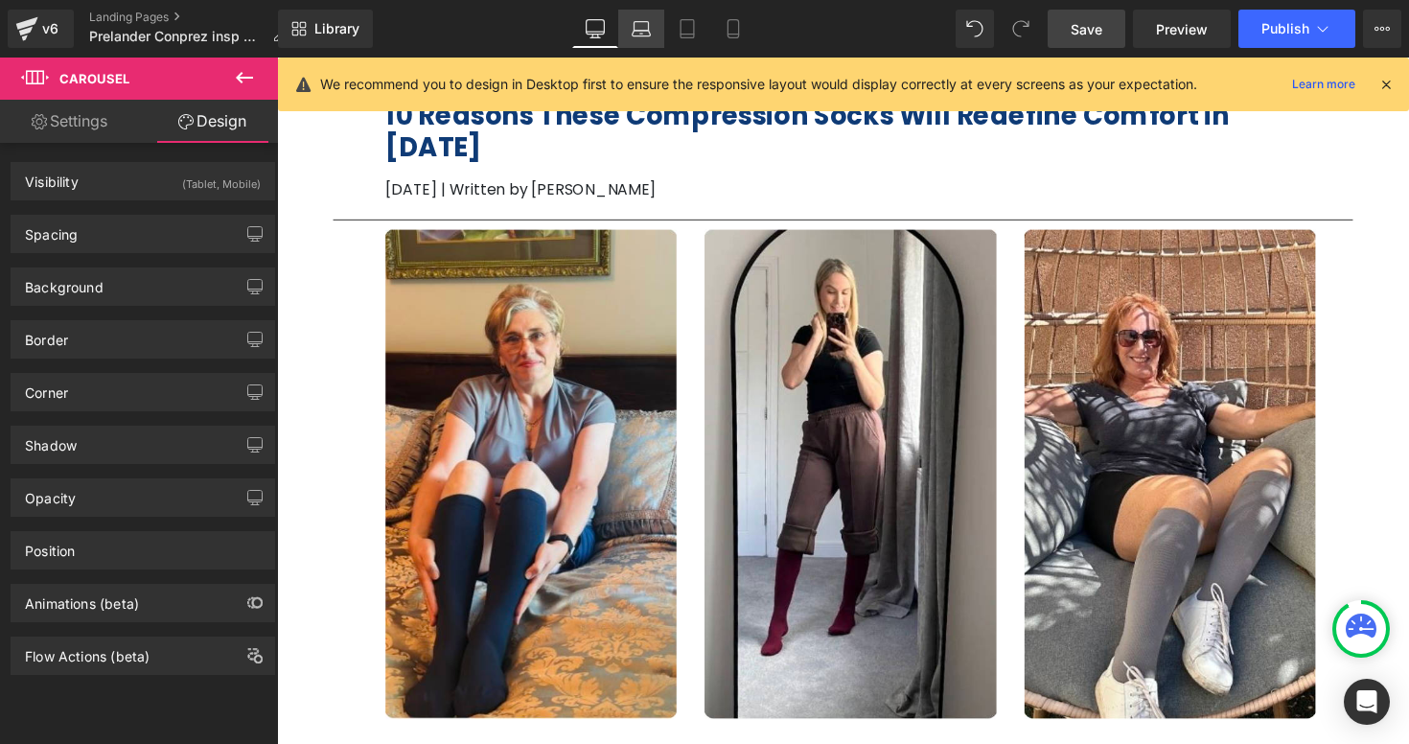
click at [637, 35] on icon at bounding box center [642, 34] width 18 height 6
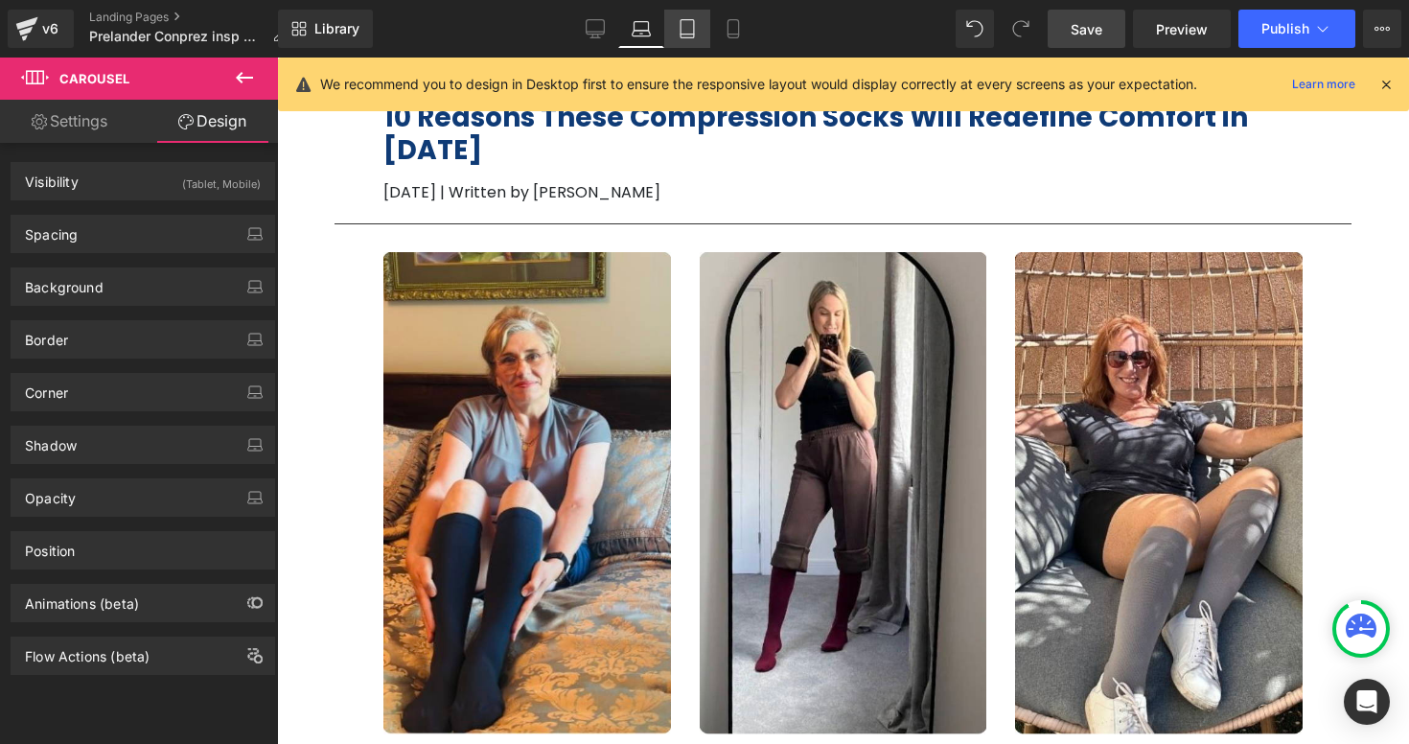
click at [676, 35] on link "Tablet" at bounding box center [687, 29] width 46 height 38
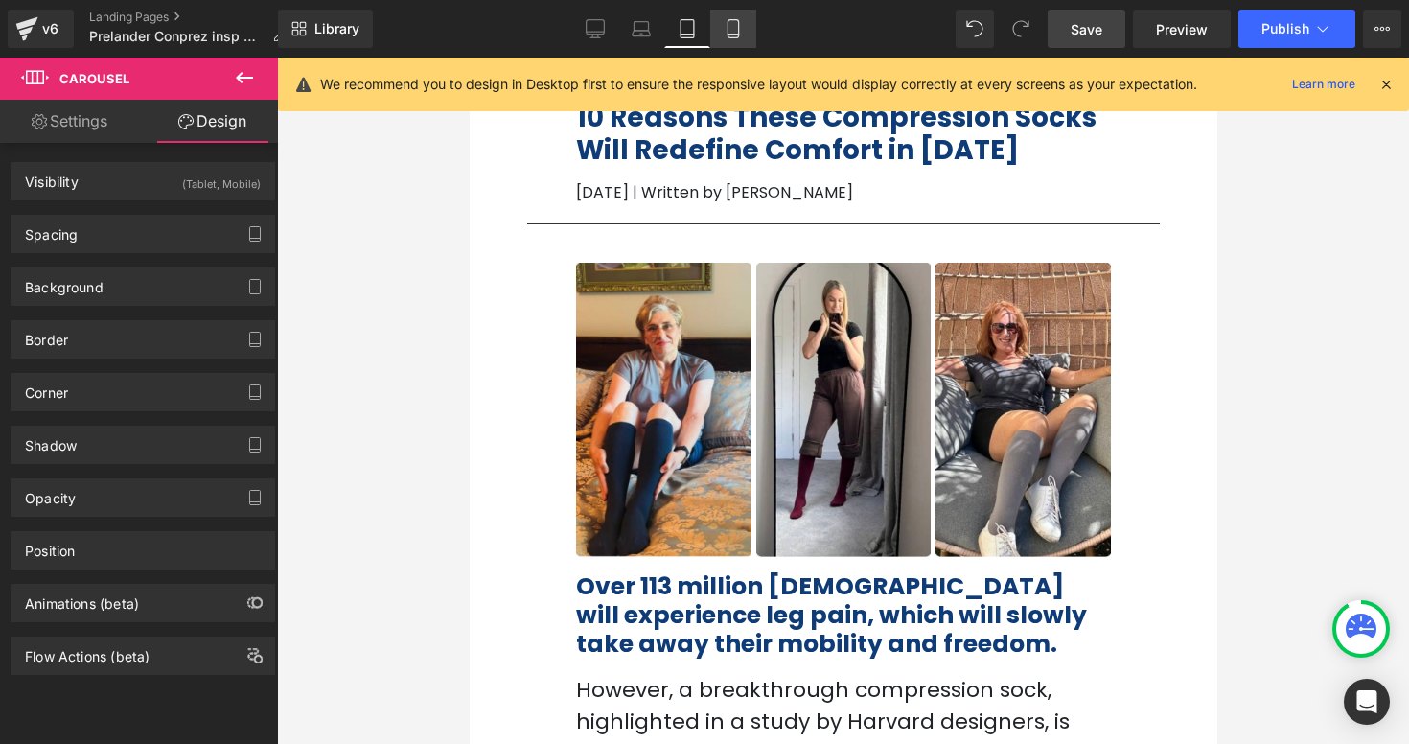
click at [732, 35] on icon at bounding box center [732, 35] width 11 height 0
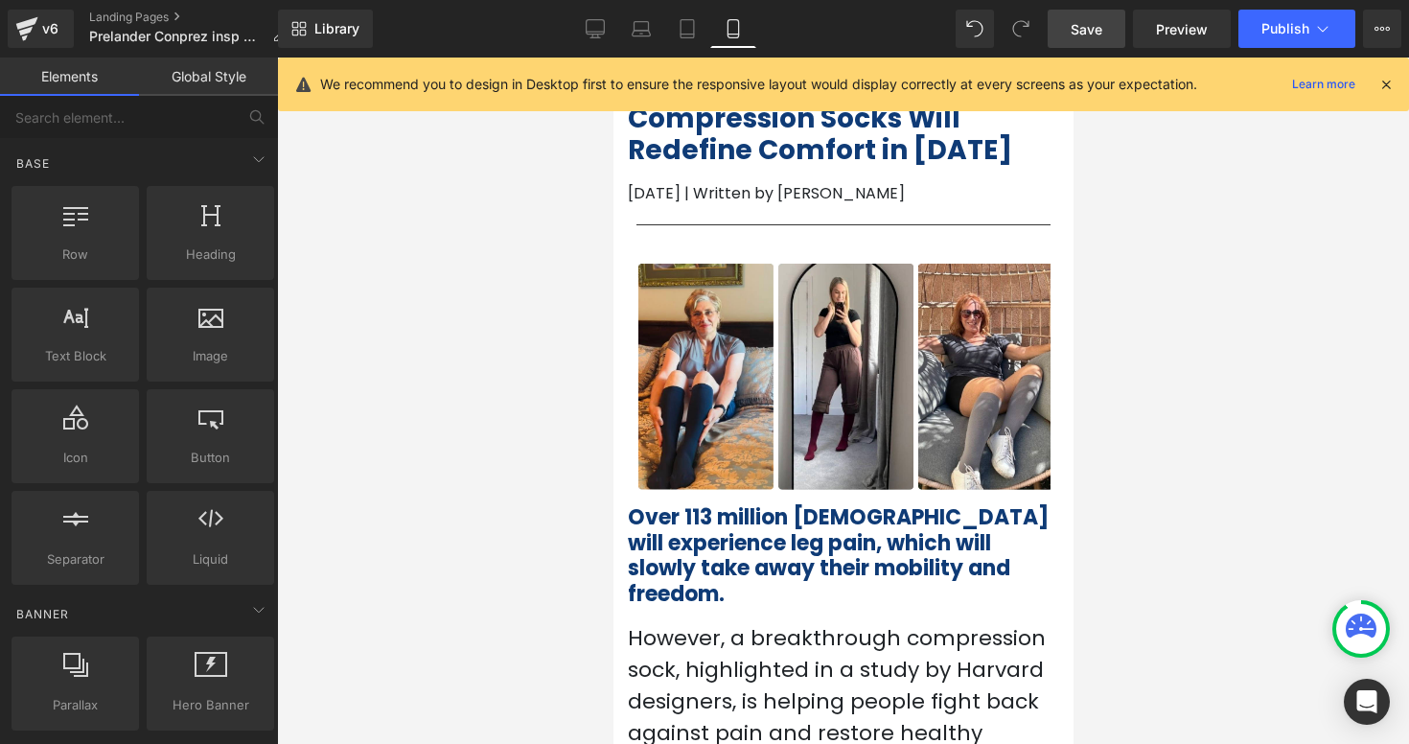
click at [1186, 454] on div at bounding box center [843, 401] width 1132 height 686
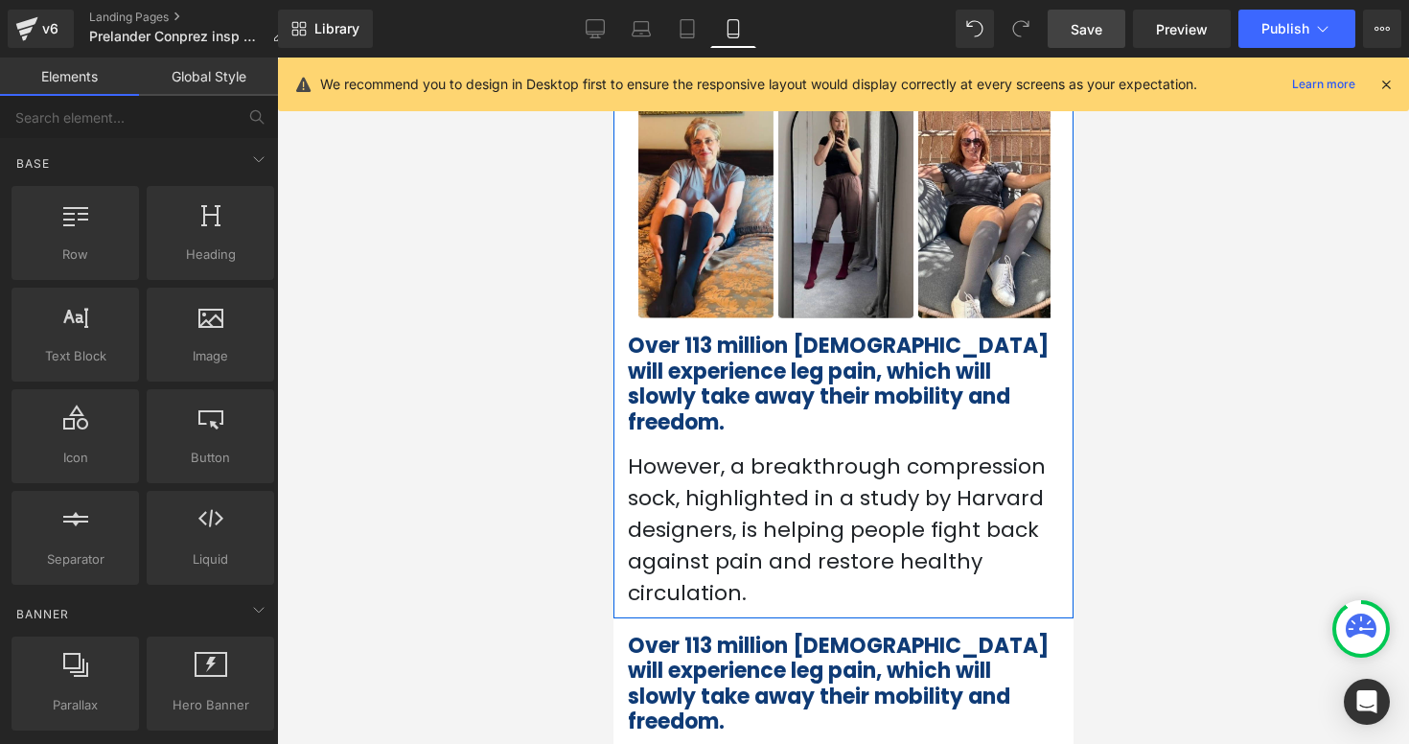
scroll to position [204, 0]
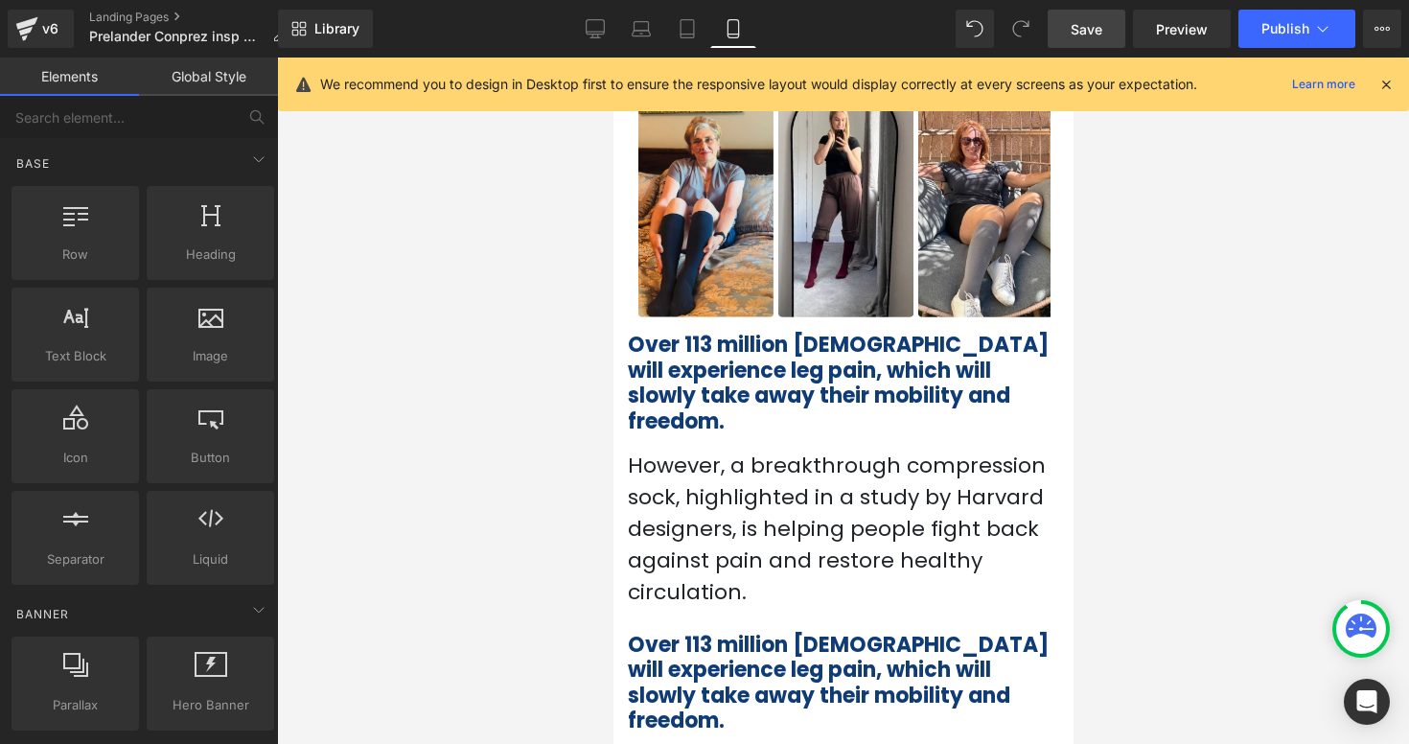
click at [1087, 35] on span "Save" at bounding box center [1087, 29] width 32 height 20
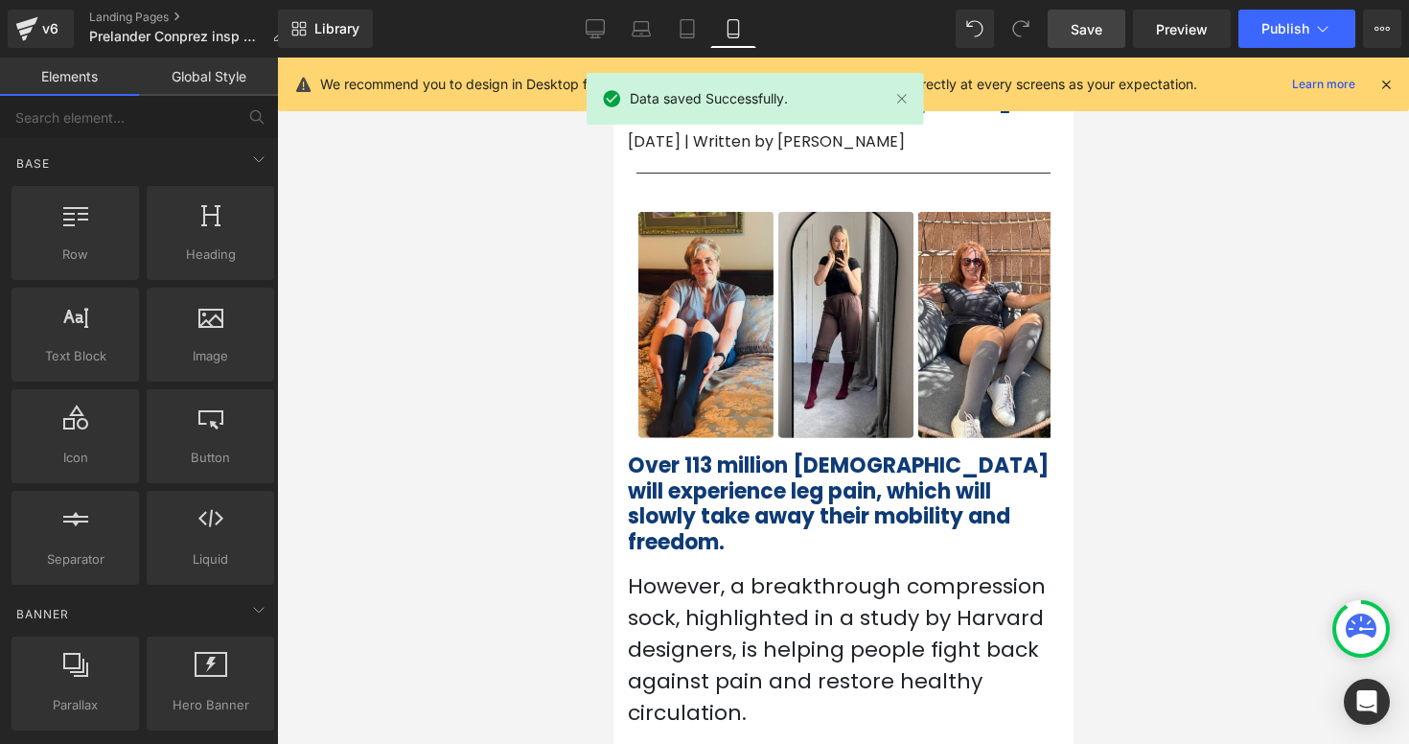
scroll to position [0, 0]
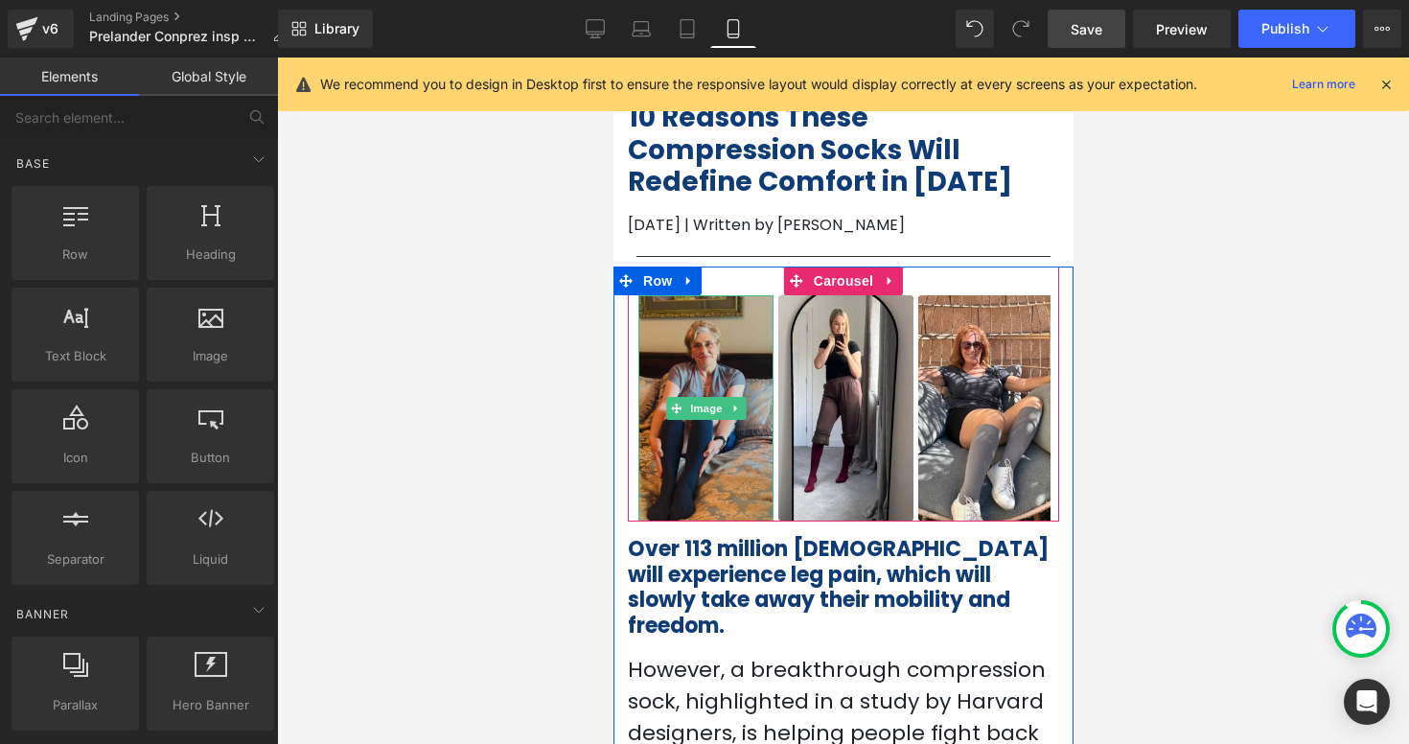
click at [750, 307] on img at bounding box center [704, 408] width 135 height 227
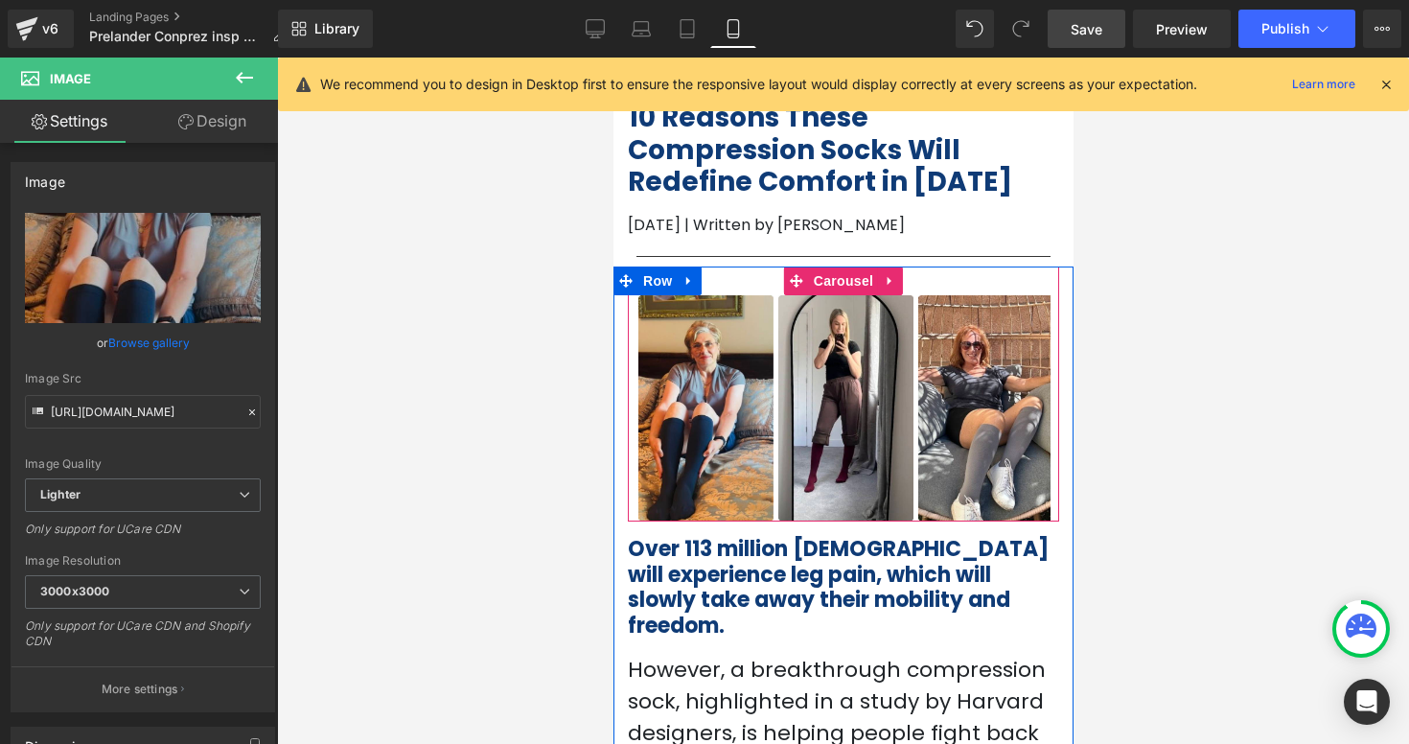
click at [737, 275] on div "Image Image Image ‹ › [GEOGRAPHIC_DATA]" at bounding box center [842, 394] width 431 height 256
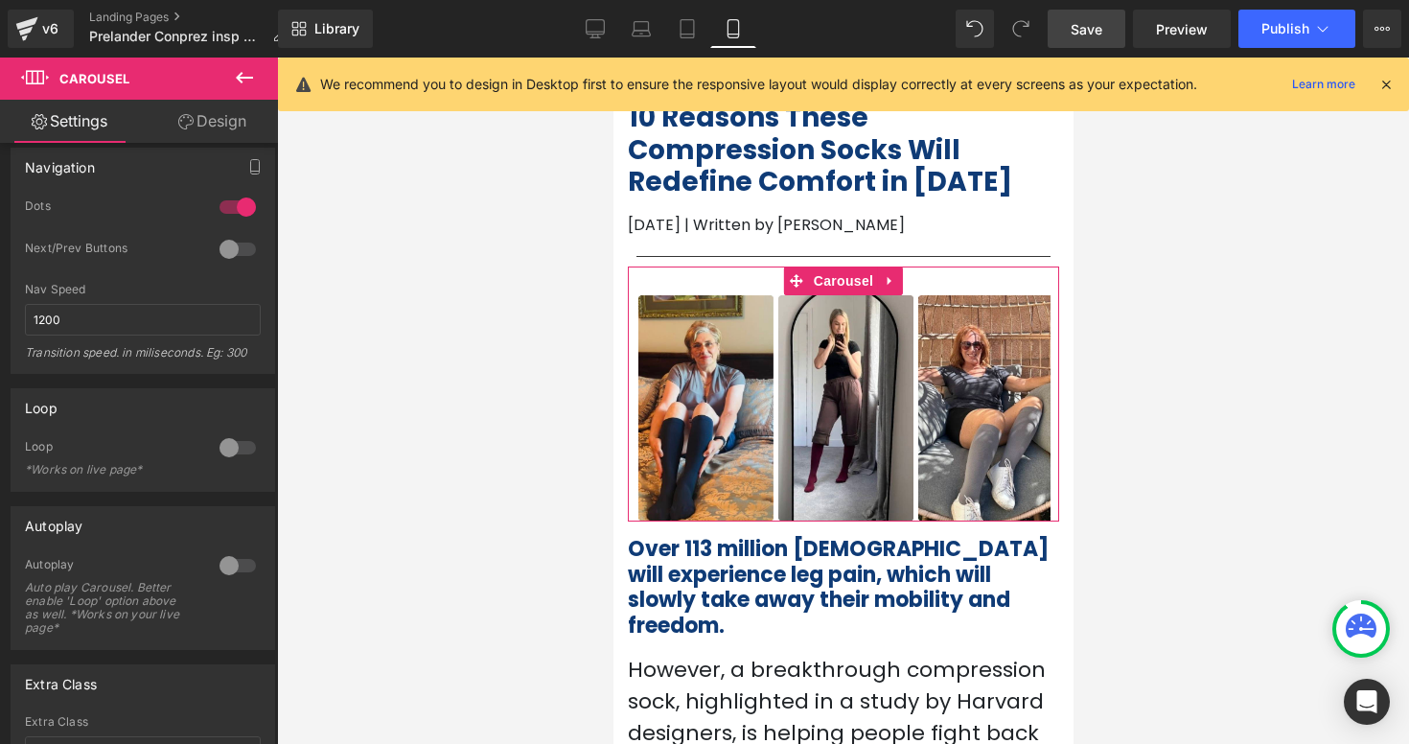
scroll to position [346, 0]
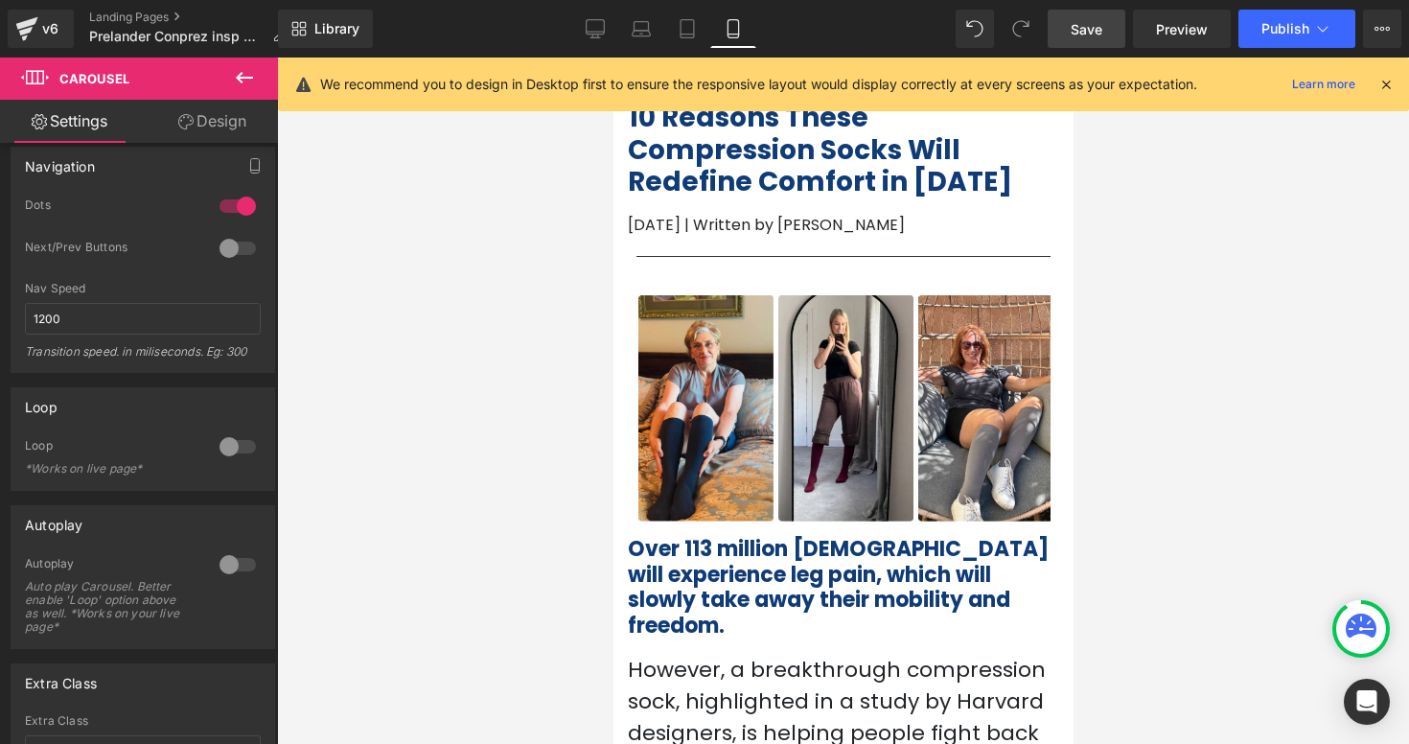
click at [1115, 357] on div at bounding box center [843, 401] width 1132 height 686
